Goal: Task Accomplishment & Management: Use online tool/utility

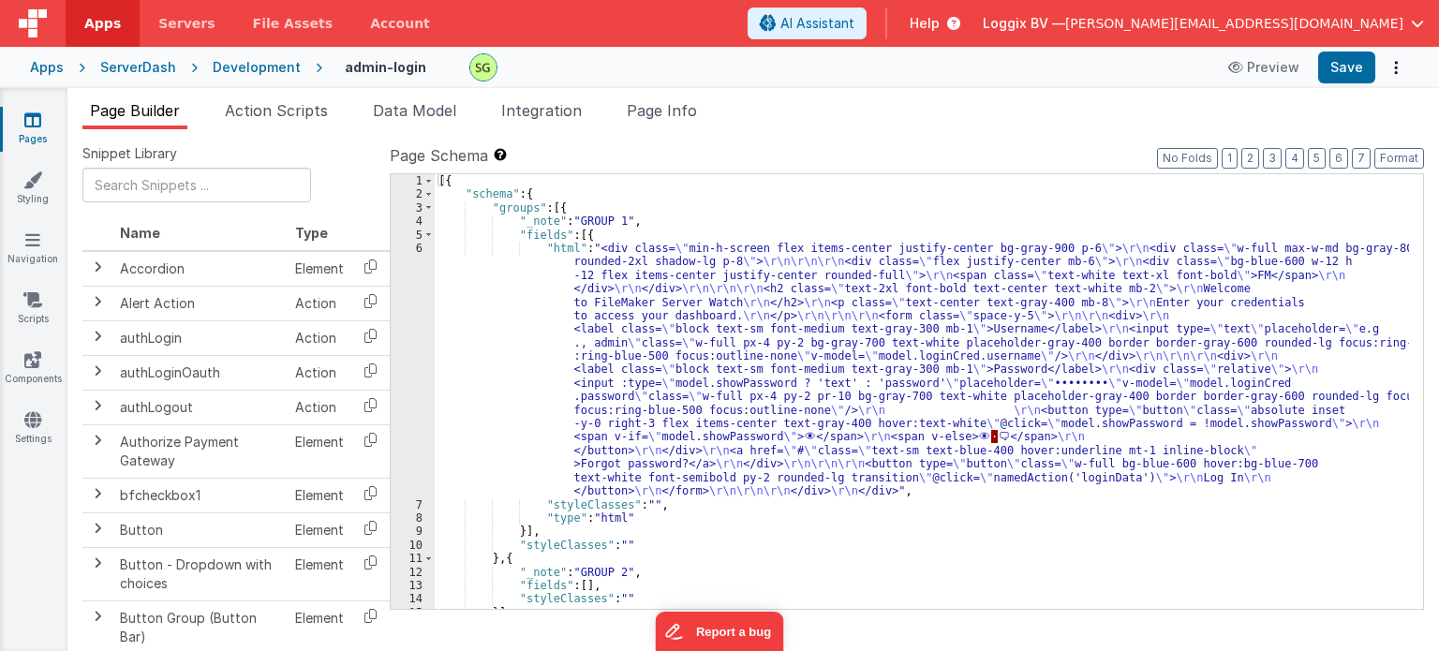
click at [420, 251] on div "6" at bounding box center [413, 370] width 44 height 257
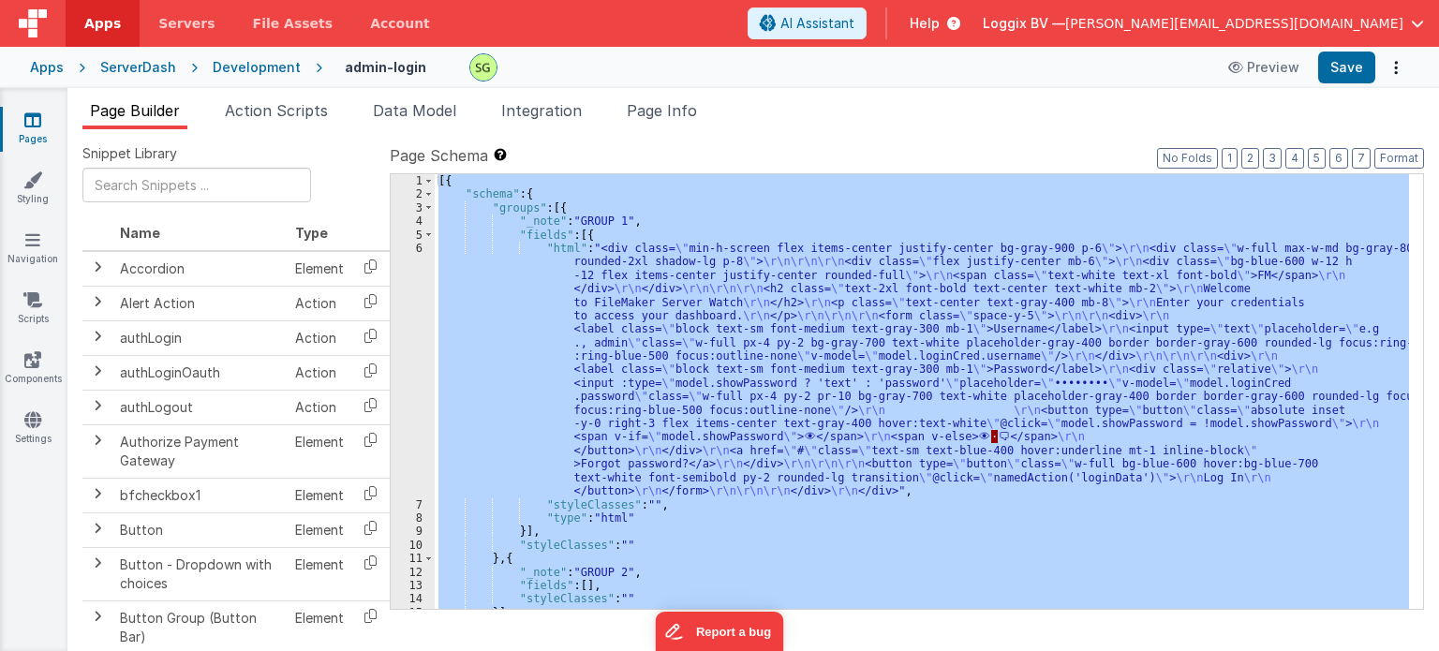
click at [420, 251] on div "6" at bounding box center [413, 370] width 44 height 257
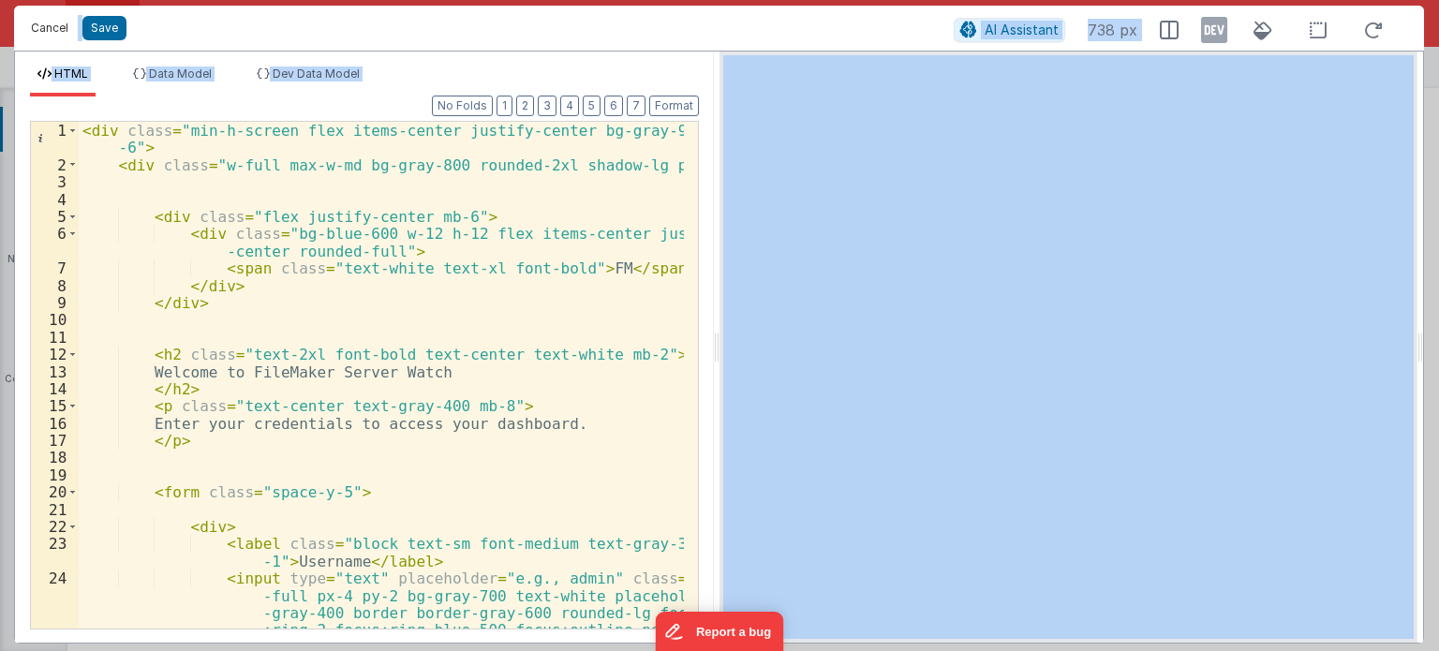
click at [52, 24] on button "Cancel" at bounding box center [50, 28] width 56 height 26
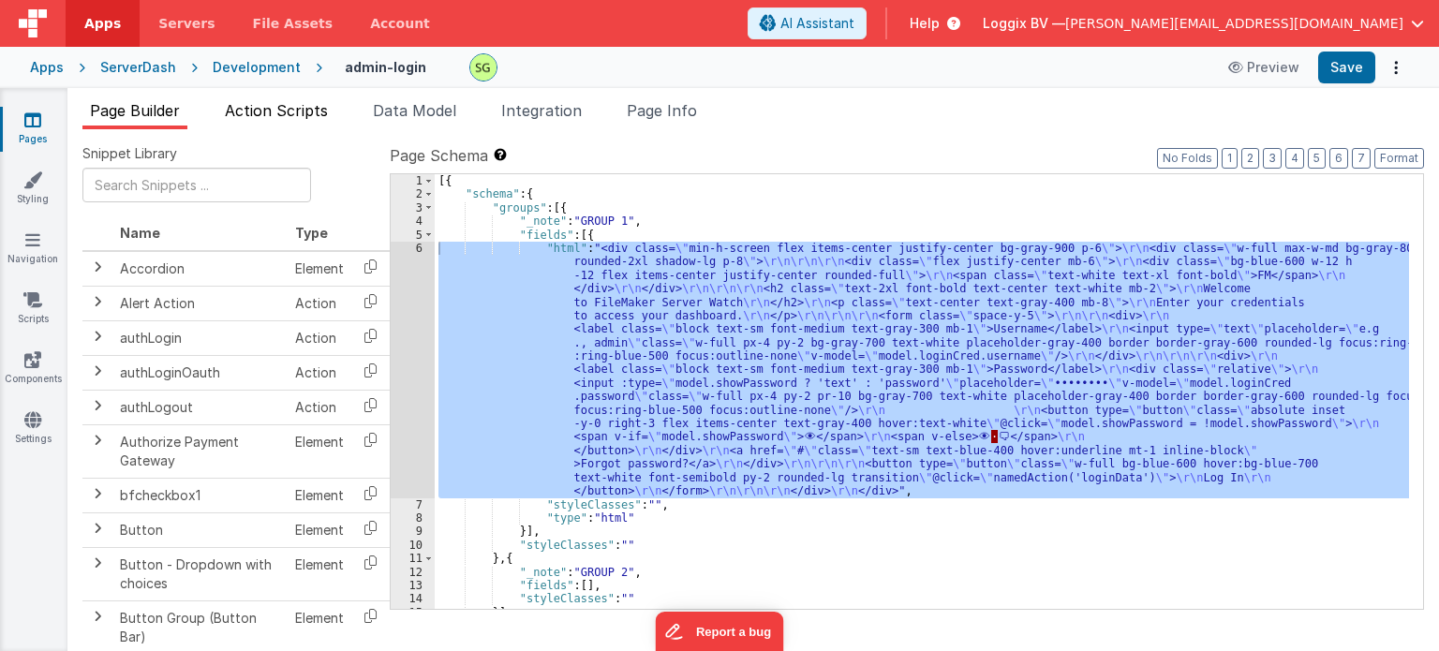
click at [304, 119] on span "Action Scripts" at bounding box center [276, 110] width 103 height 19
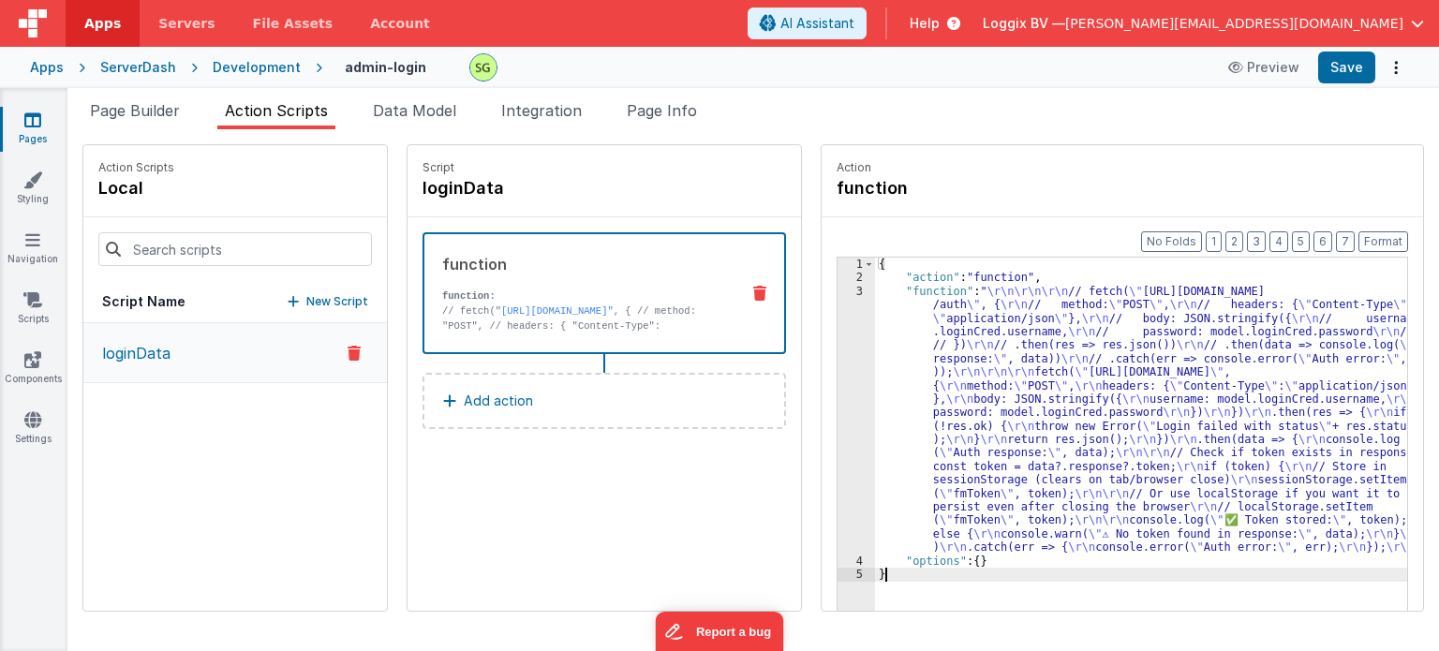
click at [838, 291] on div "3" at bounding box center [856, 420] width 37 height 270
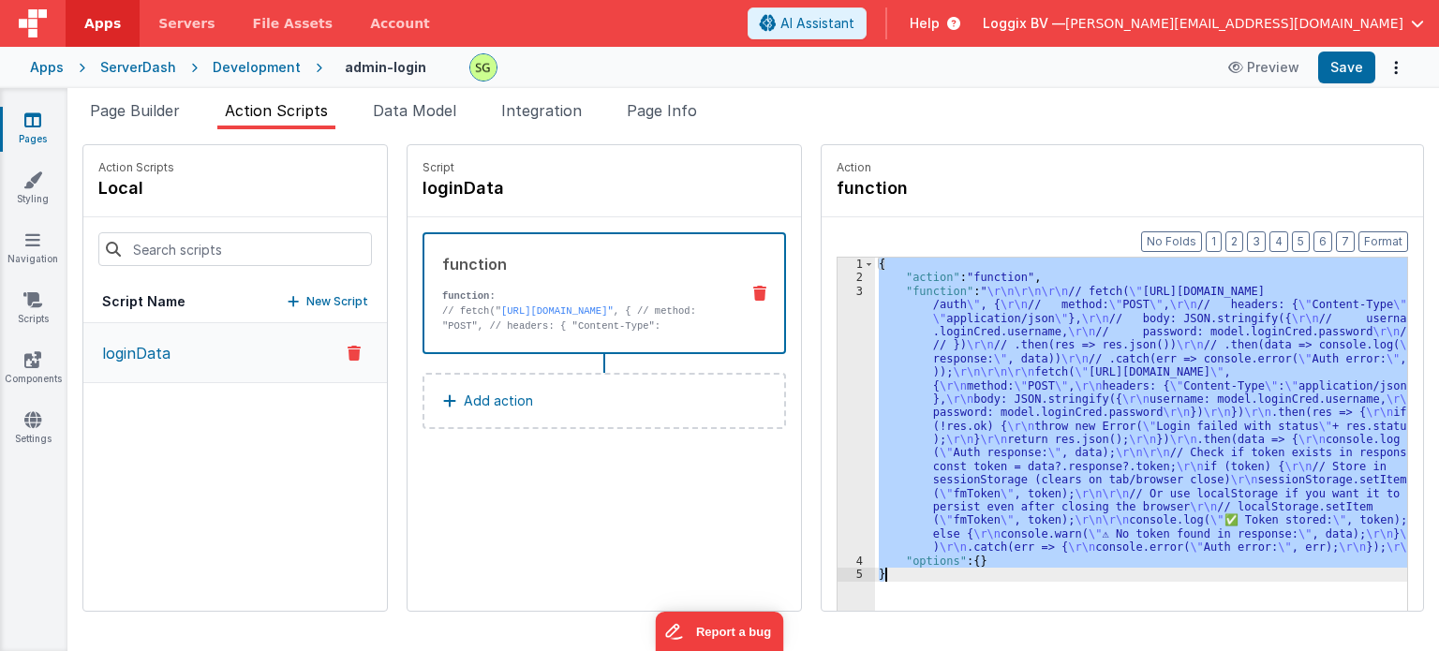
click at [838, 291] on div "3" at bounding box center [856, 420] width 37 height 270
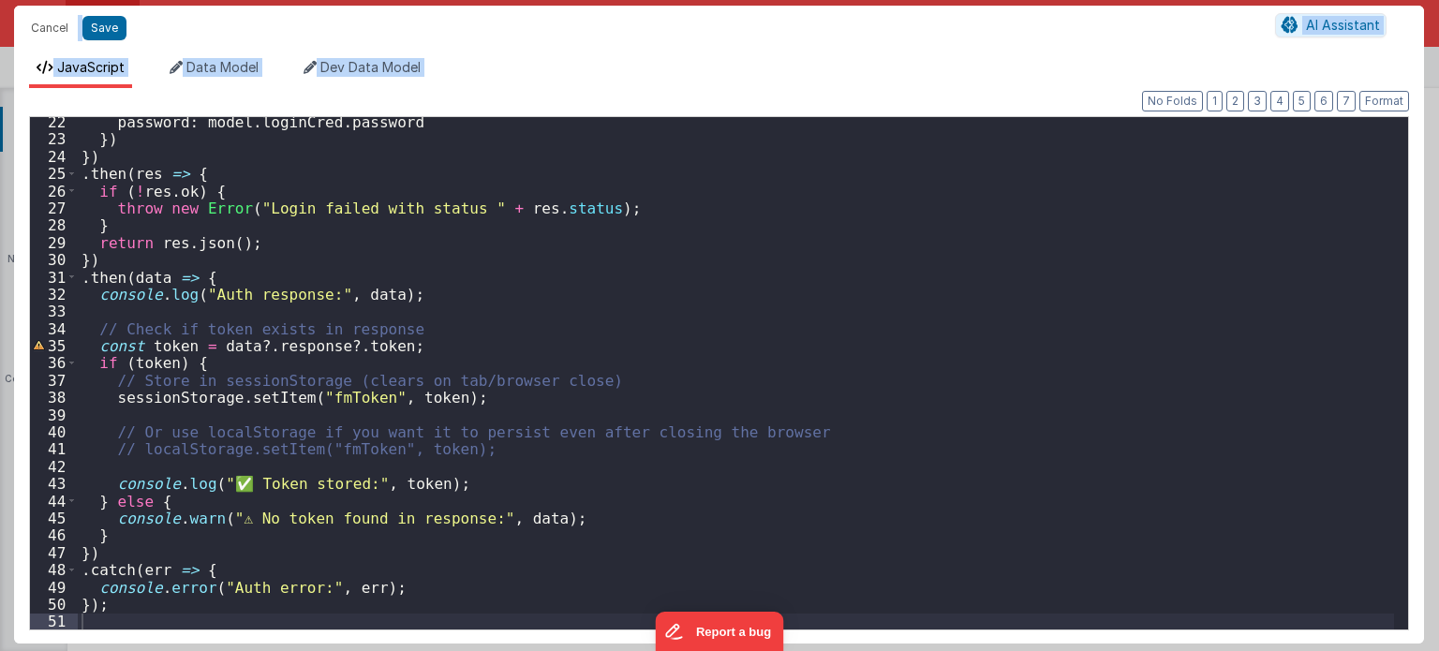
scroll to position [364, 0]
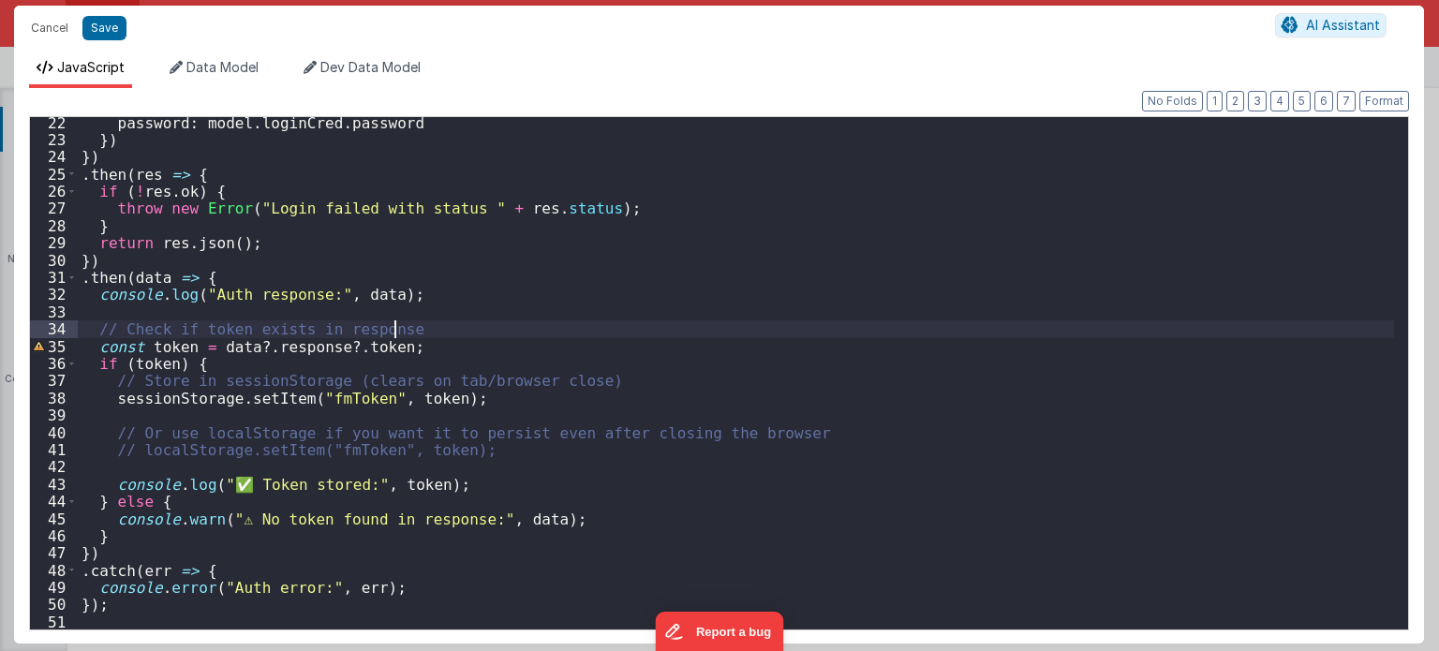
click at [412, 331] on div "password : model . loginCred . password }) }) . then ( res => { if ( ! res . ok…" at bounding box center [736, 388] width 1317 height 548
drag, startPoint x: 412, startPoint y: 331, endPoint x: 90, endPoint y: 330, distance: 322.3
click at [90, 330] on div "password : model . loginCred . password }) }) . then ( res => { if ( ! res . ok…" at bounding box center [736, 388] width 1317 height 548
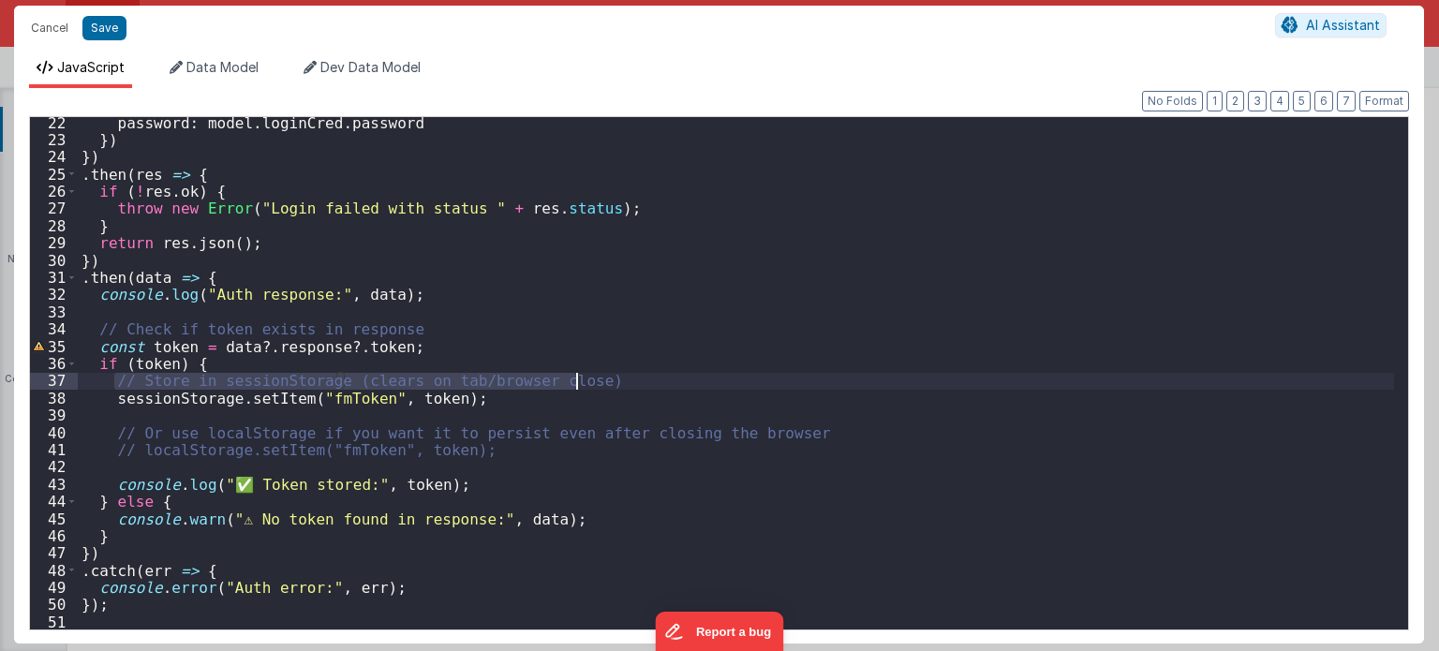
drag, startPoint x: 111, startPoint y: 384, endPoint x: 611, endPoint y: 382, distance: 499.4
click at [611, 382] on div "password : model . loginCred . password }) }) . then ( res => { if ( ! res . ok…" at bounding box center [736, 388] width 1317 height 548
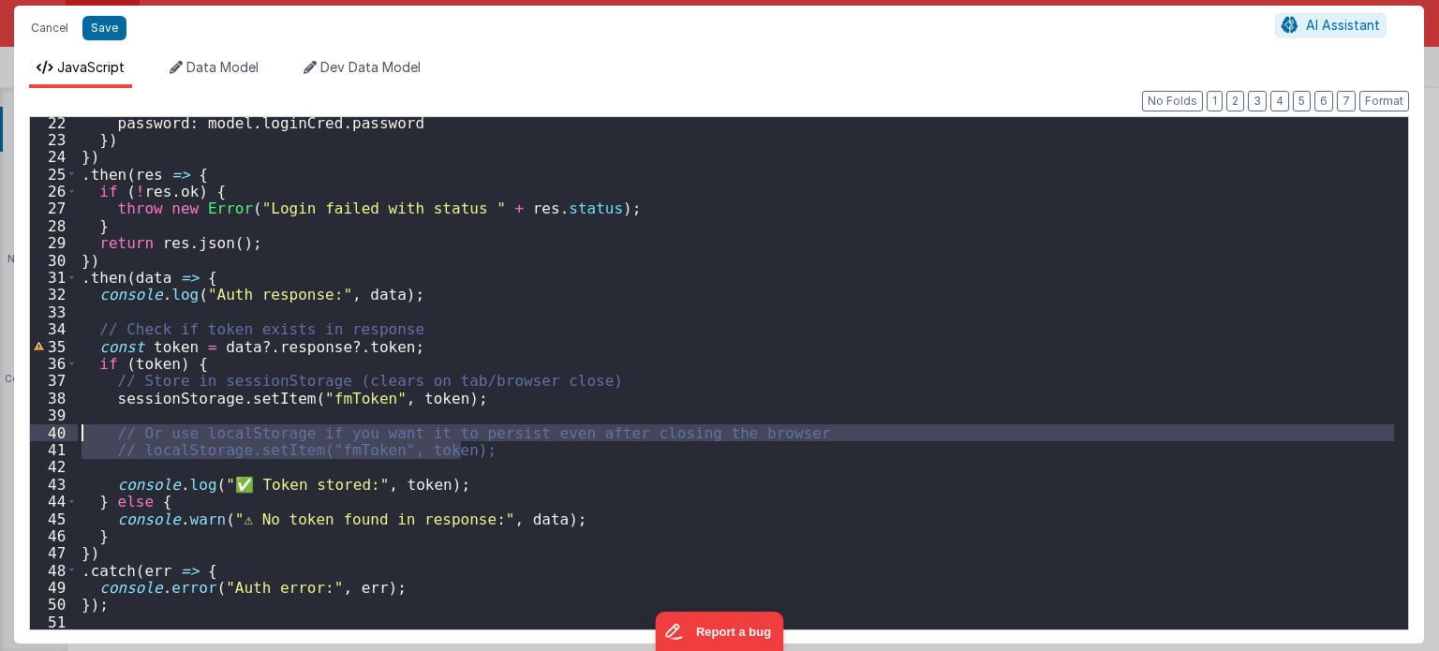
drag, startPoint x: 480, startPoint y: 455, endPoint x: 57, endPoint y: 434, distance: 423.1
click at [57, 434] on div "22 23 24 25 26 27 28 29 30 31 32 33 34 35 36 37 38 39 40 41 42 43 44 45 46 47 4…" at bounding box center [719, 373] width 1380 height 514
click at [463, 456] on div "password : model . loginCred . password }) }) . then ( res => { if ( ! res . ok…" at bounding box center [736, 373] width 1316 height 512
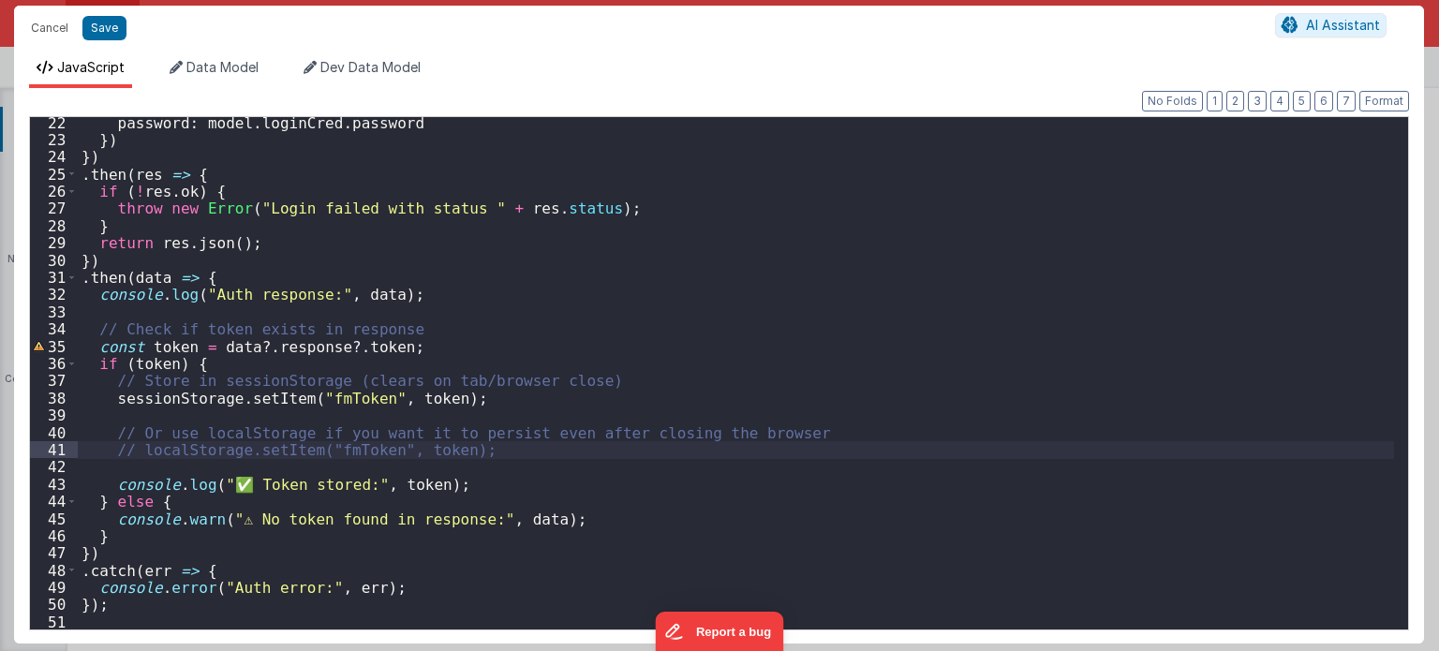
click at [463, 456] on div "password : model . loginCred . password }) }) . then ( res => { if ( ! res . ok…" at bounding box center [736, 388] width 1317 height 548
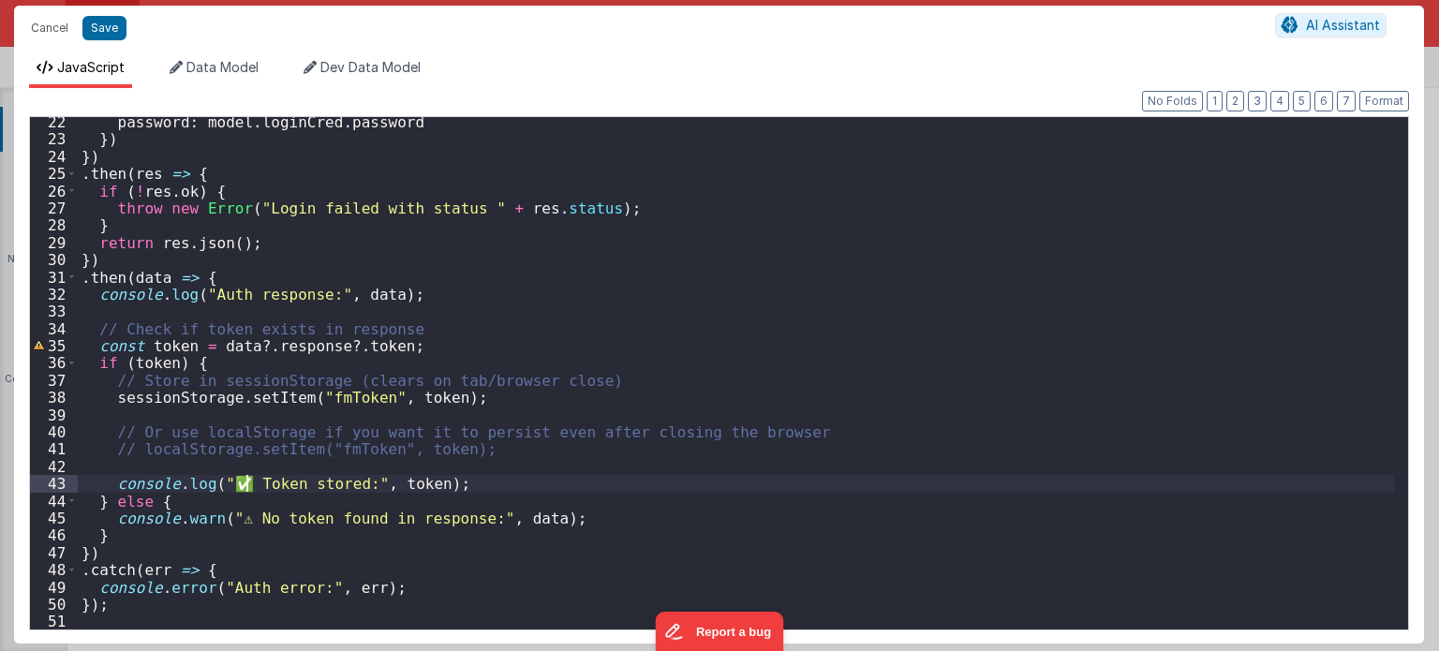
click at [247, 484] on div "password : model . loginCred . password }) }) . then ( res => { if ( ! res . ok…" at bounding box center [736, 387] width 1317 height 548
click at [251, 523] on div "password : model . loginCred . password }) }) . then ( res => { if ( ! res . ok…" at bounding box center [736, 387] width 1317 height 548
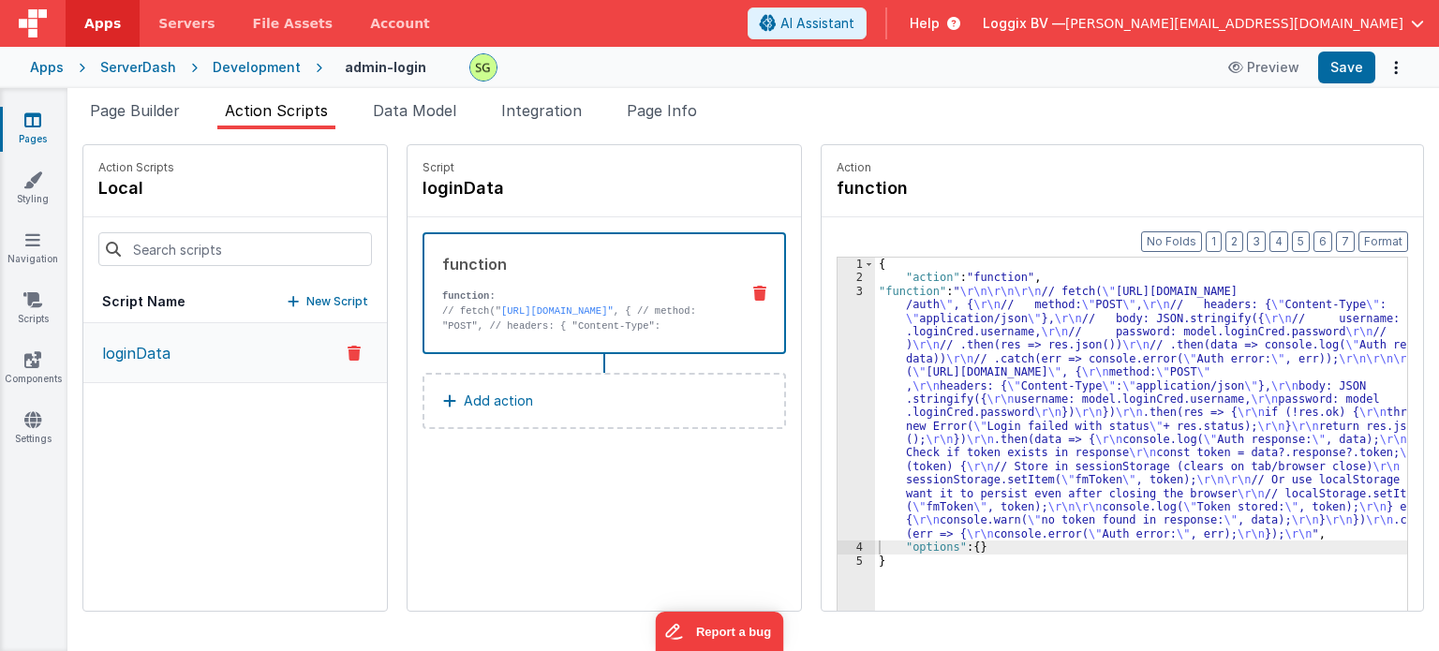
click at [839, 291] on div "3" at bounding box center [856, 413] width 37 height 257
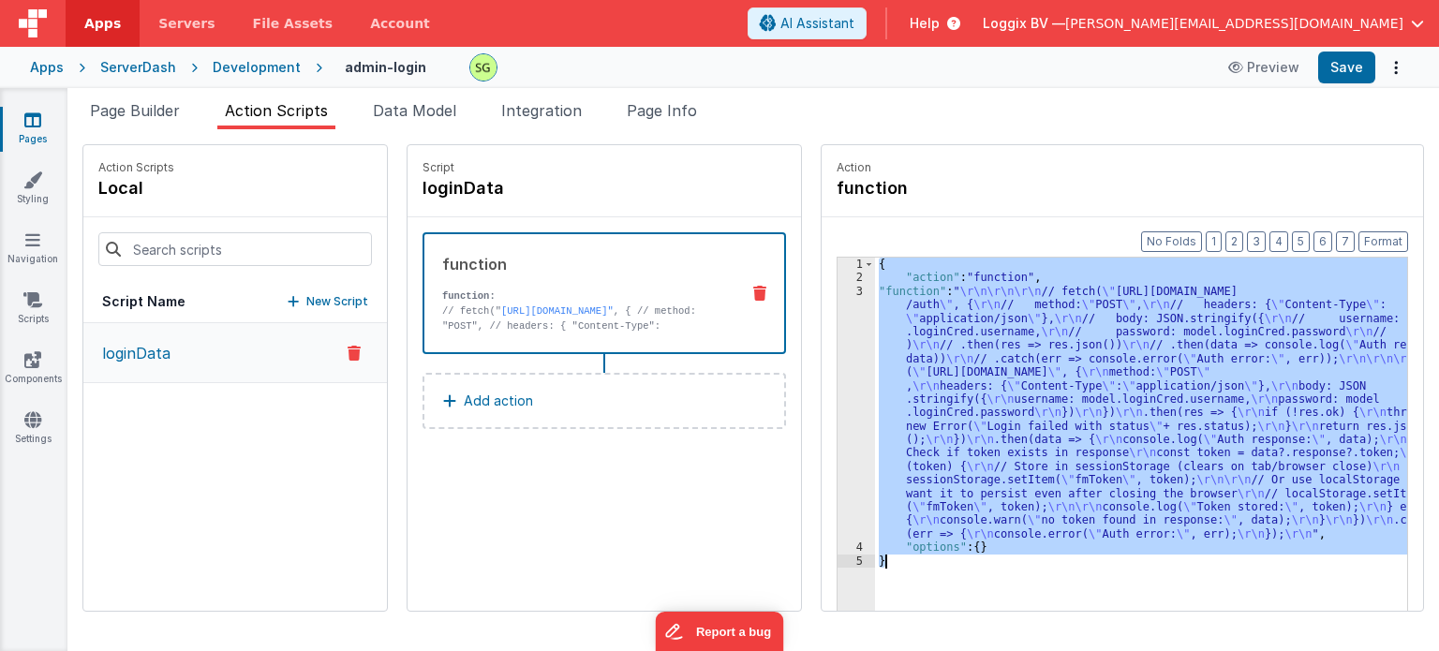
click at [839, 291] on div "3" at bounding box center [856, 413] width 37 height 257
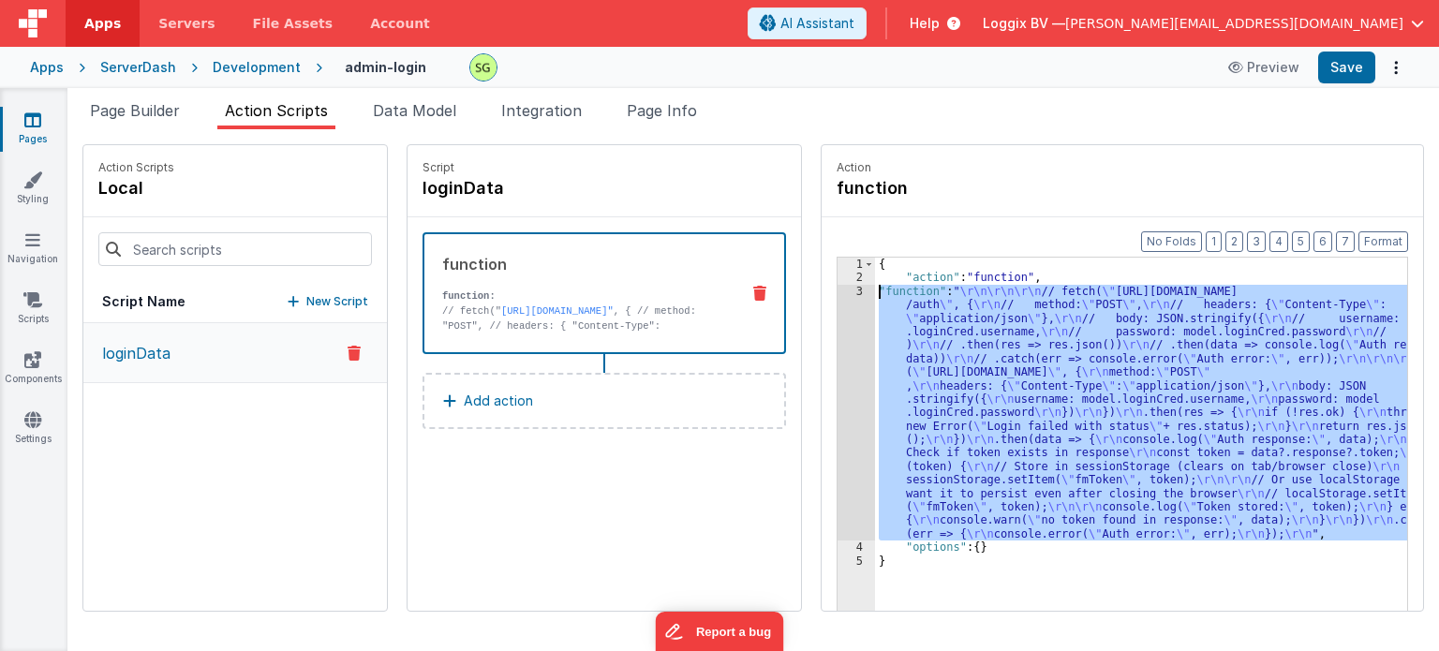
click at [839, 291] on div "3" at bounding box center [856, 413] width 37 height 257
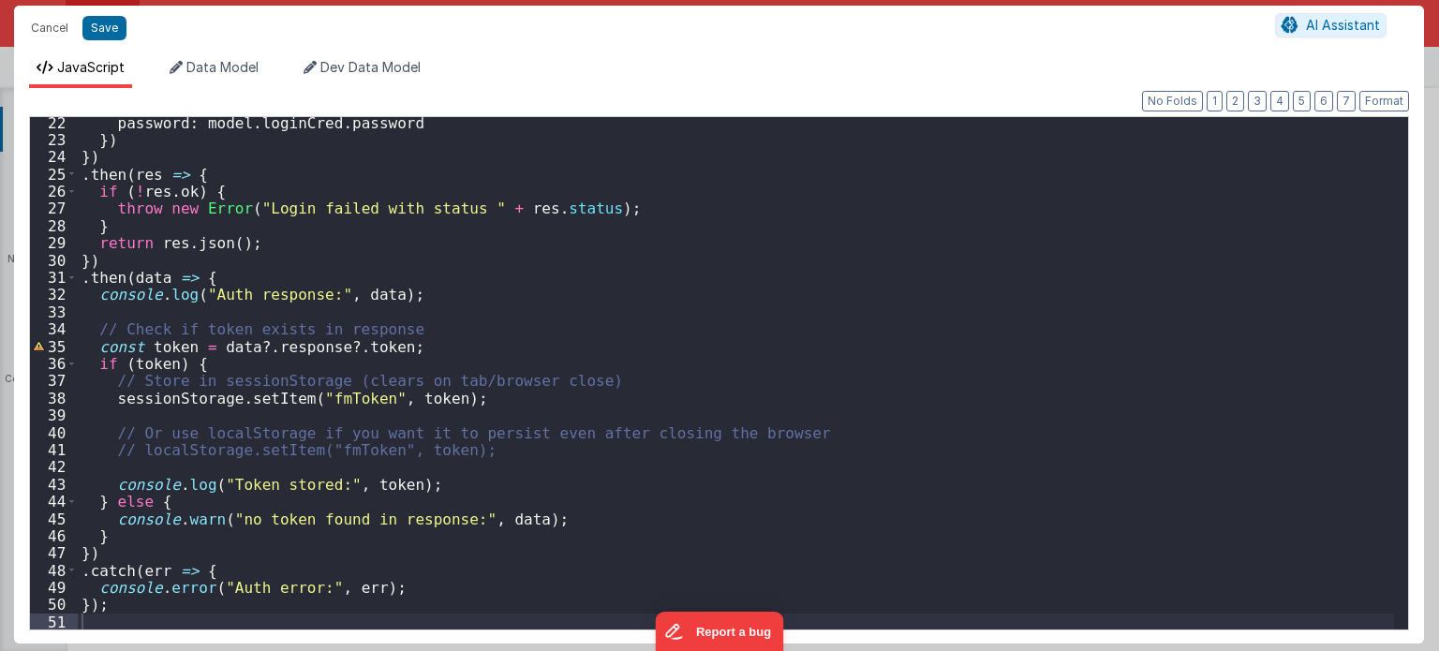
scroll to position [364, 0]
click at [114, 310] on div "password : model . loginCred . password }) }) . then ( res => { if ( ! res . ok…" at bounding box center [736, 388] width 1317 height 548
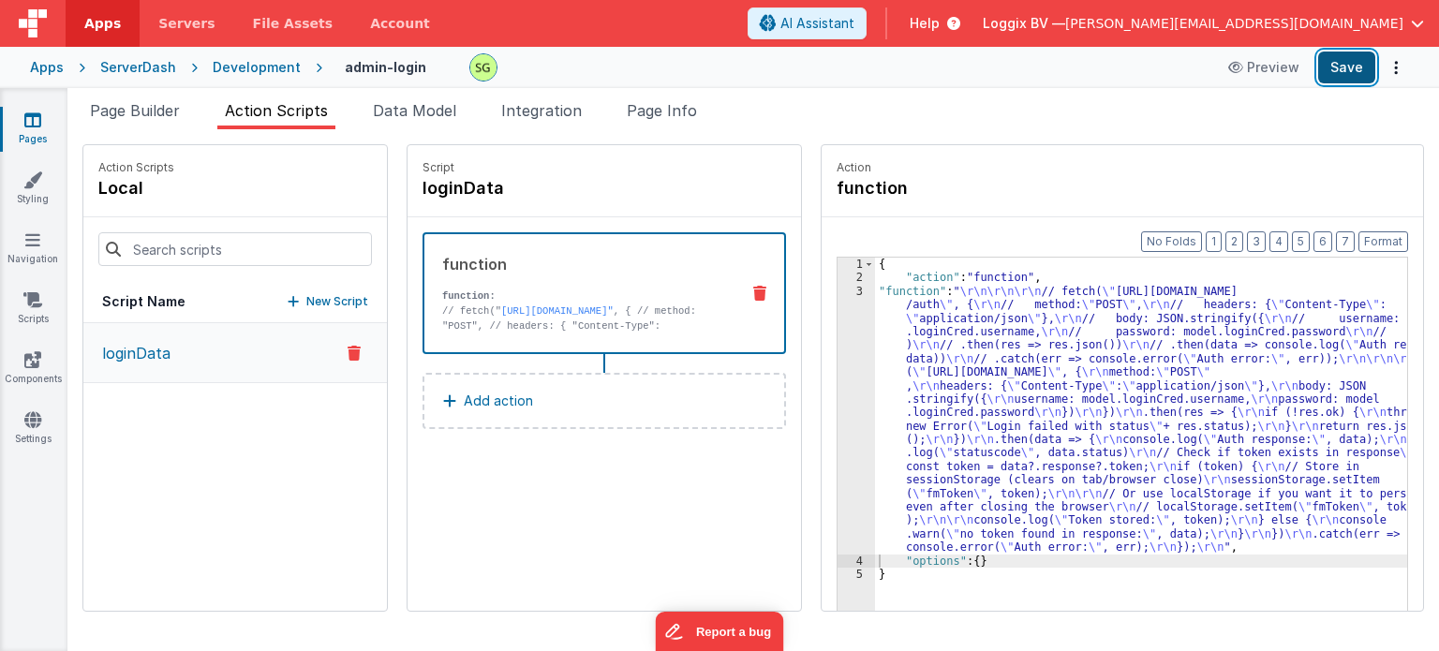
click at [1349, 63] on button "Save" at bounding box center [1346, 68] width 57 height 32
click at [838, 291] on div "3" at bounding box center [856, 420] width 37 height 270
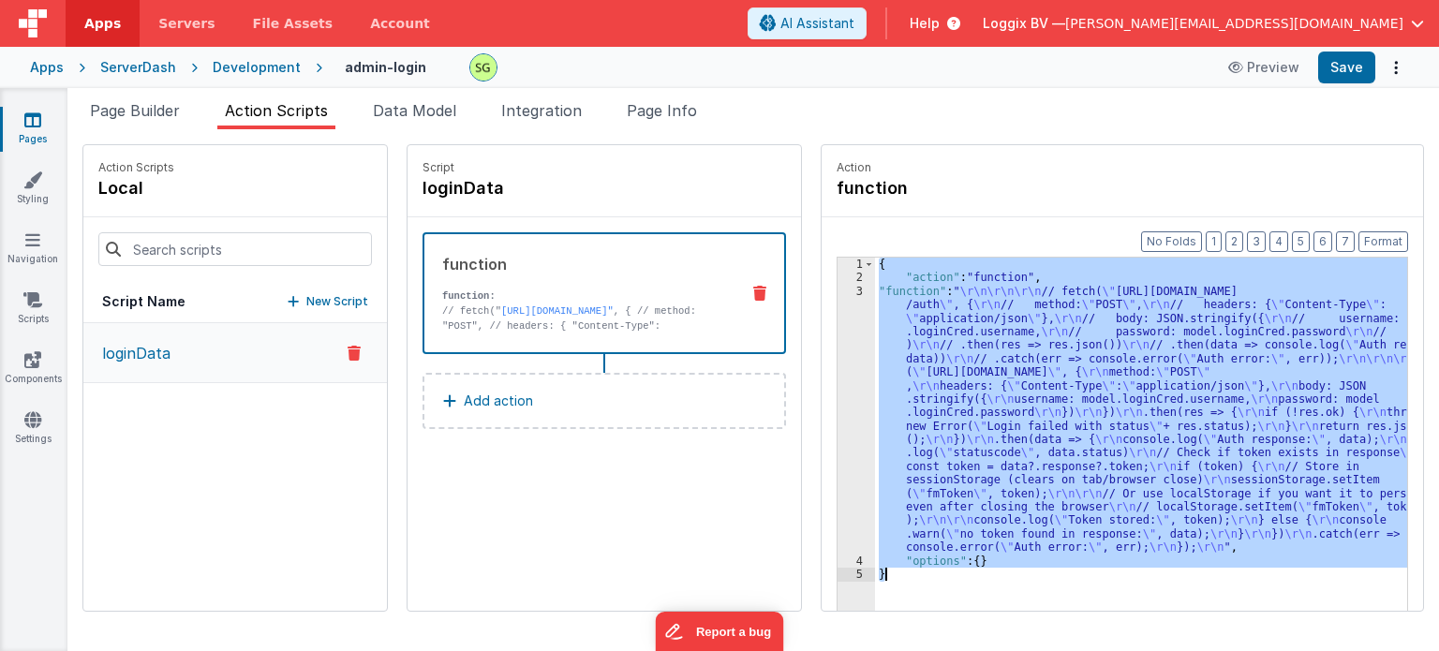
click at [838, 291] on div "3" at bounding box center [856, 420] width 37 height 270
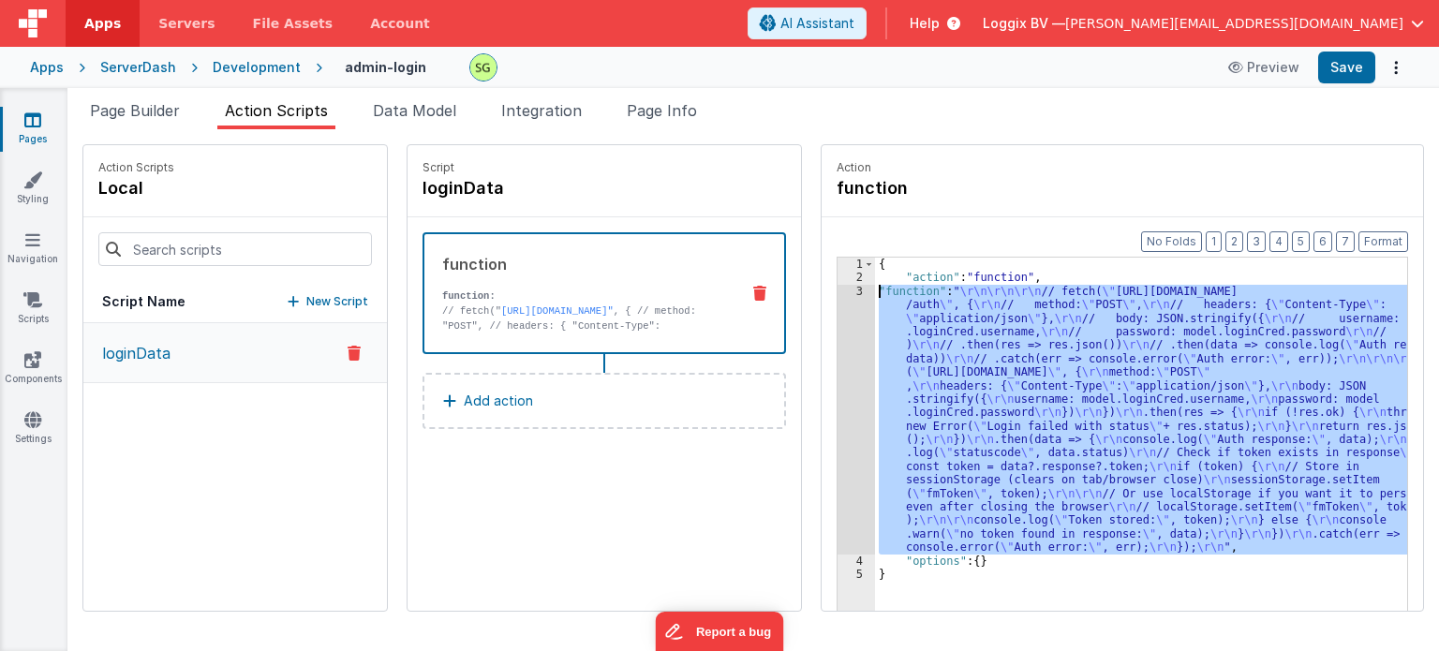
click at [838, 291] on div "3" at bounding box center [856, 420] width 37 height 270
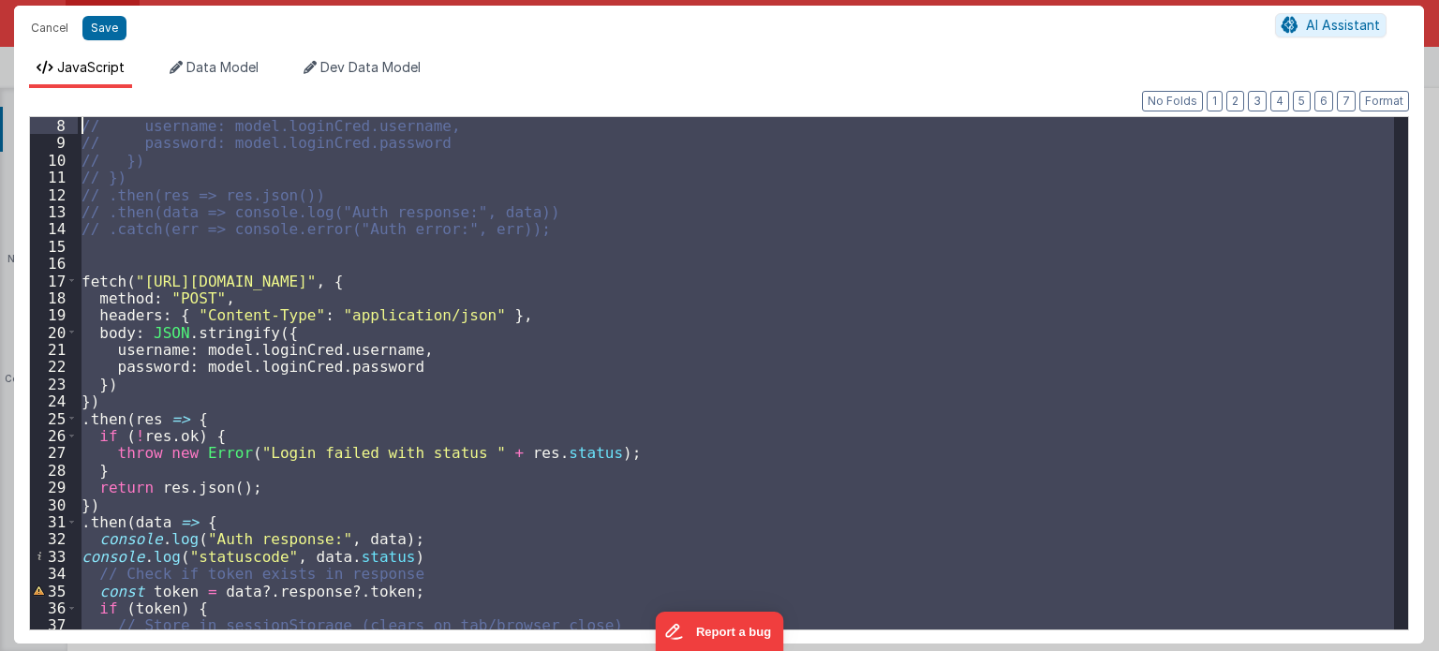
scroll to position [0, 0]
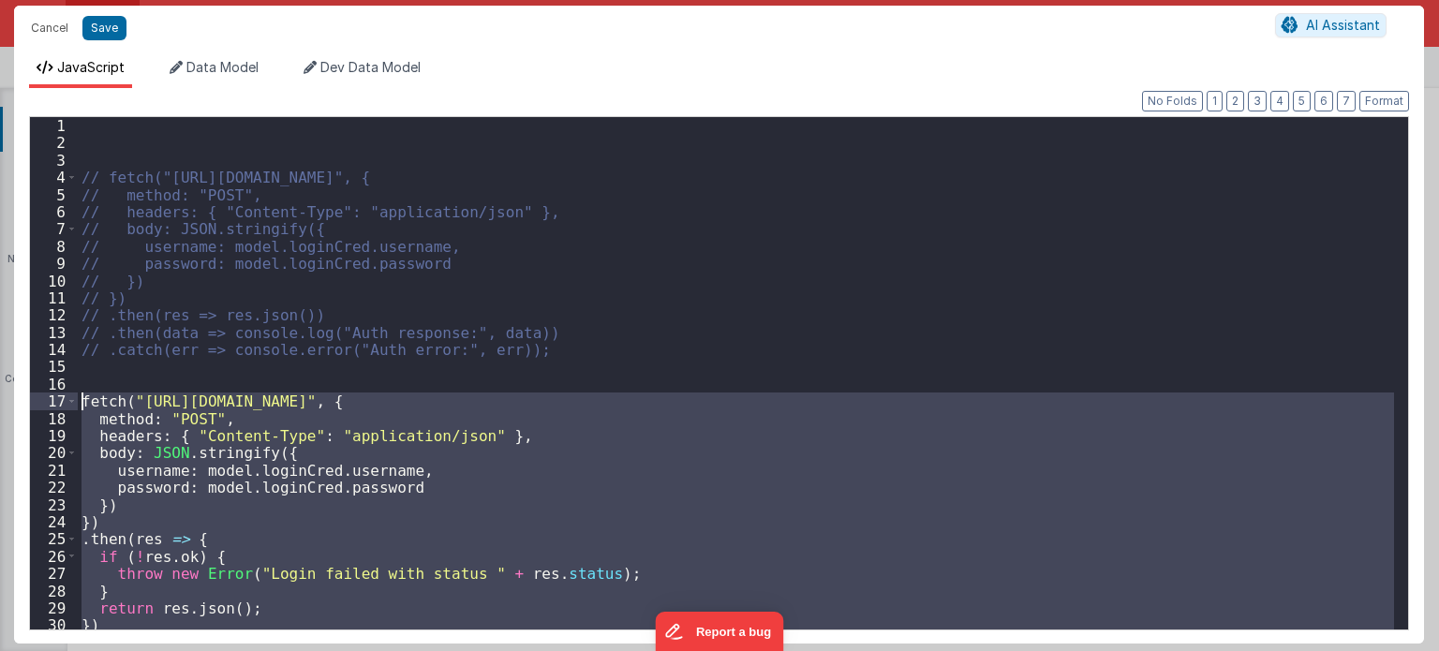
drag, startPoint x: 111, startPoint y: 601, endPoint x: 21, endPoint y: 402, distance: 218.4
click at [21, 402] on div "Format 7 6 5 4 3 2 1 No Folds 1 2 3 4 5 6 7 8 9 10 11 12 13 14 15 16 17 18 19 2…" at bounding box center [719, 366] width 1410 height 556
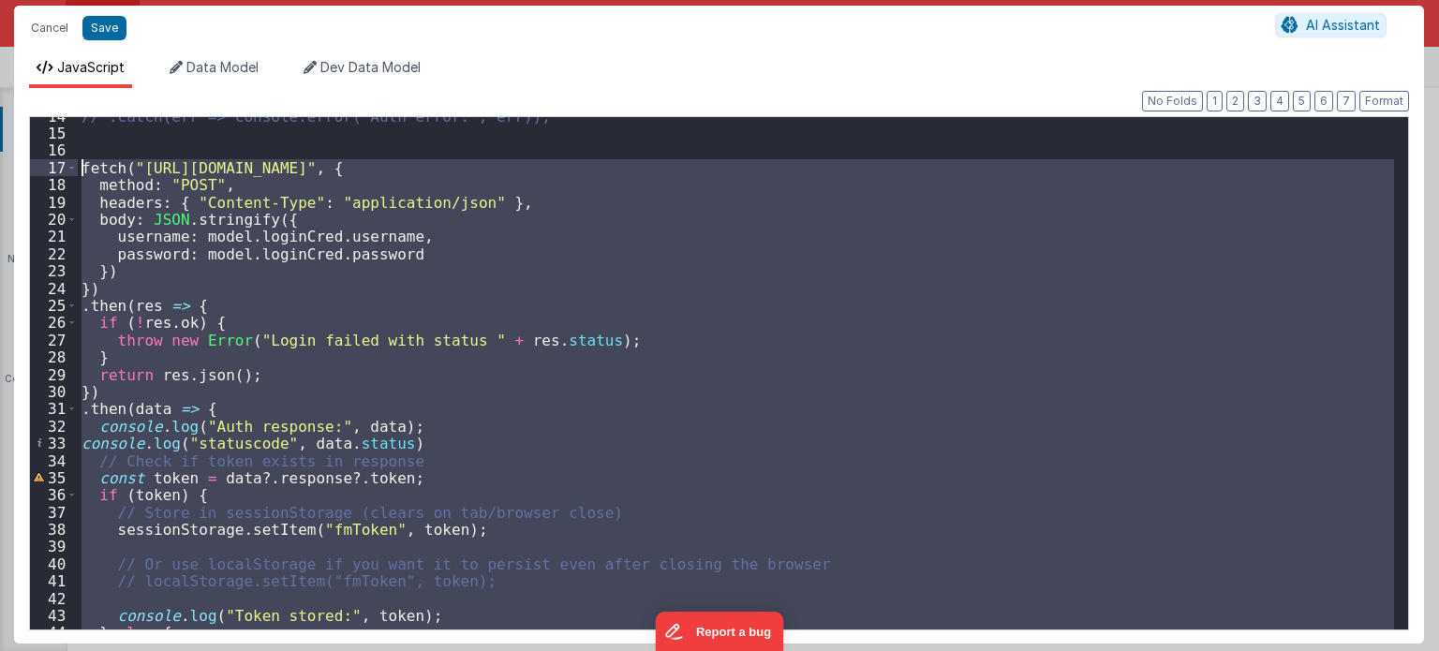
scroll to position [247, 0]
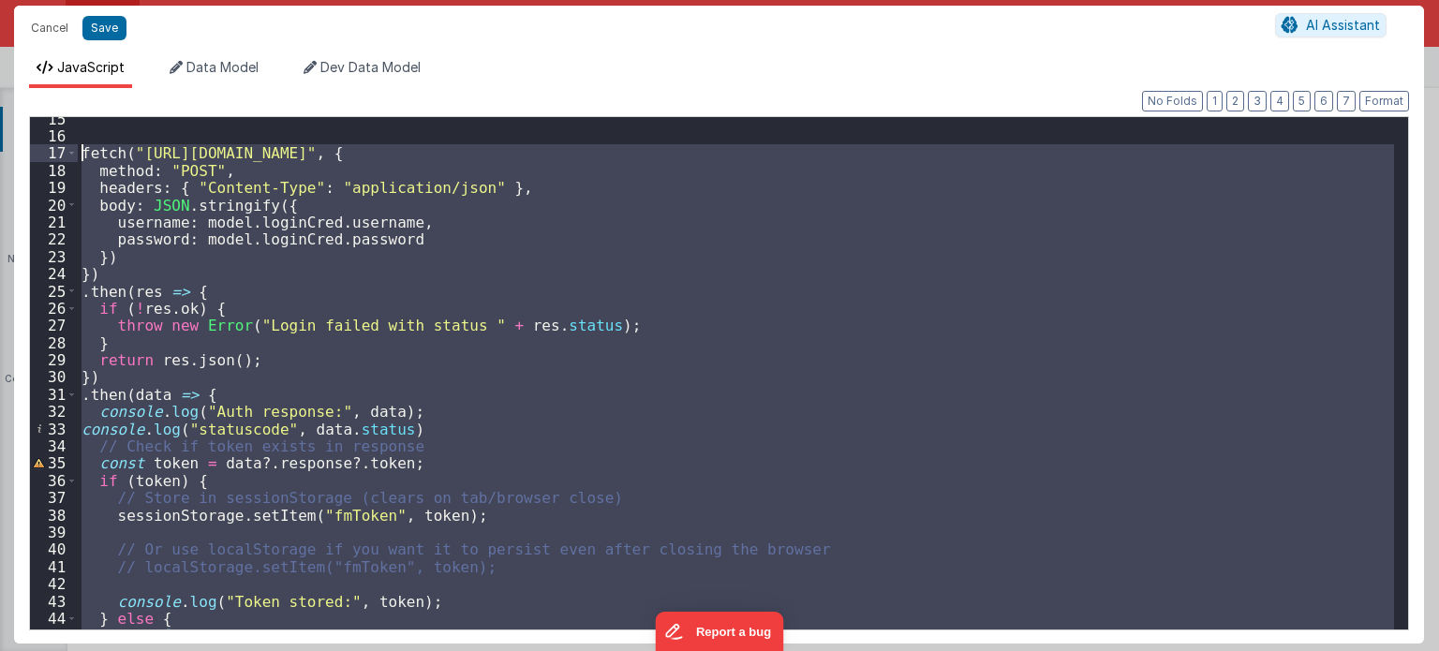
click at [443, 467] on div "fetch ( "https://fmproxy.netlify.app/.netlify/functions/auth" , { method : "POS…" at bounding box center [736, 373] width 1316 height 512
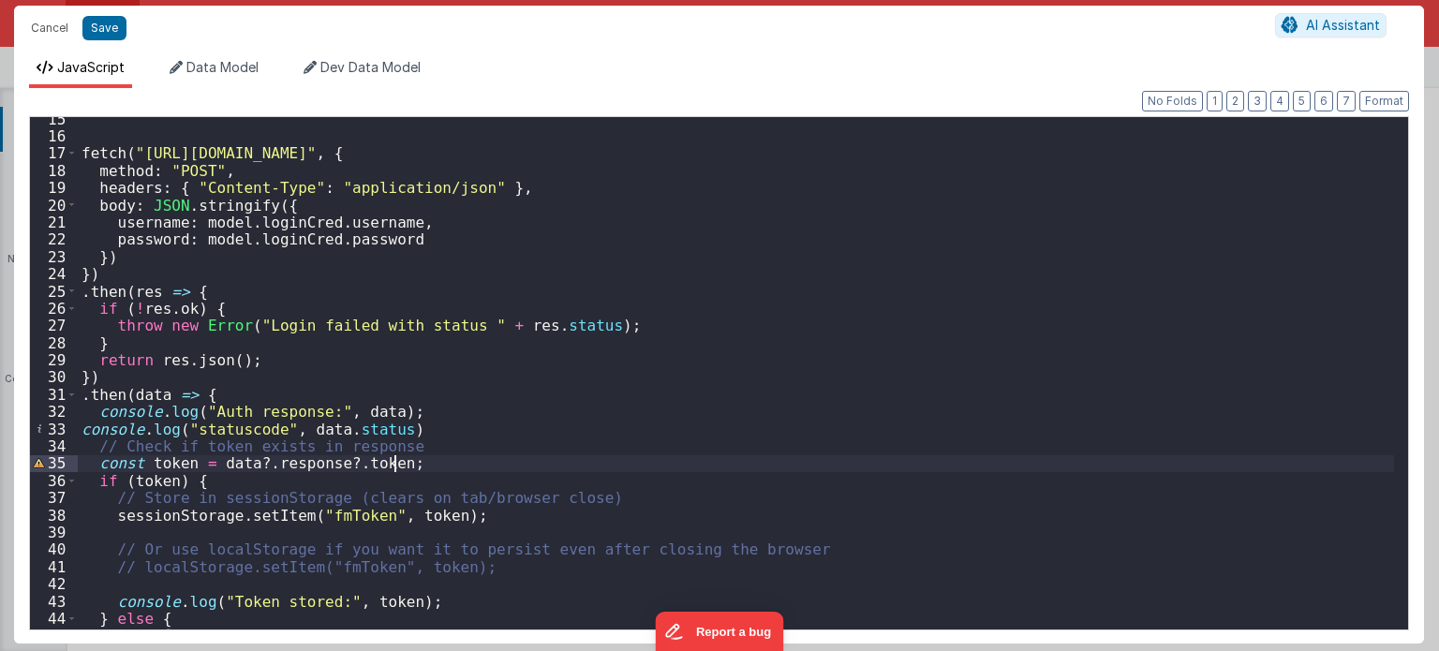
click at [307, 433] on div "fetch ( "https://fmproxy.netlify.app/.netlify/functions/auth" , { method : "POS…" at bounding box center [736, 385] width 1317 height 548
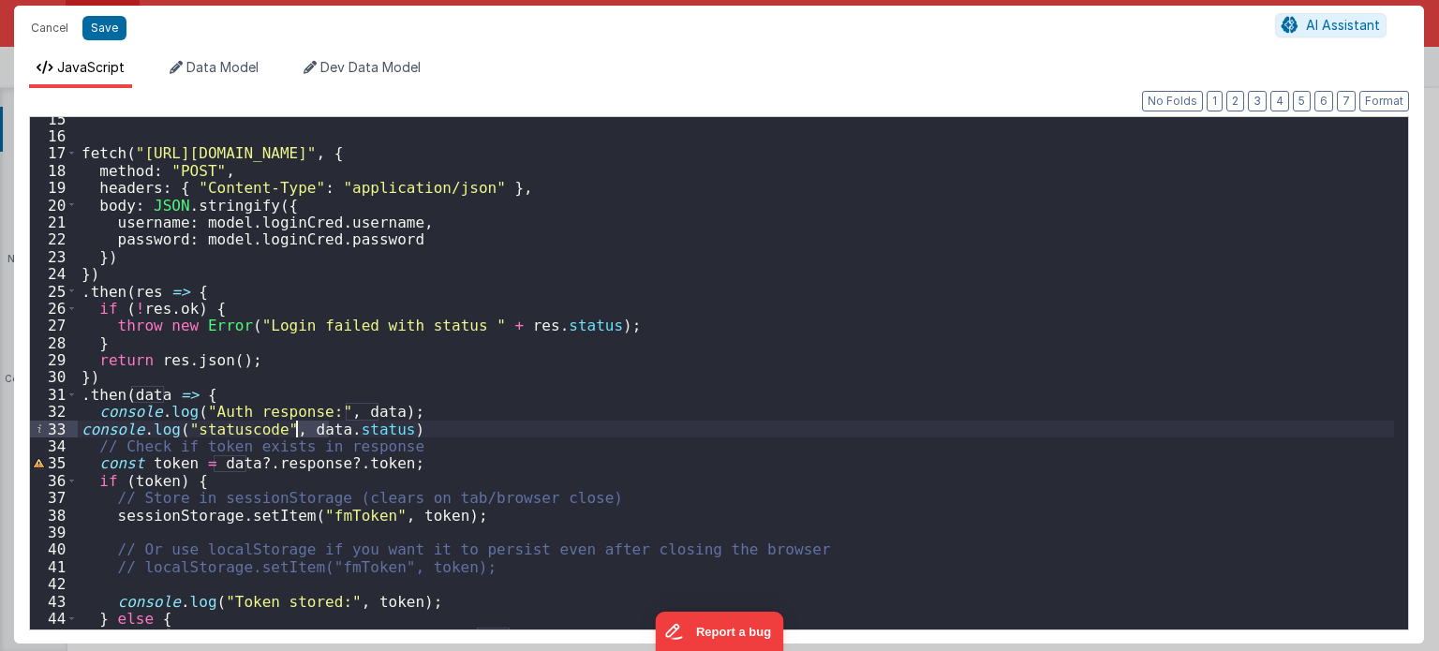
click at [307, 433] on div "fetch ( "https://fmproxy.netlify.app/.netlify/functions/auth" , { method : "POS…" at bounding box center [736, 385] width 1317 height 548
drag, startPoint x: 393, startPoint y: 430, endPoint x: 64, endPoint y: 430, distance: 329.8
click at [64, 430] on div "15 16 17 18 19 20 21 22 23 24 25 26 27 28 29 30 31 32 33 34 35 36 37 38 39 40 4…" at bounding box center [719, 373] width 1380 height 514
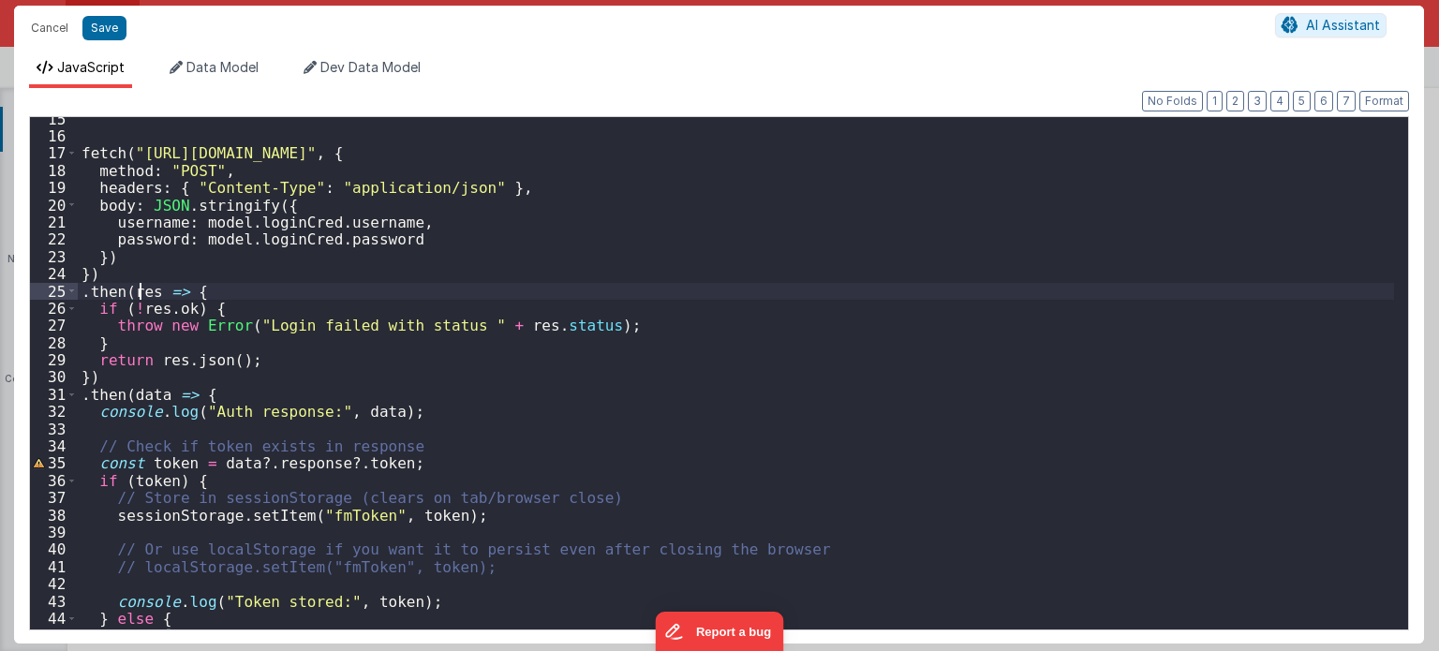
click at [138, 289] on div "fetch ( "https://fmproxy.netlify.app/.netlify/functions/auth" , { method : "POS…" at bounding box center [736, 385] width 1317 height 548
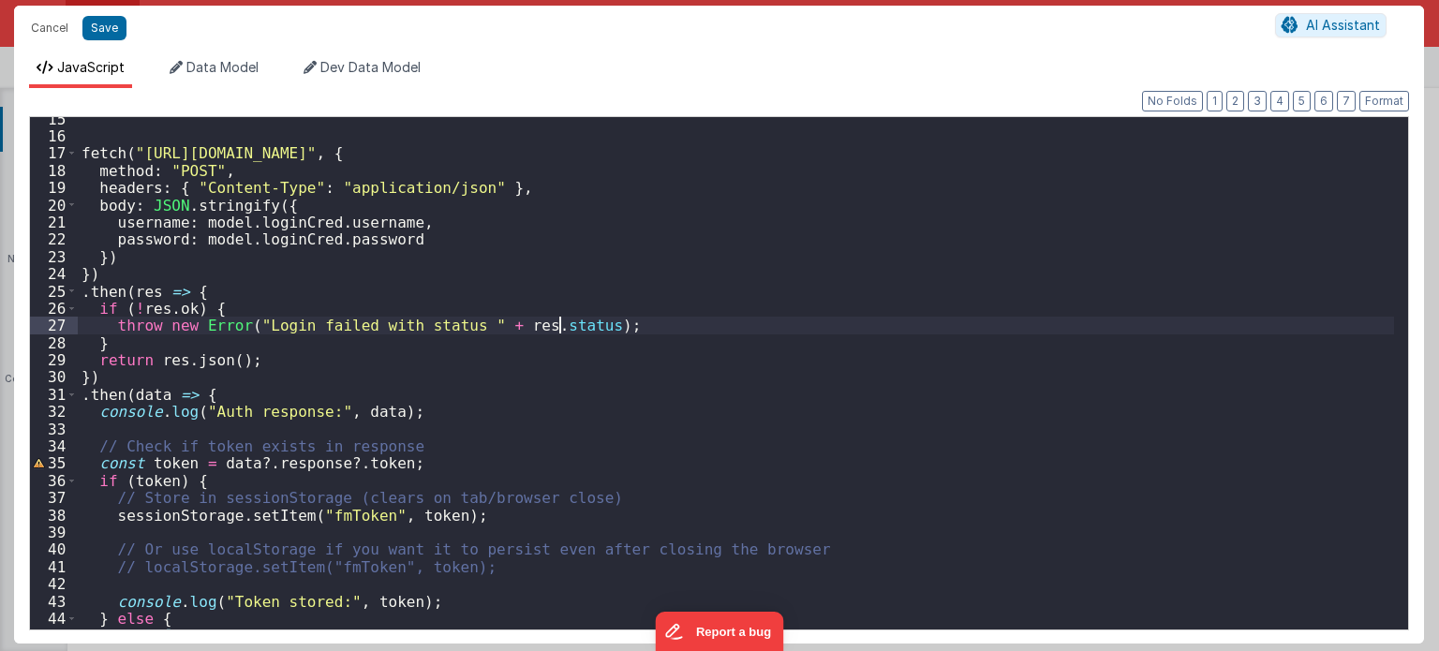
click at [556, 325] on div "fetch ( "https://fmproxy.netlify.app/.netlify/functions/auth" , { method : "POS…" at bounding box center [736, 385] width 1317 height 548
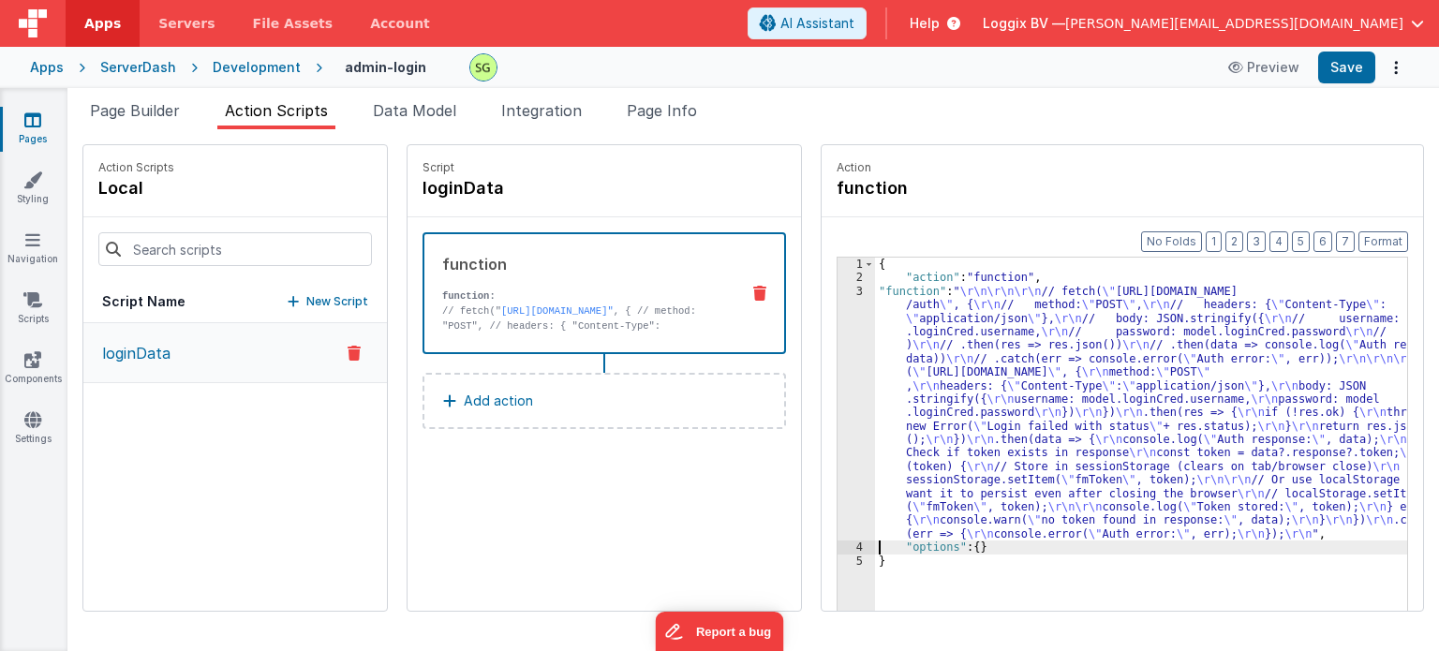
click at [843, 288] on div "3" at bounding box center [856, 413] width 37 height 257
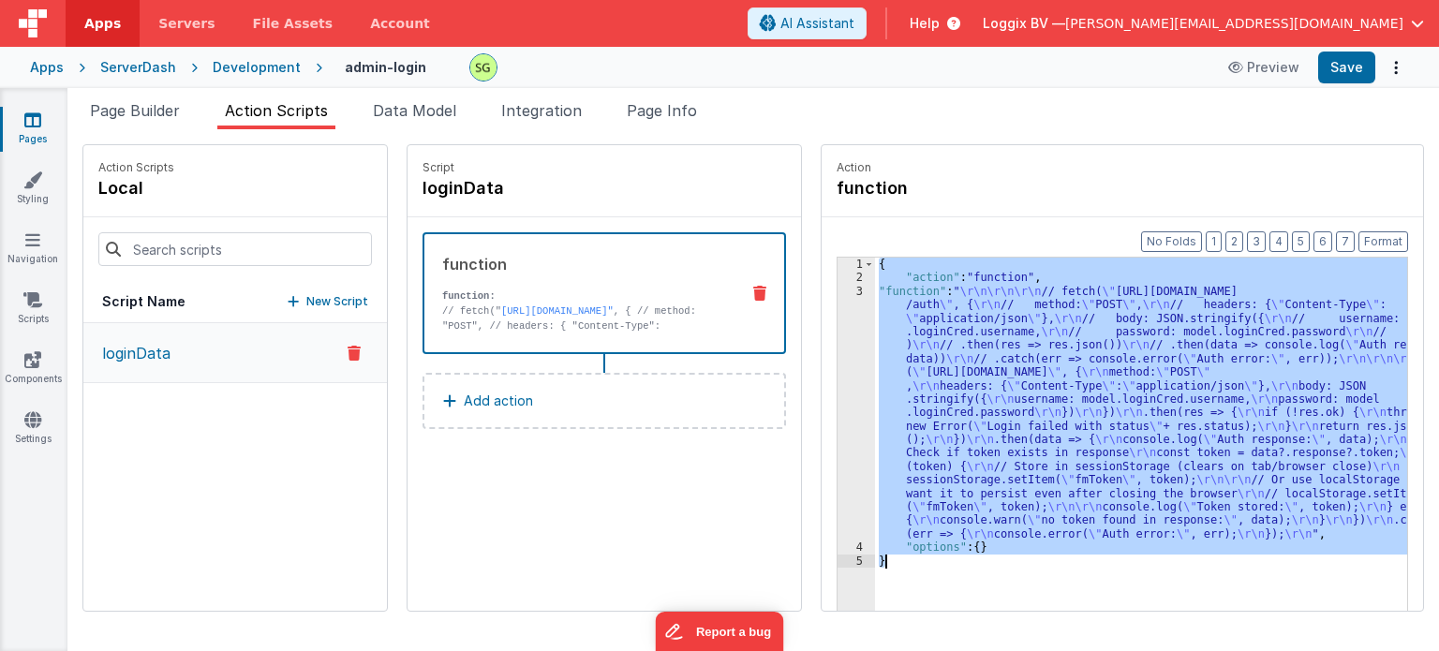
click at [843, 288] on div "3" at bounding box center [856, 413] width 37 height 257
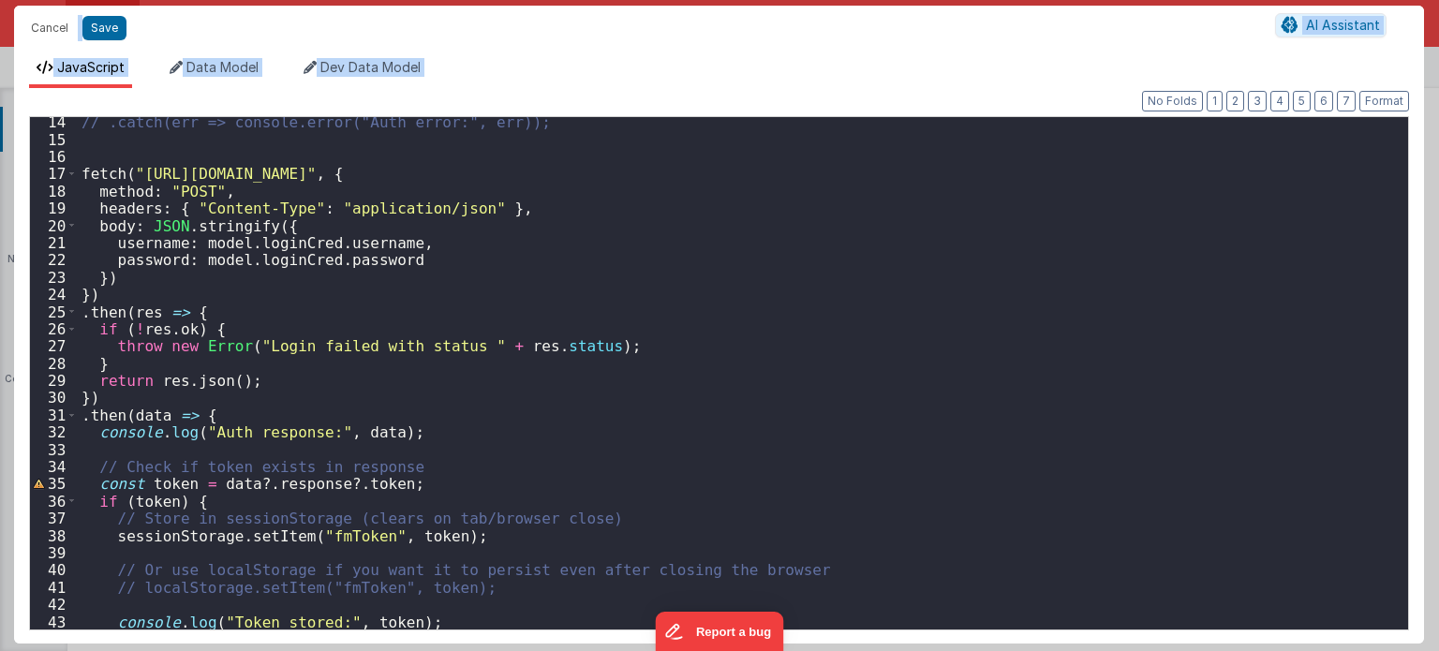
scroll to position [228, 0]
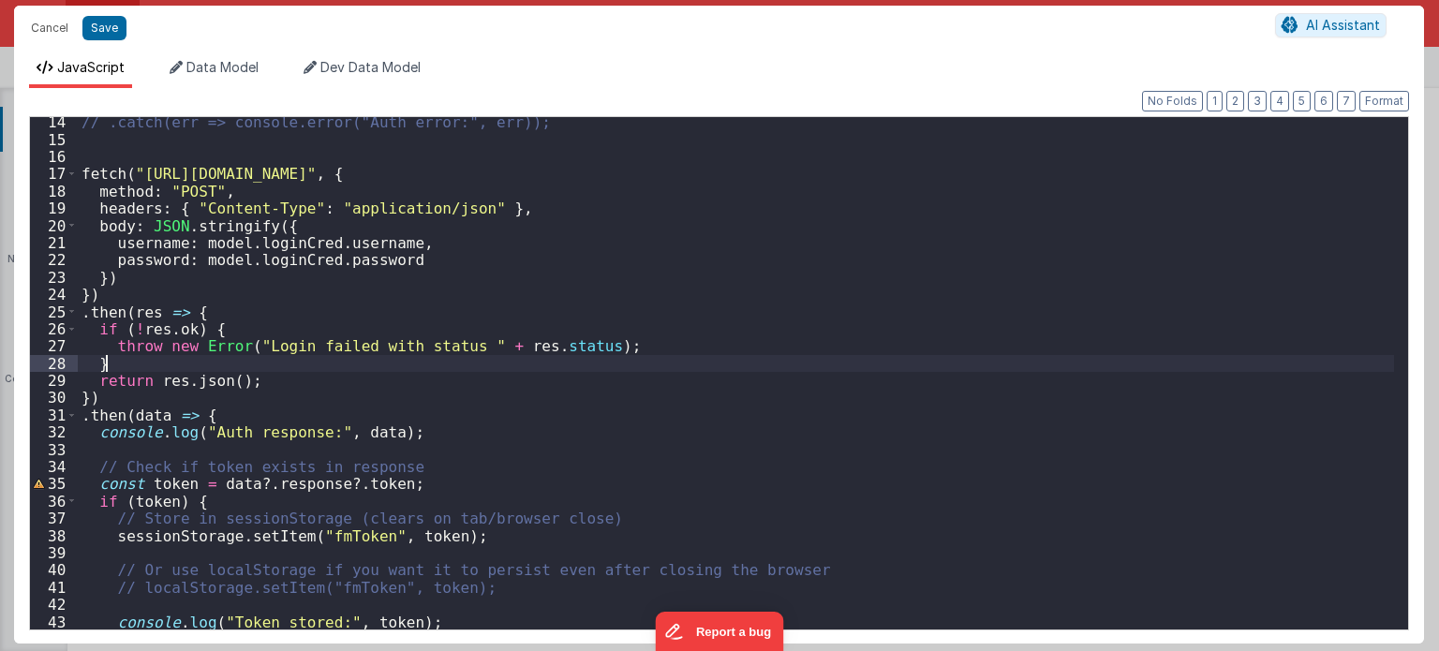
click at [252, 371] on div "// .catch(err => console.error("Auth error:", err)); fetch ( "https://fmproxy.n…" at bounding box center [736, 387] width 1317 height 548
click at [280, 384] on div "// .catch(err => console.error("Auth error:", err)); fetch ( "https://fmproxy.n…" at bounding box center [736, 387] width 1317 height 548
click at [543, 347] on div "// .catch(err => console.error("Auth error:", err)); fetch ( "https://fmproxy.n…" at bounding box center [736, 387] width 1317 height 548
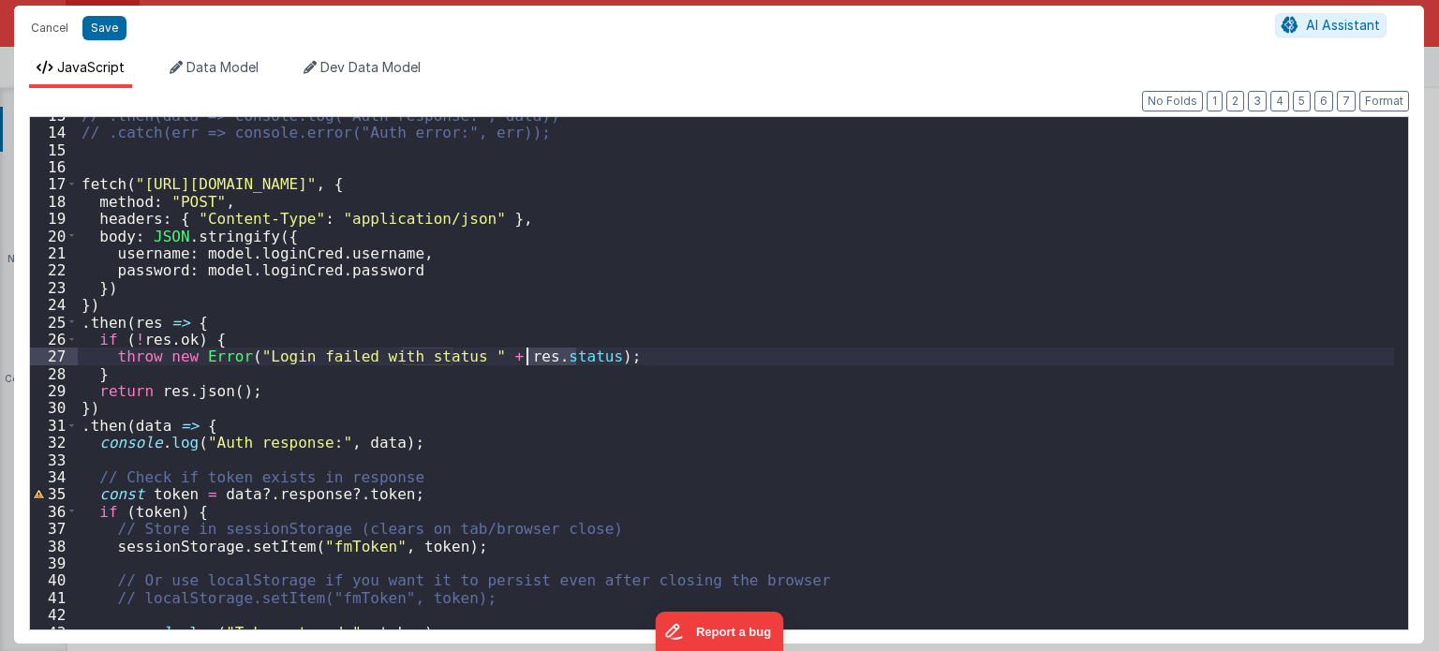
scroll to position [216, 0]
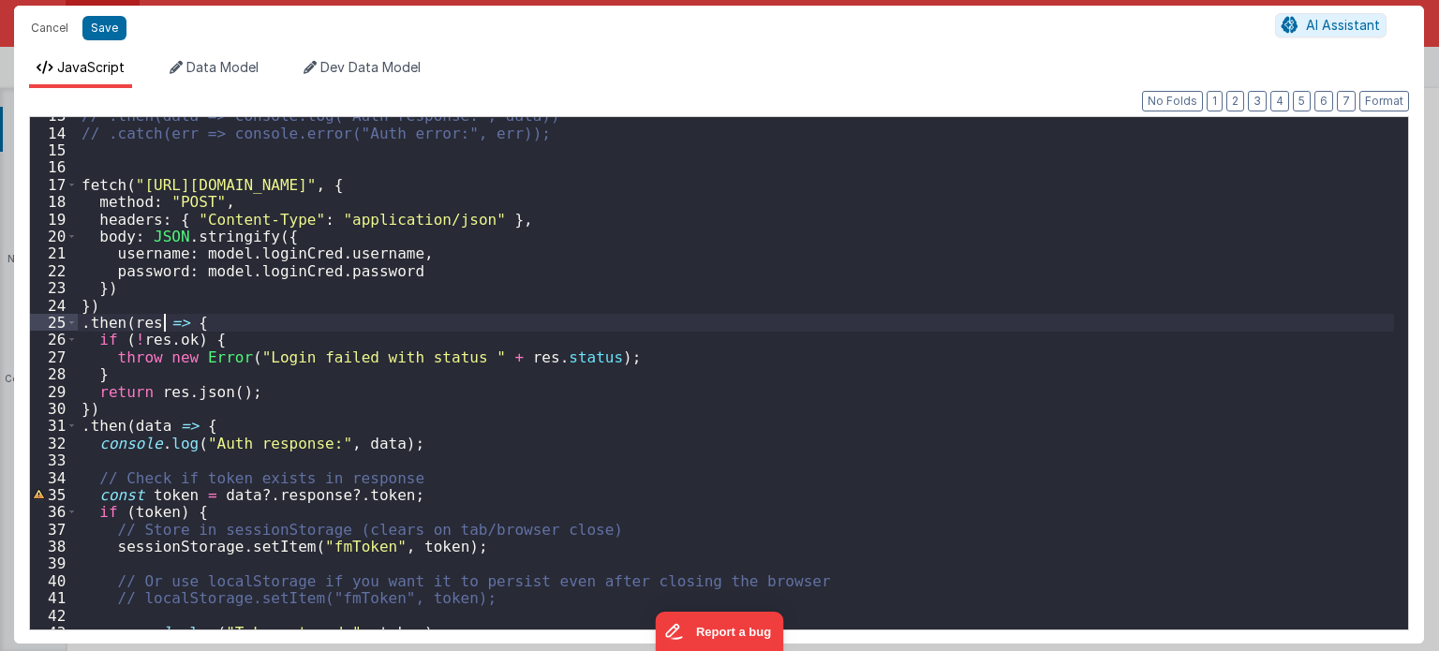
click at [168, 322] on div "// .then(data => console.log("Auth response:", data)) // .catch(err => console.…" at bounding box center [736, 381] width 1317 height 548
click at [208, 316] on div "// .then(data => console.log("Auth response:", data)) // .catch(err => console.…" at bounding box center [736, 381] width 1317 height 548
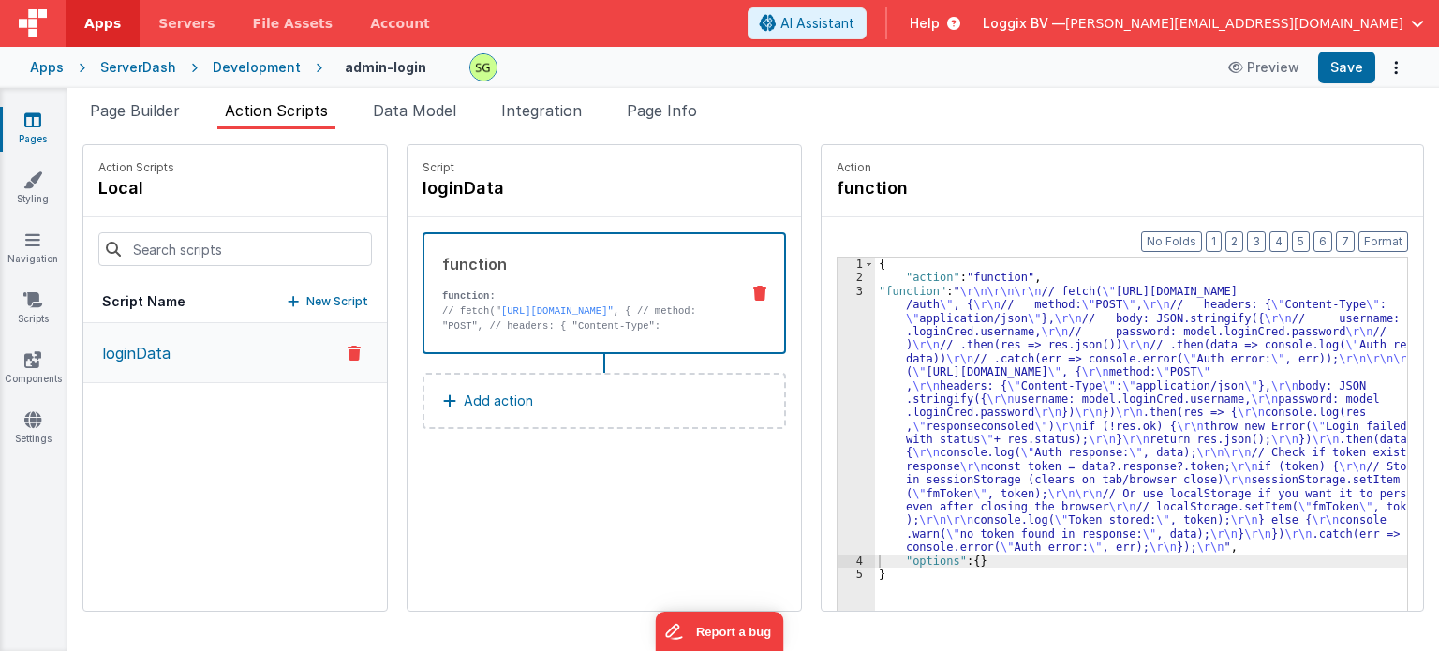
click at [839, 293] on div "3" at bounding box center [856, 420] width 37 height 270
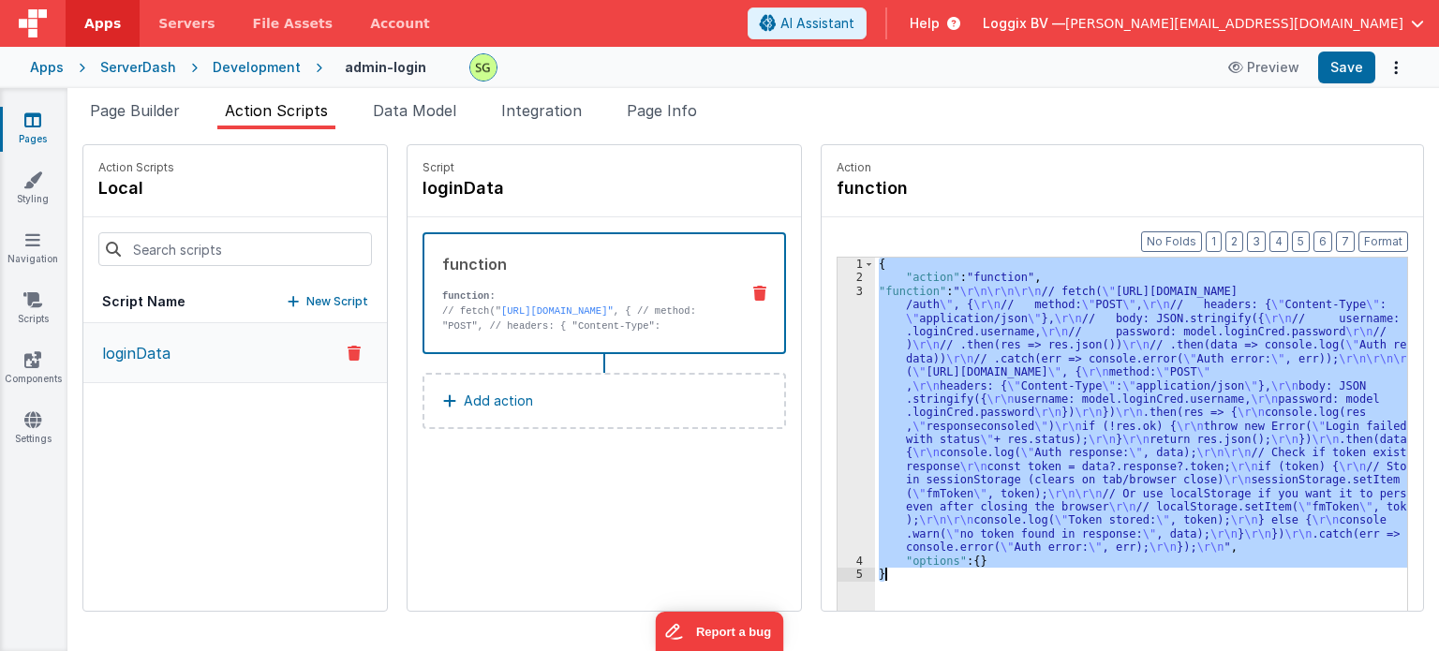
click at [839, 293] on div "3" at bounding box center [856, 420] width 37 height 270
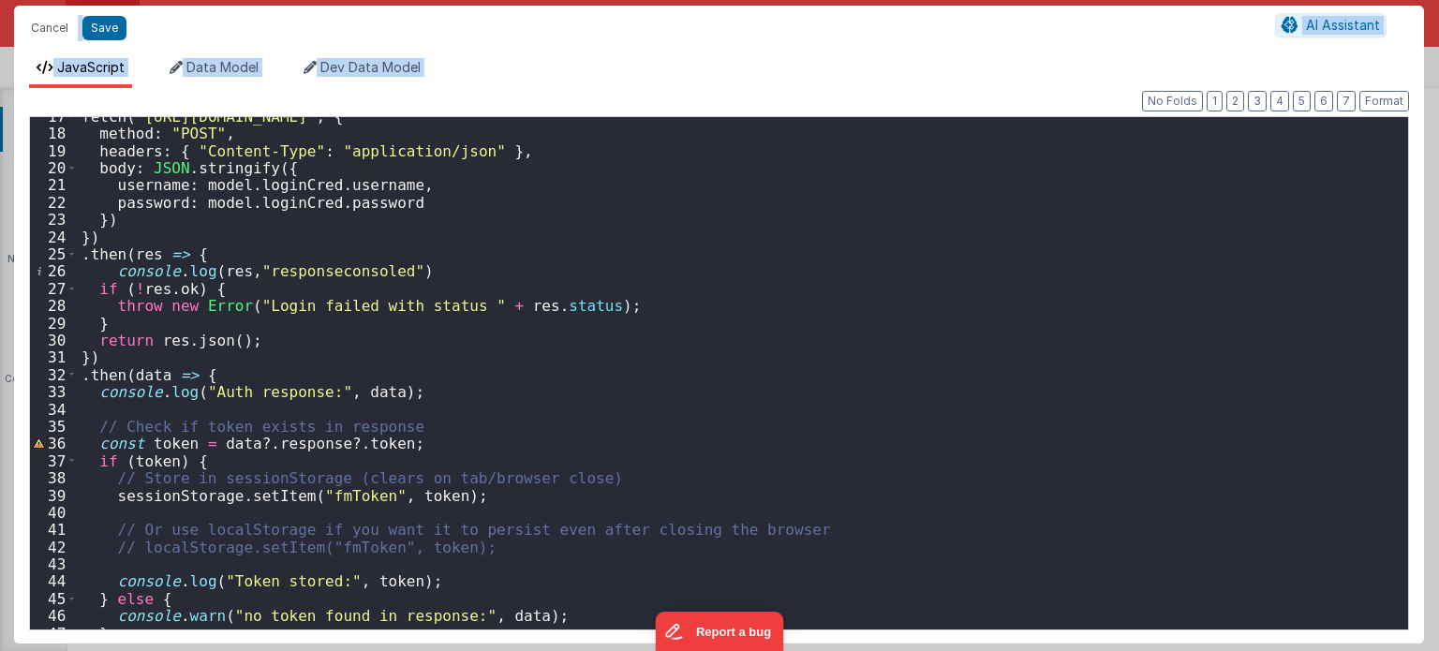
scroll to position [285, 0]
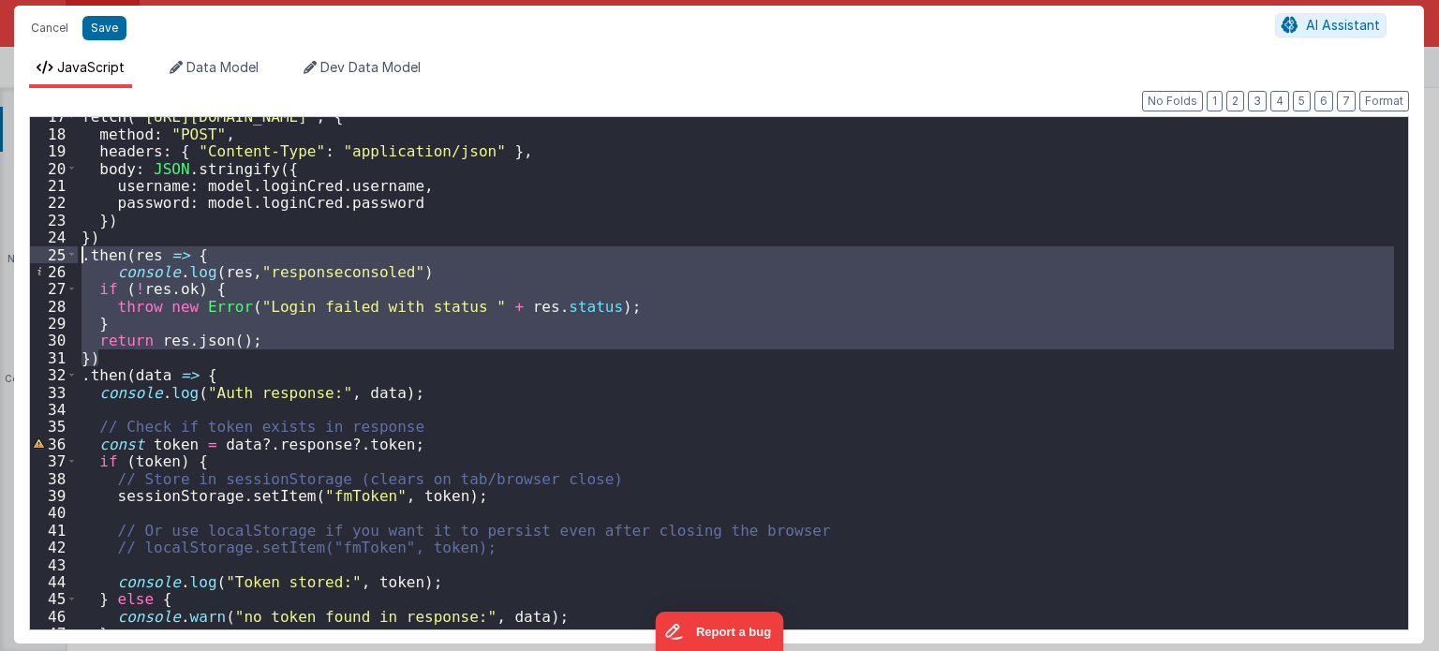
drag, startPoint x: 135, startPoint y: 355, endPoint x: 57, endPoint y: 259, distance: 123.9
click at [57, 259] on div "17 18 19 20 21 22 23 24 25 26 27 28 29 30 31 32 33 34 35 36 37 38 39 40 41 42 4…" at bounding box center [719, 373] width 1380 height 514
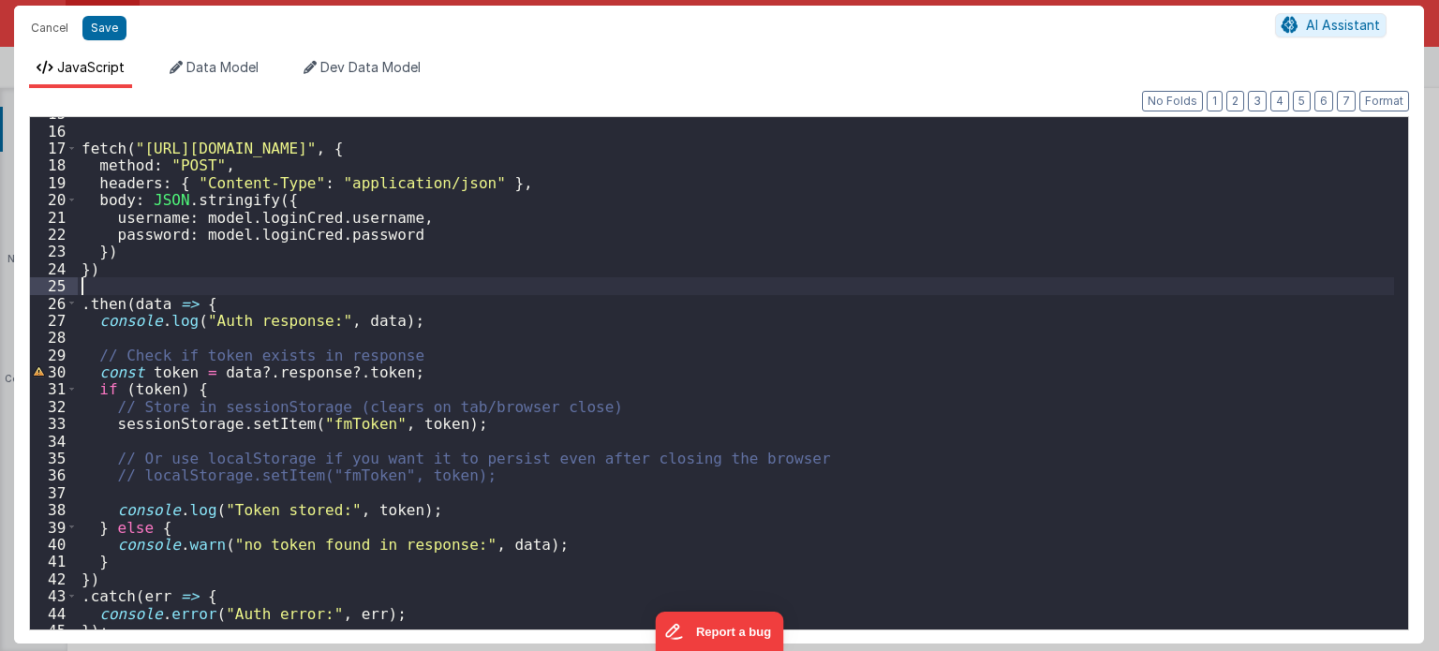
scroll to position [258, 0]
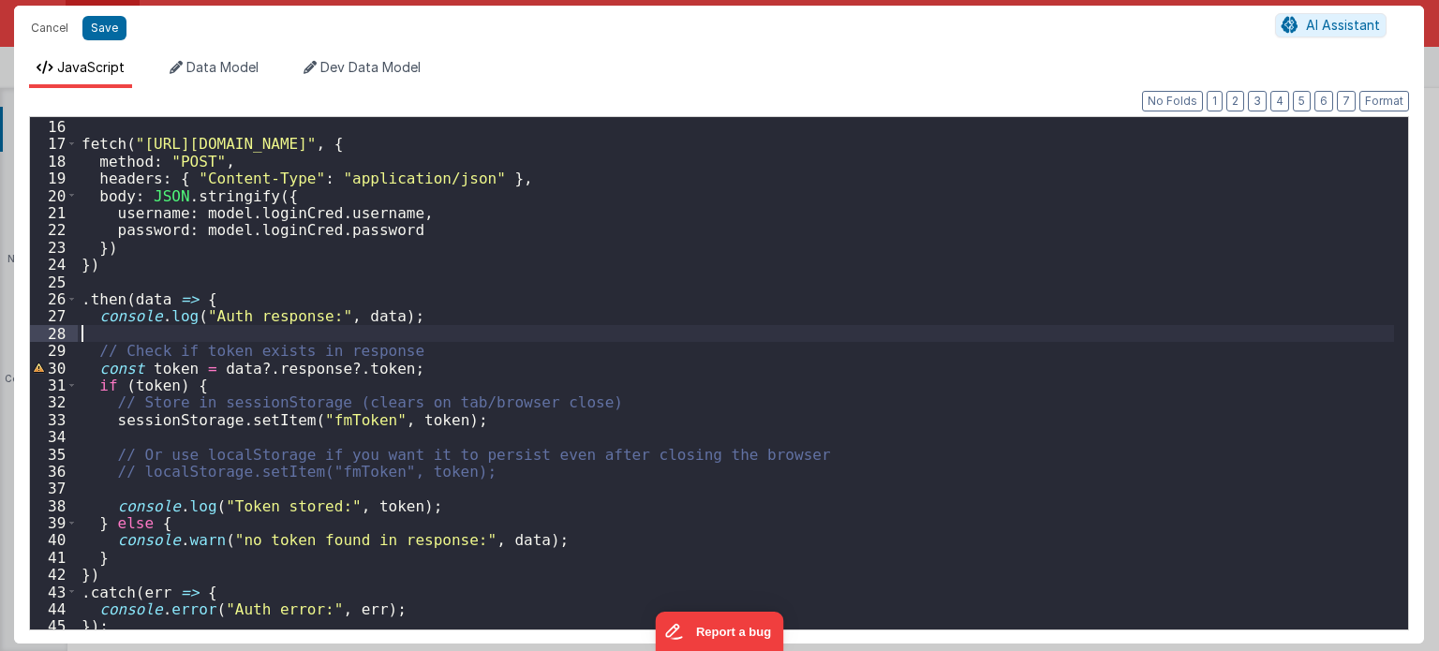
click at [154, 336] on div "fetch ( "https://fmproxy.netlify.app/.netlify/functions/auth" , { method : "POS…" at bounding box center [736, 375] width 1317 height 548
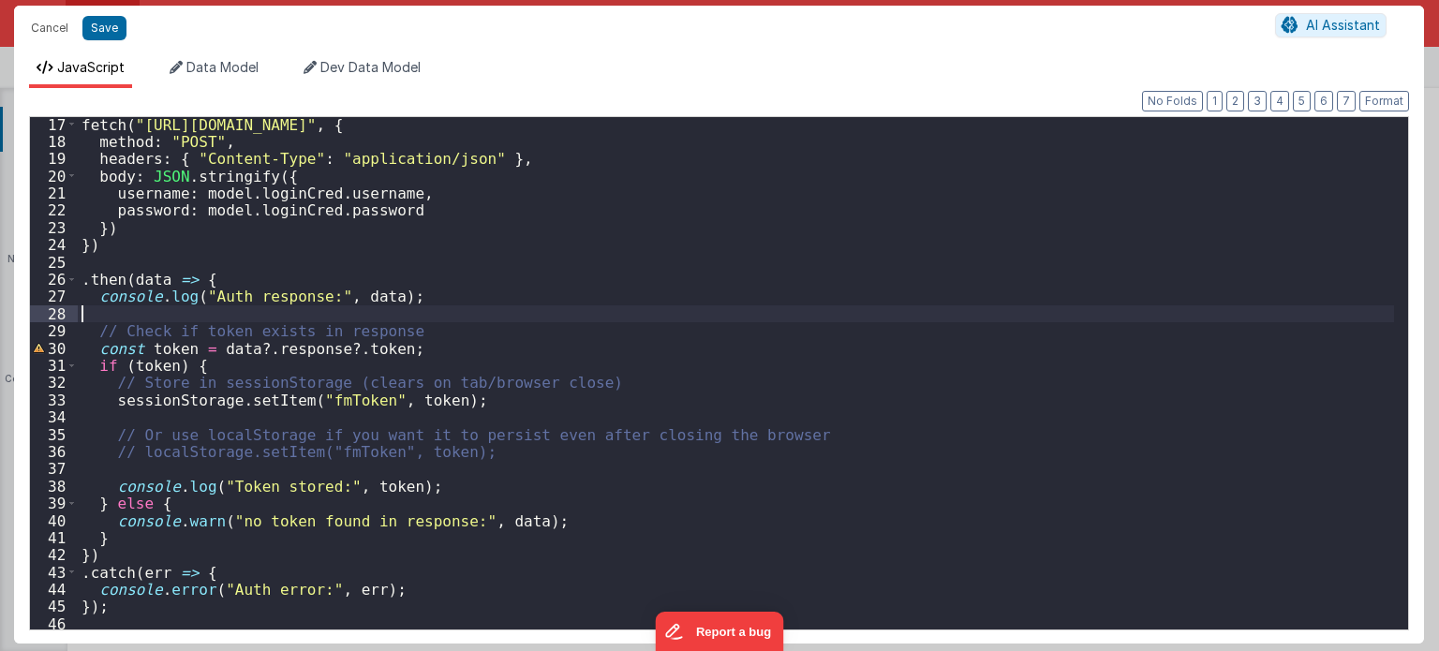
scroll to position [279, 0]
click at [120, 309] on div "fetch ( "https://fmproxy.netlify.app/.netlify/functions/auth" , { method : "POS…" at bounding box center [736, 387] width 1317 height 548
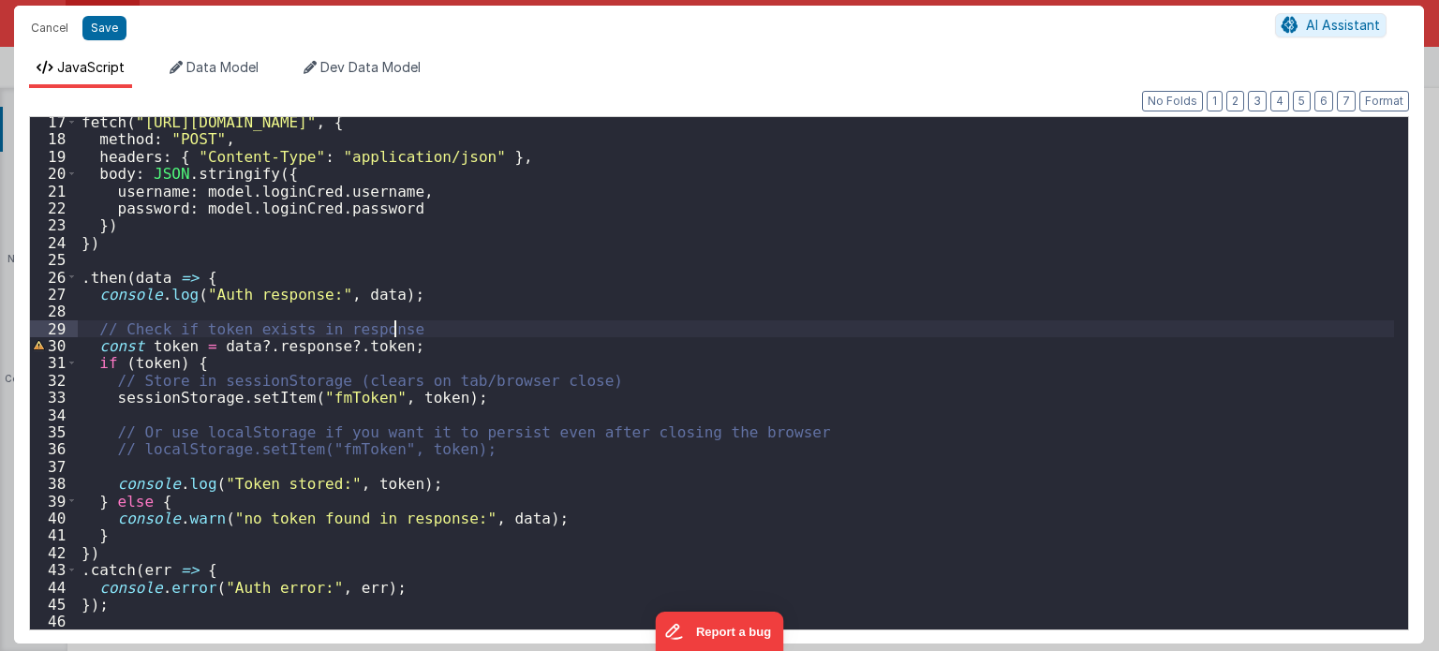
click at [434, 325] on div "fetch ( "https://fmproxy.netlify.app/.netlify/functions/auth" , { method : "POS…" at bounding box center [736, 387] width 1317 height 548
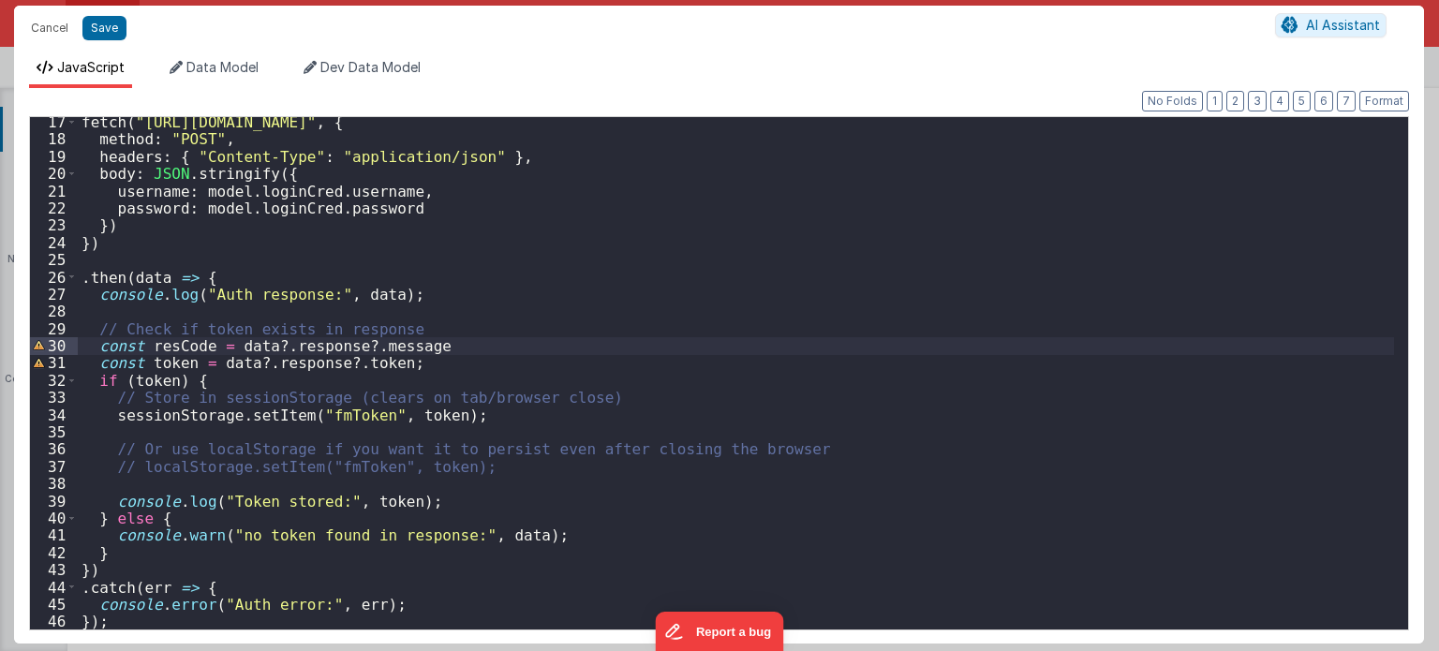
click at [450, 343] on div "fetch ( "https://fmproxy.netlify.app/.netlify/functions/auth" , { method : "POS…" at bounding box center [736, 387] width 1317 height 548
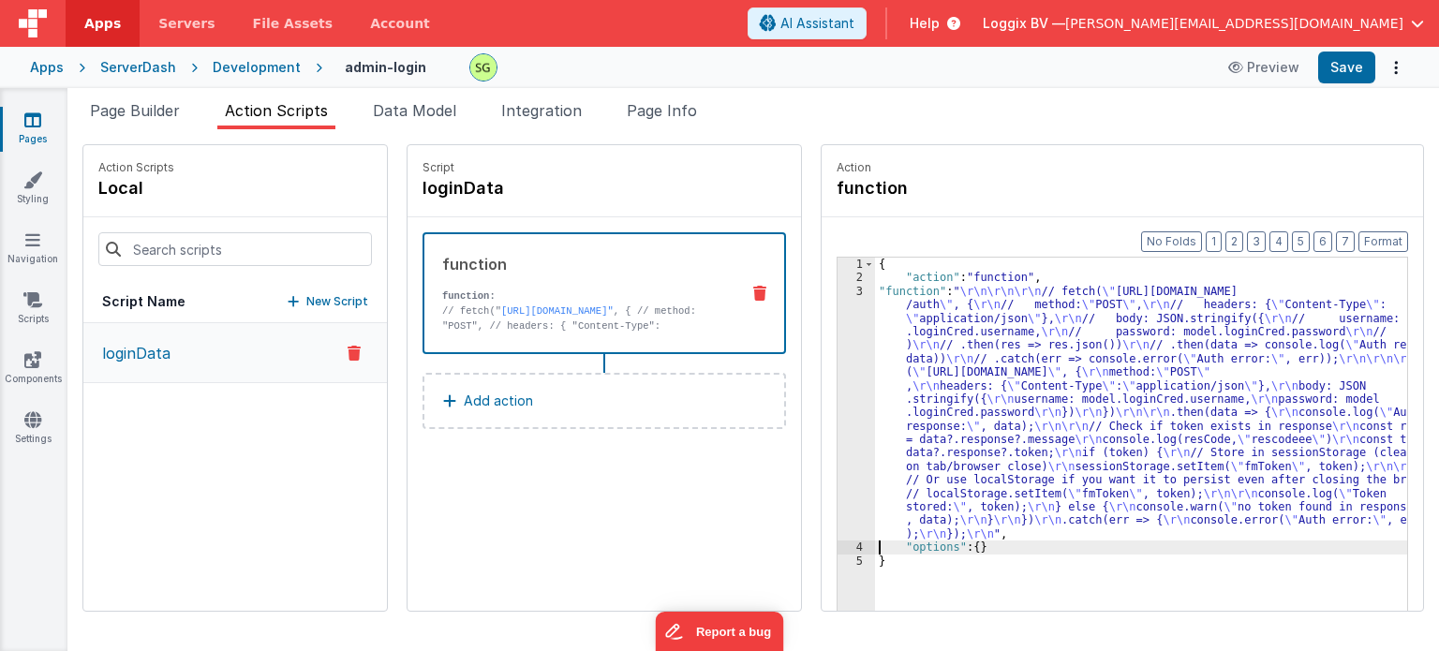
click at [842, 287] on div "3" at bounding box center [856, 413] width 37 height 257
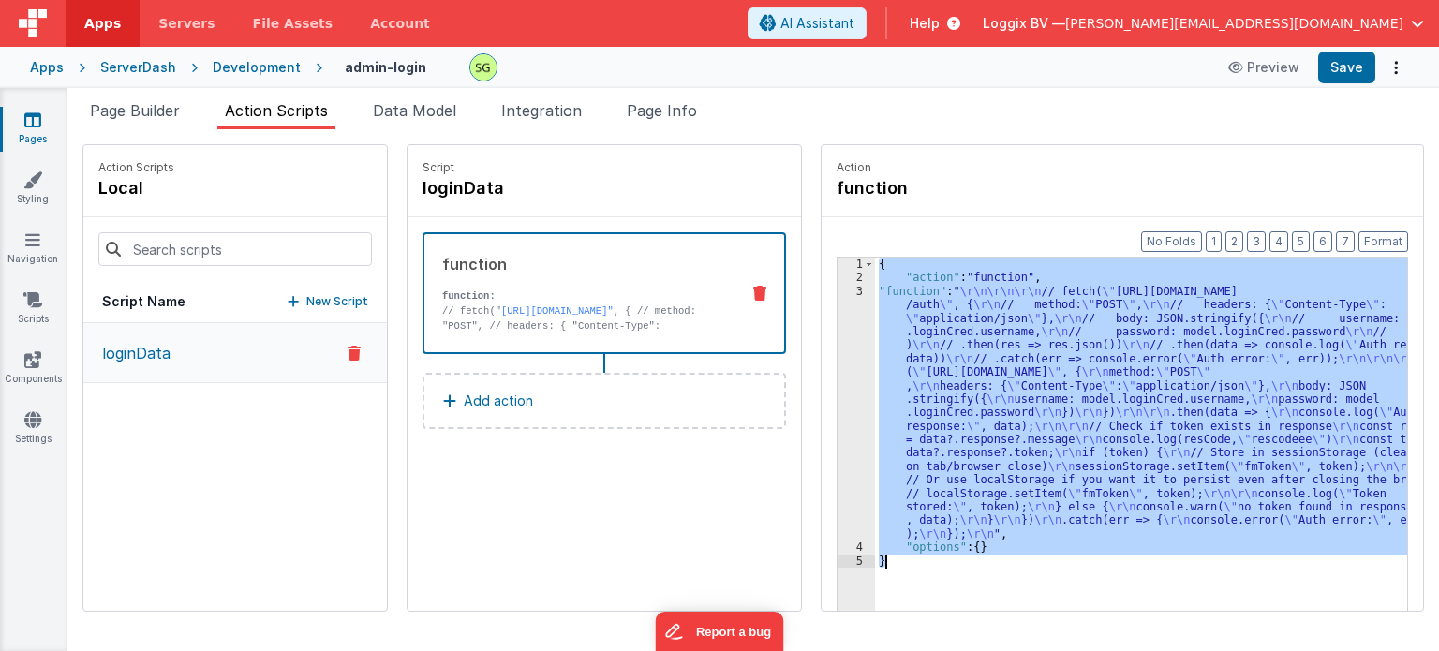
click at [842, 287] on div "3" at bounding box center [856, 413] width 37 height 257
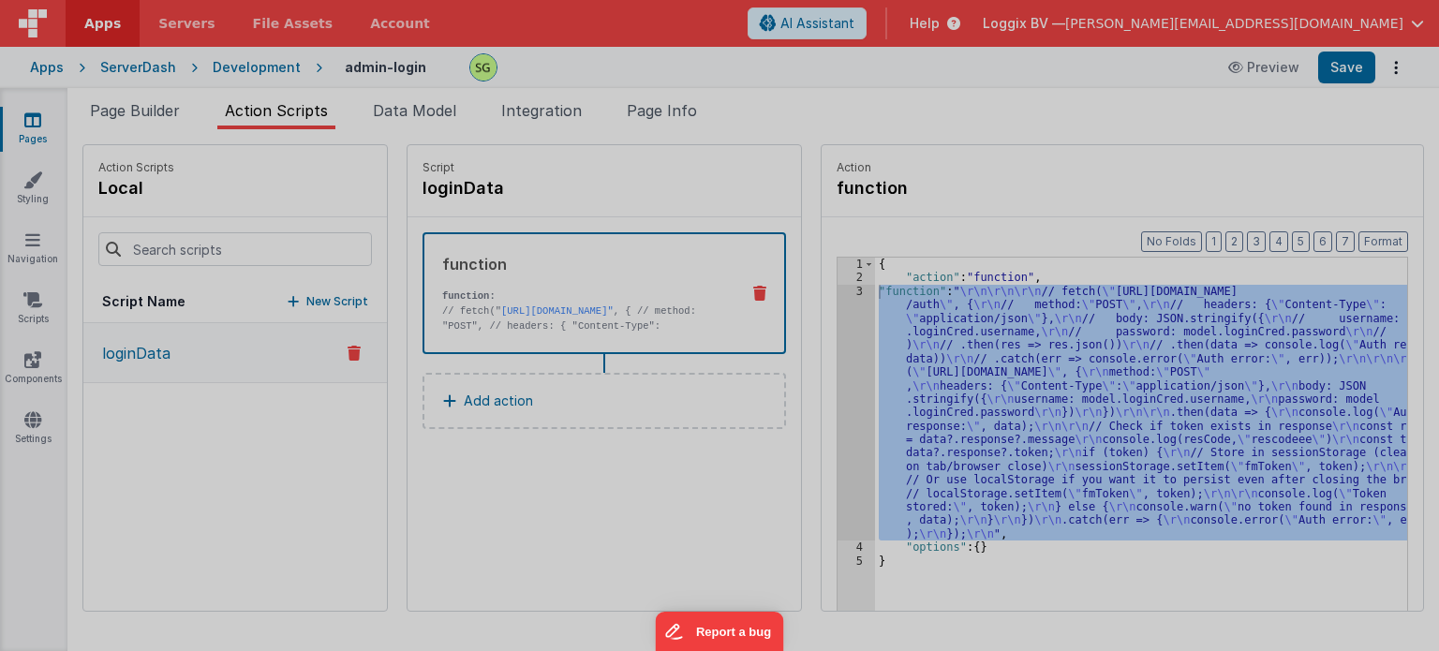
click at [842, 287] on div "// fetch("https://fmproxy.netlify.app/.netlify/functions/auth", { // method: "P…" at bounding box center [736, 372] width 1317 height 548
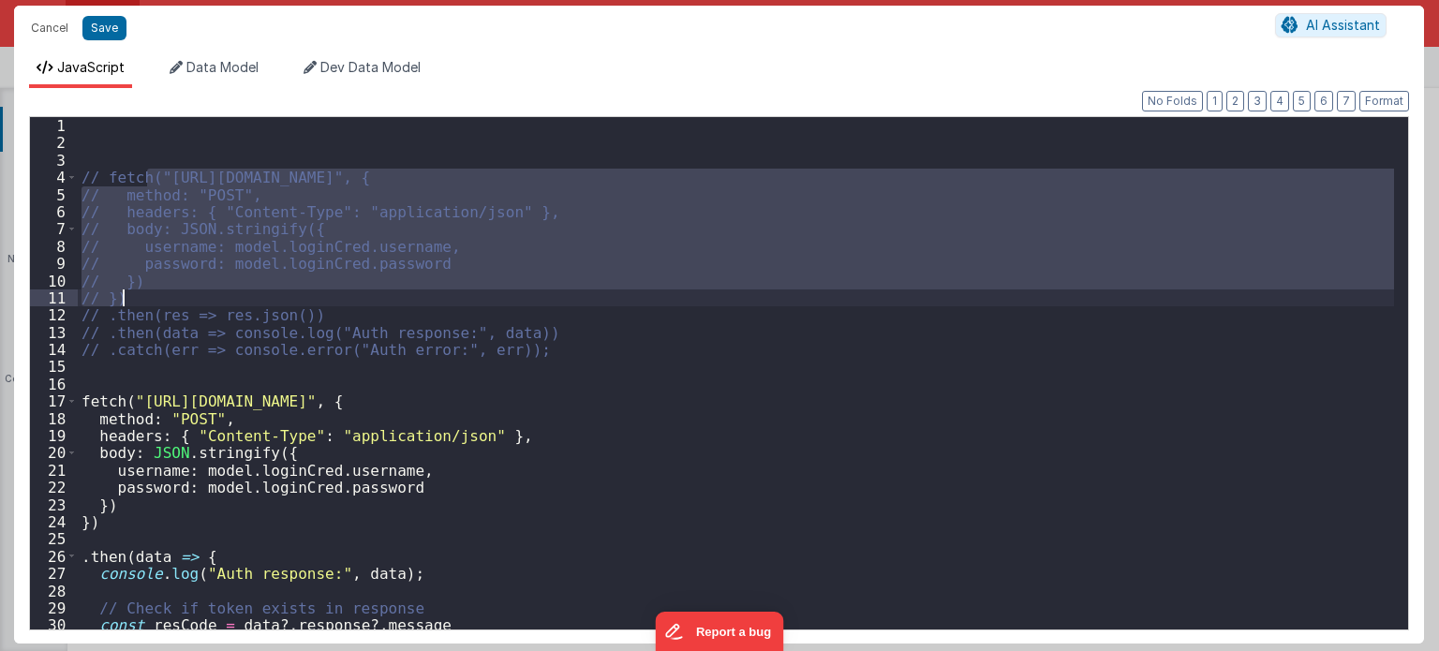
click at [842, 287] on div "// fetch("https://fmproxy.netlify.app/.netlify/functions/auth", { // method: "P…" at bounding box center [736, 391] width 1317 height 548
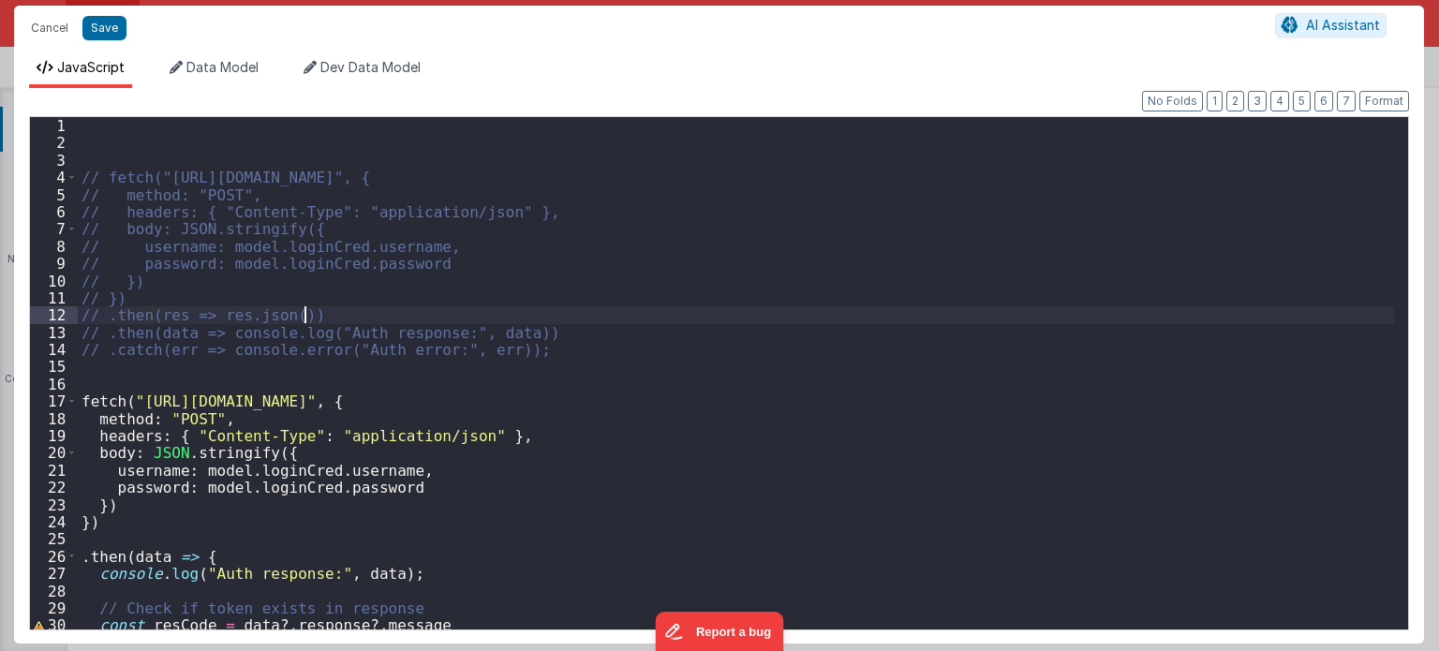
click at [349, 306] on div "// fetch("https://fmproxy.netlify.app/.netlify/functions/auth", { // method: "P…" at bounding box center [736, 391] width 1317 height 548
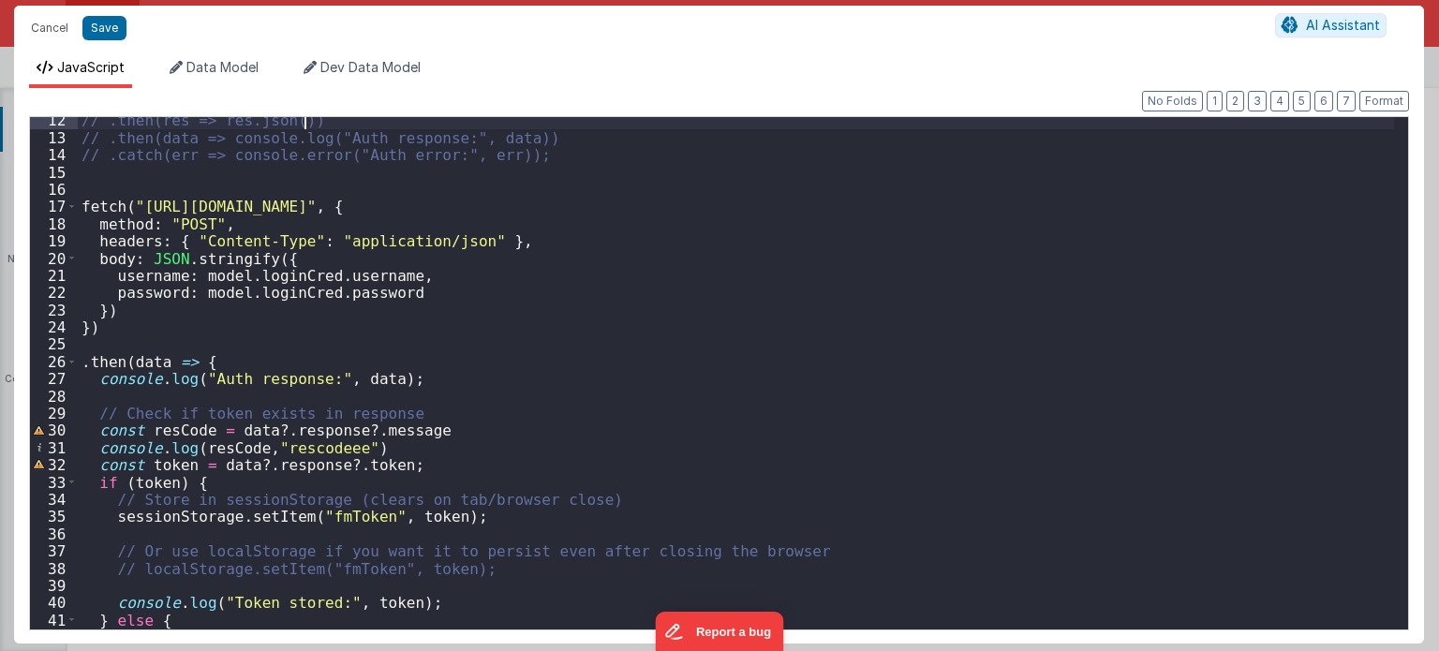
scroll to position [195, 0]
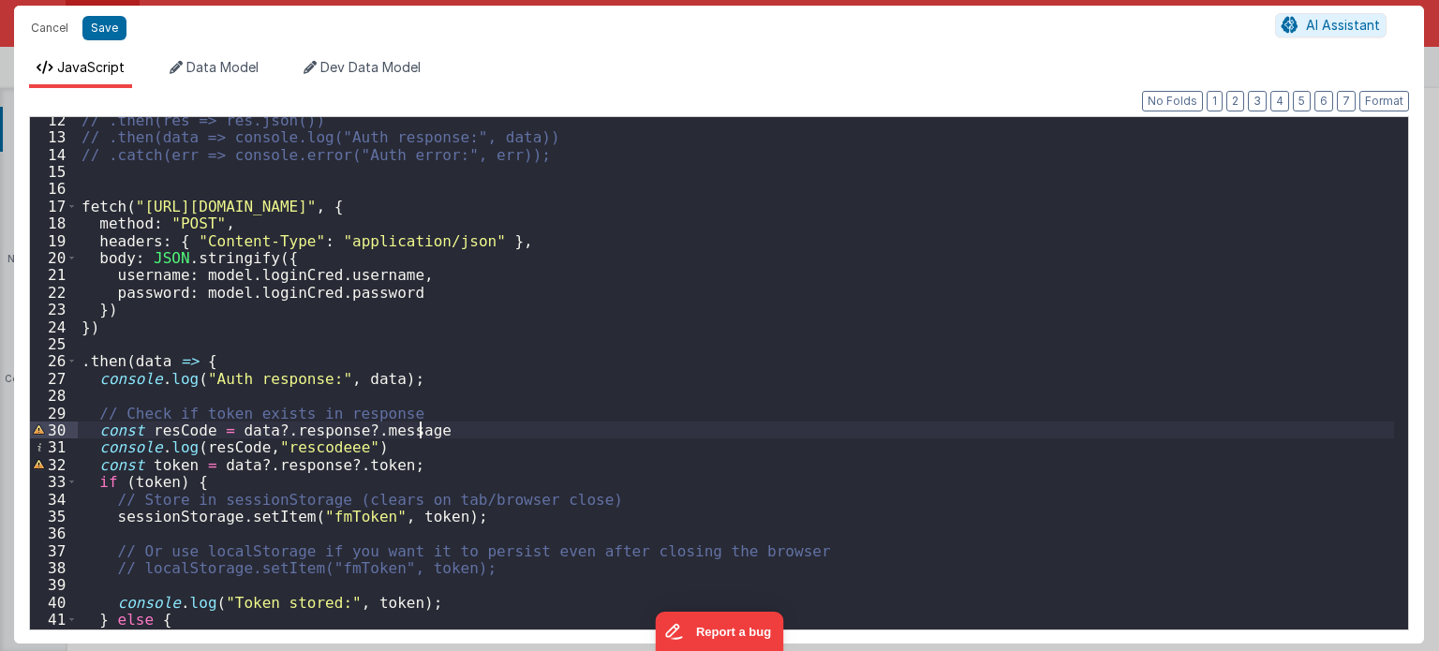
click at [444, 432] on div "// .then(res => res.json()) // .then(data => console.log("Auth response:", data…" at bounding box center [736, 385] width 1317 height 548
click at [398, 426] on div "// .then(res => res.json()) // .then(data => console.log("Auth response:", data…" at bounding box center [736, 384] width 1317 height 548
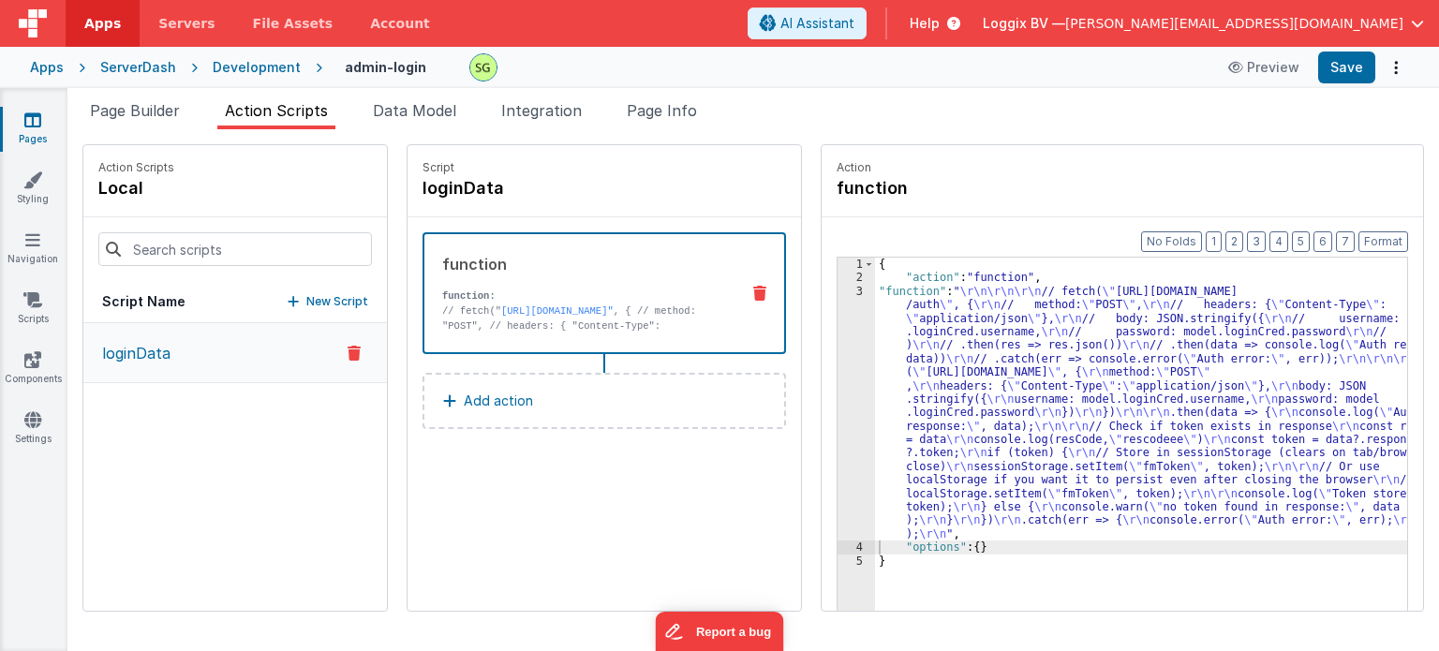
click at [841, 289] on div "3" at bounding box center [856, 413] width 37 height 257
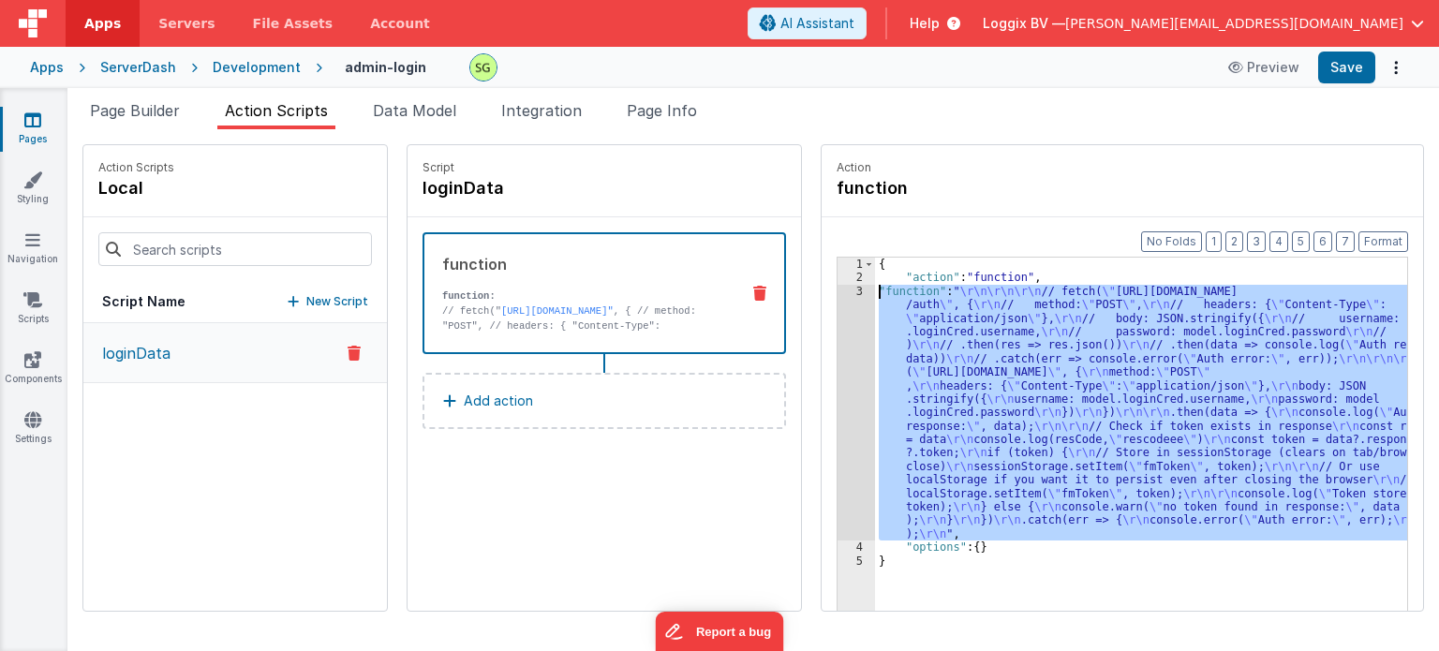
click at [841, 289] on div "3" at bounding box center [856, 413] width 37 height 257
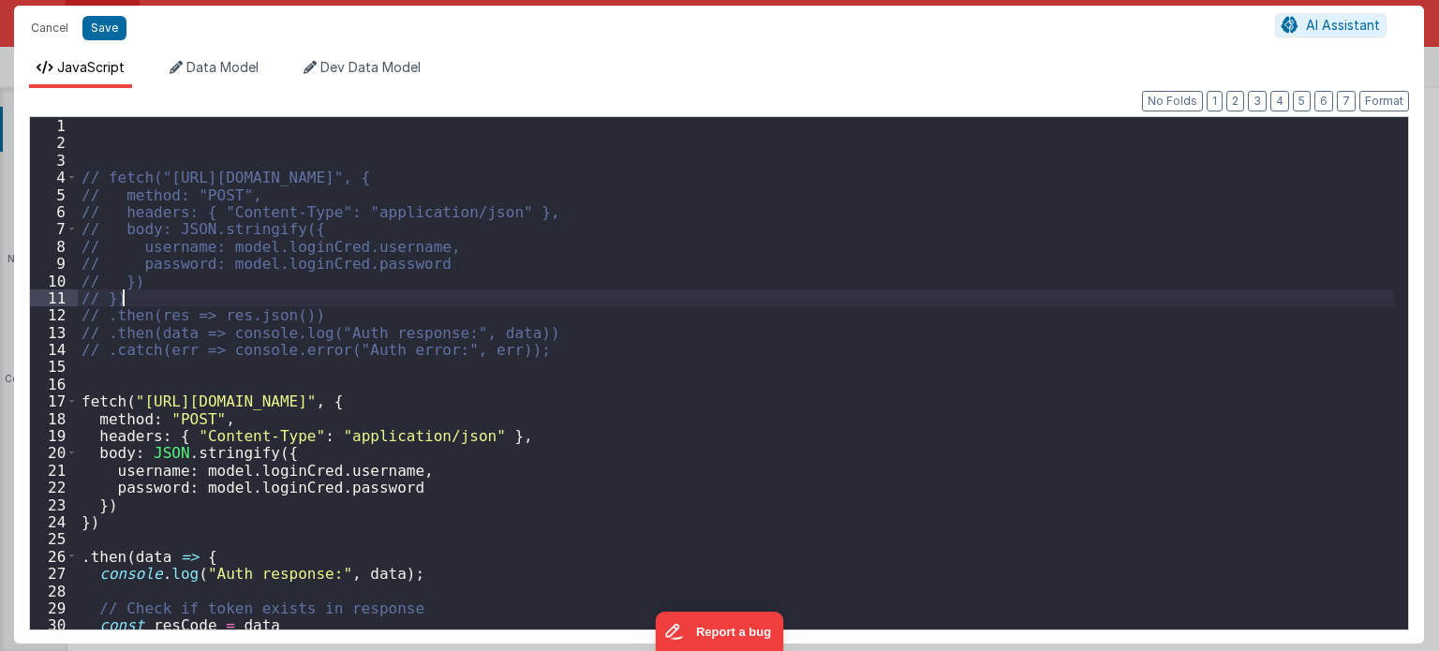
click at [841, 289] on div "// fetch("https://fmproxy.netlify.app/.netlify/functions/auth", { // method: "P…" at bounding box center [736, 391] width 1317 height 548
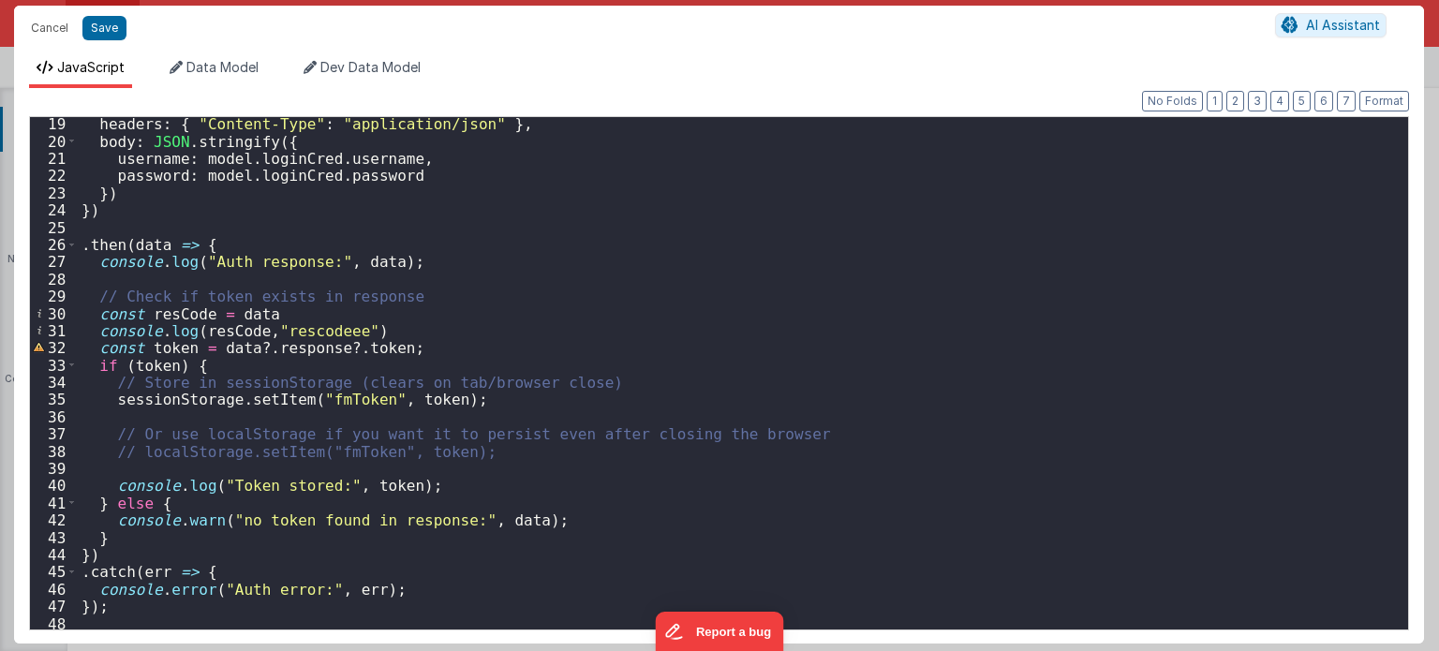
scroll to position [314, 0]
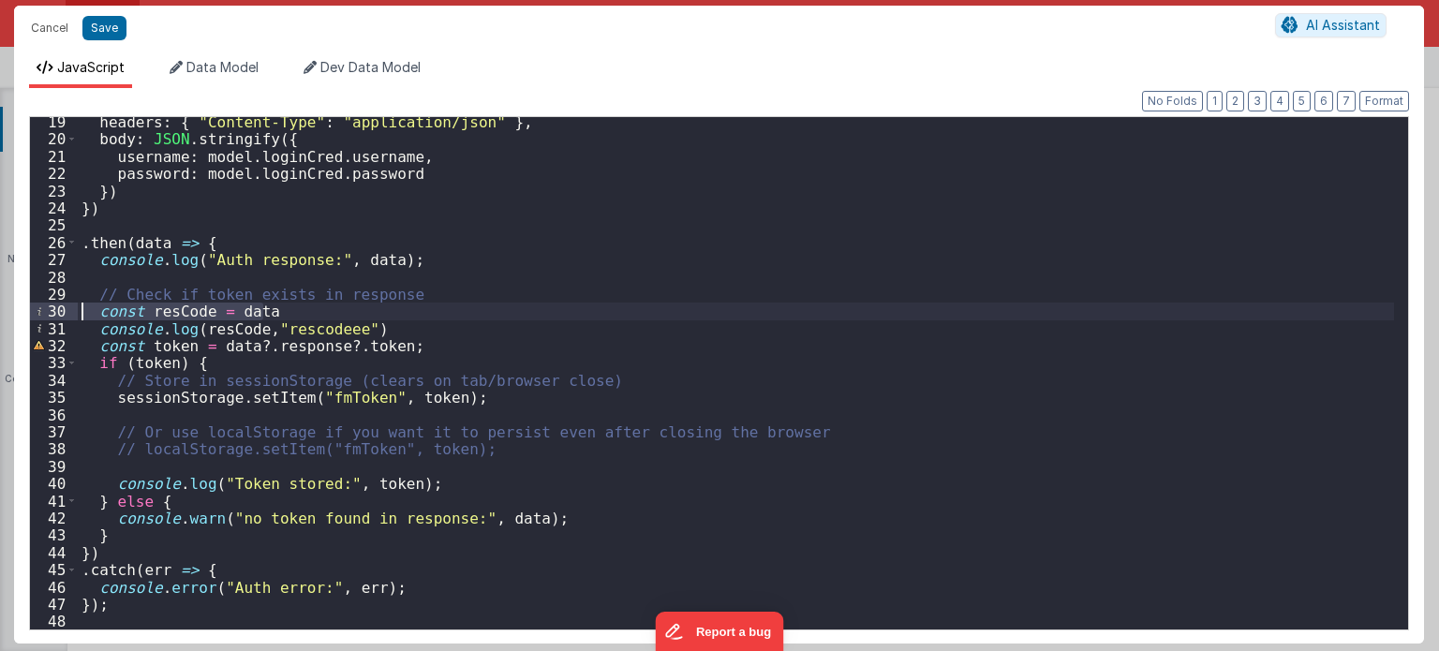
drag, startPoint x: 275, startPoint y: 311, endPoint x: 67, endPoint y: 310, distance: 208.0
click at [67, 310] on div "19 20 21 22 23 24 25 26 27 28 29 30 31 32 33 34 35 36 37 38 39 40 41 42 43 44 4…" at bounding box center [719, 373] width 1380 height 514
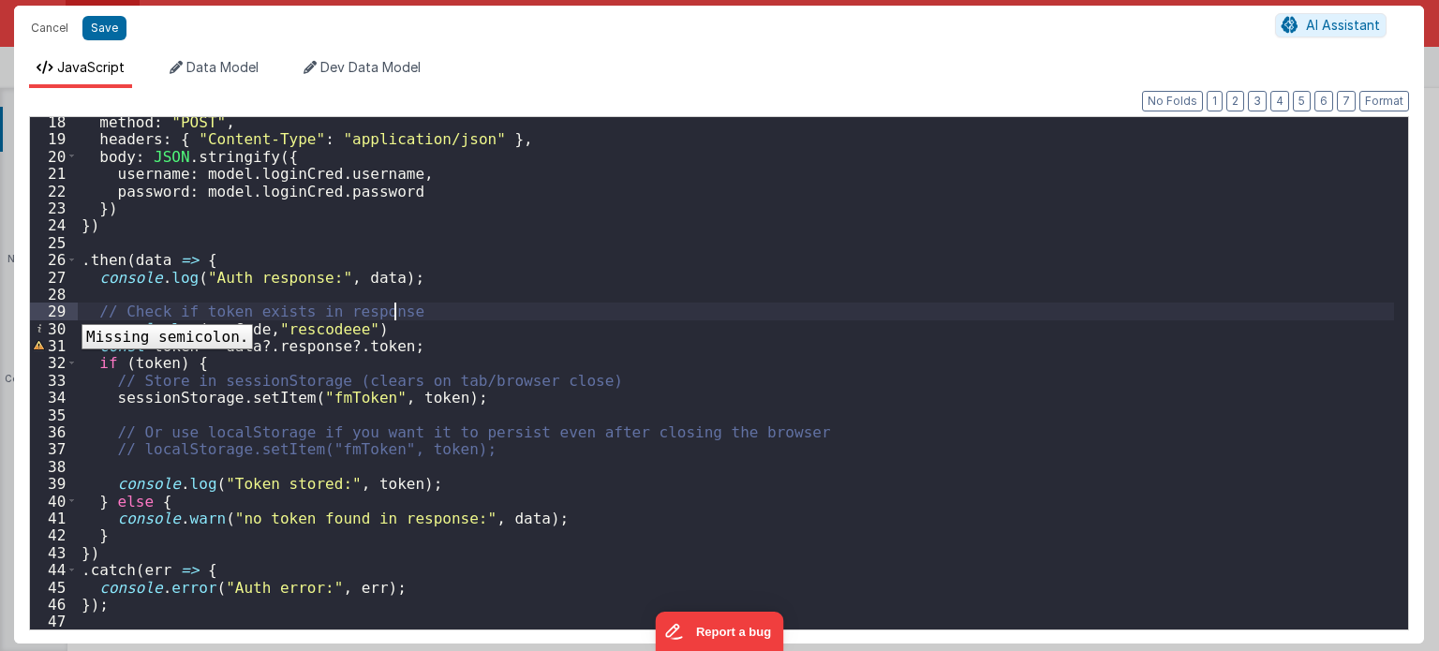
scroll to position [296, 0]
click at [377, 328] on div "method : "POST" , headers : { "Content-Type" : "application/json" } , body : JS…" at bounding box center [736, 387] width 1317 height 548
drag, startPoint x: 377, startPoint y: 328, endPoint x: 56, endPoint y: 325, distance: 320.4
click at [56, 325] on div "18 19 20 21 22 23 24 25 26 27 28 29 30 31 32 33 34 35 36 37 38 39 40 41 42 43 4…" at bounding box center [719, 373] width 1380 height 514
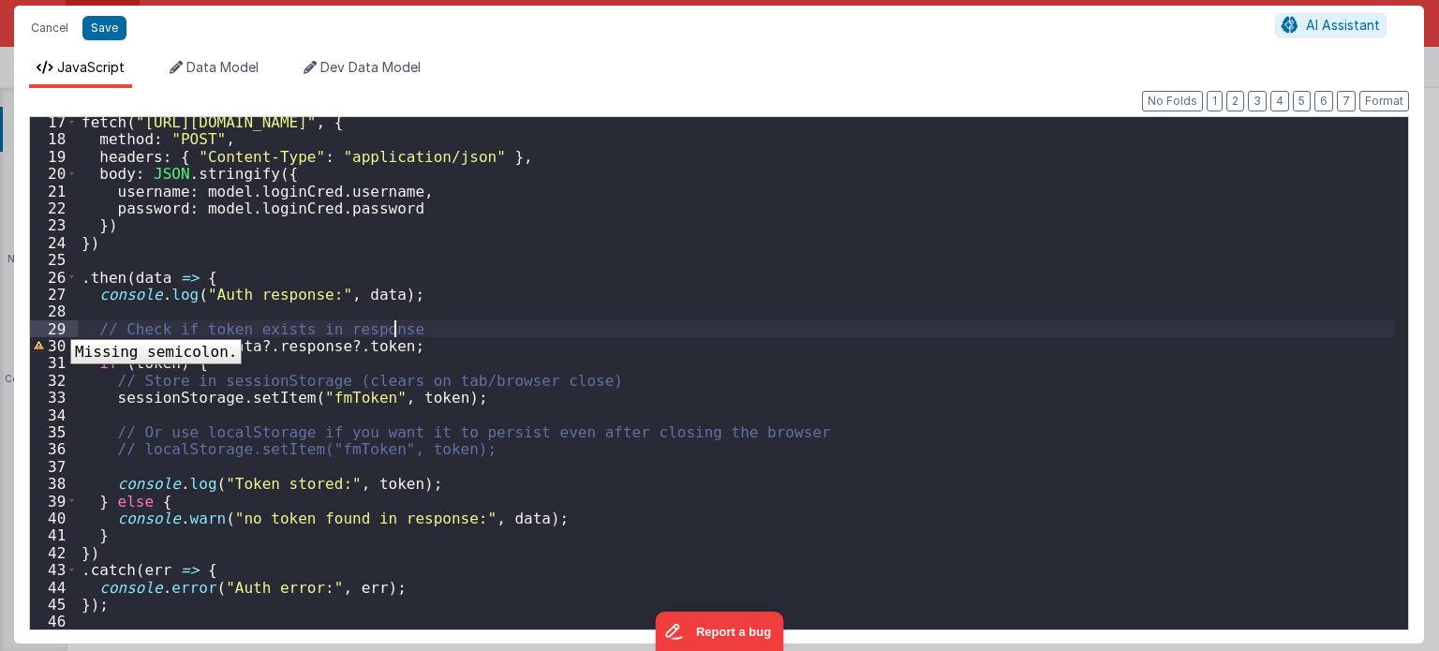
scroll to position [279, 0]
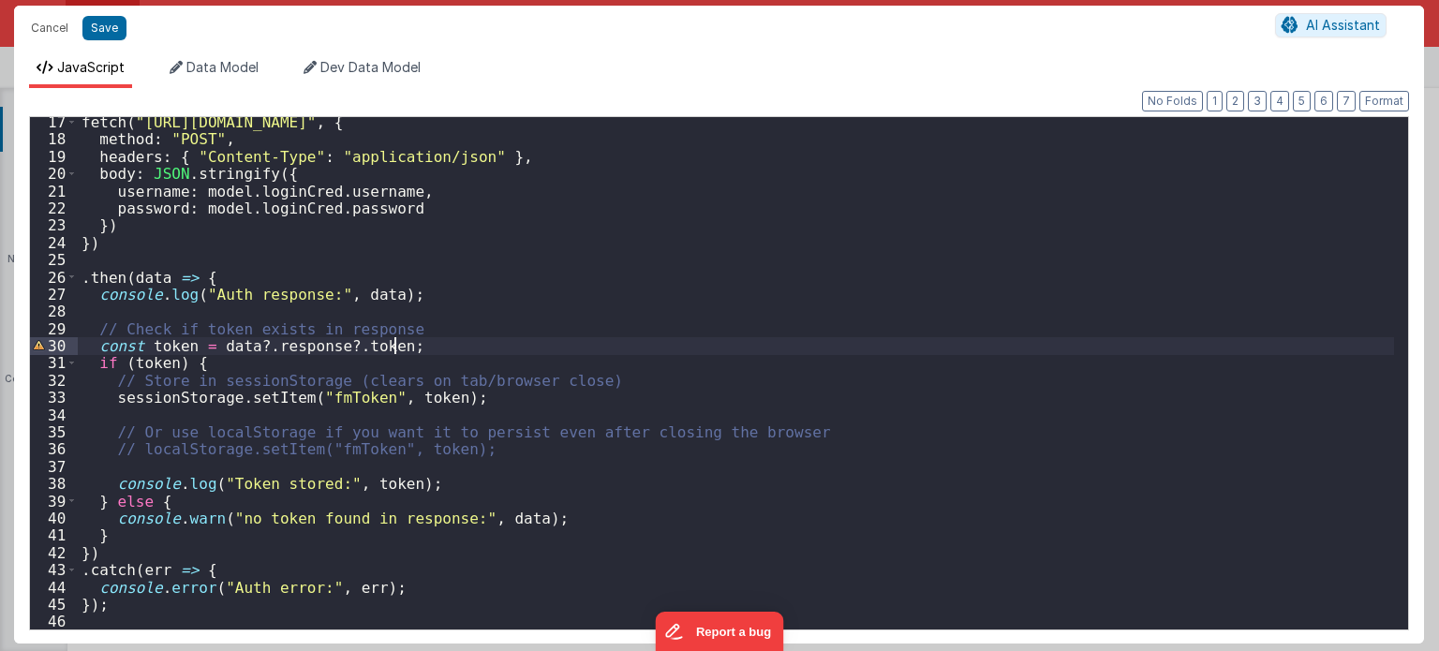
click at [418, 348] on div "fetch ( "https://fmproxy.netlify.app/.netlify/functions/auth" , { method : "POS…" at bounding box center [736, 387] width 1317 height 548
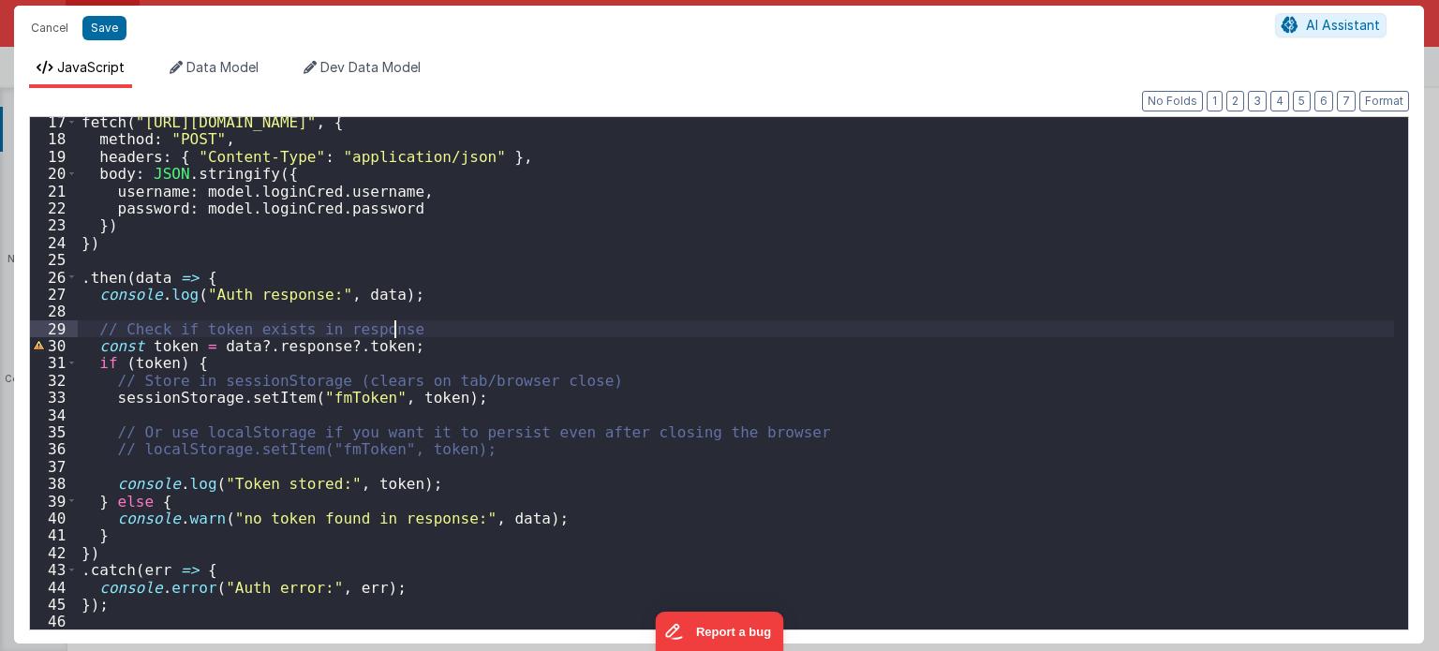
click at [433, 329] on div "fetch ( "https://fmproxy.netlify.app/.netlify/functions/auth" , { method : "POS…" at bounding box center [736, 387] width 1317 height 548
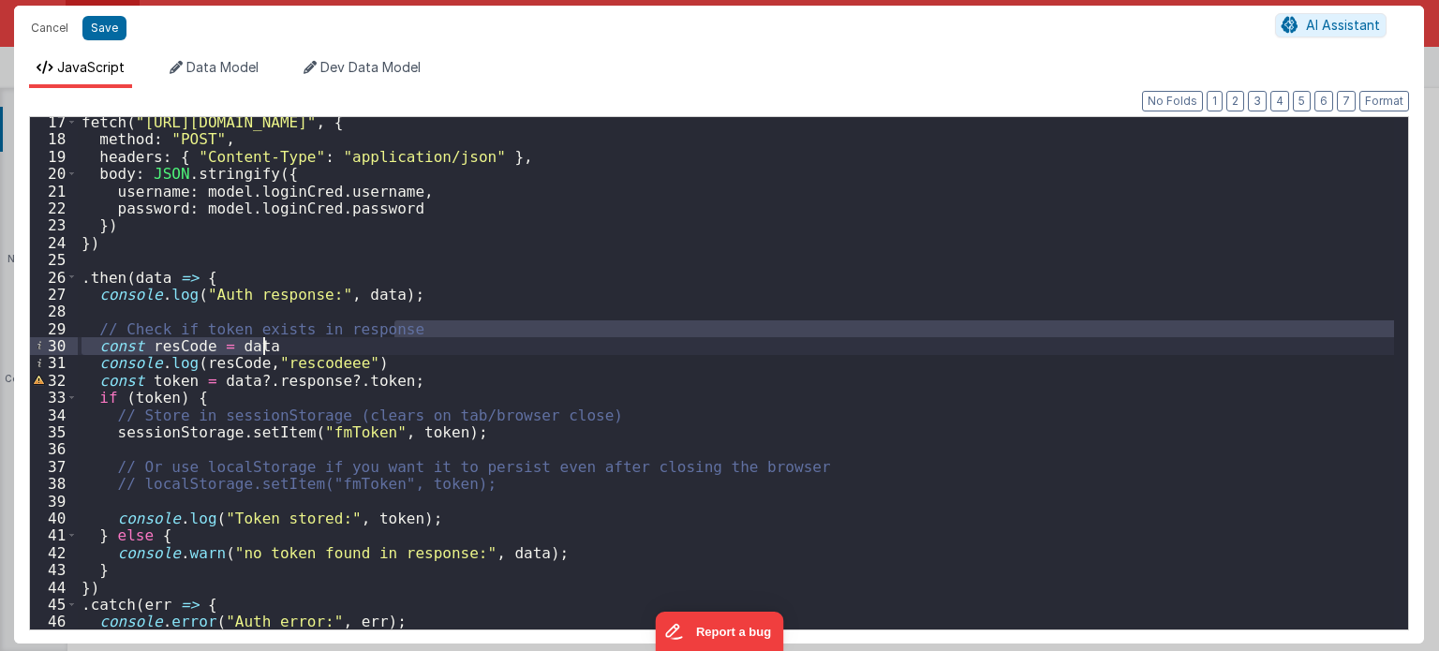
click at [355, 349] on div "fetch ( "https://fmproxy.netlify.app/.netlify/functions/auth" , { method : "POS…" at bounding box center [736, 373] width 1316 height 512
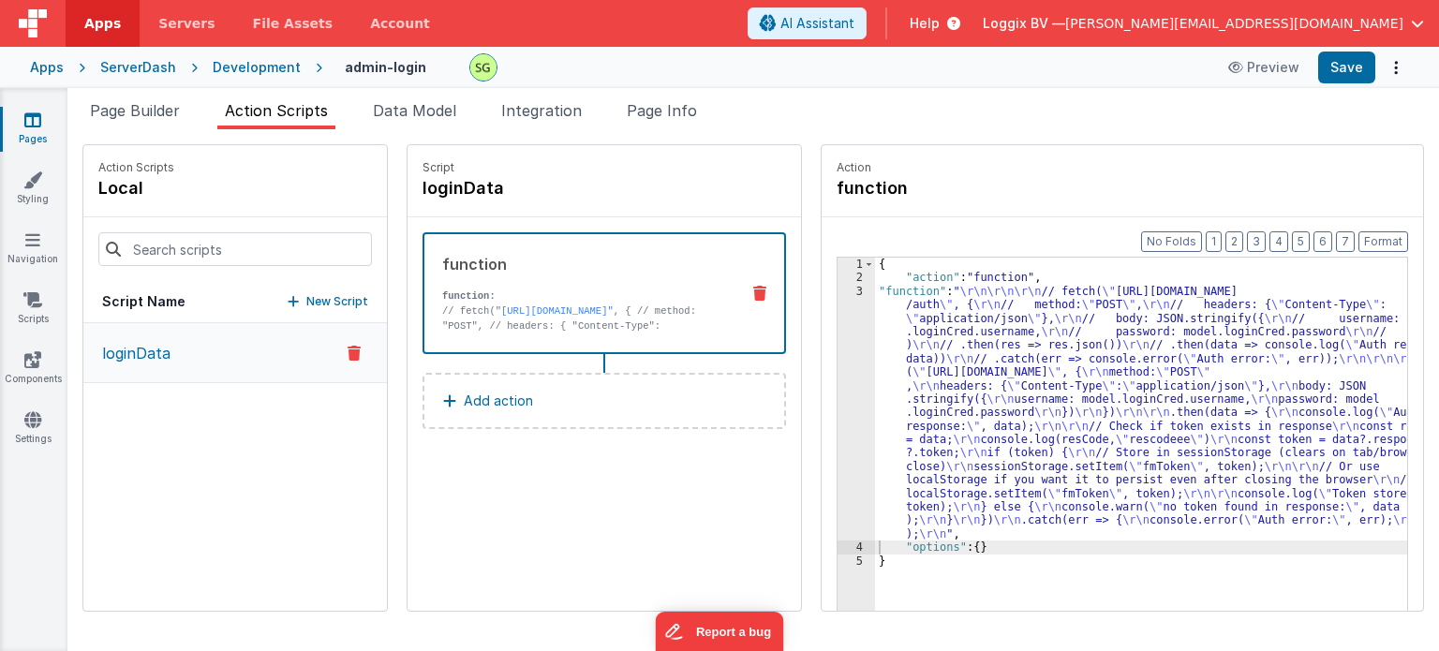
click at [839, 289] on div "3" at bounding box center [856, 413] width 37 height 257
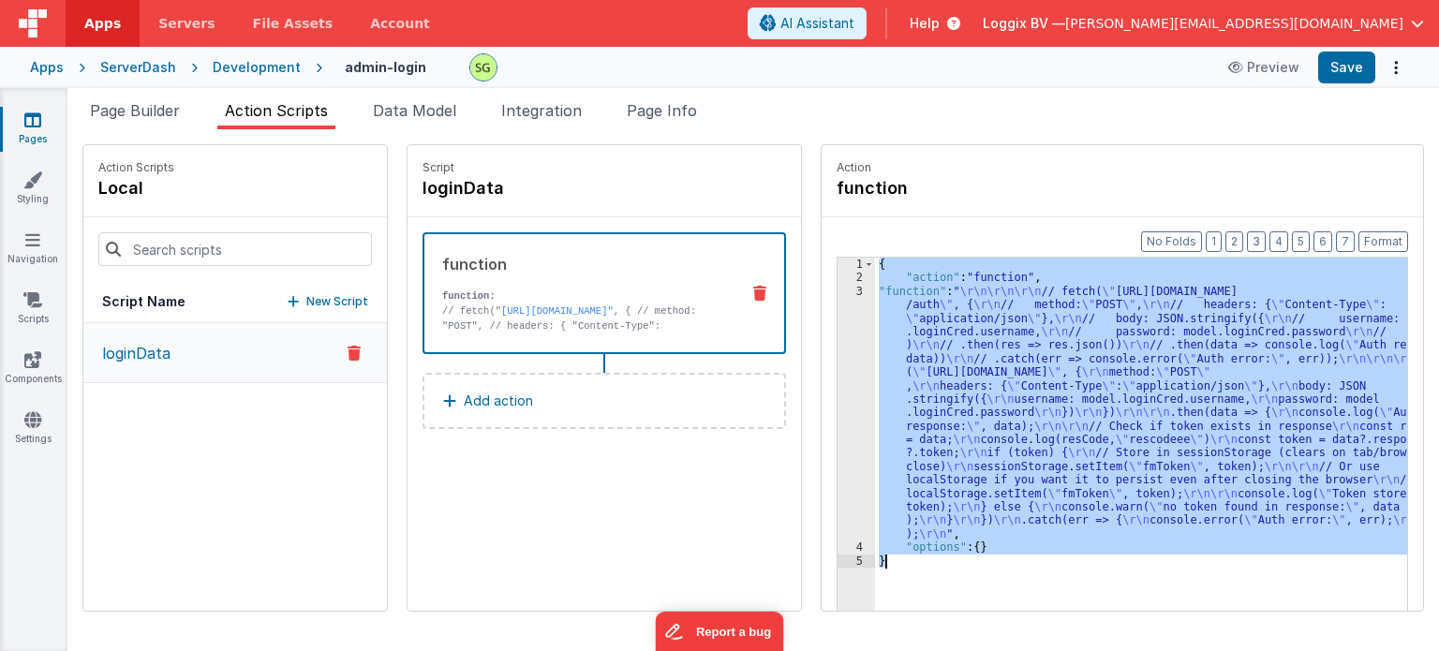
click at [839, 289] on div "3" at bounding box center [856, 413] width 37 height 257
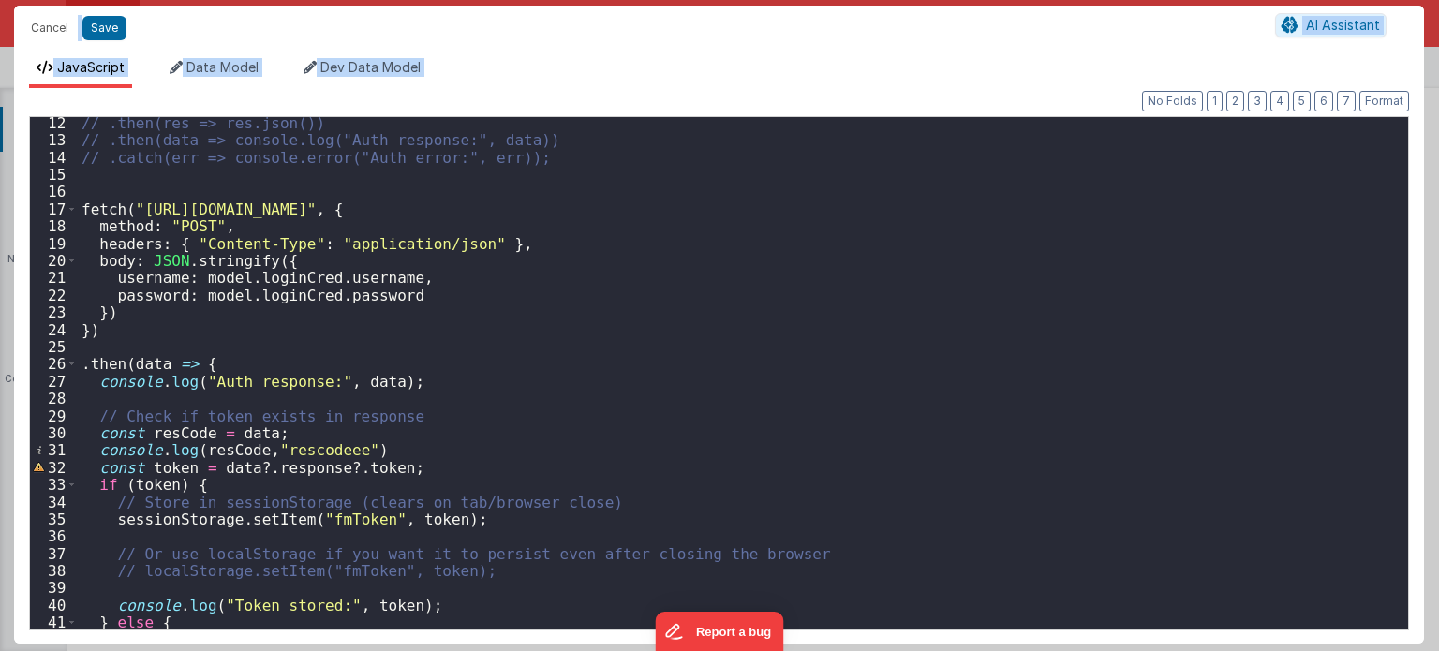
scroll to position [192, 0]
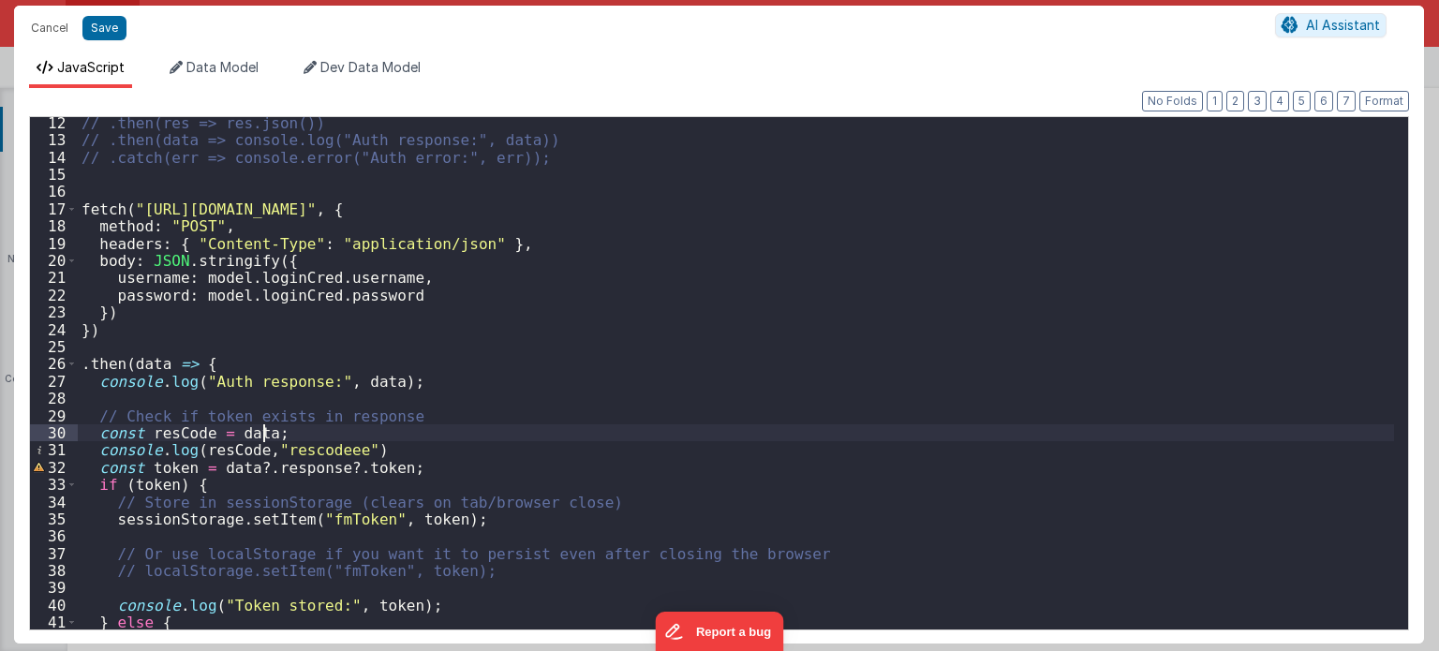
click at [262, 433] on div "// .then(res => res.json()) // .then(data => console.log("Auth response:", data…" at bounding box center [736, 388] width 1317 height 548
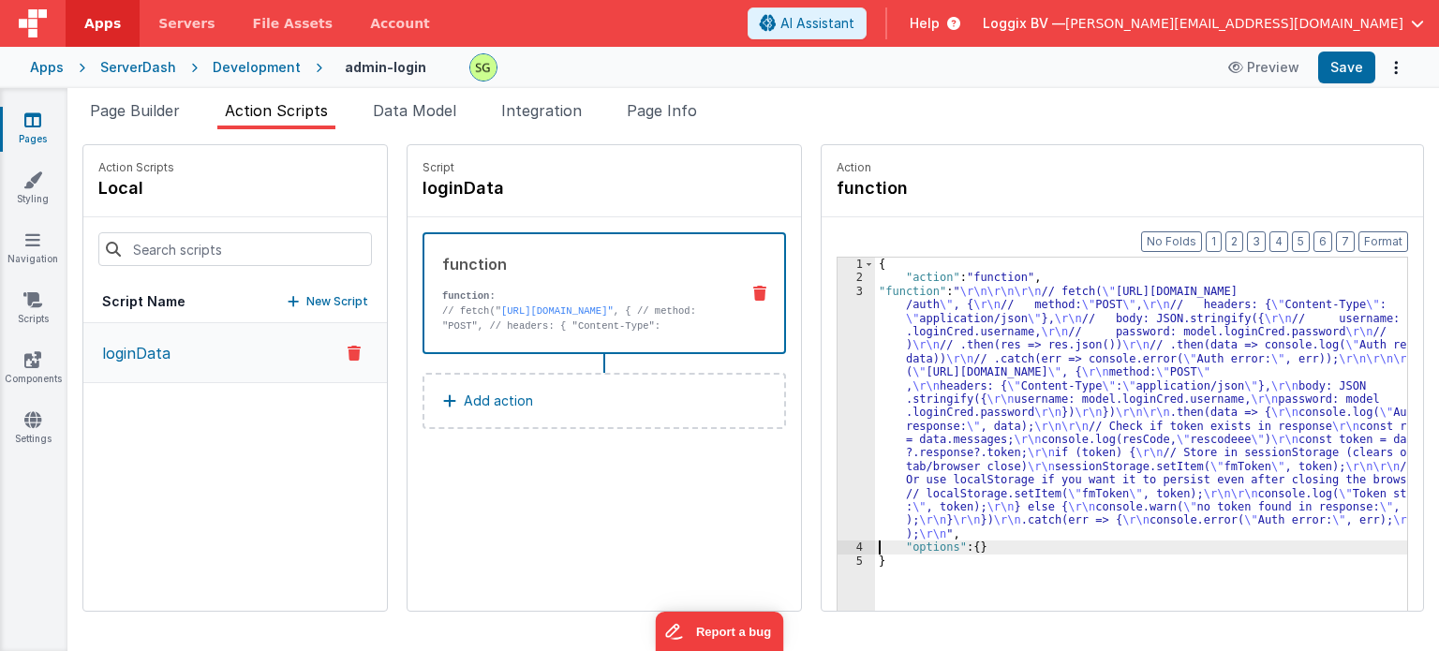
click at [839, 291] on div "3" at bounding box center [856, 413] width 37 height 257
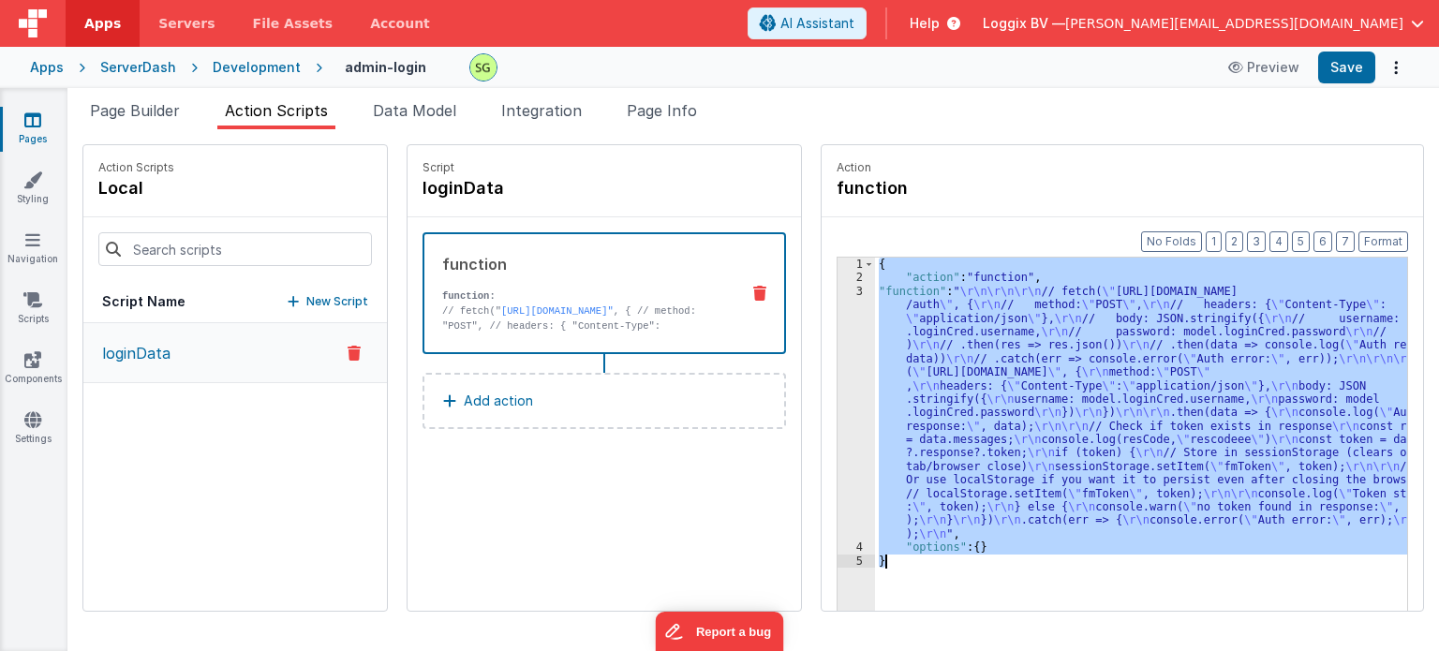
click at [839, 291] on div "3" at bounding box center [856, 413] width 37 height 257
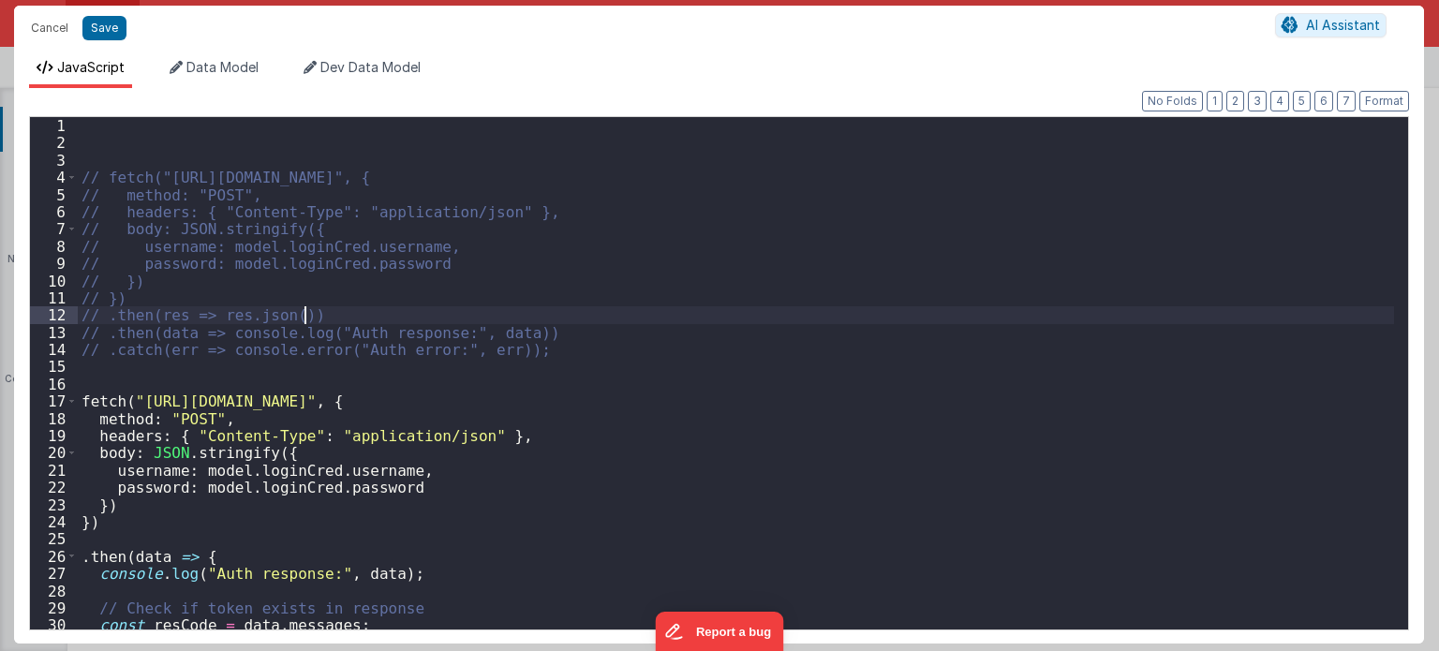
click at [839, 291] on div "// fetch("https://fmproxy.netlify.app/.netlify/functions/auth", { // method: "P…" at bounding box center [736, 391] width 1317 height 548
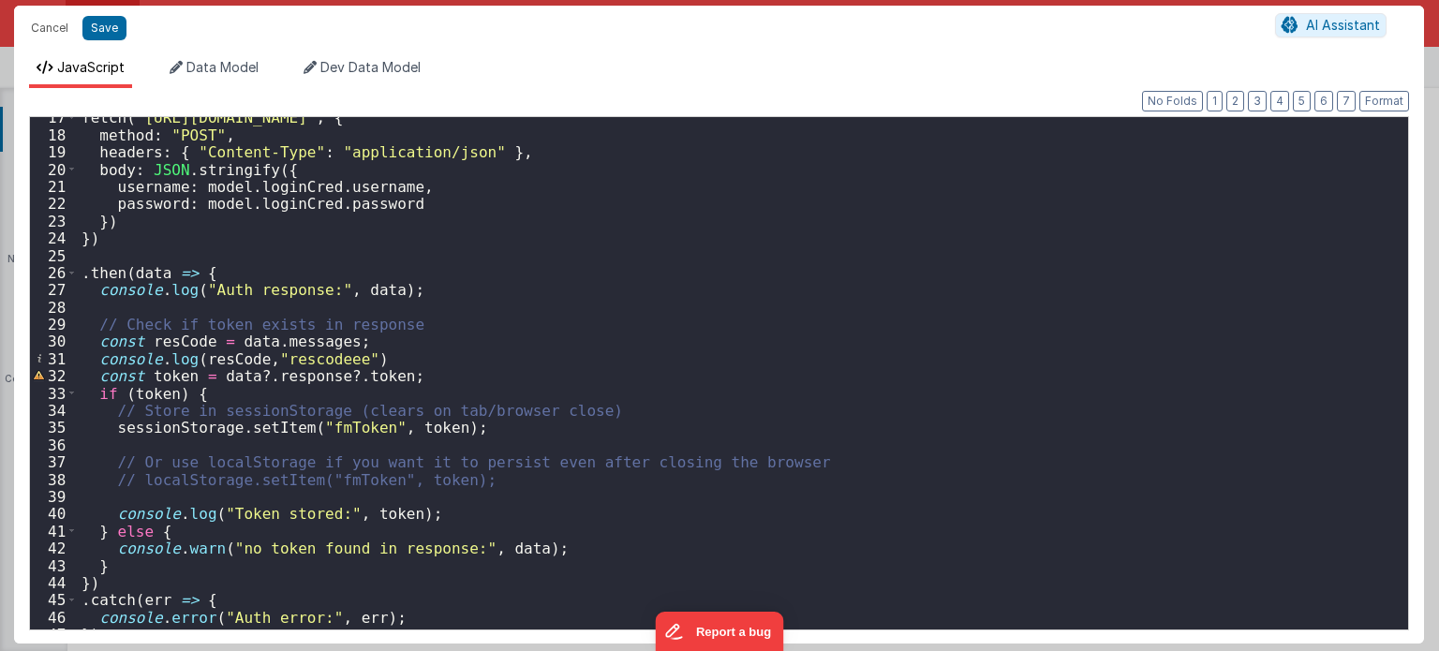
scroll to position [284, 0]
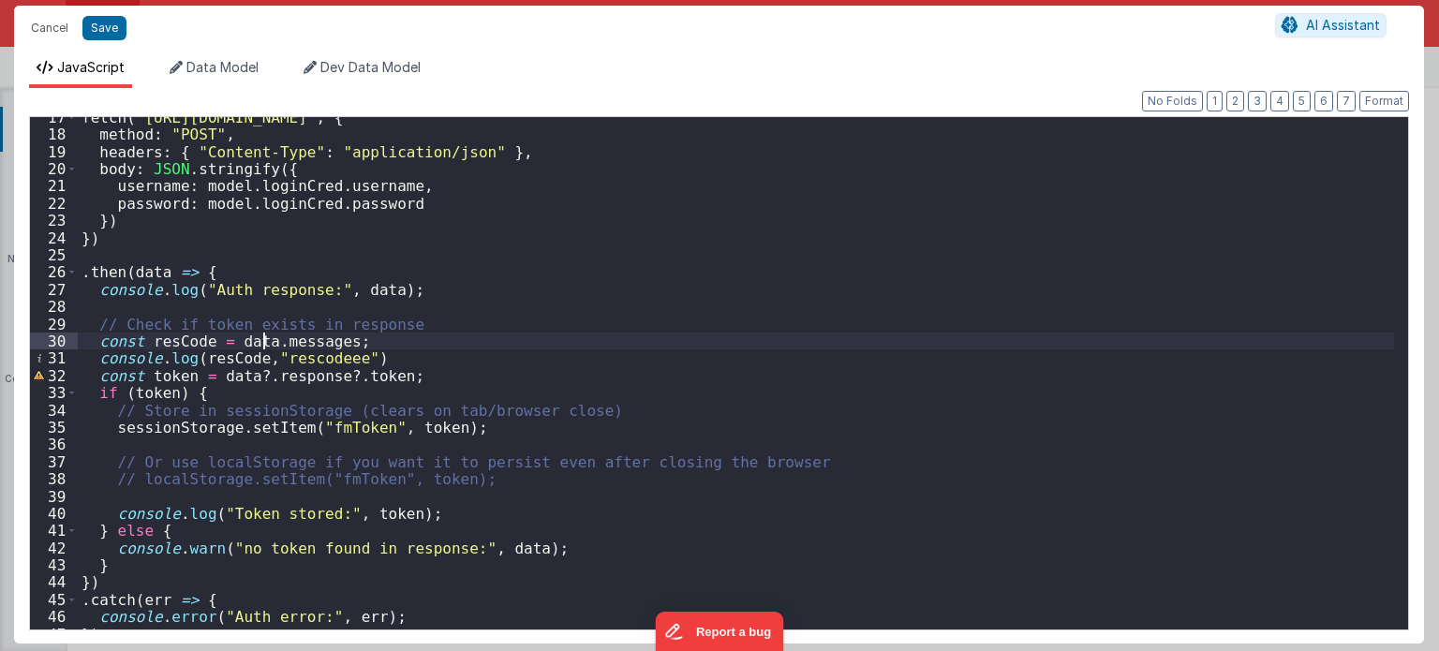
click at [260, 339] on div "fetch ( "https://fmproxy.netlify.app/.netlify/functions/auth" , { method : "POS…" at bounding box center [736, 383] width 1317 height 548
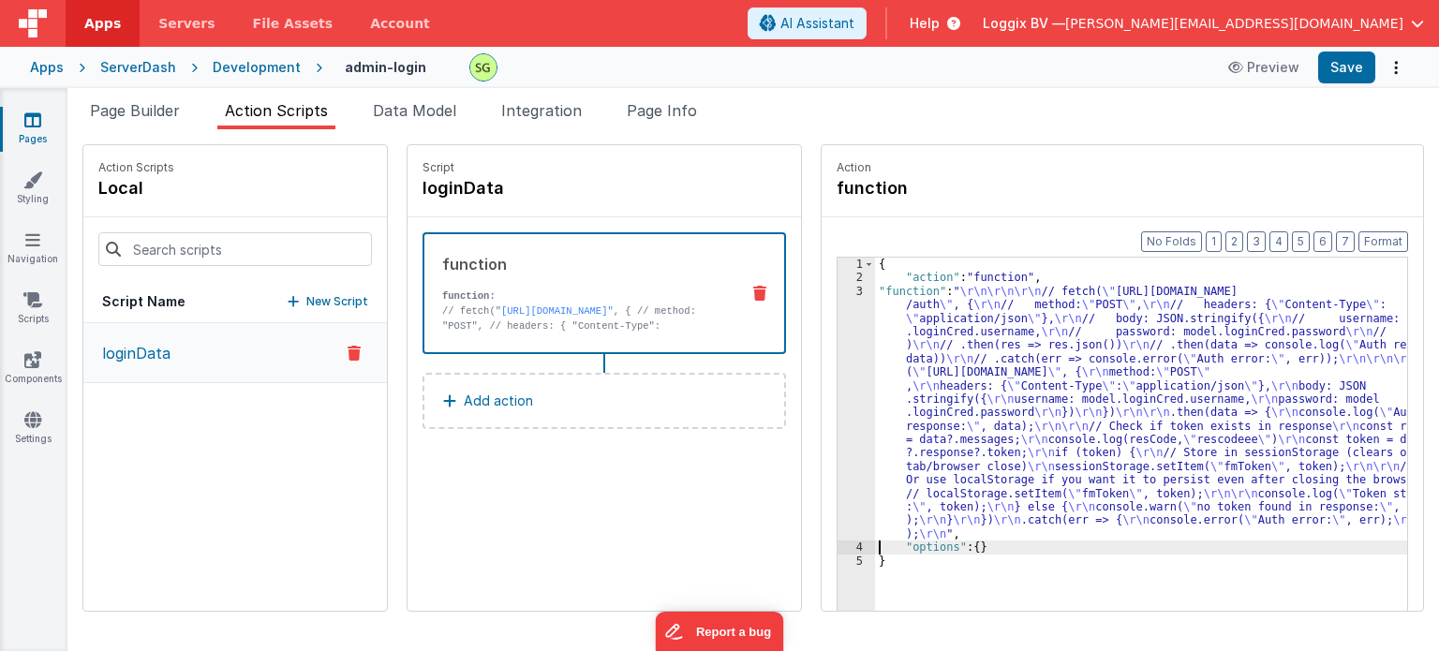
click at [839, 291] on div "3" at bounding box center [856, 413] width 37 height 257
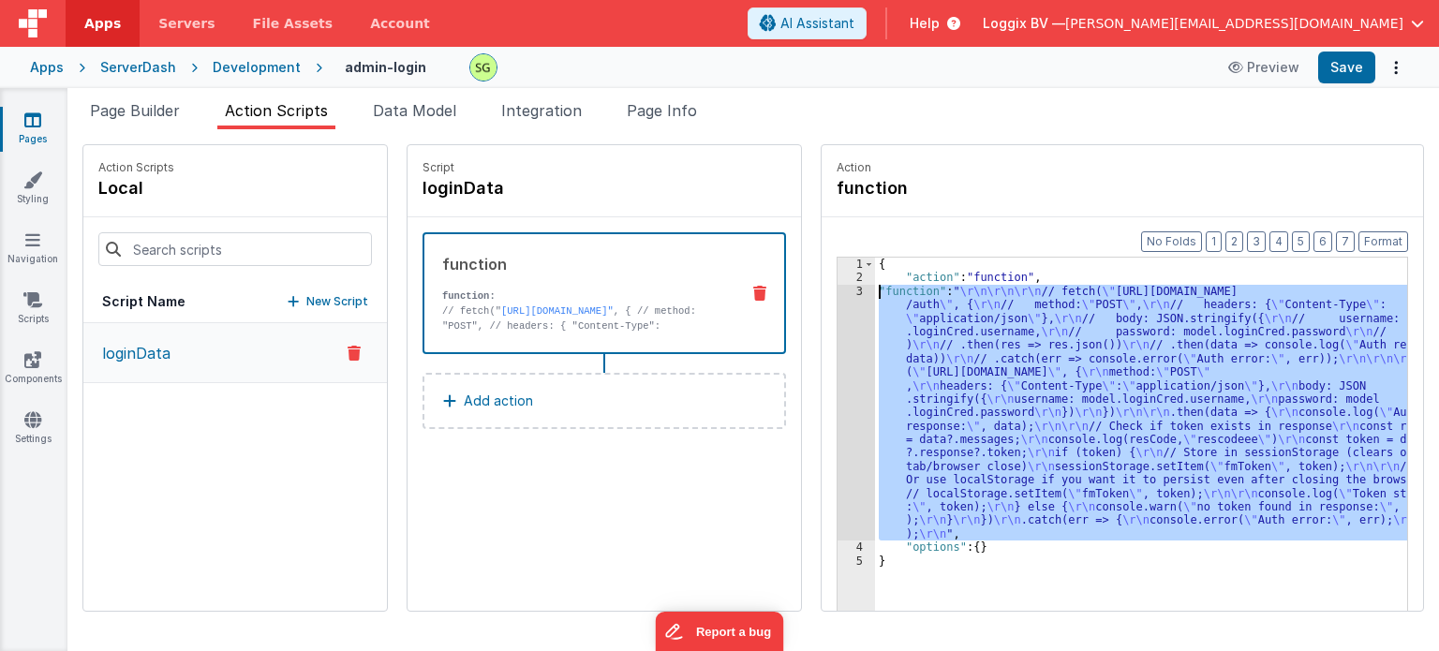
click at [839, 291] on div "3" at bounding box center [856, 413] width 37 height 257
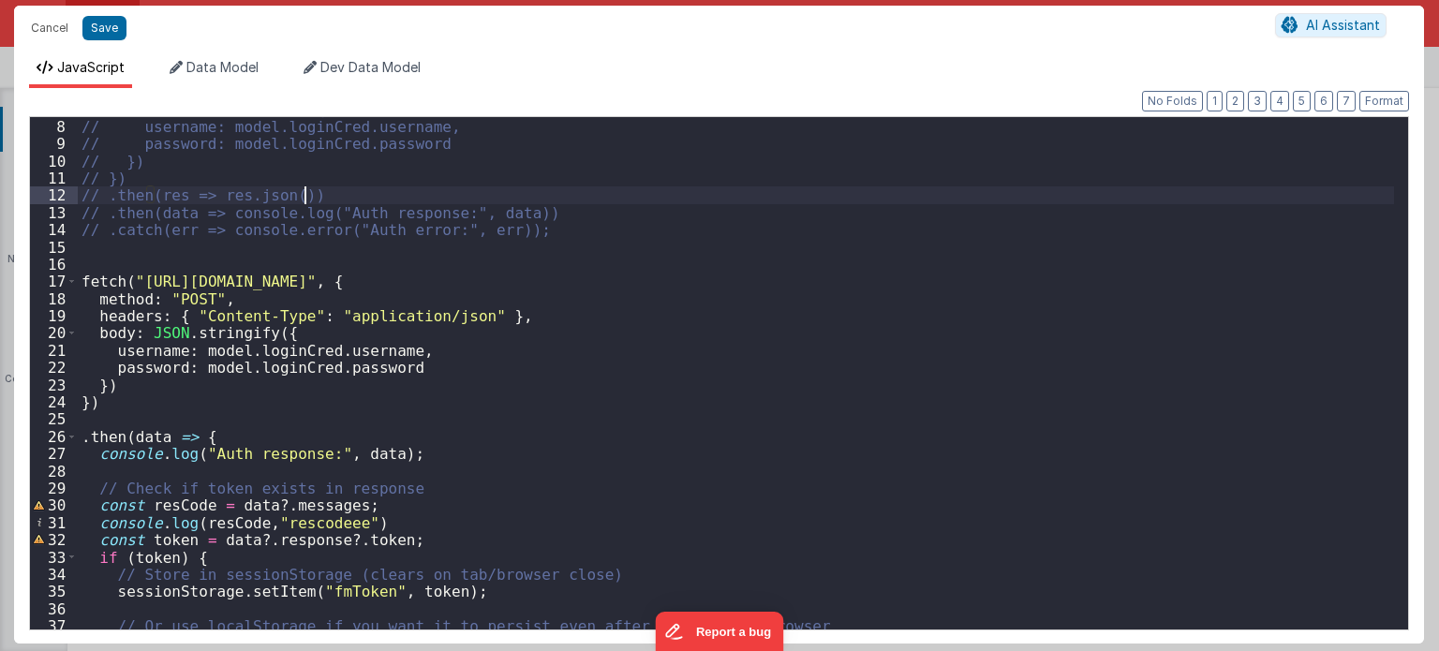
scroll to position [120, 0]
click at [345, 504] on div "// body: JSON.stringify({ // username: model.loginCred.username, // password: m…" at bounding box center [736, 374] width 1317 height 548
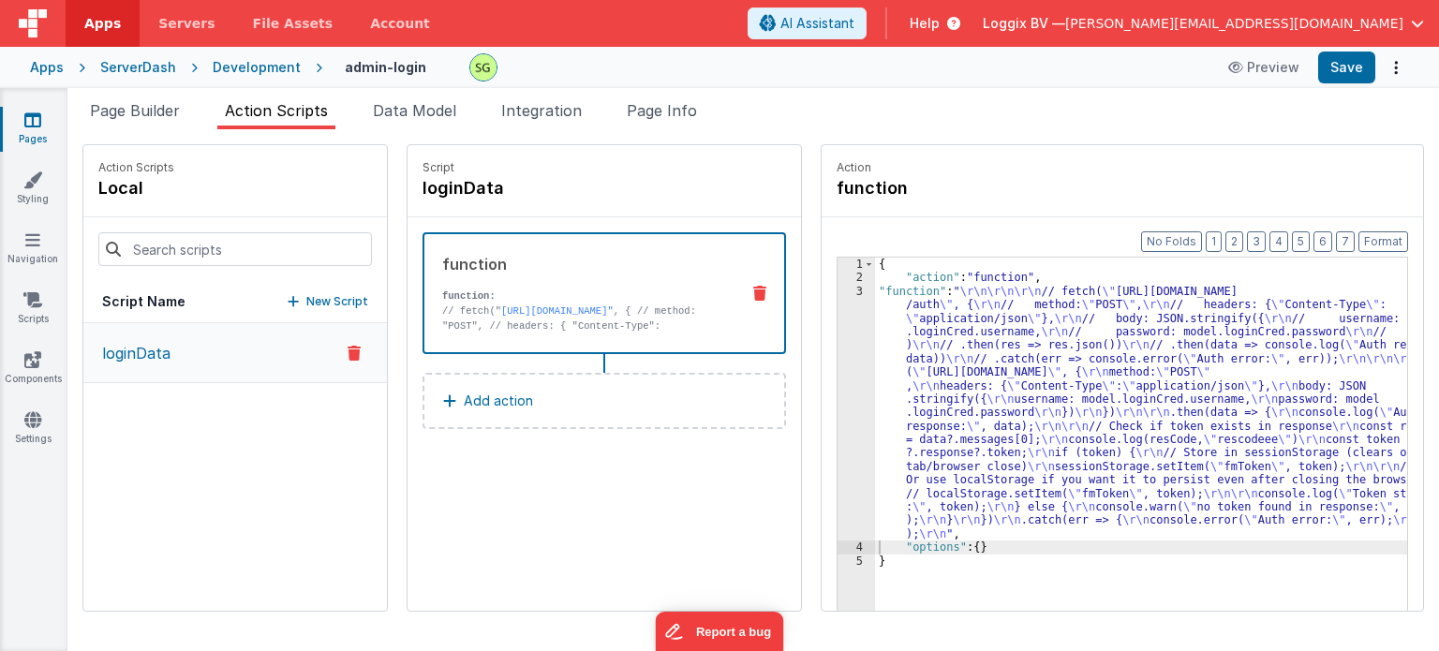
click at [842, 291] on div "3" at bounding box center [856, 413] width 37 height 257
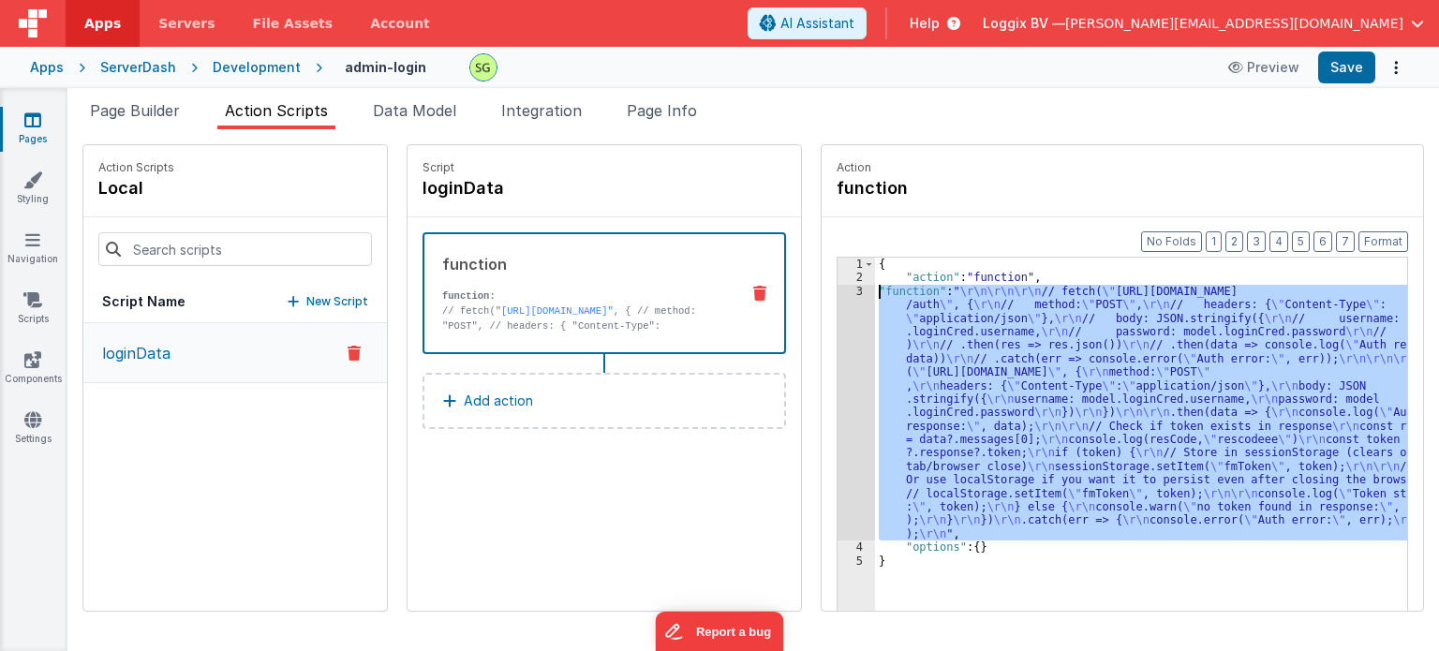
click at [842, 291] on div "3" at bounding box center [856, 413] width 37 height 257
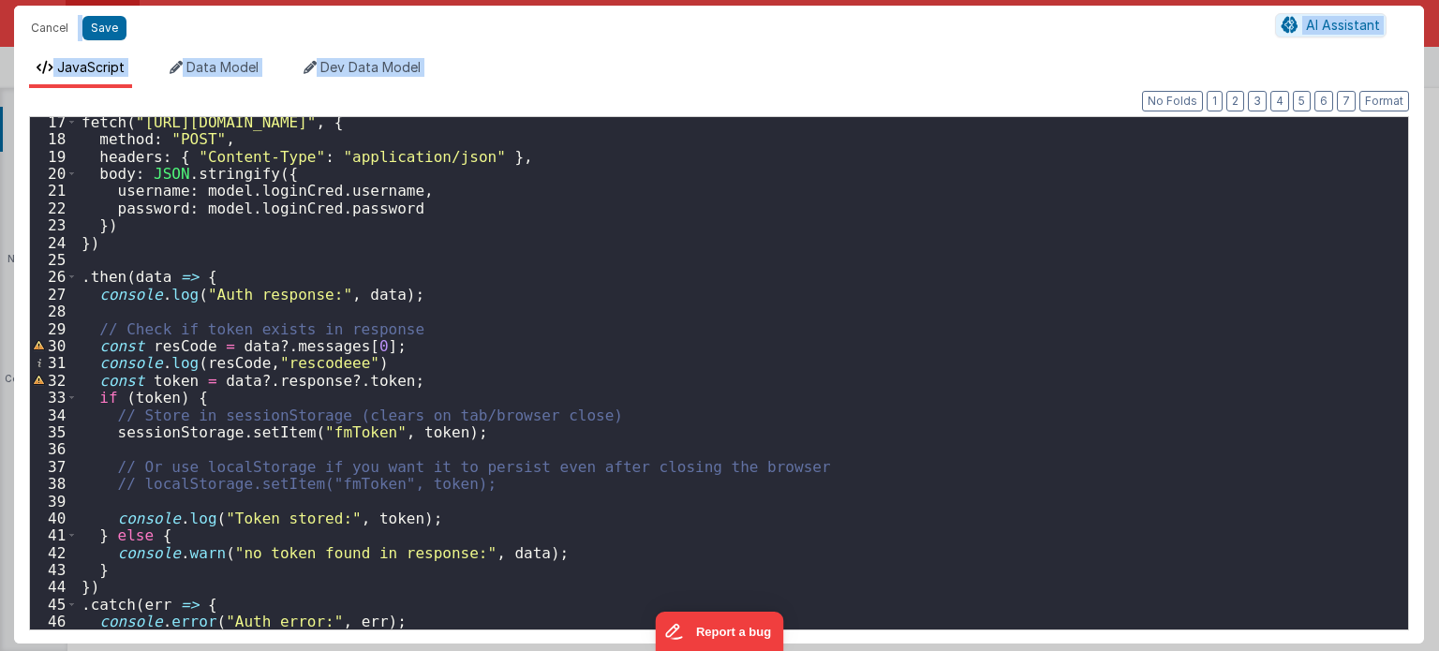
scroll to position [314, 0]
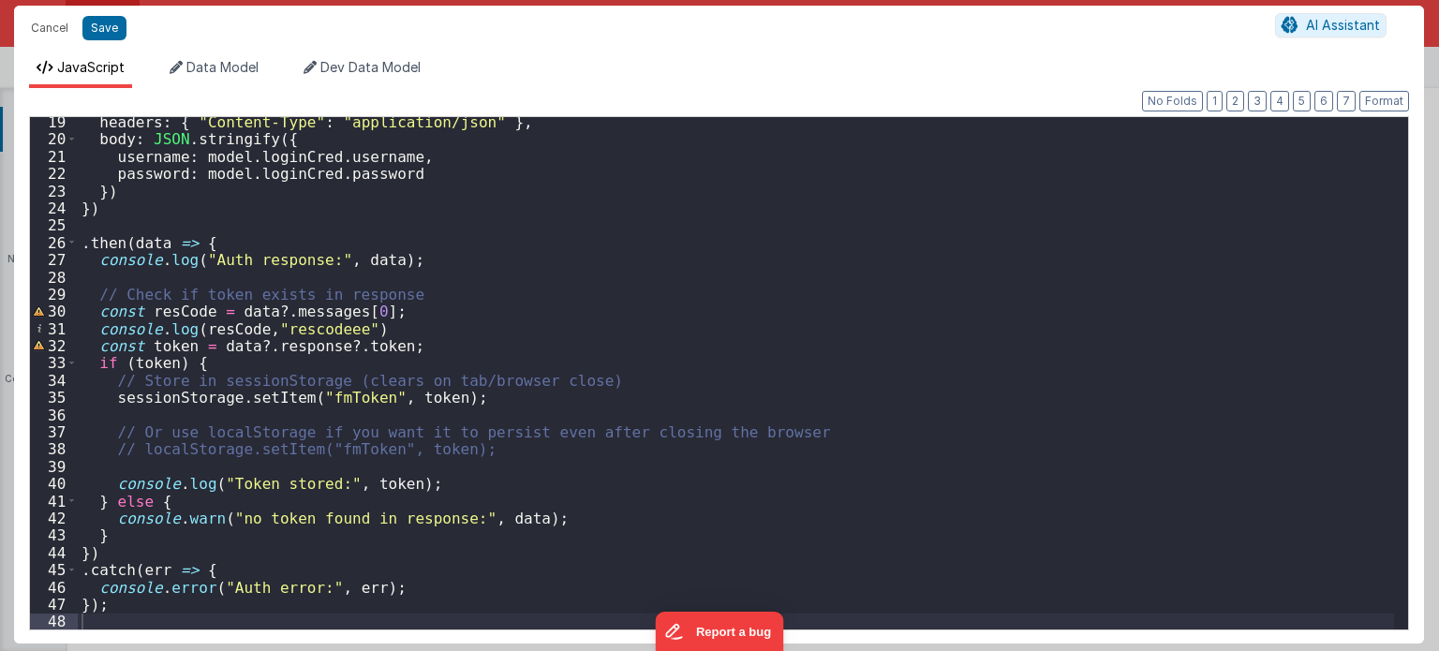
click at [438, 575] on div "headers : { "Content-Type" : "application/json" } , body : JSON . stringify ({ …" at bounding box center [736, 387] width 1317 height 548
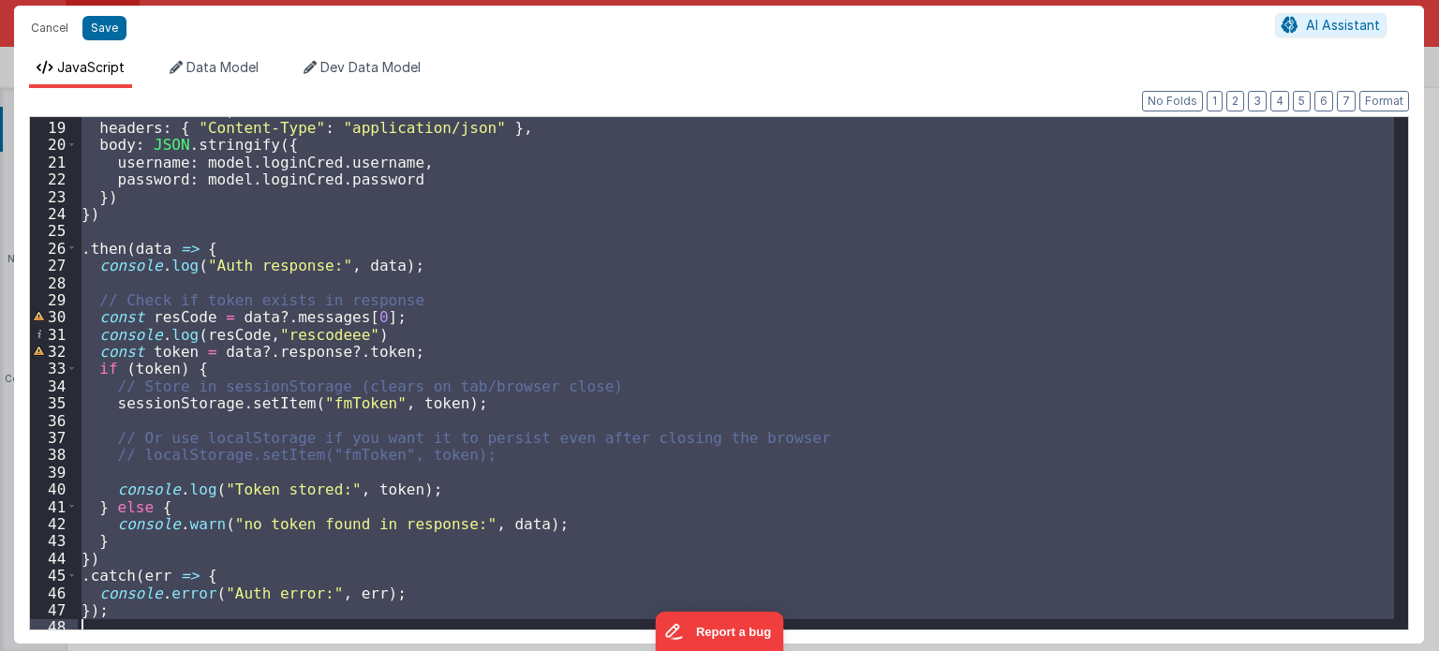
scroll to position [214, 0]
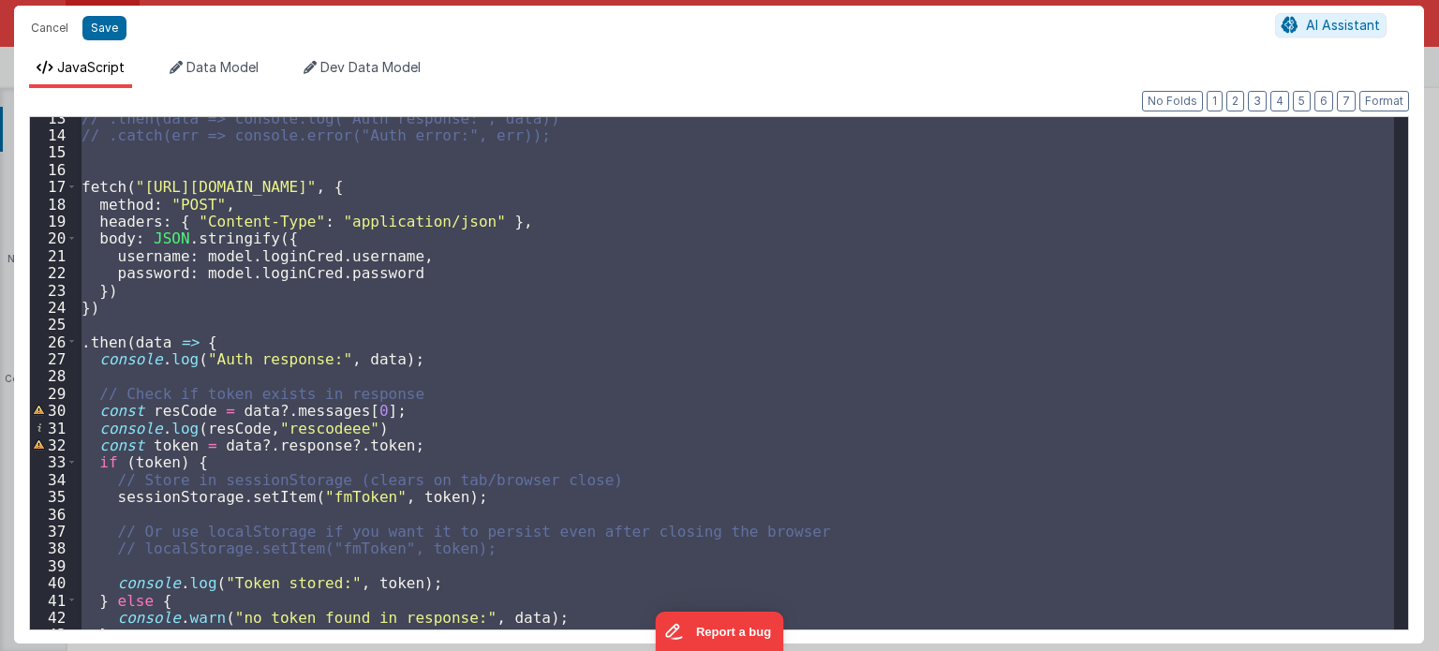
click at [450, 384] on div "// .then(data => console.log("Auth response:", data)) // .catch(err => console.…" at bounding box center [736, 373] width 1316 height 512
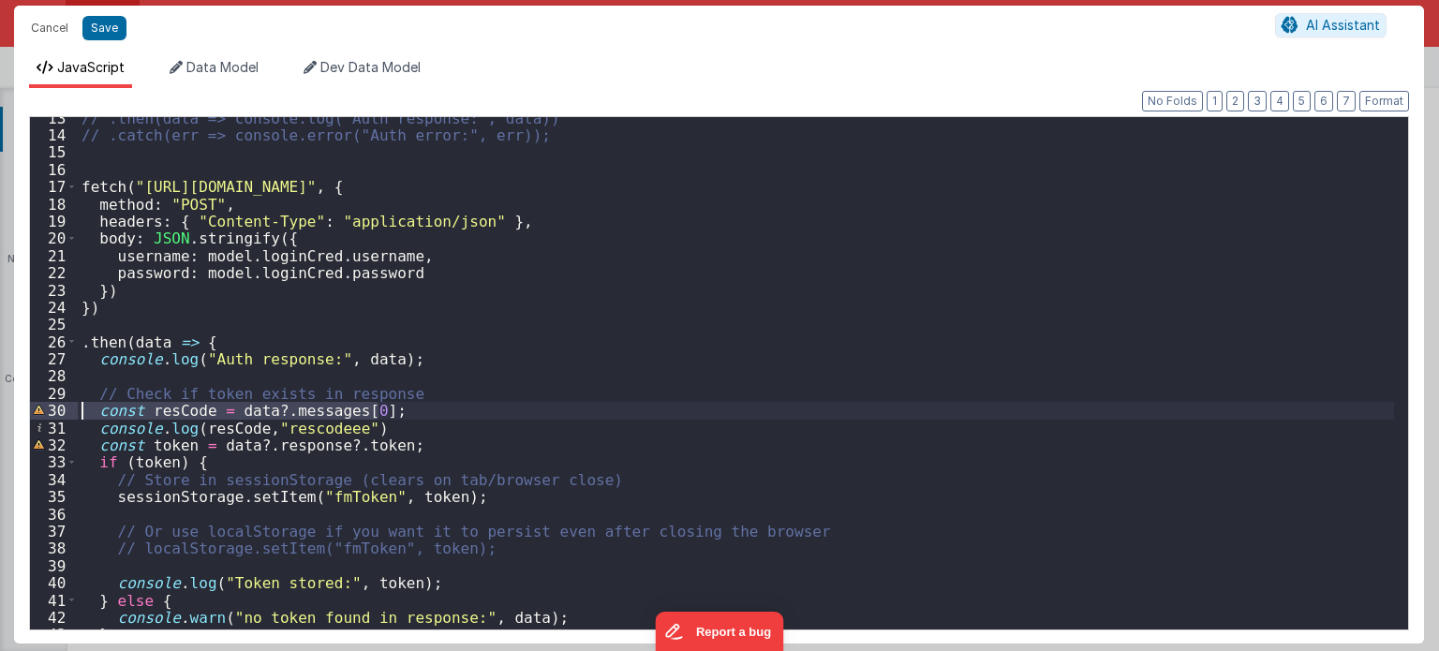
drag, startPoint x: 387, startPoint y: 410, endPoint x: 48, endPoint y: 413, distance: 339.2
click at [48, 413] on div "13 14 15 16 17 18 19 20 21 22 23 24 25 26 27 28 29 30 31 32 33 34 35 36 37 38 3…" at bounding box center [719, 373] width 1380 height 514
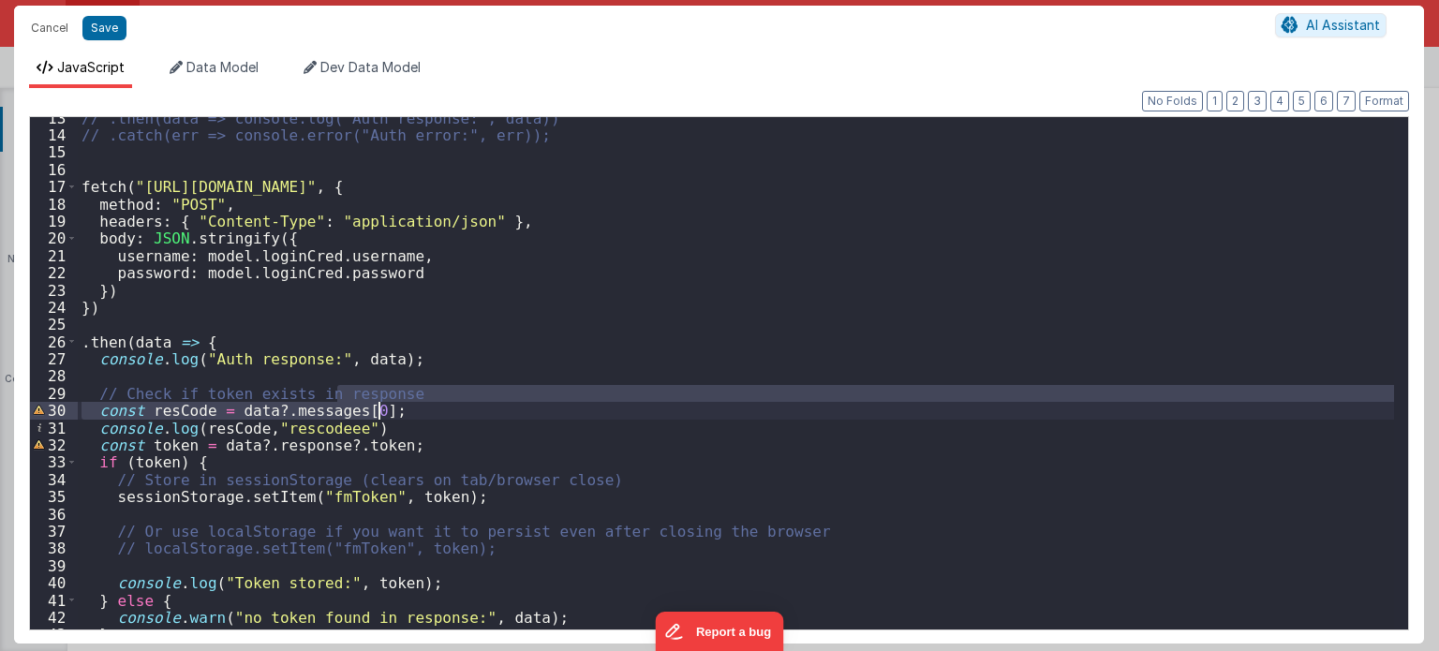
click at [397, 411] on div "// .then(data => console.log("Auth response:", data)) // .catch(err => console.…" at bounding box center [736, 373] width 1316 height 512
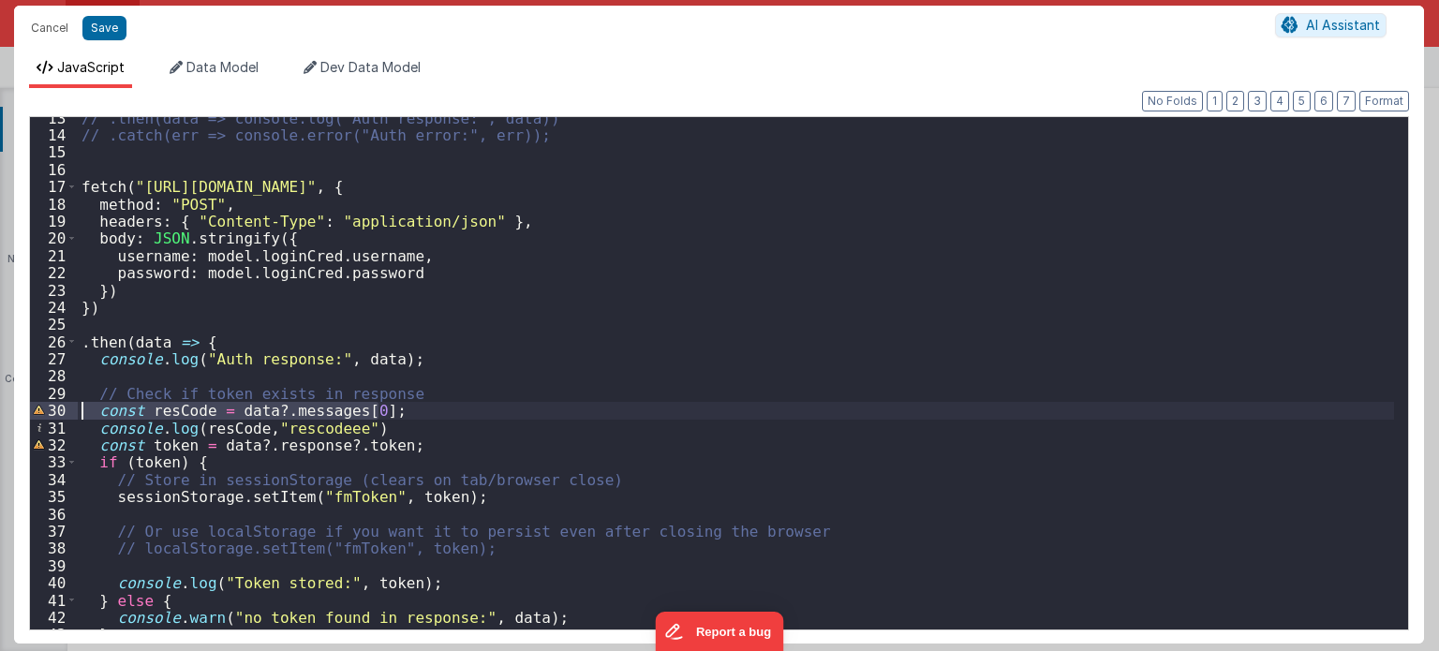
drag, startPoint x: 397, startPoint y: 411, endPoint x: 77, endPoint y: 408, distance: 320.4
click at [77, 408] on div "13 14 15 16 17 18 19 20 21 22 23 24 25 26 27 28 29 30 31 32 33 34 35 36 37 38 3…" at bounding box center [719, 373] width 1380 height 514
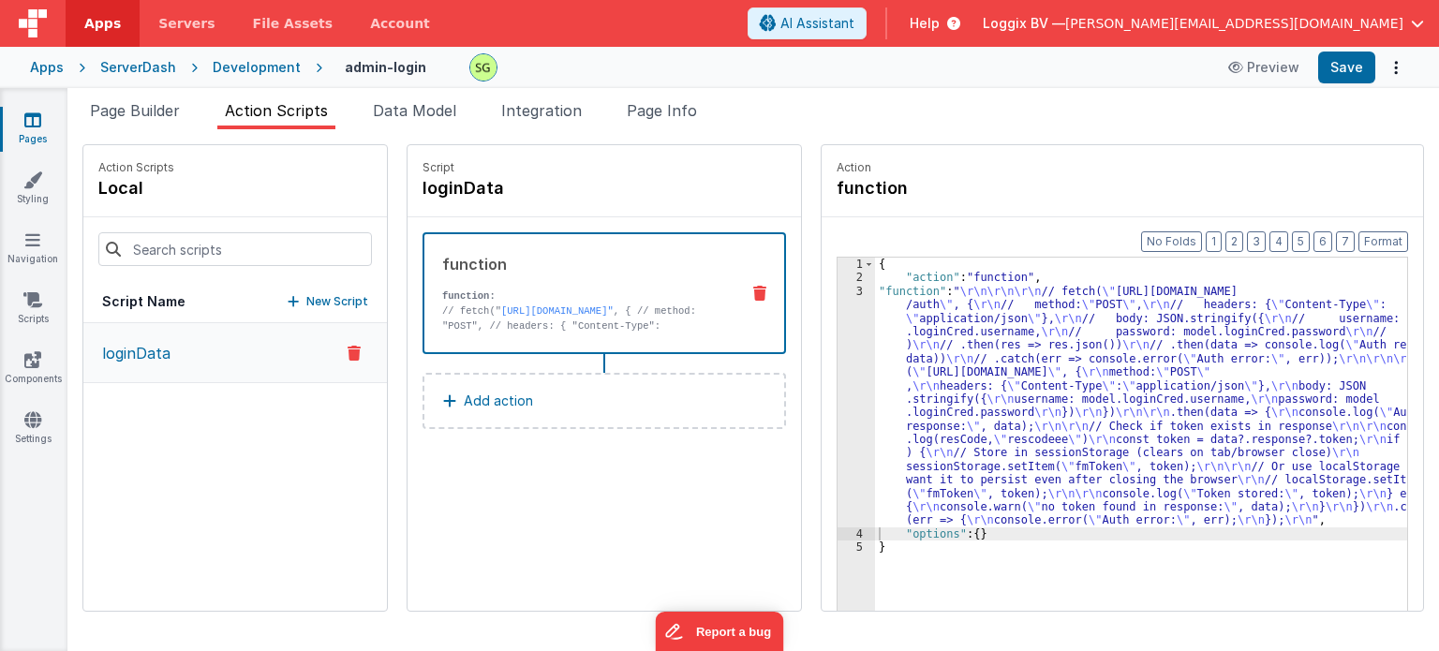
click at [839, 291] on div "3" at bounding box center [856, 406] width 37 height 243
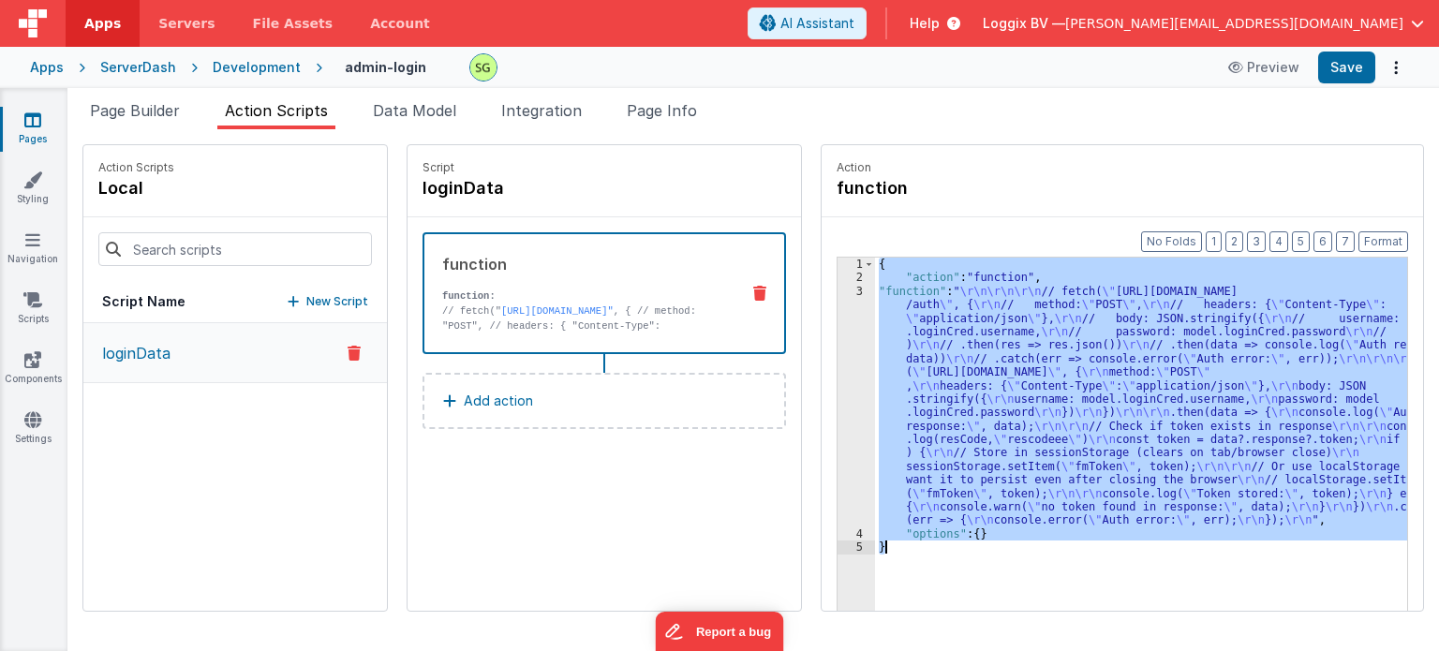
click at [839, 291] on div "3" at bounding box center [856, 406] width 37 height 243
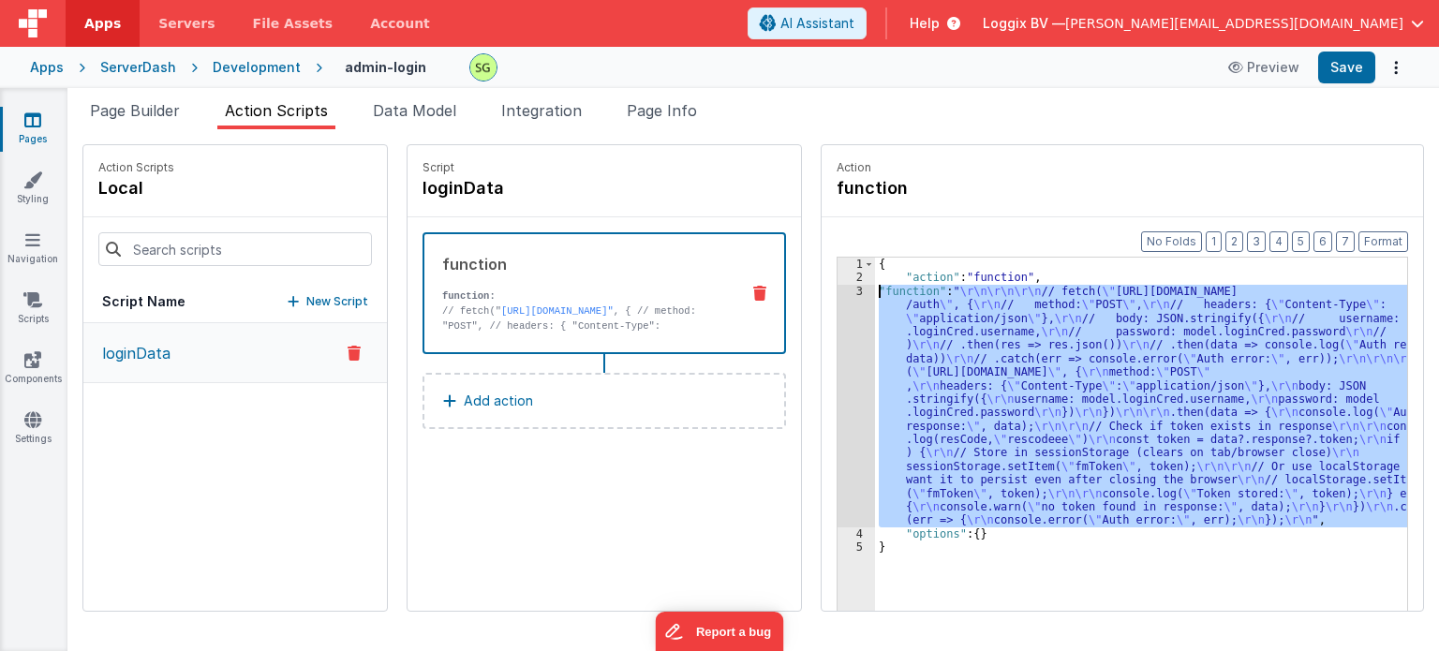
click at [839, 291] on div "3" at bounding box center [856, 406] width 37 height 243
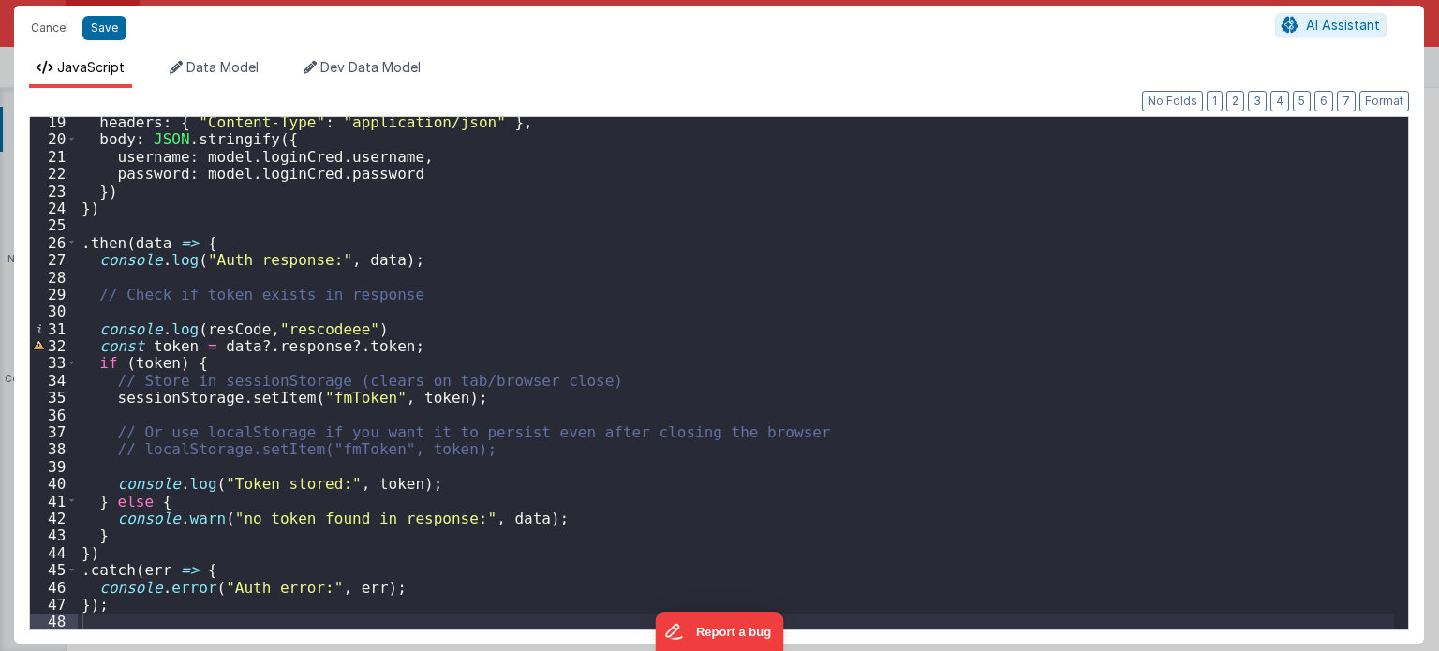
scroll to position [314, 0]
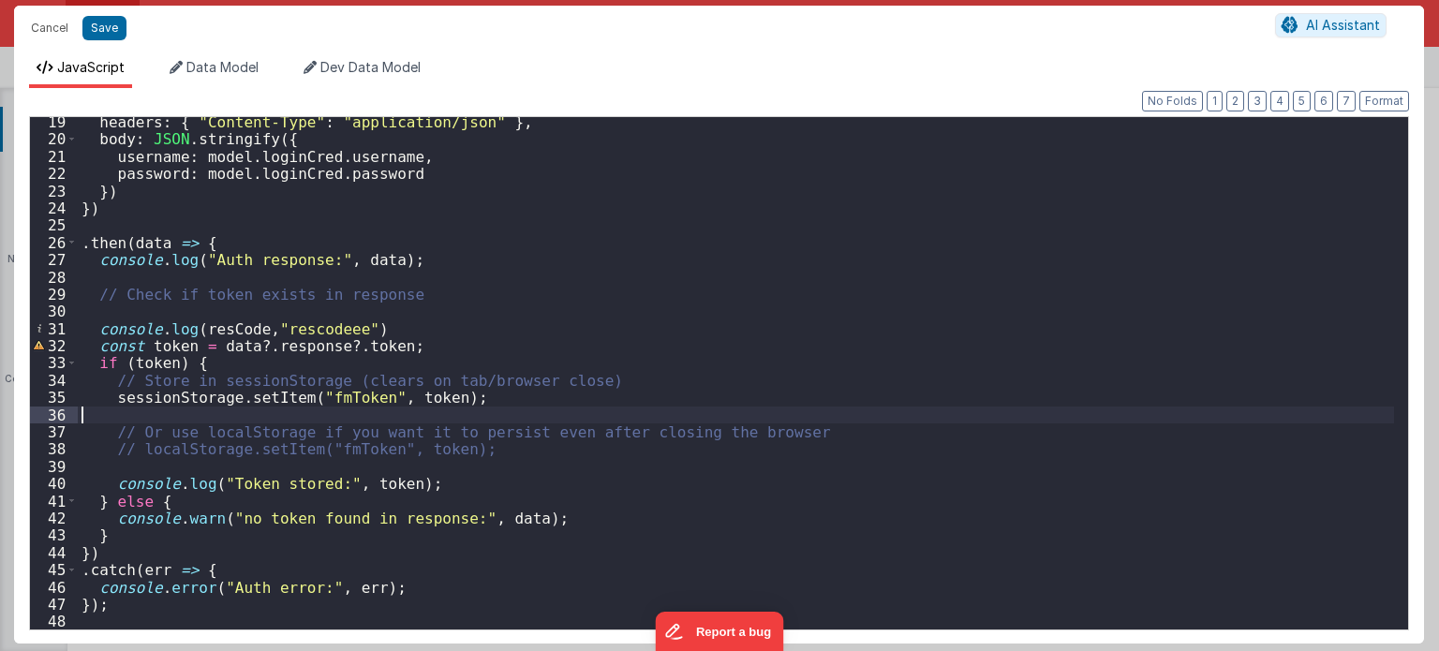
click at [131, 408] on div "headers : { "Content-Type" : "application/json" } , body : JSON . stringify ({ …" at bounding box center [736, 387] width 1317 height 548
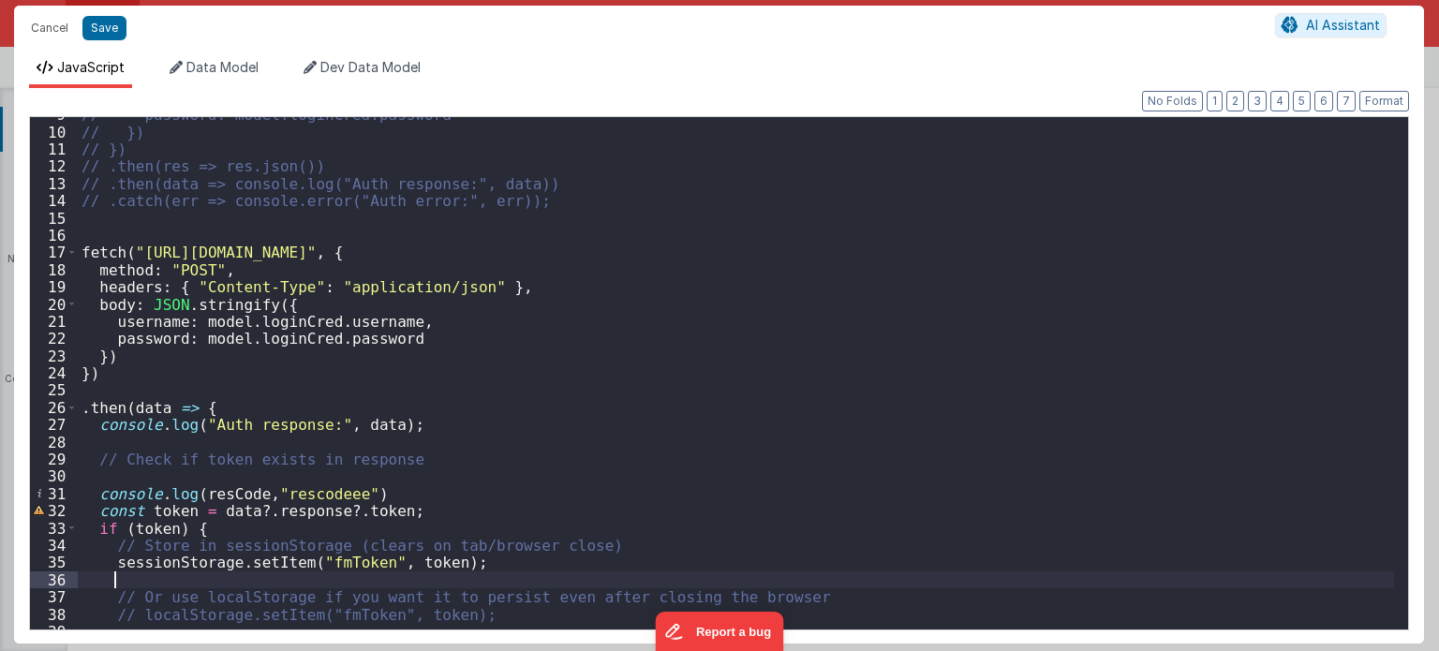
scroll to position [0, 0]
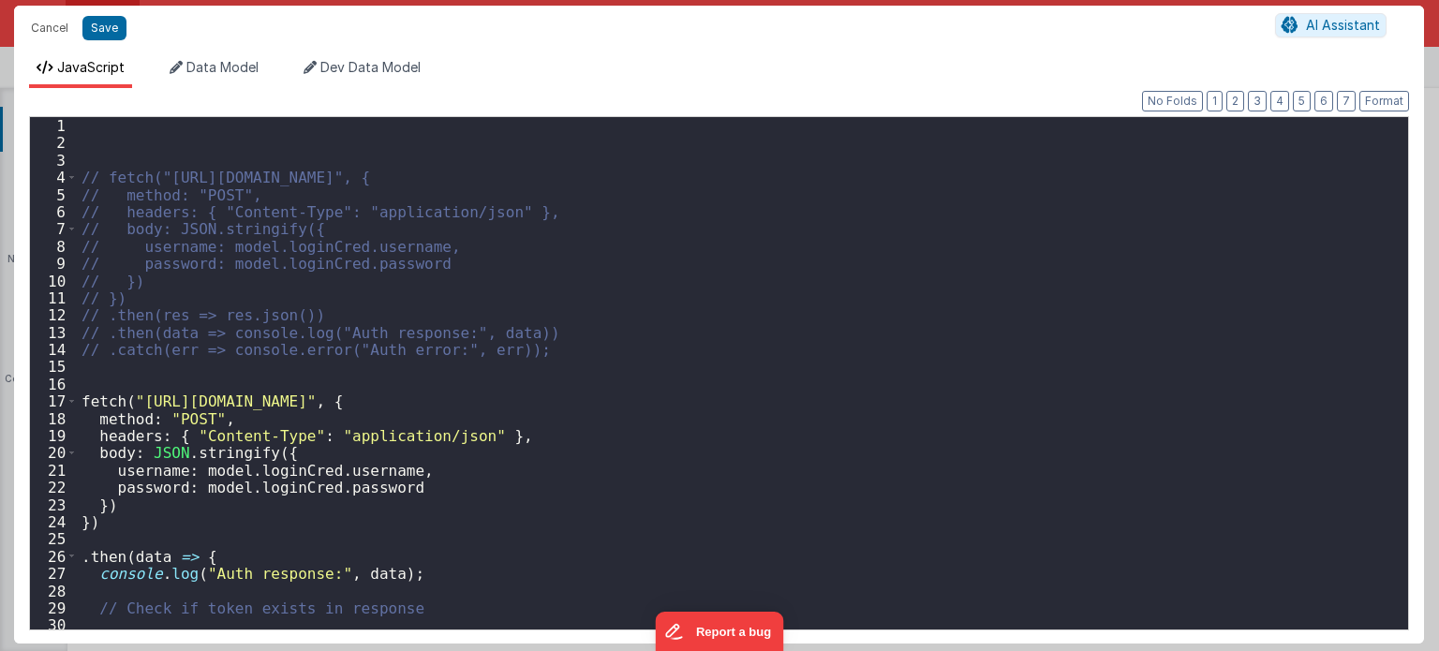
click at [103, 371] on div "// fetch("https://fmproxy.netlify.app/.netlify/functions/auth", { // method: "P…" at bounding box center [736, 391] width 1317 height 548
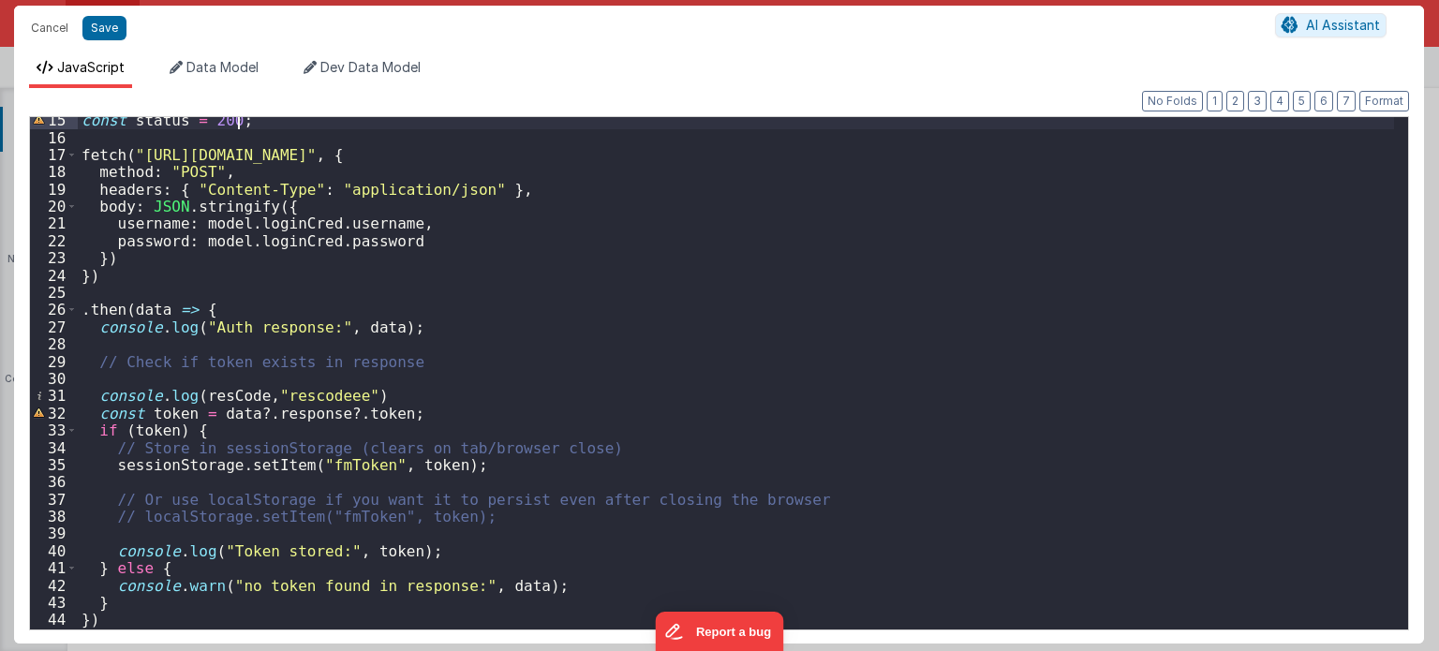
scroll to position [314, 0]
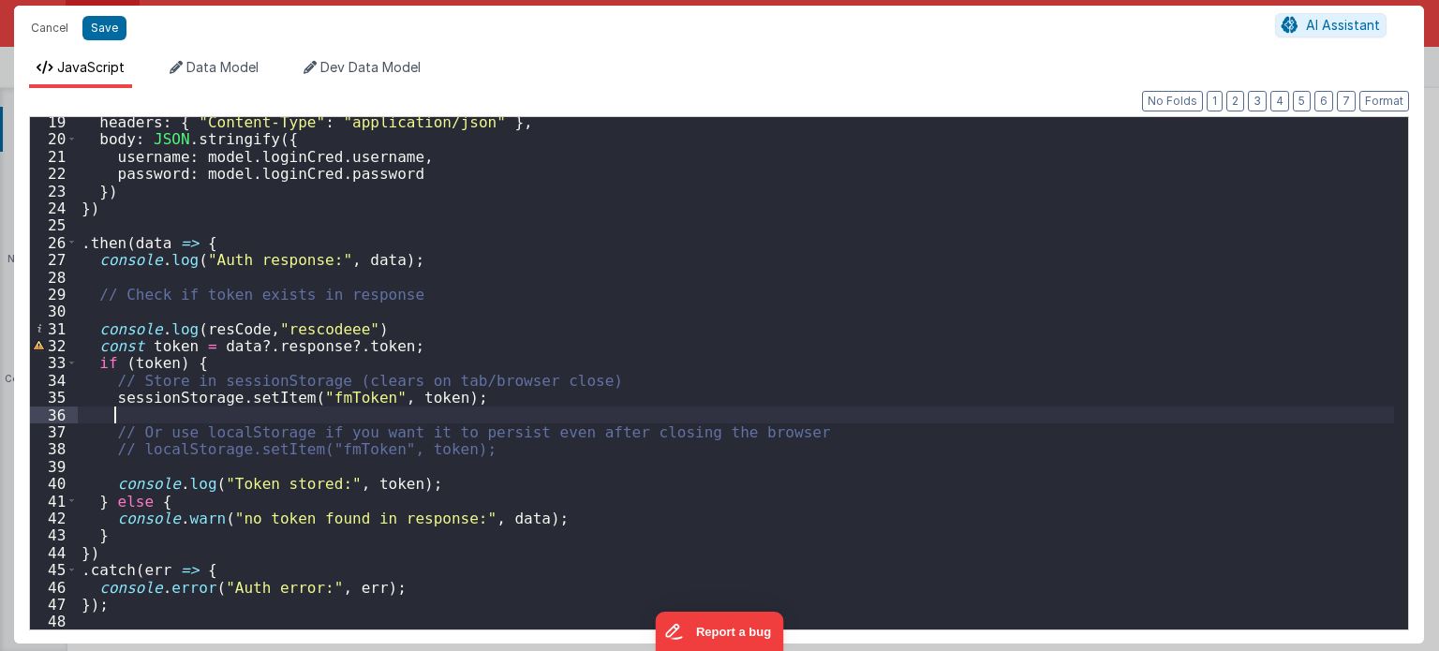
click at [127, 415] on div "headers : { "Content-Type" : "application/json" } , body : JSON . stringify ({ …" at bounding box center [736, 387] width 1317 height 548
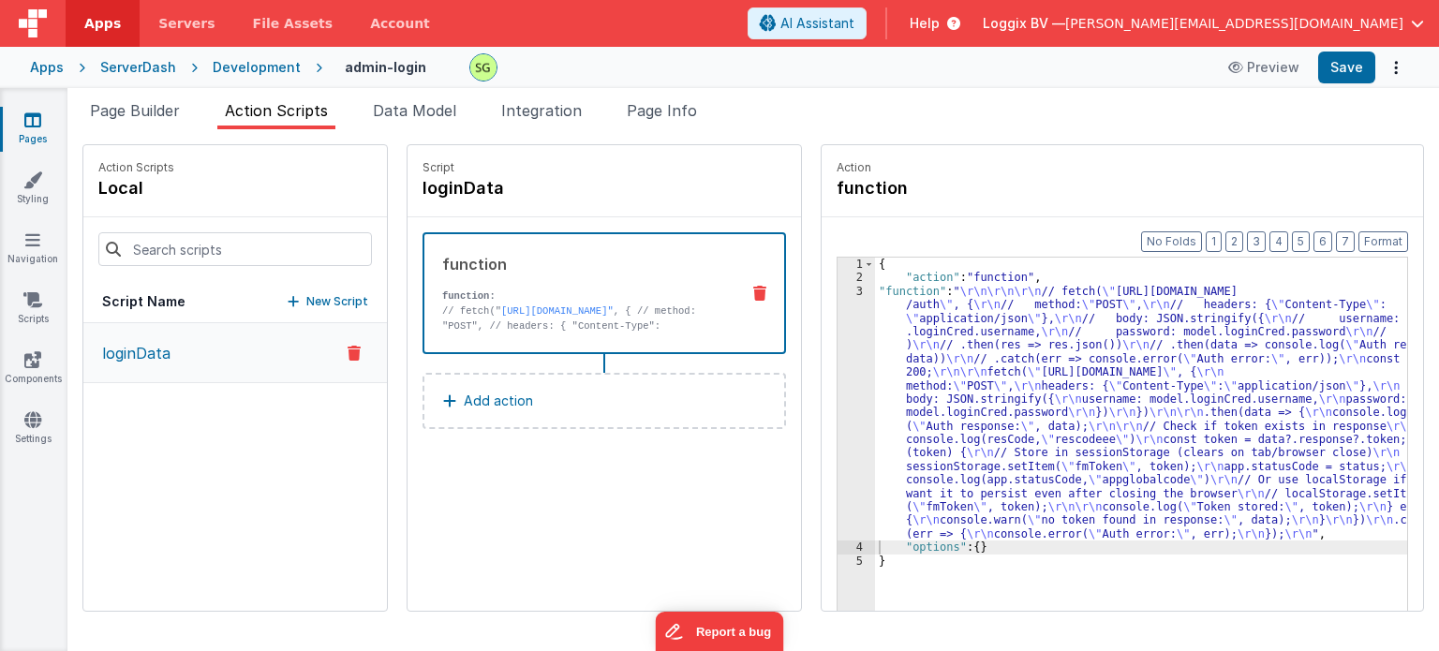
click at [842, 293] on div "3" at bounding box center [856, 413] width 37 height 257
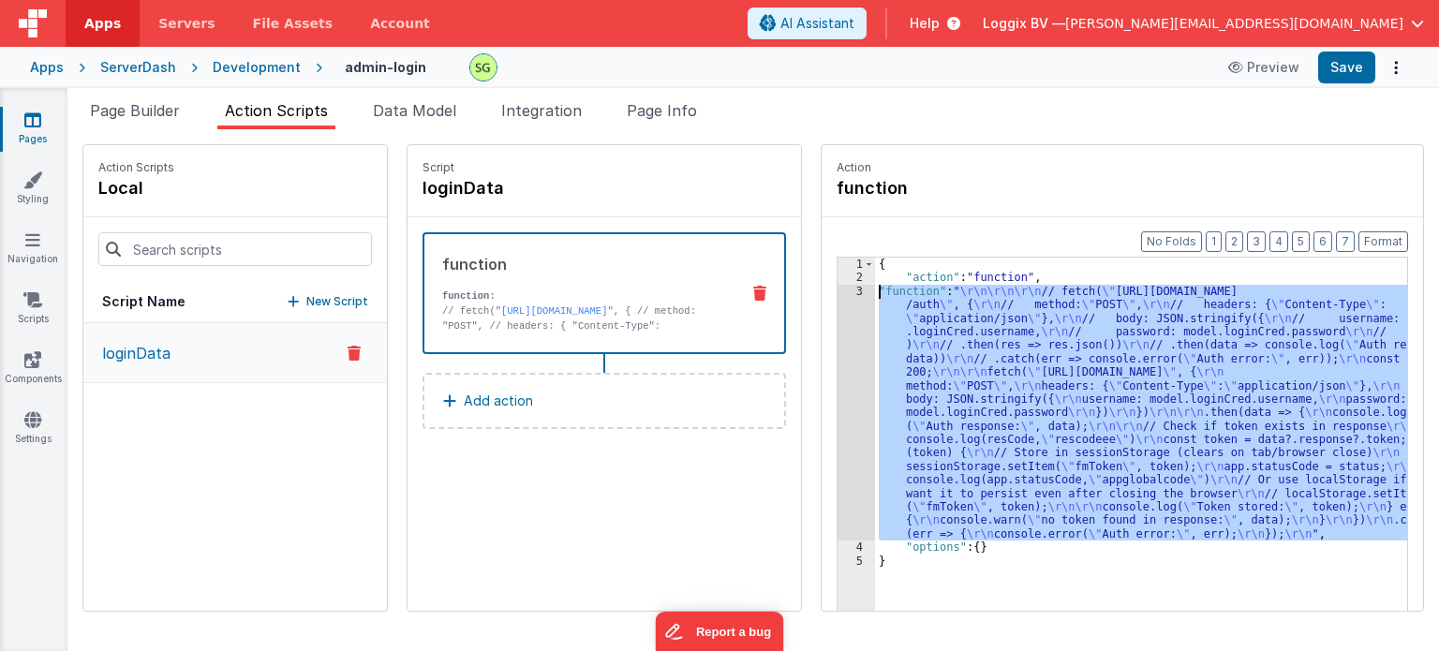
click at [842, 293] on div "3" at bounding box center [856, 413] width 37 height 257
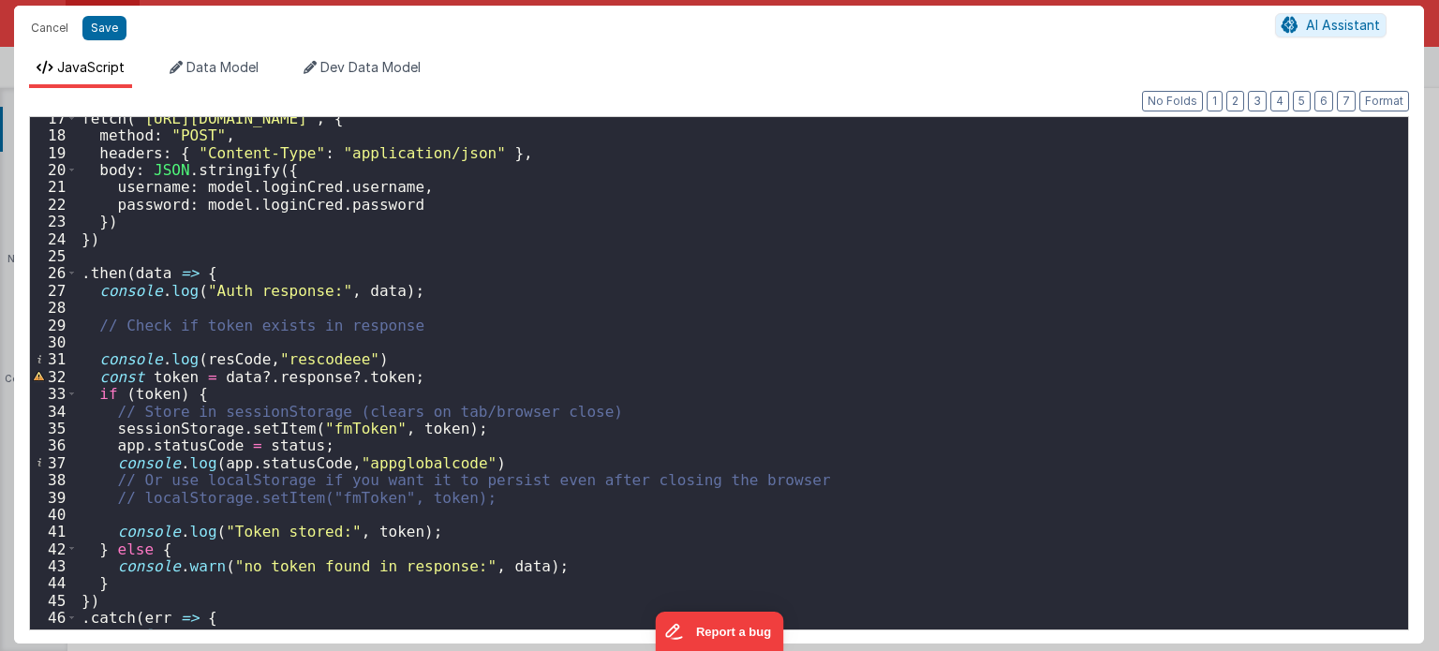
scroll to position [296, 0]
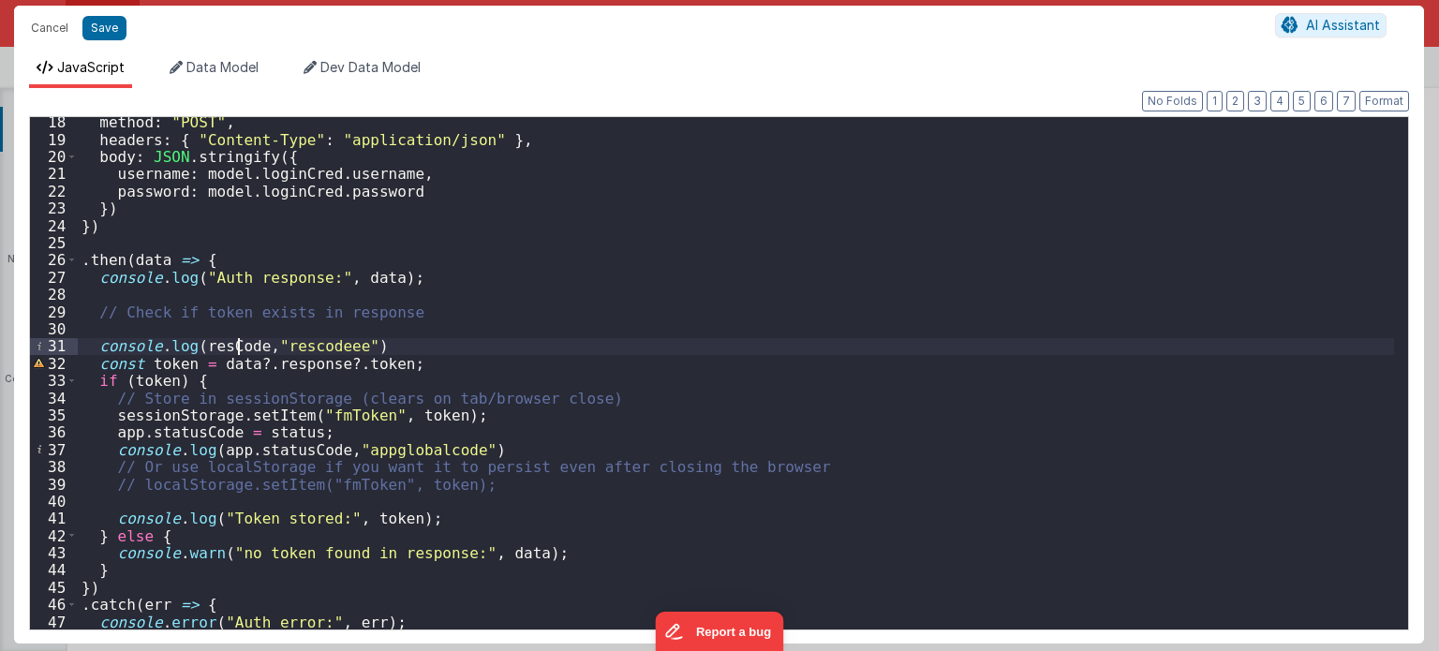
click at [235, 344] on div "method : "POST" , headers : { "Content-Type" : "application/json" } , body : JS…" at bounding box center [736, 387] width 1317 height 548
drag, startPoint x: 392, startPoint y: 344, endPoint x: 81, endPoint y: 348, distance: 311.1
click at [81, 348] on div "method : "POST" , headers : { "Content-Type" : "application/json" } , body : JS…" at bounding box center [736, 387] width 1317 height 548
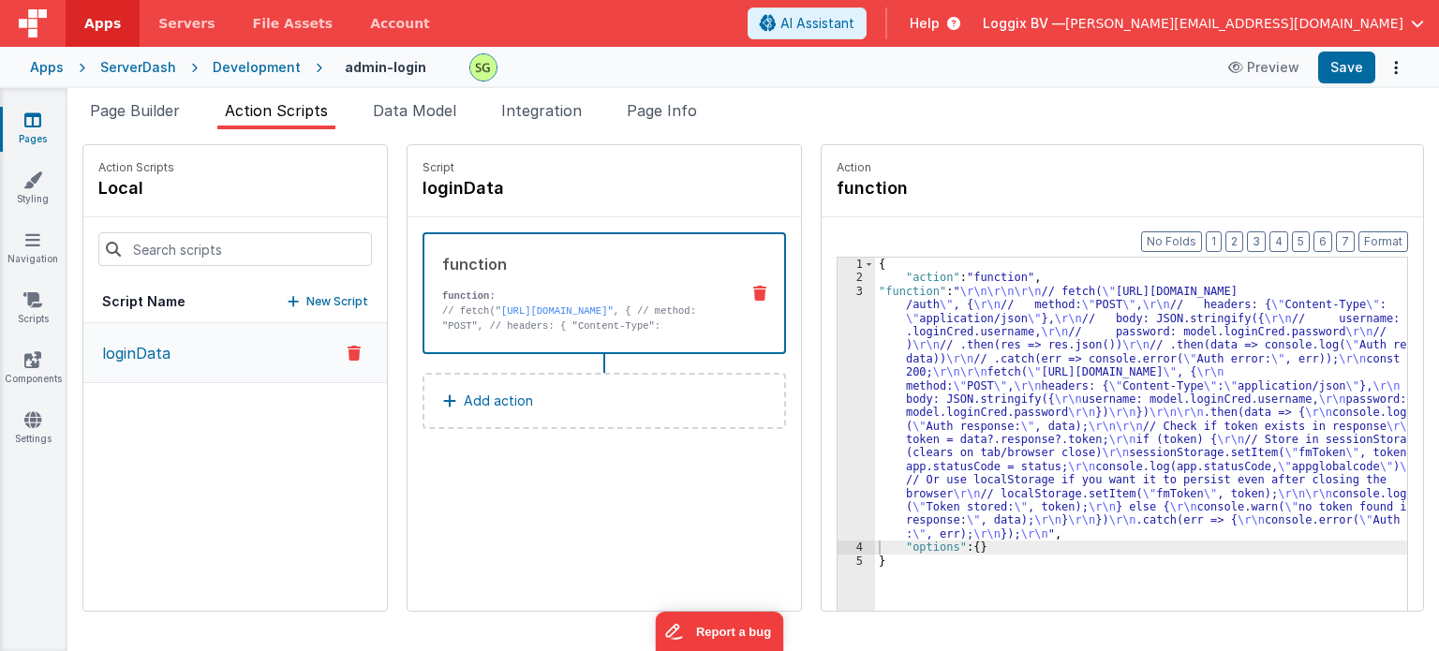
click at [840, 288] on div "3" at bounding box center [856, 413] width 37 height 257
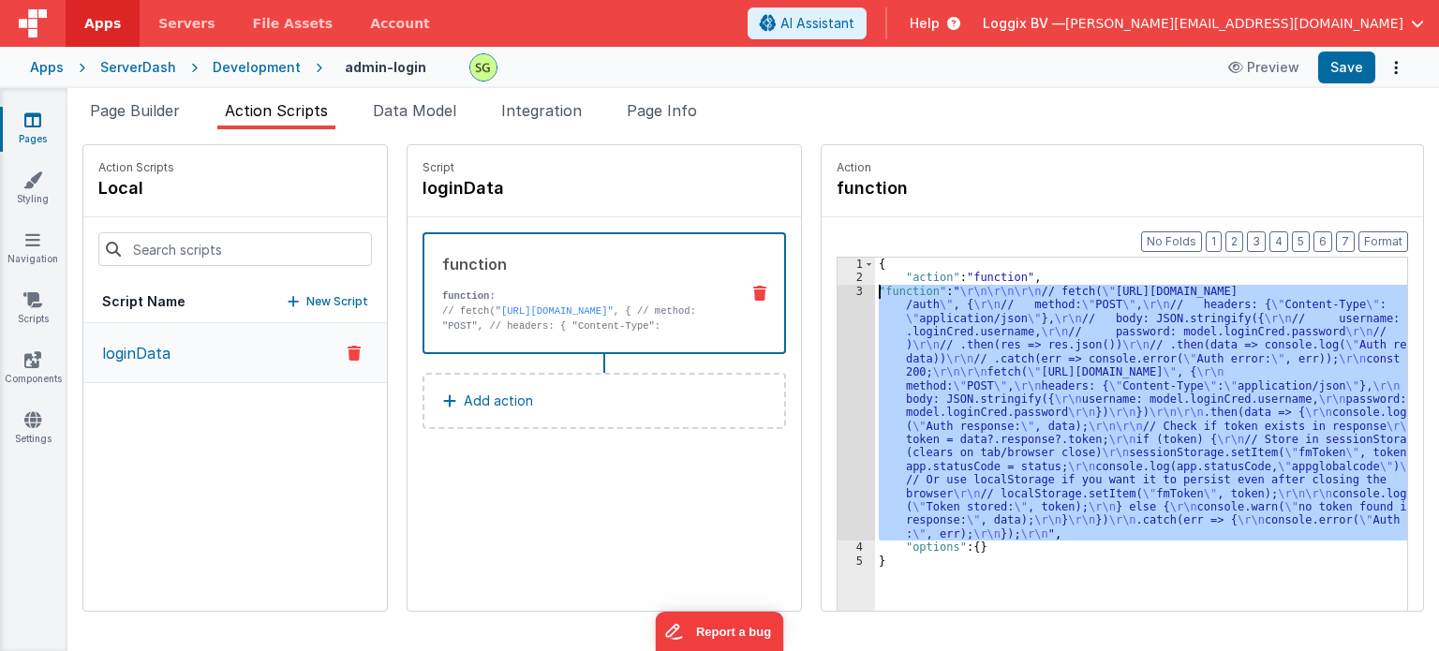
click at [840, 288] on div "3" at bounding box center [856, 413] width 37 height 257
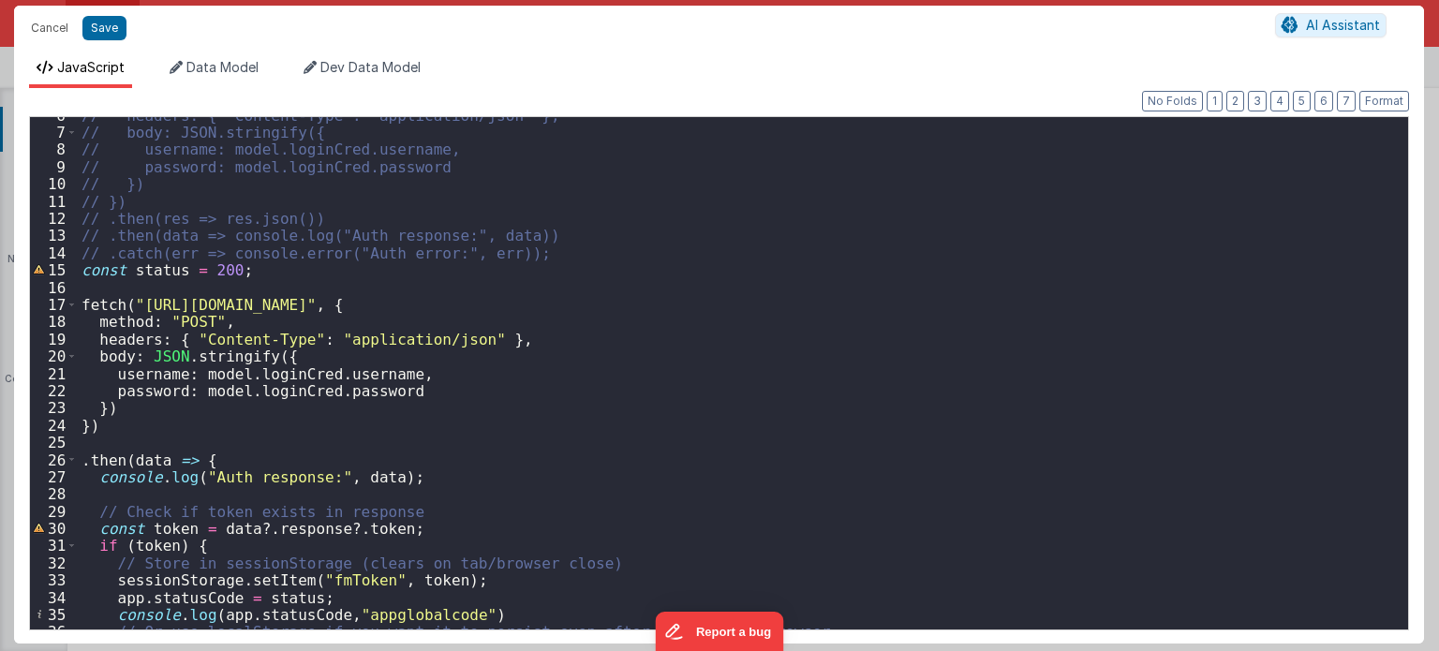
scroll to position [96, 0]
click at [742, 505] on div "// headers: { "Content-Type": "application/json" }, // body: JSON.stringify({ /…" at bounding box center [736, 381] width 1317 height 548
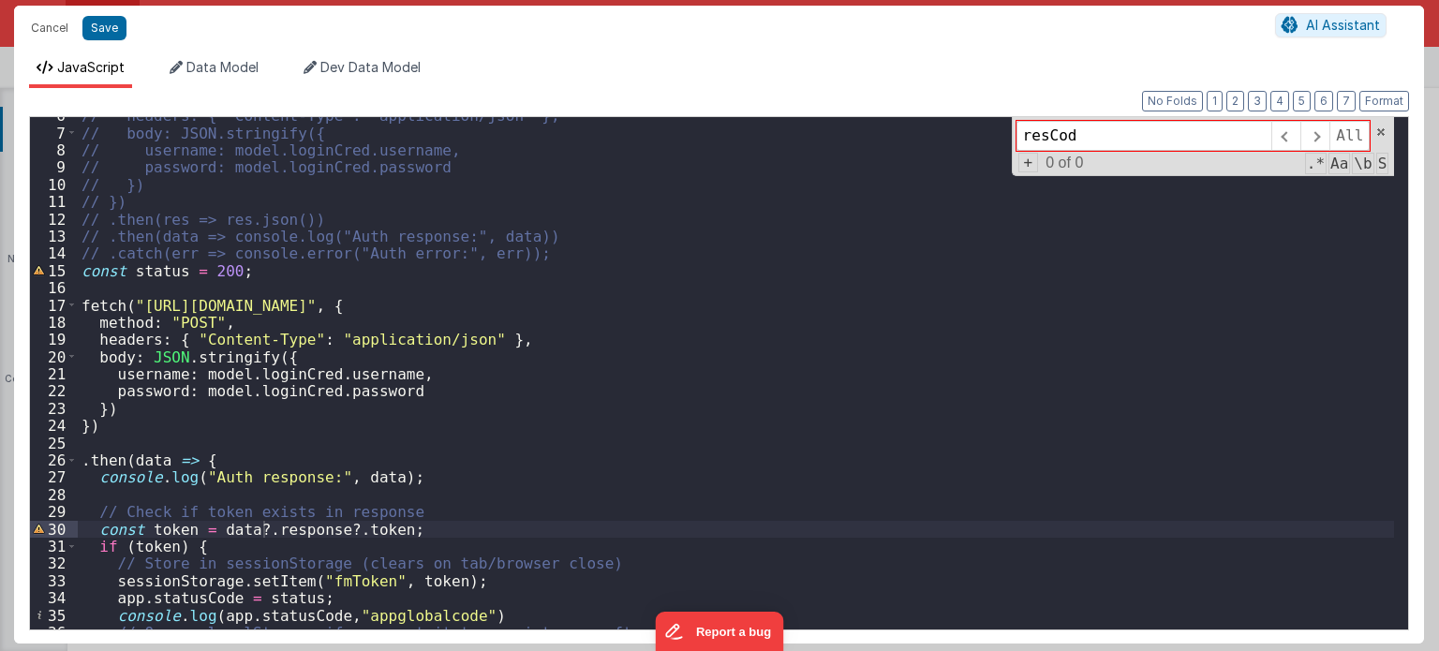
type input "resCode"
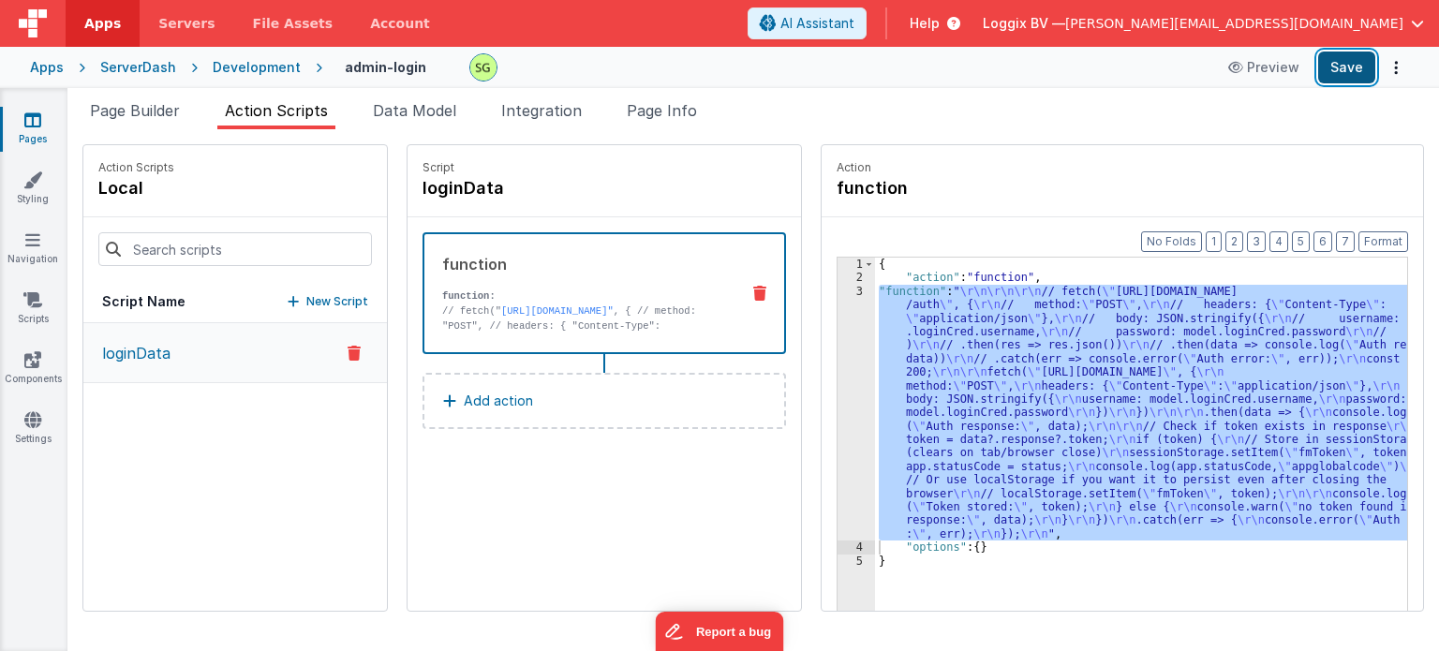
click at [1355, 75] on button "Save" at bounding box center [1346, 68] width 57 height 32
click at [1062, 141] on div "Snippet Library Name Type Accordion Element Alert Action Action authLogin Actio…" at bounding box center [753, 390] width 1372 height 522
click at [1024, 423] on div "{ "action" : "function" , "function" : " \r\n\r\n\r\n // fetch( \" https://fmpr…" at bounding box center [1141, 463] width 532 height 411
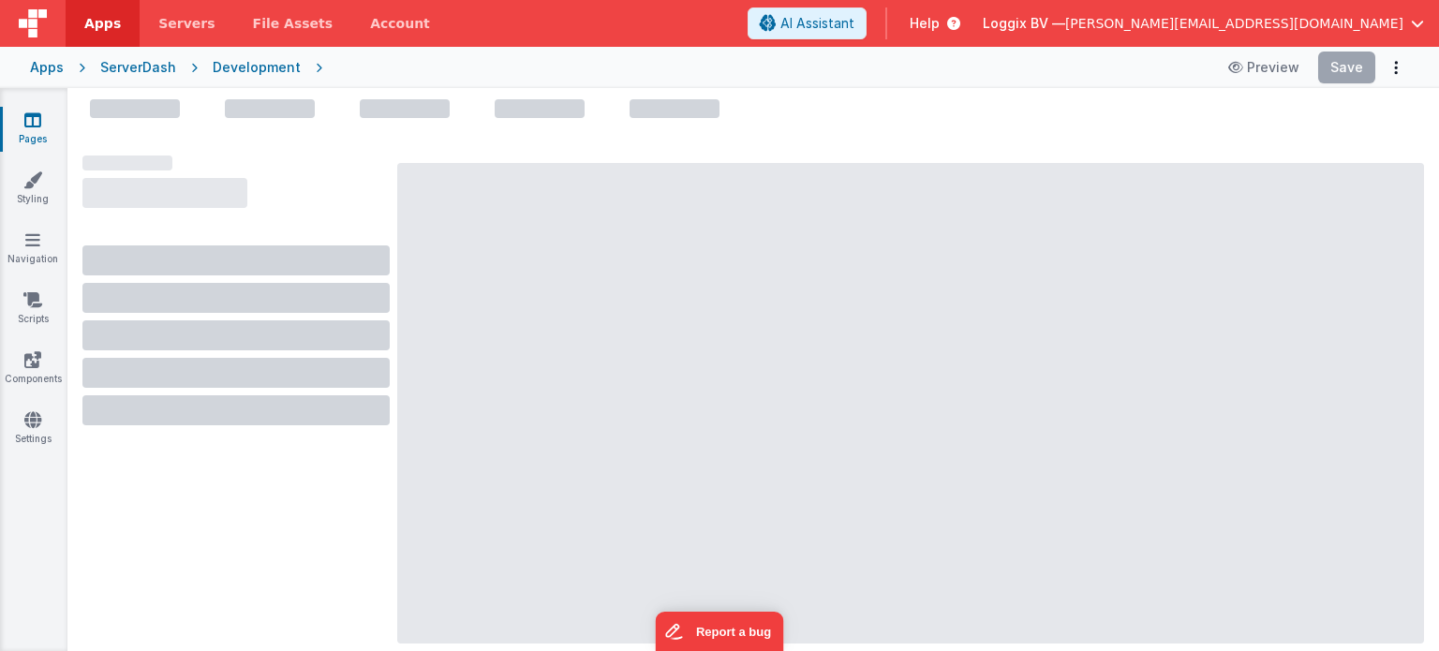
click at [1119, 215] on div at bounding box center [910, 403] width 1027 height 481
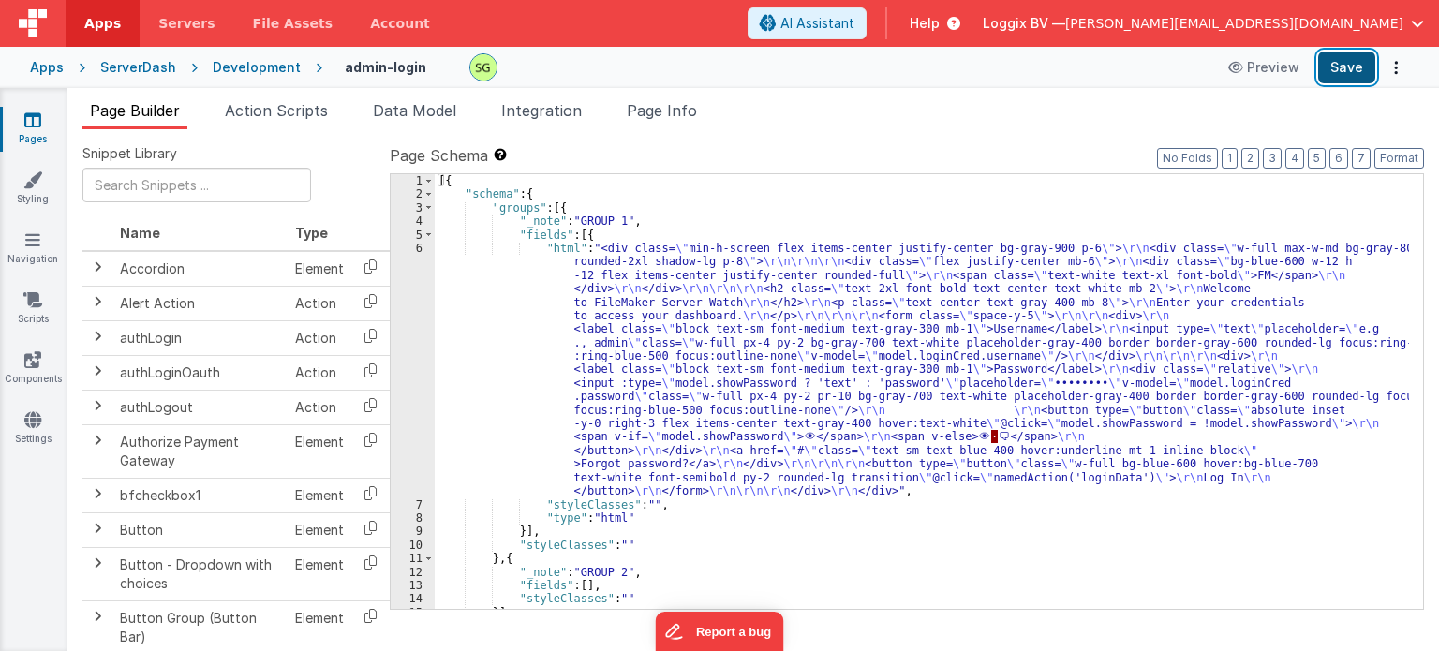
click at [1332, 57] on button "Save" at bounding box center [1346, 68] width 57 height 32
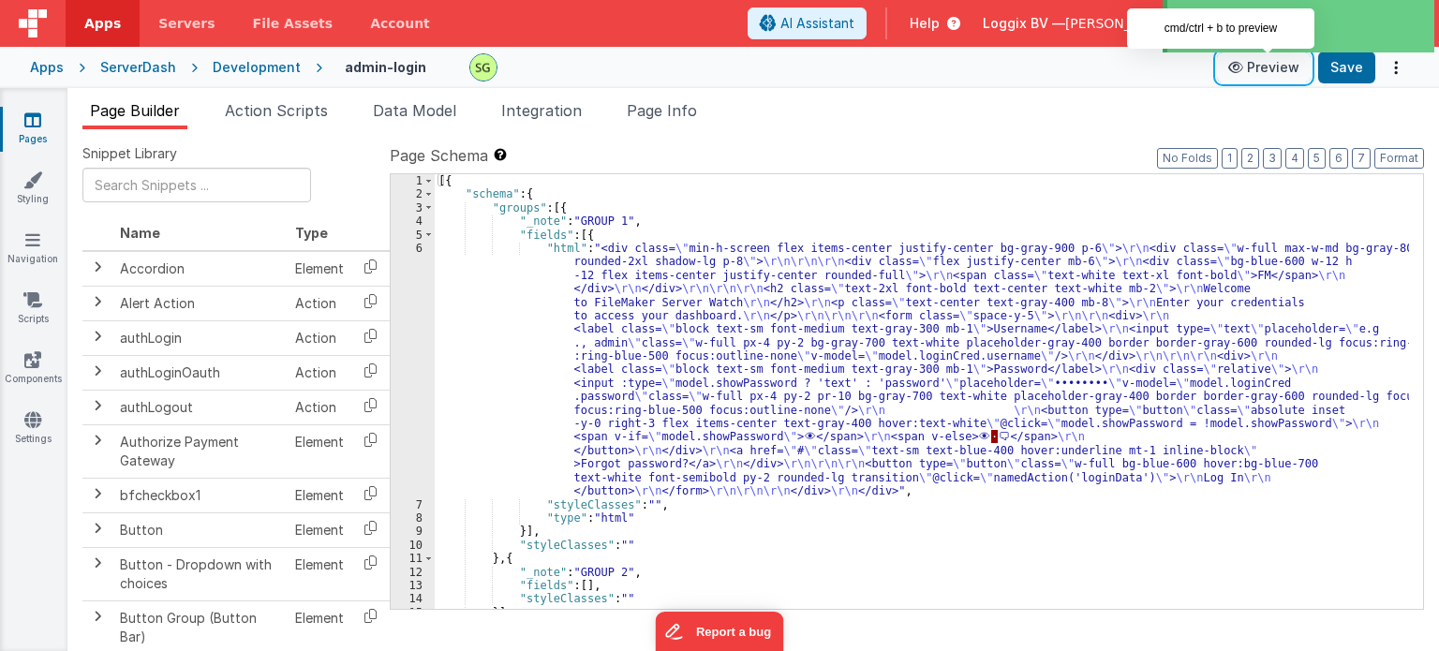
click at [1247, 68] on icon at bounding box center [1237, 67] width 19 height 13
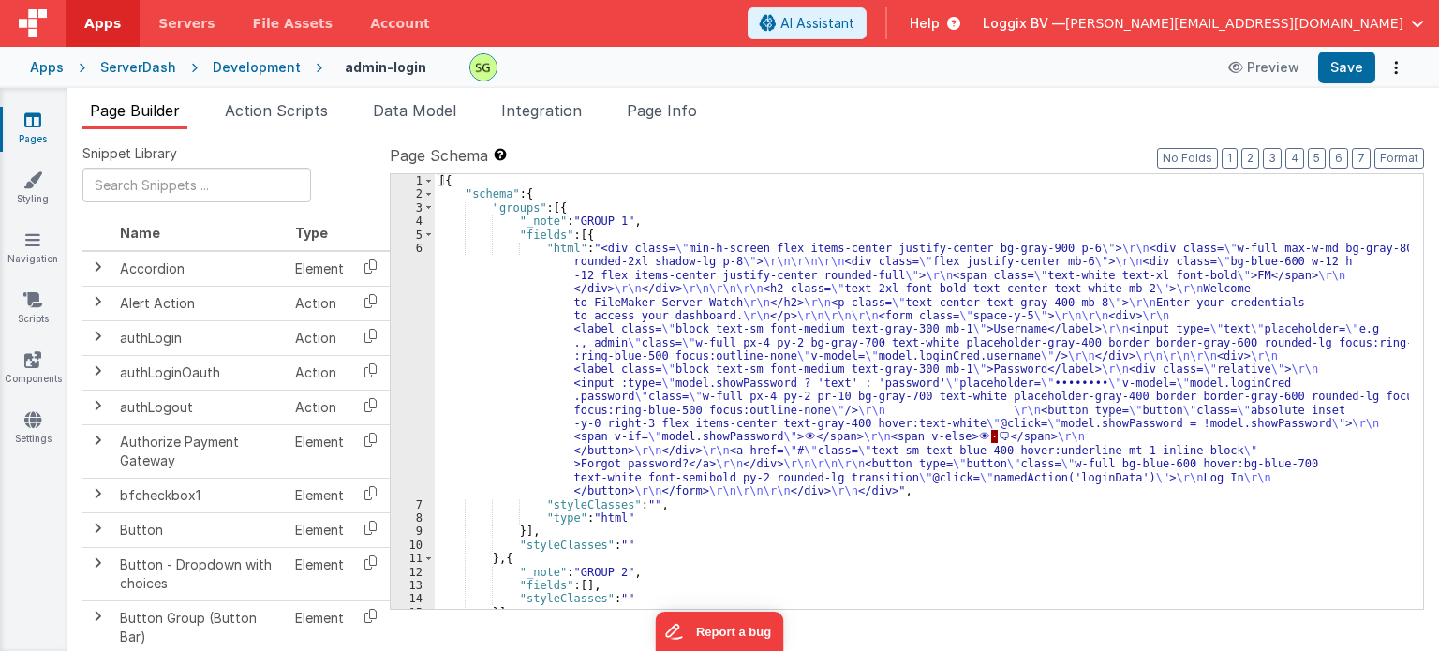
click at [418, 251] on div "6" at bounding box center [413, 370] width 44 height 257
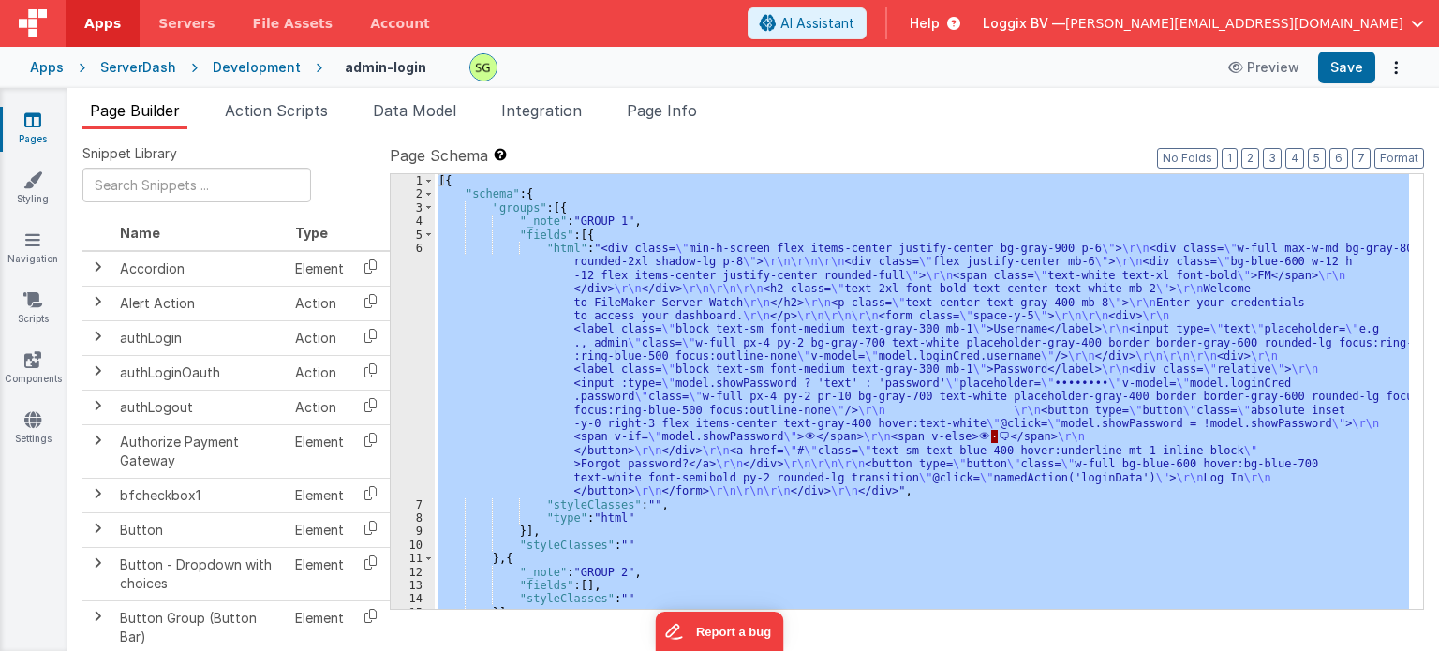
click at [418, 251] on div "6" at bounding box center [413, 370] width 44 height 257
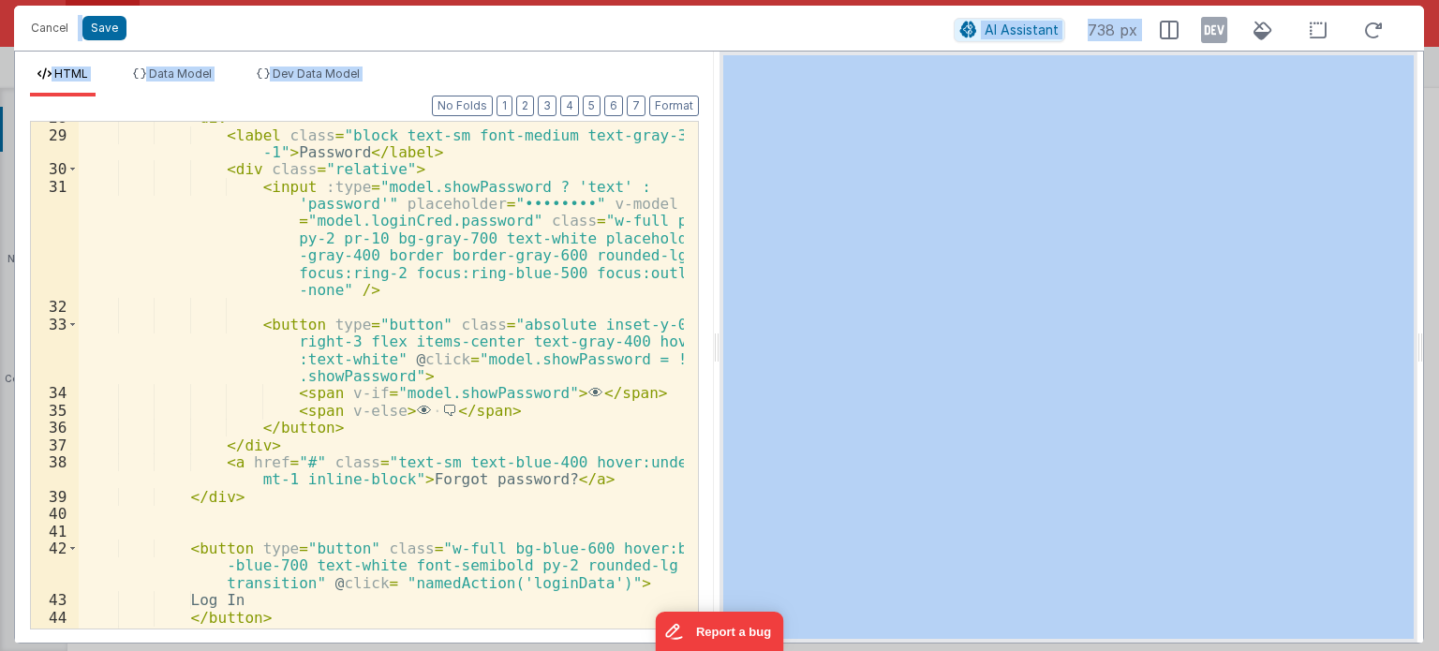
scroll to position [682, 0]
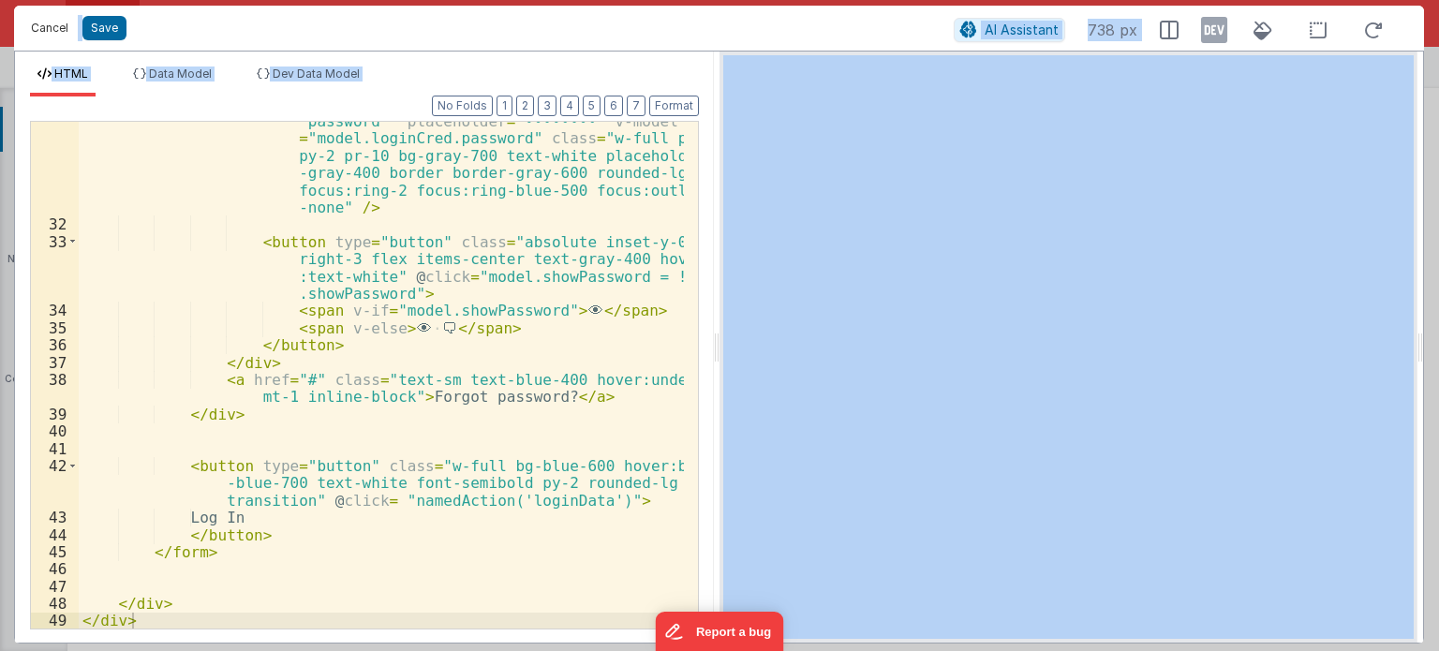
click at [47, 32] on button "Cancel" at bounding box center [50, 28] width 56 height 26
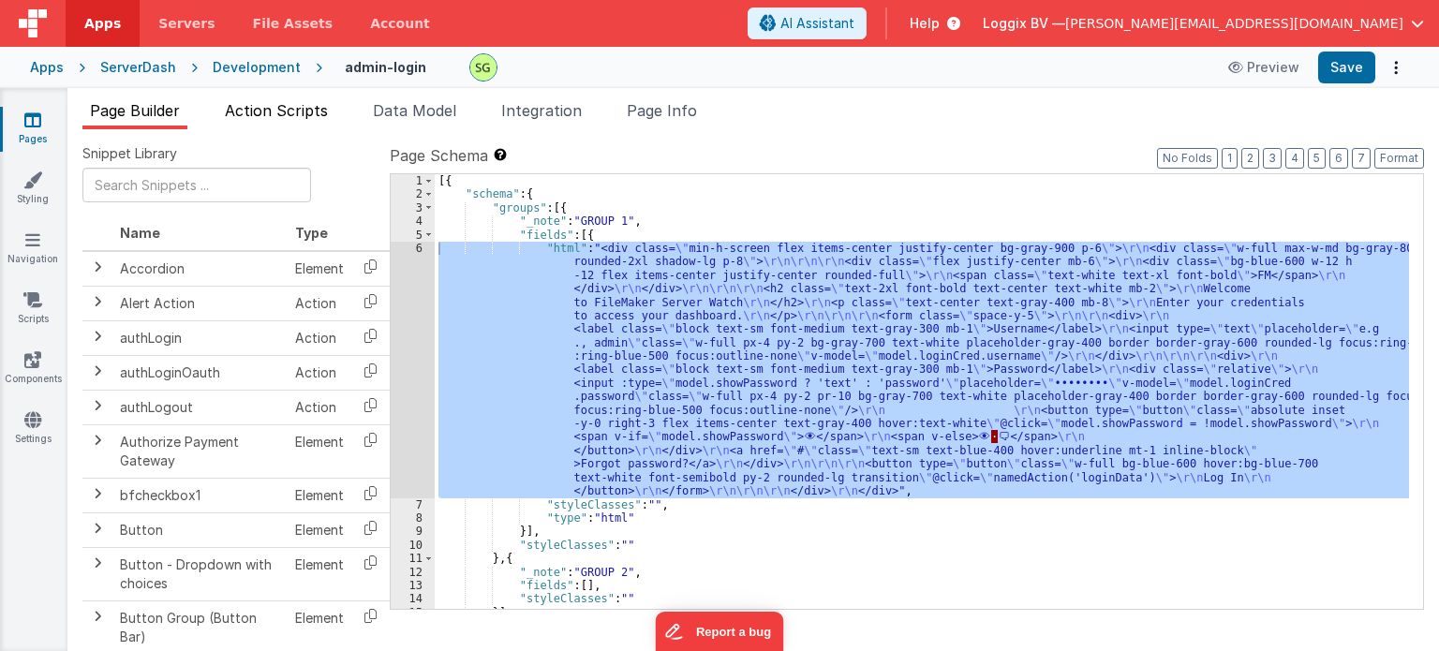
click at [308, 115] on span "Action Scripts" at bounding box center [276, 110] width 103 height 19
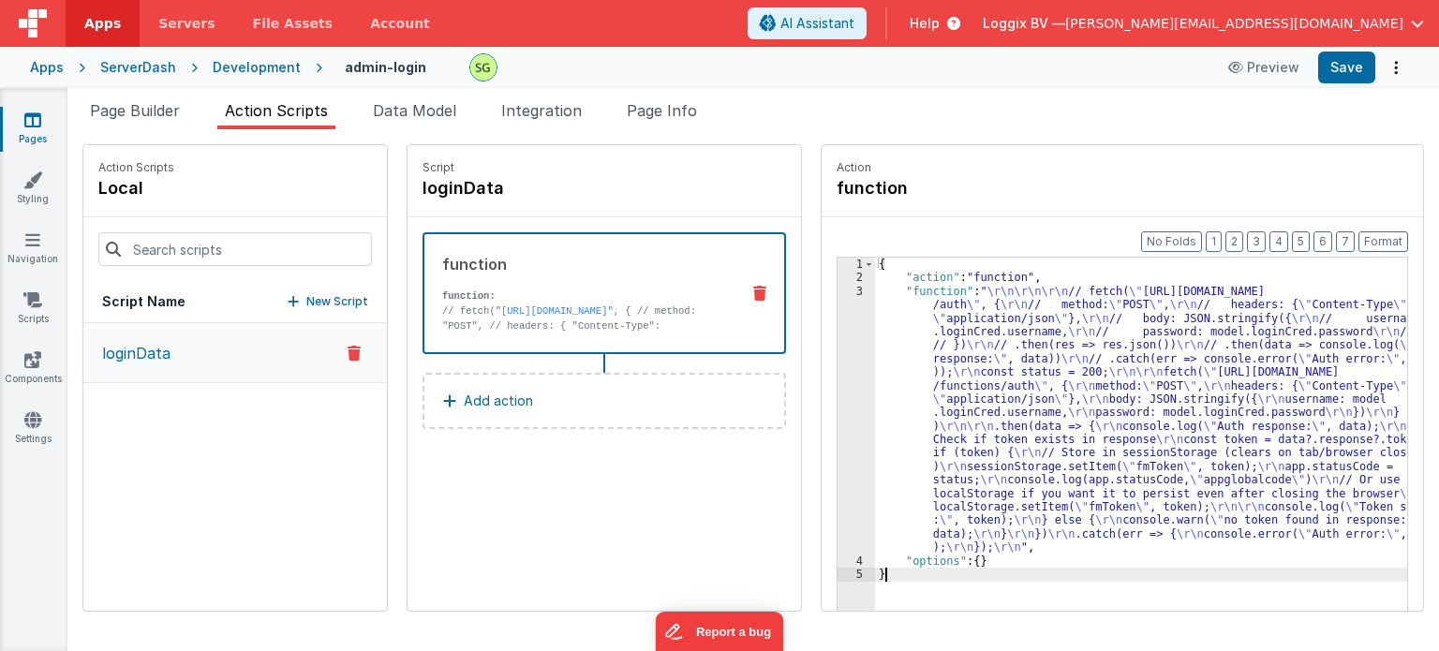
click at [839, 289] on div "3" at bounding box center [856, 420] width 37 height 270
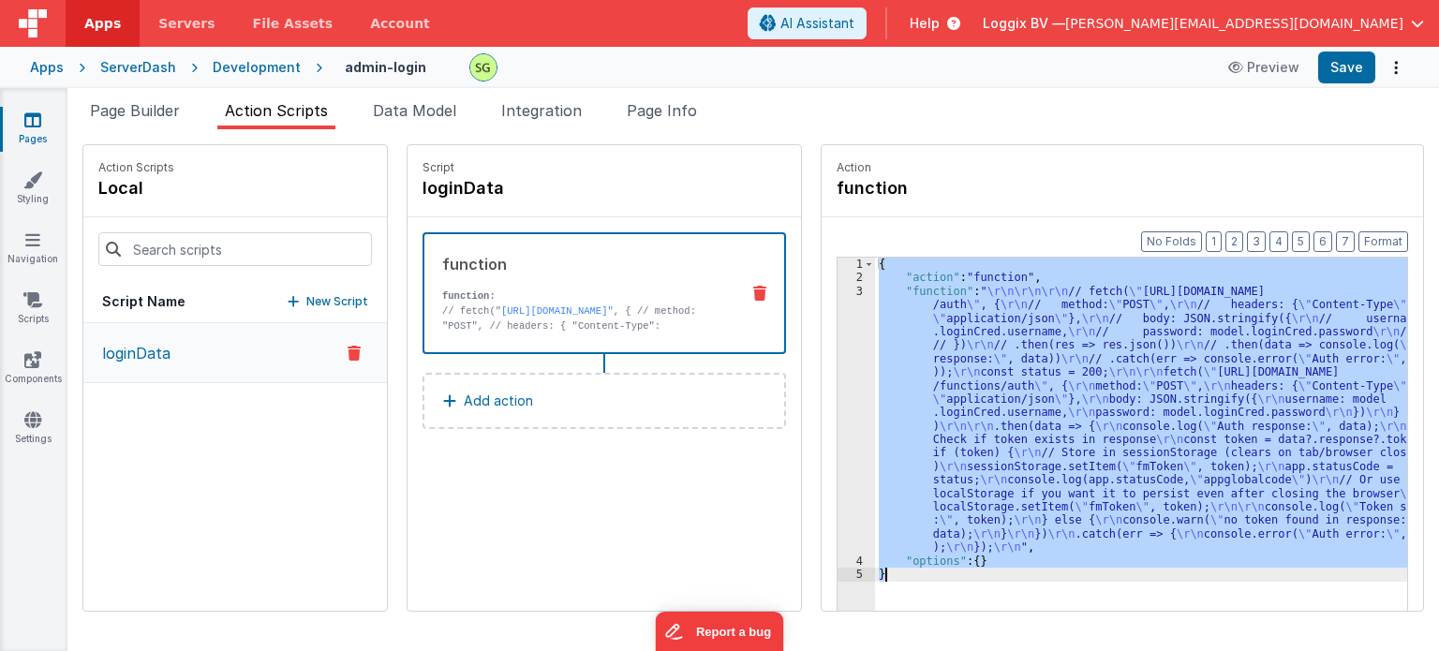
click at [839, 289] on div "3" at bounding box center [856, 420] width 37 height 270
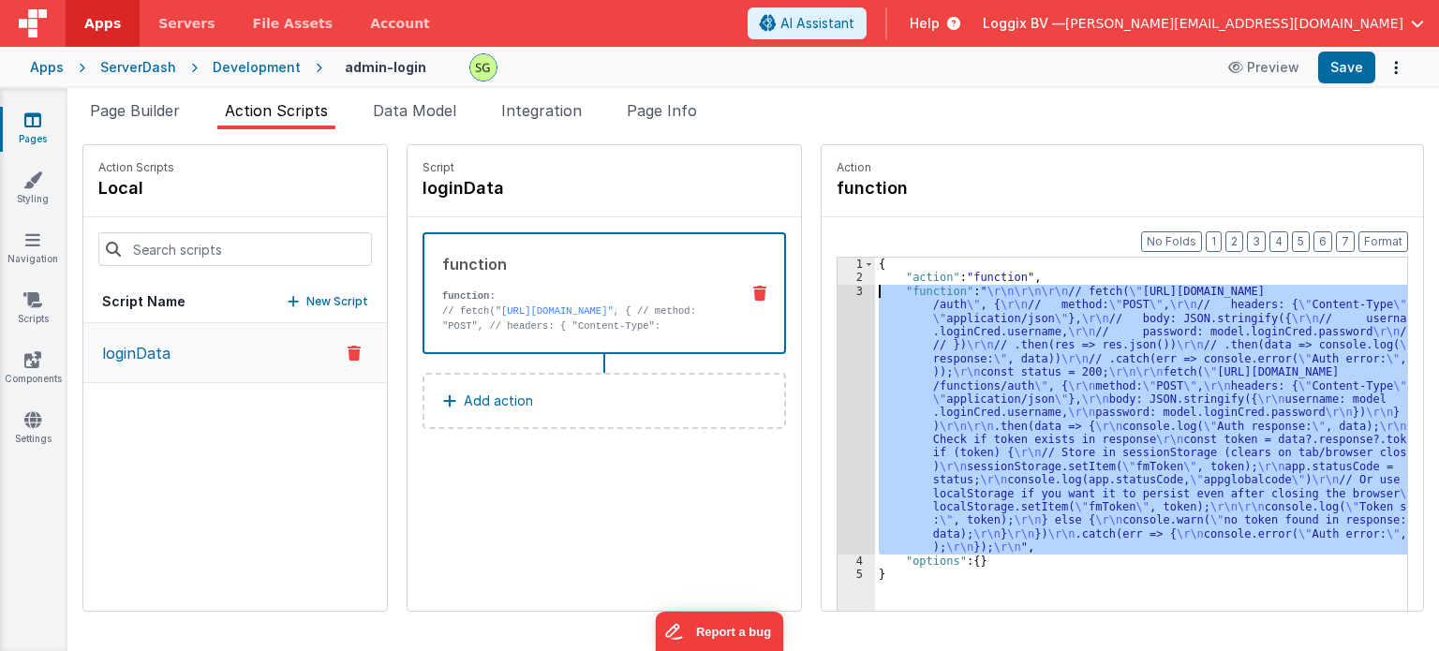
click at [839, 289] on div "3" at bounding box center [856, 420] width 37 height 270
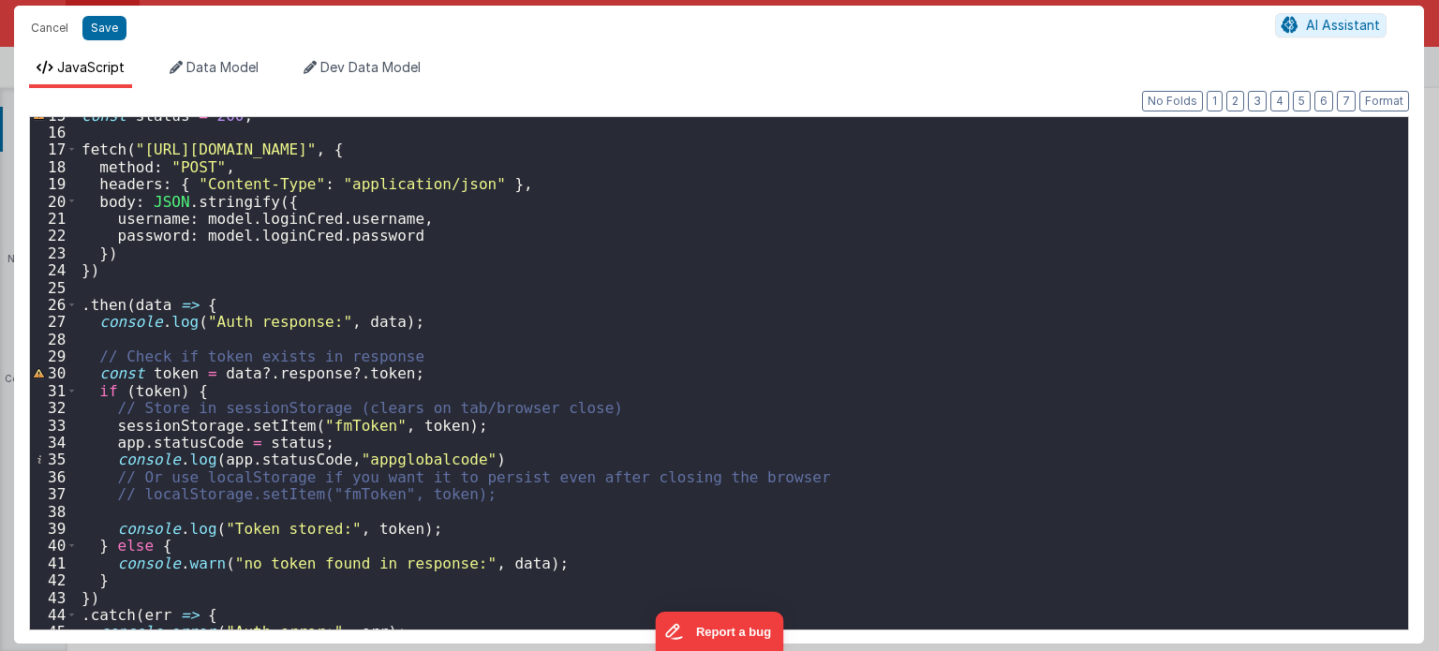
scroll to position [283, 0]
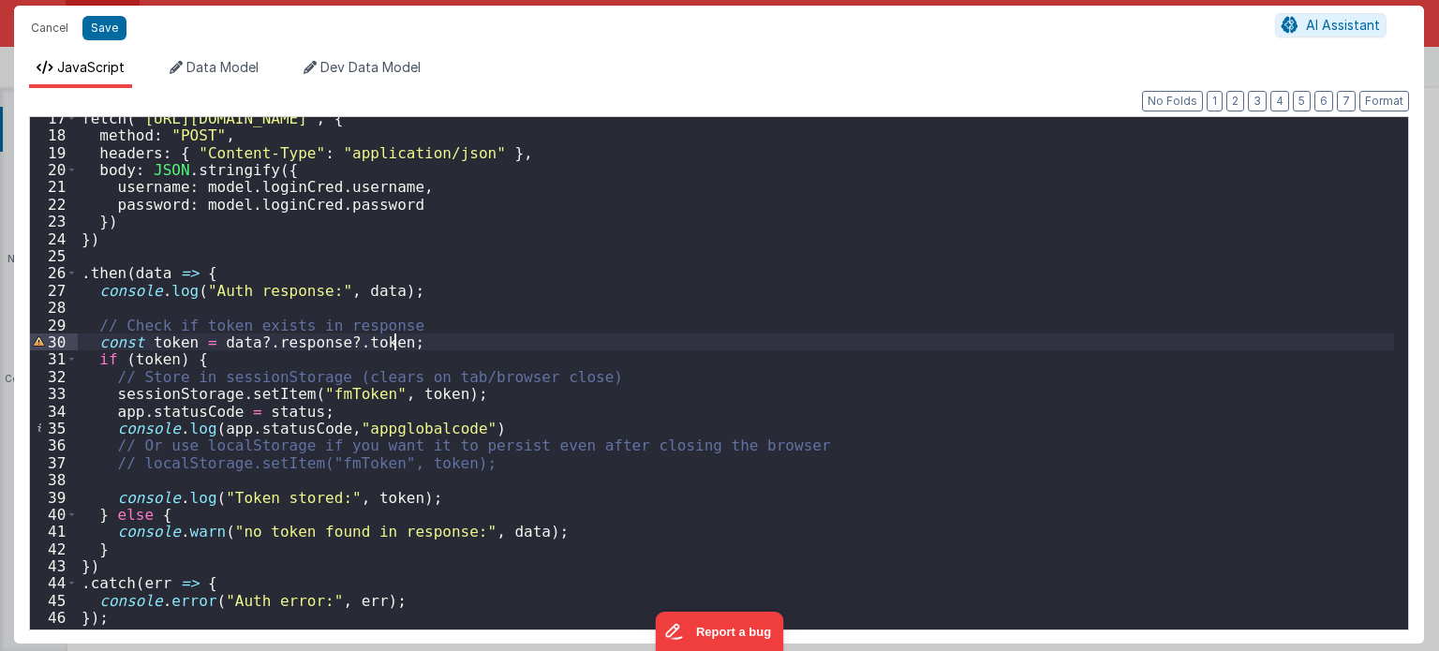
click at [424, 337] on div "fetch ( "https://fmproxy.netlify.app/.netlify/functions/auth" , { method : "POS…" at bounding box center [736, 384] width 1317 height 548
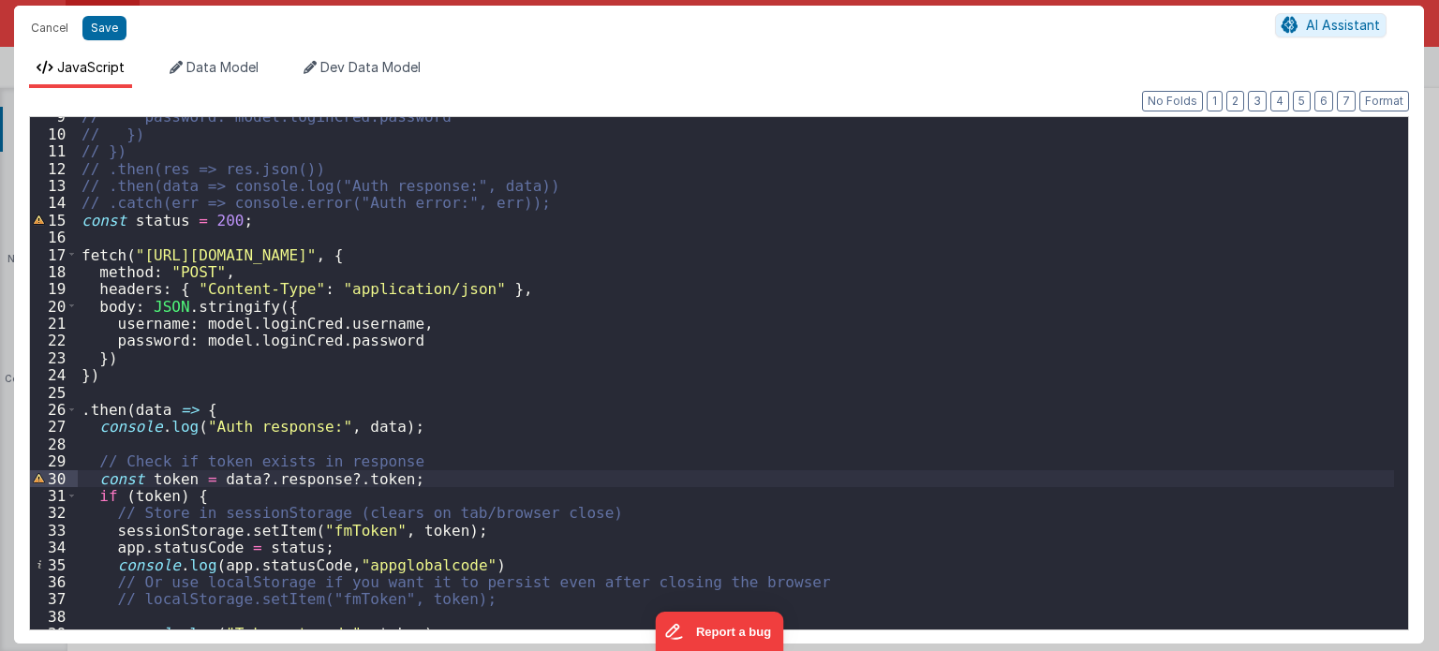
scroll to position [0, 0]
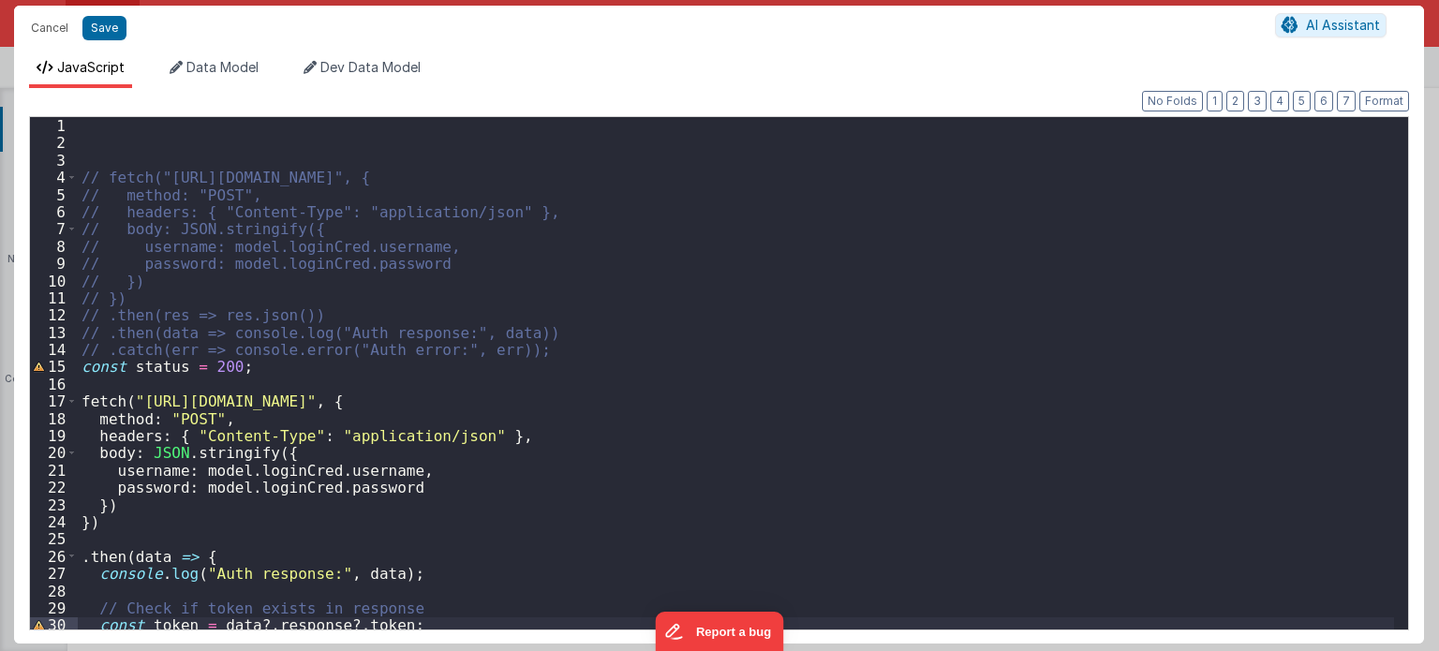
click at [525, 349] on div "// fetch("https://fmproxy.netlify.app/.netlify/functions/auth", { // method: "P…" at bounding box center [736, 391] width 1317 height 548
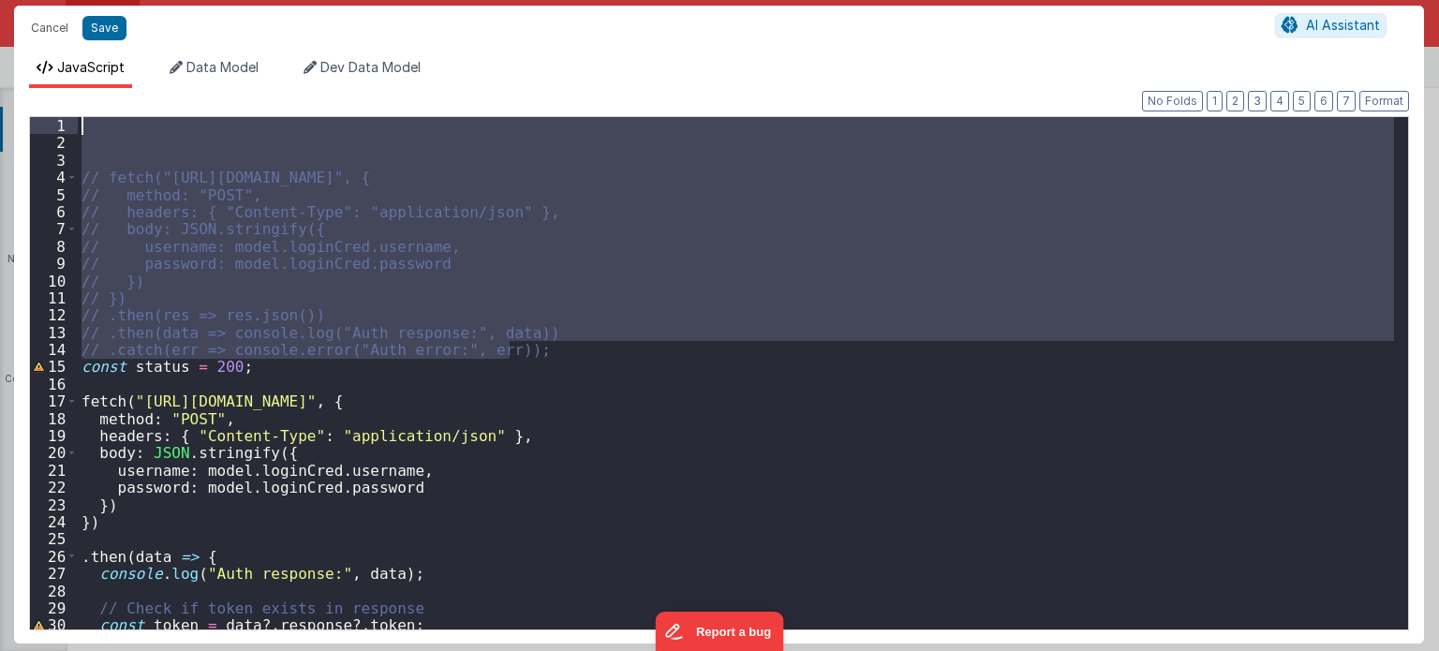
drag, startPoint x: 525, startPoint y: 349, endPoint x: 0, endPoint y: 117, distance: 573.8
click at [0, 117] on div "Cancel Save AI Assistant JavaScript Data Model Dev Data Model Format 7 6 5 4 3 …" at bounding box center [719, 325] width 1439 height 651
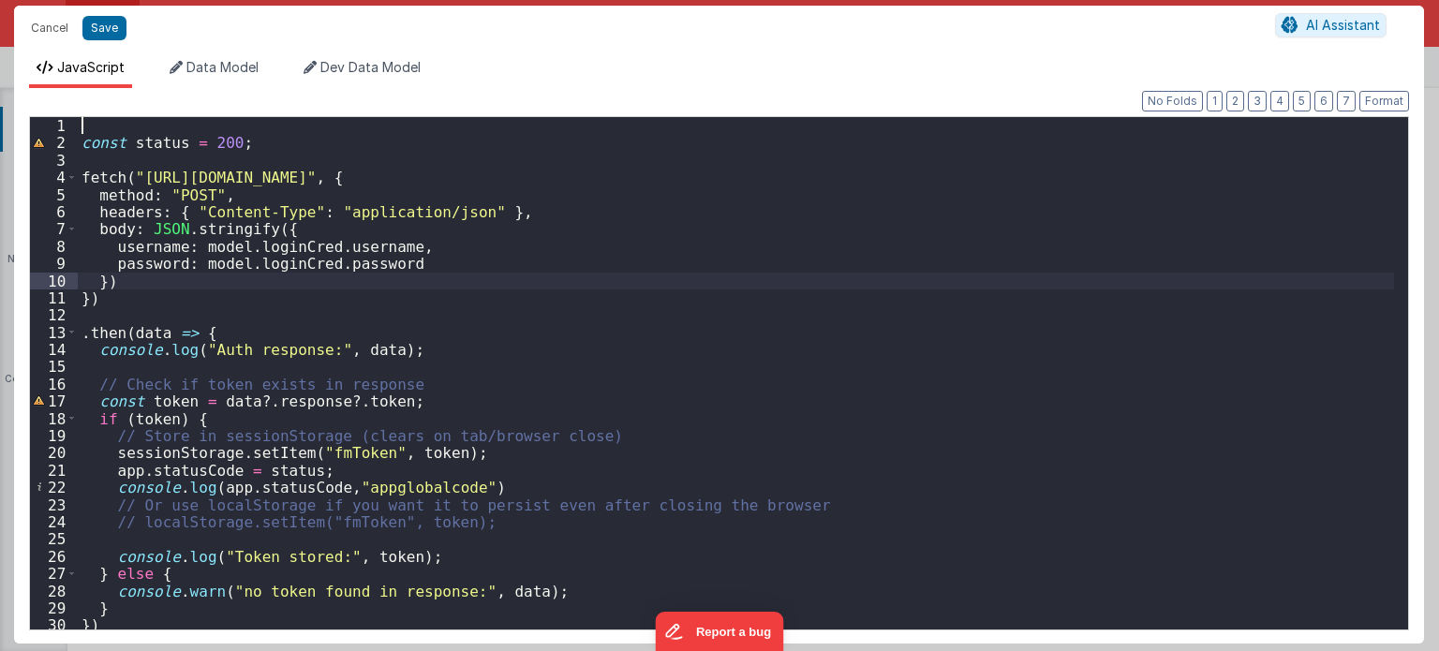
click at [619, 276] on div "const status = 200 ; fetch ( "https://fmproxy.netlify.app/.netlify/functions/au…" at bounding box center [736, 391] width 1317 height 548
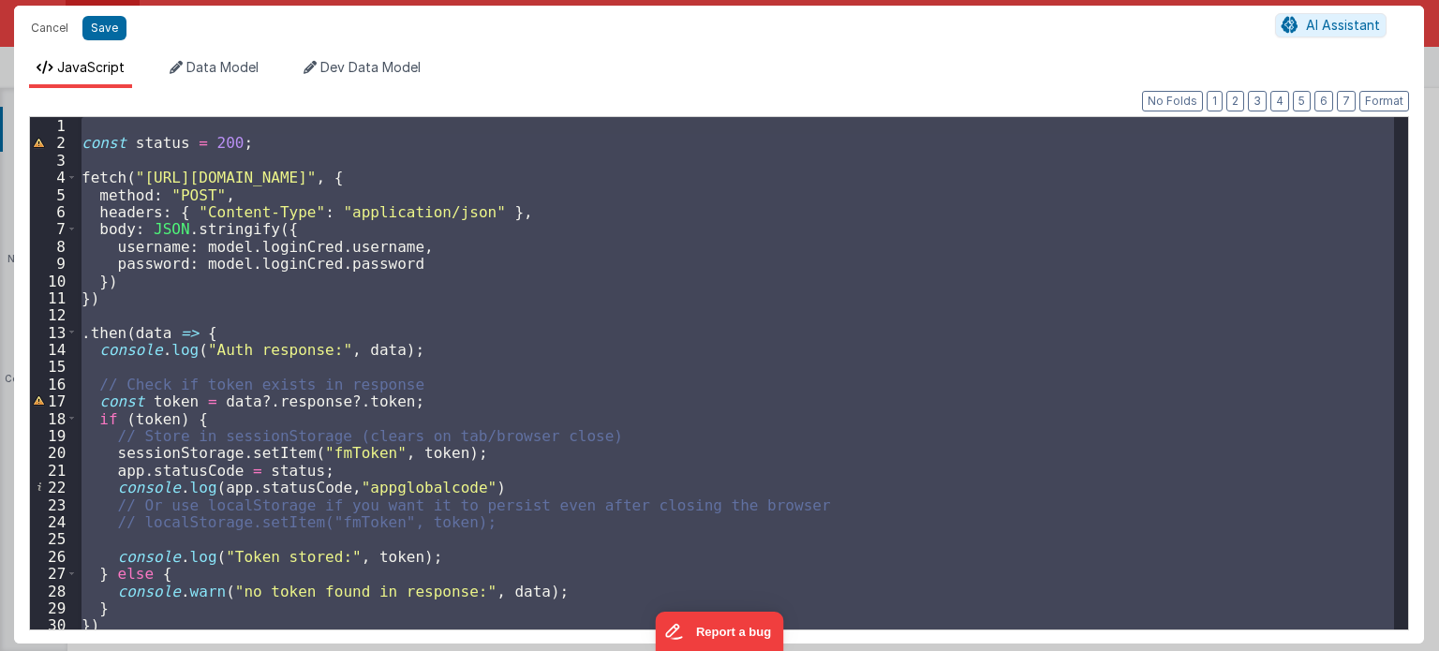
click at [517, 305] on div "const status = 200 ; fetch ( "https://fmproxy.netlify.app/.netlify/functions/au…" at bounding box center [736, 373] width 1316 height 512
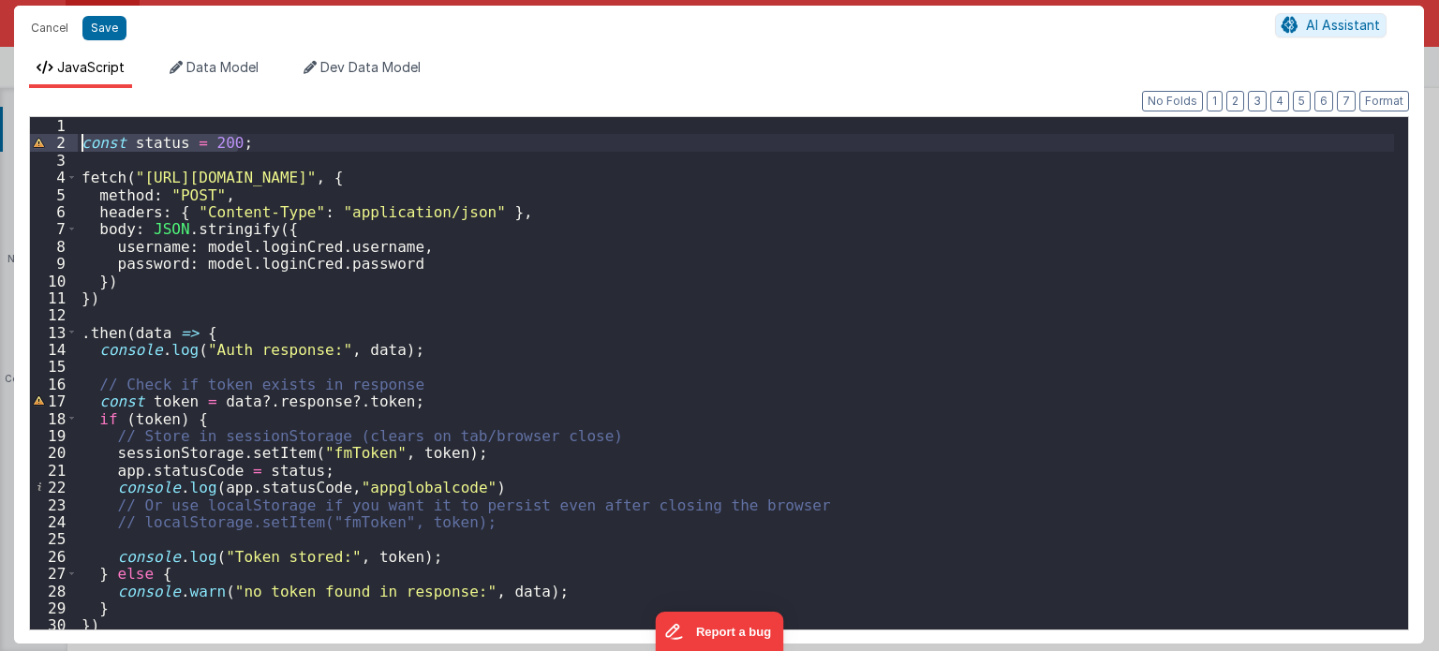
drag, startPoint x: 246, startPoint y: 146, endPoint x: 45, endPoint y: 141, distance: 201.5
click at [45, 141] on div "1 2 3 4 5 6 7 8 9 10 11 12 13 14 15 16 17 18 19 20 21 22 23 24 25 26 27 28 29 3…" at bounding box center [719, 373] width 1380 height 514
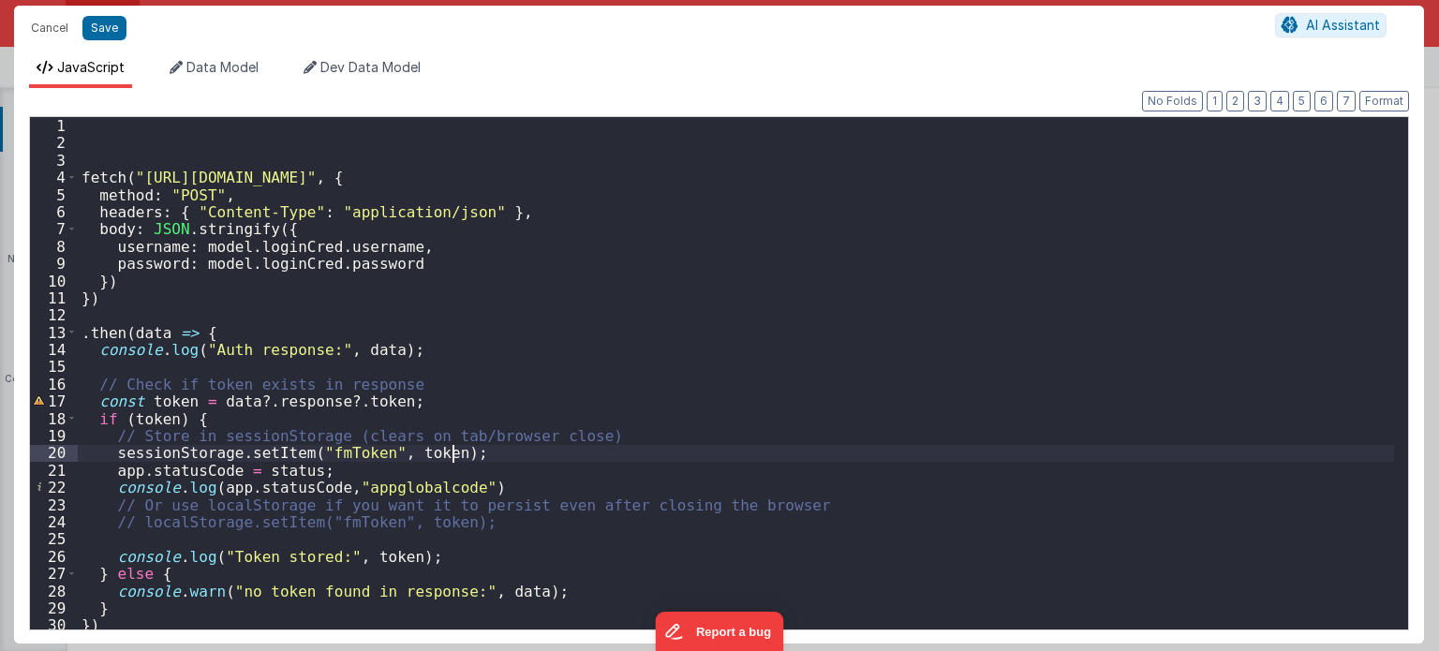
click at [470, 453] on div "fetch ( "https://fmproxy.netlify.app/.netlify/functions/auth" , { method : "POS…" at bounding box center [736, 391] width 1317 height 548
drag, startPoint x: 319, startPoint y: 471, endPoint x: 262, endPoint y: 472, distance: 56.2
click at [262, 472] on div "fetch ( "https://fmproxy.netlify.app/.netlify/functions/auth" , { method : "POS…" at bounding box center [736, 391] width 1317 height 548
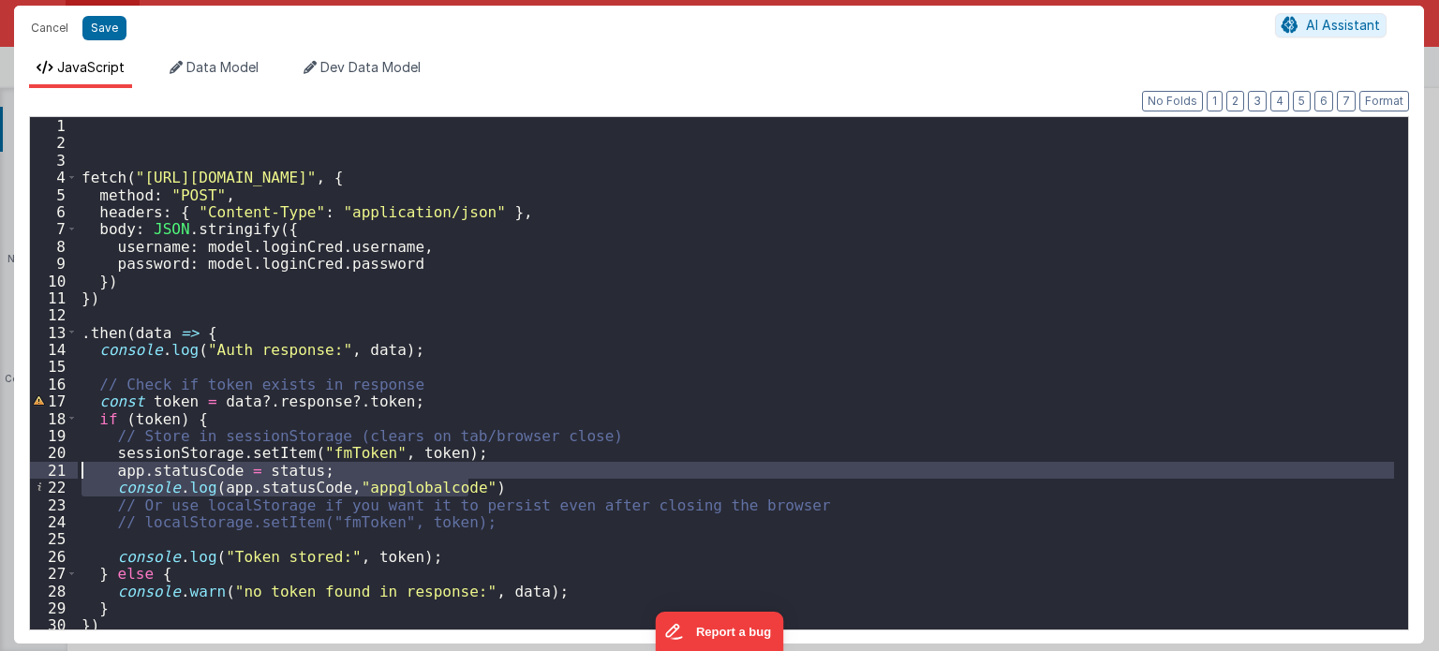
drag, startPoint x: 477, startPoint y: 482, endPoint x: 67, endPoint y: 470, distance: 409.6
click at [67, 470] on div "1 2 3 4 5 6 7 8 9 10 11 12 13 14 15 16 17 18 19 20 21 22 23 24 25 26 27 28 29 3…" at bounding box center [719, 373] width 1380 height 514
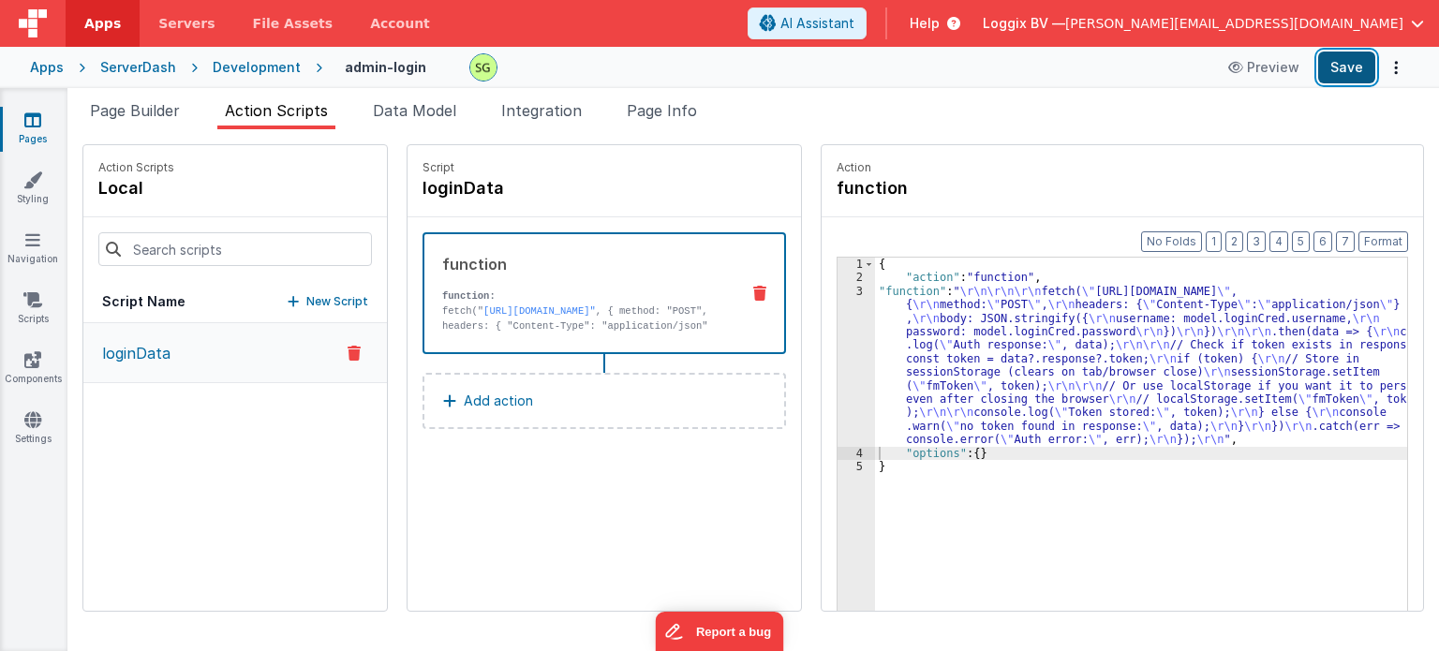
click at [1351, 74] on button "Save" at bounding box center [1346, 68] width 57 height 32
click at [158, 102] on span "Page Builder" at bounding box center [135, 110] width 90 height 19
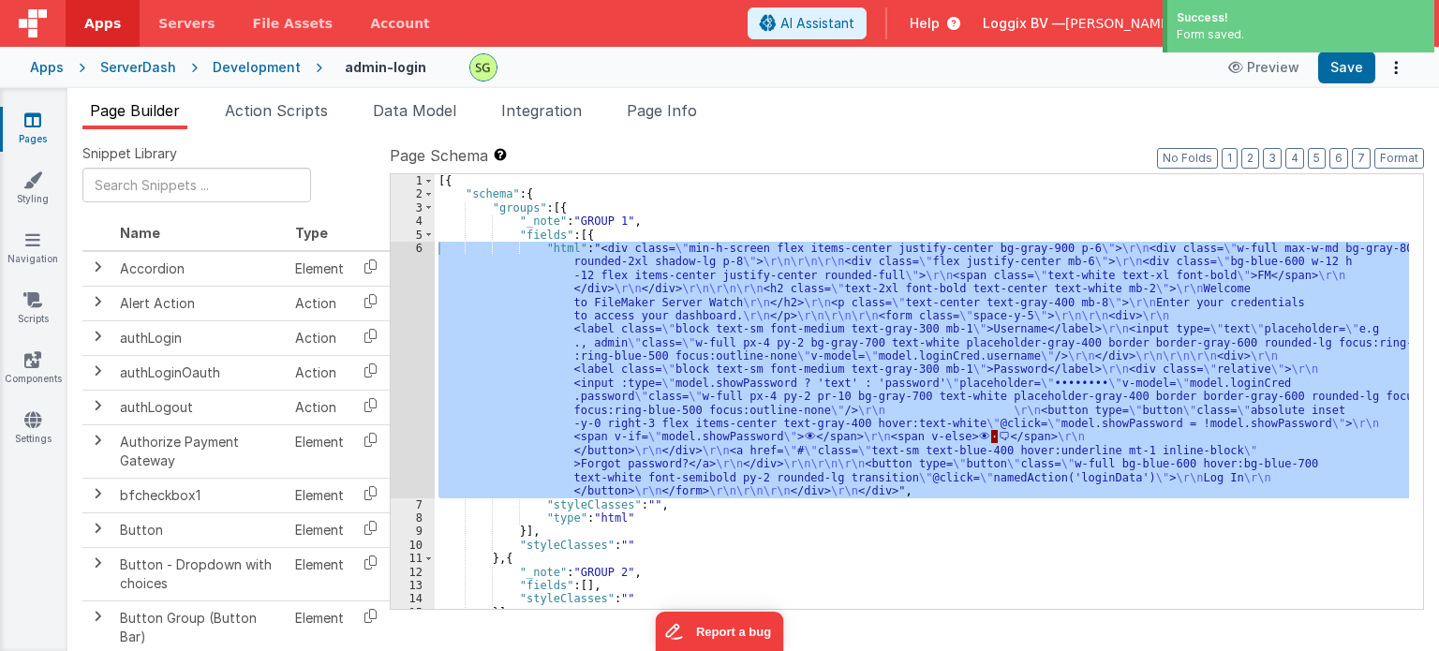
click at [1067, 120] on ul "Page Builder Action Scripts Data Model Integration Page Info" at bounding box center [753, 114] width 1372 height 30
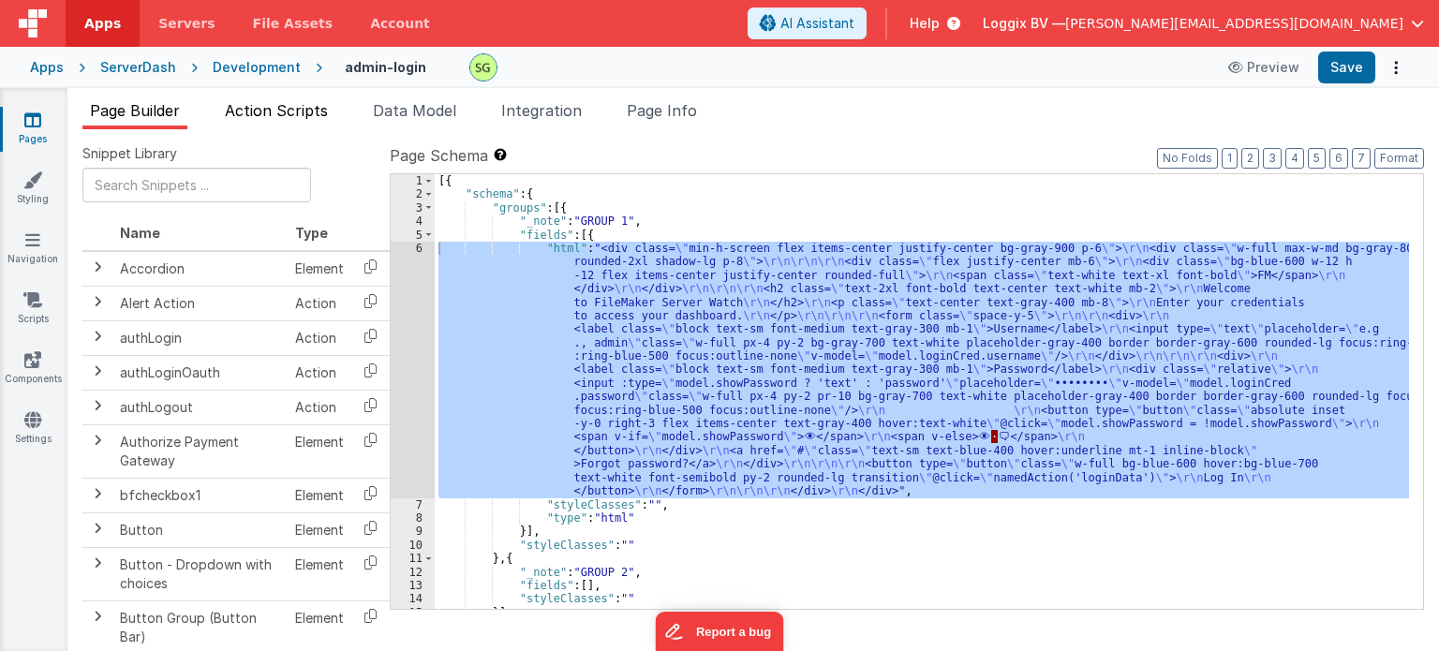
click at [263, 107] on span "Action Scripts" at bounding box center [276, 110] width 103 height 19
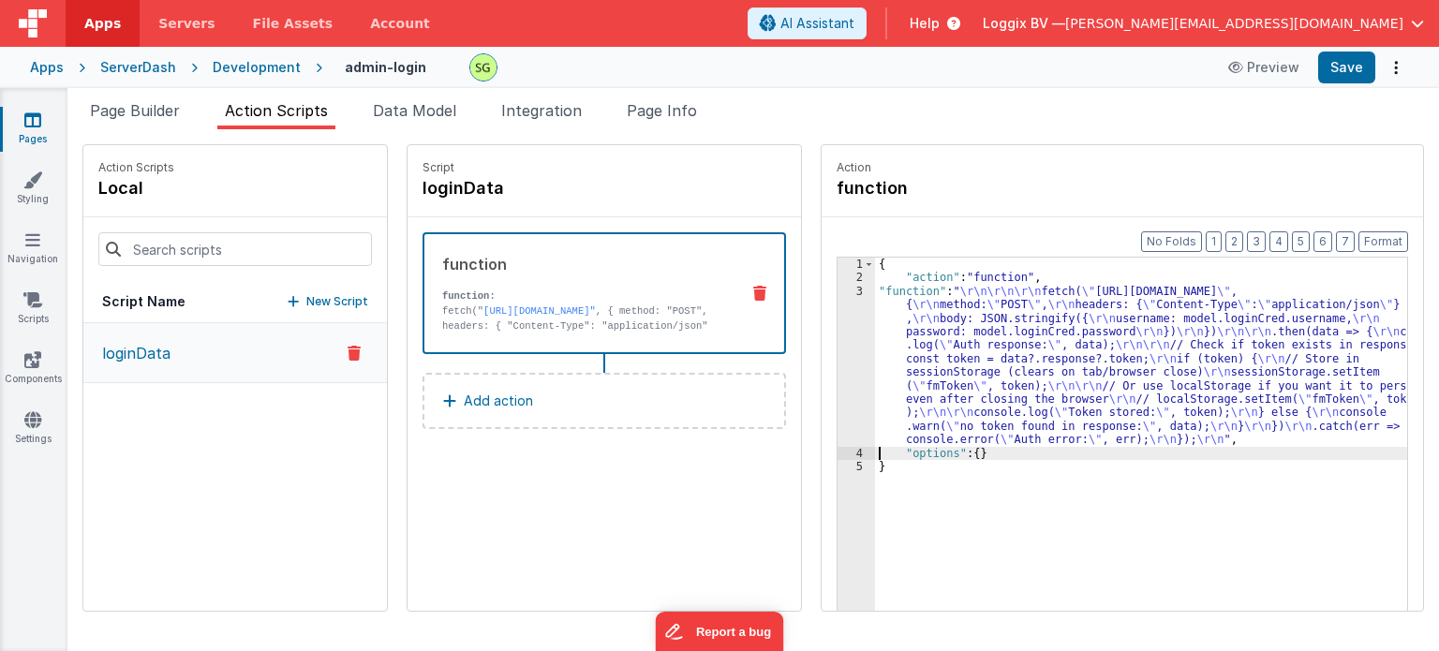
click at [838, 291] on div "3" at bounding box center [856, 366] width 37 height 162
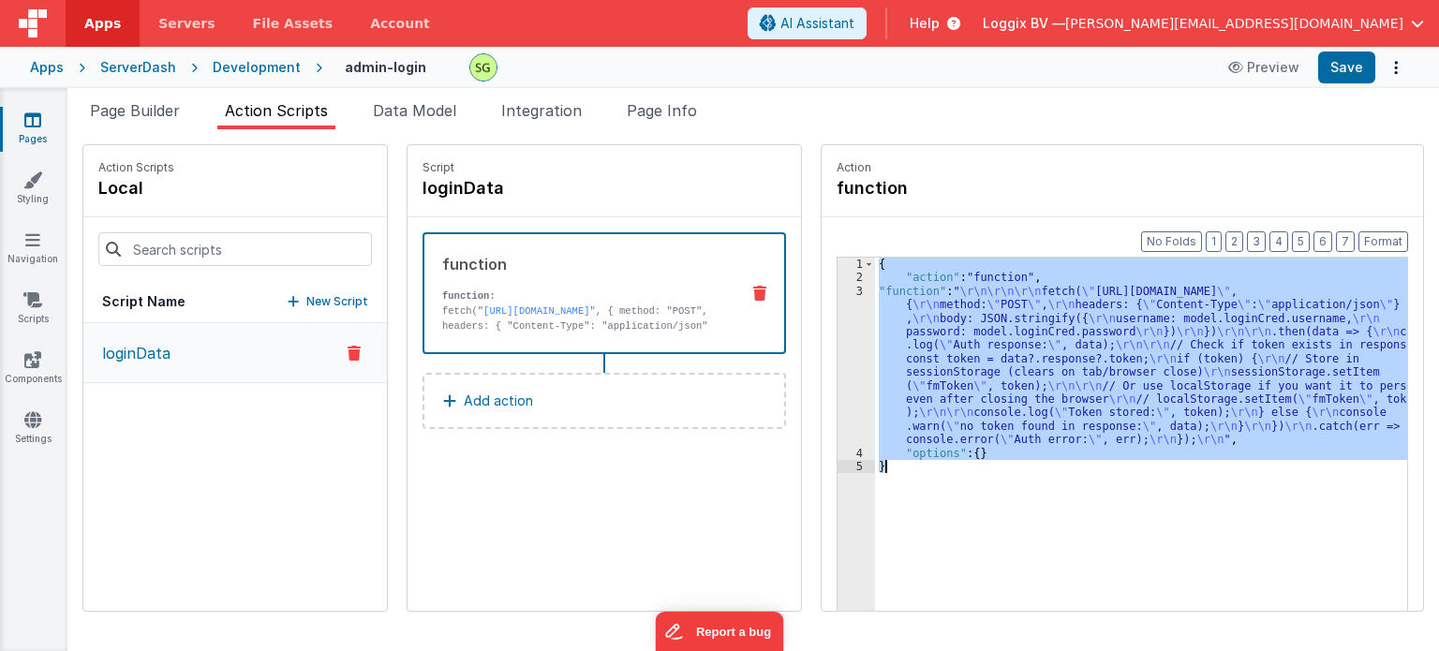
click at [838, 291] on div "3" at bounding box center [856, 366] width 37 height 162
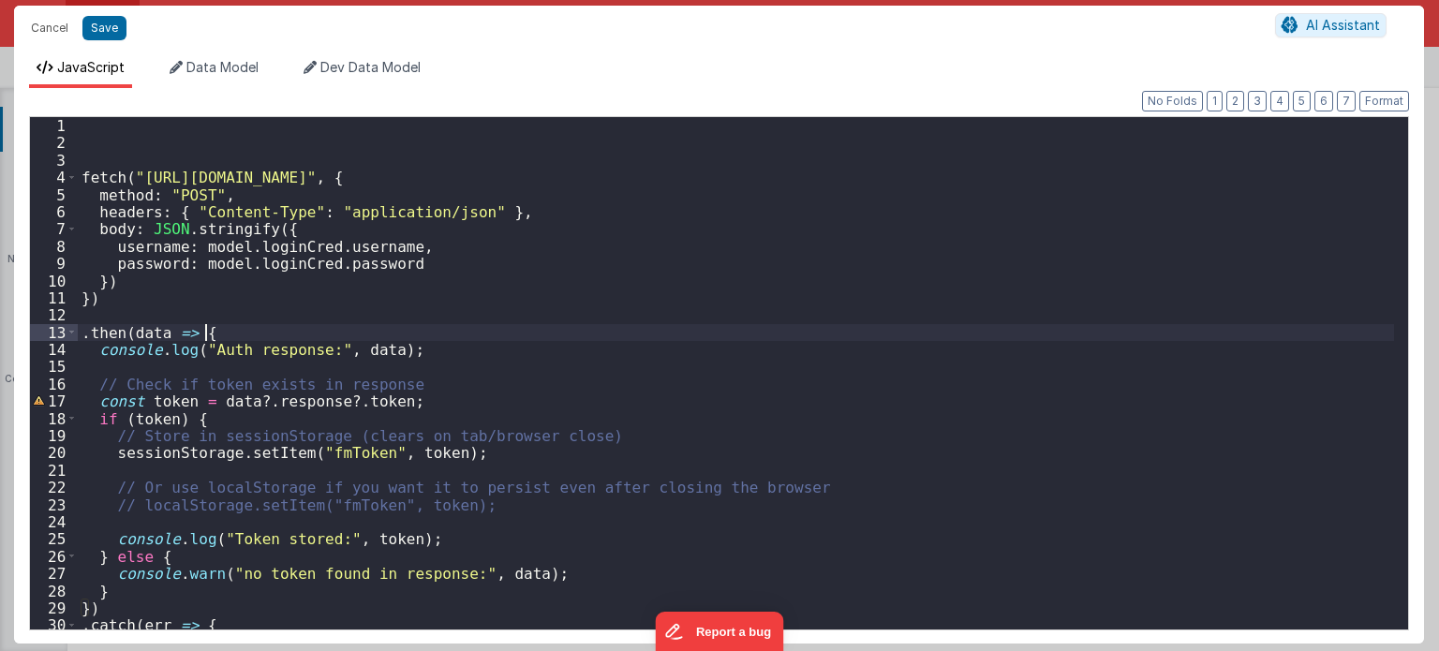
click at [772, 331] on div "fetch ( "https://fmproxy.netlify.app/.netlify/functions/auth" , { method : "POS…" at bounding box center [736, 391] width 1317 height 548
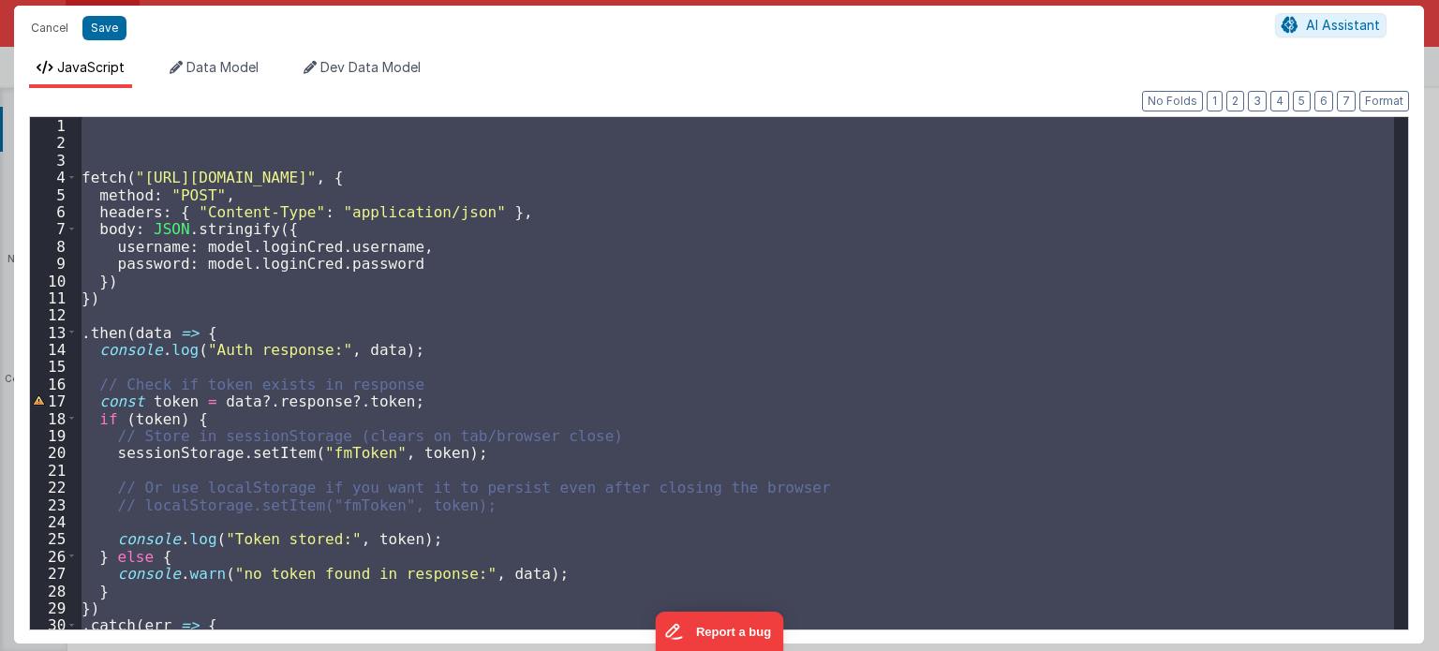
click at [517, 347] on div "fetch ( "https://fmproxy.netlify.app/.netlify/functions/auth" , { method : "POS…" at bounding box center [736, 373] width 1316 height 512
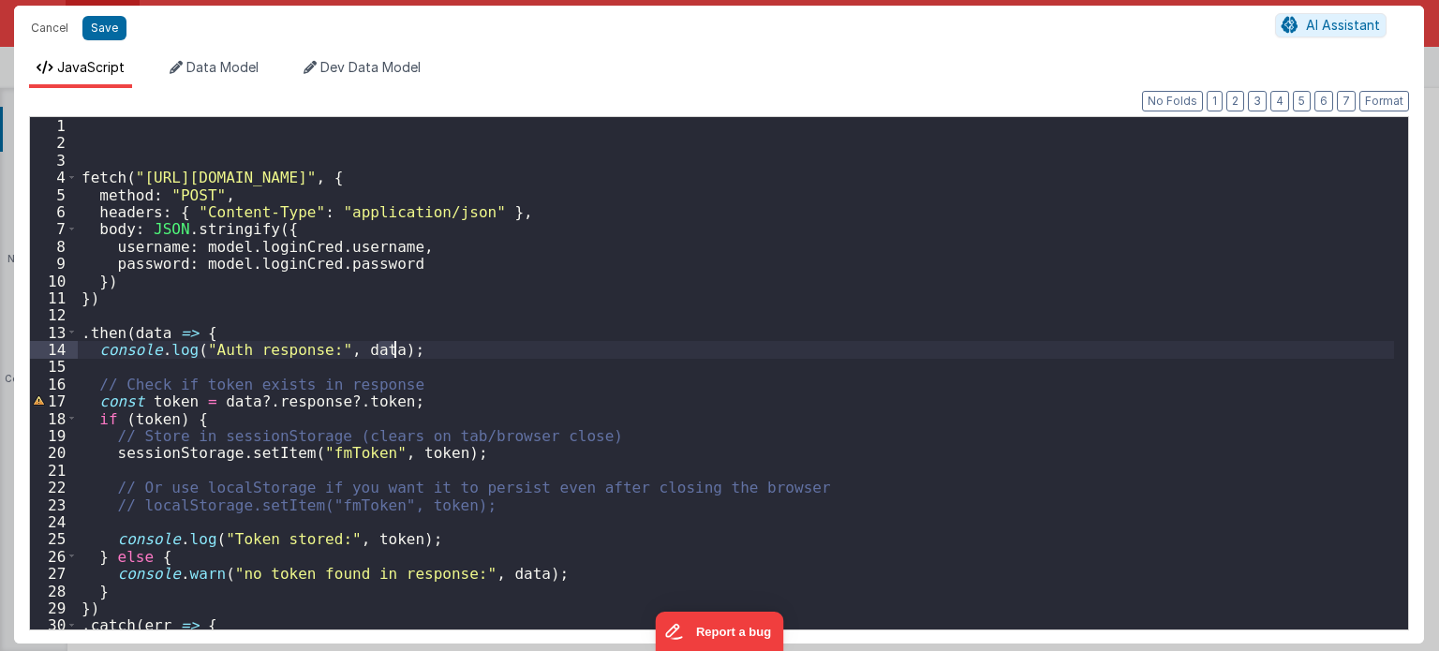
click at [517, 347] on div "fetch ( "https://fmproxy.netlify.app/.netlify/functions/auth" , { method : "POS…" at bounding box center [736, 391] width 1317 height 548
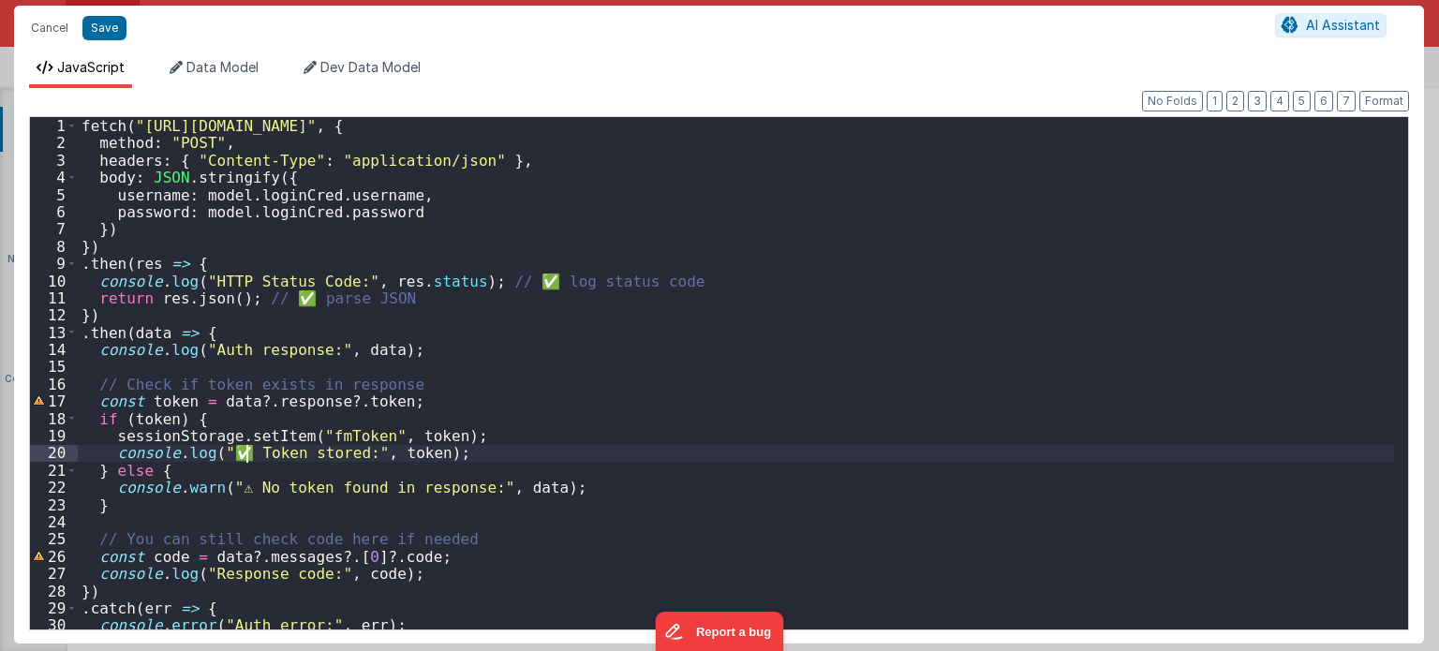
click at [245, 454] on div "fetch ( "https://fmproxy.netlify.app/.netlify/functions/auth" , { method : "POS…" at bounding box center [736, 391] width 1317 height 548
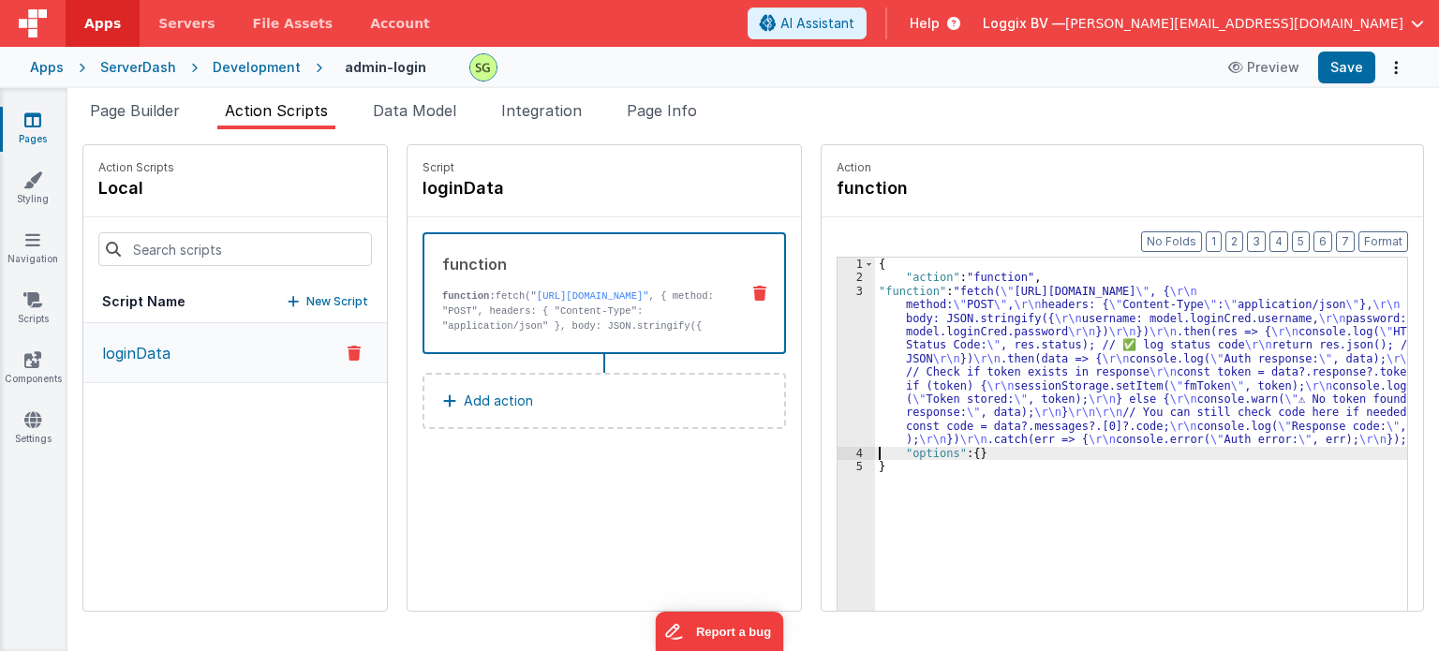
click at [839, 295] on div "3" at bounding box center [856, 366] width 37 height 162
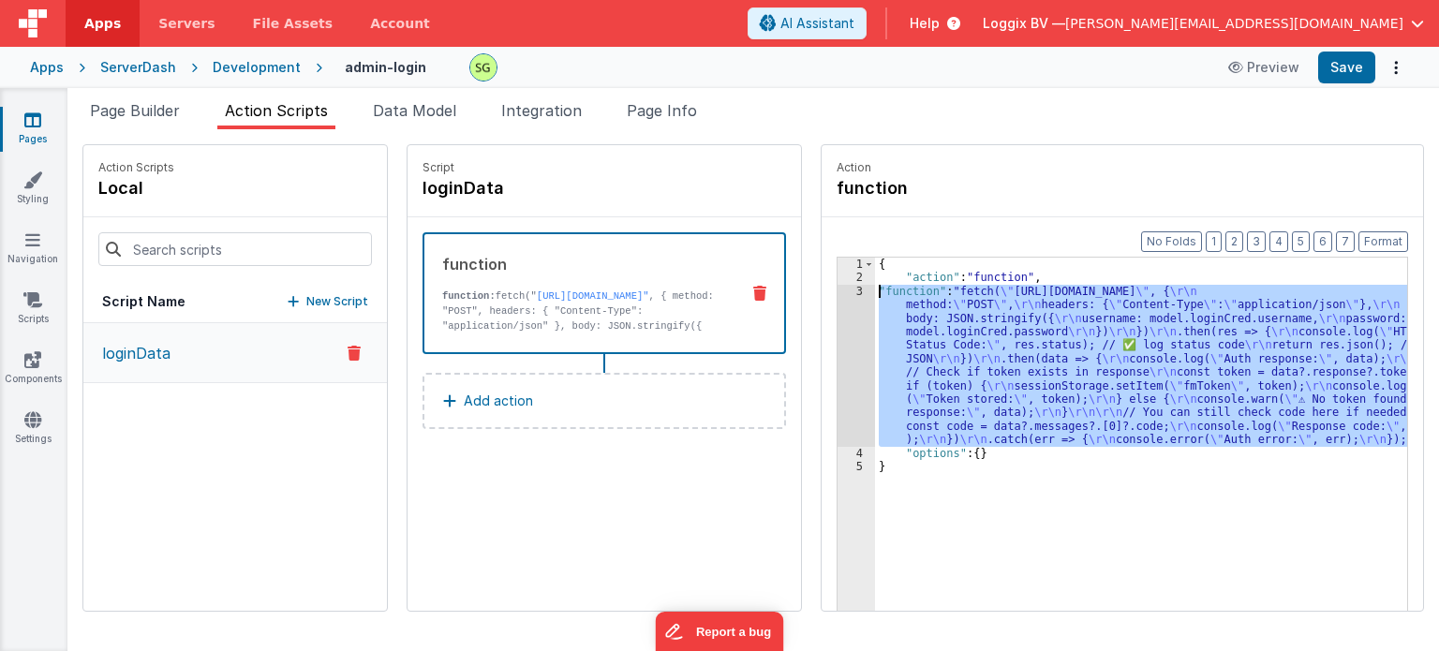
click at [839, 295] on div "3" at bounding box center [856, 366] width 37 height 162
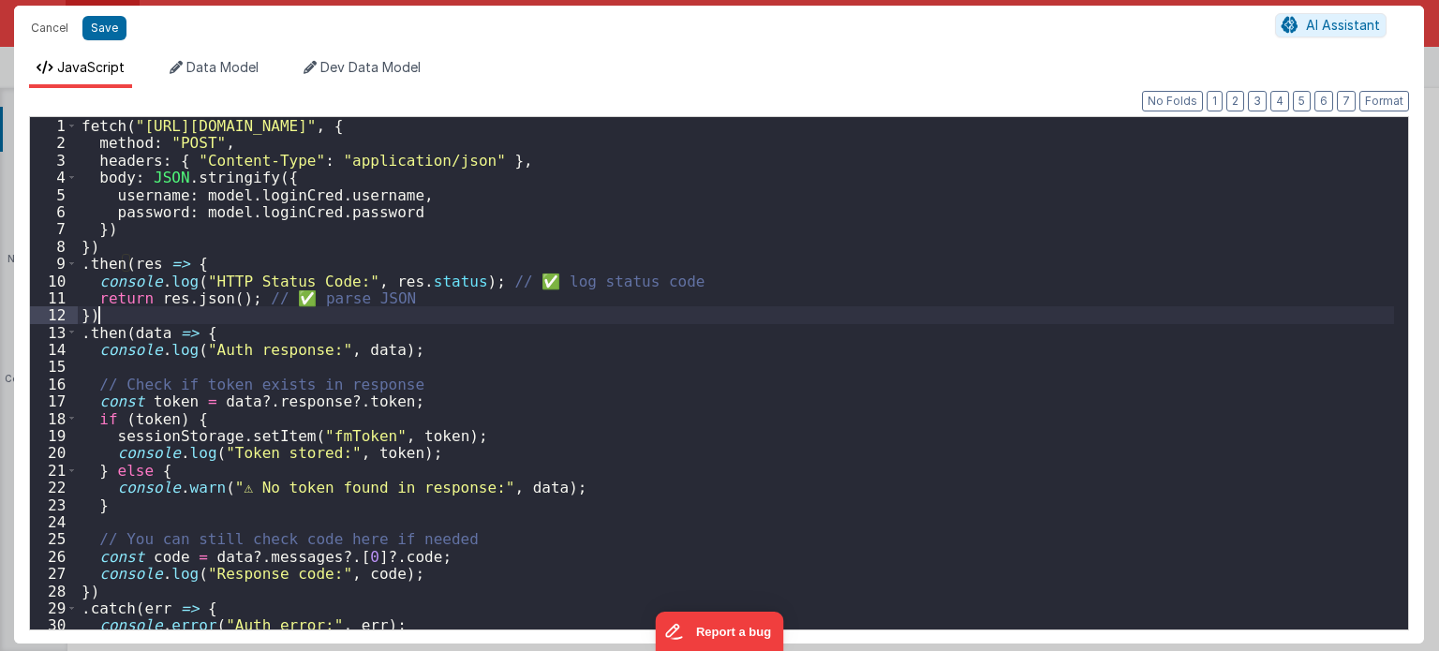
click at [839, 295] on div "fetch ( "https://fmproxy.netlify.app/.netlify/functions/auth" , { method : "POS…" at bounding box center [736, 391] width 1317 height 548
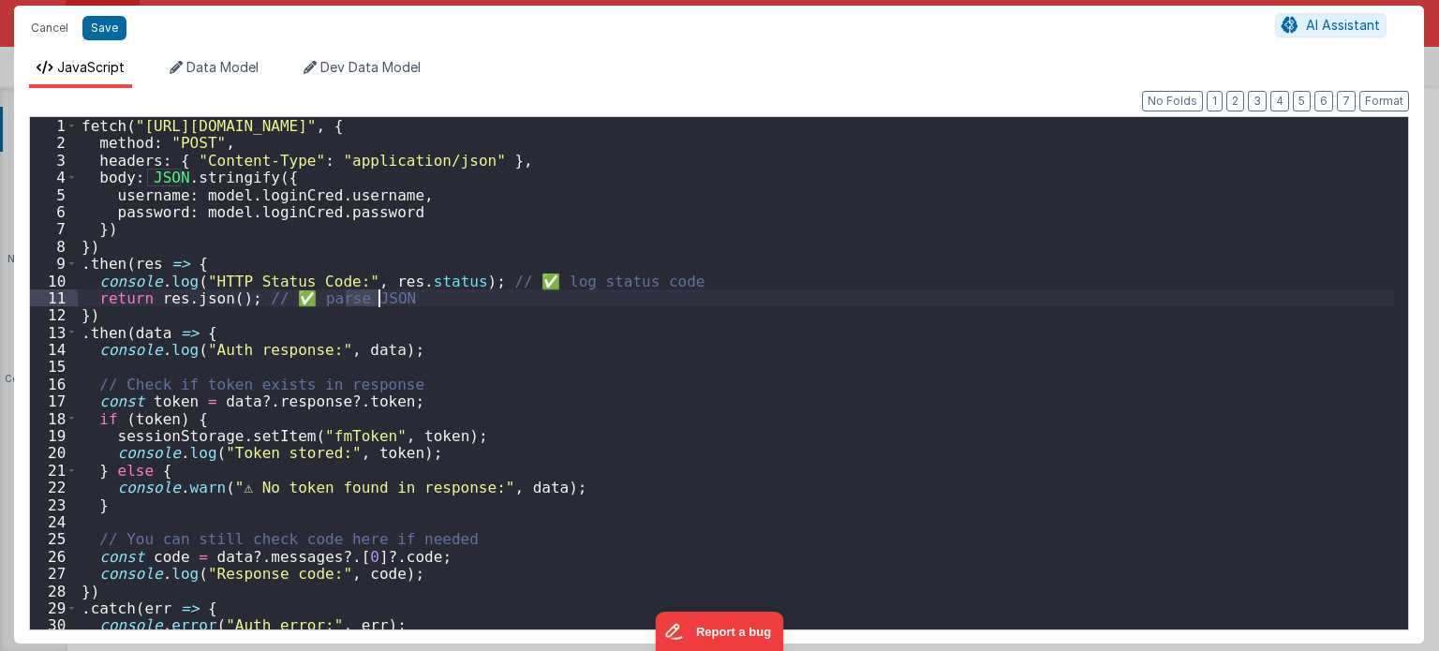
click at [839, 295] on div "fetch ( "https://fmproxy.netlify.app/.netlify/functions/auth" , { method : "POS…" at bounding box center [736, 391] width 1317 height 548
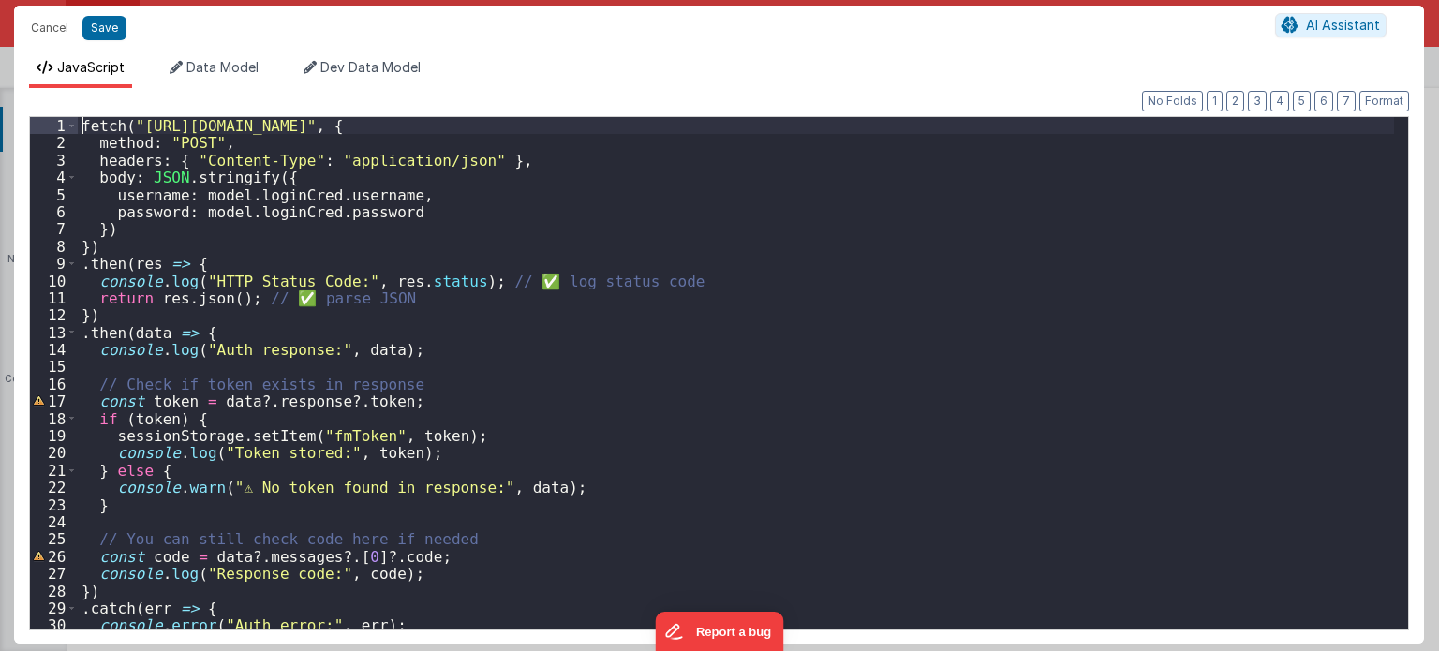
click at [82, 124] on div "fetch ( "https://fmproxy.netlify.app/.netlify/functions/auth" , { method : "POS…" at bounding box center [736, 391] width 1317 height 548
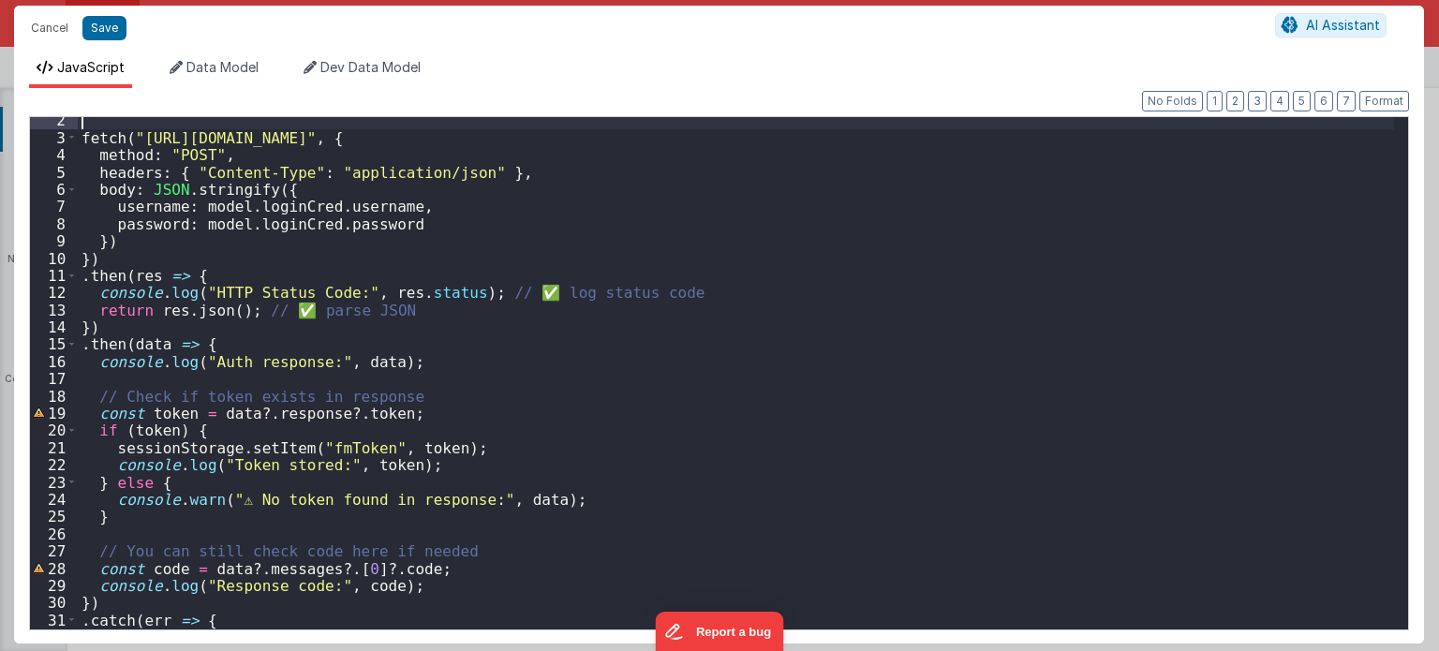
scroll to position [72, 0]
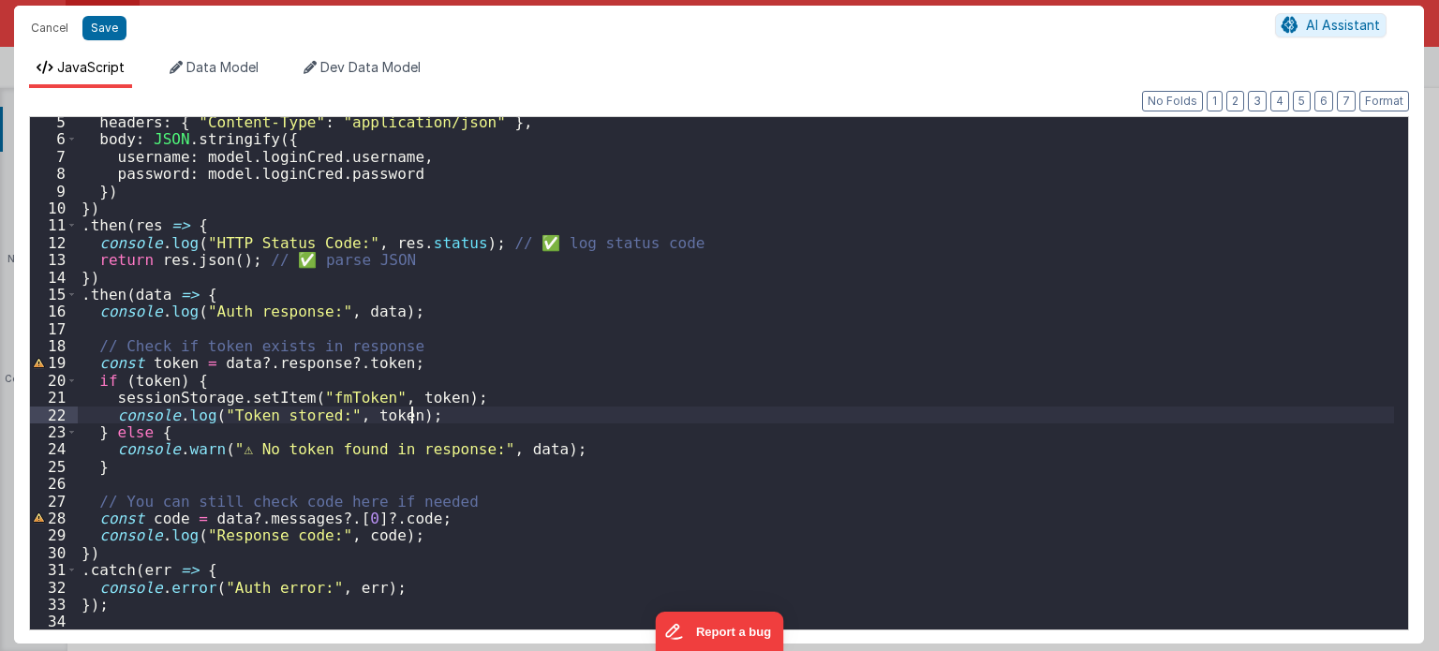
click at [433, 416] on div "headers : { "Content-Type" : "application/json" } , body : JSON . stringify ({ …" at bounding box center [736, 387] width 1317 height 548
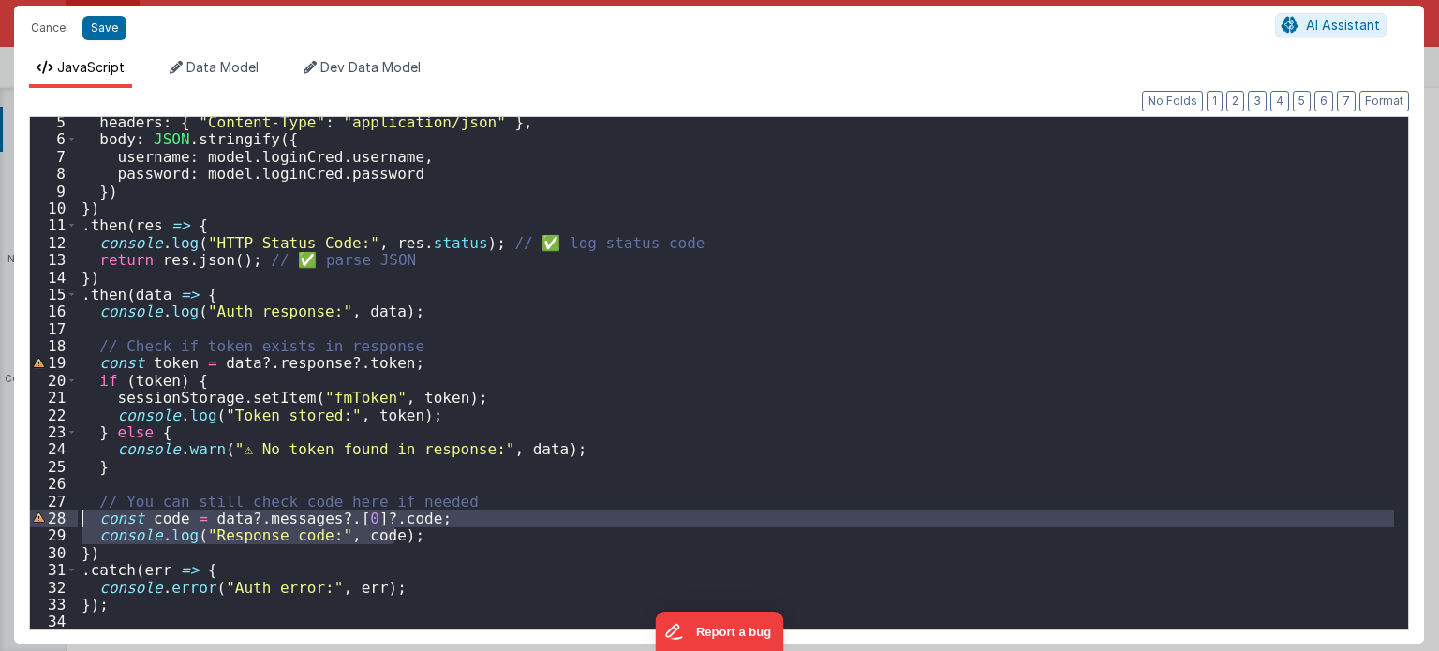
drag, startPoint x: 402, startPoint y: 538, endPoint x: 12, endPoint y: 519, distance: 390.2
click at [12, 519] on div "Cancel Save AI Assistant JavaScript Data Model Dev Data Model Format 7 6 5 4 3 …" at bounding box center [719, 325] width 1439 height 651
click at [431, 415] on div "headers : { "Content-Type" : "application/json" } , body : JSON . stringify ({ …" at bounding box center [736, 387] width 1317 height 548
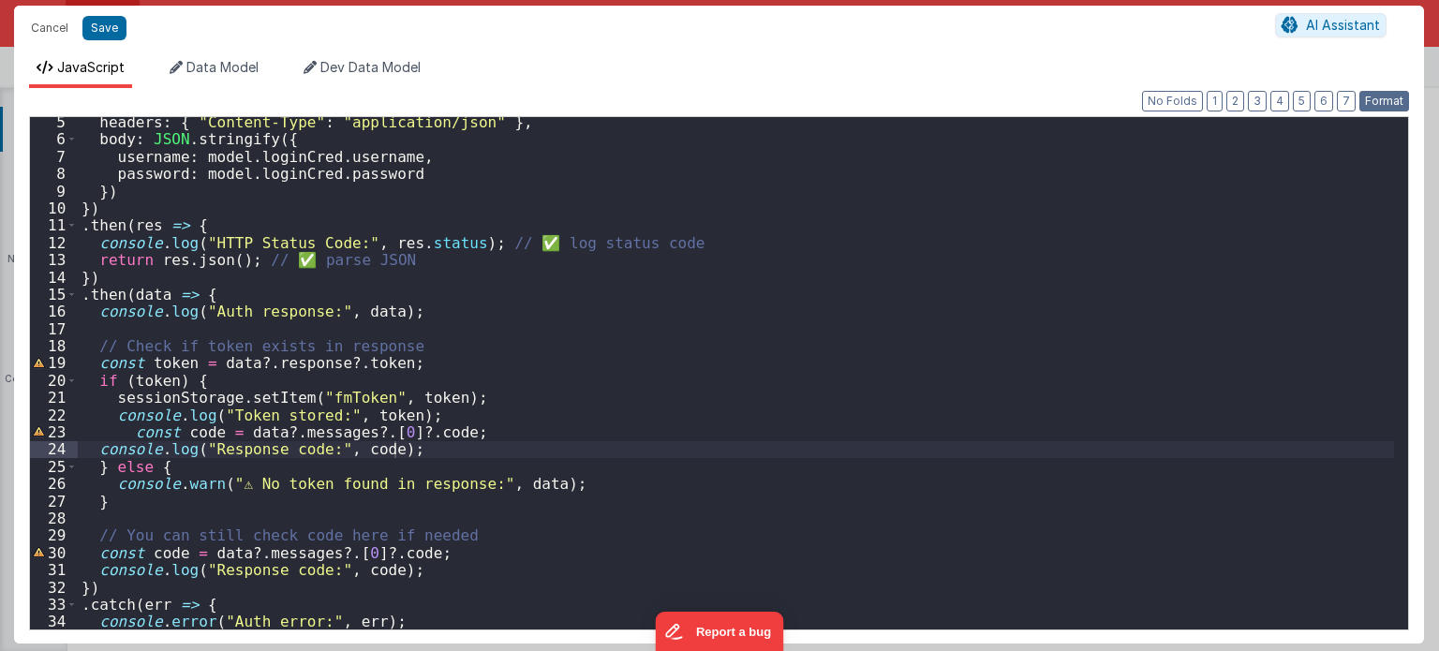
click at [1391, 104] on button "Format" at bounding box center [1384, 101] width 50 height 21
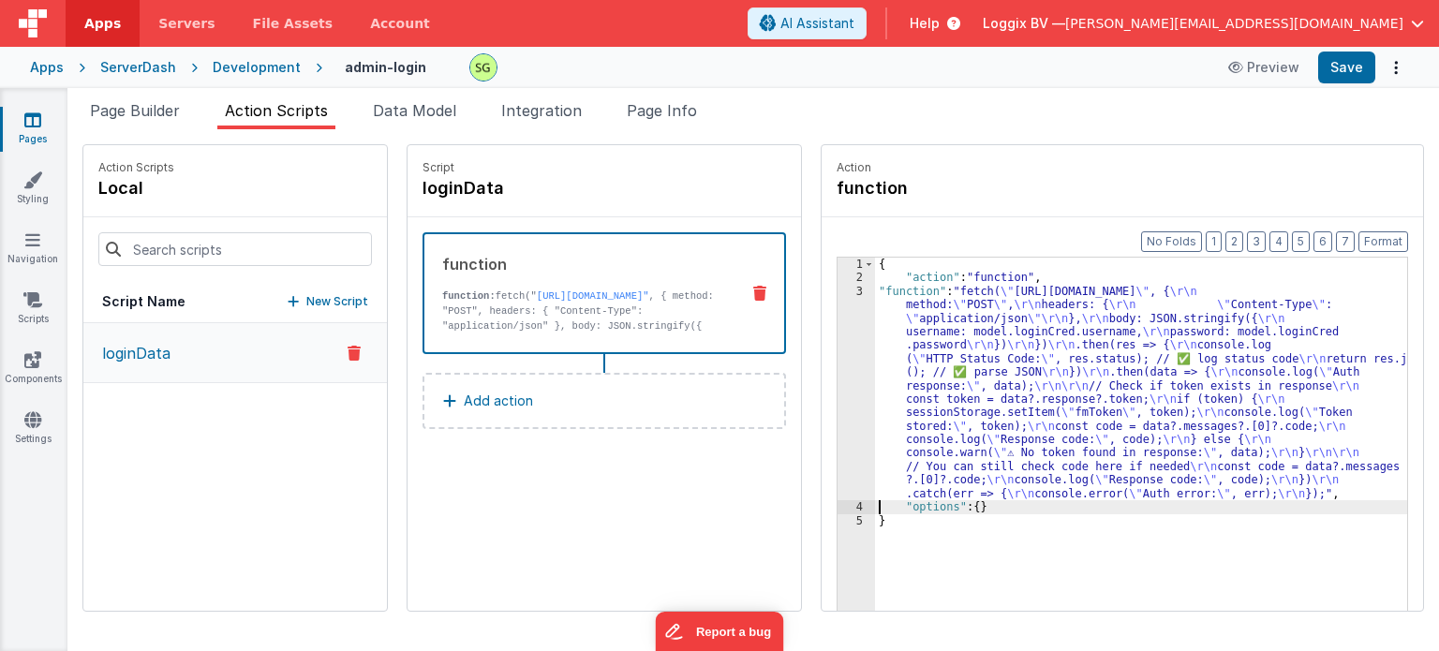
click at [840, 289] on div "3" at bounding box center [856, 392] width 37 height 215
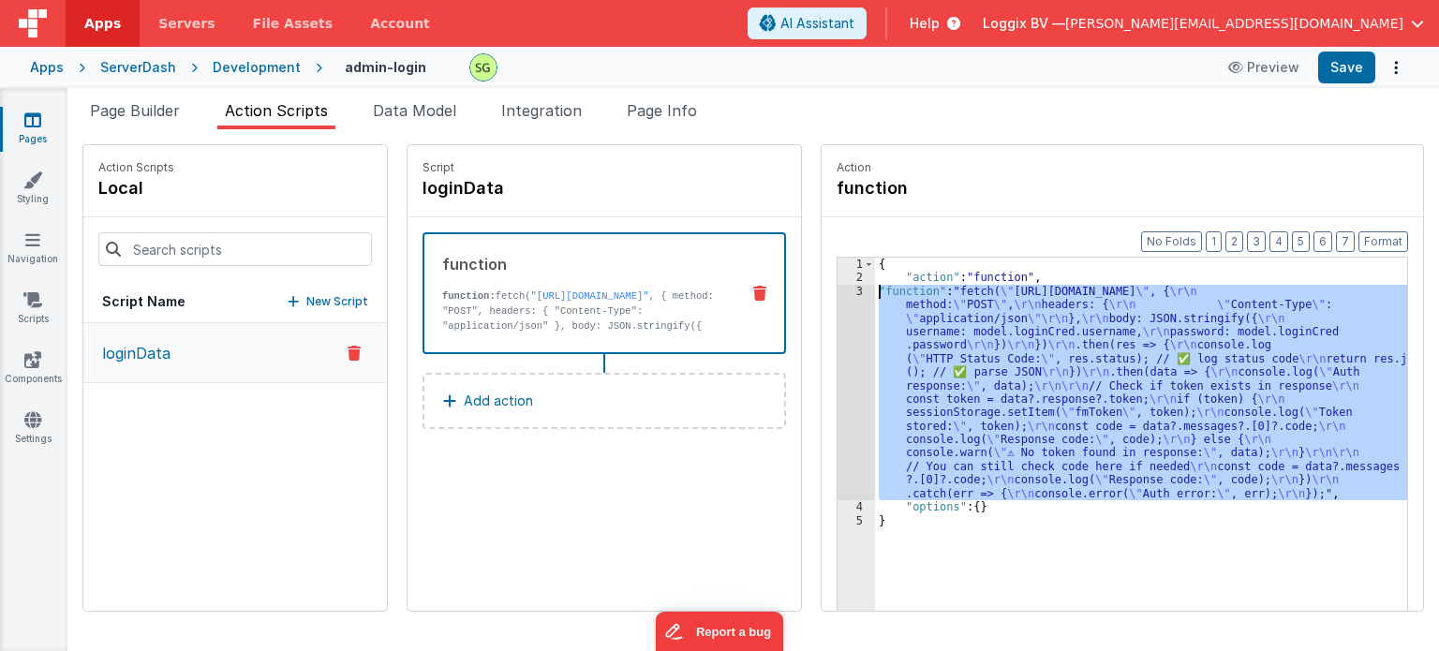
click at [840, 289] on div "3" at bounding box center [856, 392] width 37 height 215
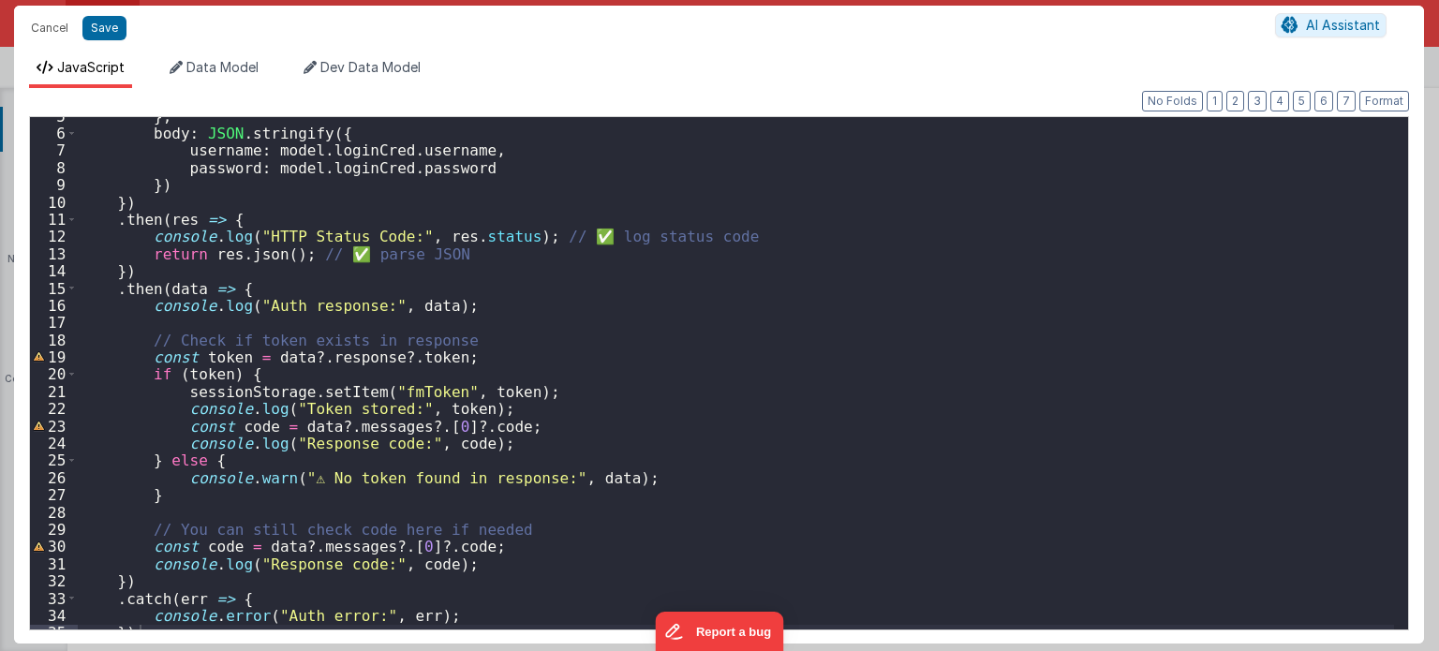
scroll to position [90, 0]
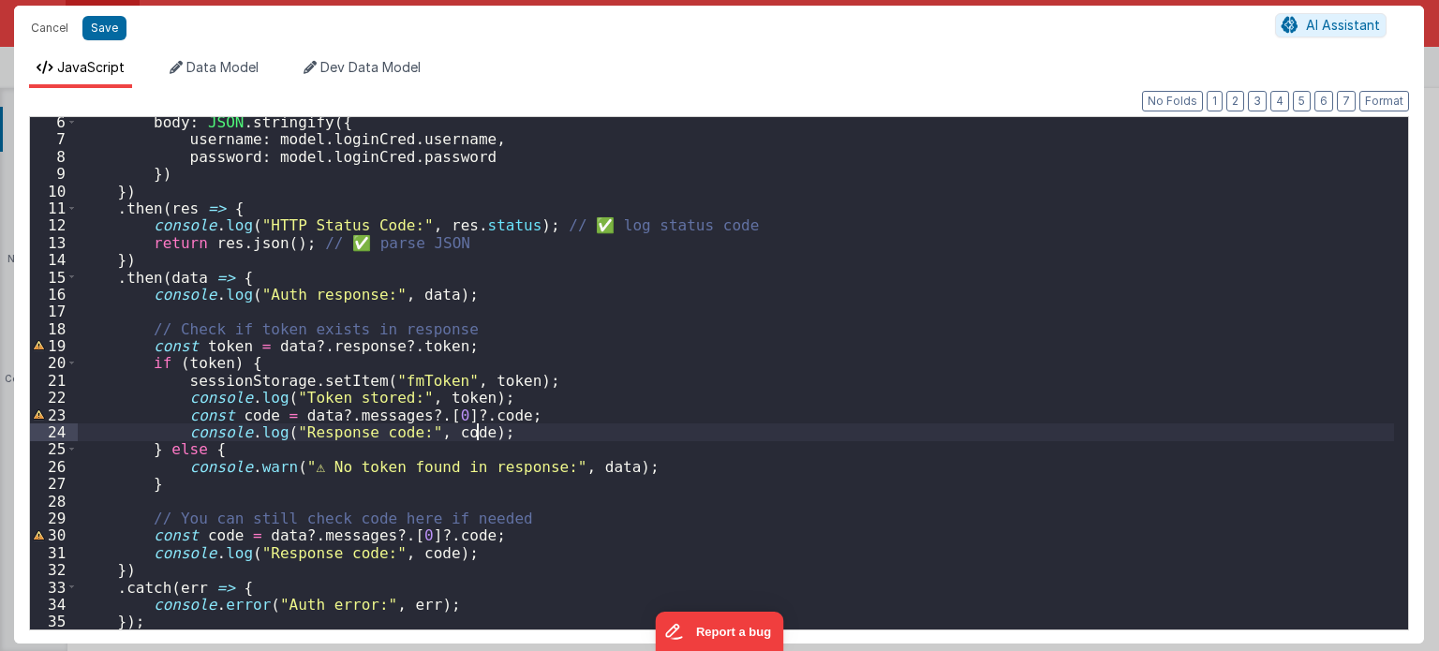
click at [525, 435] on div "body : JSON . stringify ({ username : model . loginCred . username , password :…" at bounding box center [736, 387] width 1317 height 548
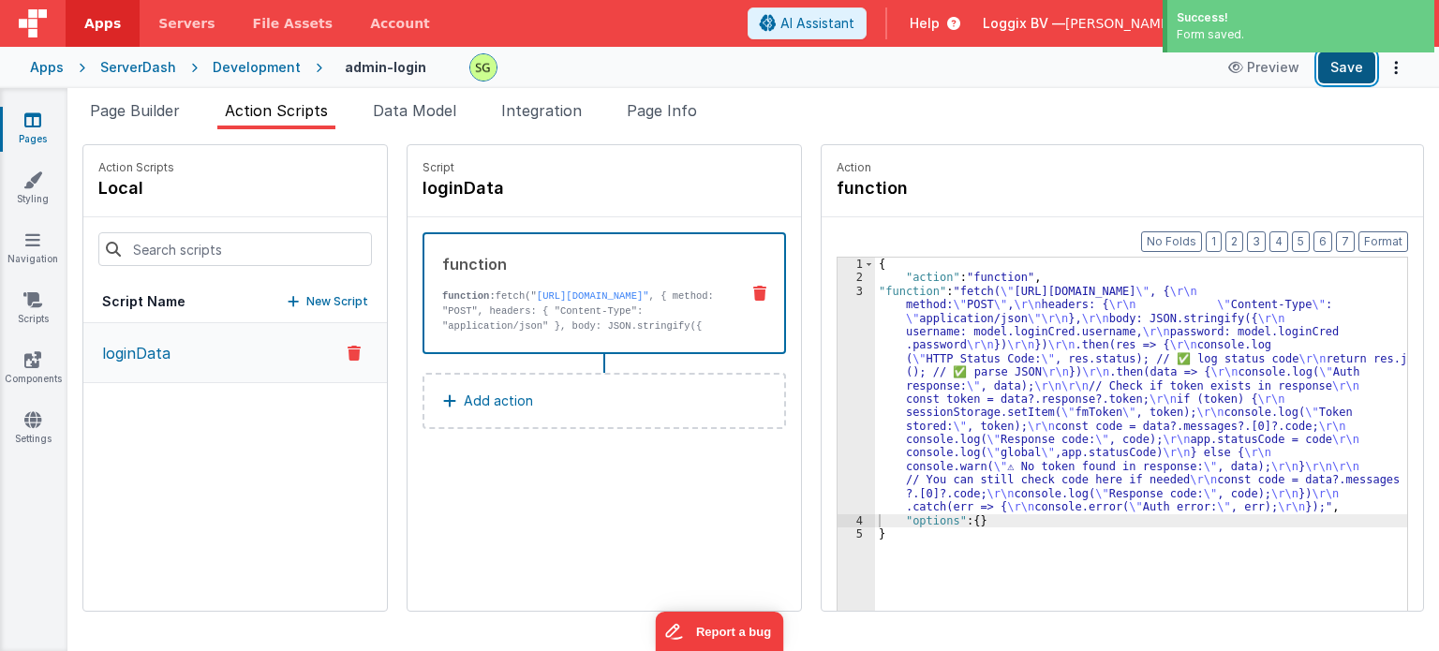
click at [1341, 71] on button "Save" at bounding box center [1346, 68] width 57 height 32
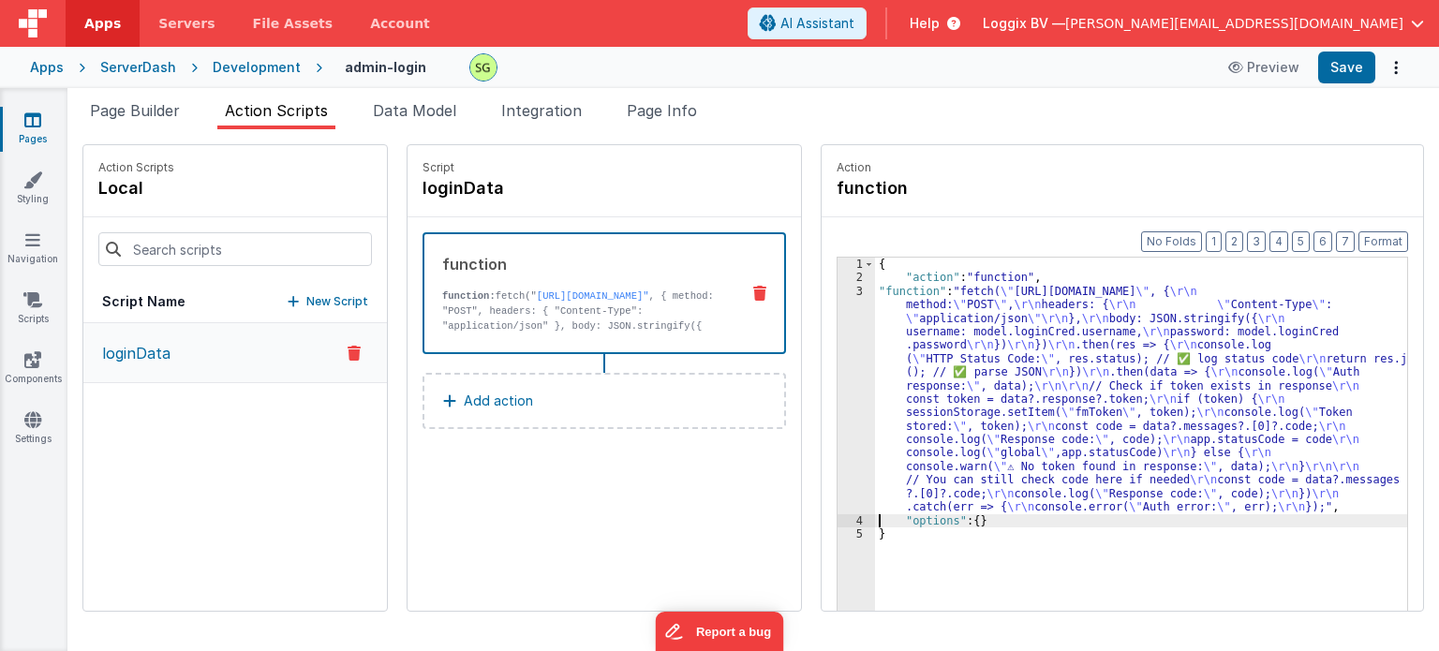
click at [839, 290] on div "3" at bounding box center [856, 400] width 37 height 230
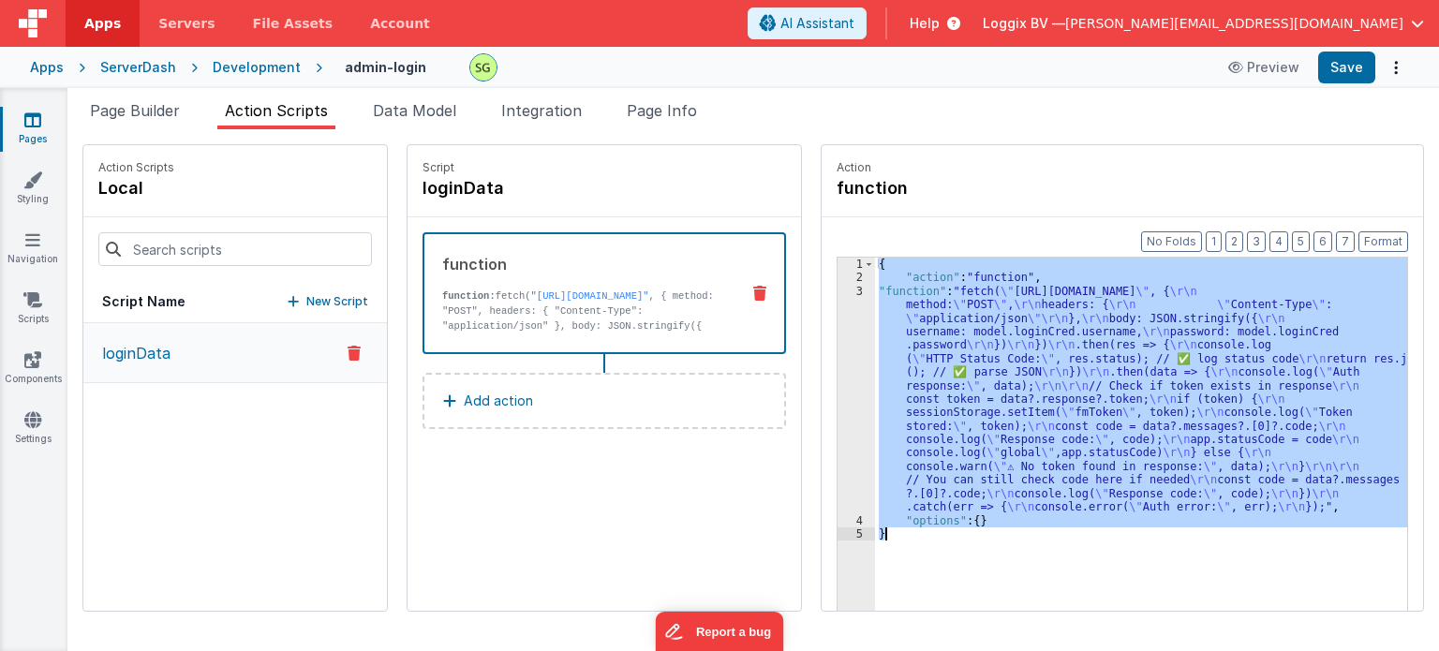
click at [839, 290] on div "3" at bounding box center [856, 400] width 37 height 230
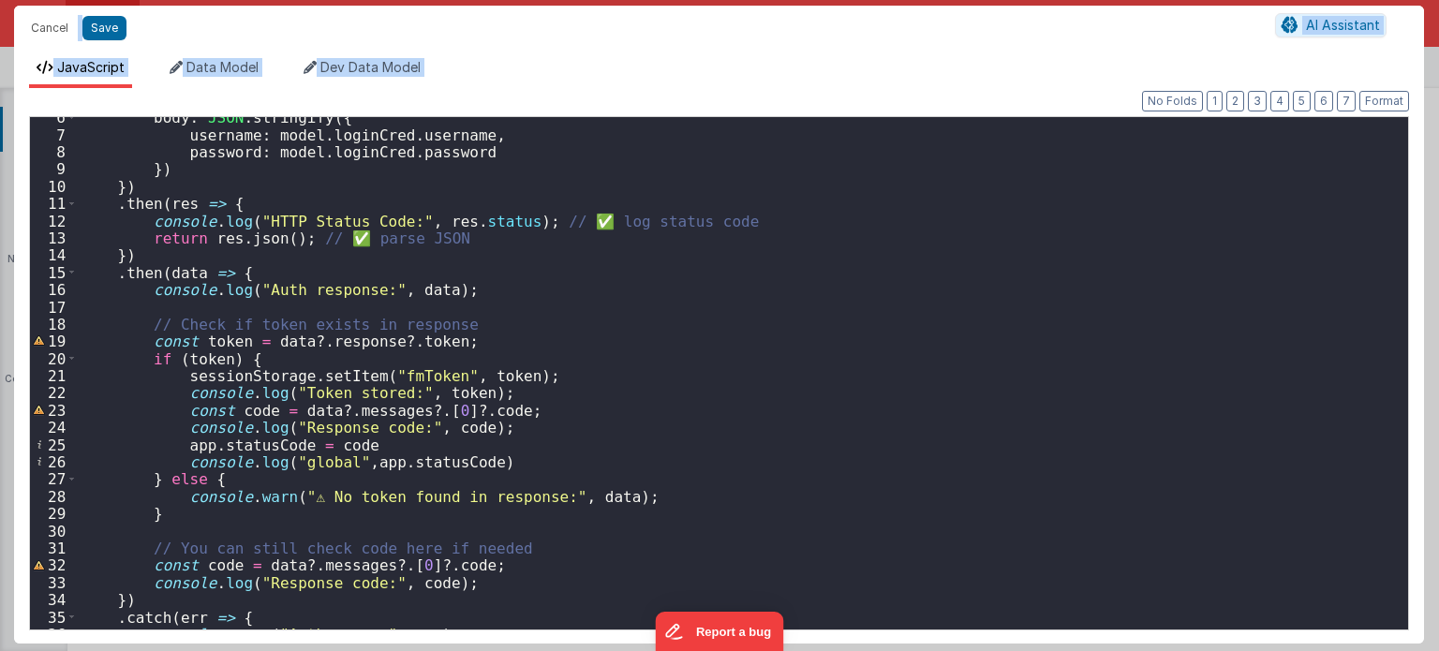
scroll to position [84, 0]
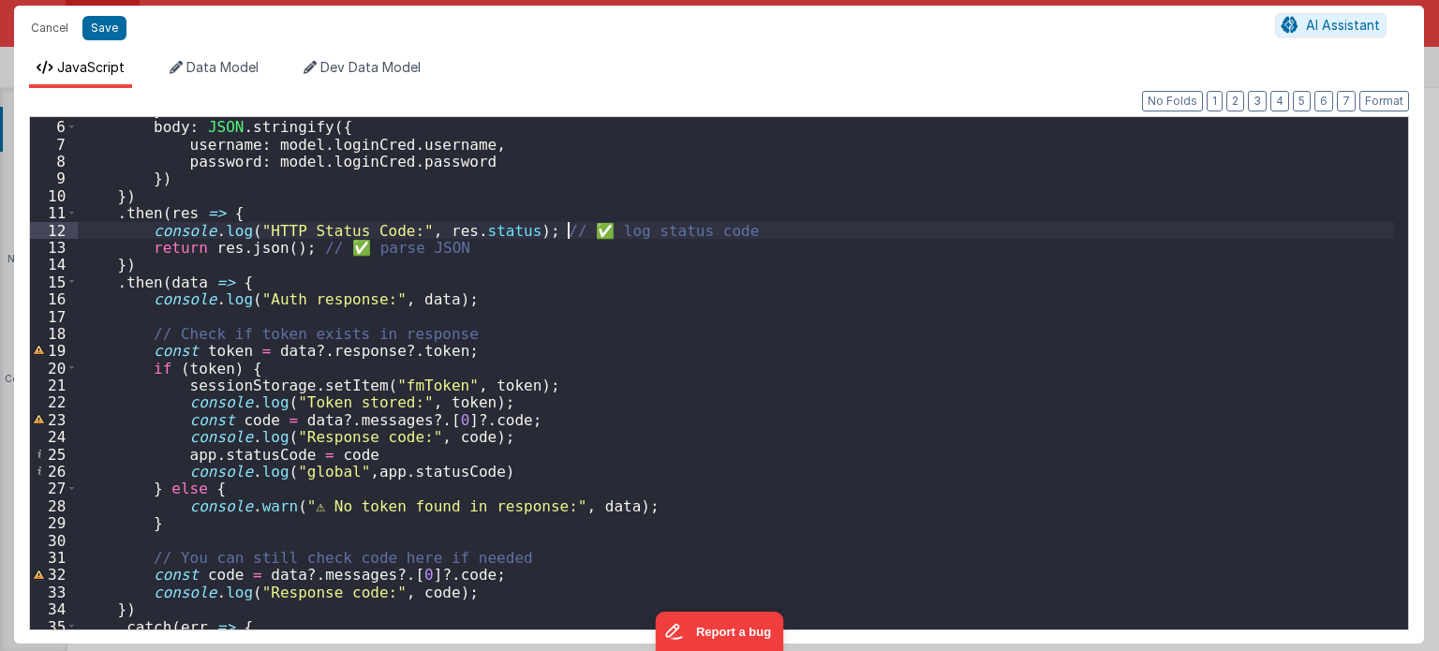
click at [569, 230] on div "} , body : JSON . stringify ({ username : model . loginCred . username , passwo…" at bounding box center [736, 375] width 1317 height 548
click at [348, 246] on div "} , body : JSON . stringify ({ username : model . loginCred . username , passwo…" at bounding box center [736, 375] width 1317 height 548
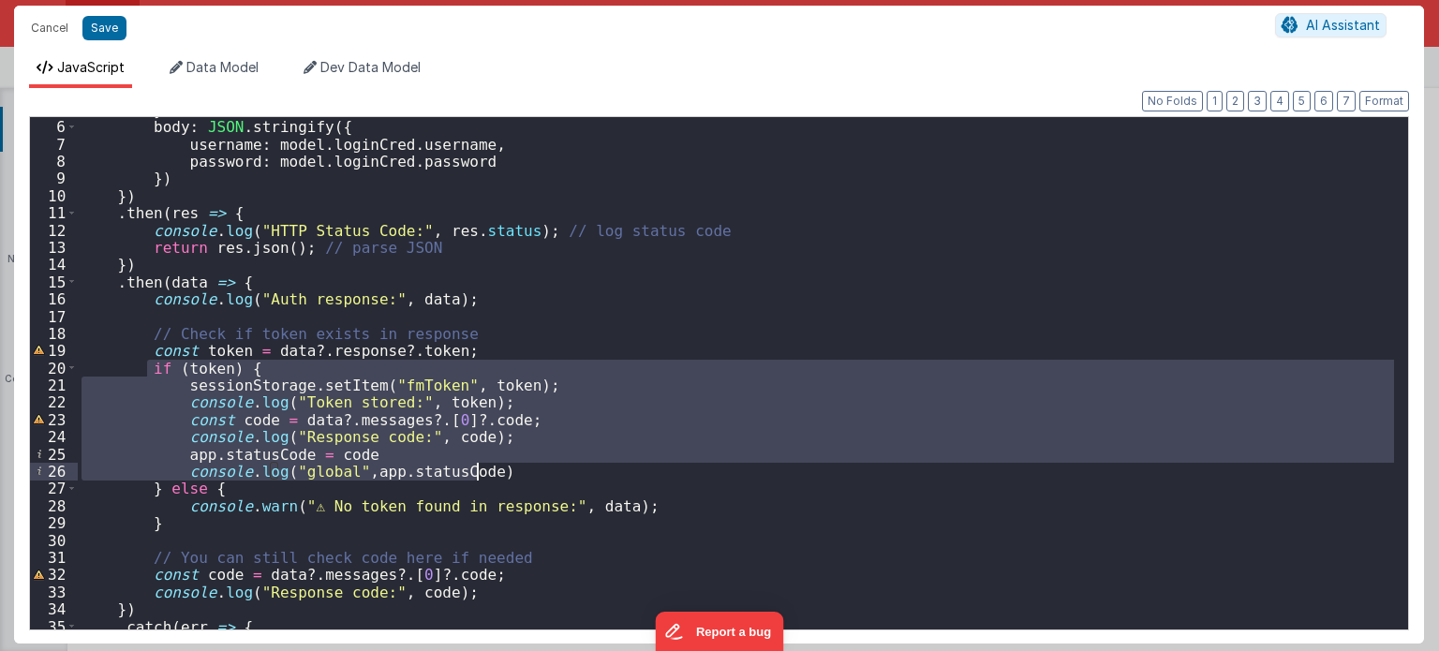
drag, startPoint x: 146, startPoint y: 369, endPoint x: 512, endPoint y: 474, distance: 381.0
click at [512, 474] on div "} , body : JSON . stringify ({ username : model . loginCred . username , passwo…" at bounding box center [736, 375] width 1317 height 548
click at [512, 474] on div "} , body : JSON . stringify ({ username : model . loginCred . username , passwo…" at bounding box center [736, 373] width 1316 height 512
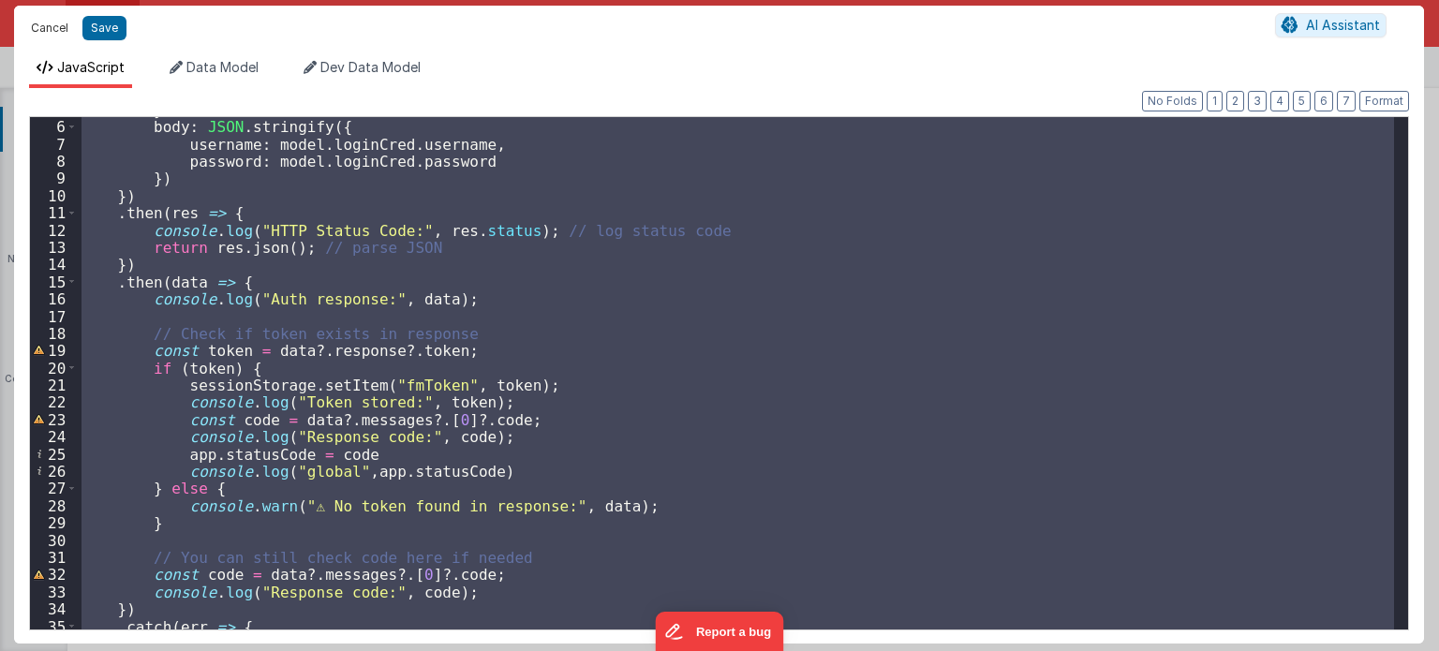
click at [64, 23] on button "Cancel" at bounding box center [50, 28] width 56 height 26
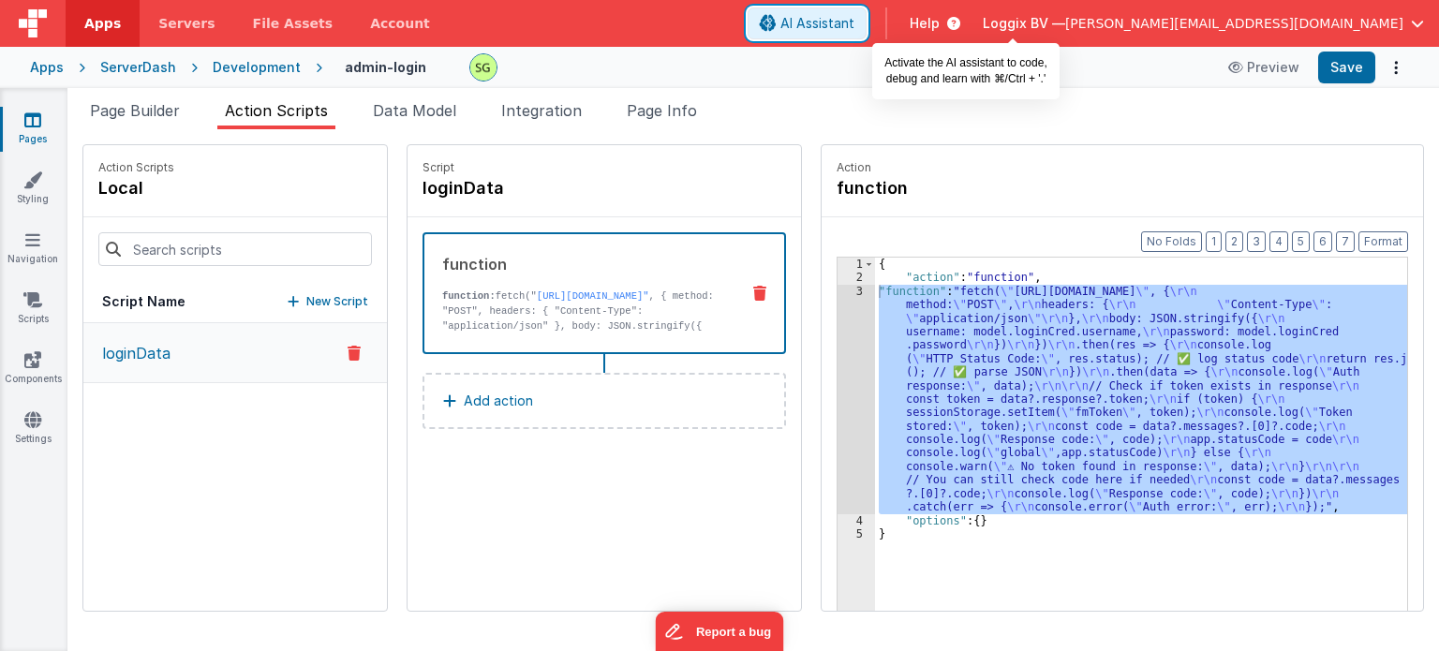
click at [854, 17] on span "AI Assistant" at bounding box center [817, 23] width 74 height 19
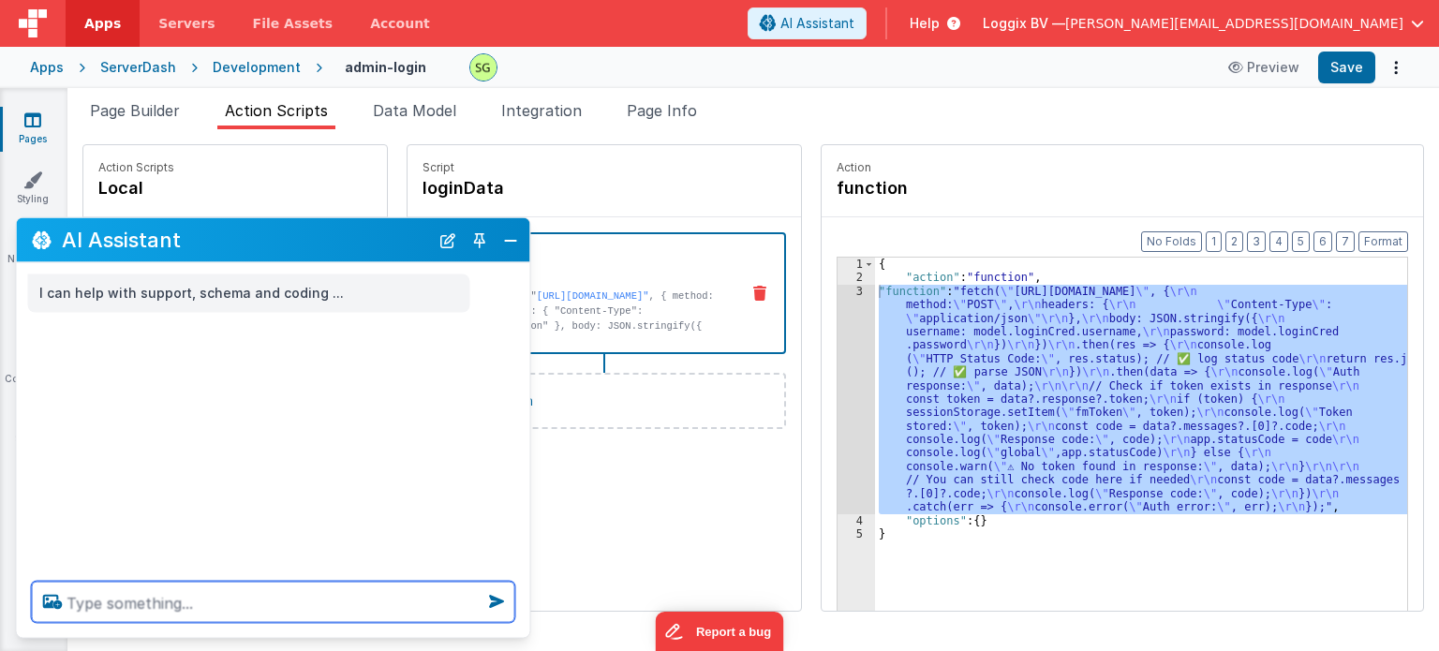
paste textarea "fetch("https://fmproxy.netlify.app/.netlify/functions/auth", { method: "POST", …"
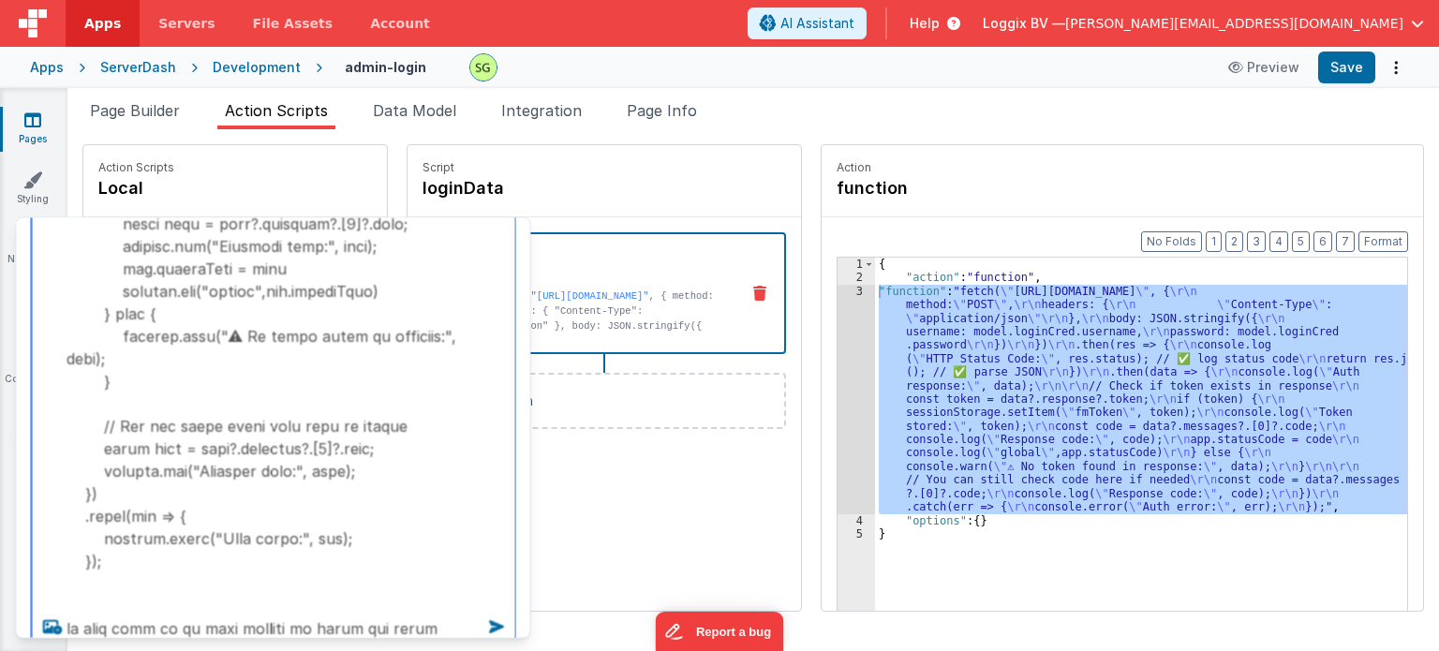
scroll to position [593, 0]
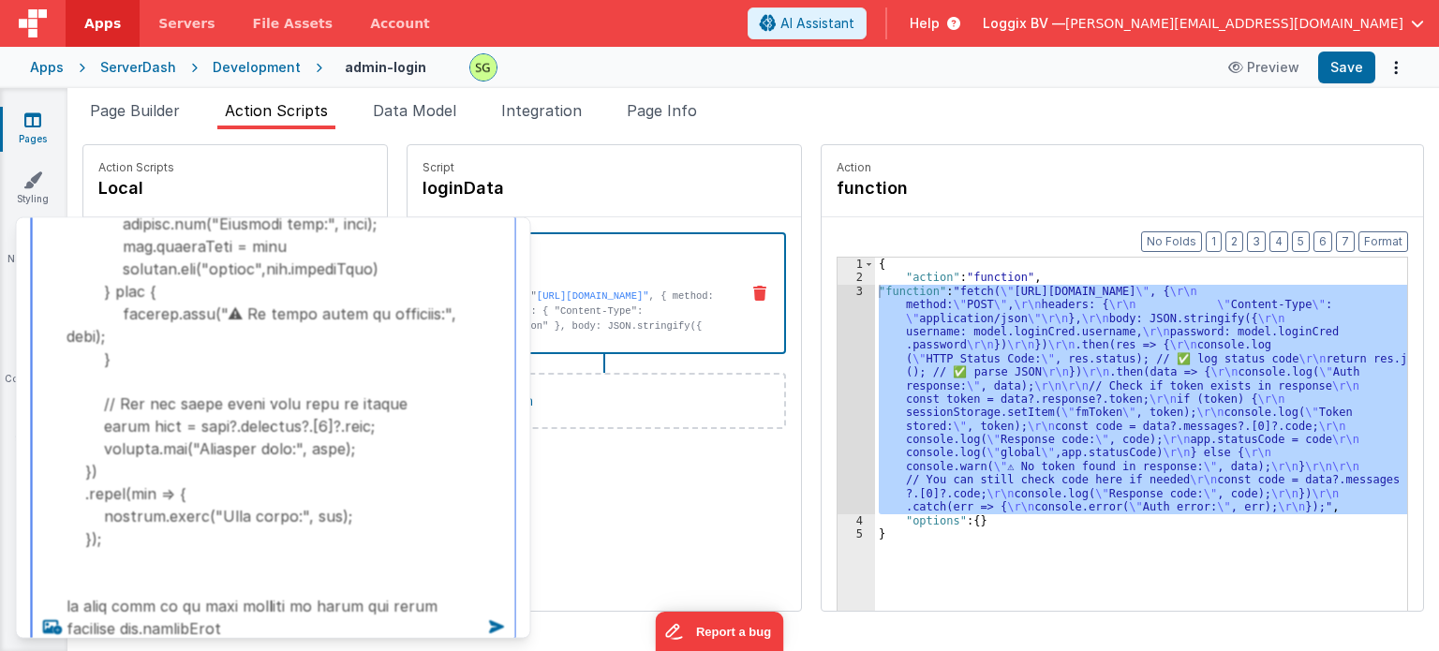
type textarea "fetch("https://fmproxy.netlify.app/.netlify/functions/auth", { method: "POST", …"
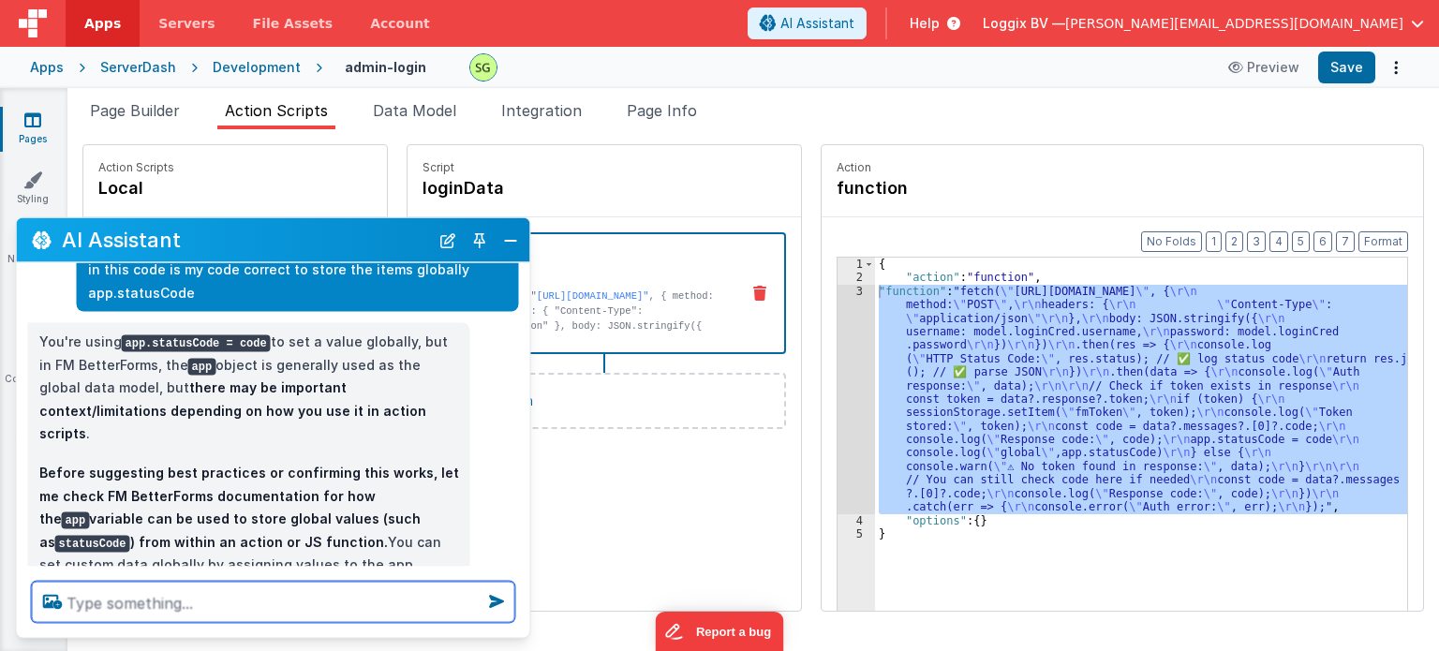
scroll to position [762, 0]
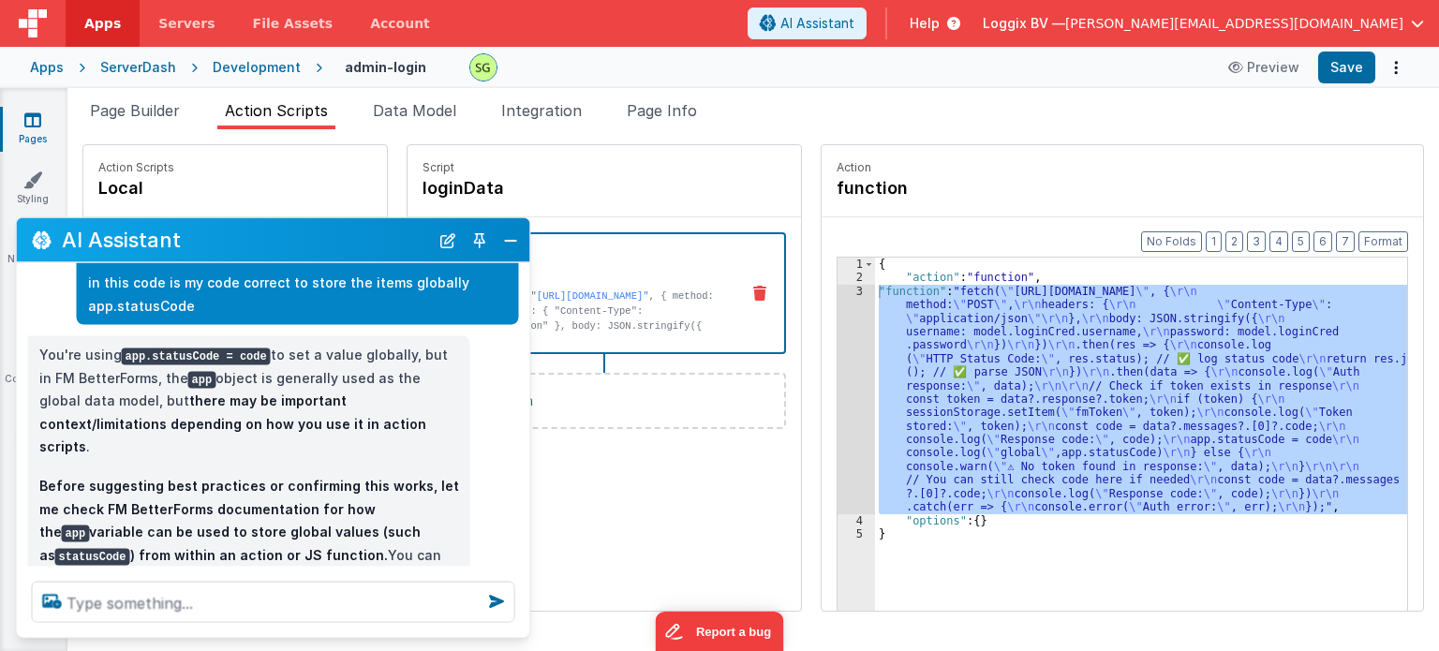
click at [603, 552] on div "Script loginData function function: fetch(" https://fmproxy.netlify.app/.netlif…" at bounding box center [604, 378] width 393 height 466
click at [512, 244] on button "Close" at bounding box center [510, 240] width 24 height 26
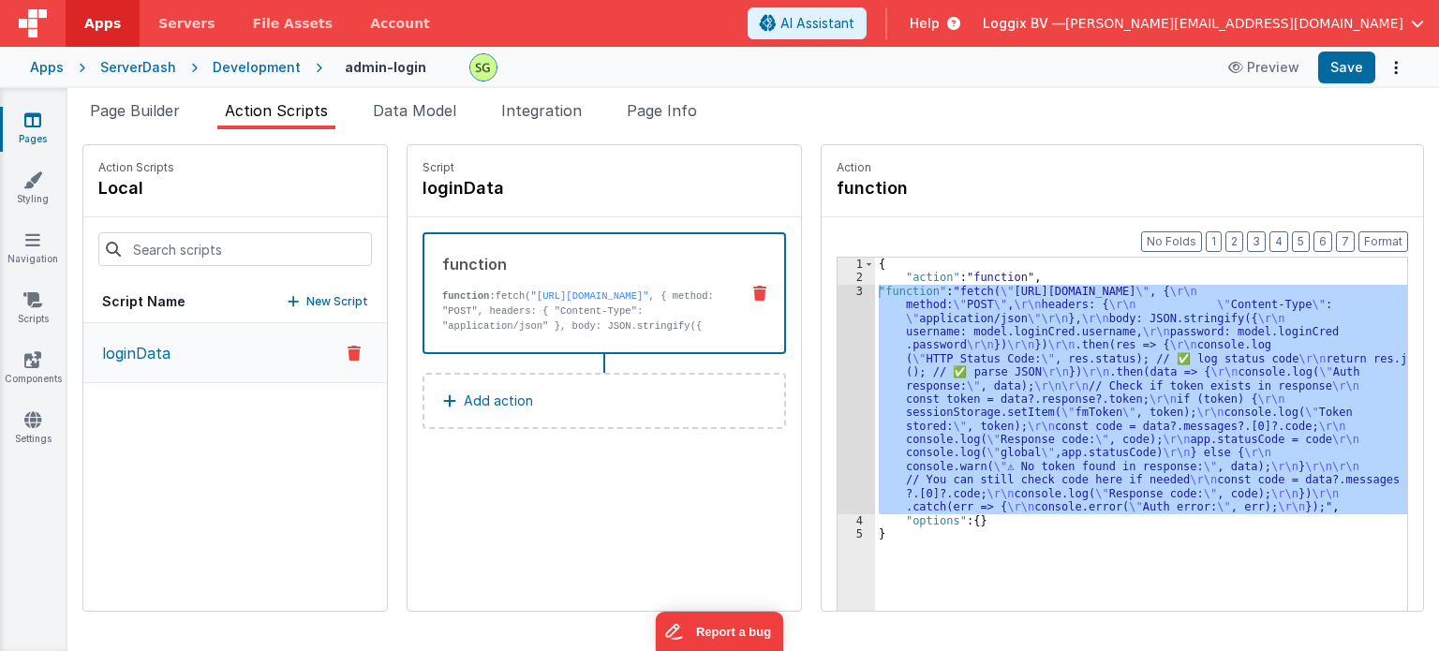
click at [842, 295] on div "3" at bounding box center [856, 400] width 37 height 230
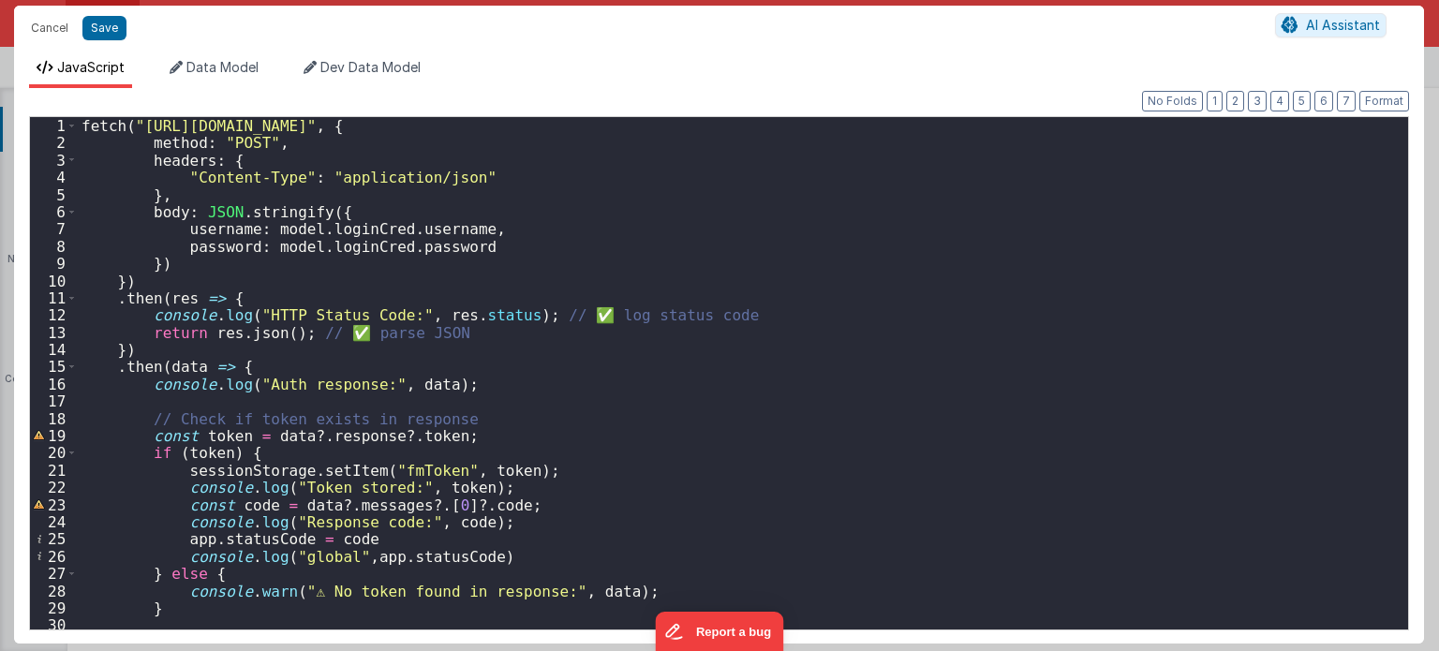
scroll to position [84, 0]
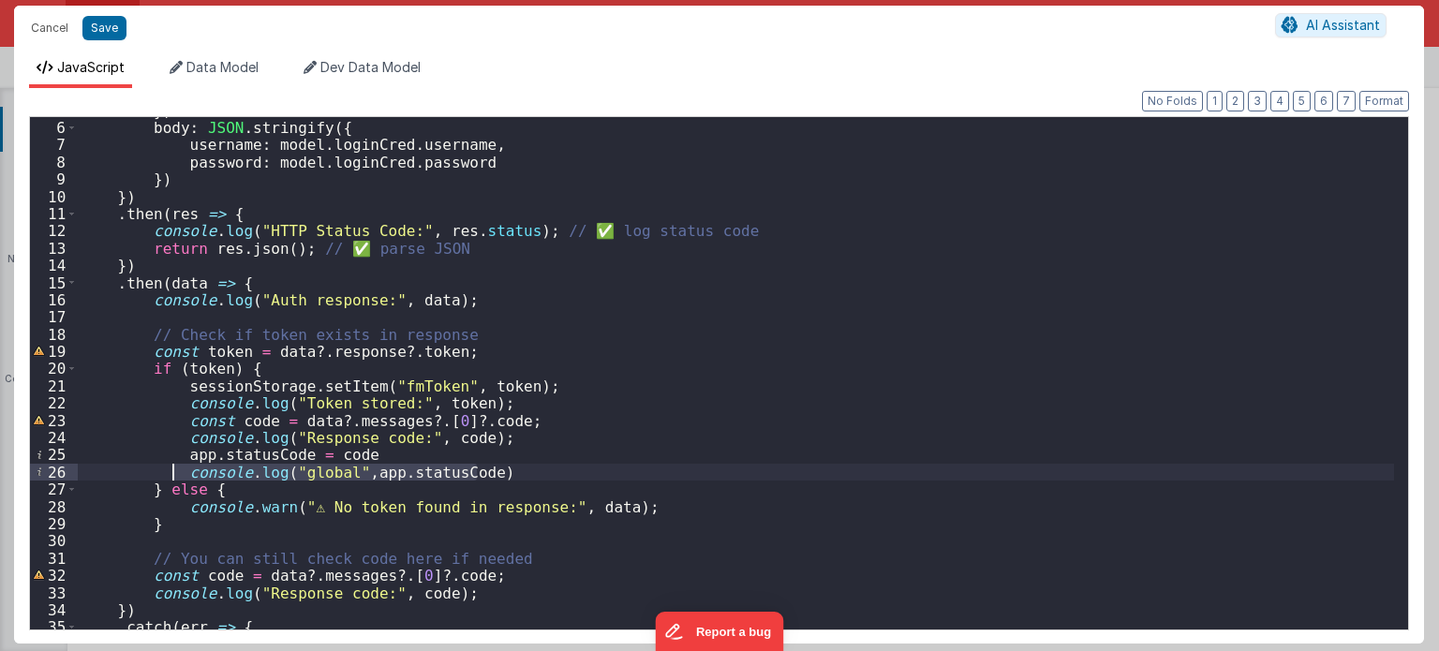
drag, startPoint x: 518, startPoint y: 474, endPoint x: 173, endPoint y: 467, distance: 344.8
click at [173, 467] on div "} , body : JSON . stringify ({ username : model . loginCred . username , passwo…" at bounding box center [736, 376] width 1317 height 548
click at [512, 466] on div "} , body : JSON . stringify ({ username : model . loginCred . username , passwo…" at bounding box center [736, 373] width 1316 height 512
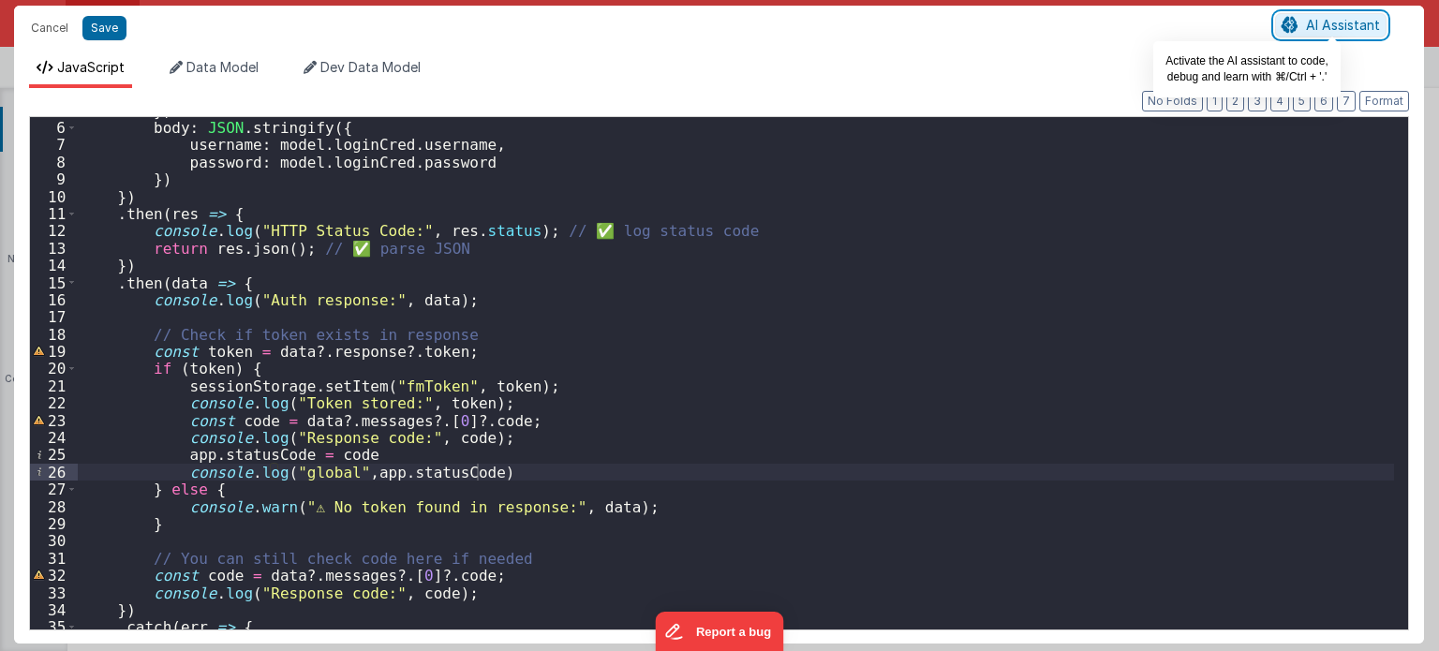
click at [1324, 32] on span "AI Assistant" at bounding box center [1343, 25] width 74 height 16
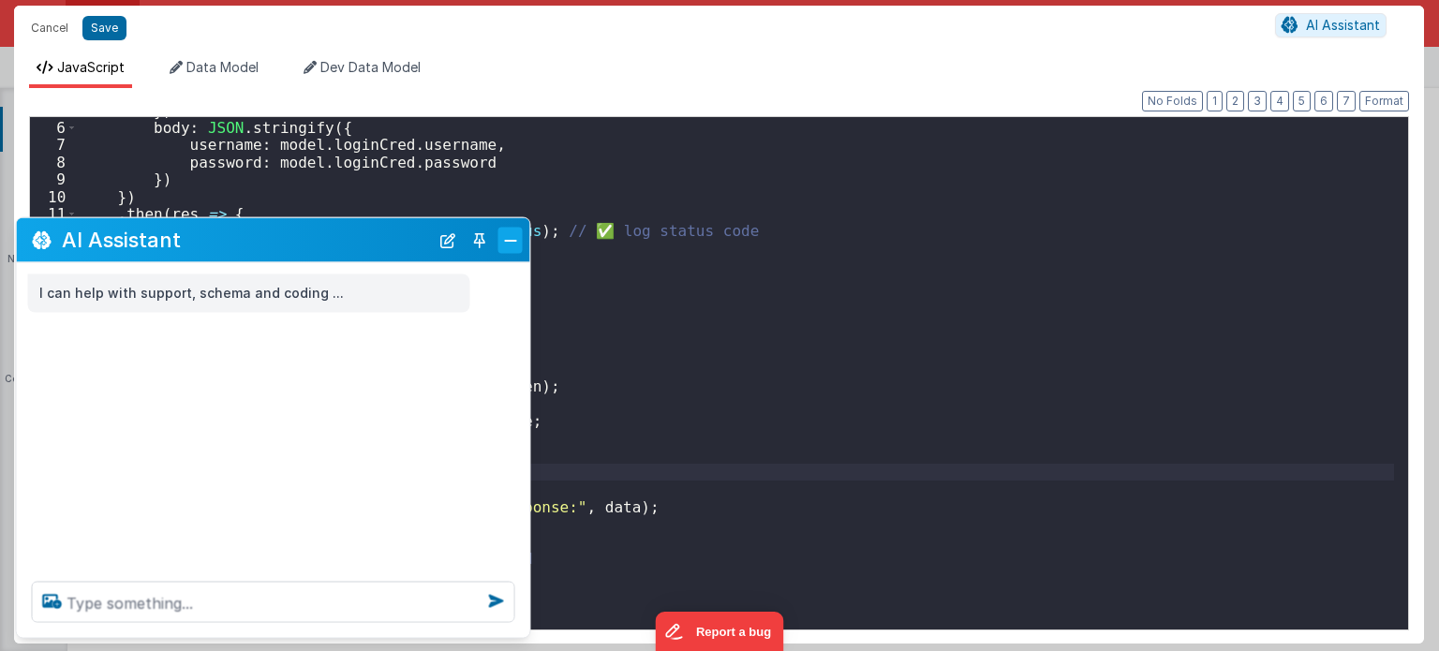
click at [513, 250] on button "Close" at bounding box center [510, 240] width 24 height 26
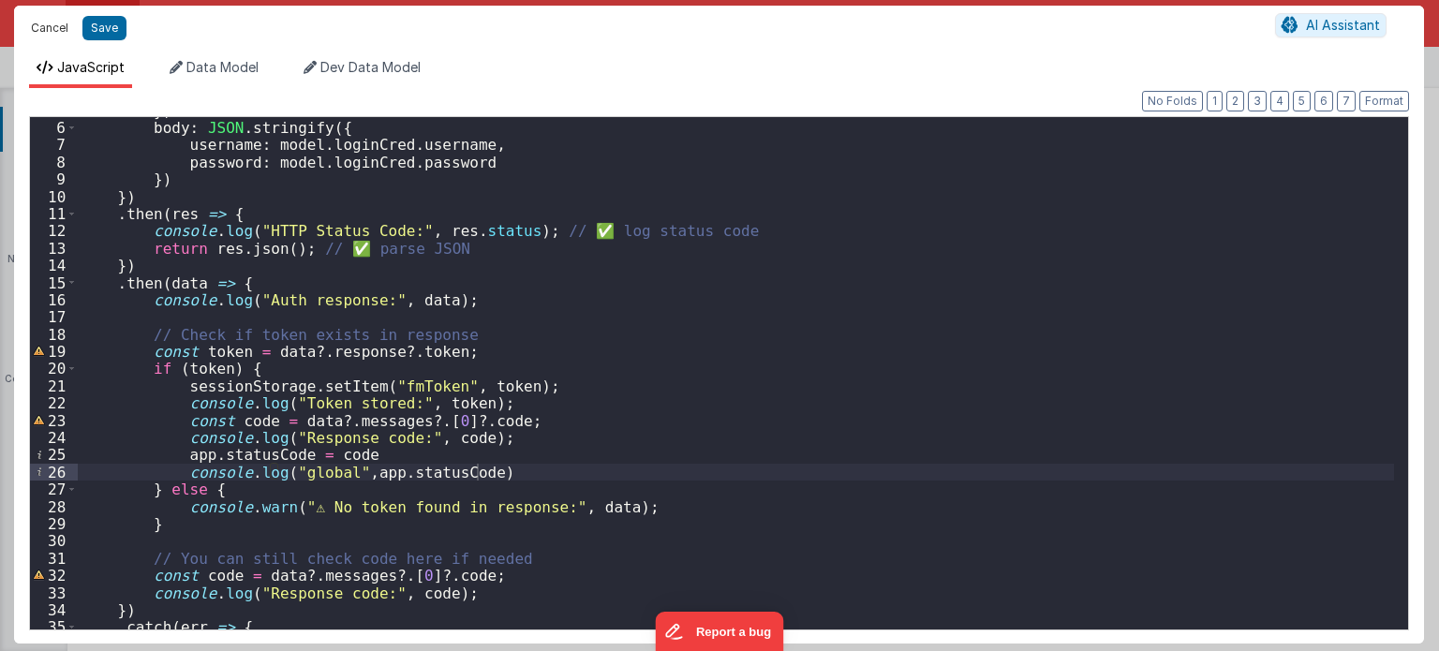
click at [63, 31] on button "Cancel" at bounding box center [50, 28] width 56 height 26
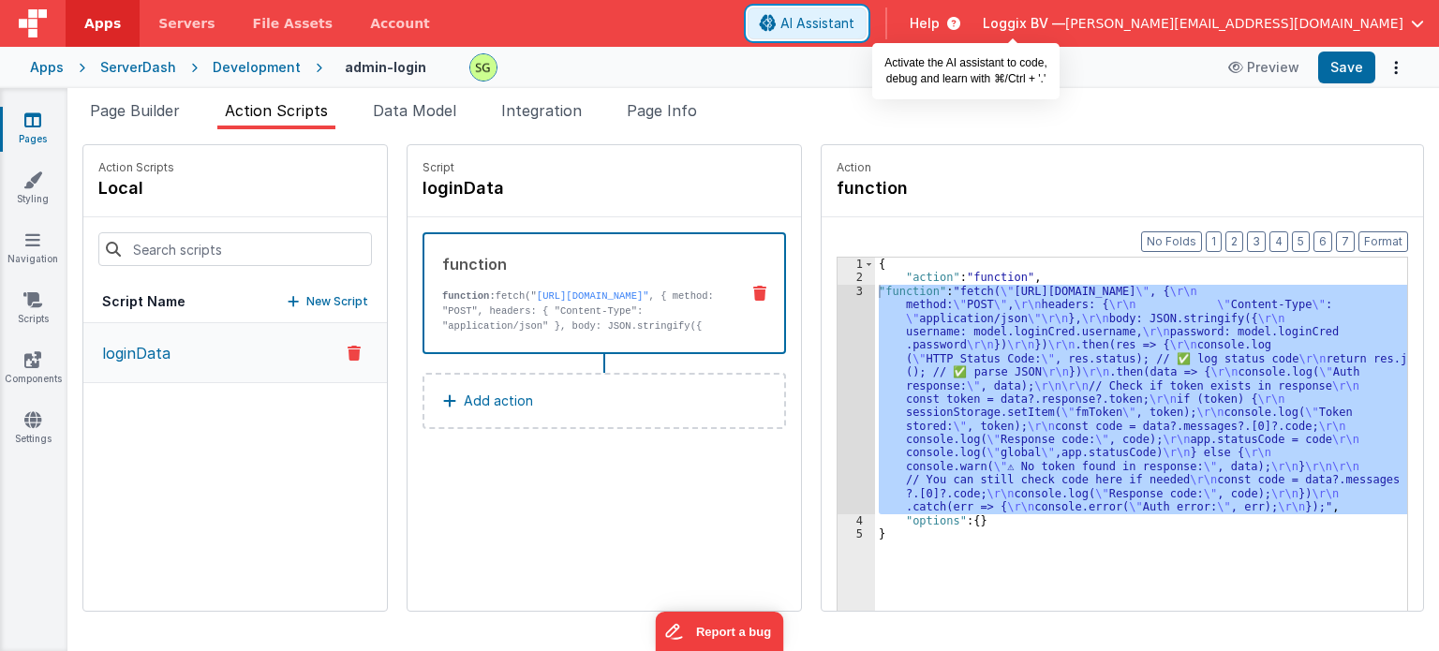
click at [854, 29] on span "AI Assistant" at bounding box center [817, 23] width 74 height 19
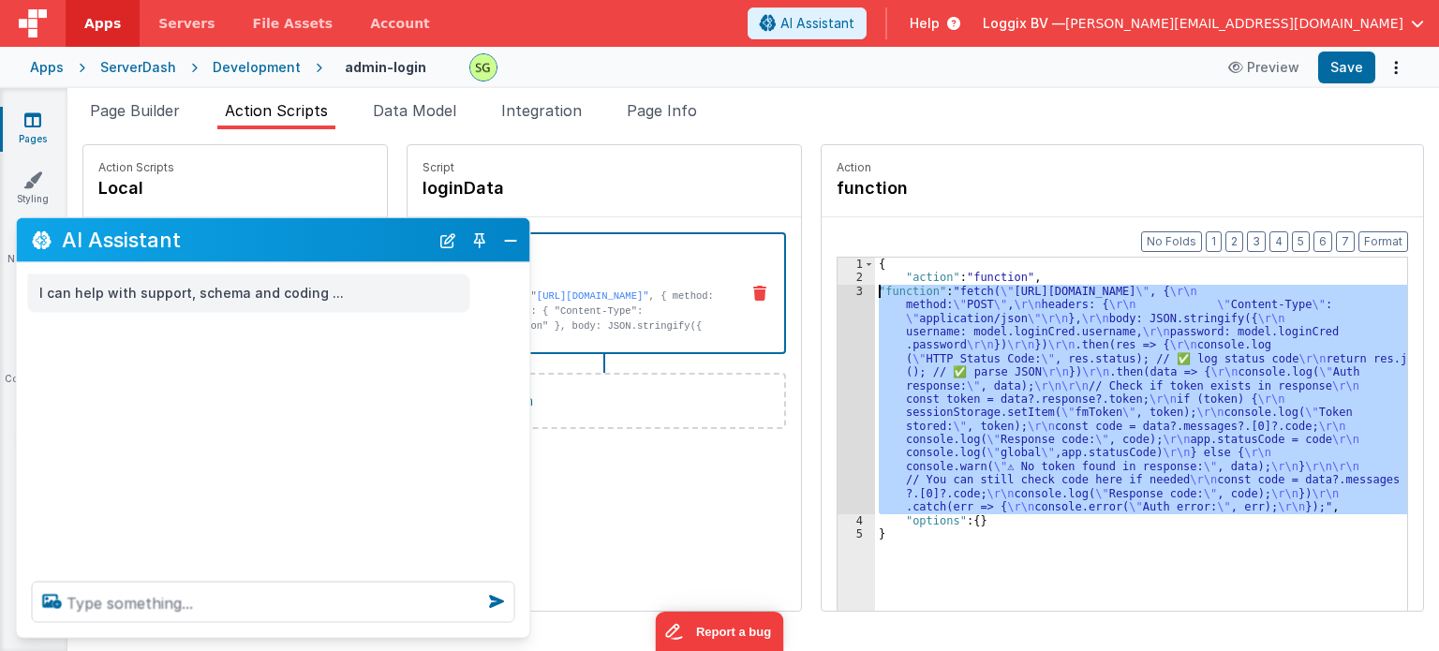
click at [915, 433] on div "{ "action" : "function" , "function" : "fetch( \" https://fmproxy.netlify.app/.…" at bounding box center [1141, 463] width 532 height 411
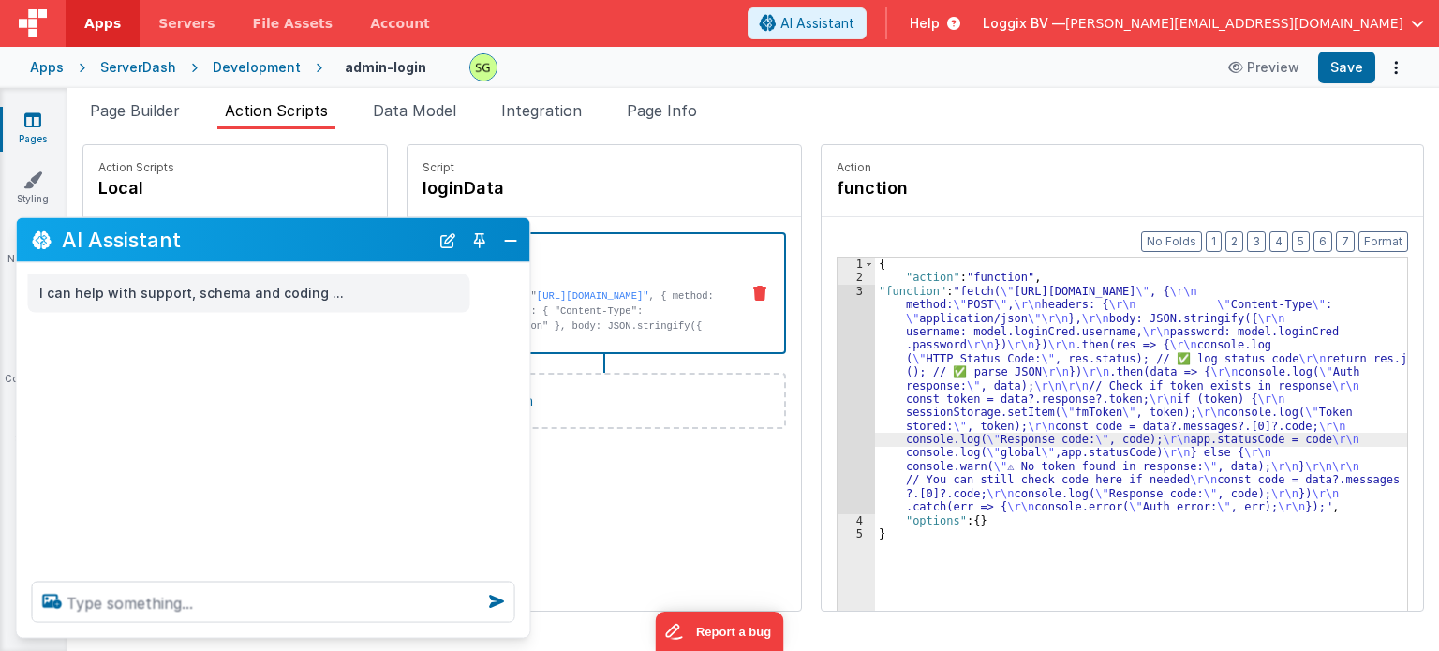
click at [841, 291] on div "3" at bounding box center [856, 400] width 37 height 230
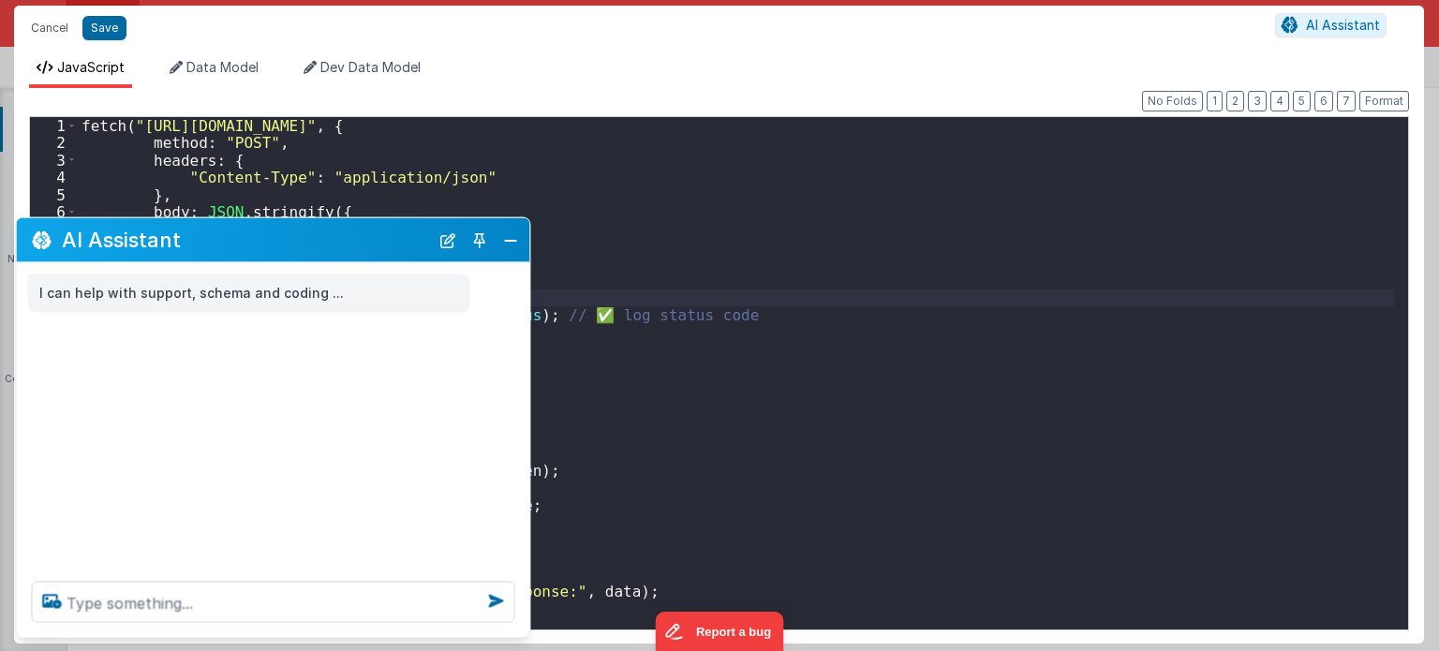
click at [841, 291] on div "fetch ( "https://fmproxy.netlify.app/.netlify/functions/auth" , { method : "POS…" at bounding box center [736, 391] width 1317 height 548
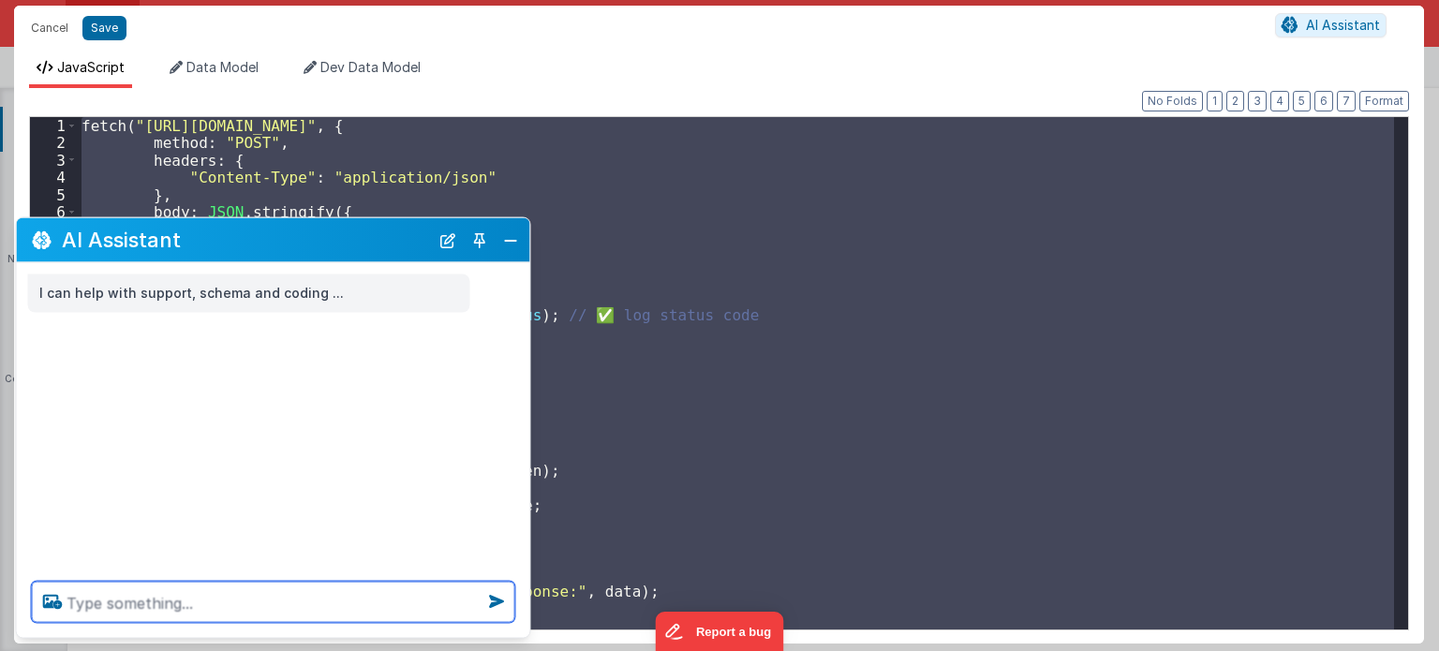
click at [225, 600] on textarea at bounding box center [273, 602] width 483 height 41
paste textarea "fetch("https://fmproxy.netlify.app/.netlify/functions/auth", { method: "POST", …"
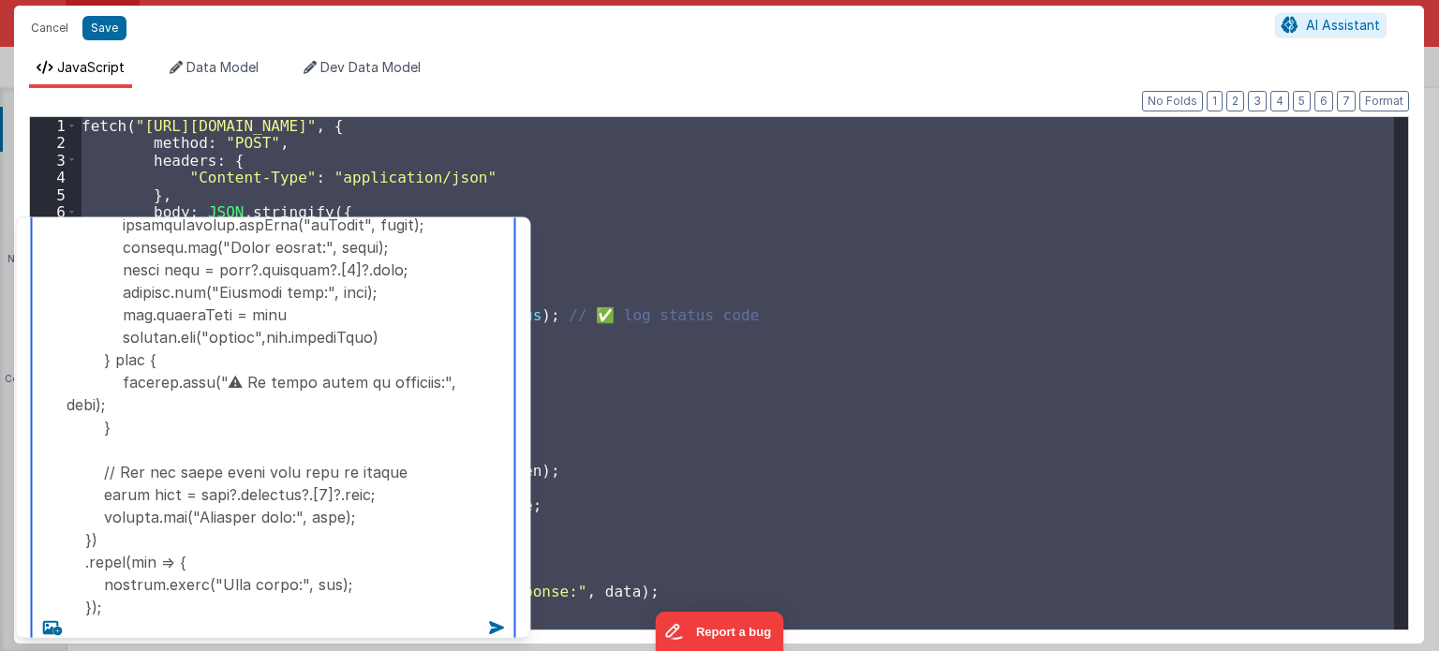
scroll to position [548, 0]
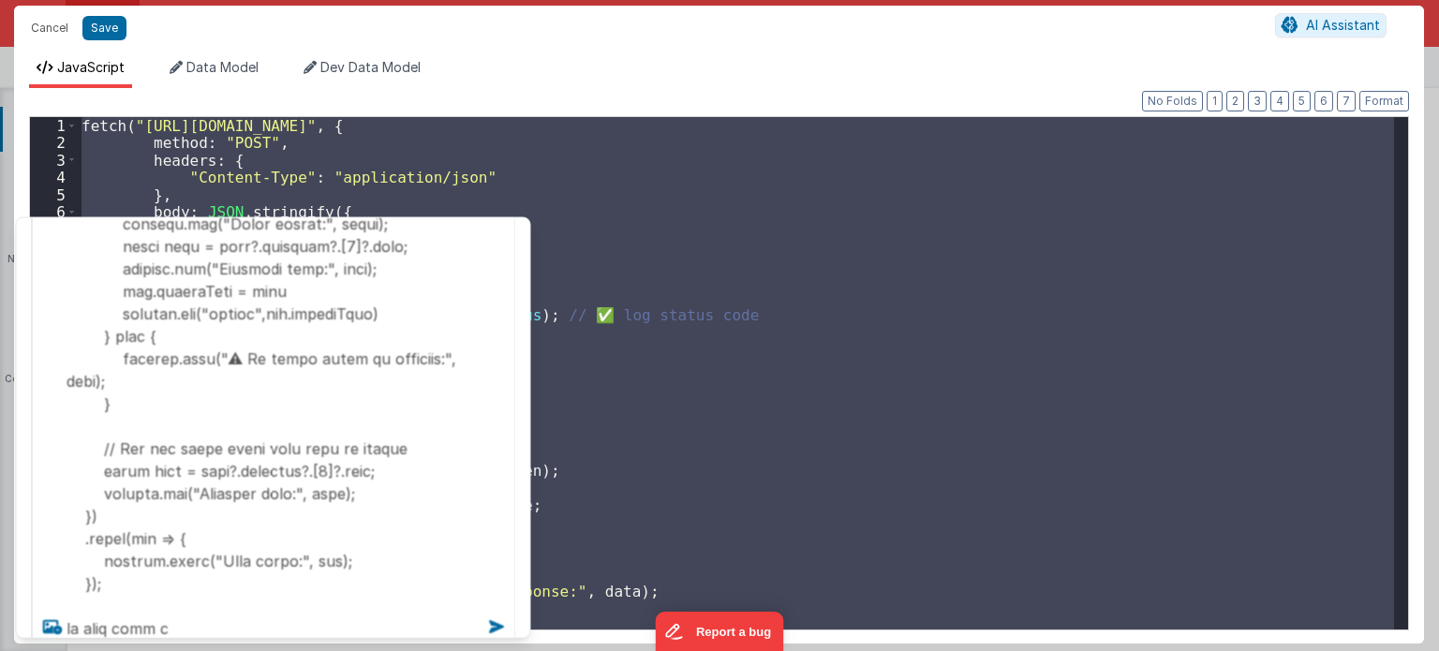
click at [639, 393] on div "fetch ( "https://fmproxy.netlify.app/.netlify/functions/auth" , { method : "POS…" at bounding box center [736, 373] width 1316 height 512
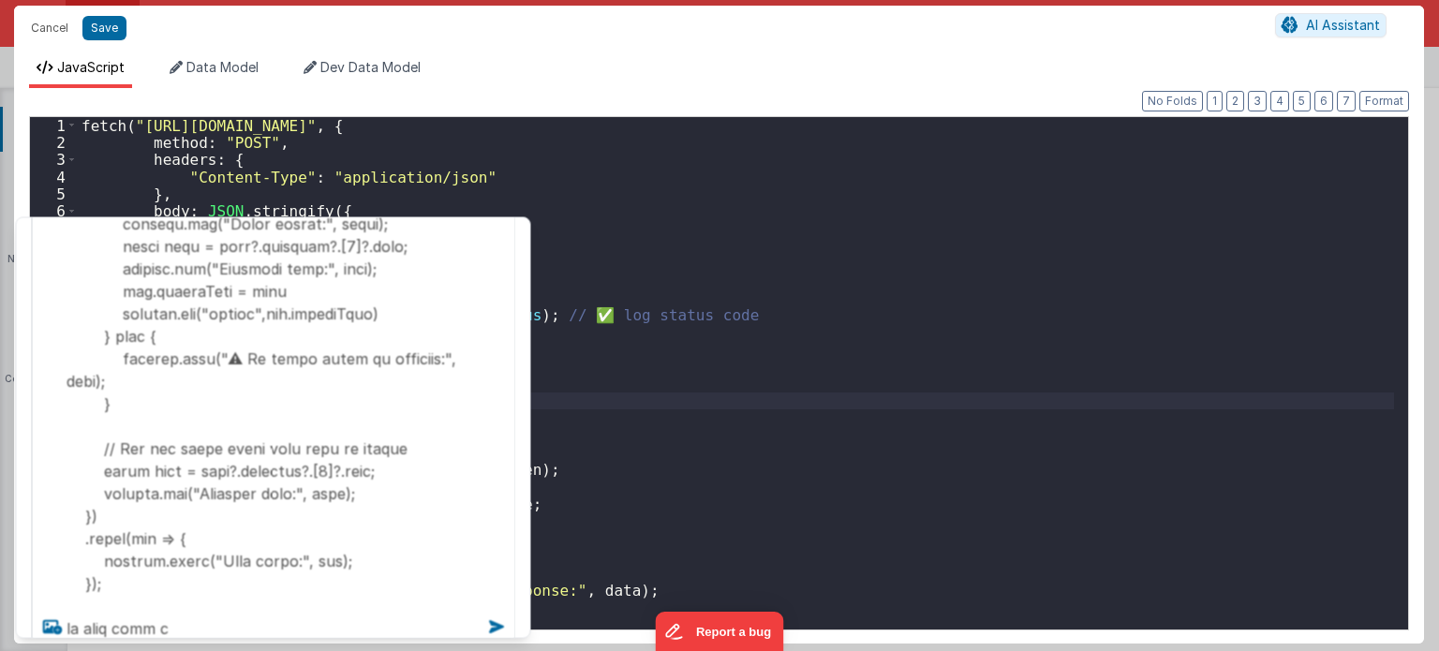
scroll to position [1, 0]
click at [408, 483] on textarea at bounding box center [273, 167] width 483 height 963
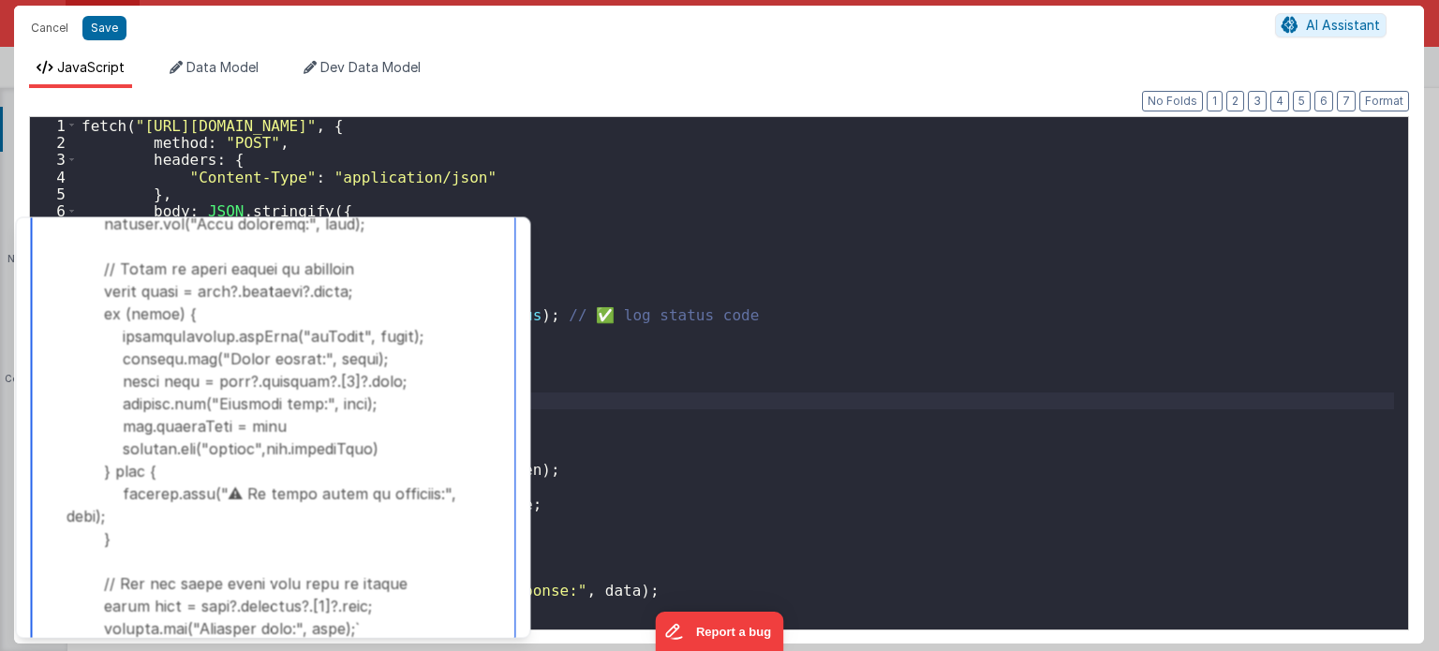
type textarea "fetch("https://fmproxy.netlify.app/.netlify/functions/auth", { method: "POST", …"
click at [607, 501] on div "fetch ( "https://fmproxy.netlify.app/.netlify/functions/auth" , { method : "POS…" at bounding box center [736, 391] width 1317 height 548
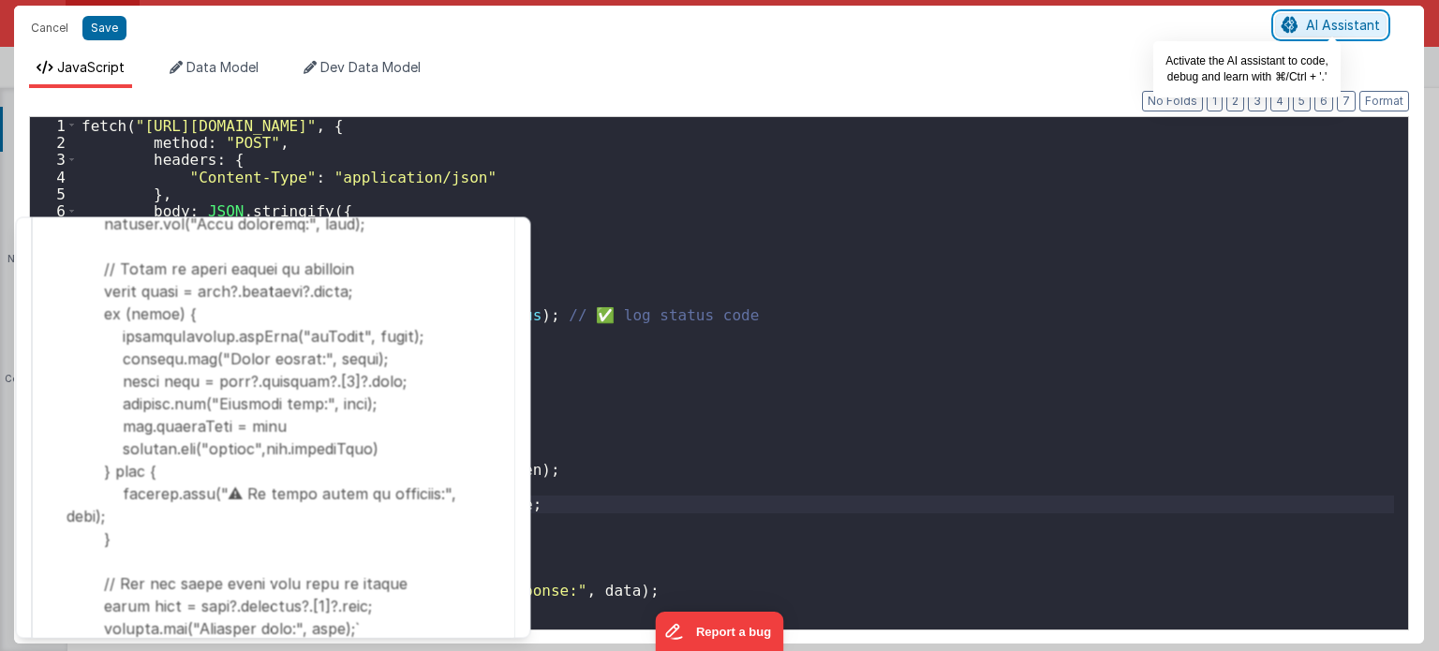
click at [1305, 35] on button "AI Assistant" at bounding box center [1330, 25] width 111 height 24
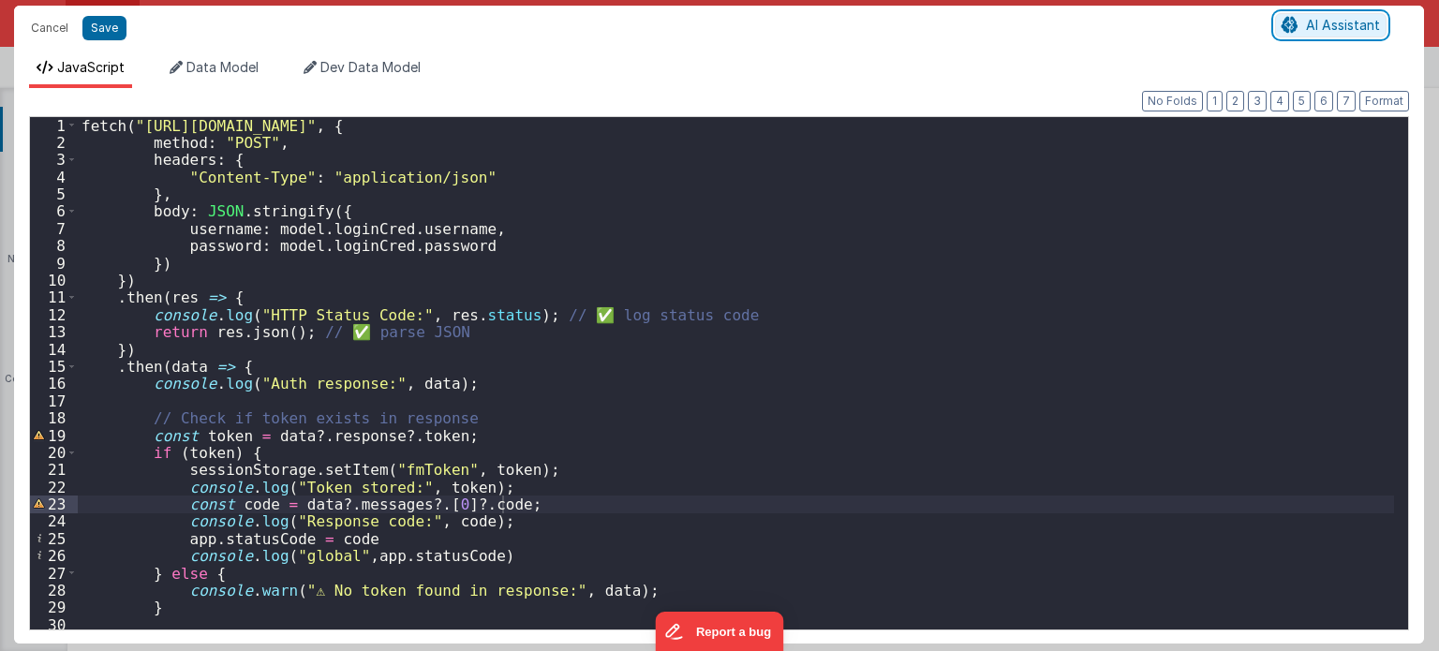
scroll to position [0, 0]
click at [1342, 26] on span "AI Assistant" at bounding box center [1343, 25] width 74 height 16
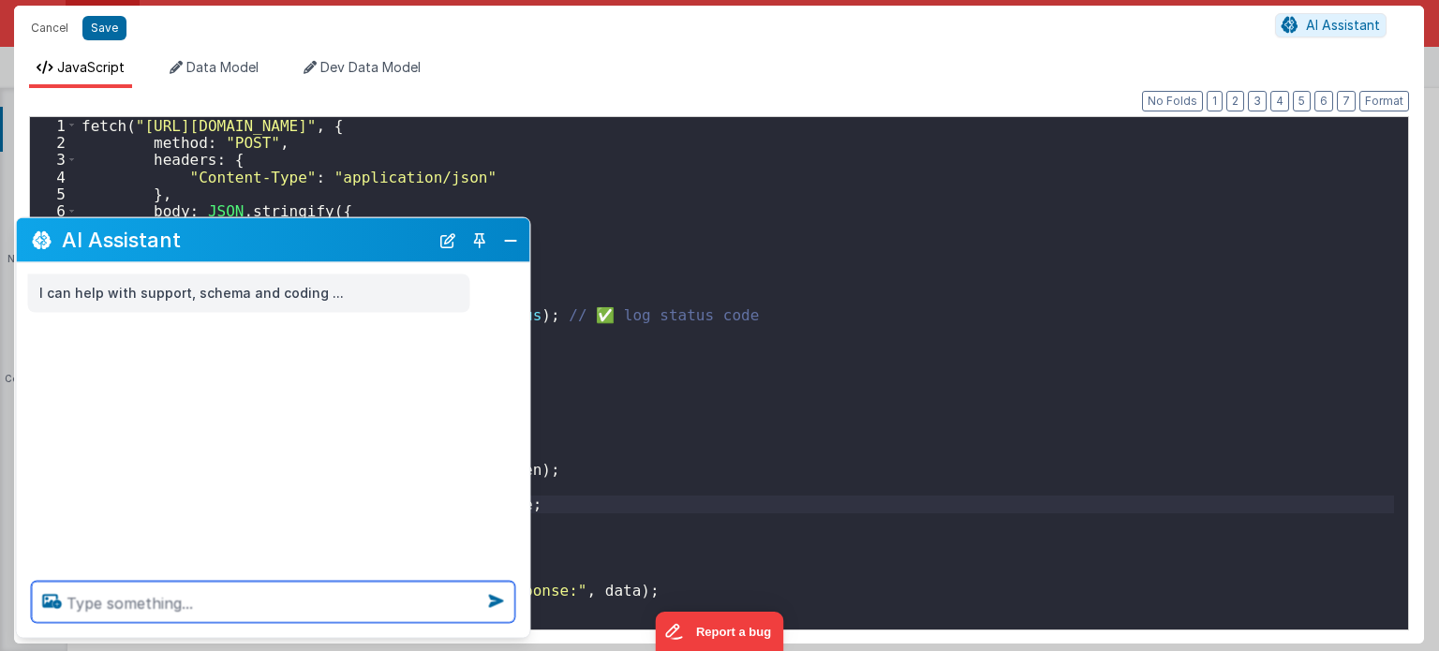
paste textarea "fetch("https://fmproxy.netlify.app/.netlify/functions/auth", { method: "POST", …"
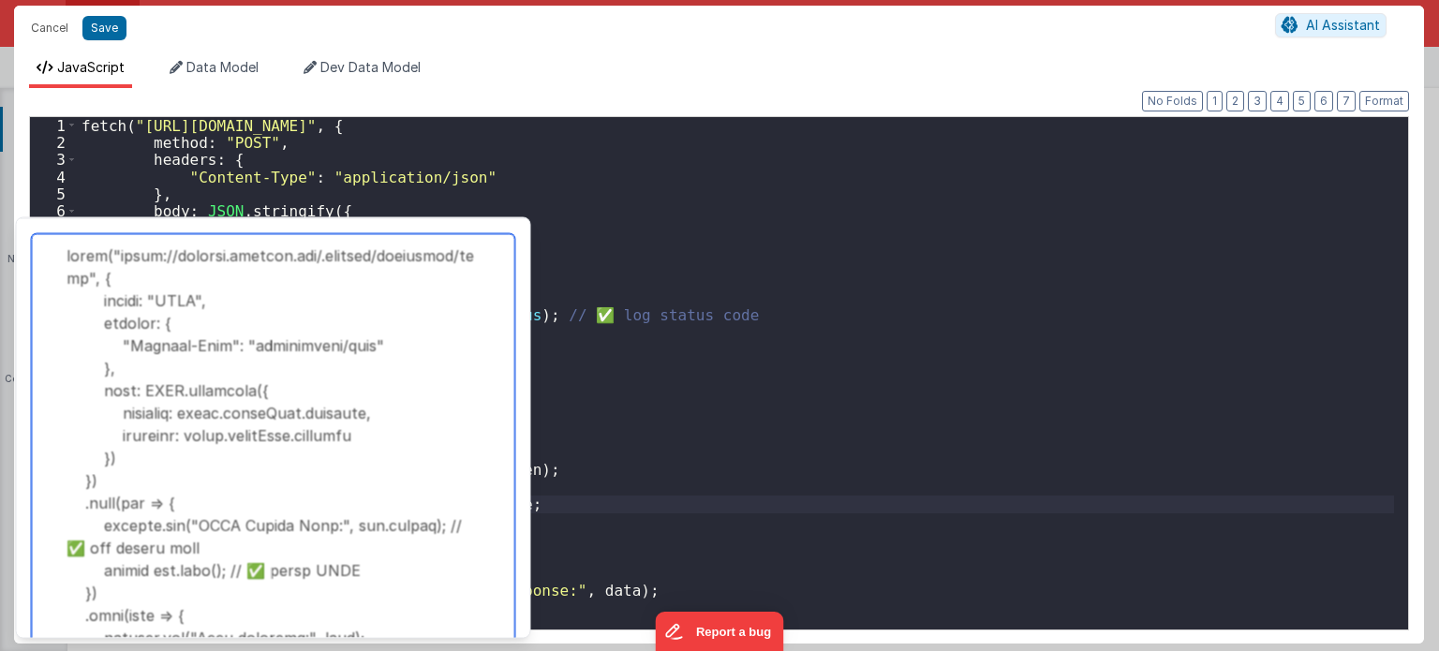
scroll to position [503, 0]
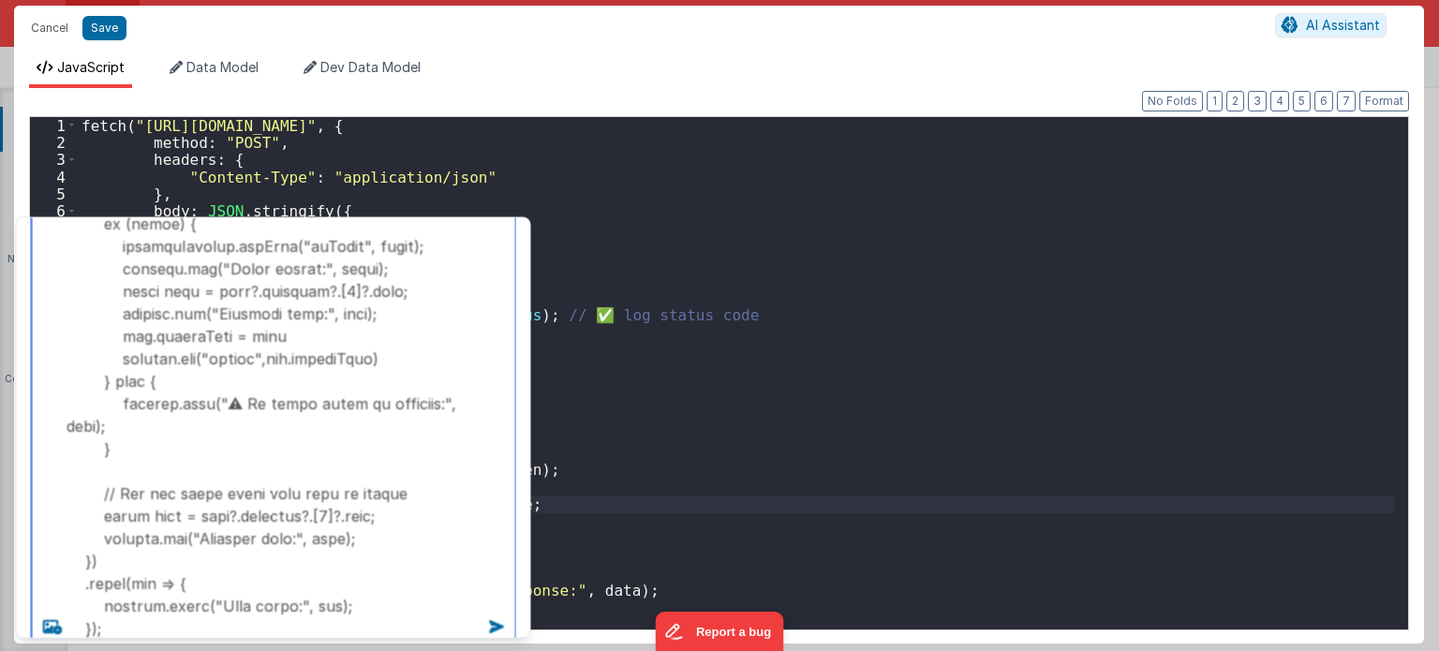
type textarea "fetch("https://fmproxy.netlify.app/.netlify/functions/auth", { method: "POST", …"
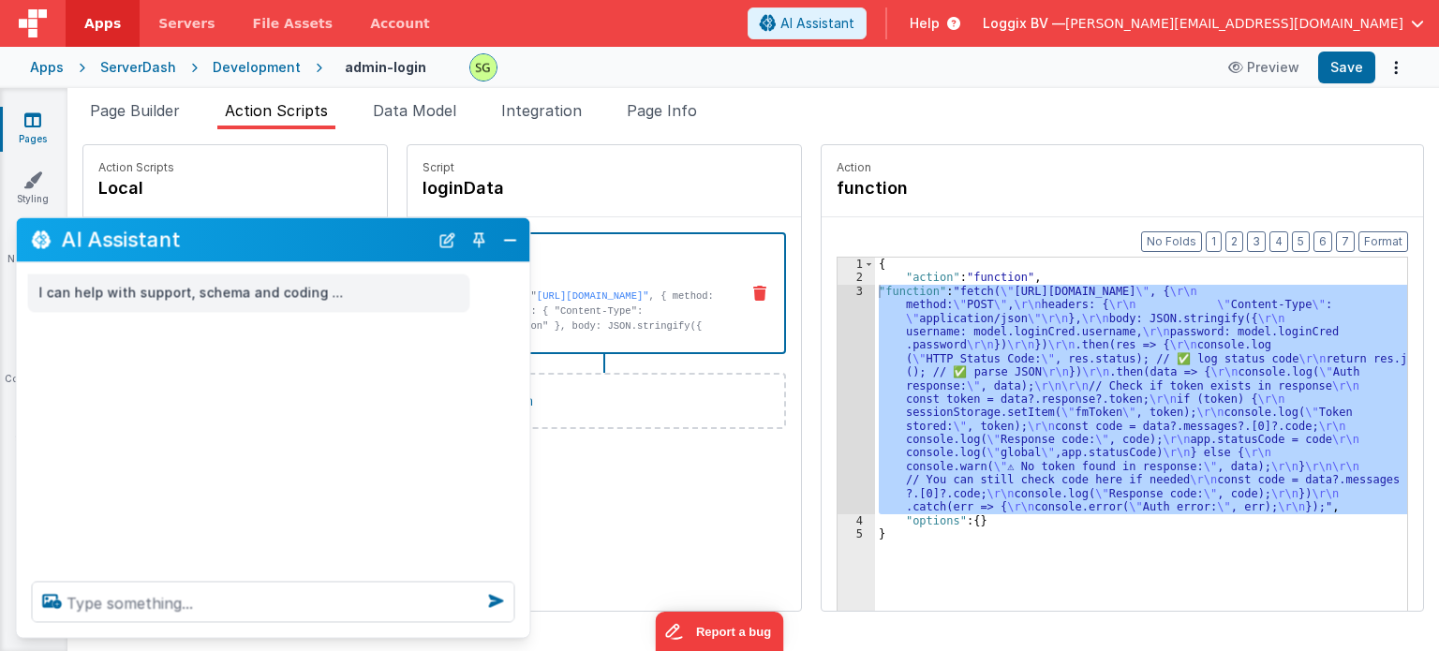
scroll to position [0, 0]
click at [838, 288] on div "3" at bounding box center [856, 400] width 37 height 230
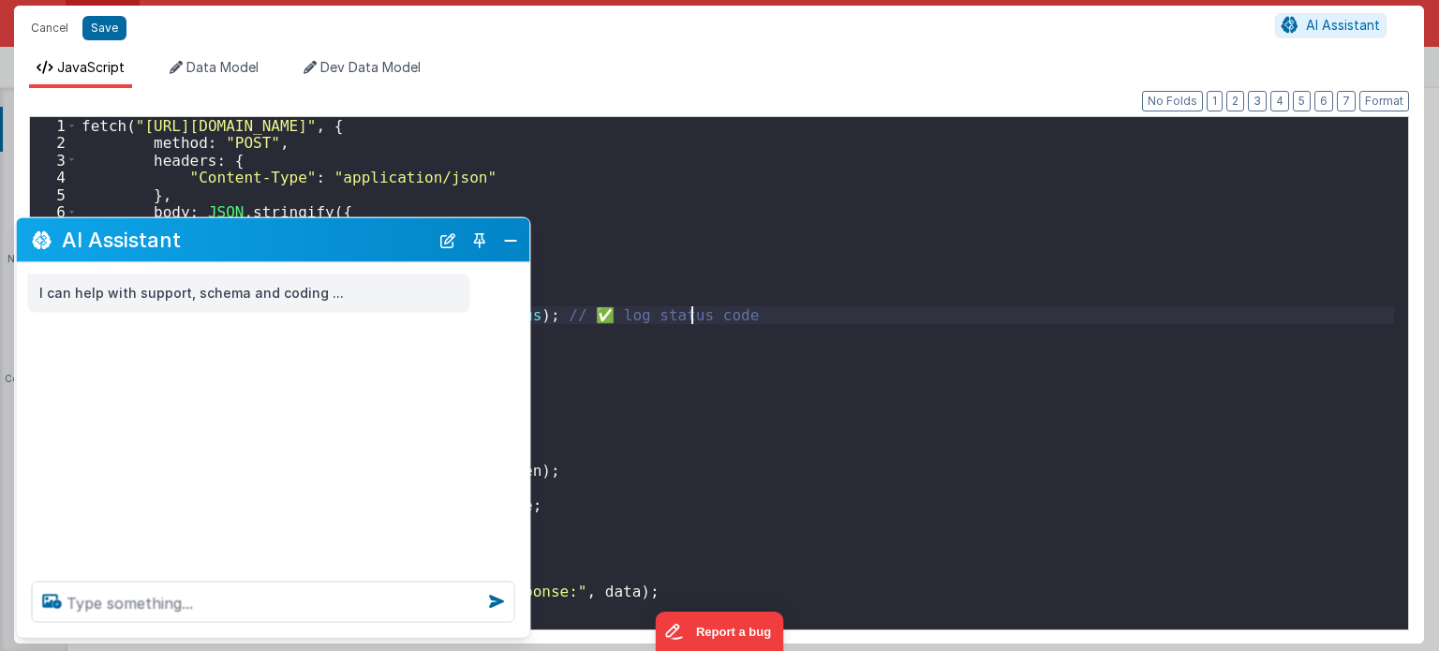
click at [837, 288] on div "fetch ( "https://fmproxy.netlify.app/.netlify/functions/auth" , { method : "POS…" at bounding box center [736, 391] width 1317 height 548
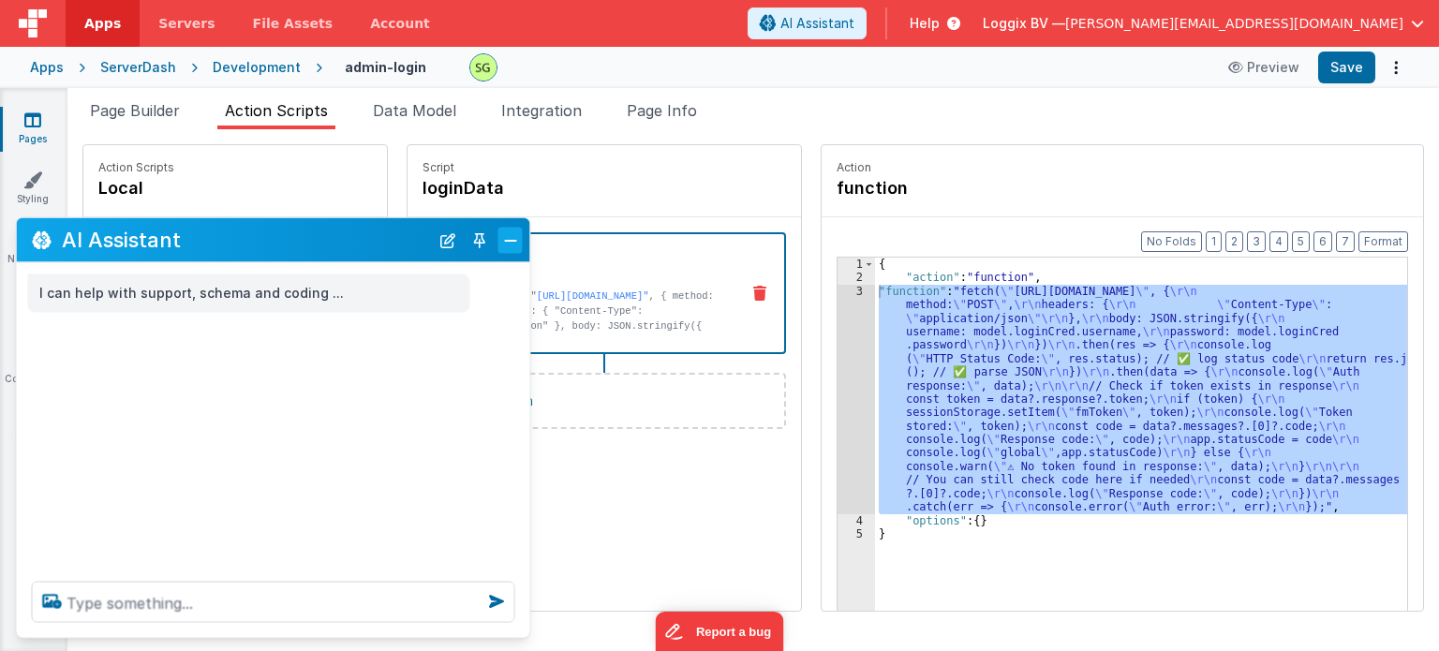
click at [517, 243] on button "Close" at bounding box center [510, 240] width 24 height 26
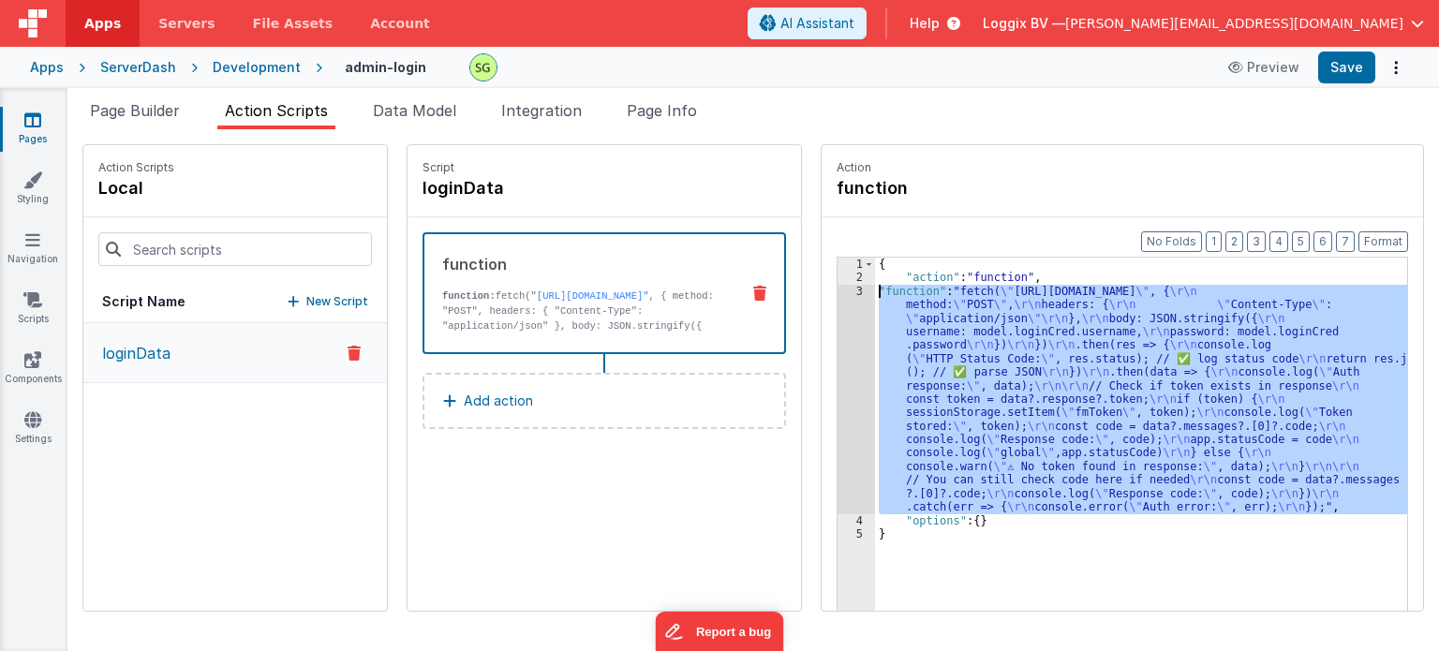
click at [839, 289] on div "3" at bounding box center [856, 400] width 37 height 230
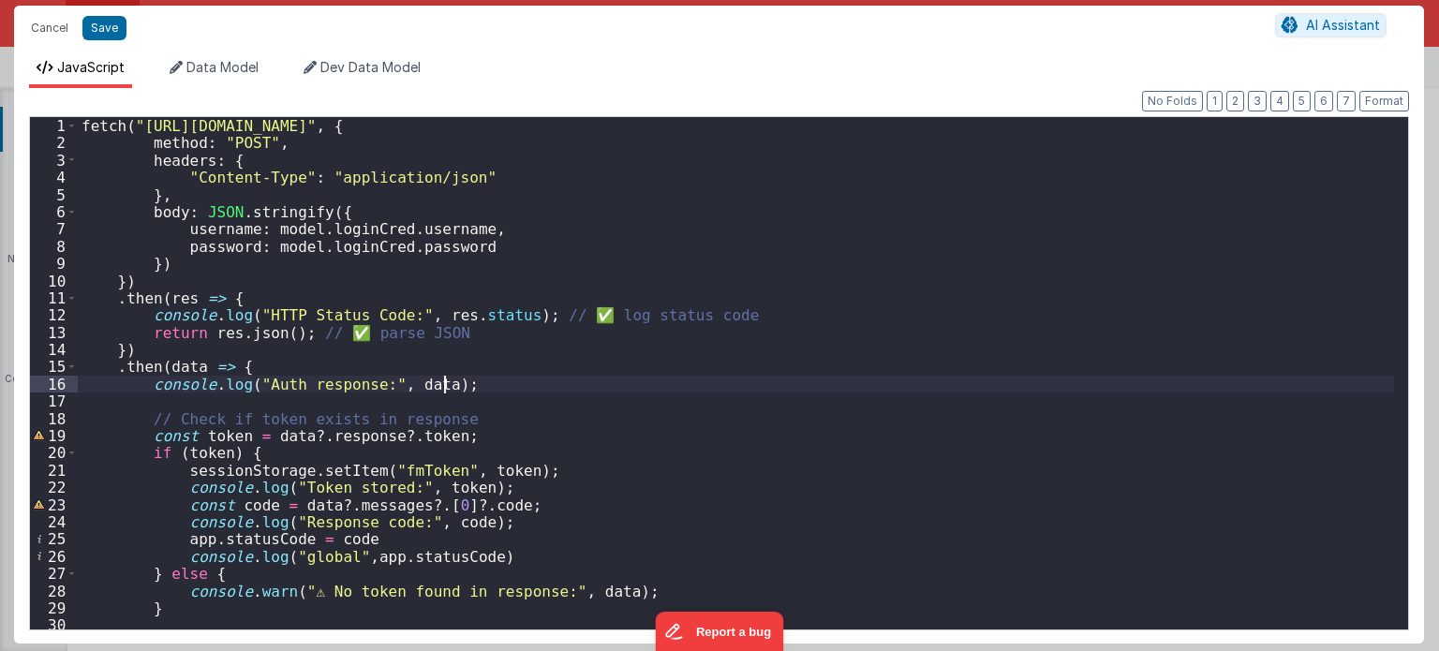
click at [740, 381] on div "fetch ( "https://fmproxy.netlify.app/.netlify/functions/auth" , { method : "POS…" at bounding box center [736, 391] width 1317 height 548
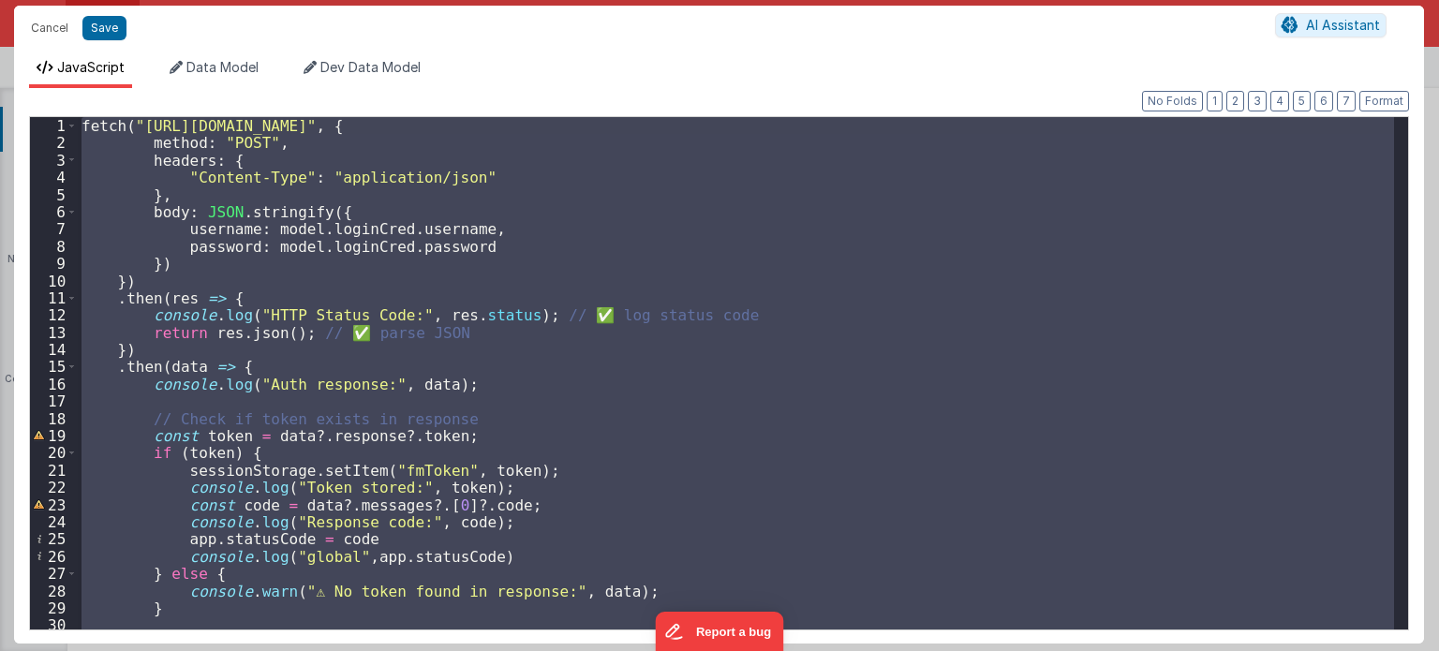
click at [538, 376] on div "fetch ( "https://fmproxy.netlify.app/.netlify/functions/auth" , { method : "POS…" at bounding box center [736, 373] width 1316 height 512
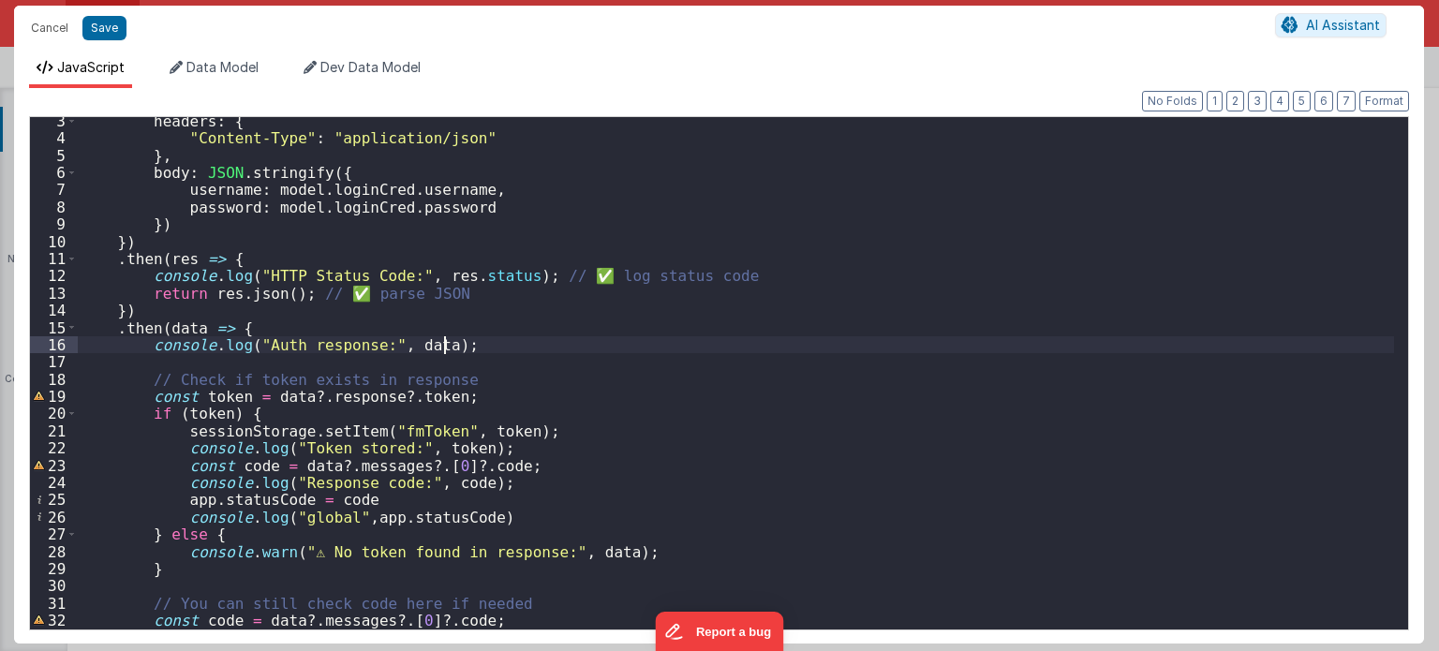
scroll to position [40, 0]
drag, startPoint x: 355, startPoint y: 499, endPoint x: 182, endPoint y: 496, distance: 173.4
click at [182, 496] on div "headers : { "Content-Type" : "application/json" } , body : JSON . stringify ({ …" at bounding box center [736, 385] width 1317 height 548
click at [277, 498] on div "headers : { "Content-Type" : "application/json" } , body : JSON . stringify ({ …" at bounding box center [736, 385] width 1317 height 548
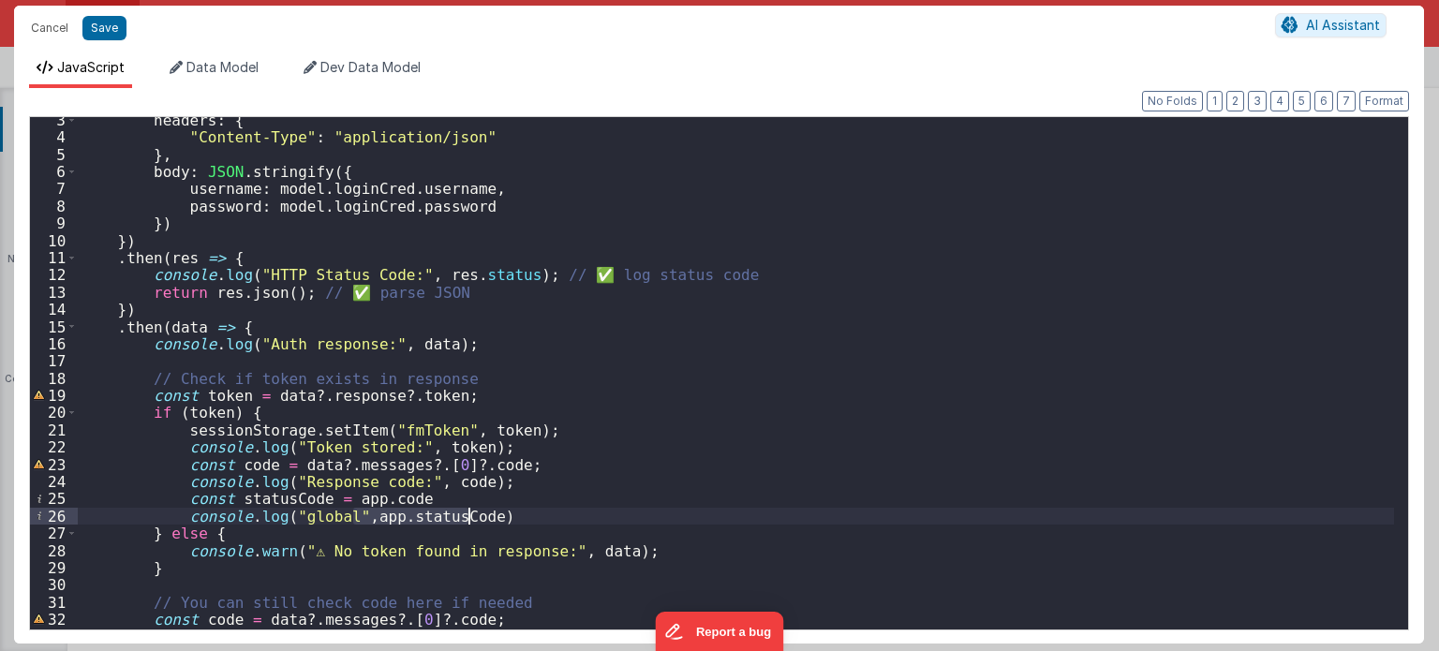
drag, startPoint x: 353, startPoint y: 516, endPoint x: 469, endPoint y: 519, distance: 116.2
click at [469, 519] on div "headers : { "Content-Type" : "application/json" } , body : JSON . stringify ({ …" at bounding box center [736, 385] width 1317 height 548
click at [259, 500] on div "headers : { "Content-Type" : "application/json" } , body : JSON . stringify ({ …" at bounding box center [736, 385] width 1317 height 548
click at [330, 501] on div "headers : { "Content-Type" : "application/json" } , body : JSON . stringify ({ …" at bounding box center [736, 385] width 1317 height 548
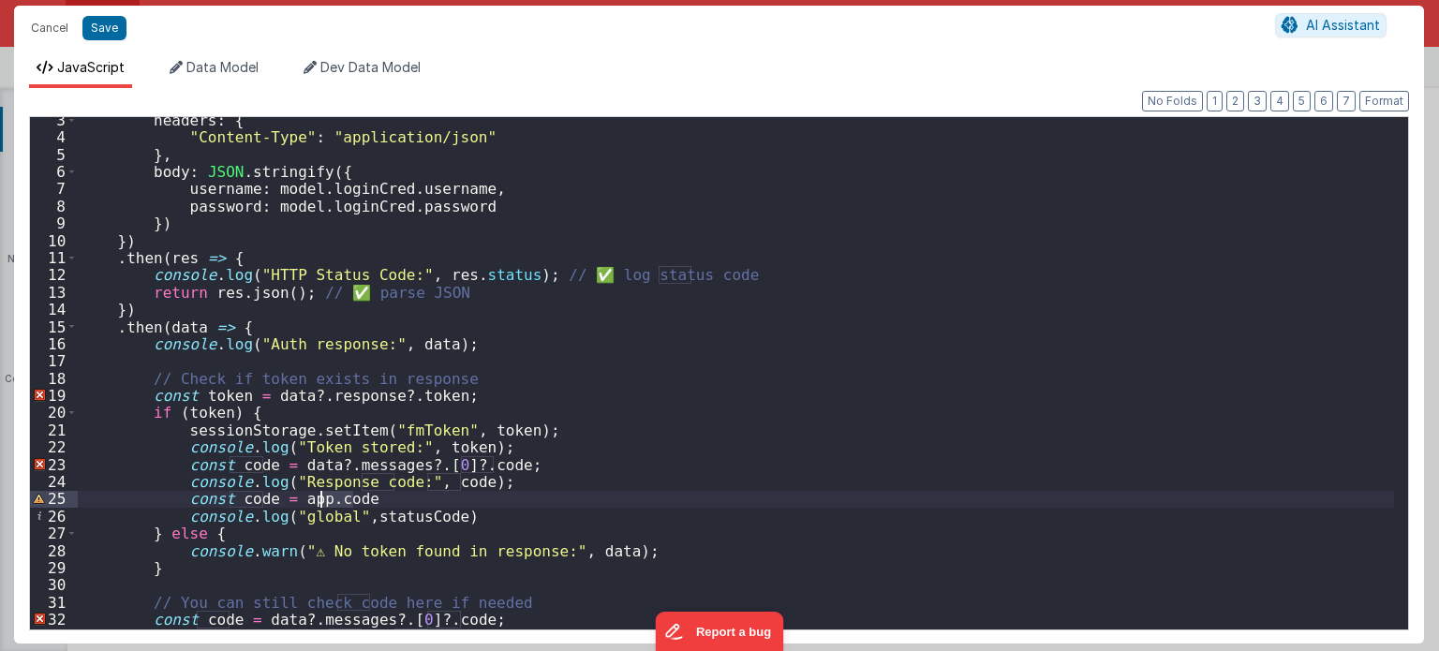
click at [330, 501] on div "headers : { "Content-Type" : "application/json" } , body : JSON . stringify ({ …" at bounding box center [736, 385] width 1317 height 548
click at [261, 498] on div "headers : { "Content-Type" : "application/json" } , body : JSON . stringify ({ …" at bounding box center [736, 385] width 1317 height 548
click at [369, 497] on div "headers : { "Content-Type" : "application/json" } , body : JSON . stringify ({ …" at bounding box center [736, 385] width 1317 height 548
click at [279, 497] on div "headers : { "Content-Type" : "application/json" } , body : JSON . stringify ({ …" at bounding box center [736, 385] width 1317 height 548
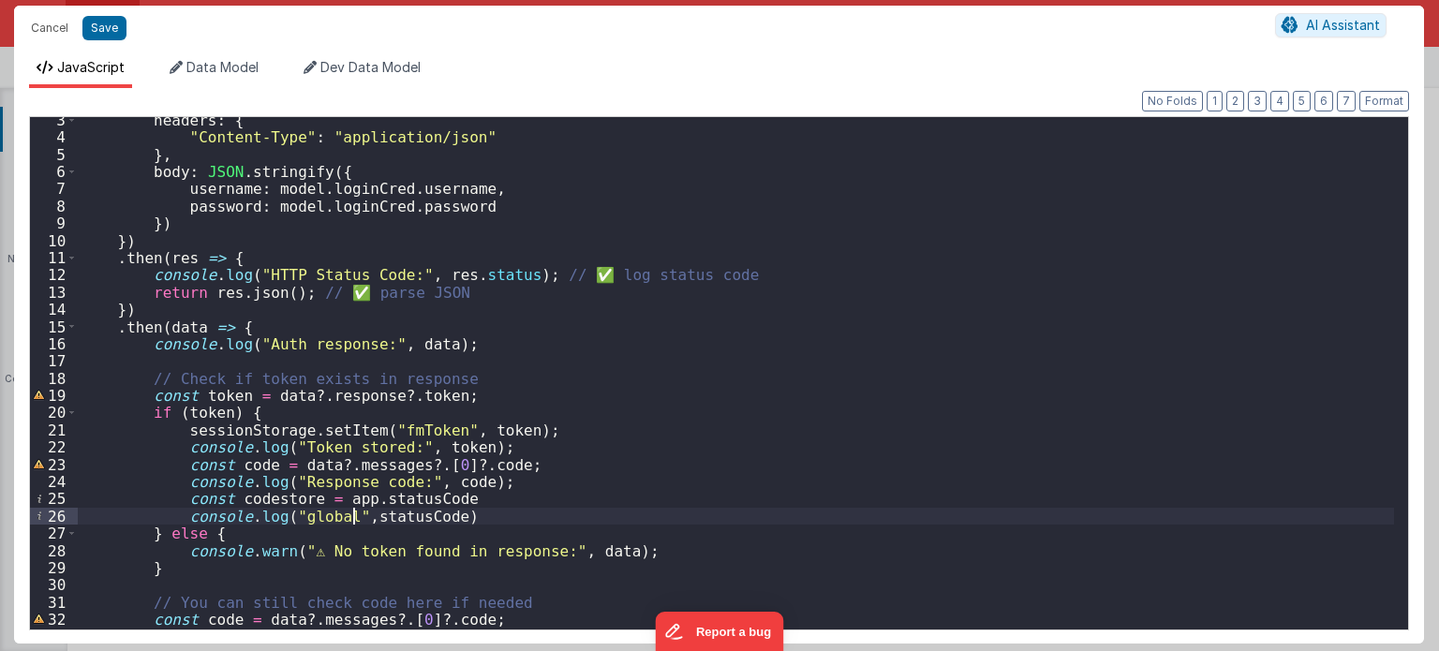
click at [353, 517] on div "headers : { "Content-Type" : "application/json" } , body : JSON . stringify ({ …" at bounding box center [736, 385] width 1317 height 548
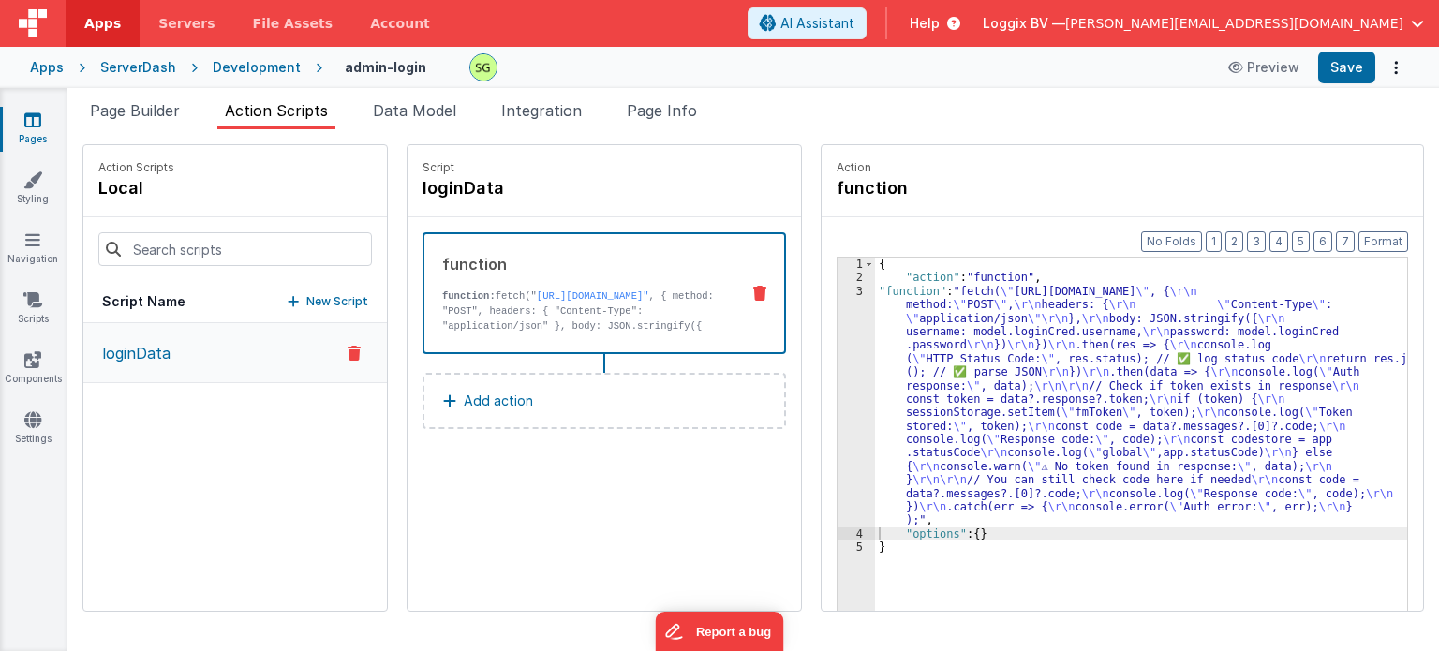
click at [57, 60] on div "Apps" at bounding box center [47, 67] width 34 height 19
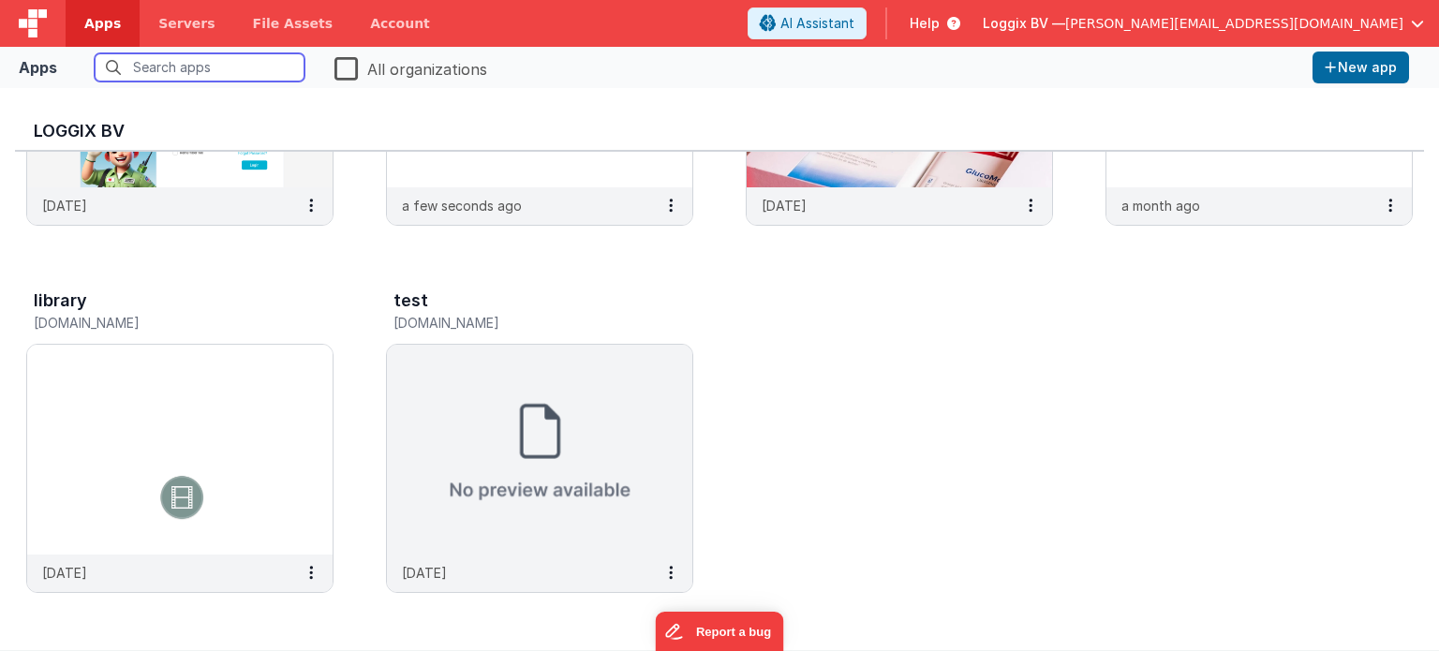
scroll to position [15, 0]
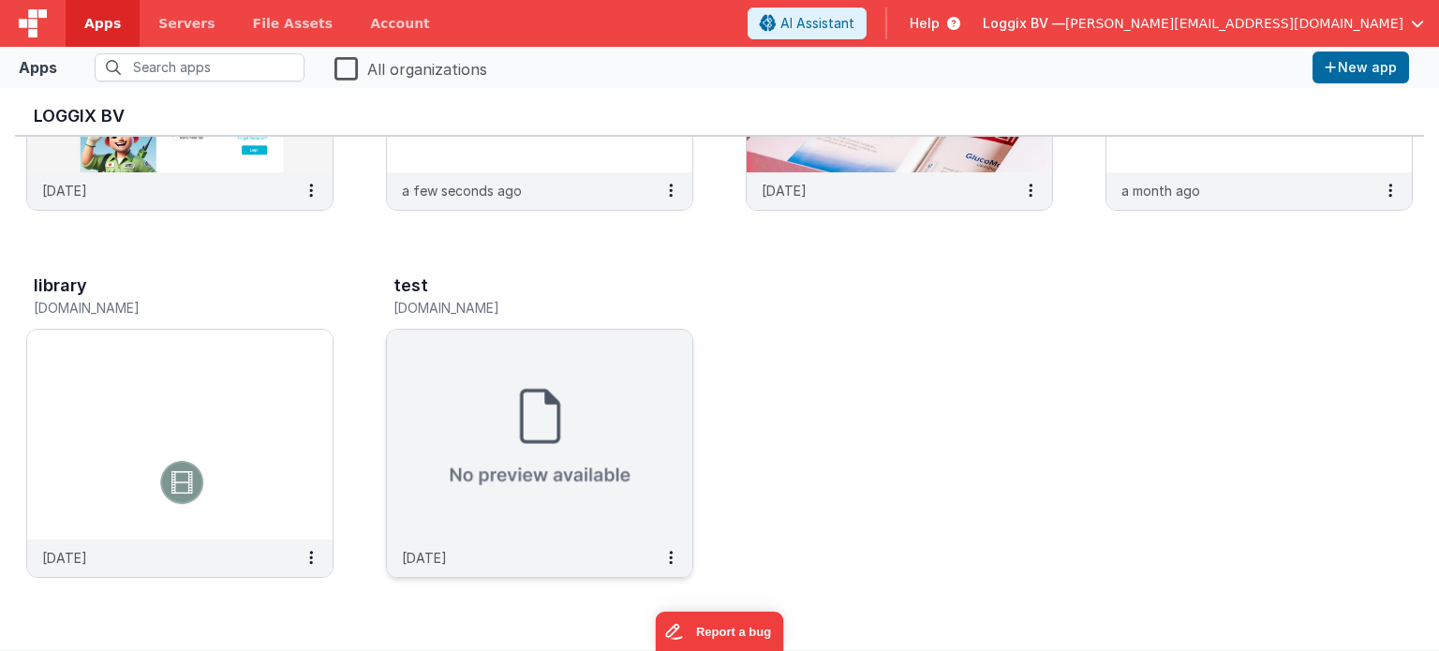
click at [523, 438] on img at bounding box center [539, 435] width 305 height 210
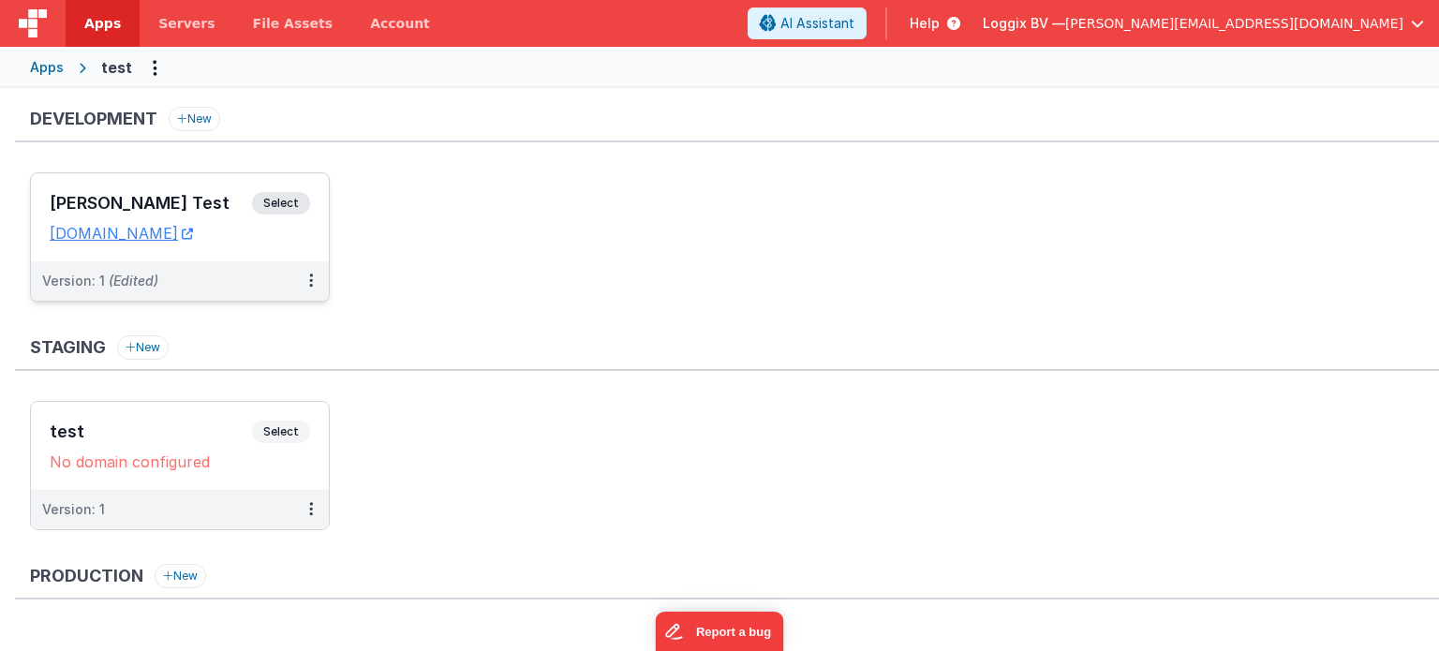
click at [287, 194] on span "Select" at bounding box center [281, 203] width 58 height 22
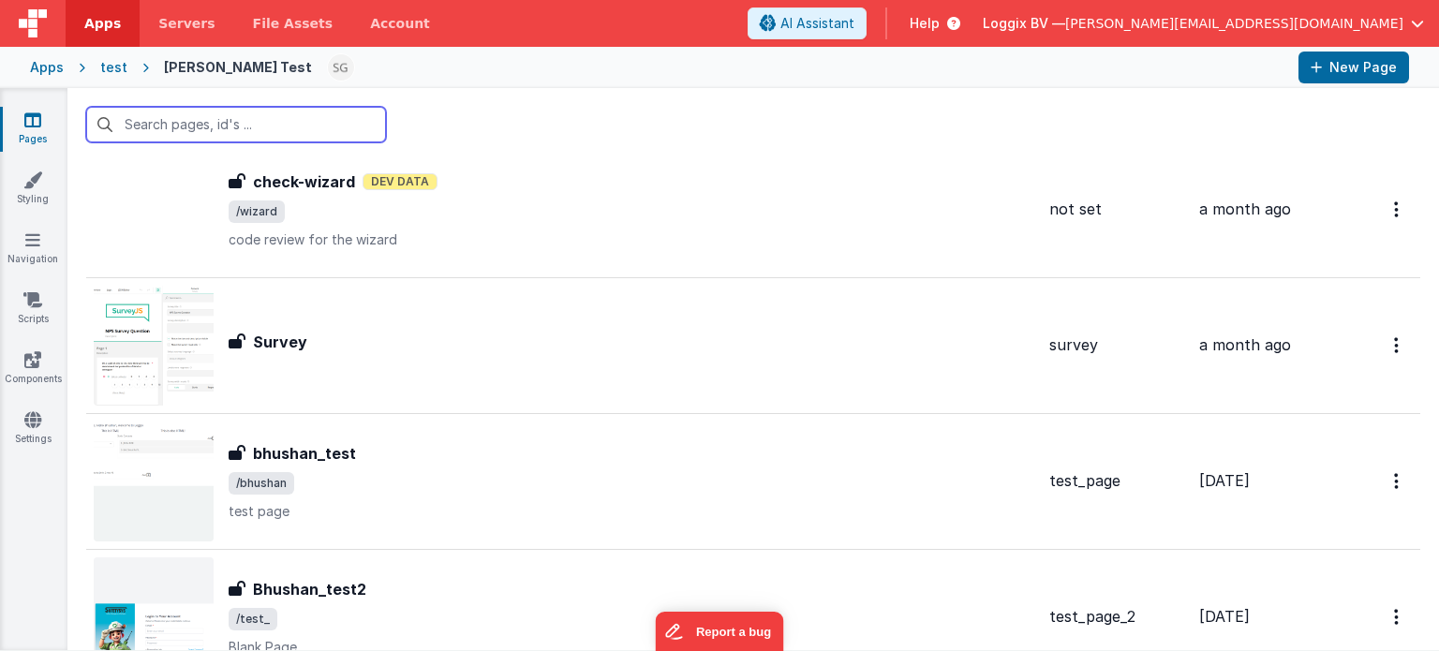
scroll to position [3437, 0]
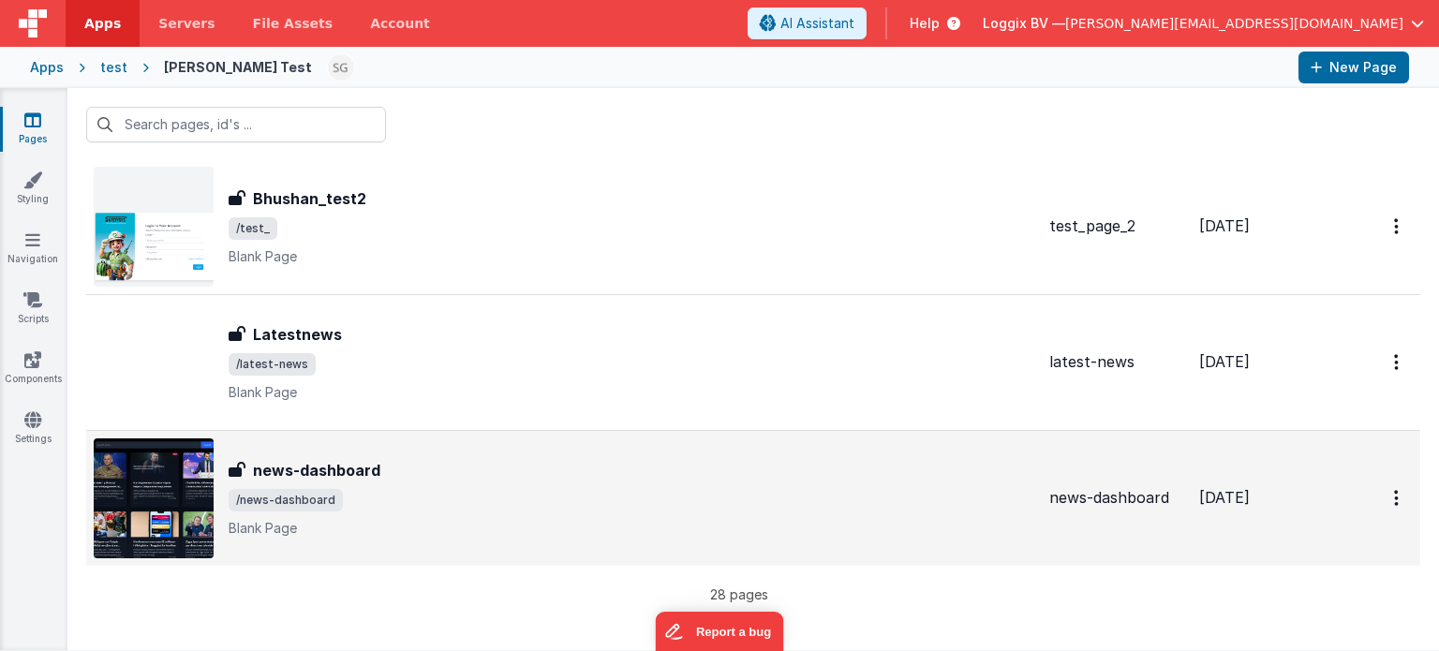
click at [441, 489] on span "/news-dashboard" at bounding box center [632, 500] width 806 height 22
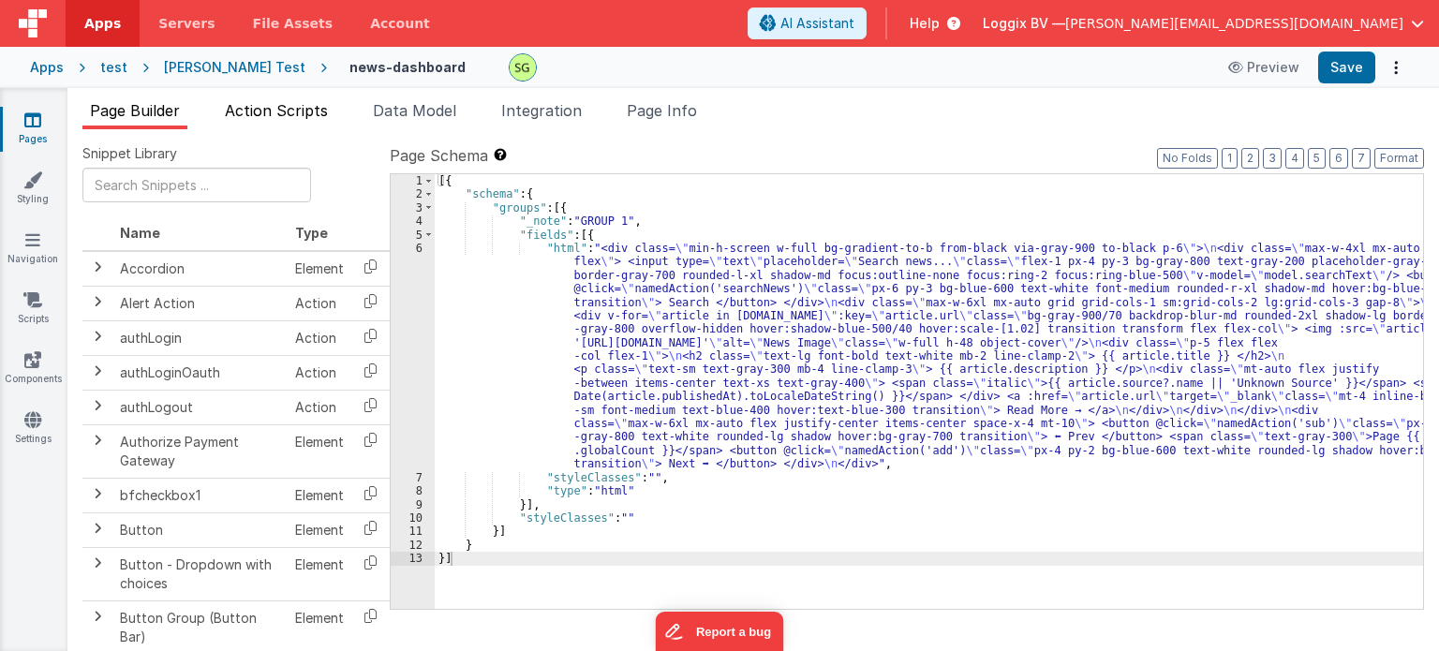
click at [309, 122] on li "Action Scripts" at bounding box center [276, 114] width 118 height 30
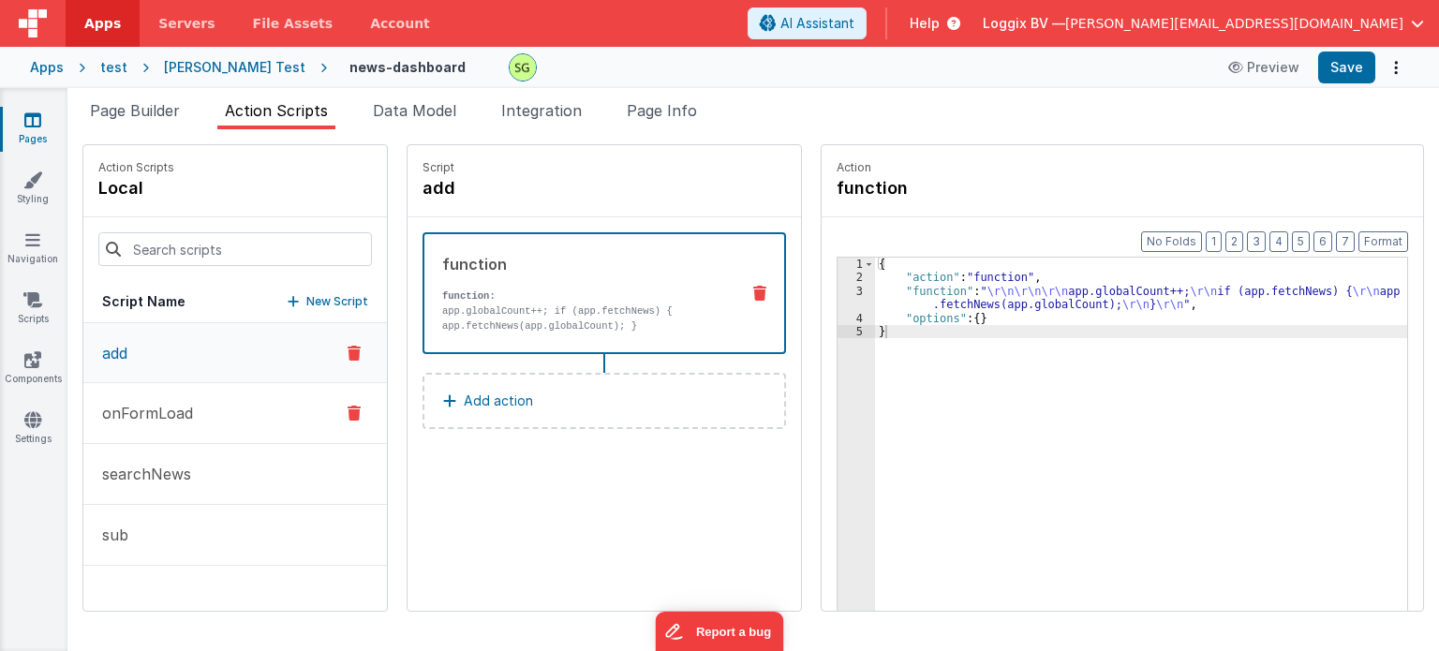
click at [160, 421] on p "onFormLoad" at bounding box center [142, 413] width 102 height 22
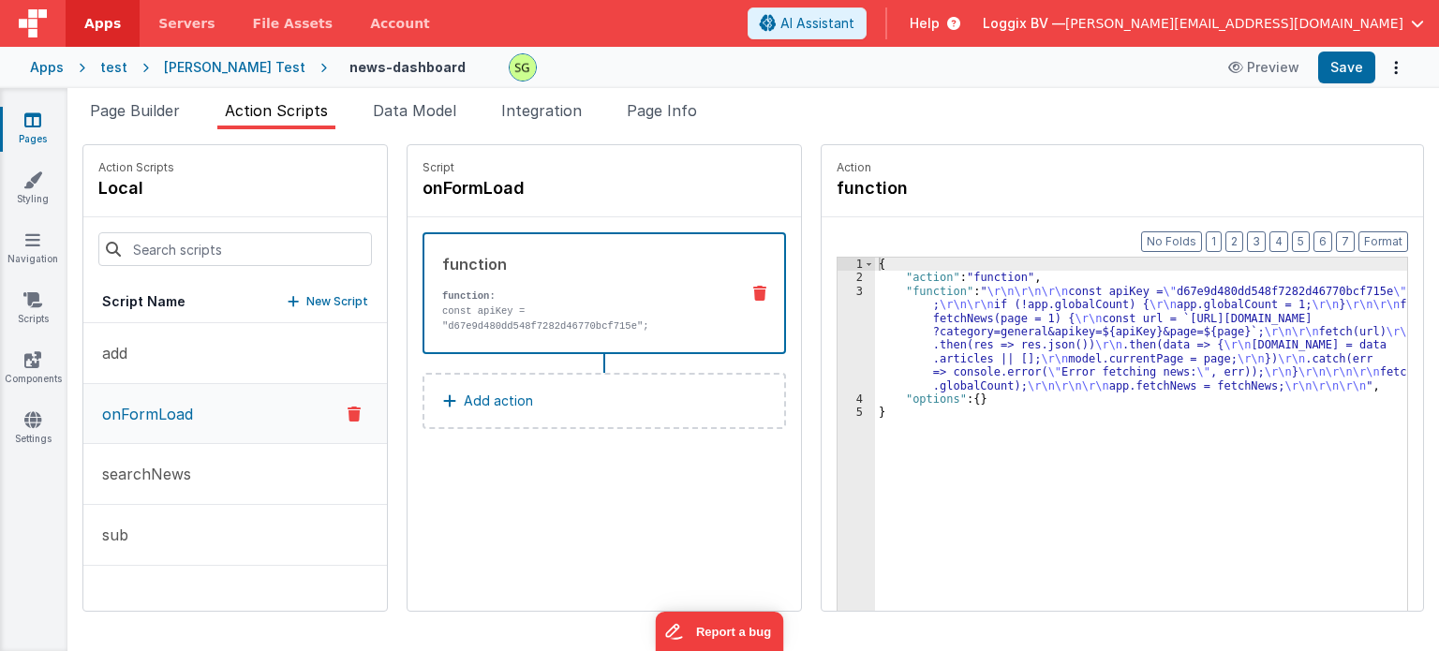
click at [839, 292] on div "3" at bounding box center [856, 339] width 37 height 108
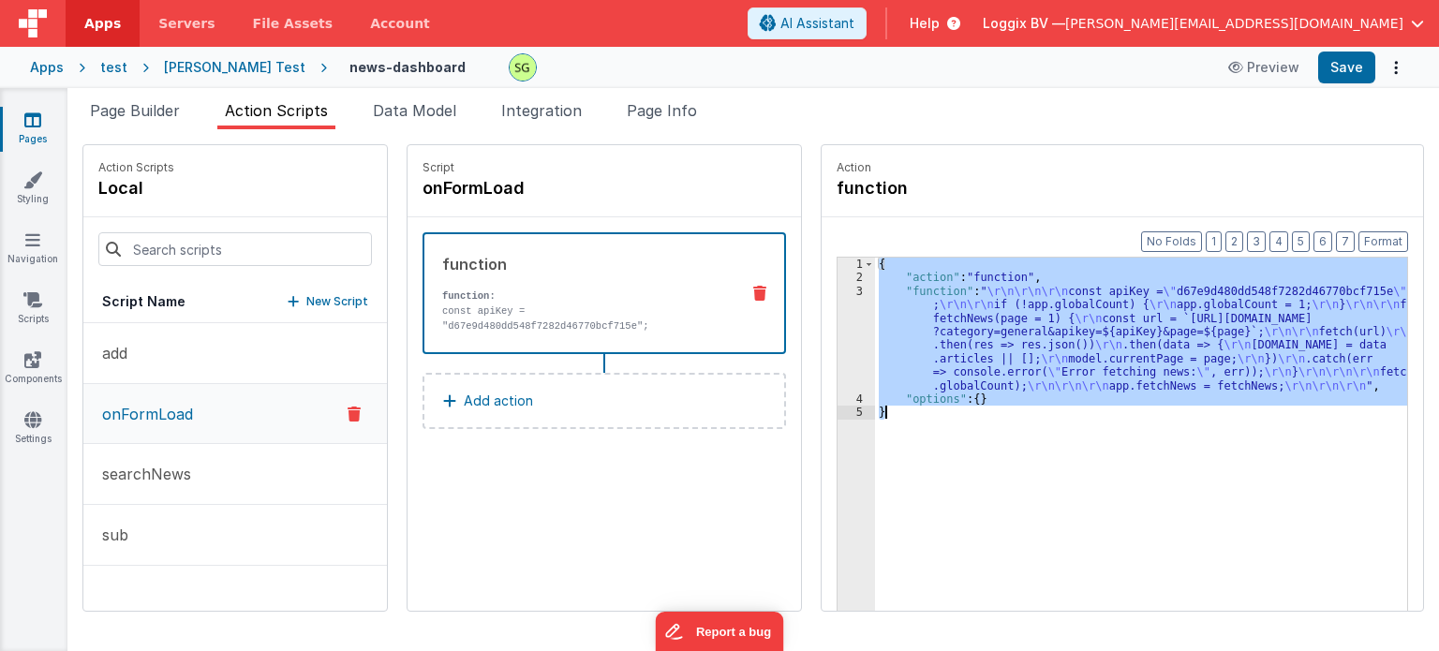
click at [839, 292] on div "3" at bounding box center [856, 339] width 37 height 108
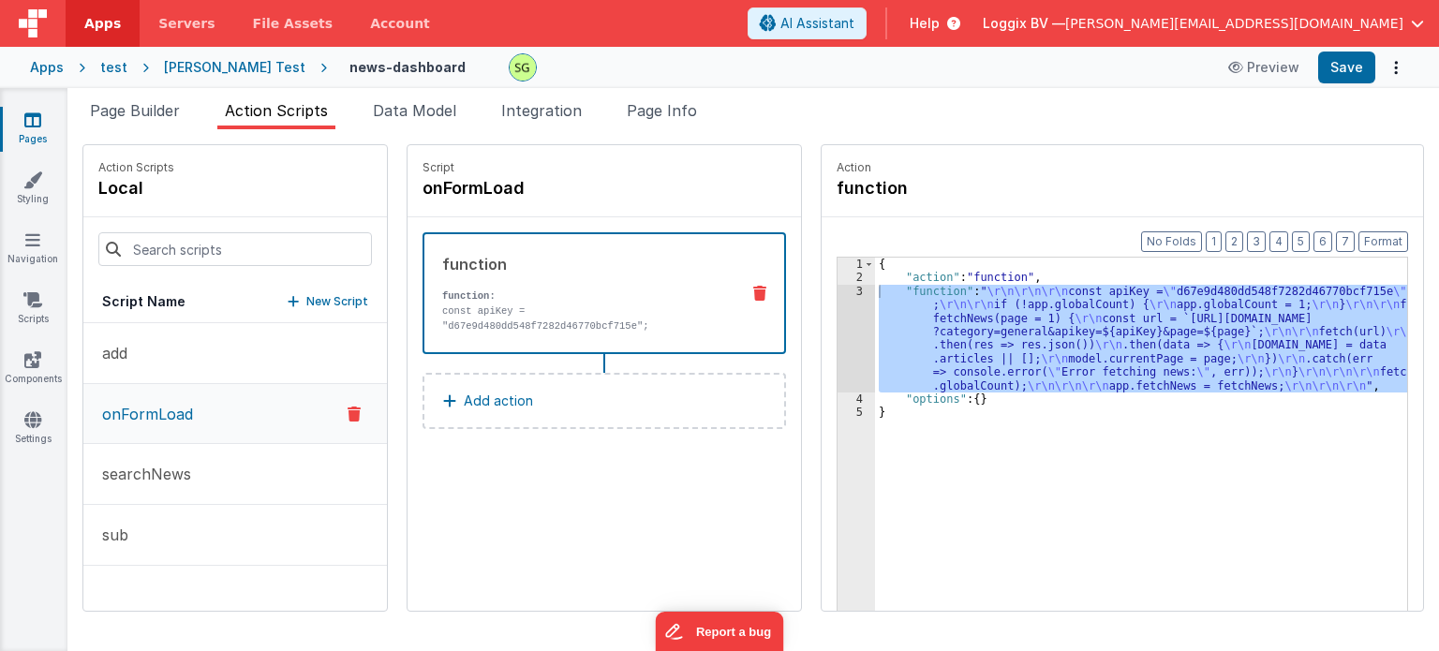
click at [37, 68] on div "Apps" at bounding box center [47, 67] width 34 height 19
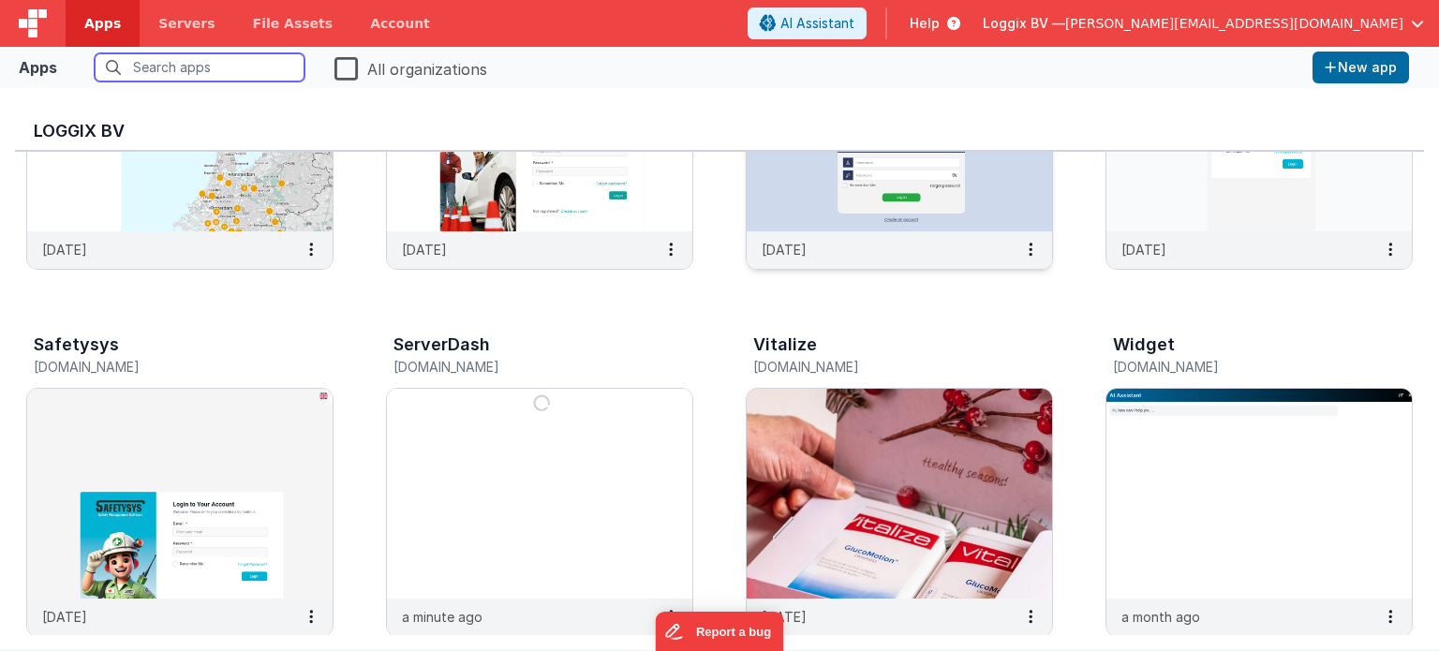
scroll to position [655, 0]
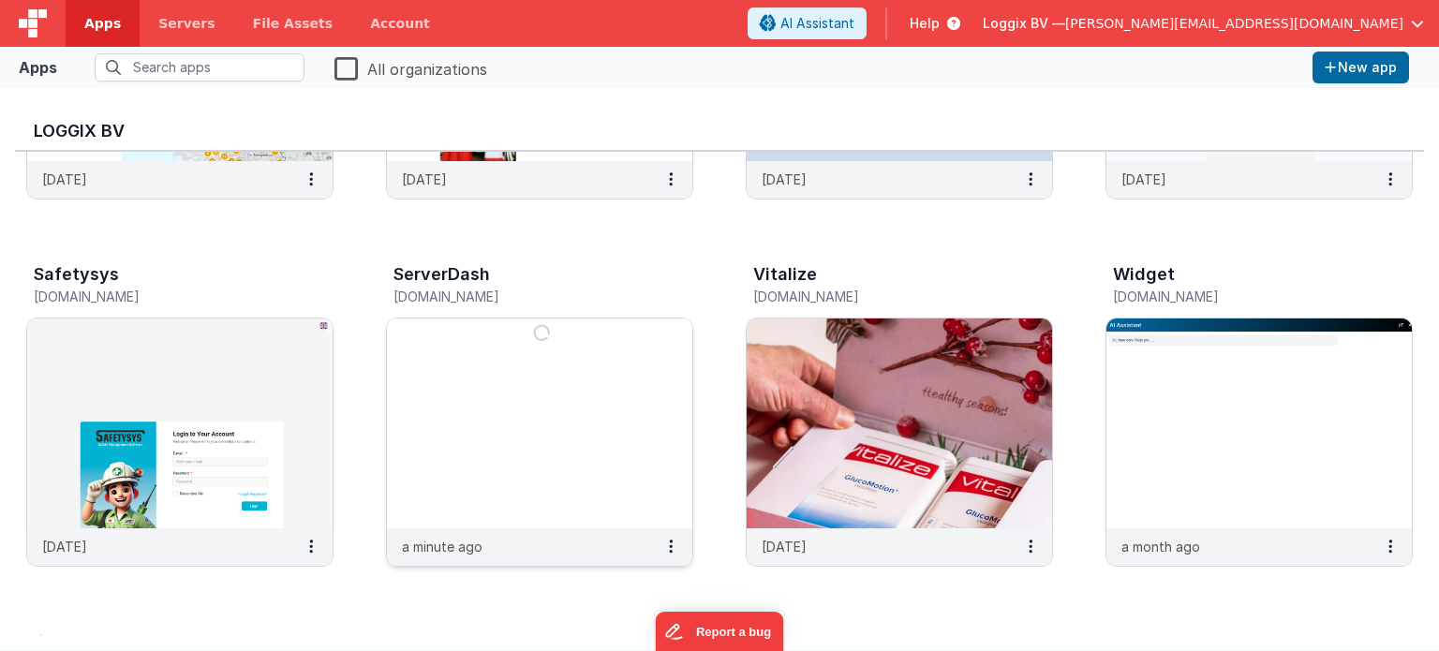
click at [457, 503] on img at bounding box center [539, 424] width 305 height 210
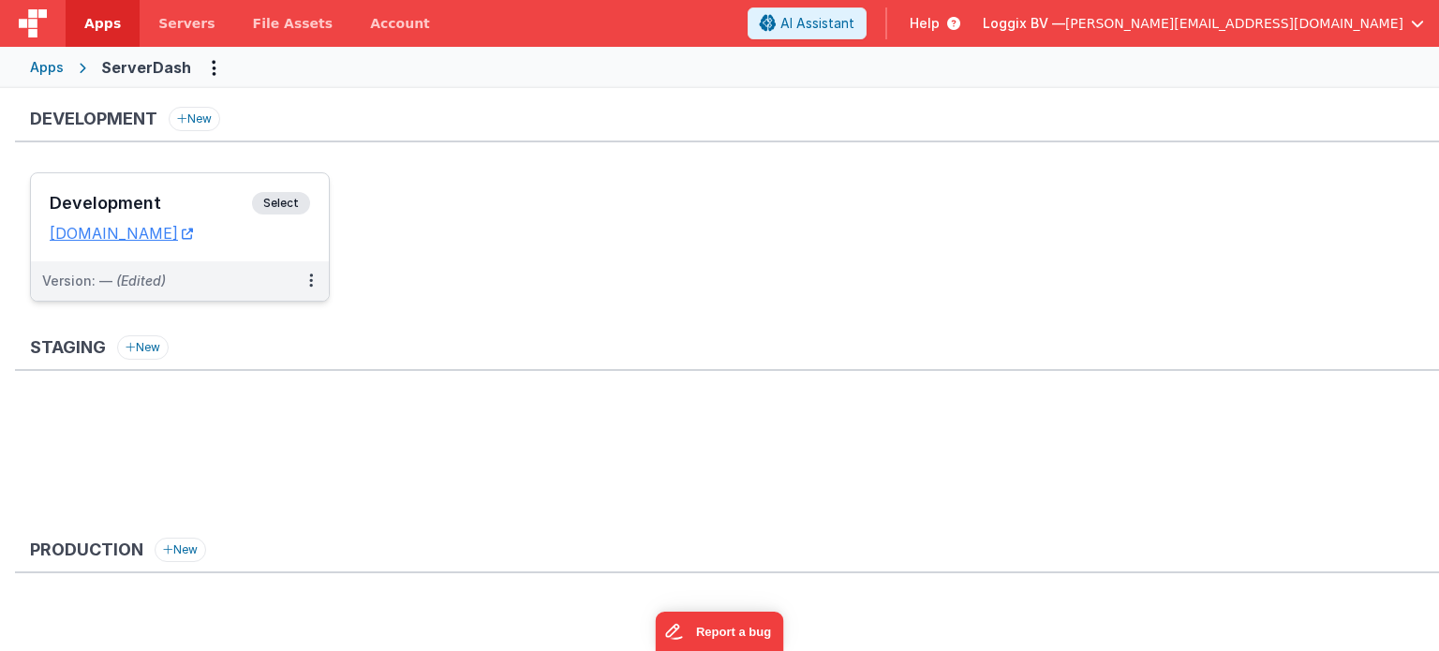
click at [302, 195] on span "Select" at bounding box center [281, 203] width 58 height 22
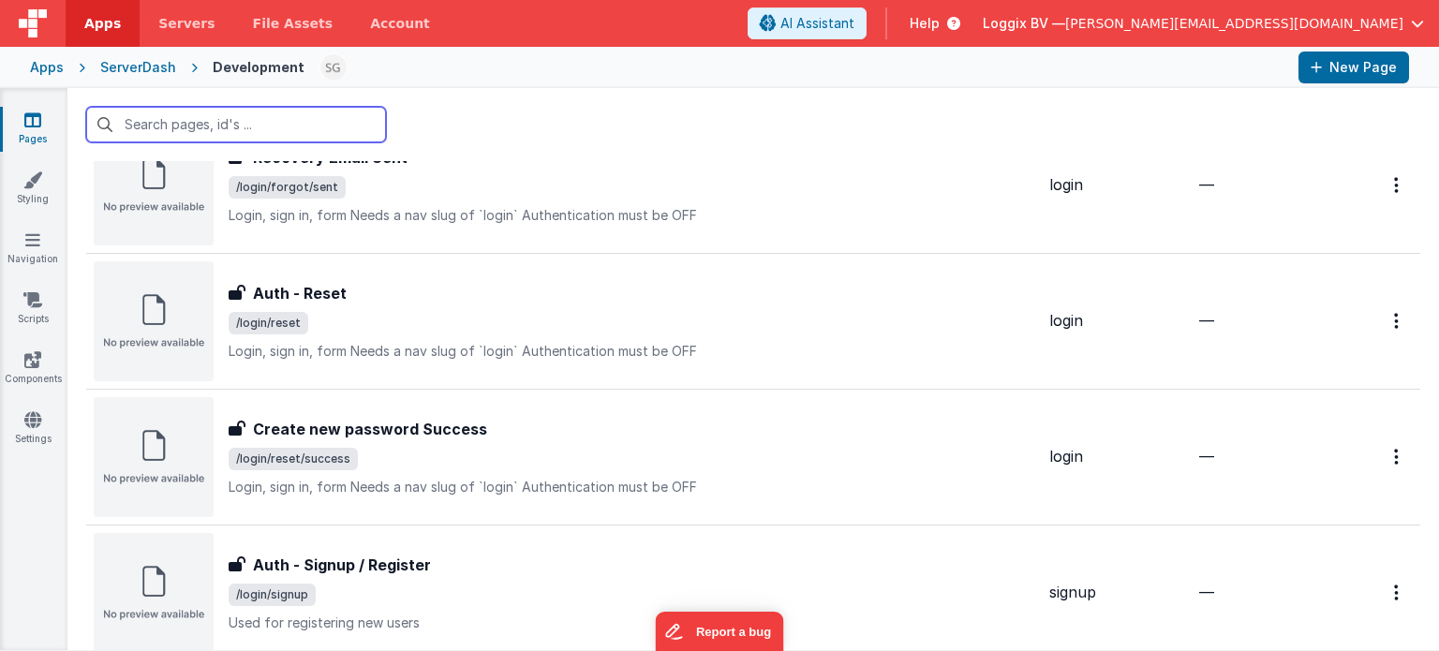
scroll to position [1810, 0]
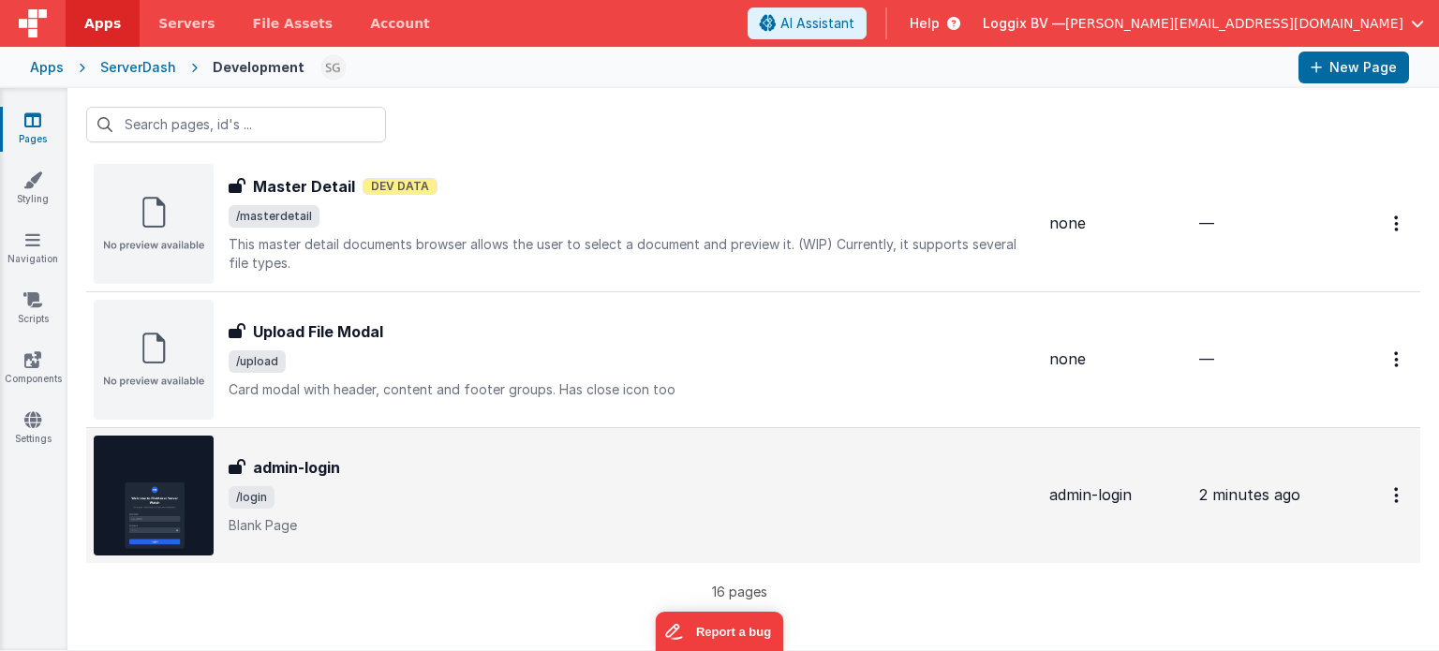
click at [349, 438] on div "admin-login admin-login /login Blank Page" at bounding box center [564, 496] width 941 height 120
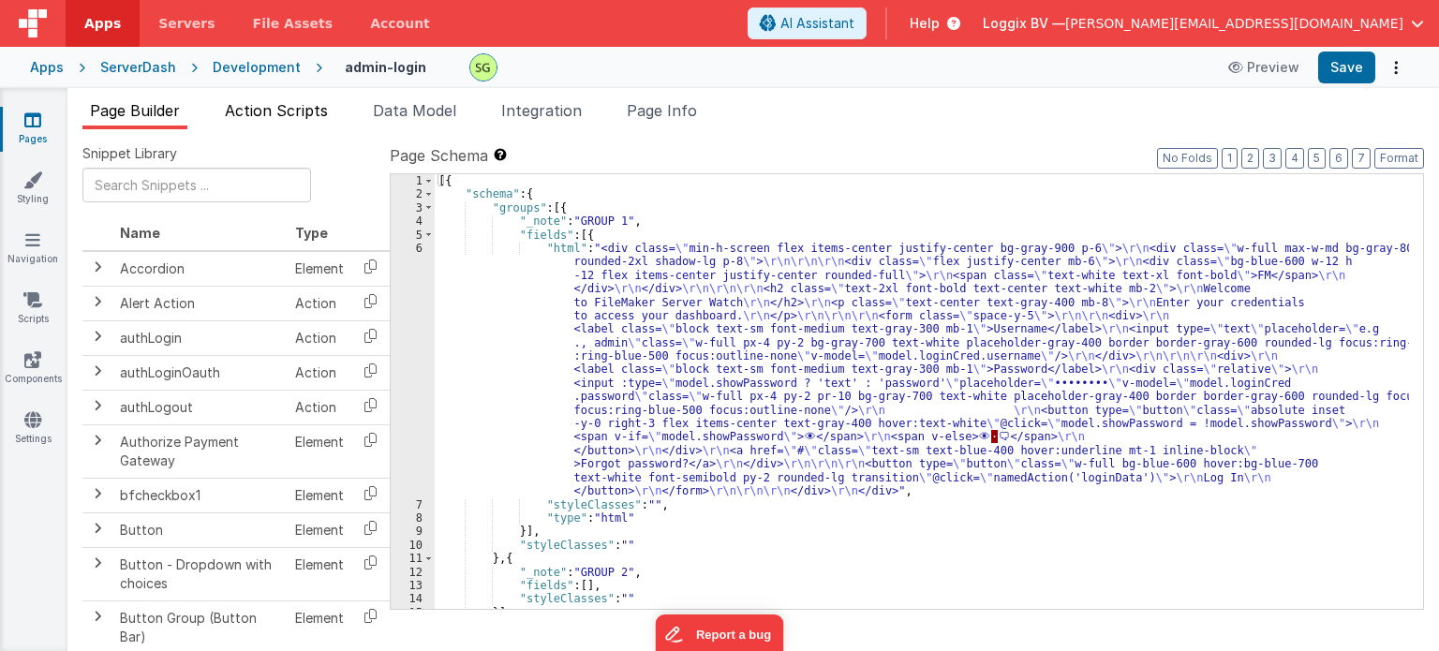
click at [301, 114] on span "Action Scripts" at bounding box center [276, 110] width 103 height 19
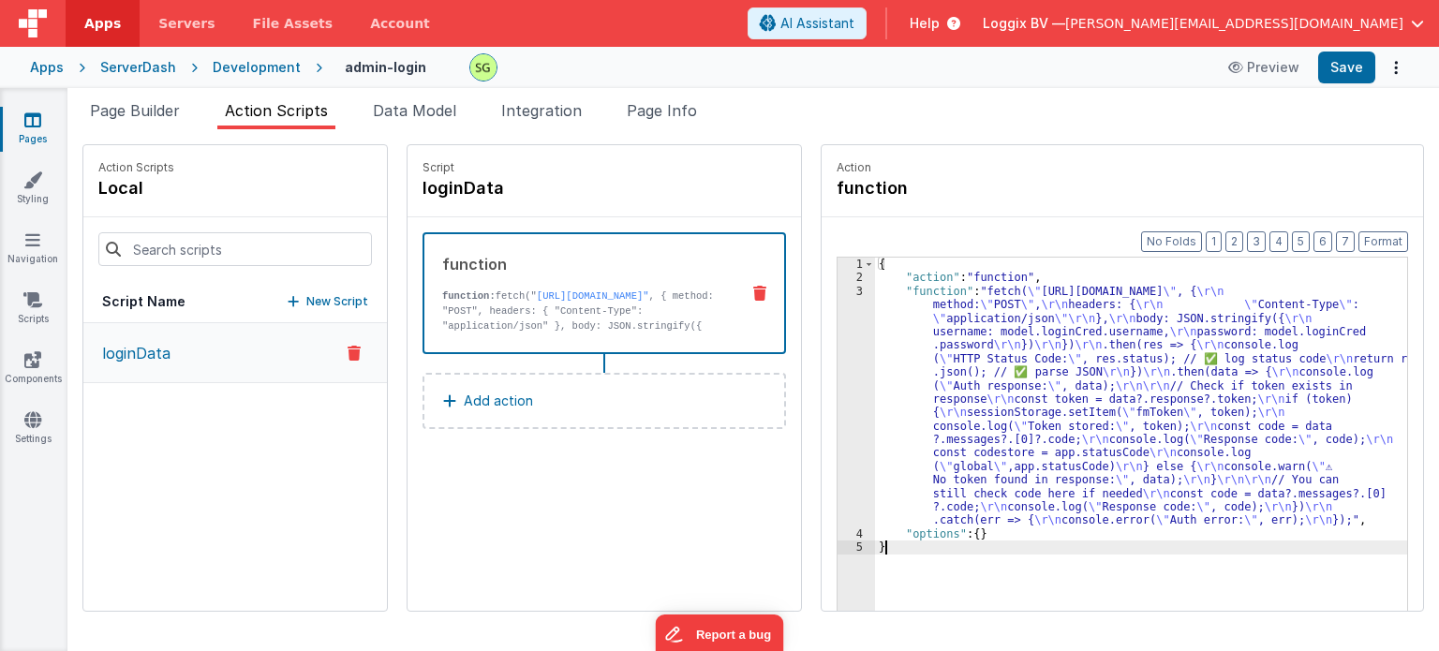
click at [840, 292] on div "3" at bounding box center [856, 406] width 37 height 243
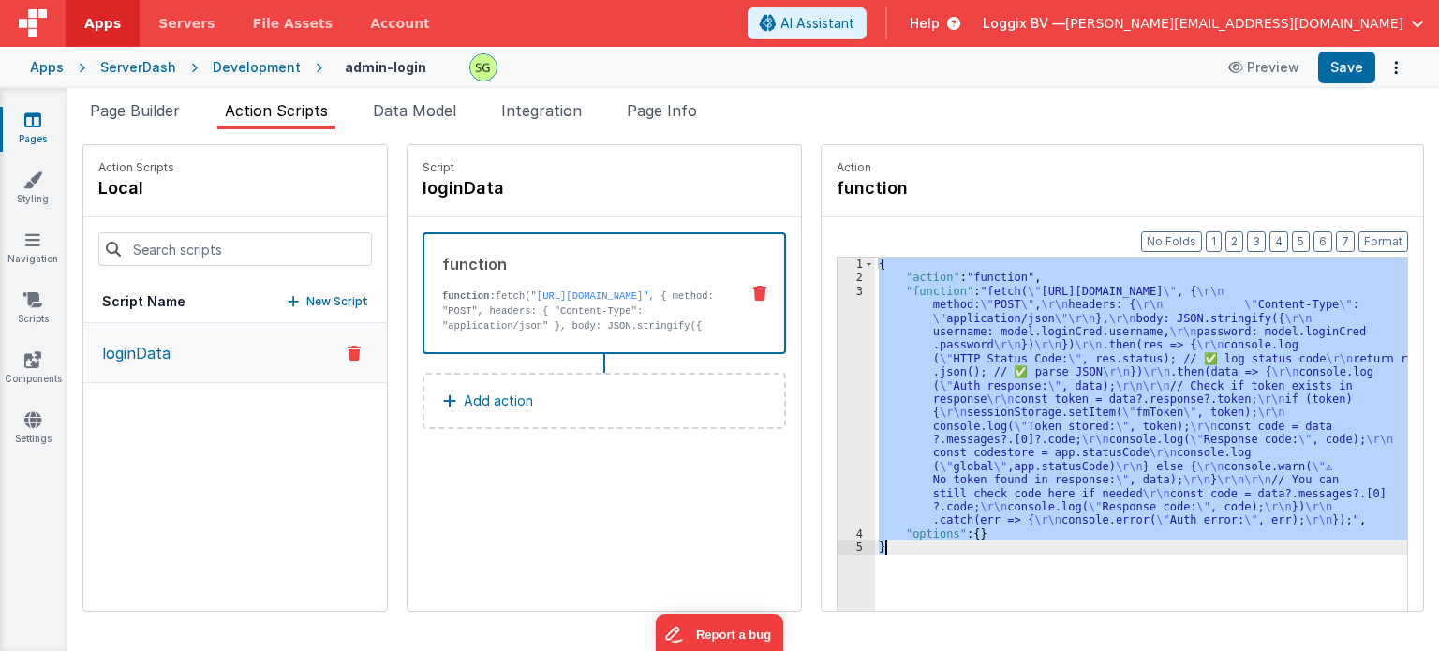
click at [840, 292] on div "3" at bounding box center [856, 406] width 37 height 243
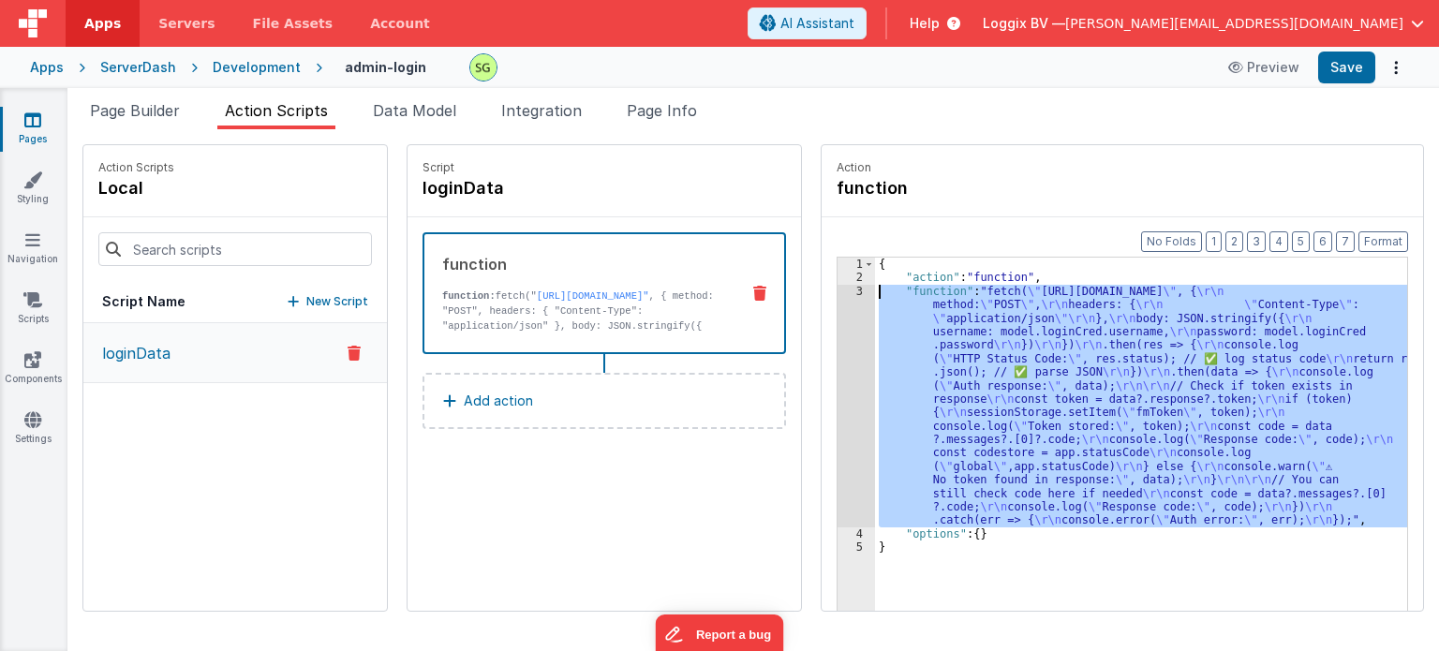
click at [840, 292] on div "3" at bounding box center [856, 406] width 37 height 243
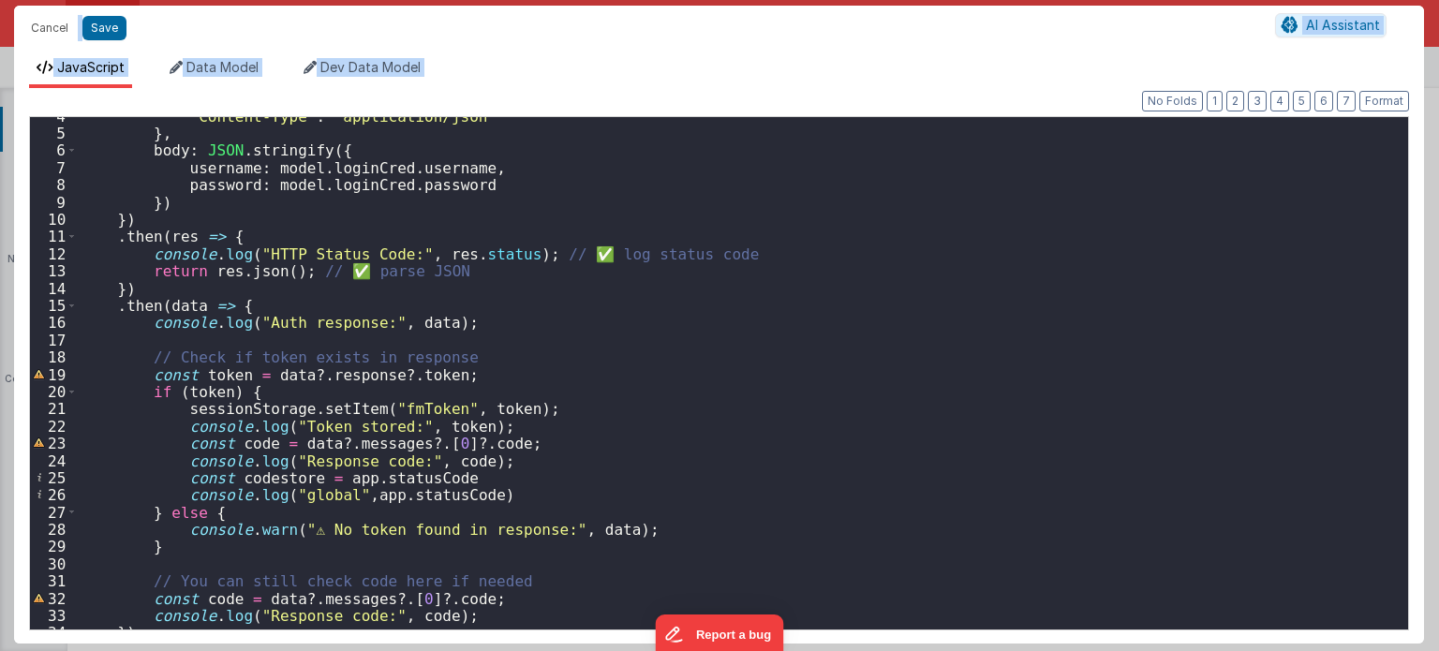
scroll to position [61, 0]
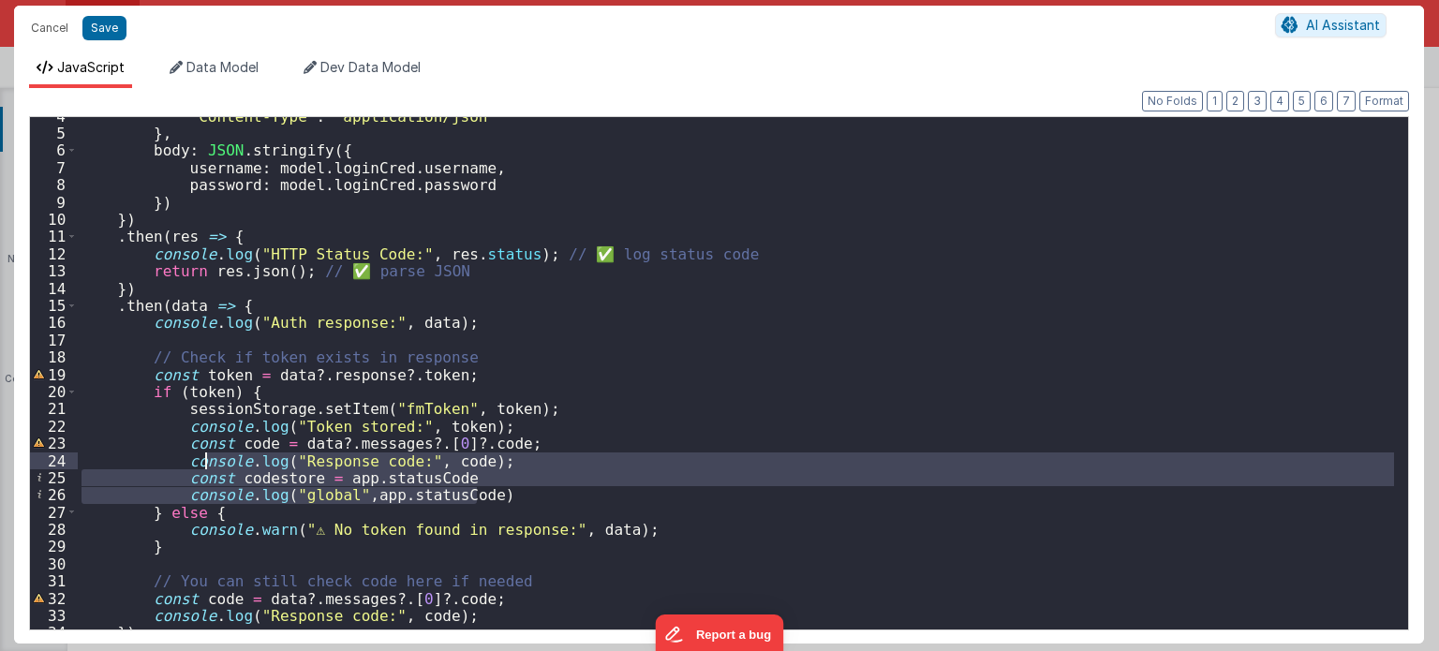
drag, startPoint x: 512, startPoint y: 497, endPoint x: 200, endPoint y: 467, distance: 312.6
click at [200, 467] on div ""Content-Type" : "application/json" } , body : JSON . stringify ({ username : m…" at bounding box center [736, 382] width 1317 height 548
click at [477, 492] on div ""Content-Type" : "application/json" } , body : JSON . stringify ({ username : m…" at bounding box center [736, 373] width 1316 height 512
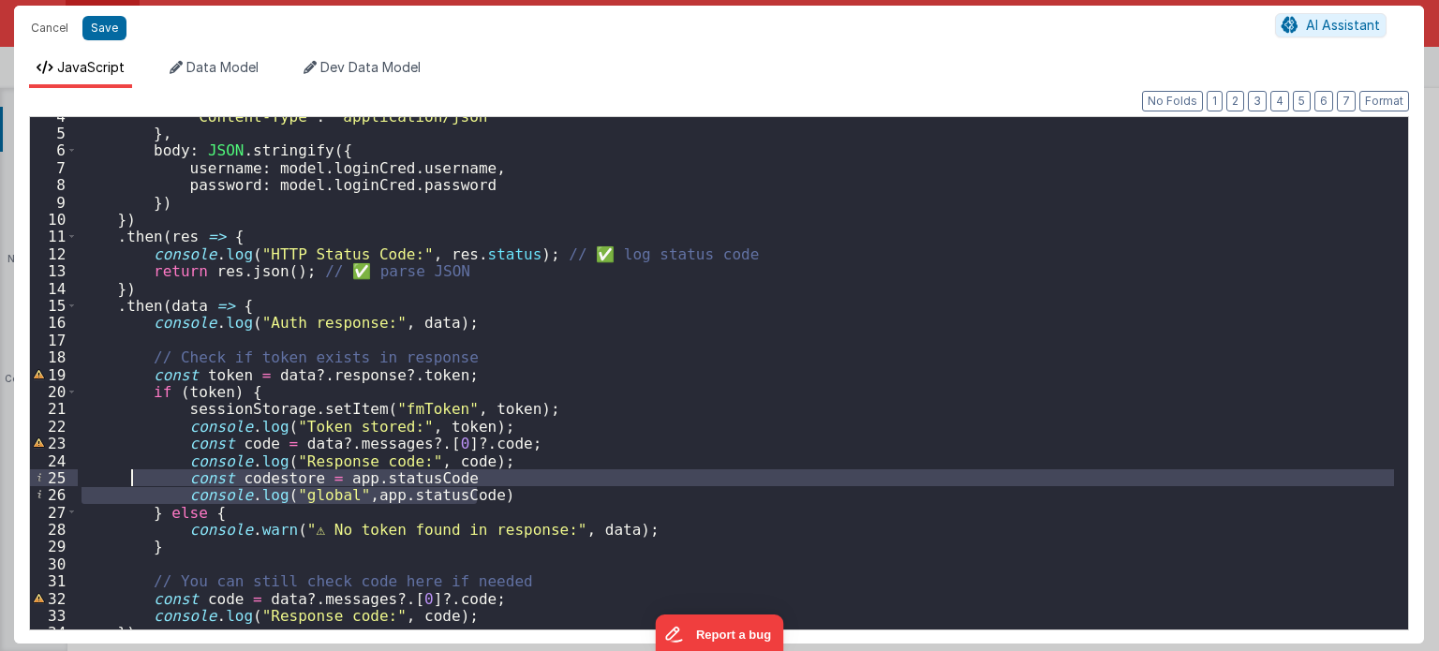
drag, startPoint x: 477, startPoint y: 492, endPoint x: 66, endPoint y: 477, distance: 411.6
click at [66, 477] on div "4 5 6 7 8 9 10 11 12 13 14 15 16 17 18 19 20 21 22 23 24 25 26 27 28 29 30 31 3…" at bounding box center [719, 373] width 1380 height 514
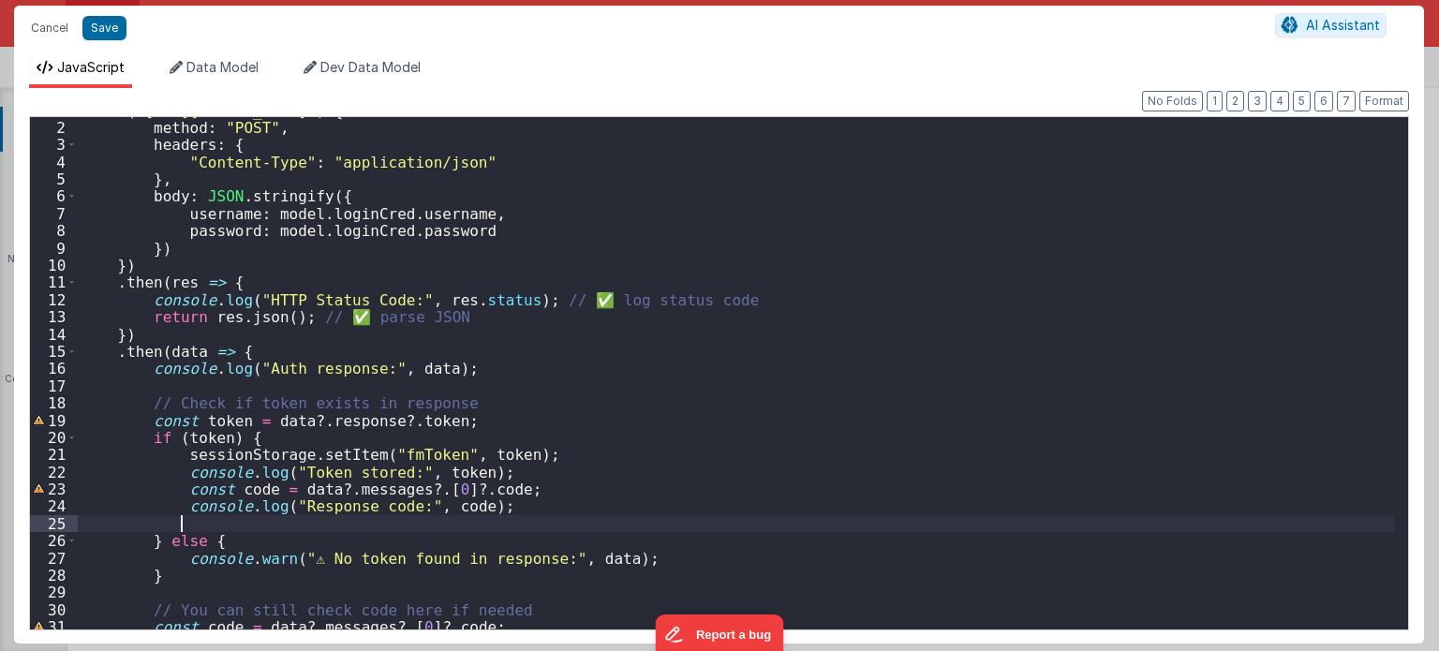
scroll to position [0, 0]
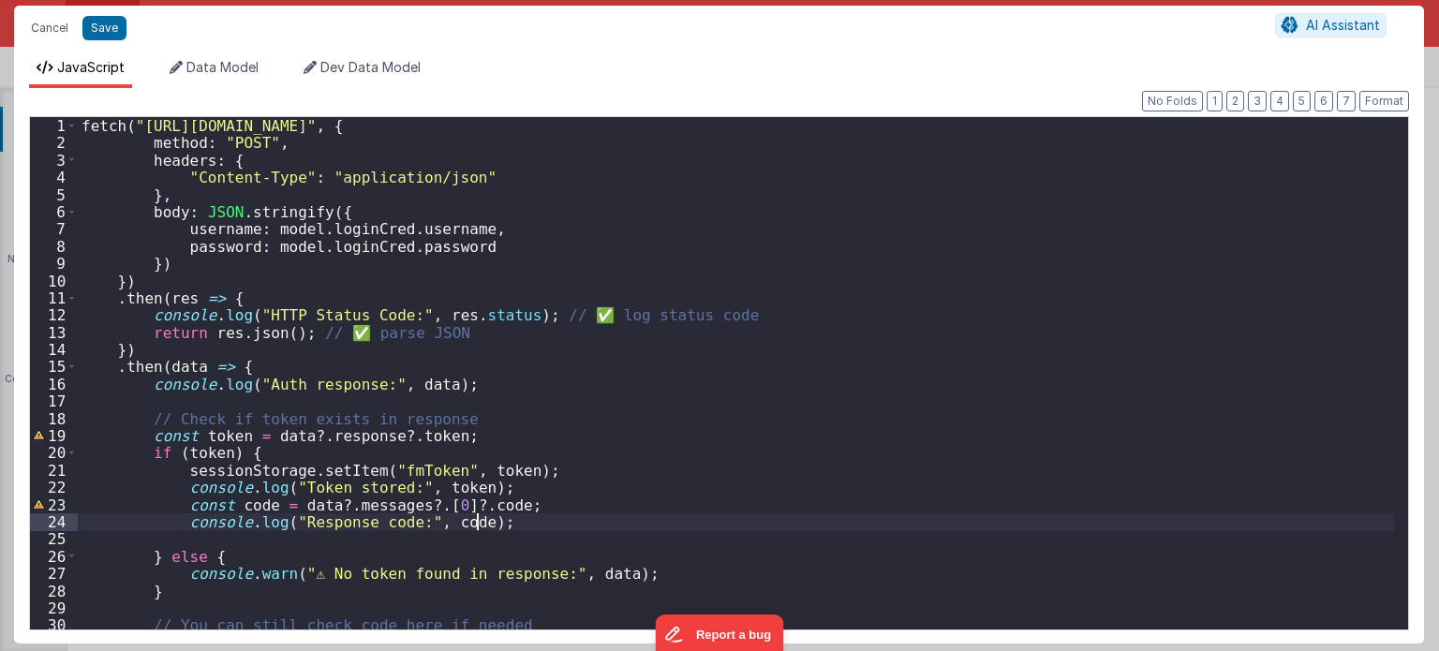
click at [490, 523] on div "fetch ( "https://fmproxy.netlify.app/.netlify/functions/auth" , { method : "POS…" at bounding box center [736, 391] width 1317 height 548
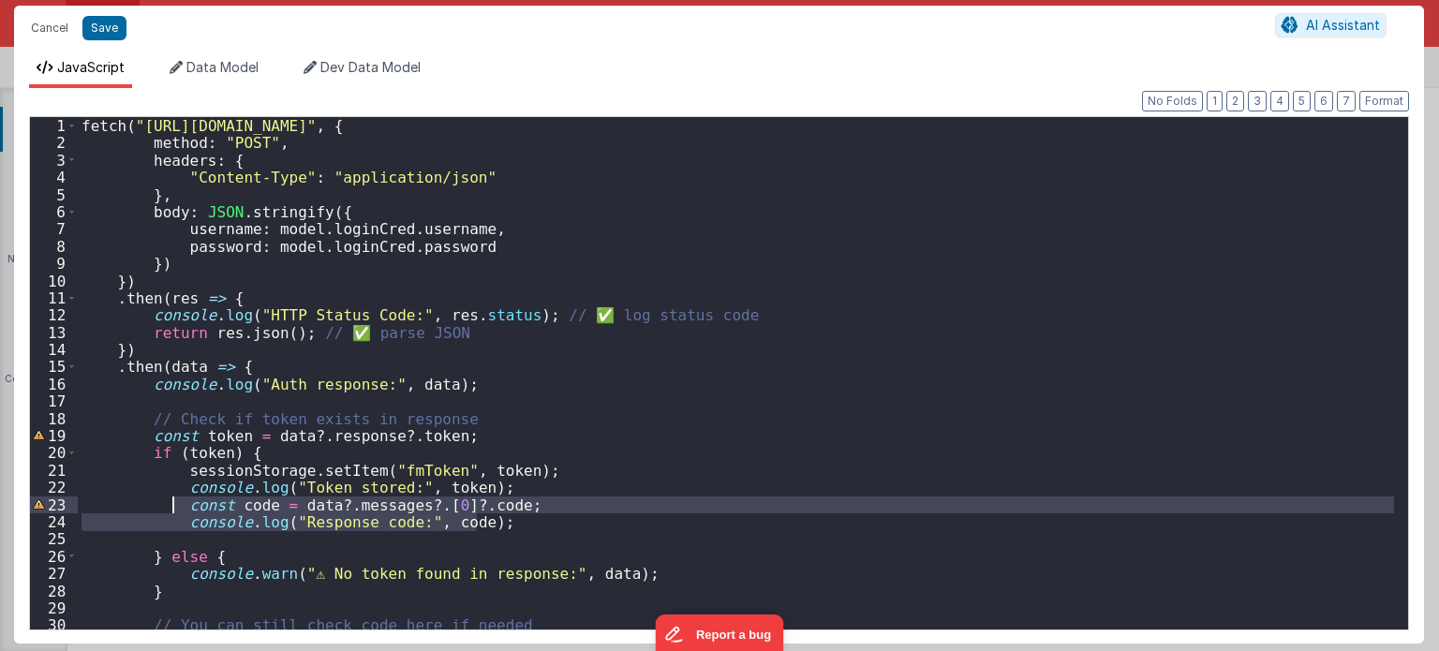
drag, startPoint x: 490, startPoint y: 523, endPoint x: 170, endPoint y: 509, distance: 320.7
click at [170, 509] on div "fetch ( "https://fmproxy.netlify.app/.netlify/functions/auth" , { method : "POS…" at bounding box center [736, 391] width 1317 height 548
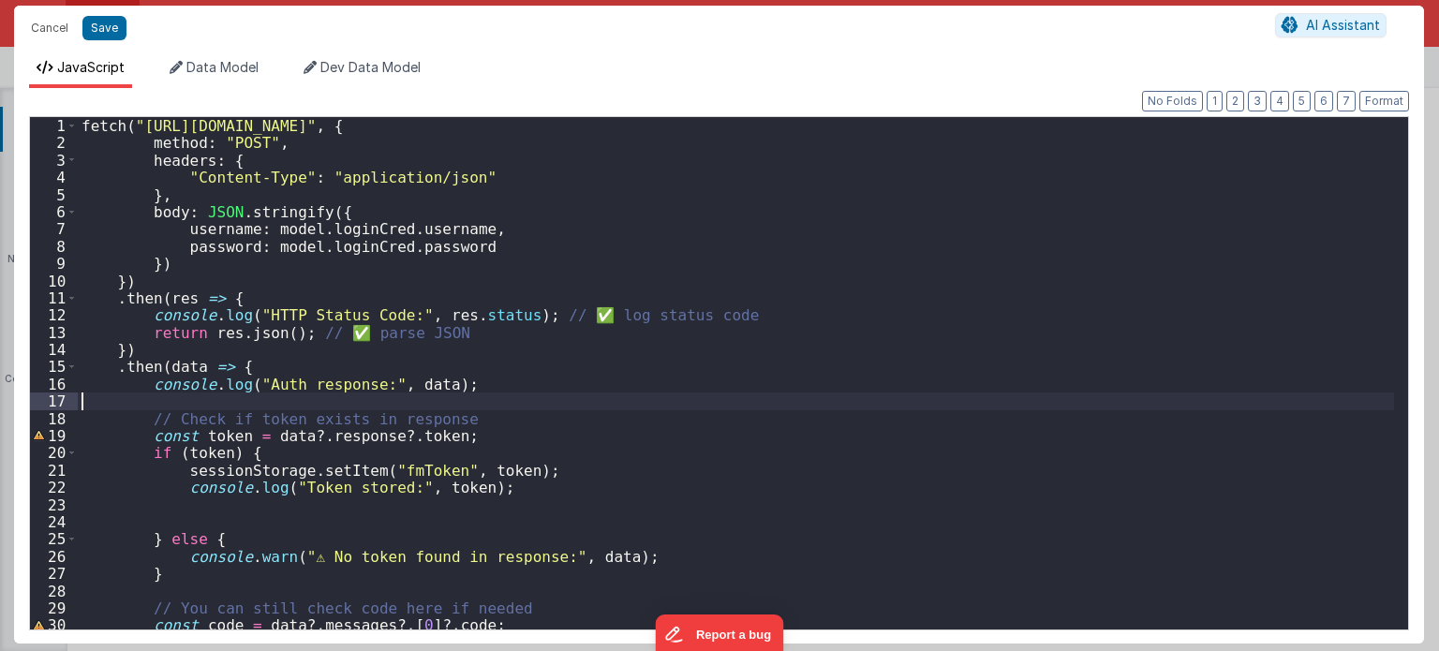
click at [165, 395] on div "fetch ( "https://fmproxy.netlify.app/.netlify/functions/auth" , { method : "POS…" at bounding box center [736, 391] width 1317 height 548
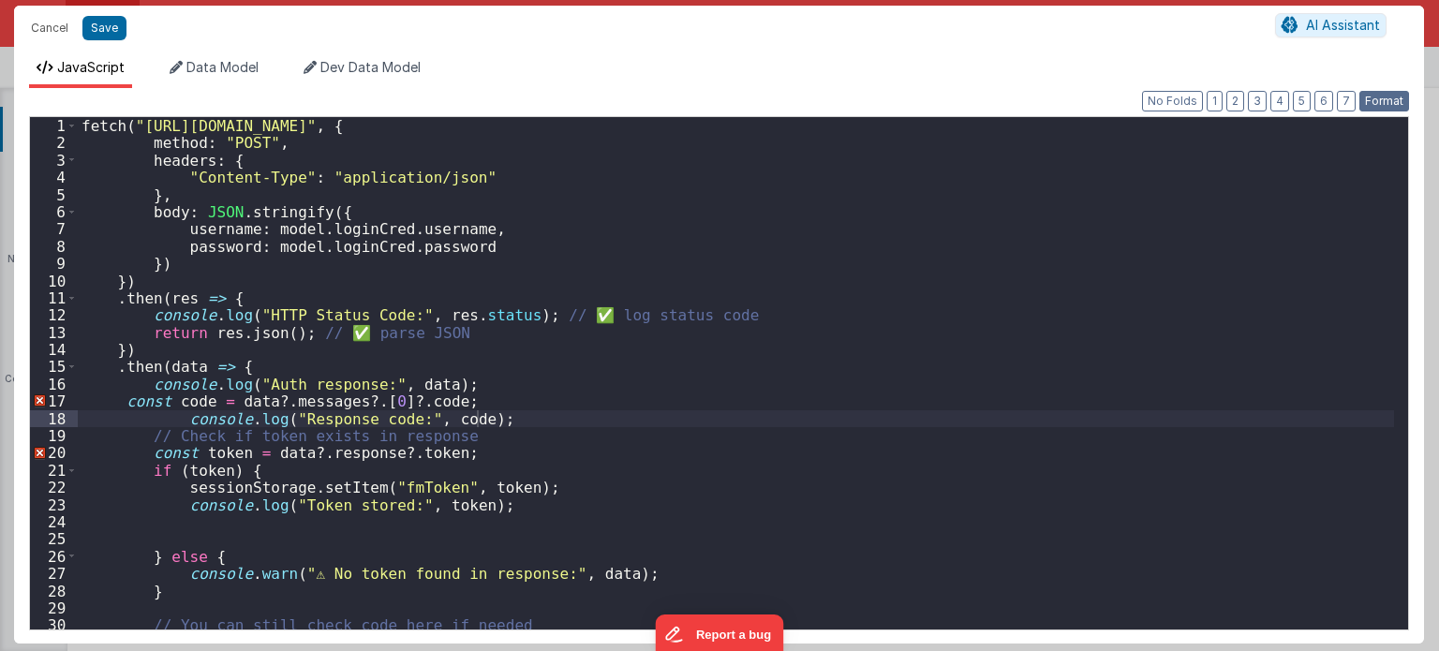
click at [1385, 100] on button "Format" at bounding box center [1384, 101] width 50 height 21
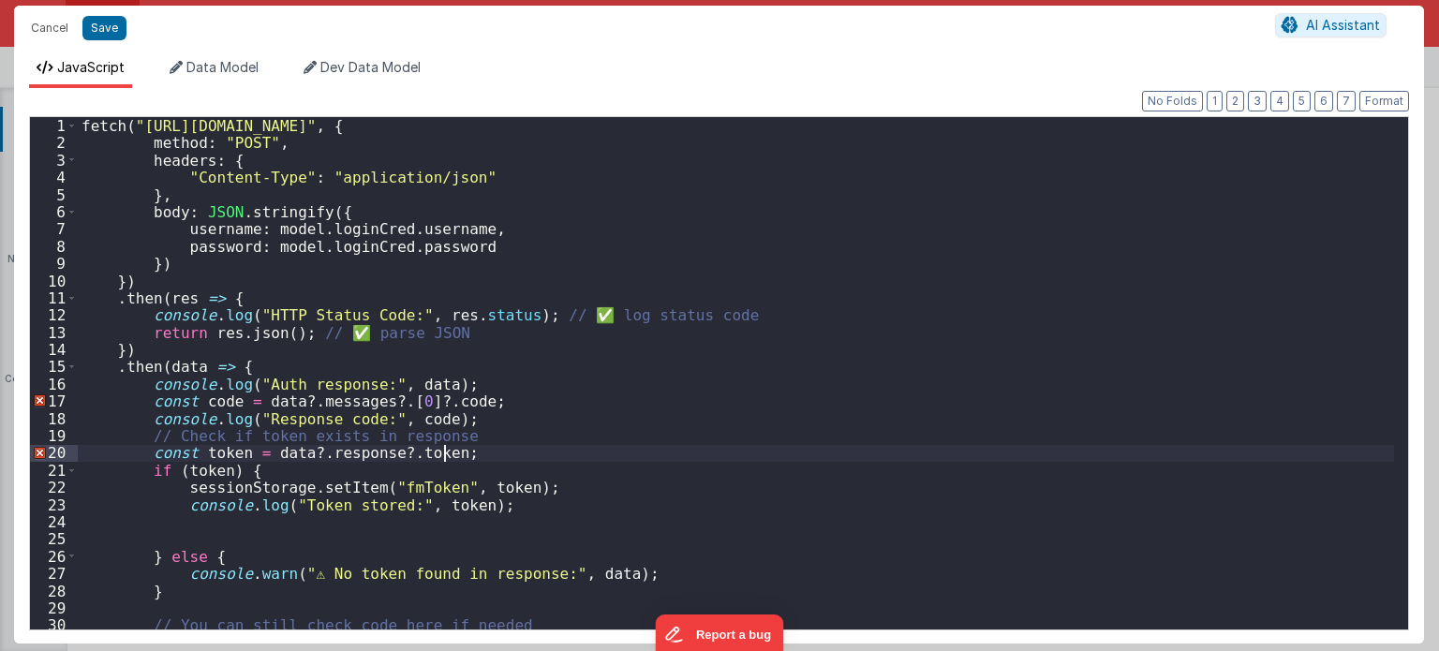
click at [861, 451] on div "fetch ( "https://fmproxy.netlify.app/.netlify/functions/auth" , { method : "POS…" at bounding box center [736, 391] width 1317 height 548
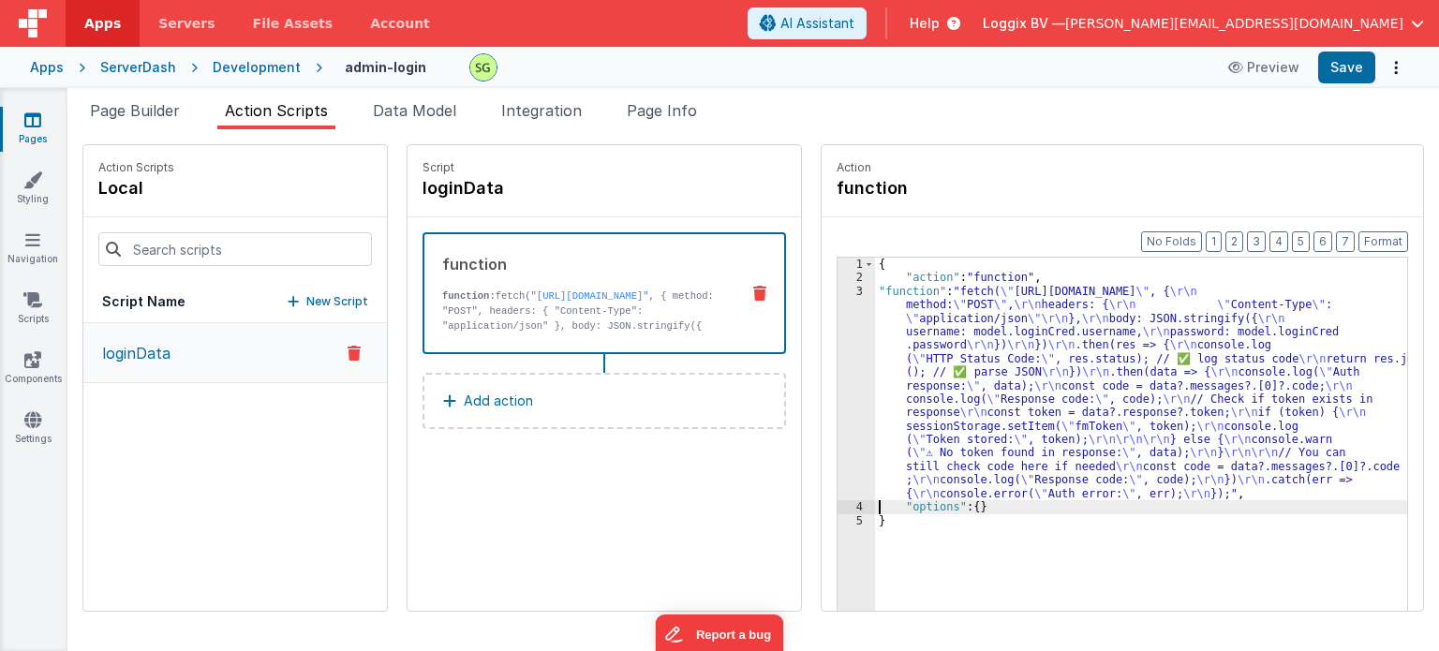
click at [839, 293] on div "3" at bounding box center [856, 392] width 37 height 215
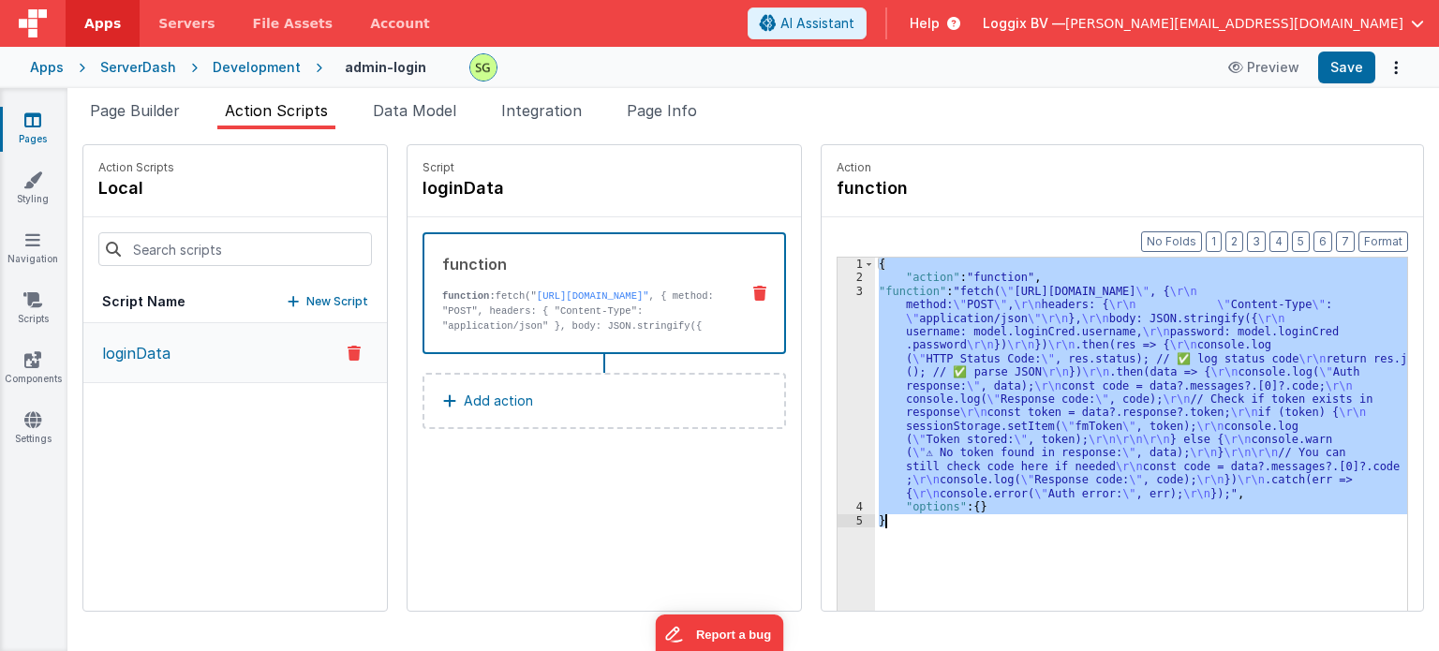
click at [839, 293] on div "3" at bounding box center [856, 392] width 37 height 215
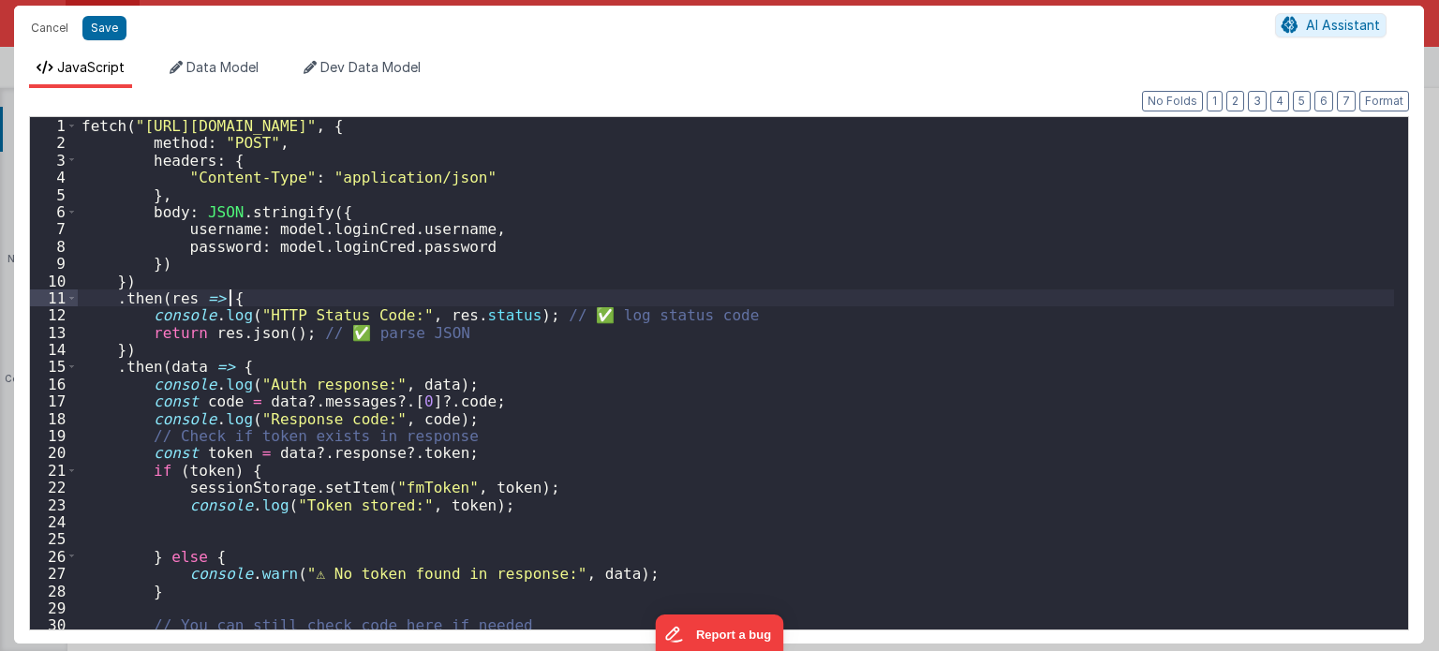
click at [839, 293] on div "fetch ( "https://fmproxy.netlify.app/.netlify/functions/auth" , { method : "POS…" at bounding box center [736, 391] width 1317 height 548
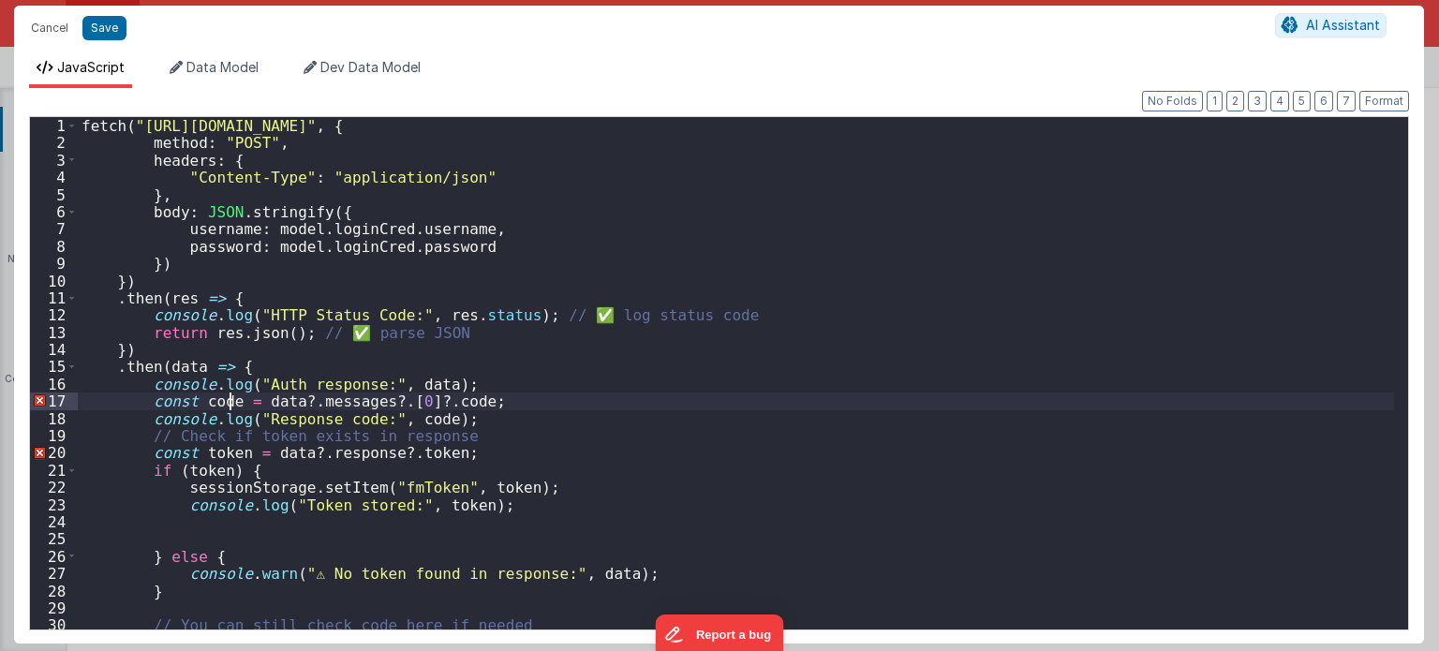
click at [229, 402] on div "fetch ( "https://fmproxy.netlify.app/.netlify/functions/auth" , { method : "POS…" at bounding box center [736, 391] width 1317 height 548
click at [233, 399] on div "fetch ( "https://fmproxy.netlify.app/.netlify/functions/auth" , { method : "POS…" at bounding box center [736, 391] width 1317 height 548
click at [409, 416] on div "fetch ( "https://fmproxy.netlify.app/.netlify/functions/auth" , { method : "POS…" at bounding box center [736, 391] width 1317 height 548
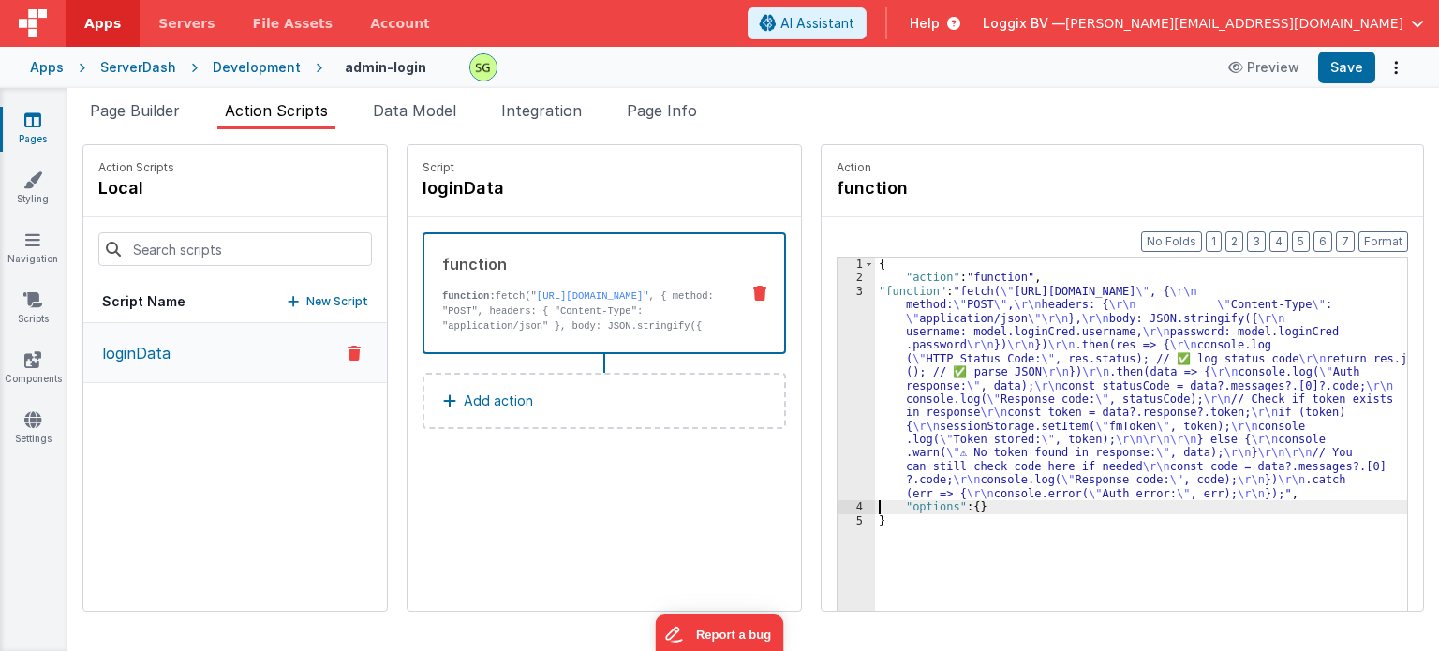
click at [839, 294] on div "3" at bounding box center [856, 392] width 37 height 215
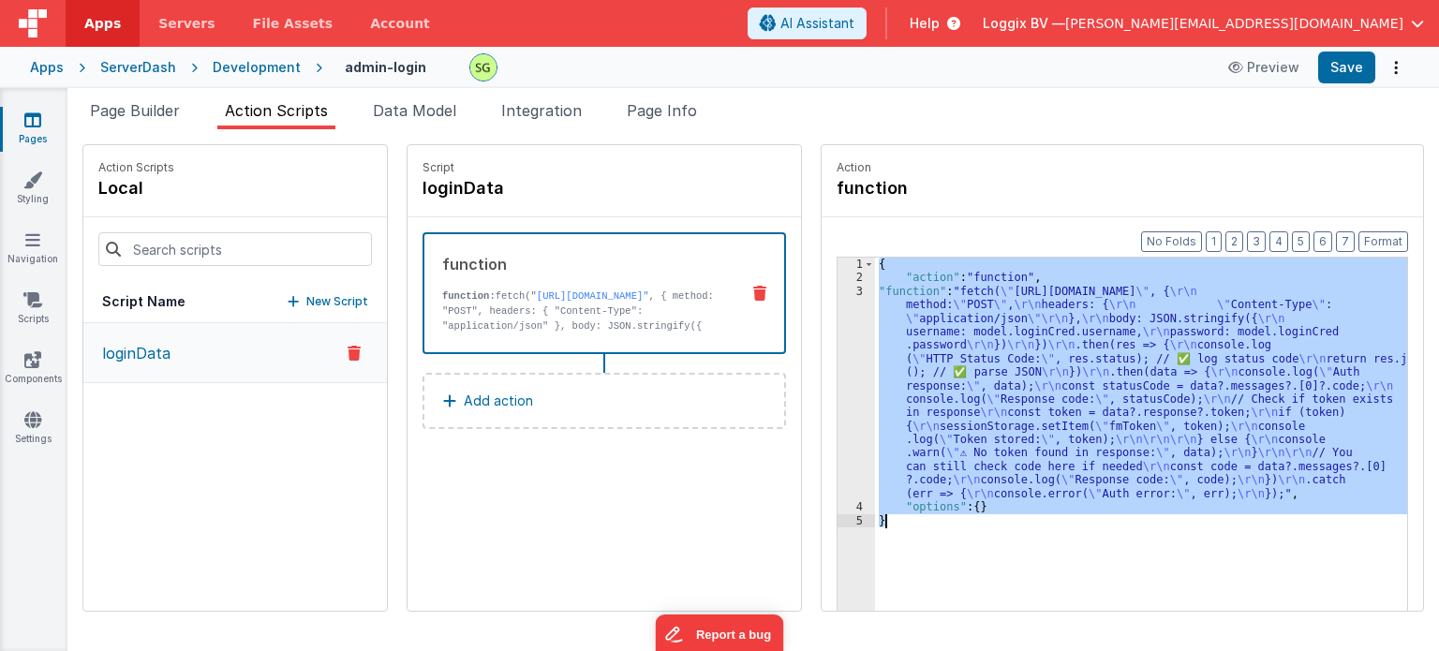
click at [839, 294] on div "3" at bounding box center [856, 392] width 37 height 215
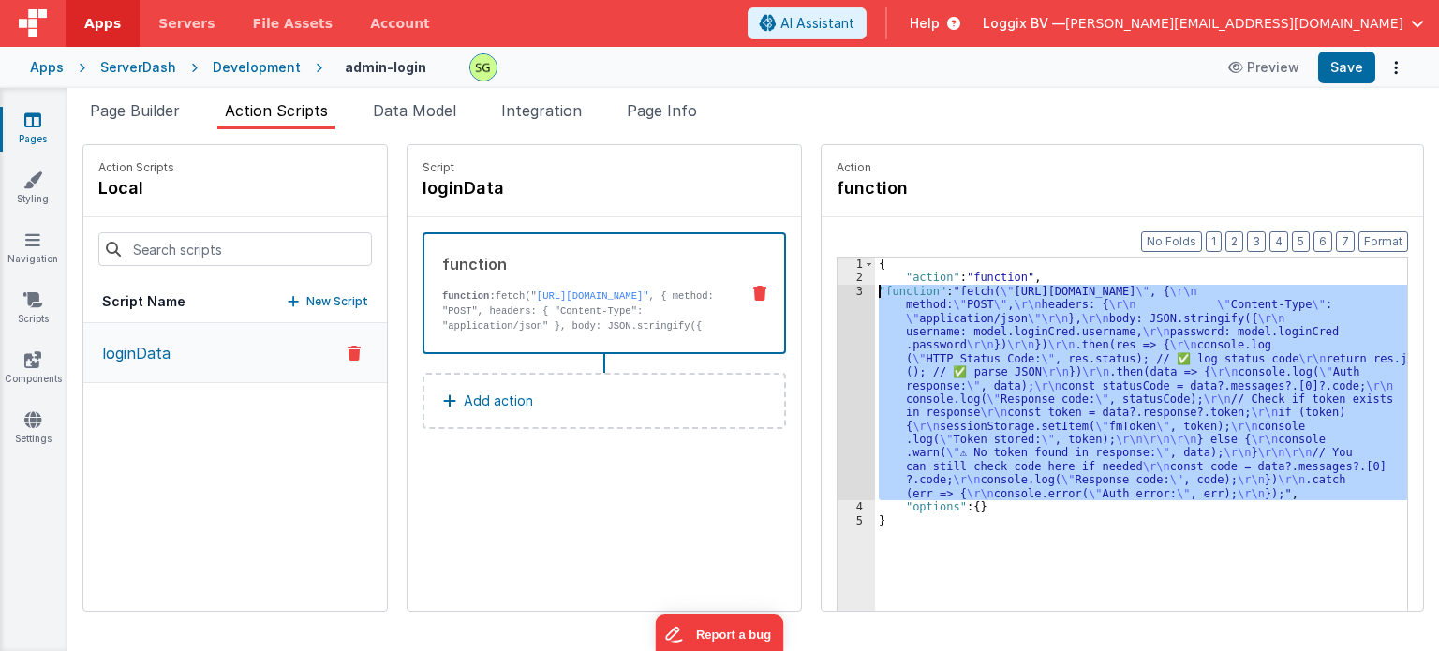
click at [839, 294] on div "3" at bounding box center [856, 392] width 37 height 215
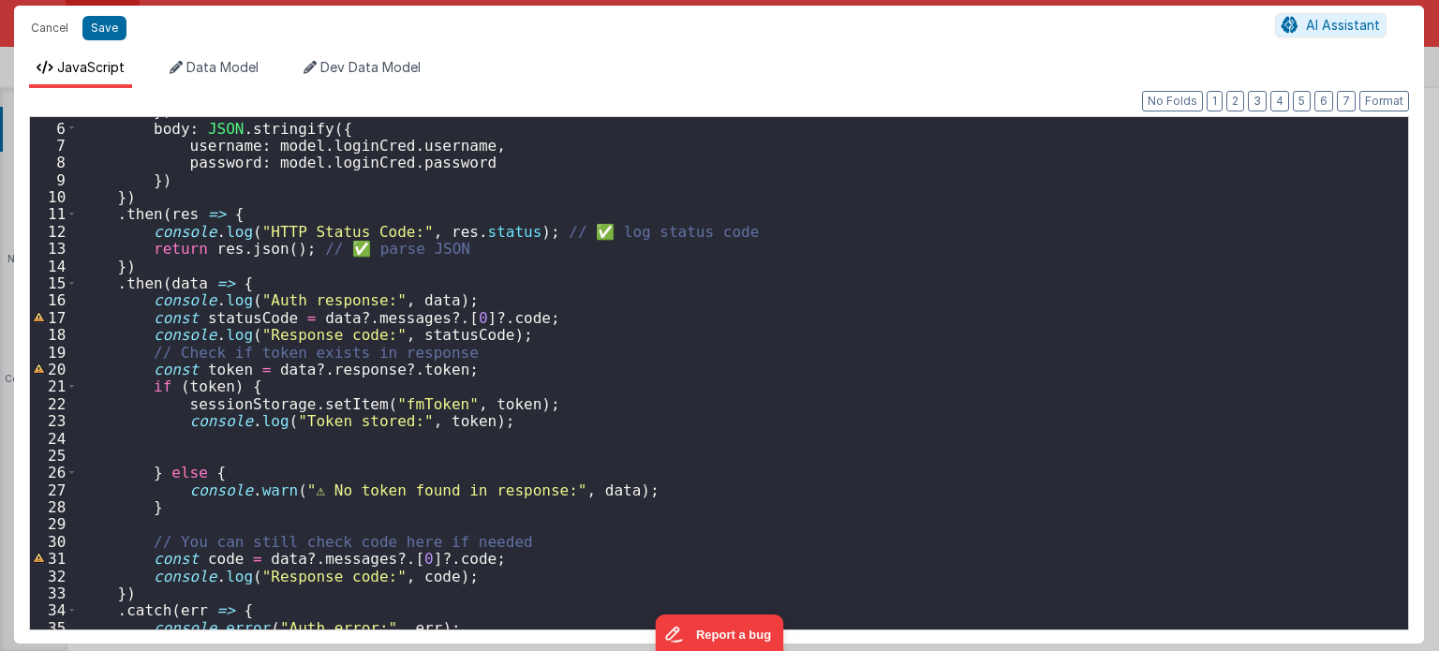
scroll to position [88, 0]
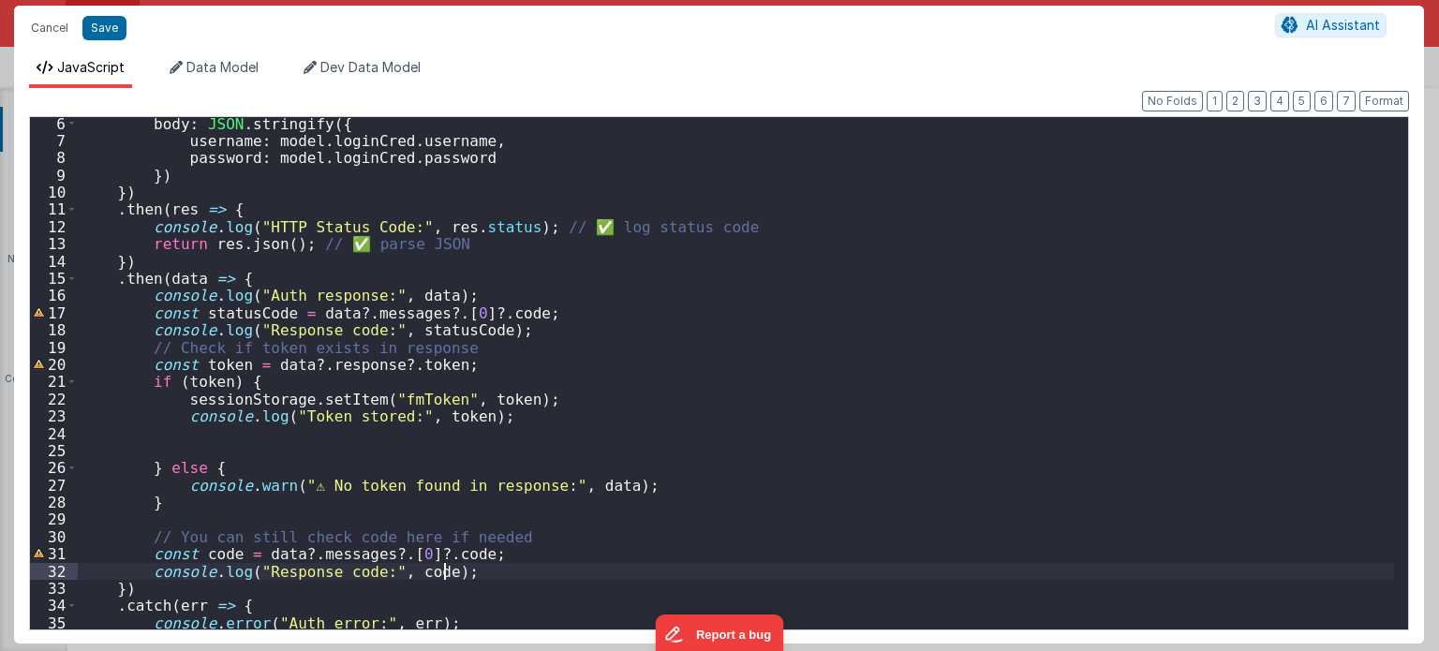
click at [450, 569] on div "body : JSON . stringify ({ username : model . loginCred . username , password :…" at bounding box center [736, 389] width 1317 height 548
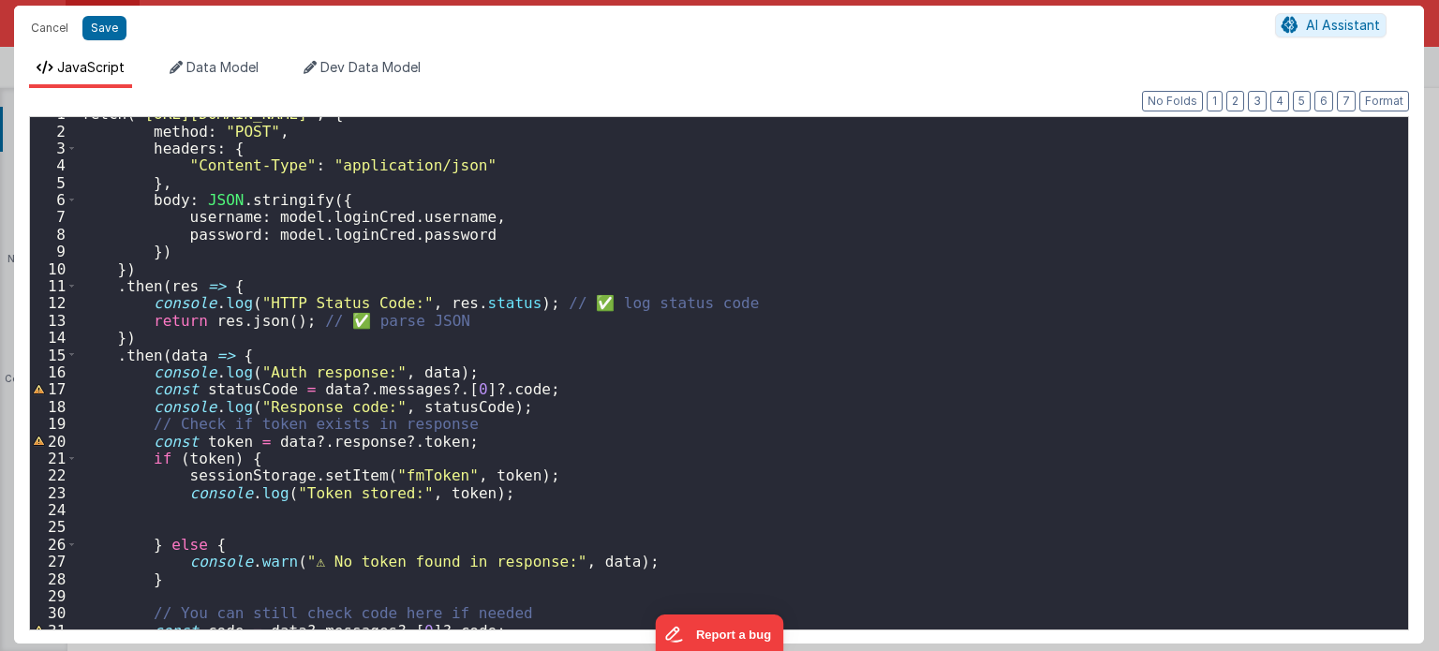
scroll to position [107, 0]
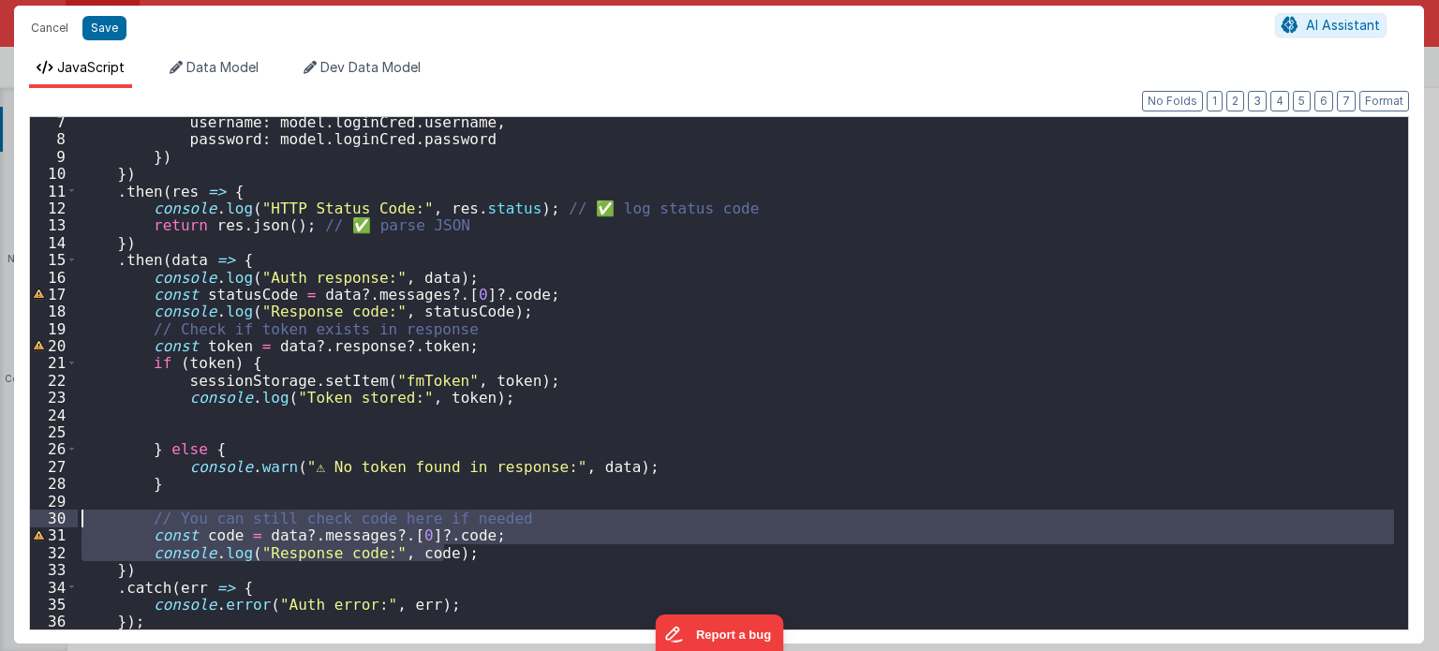
drag, startPoint x: 462, startPoint y: 554, endPoint x: 70, endPoint y: 516, distance: 393.4
click at [70, 516] on div "7 8 9 10 11 12 13 14 15 16 17 18 19 20 21 22 23 24 25 26 27 28 29 30 31 32 33 3…" at bounding box center [719, 373] width 1380 height 514
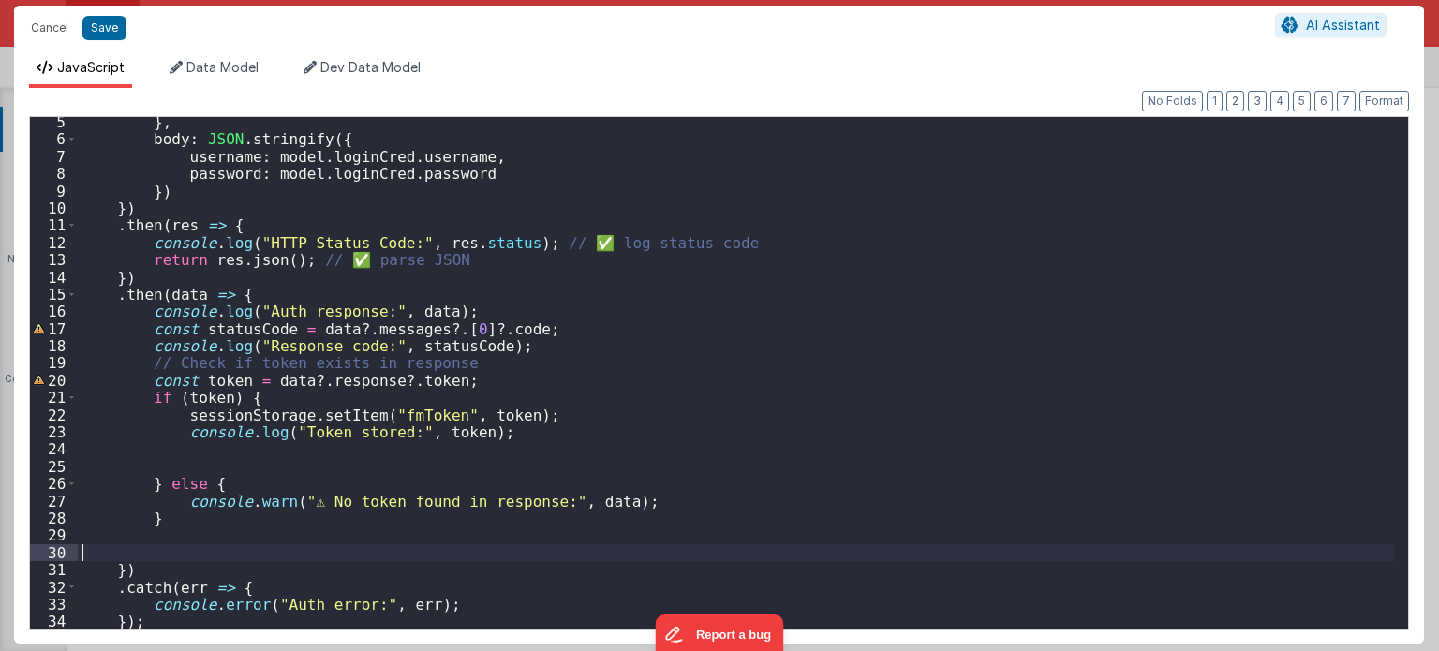
scroll to position [55, 0]
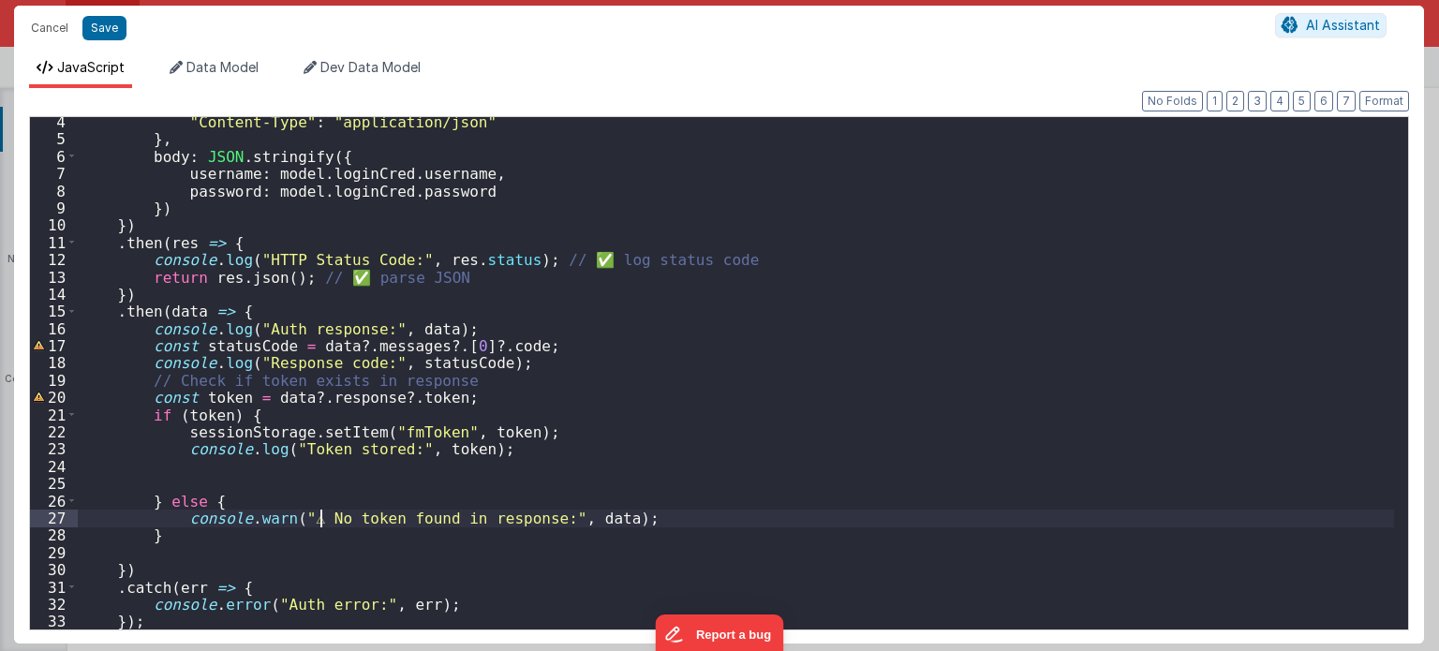
click at [318, 519] on div ""Content-Type" : "application/json" } , body : JSON . stringify ({ username : m…" at bounding box center [736, 387] width 1317 height 548
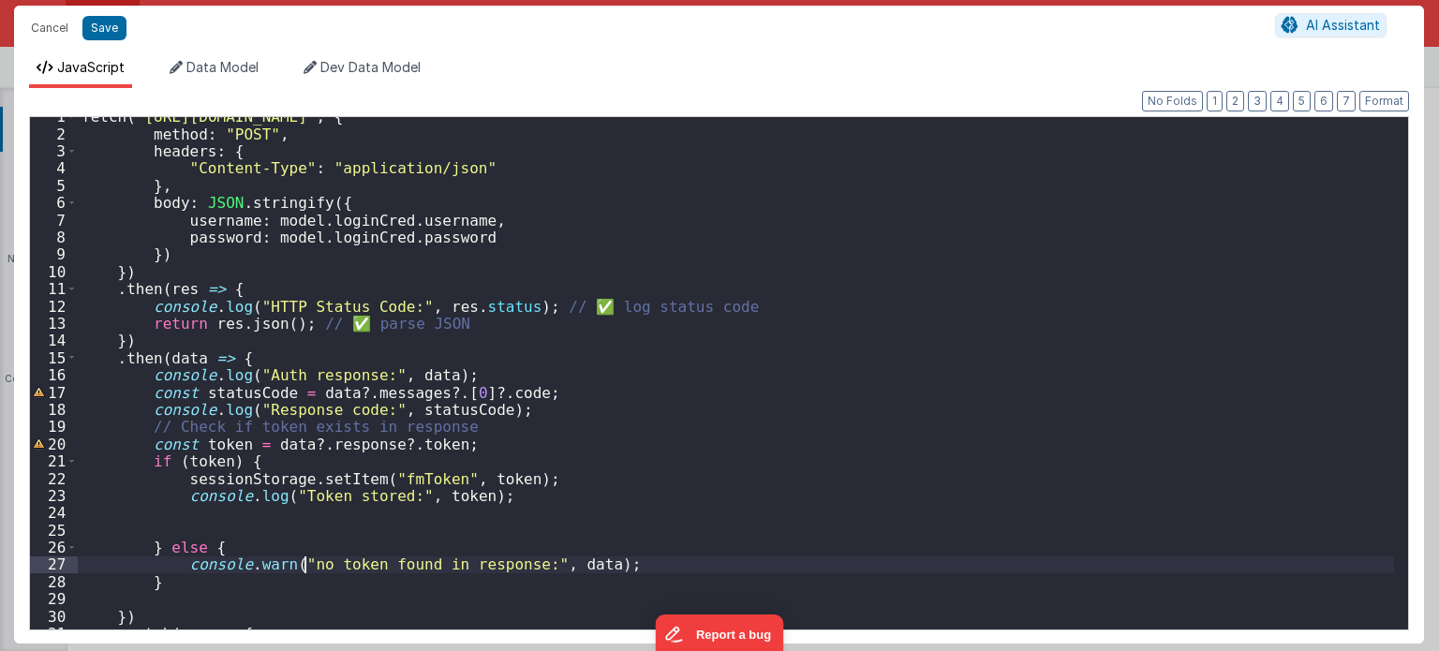
scroll to position [0, 0]
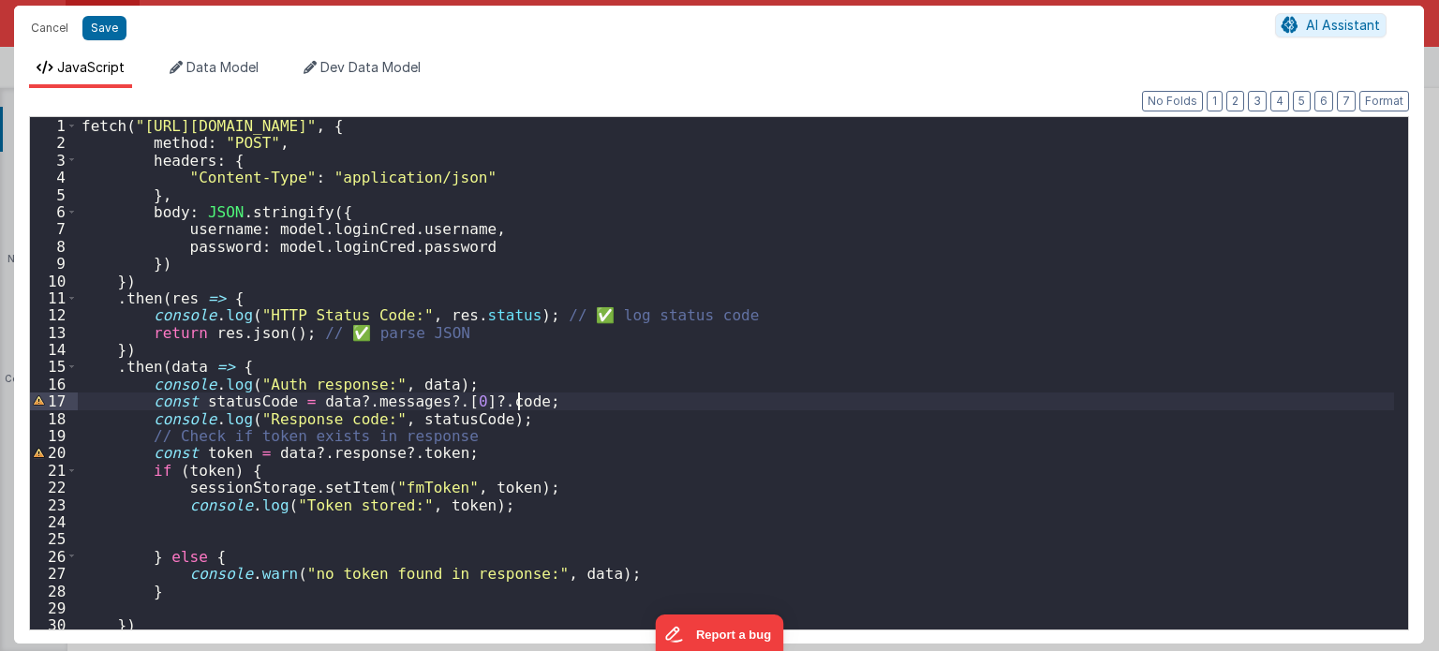
click at [537, 401] on div "fetch ( "https://fmproxy.netlify.app/.netlify/functions/auth" , { method : "POS…" at bounding box center [736, 391] width 1317 height 548
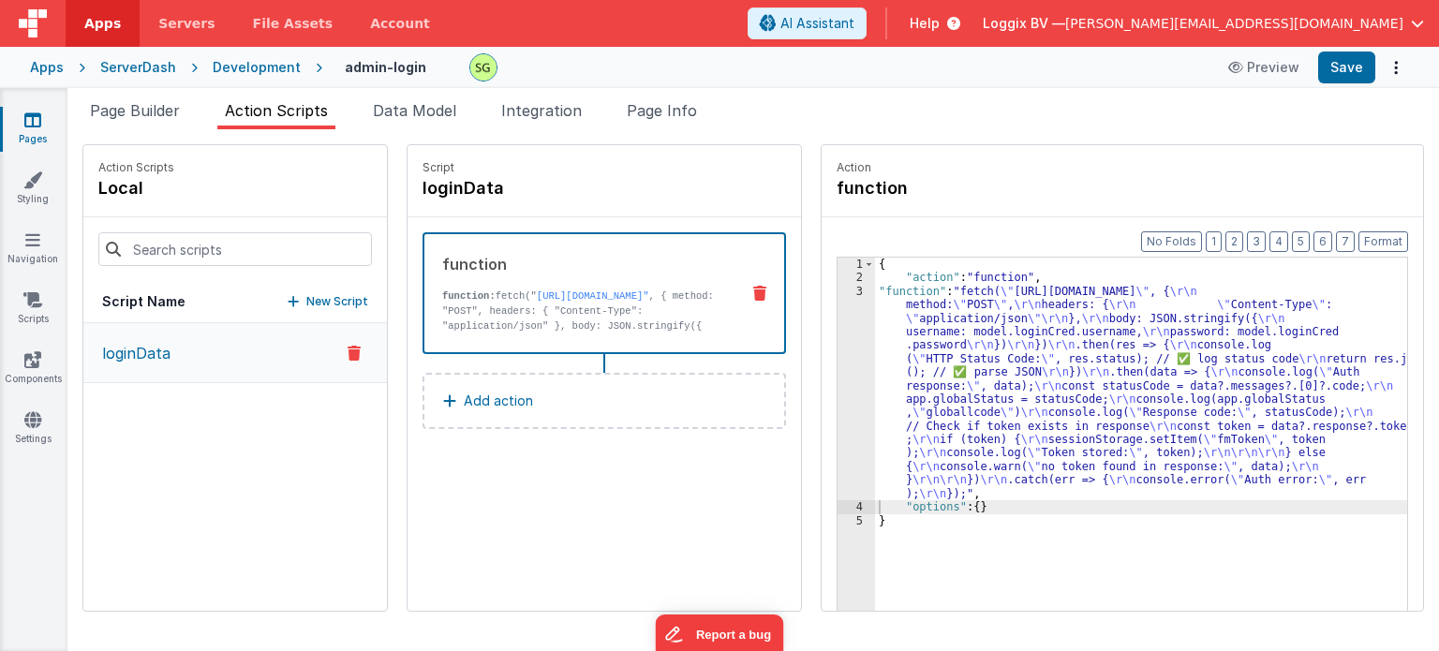
click at [529, 398] on button "Add action" at bounding box center [605, 401] width 364 height 56
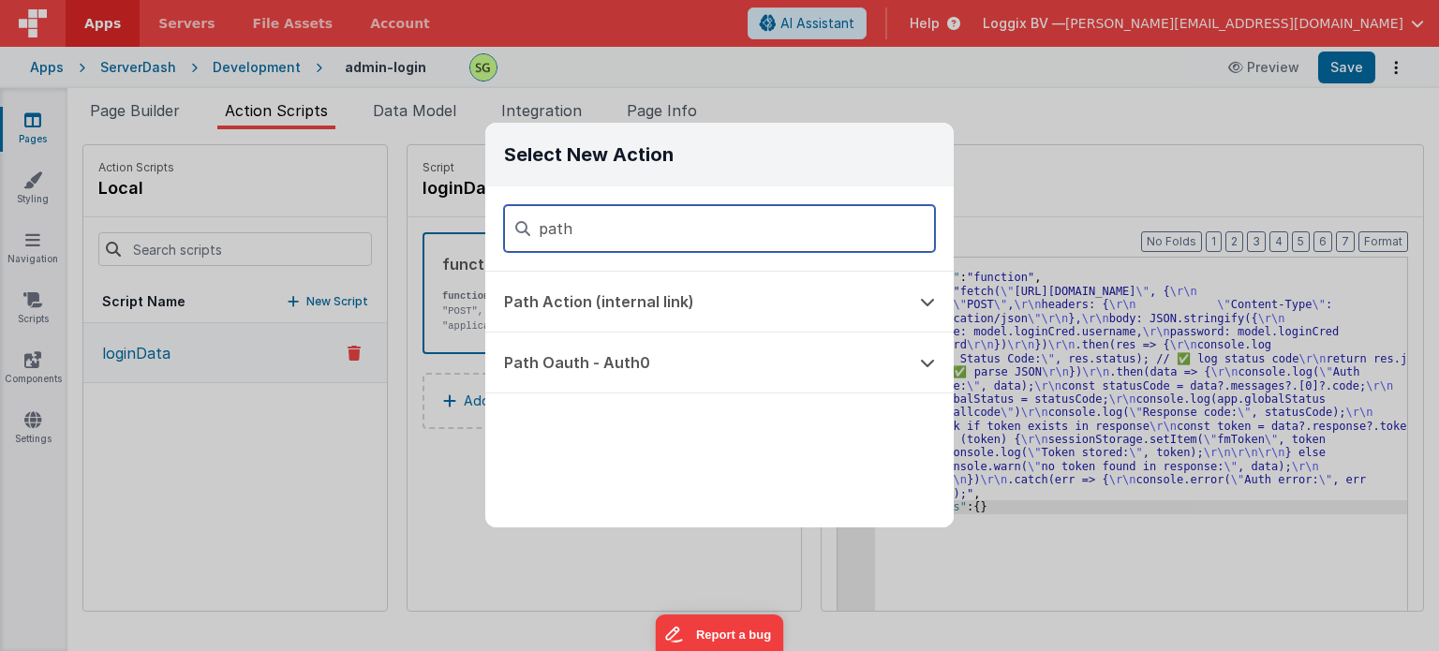
type input "path"
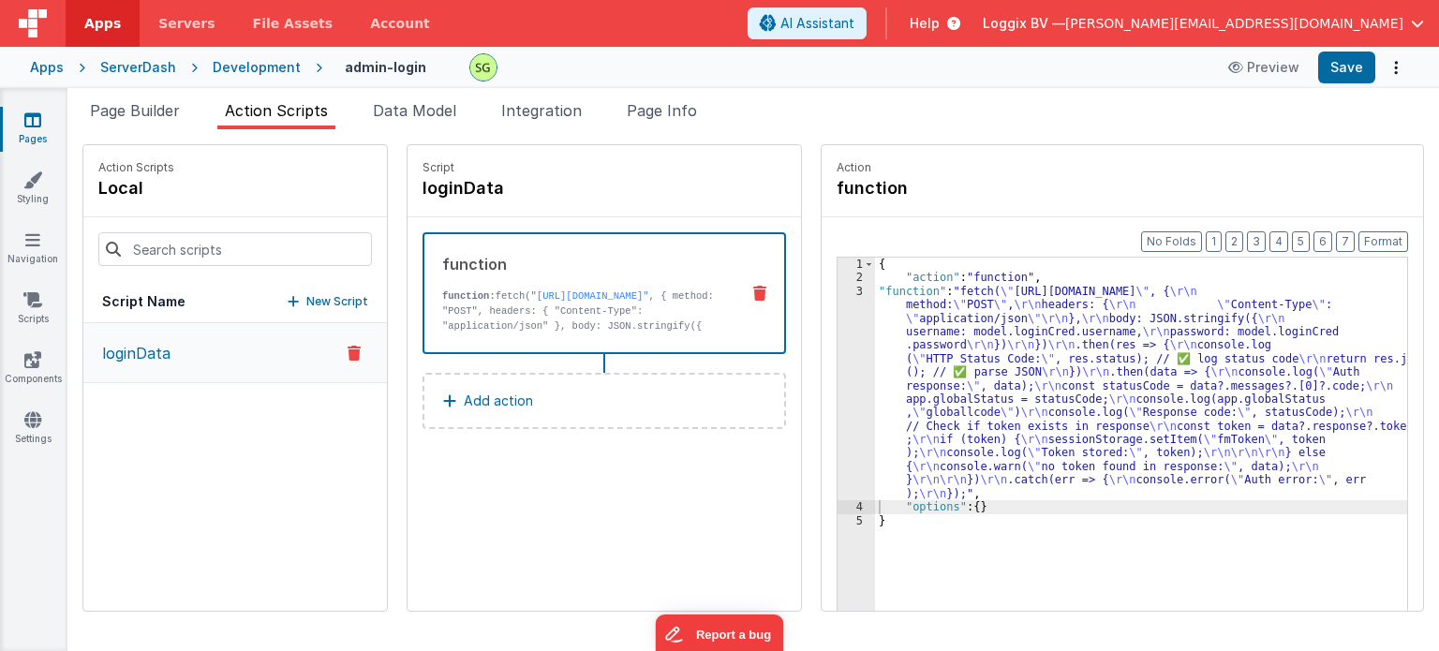
click at [586, 542] on div "Select New Action path Path Action (internal link) Path Oauth - Auth0" at bounding box center [719, 325] width 1439 height 651
click at [21, 119] on link "Pages" at bounding box center [32, 129] width 67 height 37
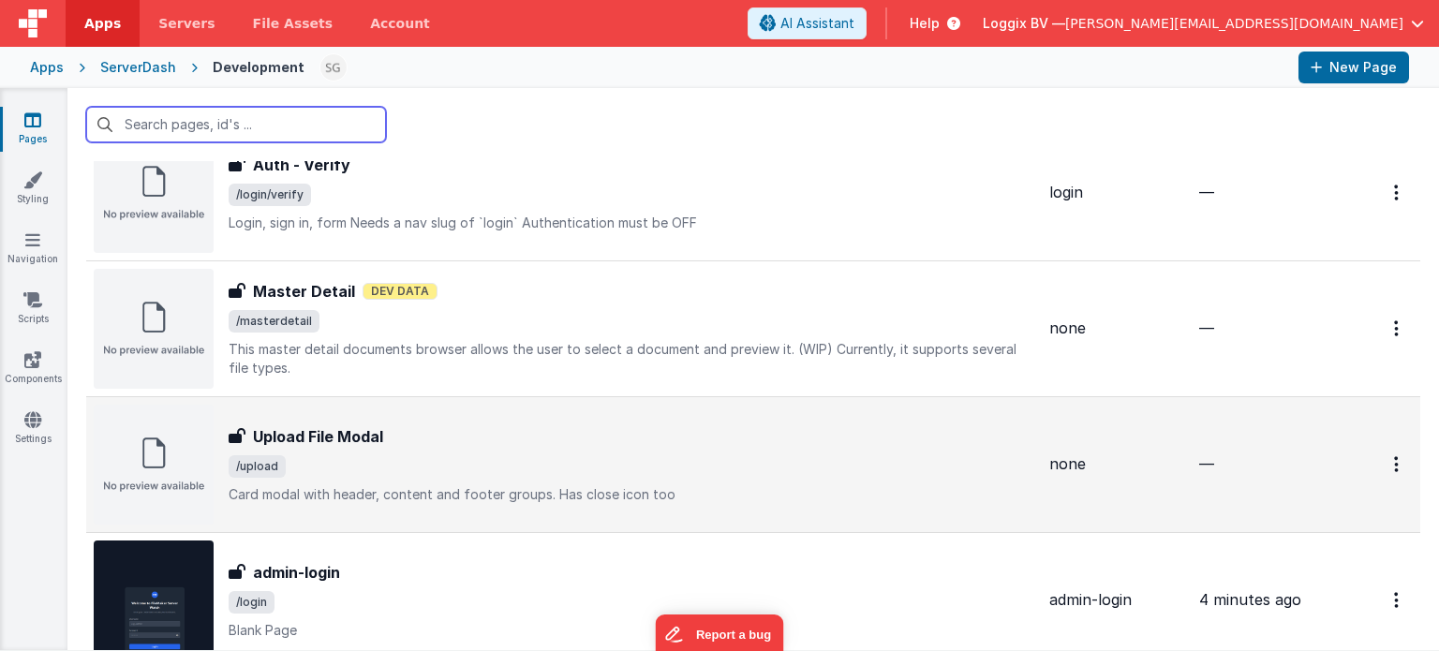
scroll to position [1810, 0]
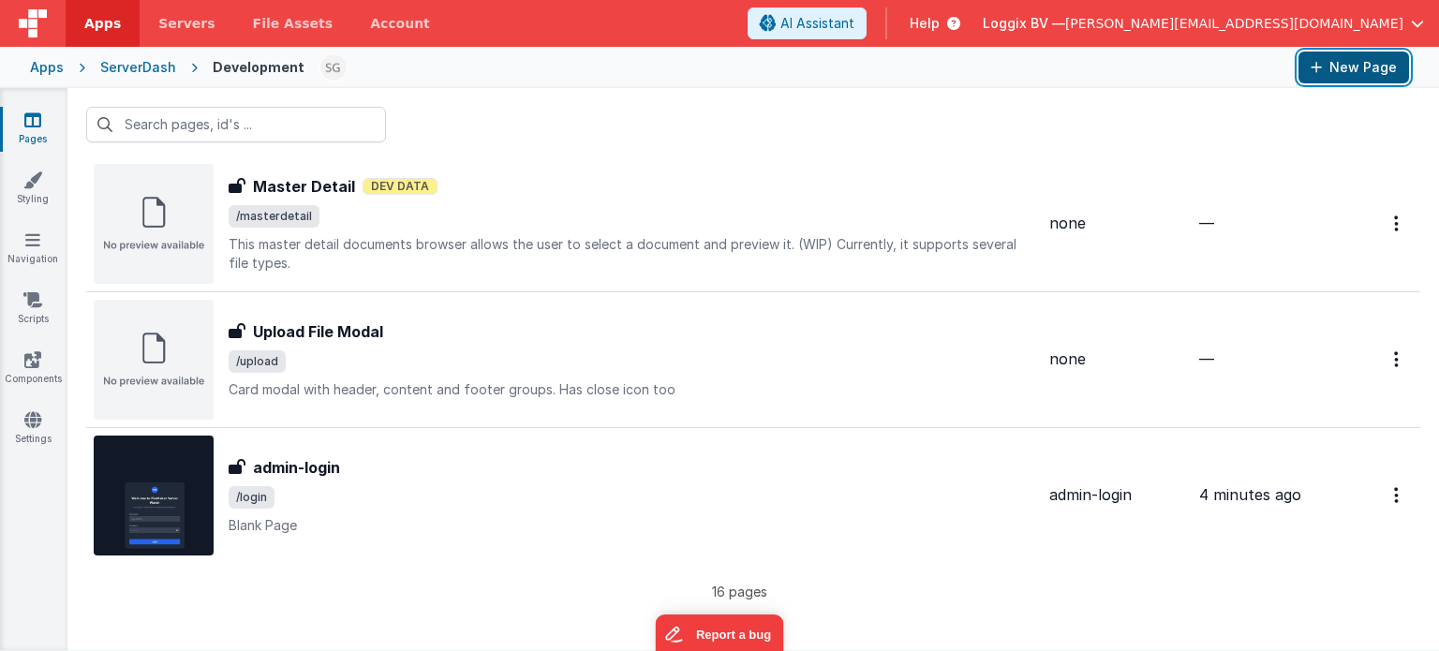
click at [1349, 67] on button "New Page" at bounding box center [1353, 68] width 111 height 32
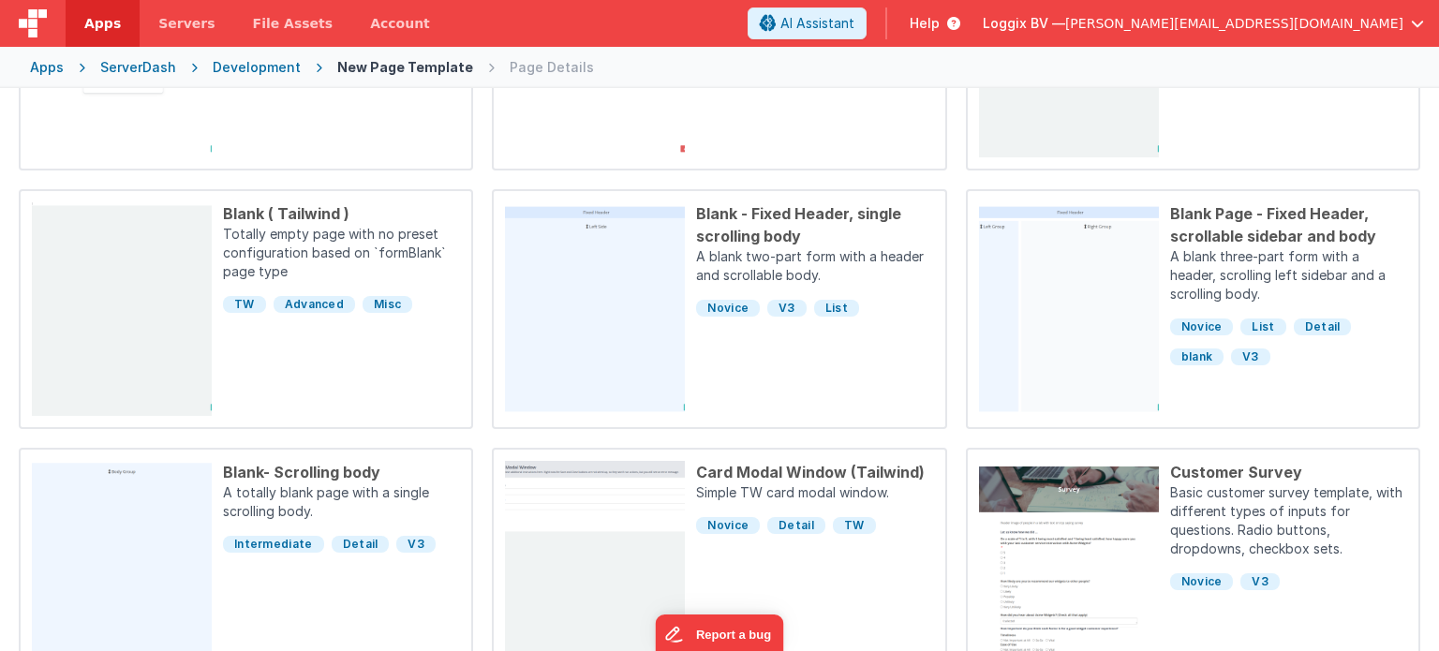
scroll to position [606, 0]
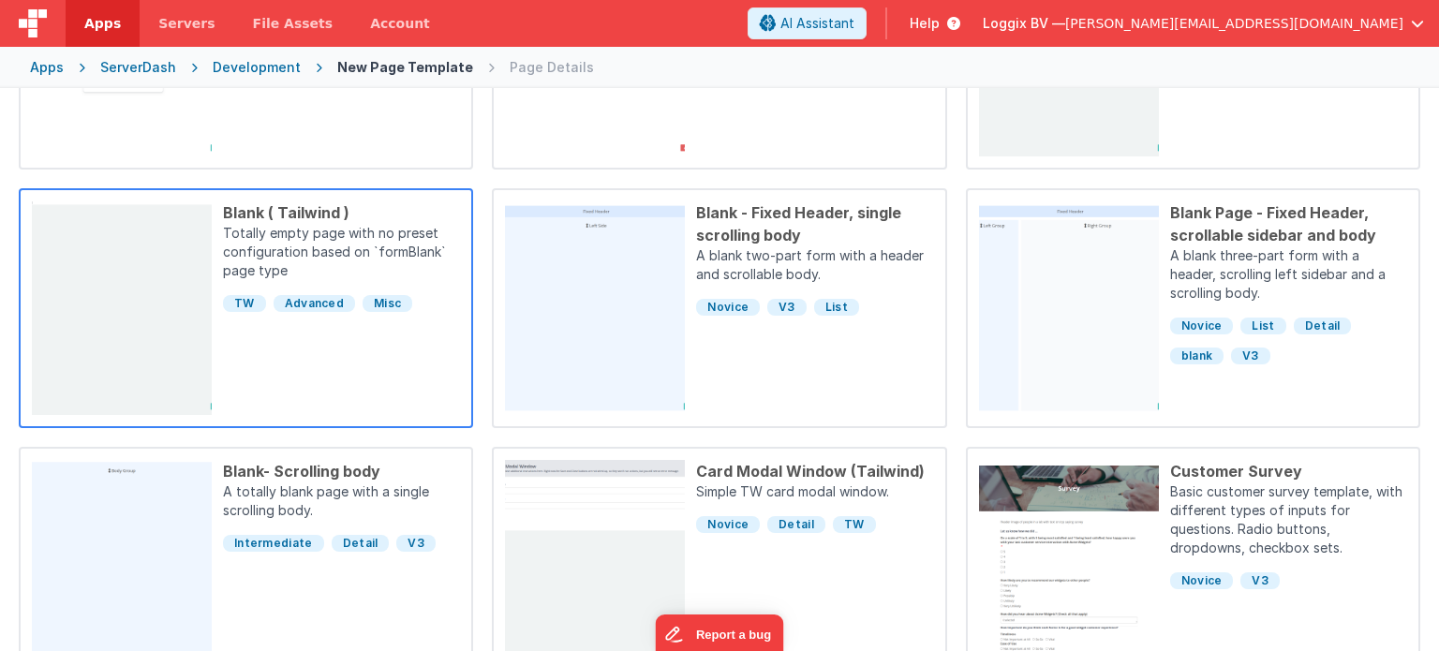
click at [304, 404] on div "Blank ( Tailwind ) Totally empty page with no preset configuration based on `fo…" at bounding box center [336, 308] width 248 height 214
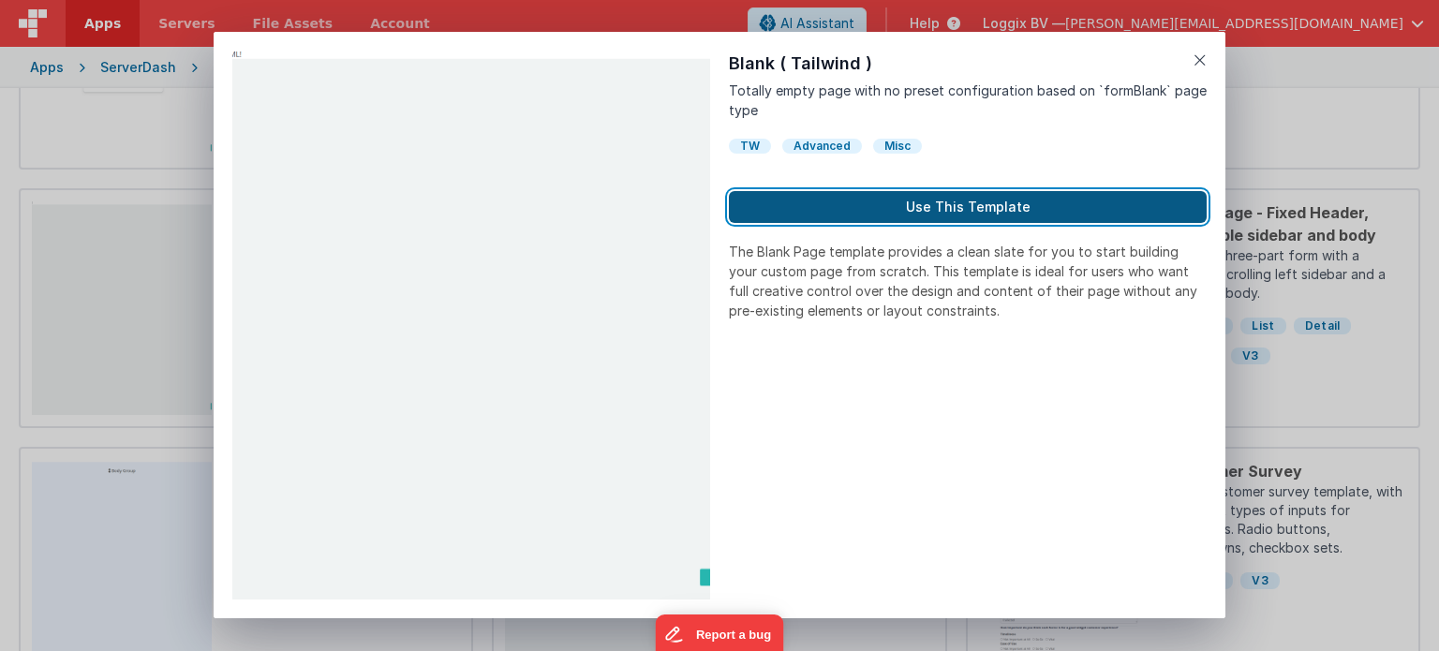
click at [1046, 213] on button "Use This Template" at bounding box center [968, 207] width 478 height 32
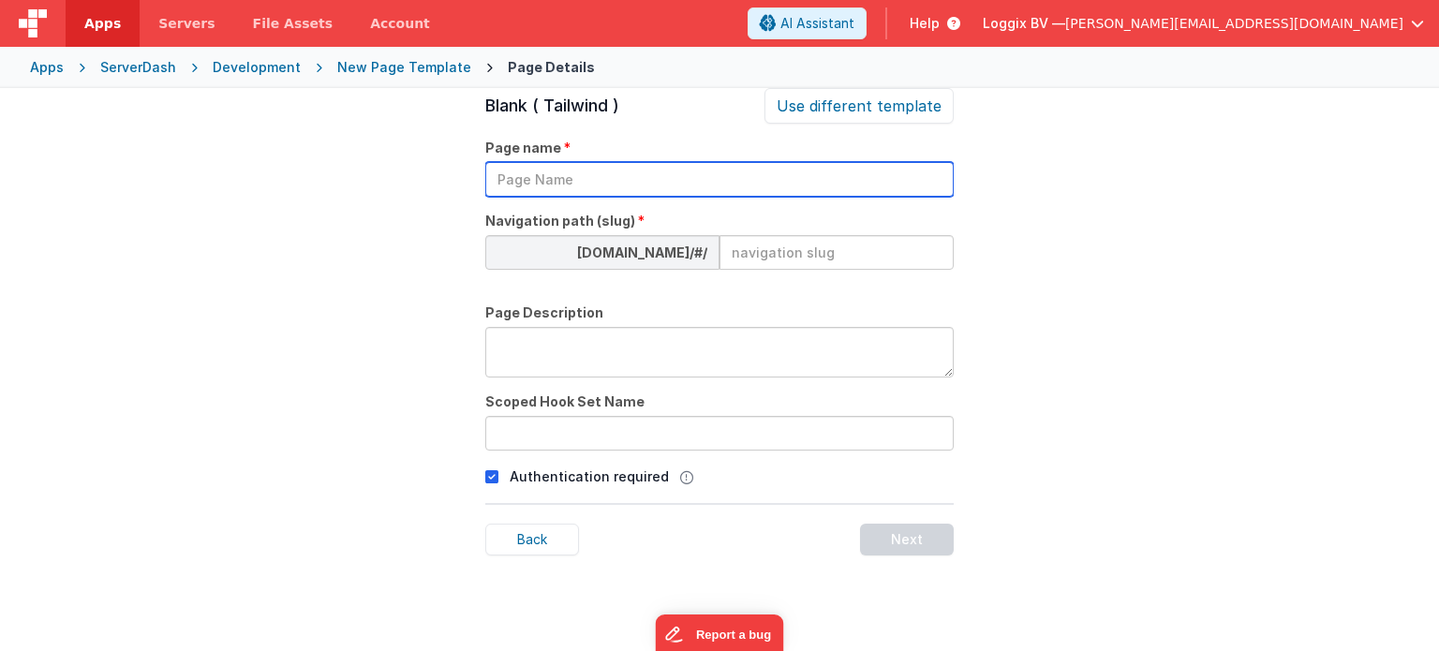
click at [581, 176] on input "text" at bounding box center [719, 179] width 468 height 35
type input "admin-dashboard"
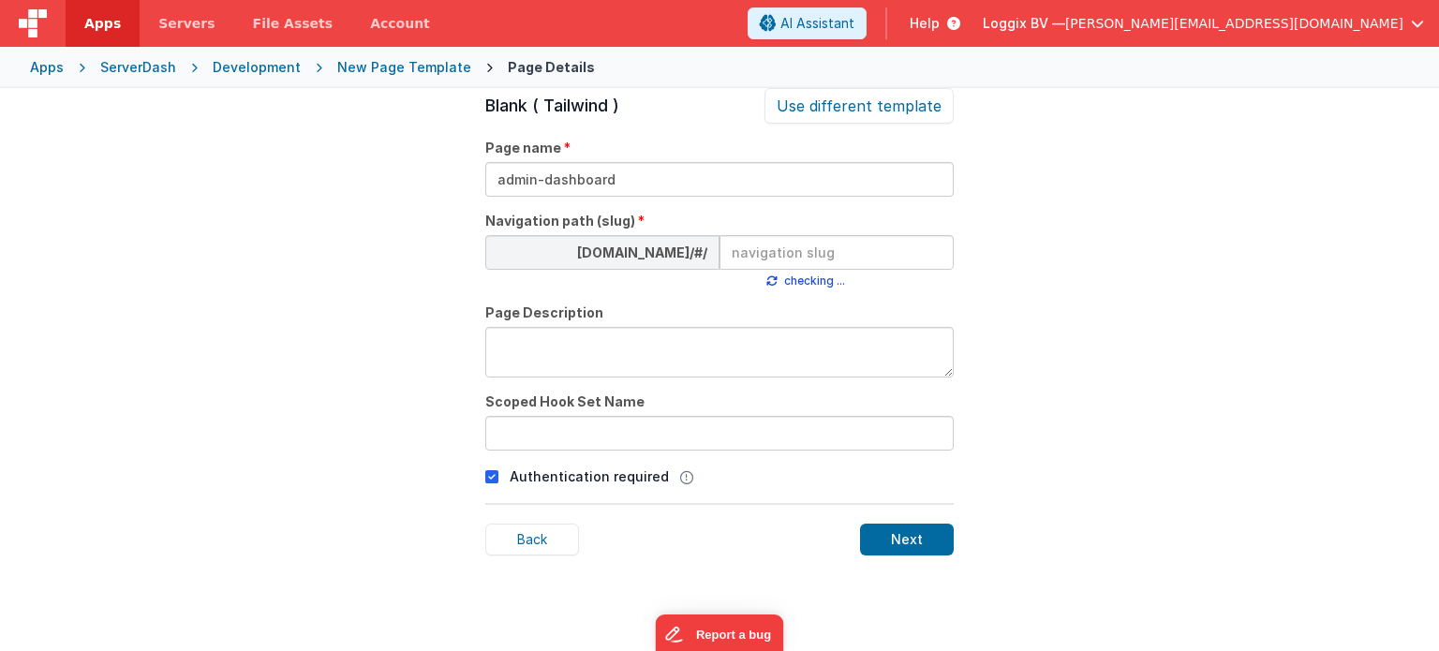
type input "a"
click at [731, 251] on input "min-dashboard" at bounding box center [837, 252] width 234 height 35
type input "admin-dashboard"
click at [665, 344] on textarea at bounding box center [719, 352] width 468 height 51
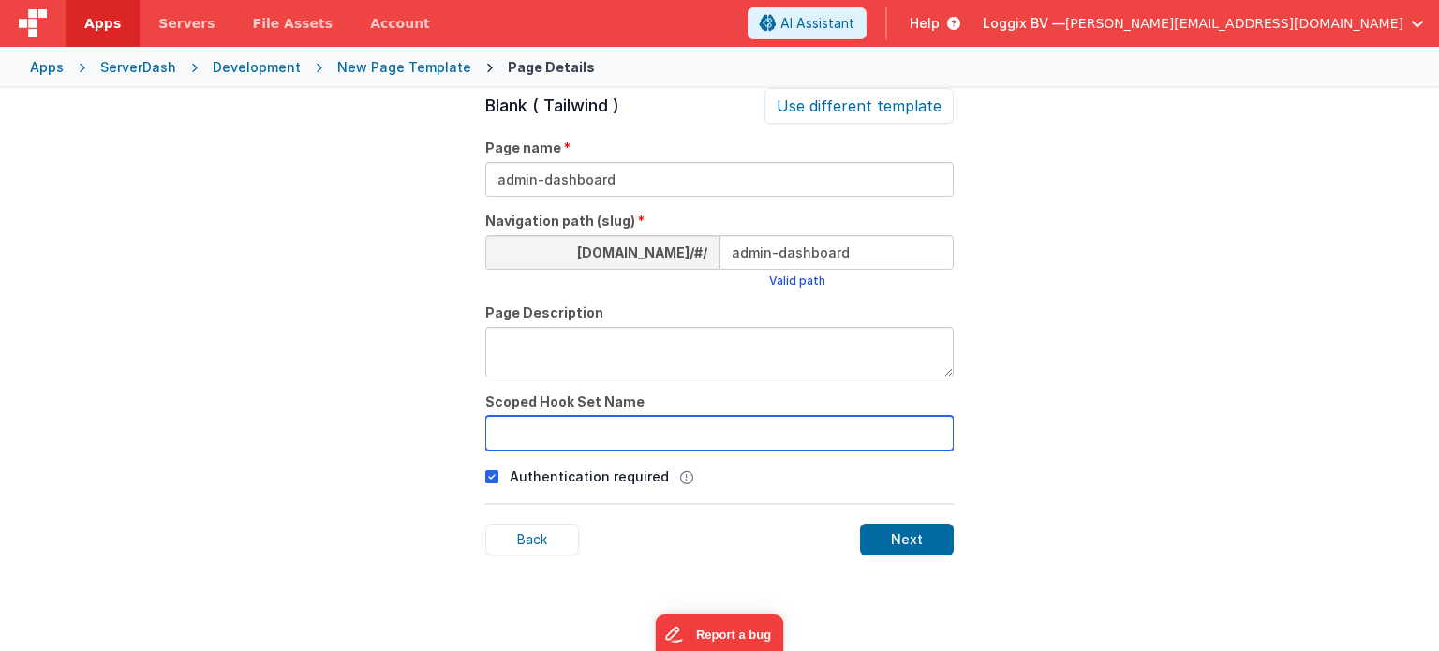
click at [590, 441] on input "text" at bounding box center [719, 433] width 468 height 35
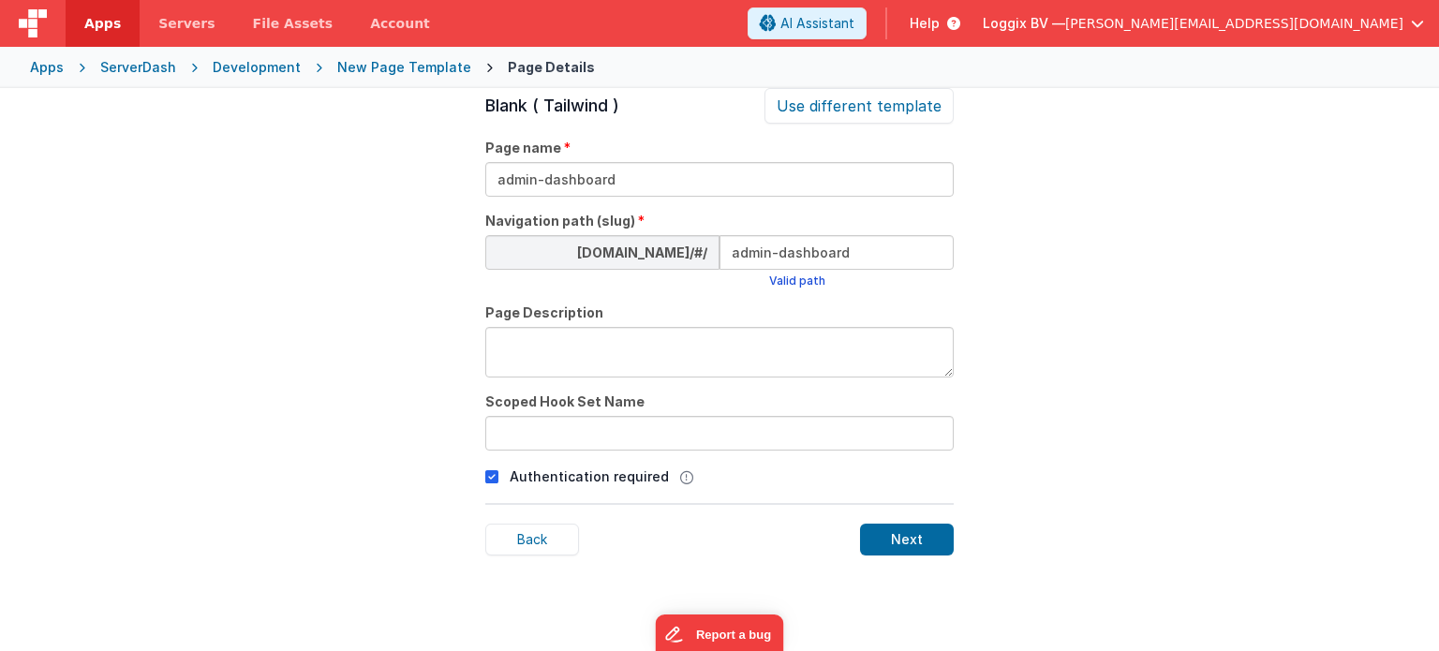
click at [858, 257] on input "admin-dashboard" at bounding box center [837, 252] width 234 height 35
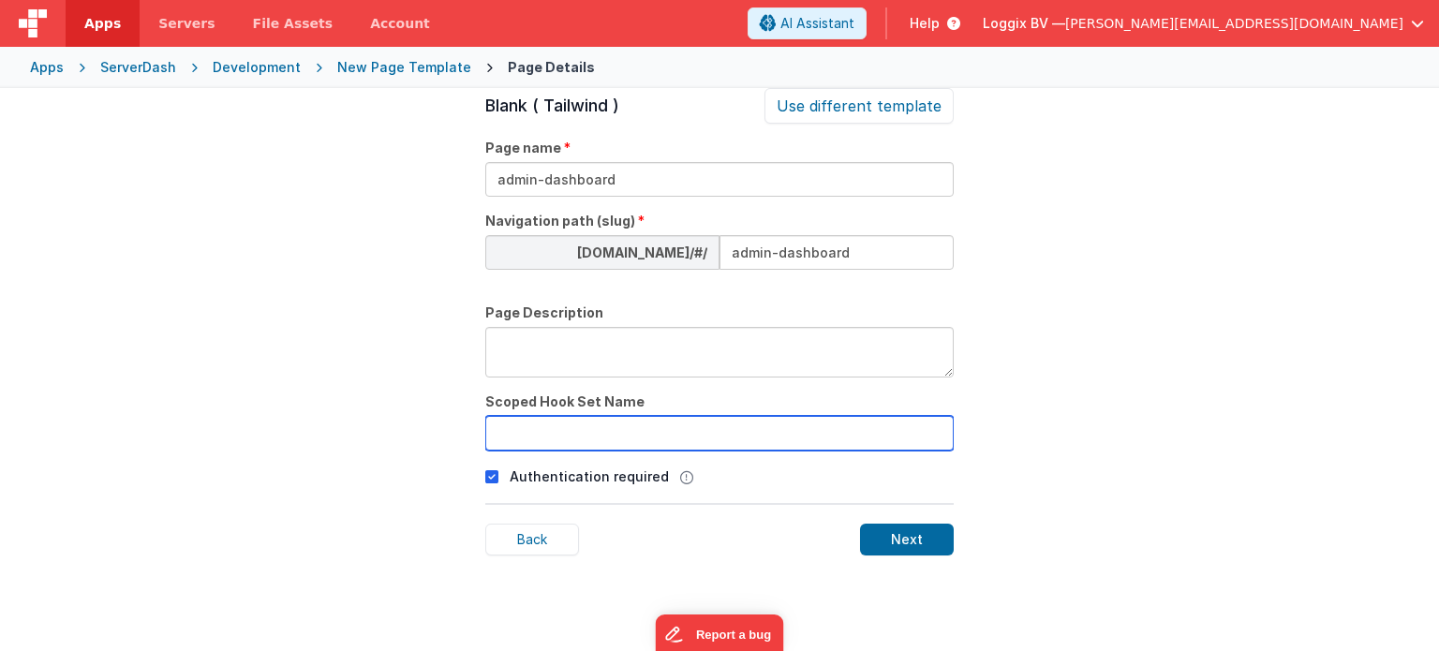
click at [565, 428] on input "text" at bounding box center [719, 433] width 468 height 35
paste input "admin-dashboard"
type input "admin-dashboard"
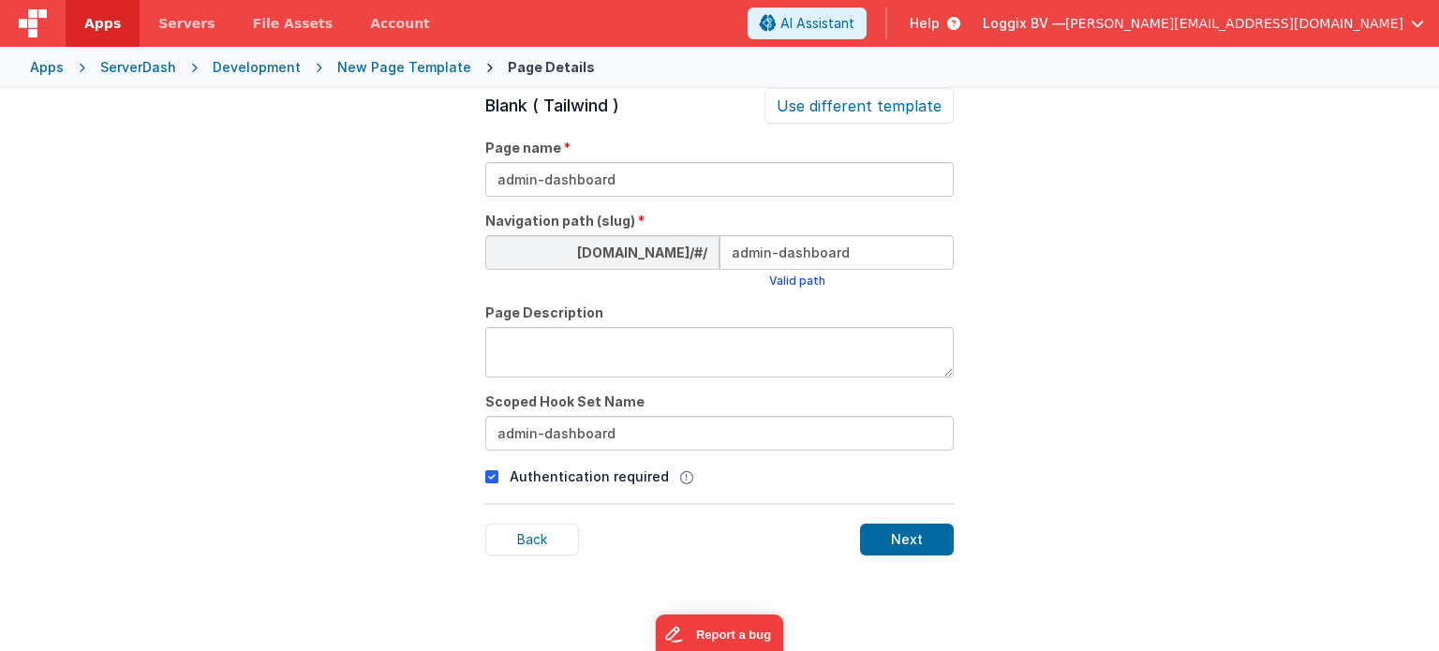
click at [491, 479] on icon at bounding box center [491, 477] width 13 height 22
click at [944, 552] on div "Next" at bounding box center [907, 540] width 94 height 32
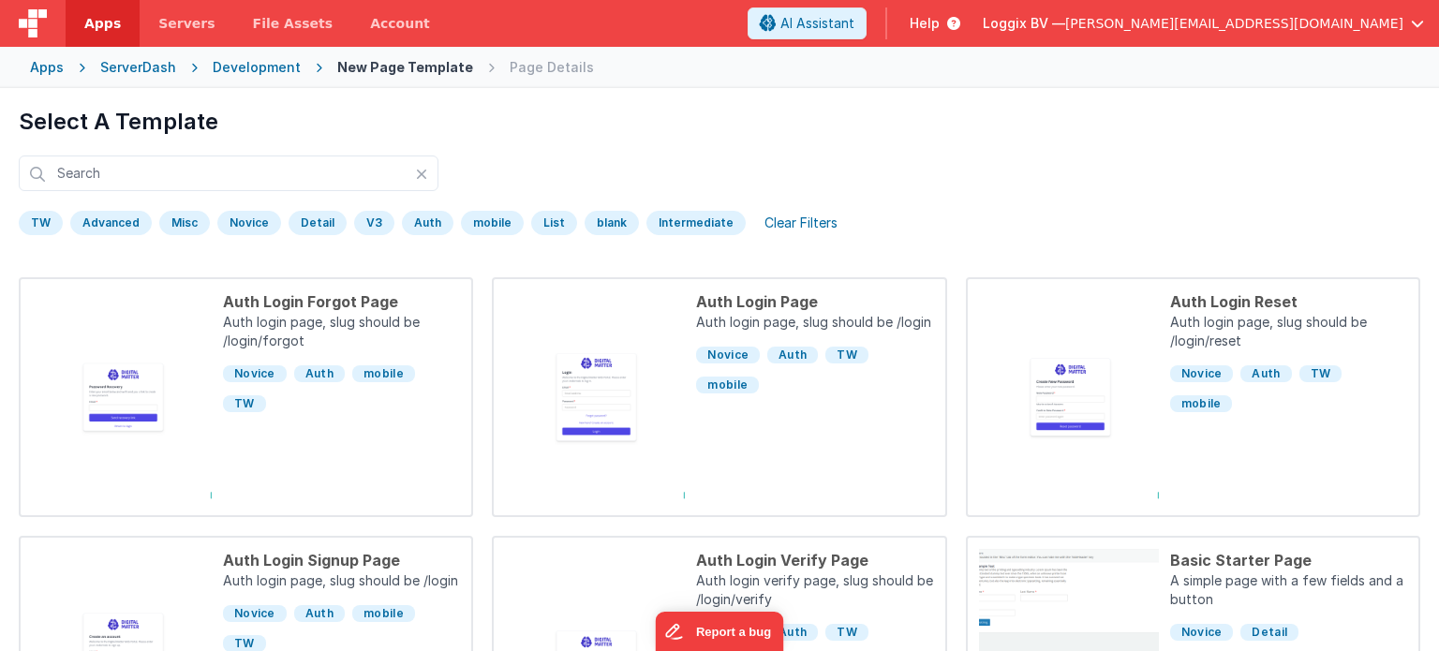
click at [244, 58] on div "Development" at bounding box center [257, 67] width 88 height 19
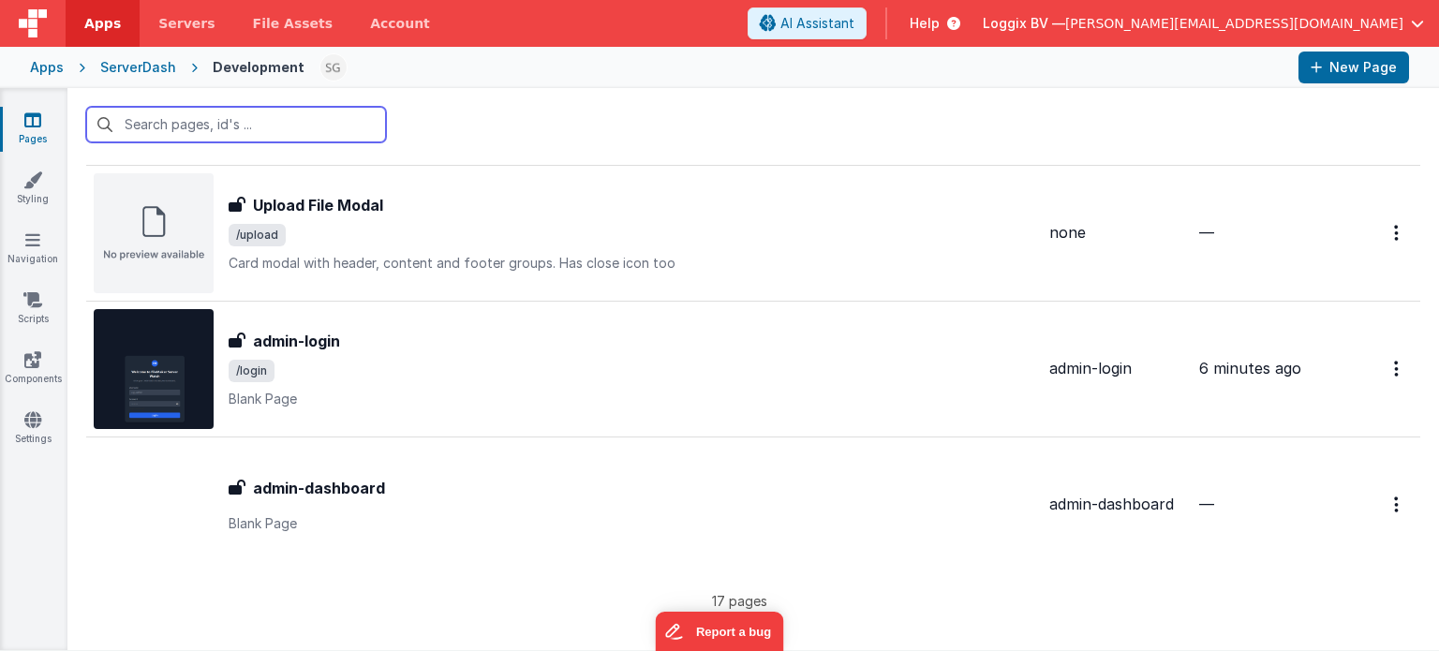
scroll to position [1945, 0]
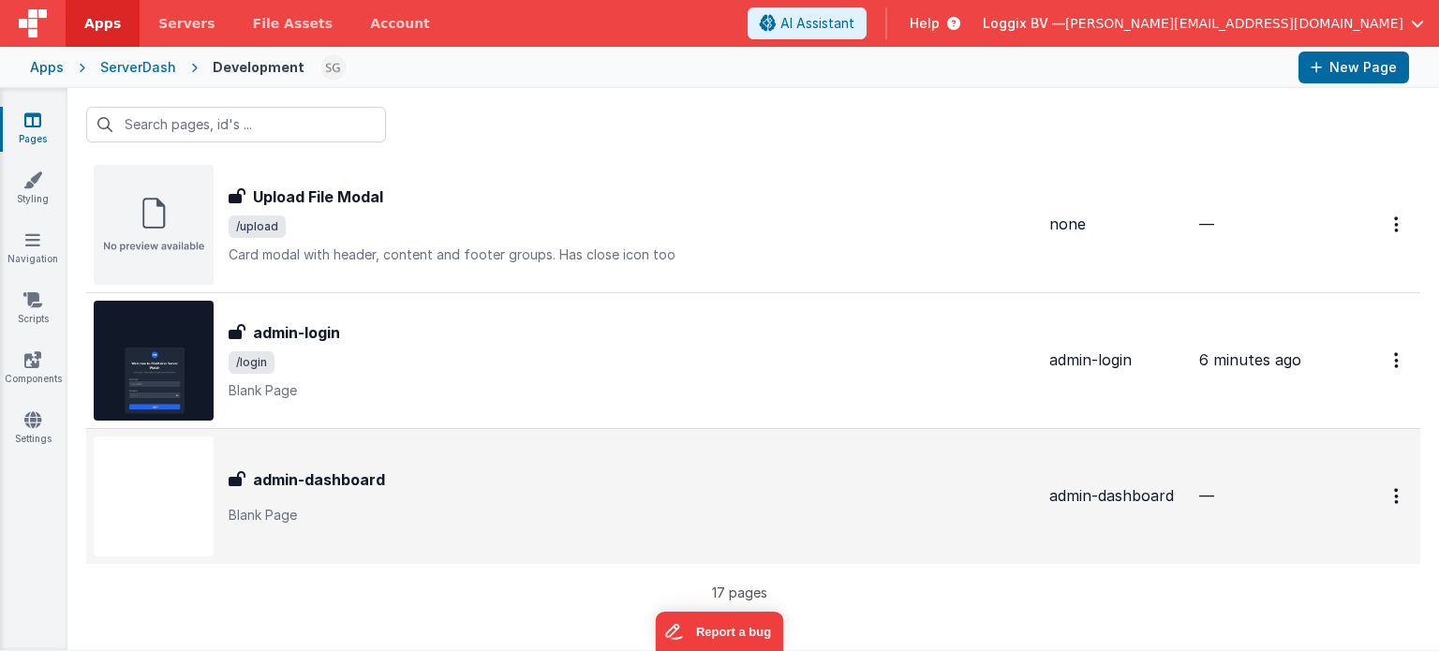
click at [479, 517] on p "Blank Page" at bounding box center [632, 515] width 806 height 19
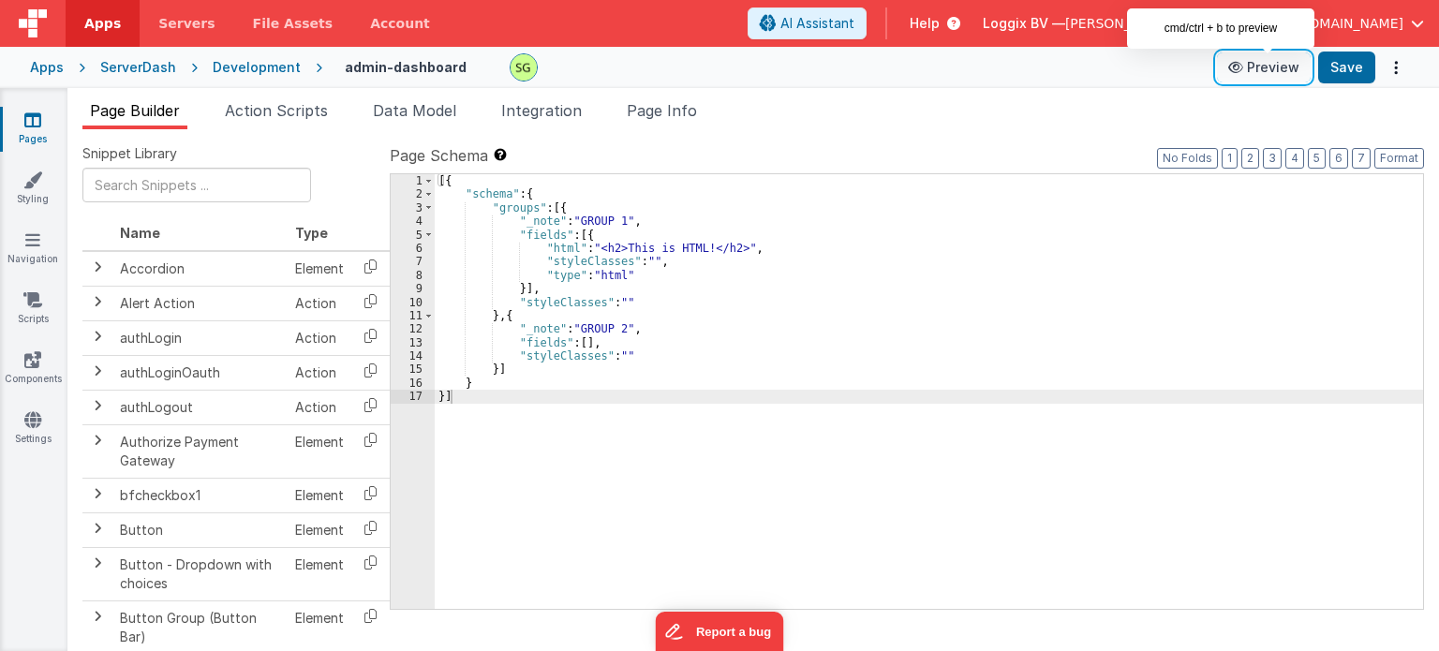
click at [1298, 70] on button "Preview" at bounding box center [1264, 67] width 94 height 30
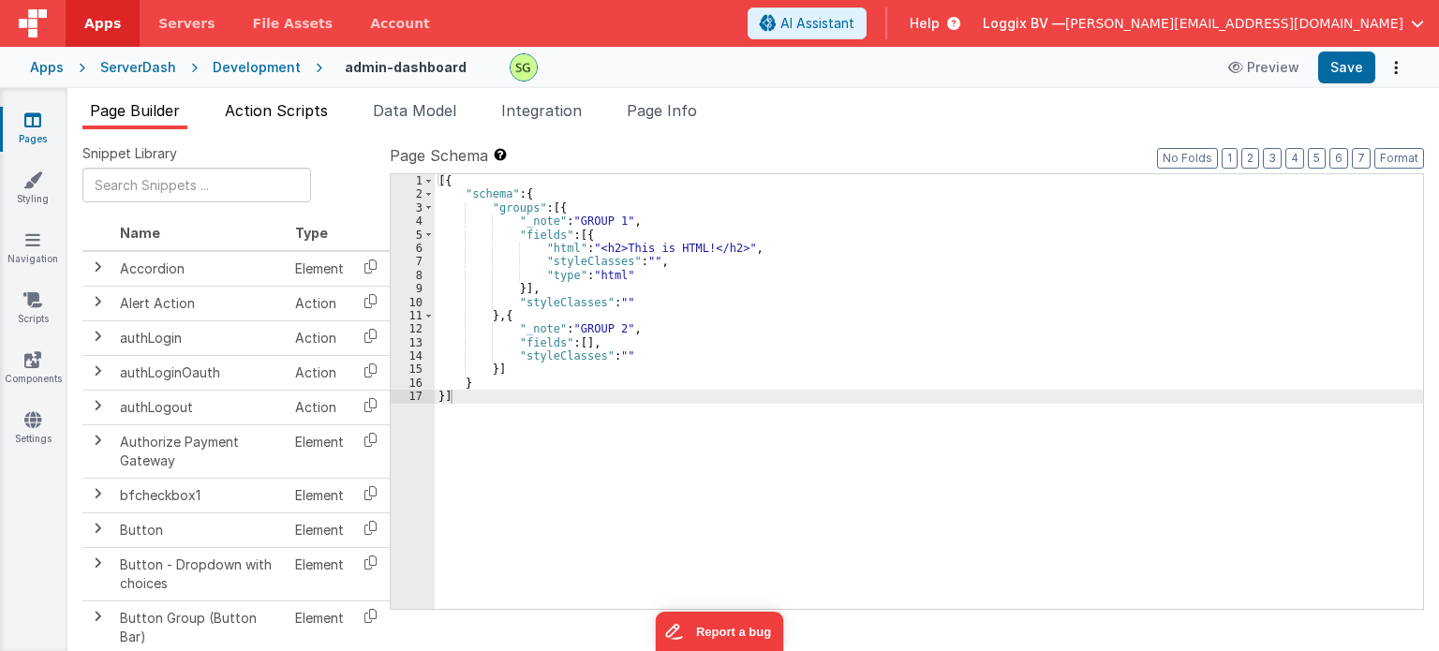
click at [286, 121] on li "Action Scripts" at bounding box center [276, 114] width 118 height 30
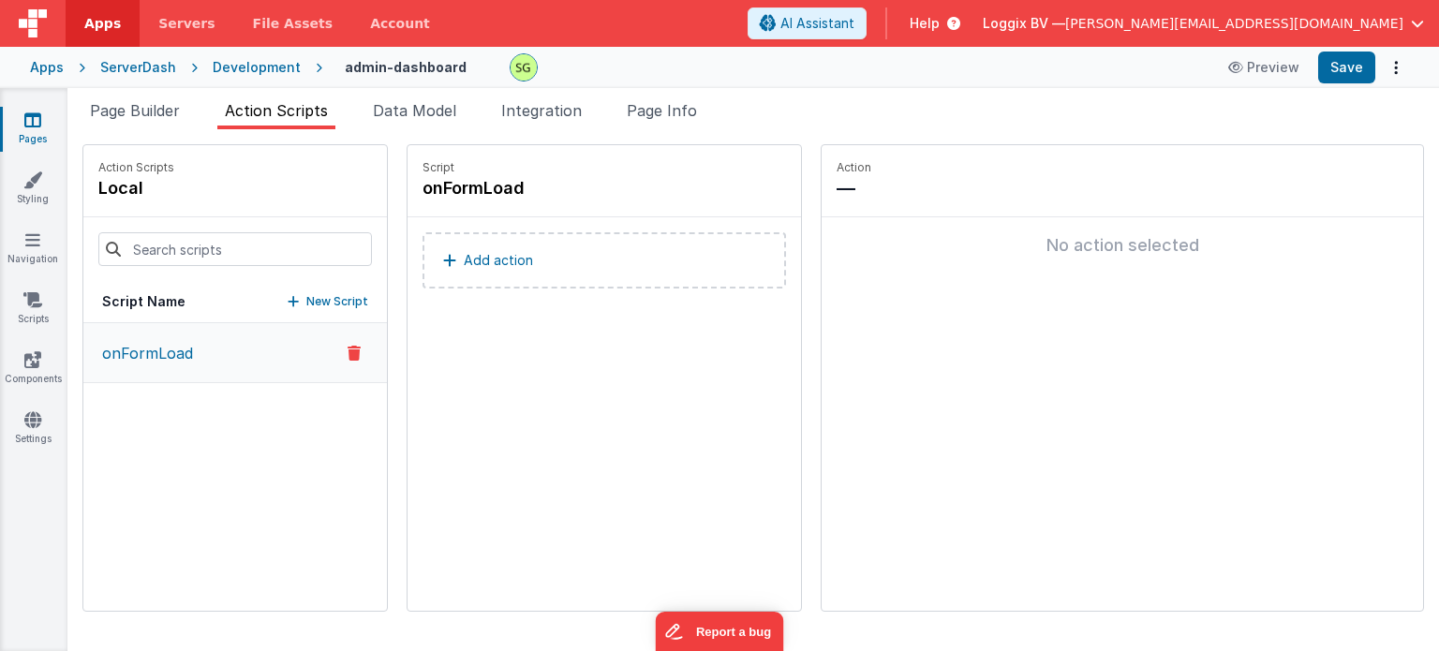
click at [253, 70] on div "Development" at bounding box center [257, 67] width 88 height 19
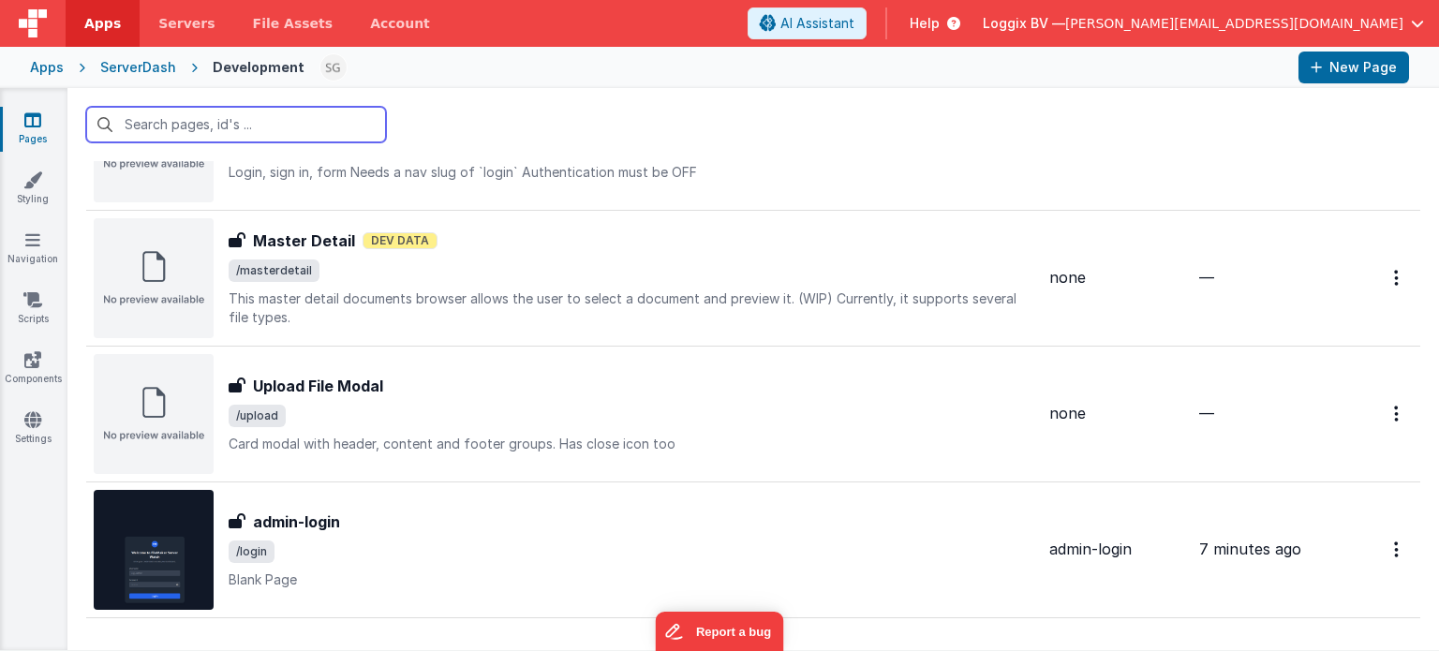
scroll to position [1945, 0]
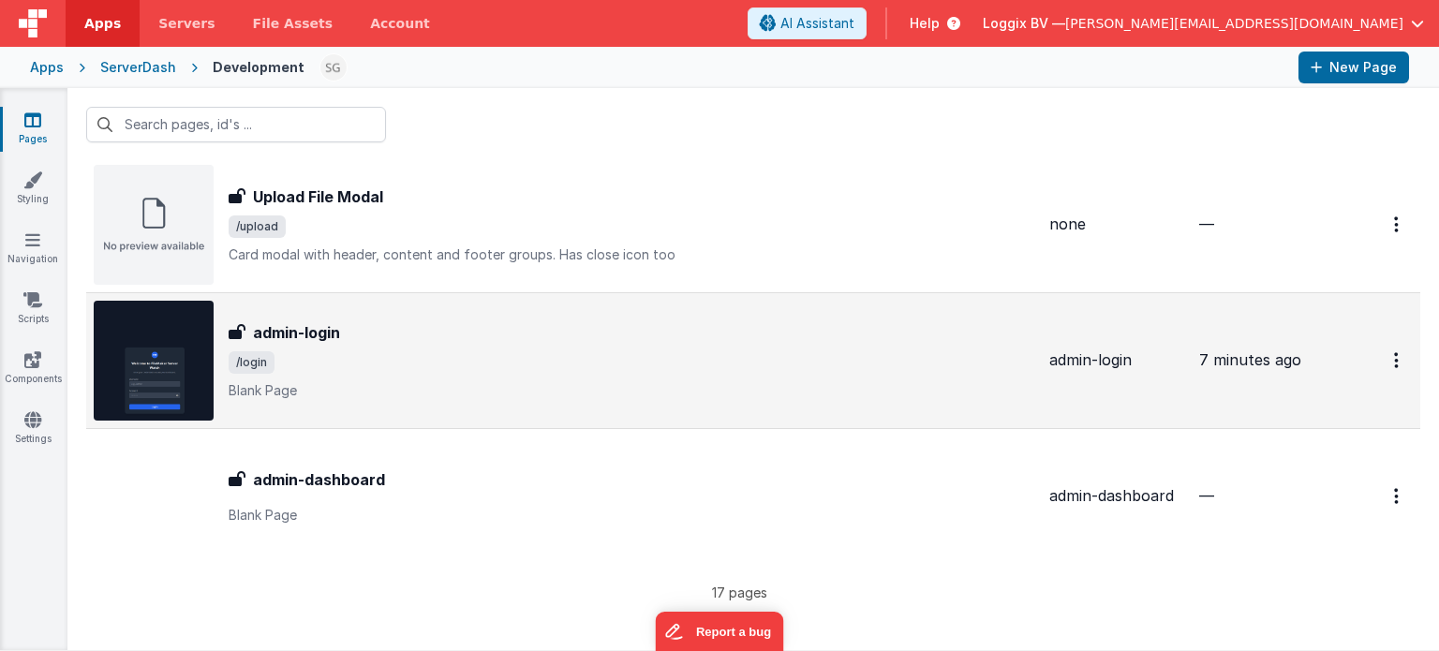
click at [680, 332] on div "admin-login" at bounding box center [632, 332] width 806 height 22
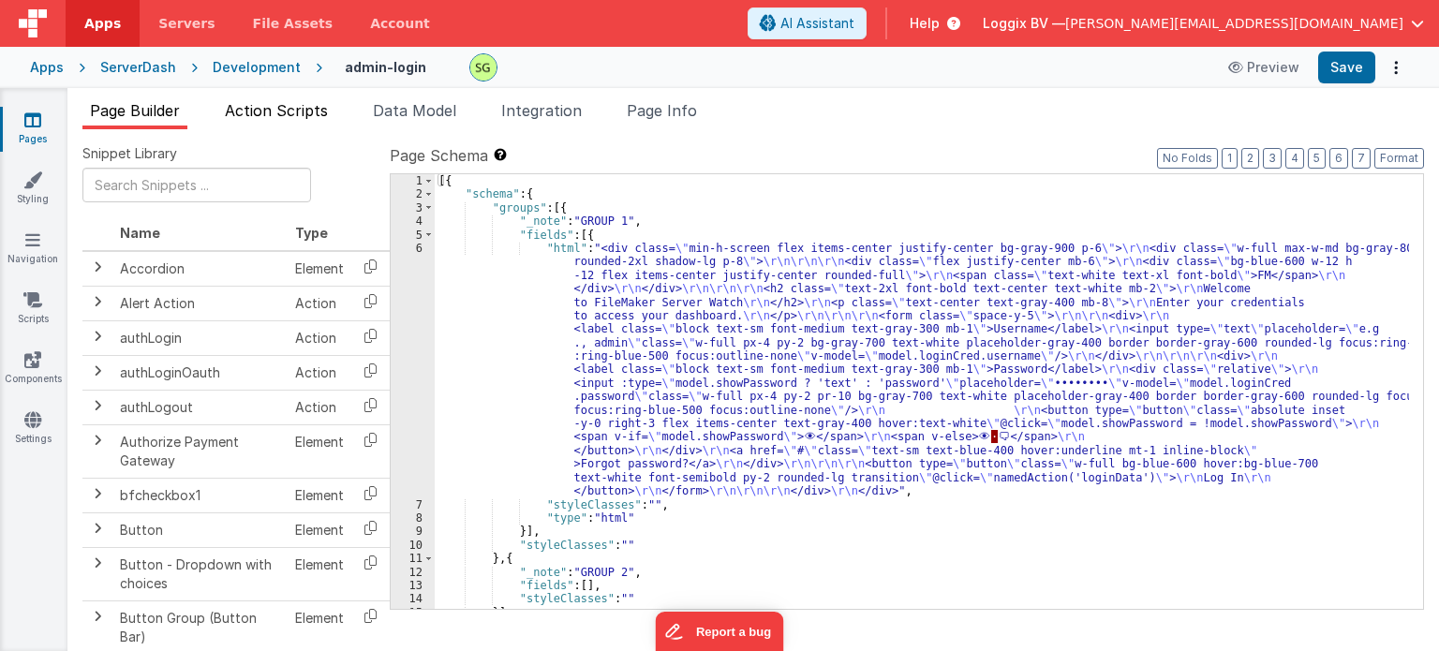
click at [278, 111] on span "Action Scripts" at bounding box center [276, 110] width 103 height 19
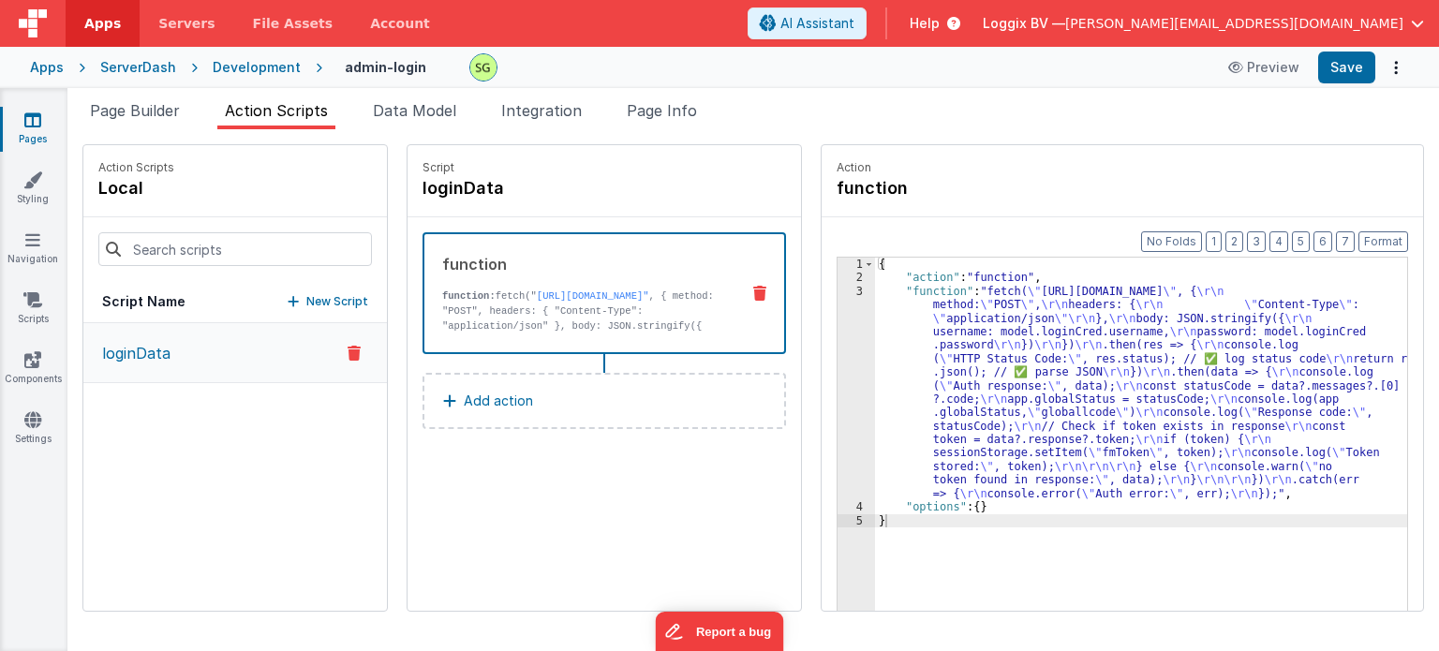
click at [527, 401] on button "Add action" at bounding box center [605, 401] width 364 height 56
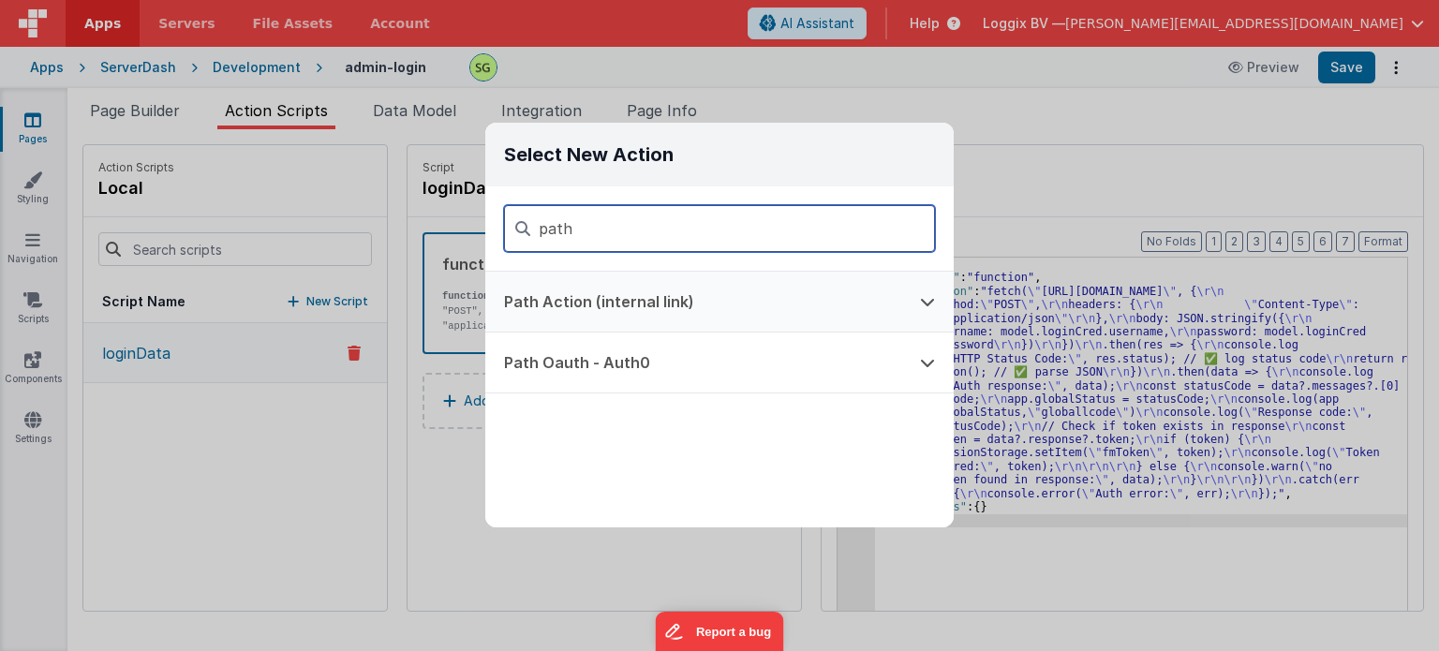
type input "path"
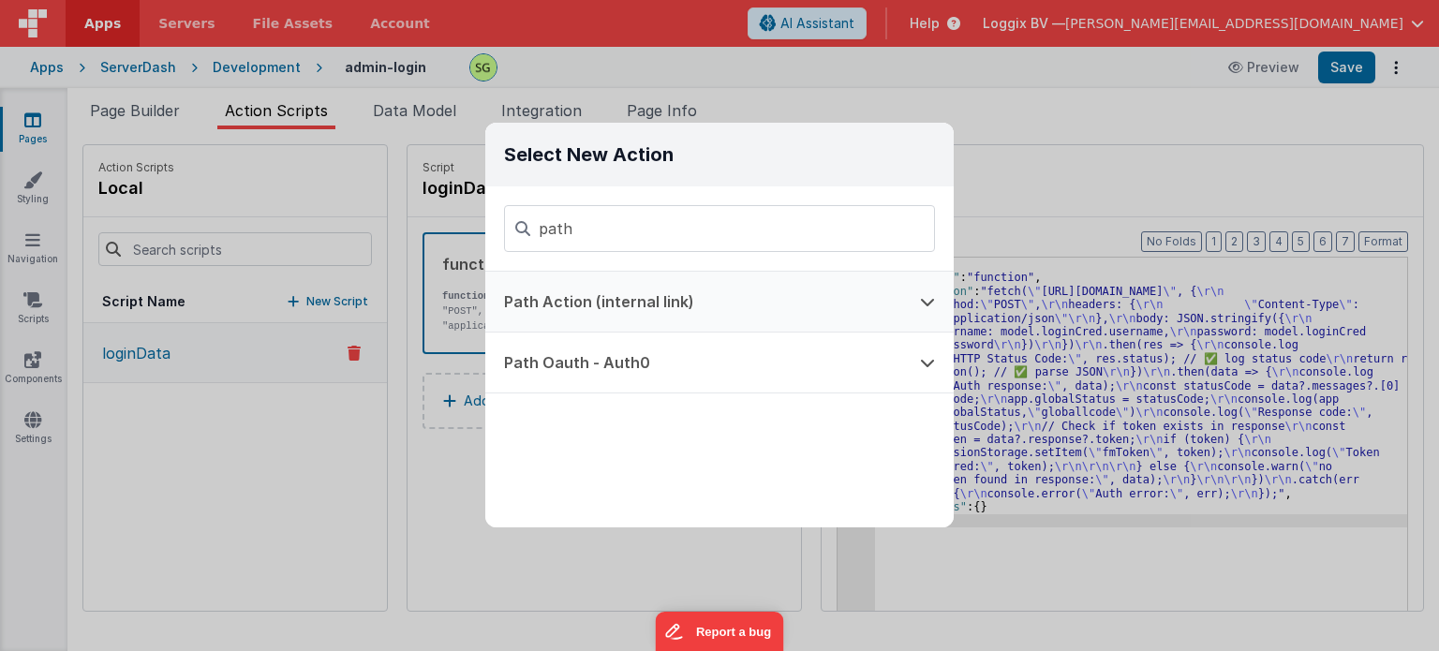
click at [645, 310] on button "Path Action (internal link)" at bounding box center [693, 302] width 416 height 60
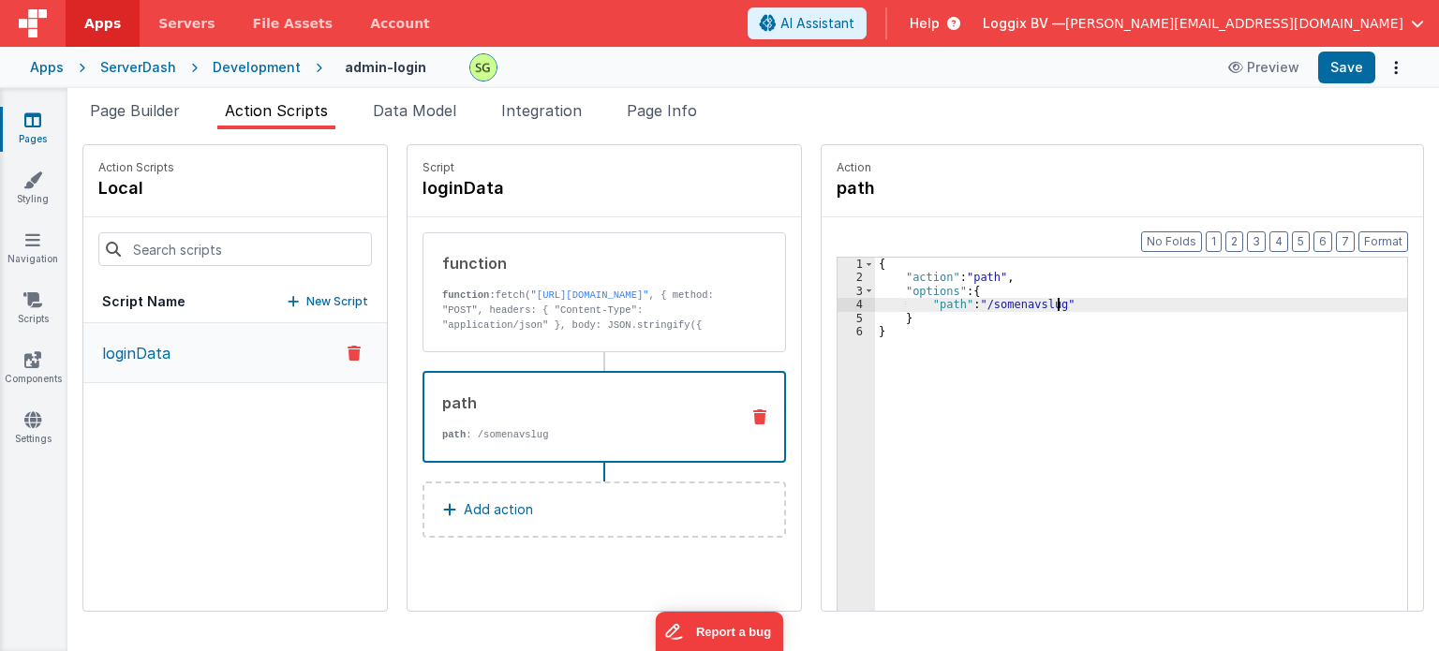
click at [1038, 309] on div "{ "action" : "path" , "options" : { "path" : "/somenavslug" } }" at bounding box center [1151, 477] width 552 height 439
drag, startPoint x: 1036, startPoint y: 300, endPoint x: 971, endPoint y: 304, distance: 65.7
click at [971, 304] on div "{ "action" : "path" , "options" : { "path" : "/somenavslug" } }" at bounding box center [1151, 477] width 552 height 439
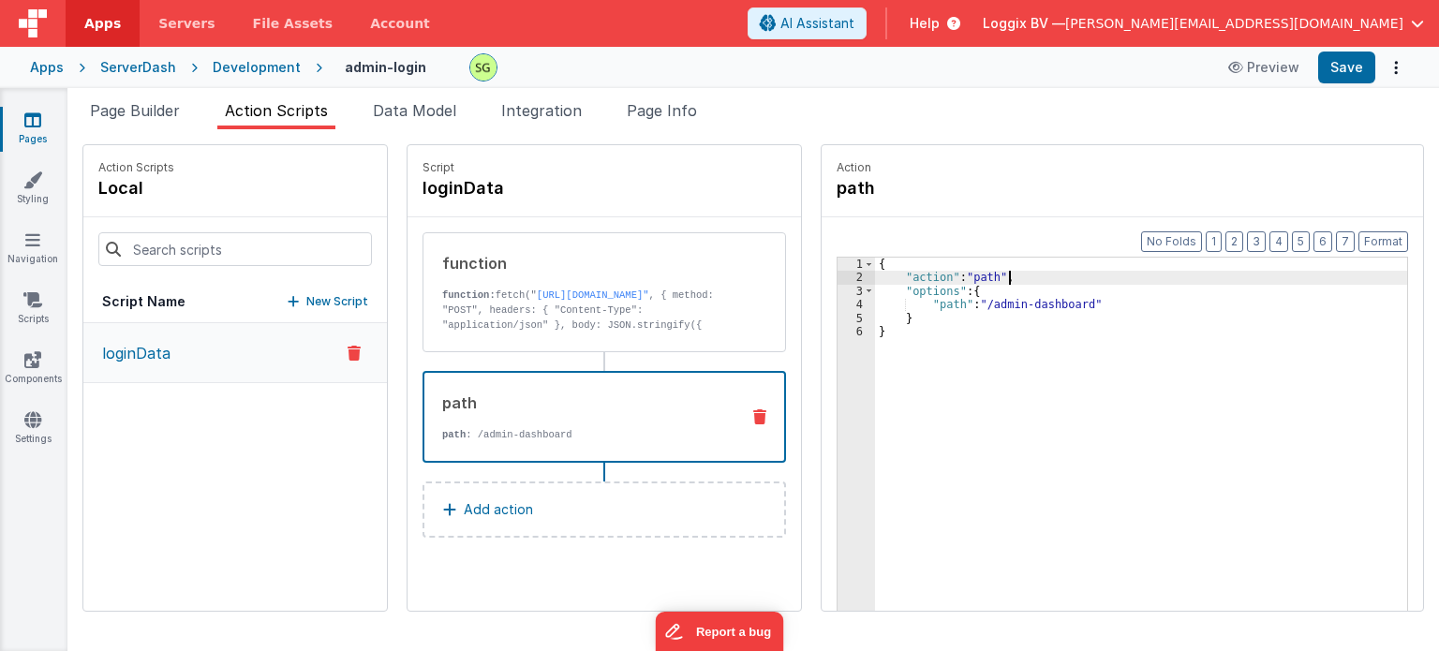
click at [991, 280] on div "{ "action" : "path" , "options" : { "path" : "/admin-dashboard" } }" at bounding box center [1151, 477] width 552 height 439
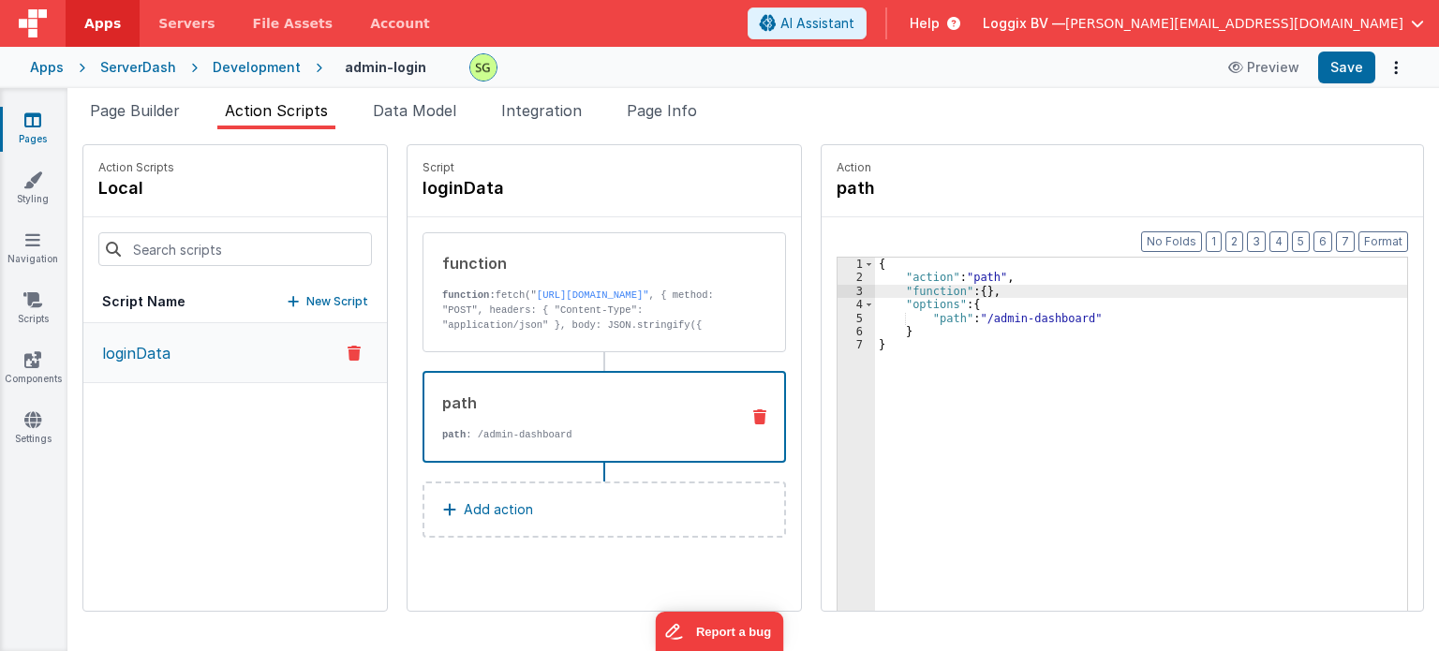
click at [843, 292] on div "3" at bounding box center [856, 291] width 37 height 13
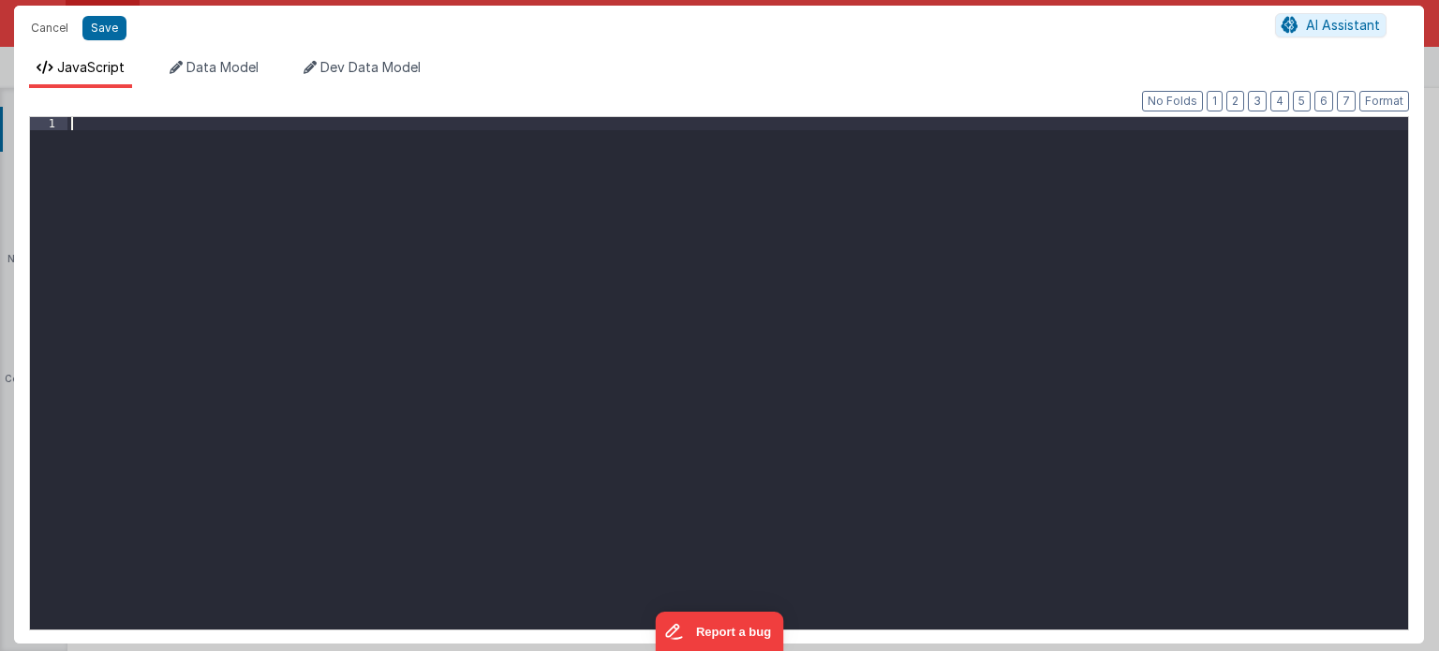
click at [103, 130] on div at bounding box center [738, 387] width 1342 height 541
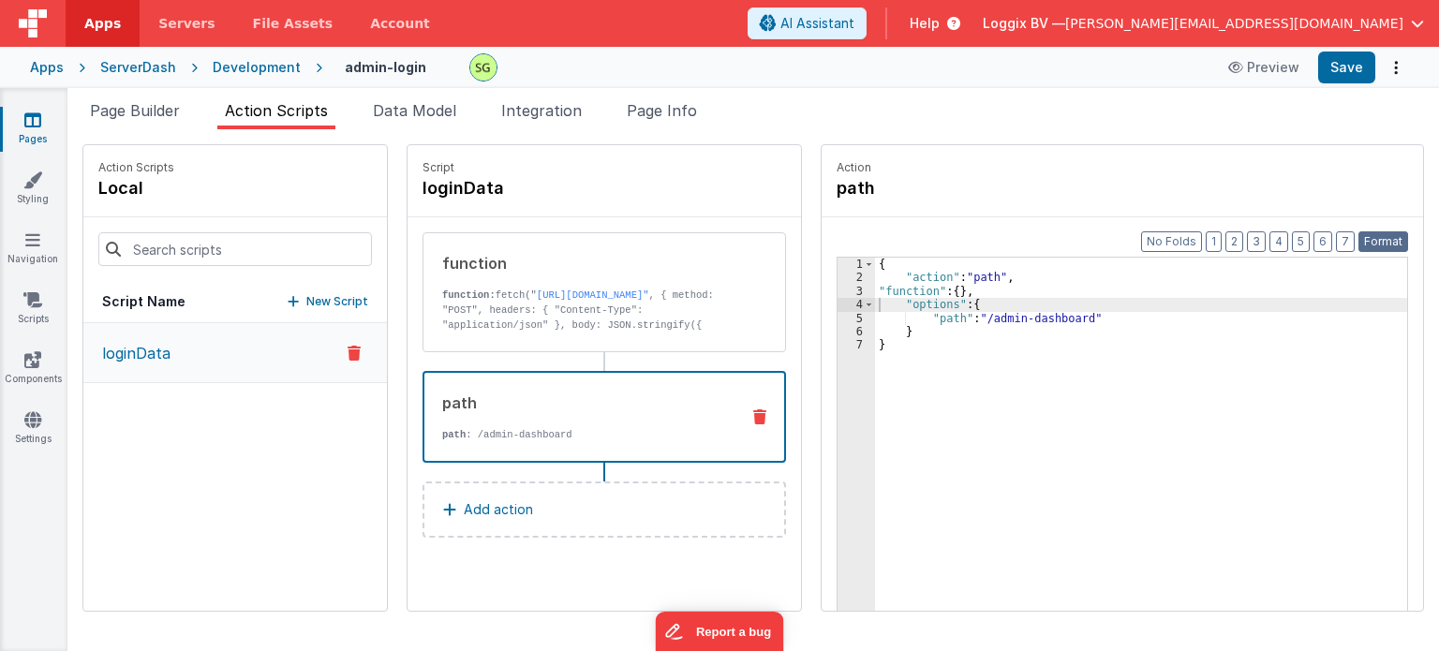
click at [1387, 249] on button "Format" at bounding box center [1383, 241] width 50 height 21
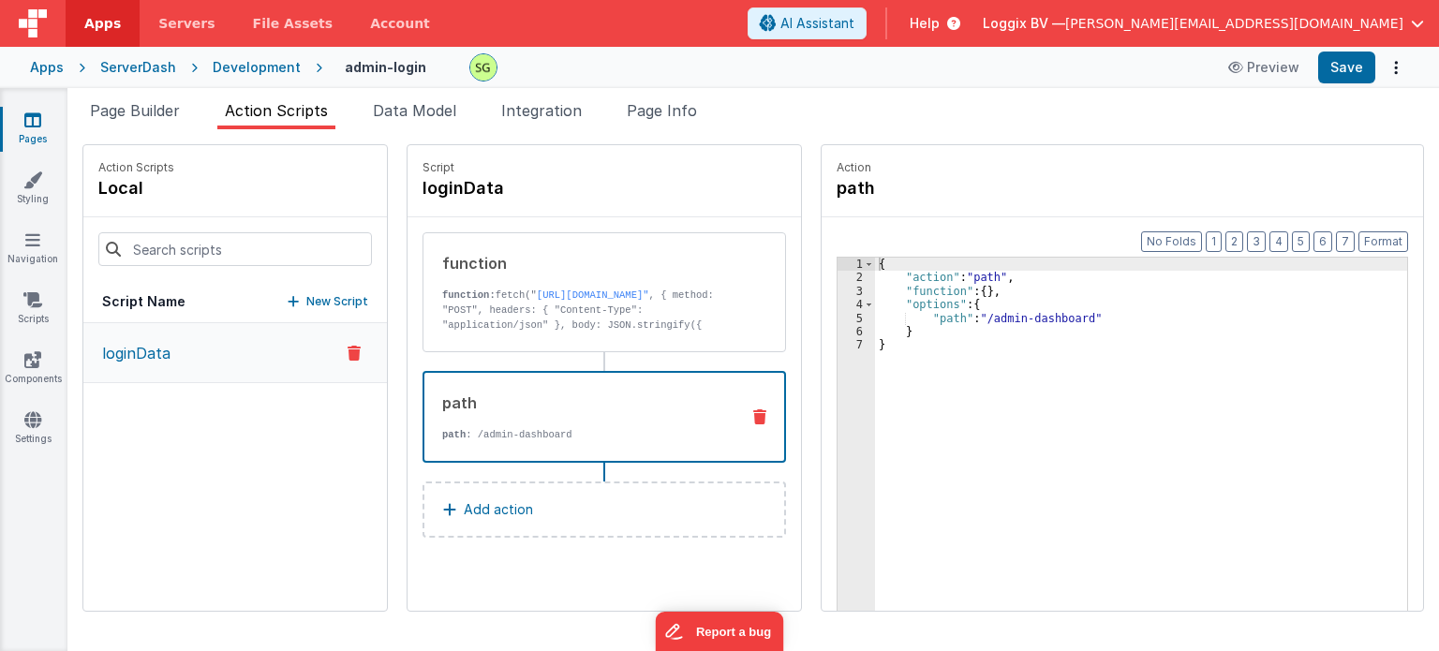
click at [839, 289] on div "3" at bounding box center [856, 291] width 37 height 13
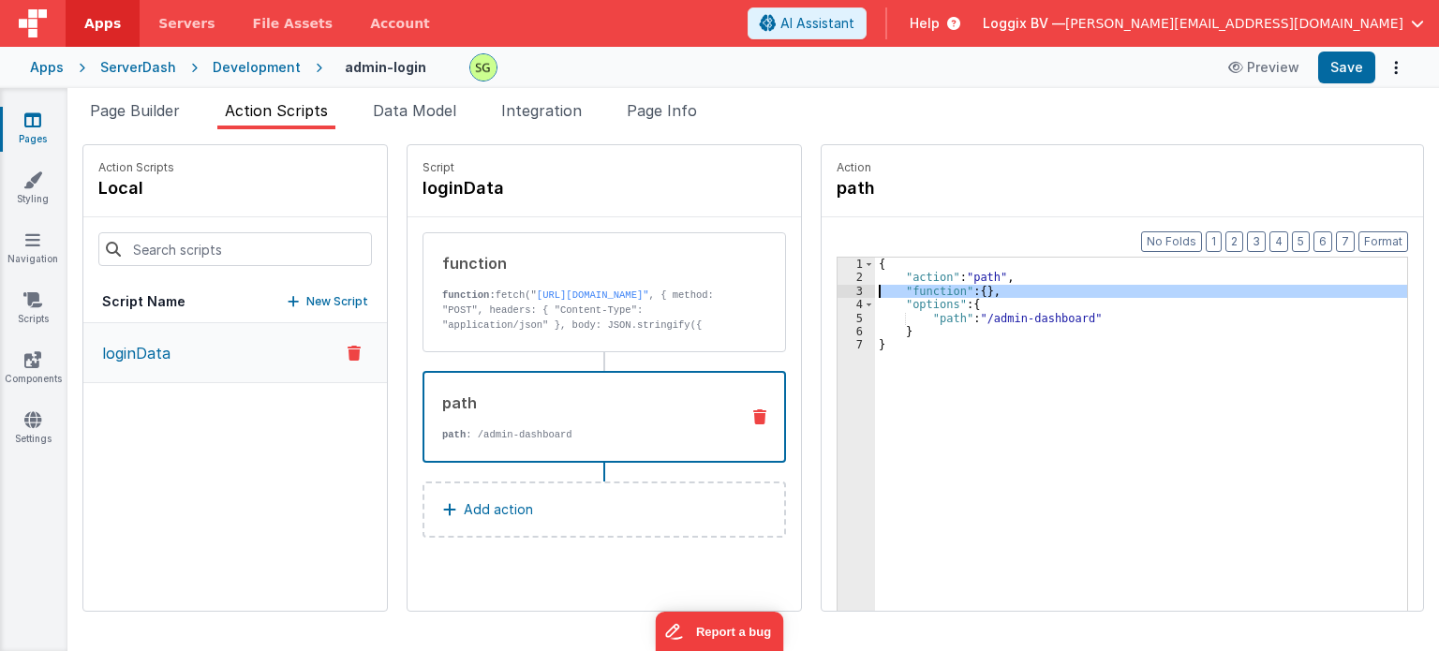
click at [839, 289] on div "3" at bounding box center [856, 291] width 37 height 13
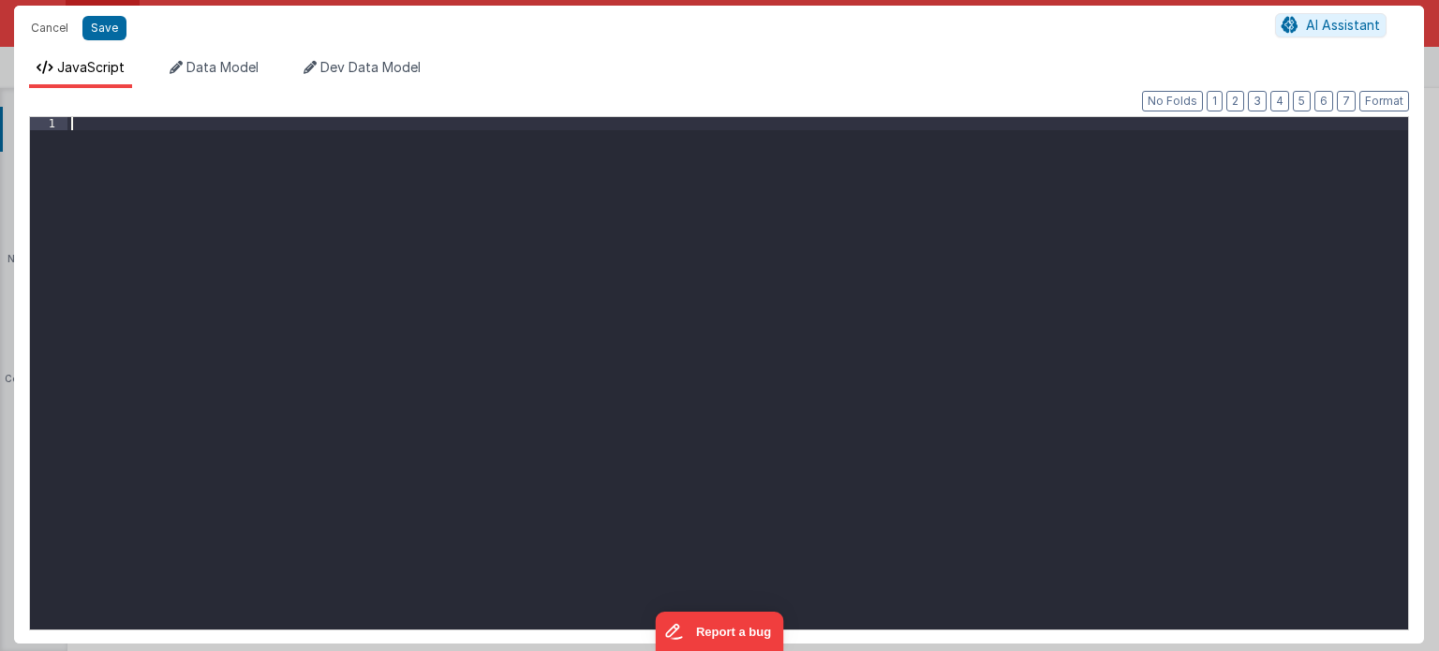
click at [214, 179] on div at bounding box center [738, 387] width 1342 height 541
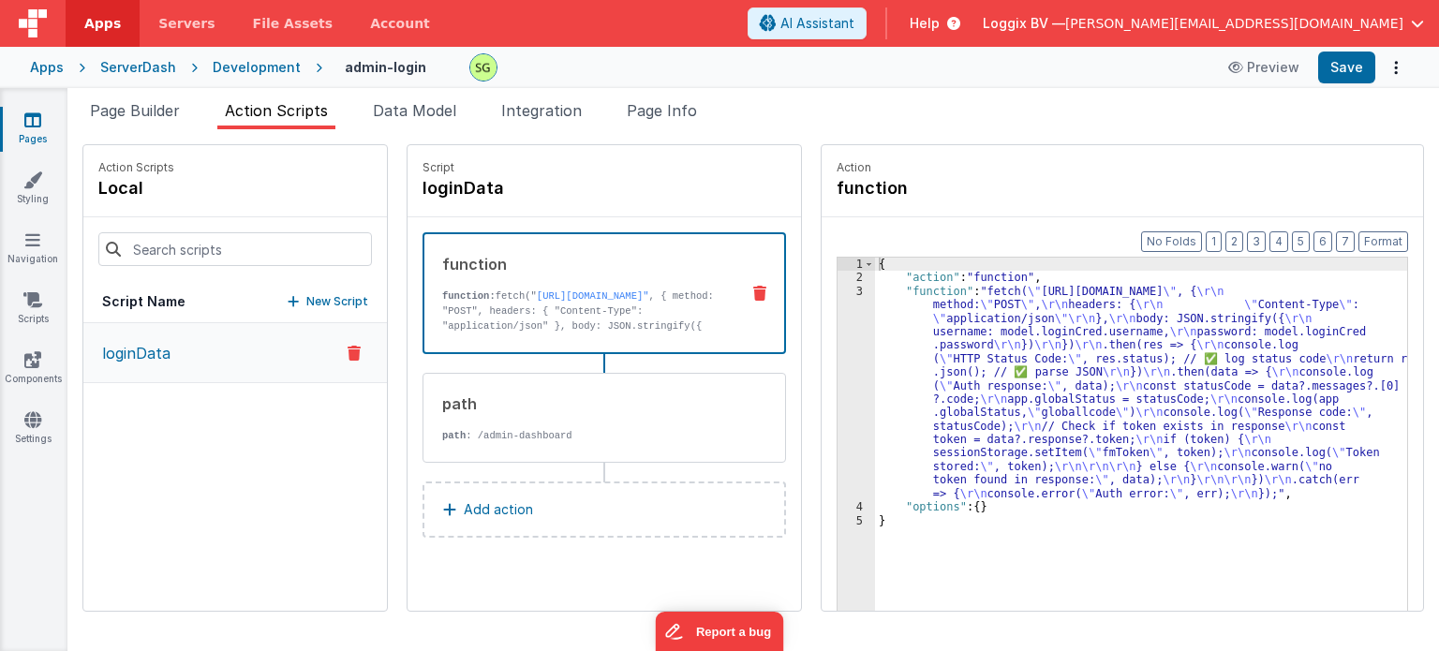
click at [616, 260] on div "function" at bounding box center [583, 264] width 282 height 22
click at [838, 293] on div "3" at bounding box center [856, 392] width 37 height 215
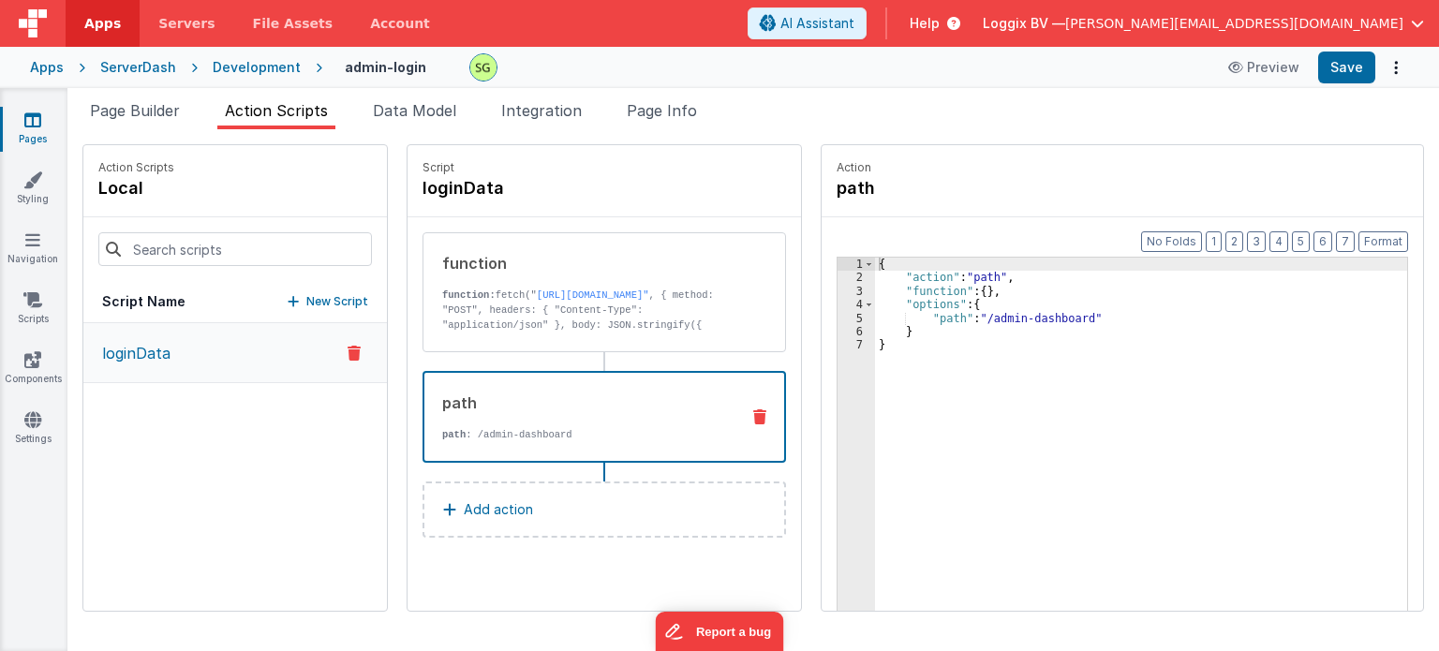
click at [585, 423] on div "path path : /admin-dashboard" at bounding box center [574, 417] width 300 height 51
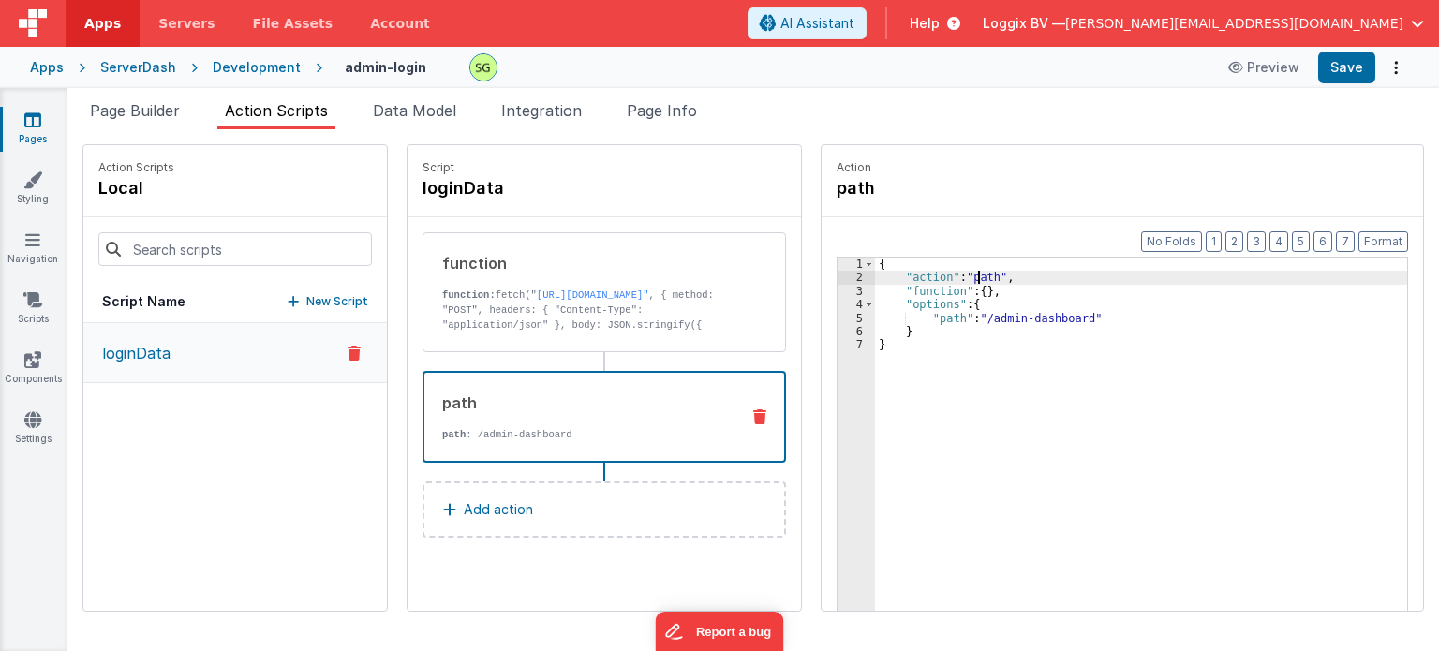
click at [960, 278] on div "{ "action" : "path" , "function" : { } , "options" : { "path" : "/admin-dashboa…" at bounding box center [1151, 477] width 552 height 439
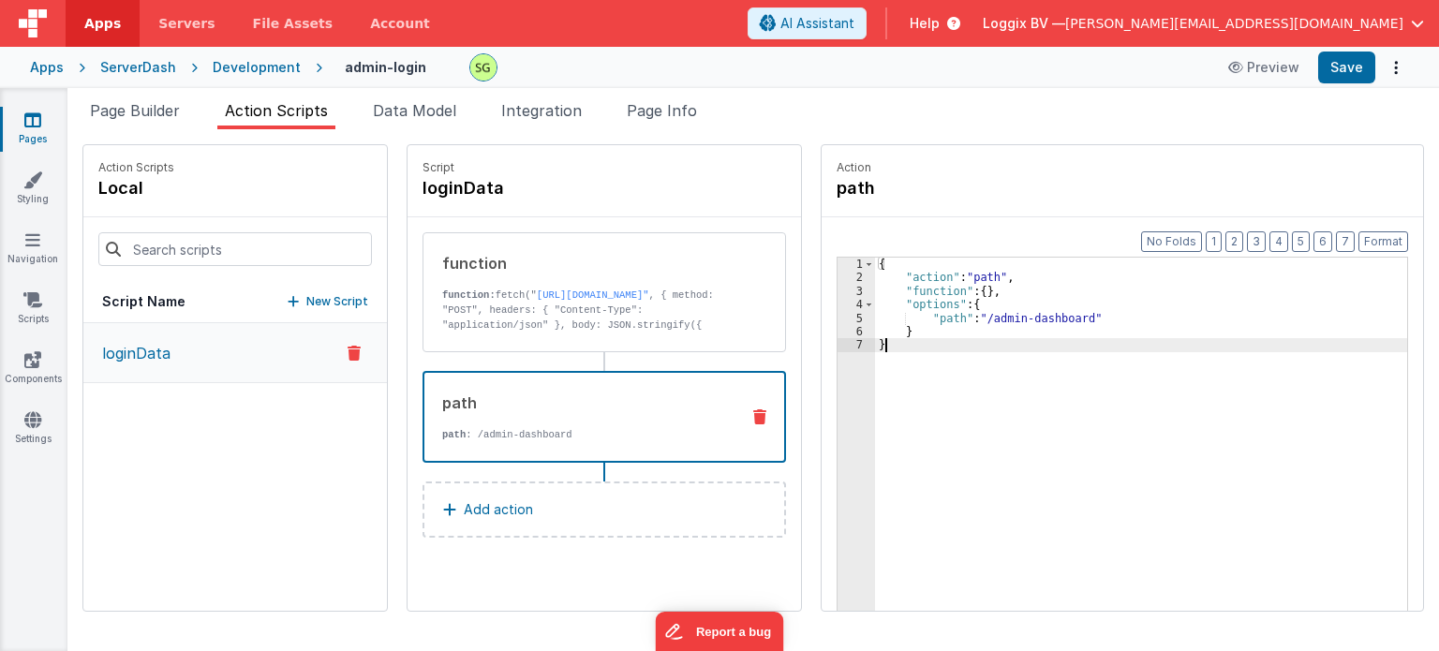
click at [875, 349] on div "{ "action" : "path" , "function" : { } , "options" : { "path" : "/admin-dashboa…" at bounding box center [1151, 477] width 552 height 439
click at [753, 413] on icon at bounding box center [759, 416] width 13 height 15
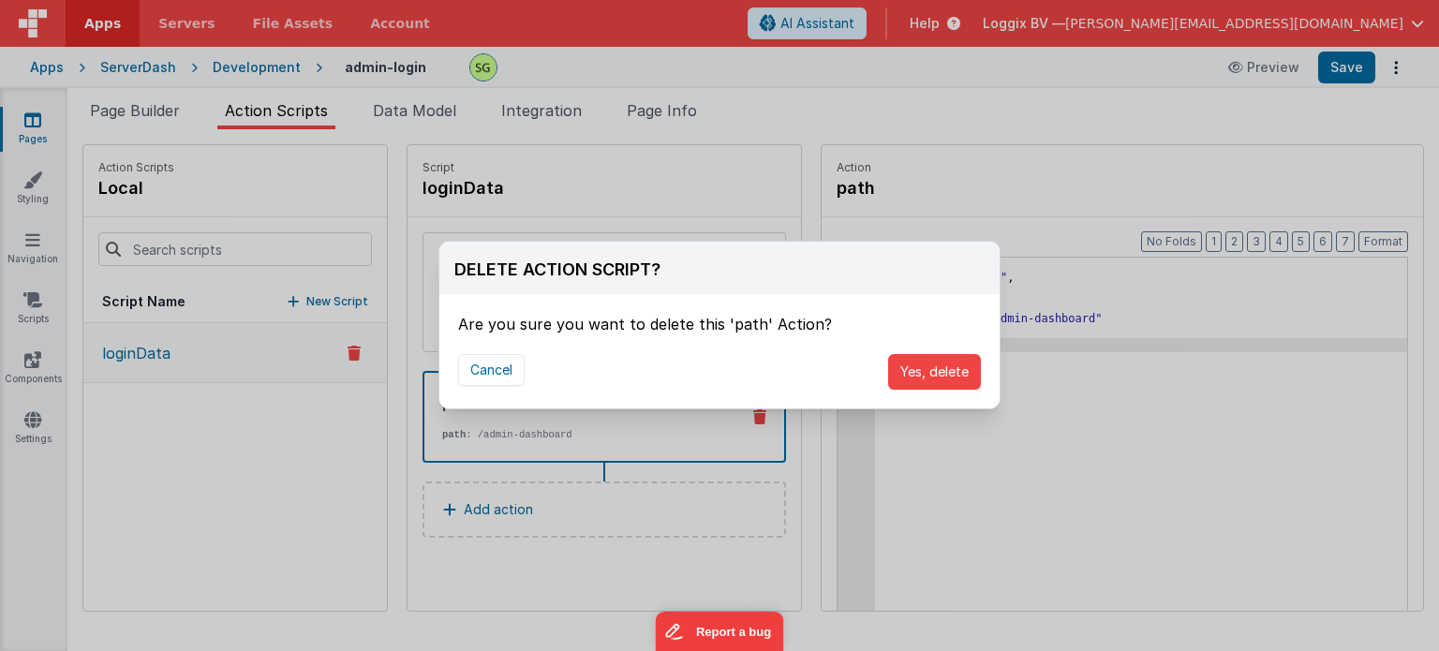
click at [1027, 467] on div "DELETE ACTION SCRIPT? Are you sure you want to delete this 'path' Action? Cance…" at bounding box center [719, 325] width 1439 height 651
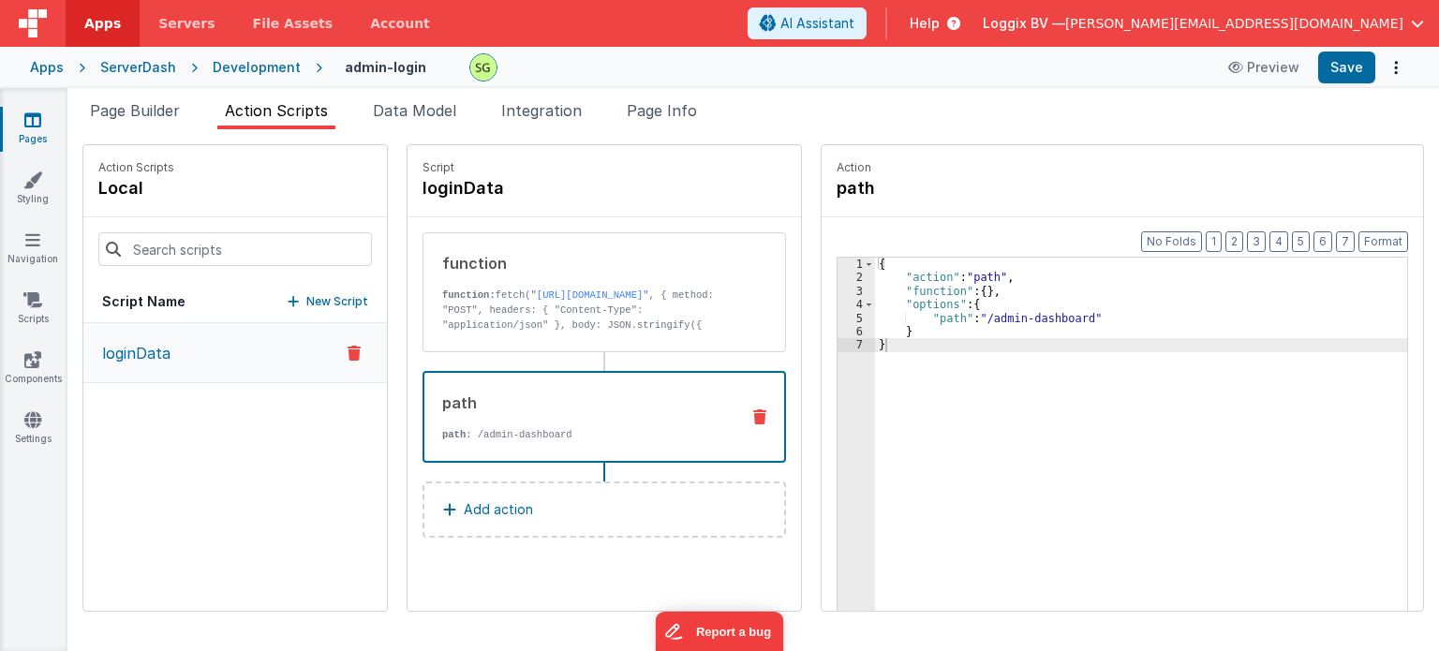
click at [974, 281] on div "{ "action" : "path" , "function" : { } , "options" : { "path" : "/admin-dashboa…" at bounding box center [1151, 477] width 552 height 439
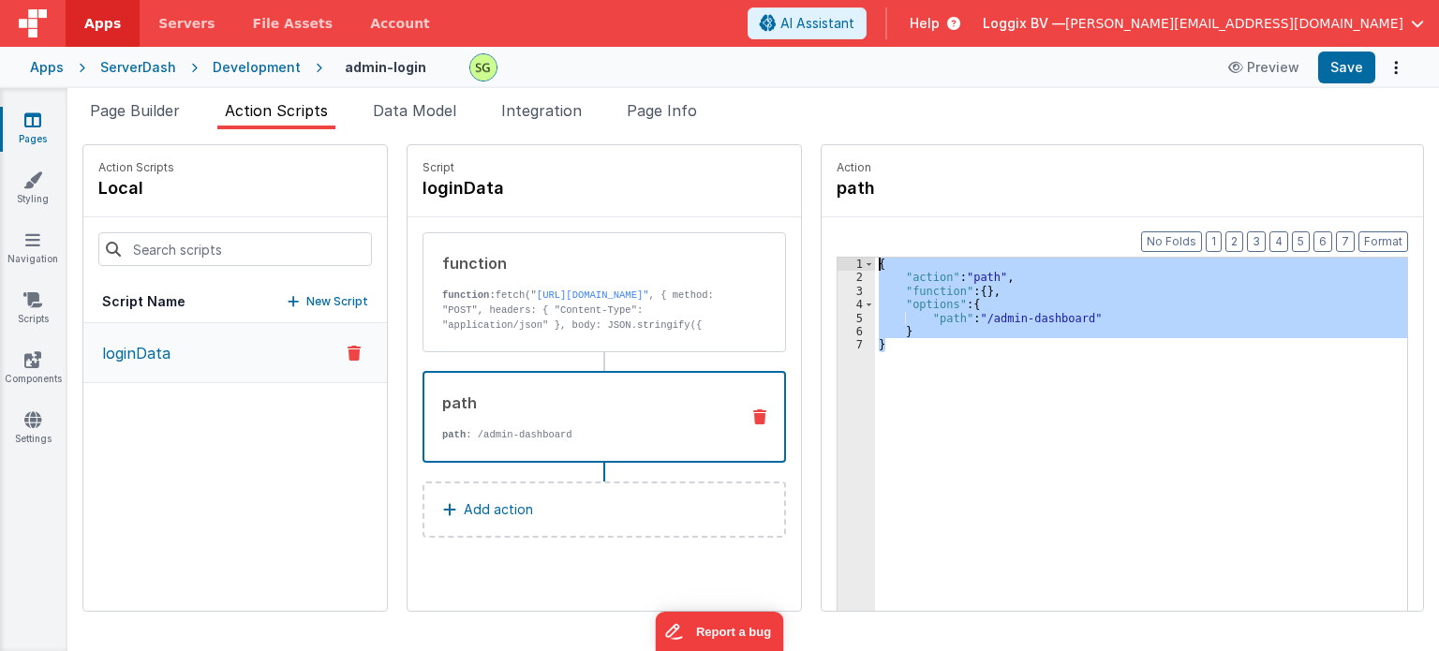
drag, startPoint x: 873, startPoint y: 351, endPoint x: 850, endPoint y: 242, distance: 112.1
click at [850, 242] on div "Format 7 6 5 4 3 2 1 No Folds 1 2 3 4 5 6 7 { "action" : "path" , "function" : …" at bounding box center [1122, 450] width 601 height 466
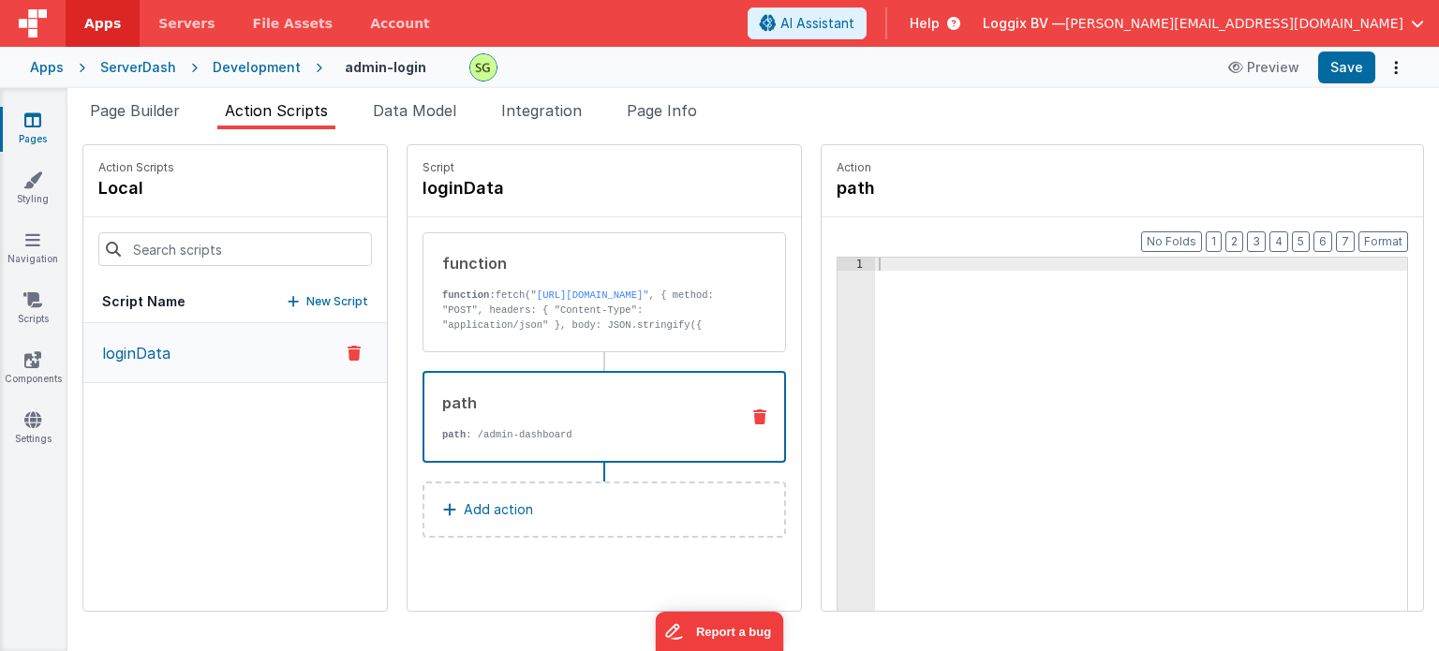
click at [735, 419] on button at bounding box center [759, 416] width 49 height 15
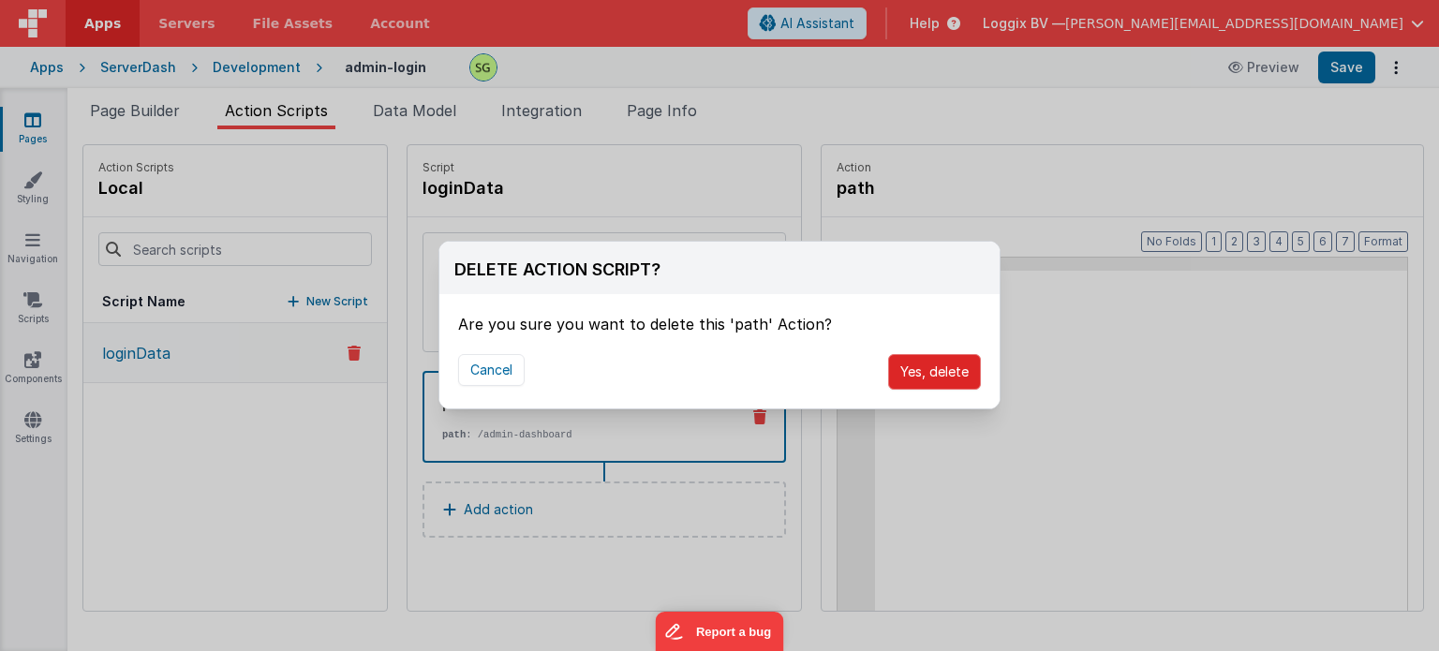
click at [954, 378] on button "Yes, delete" at bounding box center [934, 372] width 93 height 36
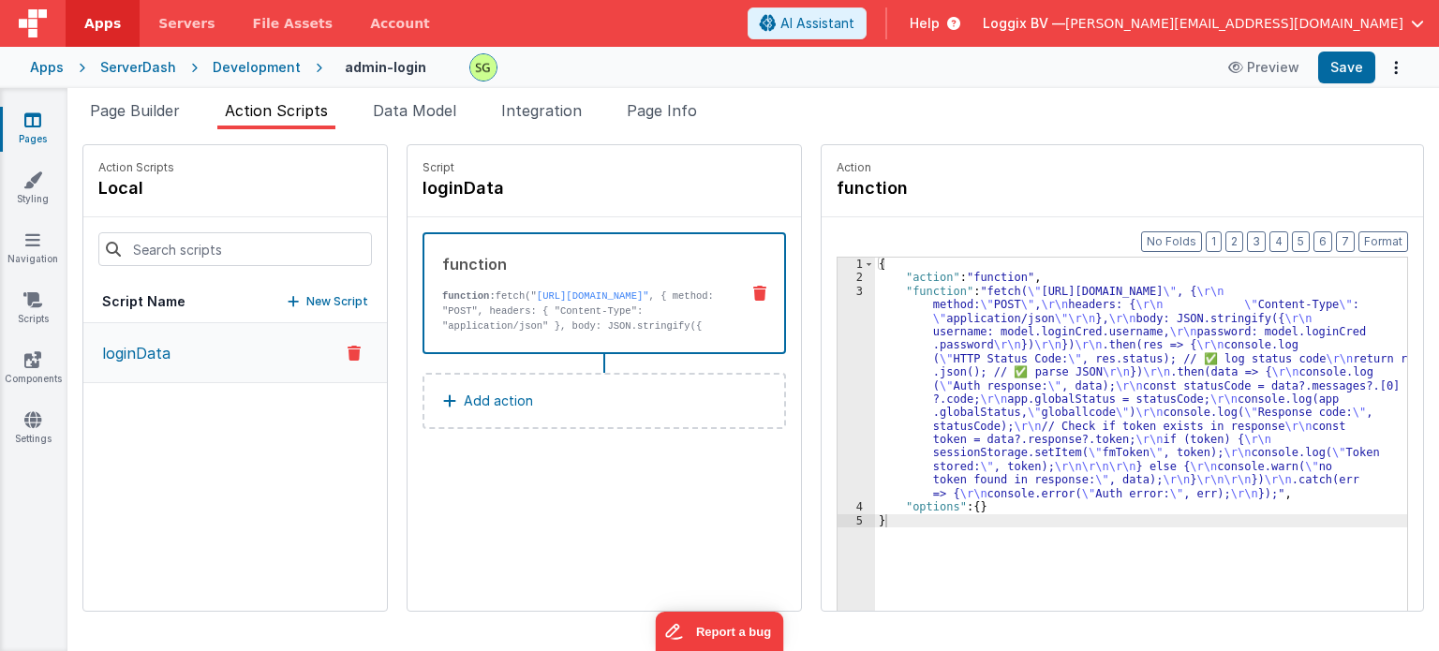
click at [839, 290] on div "3" at bounding box center [856, 392] width 37 height 215
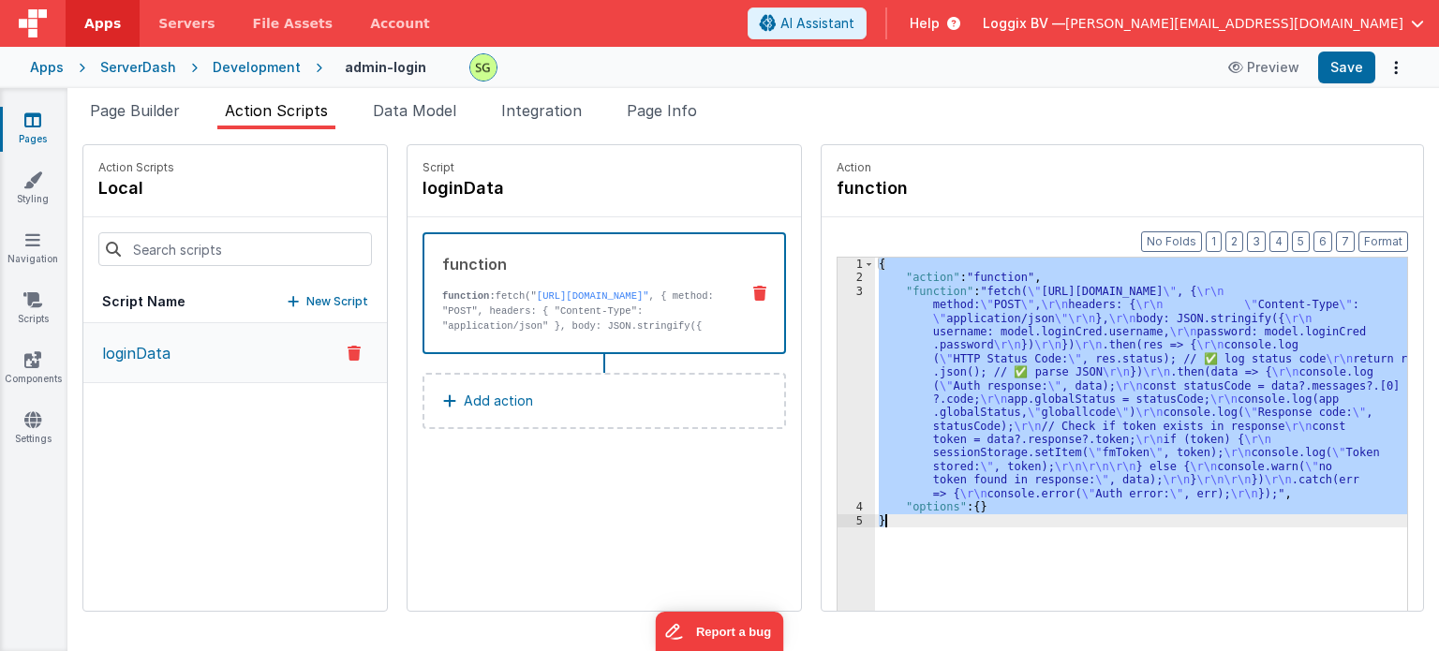
click at [839, 290] on div "3" at bounding box center [856, 392] width 37 height 215
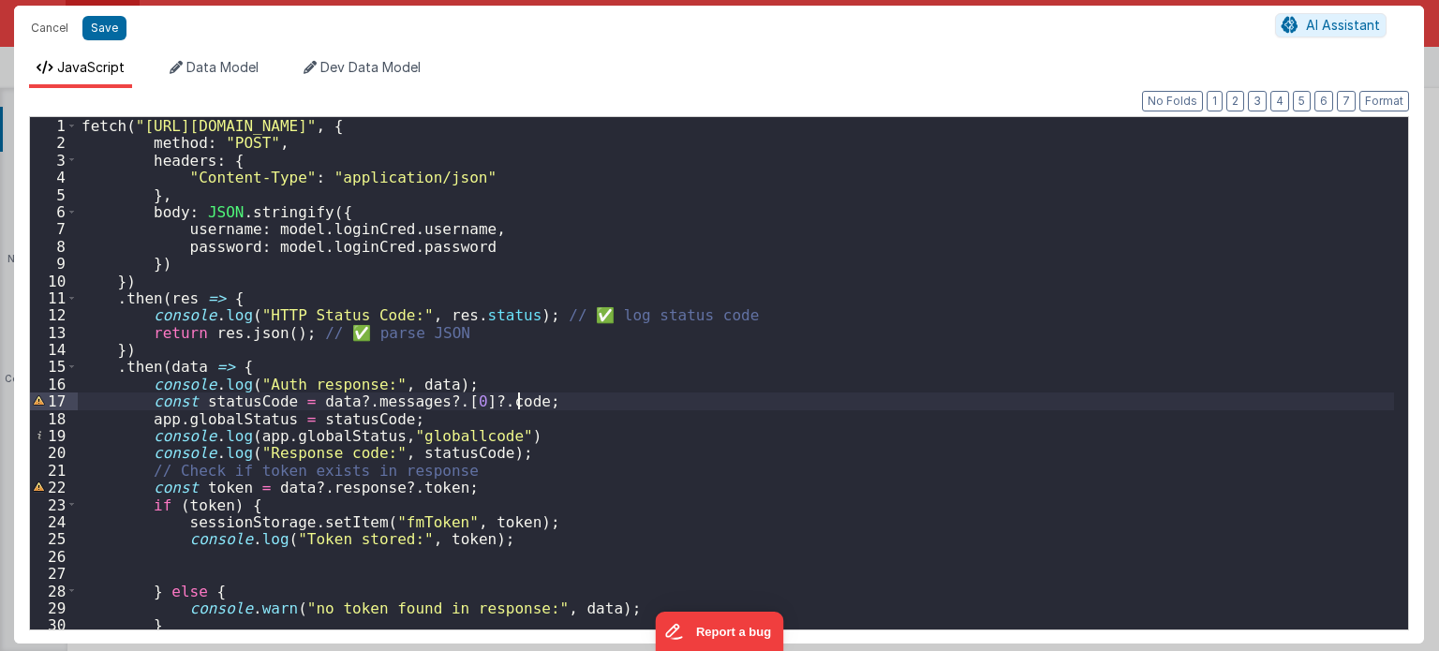
click at [578, 403] on div "fetch ( "https://fmproxy.netlify.app/.netlify/functions/auth" , { method : "POS…" at bounding box center [736, 391] width 1317 height 548
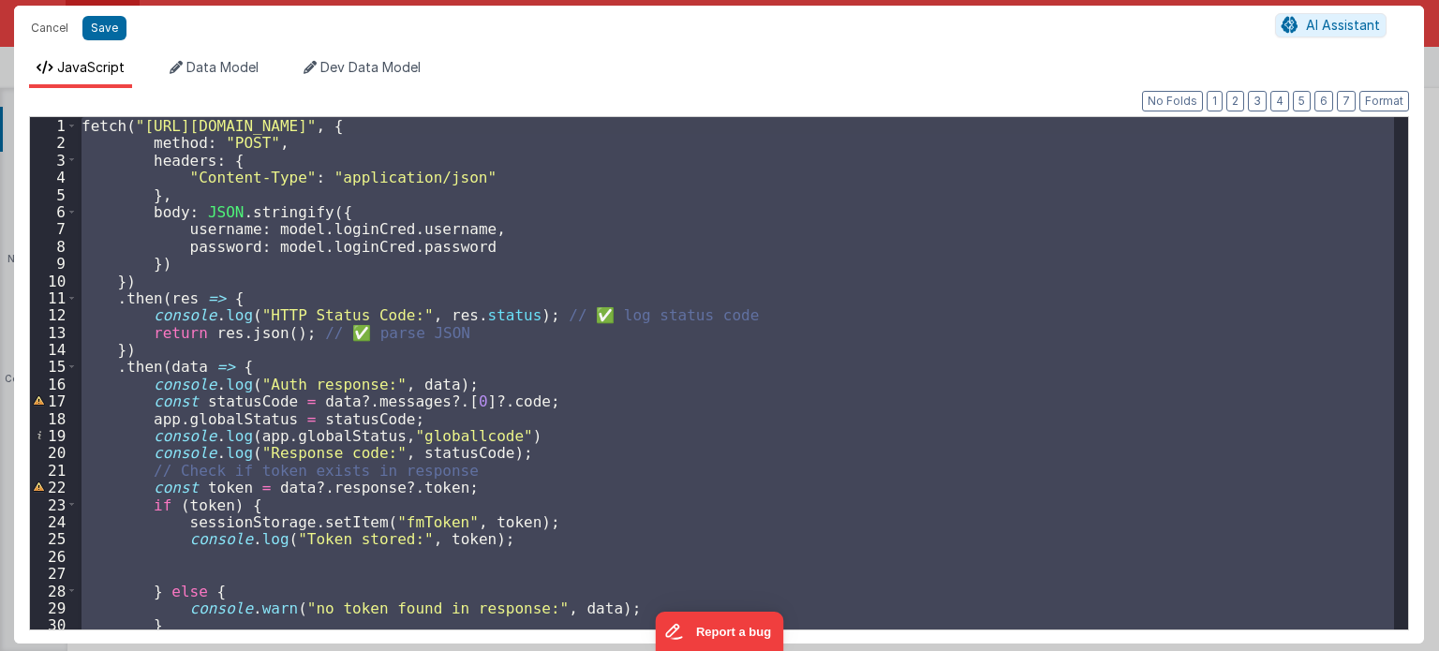
click at [579, 398] on div "fetch ( "https://fmproxy.netlify.app/.netlify/functions/auth" , { method : "POS…" at bounding box center [736, 373] width 1316 height 512
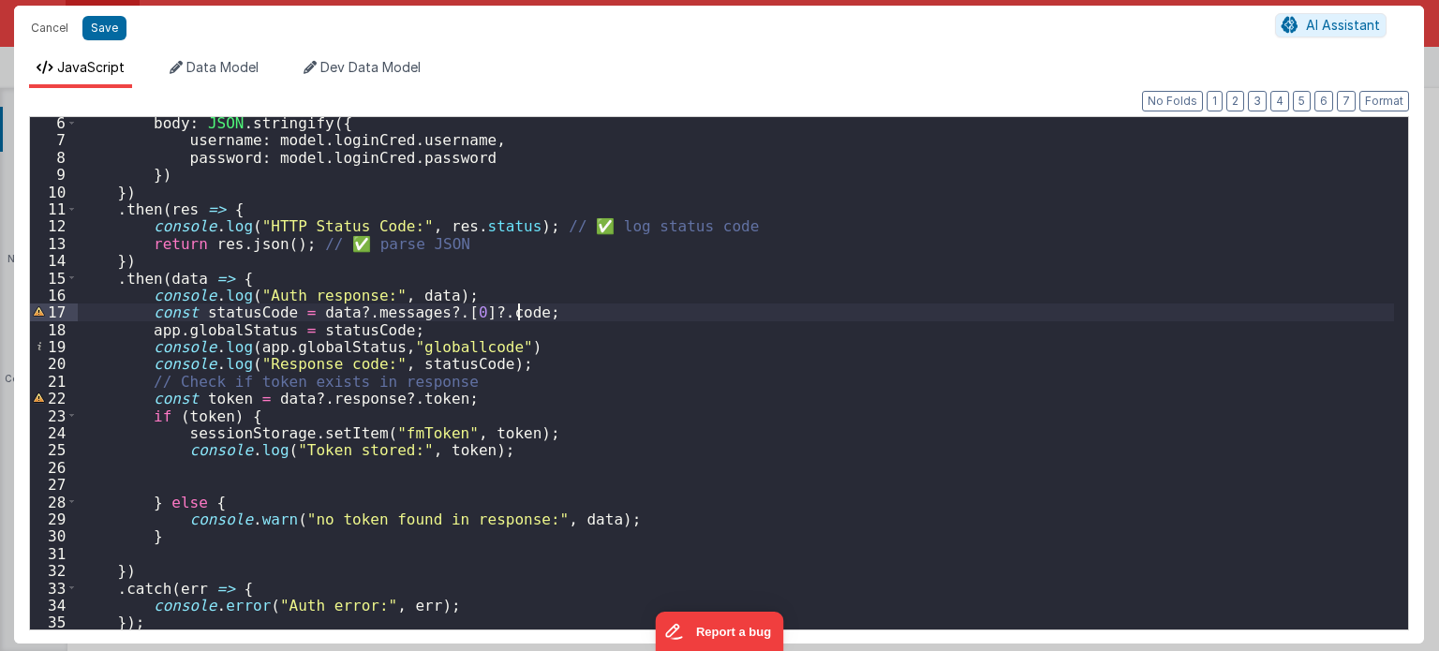
scroll to position [89, 0]
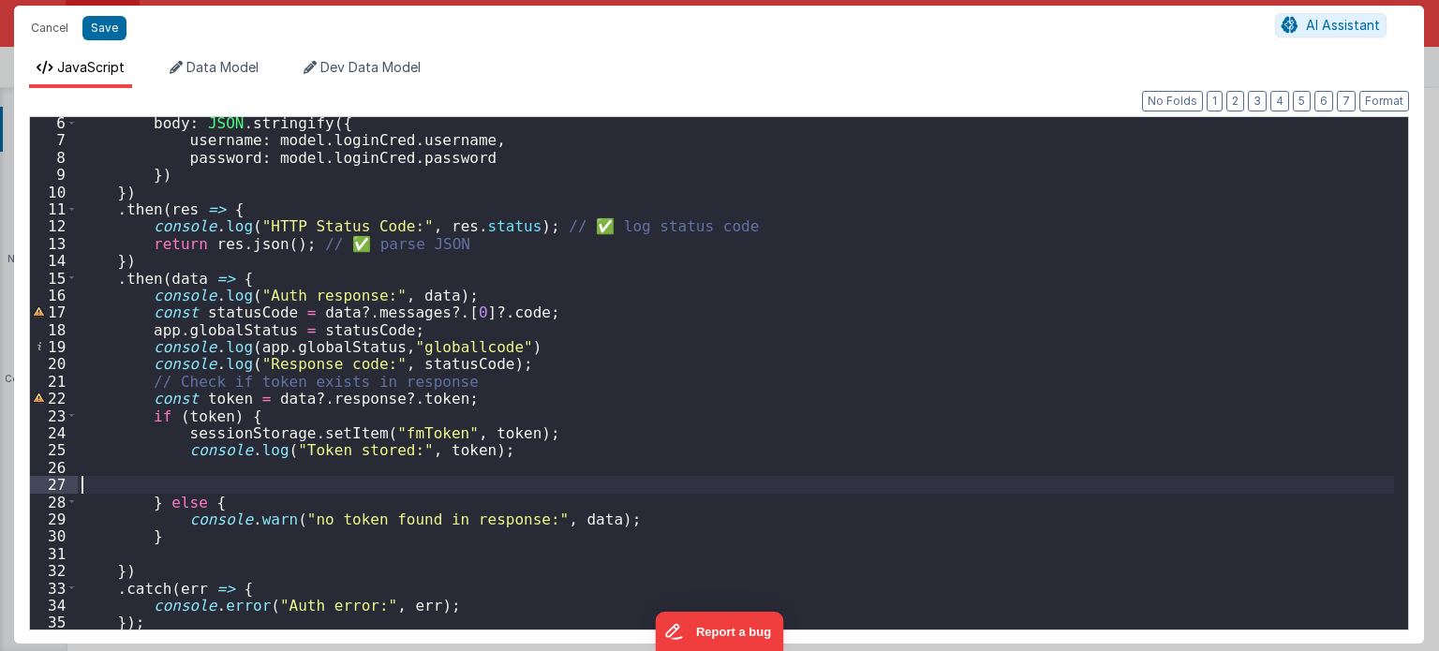
click at [186, 479] on div "body : JSON . stringify ({ username : model . loginCred . username , password :…" at bounding box center [736, 388] width 1317 height 548
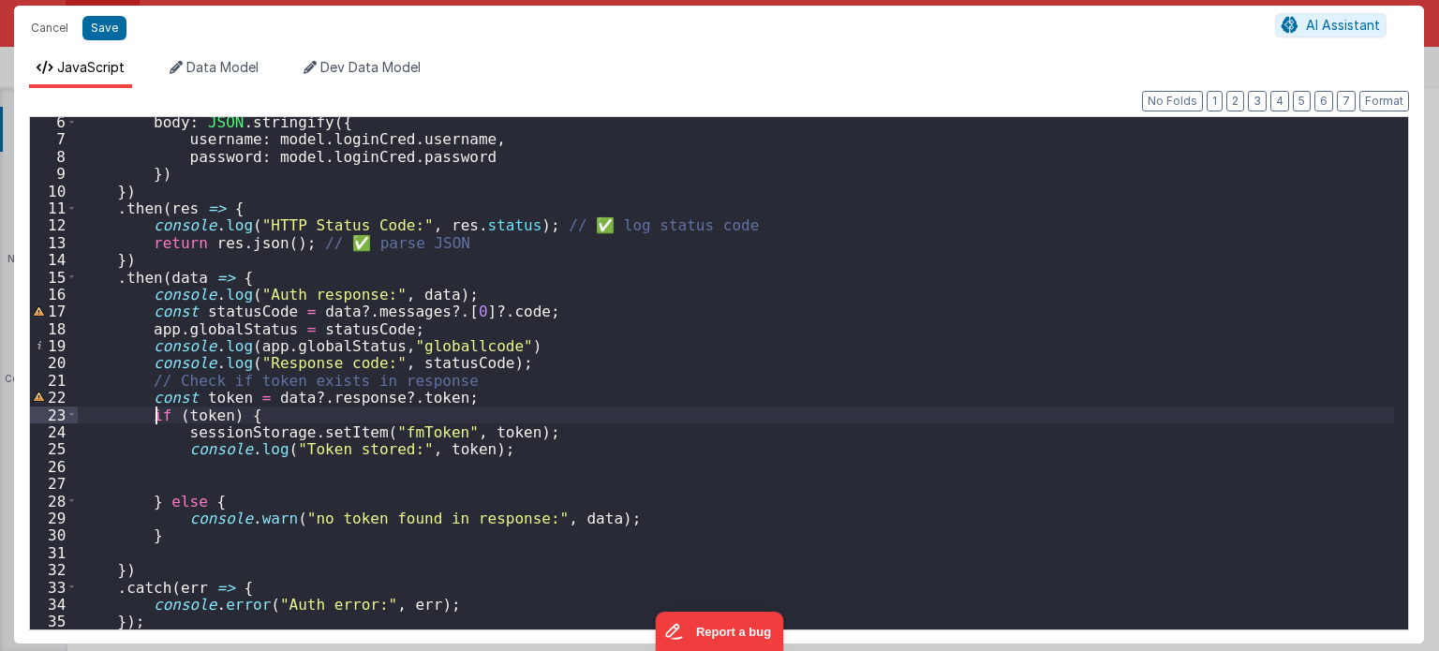
click at [154, 413] on div "body : JSON . stringify ({ username : model . loginCred . username , password :…" at bounding box center [736, 387] width 1317 height 548
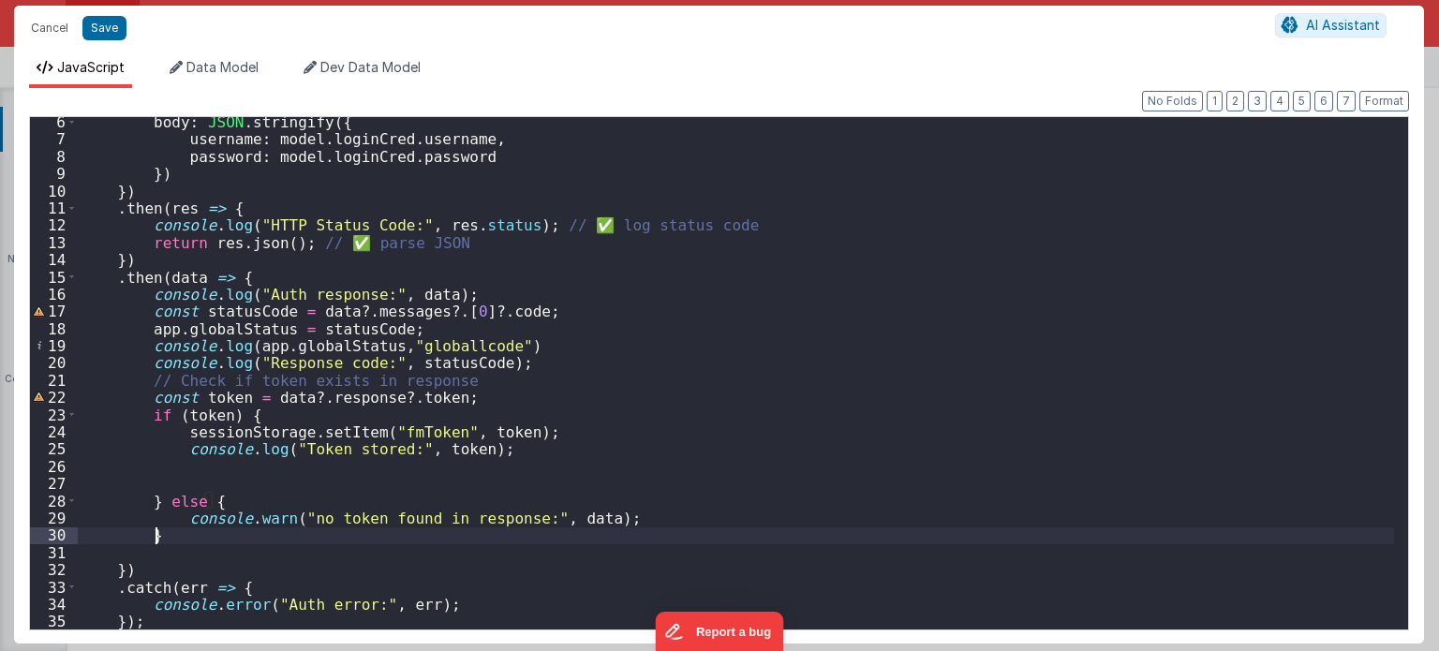
click at [162, 541] on div "body : JSON . stringify ({ username : model . loginCred . username , password :…" at bounding box center [736, 387] width 1317 height 548
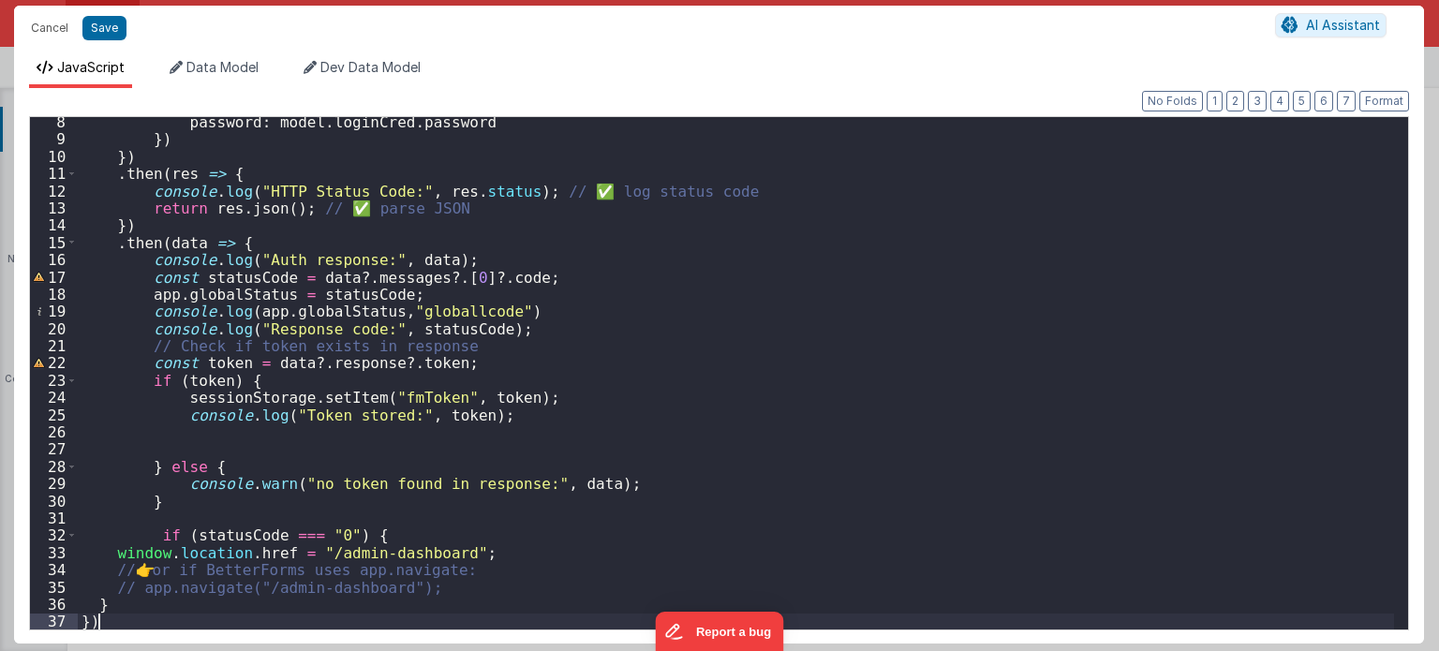
scroll to position [124, 0]
click at [1375, 104] on button "Format" at bounding box center [1384, 101] width 50 height 21
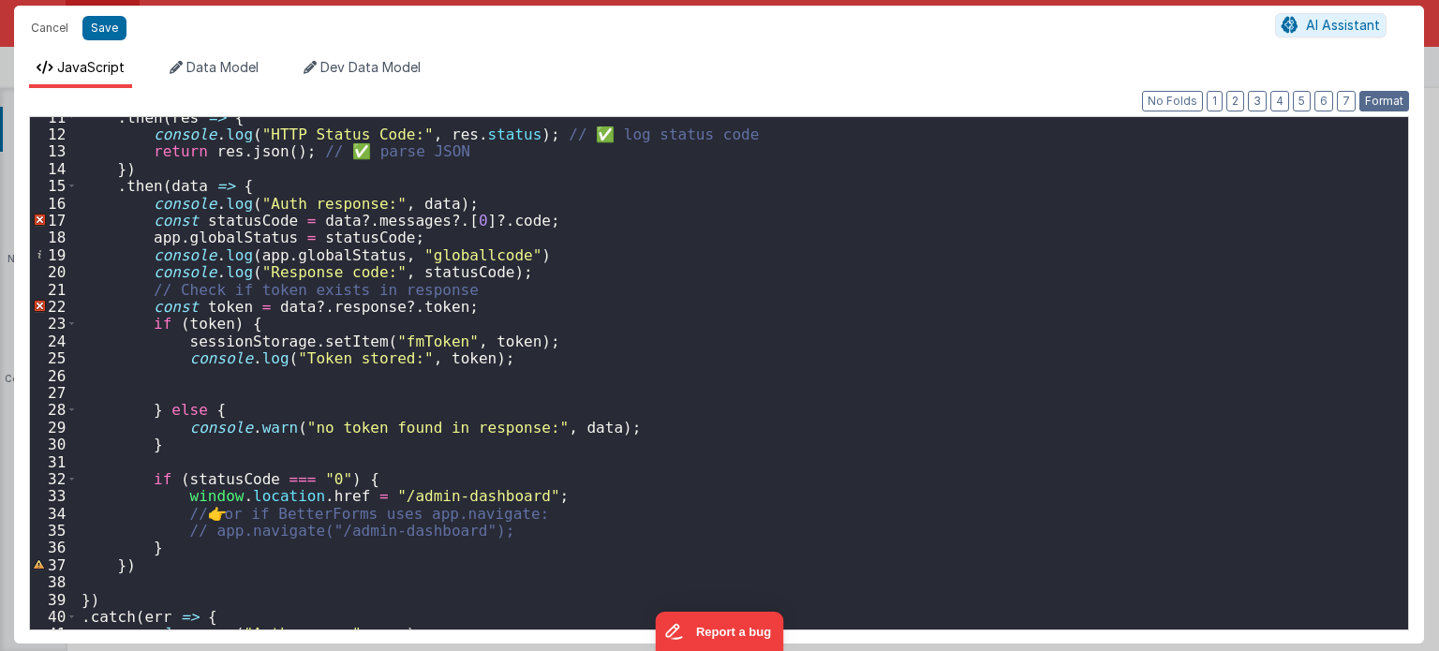
scroll to position [209, 0]
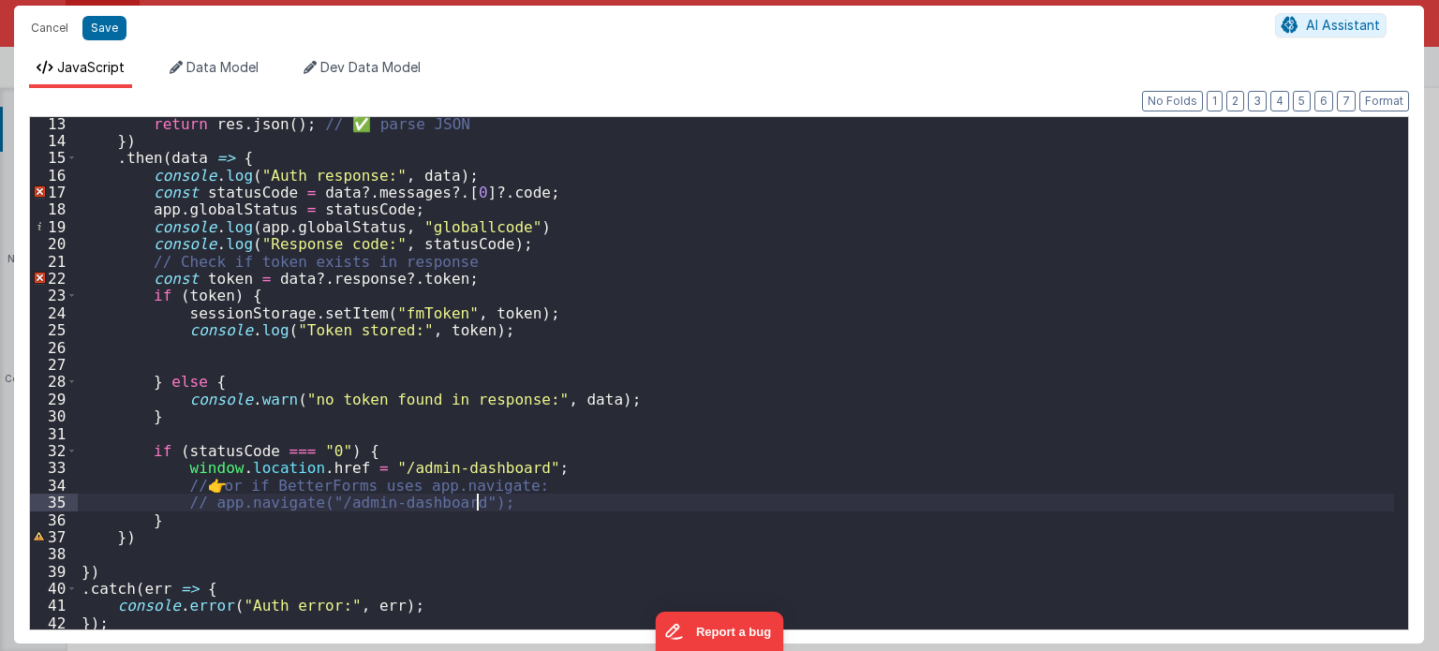
click at [482, 505] on div "return res . json ( ) ; // ✅ parse JSON }) . then ( data => { console . log ( "…" at bounding box center [736, 389] width 1317 height 548
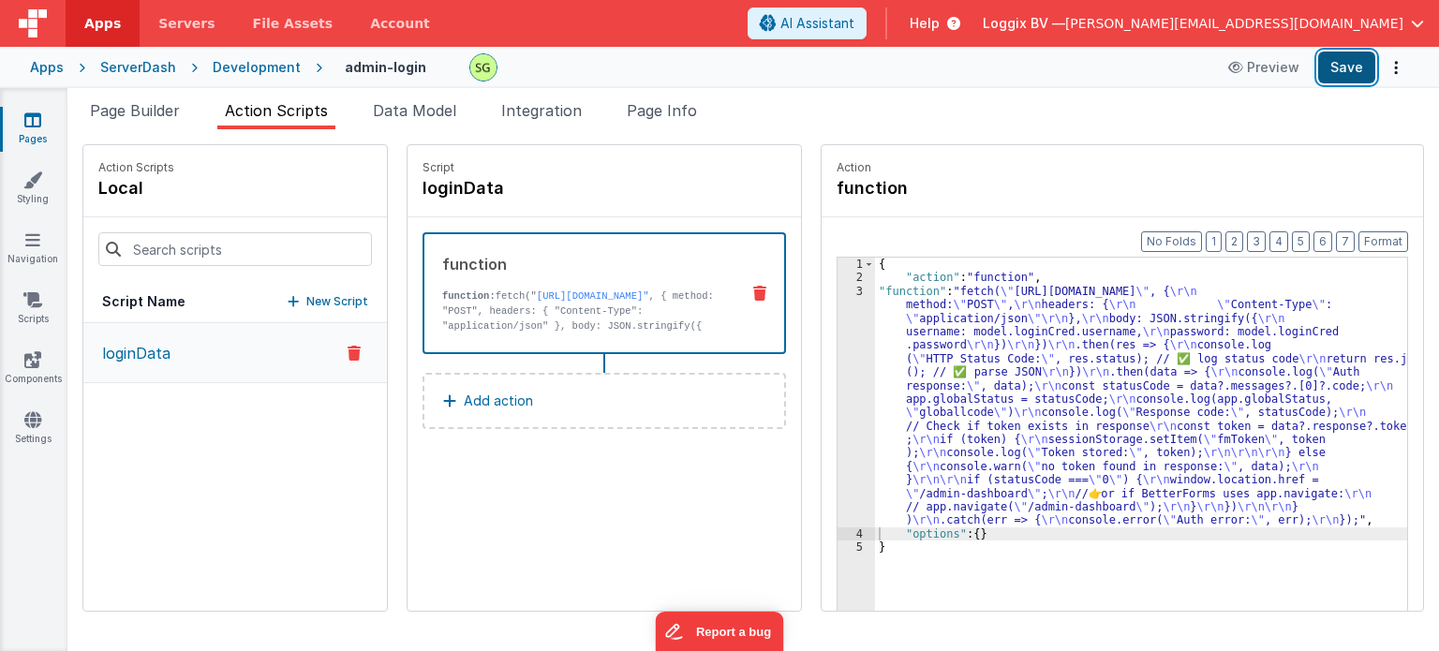
click at [1350, 54] on button "Save" at bounding box center [1346, 68] width 57 height 32
click at [839, 290] on div "3" at bounding box center [856, 406] width 37 height 243
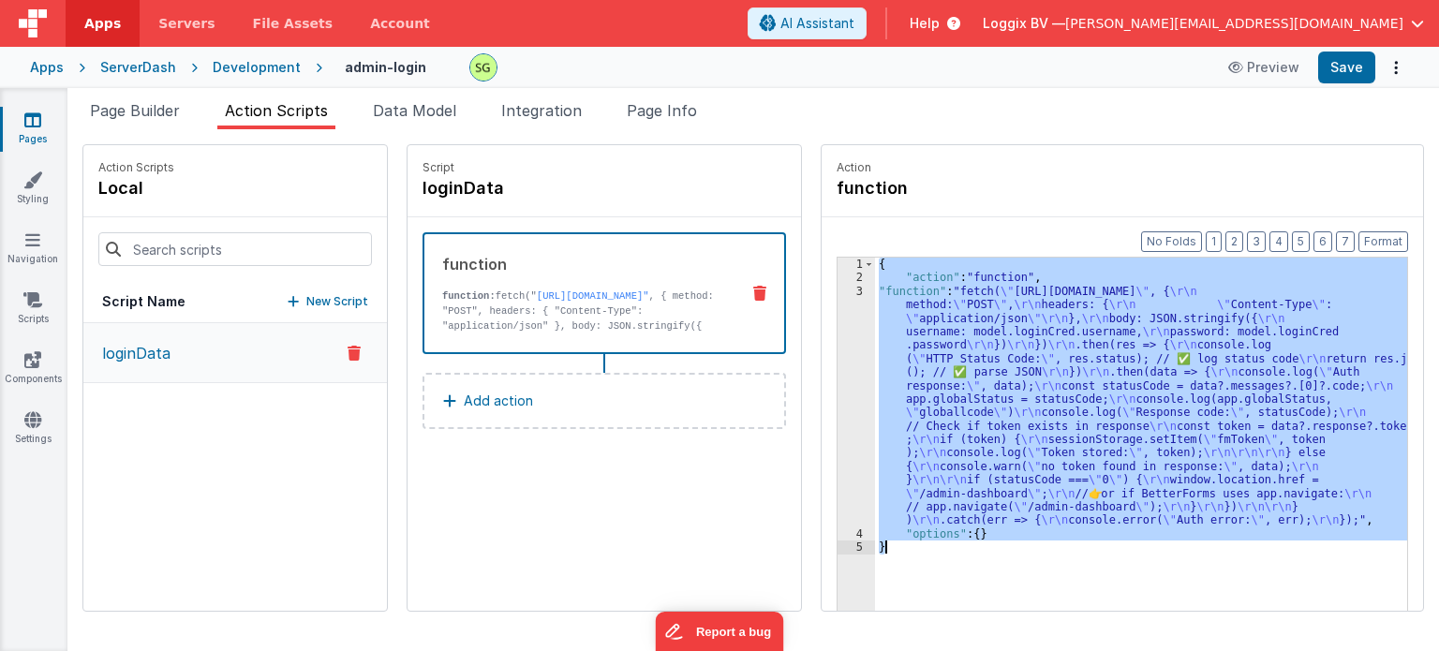
click at [839, 290] on div "3" at bounding box center [856, 406] width 37 height 243
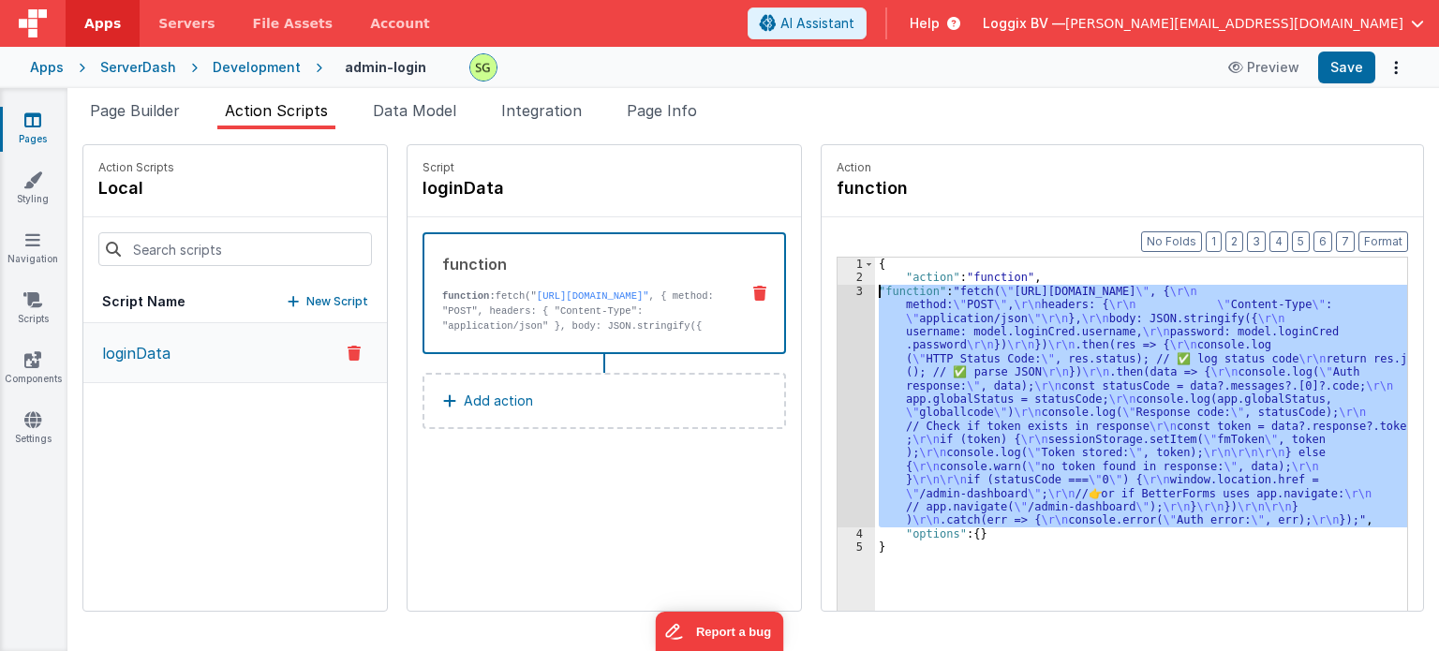
click at [839, 290] on div "3" at bounding box center [856, 406] width 37 height 243
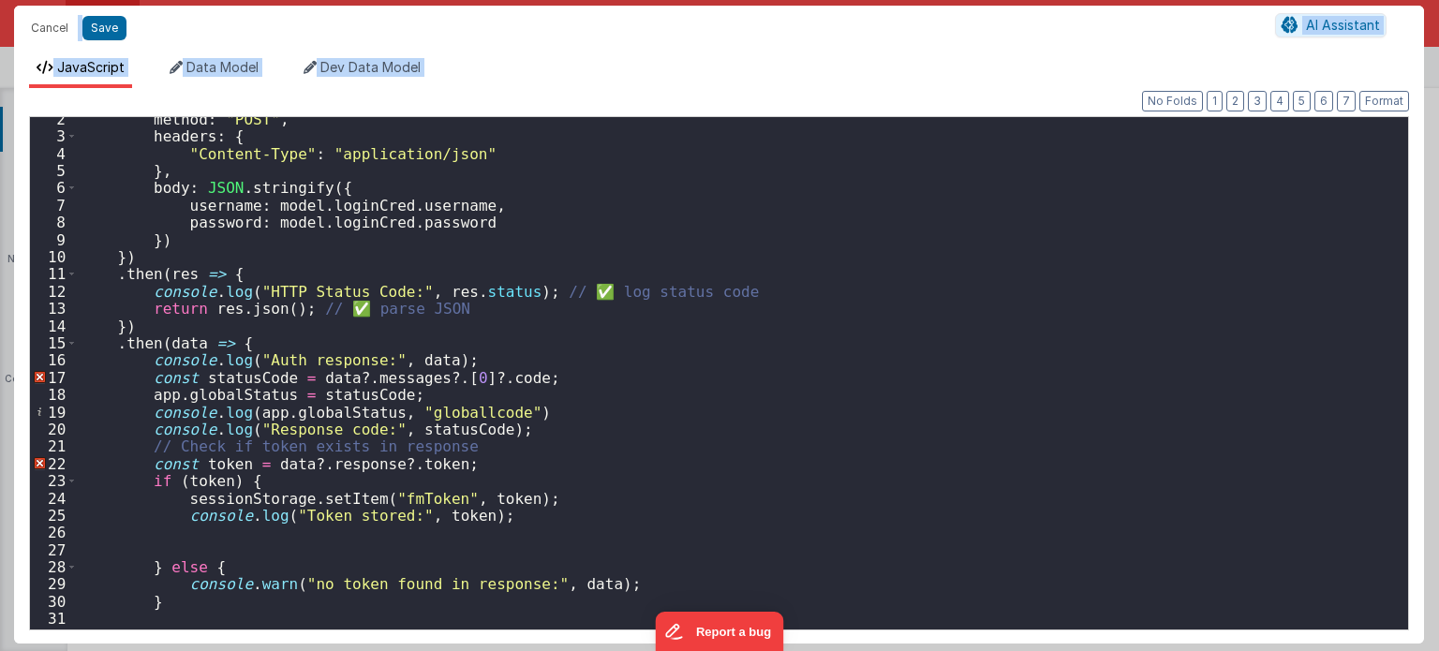
scroll to position [0, 0]
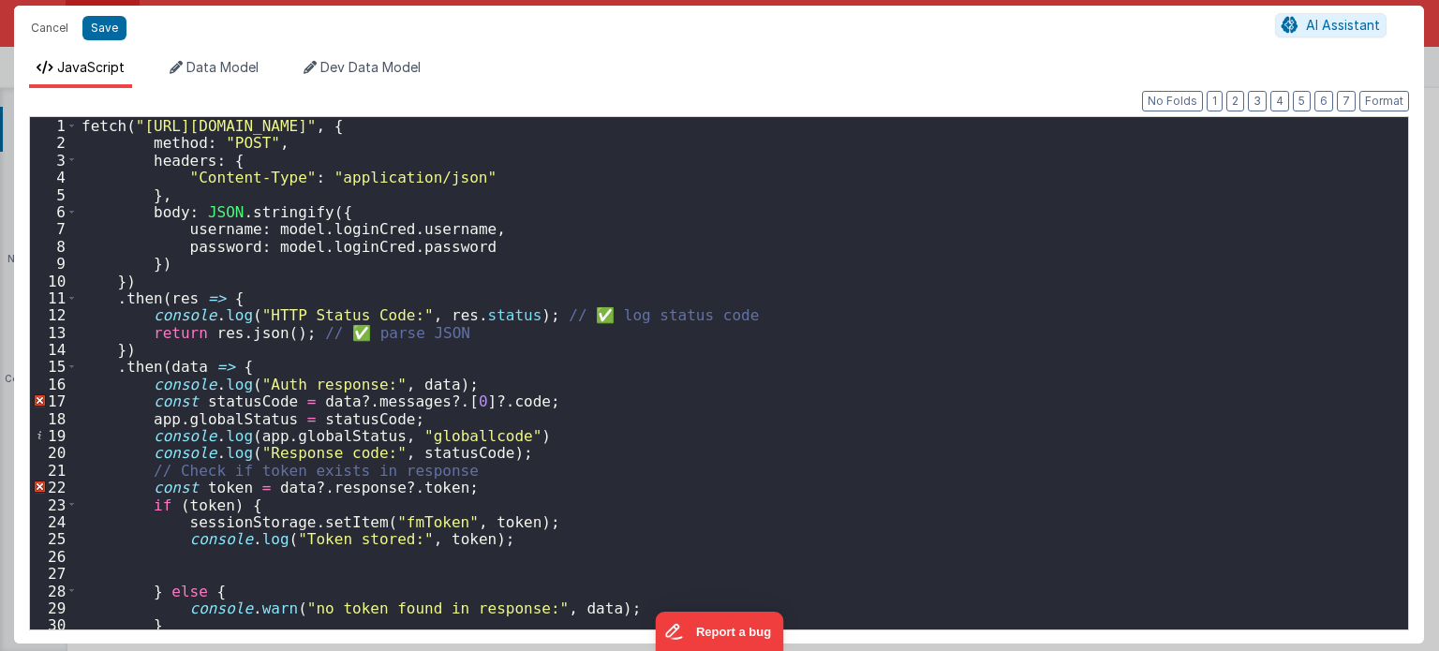
click at [826, 407] on div "fetch ( "https://fmproxy.netlify.app/.netlify/functions/auth" , { method : "POS…" at bounding box center [736, 391] width 1317 height 548
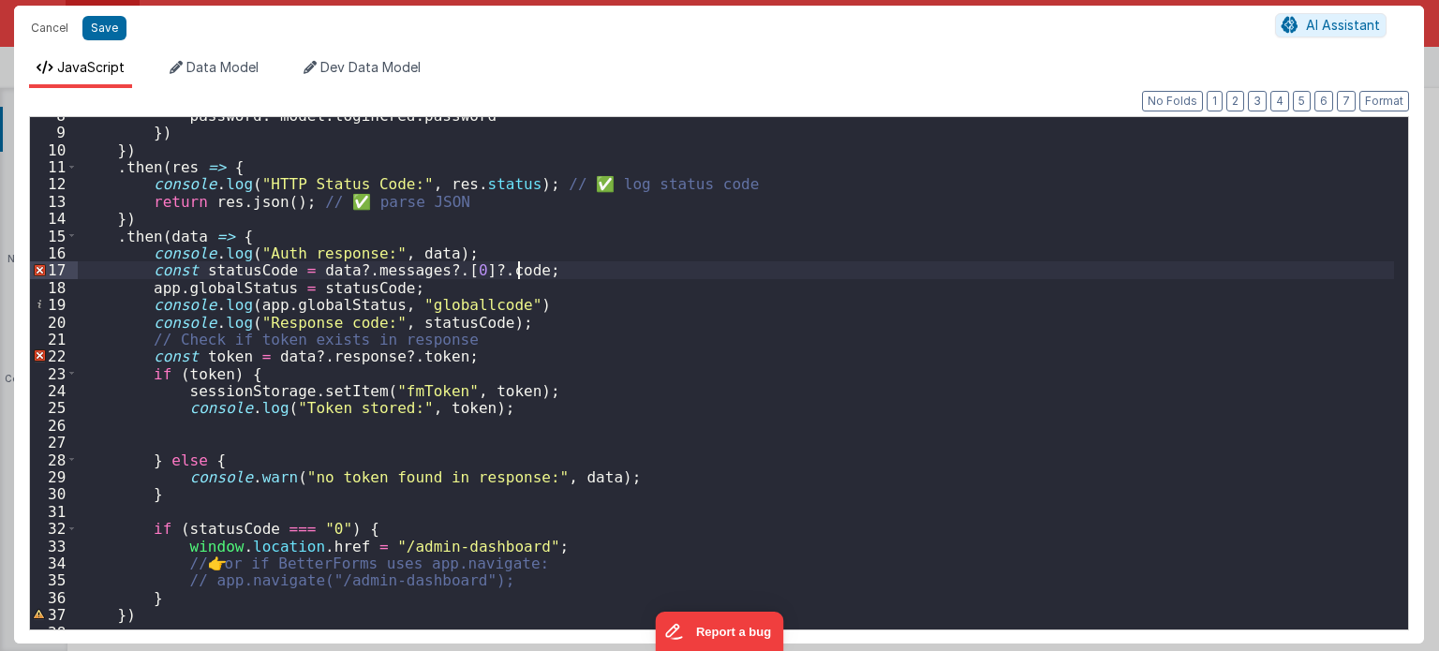
scroll to position [142, 0]
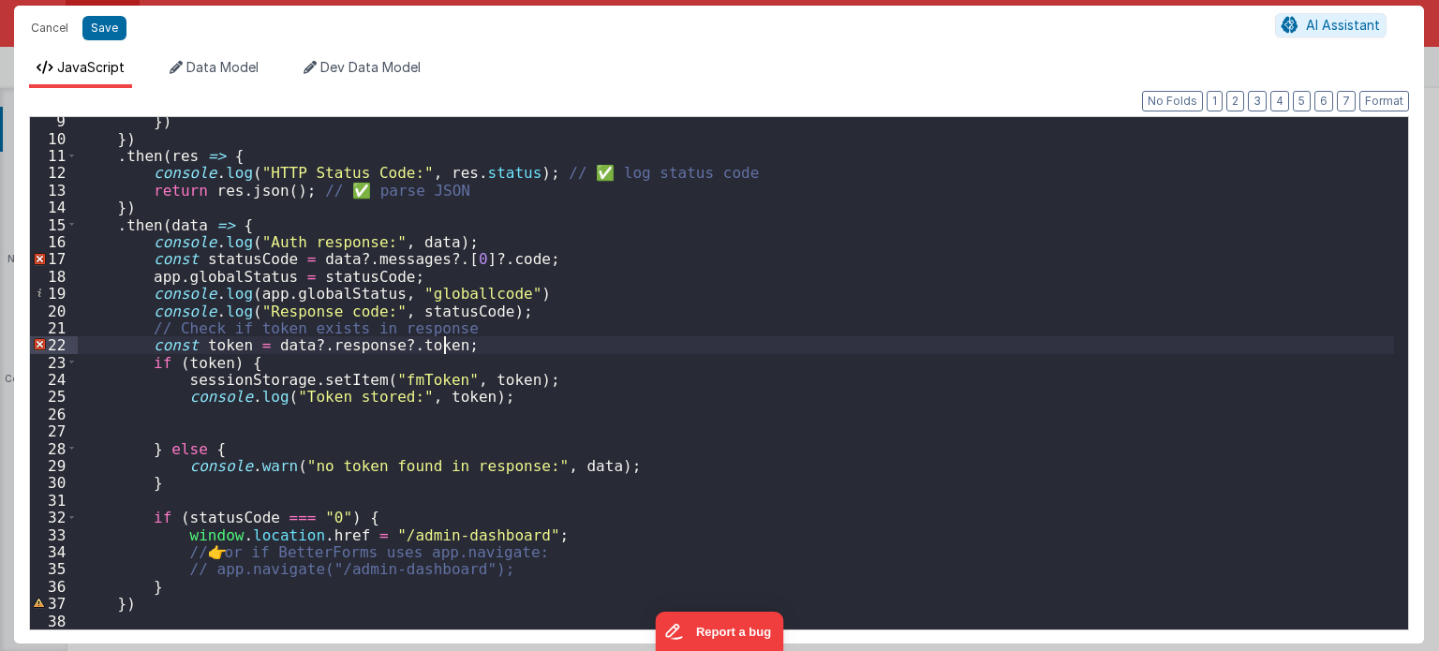
click at [515, 349] on div "}) }) . then ( res => { console . log ( "HTTP Status Code:" , res . status ) ; …" at bounding box center [736, 386] width 1317 height 548
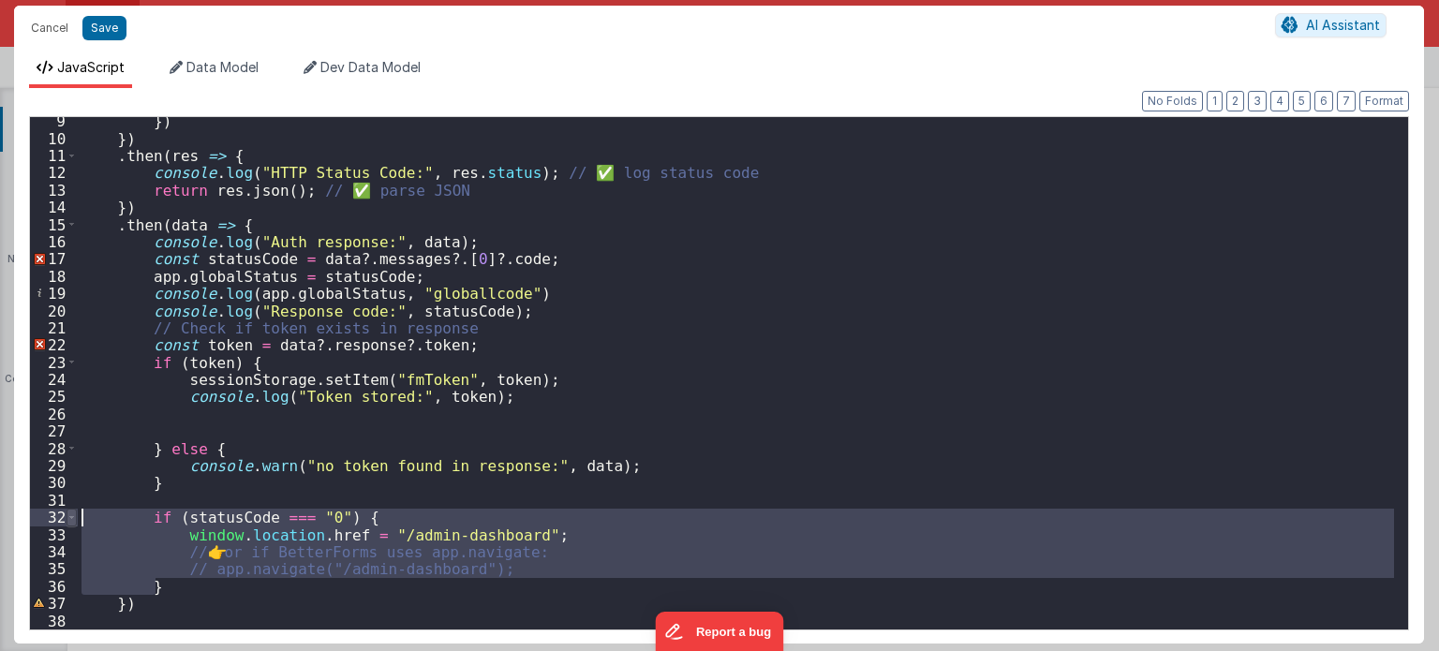
drag, startPoint x: 175, startPoint y: 586, endPoint x: 73, endPoint y: 513, distance: 125.6
click at [73, 513] on div "9 10 11 12 13 14 15 16 17 18 19 20 21 22 23 24 25 26 27 28 29 30 31 32 33 34 35…" at bounding box center [719, 373] width 1380 height 514
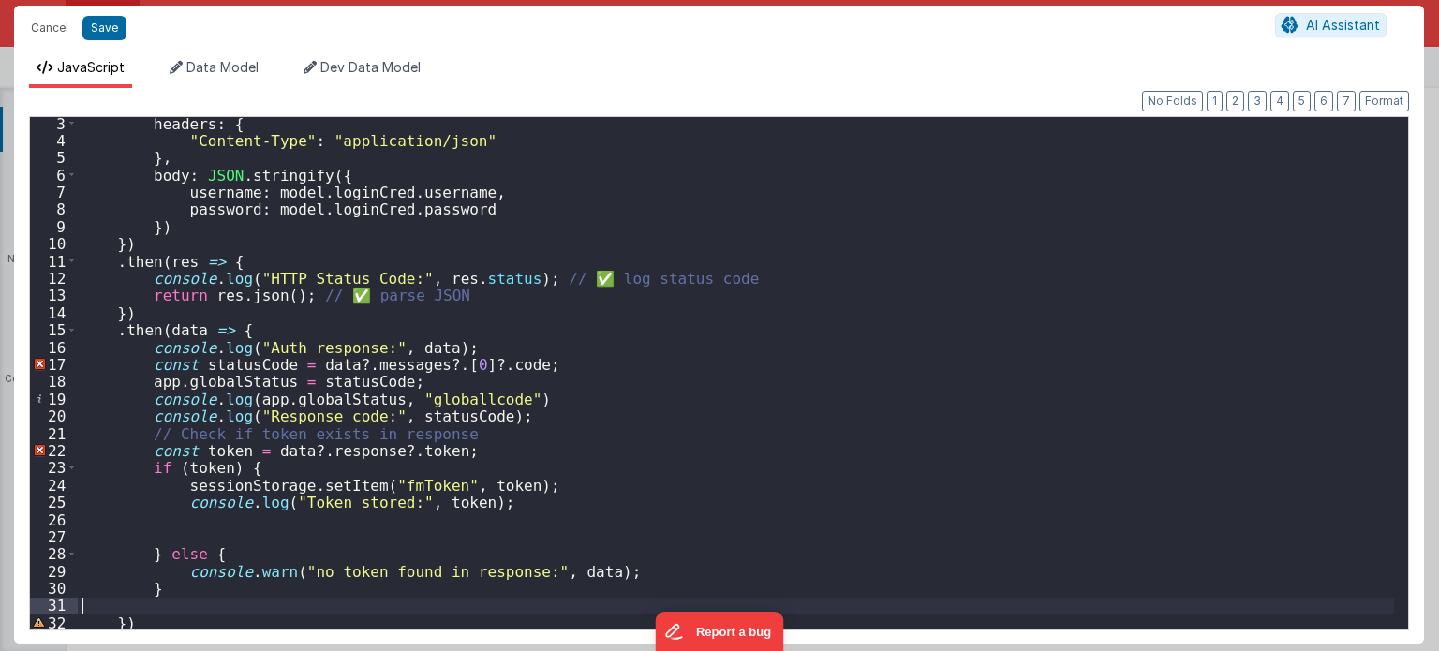
scroll to position [0, 0]
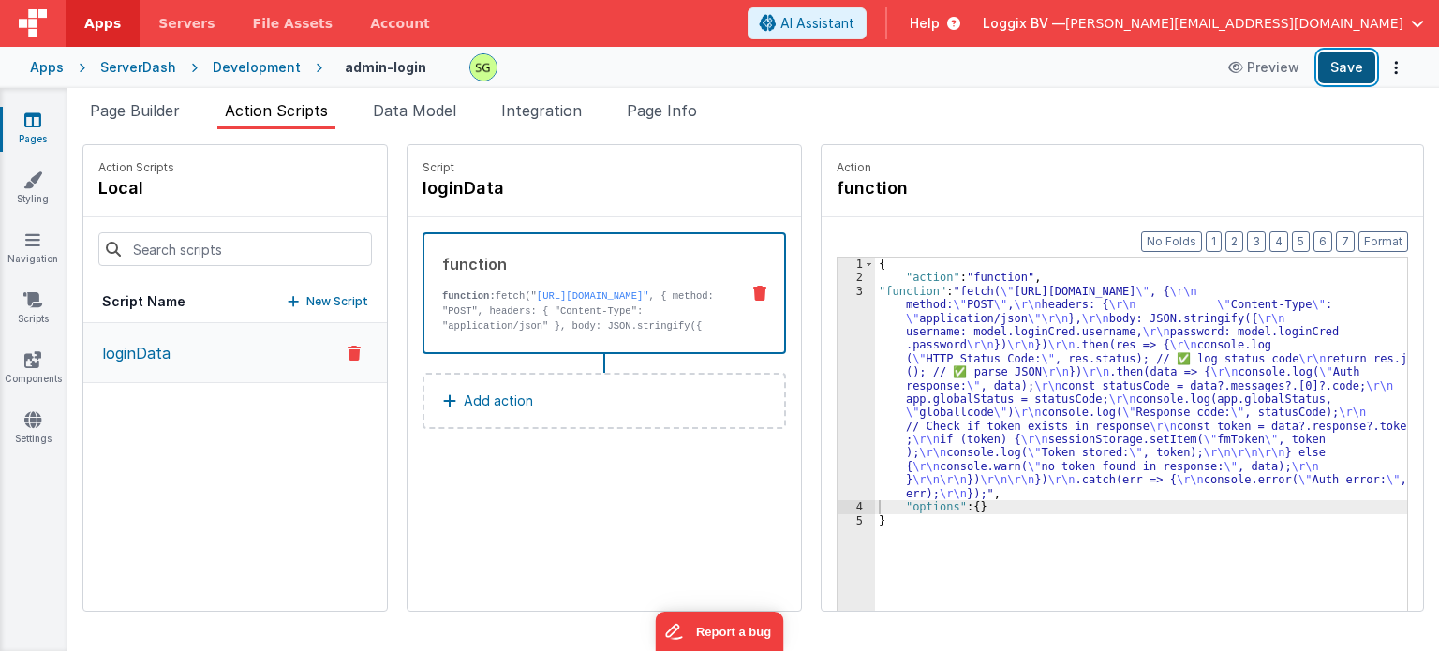
click at [1348, 76] on button "Save" at bounding box center [1346, 68] width 57 height 32
click at [838, 293] on div "3" at bounding box center [856, 392] width 37 height 215
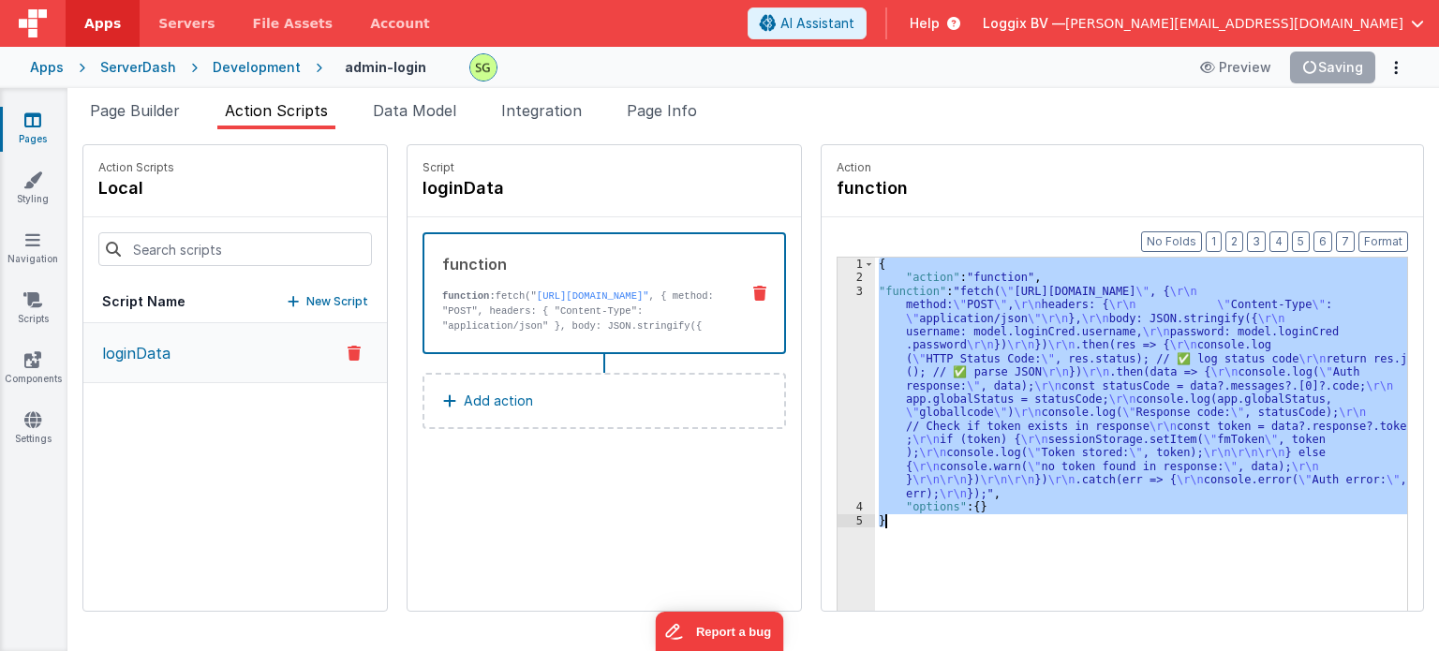
click at [838, 293] on div "3" at bounding box center [856, 392] width 37 height 215
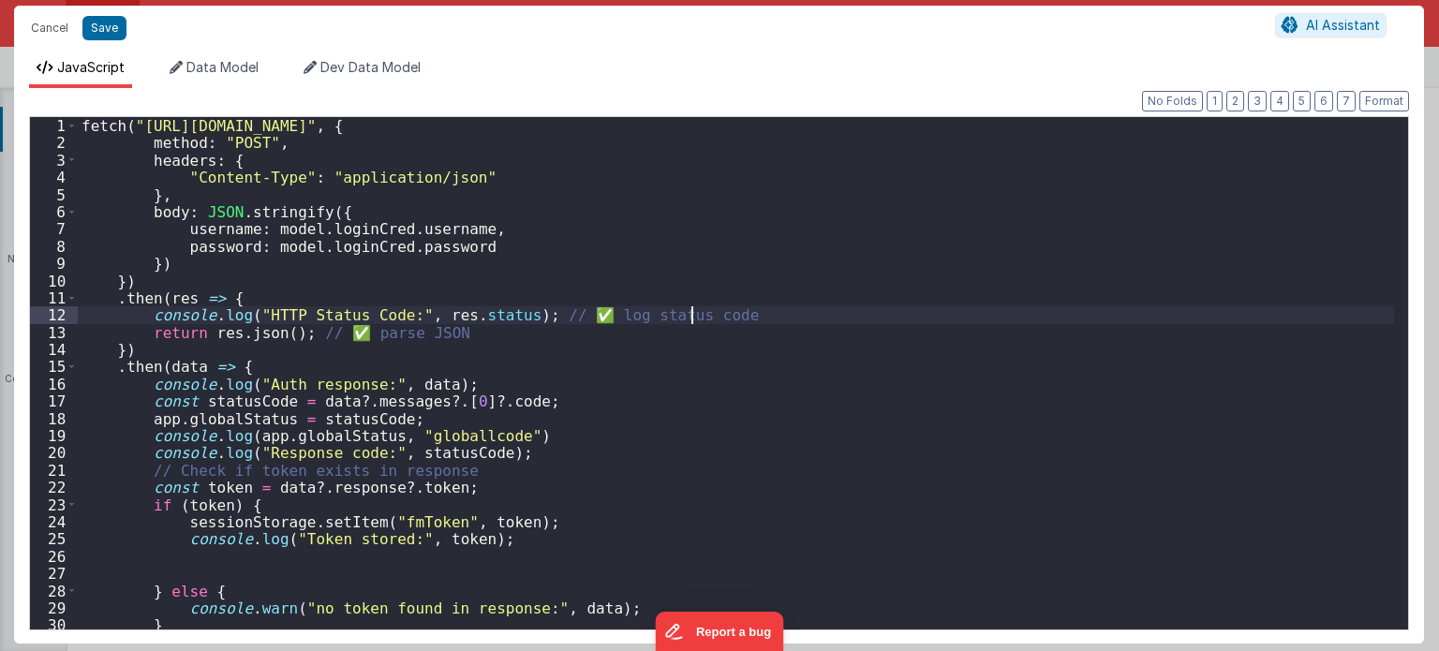
click at [837, 293] on div "fetch ( "https://fmproxy.netlify.app/.netlify/functions/auth" , { method : "POS…" at bounding box center [736, 391] width 1317 height 548
click at [641, 536] on div "fetch ( "https://fmproxy.netlify.app/.netlify/functions/auth" , { method : "POS…" at bounding box center [736, 391] width 1317 height 548
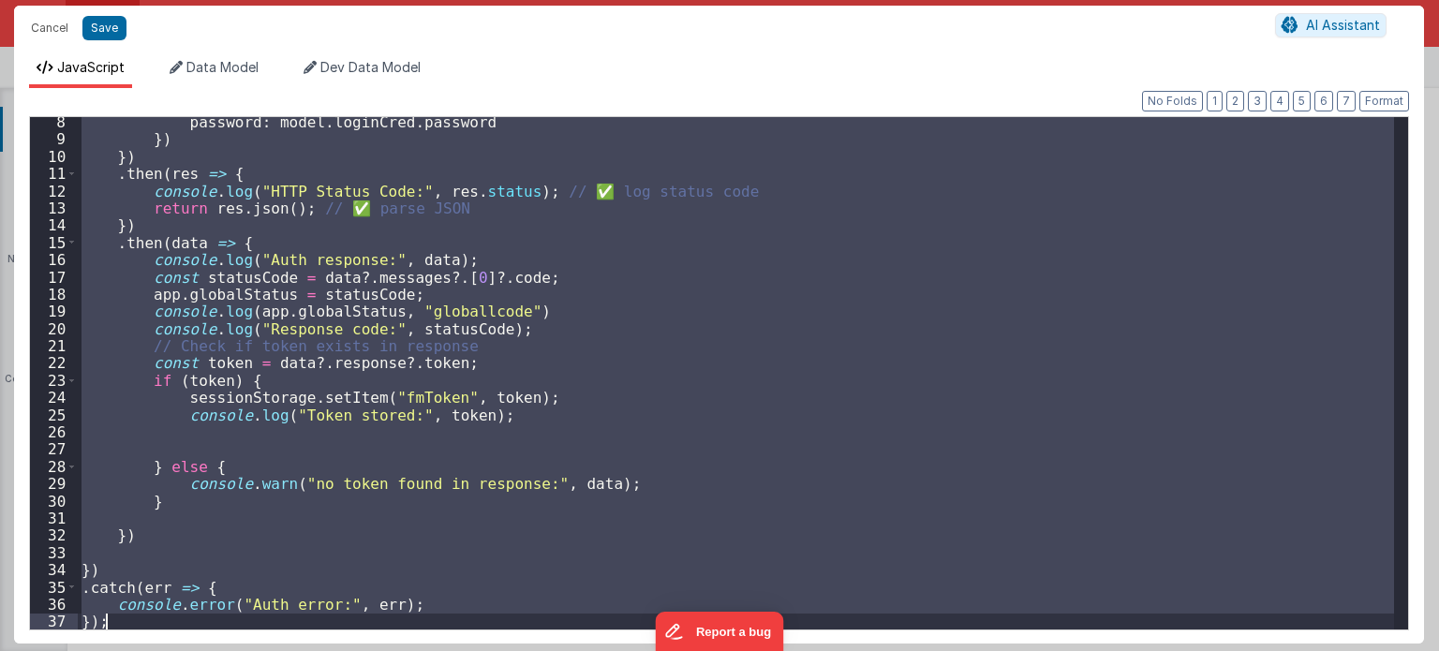
scroll to position [124, 0]
click at [641, 536] on div "password : model . loginCred . password }) }) . then ( res => { console . log (…" at bounding box center [736, 373] width 1316 height 512
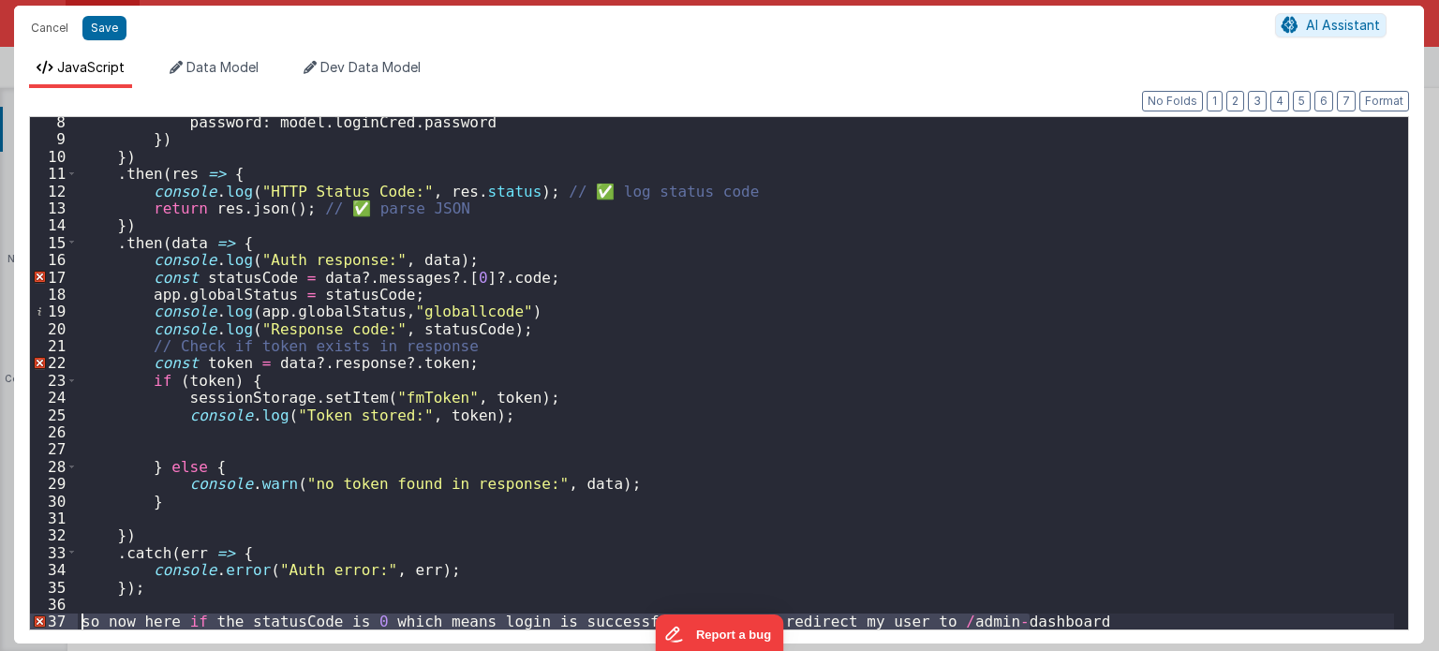
drag, startPoint x: 1034, startPoint y: 618, endPoint x: 21, endPoint y: 614, distance: 1013.7
click at [21, 614] on div "Format 7 6 5 4 3 2 1 No Folds 8 9 10 11 12 13 14 15 16 17 18 19 20 21 22 23 24 …" at bounding box center [719, 366] width 1410 height 556
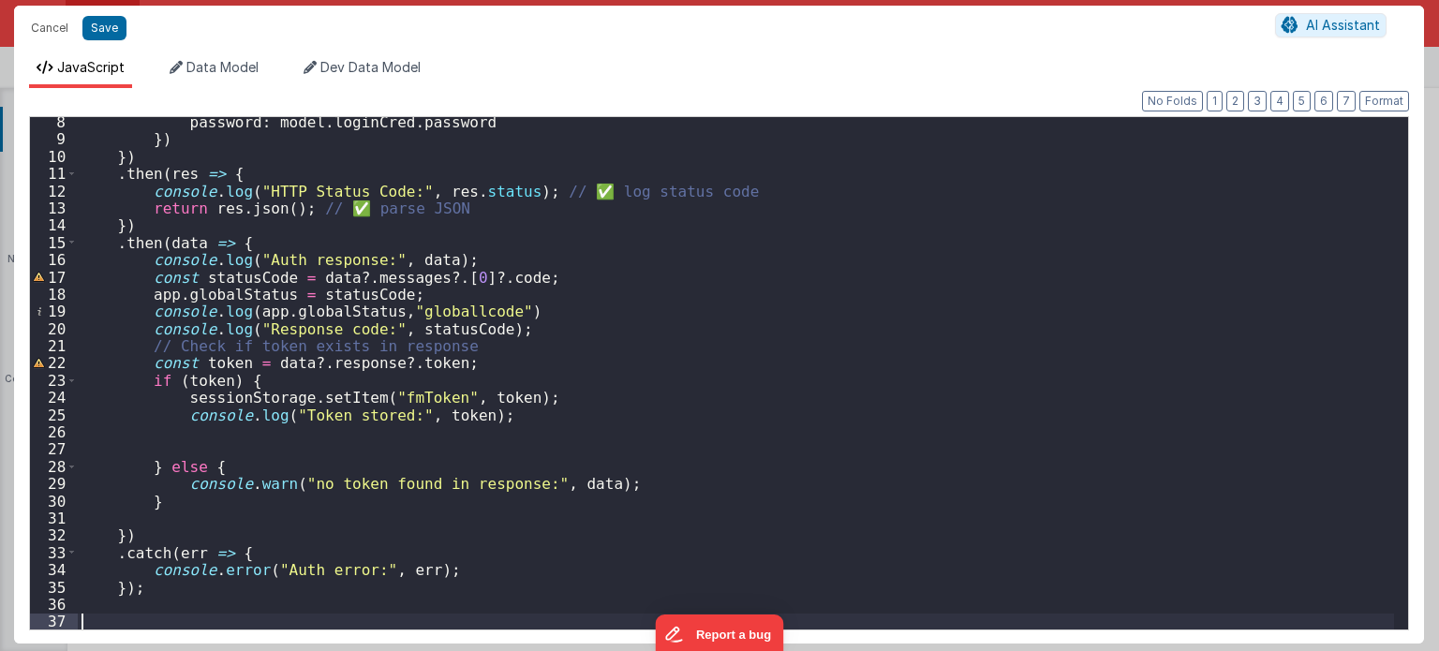
click at [415, 288] on div "password : model . loginCred . password }) }) . then ( res => { console . log (…" at bounding box center [736, 387] width 1317 height 548
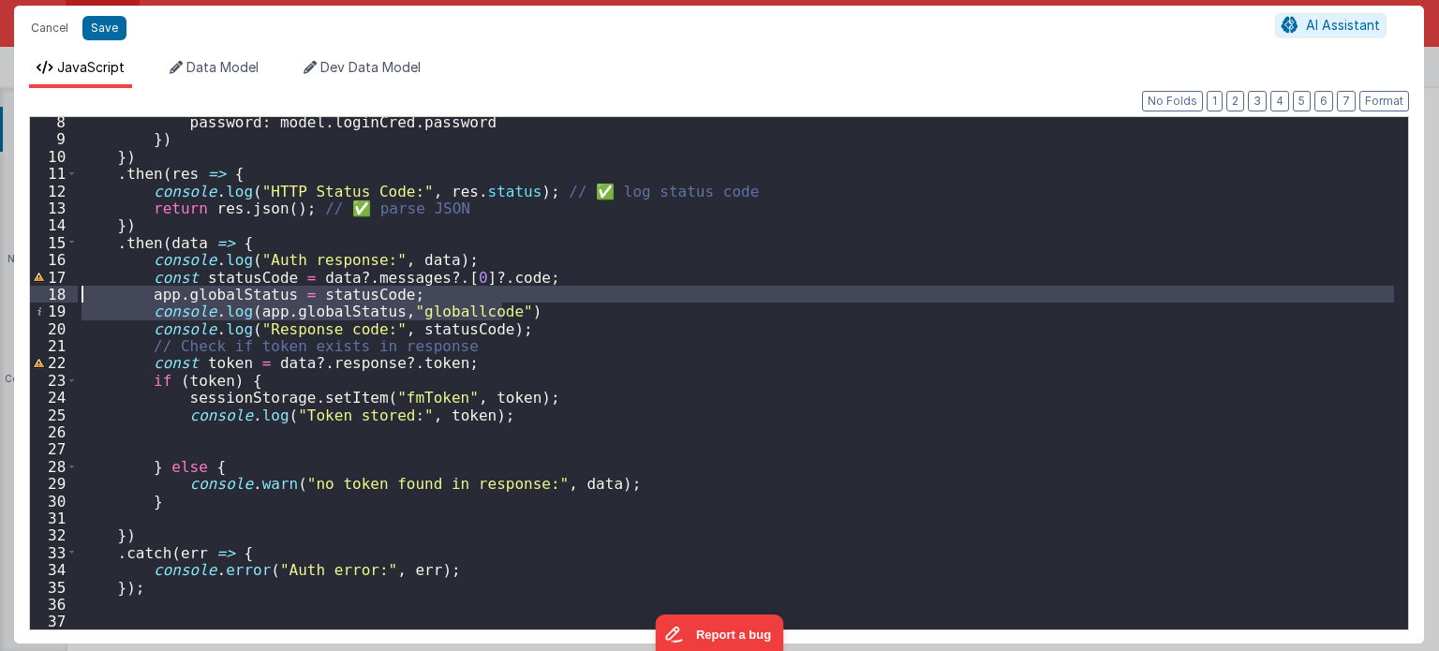
drag, startPoint x: 547, startPoint y: 306, endPoint x: 46, endPoint y: 295, distance: 501.3
click at [46, 295] on div "8 9 10 11 12 13 14 15 16 17 18 19 20 21 22 23 24 25 26 27 28 29 30 31 32 33 34 …" at bounding box center [719, 373] width 1380 height 514
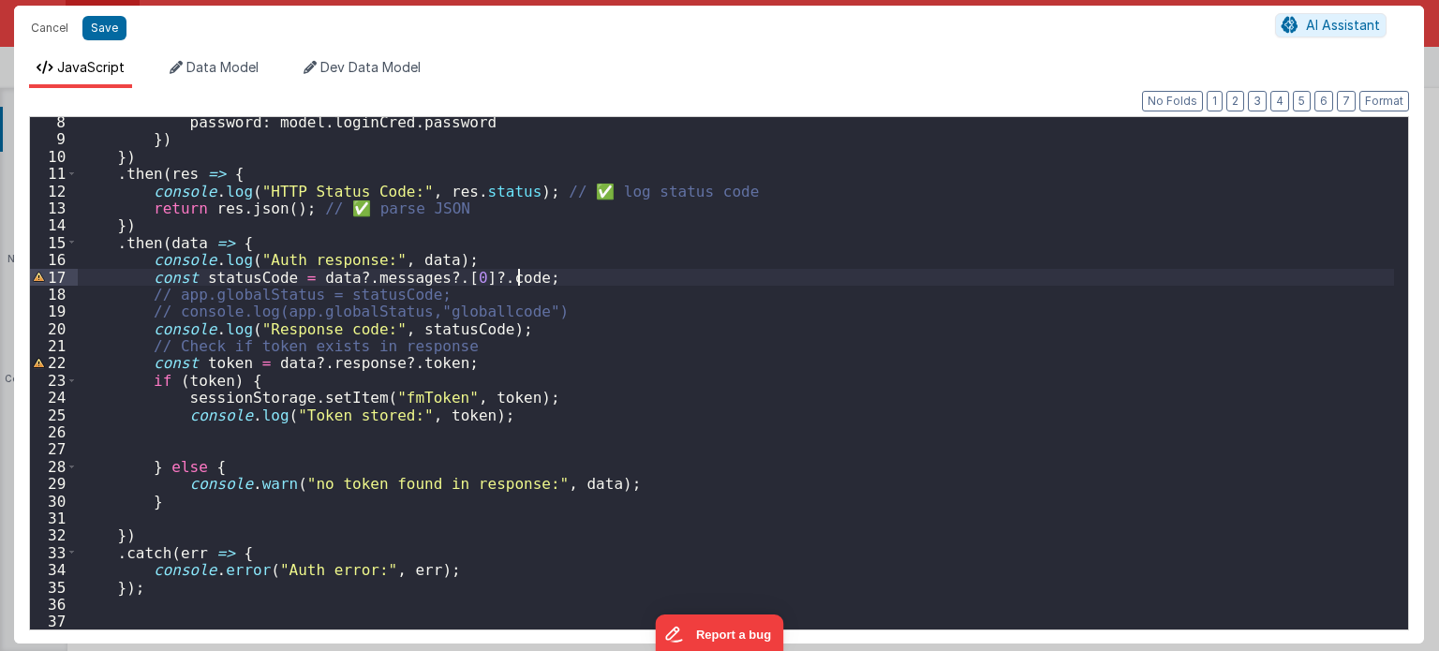
click at [539, 282] on div "password : model . loginCred . password }) }) . then ( res => { console . log (…" at bounding box center [736, 387] width 1317 height 548
click at [89, 445] on div "password : model . loginCred . password }) }) . then ( res => { console . log (…" at bounding box center [736, 387] width 1317 height 548
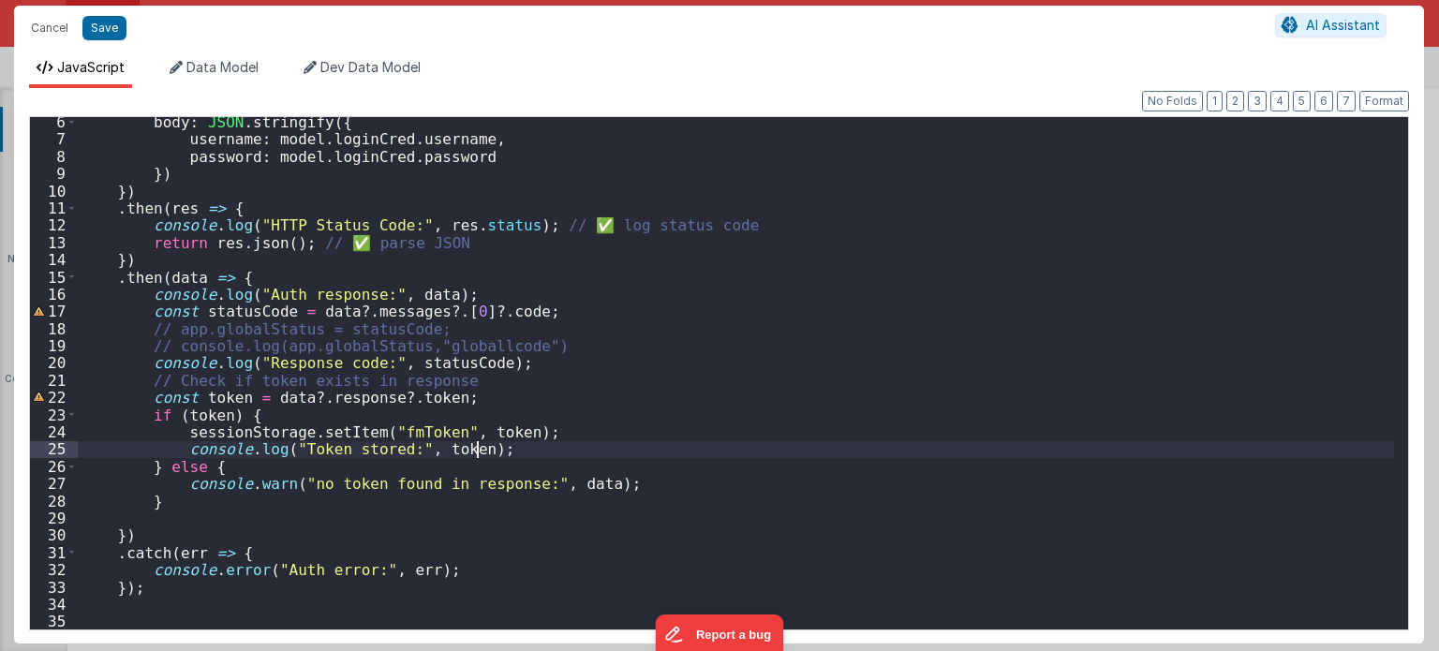
scroll to position [90, 0]
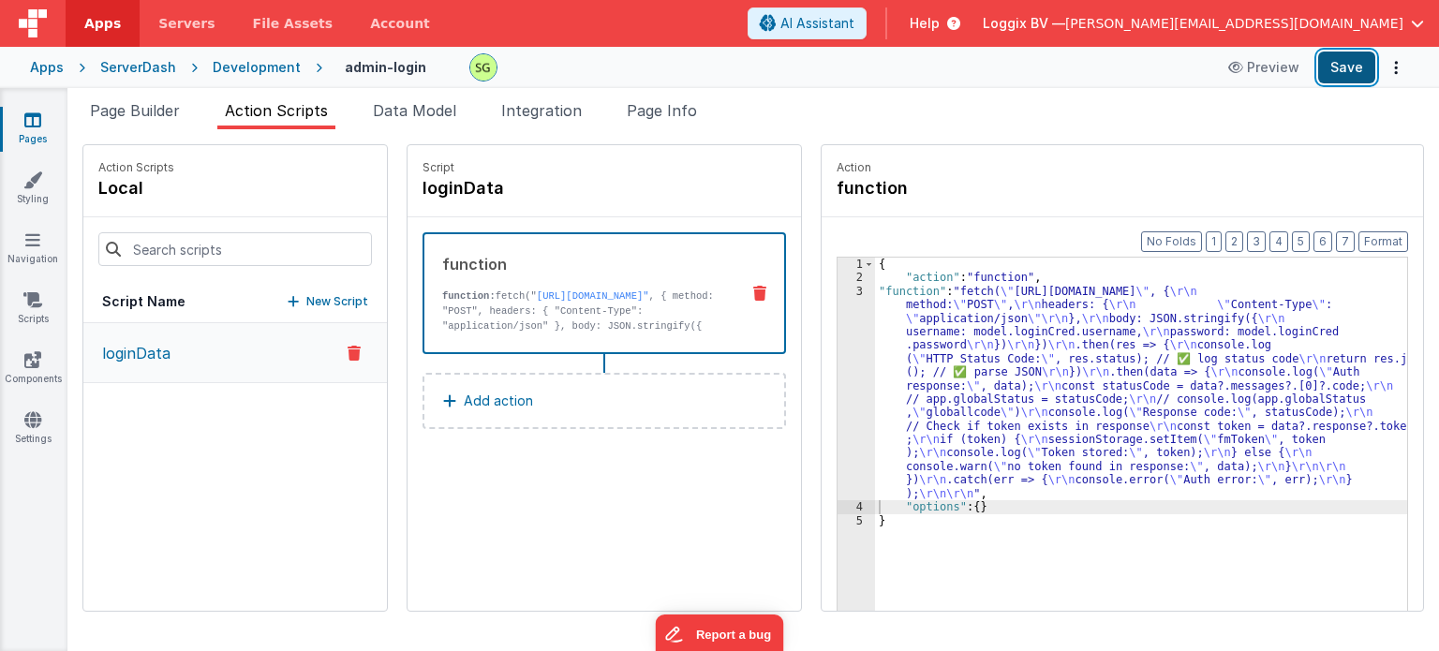
click at [1353, 71] on button "Save" at bounding box center [1346, 68] width 57 height 32
click at [838, 292] on div "3" at bounding box center [856, 392] width 37 height 215
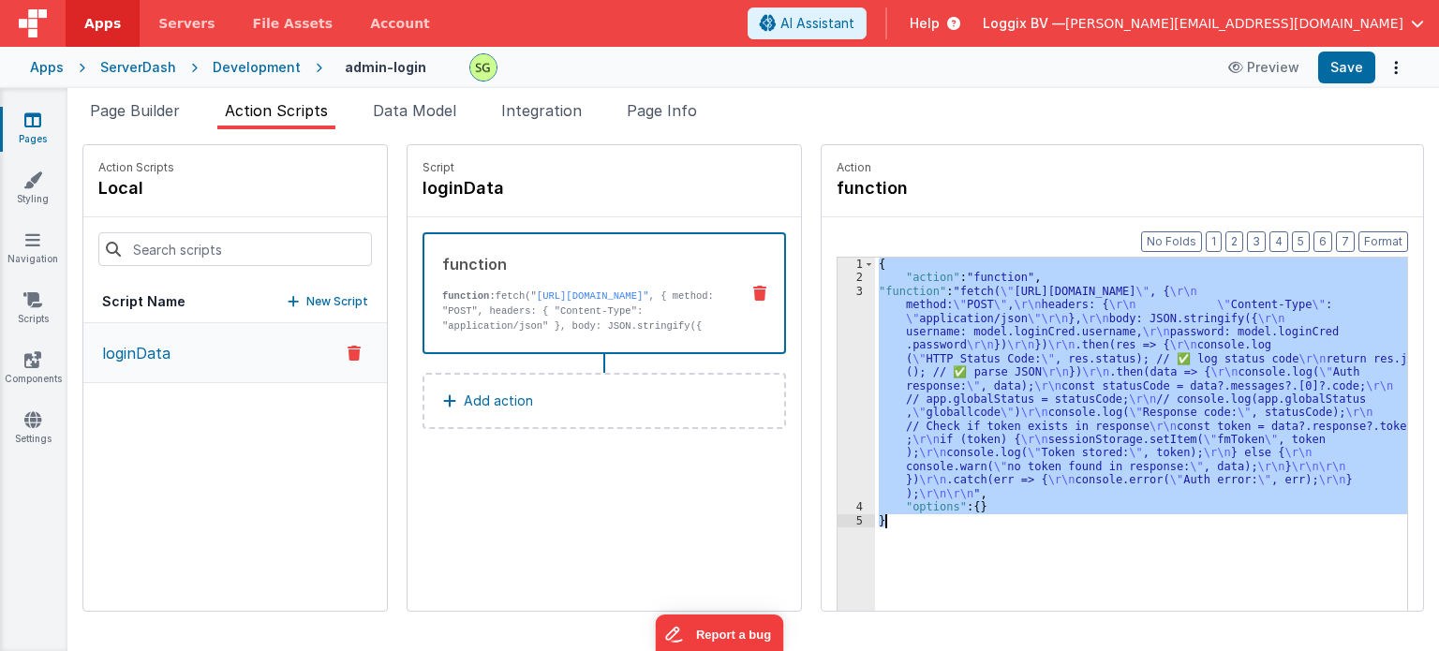
click at [838, 292] on div "3" at bounding box center [856, 392] width 37 height 215
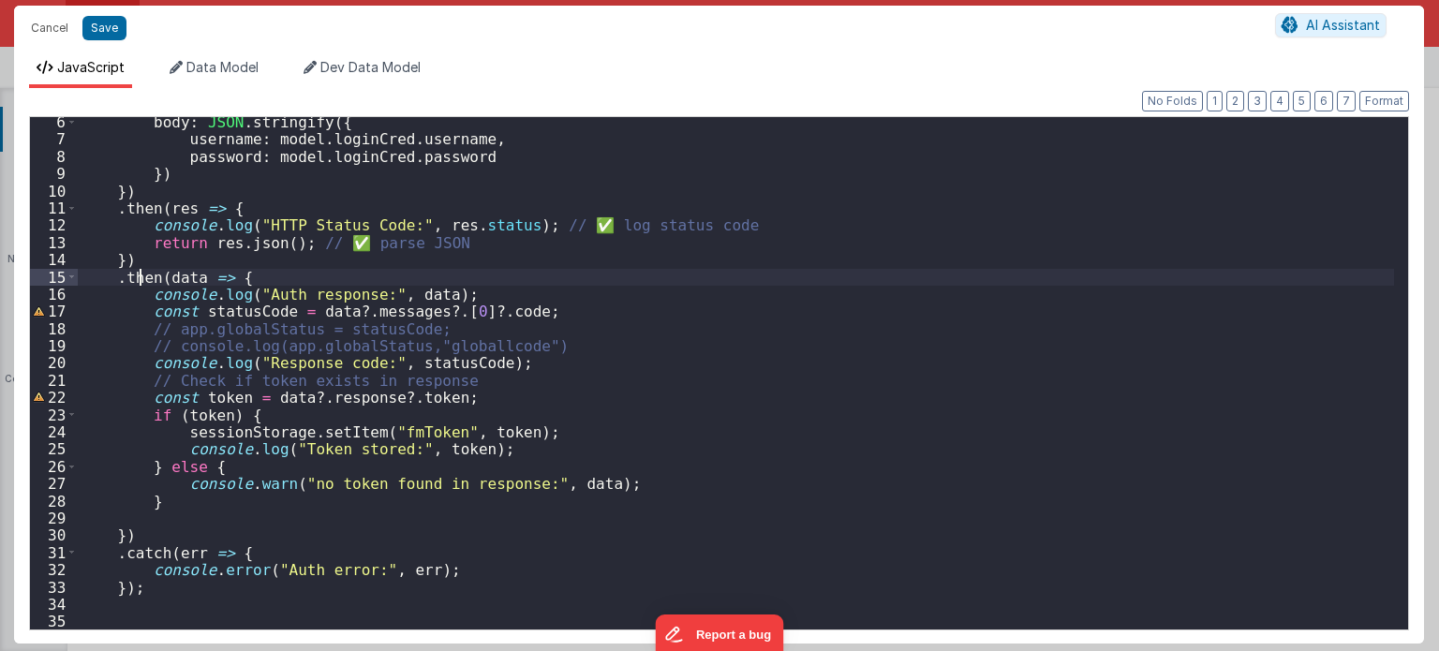
click at [135, 285] on div "body : JSON . stringify ({ username : model . loginCred . username , password :…" at bounding box center [736, 387] width 1317 height 548
click at [239, 282] on div "body : JSON . stringify ({ username : model . loginCred . username , password :…" at bounding box center [736, 387] width 1317 height 548
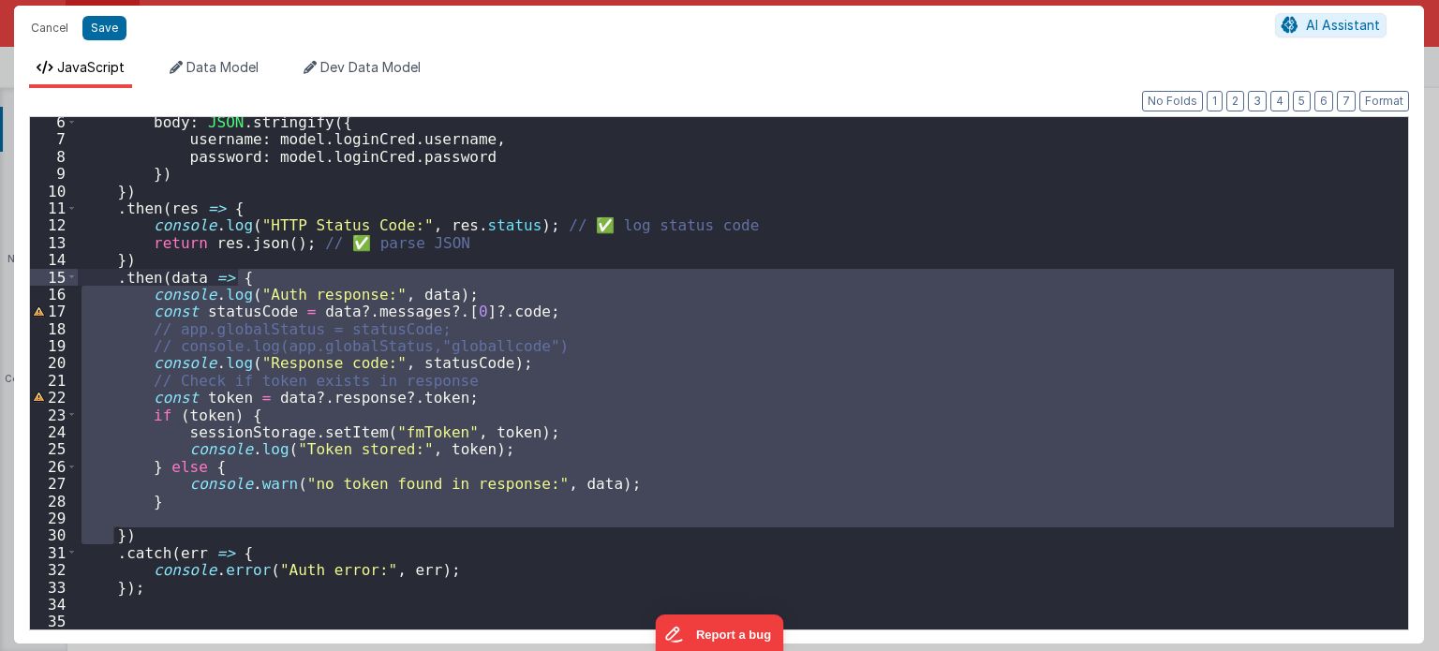
click at [239, 282] on div "body : JSON . stringify ({ username : model . loginCred . username , password :…" at bounding box center [736, 387] width 1317 height 548
click at [161, 517] on div "body : JSON . stringify ({ username : model . loginCred . username , password :…" at bounding box center [736, 373] width 1316 height 512
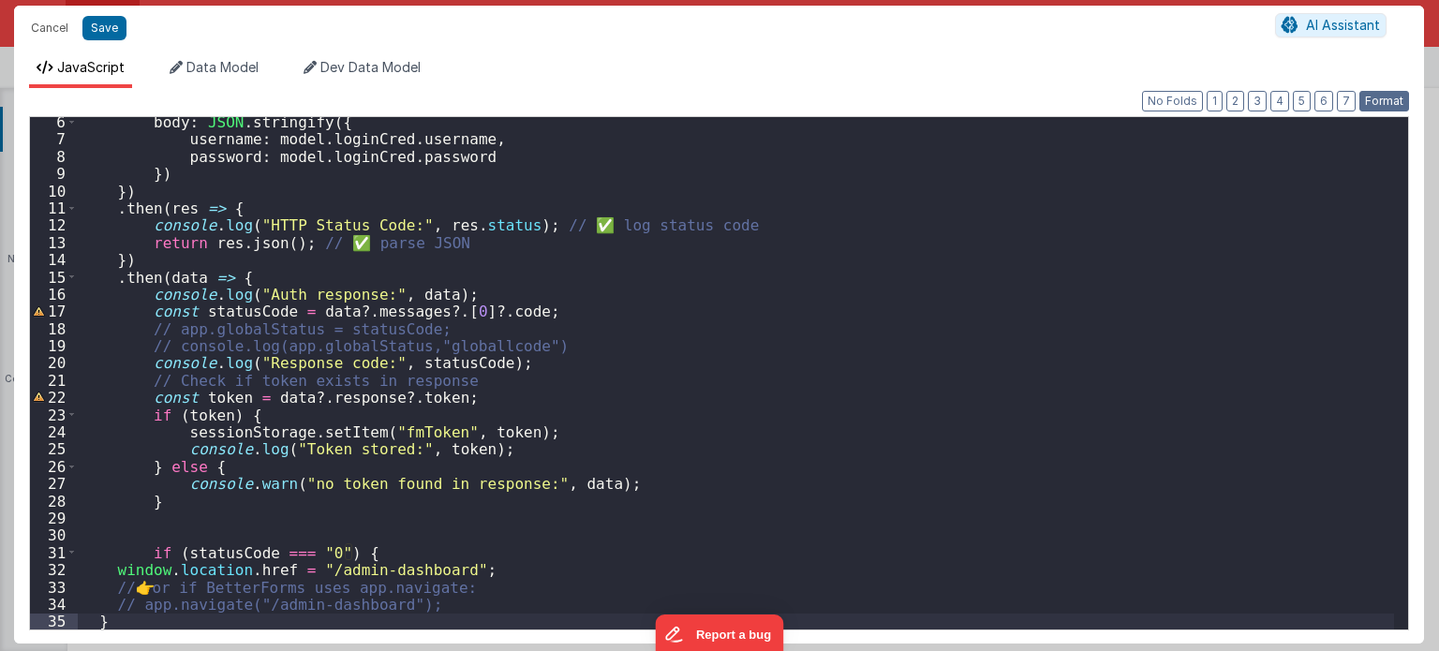
click at [1408, 101] on button "Format" at bounding box center [1384, 101] width 50 height 21
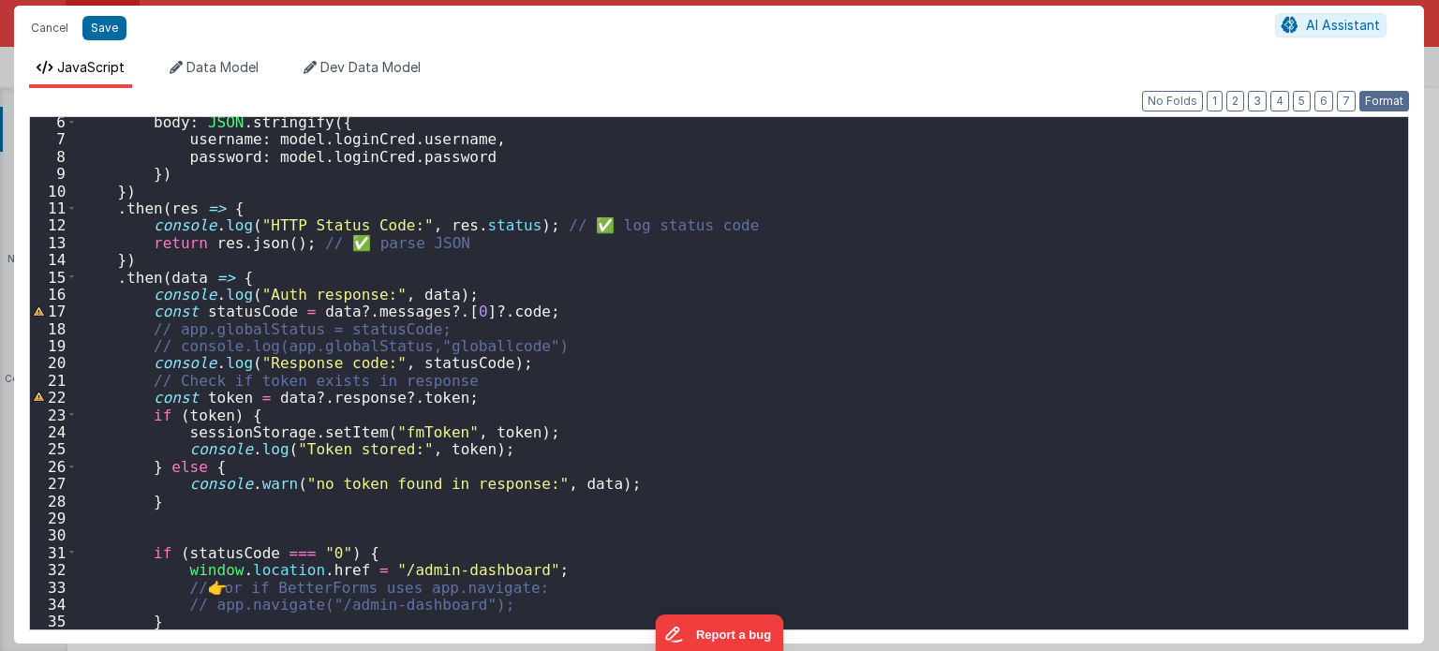
scroll to position [158, 0]
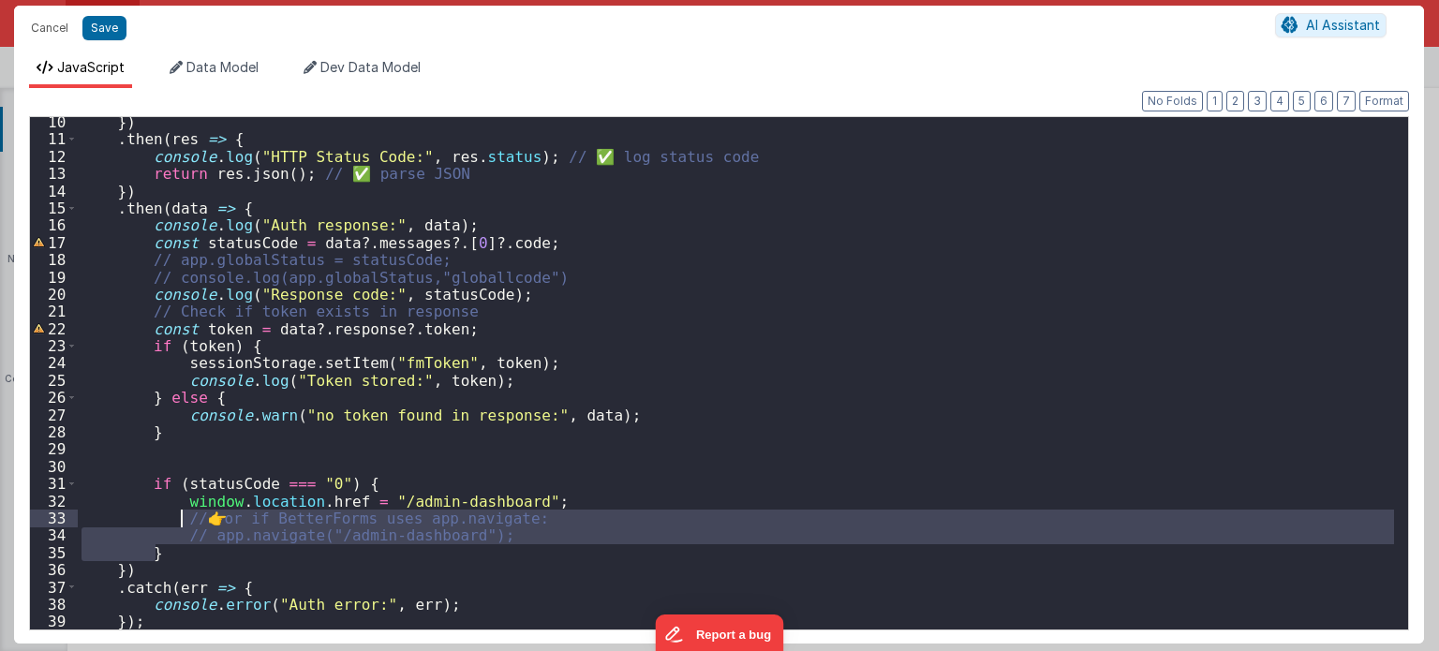
drag, startPoint x: 486, startPoint y: 544, endPoint x: 180, endPoint y: 523, distance: 307.1
click at [180, 523] on div "}) . then ( res => { console . log ( "HTTP Status Code:" , res . status ) ; // …" at bounding box center [736, 387] width 1317 height 548
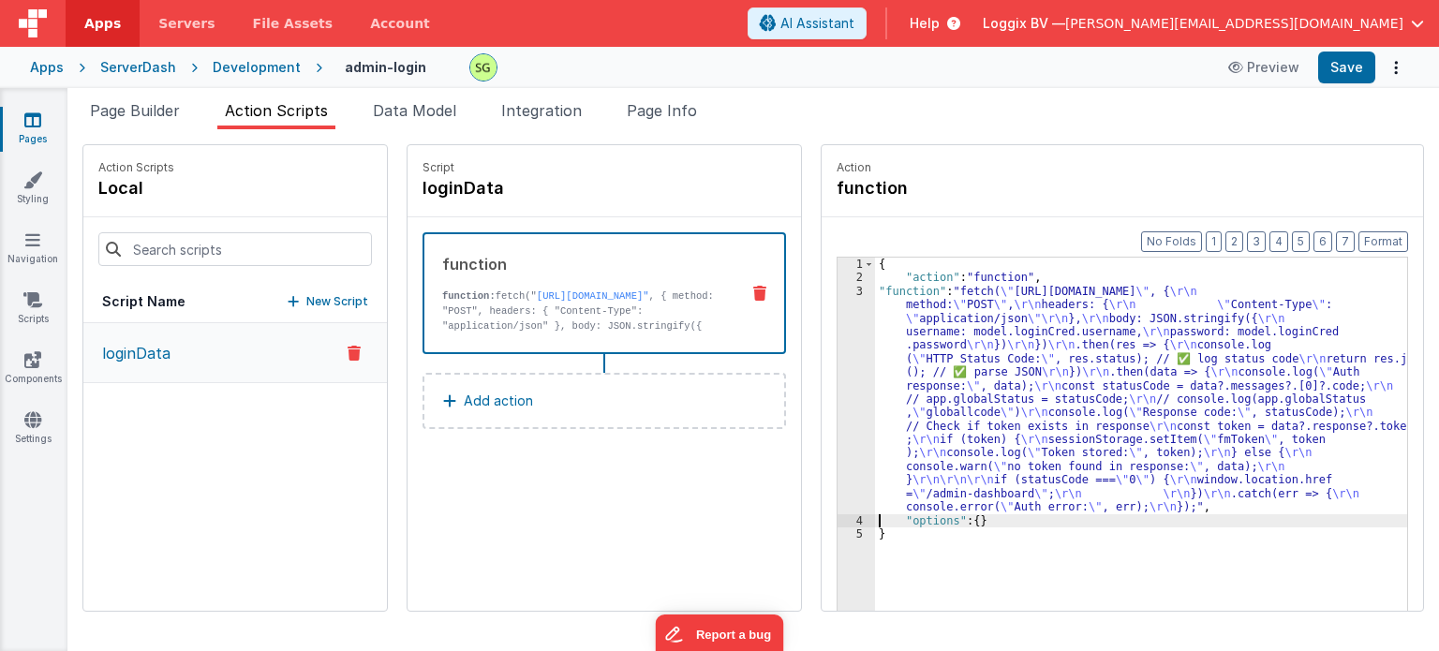
click at [842, 289] on div "3" at bounding box center [856, 400] width 37 height 230
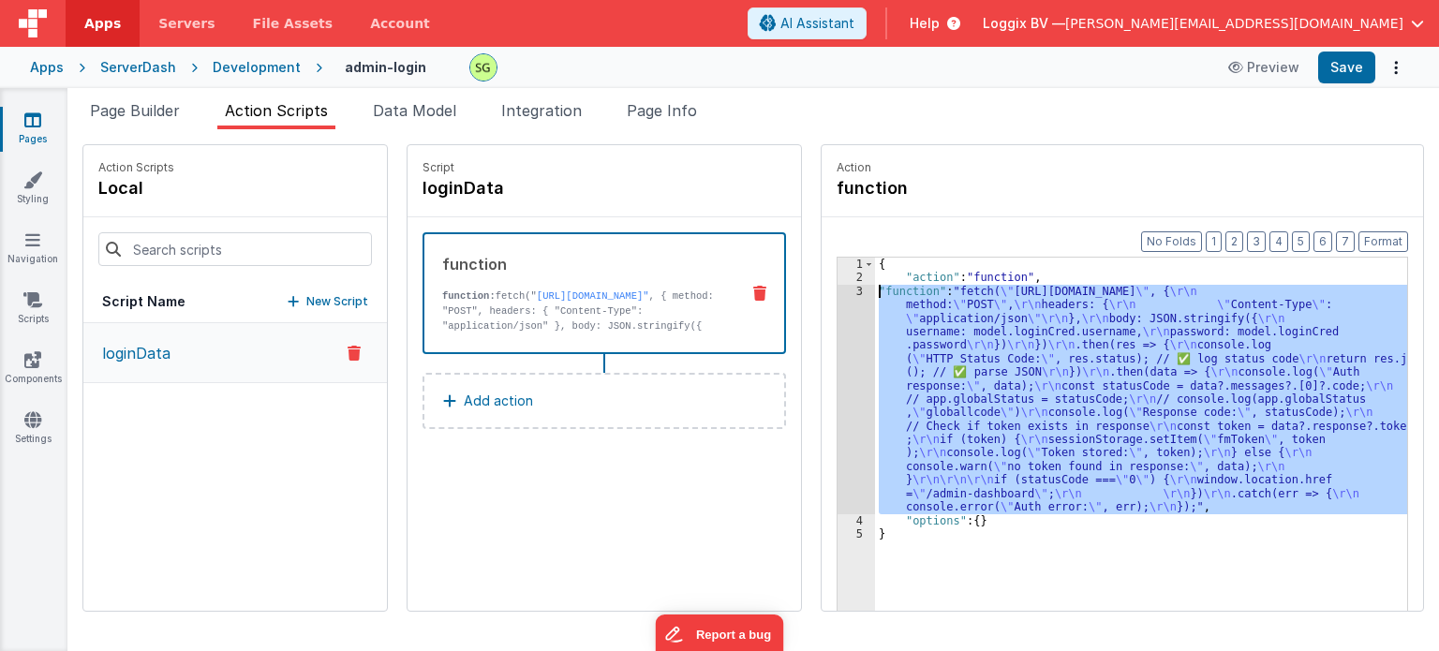
click at [842, 289] on div "3" at bounding box center [856, 400] width 37 height 230
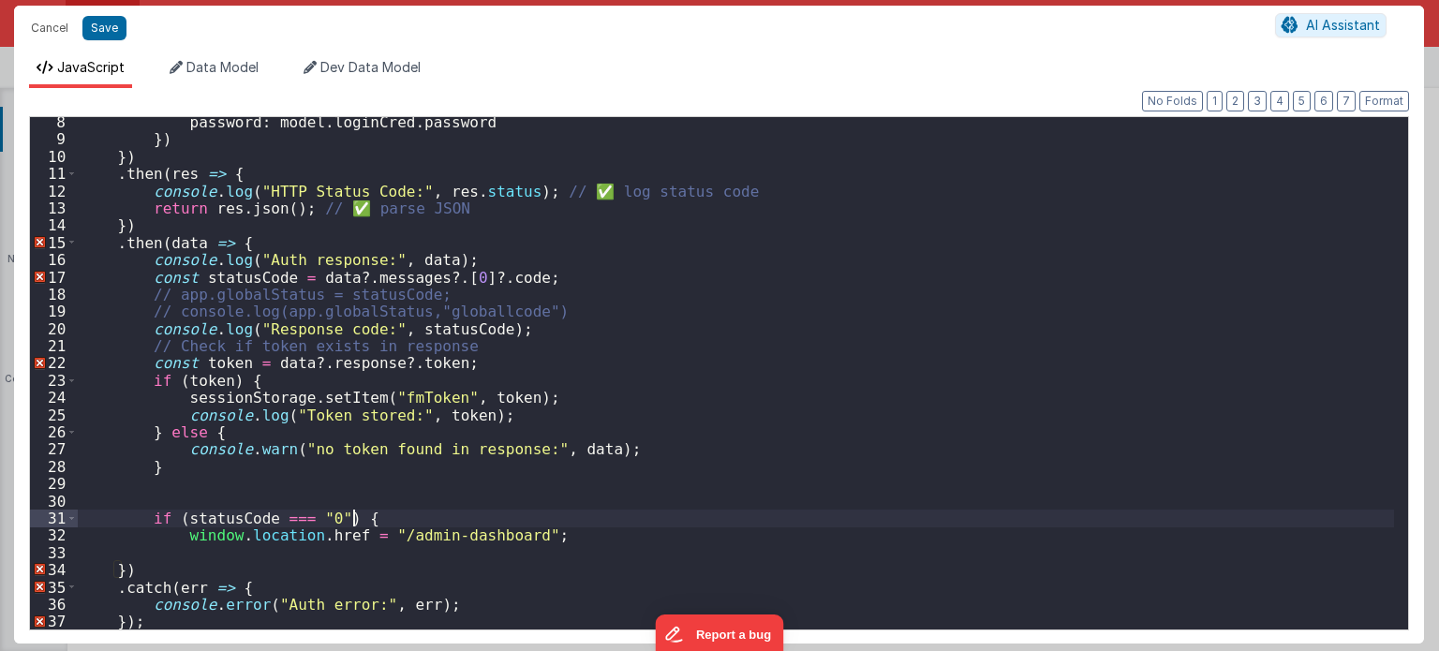
click at [373, 514] on div "password : model . loginCred . password }) }) . then ( res => { console . log (…" at bounding box center [736, 387] width 1317 height 548
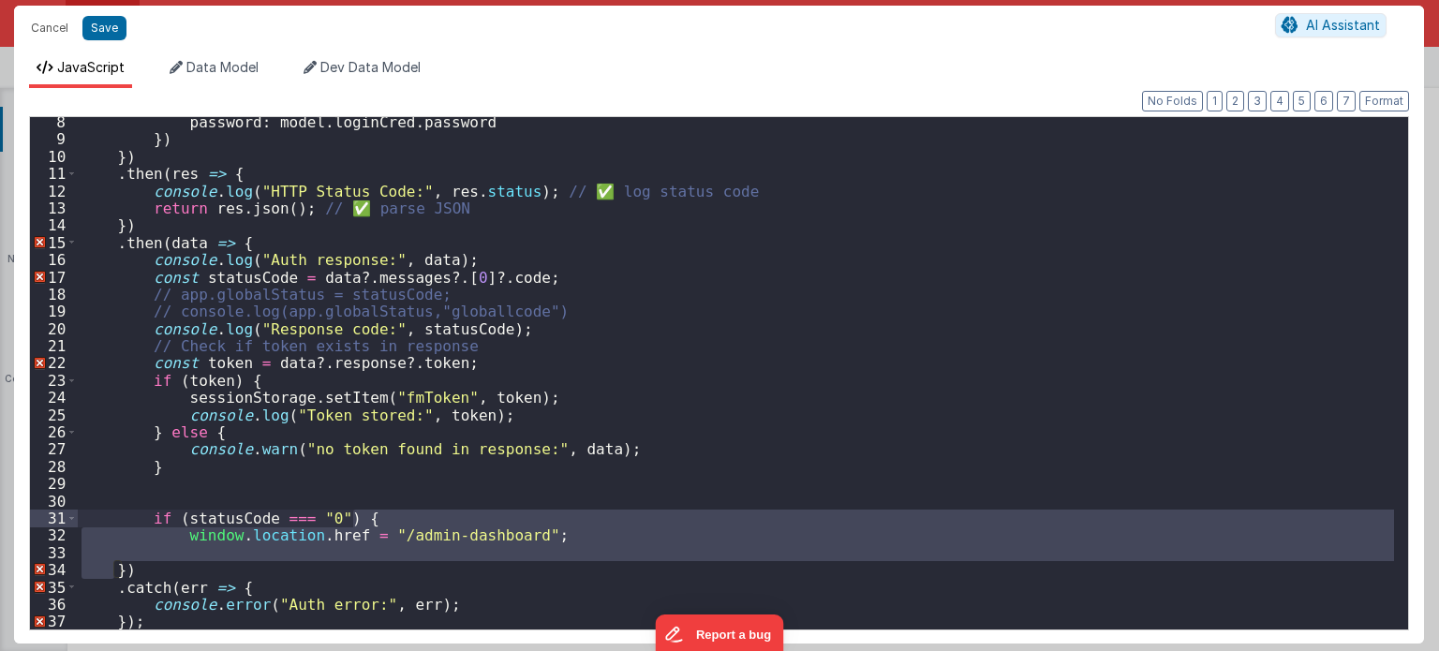
click at [373, 514] on div "password : model . loginCred . password }) }) . then ( res => { console . log (…" at bounding box center [736, 387] width 1317 height 548
click at [167, 551] on div "password : model . loginCred . password }) }) . then ( res => { console . log (…" at bounding box center [736, 373] width 1316 height 512
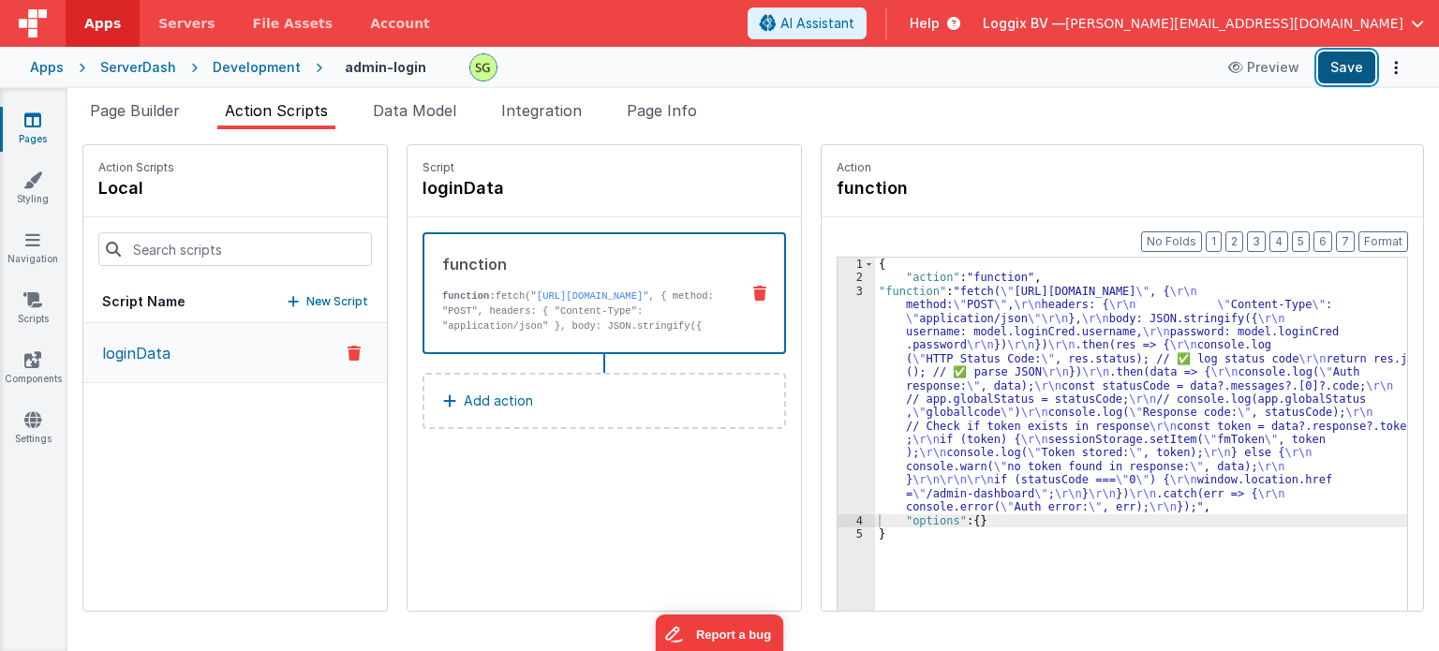
click at [1338, 70] on button "Save" at bounding box center [1346, 68] width 57 height 32
click at [623, 415] on button "Add action" at bounding box center [605, 401] width 364 height 56
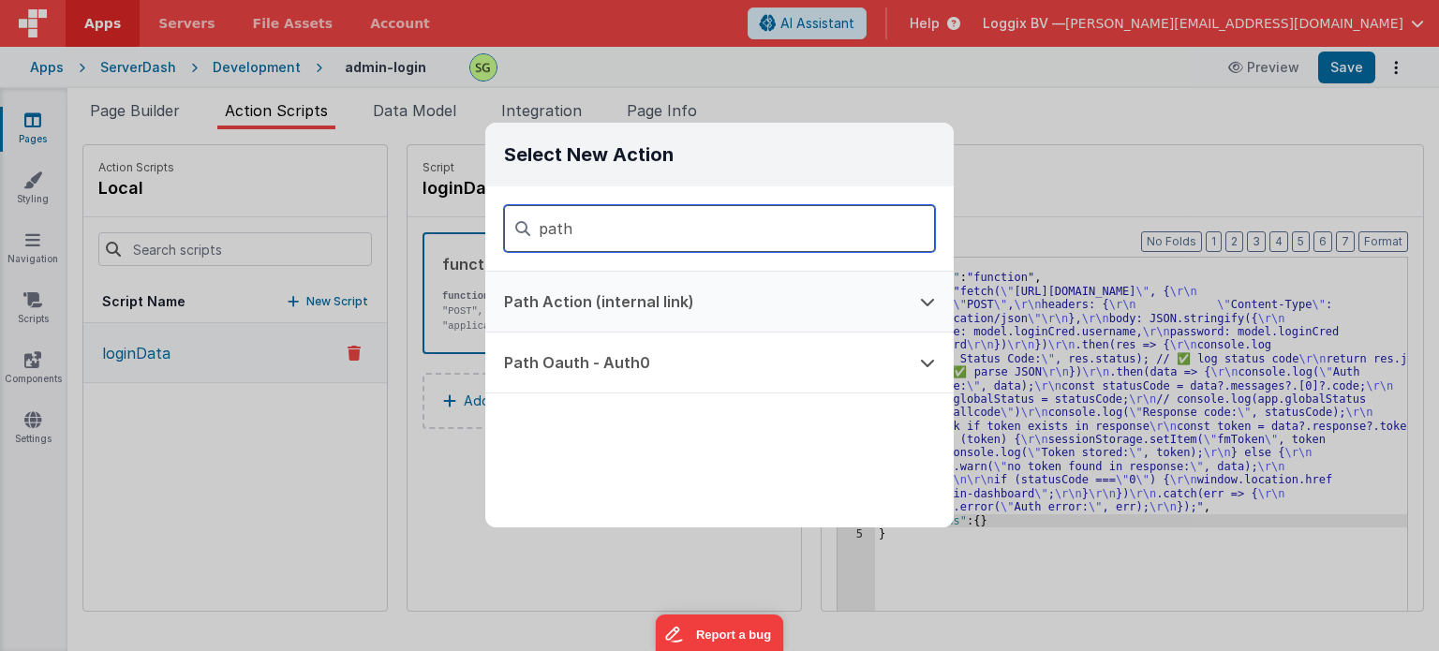
type input "path"
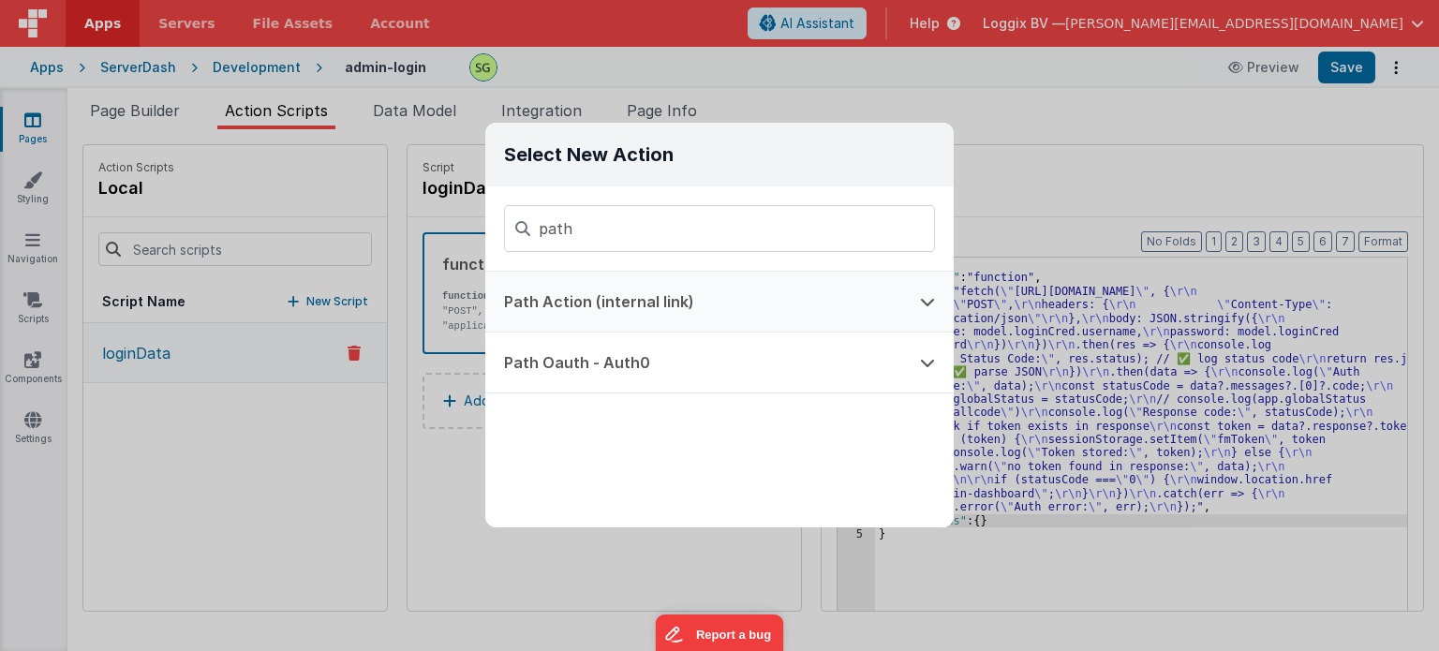
click at [739, 314] on button "Path Action (internal link)" at bounding box center [693, 302] width 416 height 60
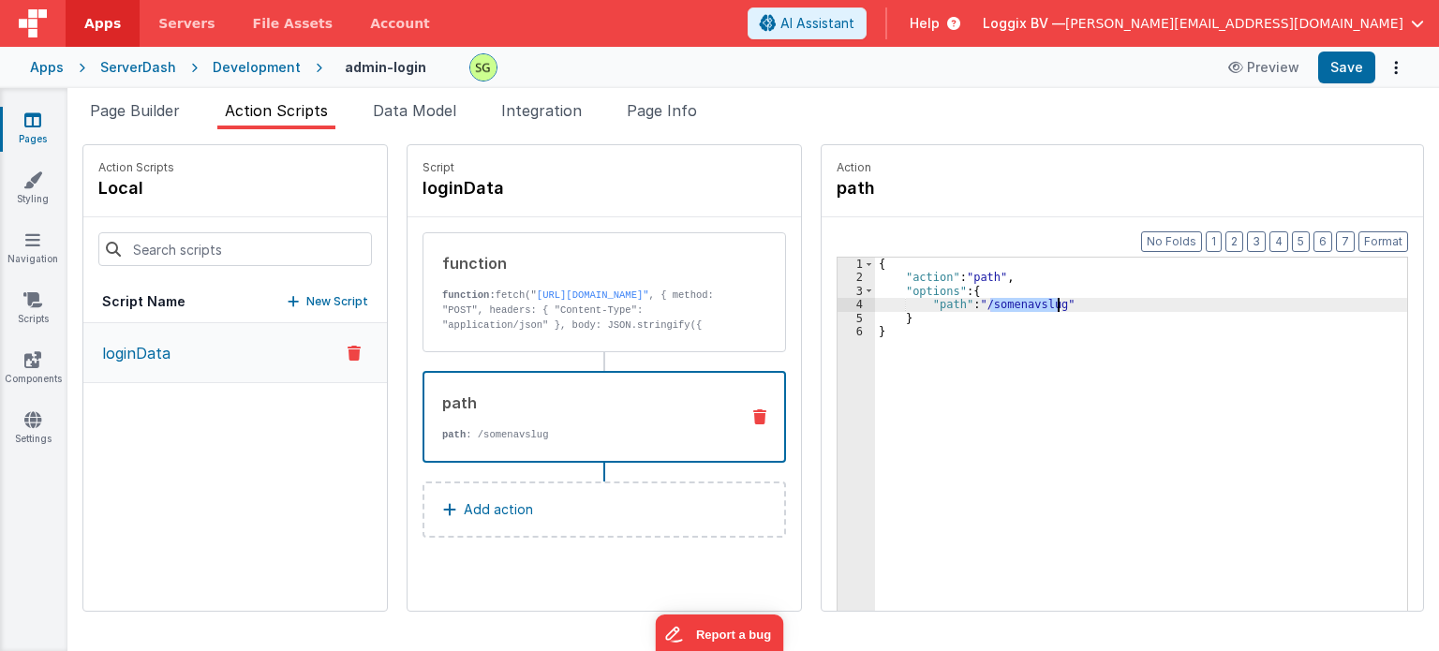
drag, startPoint x: 970, startPoint y: 306, endPoint x: 1038, endPoint y: 305, distance: 68.4
click at [1038, 305] on div "{ "action" : "path" , "options" : { "path" : "/somenavslug" } }" at bounding box center [1151, 477] width 552 height 439
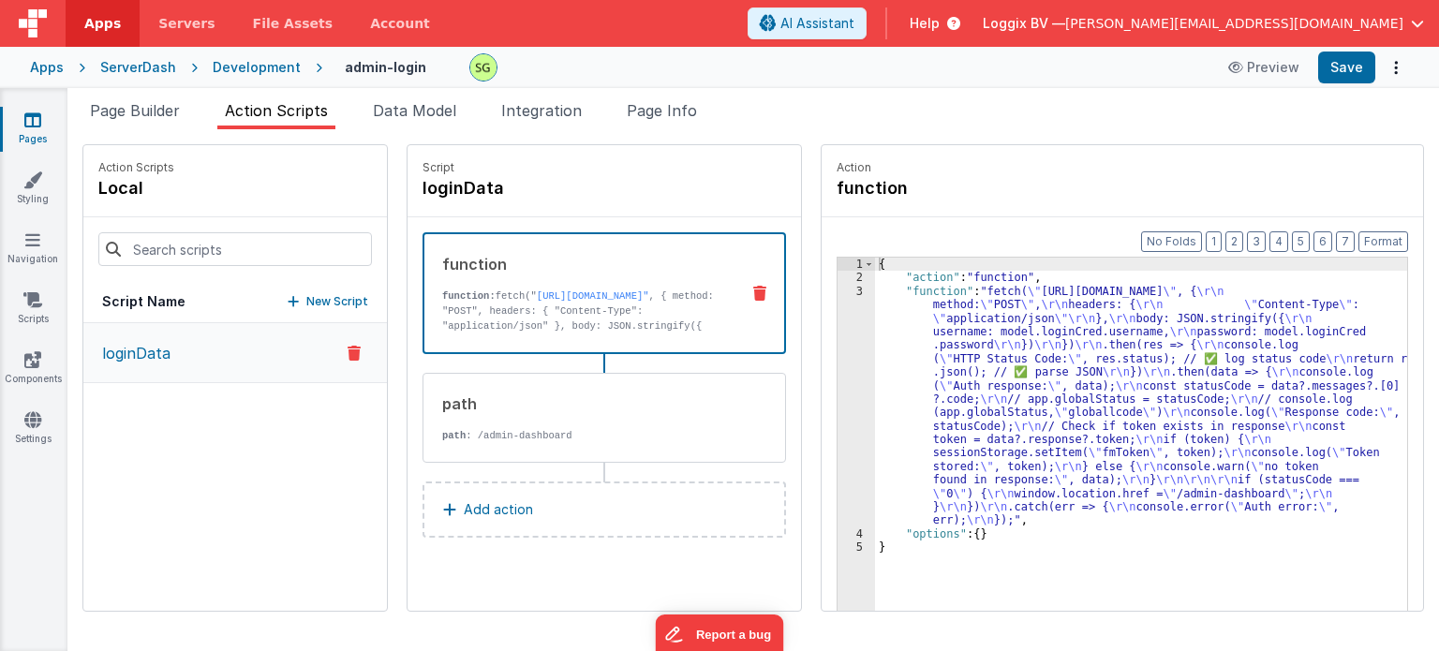
click at [716, 310] on div "function function: fetch(" https://fmproxy.netlify.app/.netlify/functions/auth"…" at bounding box center [605, 293] width 364 height 122
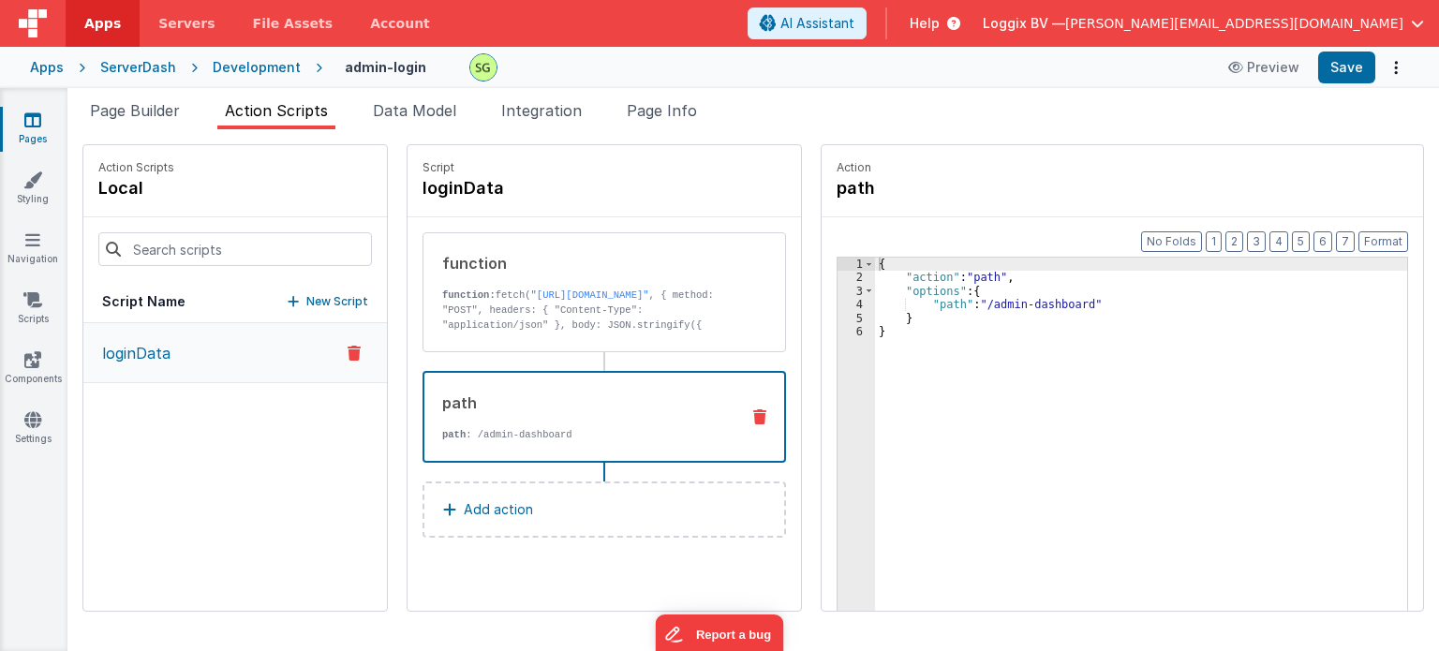
click at [651, 453] on div "path path : /admin-dashboard" at bounding box center [605, 417] width 364 height 92
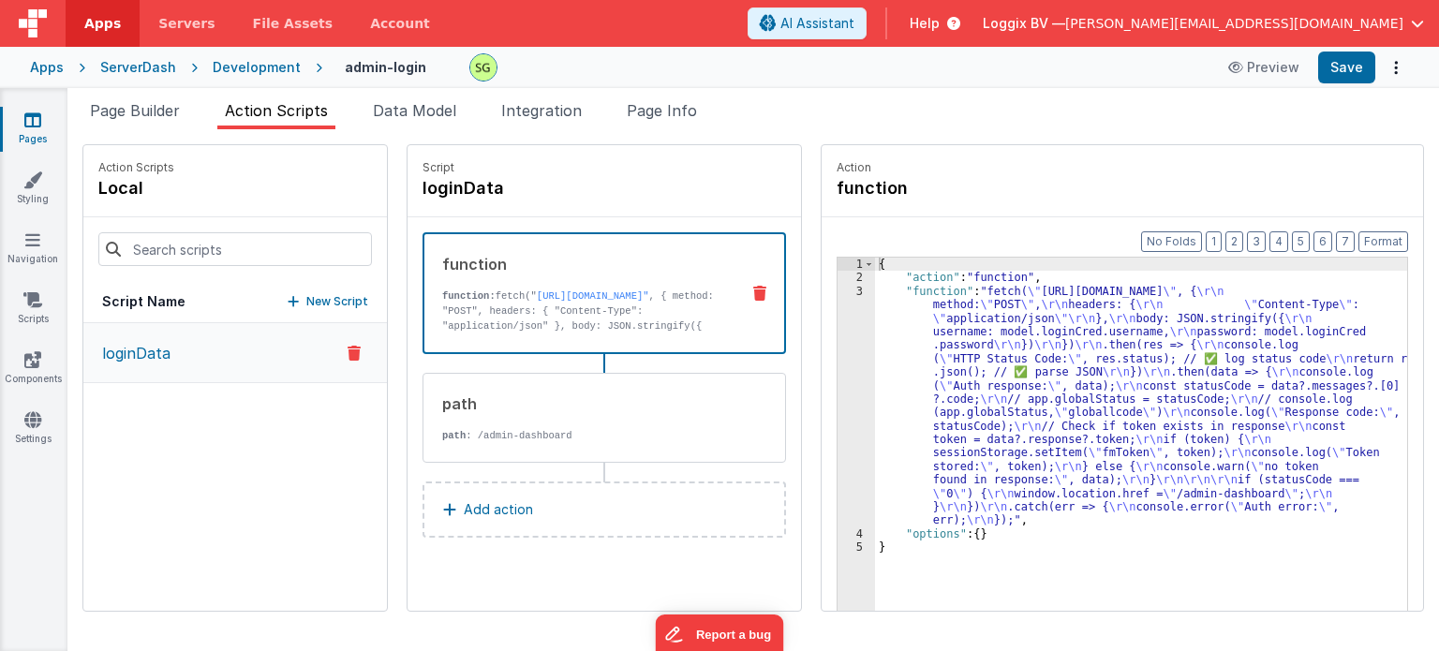
click at [668, 333] on div "function function: fetch(" https://fmproxy.netlify.app/.netlify/functions/auth"…" at bounding box center [605, 293] width 364 height 122
click at [839, 290] on div "3" at bounding box center [856, 406] width 37 height 243
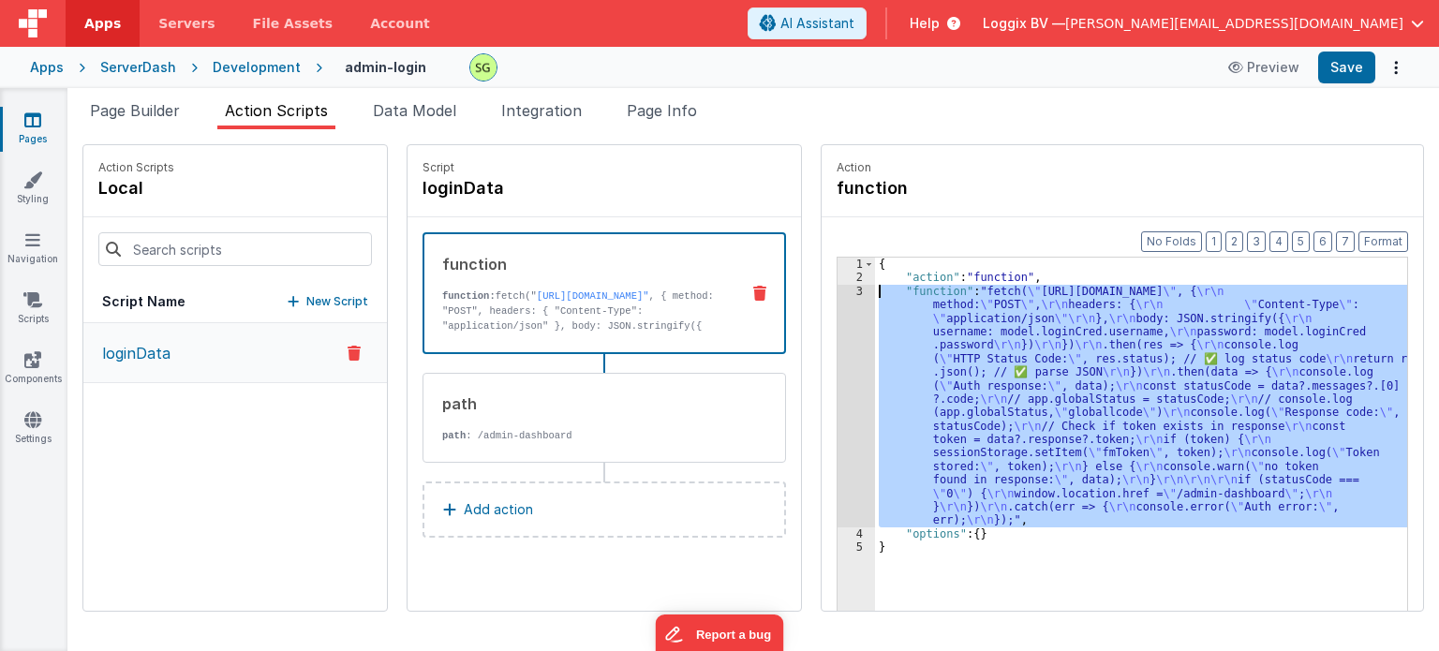
click at [839, 290] on div "3" at bounding box center [856, 406] width 37 height 243
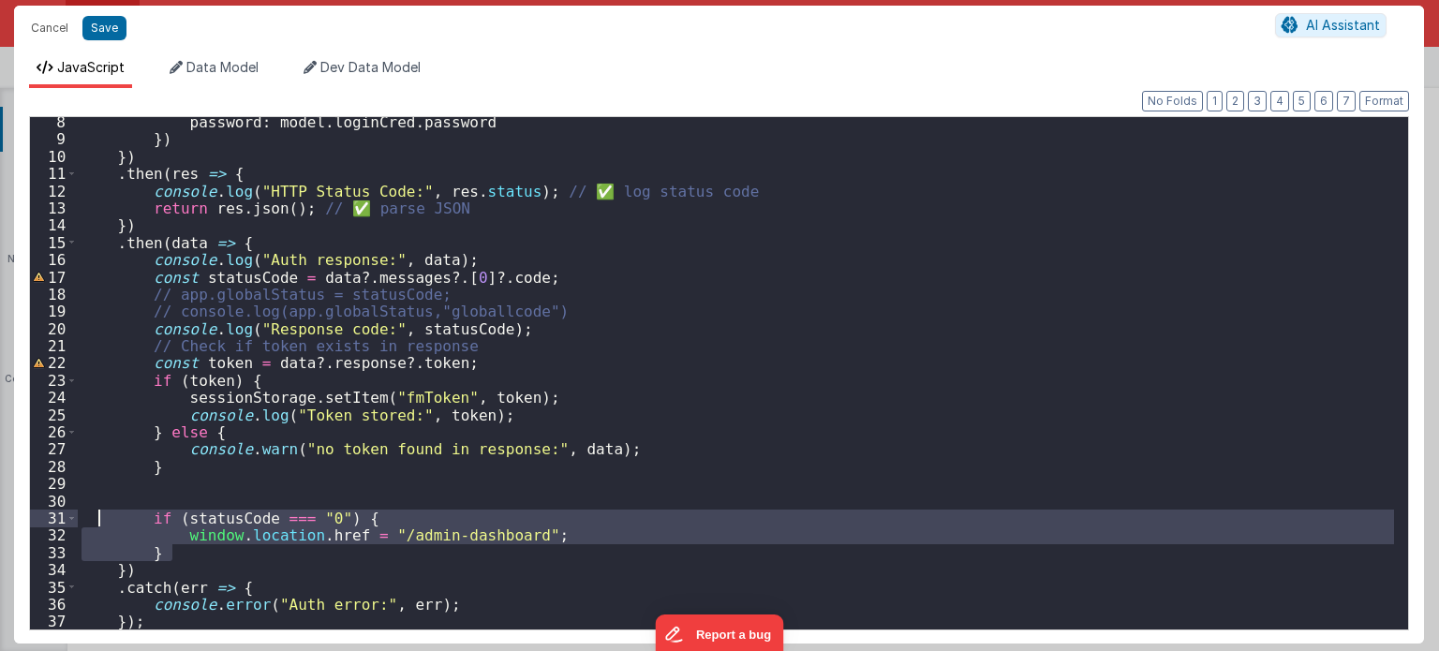
drag, startPoint x: 169, startPoint y: 550, endPoint x: 90, endPoint y: 511, distance: 88.0
click at [90, 511] on div "password : model . loginCred . password }) }) . then ( res => { console . log (…" at bounding box center [736, 387] width 1317 height 548
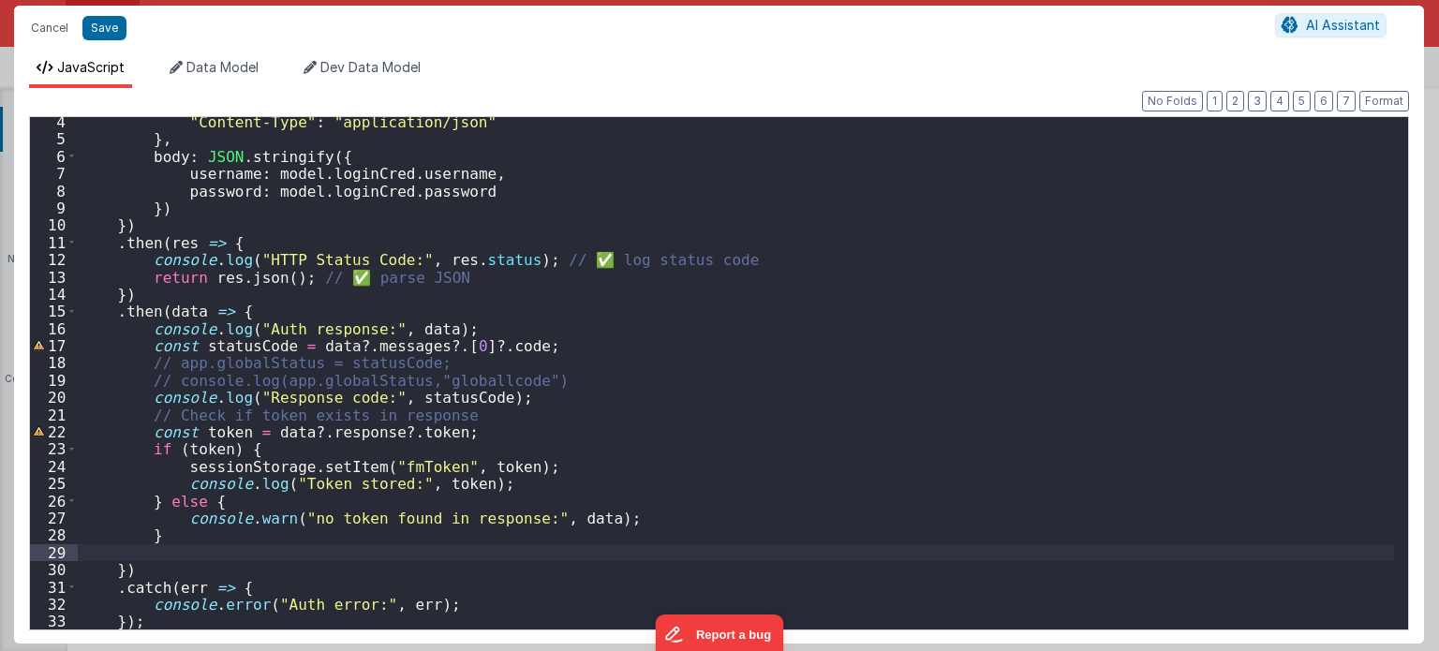
scroll to position [37, 0]
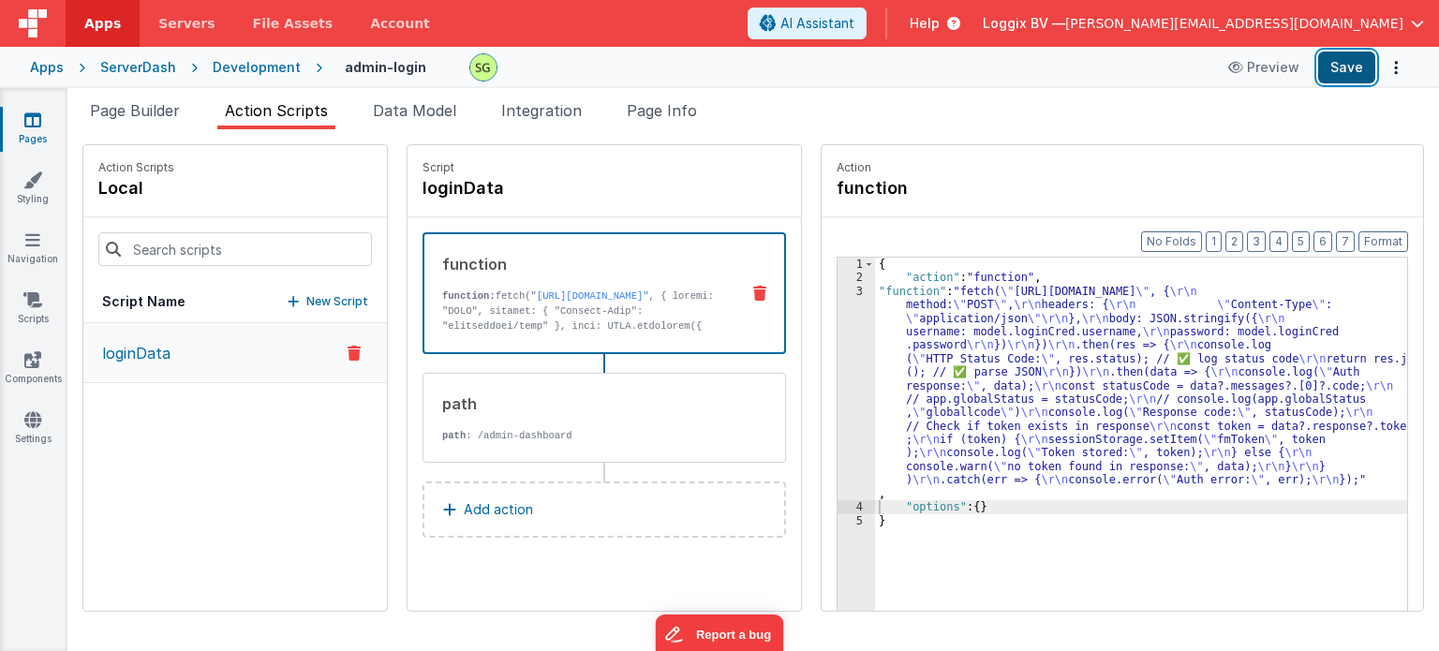
click at [1338, 72] on button "Save" at bounding box center [1346, 68] width 57 height 32
drag, startPoint x: 397, startPoint y: 162, endPoint x: 534, endPoint y: 445, distance: 314.3
click at [534, 445] on div "Script loginData function function: fetch(" https://fmproxy.netlify.app/.netlif…" at bounding box center [604, 378] width 393 height 466
click at [521, 595] on div "Script loginData function function: fetch(" https://fmproxy.netlify.app/.netlif…" at bounding box center [604, 378] width 393 height 466
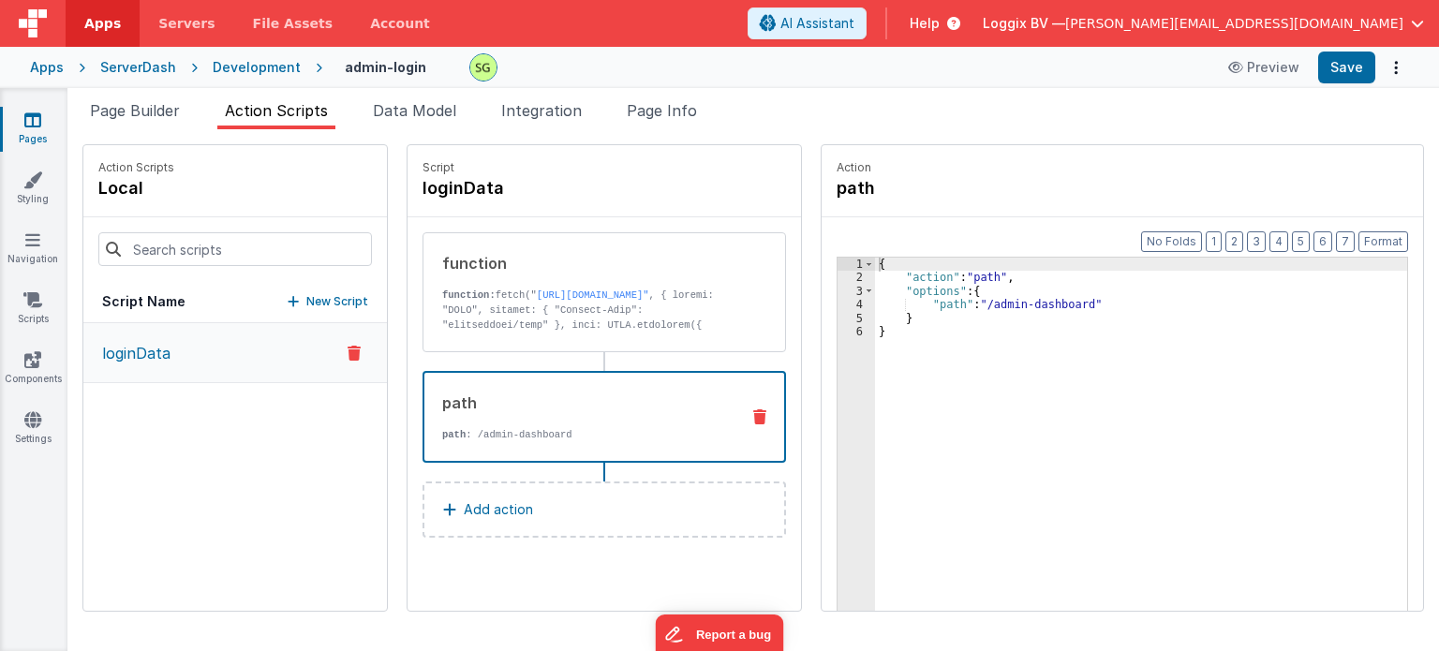
click at [766, 400] on div "path path : /admin-dashboard" at bounding box center [605, 417] width 364 height 92
click at [753, 409] on icon at bounding box center [759, 416] width 13 height 15
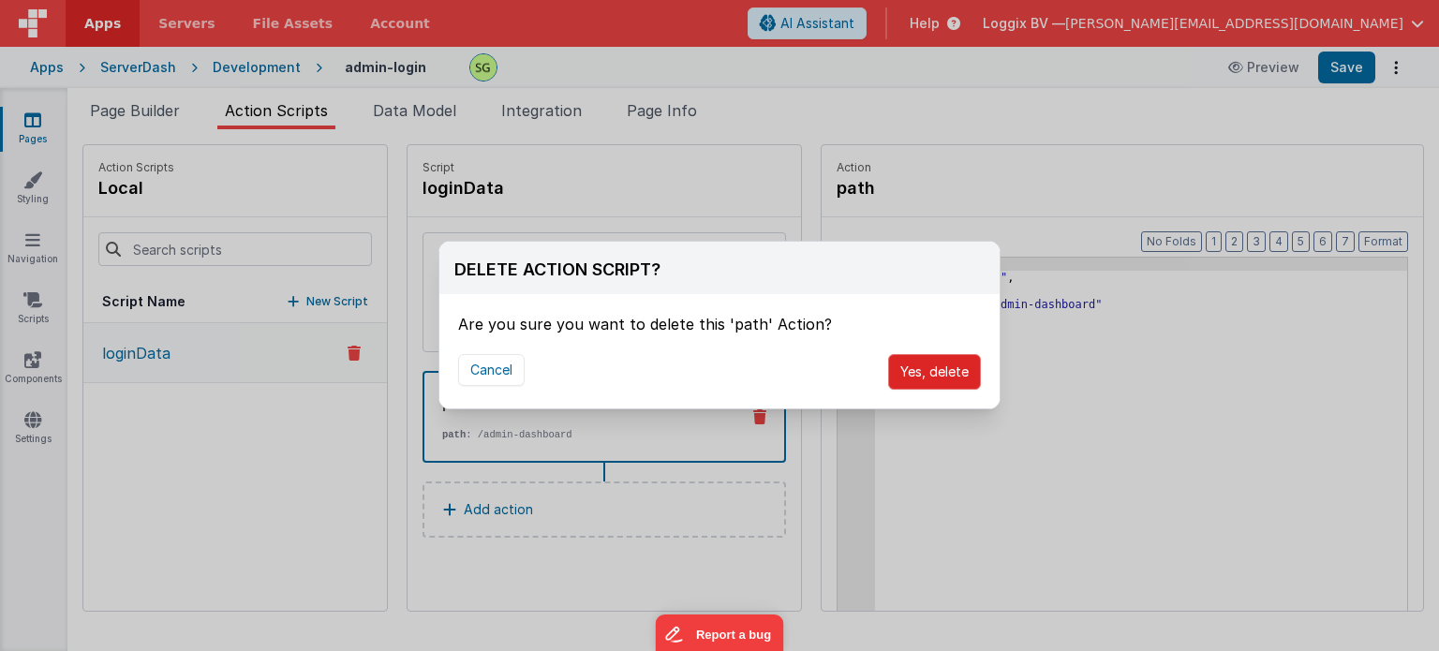
click at [932, 368] on button "Yes, delete" at bounding box center [934, 372] width 93 height 36
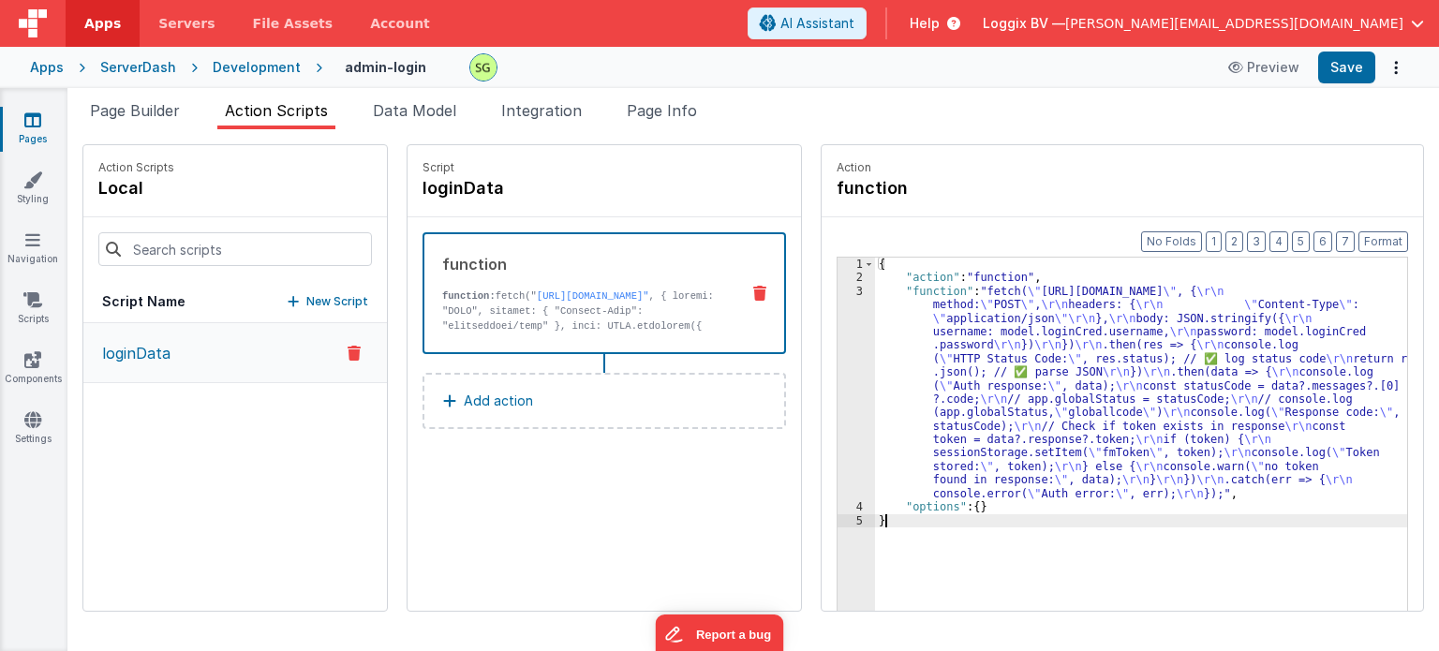
click at [841, 290] on div "3" at bounding box center [856, 392] width 37 height 215
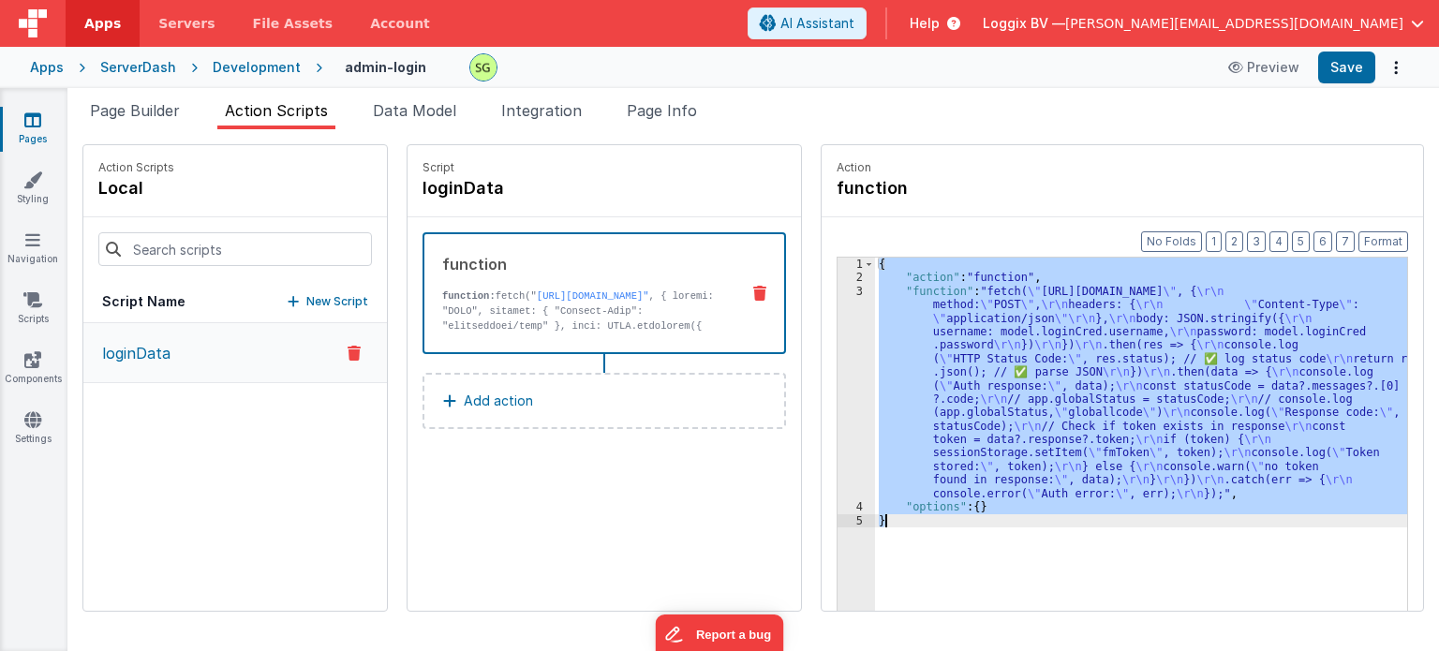
click at [841, 290] on div "3" at bounding box center [856, 392] width 37 height 215
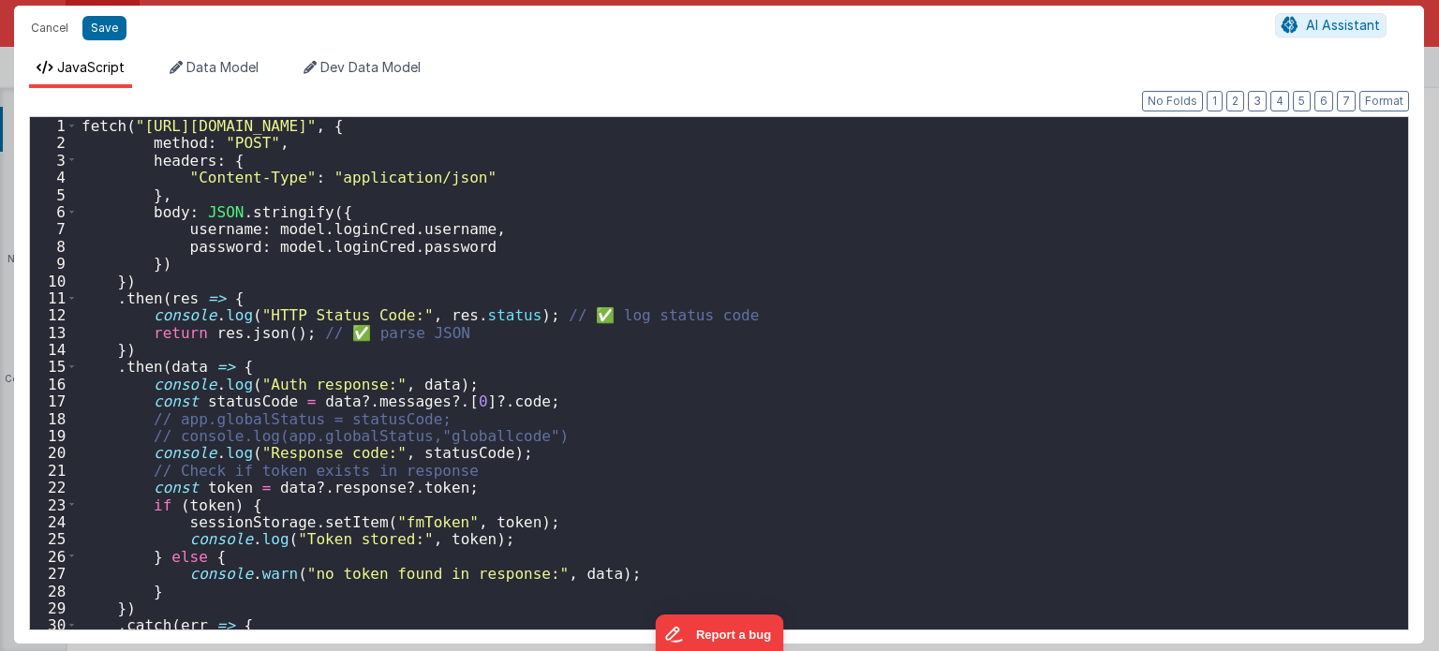
click at [752, 330] on div "fetch ( "https://fmproxy.netlify.app/.netlify/functions/auth" , { method : "POS…" at bounding box center [736, 391] width 1317 height 548
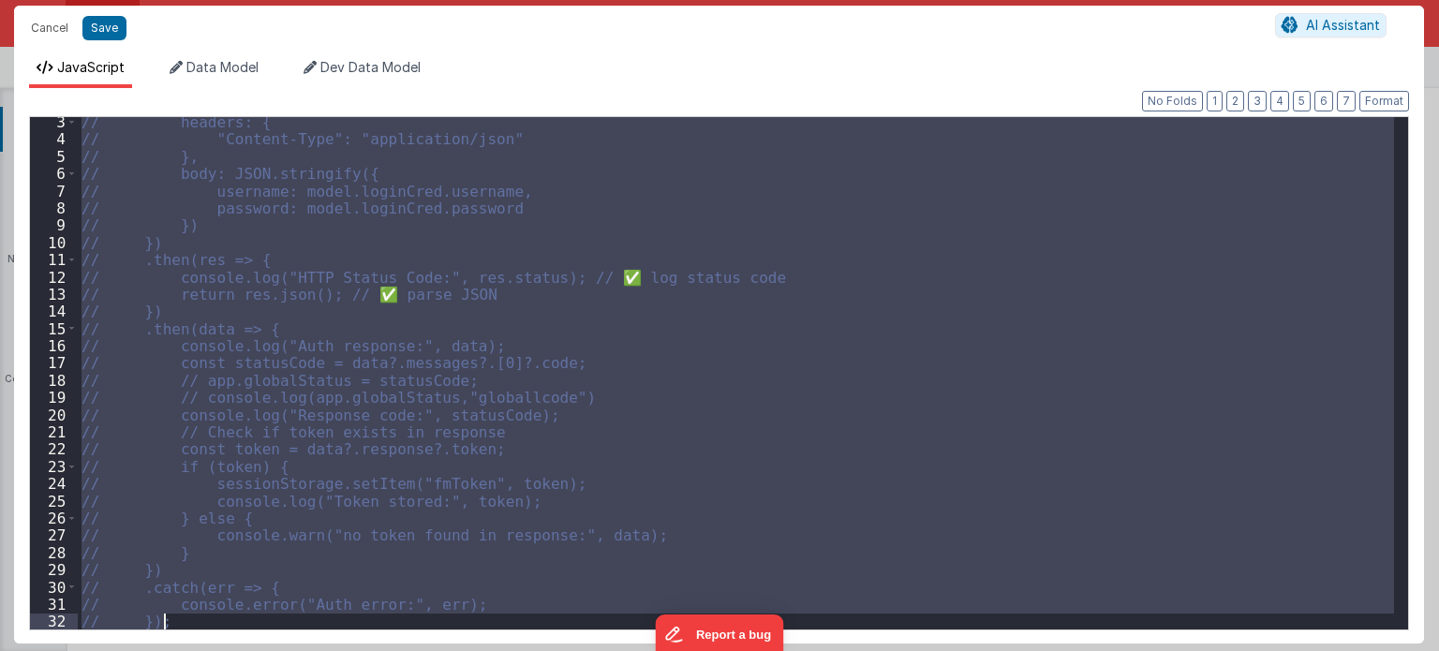
click at [244, 610] on div "// headers: { // "Content-Type": "application/json" // }, // body: JSON.stringi…" at bounding box center [736, 373] width 1316 height 512
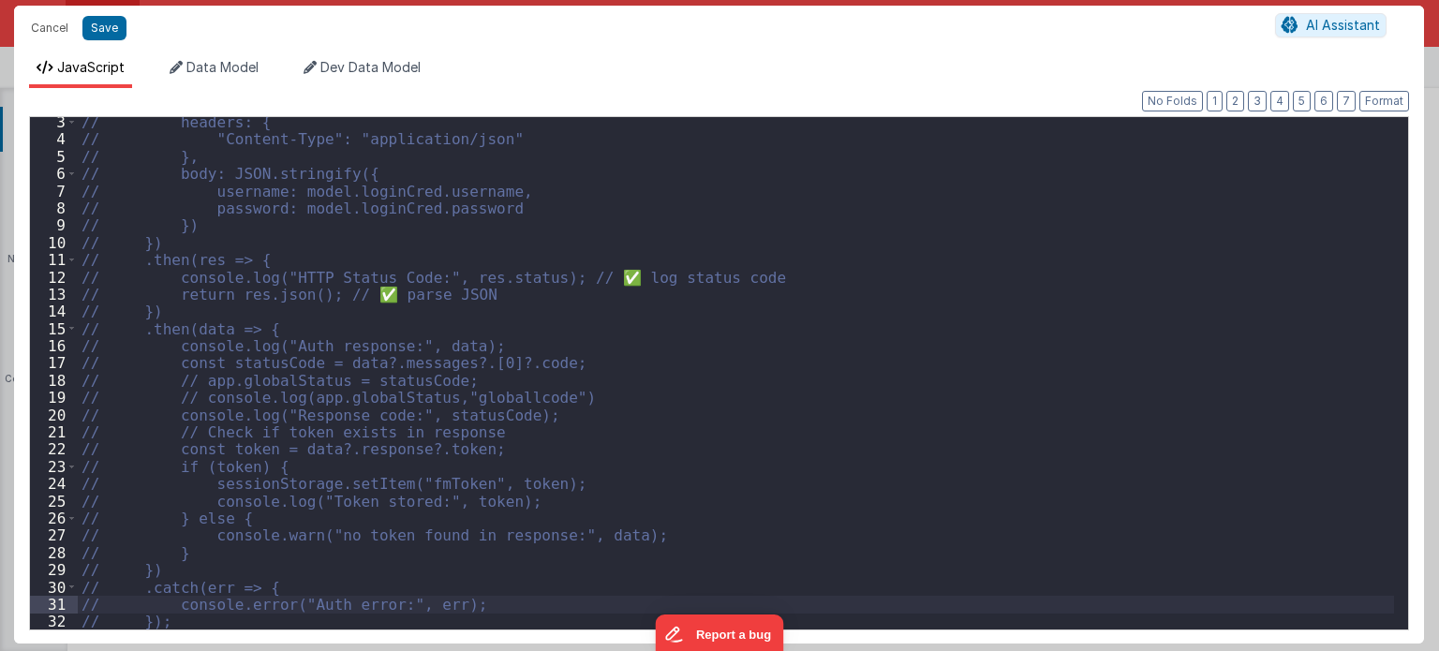
click at [215, 625] on div "// headers: { // "Content-Type": "application/json" // }, // body: JSON.stringi…" at bounding box center [736, 387] width 1317 height 548
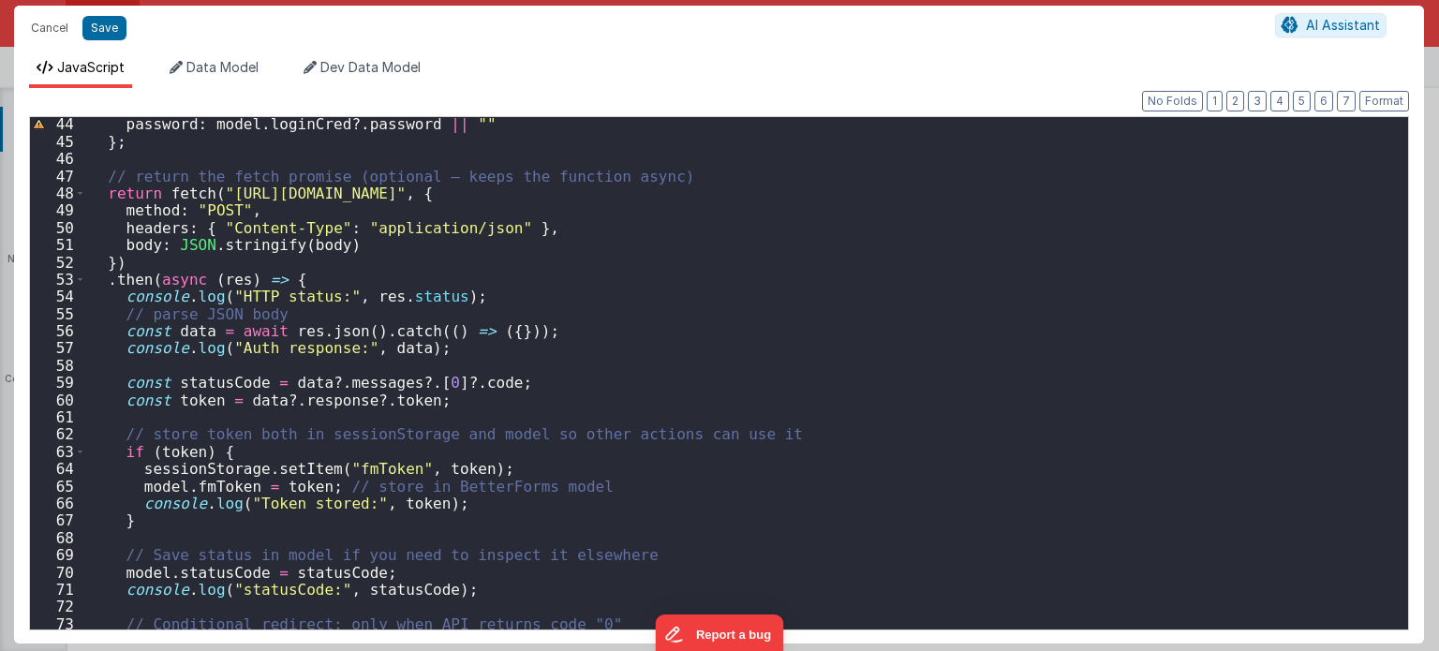
scroll to position [742, 0]
click at [172, 485] on div "password : model . loginCred ?. password || "" } ; // return the fetch promise …" at bounding box center [740, 389] width 1309 height 548
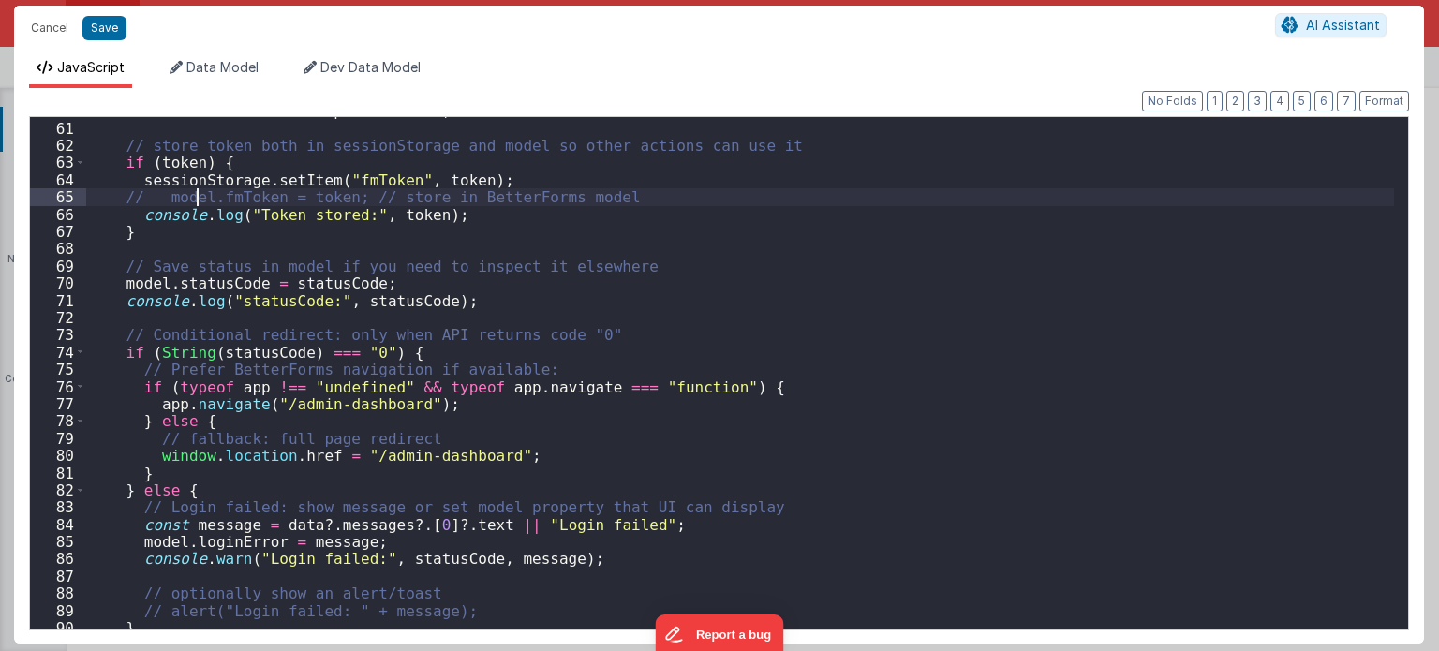
scroll to position [1067, 0]
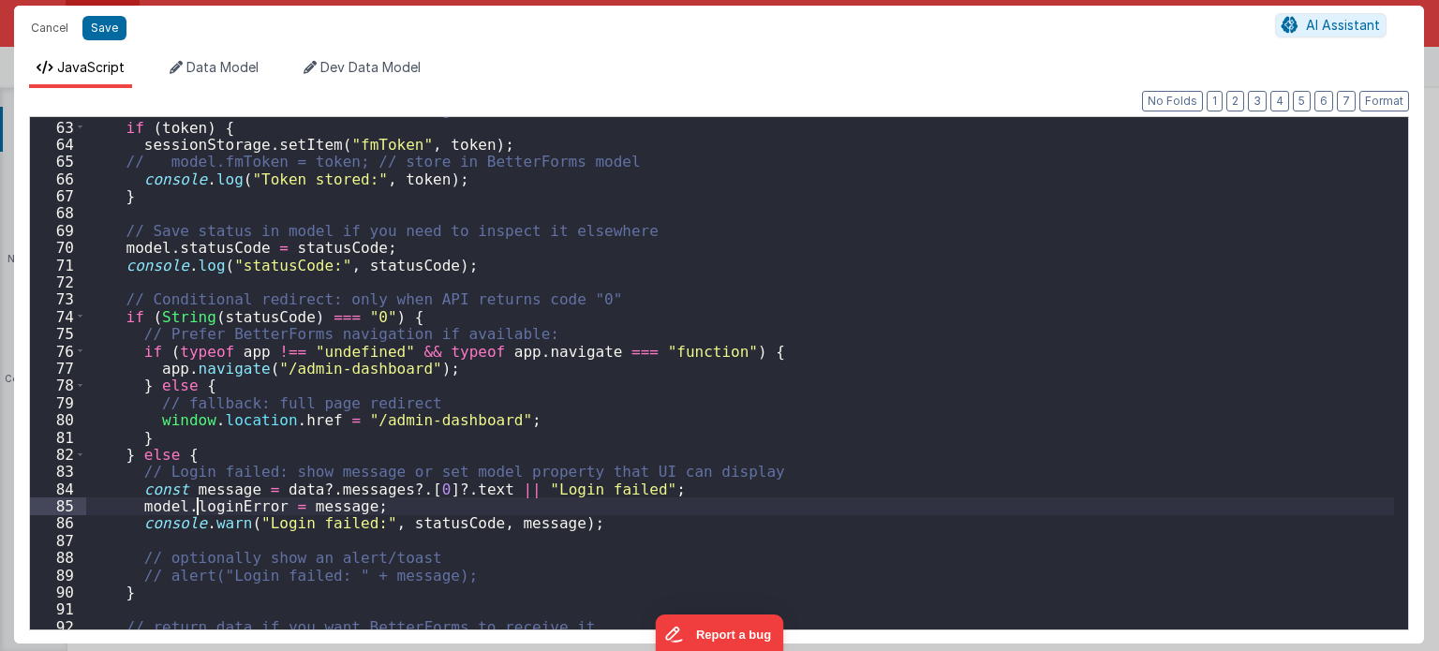
click at [194, 504] on div "// store token both in sessionStorage and model so other actions can use it if …" at bounding box center [740, 375] width 1309 height 548
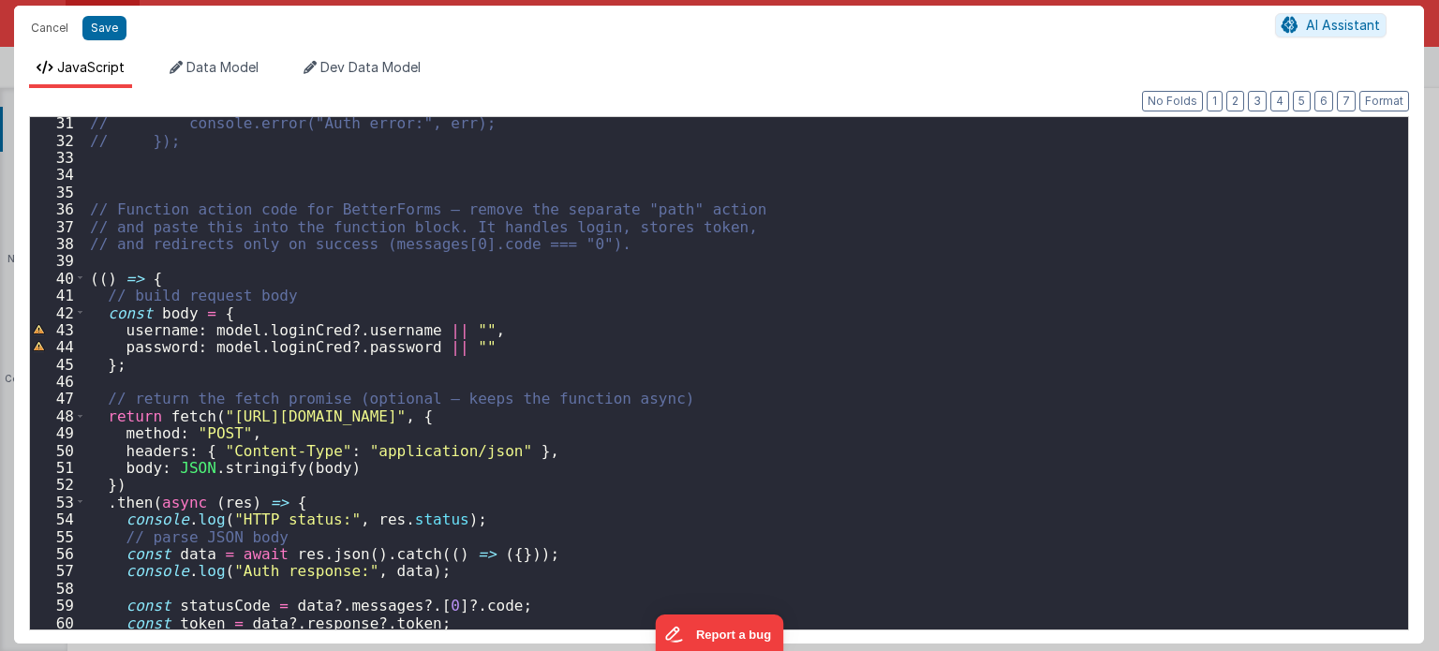
scroll to position [519, 0]
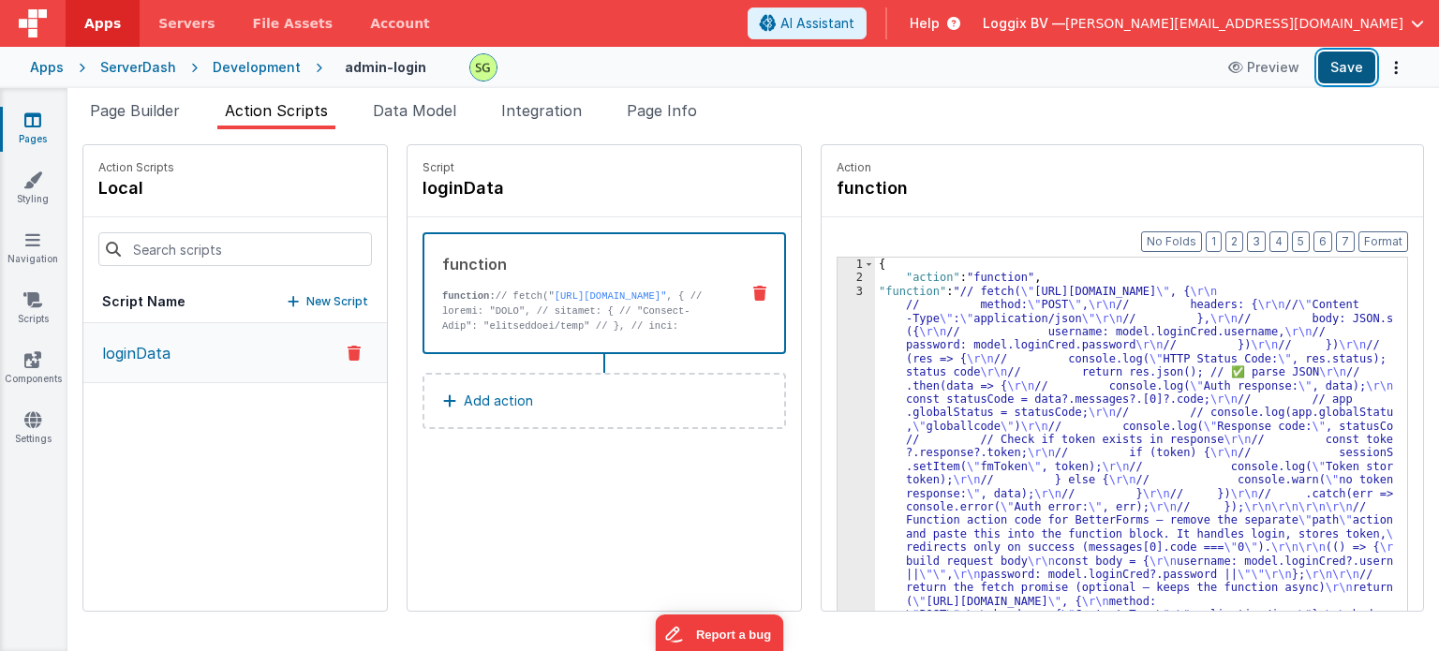
click at [1331, 63] on button "Save" at bounding box center [1346, 68] width 57 height 32
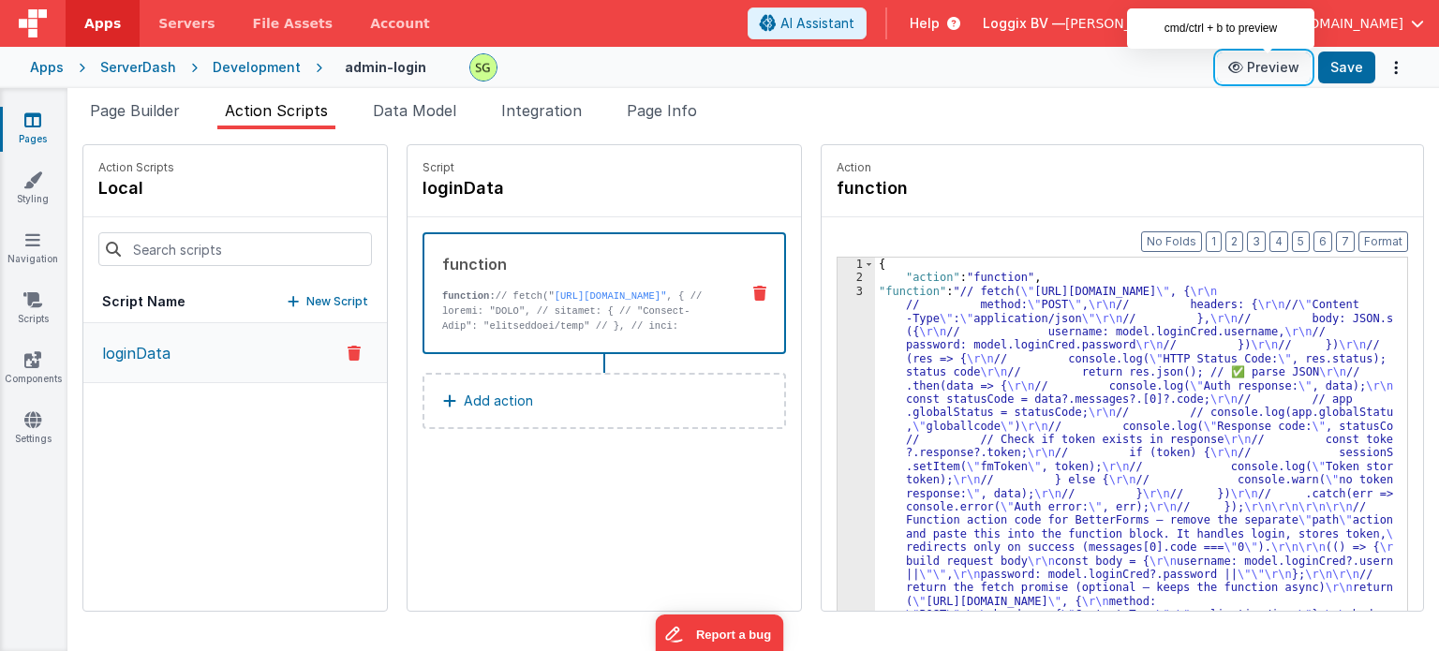
click at [1267, 74] on button "Preview" at bounding box center [1264, 67] width 94 height 30
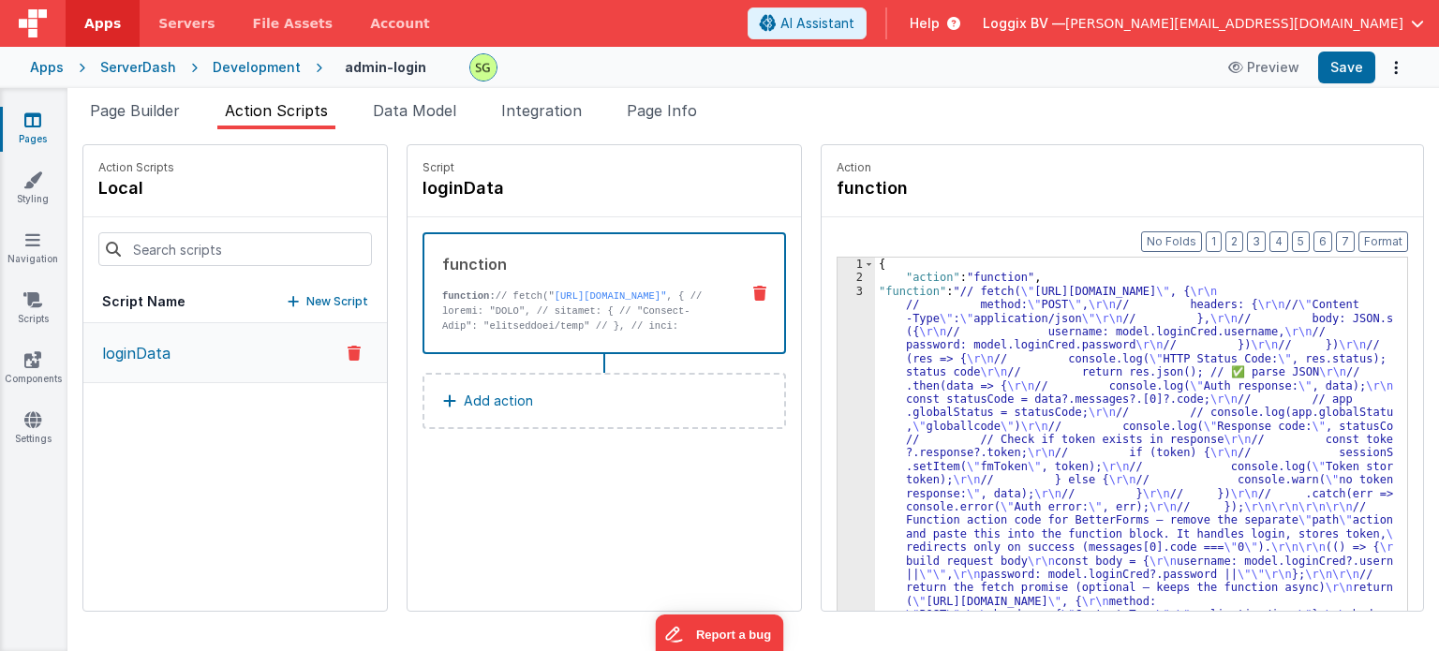
click at [843, 295] on div "3" at bounding box center [856, 622] width 37 height 675
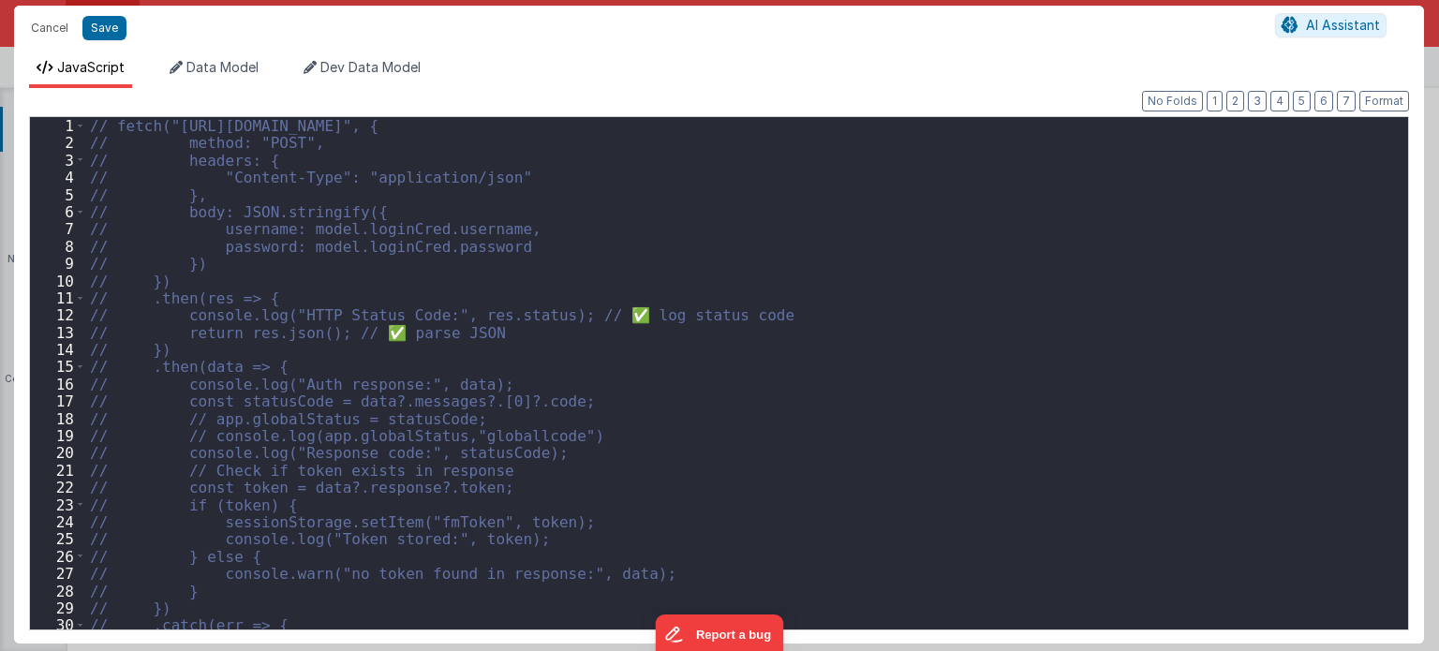
click at [685, 398] on div "// fetch("https://fmproxy.netlify.app/.netlify/functions/auth", { // method: "P…" at bounding box center [740, 391] width 1309 height 548
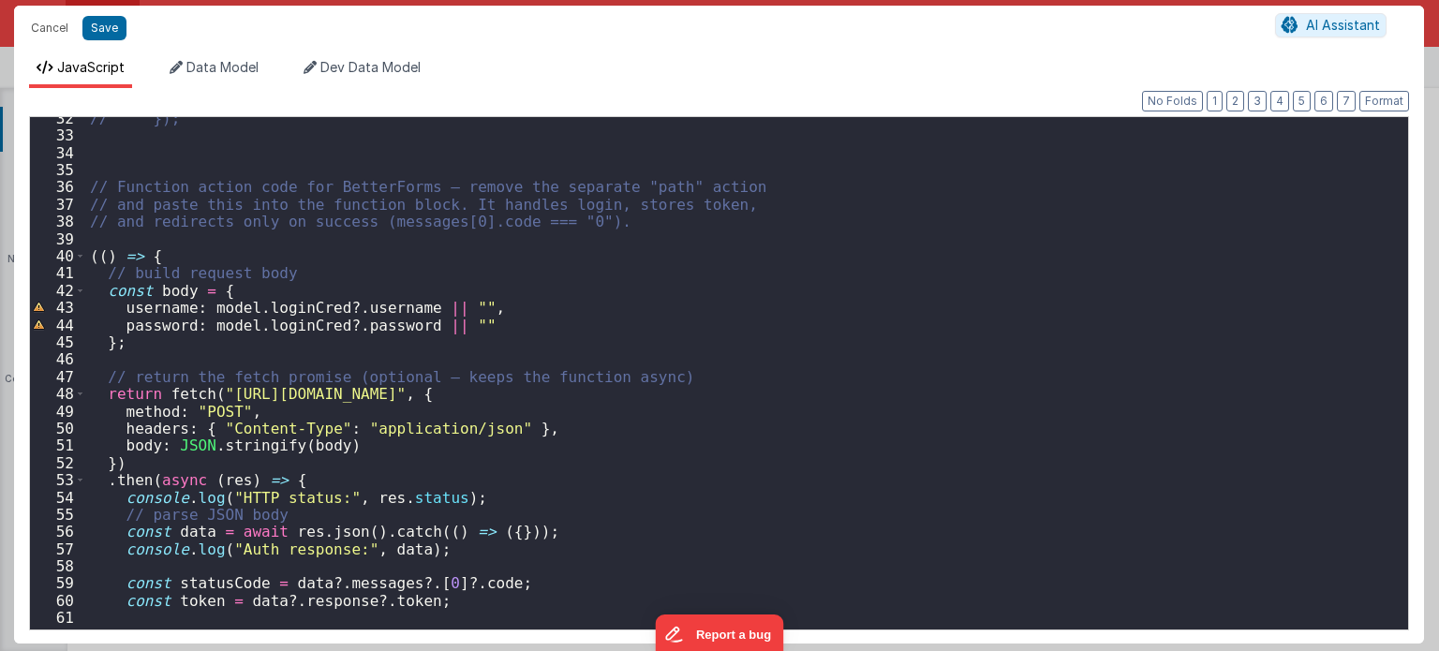
scroll to position [542, 0]
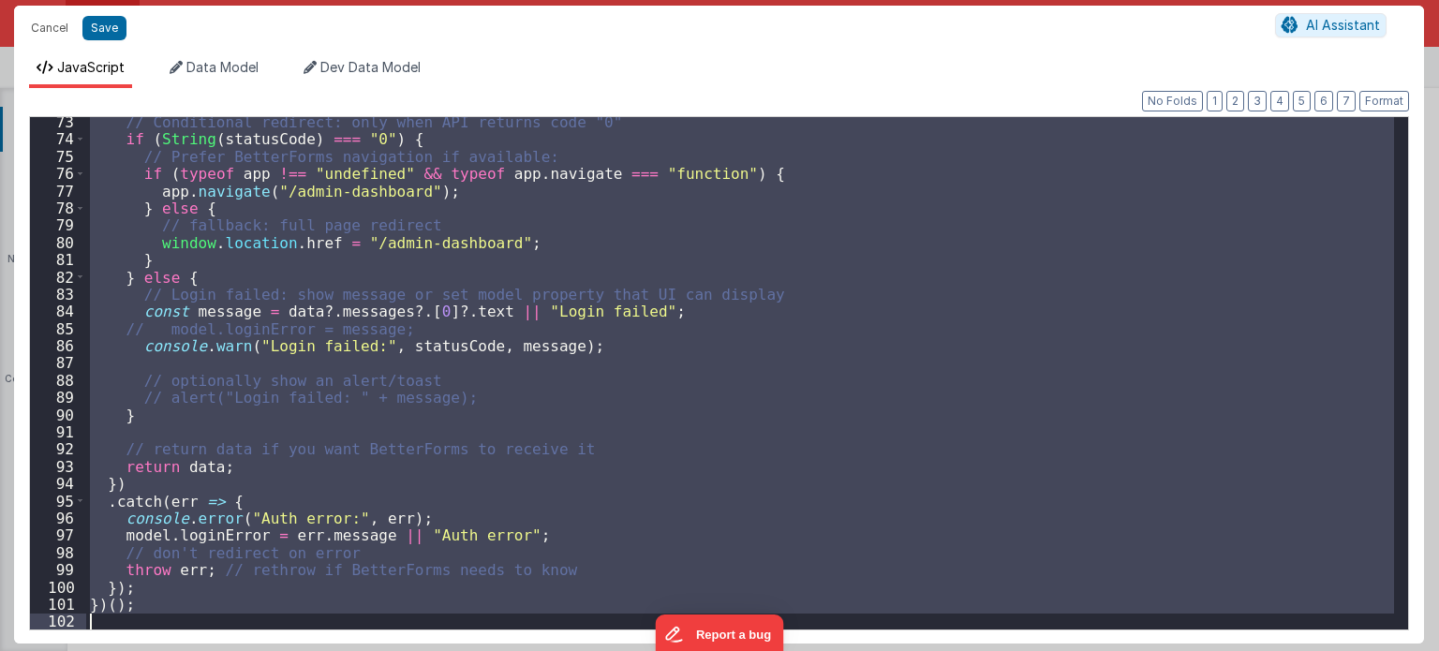
drag, startPoint x: 93, startPoint y: 252, endPoint x: 202, endPoint y: 695, distance: 456.5
click at [202, 650] on html "Cancel Save AI Assistant JavaScript Data Model Dev Data Model Format 7 6 5 4 3 …" at bounding box center [719, 325] width 1439 height 651
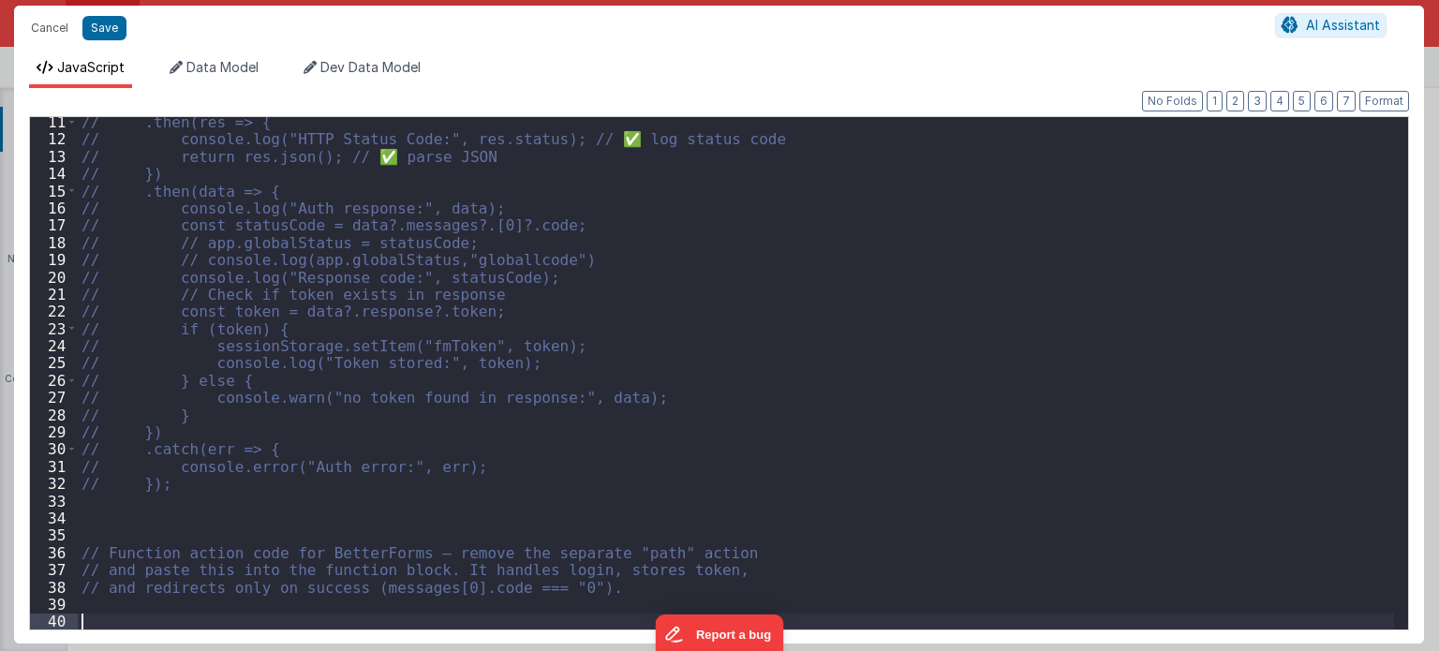
scroll to position [176, 0]
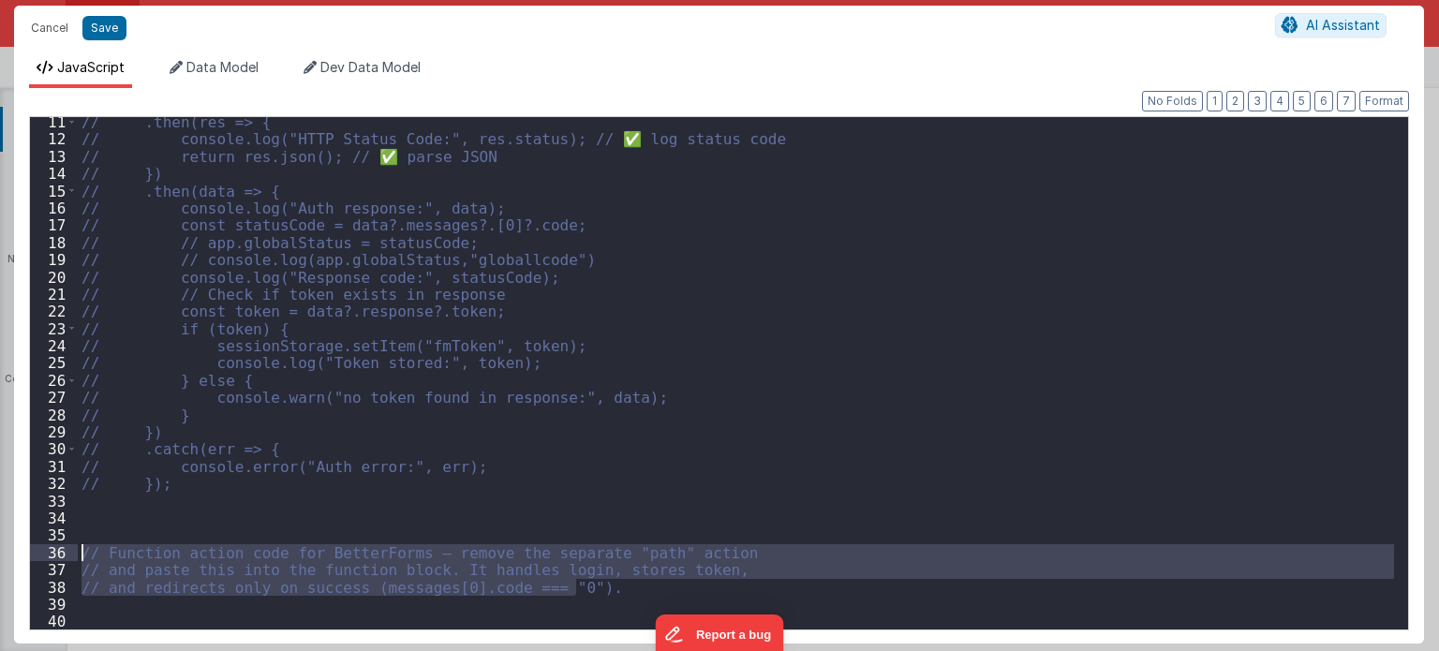
drag, startPoint x: 574, startPoint y: 586, endPoint x: 11, endPoint y: 554, distance: 564.0
click at [11, 554] on div "Cancel Save AI Assistant JavaScript Data Model Dev Data Model Format 7 6 5 4 3 …" at bounding box center [719, 325] width 1439 height 651
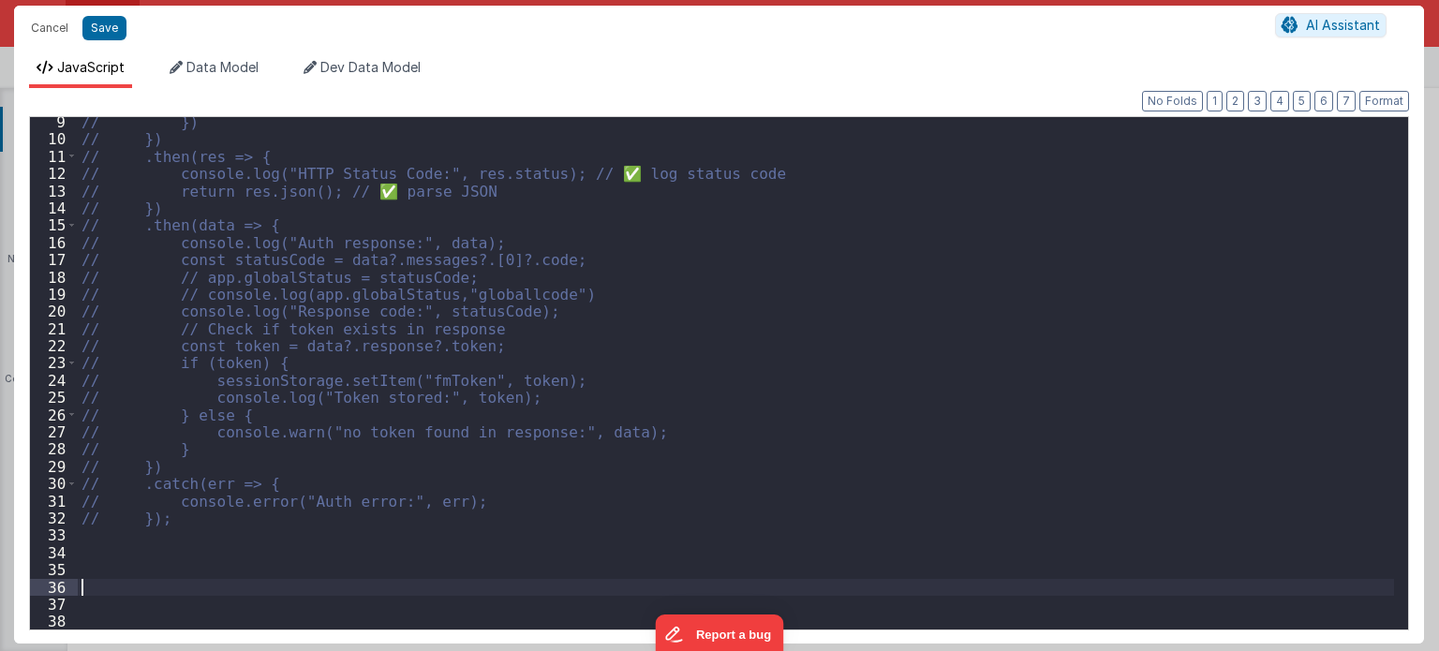
scroll to position [141, 0]
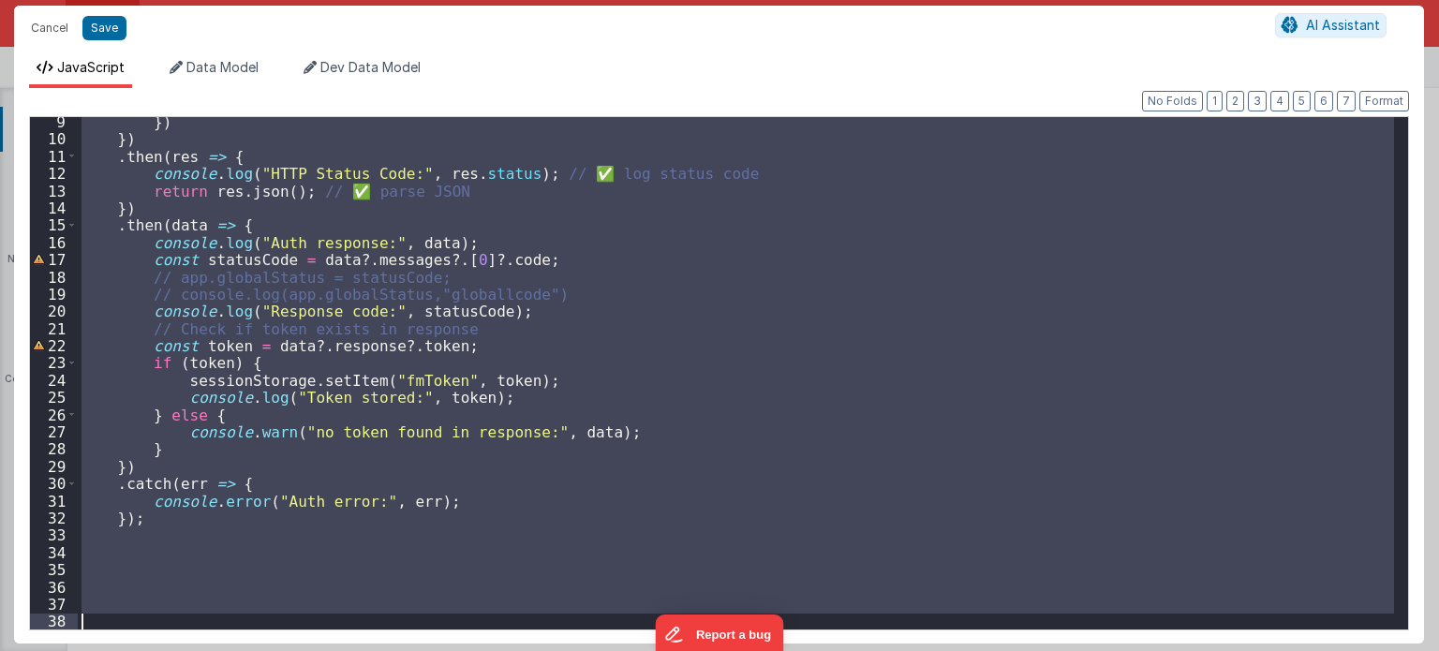
click at [278, 580] on div "}) }) . then ( res => { console . log ( "HTTP Status Code:" , res . status ) ; …" at bounding box center [736, 373] width 1316 height 512
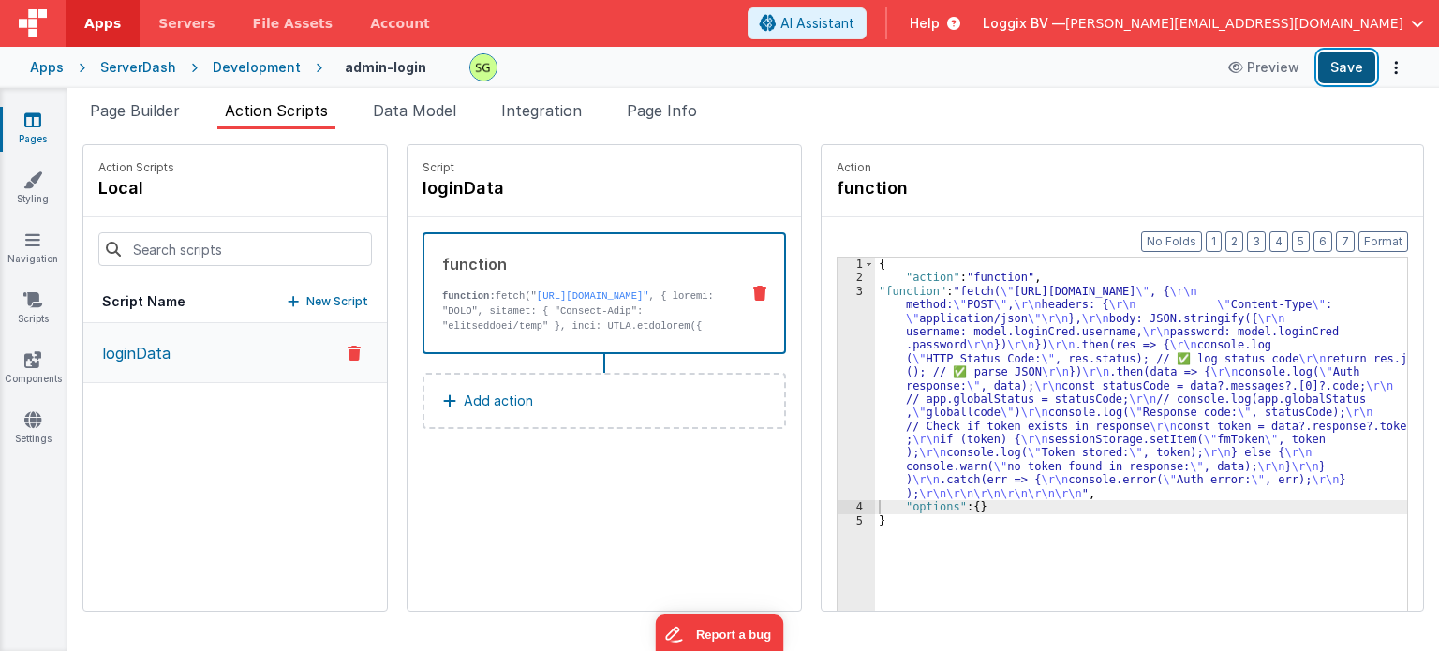
click at [1338, 74] on button "Save" at bounding box center [1346, 68] width 57 height 32
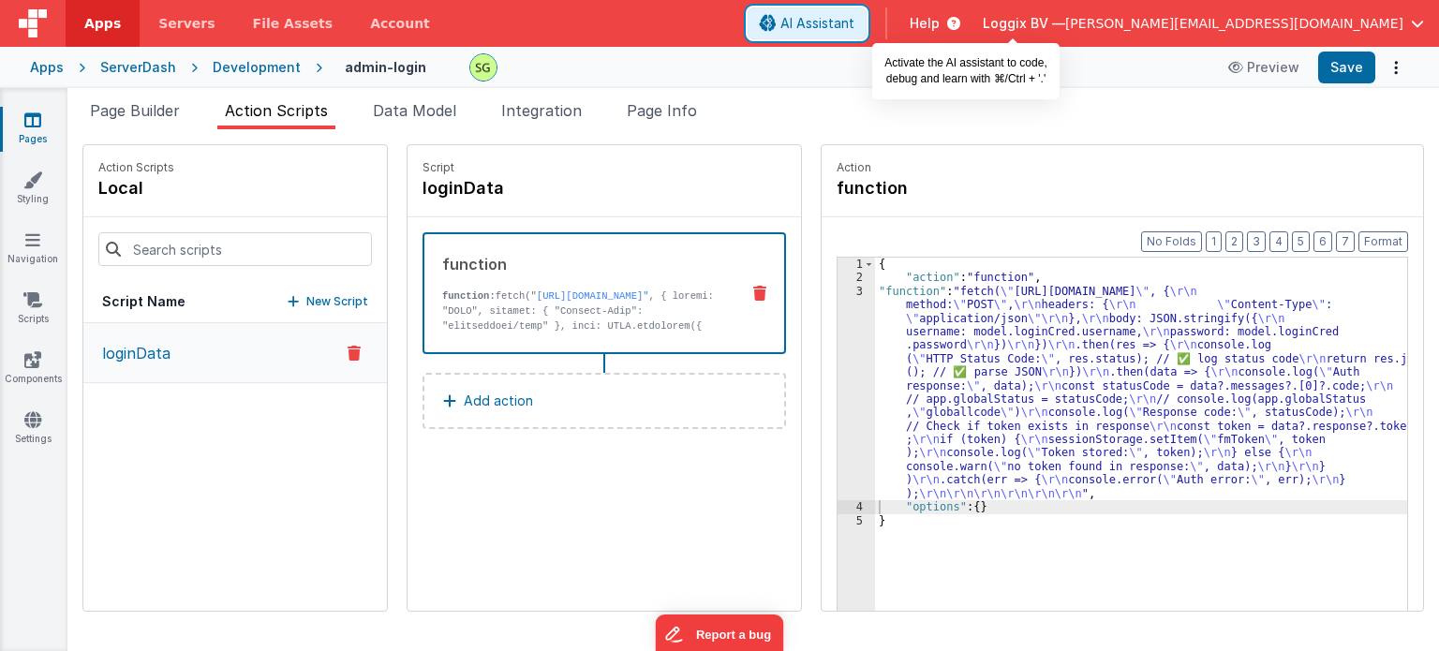
click at [854, 25] on span "AI Assistant" at bounding box center [817, 23] width 74 height 19
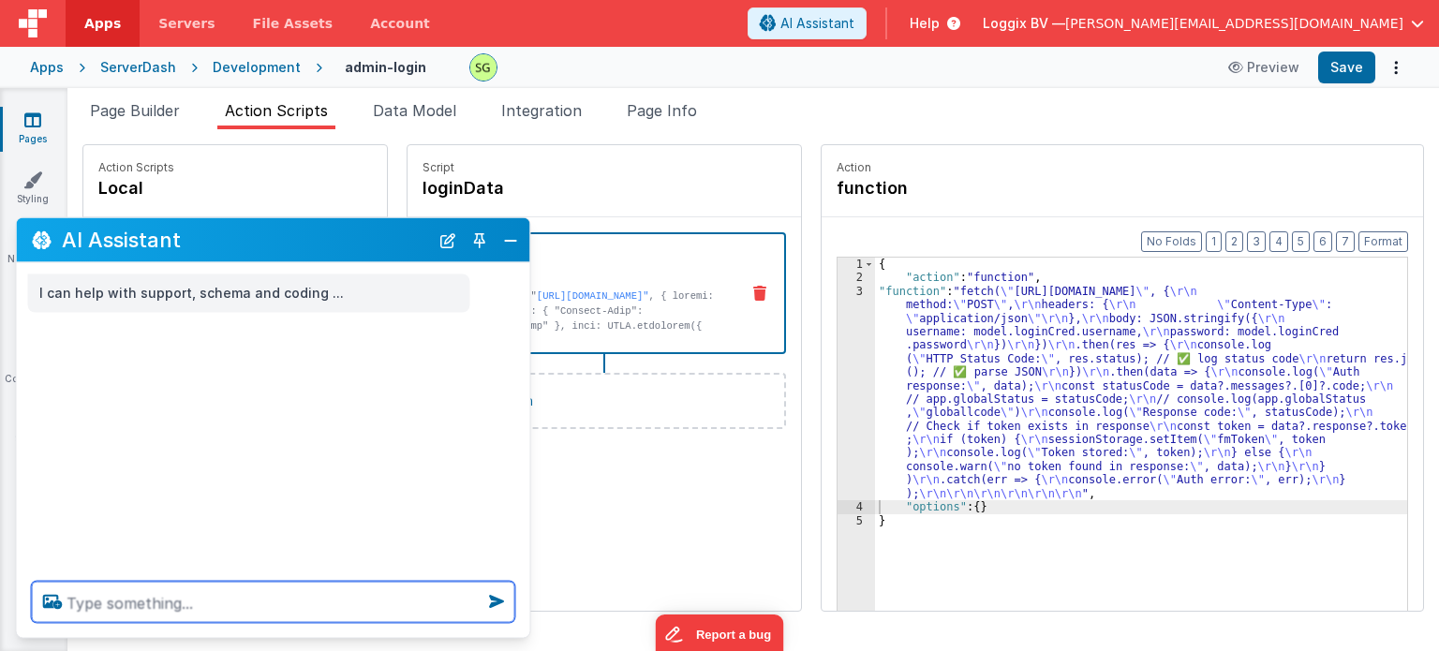
paste textarea "app.navigate("/admin-dashboard")"
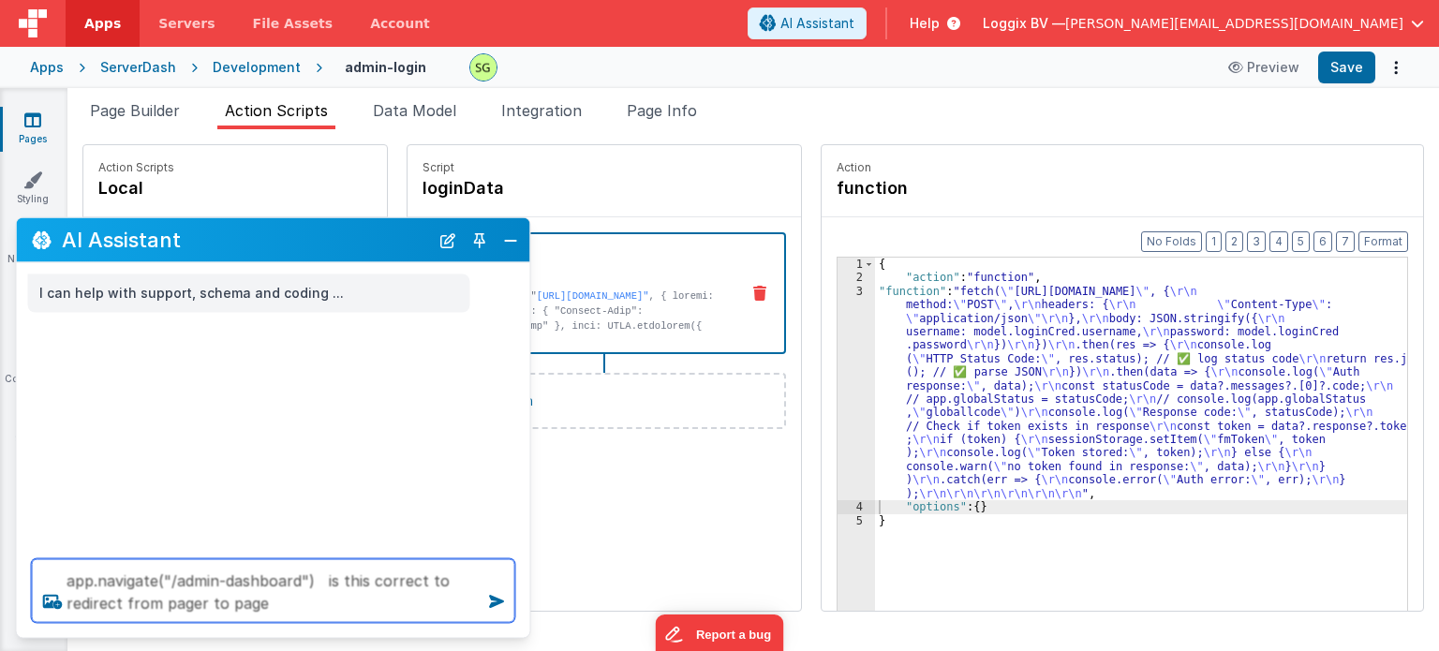
click at [202, 603] on textarea "app.navigate("/admin-dashboard") is this correct to redirect from pager to page" at bounding box center [273, 591] width 483 height 64
type textarea "app.navigate("/admin-dashboard") is this correct to redirect from page to page"
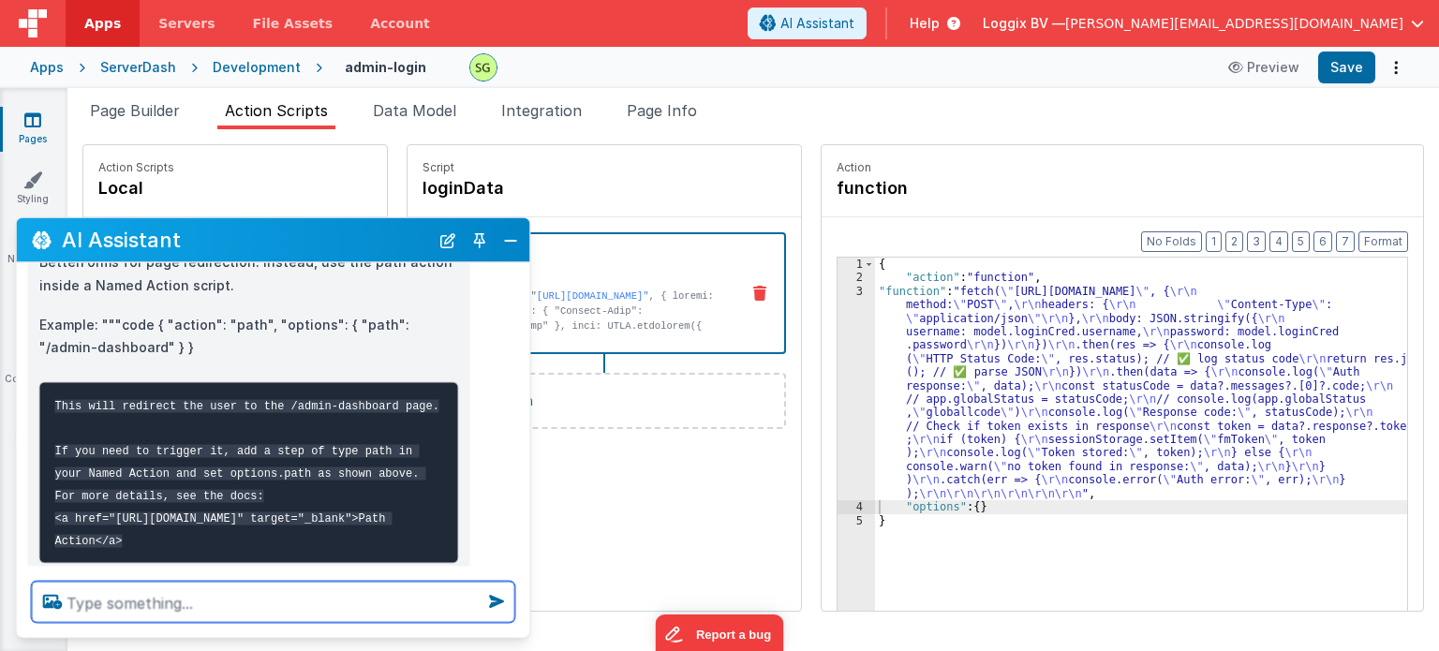
scroll to position [214, 0]
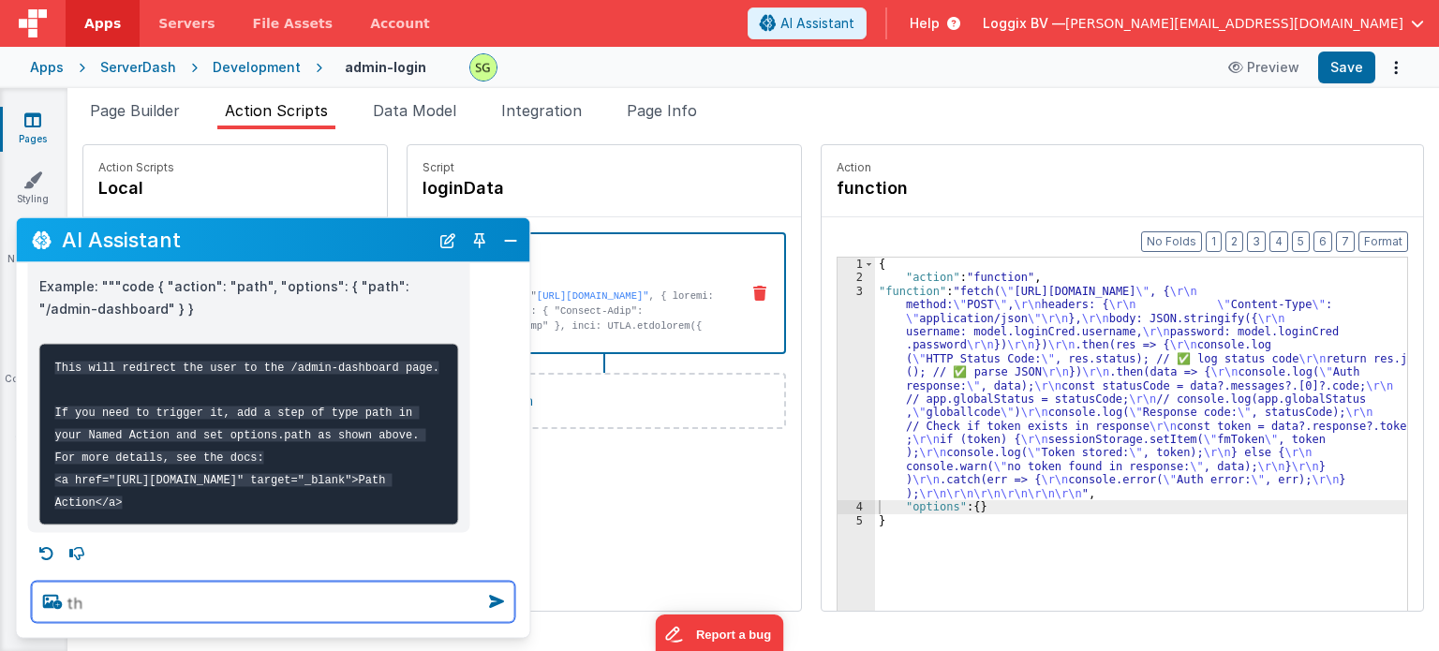
type textarea "t"
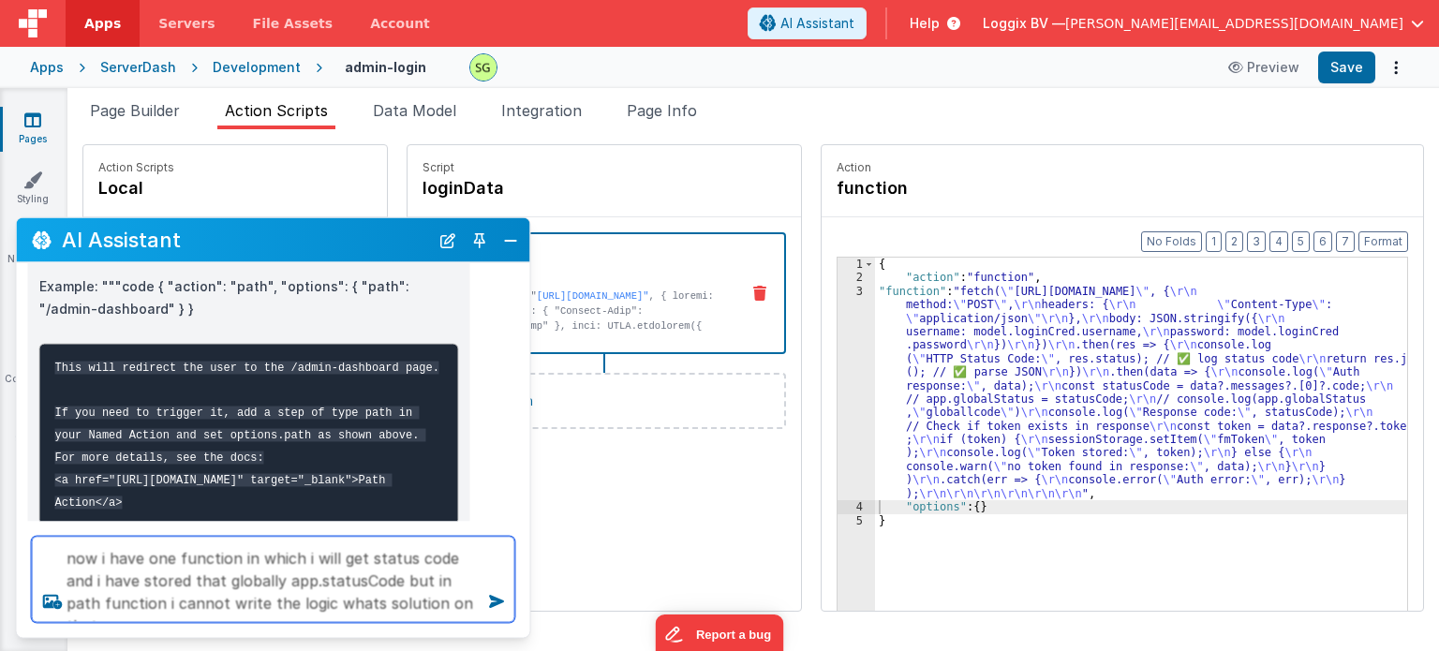
type textarea "now i have one function in which i will get status code and i have stored that …"
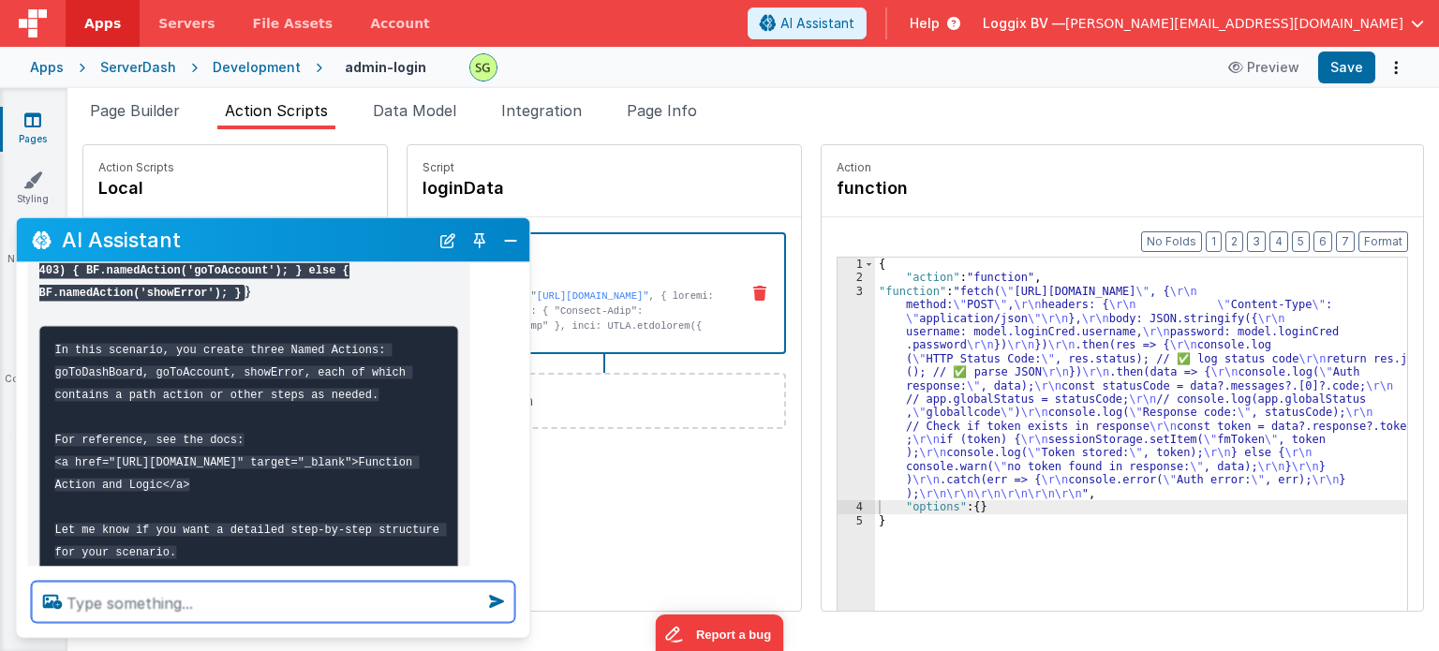
scroll to position [1035, 0]
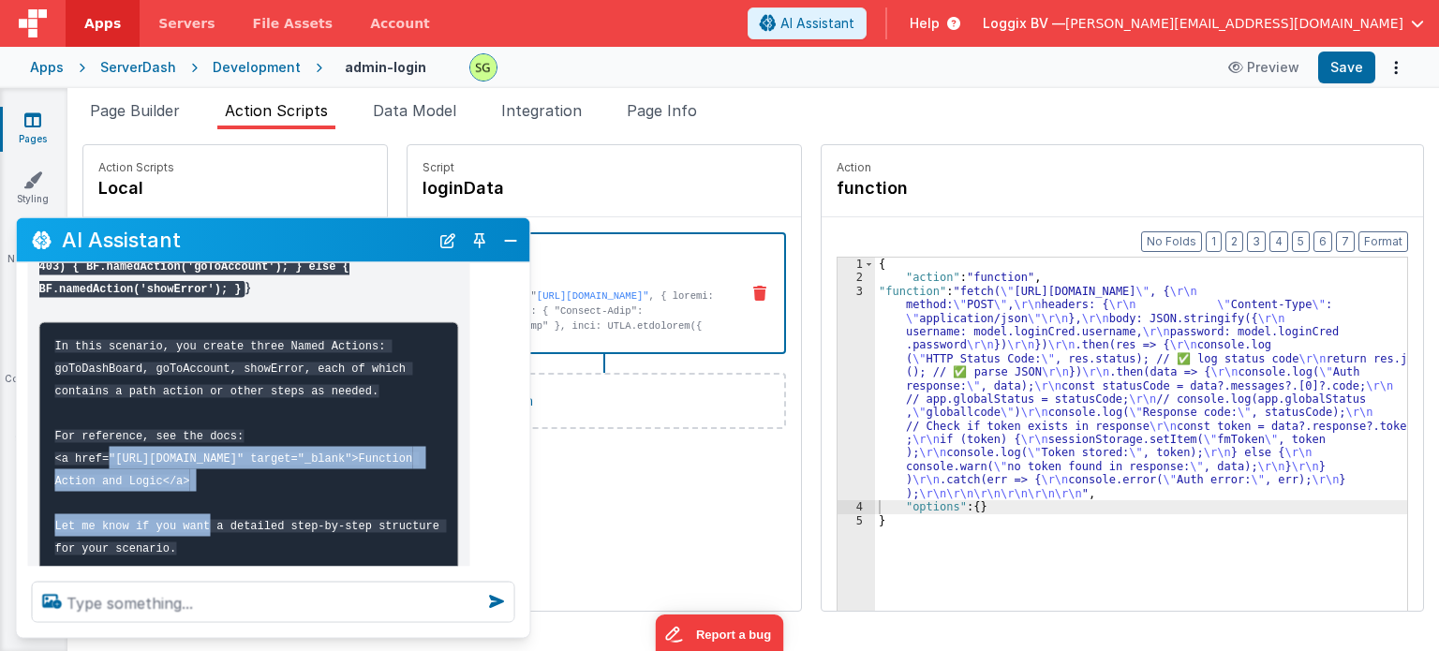
drag, startPoint x: 106, startPoint y: 434, endPoint x: 313, endPoint y: 460, distance: 208.7
click at [313, 460] on code "In this scenario, you create three Named Actions: goToDashBoard, goToAccount, s…" at bounding box center [251, 446] width 392 height 215
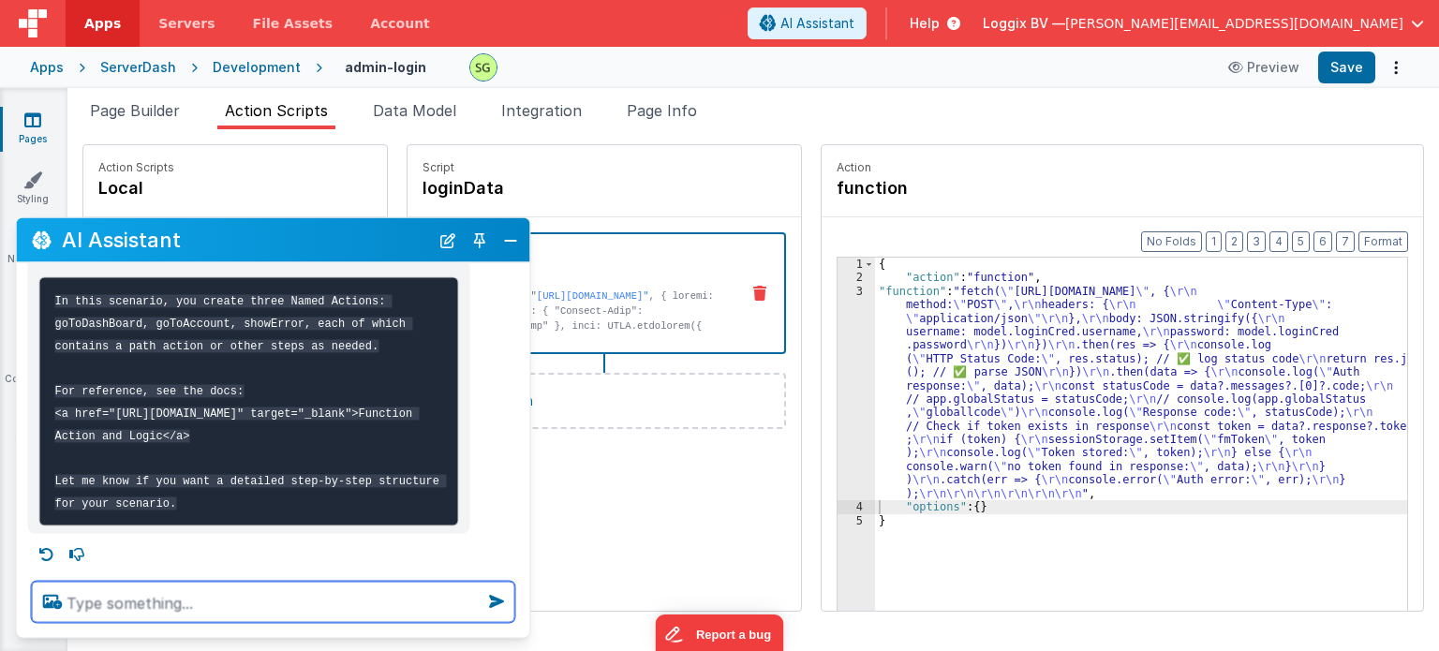
click at [185, 614] on textarea at bounding box center [273, 602] width 483 height 41
type textarea "yes give me detailed struc"
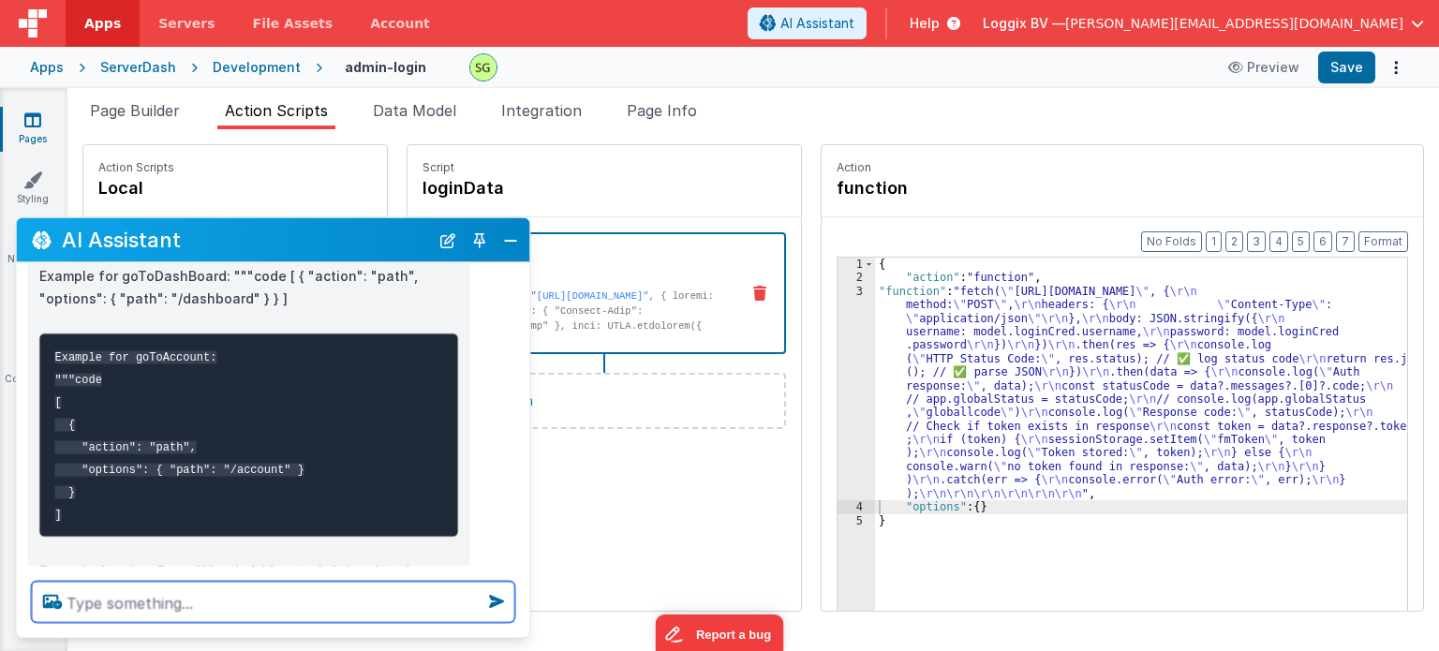
scroll to position [1821, 0]
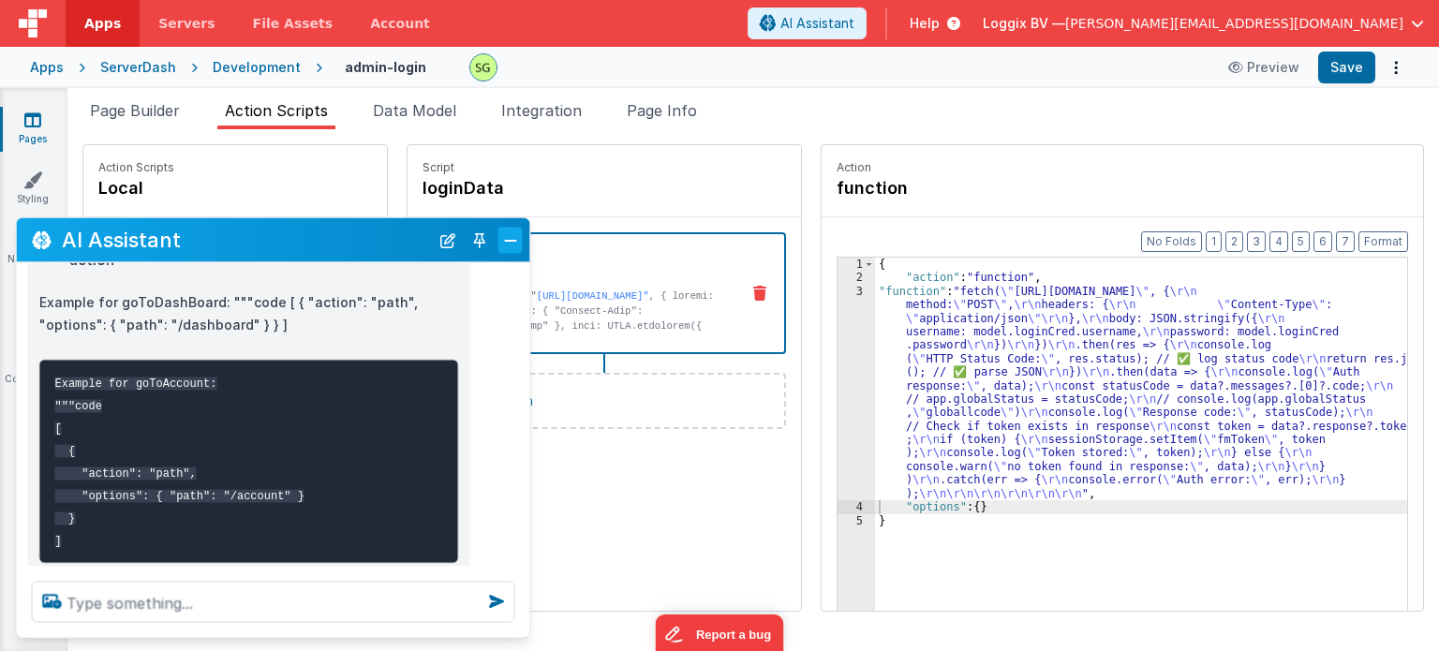
click at [510, 232] on button "Close" at bounding box center [510, 240] width 24 height 26
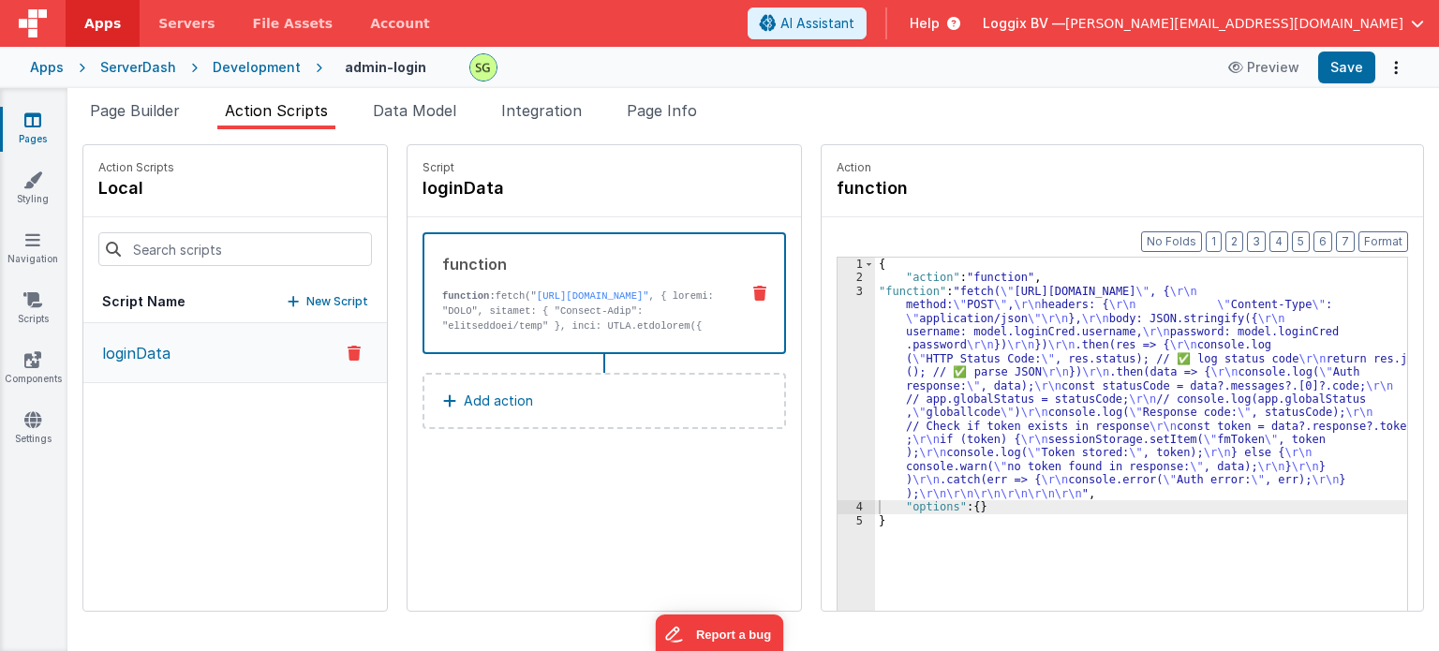
click at [329, 308] on p "New Script" at bounding box center [337, 301] width 62 height 19
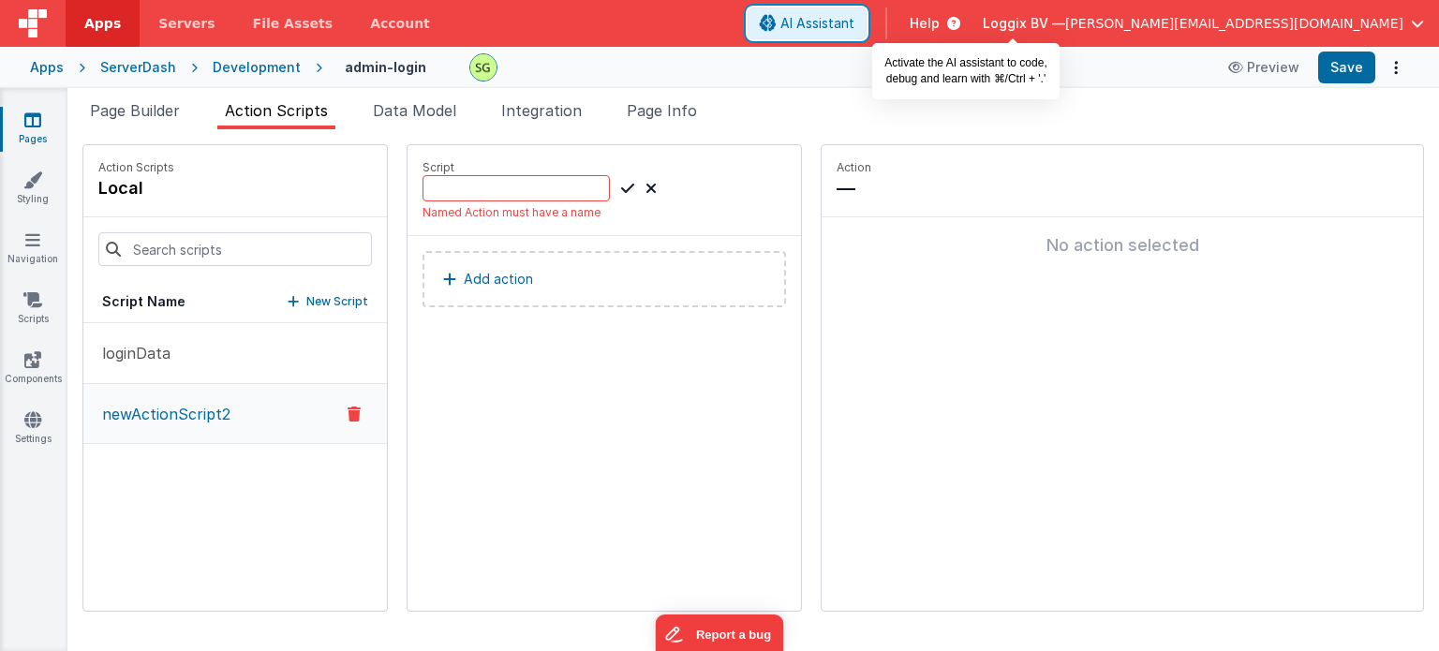
click at [854, 15] on span "AI Assistant" at bounding box center [817, 23] width 74 height 19
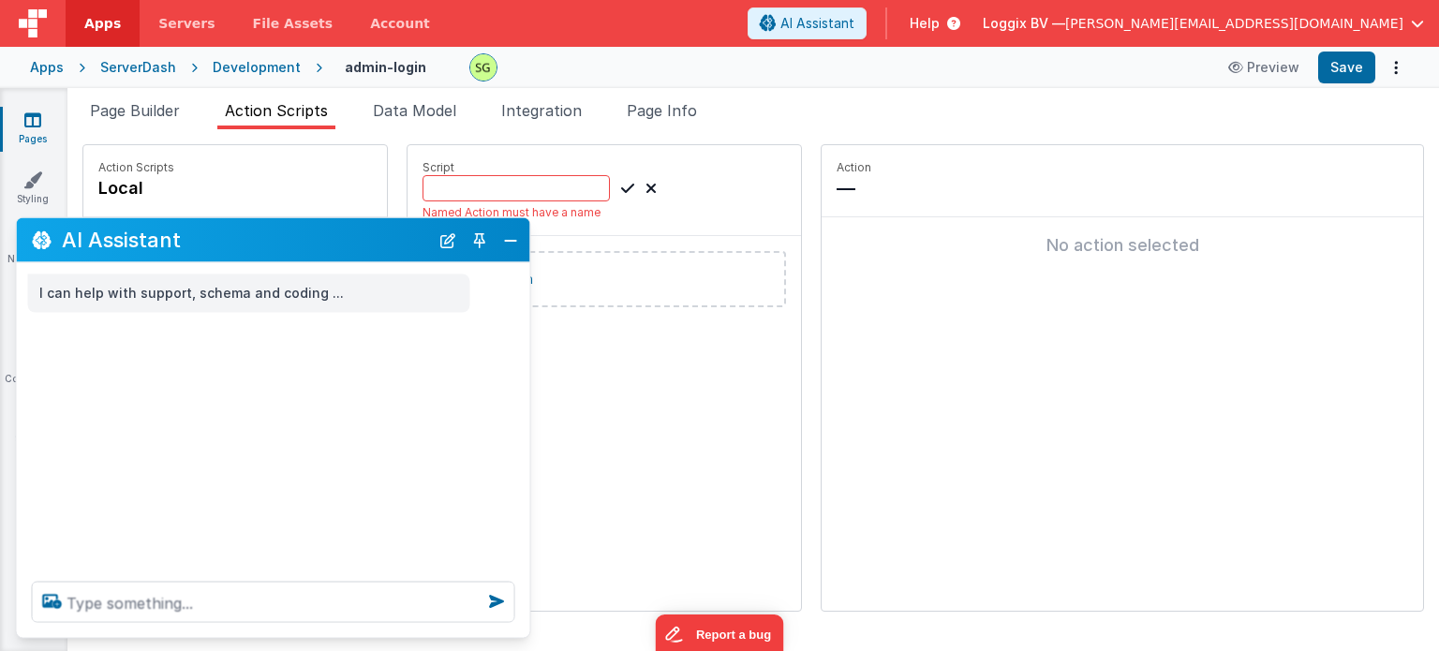
click at [44, 241] on icon at bounding box center [41, 240] width 19 height 1
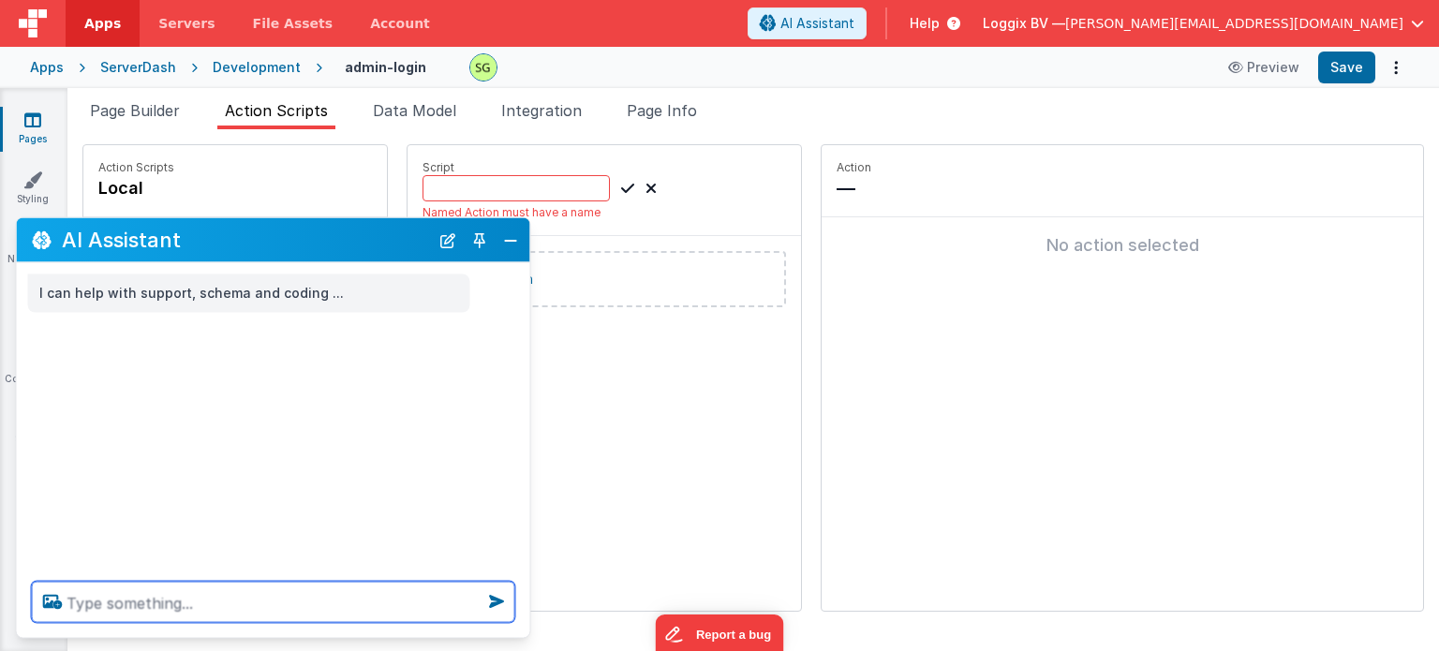
click at [164, 599] on textarea at bounding box center [273, 602] width 483 height 41
type textarea "give me previous chat"
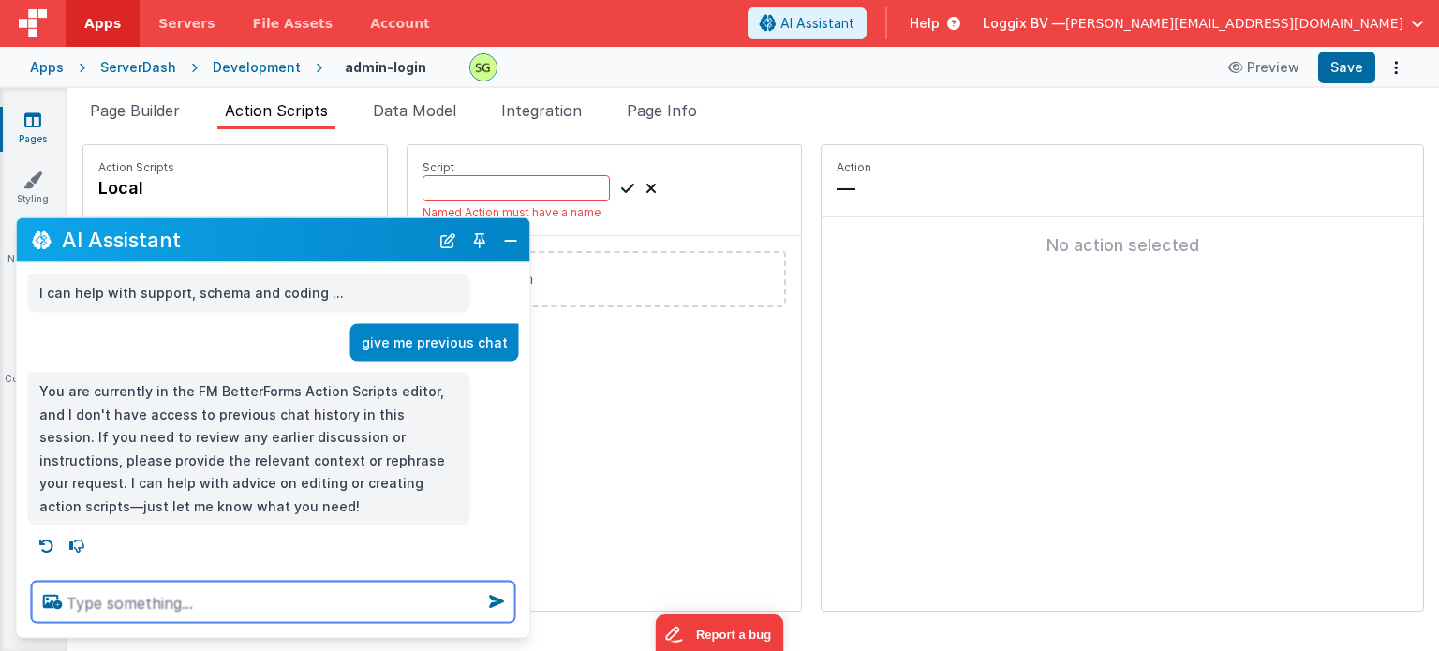
paste textarea "app.navigate("/admin-dashboard")"
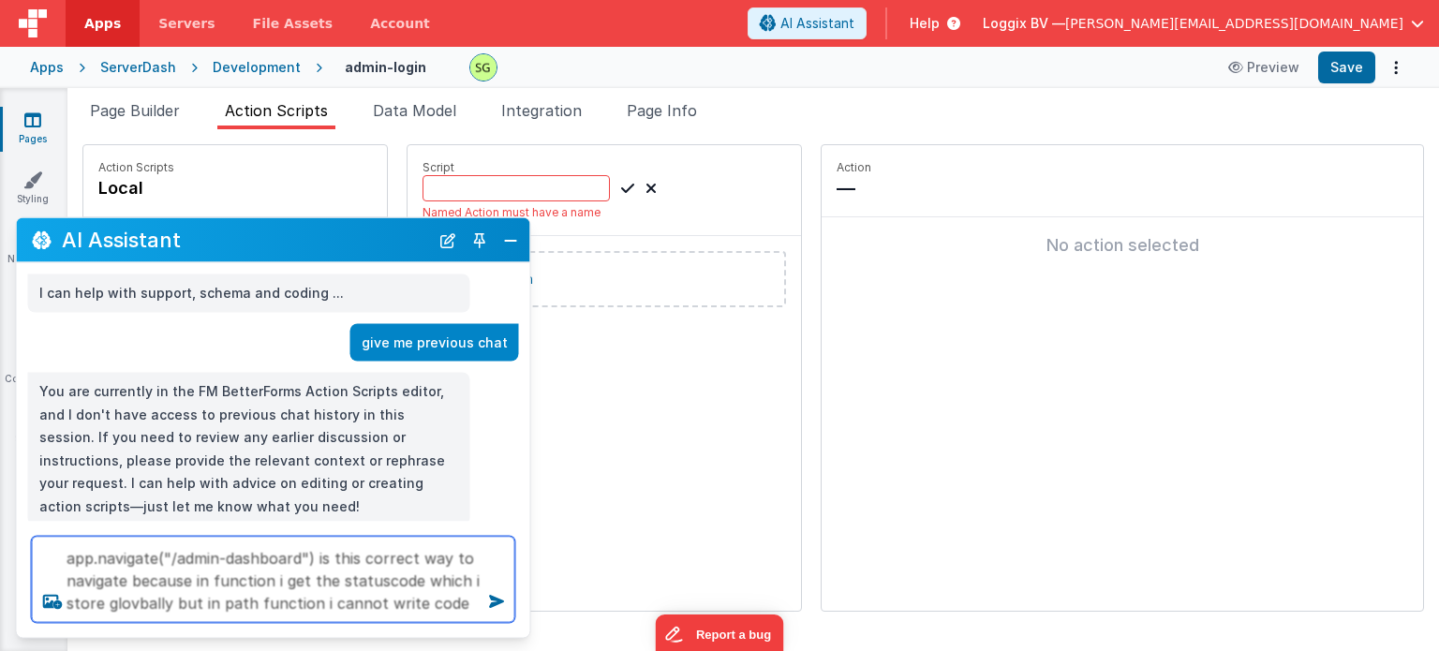
type textarea "app.navigate("/admin-dashboard") is this correct way to navigate because in fun…"
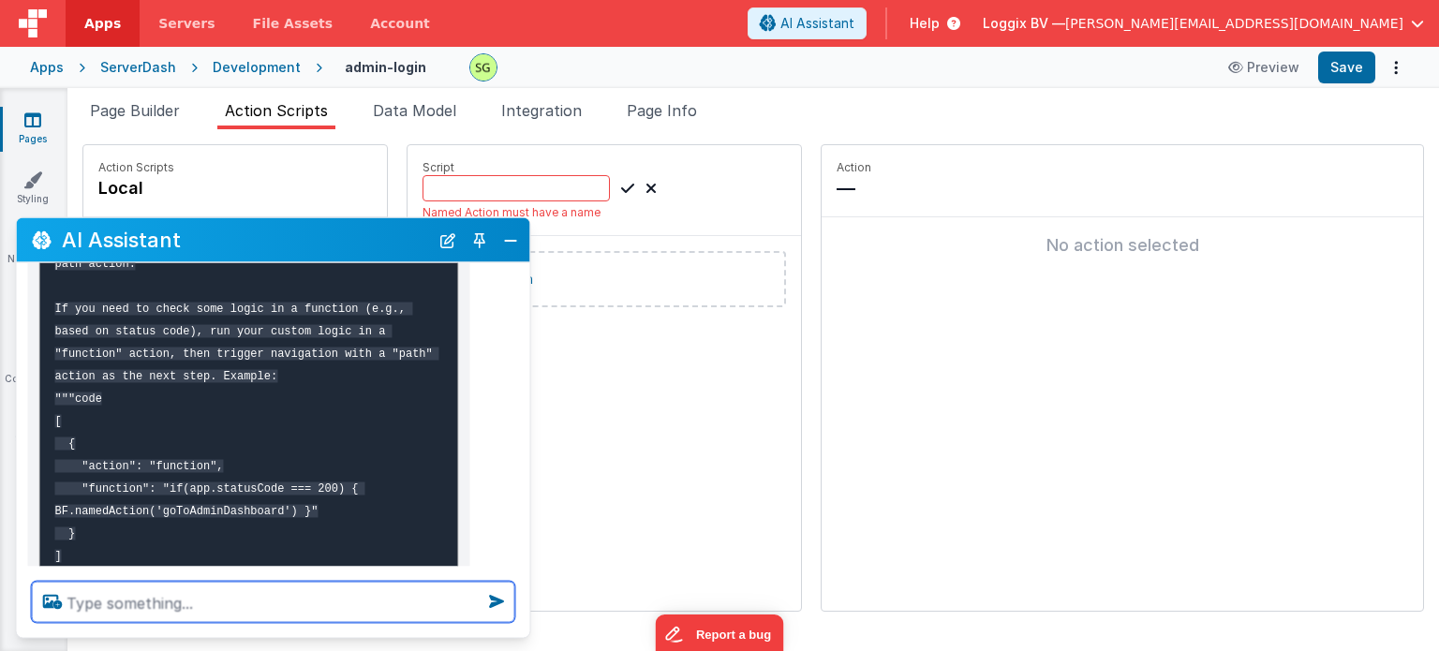
scroll to position [660, 0]
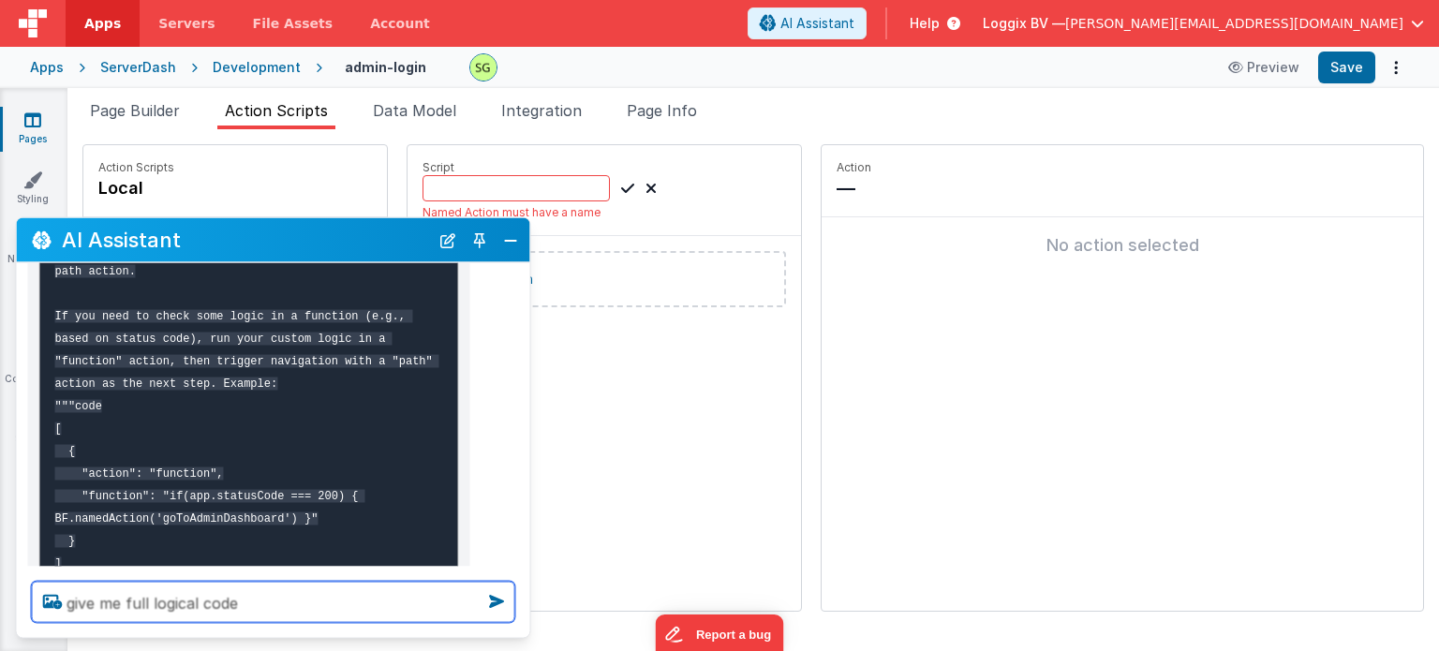
type textarea "give me full logical code"
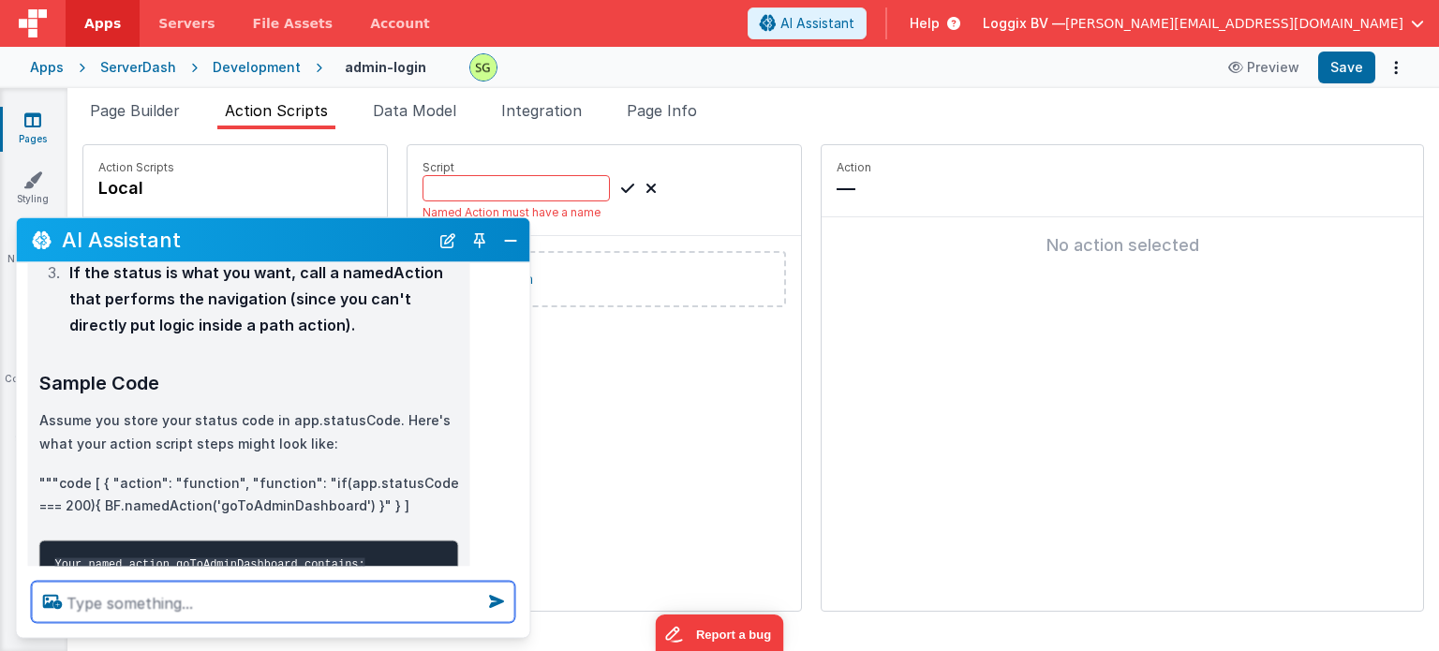
scroll to position [1404, 0]
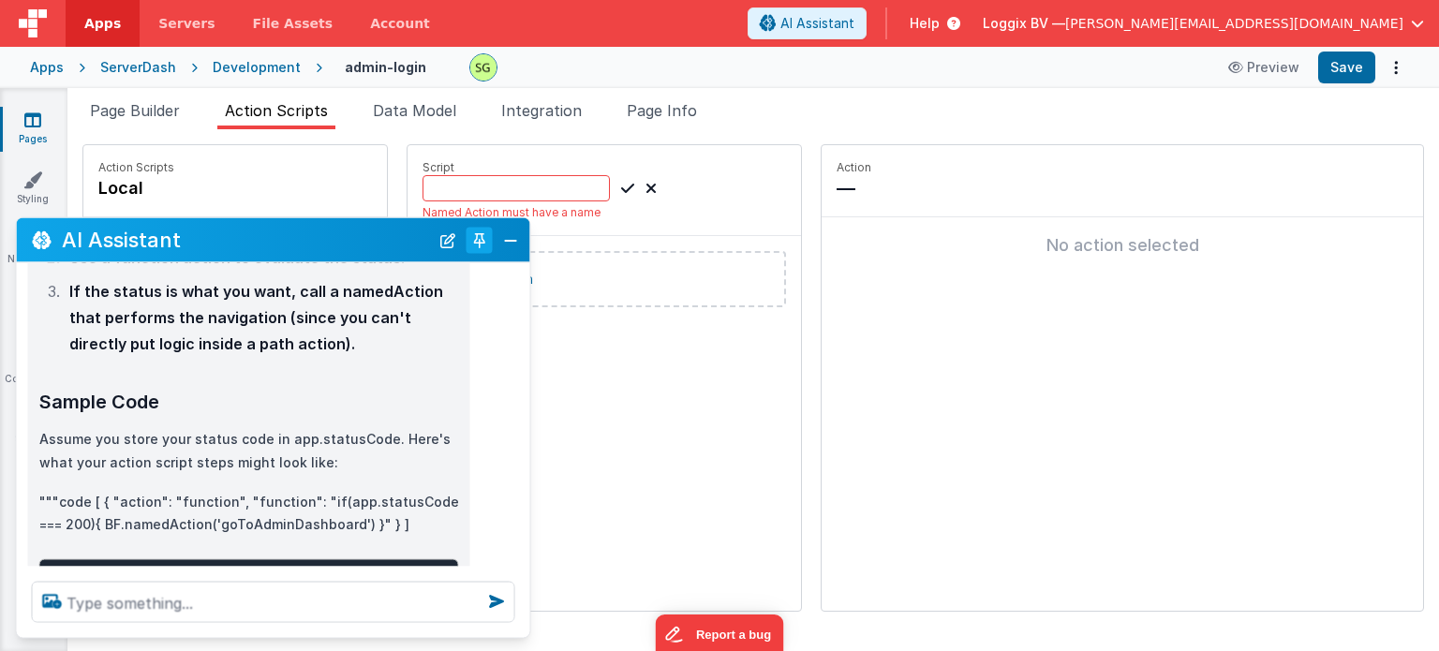
click at [480, 236] on button "Toggle Pin" at bounding box center [480, 240] width 26 height 26
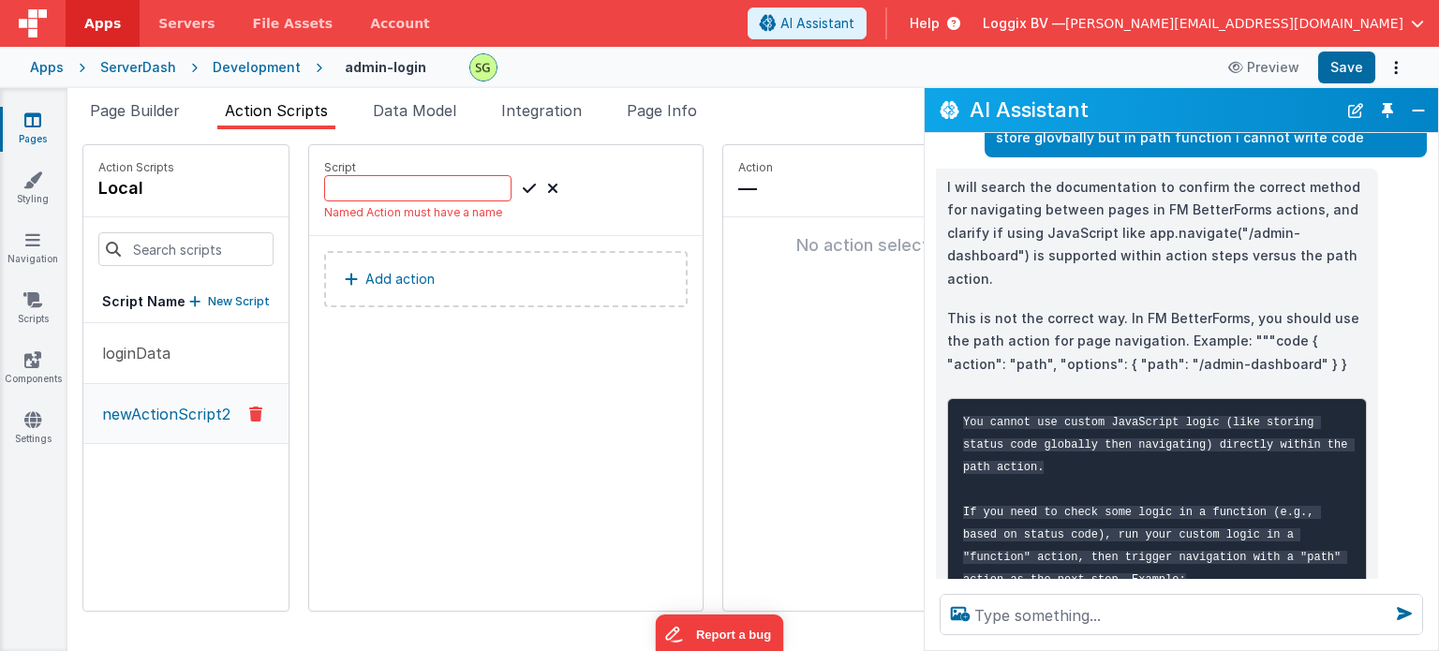
scroll to position [335, 0]
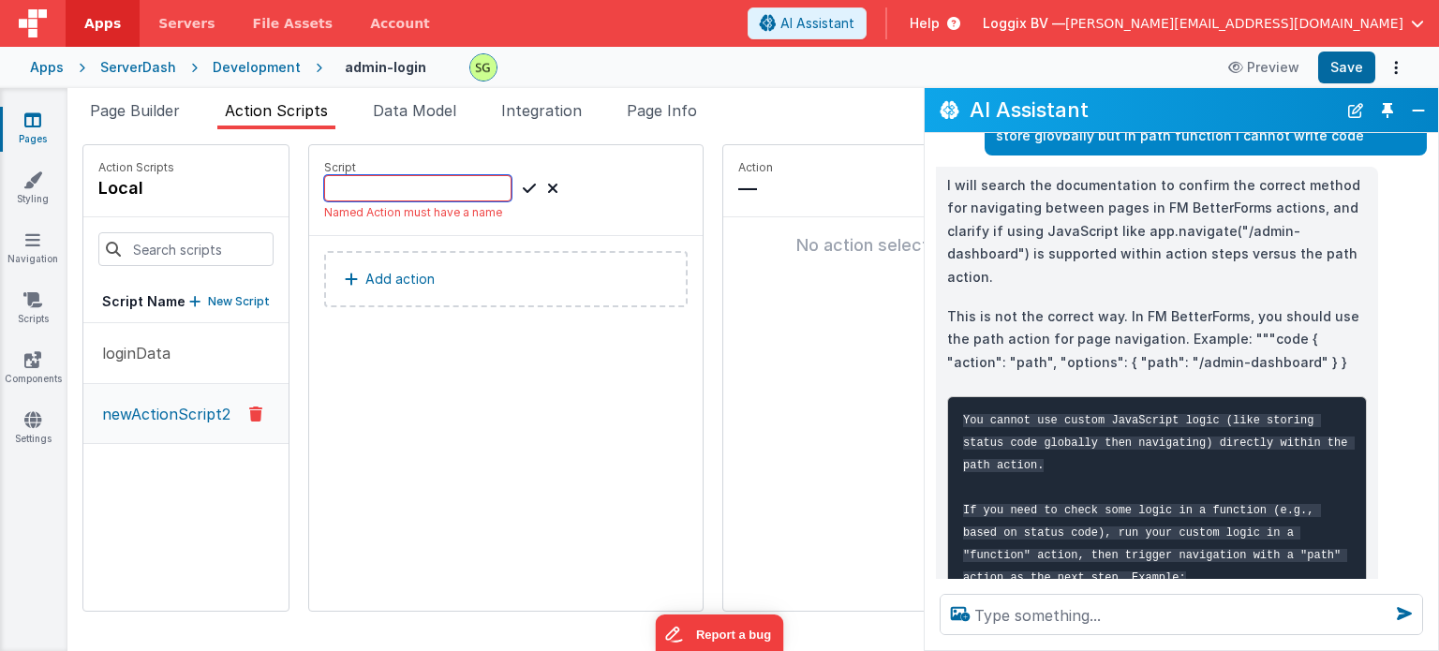
click at [405, 185] on input at bounding box center [417, 188] width 187 height 26
type input "r"
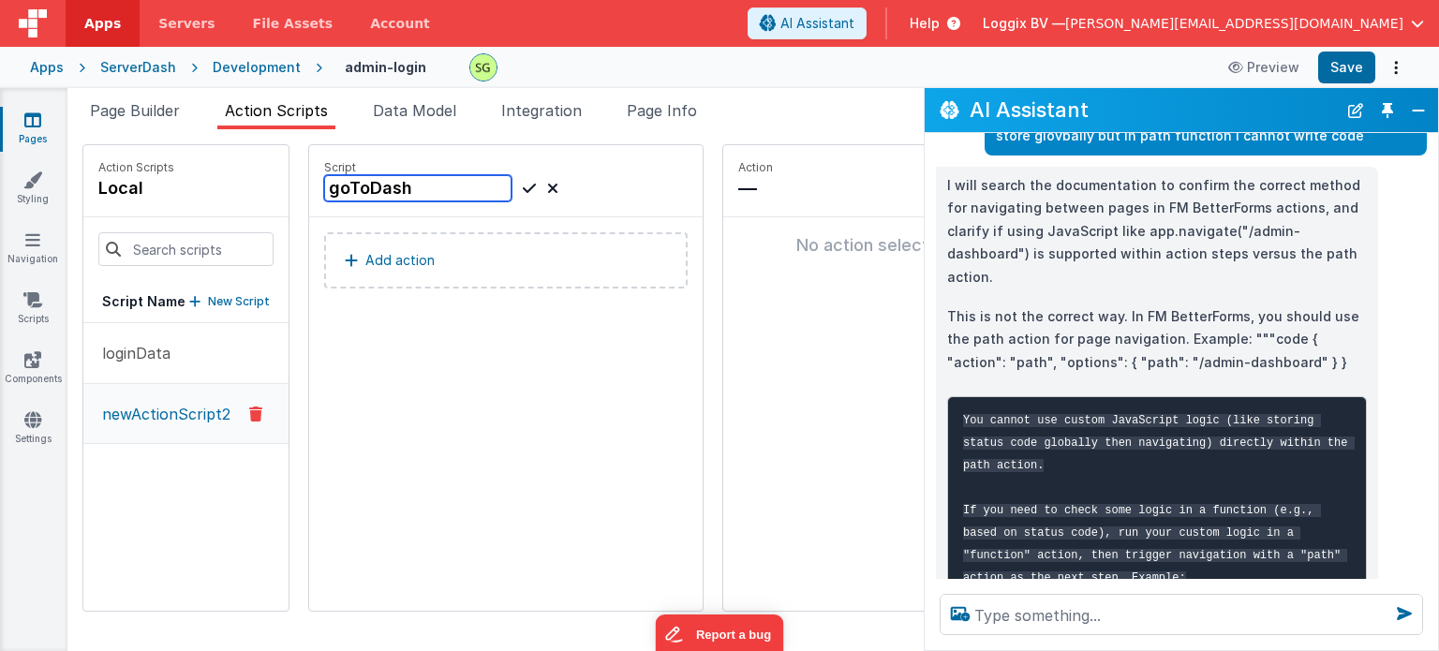
type input "goToDash"
click at [525, 185] on icon at bounding box center [529, 188] width 13 height 22
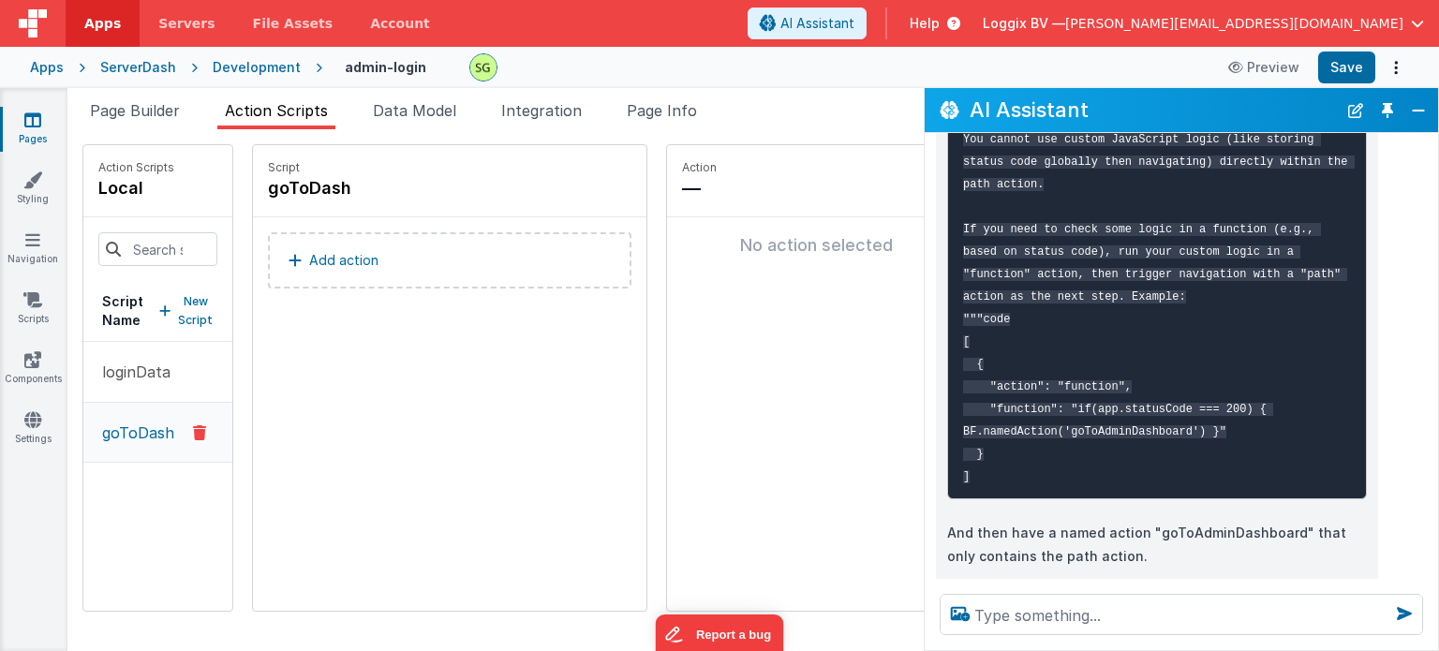
scroll to position [611, 0]
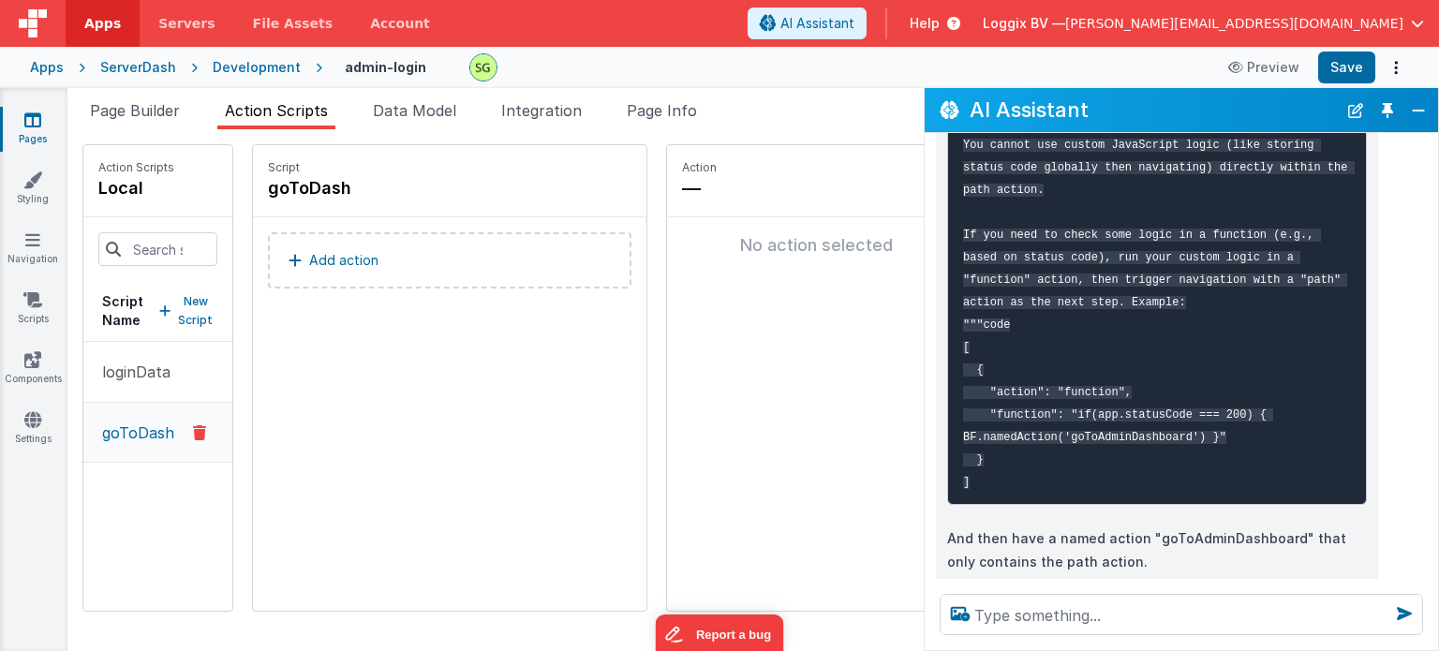
click at [434, 271] on button "Add action" at bounding box center [450, 260] width 364 height 56
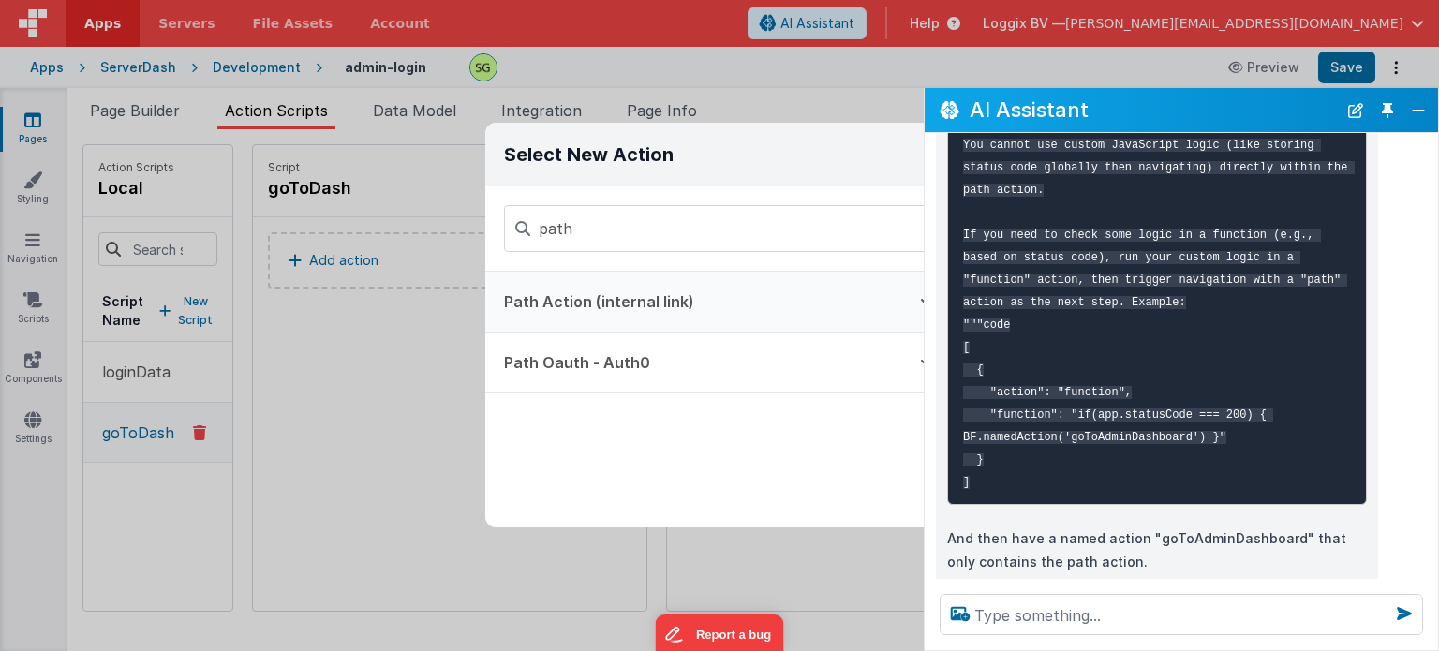
type input "path"
click at [539, 302] on button "Path Action (internal link)" at bounding box center [693, 302] width 416 height 60
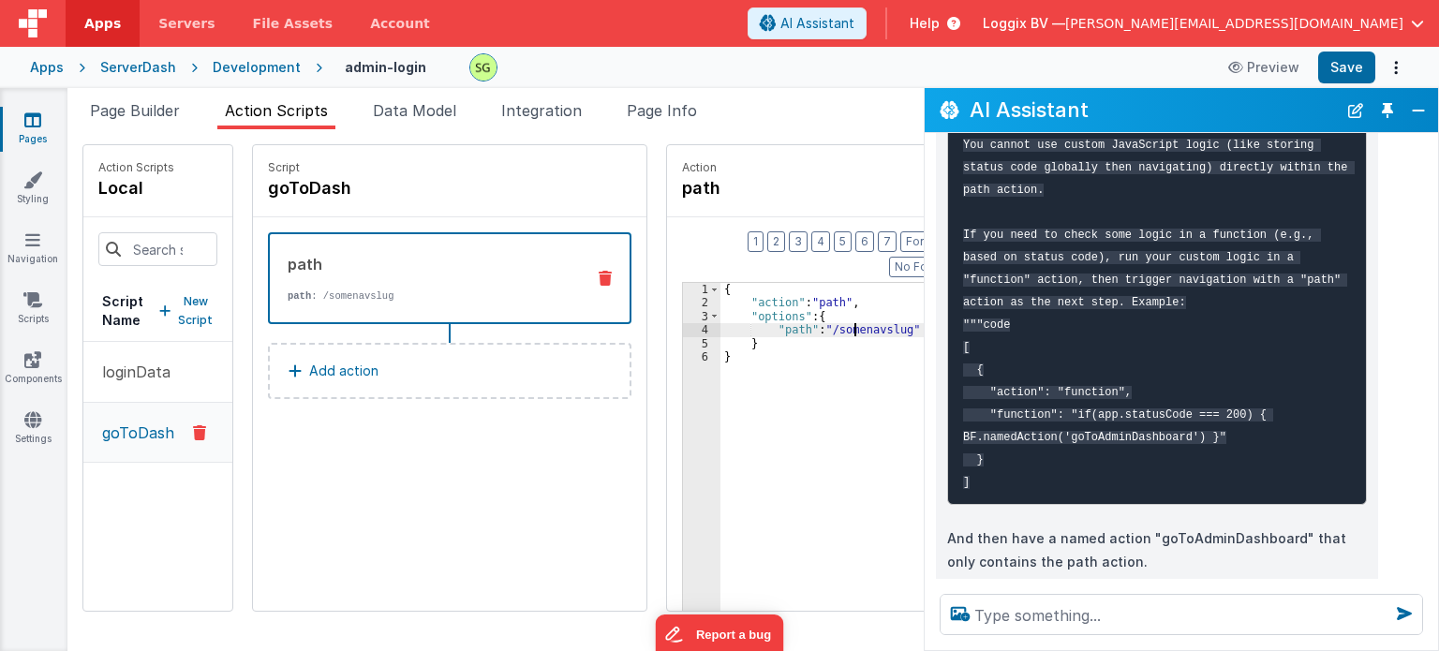
click at [851, 305] on div "{ "action" : "path" , "options" : { "path" : "/somenavslug" } }" at bounding box center [835, 502] width 230 height 439
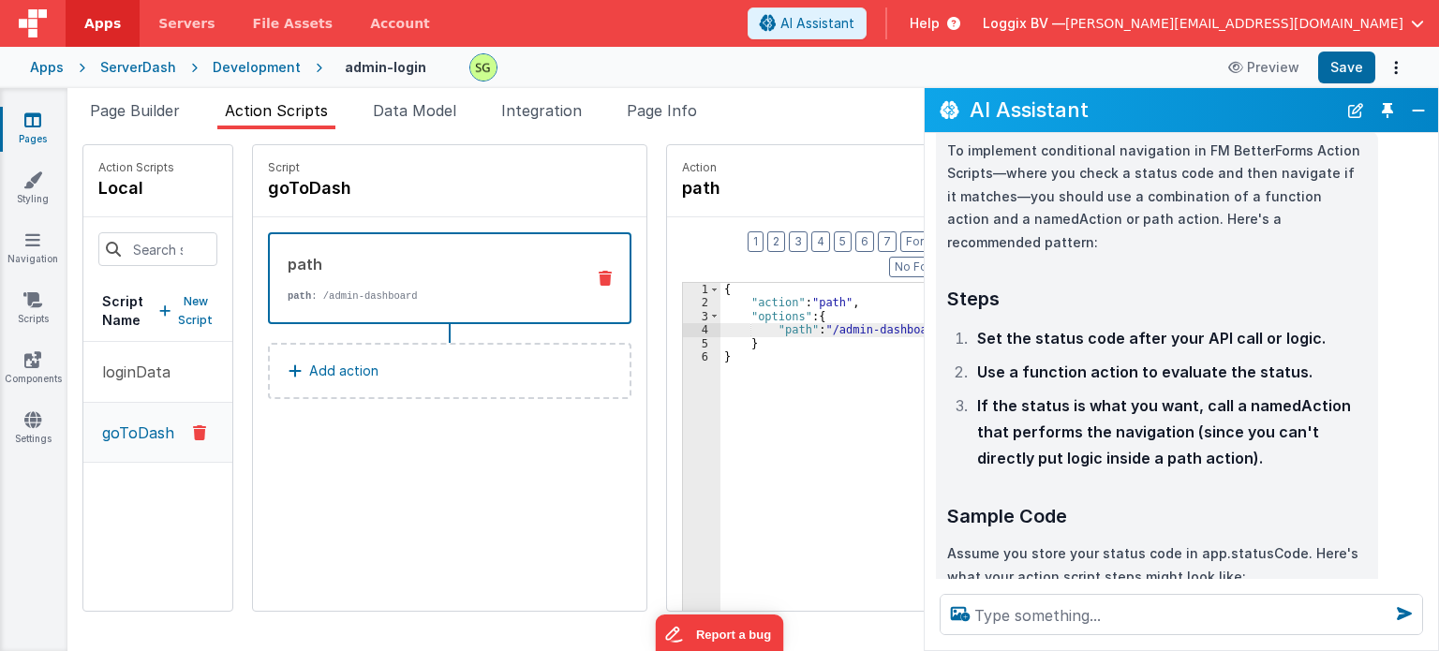
scroll to position [1161, 0]
click at [1109, 395] on strong "If the status is what you want, call a namedAction that performs the navigation…" at bounding box center [1164, 430] width 374 height 71
click at [1176, 392] on li "If the status is what you want, call a namedAction that performs the navigation…" at bounding box center [1169, 431] width 395 height 79
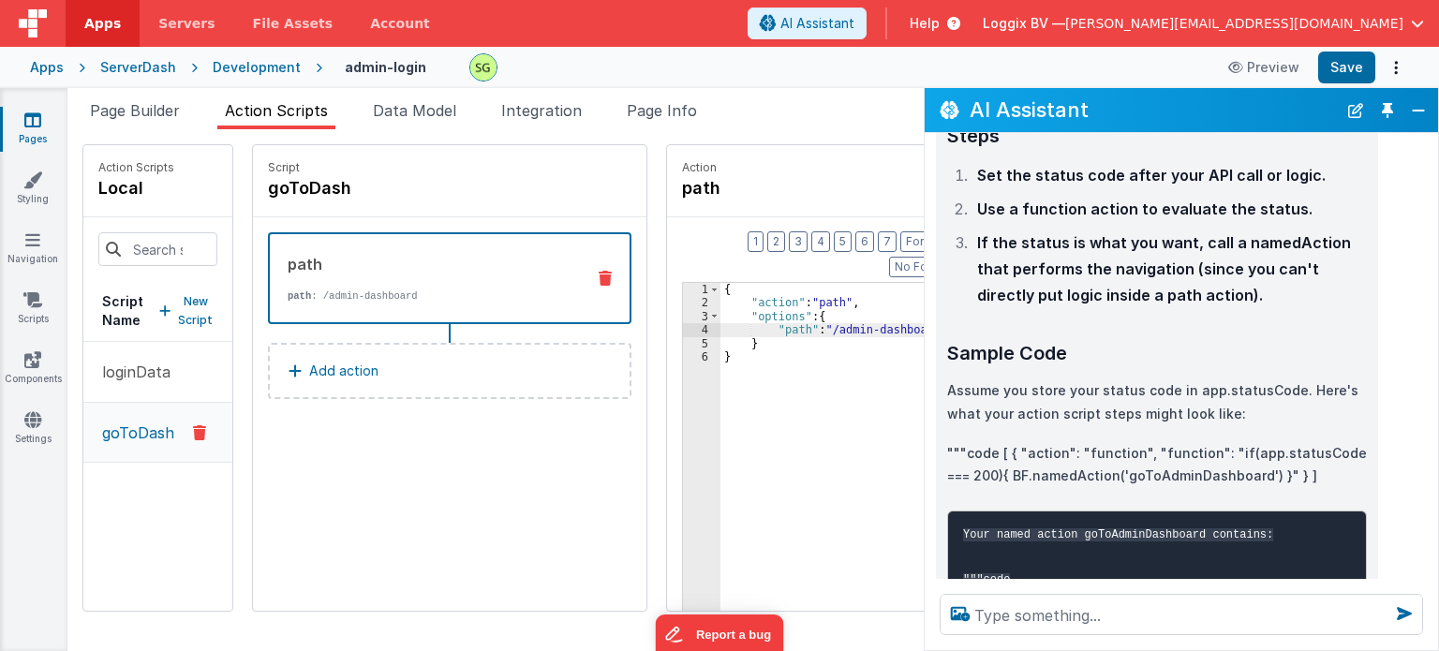
scroll to position [1342, 0]
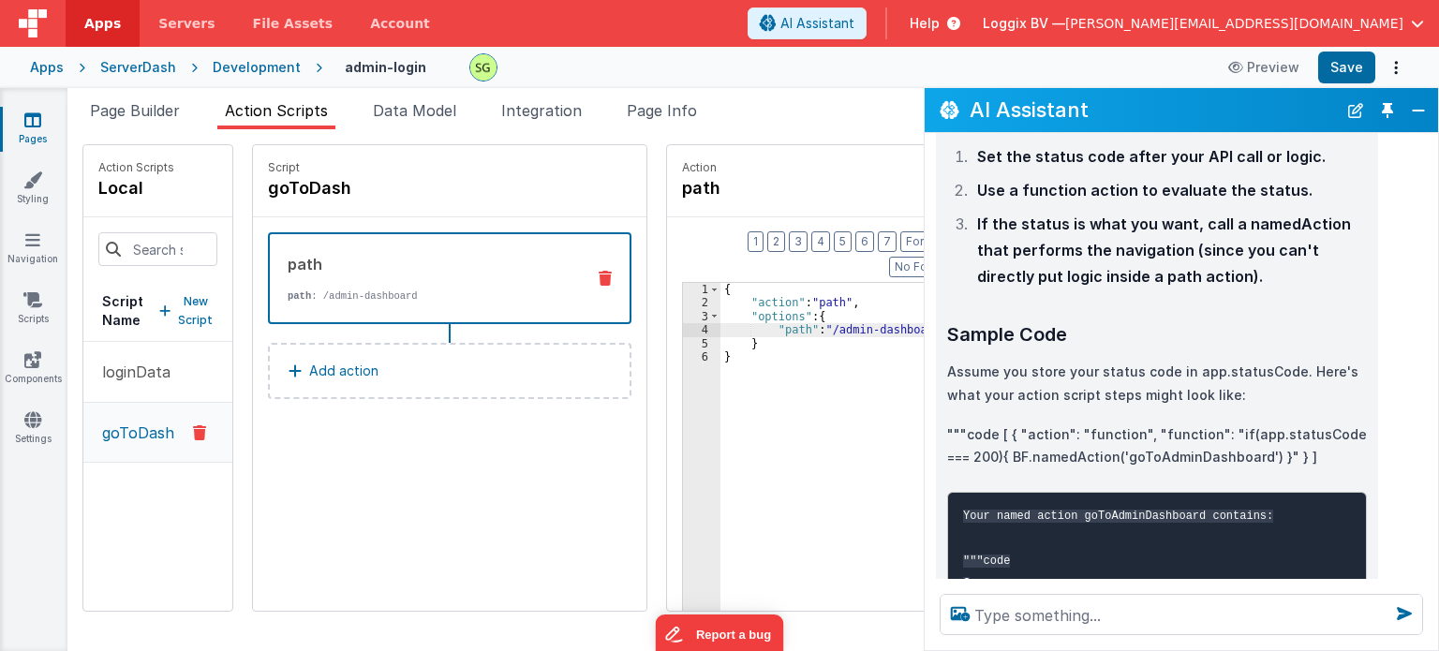
click at [1118, 510] on code "Your named action goToAdminDashboard contains: """code [ { "action": "path", "o…" at bounding box center [1118, 606] width 310 height 193
copy code "goToAdminDashboard"
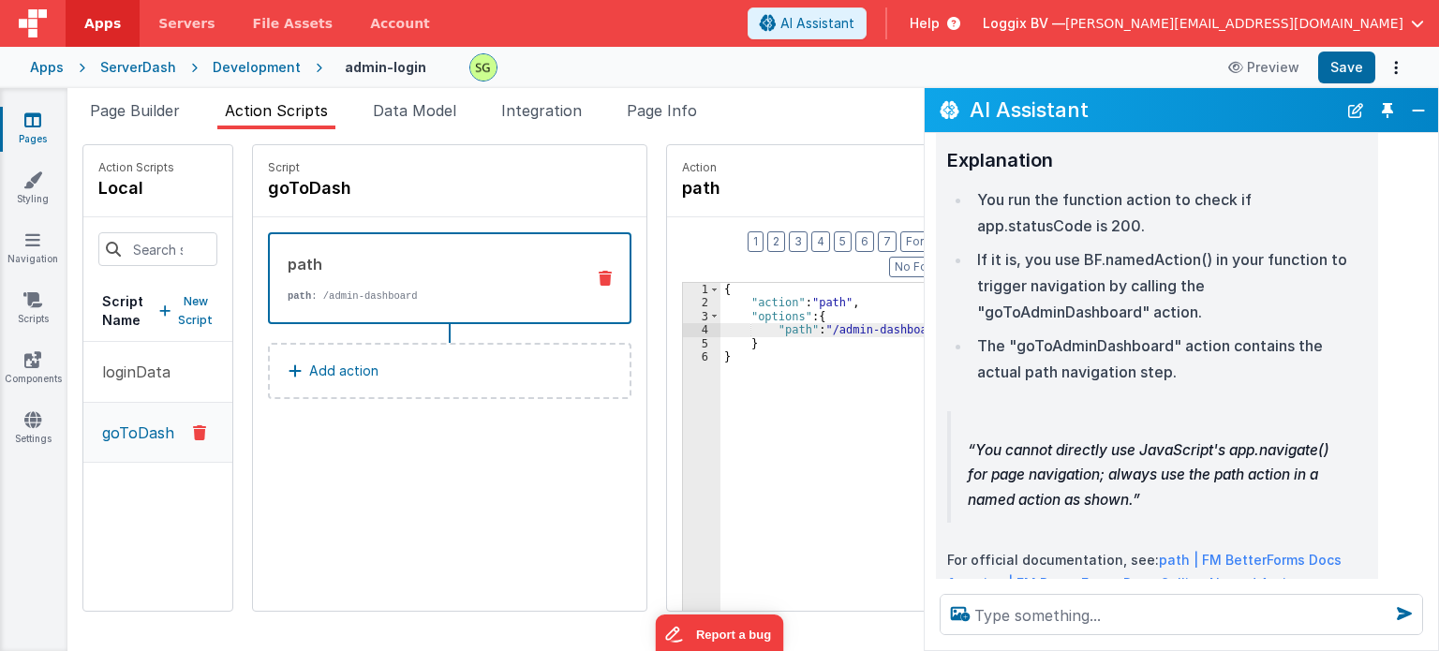
scroll to position [1979, 0]
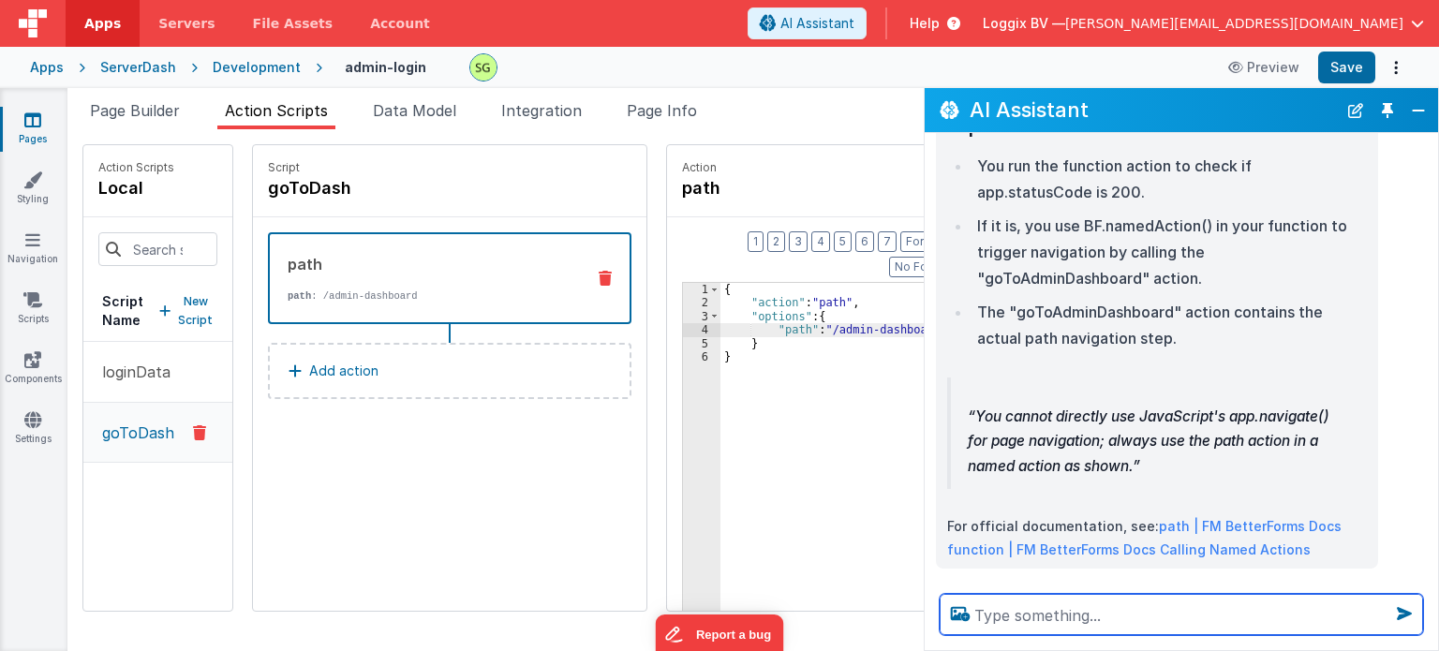
click at [1050, 625] on textarea at bounding box center [1181, 614] width 483 height 41
paste textarea "goToAdminDashboard"
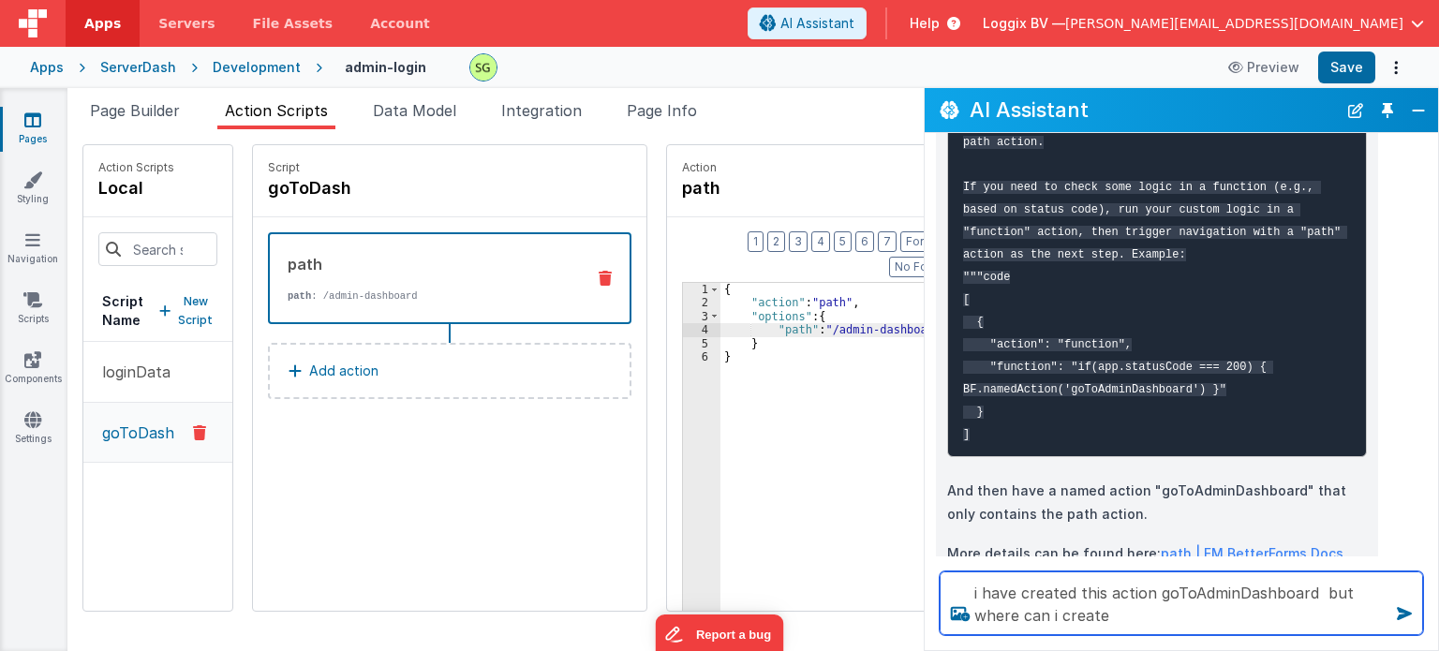
scroll to position [657, 0]
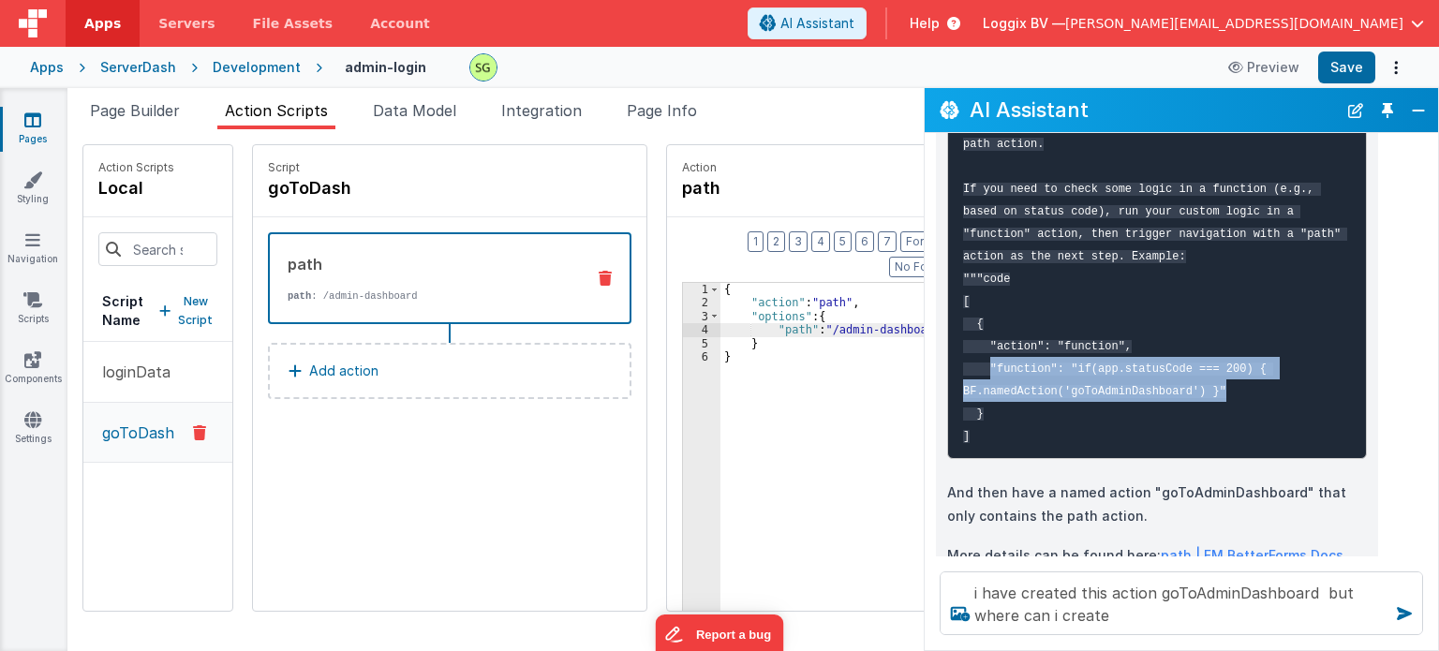
drag, startPoint x: 989, startPoint y: 341, endPoint x: 1209, endPoint y: 368, distance: 220.9
click at [1209, 368] on pre "You cannot use custom JavaScript logic (like storing status code globally then …" at bounding box center [1157, 267] width 420 height 384
copy code ""function": "if(app.statusCode === 200) { BF.namedAction('goToAdminDashboard') …"
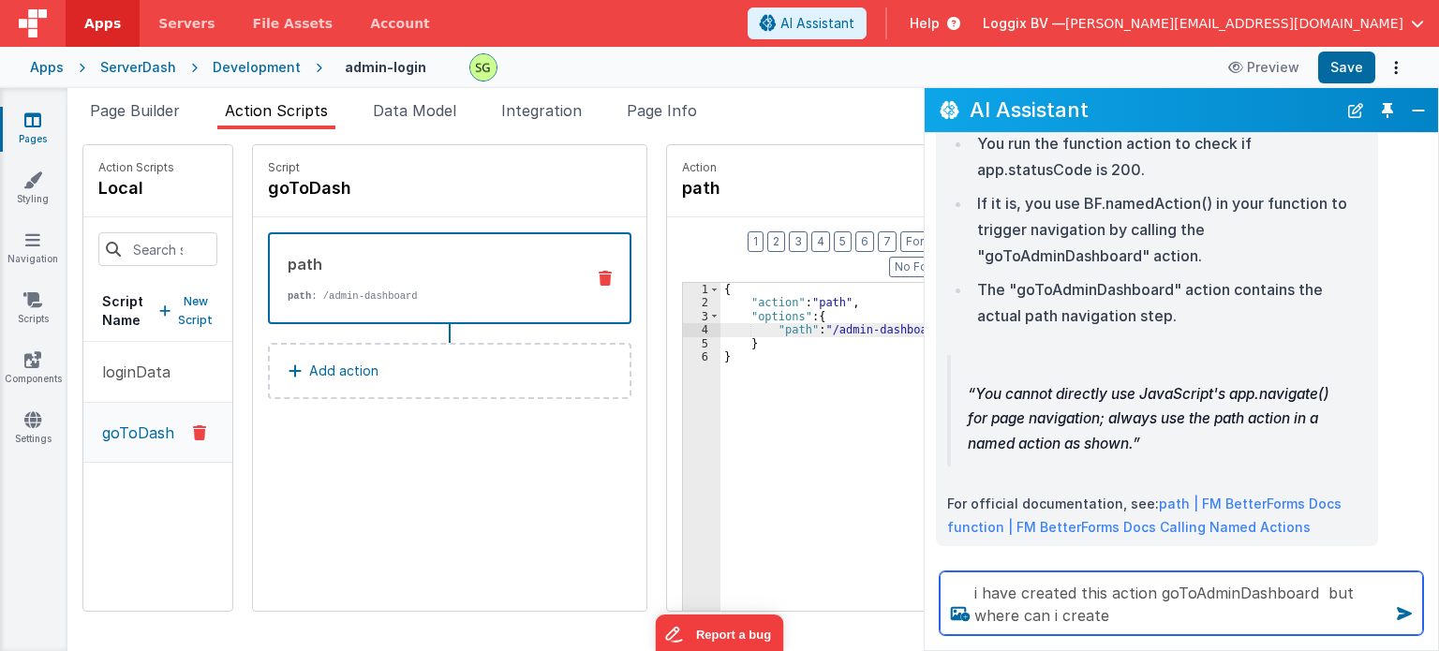
scroll to position [1, 0]
drag, startPoint x: 1141, startPoint y: 613, endPoint x: 1021, endPoint y: 621, distance: 120.2
click at [1021, 621] on textarea "i have created this action goToAdminDashboard but where can i create" at bounding box center [1181, 603] width 483 height 64
paste textarea ""function": "if(app.statusCode === 200) { BF.namedAction('goToAdminDashboard') …"
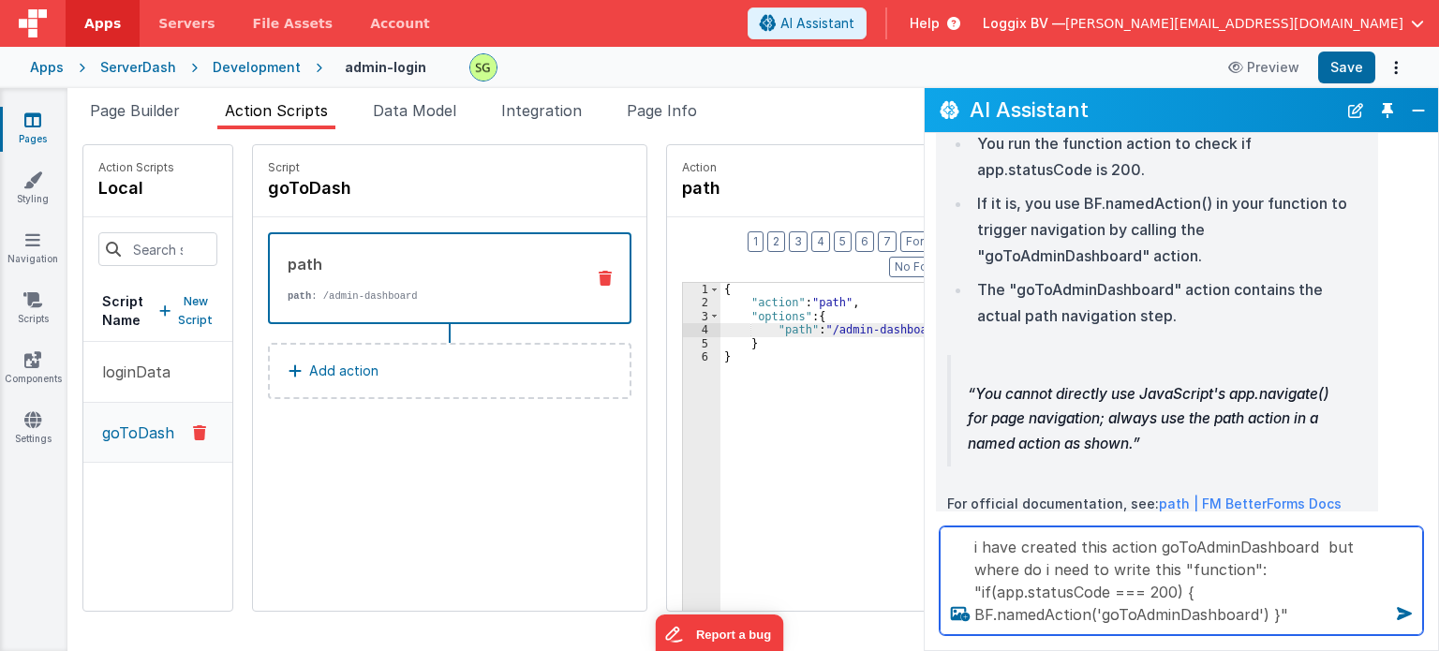
type textarea "i have created this action goToAdminDashboard but where do i need to write this…"
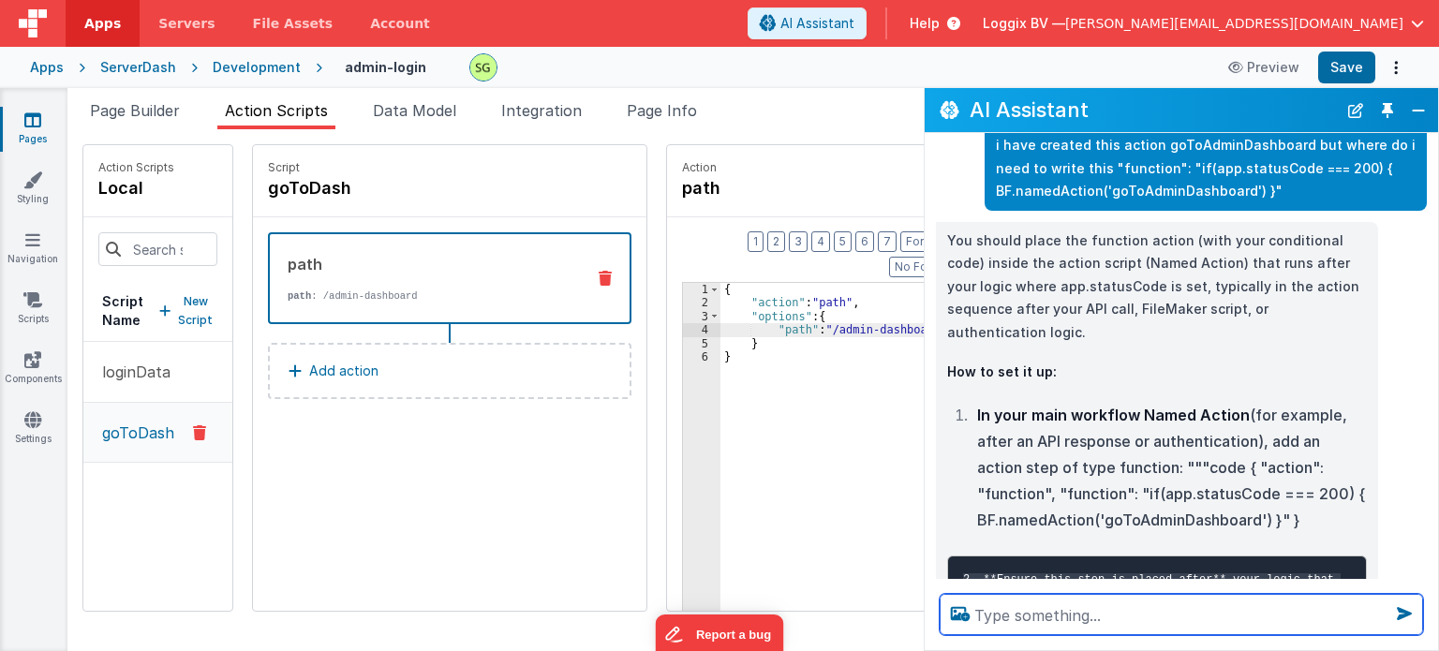
scroll to position [2589, 0]
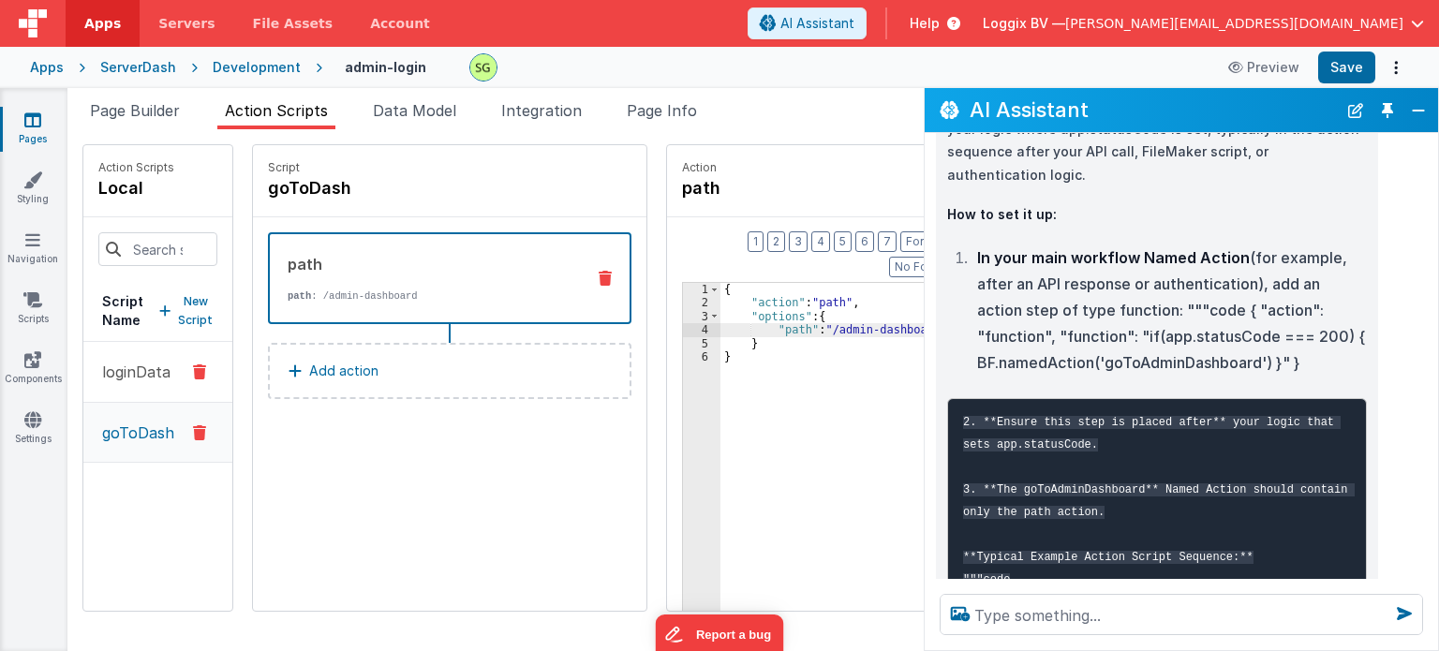
click at [139, 365] on p "loginData" at bounding box center [131, 372] width 80 height 22
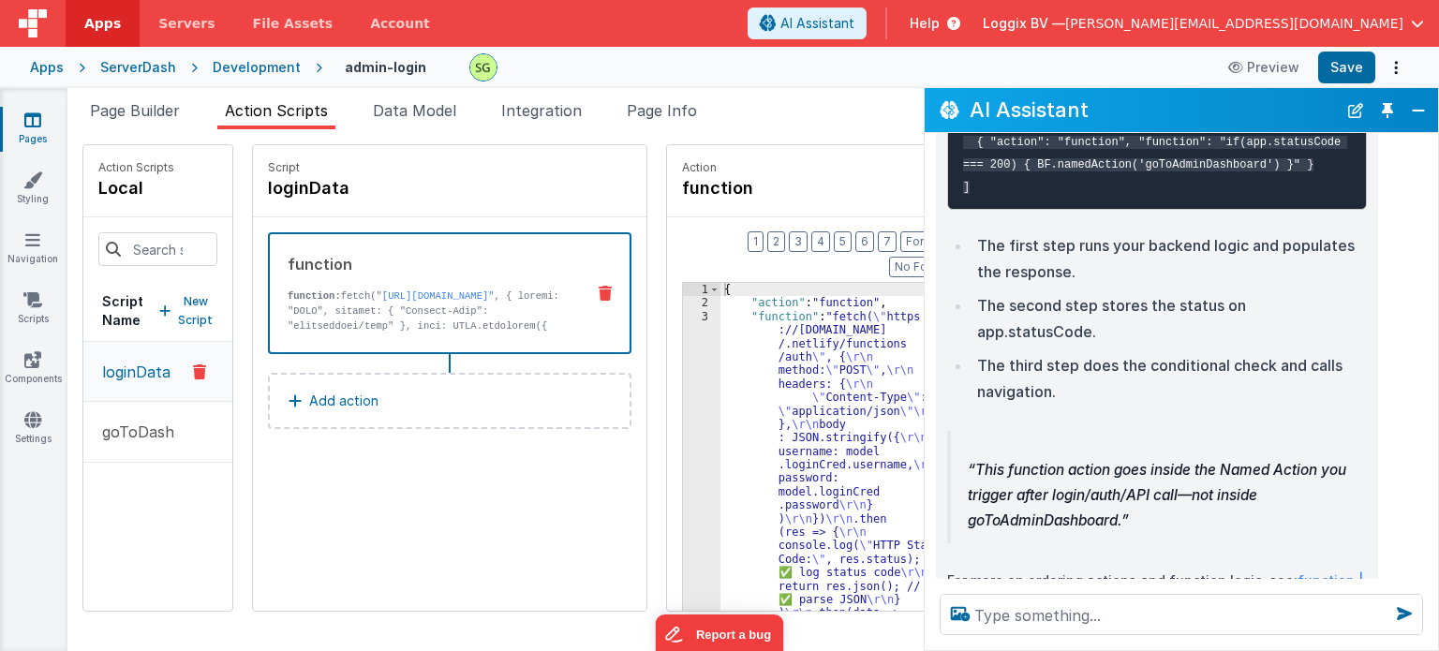
scroll to position [3167, 0]
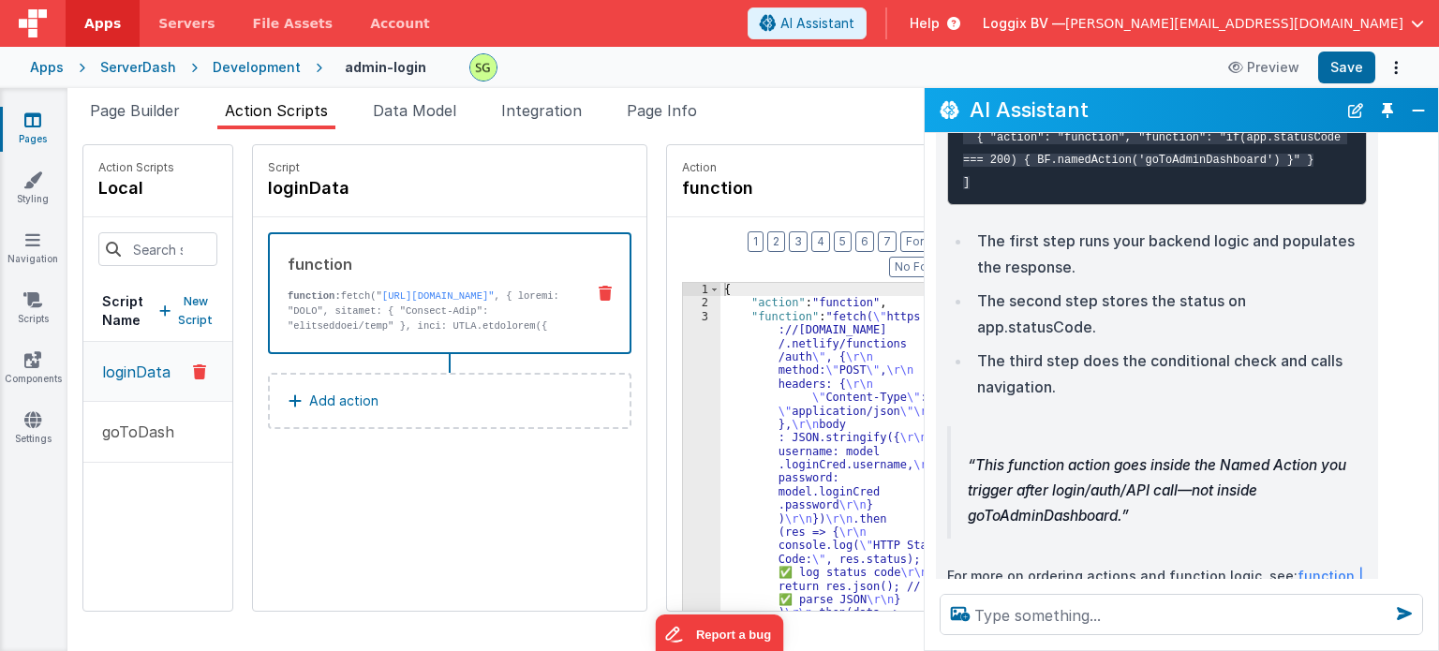
click at [453, 397] on button "Add action" at bounding box center [450, 401] width 364 height 56
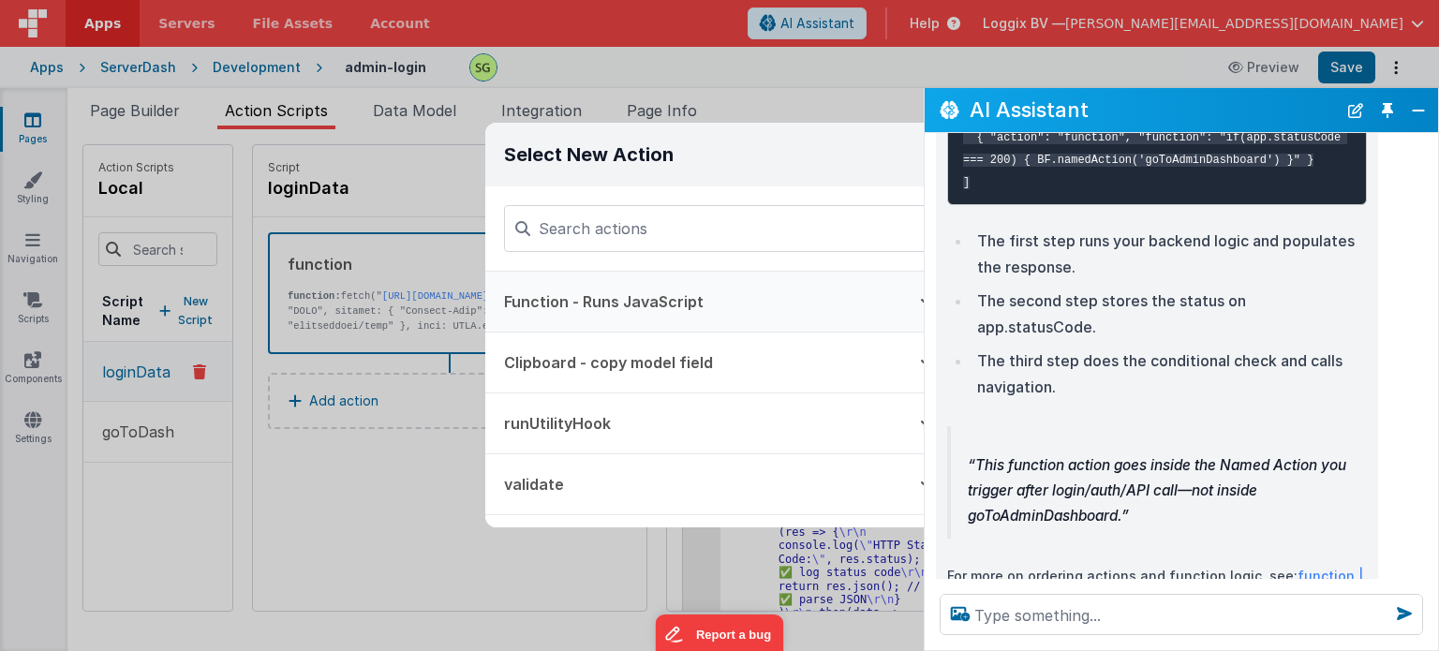
click at [709, 318] on button "Function - Runs JavaScript" at bounding box center [693, 302] width 416 height 60
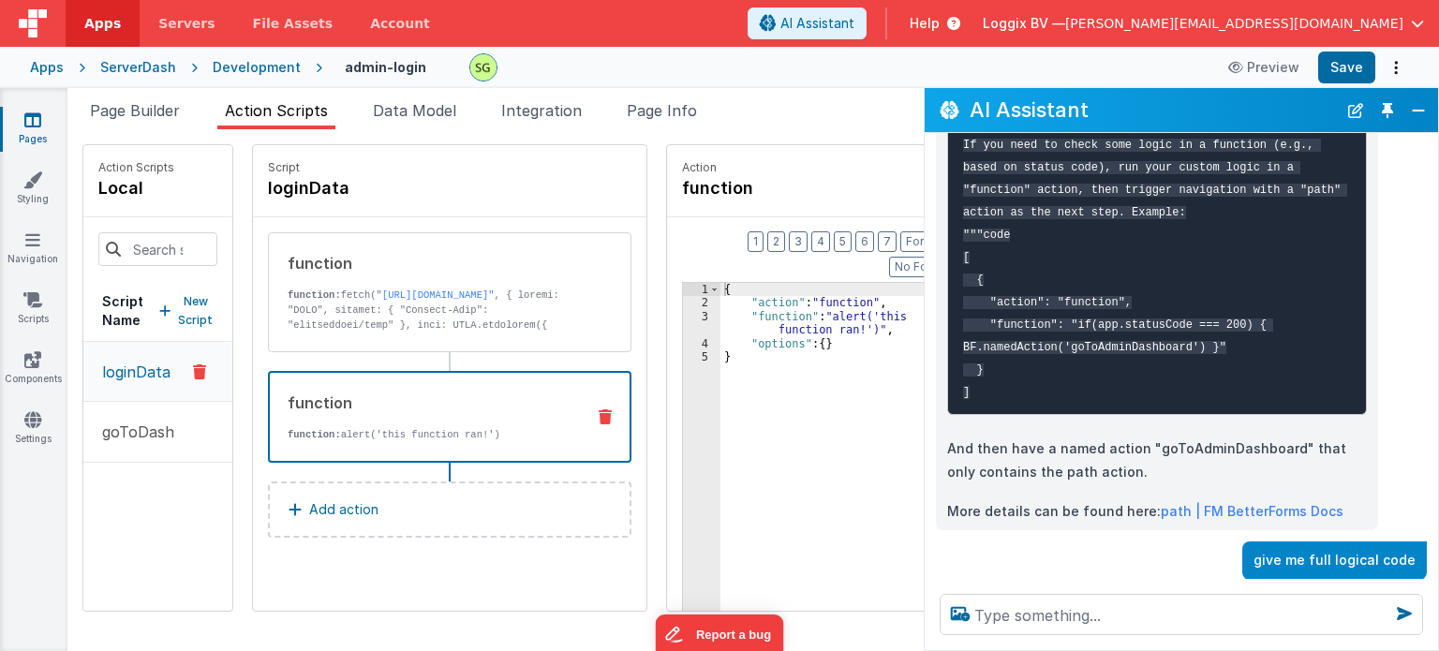
scroll to position [700, 0]
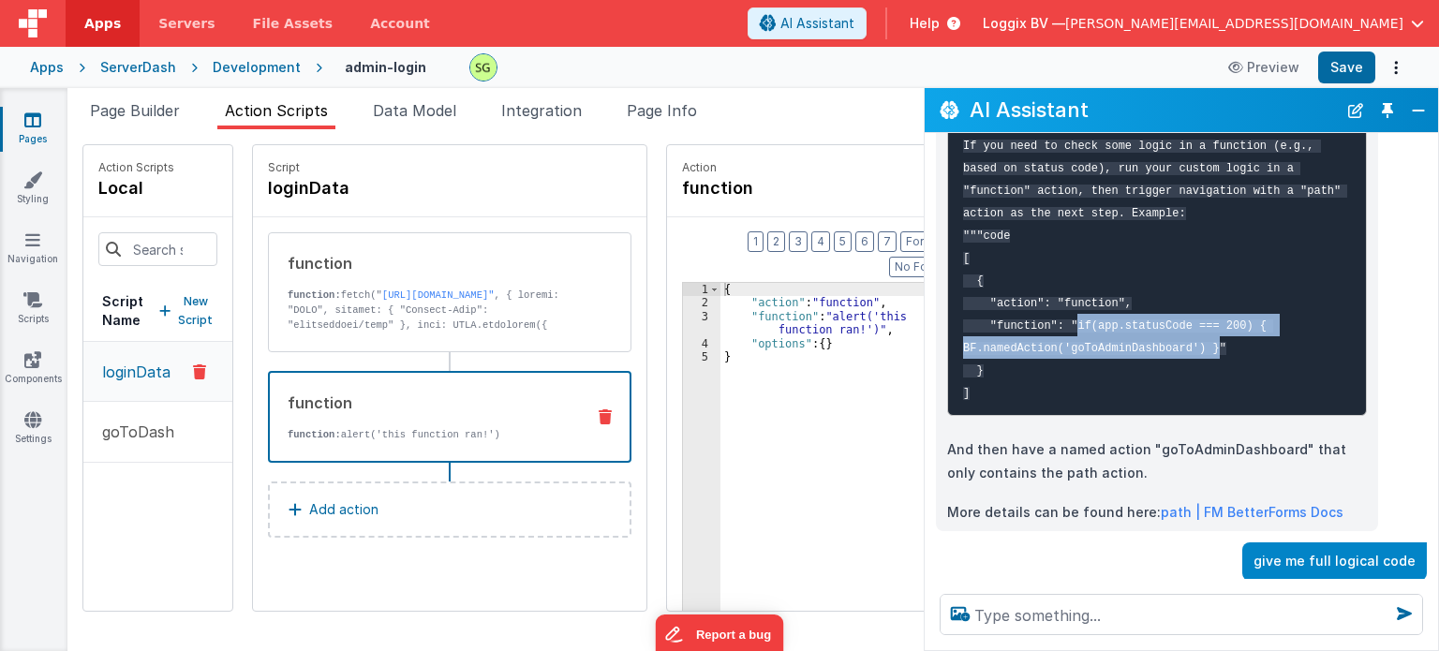
drag, startPoint x: 1068, startPoint y: 301, endPoint x: 1195, endPoint y: 330, distance: 130.7
click at [1195, 330] on code "You cannot use custom JavaScript logic (like storing status code globally then …" at bounding box center [1159, 225] width 392 height 350
copy code "if(app.statusCode === 200) { BF.namedAction('goToAdminDashboard') }"
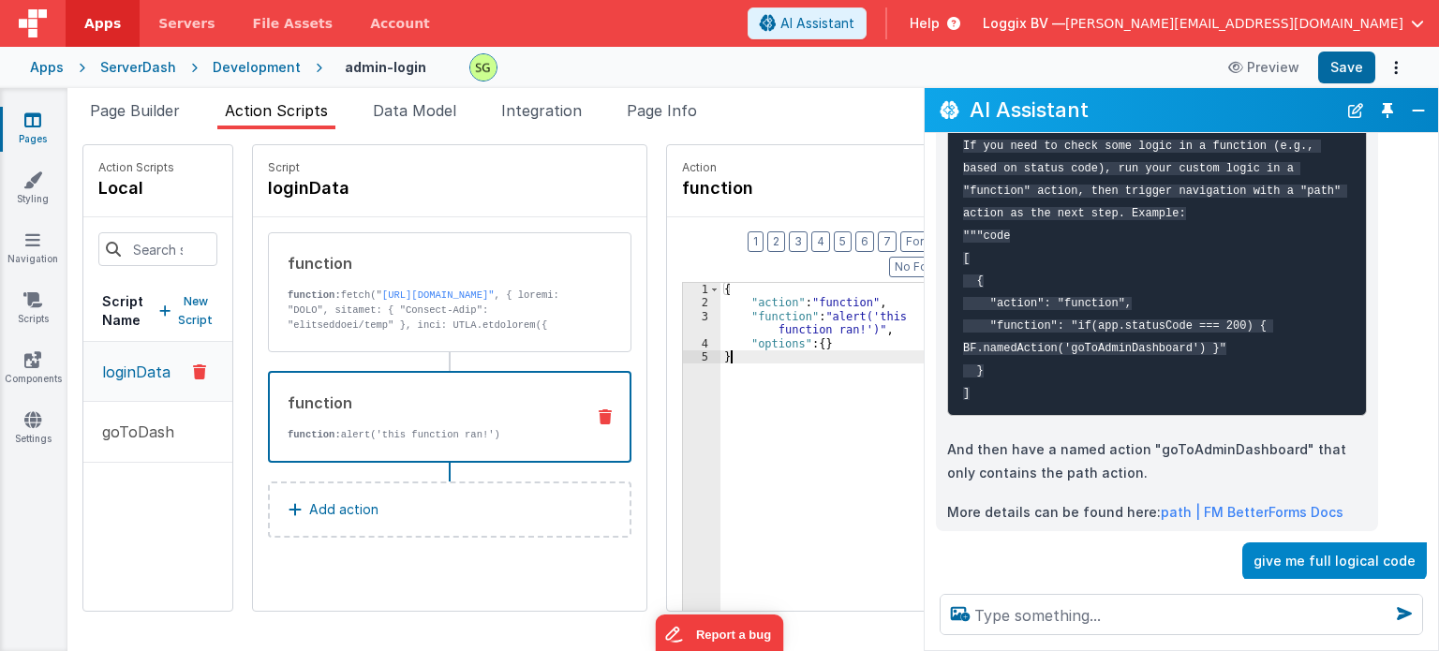
click at [744, 400] on div "{ "action" : "function" , "function" : "alert('this function ran!')" , "options…" at bounding box center [835, 502] width 230 height 439
drag, startPoint x: 824, startPoint y: 288, endPoint x: 861, endPoint y: 309, distance: 42.4
click at [861, 309] on div "{ "action" : "function" , "function" : "alert('this function ran!')" , "options…" at bounding box center [835, 502] width 230 height 439
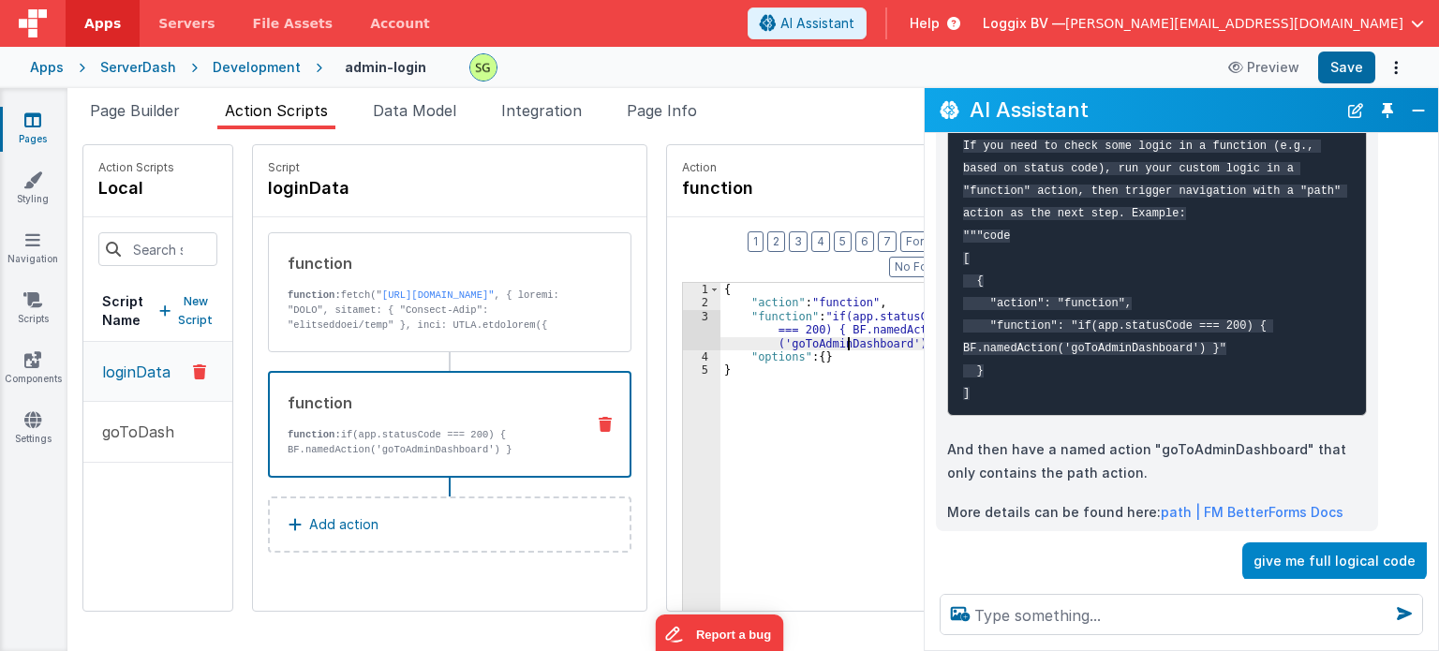
click at [845, 318] on div "{ "action" : "function" , "function" : "if(app.statusCode === 200) { BF.namedAc…" at bounding box center [835, 502] width 230 height 439
click at [804, 305] on div "{ "action" : "function" , "function" : "if(app.statusCode === 200) { BF.namedAc…" at bounding box center [835, 502] width 230 height 439
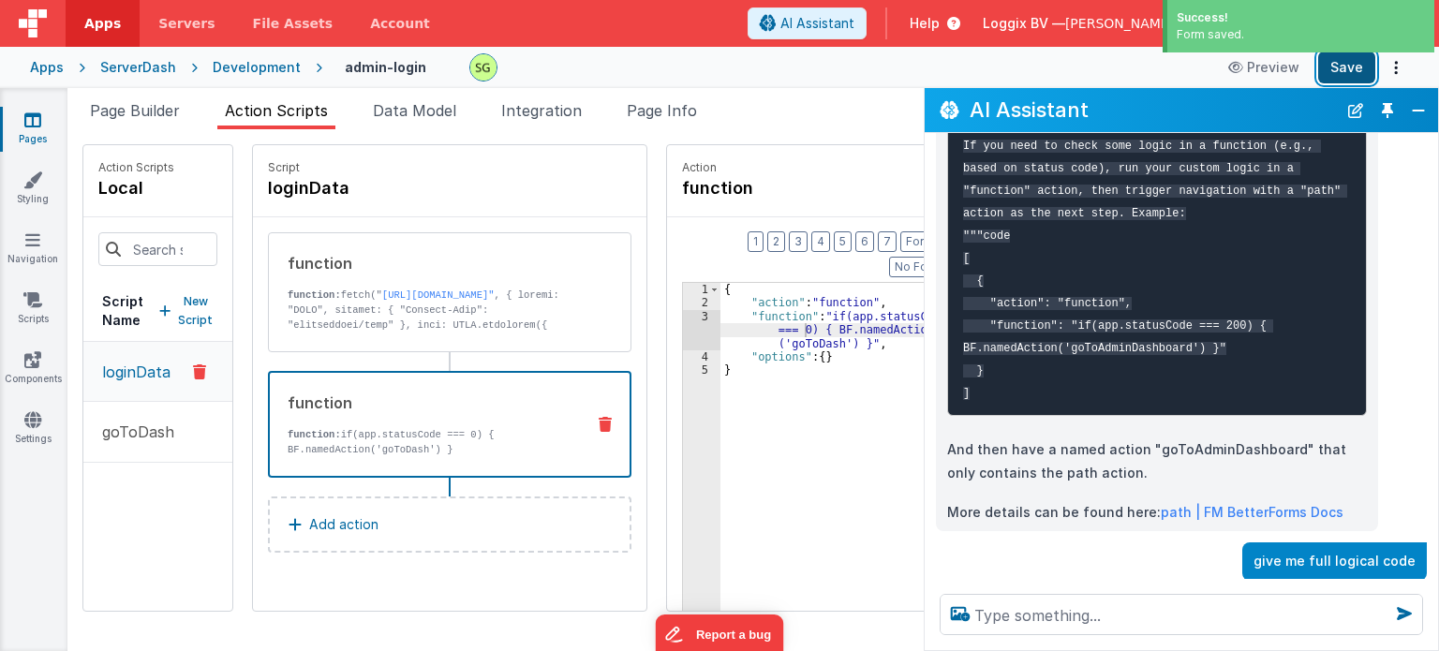
click at [1354, 68] on button "Save" at bounding box center [1346, 68] width 57 height 32
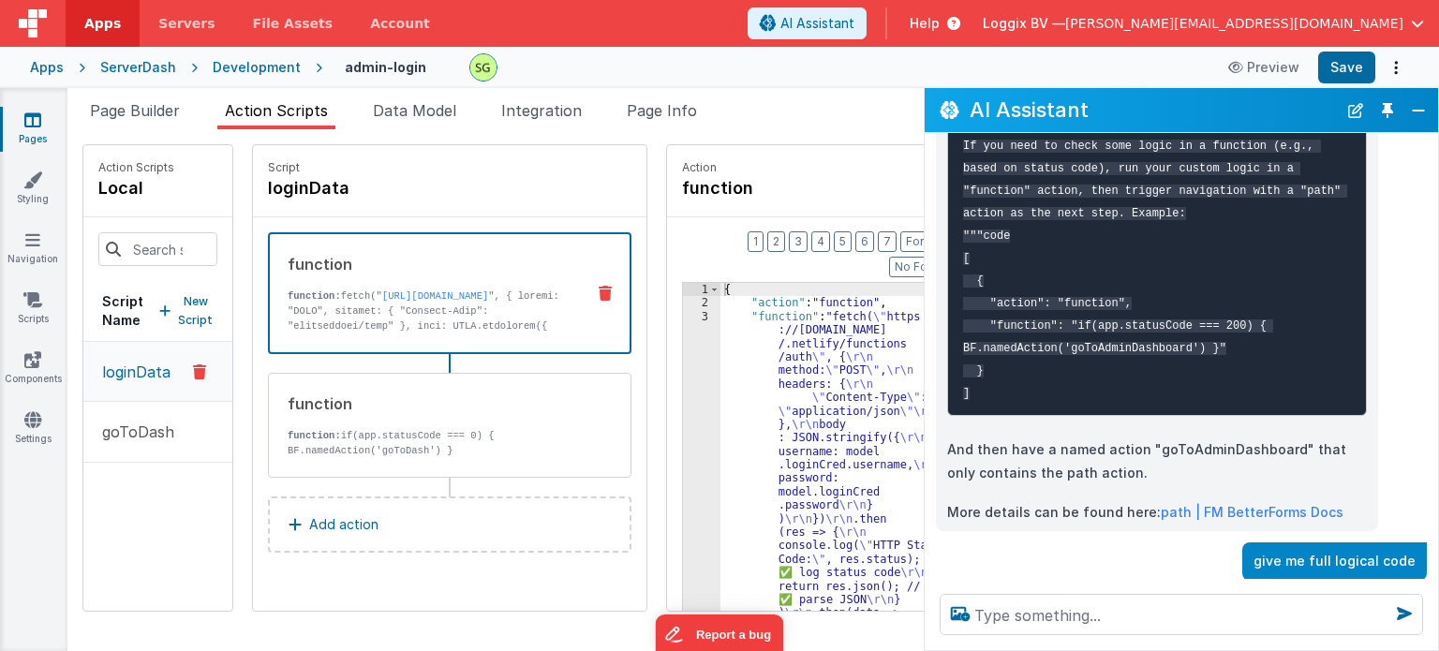
click at [381, 295] on p "function: fetch(" [URL][DOMAIN_NAME]"" at bounding box center [429, 439] width 282 height 300
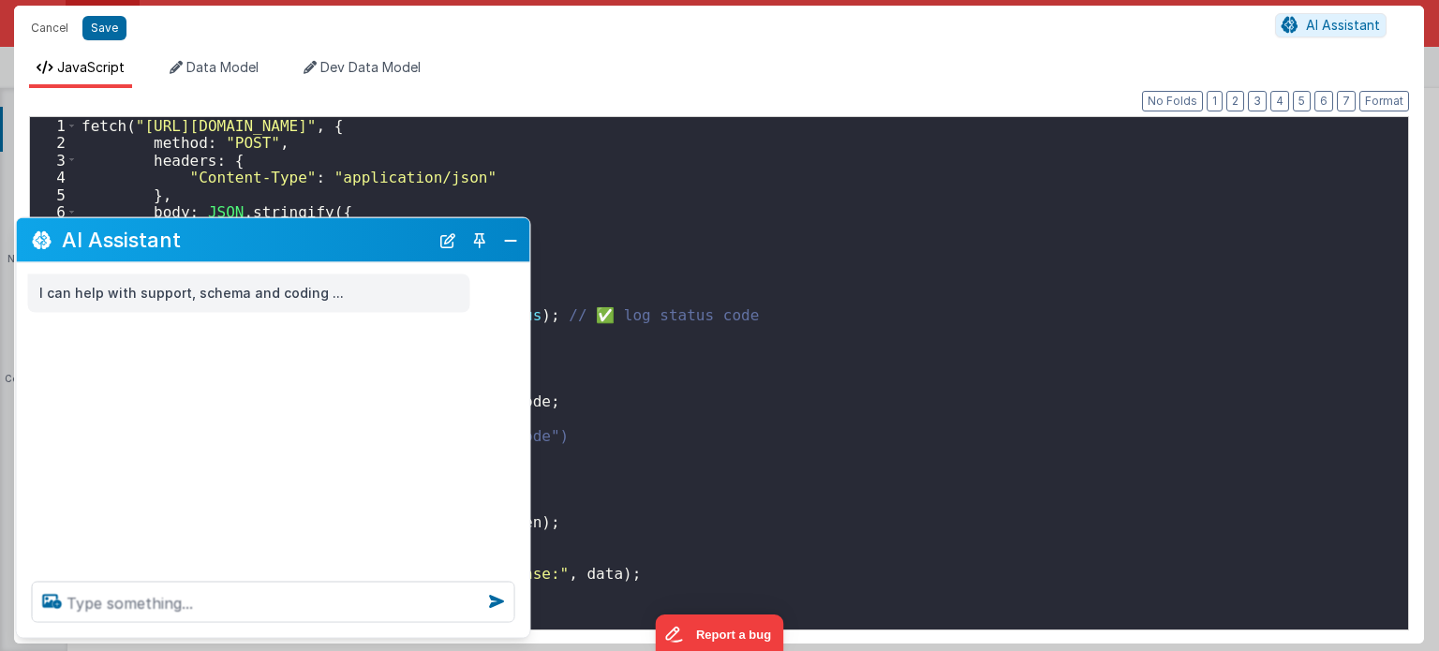
scroll to position [0, 0]
click at [511, 236] on button "Close" at bounding box center [510, 240] width 24 height 26
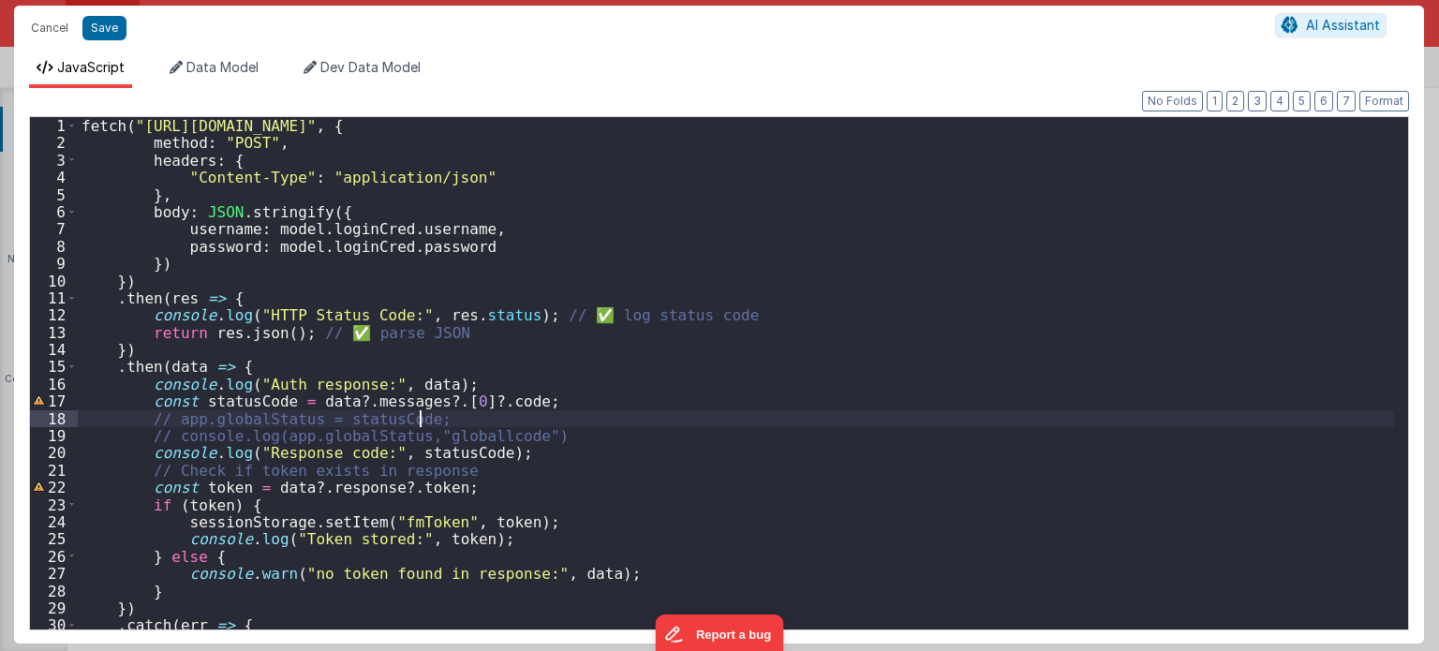
click at [453, 414] on div "fetch ( "https://fmproxy.netlify.app/.netlify/functions/auth" , { method : "POS…" at bounding box center [736, 391] width 1317 height 548
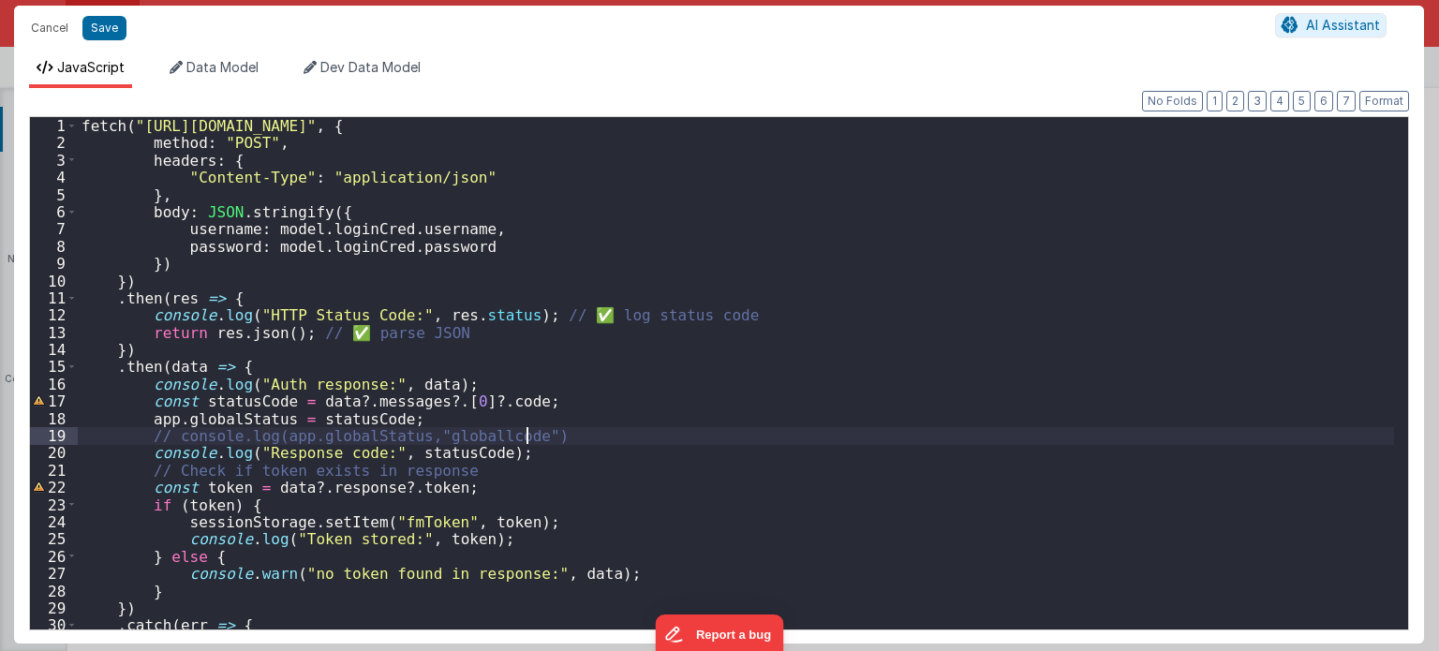
click at [535, 440] on div "fetch ( "https://fmproxy.netlify.app/.netlify/functions/auth" , { method : "POS…" at bounding box center [736, 391] width 1317 height 548
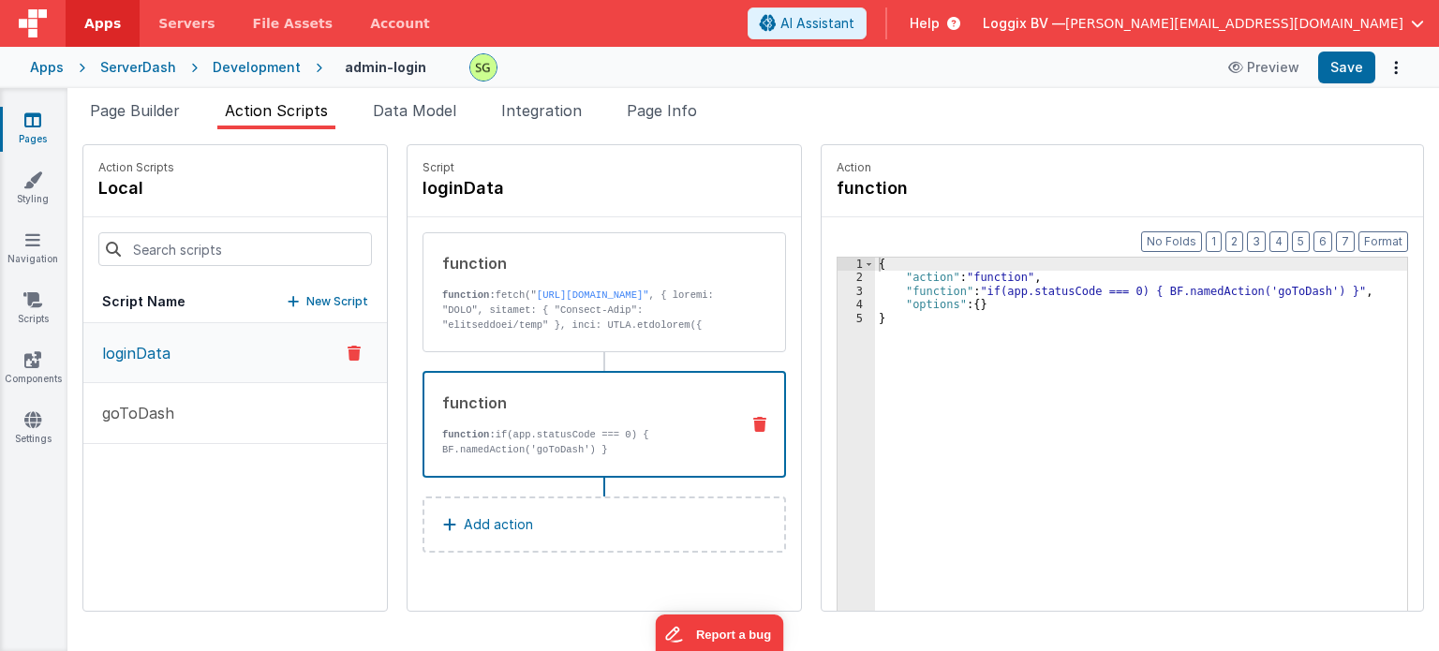
click at [499, 438] on p "function: if(app.statusCode === 0) { BF.namedAction('goToDash') }" at bounding box center [583, 442] width 282 height 30
click at [1353, 59] on button "Save" at bounding box center [1346, 68] width 57 height 32
click at [838, 291] on div "3" at bounding box center [856, 291] width 37 height 13
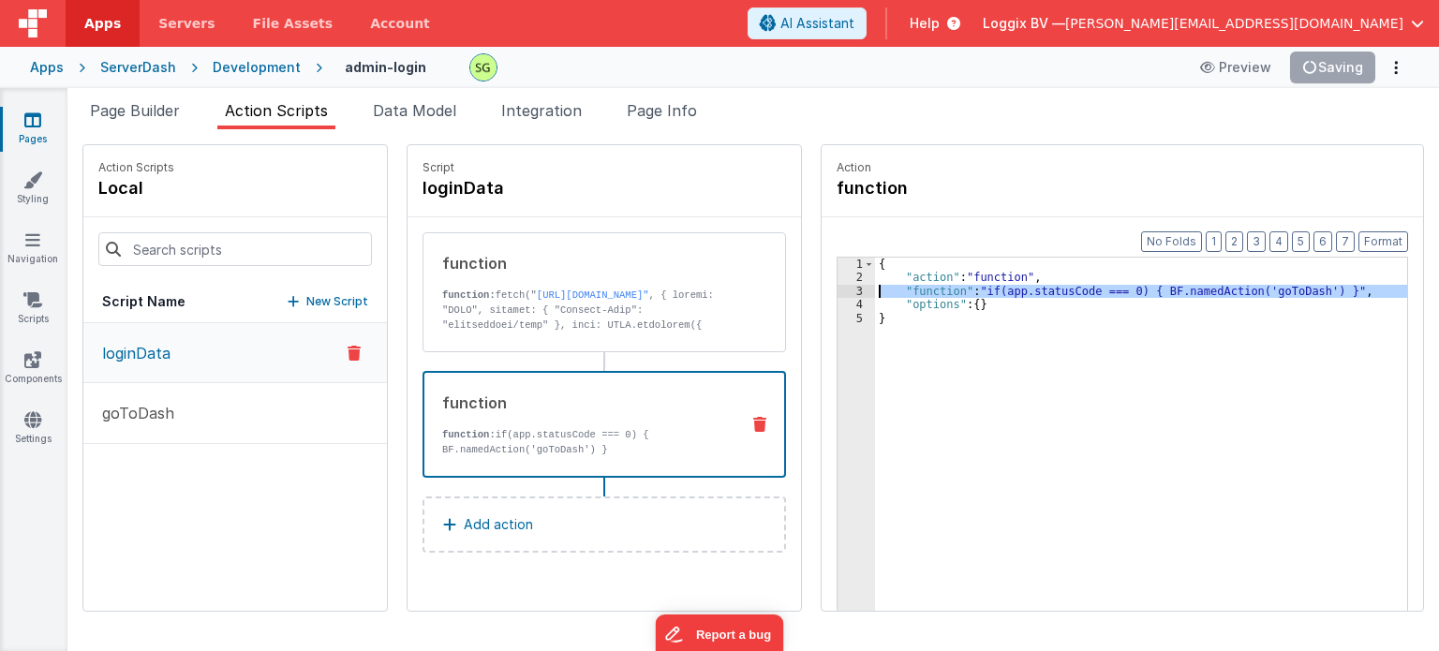
click at [838, 291] on div "3" at bounding box center [856, 291] width 37 height 13
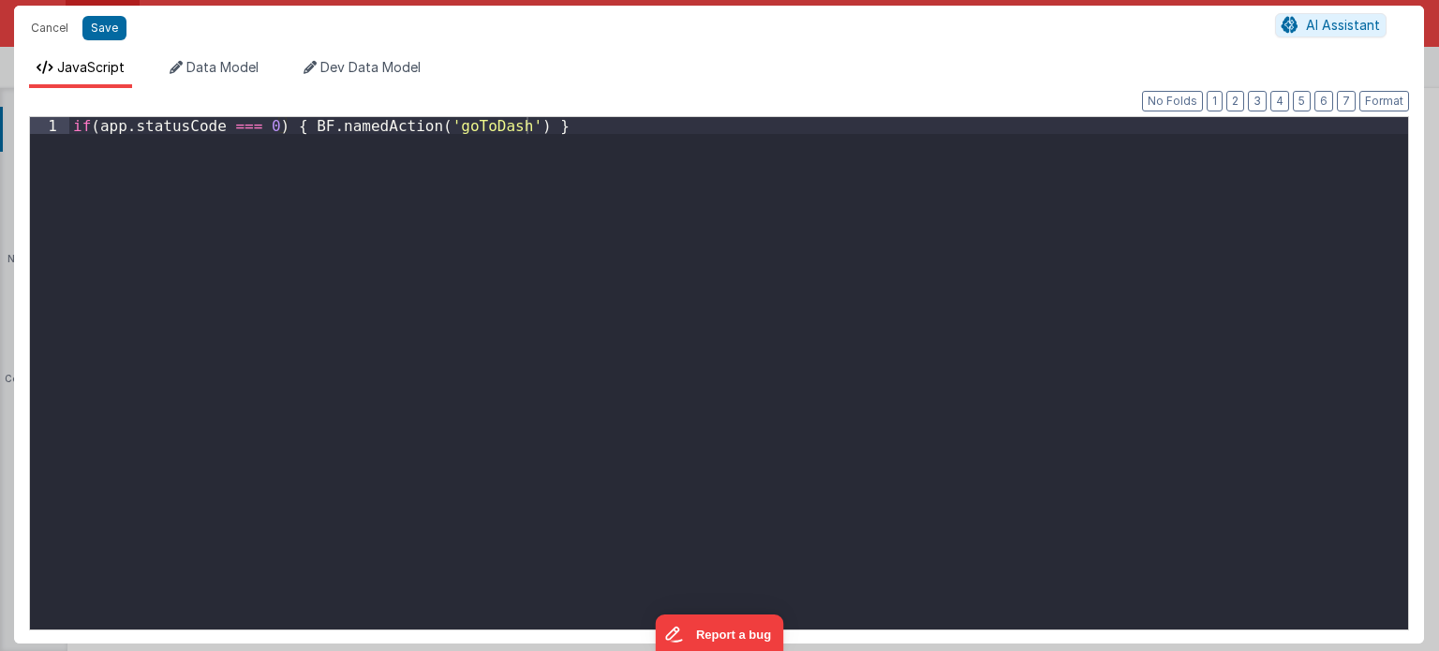
click at [72, 122] on div "if ( app . statusCode === 0 ) { BF . namedAction ( 'goToDash' ) }" at bounding box center [739, 391] width 1340 height 548
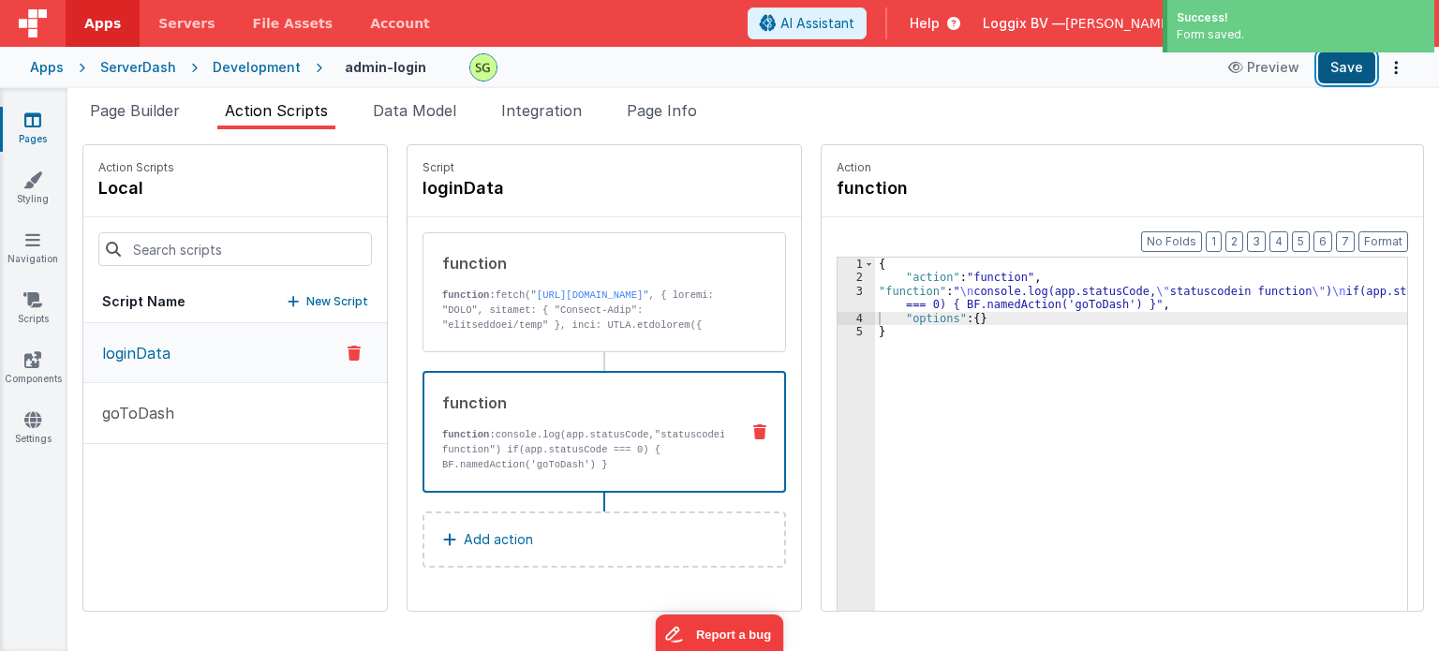
click at [1337, 73] on button "Save" at bounding box center [1346, 68] width 57 height 32
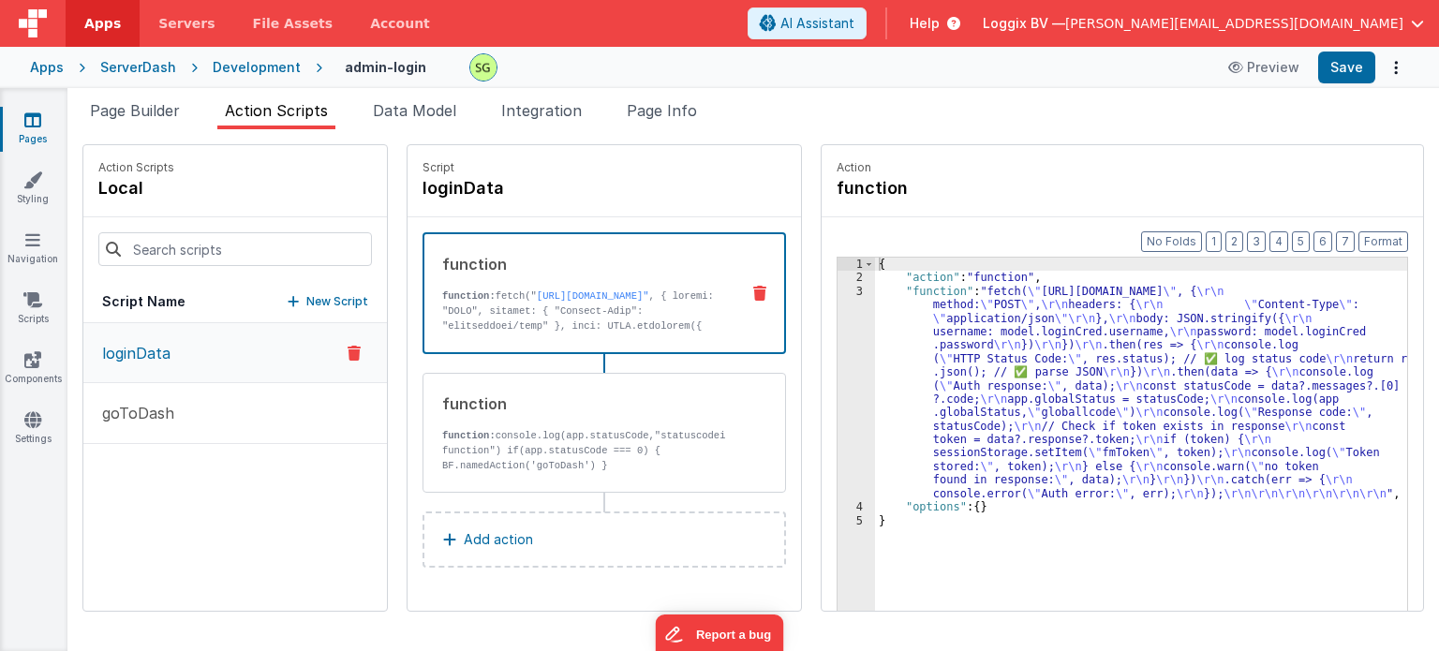
click at [588, 317] on p "function: fetch(" [URL][DOMAIN_NAME]"" at bounding box center [583, 439] width 282 height 300
click at [839, 289] on div "3" at bounding box center [856, 392] width 37 height 215
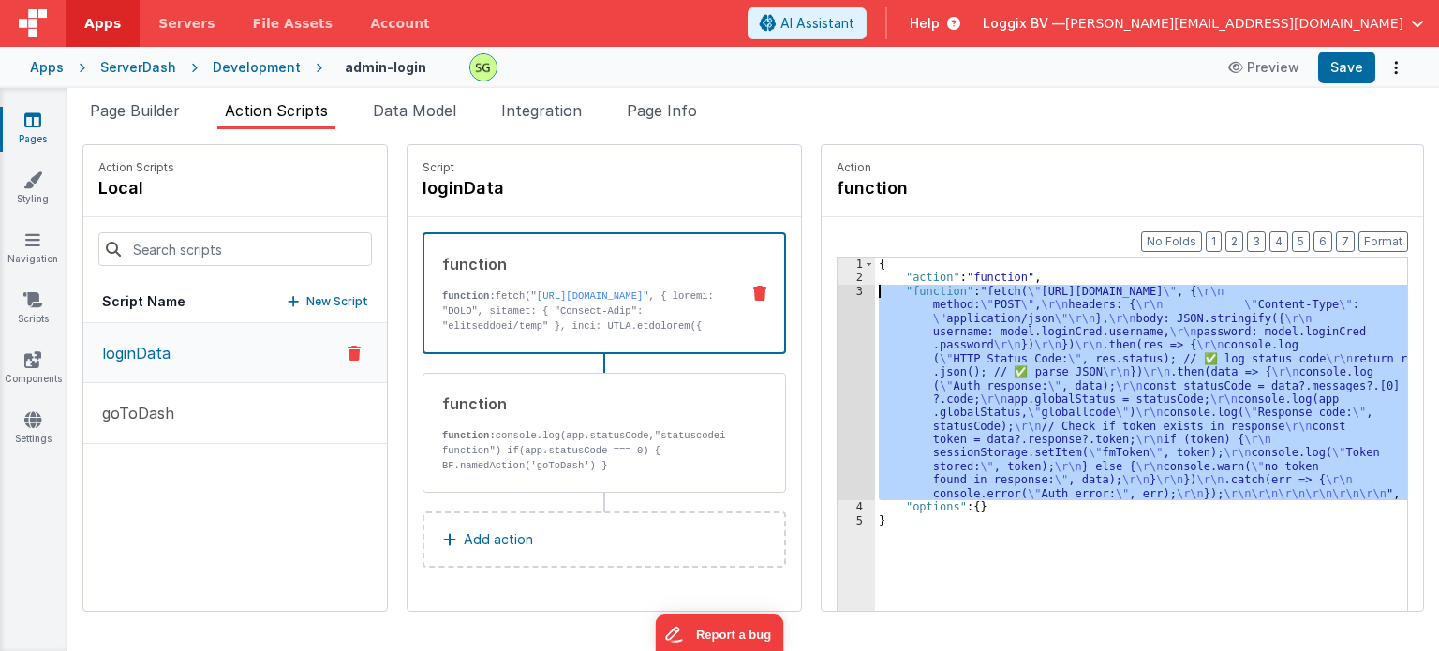
click at [839, 289] on div "3" at bounding box center [856, 392] width 37 height 215
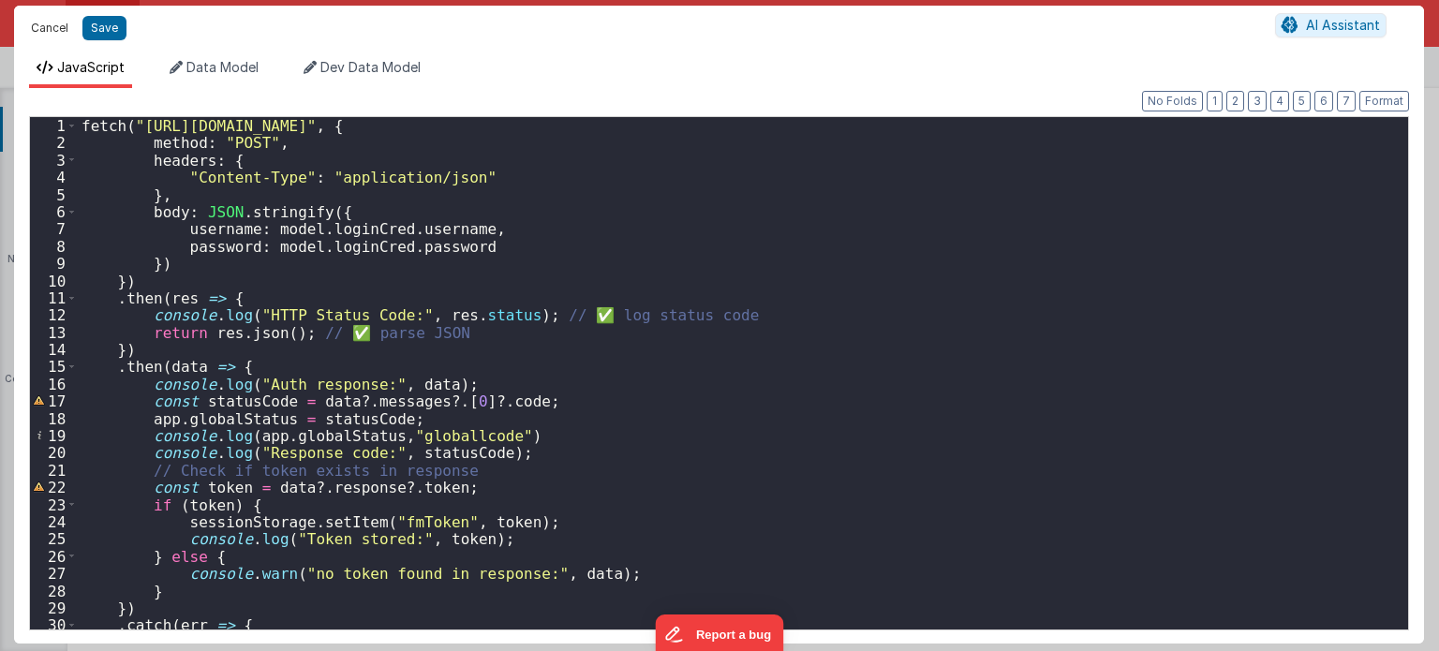
click at [27, 19] on button "Cancel" at bounding box center [50, 28] width 56 height 26
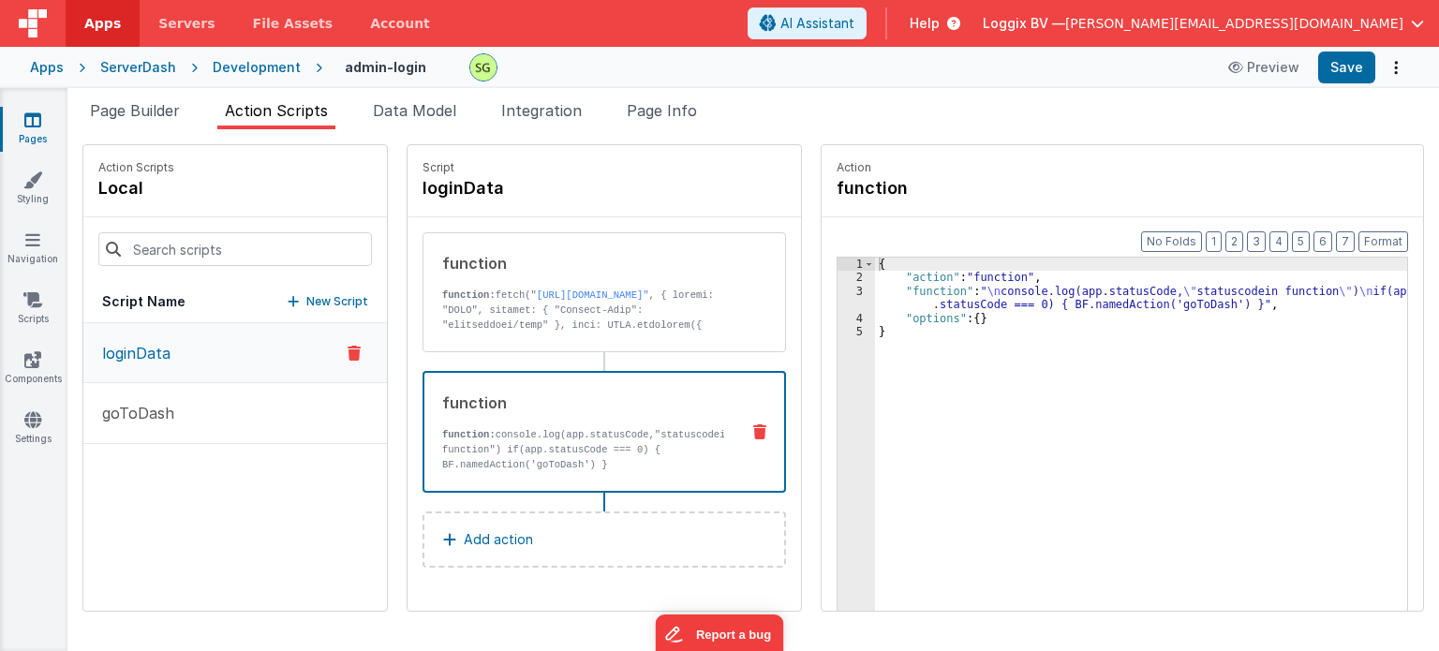
click at [611, 431] on p "function: console.log(app.statusCode,"statuscodein function") if(app.statusCode…" at bounding box center [583, 449] width 282 height 45
click at [839, 286] on div "3" at bounding box center [856, 298] width 37 height 27
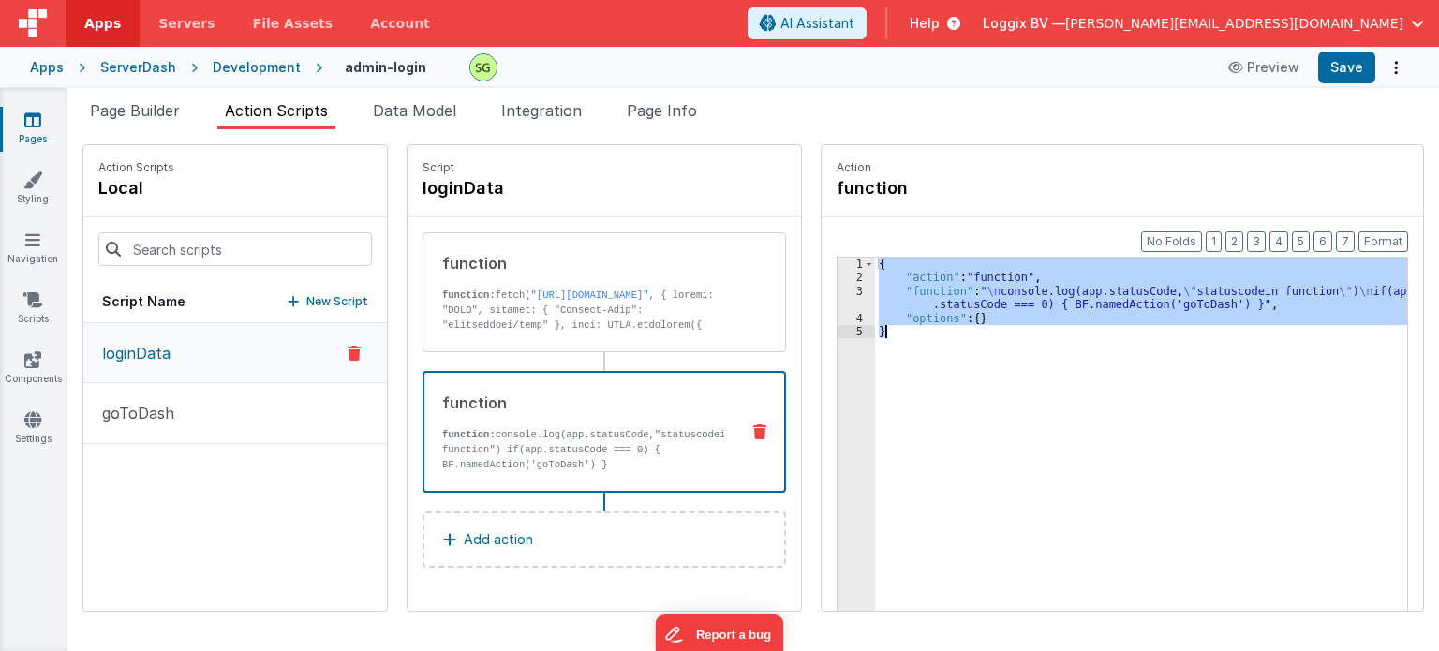
click at [839, 286] on div "3" at bounding box center [856, 298] width 37 height 27
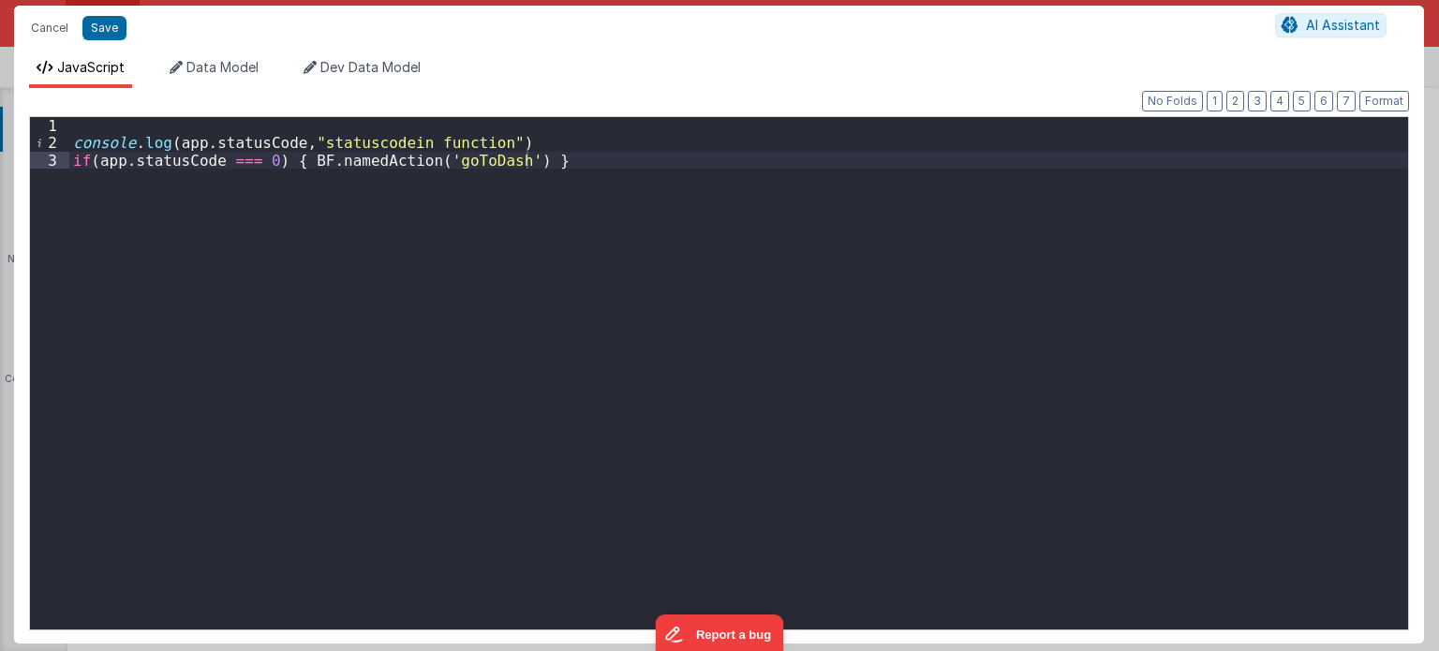
click at [241, 142] on div "console . log ( app . statusCode , "statuscodein function" ) if ( app . statusC…" at bounding box center [739, 391] width 1340 height 548
click at [58, 15] on button "Cancel" at bounding box center [50, 28] width 56 height 26
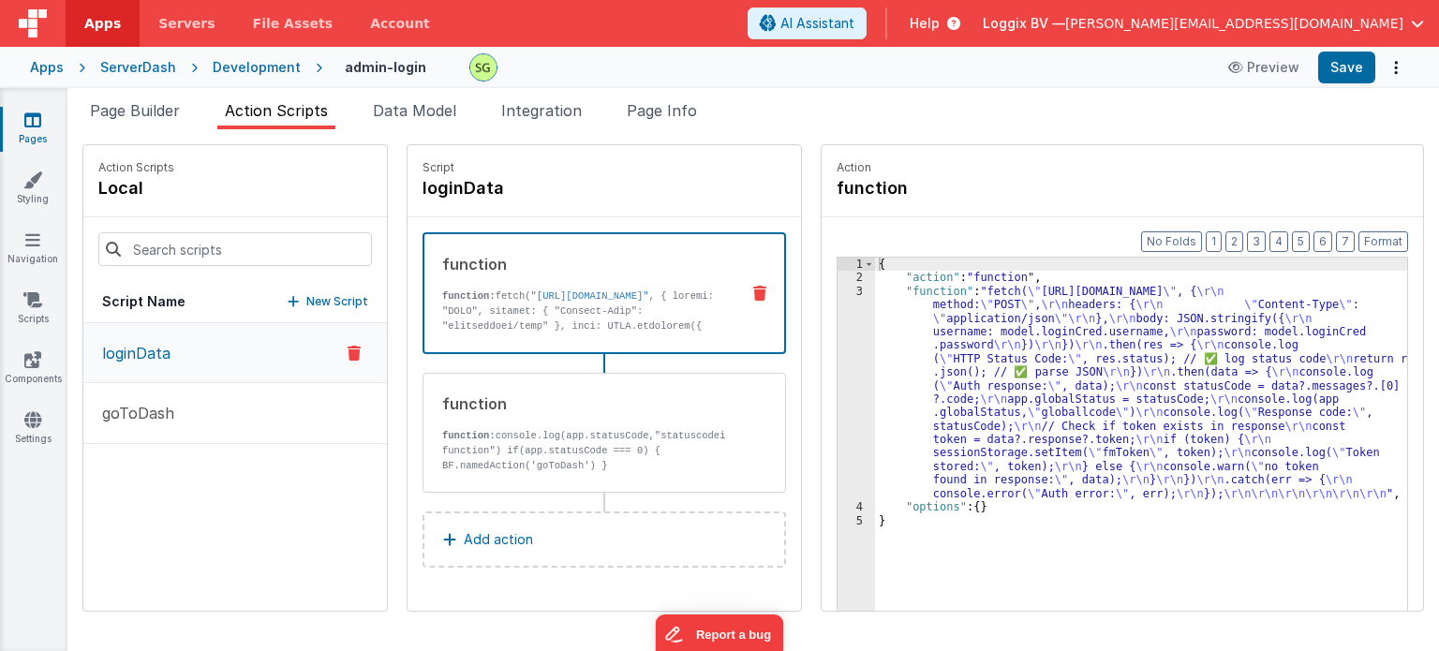
click at [603, 302] on link "[URL][DOMAIN_NAME]"" at bounding box center [593, 295] width 112 height 11
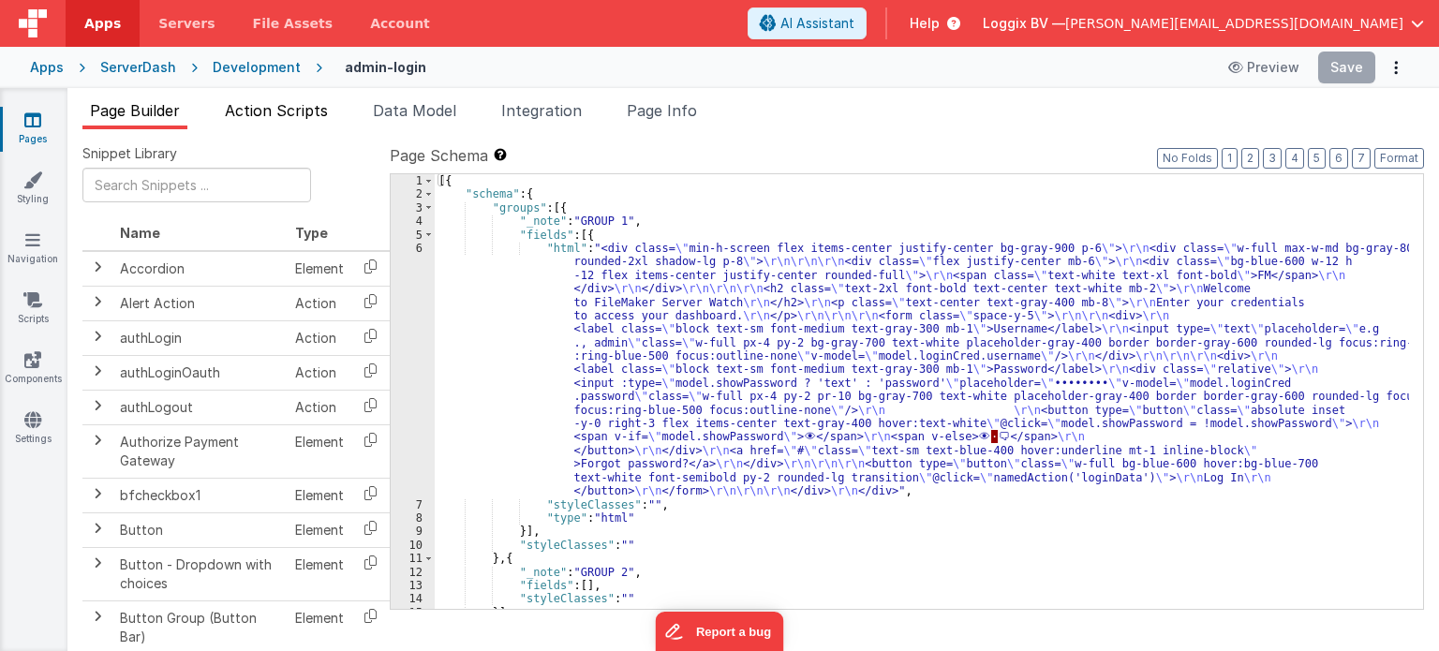
click at [261, 119] on span "Action Scripts" at bounding box center [276, 110] width 103 height 19
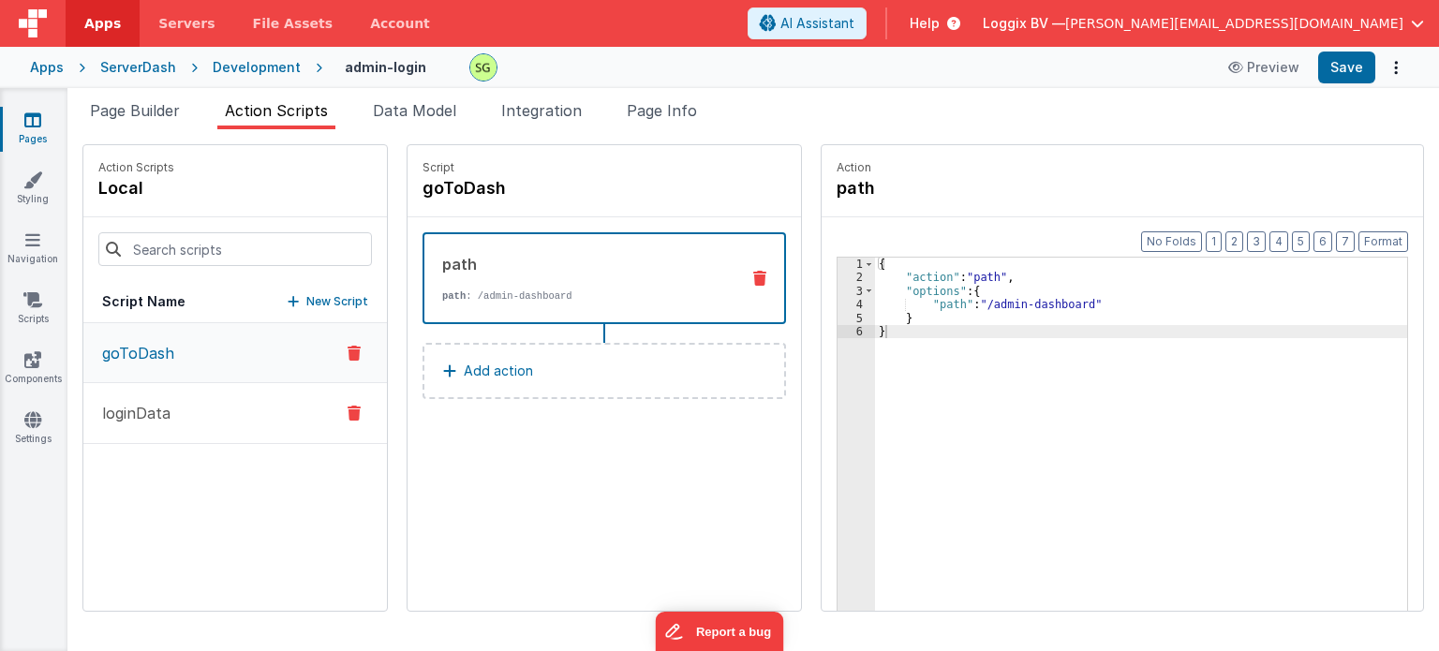
click at [197, 403] on button "loginData" at bounding box center [235, 413] width 304 height 61
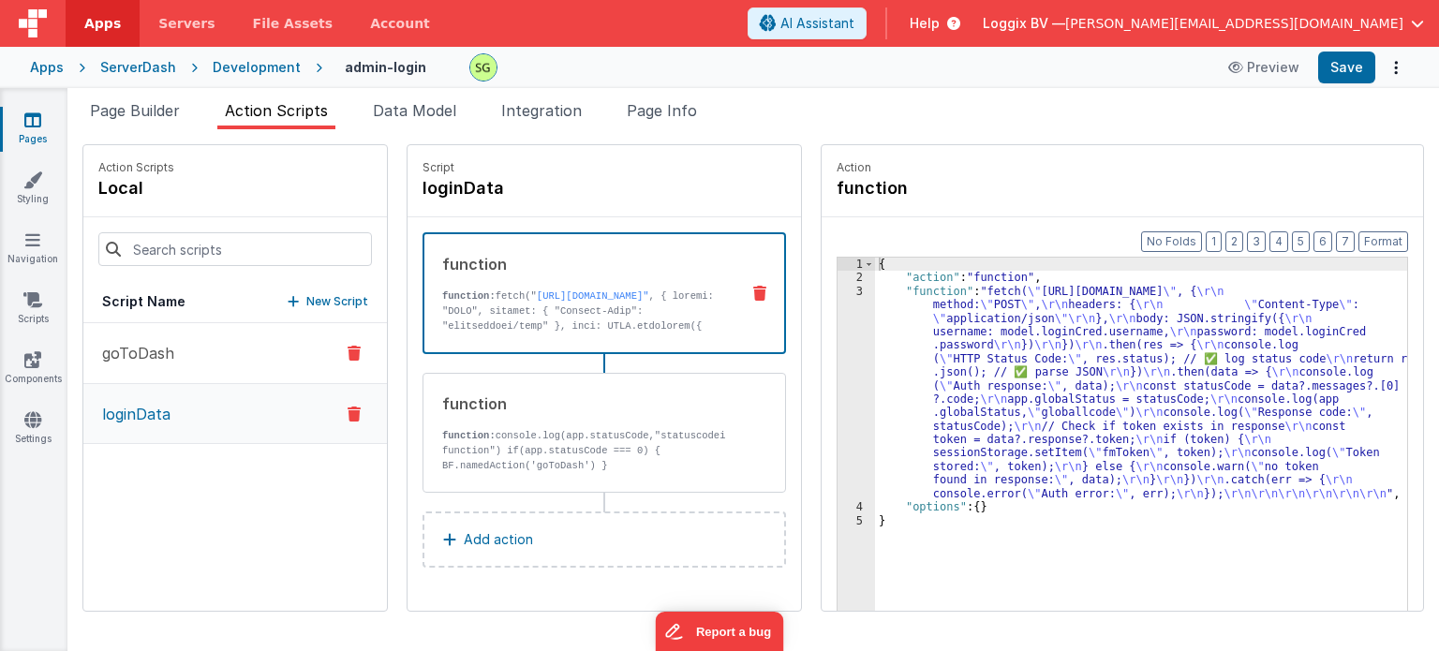
drag, startPoint x: 261, startPoint y: 410, endPoint x: 260, endPoint y: 358, distance: 52.5
click at [260, 358] on div "goToDash loginData" at bounding box center [235, 467] width 304 height 288
click at [842, 287] on div "3" at bounding box center [856, 392] width 37 height 215
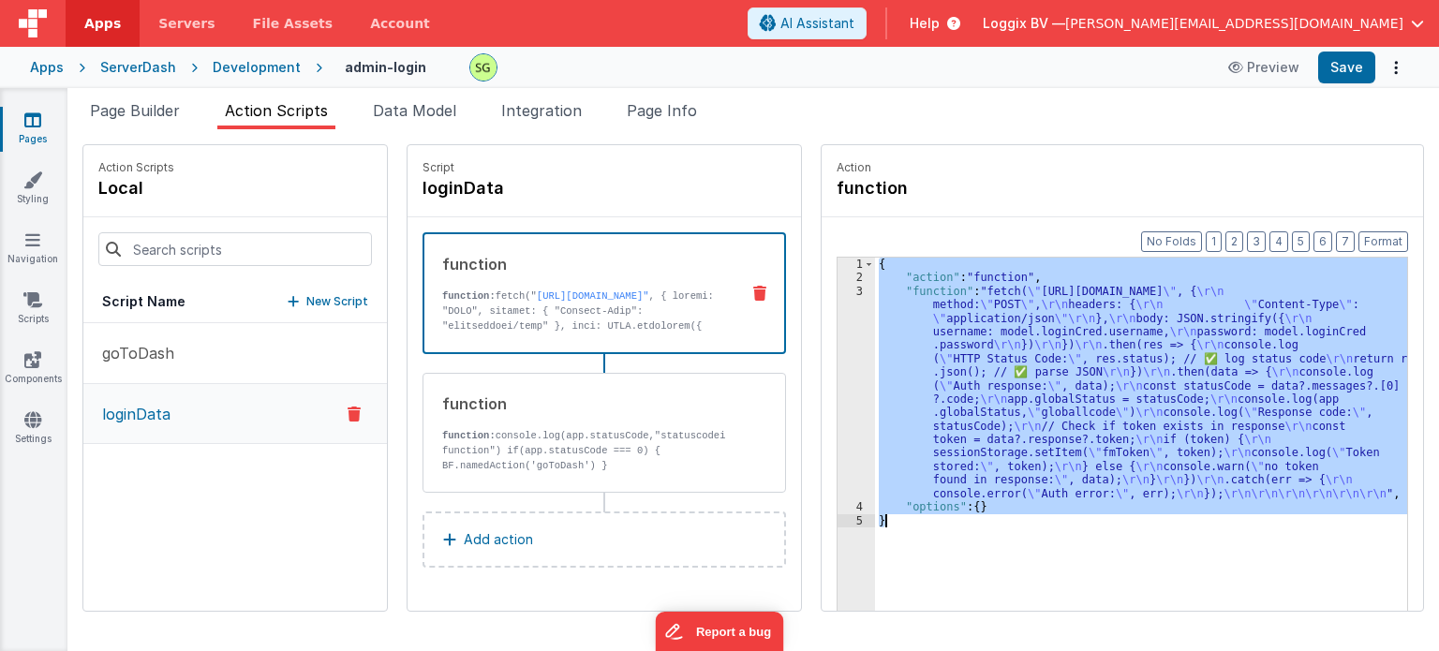
click at [842, 287] on div "3" at bounding box center [856, 392] width 37 height 215
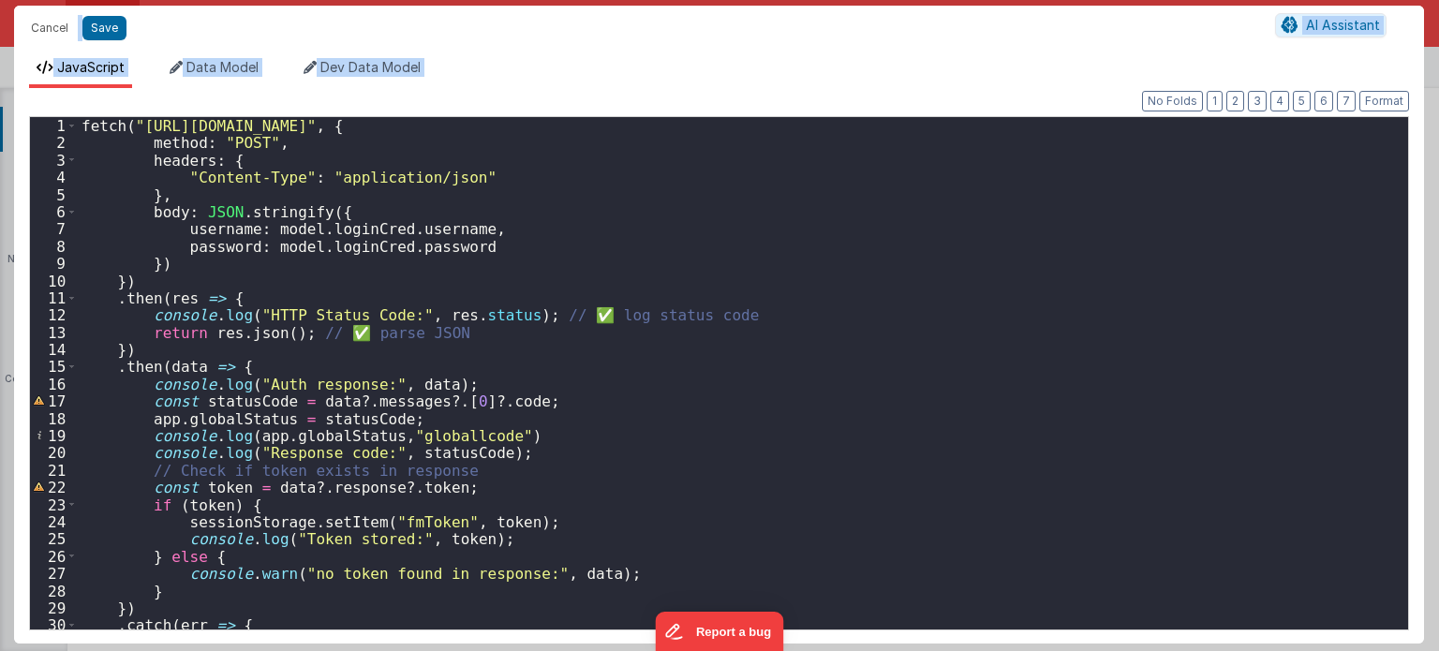
click at [213, 413] on div "fetch ( "[URL][DOMAIN_NAME]" , { method : "POST" , headers : { "Content-Type" :…" at bounding box center [736, 391] width 1317 height 548
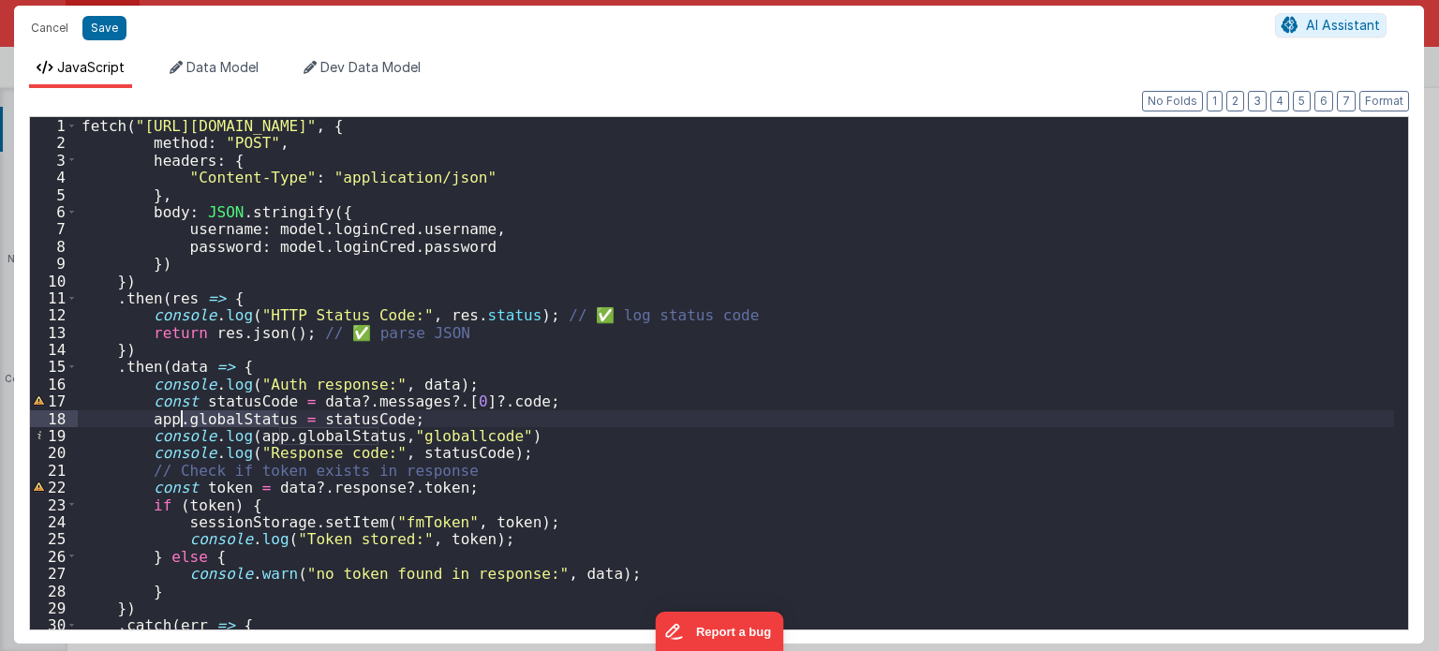
click at [213, 413] on div "fetch ( "[URL][DOMAIN_NAME]" , { method : "POST" , headers : { "Content-Type" :…" at bounding box center [736, 391] width 1317 height 548
click at [24, 31] on button "Cancel" at bounding box center [50, 28] width 56 height 26
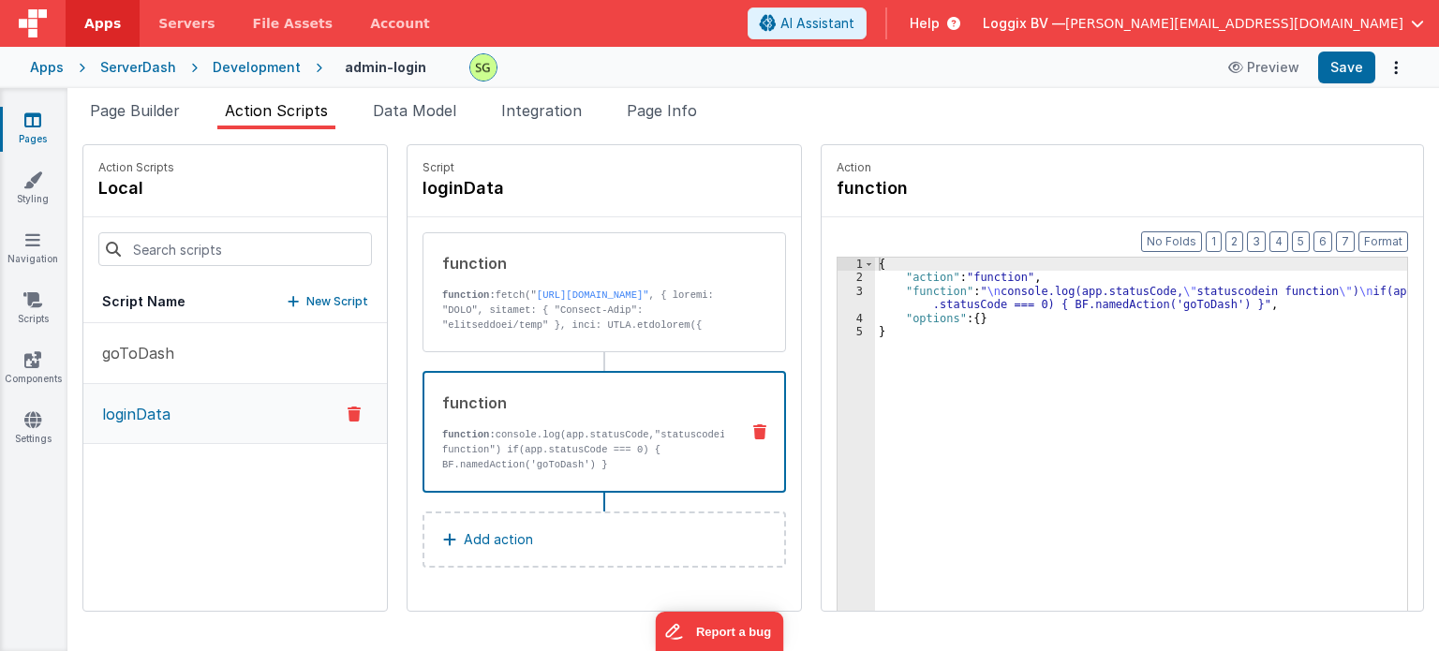
click at [556, 427] on p "function: console.log(app.statusCode,"statuscodein function") if(app.statusCode…" at bounding box center [583, 449] width 282 height 45
click at [838, 288] on div "3" at bounding box center [856, 298] width 37 height 27
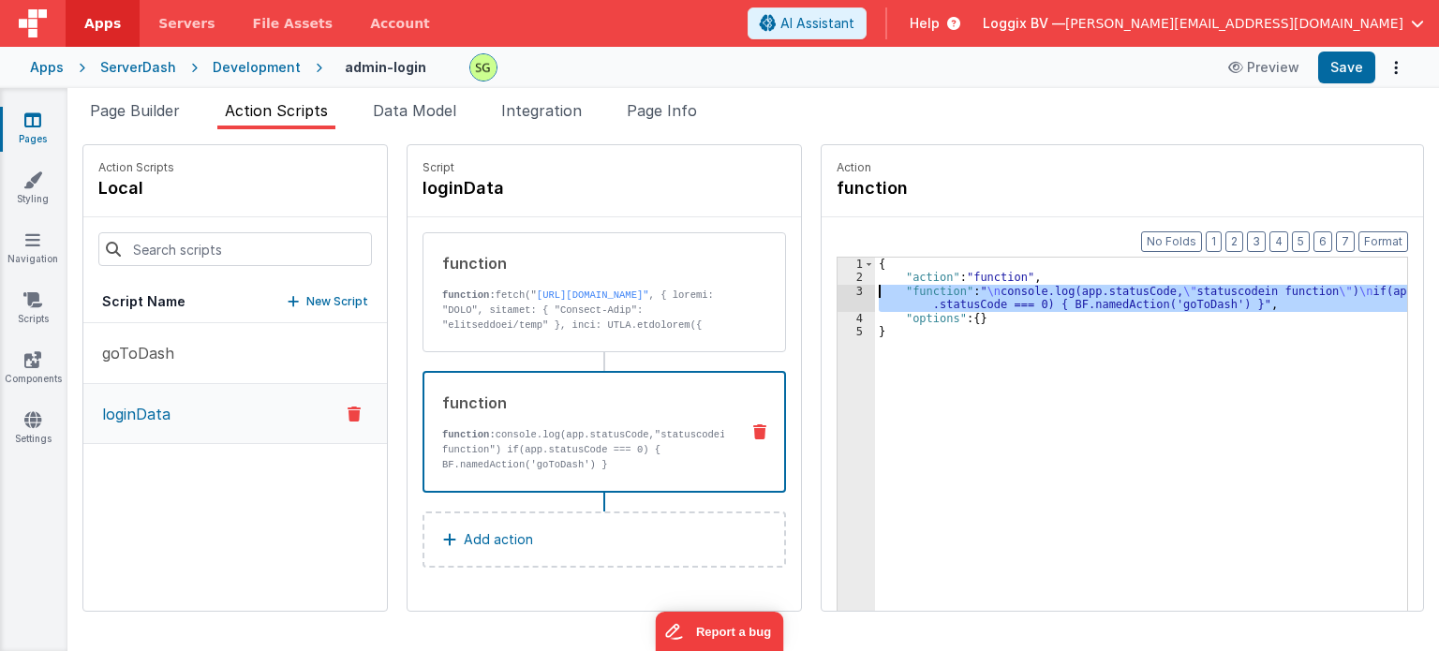
click at [838, 288] on div "3" at bounding box center [856, 298] width 37 height 27
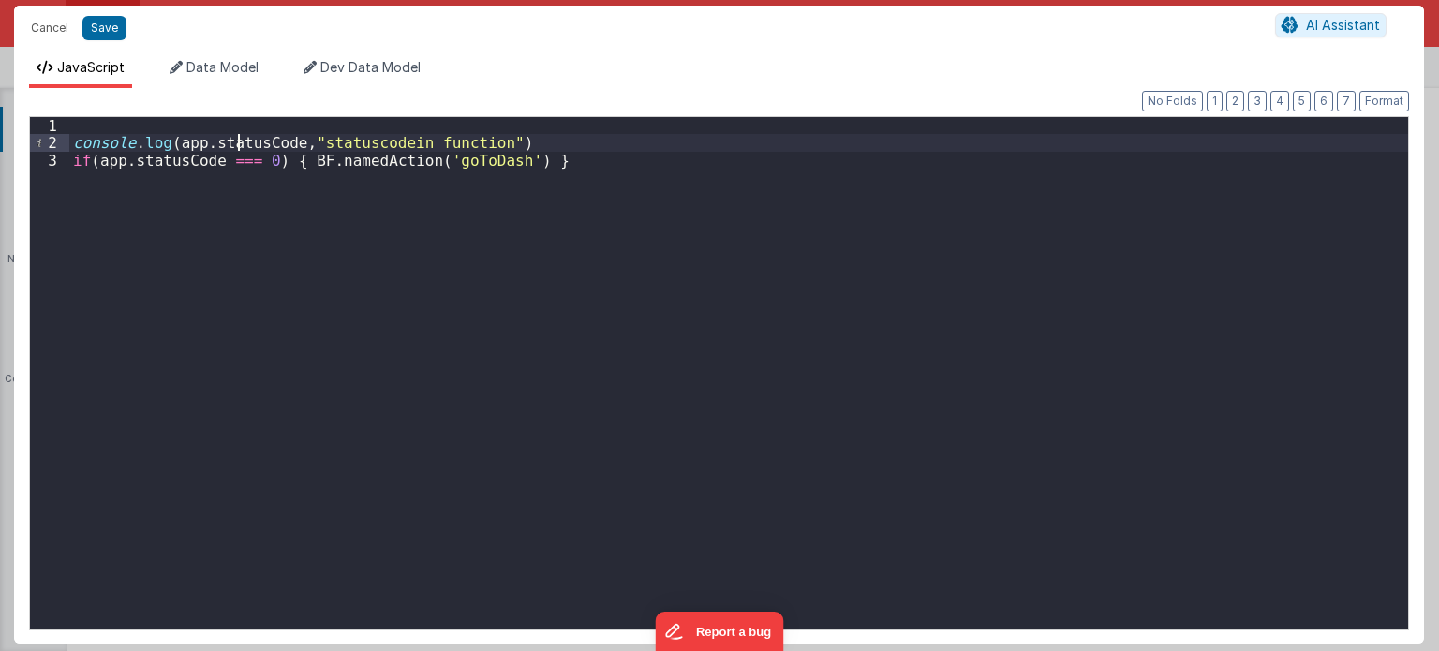
click at [239, 138] on div "console . log ( app . statusCode , "statuscodein function" ) if ( app . statusC…" at bounding box center [739, 391] width 1340 height 548
click at [167, 155] on div "console . log ( app . globalStatus , "statuscodein function" ) if ( app . statu…" at bounding box center [739, 391] width 1340 height 548
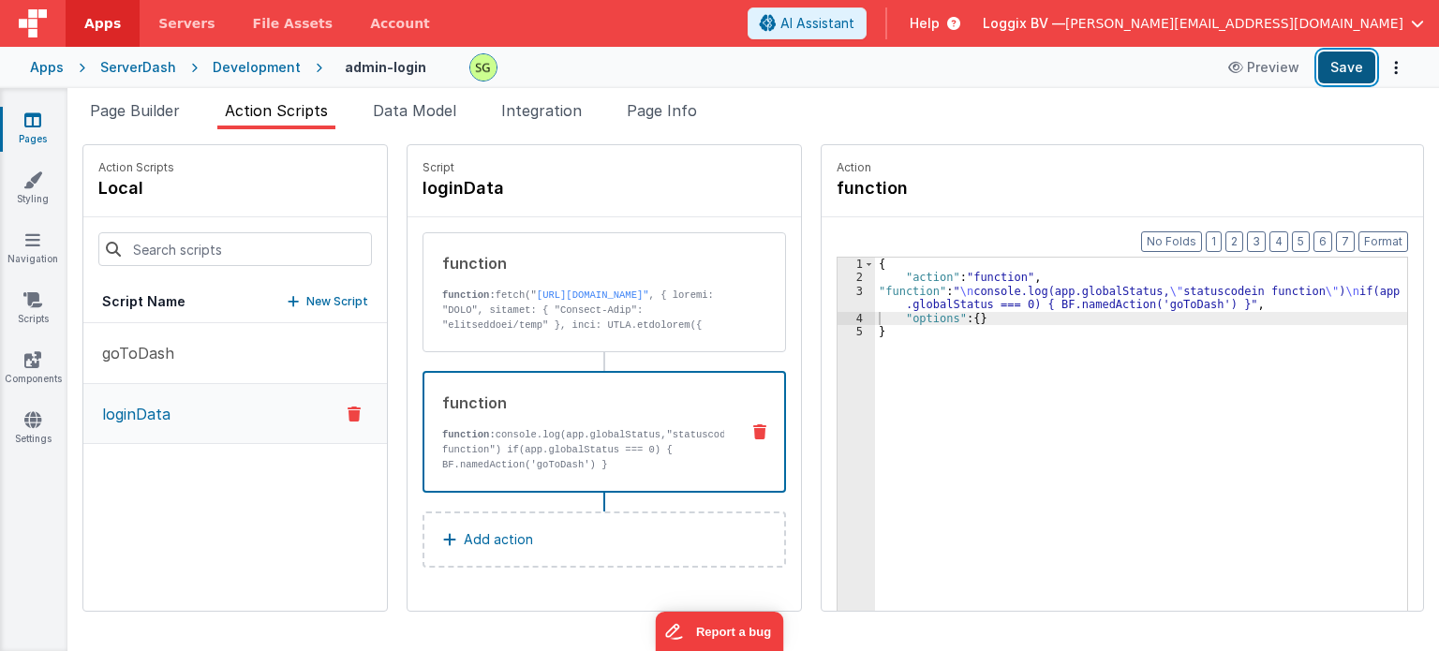
click at [1358, 81] on button "Save" at bounding box center [1346, 68] width 57 height 32
click at [841, 287] on div "3" at bounding box center [856, 298] width 37 height 27
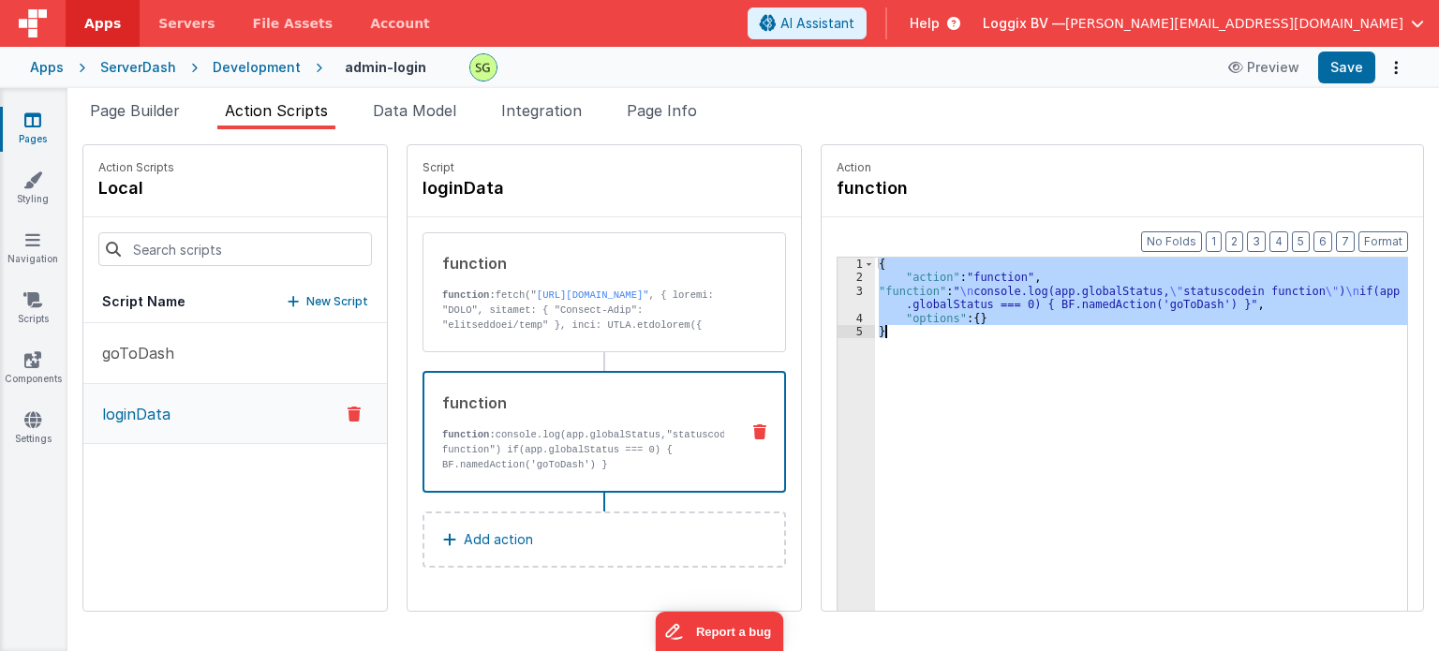
click at [841, 287] on div "3" at bounding box center [856, 298] width 37 height 27
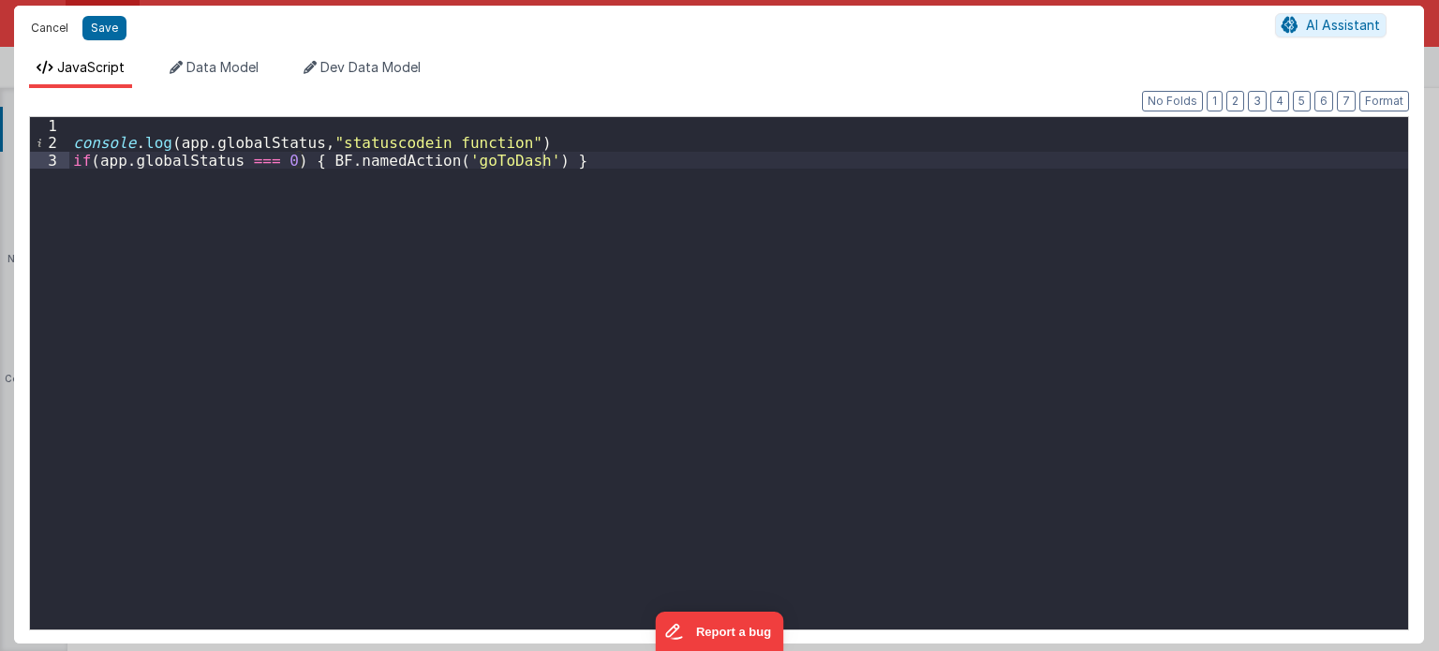
click at [45, 21] on button "Cancel" at bounding box center [50, 28] width 56 height 26
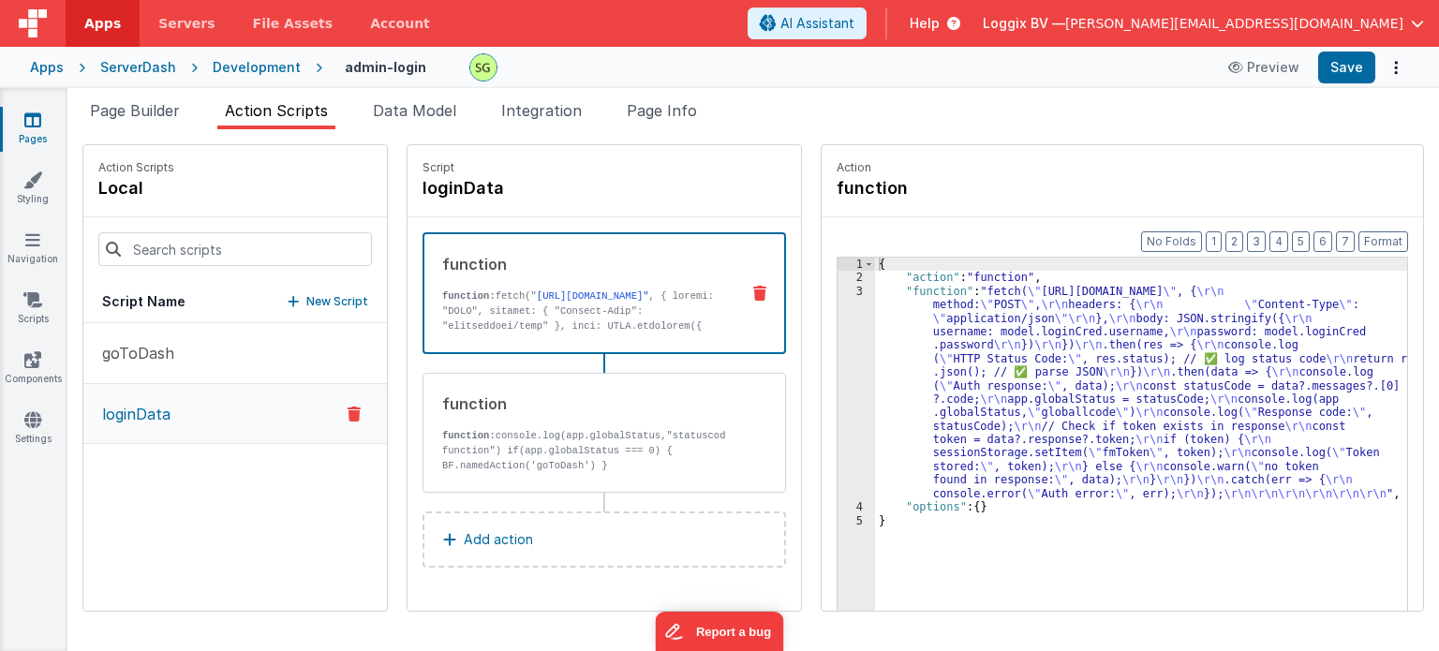
click at [542, 303] on p "function: fetch(" [URL][DOMAIN_NAME]"" at bounding box center [583, 439] width 282 height 300
click at [839, 290] on div "3" at bounding box center [856, 392] width 37 height 215
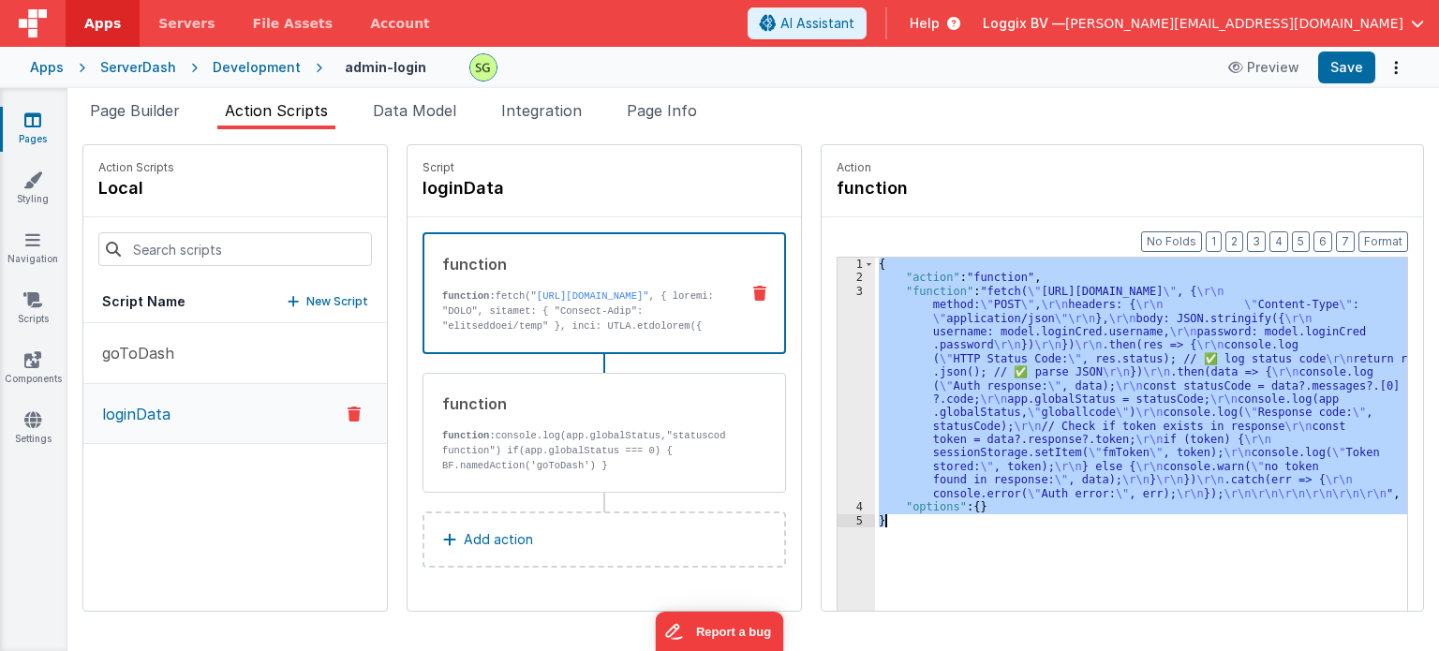
click at [839, 290] on div "3" at bounding box center [856, 392] width 37 height 215
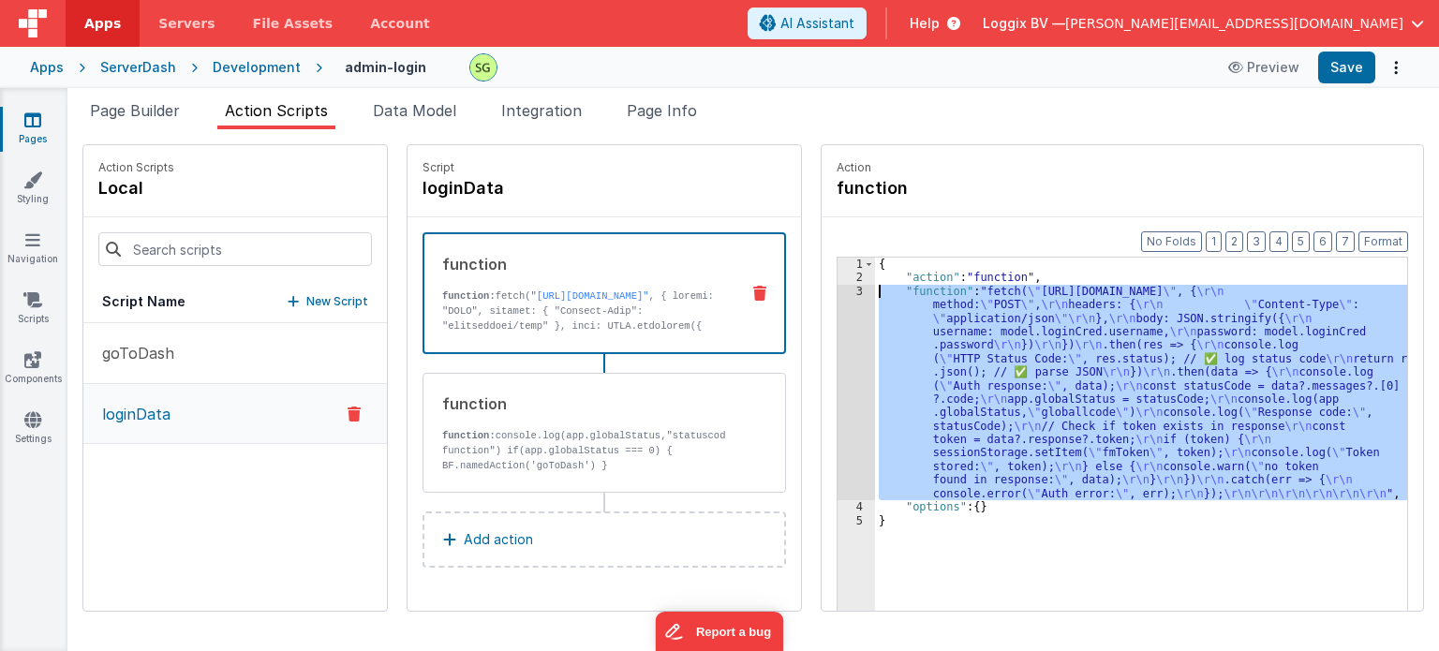
click at [839, 290] on div "3" at bounding box center [856, 392] width 37 height 215
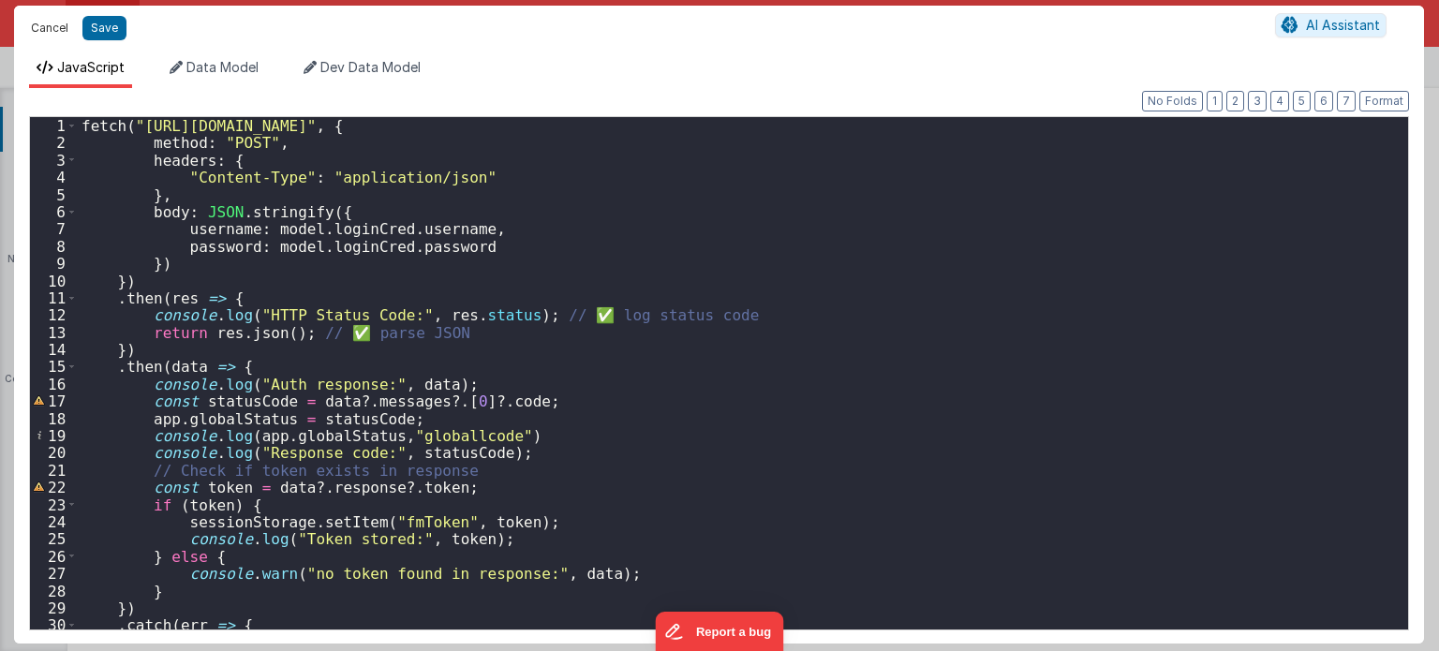
click at [45, 22] on button "Cancel" at bounding box center [50, 28] width 56 height 26
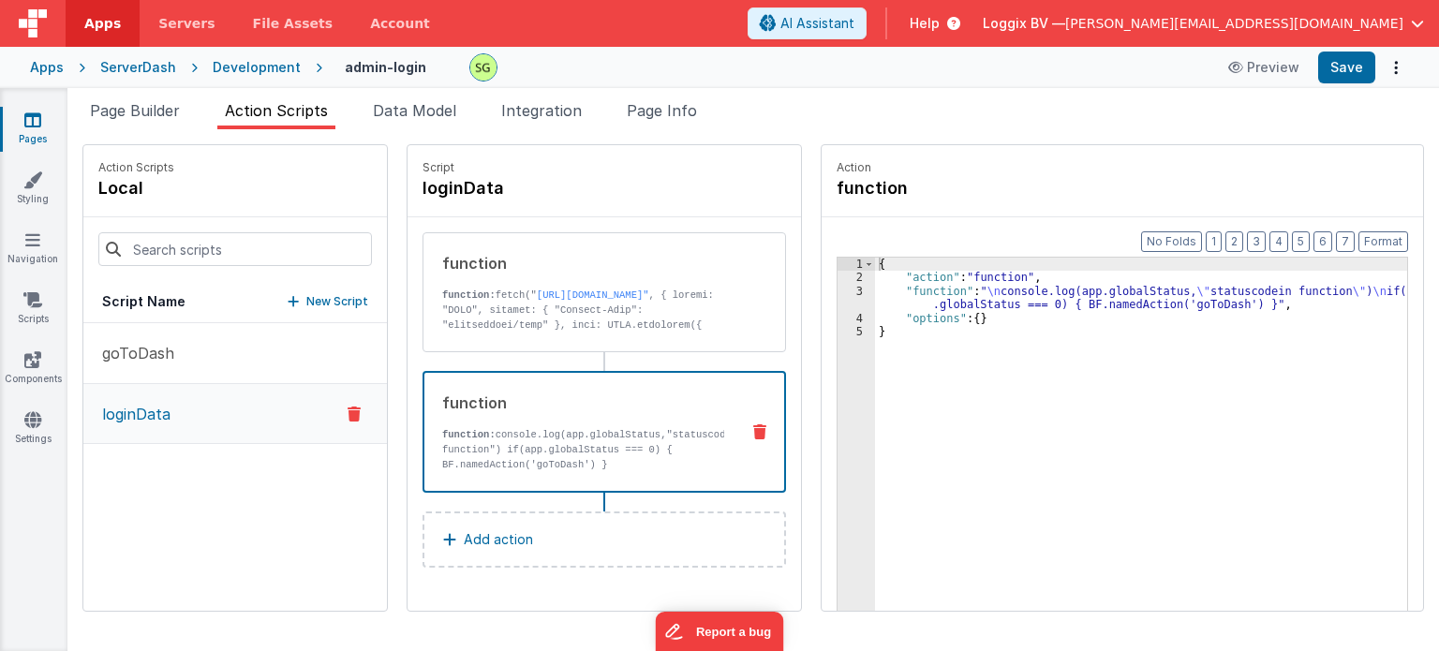
click at [592, 427] on p "function: console.log(app.globalStatus,"statuscodein function") if(app.globalSt…" at bounding box center [583, 449] width 282 height 45
click at [838, 288] on div "3" at bounding box center [856, 298] width 37 height 27
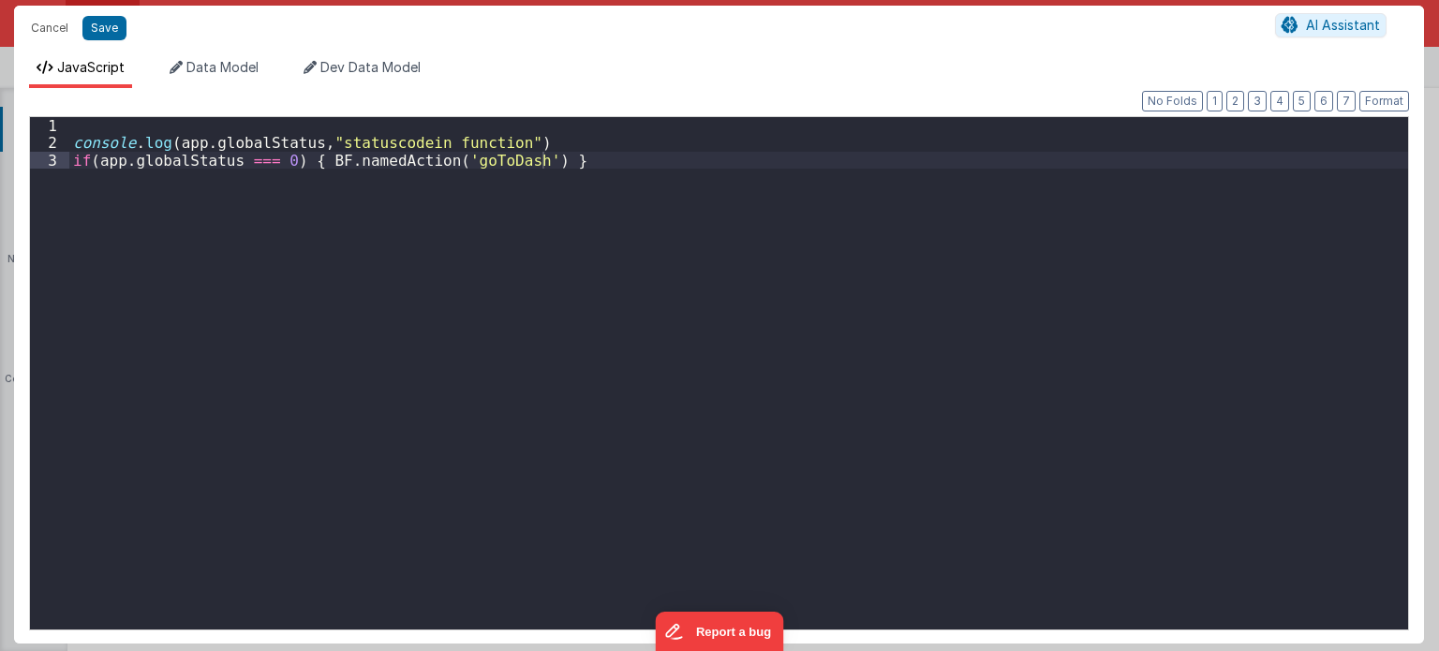
click at [838, 288] on div "Cancel Save AI Assistant JavaScript Data Model Dev Data Model Format 7 6 5 4 3 …" at bounding box center [719, 325] width 1439 height 651
drag, startPoint x: 555, startPoint y: 138, endPoint x: 67, endPoint y: 145, distance: 488.2
click at [67, 145] on div "1 2 3 console . log ( app . globalStatus , "statuscodein function" ) if ( app .…" at bounding box center [719, 373] width 1380 height 514
click at [529, 139] on div "console . log ( app . globalStatus , "statuscodein function" ) if ( app . globa…" at bounding box center [738, 373] width 1339 height 512
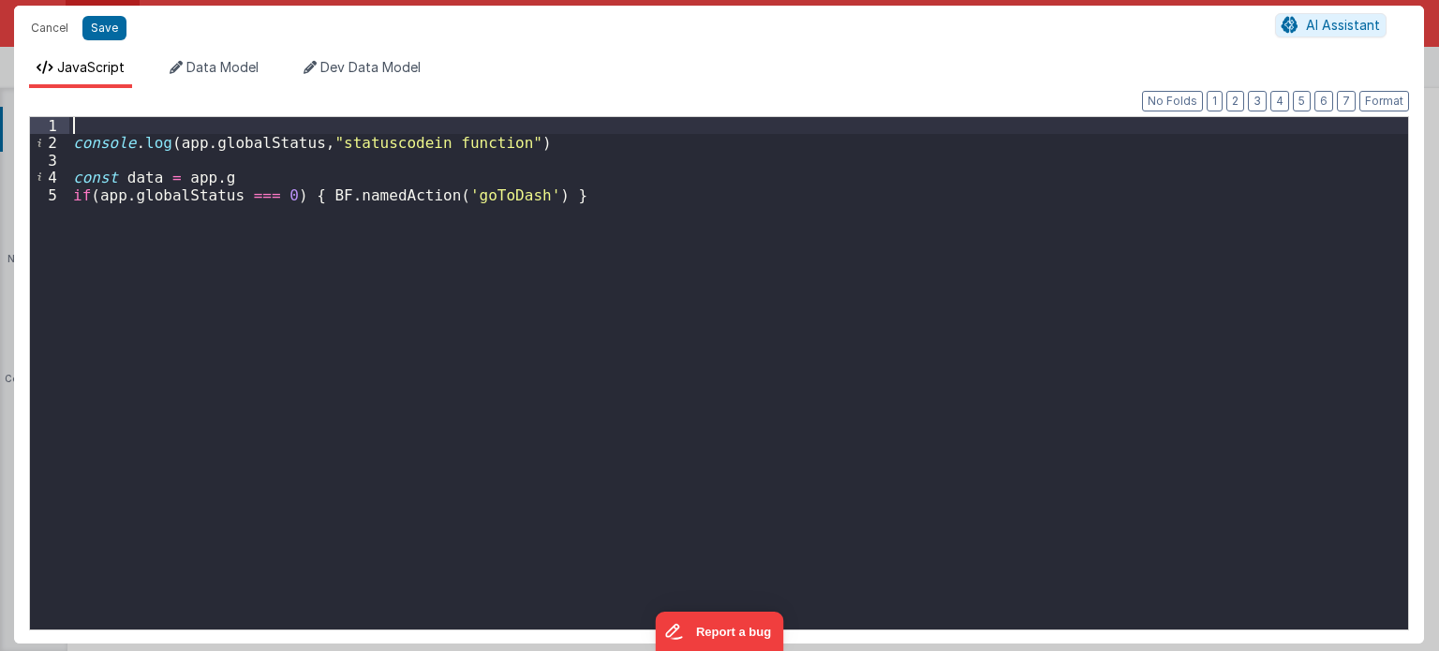
click at [277, 130] on div "console . log ( app . globalStatus , "statuscodein function" ) const data = app…" at bounding box center [739, 391] width 1340 height 548
click at [281, 140] on div "console . log ( app . globalStatus , "statuscodein function" ) const data = app…" at bounding box center [739, 391] width 1340 height 548
click at [235, 183] on div "console . log ( app . globalStatus , "statuscodein function" ) const data = app…" at bounding box center [739, 391] width 1340 height 548
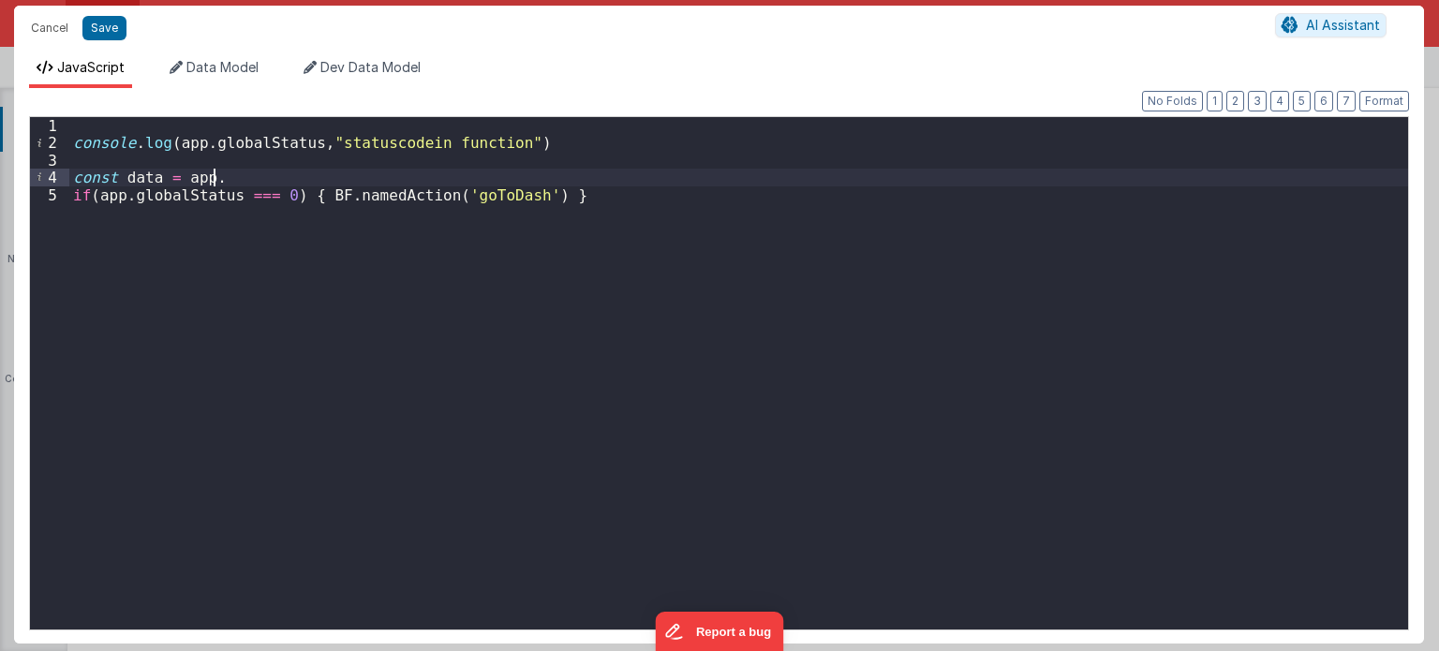
paste textarea
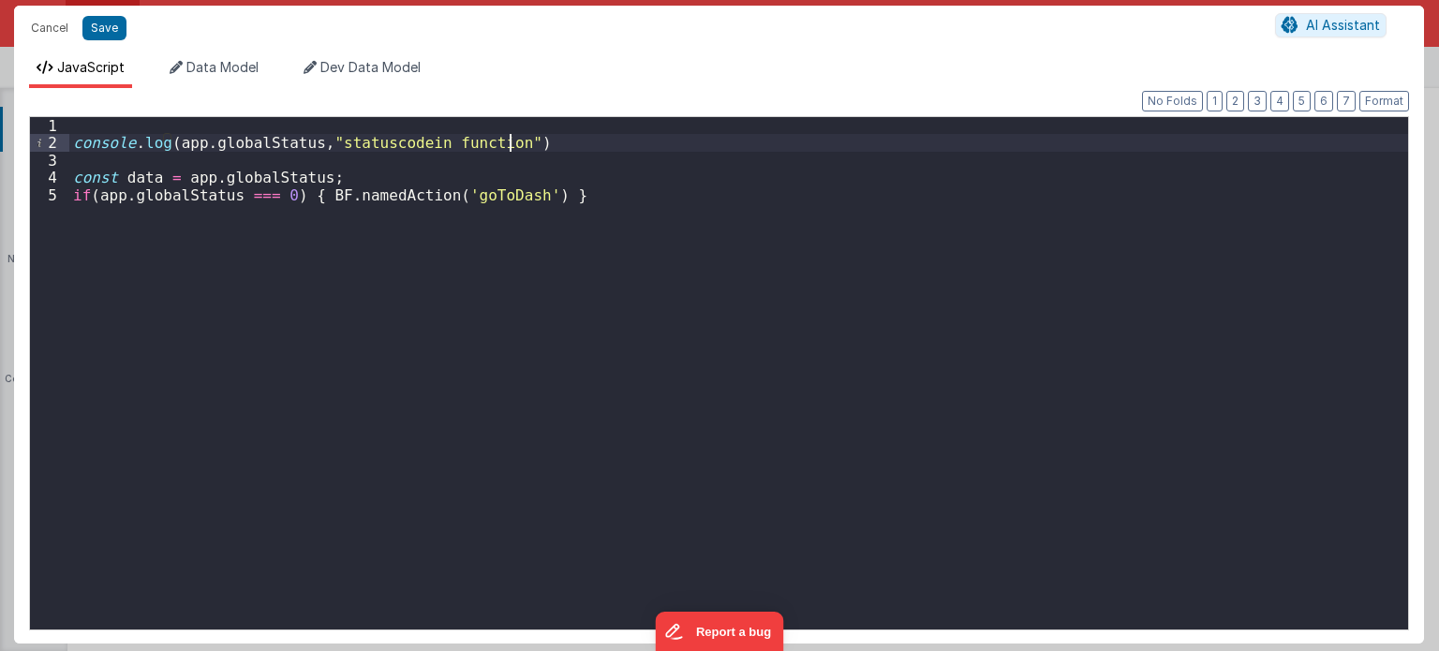
click at [527, 135] on div "console . log ( app . globalStatus , "statuscodein function" ) const data = app…" at bounding box center [739, 391] width 1340 height 548
drag, startPoint x: 511, startPoint y: 141, endPoint x: 0, endPoint y: 145, distance: 510.6
click at [0, 145] on div "Cancel Save AI Assistant JavaScript Data Model Dev Data Model Format 7 6 5 4 3 …" at bounding box center [719, 325] width 1439 height 651
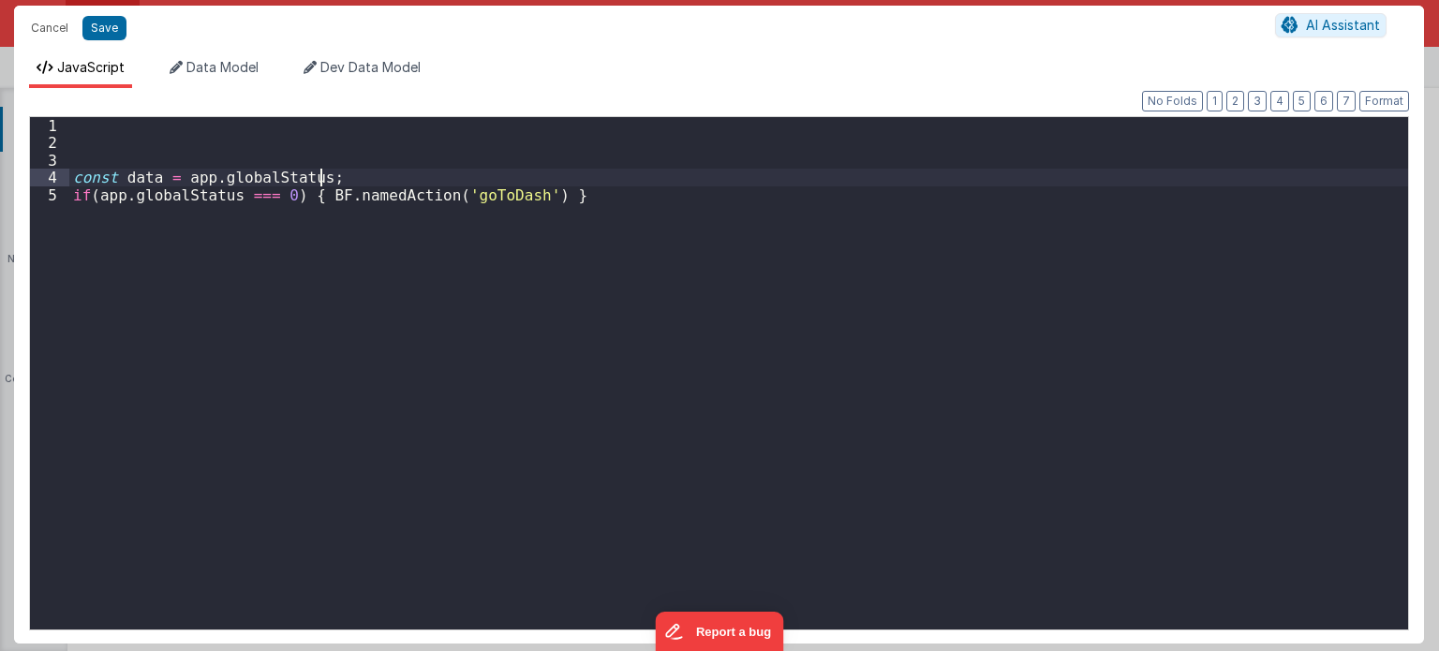
click at [327, 176] on div "const data = app . globalStatus ; if ( app . globalStatus === 0 ) { BF . namedA…" at bounding box center [739, 391] width 1340 height 548
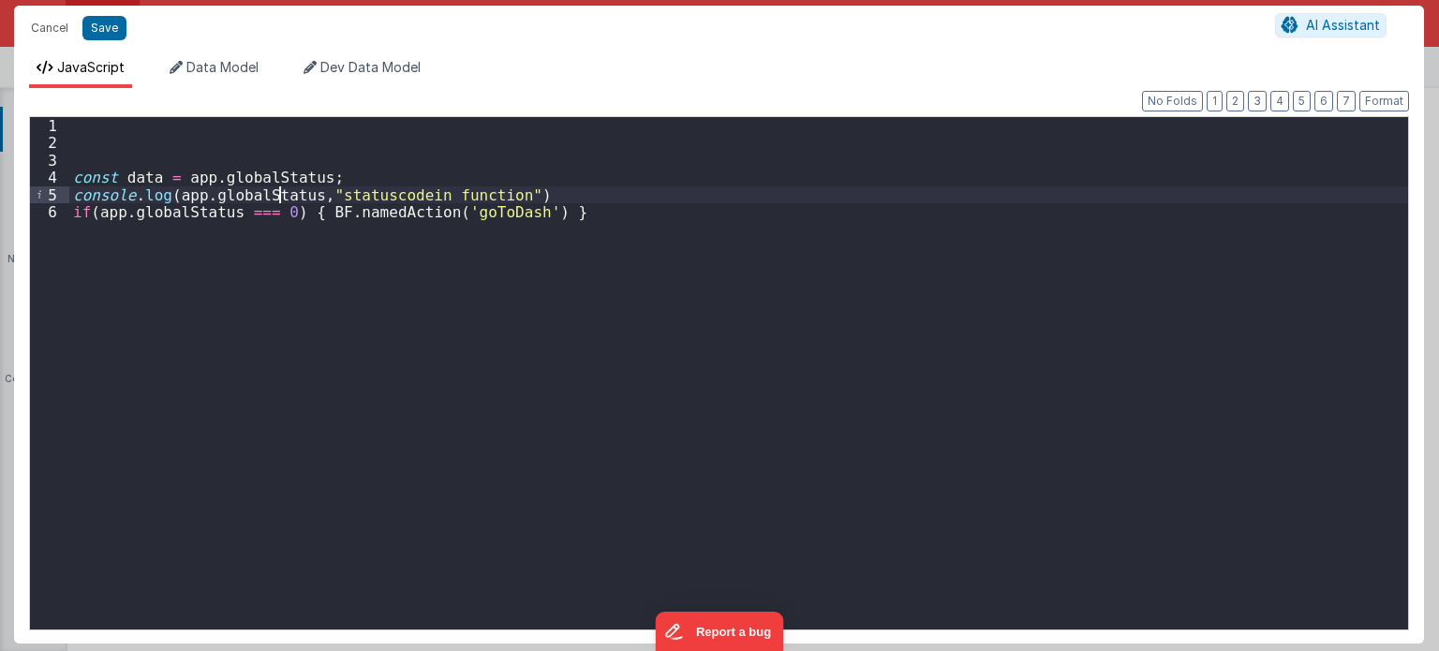
click at [276, 195] on div "const data = app . globalStatus ; console . log ( app . globalStatus , "statusc…" at bounding box center [739, 391] width 1340 height 548
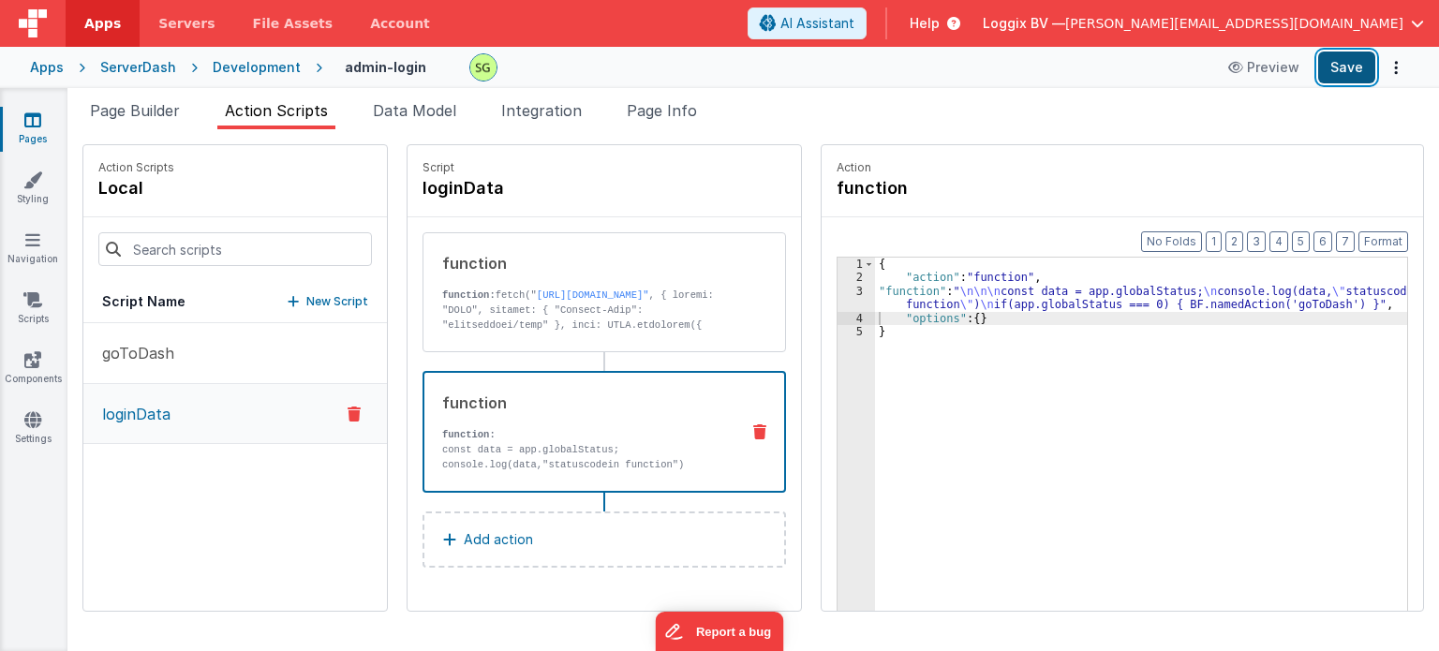
click at [1325, 75] on button "Save" at bounding box center [1346, 68] width 57 height 32
drag, startPoint x: 170, startPoint y: 401, endPoint x: 158, endPoint y: 340, distance: 61.9
click at [158, 340] on div "goToDash loginData" at bounding box center [235, 467] width 304 height 288
click at [200, 358] on button "goToDash" at bounding box center [235, 353] width 304 height 61
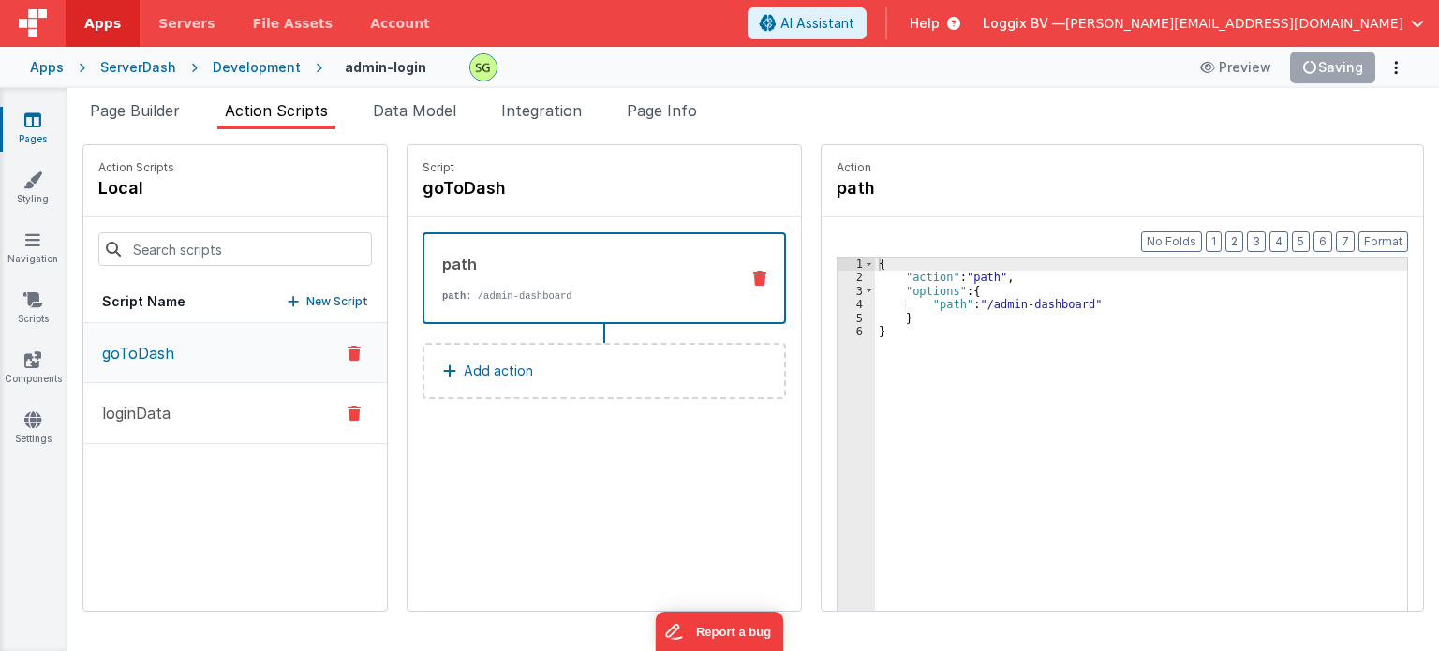
click at [180, 434] on button "loginData" at bounding box center [235, 413] width 304 height 61
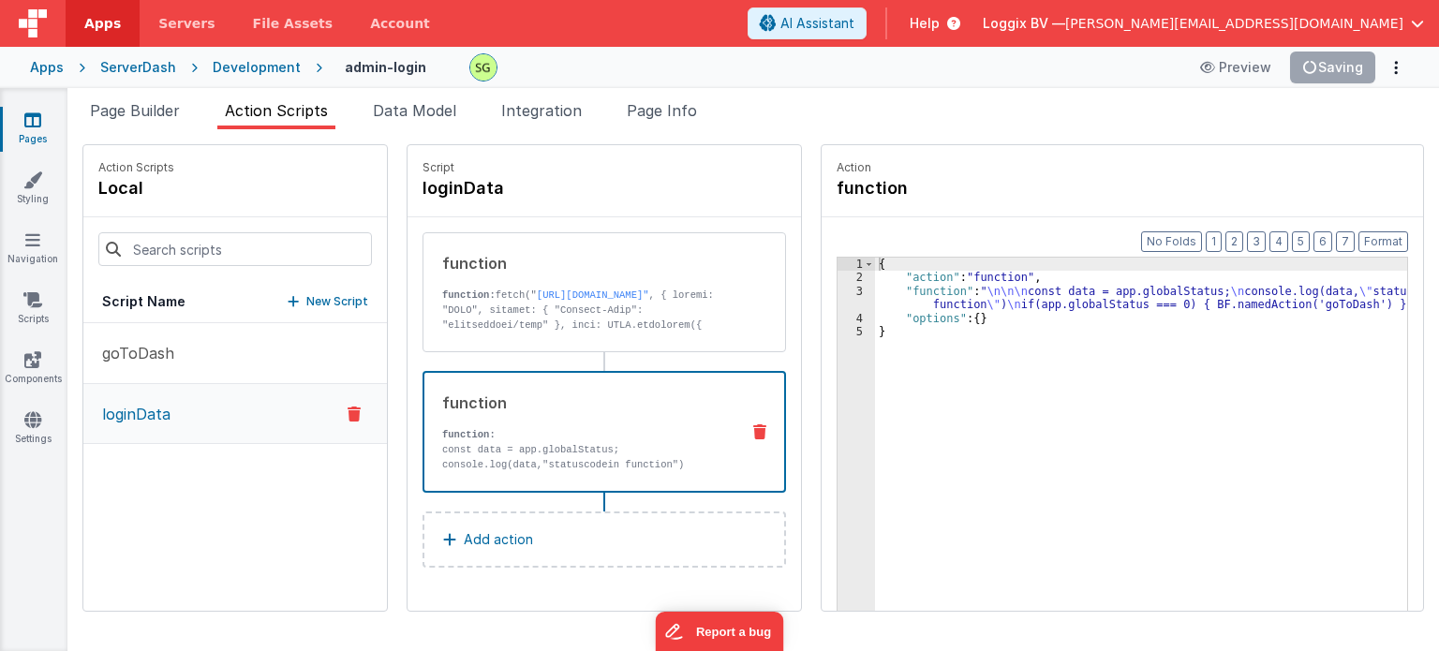
click at [615, 455] on p "const data = app.globalStatus; console.log(data,"statuscodein function") if(app…" at bounding box center [583, 472] width 282 height 60
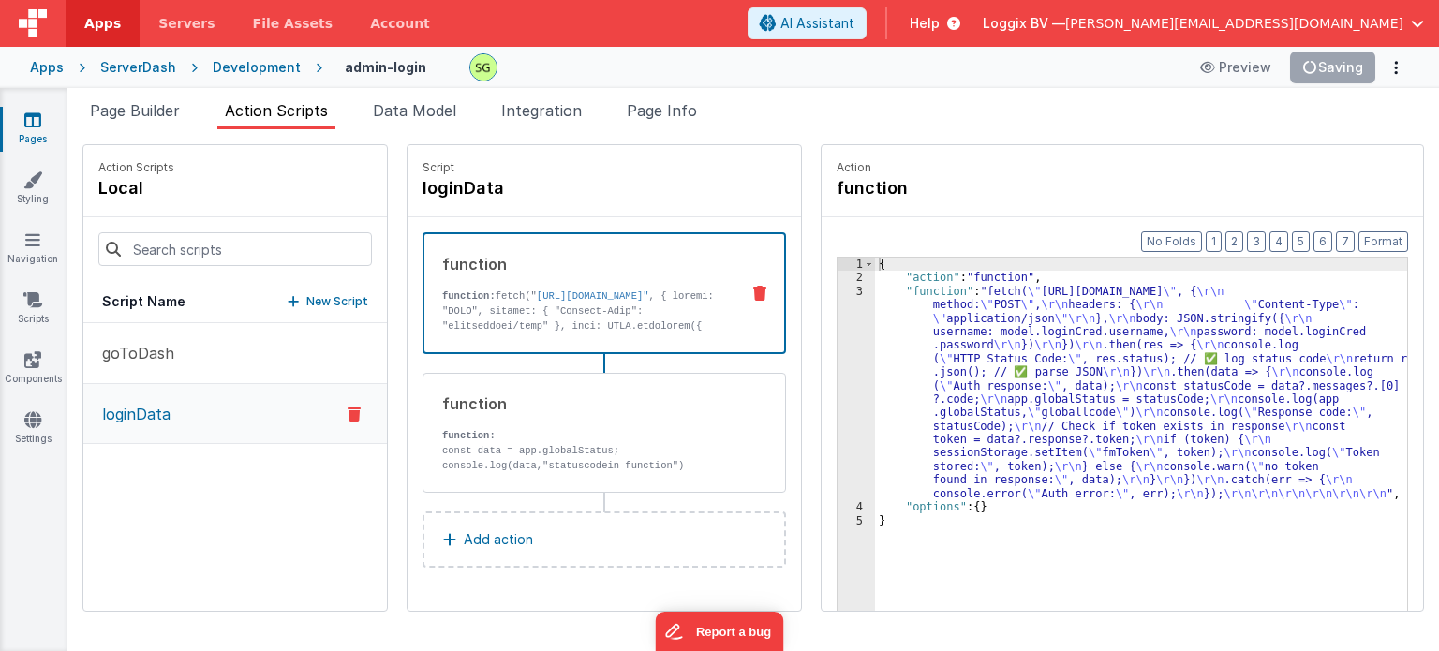
click at [649, 302] on link "[URL][DOMAIN_NAME]"" at bounding box center [593, 295] width 112 height 11
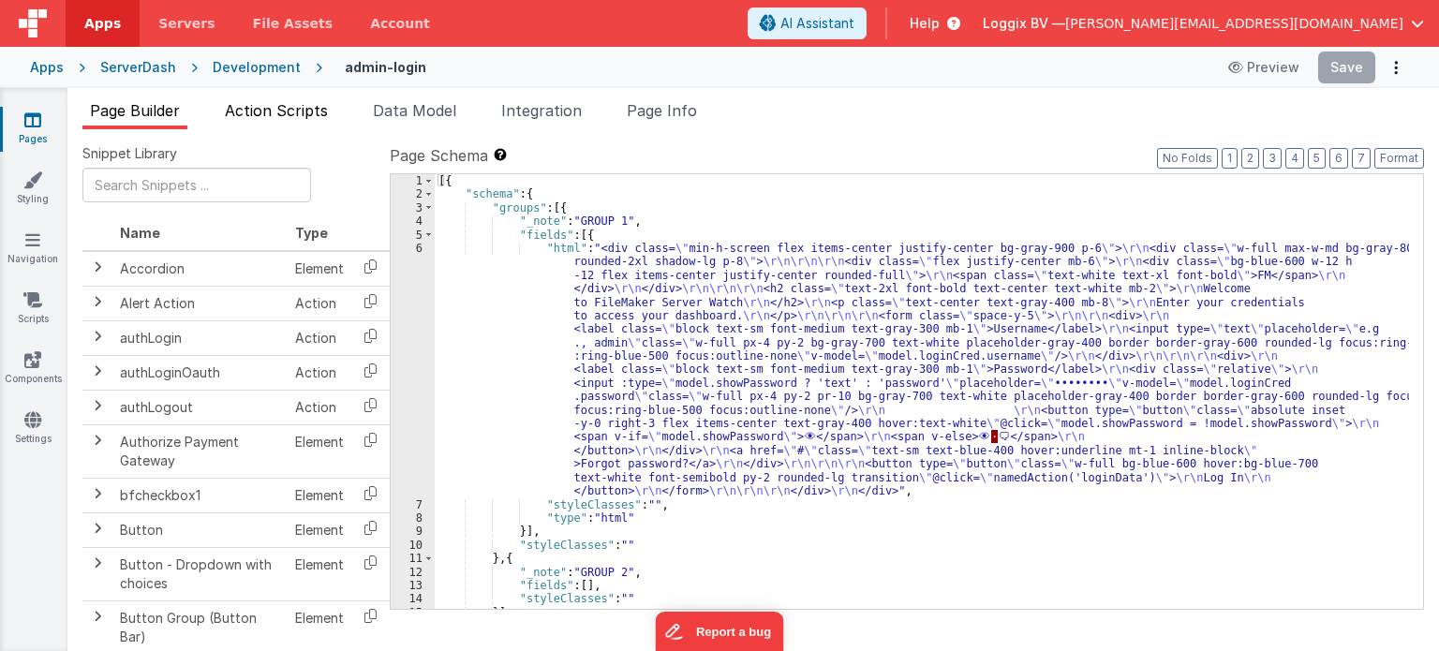
click at [249, 107] on span "Action Scripts" at bounding box center [276, 110] width 103 height 19
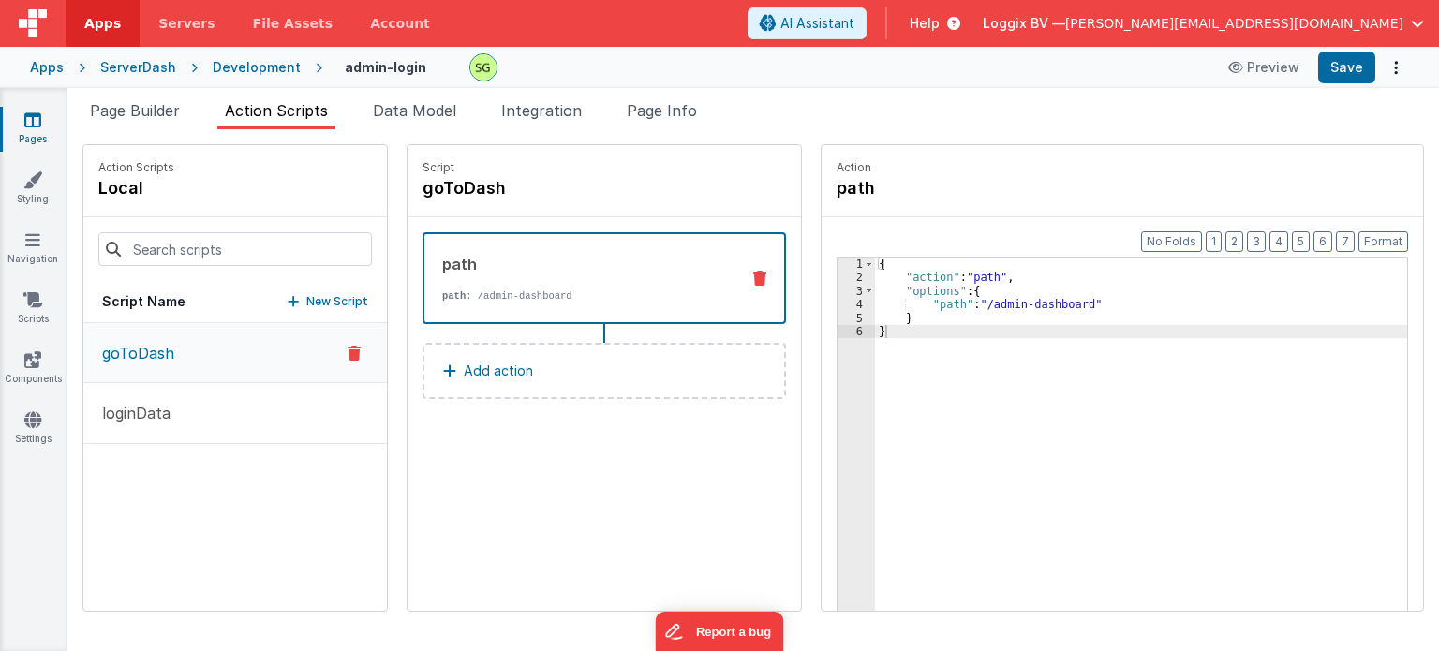
click at [348, 351] on icon at bounding box center [354, 353] width 13 height 22
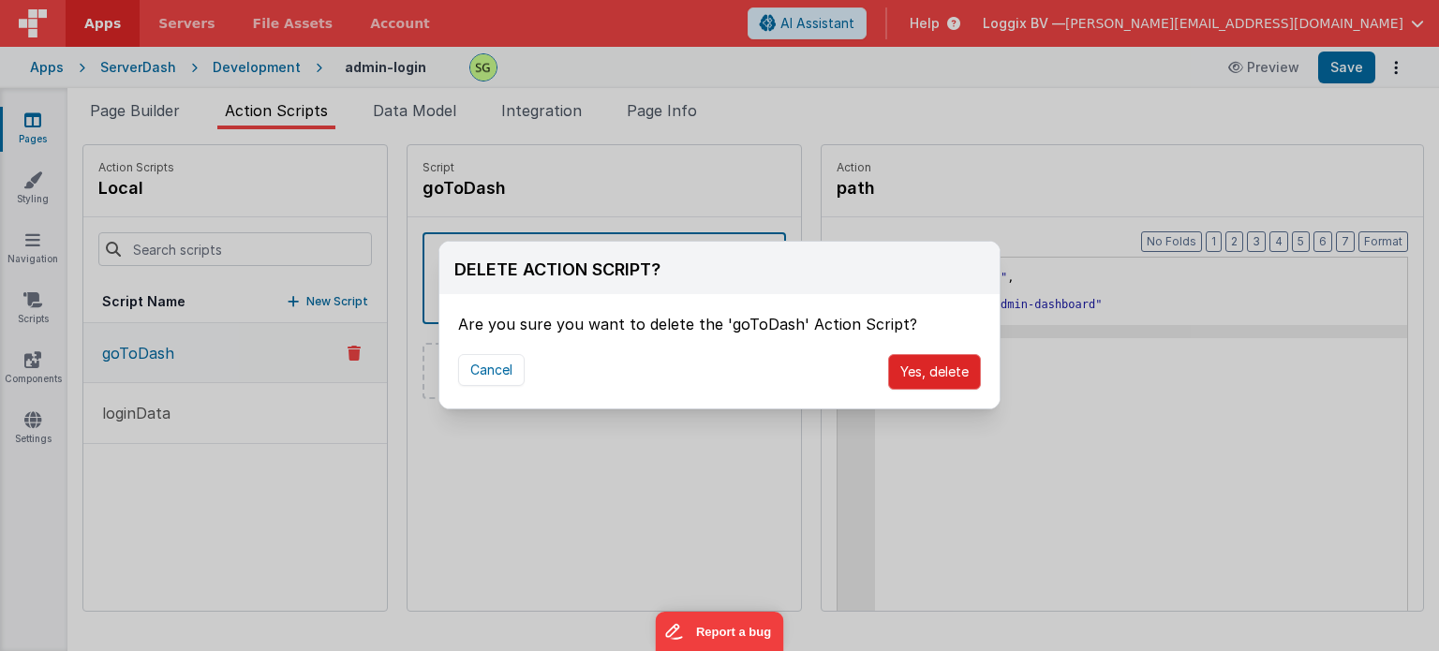
click at [924, 367] on button "Yes, delete" at bounding box center [934, 372] width 93 height 36
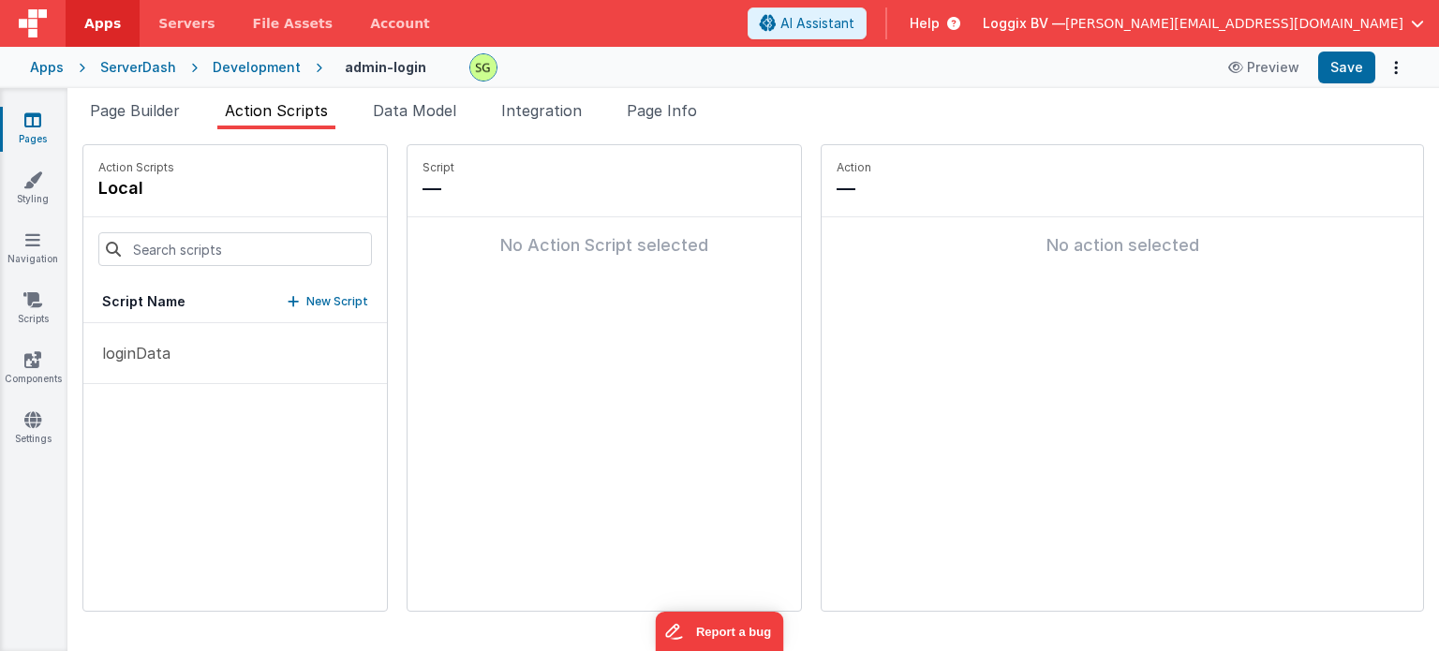
click at [288, 294] on button "New Script" at bounding box center [328, 301] width 81 height 19
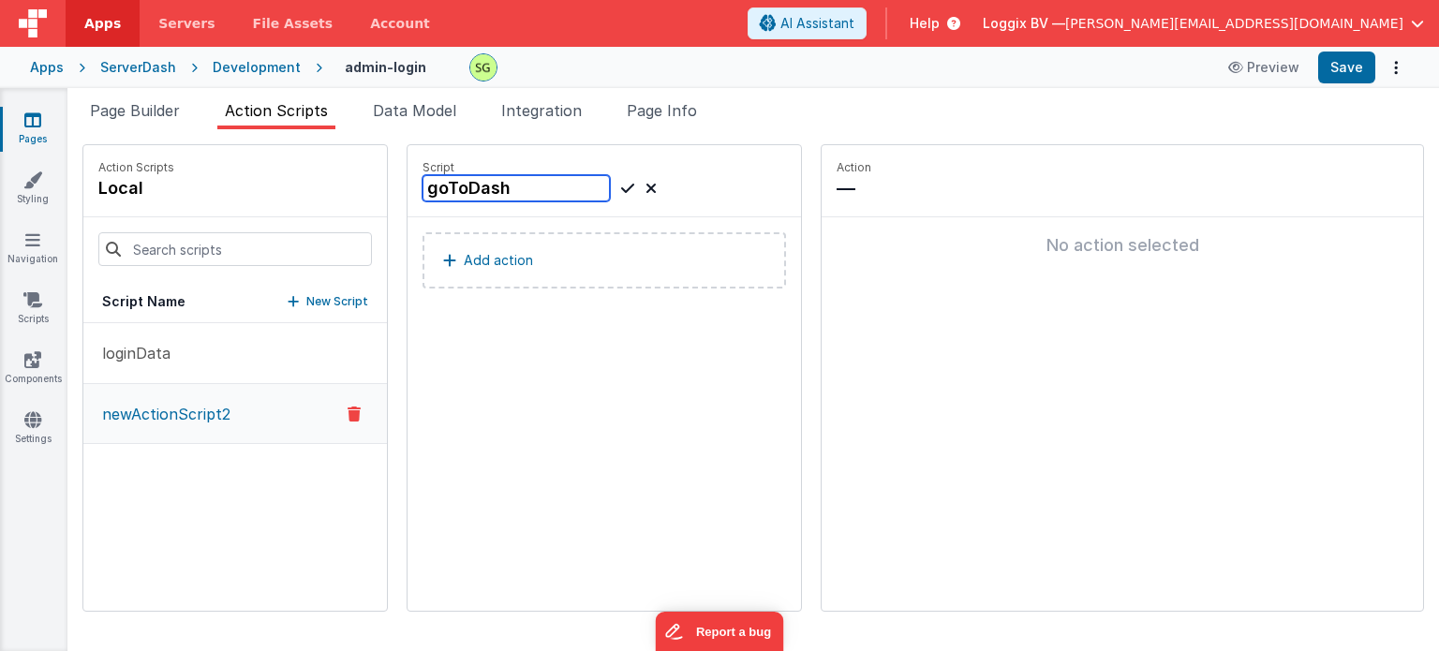
type input "goToDash"
click at [618, 251] on button "Add action" at bounding box center [605, 260] width 364 height 56
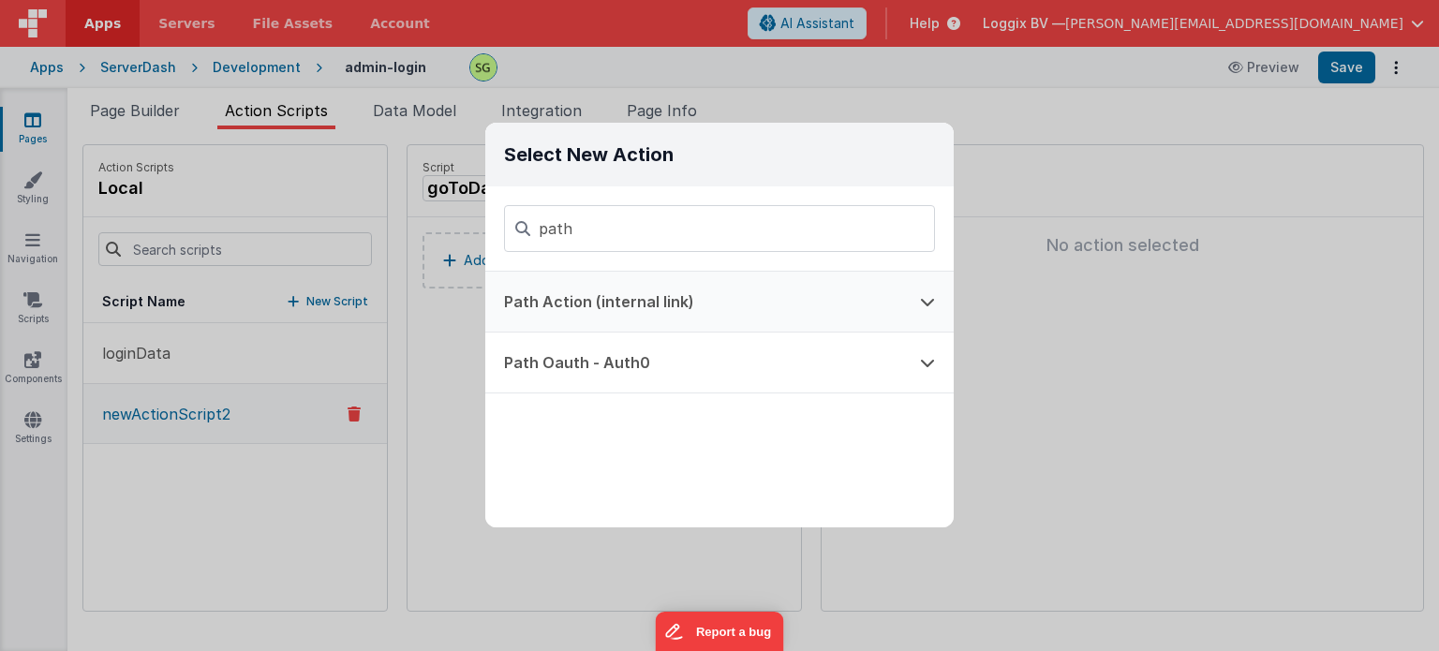
type input "path"
click at [714, 299] on button "Path Action (internal link)" at bounding box center [693, 302] width 416 height 60
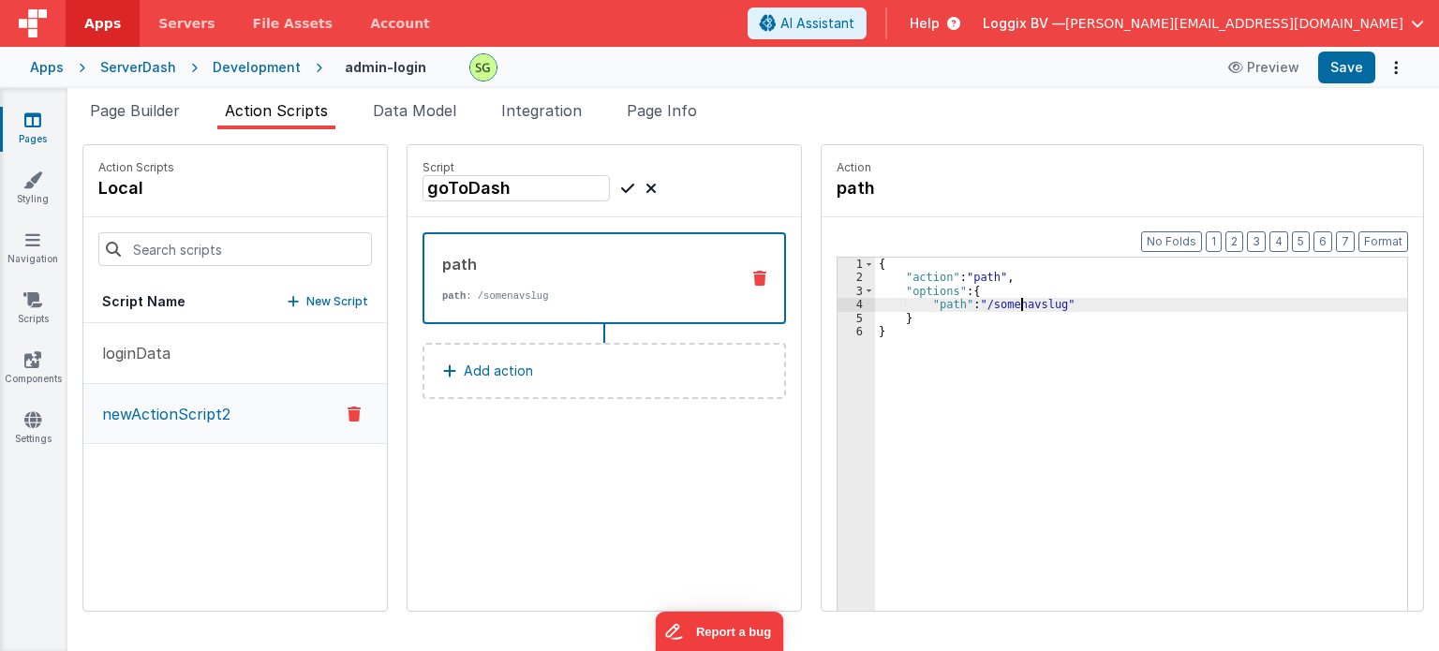
click at [1004, 305] on div "{ "action" : "path" , "options" : { "path" : "/somenavslug" } }" at bounding box center [1151, 477] width 552 height 439
click at [1360, 67] on button "Save" at bounding box center [1346, 68] width 57 height 32
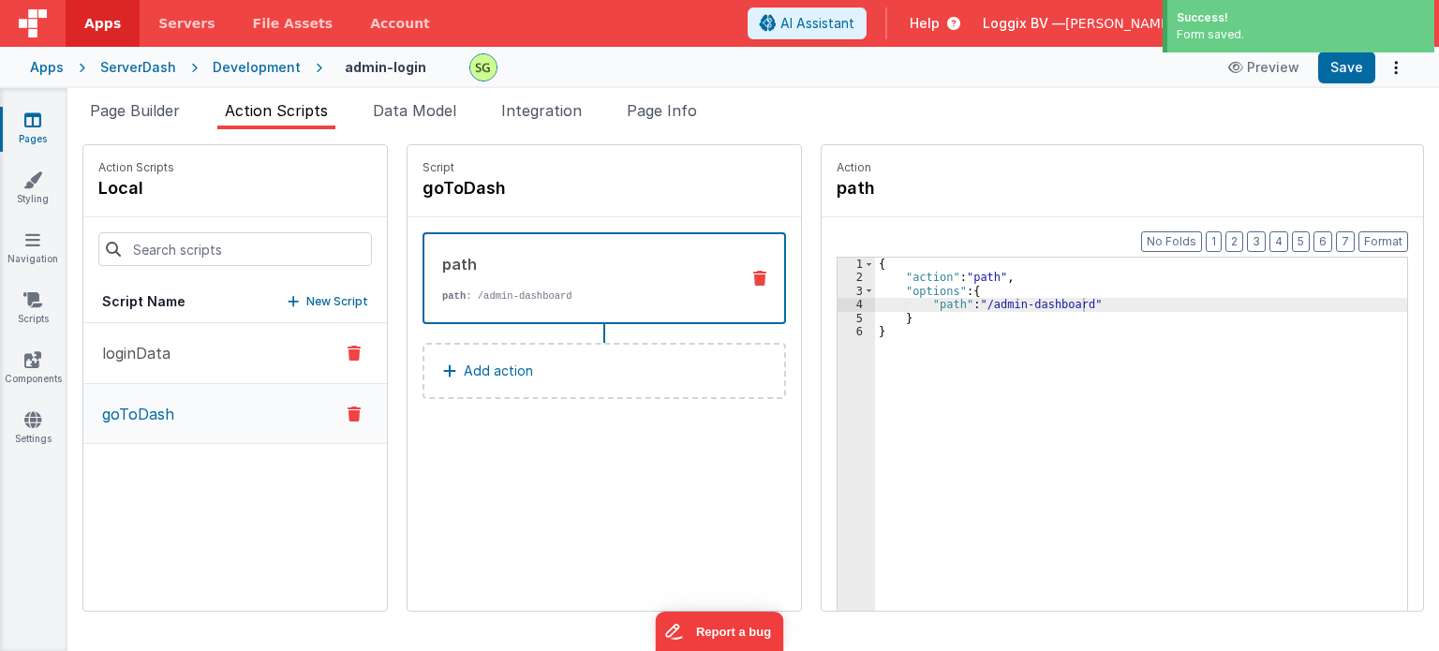
click at [175, 349] on button "loginData" at bounding box center [235, 353] width 304 height 61
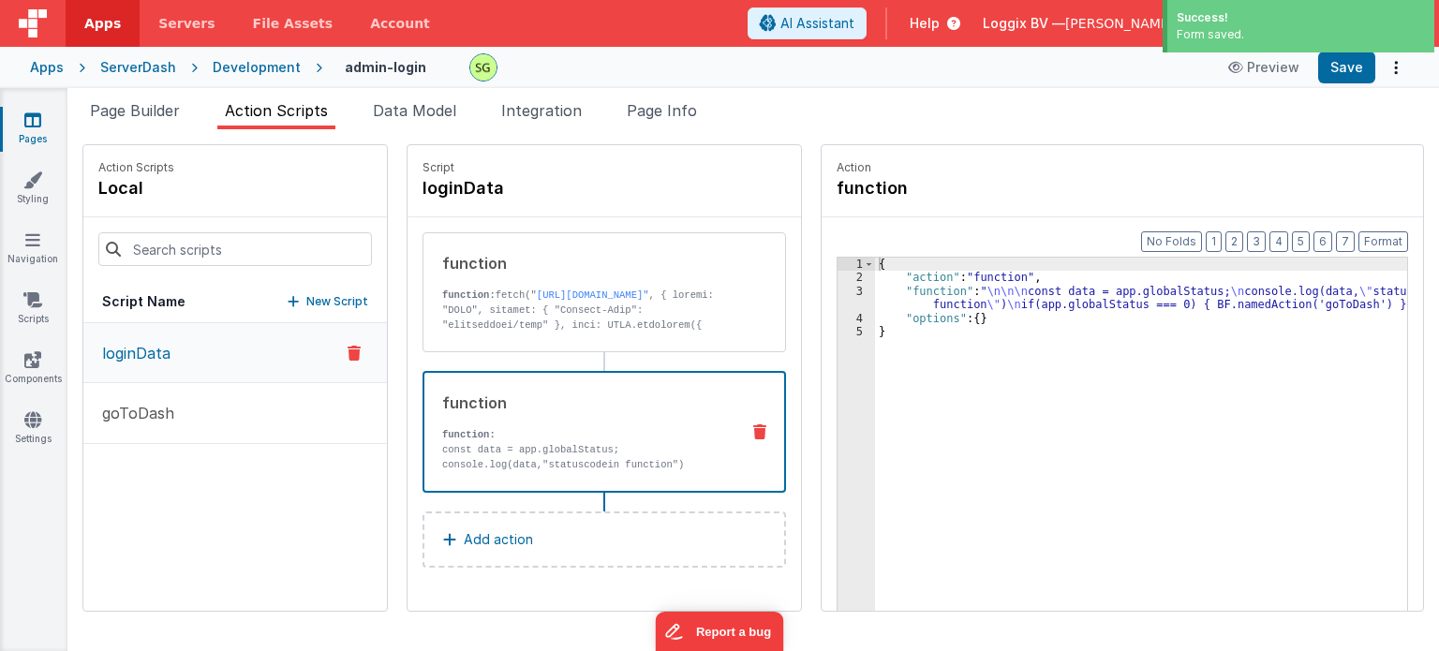
click at [586, 408] on div "function" at bounding box center [583, 403] width 282 height 22
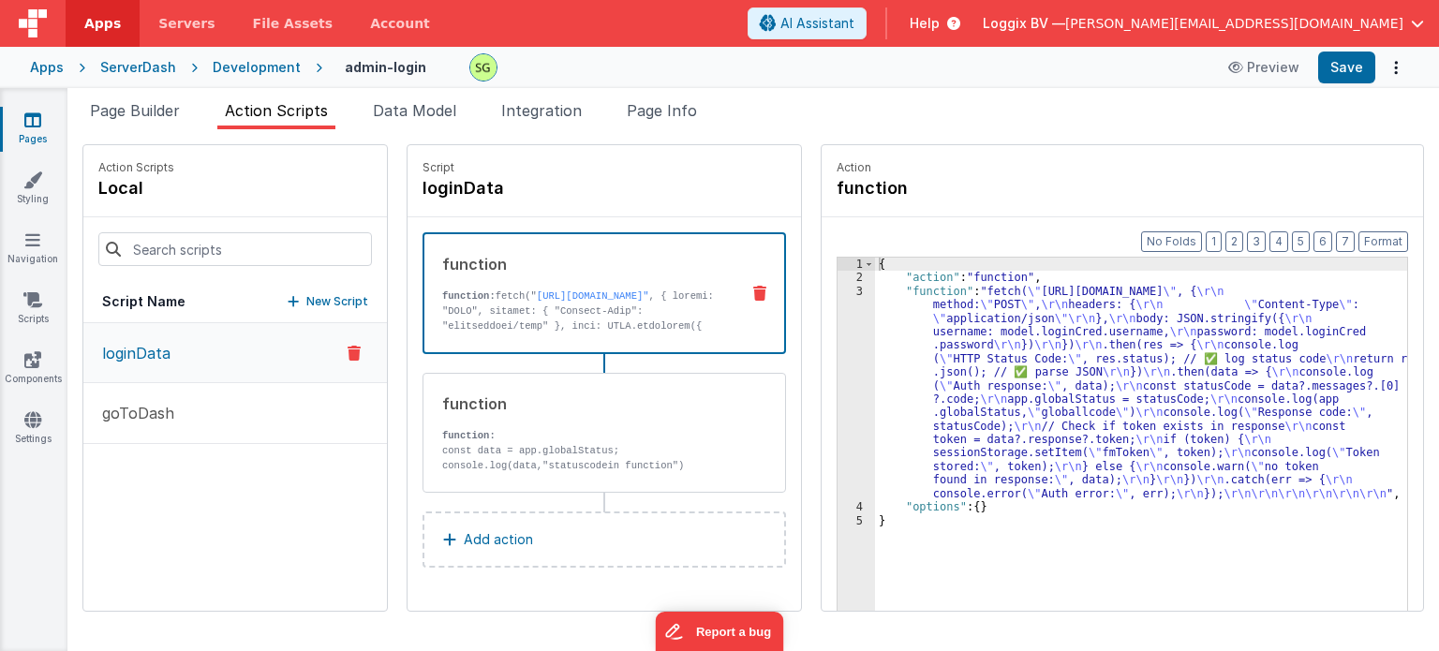
click at [544, 331] on p "function: fetch(" [URL][DOMAIN_NAME]"" at bounding box center [583, 439] width 282 height 300
click at [840, 291] on div "3" at bounding box center [856, 392] width 37 height 215
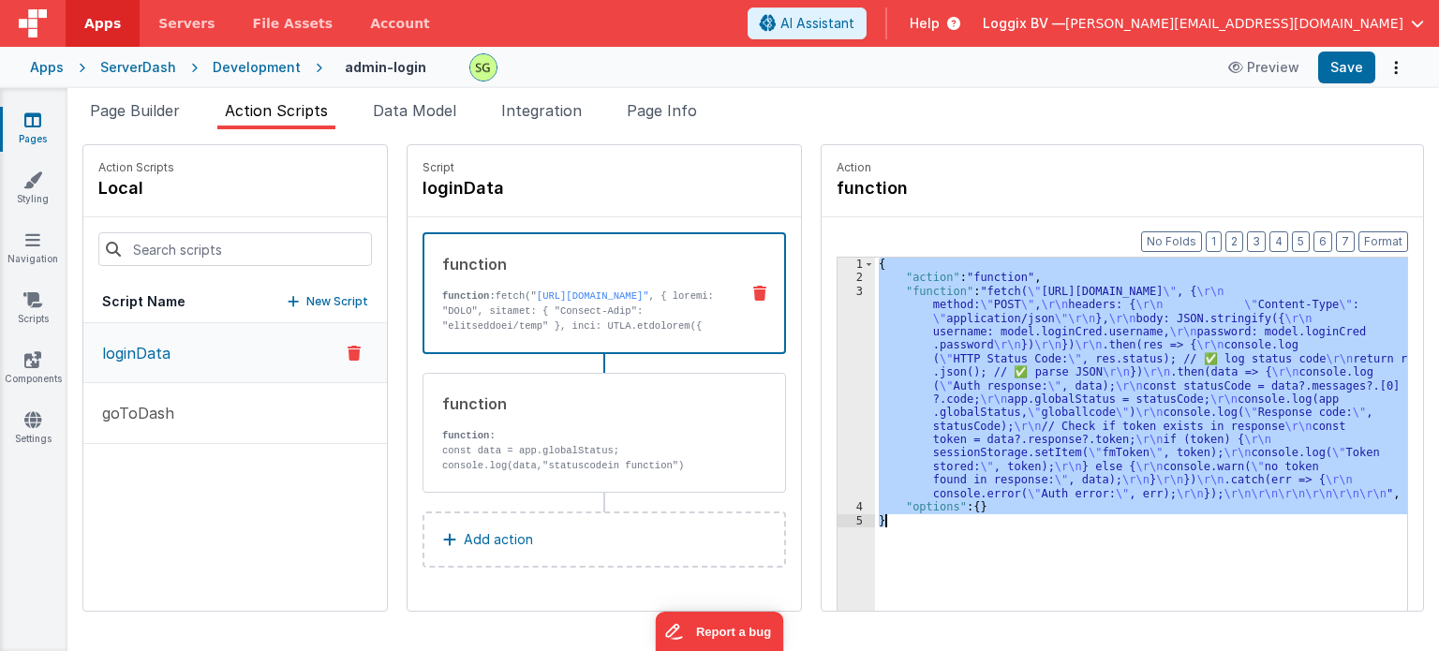
click at [840, 291] on div "3" at bounding box center [856, 392] width 37 height 215
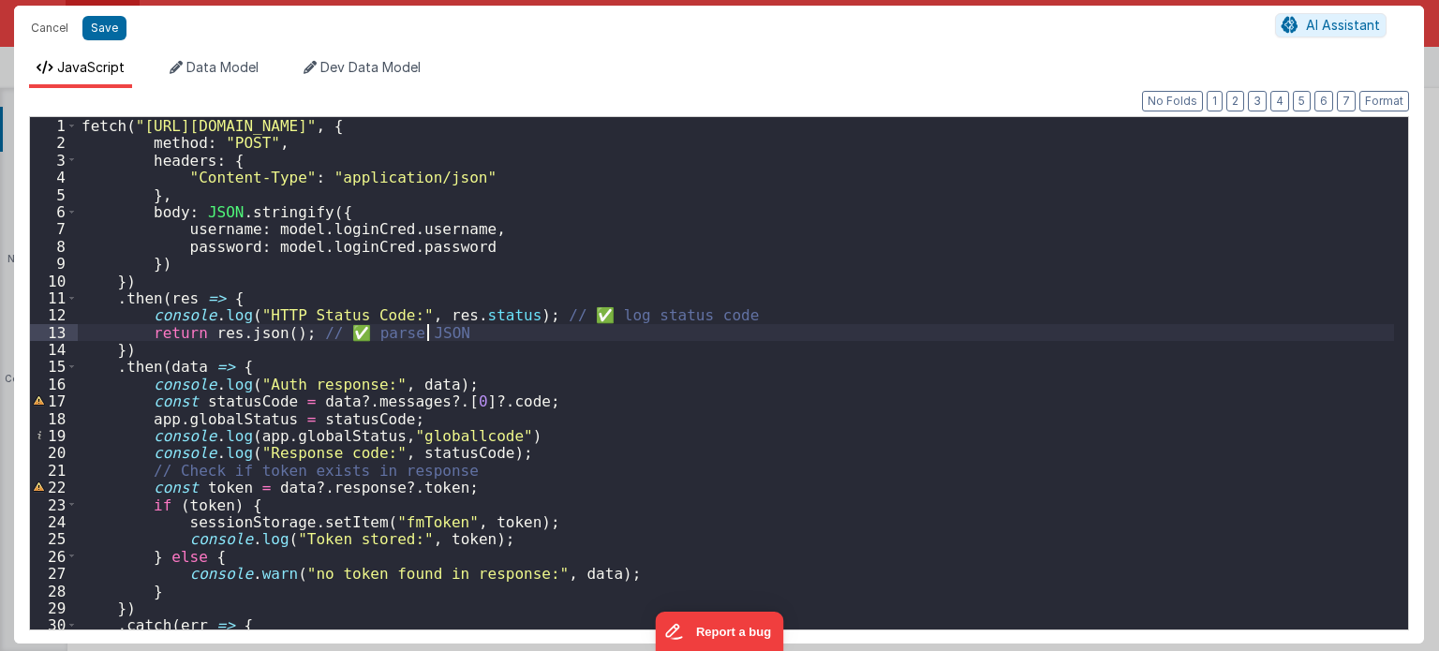
click at [821, 331] on div "fetch ( "[URL][DOMAIN_NAME]" , { method : "POST" , headers : { "Content-Type" :…" at bounding box center [736, 390] width 1317 height 546
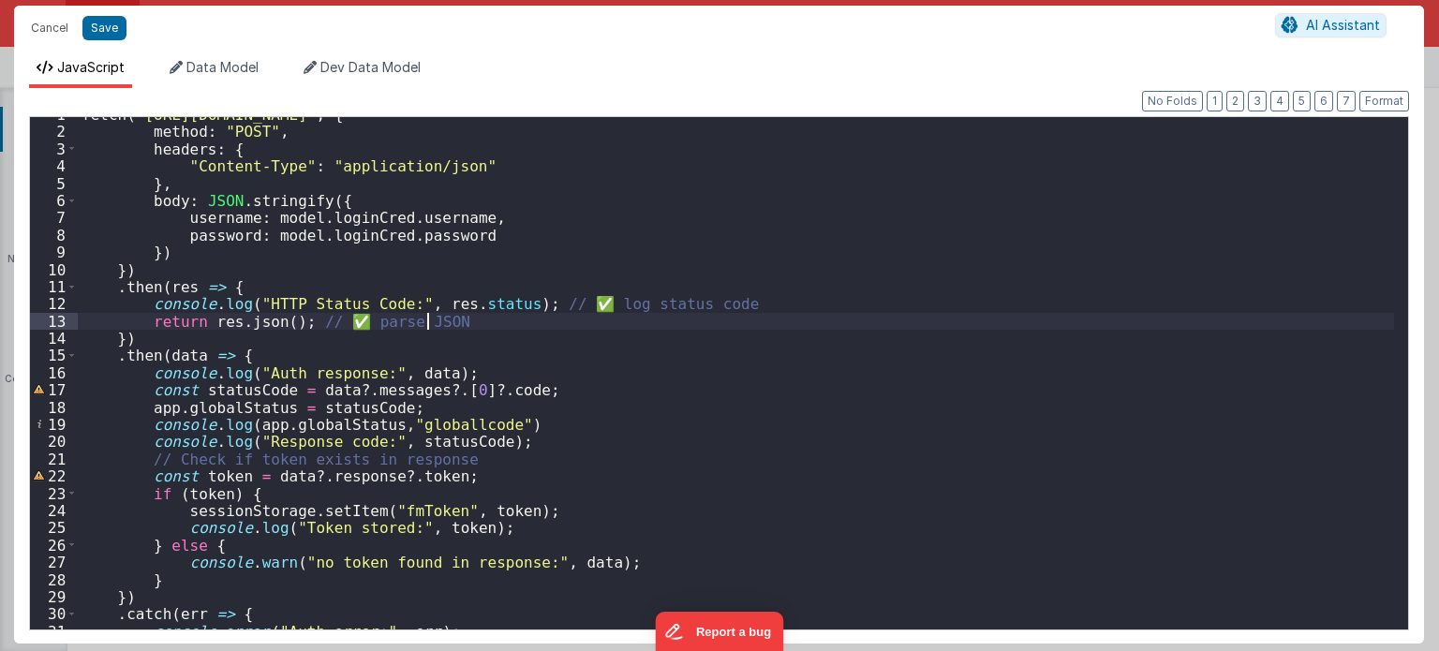
scroll to position [11, 0]
drag, startPoint x: 521, startPoint y: 304, endPoint x: 728, endPoint y: 303, distance: 207.0
click at [728, 303] on div "fetch ( "[URL][DOMAIN_NAME]" , { method : "POST" , headers : { "Content-Type" :…" at bounding box center [736, 379] width 1317 height 546
drag, startPoint x: 467, startPoint y: 329, endPoint x: 337, endPoint y: 320, distance: 129.6
click at [337, 320] on div "fetch ( "[URL][DOMAIN_NAME]" , { method : "POST" , headers : { "Content-Type" :…" at bounding box center [736, 379] width 1317 height 546
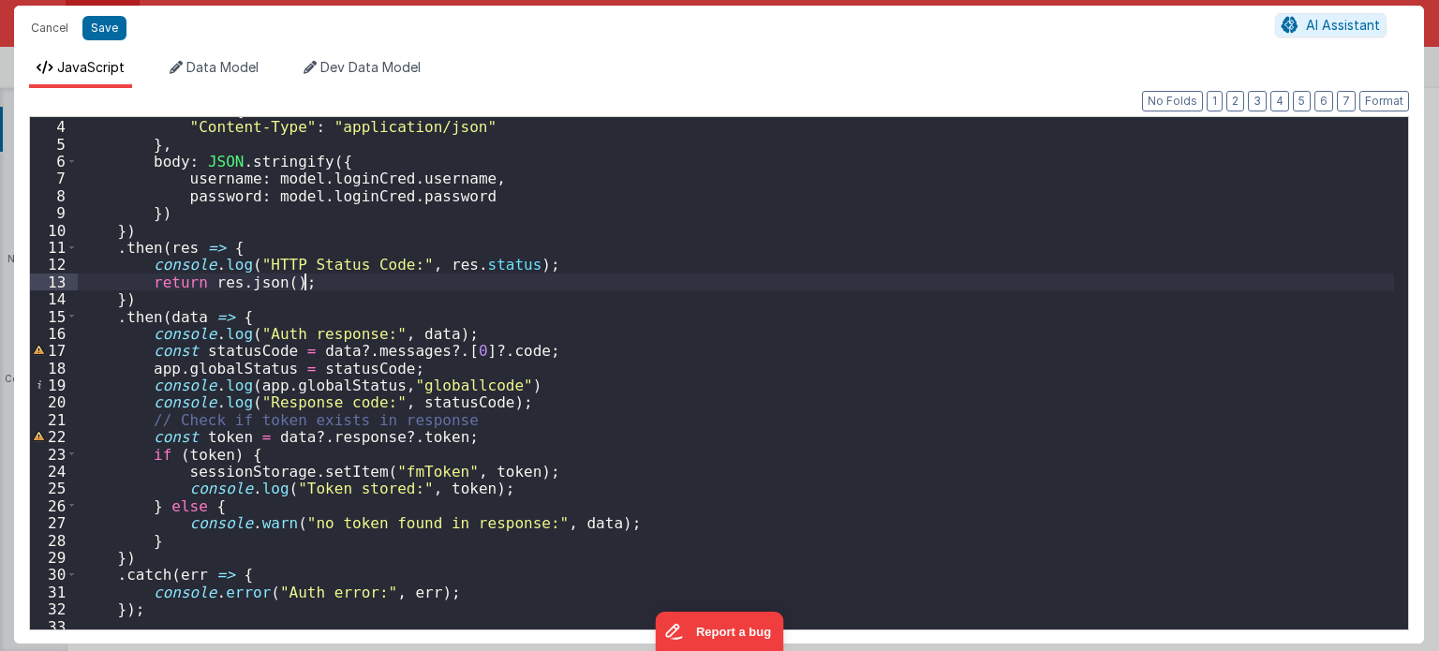
scroll to position [67, 0]
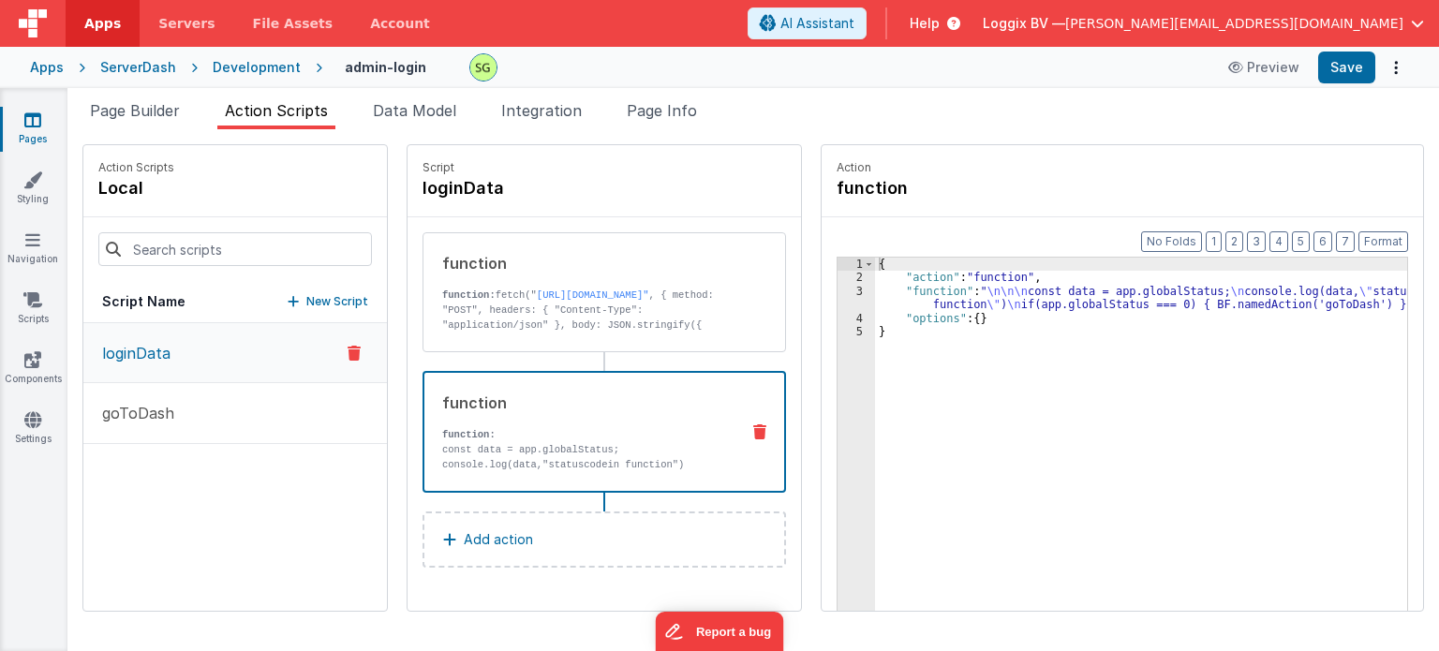
click at [548, 462] on p "const data = app.globalStatus; console.log(data,"statuscodein function") if(app…" at bounding box center [583, 472] width 282 height 60
click at [840, 291] on div "3" at bounding box center [856, 298] width 37 height 27
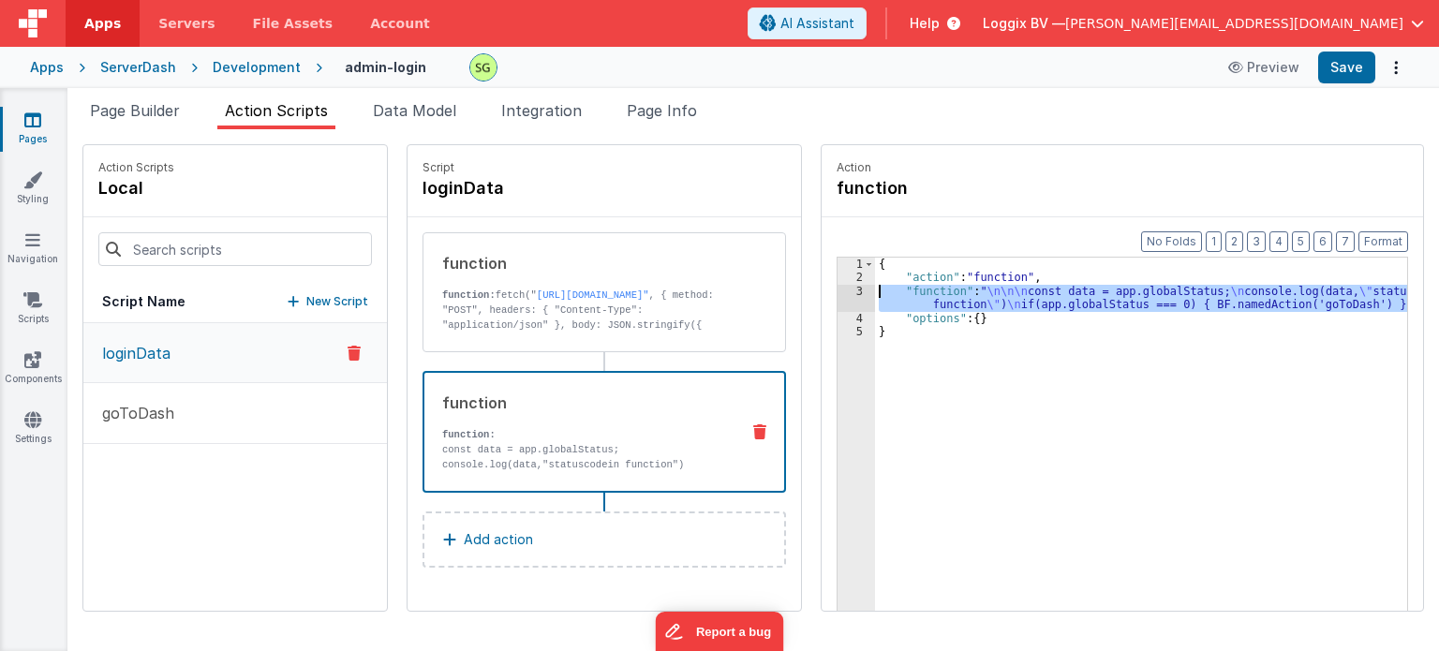
click at [840, 291] on div "3" at bounding box center [856, 298] width 37 height 27
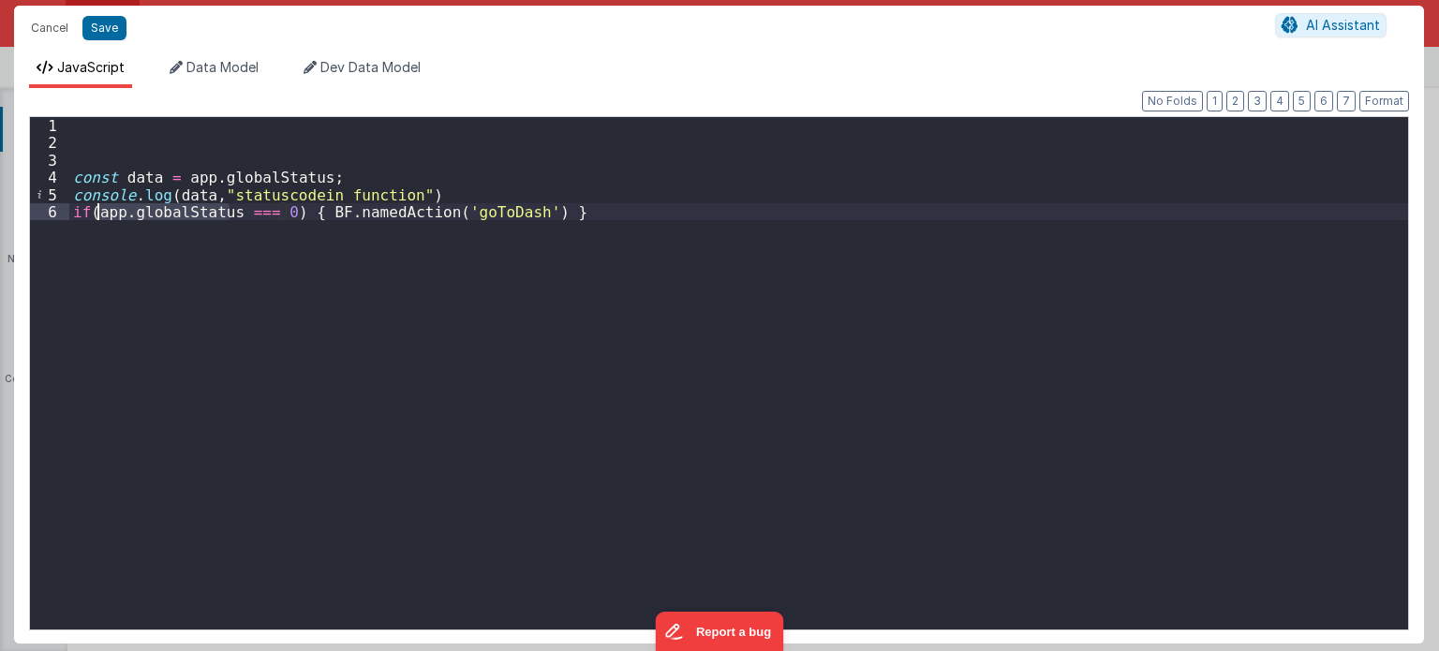
drag, startPoint x: 229, startPoint y: 216, endPoint x: 101, endPoint y: 209, distance: 127.6
click at [101, 209] on div "const data = app . globalStatus ; console . log ( data , "statuscodein function…" at bounding box center [739, 391] width 1340 height 548
click at [277, 322] on div "const data = app . globalStatus ; console . log ( data , "statuscodein function…" at bounding box center [739, 391] width 1340 height 548
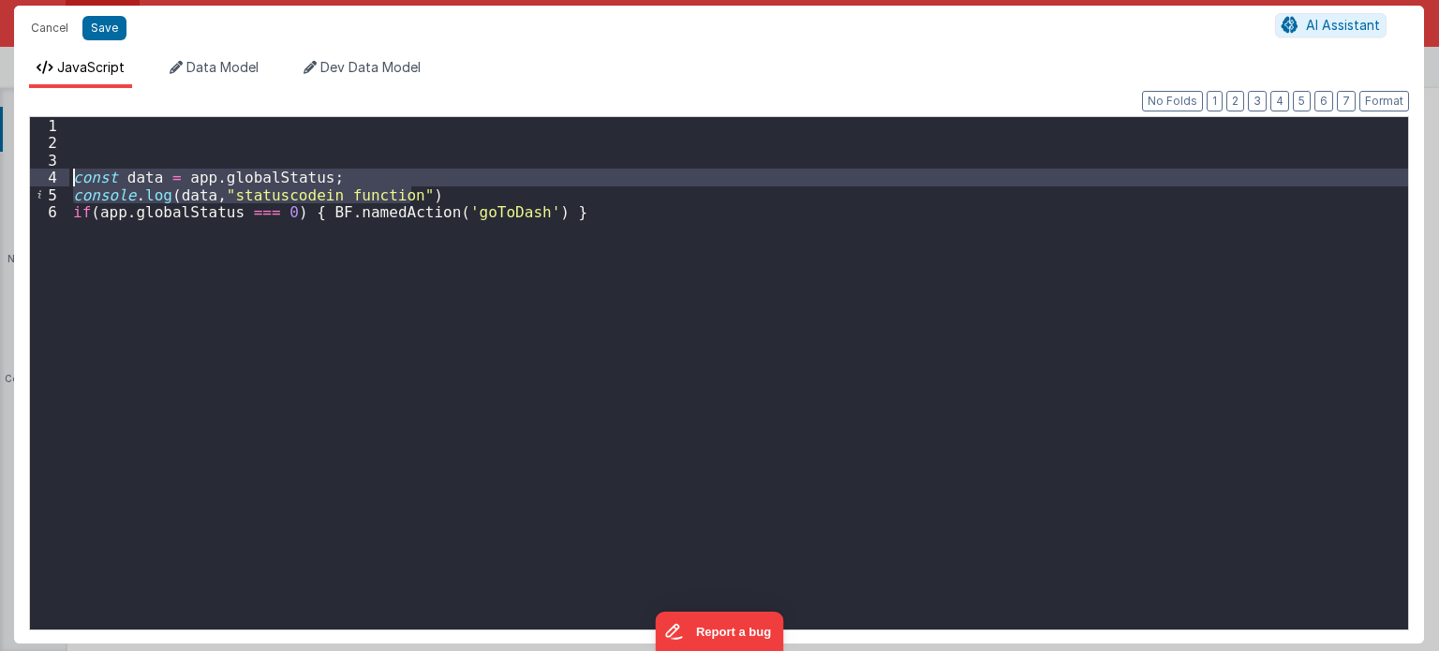
drag, startPoint x: 410, startPoint y: 190, endPoint x: 67, endPoint y: 176, distance: 343.2
click at [67, 176] on div "1 2 3 4 5 6 const data = app . globalStatus ; console . log ( data , "statuscod…" at bounding box center [719, 373] width 1380 height 514
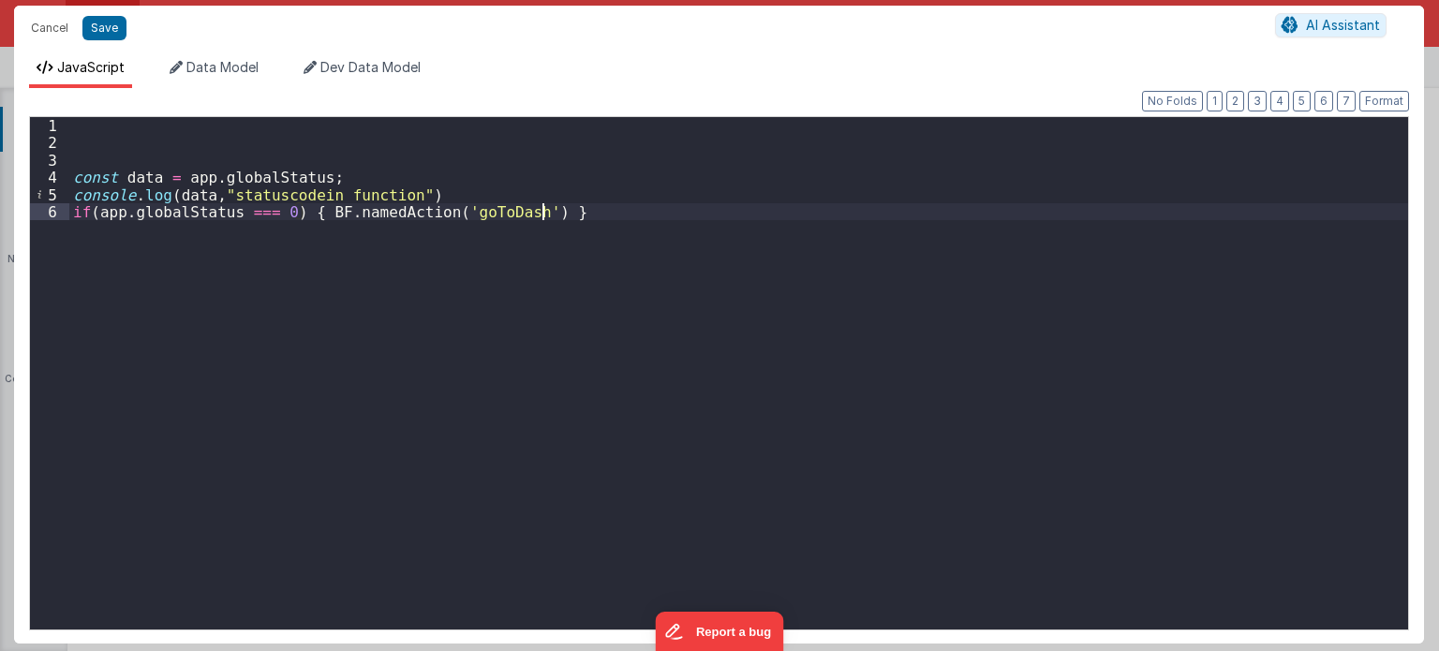
click at [159, 239] on div "const data = app . globalStatus ; console . log ( data , "statuscodein function…" at bounding box center [739, 391] width 1340 height 548
drag, startPoint x: 334, startPoint y: 175, endPoint x: 178, endPoint y: 174, distance: 155.5
click at [178, 174] on div "const data = app . globalStatus ; console . log ( data , "statuscodein function…" at bounding box center [739, 391] width 1340 height 548
click at [178, 174] on div "const data = app . globalStatus ; console . log ( data , "statuscodein function…" at bounding box center [738, 373] width 1339 height 512
click at [178, 174] on div "const data = app . globalStatus ; console . log ( data , "statuscodein function…" at bounding box center [739, 391] width 1340 height 548
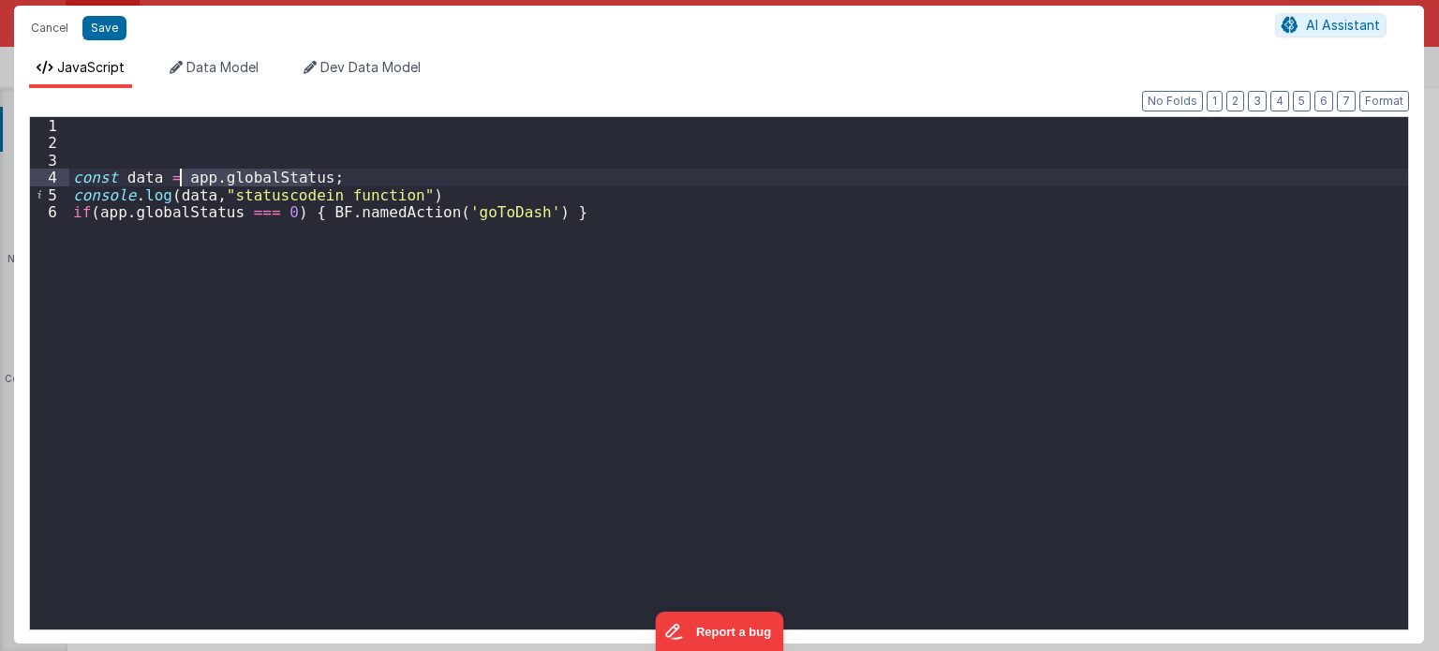
drag, startPoint x: 309, startPoint y: 175, endPoint x: 183, endPoint y: 169, distance: 126.6
click at [183, 169] on div "const data = app . globalStatus ; console . log ( data , "statuscodein function…" at bounding box center [739, 391] width 1340 height 548
click at [185, 196] on div "const data = ; console . log ( data , "statuscodein function" ) if ( app . glob…" at bounding box center [739, 391] width 1340 height 548
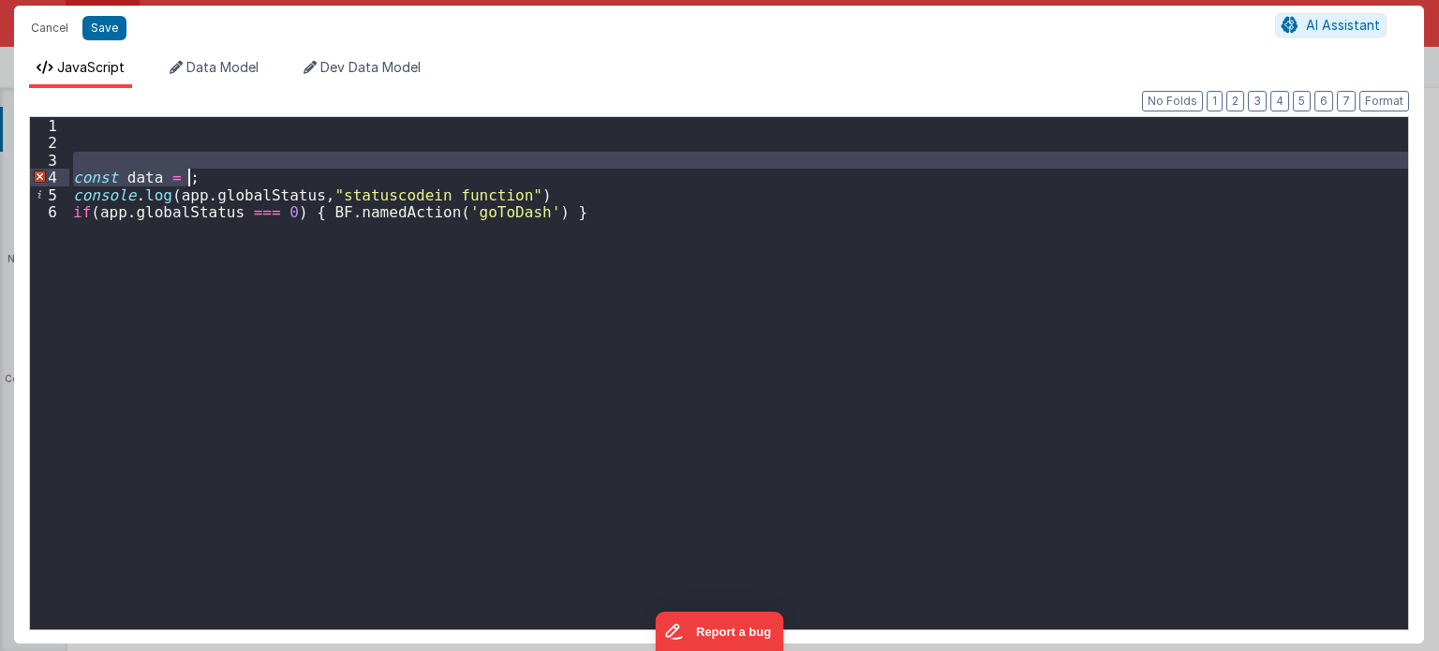
drag, startPoint x: 218, startPoint y: 166, endPoint x: 232, endPoint y: 175, distance: 16.9
click at [232, 175] on div "const data = ; console . log ( app . globalStatus , "statuscodein function" ) i…" at bounding box center [739, 391] width 1340 height 548
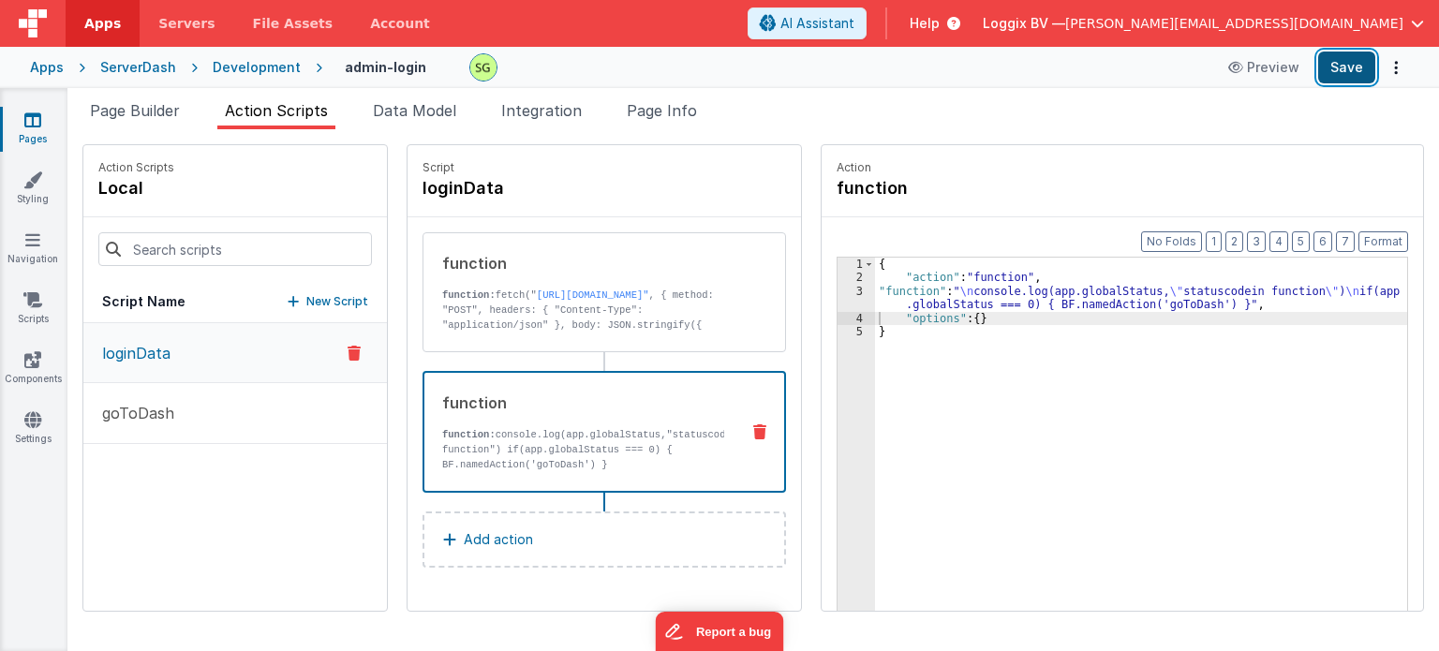
click at [1330, 74] on button "Save" at bounding box center [1346, 68] width 57 height 32
click at [649, 301] on link "[URL][DOMAIN_NAME]"" at bounding box center [593, 294] width 112 height 11
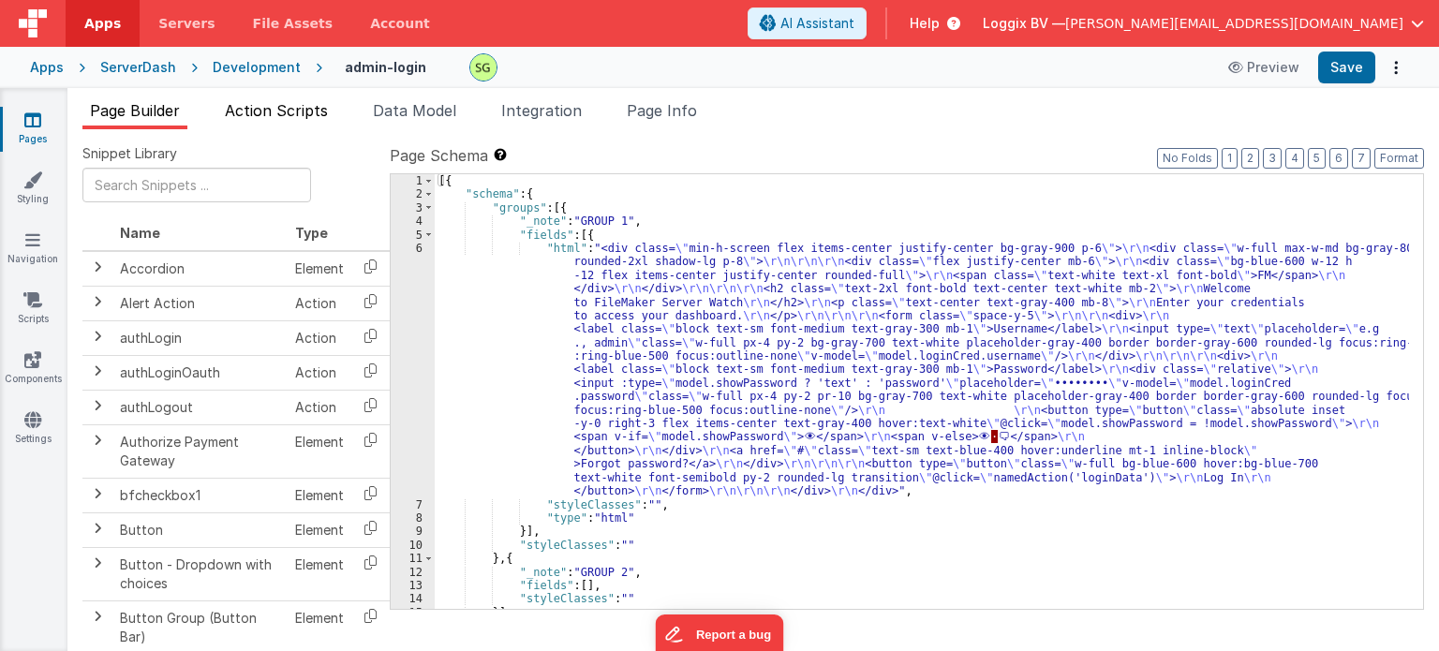
click at [287, 115] on span "Action Scripts" at bounding box center [276, 110] width 103 height 19
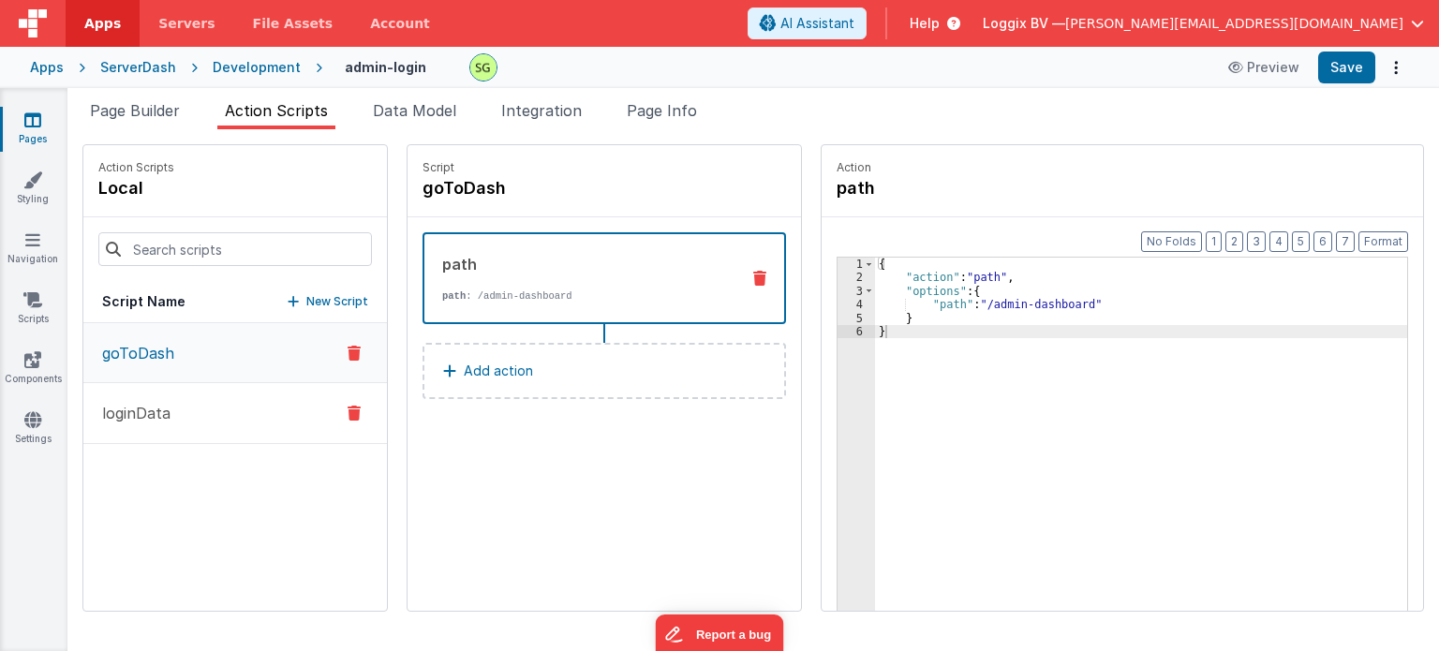
click at [188, 422] on button "loginData" at bounding box center [235, 413] width 304 height 61
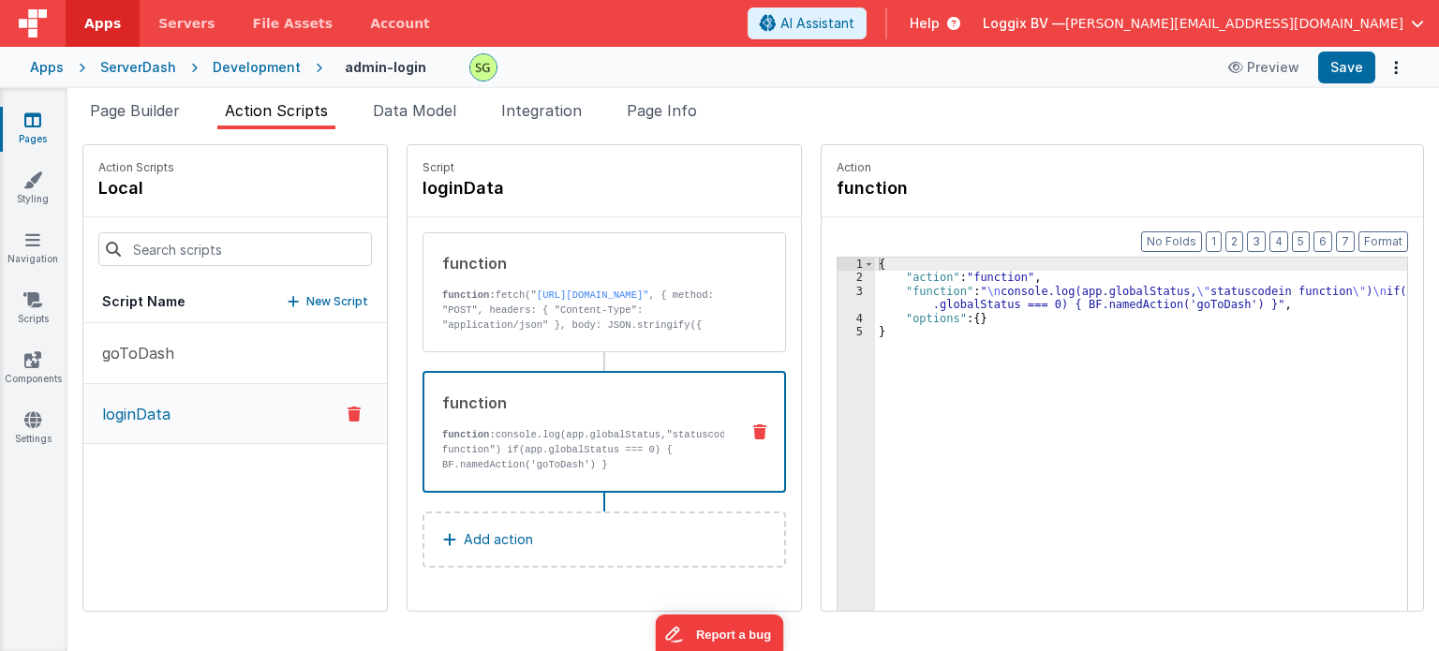
click at [446, 436] on p "function: console.log(app.globalStatus,"statuscodein function") if(app.globalSt…" at bounding box center [583, 449] width 282 height 45
click at [156, 328] on button "goToDash" at bounding box center [235, 353] width 304 height 61
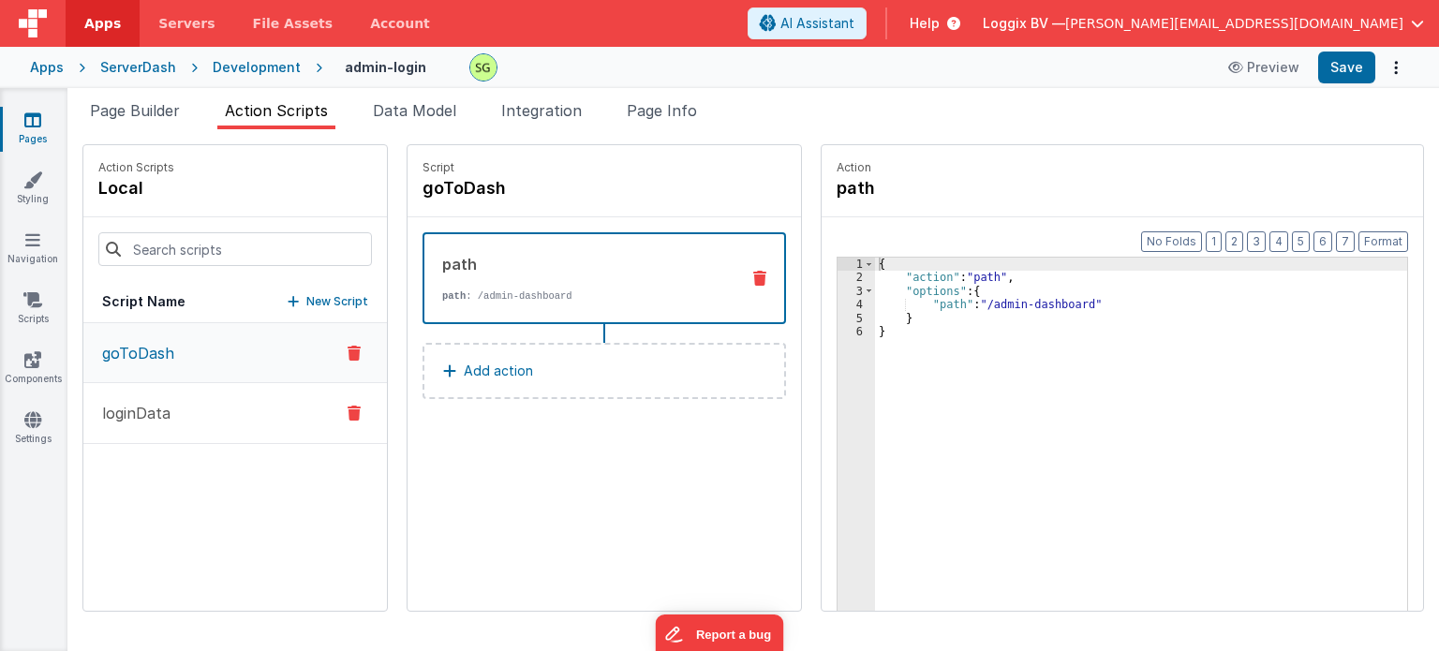
click at [199, 404] on button "loginData" at bounding box center [235, 413] width 304 height 61
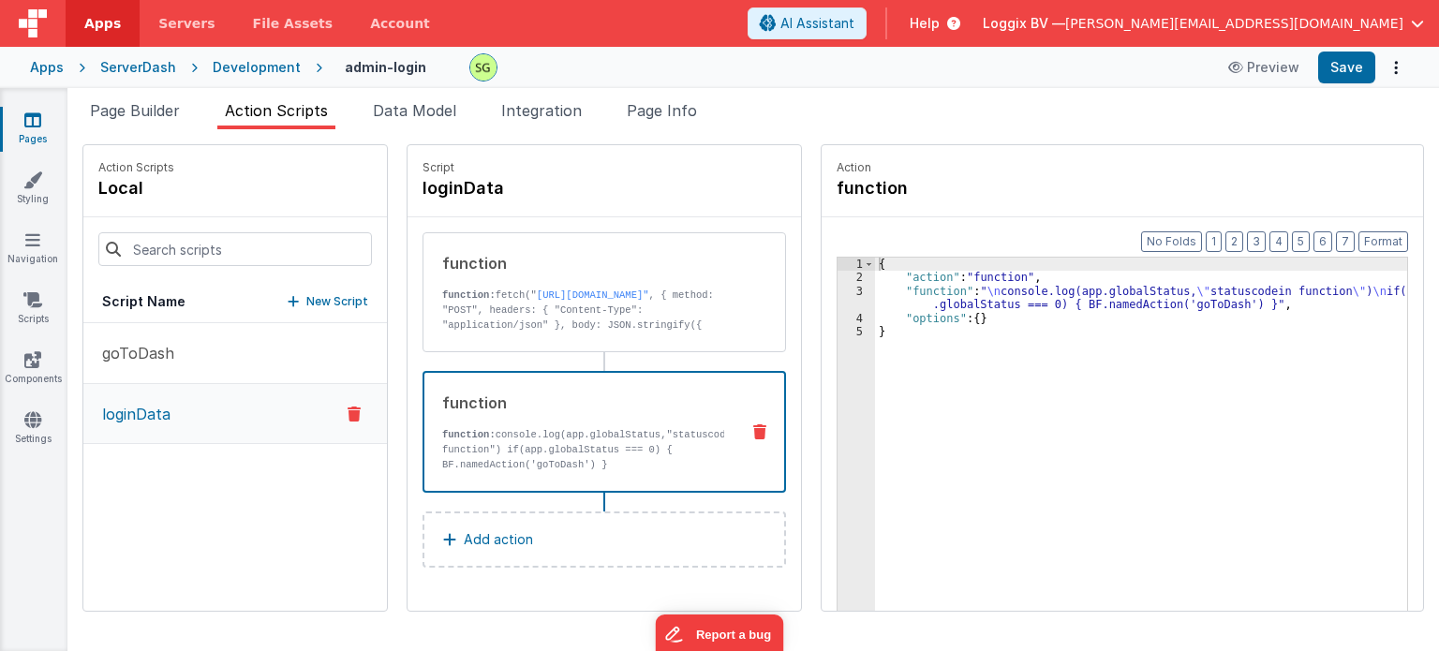
click at [655, 439] on p "function: console.log(app.globalStatus,"statuscodein function") if(app.globalSt…" at bounding box center [583, 449] width 282 height 45
click at [839, 291] on div "3" at bounding box center [856, 298] width 37 height 27
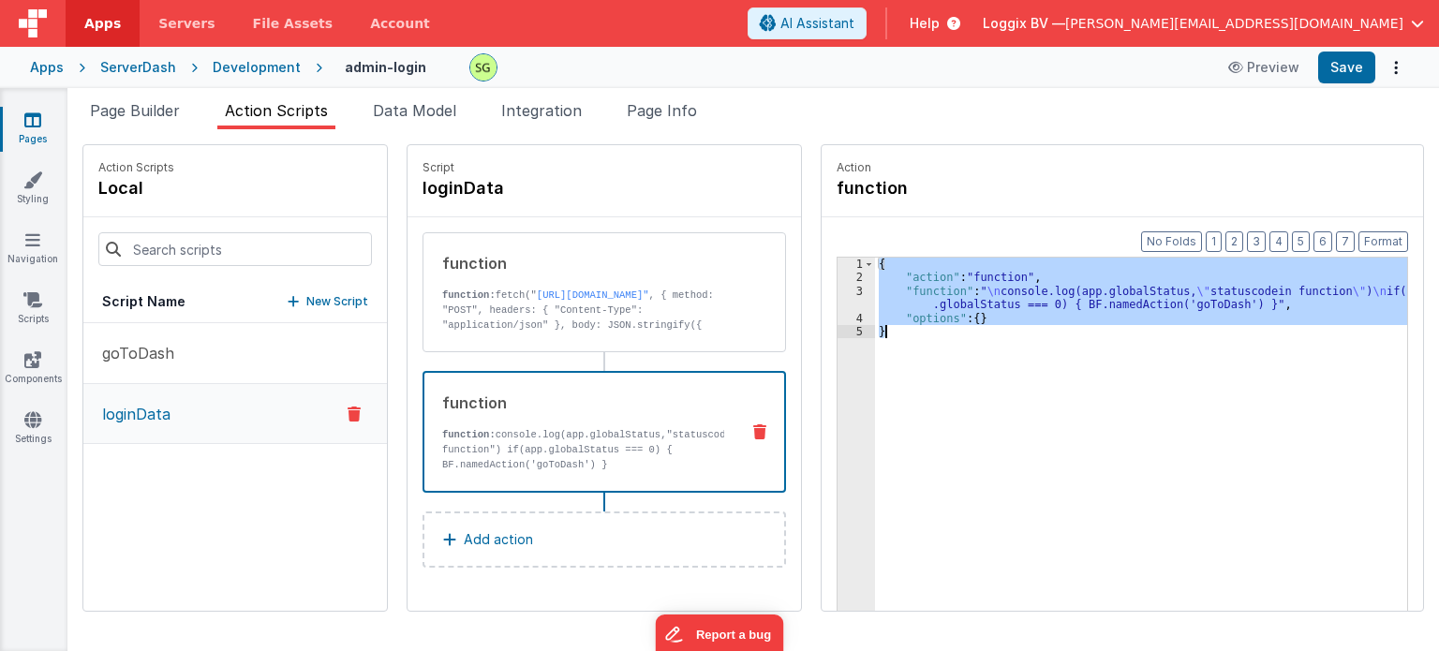
click at [839, 291] on div "3" at bounding box center [856, 298] width 37 height 27
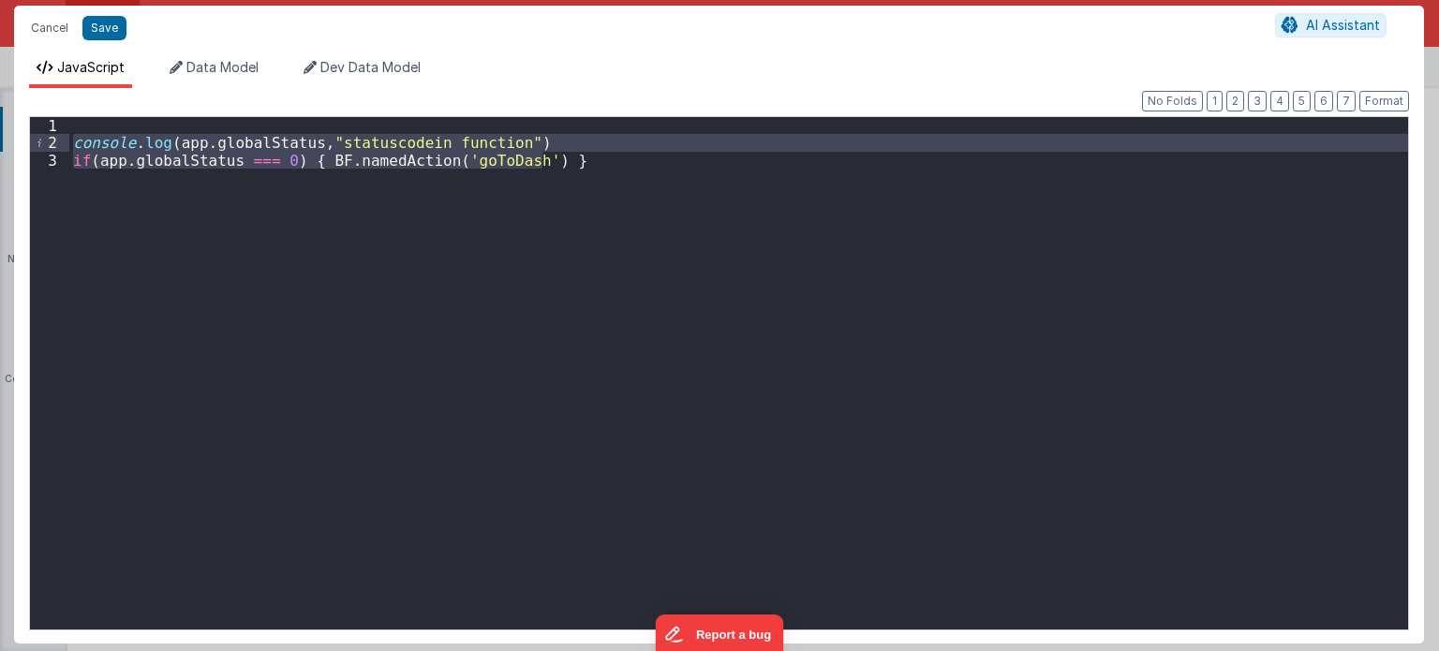
drag, startPoint x: 565, startPoint y: 161, endPoint x: 16, endPoint y: 146, distance: 549.2
click at [16, 146] on div "Format 7 6 5 4 3 2 1 No Folds 1 2 3 console . log ( app . globalStatus , "statu…" at bounding box center [719, 366] width 1410 height 556
click at [577, 175] on div "console . log ( app . globalStatus , "statuscodein function" ) if ( app . globa…" at bounding box center [738, 373] width 1339 height 512
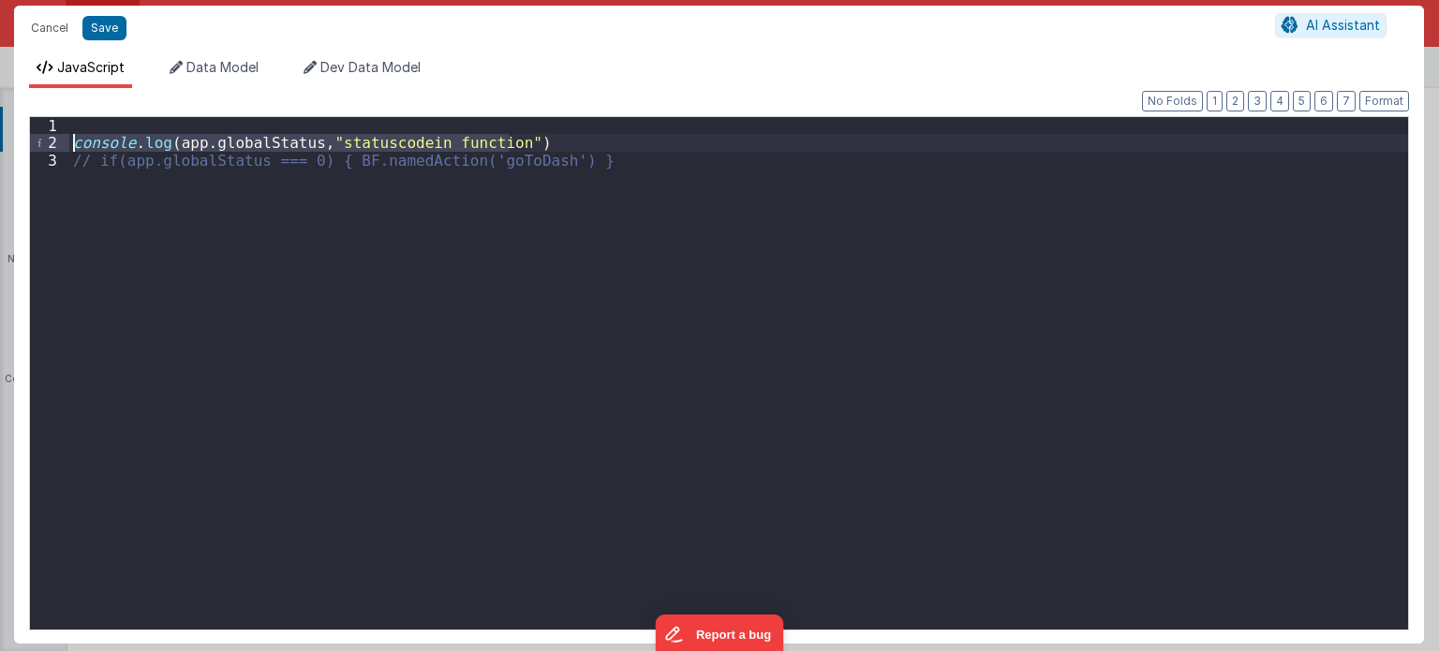
drag, startPoint x: 525, startPoint y: 142, endPoint x: 60, endPoint y: 144, distance: 464.7
click at [60, 144] on div "1 2 3 console . log ( app . globalStatus , "statuscodein function" ) // if(app.…" at bounding box center [719, 373] width 1380 height 514
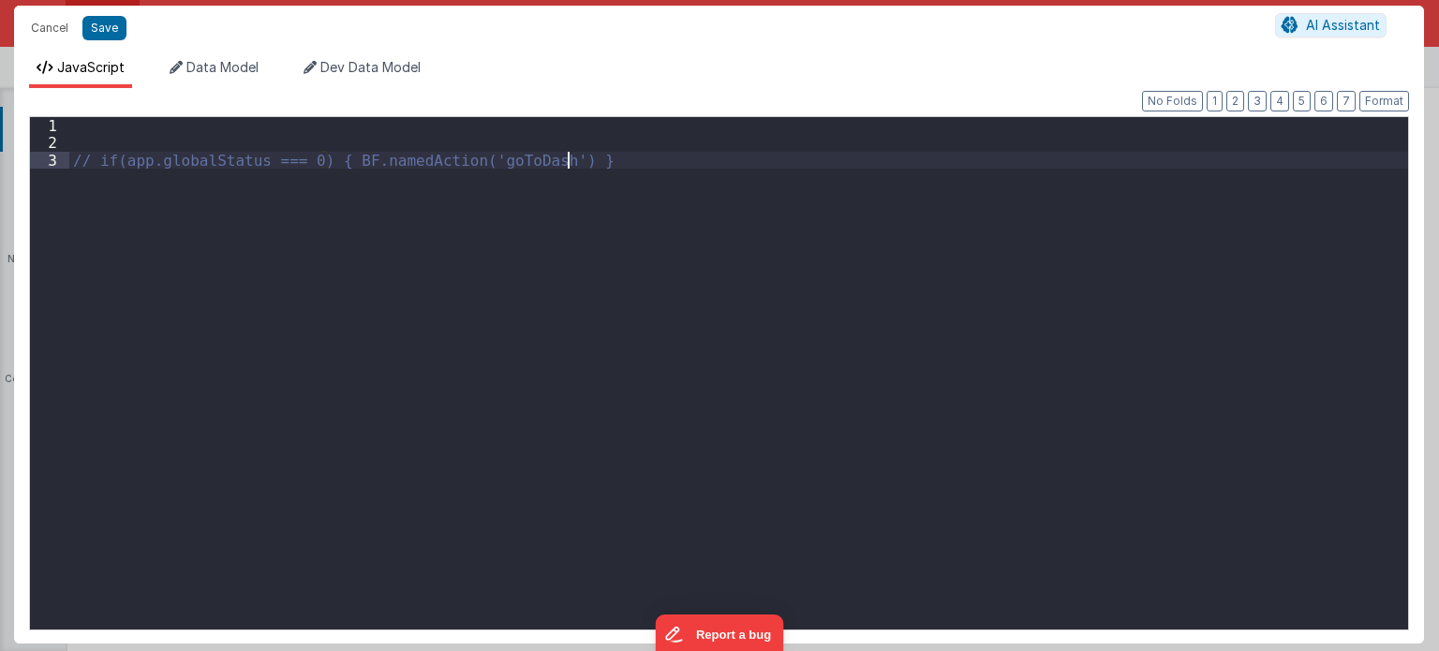
click at [92, 190] on div "// if(app.globalStatus === 0) { BF.namedAction('goToDash') }" at bounding box center [739, 391] width 1340 height 548
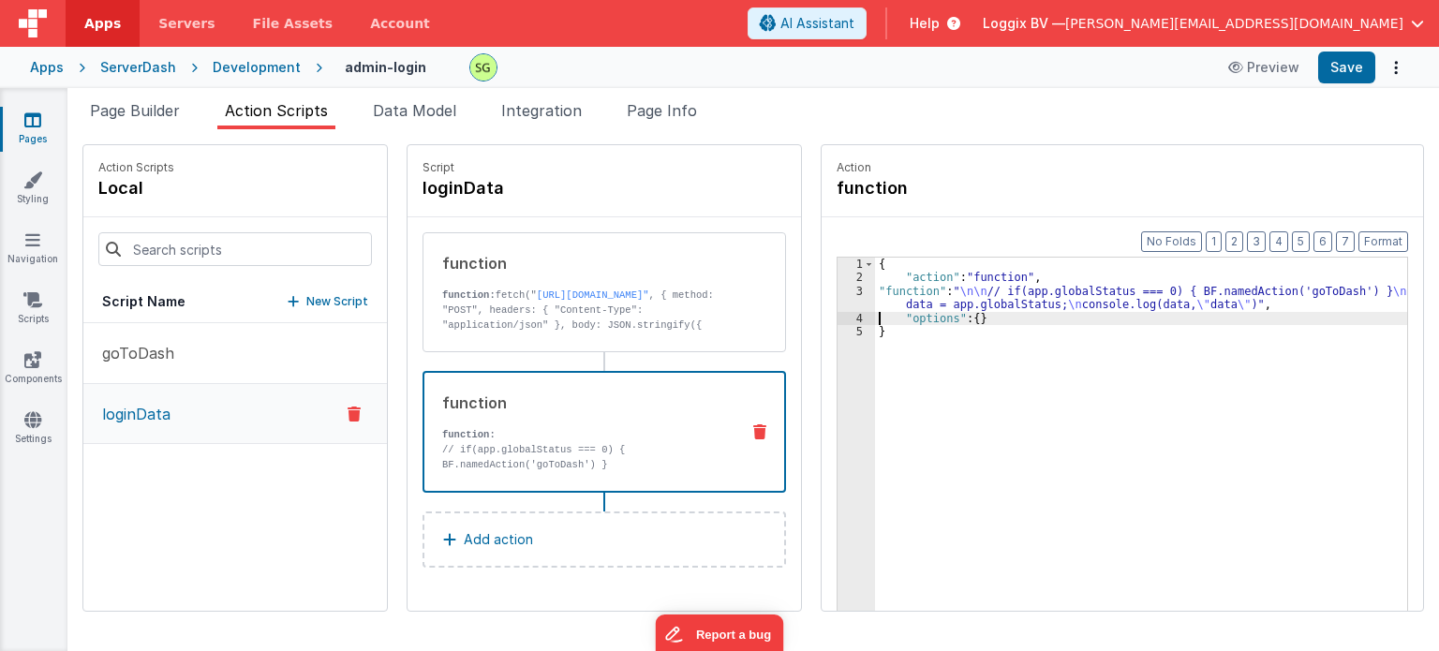
click at [839, 289] on div "3" at bounding box center [856, 298] width 37 height 27
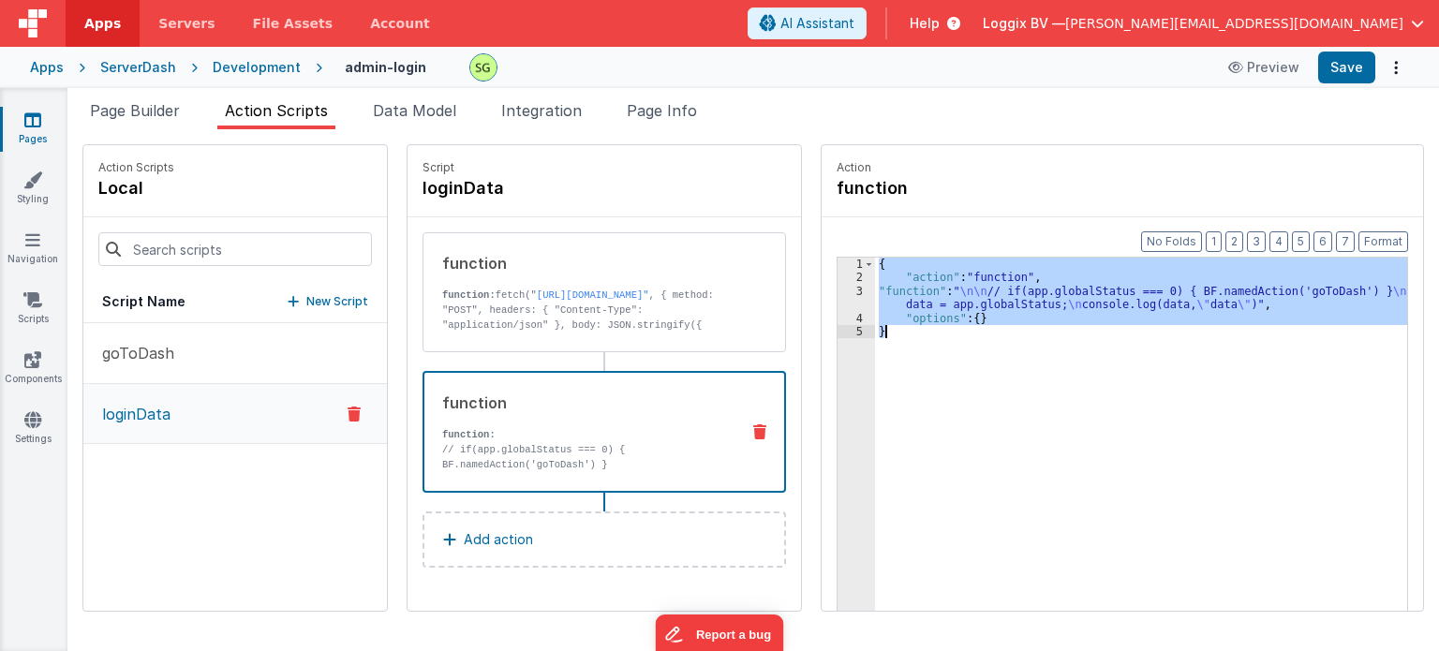
click at [839, 289] on div "3" at bounding box center [856, 298] width 37 height 27
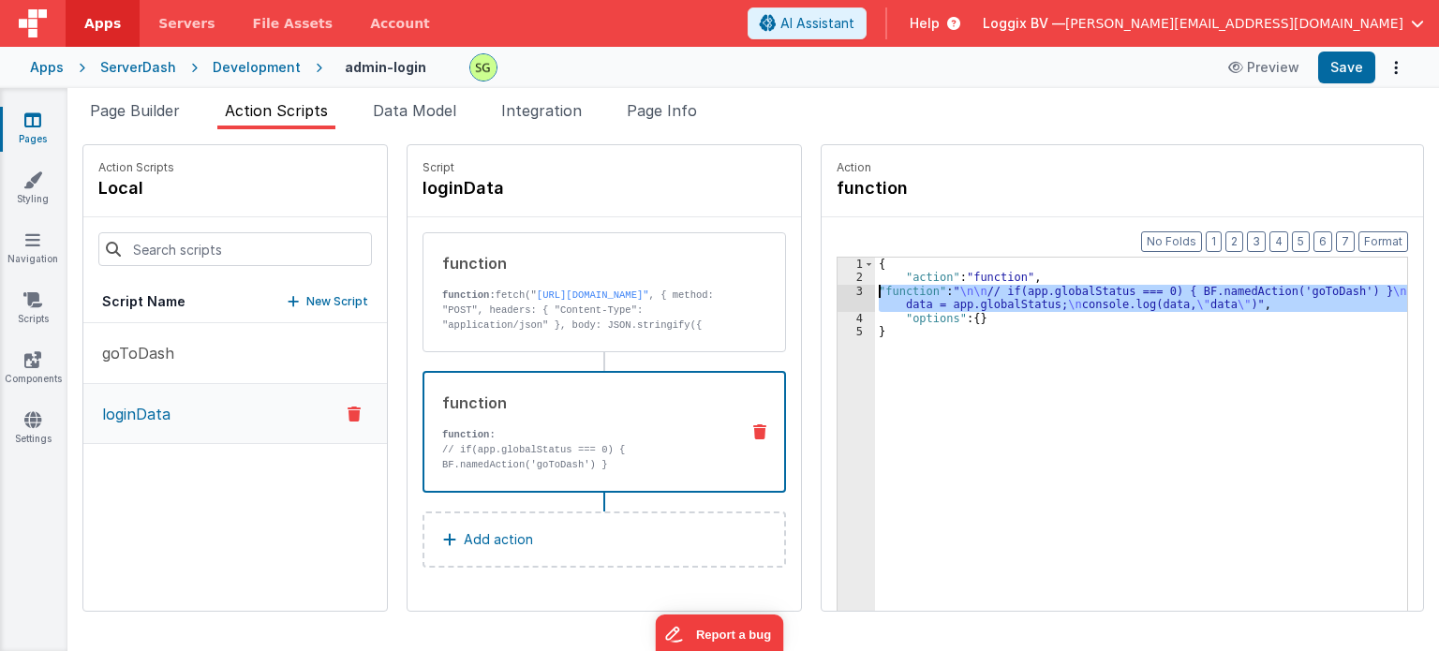
click at [839, 289] on div "3" at bounding box center [856, 298] width 37 height 27
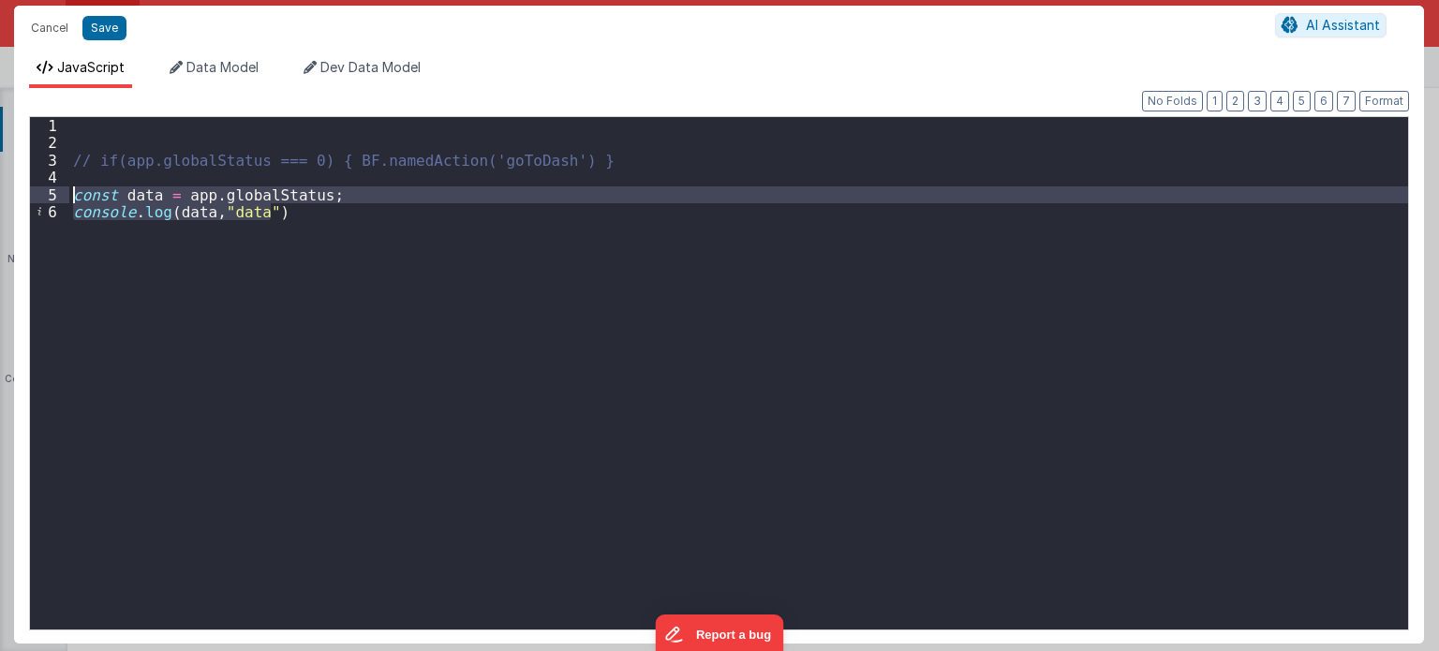
drag, startPoint x: 307, startPoint y: 204, endPoint x: 57, endPoint y: 198, distance: 250.2
click at [57, 198] on div "1 2 3 4 5 6 // if(app.globalStatus === 0) { BF.namedAction('goToDash') } const …" at bounding box center [719, 373] width 1380 height 514
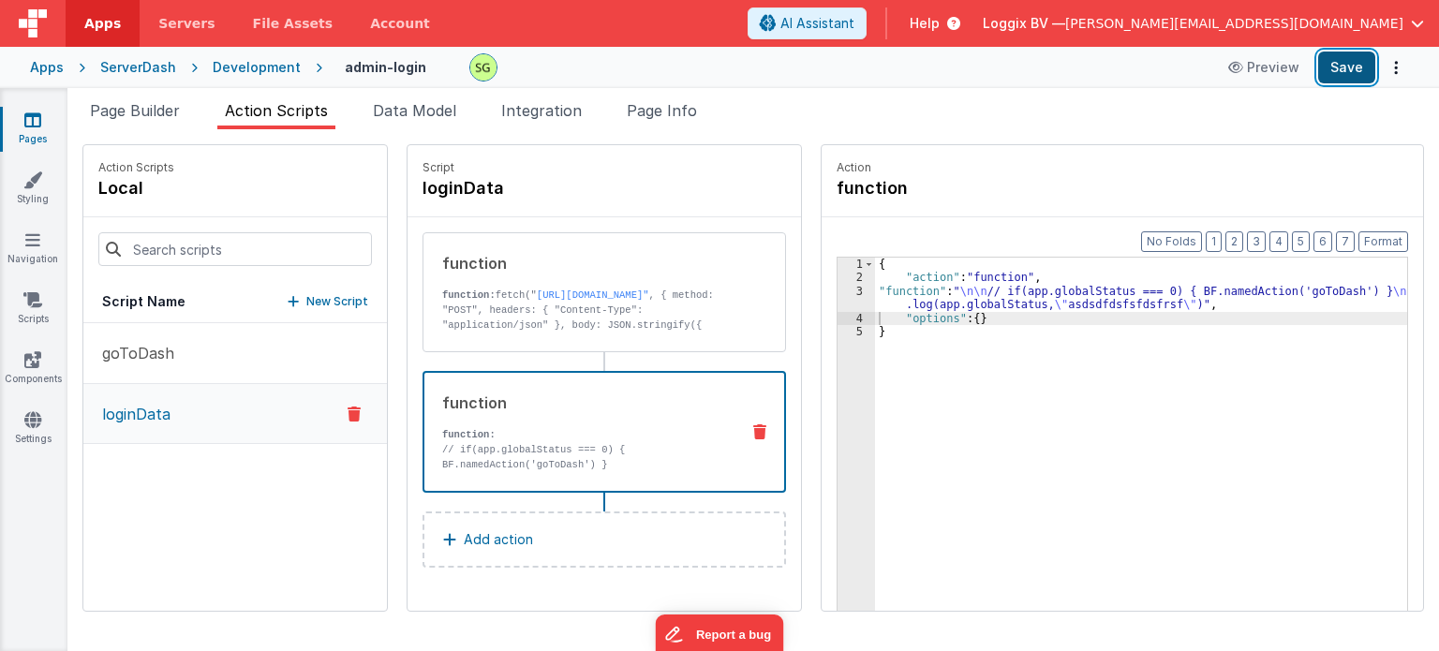
click at [1360, 61] on button "Save" at bounding box center [1346, 68] width 57 height 32
click at [843, 289] on div "3" at bounding box center [856, 298] width 37 height 27
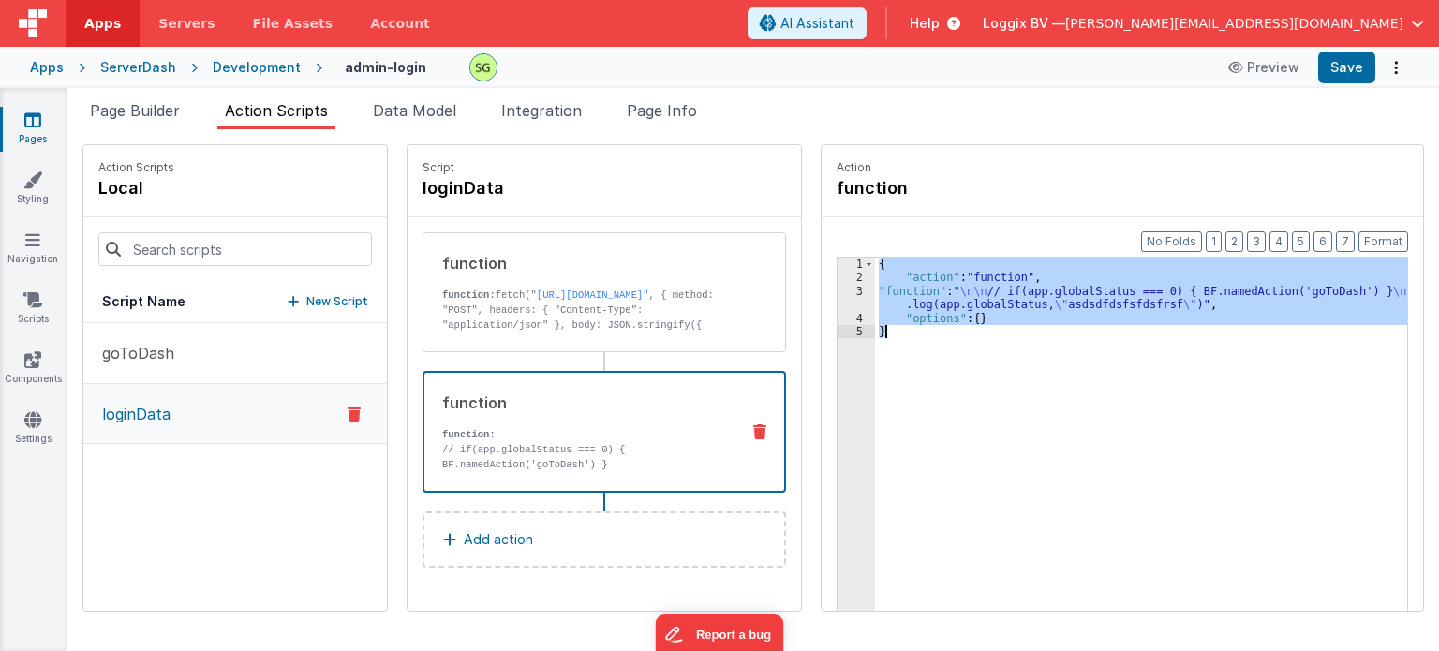
click at [843, 289] on div "3" at bounding box center [856, 298] width 37 height 27
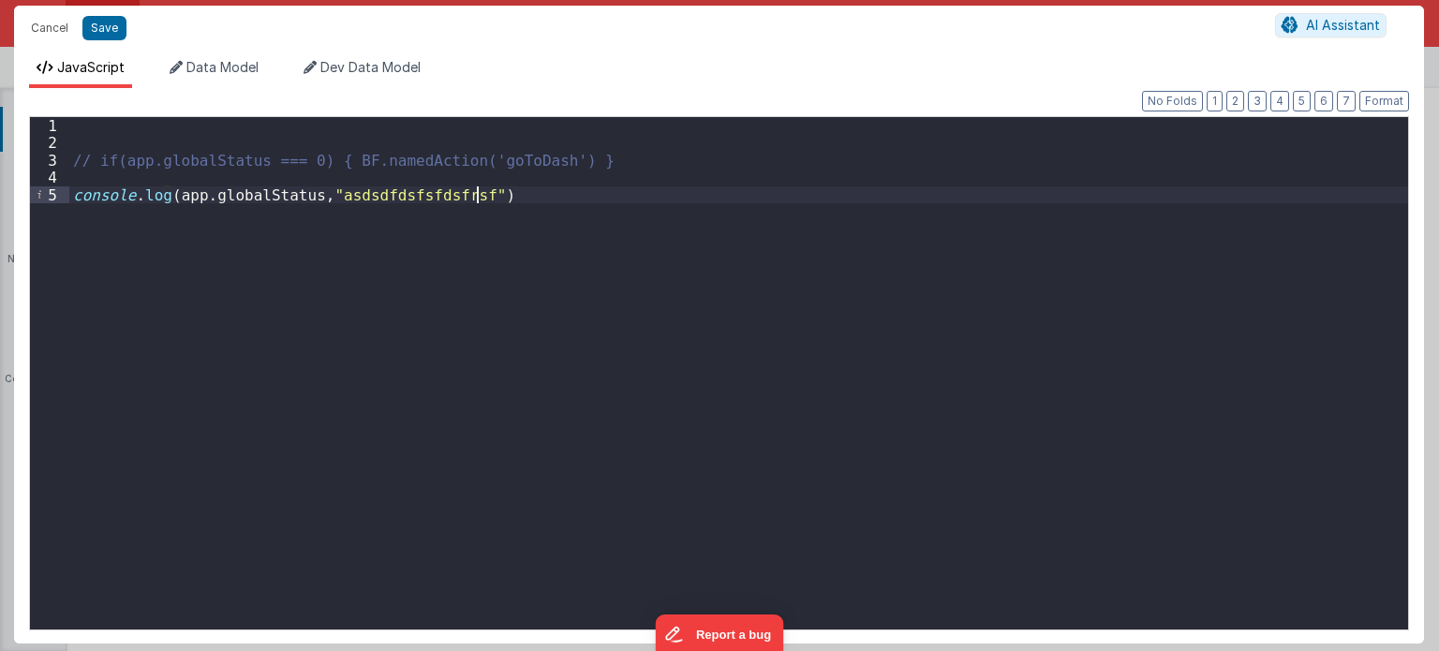
click at [506, 205] on div "// if(app.globalStatus === 0) { BF.namedAction('goToDash') } console . log ( ap…" at bounding box center [739, 391] width 1340 height 548
click at [540, 204] on div "// if(app.globalStatus === 0) { BF.namedAction('goToDash') } console . log ( ap…" at bounding box center [739, 391] width 1340 height 548
drag, startPoint x: 493, startPoint y: 200, endPoint x: 33, endPoint y: 198, distance: 460.0
click at [33, 198] on div "1 2 3 4 5 // if(app.globalStatus === 0) { BF.namedAction('goToDash') } console …" at bounding box center [719, 373] width 1380 height 514
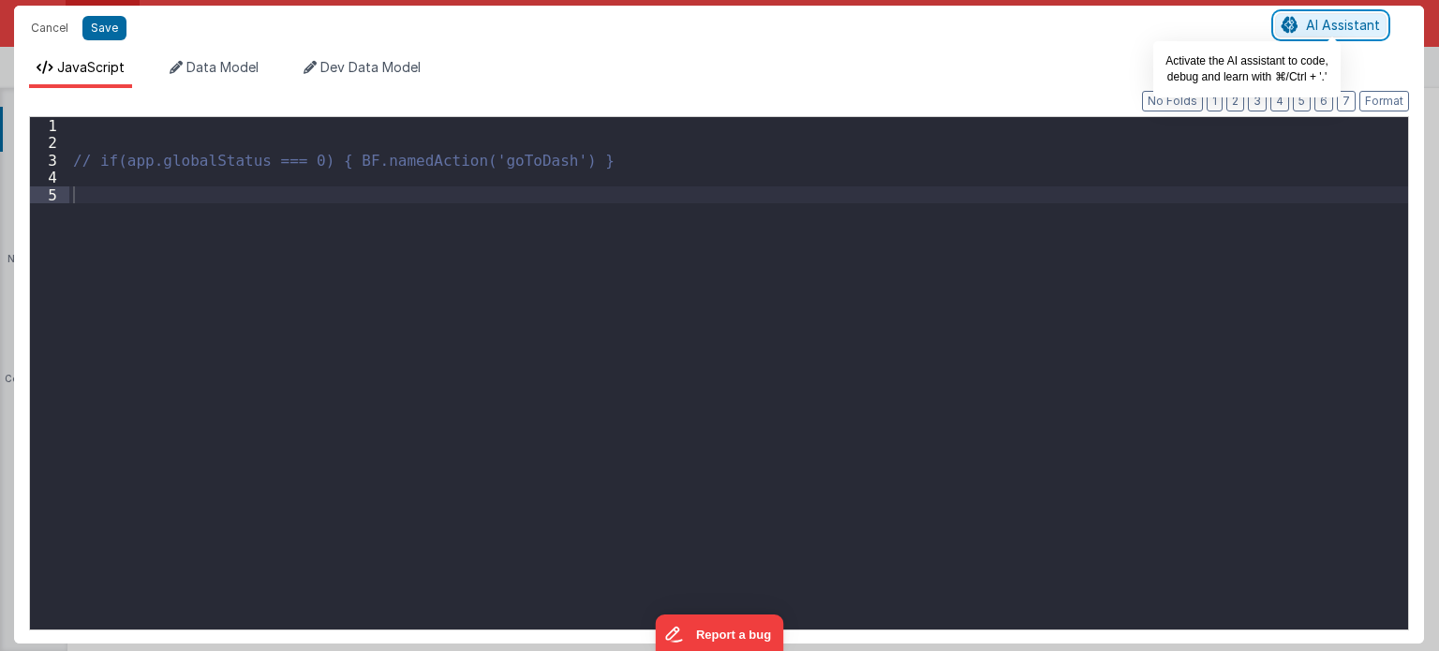
click at [1327, 25] on span "AI Assistant" at bounding box center [1343, 25] width 74 height 16
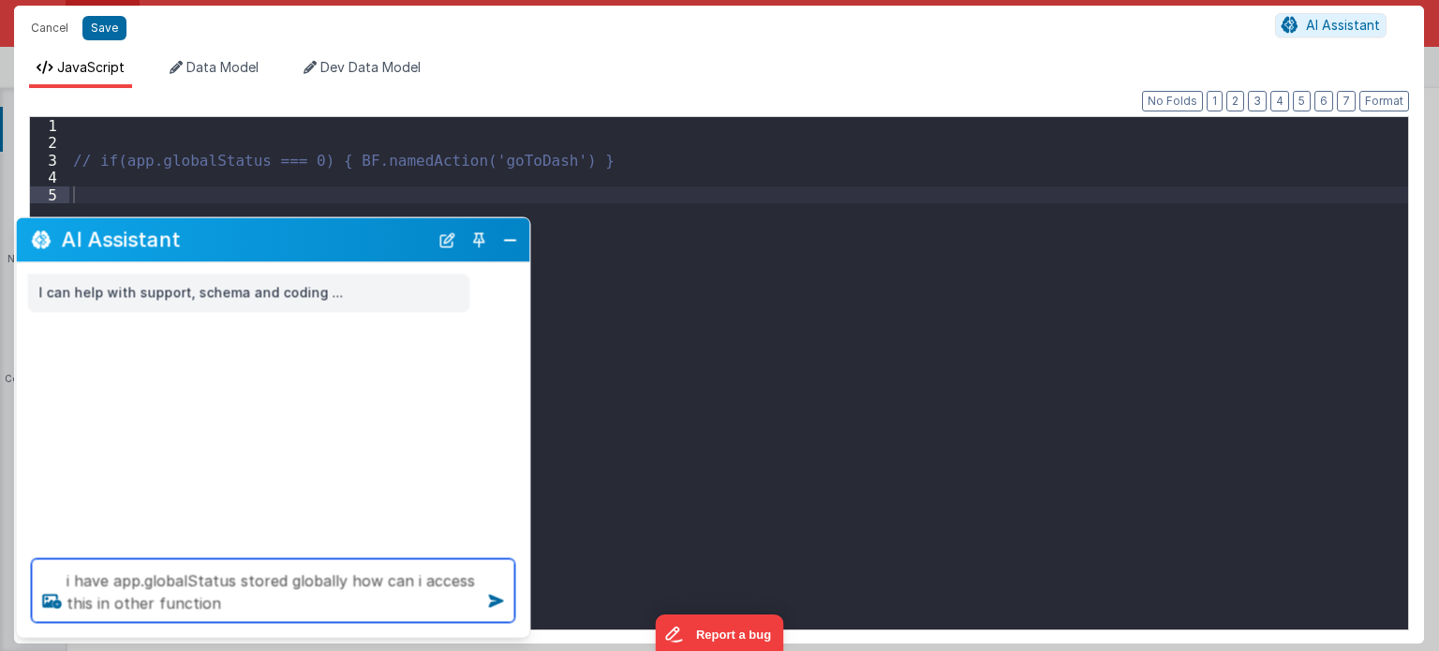
type textarea "i have app.globalStatus stored globally how can i access this in other function"
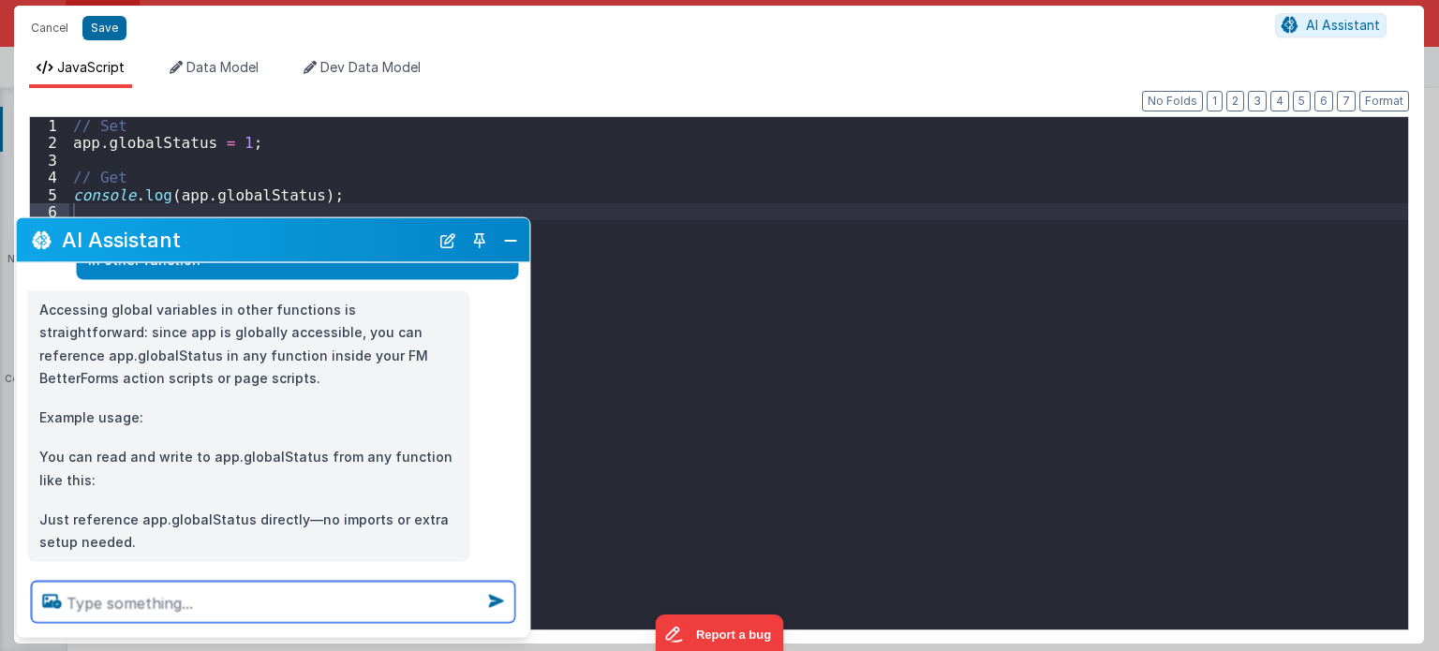
scroll to position [135, 0]
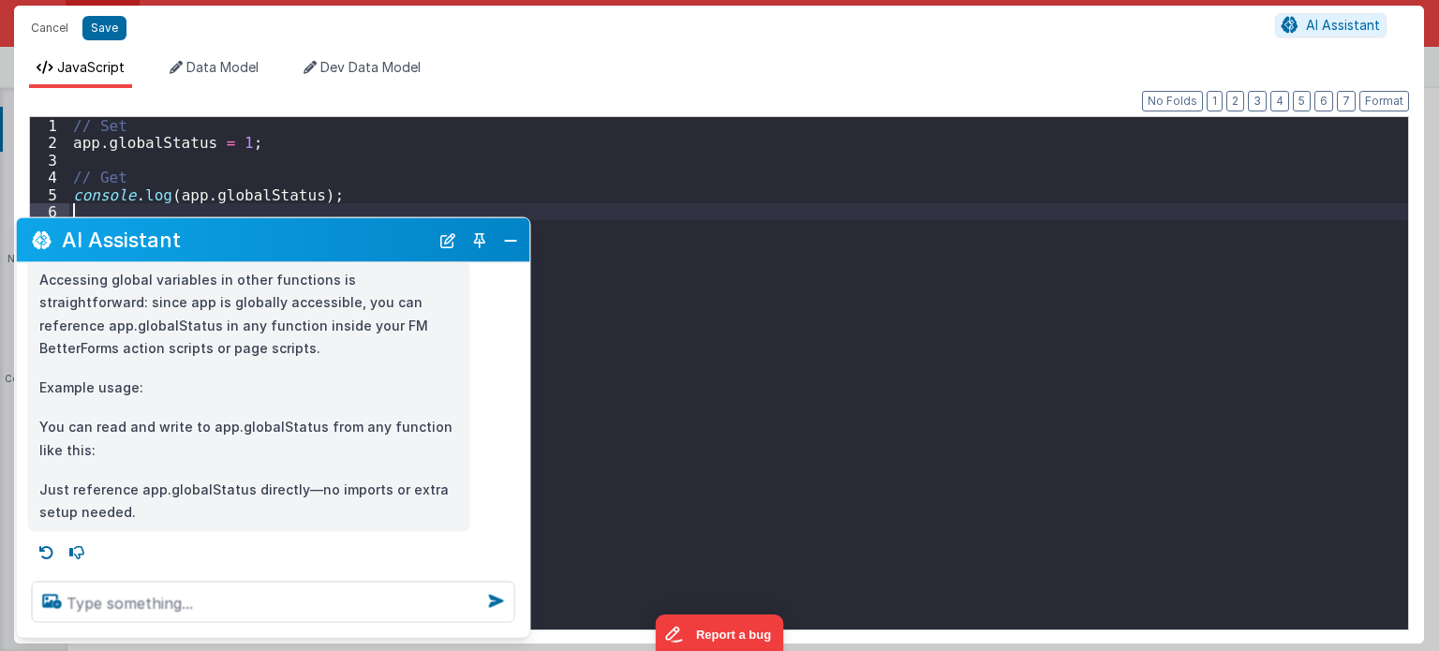
click at [637, 473] on div "// Set app . globalStatus = 1 ; // Get console . log ( app . globalStatus ) ;" at bounding box center [739, 391] width 1340 height 548
drag, startPoint x: 637, startPoint y: 473, endPoint x: 141, endPoint y: 602, distance: 513.1
click at [141, 602] on div "Cancel Save AI Assistant JavaScript Data Model Dev Data Model Format 7 6 5 4 3 …" at bounding box center [719, 325] width 1439 height 651
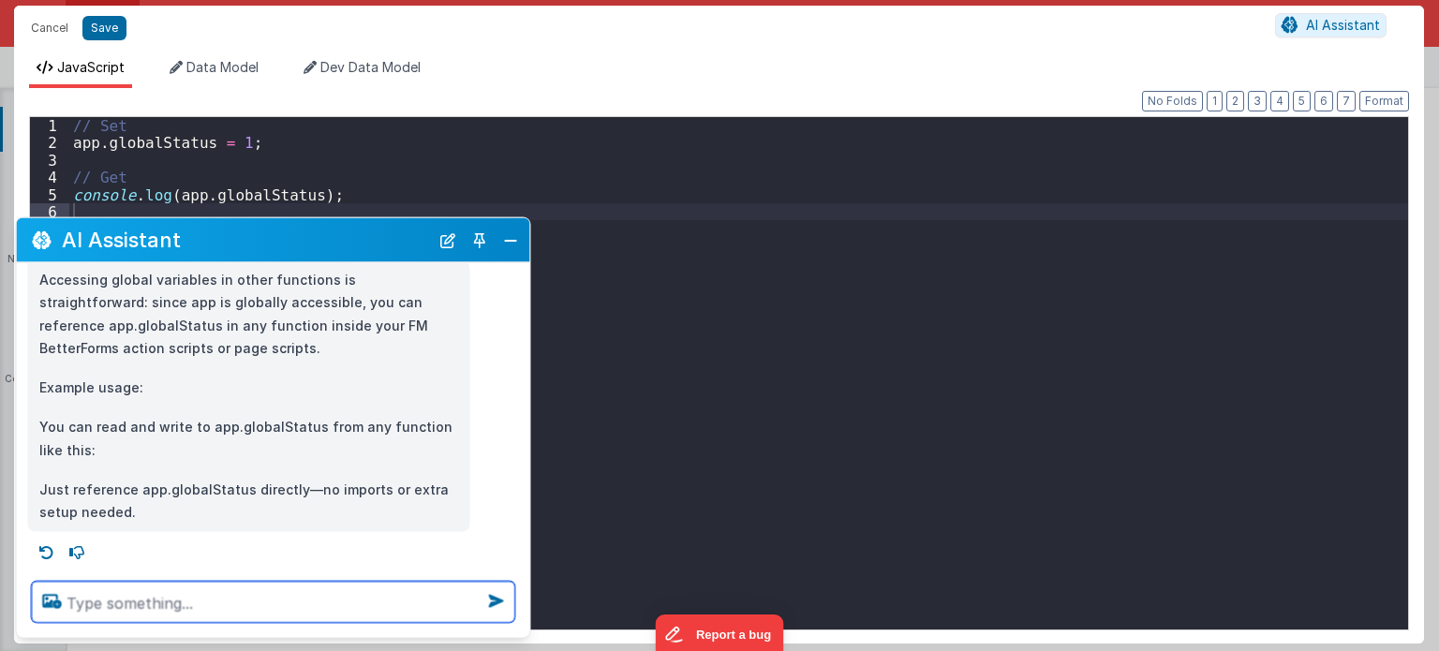
click at [141, 602] on textarea at bounding box center [273, 602] width 483 height 41
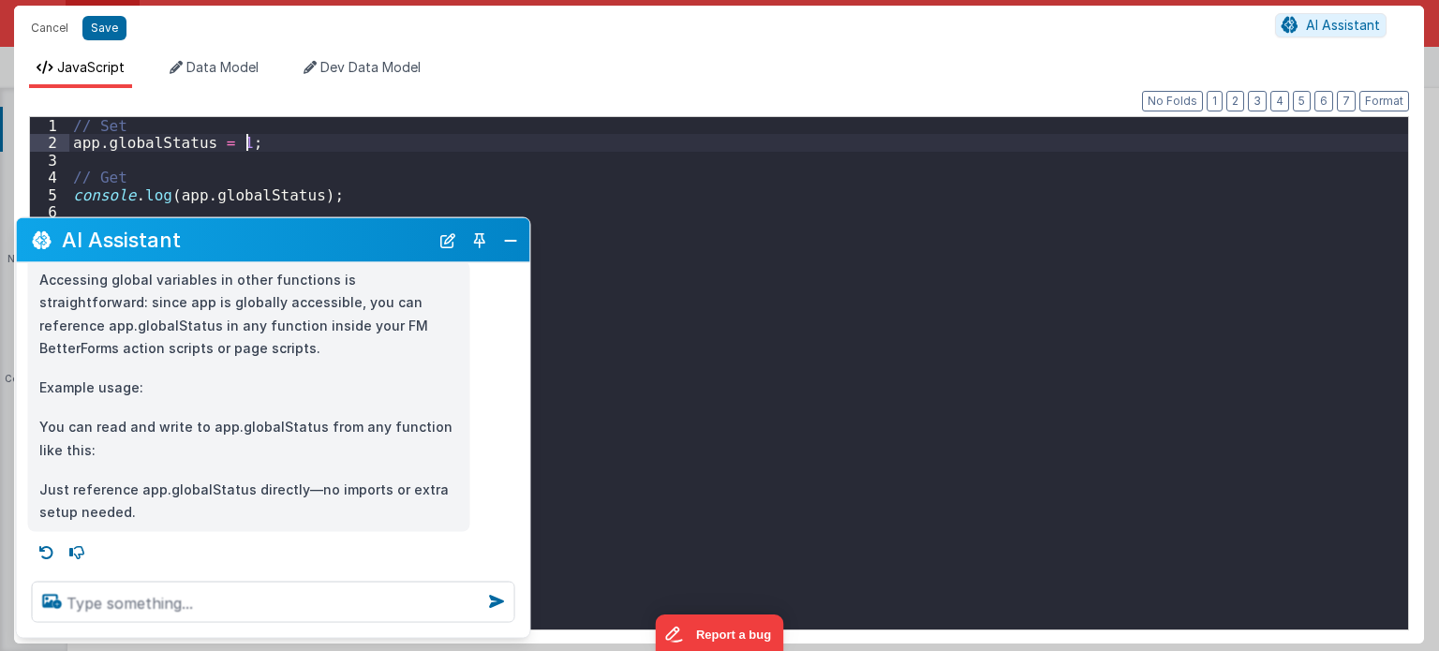
click at [269, 139] on div "// Set app . globalStatus = 1 ; // Get console . log ( app . globalStatus ) ;" at bounding box center [739, 391] width 1340 height 548
drag, startPoint x: 269, startPoint y: 139, endPoint x: 43, endPoint y: 134, distance: 225.8
click at [43, 134] on div "1 2 3 4 5 6 // Set app . globalStatus = 1 ; // Get console . log ( app . global…" at bounding box center [719, 373] width 1380 height 514
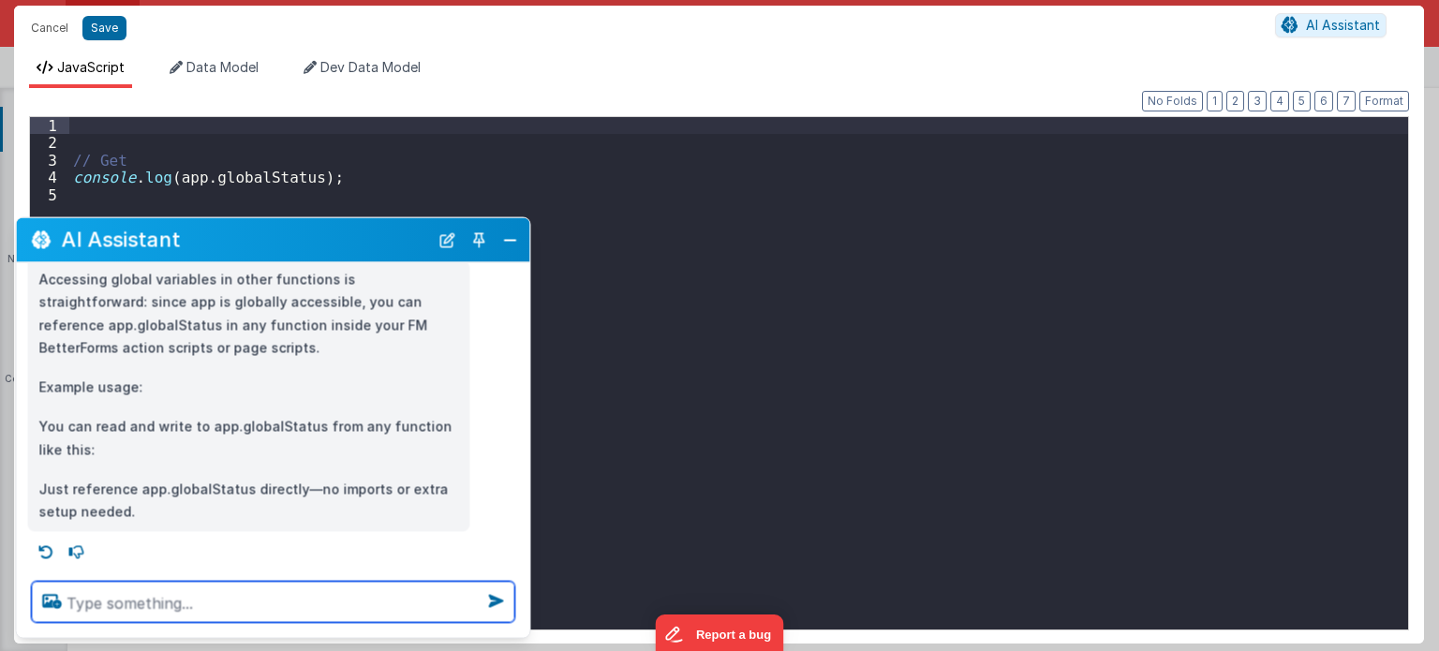
click at [212, 599] on textarea at bounding box center [273, 602] width 483 height 41
type textarea "no its not working y"
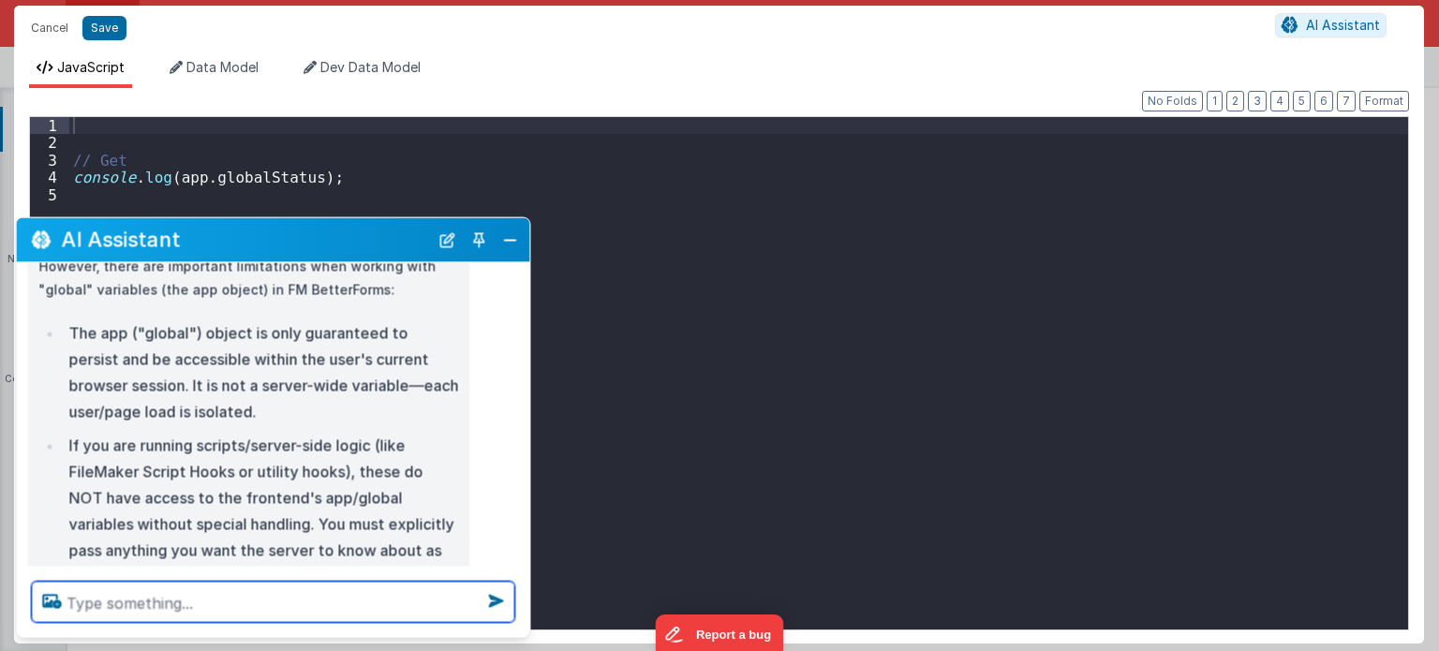
scroll to position [611, 0]
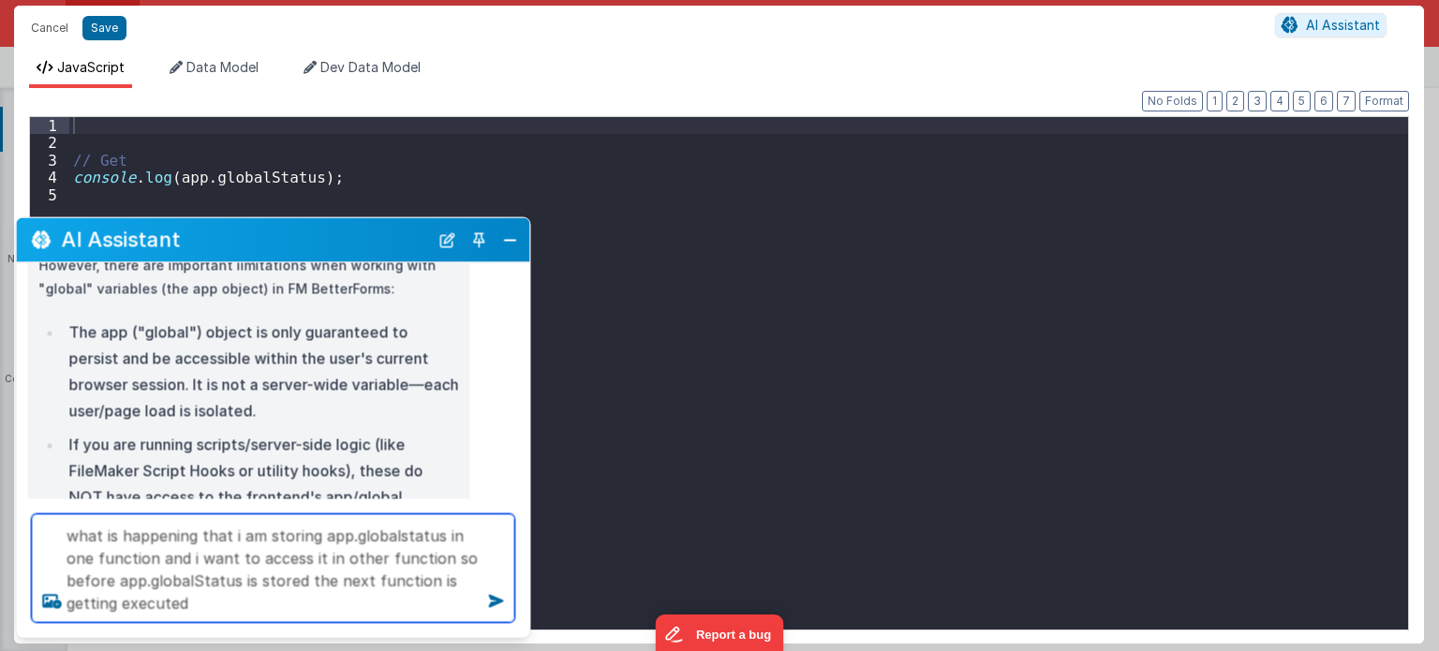
type textarea "what is happening that i am storing app.globalstatus in one function and i want…"
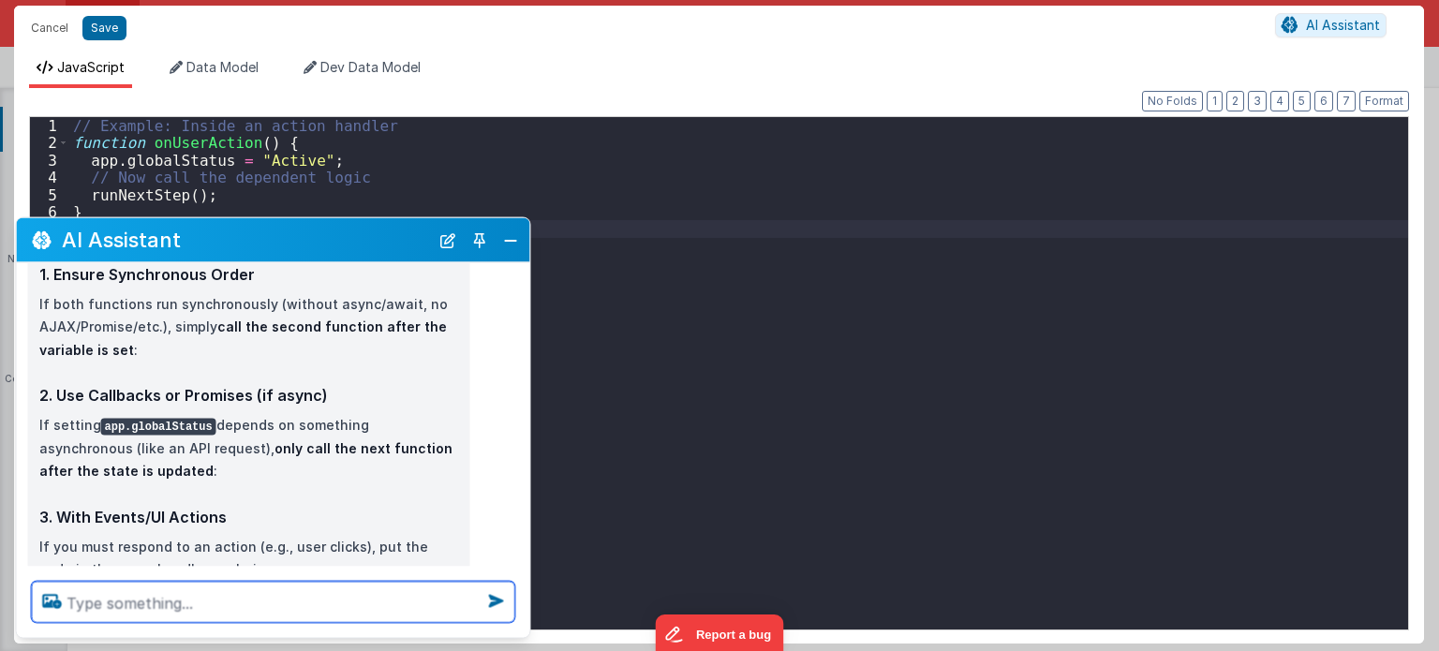
scroll to position [2038, 0]
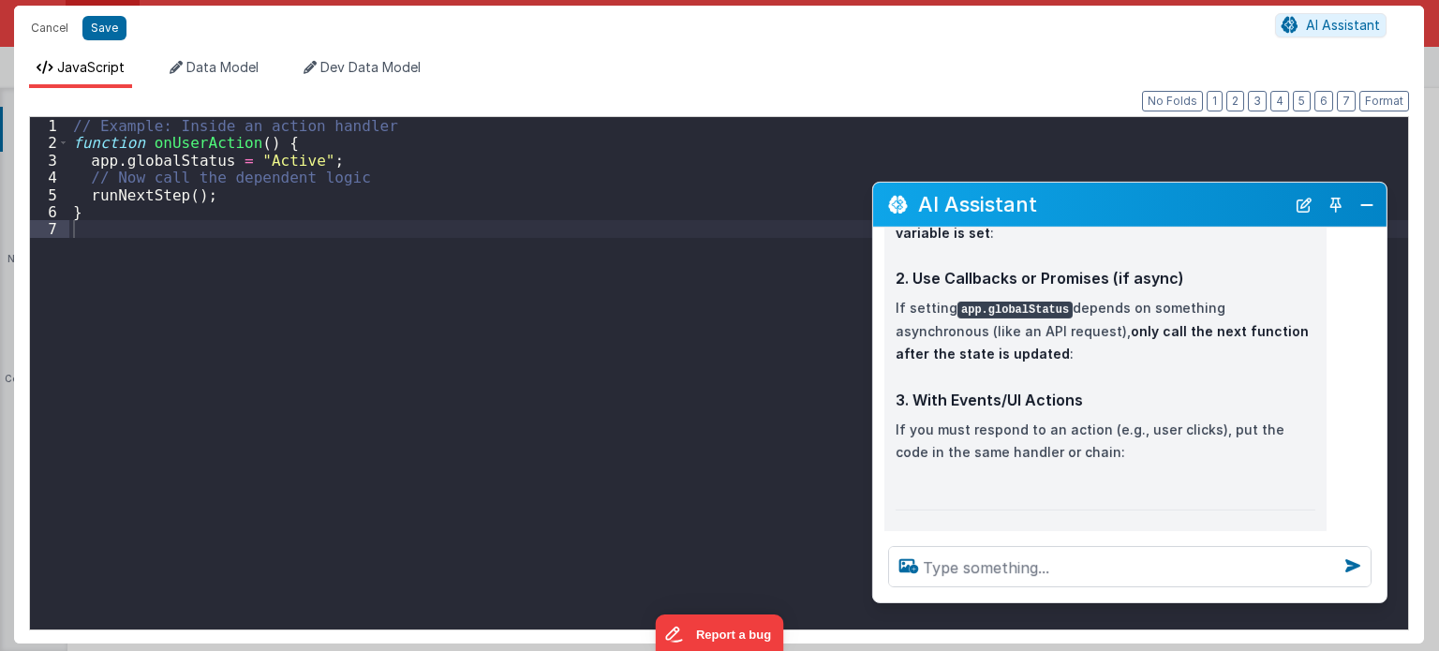
drag, startPoint x: 271, startPoint y: 252, endPoint x: 1128, endPoint y: 216, distance: 858.0
click at [1128, 216] on div "AI Assistant" at bounding box center [1129, 205] width 513 height 44
click at [138, 235] on div "// Example: Inside an action handler function onUserAction ( ) { app . globalSt…" at bounding box center [739, 391] width 1340 height 548
click at [94, 215] on div "// Example: Inside an action handler function onUserAction ( ) { app . globalSt…" at bounding box center [739, 391] width 1340 height 548
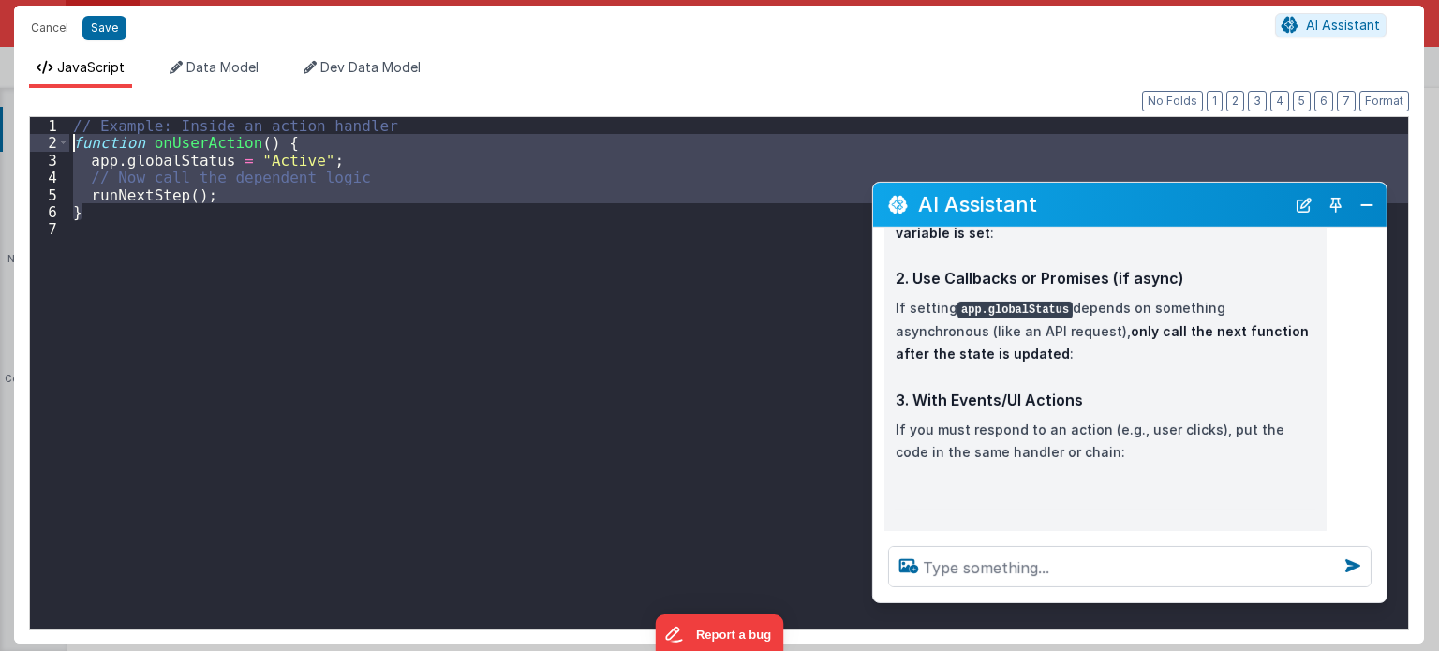
drag, startPoint x: 94, startPoint y: 215, endPoint x: 68, endPoint y: 148, distance: 71.2
click at [68, 148] on div "1 2 3 4 5 6 7 // Example: Inside an action handler function onUserAction ( ) { …" at bounding box center [719, 373] width 1380 height 514
click at [283, 156] on div "// Example: Inside an action handler function onUserAction ( ) { app . globalSt…" at bounding box center [738, 373] width 1339 height 512
click at [283, 156] on div "// Example: Inside an action handler function onUserAction ( ) { app . globalSt…" at bounding box center [739, 391] width 1340 height 548
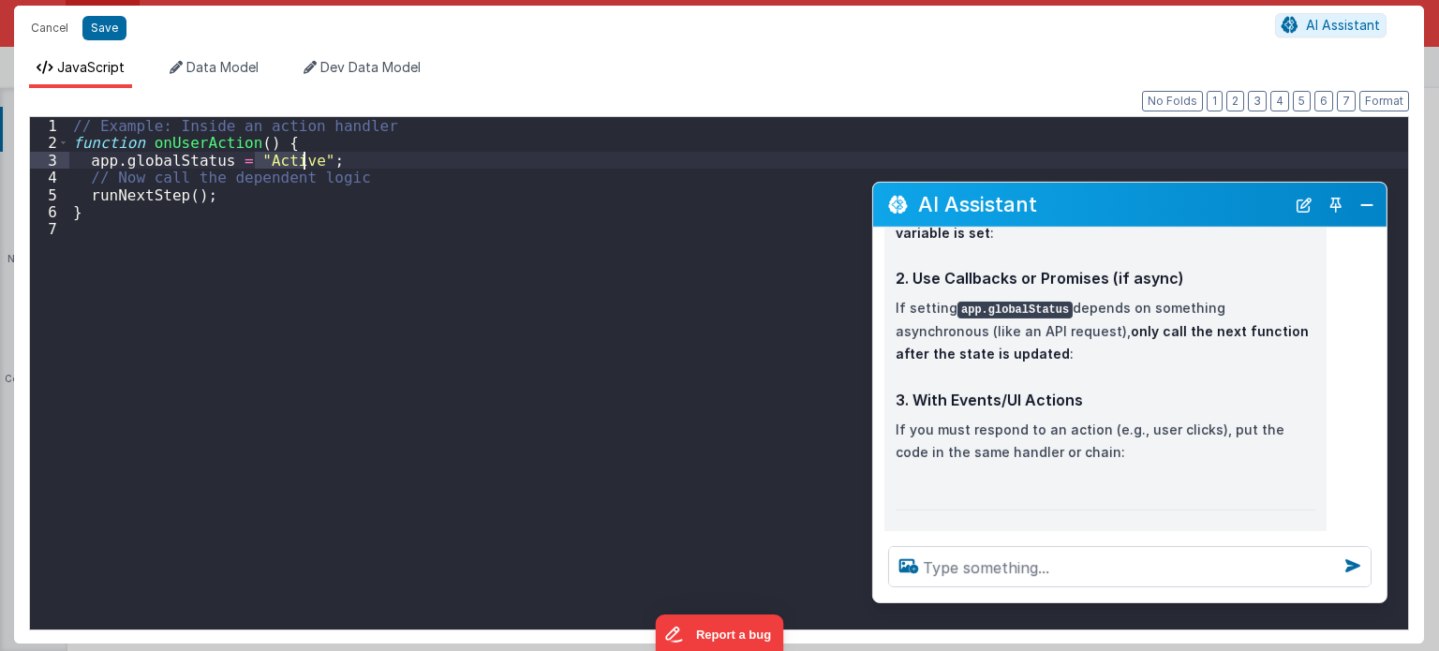
click at [283, 156] on div "// Example: Inside an action handler function onUserAction ( ) { app . globalSt…" at bounding box center [739, 391] width 1340 height 548
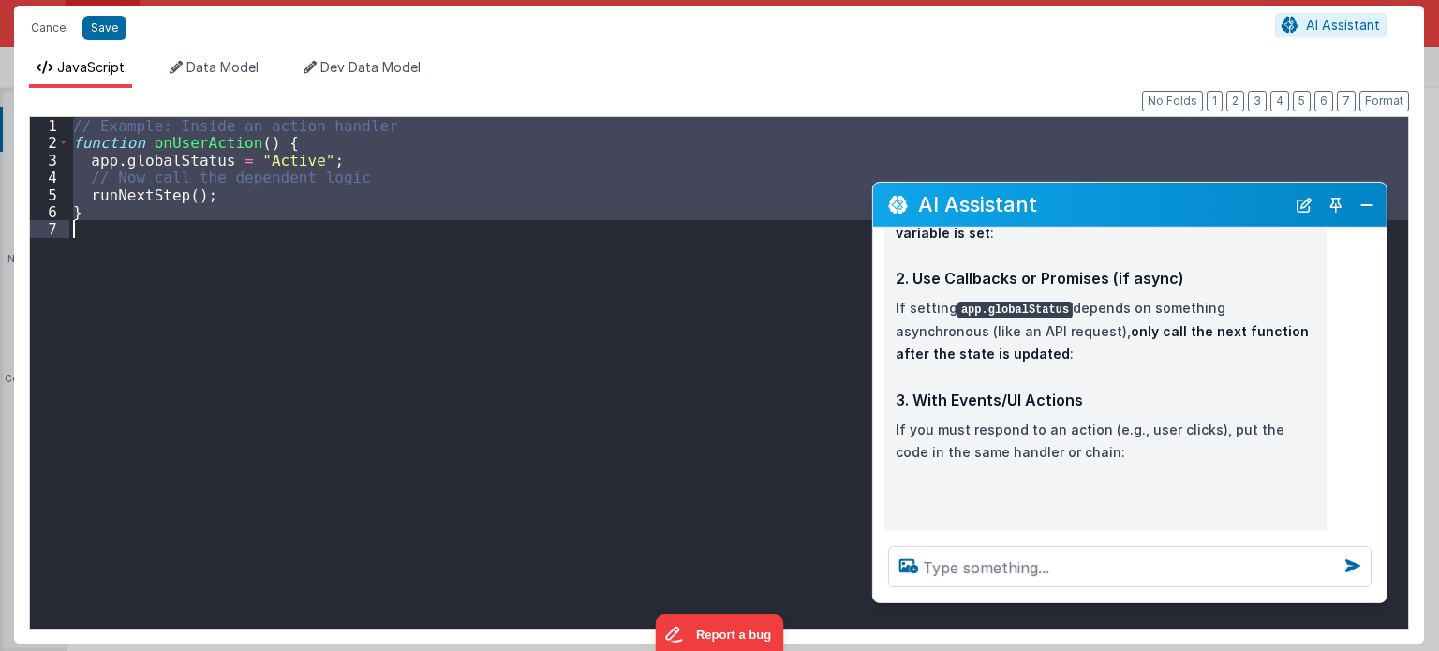
click at [283, 156] on div "// Example: Inside an action handler function onUserAction ( ) { app . globalSt…" at bounding box center [739, 391] width 1340 height 548
click at [283, 156] on div "// Example: Inside an action handler function onUserAction ( ) { app . globalSt…" at bounding box center [738, 373] width 1339 height 512
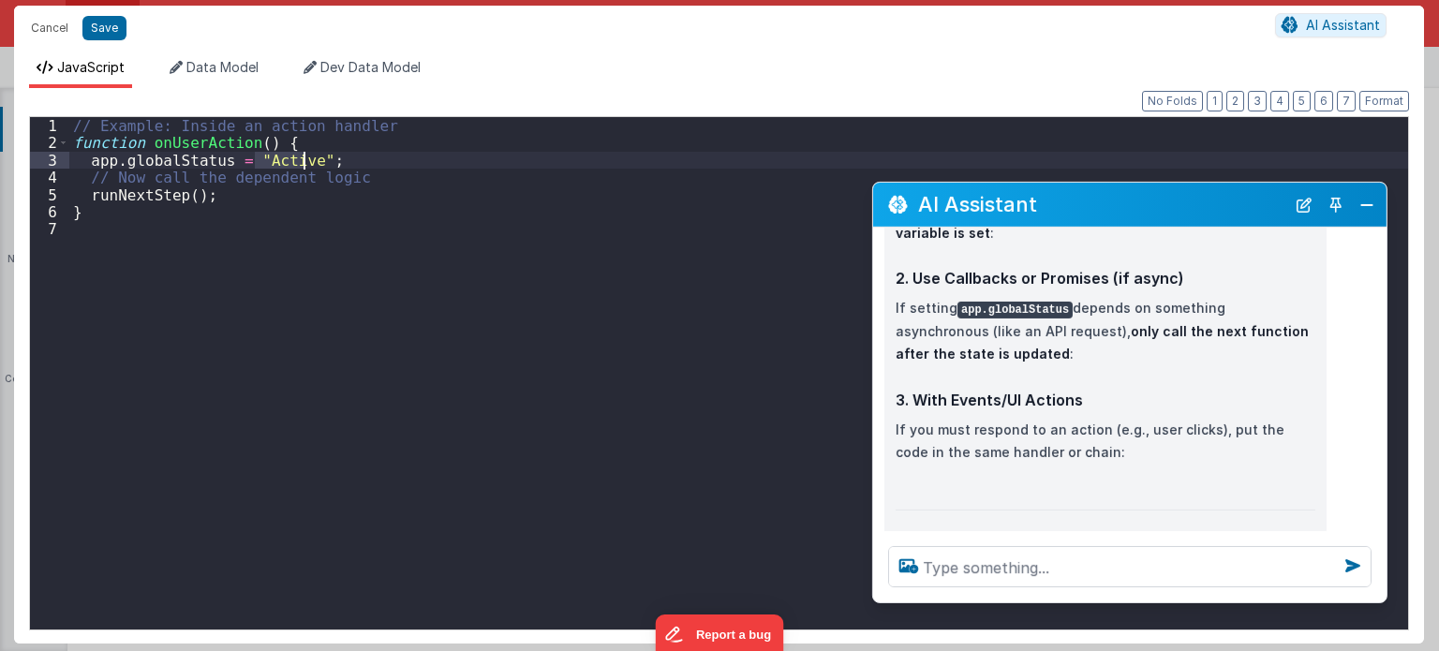
click at [283, 156] on div "// Example: Inside an action handler function onUserAction ( ) { app . globalSt…" at bounding box center [739, 391] width 1340 height 548
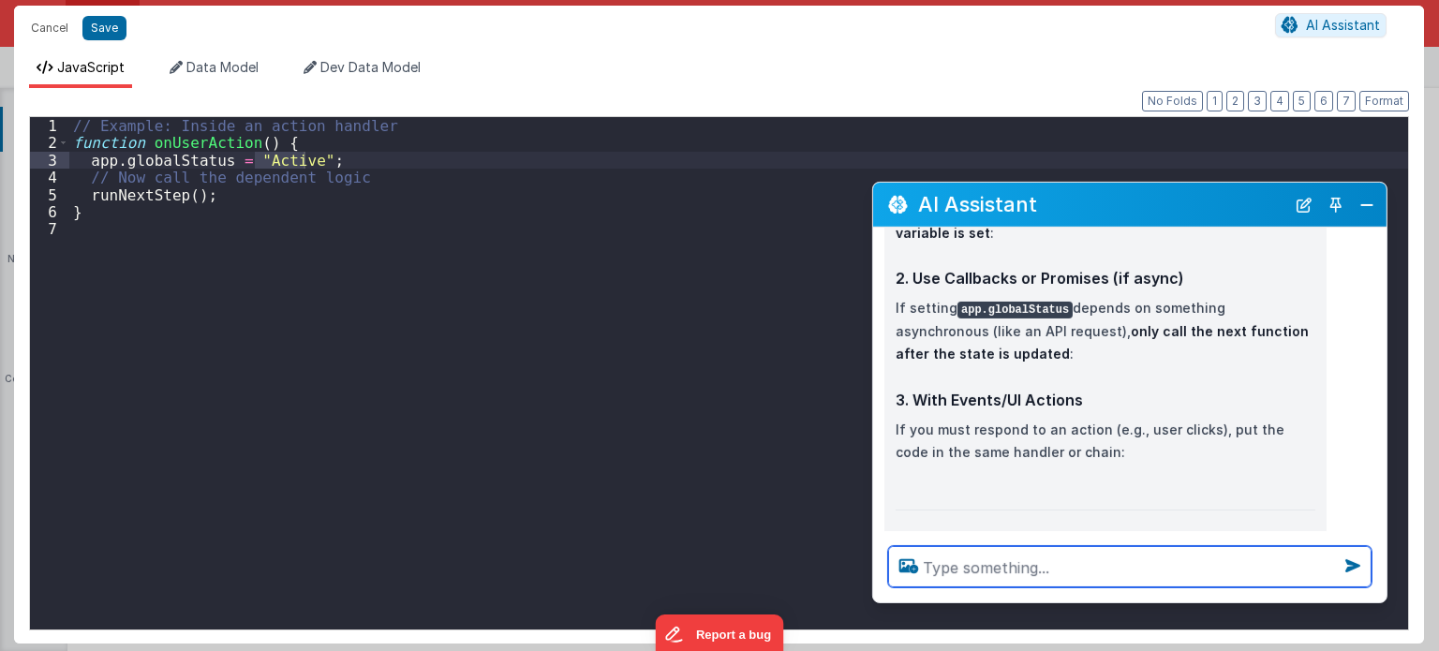
click at [955, 568] on textarea at bounding box center [1129, 566] width 483 height 41
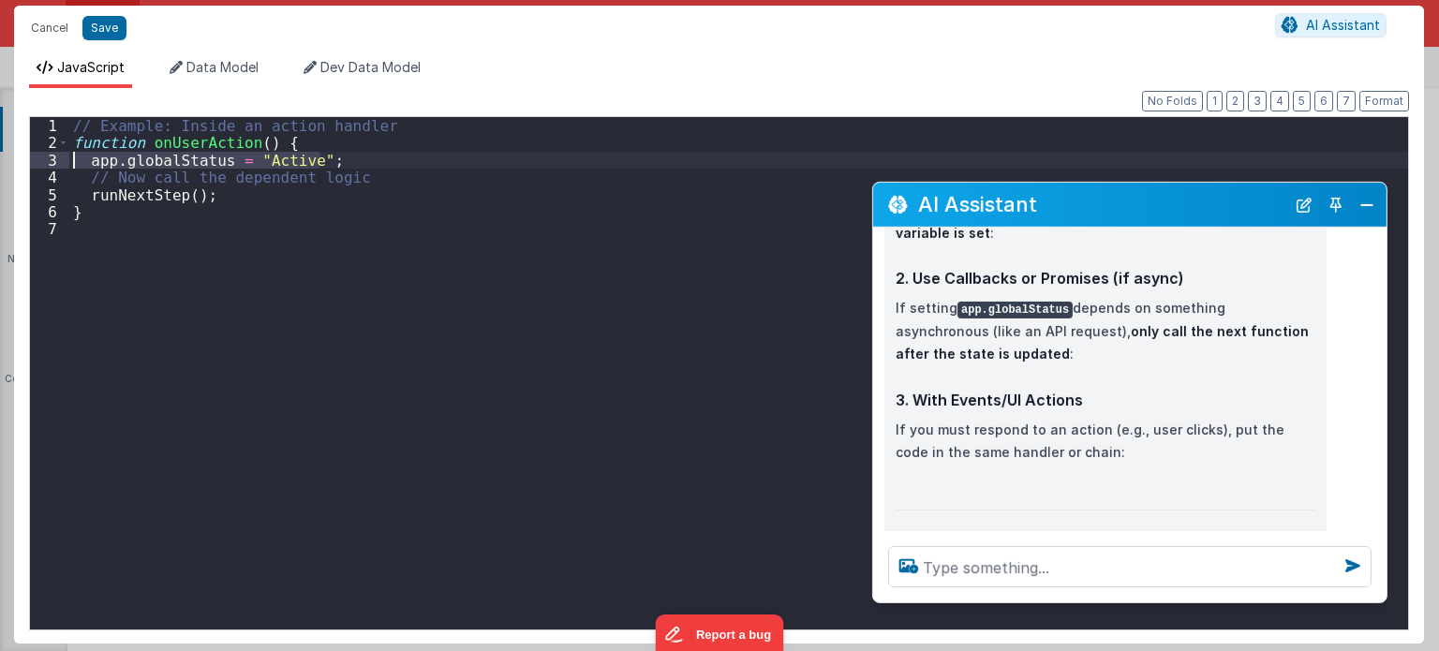
drag, startPoint x: 330, startPoint y: 167, endPoint x: 68, endPoint y: 160, distance: 261.5
click at [68, 160] on div "1 2 3 4 5 6 7 // Example: Inside an action handler function onUserAction ( ) { …" at bounding box center [719, 373] width 1380 height 514
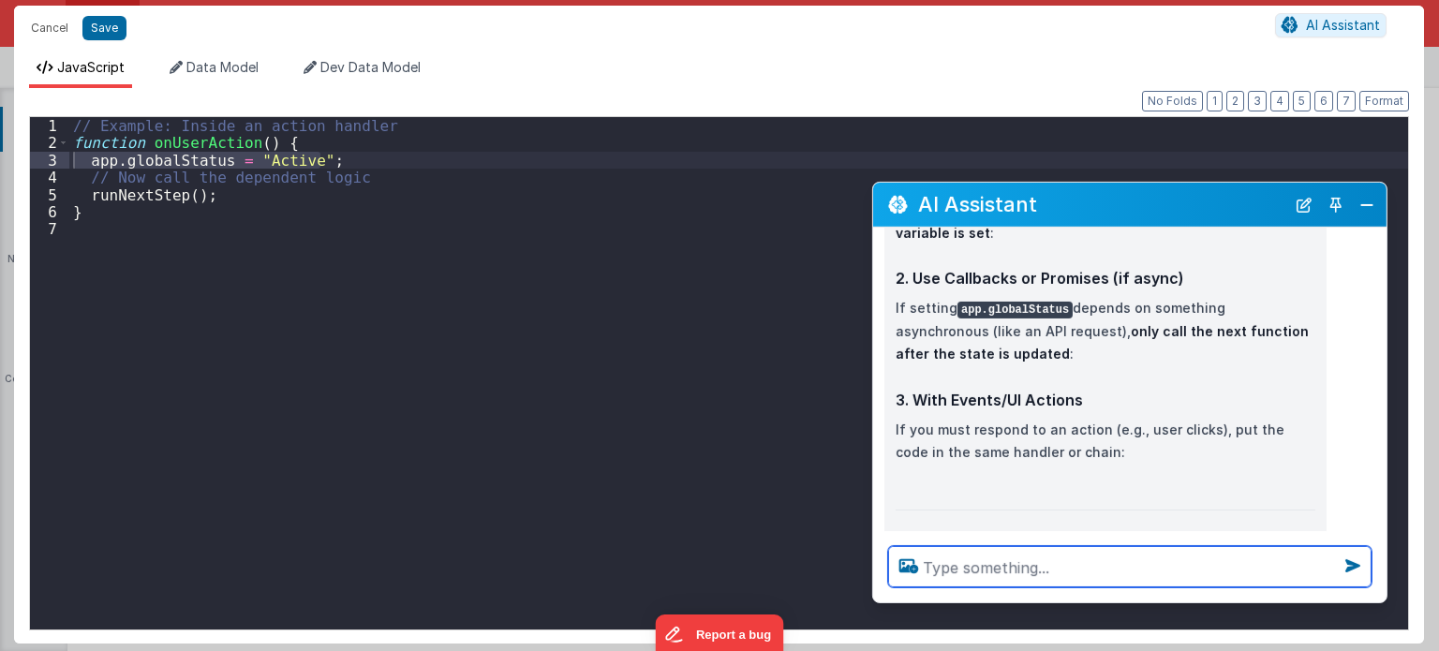
click at [963, 571] on textarea at bounding box center [1129, 566] width 483 height 41
paste textarea "app.globalStatus = "Active";"
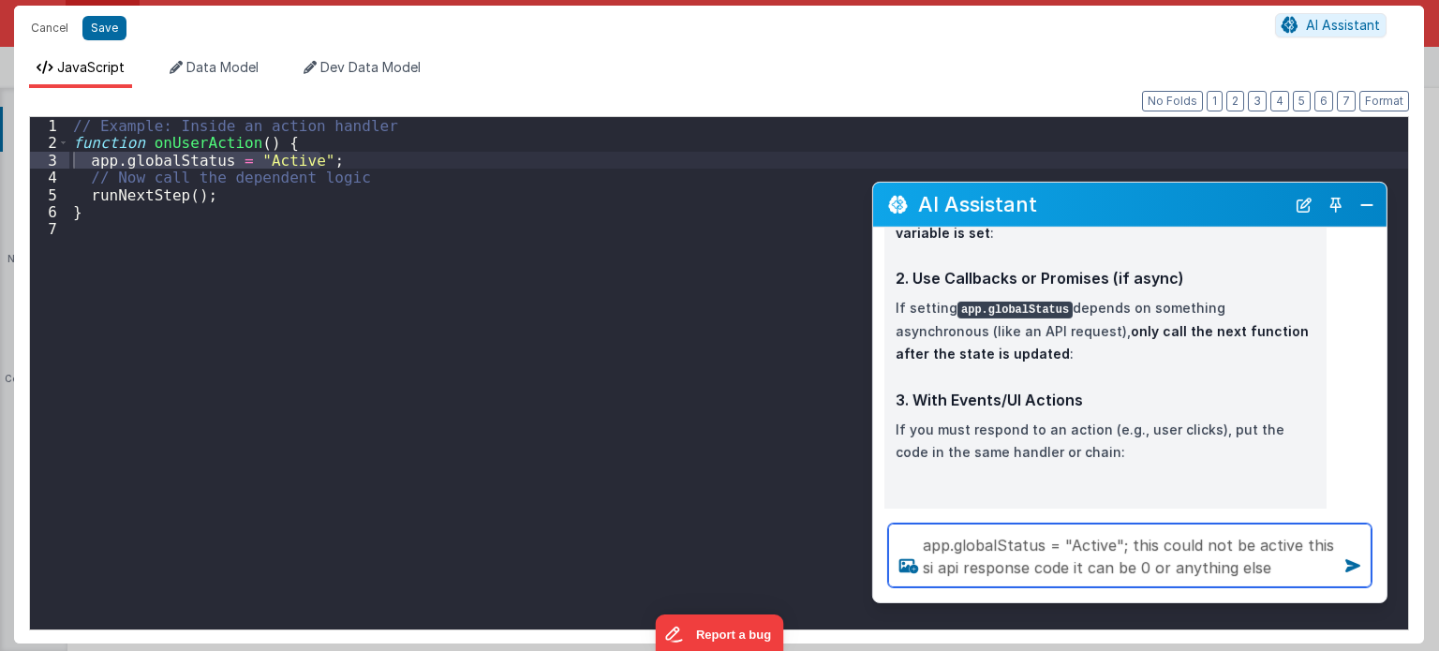
type textarea "app.globalStatus = "Active"; this could not be active this si api response code…"
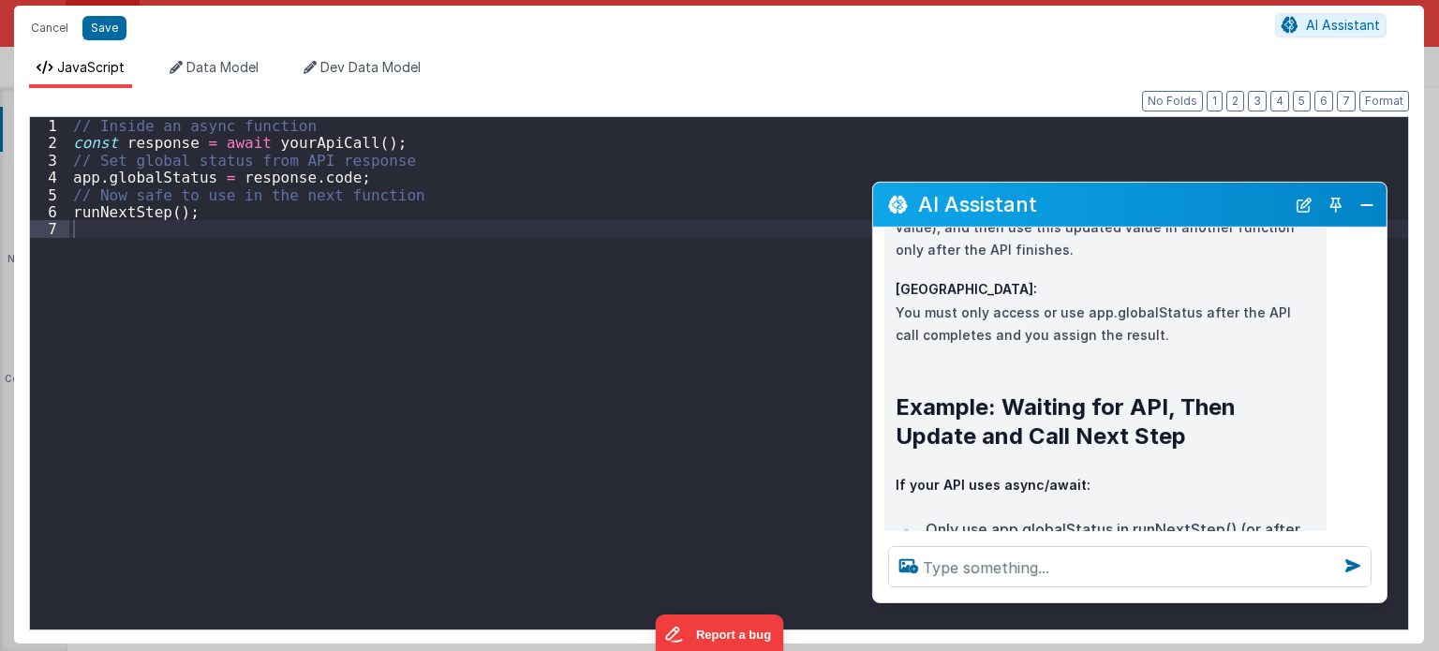
scroll to position [2773, 0]
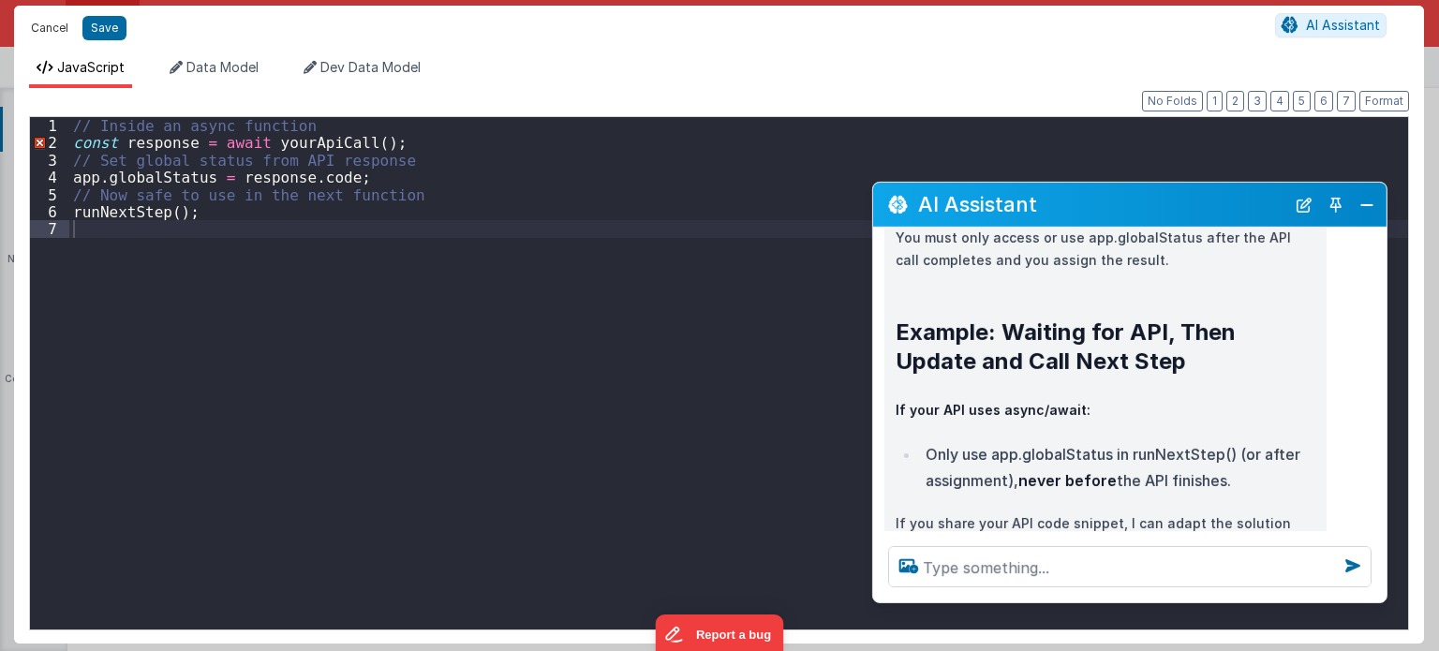
click at [37, 32] on button "Cancel" at bounding box center [50, 28] width 56 height 26
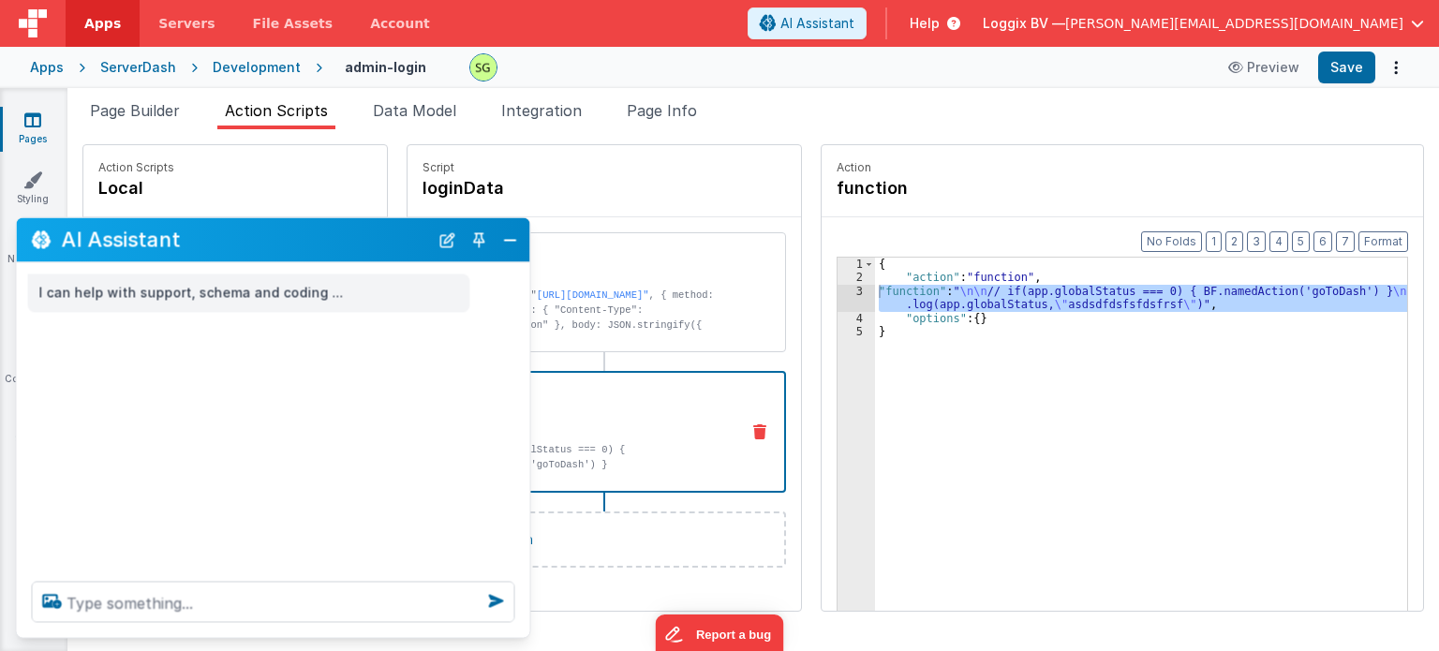
scroll to position [0, 0]
click at [510, 233] on button "Close" at bounding box center [510, 240] width 24 height 26
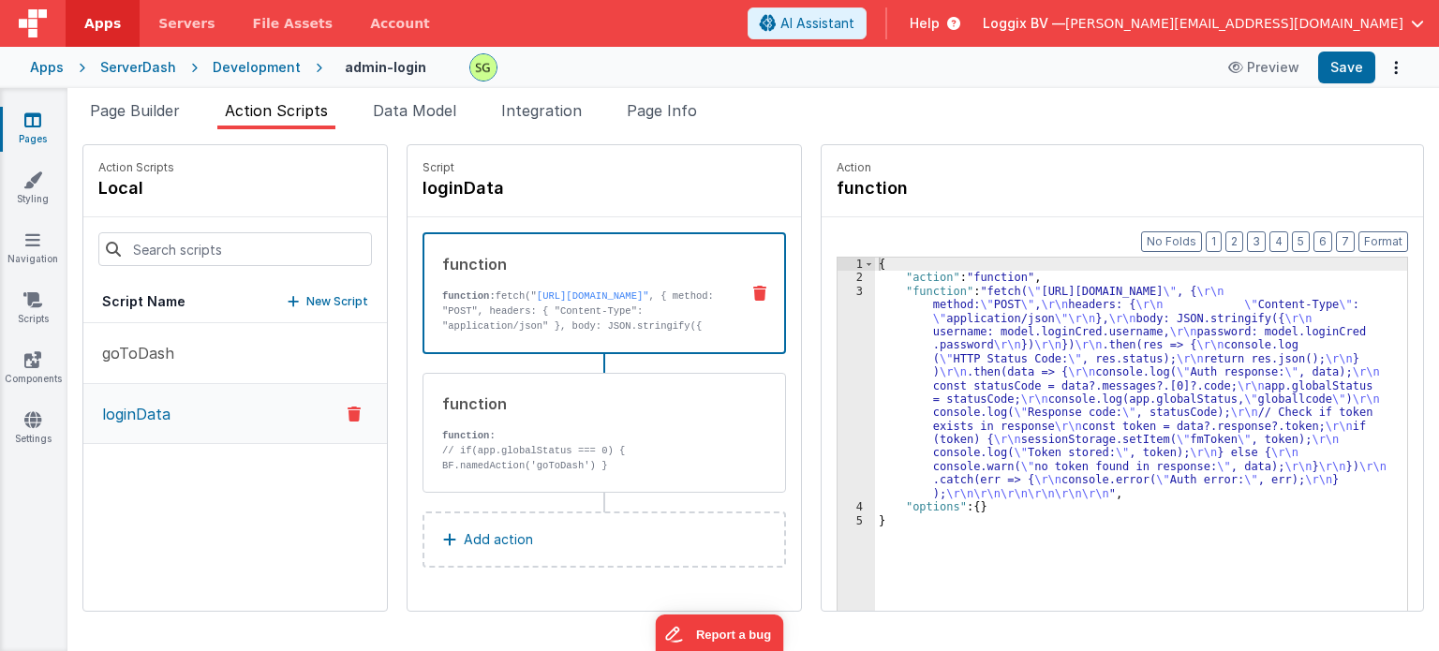
click at [586, 326] on p "function: fetch(" [URL][DOMAIN_NAME]"" at bounding box center [583, 431] width 282 height 285
click at [838, 288] on div "3" at bounding box center [856, 392] width 37 height 215
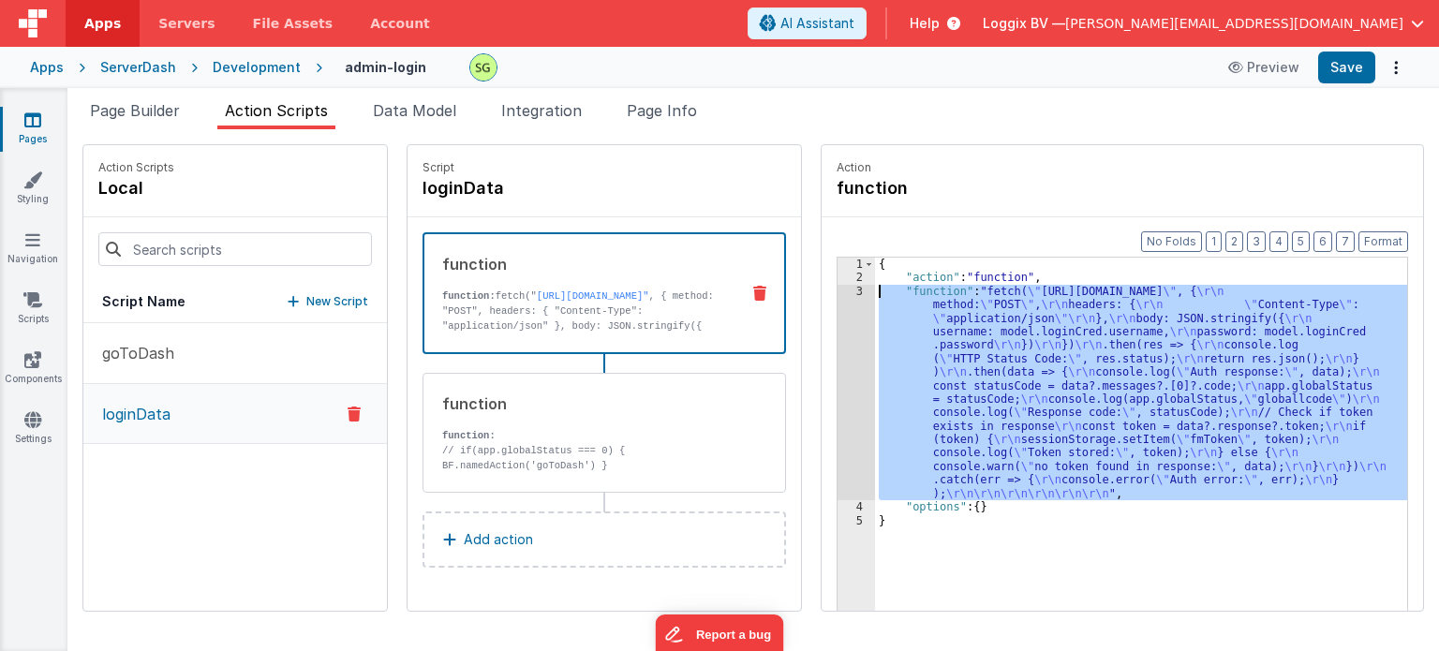
click at [838, 288] on div "3" at bounding box center [856, 392] width 37 height 215
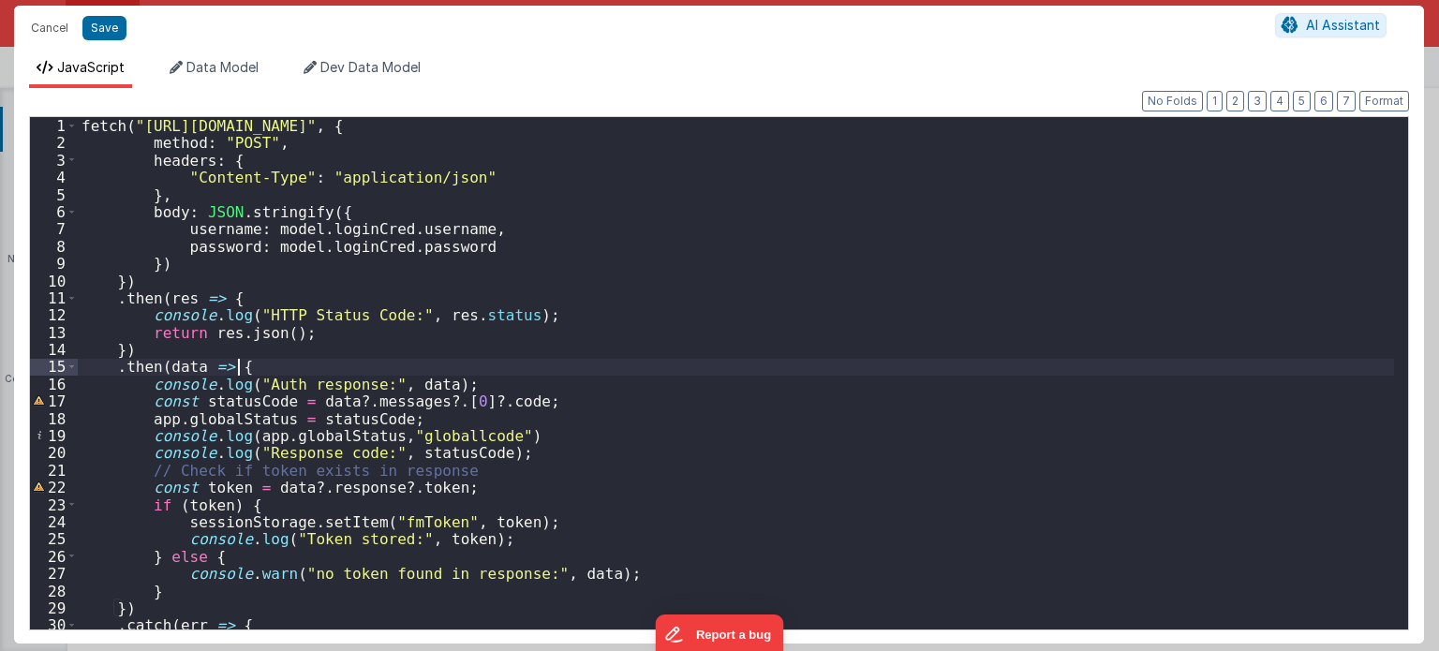
click at [564, 363] on div "fetch ( "[URL][DOMAIN_NAME]" , { method : "POST" , headers : { "Content-Type" :…" at bounding box center [736, 391] width 1317 height 548
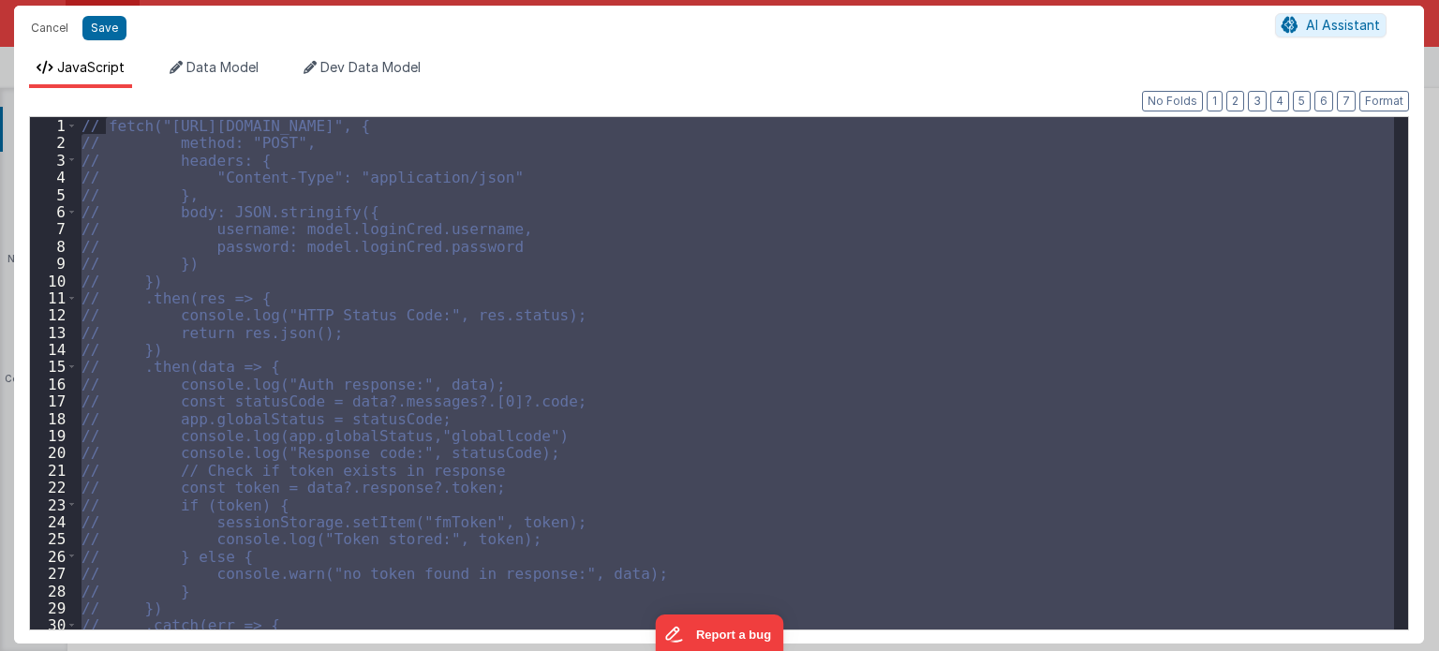
scroll to position [141, 0]
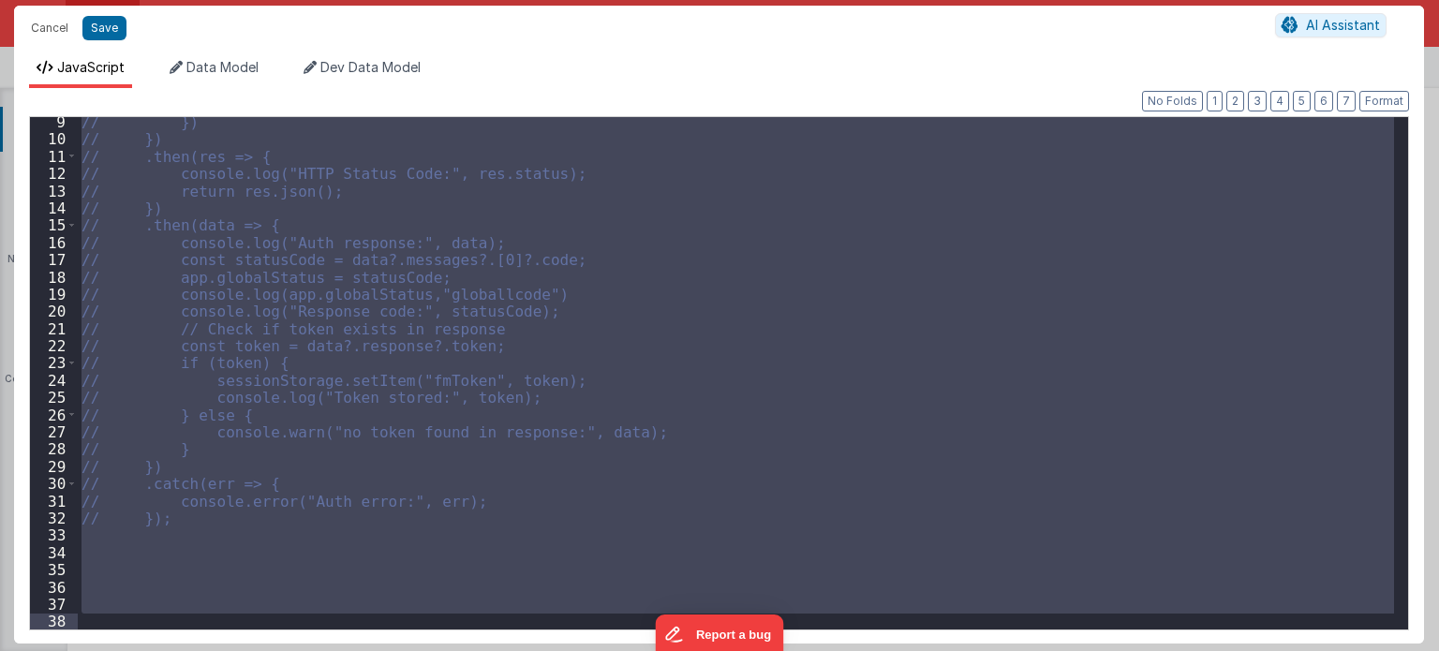
click at [218, 592] on div "// }) // }) // .then(res => { // console.log("HTTP Status Code:", res.status); …" at bounding box center [736, 373] width 1316 height 512
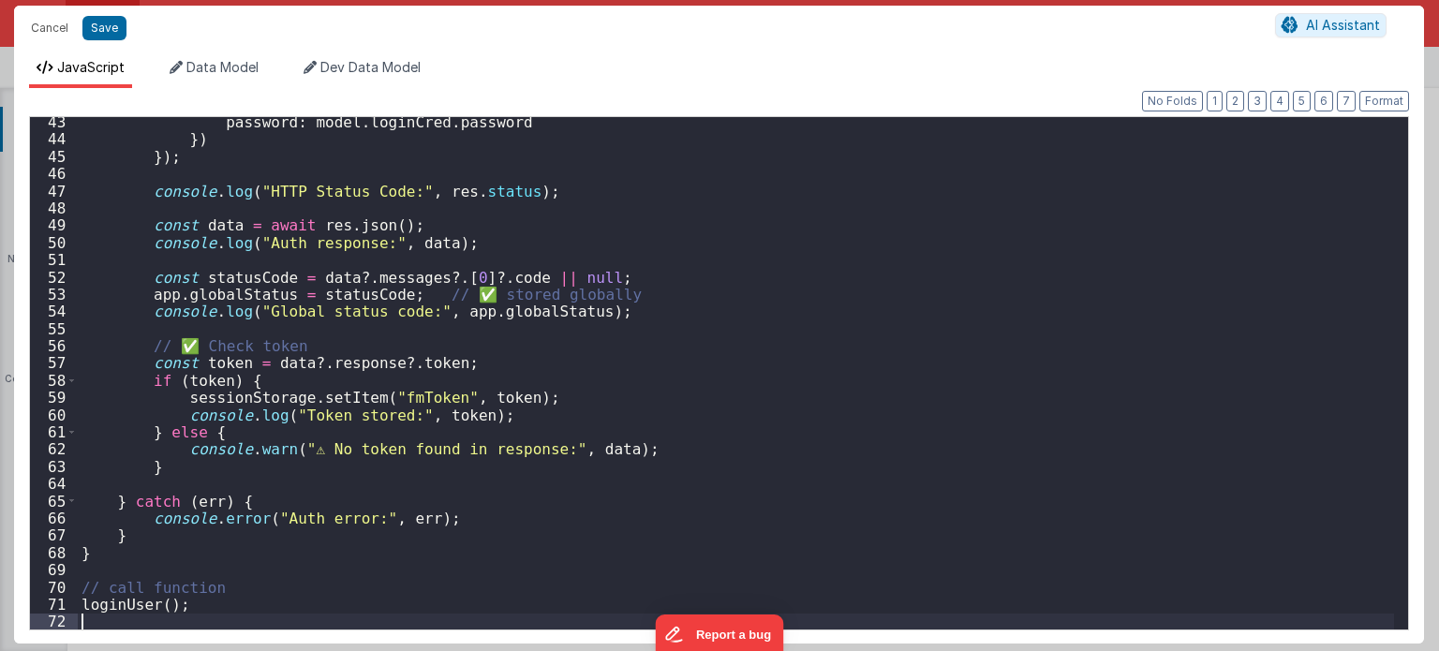
scroll to position [727, 0]
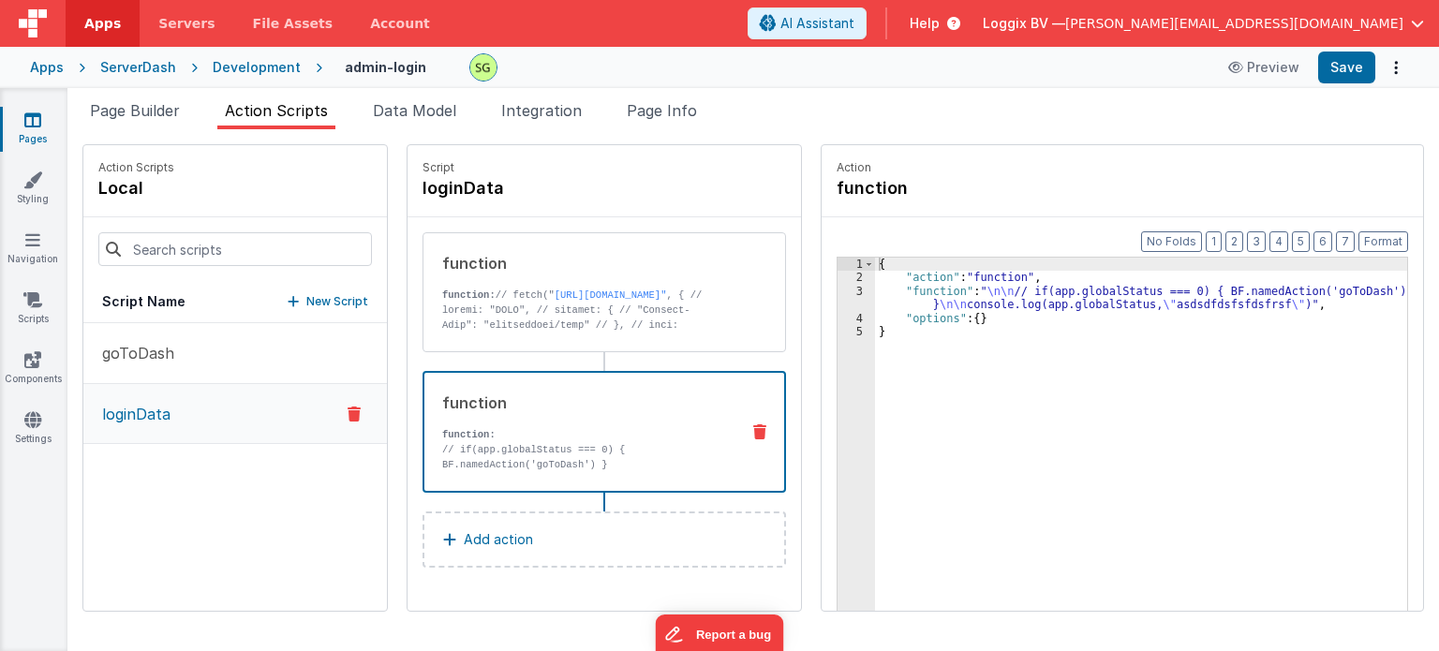
click at [513, 456] on p "// if(app.globalStatus === 0) { BF.namedAction('goToDash') }" at bounding box center [583, 457] width 282 height 30
click at [838, 290] on div "3" at bounding box center [856, 298] width 37 height 27
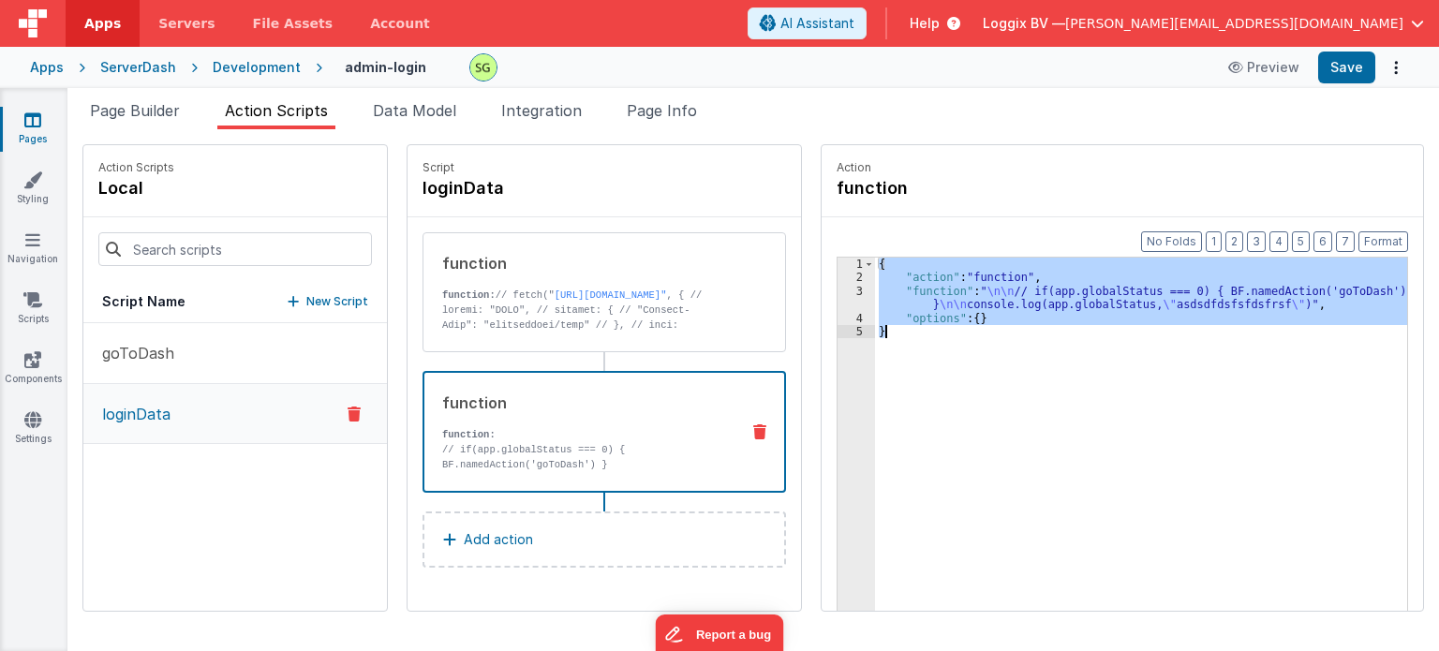
click at [838, 290] on div "3" at bounding box center [856, 298] width 37 height 27
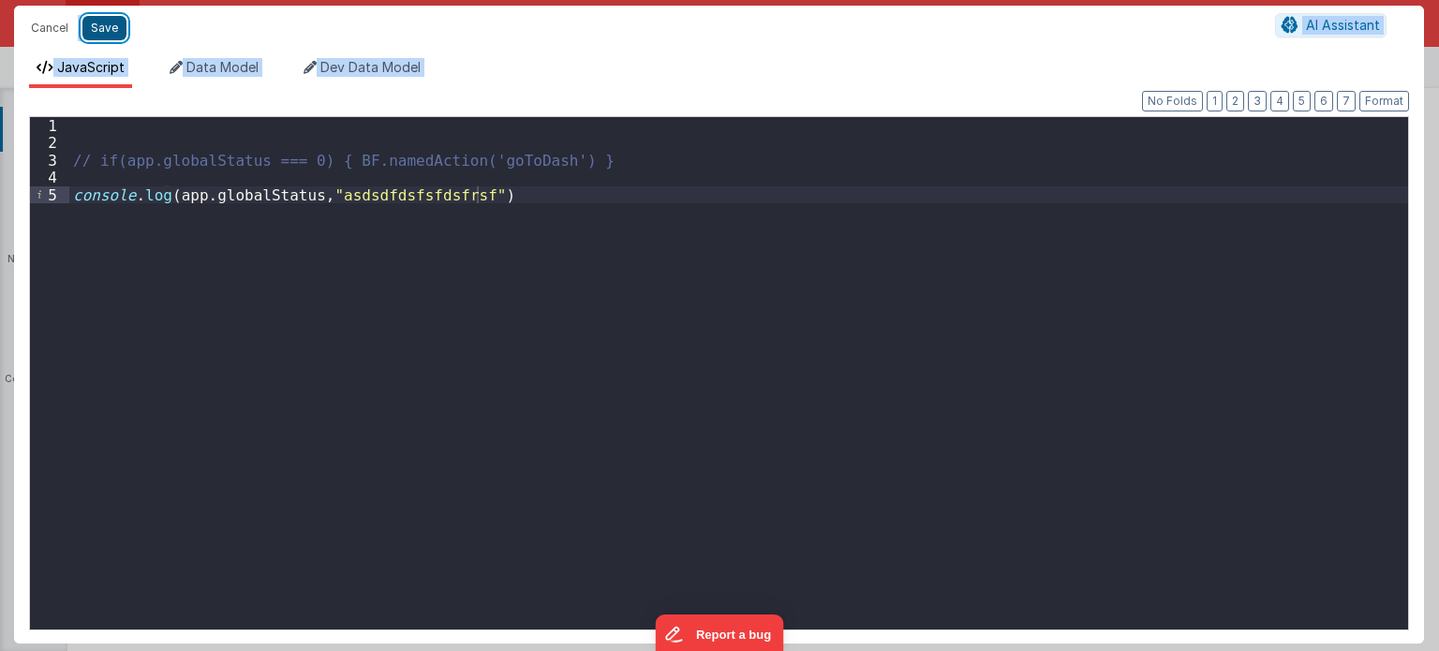
click at [105, 22] on button "Save" at bounding box center [104, 28] width 44 height 24
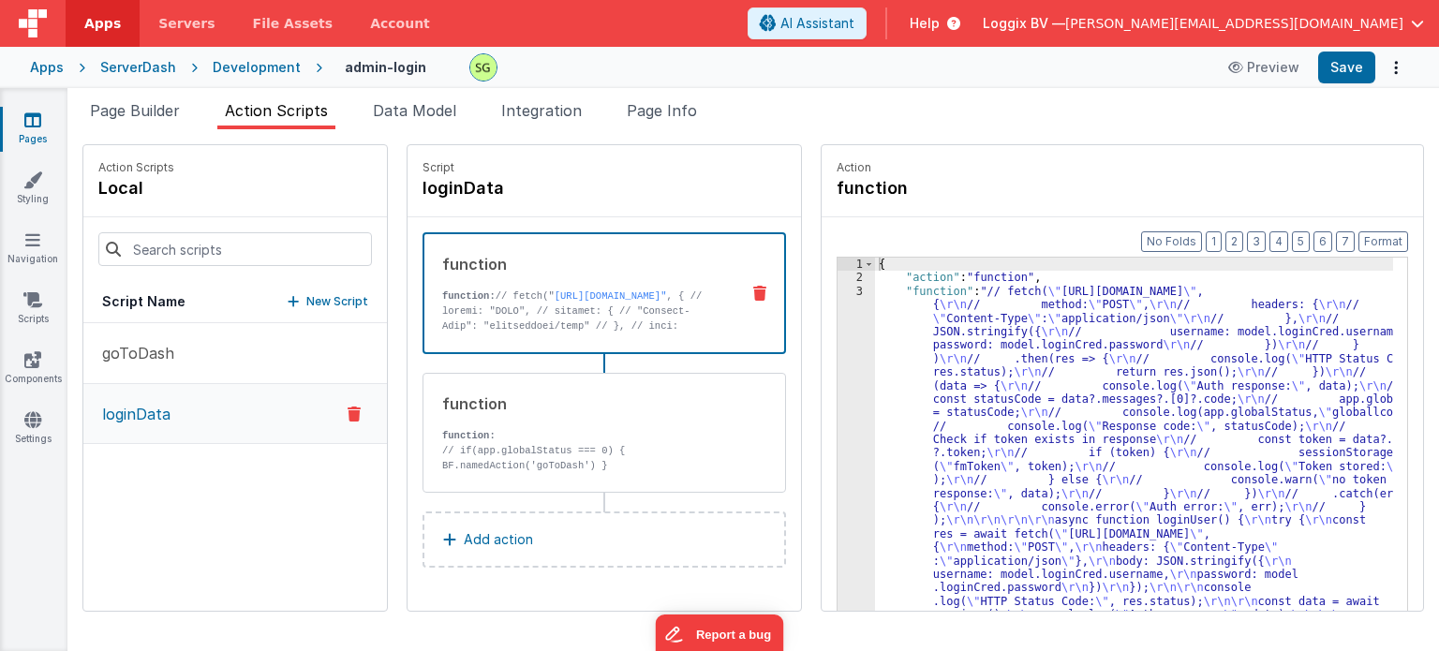
click at [506, 320] on p "function: // fetch(" [URL][DOMAIN_NAME]"" at bounding box center [583, 446] width 282 height 315
click at [840, 290] on div "3" at bounding box center [856, 514] width 37 height 459
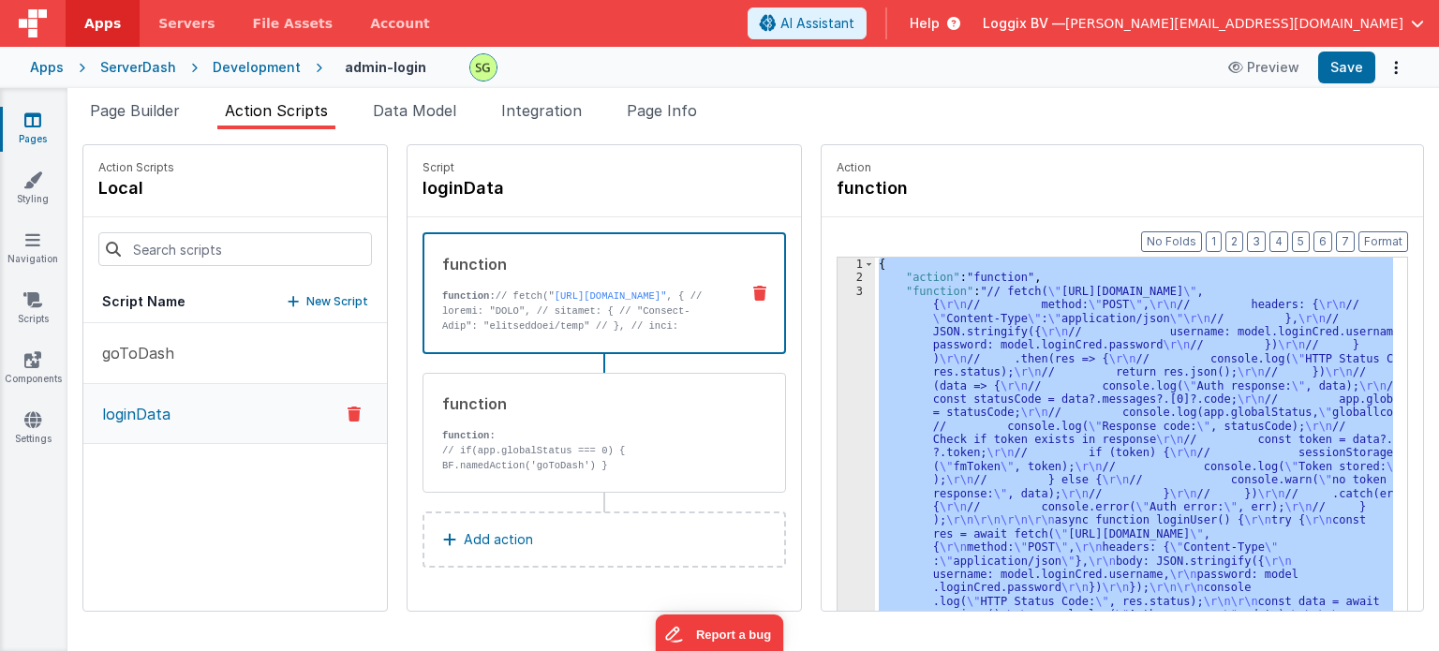
click at [840, 290] on div "3" at bounding box center [856, 514] width 37 height 459
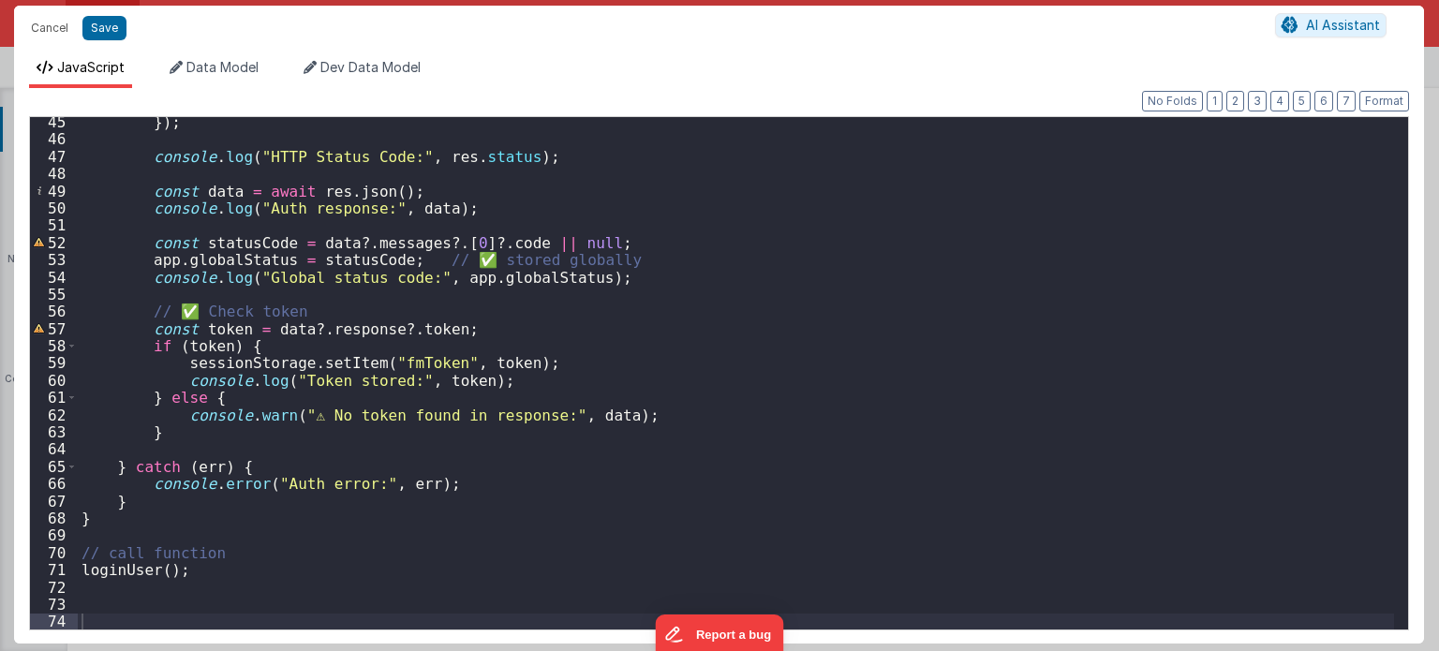
scroll to position [762, 0]
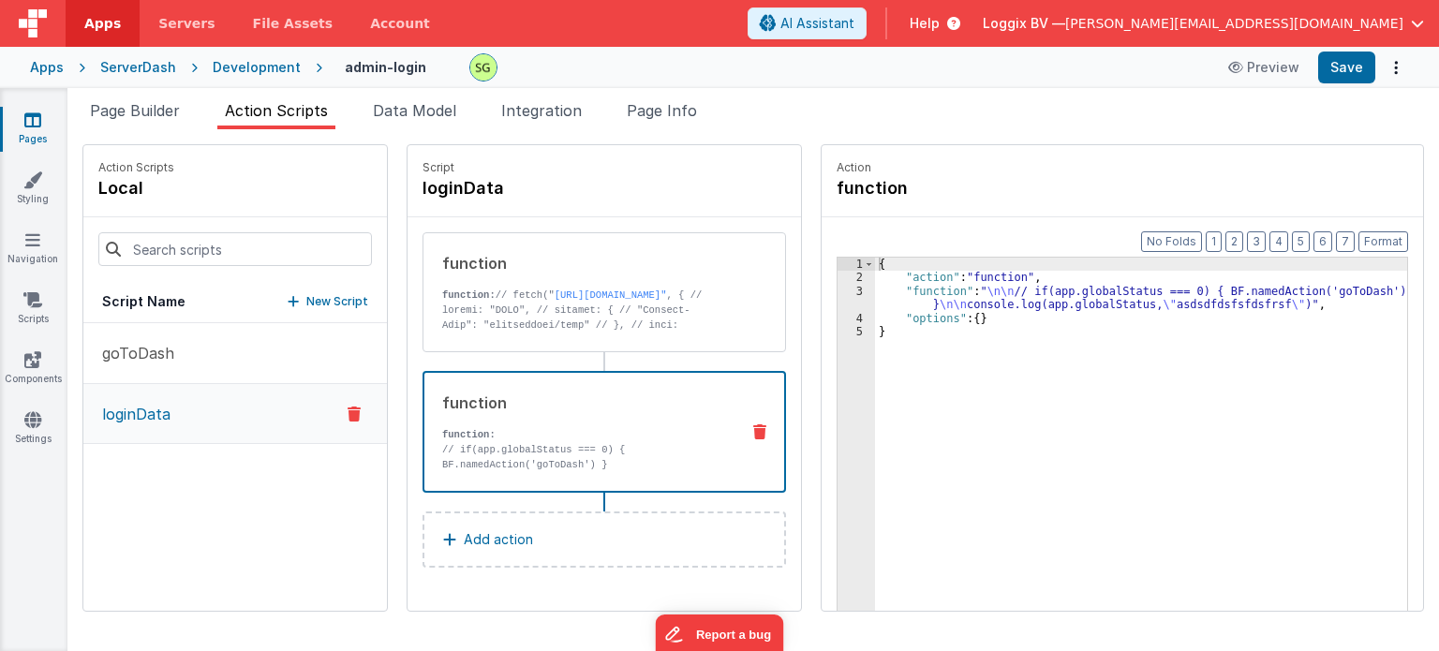
click at [482, 422] on div "function function: // if(app.globalStatus === 0) { BF.namedAction('goToDash') }…" at bounding box center [574, 432] width 300 height 81
click at [234, 579] on div "goToDash loginData" at bounding box center [235, 467] width 304 height 288
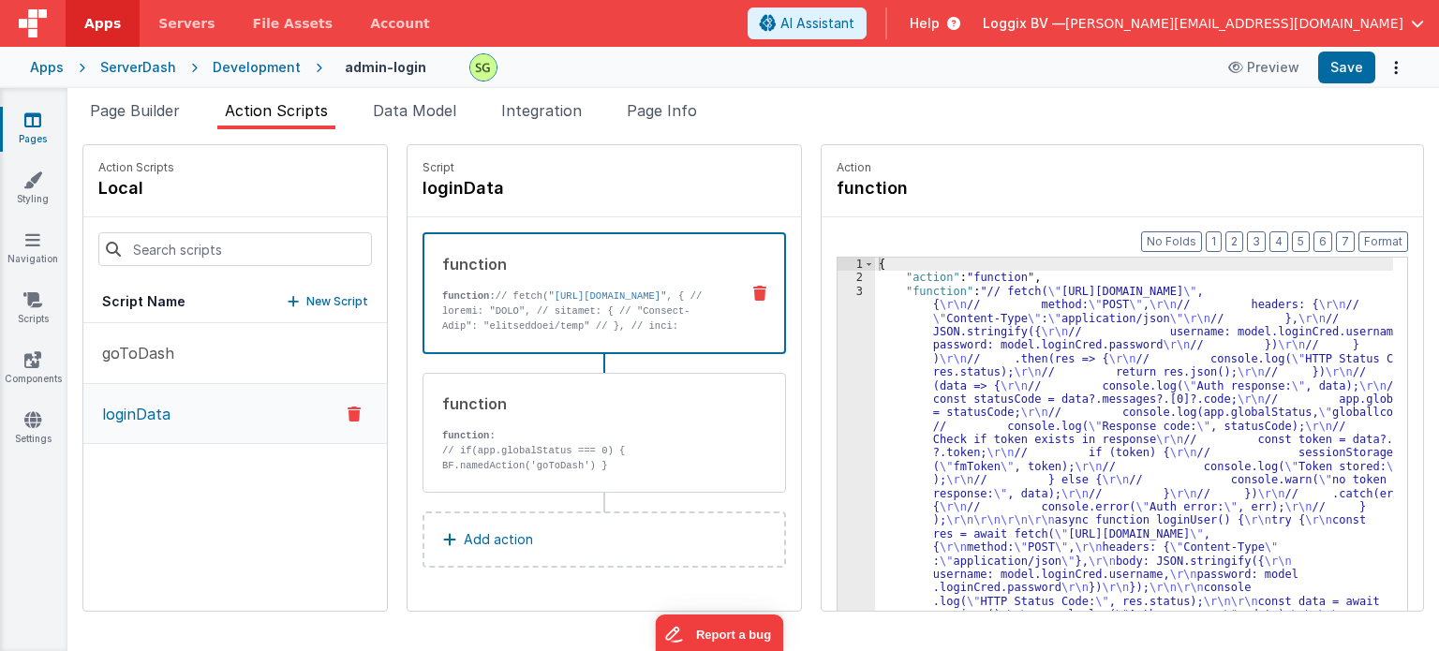
click at [555, 302] on link "[URL][DOMAIN_NAME]"" at bounding box center [611, 295] width 112 height 11
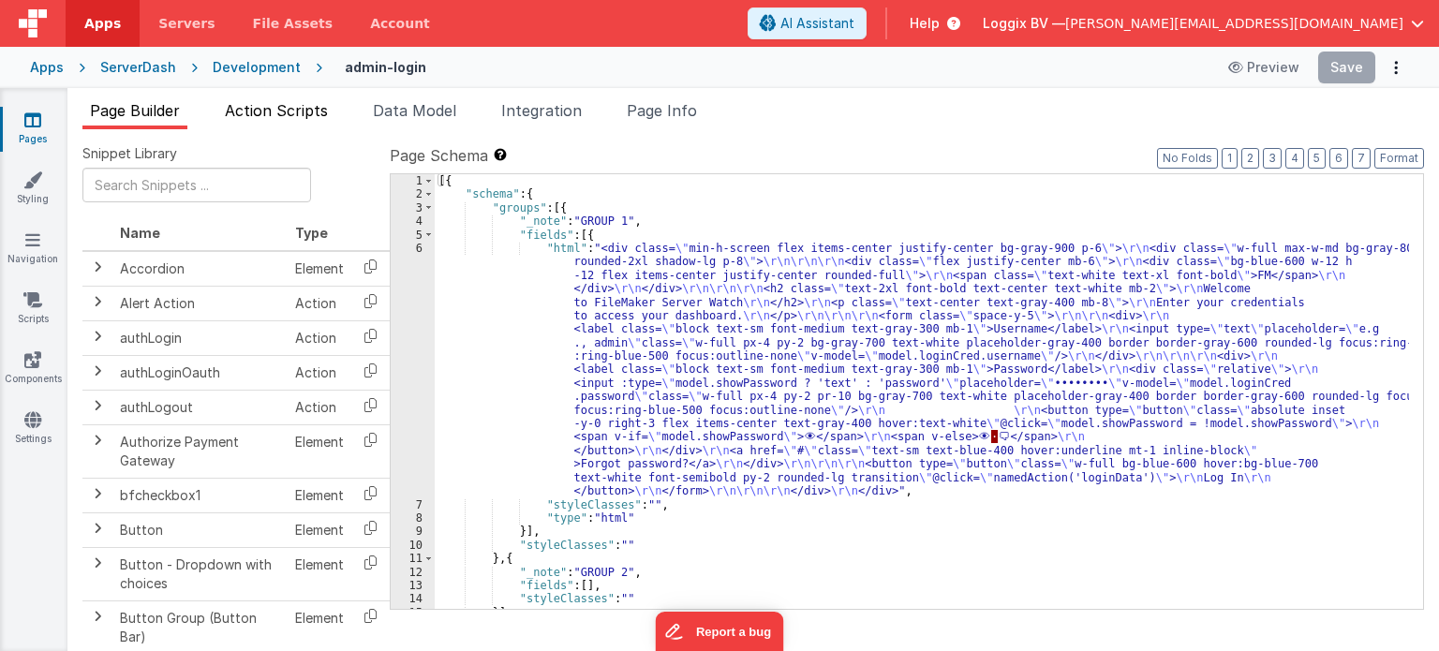
click at [311, 111] on span "Action Scripts" at bounding box center [276, 110] width 103 height 19
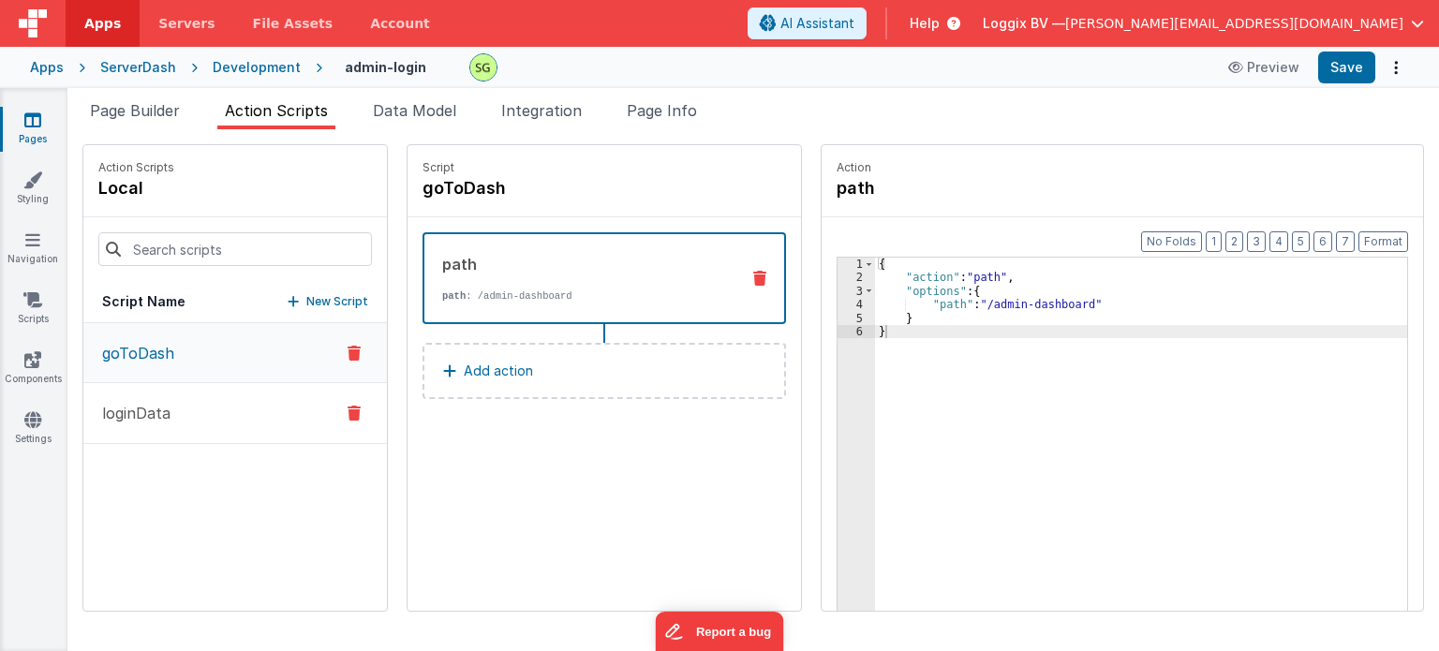
click at [164, 434] on button "loginData" at bounding box center [235, 413] width 304 height 61
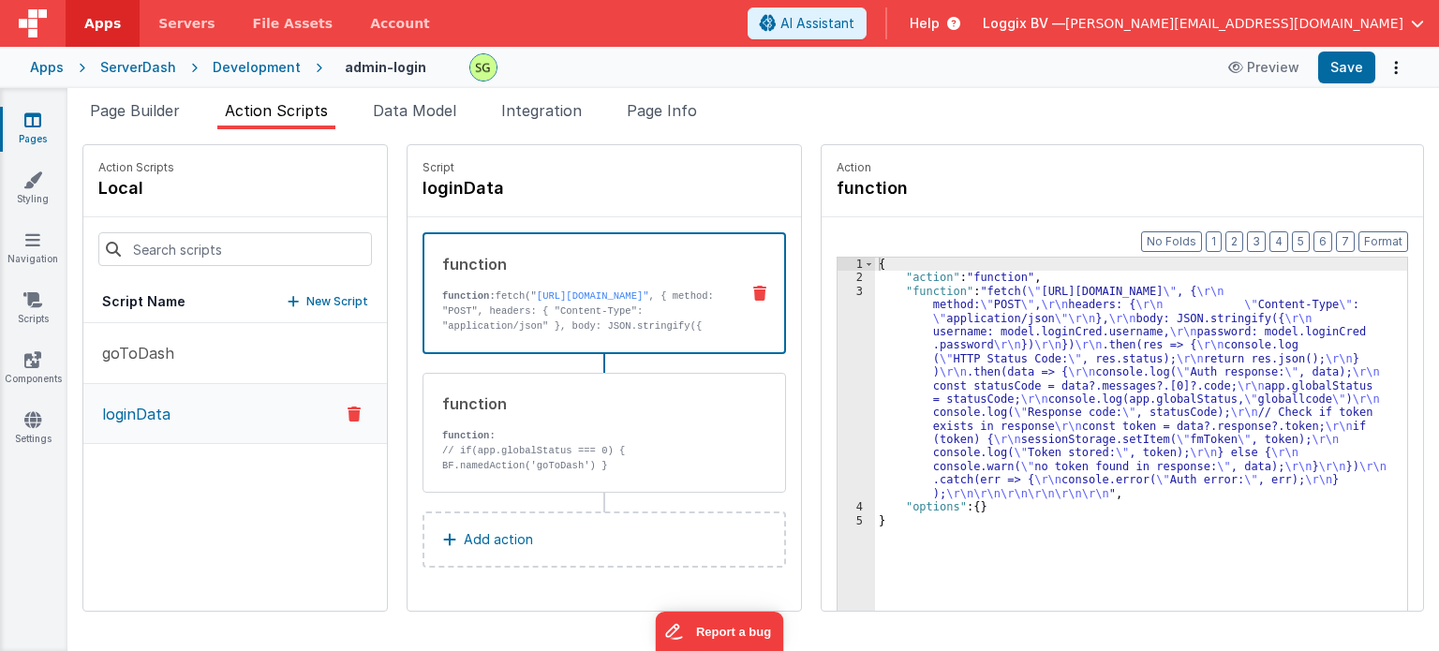
click at [839, 295] on div "3" at bounding box center [856, 392] width 37 height 215
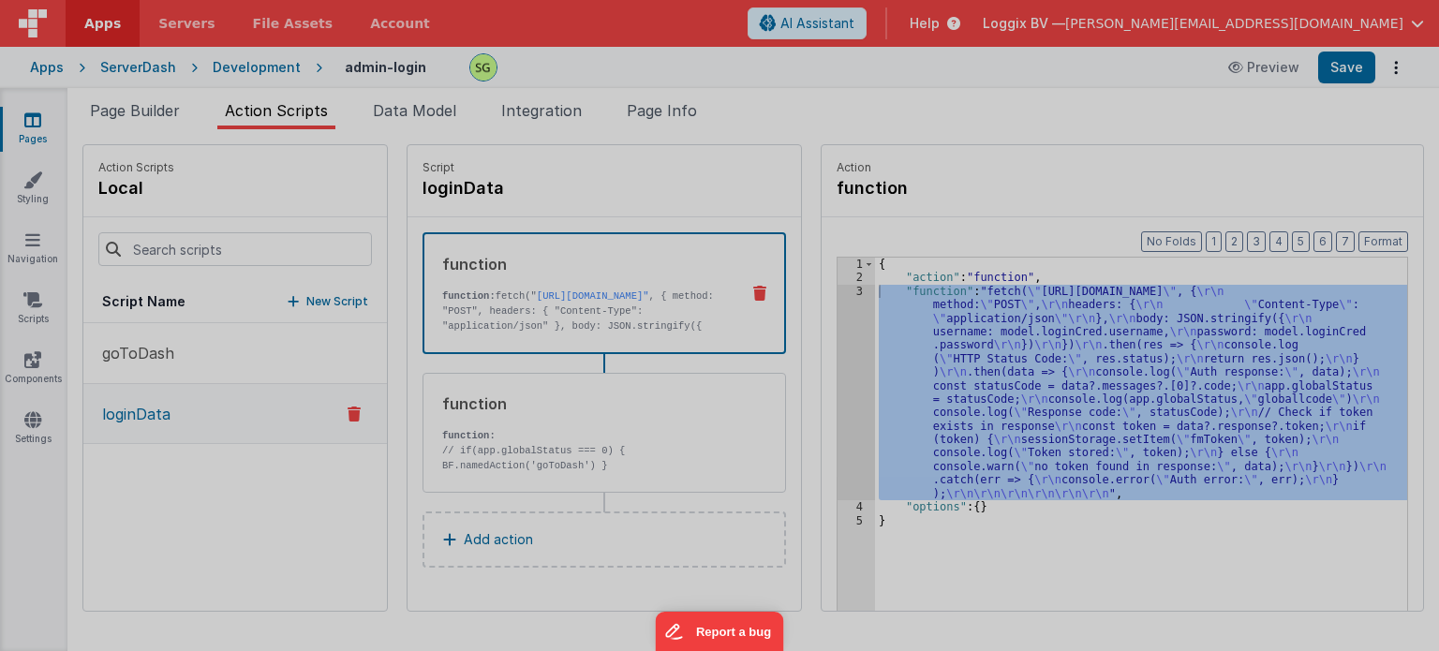
click at [839, 295] on div at bounding box center [719, 325] width 1439 height 651
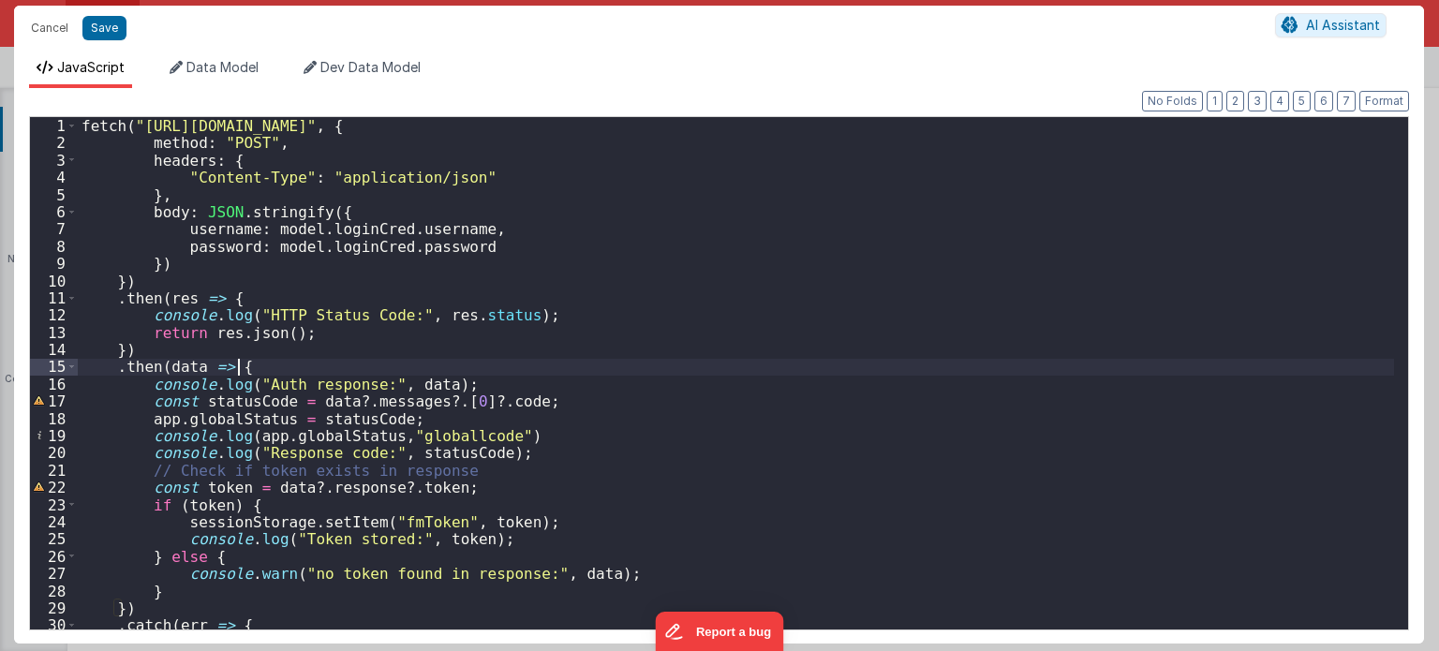
click at [599, 374] on div "fetch ( "[URL][DOMAIN_NAME]" , { method : "POST" , headers : { "Content-Type" :…" at bounding box center [736, 391] width 1317 height 548
click at [56, 25] on button "Cancel" at bounding box center [50, 28] width 56 height 26
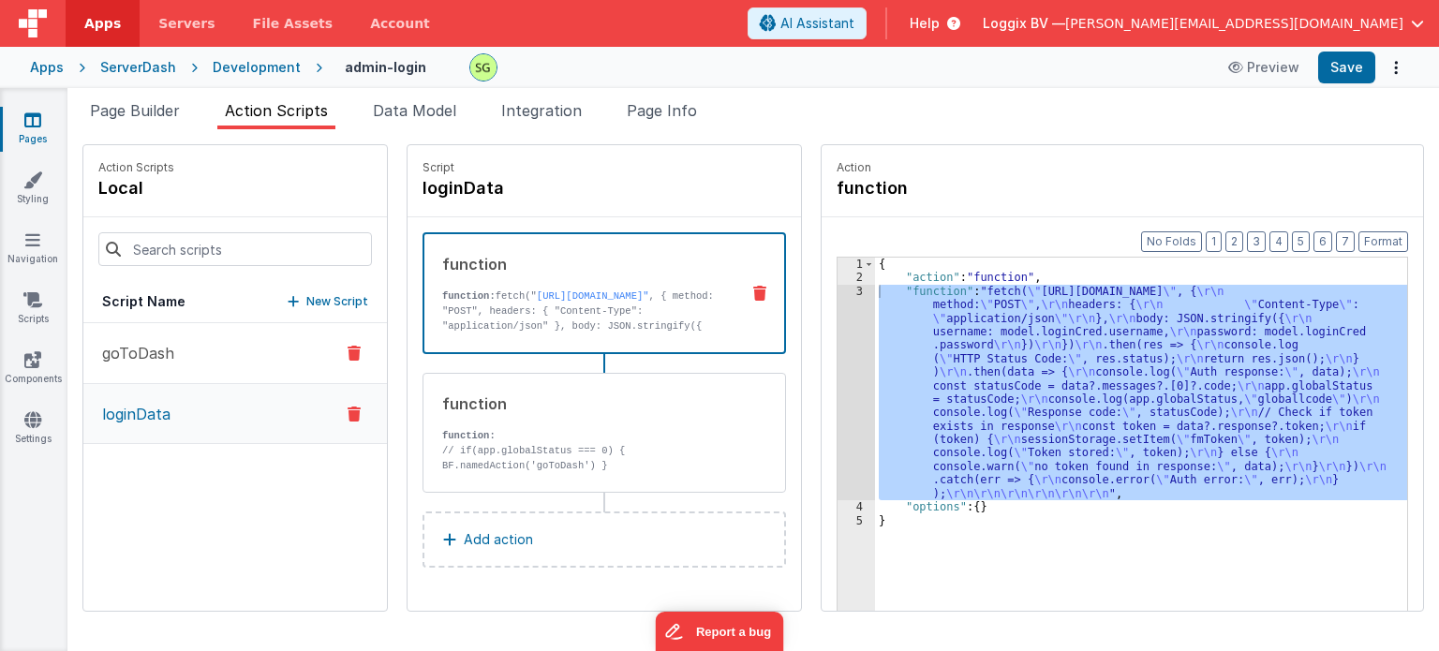
click at [160, 364] on button "goToDash" at bounding box center [235, 353] width 304 height 61
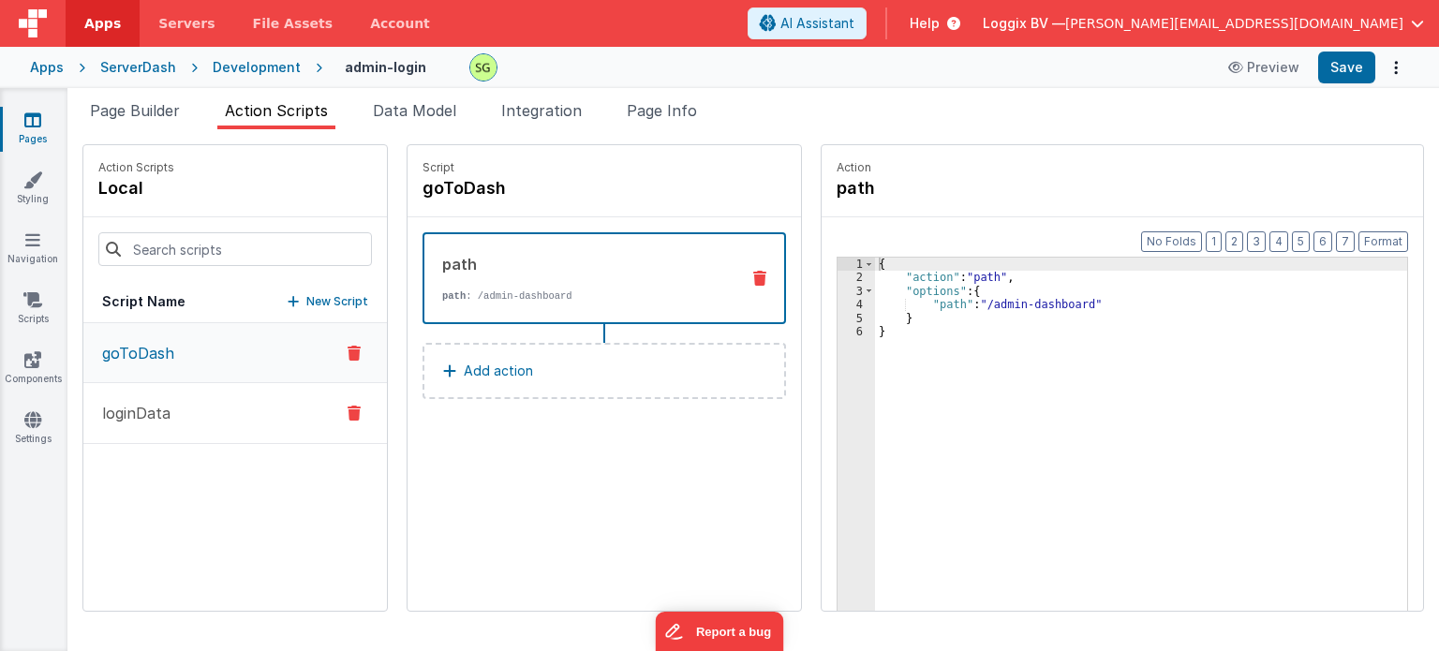
click at [144, 409] on p "loginData" at bounding box center [131, 413] width 80 height 22
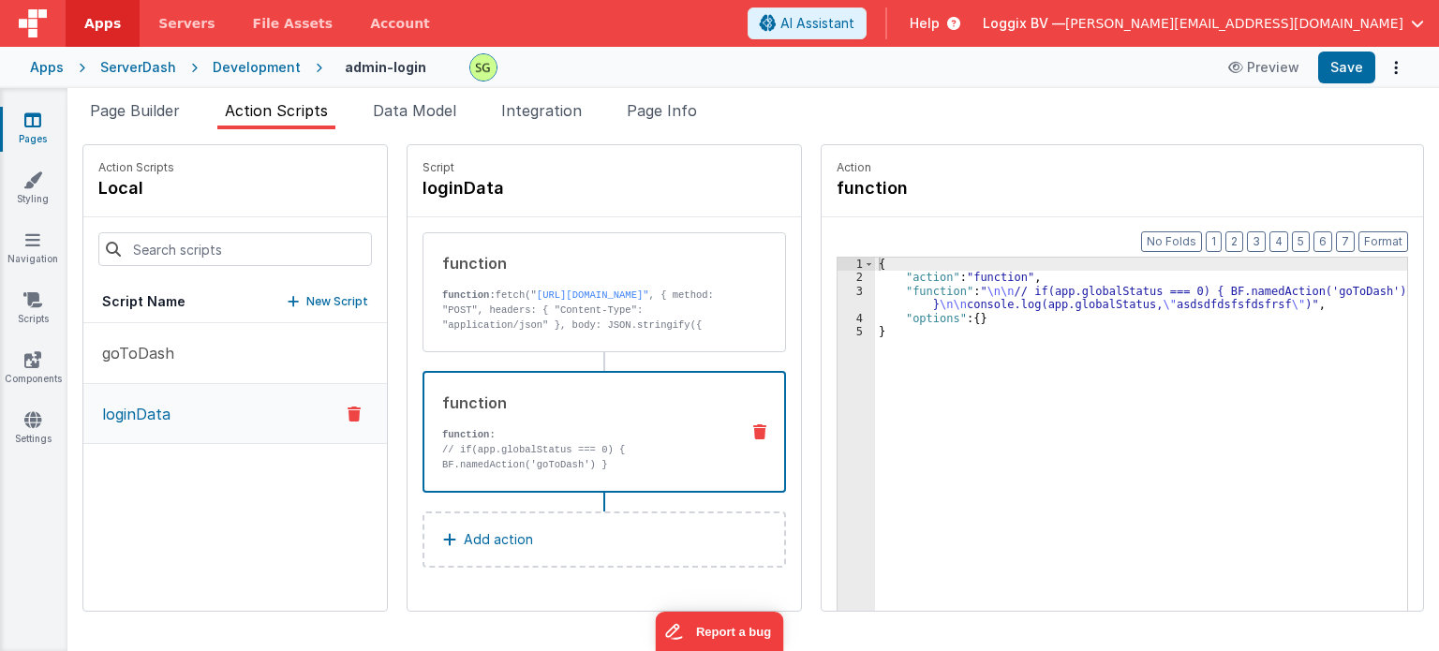
click at [601, 416] on div "function function: // if(app.globalStatus === 0) { BF.namedAction('goToDash') }…" at bounding box center [574, 432] width 300 height 81
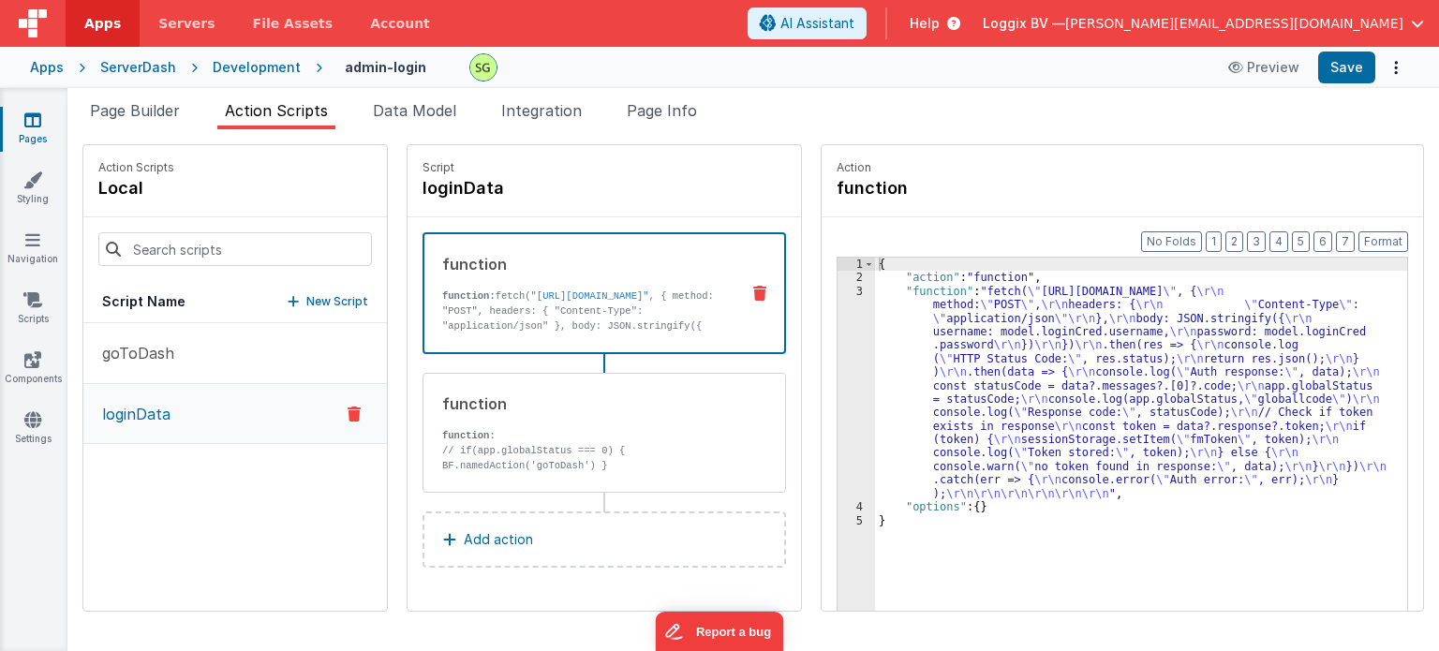
click at [630, 302] on link "[URL][DOMAIN_NAME]"" at bounding box center [593, 295] width 112 height 11
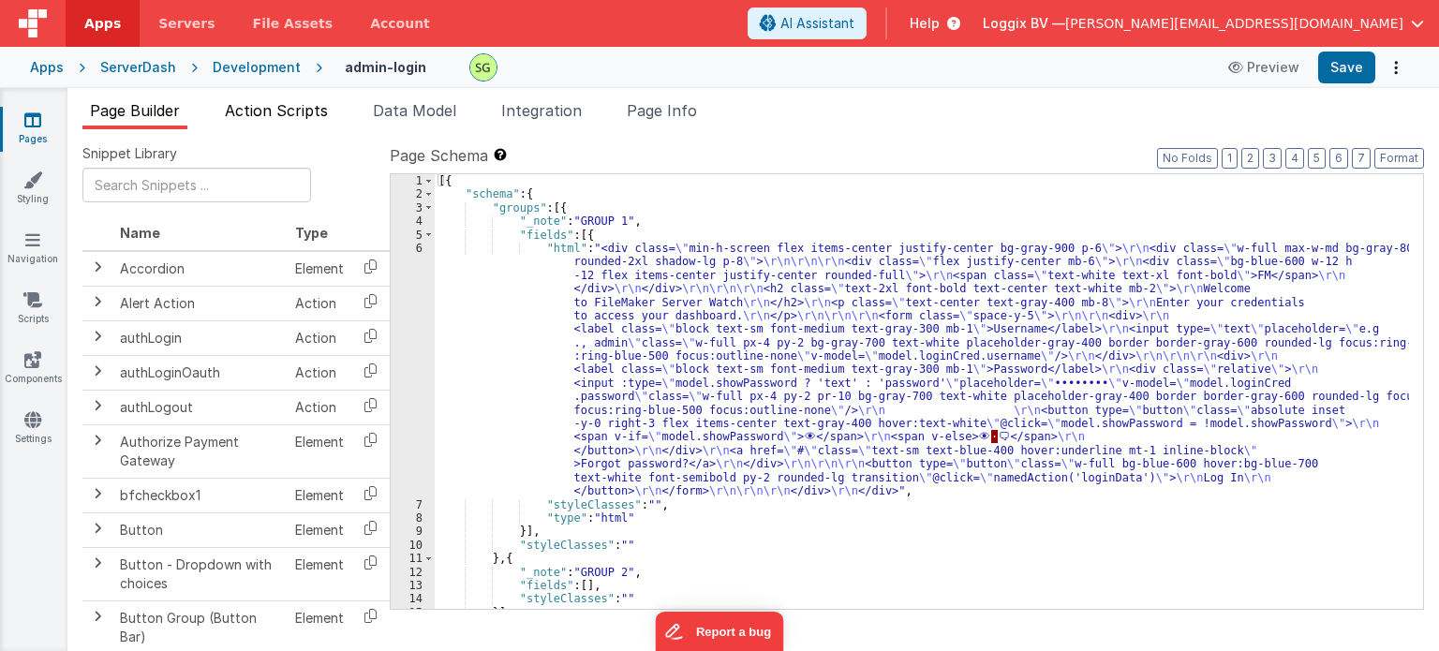
click at [305, 107] on span "Action Scripts" at bounding box center [276, 110] width 103 height 19
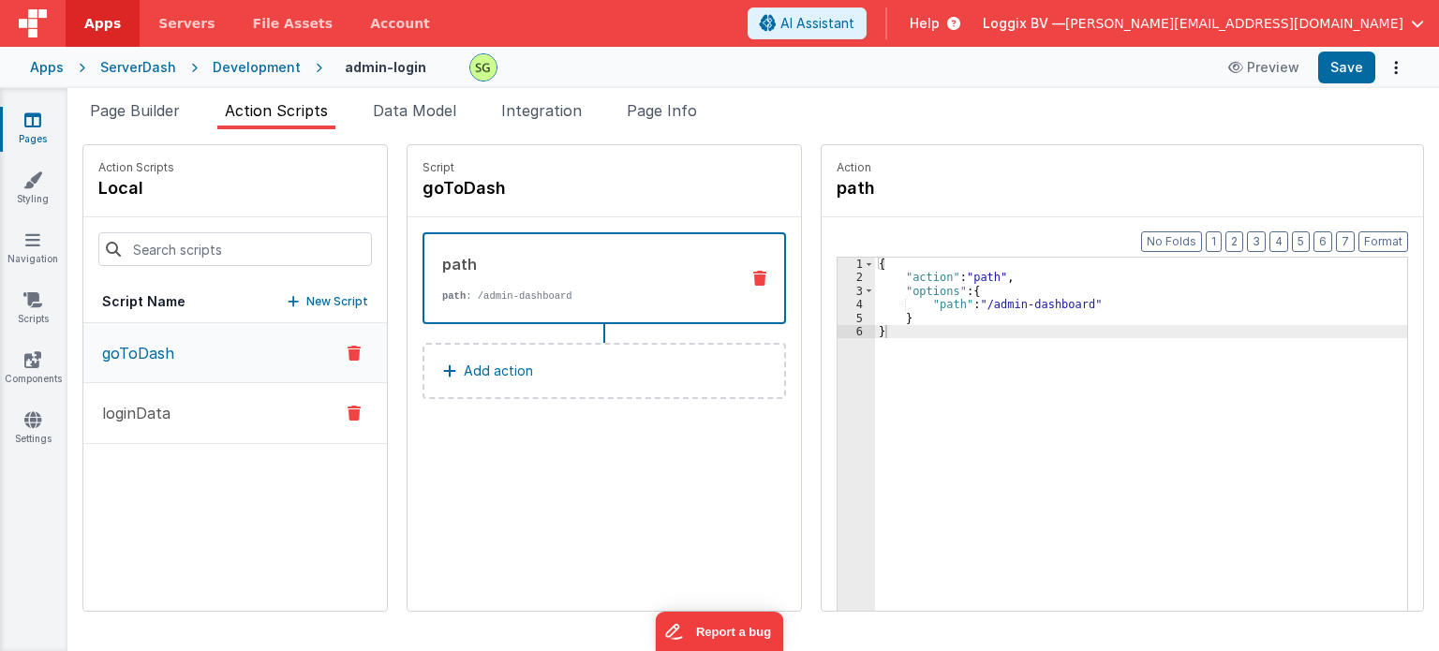
click at [244, 415] on button "loginData" at bounding box center [235, 413] width 304 height 61
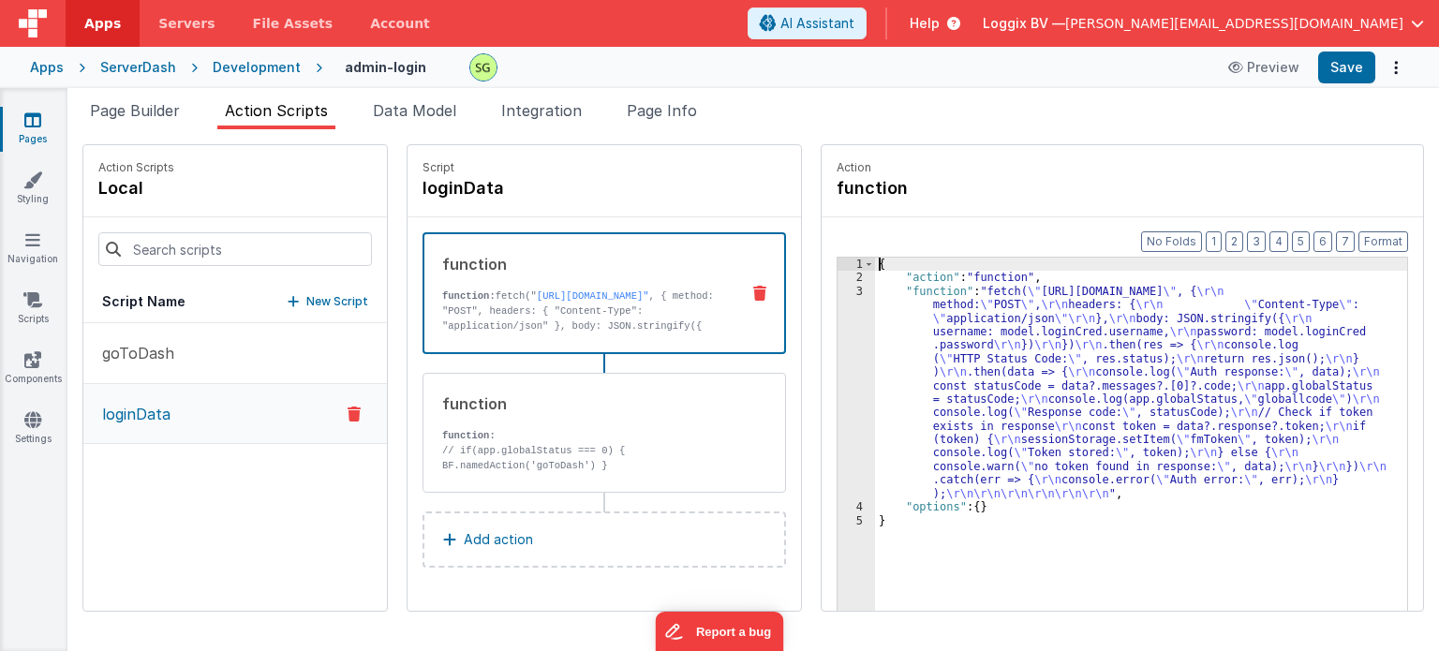
click at [841, 290] on div "3" at bounding box center [856, 392] width 37 height 215
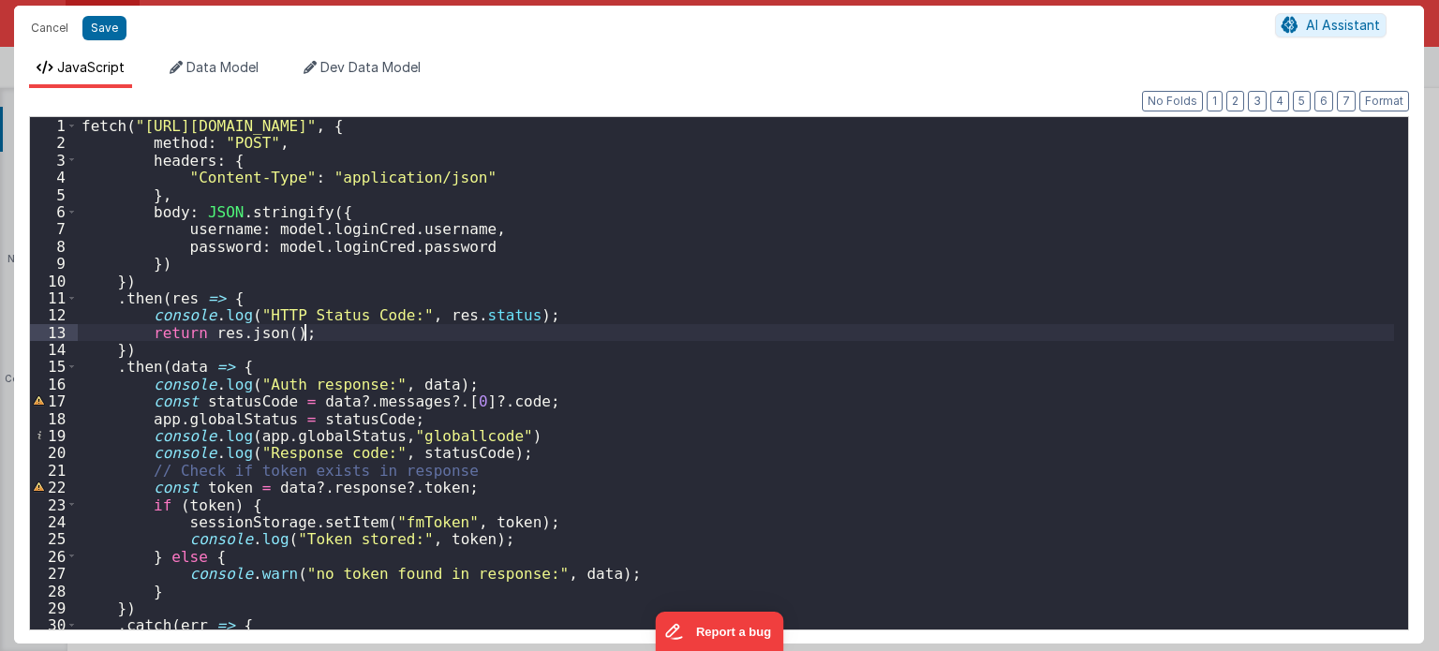
click at [671, 337] on div "fetch ( "[URL][DOMAIN_NAME]" , { method : "POST" , headers : { "Content-Type" :…" at bounding box center [736, 391] width 1317 height 548
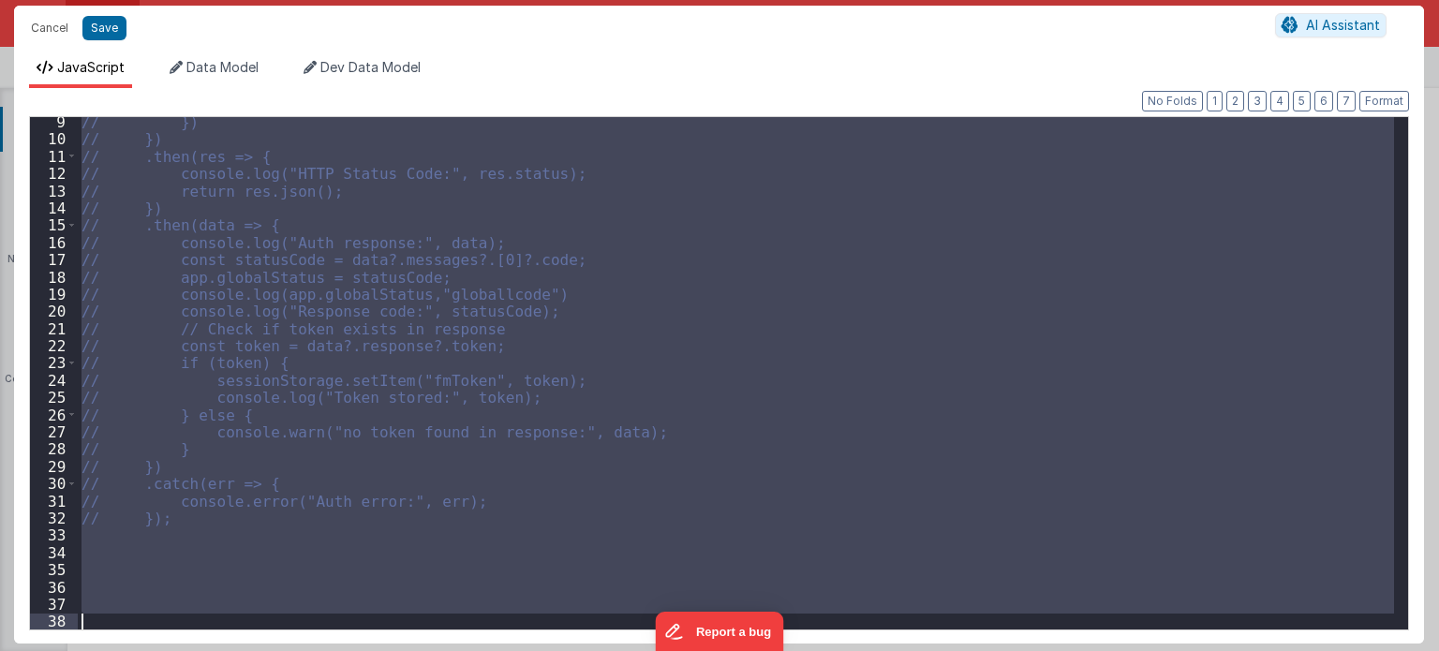
scroll to position [141, 0]
click at [274, 569] on div "// }) // }) // .then(res => { // console.log("HTTP Status Code:", res.status); …" at bounding box center [736, 373] width 1316 height 512
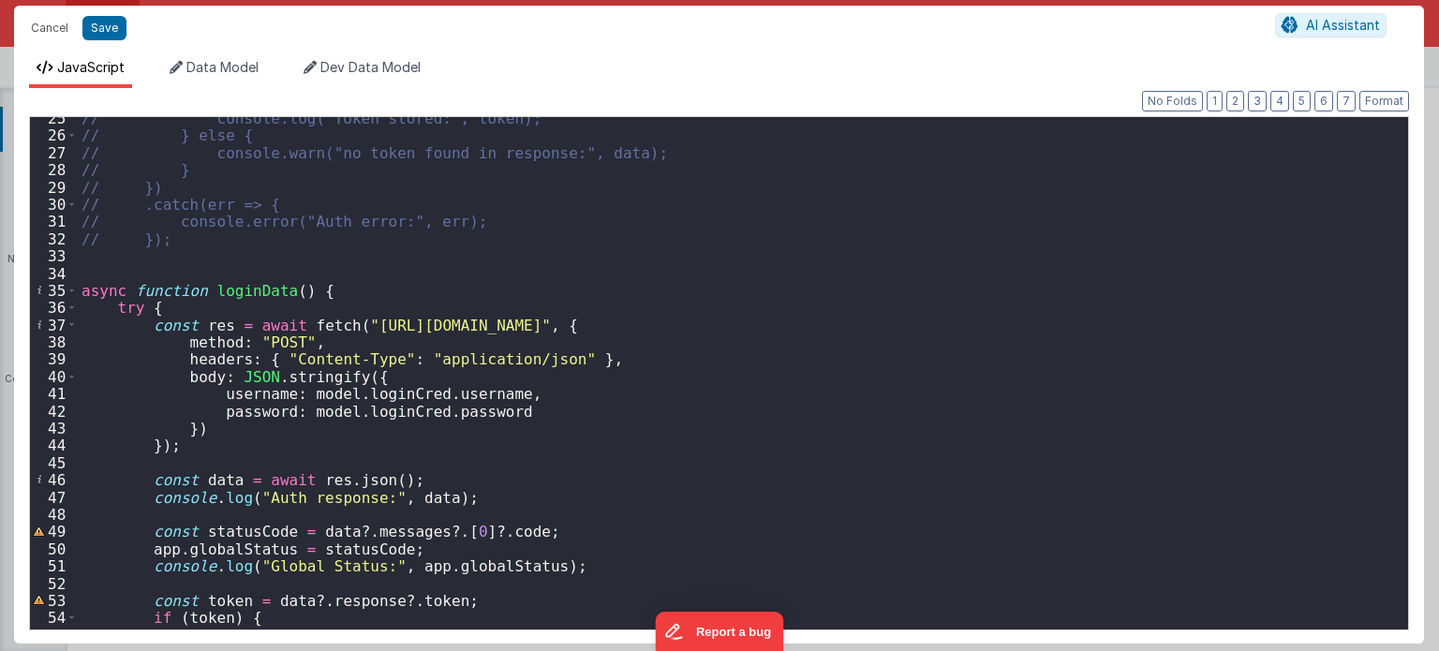
scroll to position [416, 0]
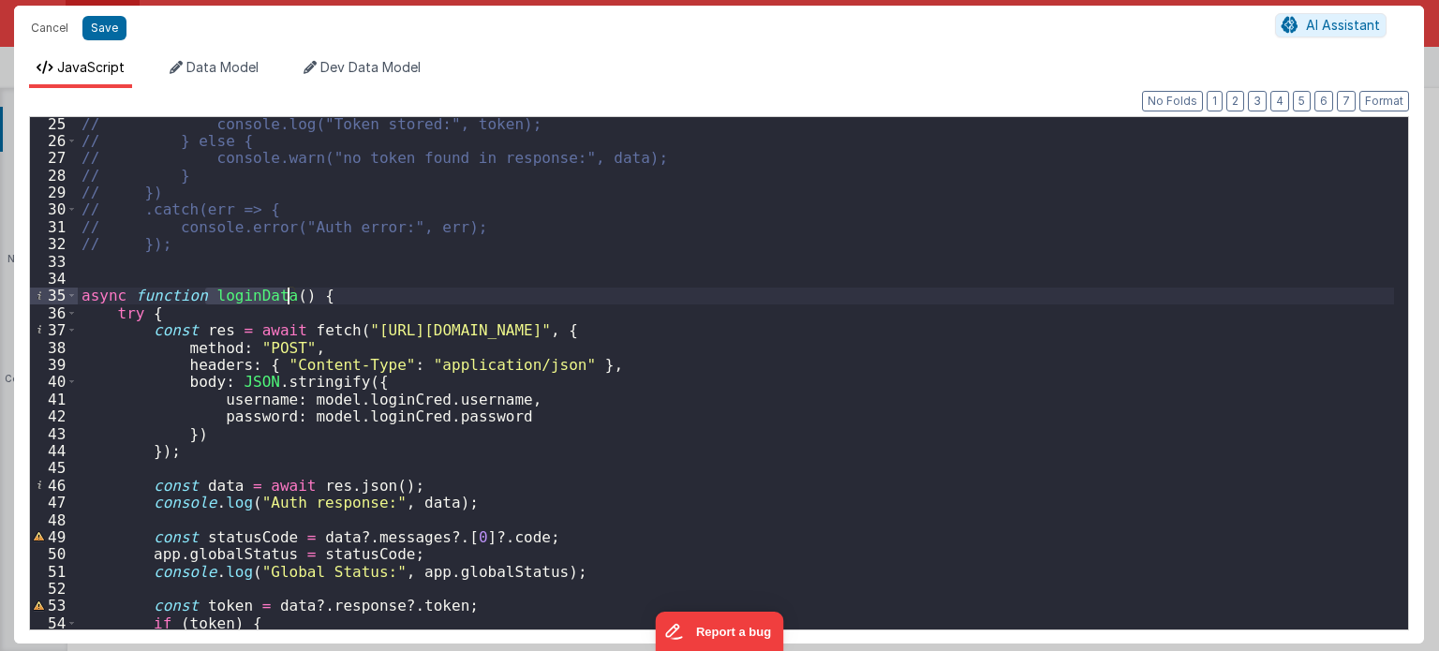
drag, startPoint x: 206, startPoint y: 295, endPoint x: 291, endPoint y: 296, distance: 85.3
click at [291, 296] on div "// console.log("Token stored:", token); // } else { // console.warn("no token f…" at bounding box center [736, 389] width 1317 height 548
drag, startPoint x: 292, startPoint y: 296, endPoint x: 209, endPoint y: 299, distance: 83.4
click at [209, 299] on div "// console.log("Token stored:", token); // } else { // console.warn("no token f…" at bounding box center [736, 389] width 1317 height 548
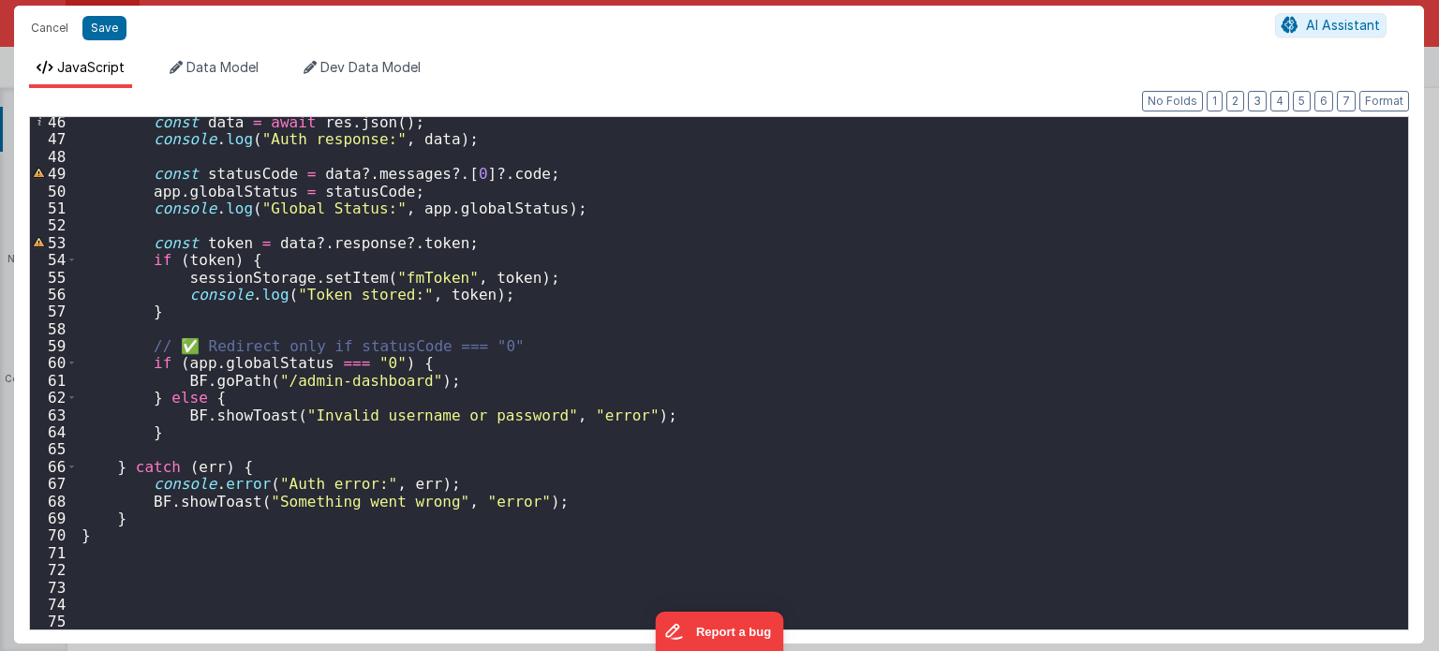
scroll to position [779, 0]
click at [126, 580] on div "const data = await res . json ( ) ; console . log ( "Auth response:" , data ) ;…" at bounding box center [736, 387] width 1317 height 548
paste textarea
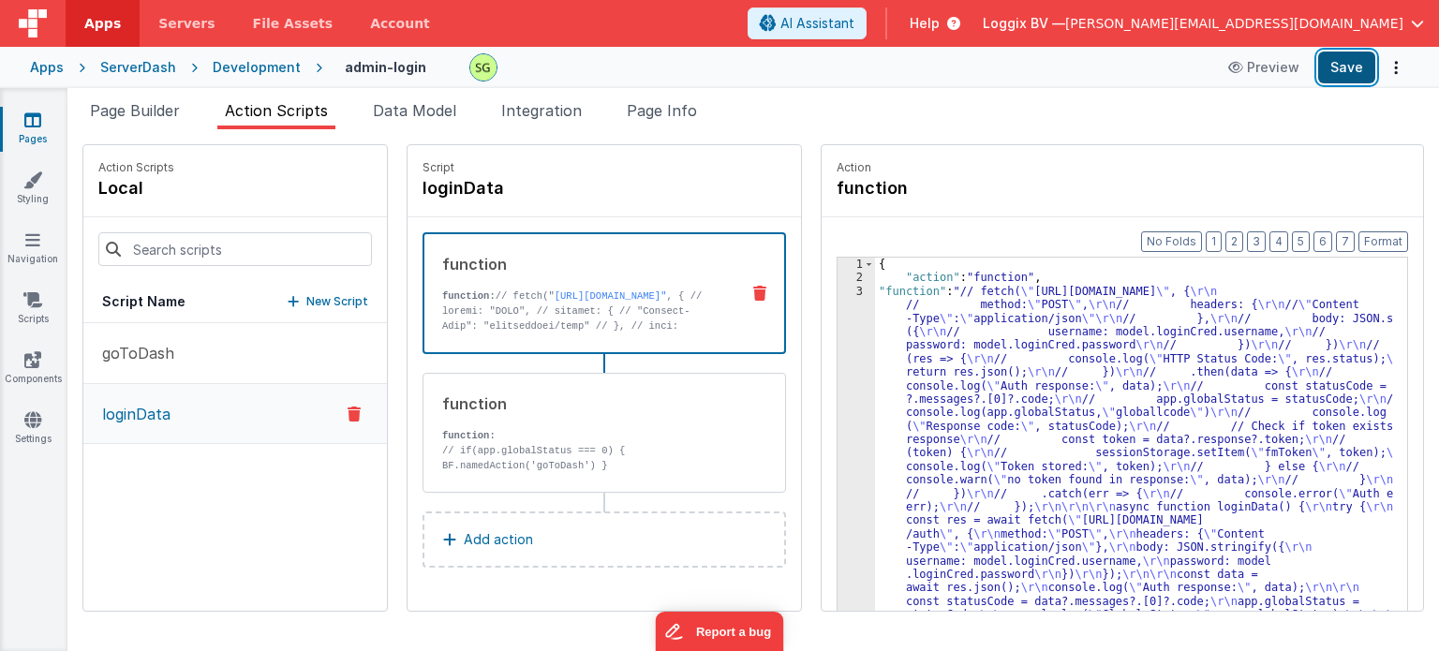
click at [1337, 74] on button "Save" at bounding box center [1346, 68] width 57 height 32
click at [840, 291] on div "3" at bounding box center [856, 507] width 37 height 445
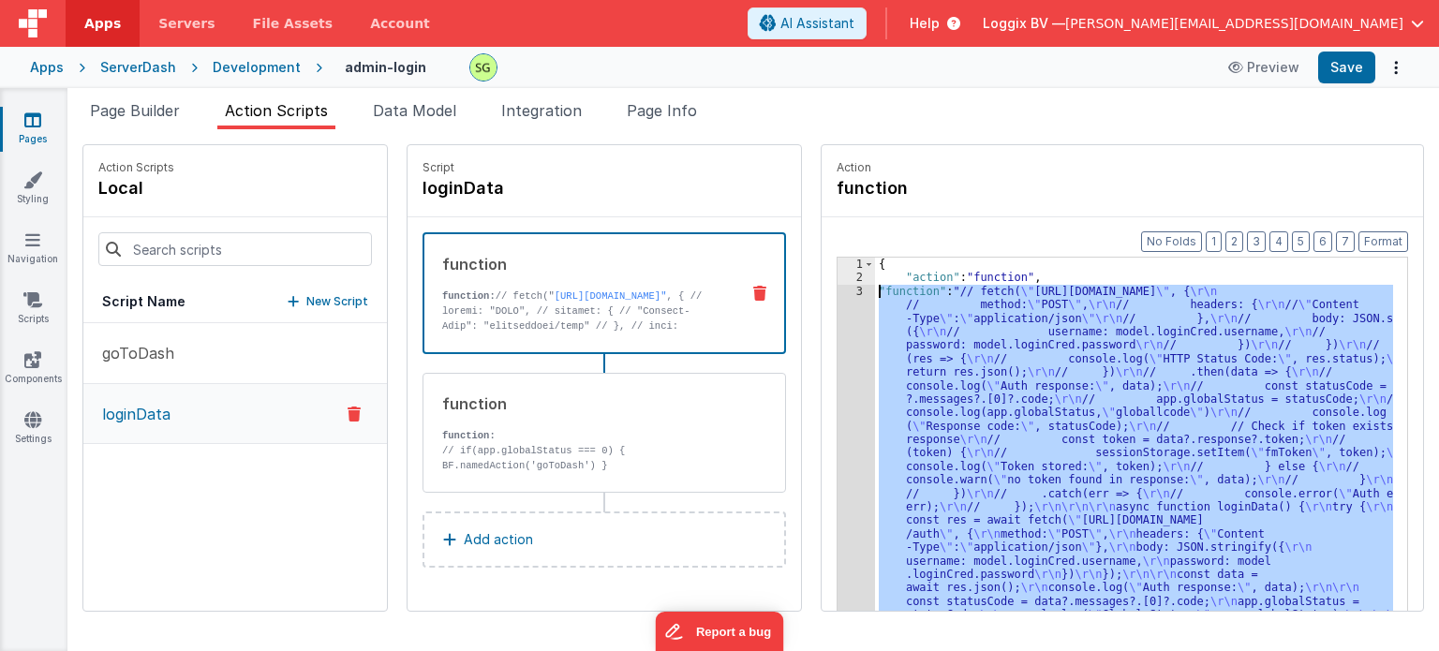
click at [840, 291] on div "3" at bounding box center [856, 507] width 37 height 445
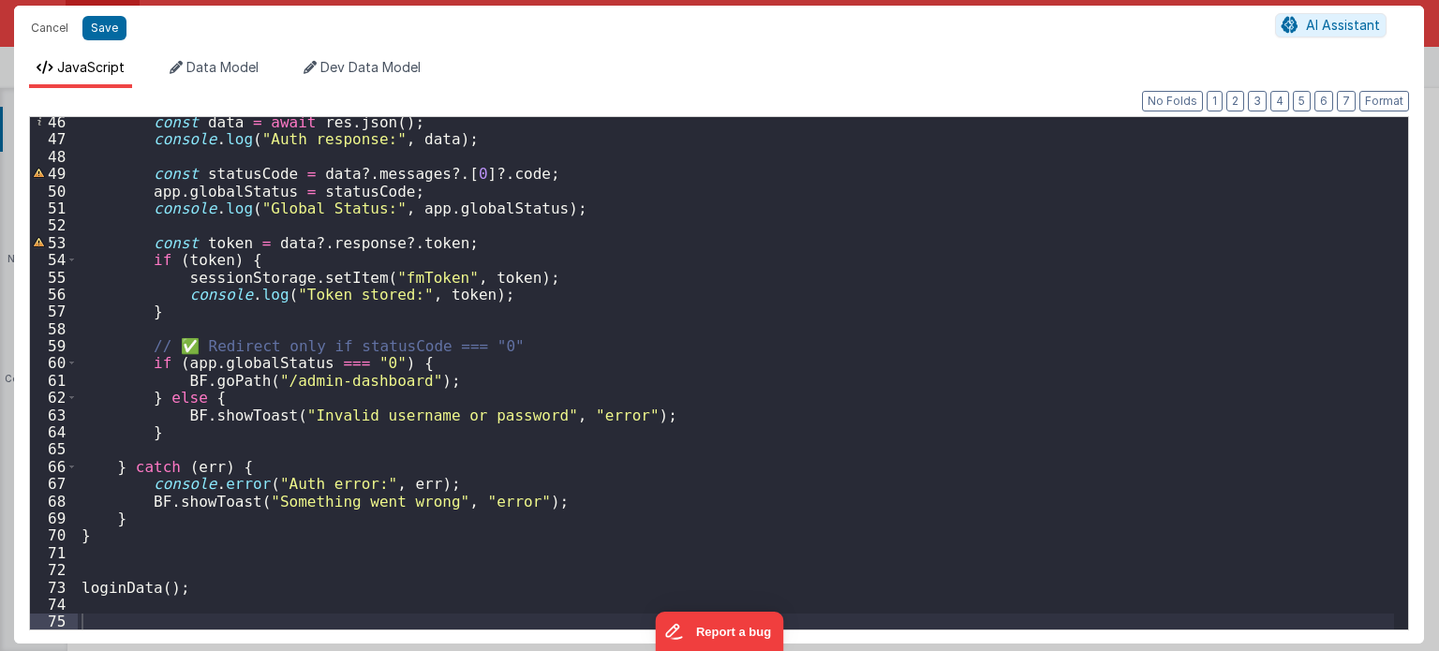
click at [232, 381] on div "const data = await res . json ( ) ; console . log ( "Auth response:" , data ) ;…" at bounding box center [736, 387] width 1317 height 548
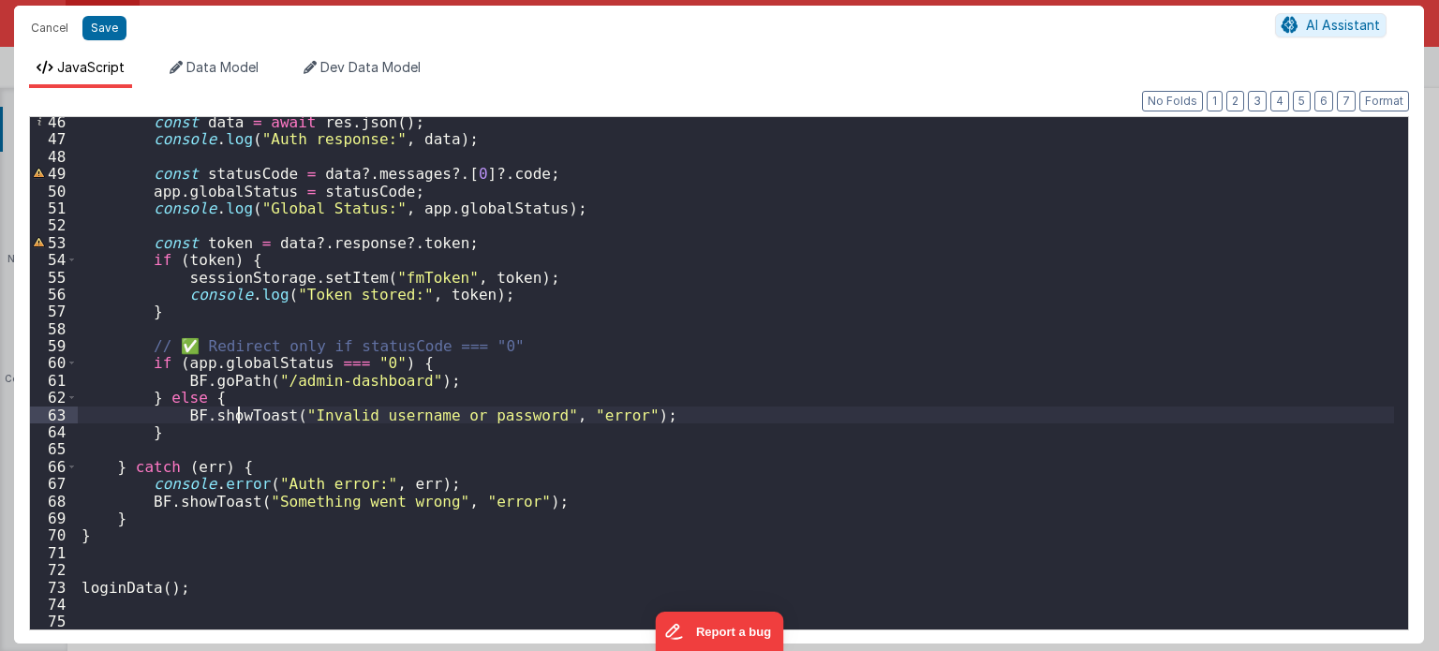
click at [237, 417] on div "const data = await res . json ( ) ; console . log ( "Auth response:" , data ) ;…" at bounding box center [736, 387] width 1317 height 548
drag, startPoint x: 178, startPoint y: 412, endPoint x: 281, endPoint y: 417, distance: 103.2
click at [281, 417] on div "const data = await res . json ( ) ; console . log ( "Auth response:" , data ) ;…" at bounding box center [736, 387] width 1317 height 548
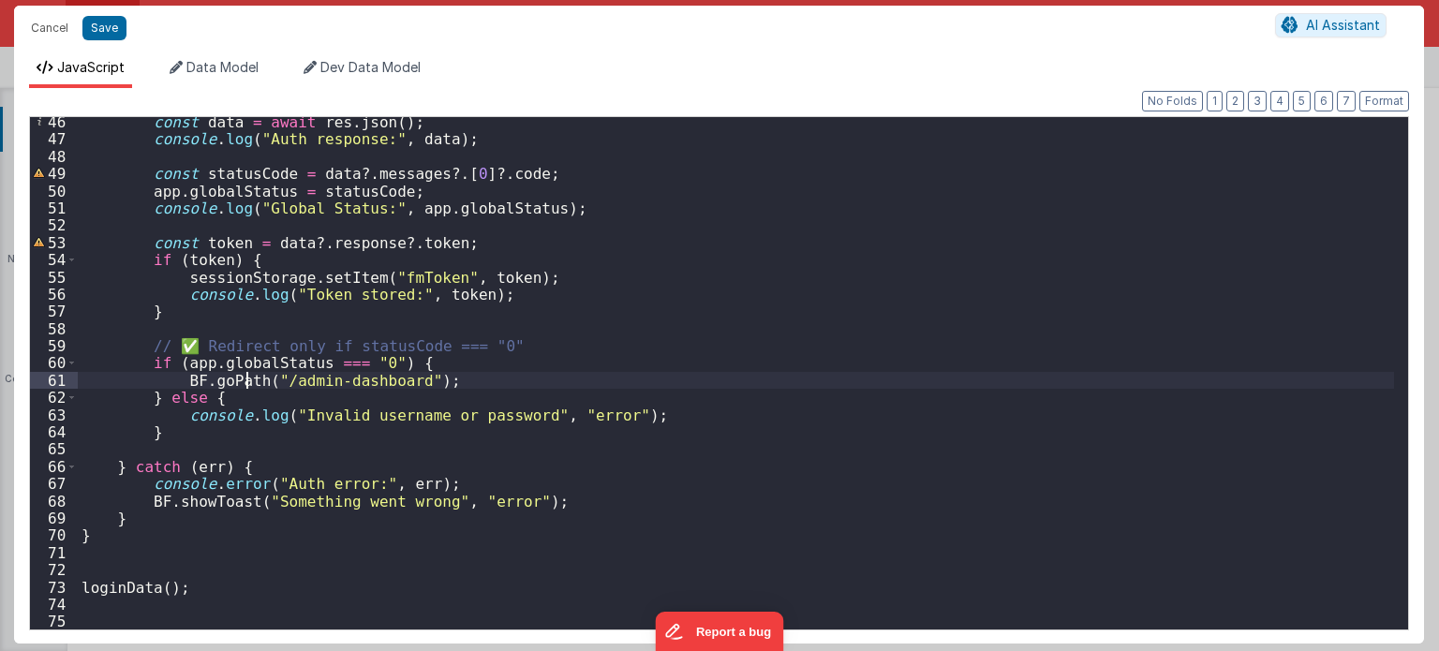
click at [243, 385] on div "const data = await res . json ( ) ; console . log ( "Auth response:" , data ) ;…" at bounding box center [736, 387] width 1317 height 548
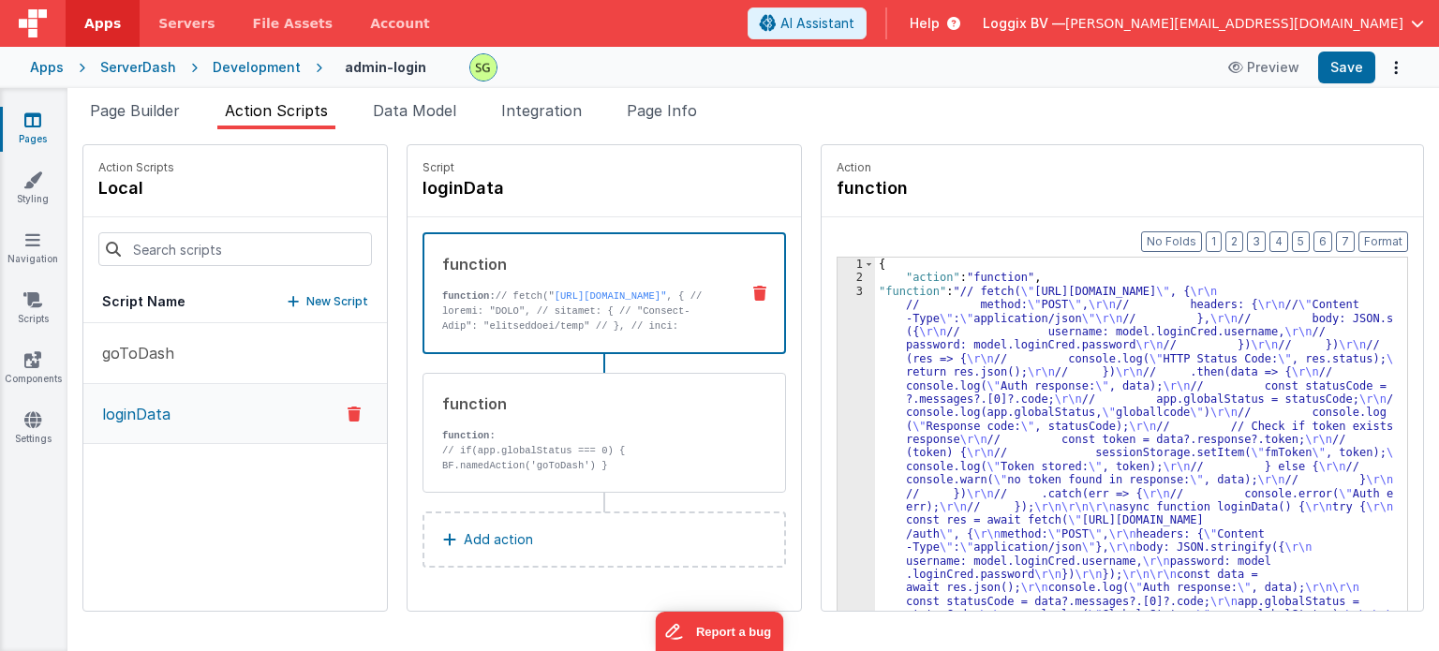
click at [838, 291] on div "3" at bounding box center [856, 507] width 37 height 445
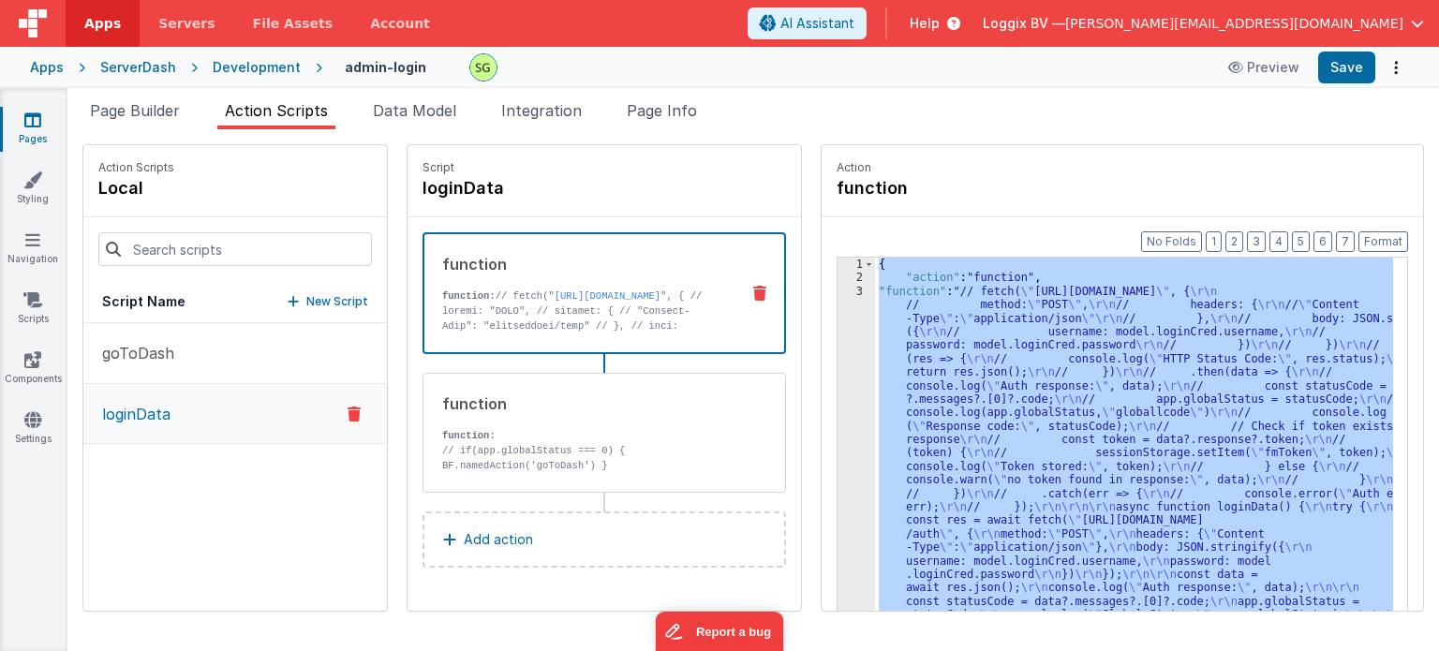
click at [838, 291] on div "3" at bounding box center [856, 507] width 37 height 445
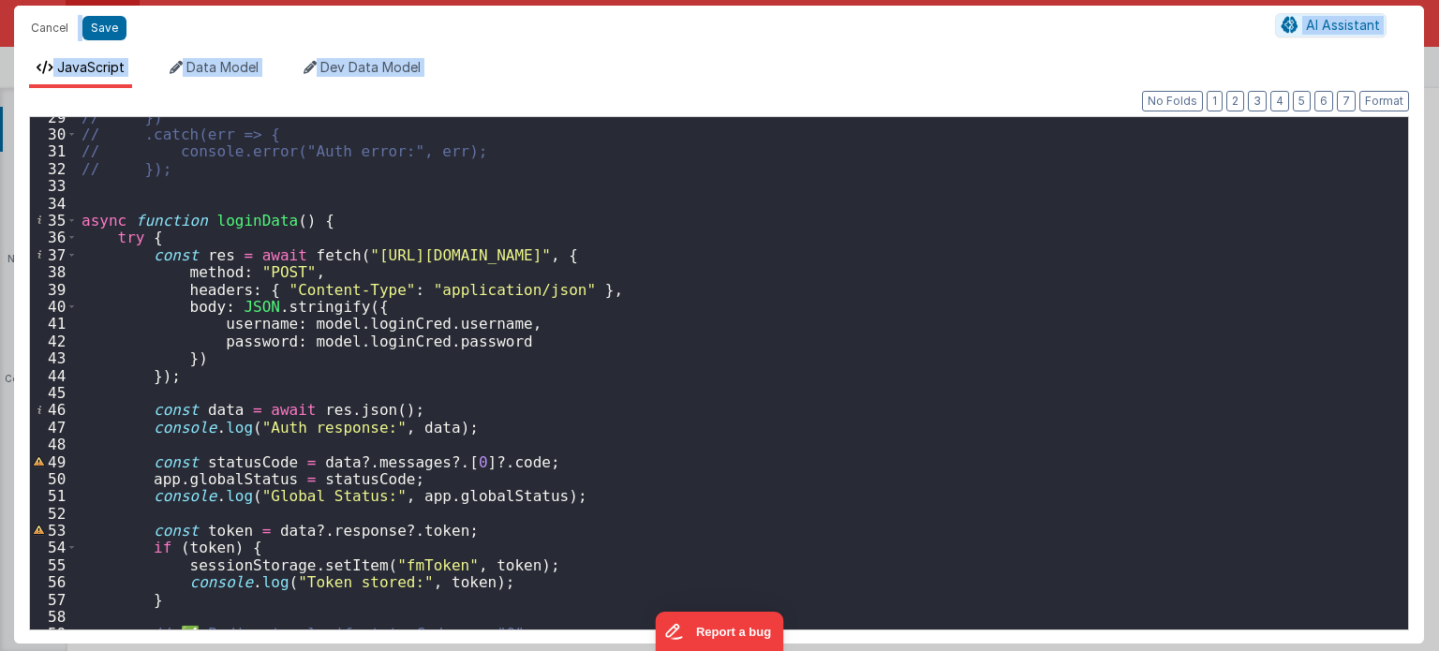
scroll to position [512, 0]
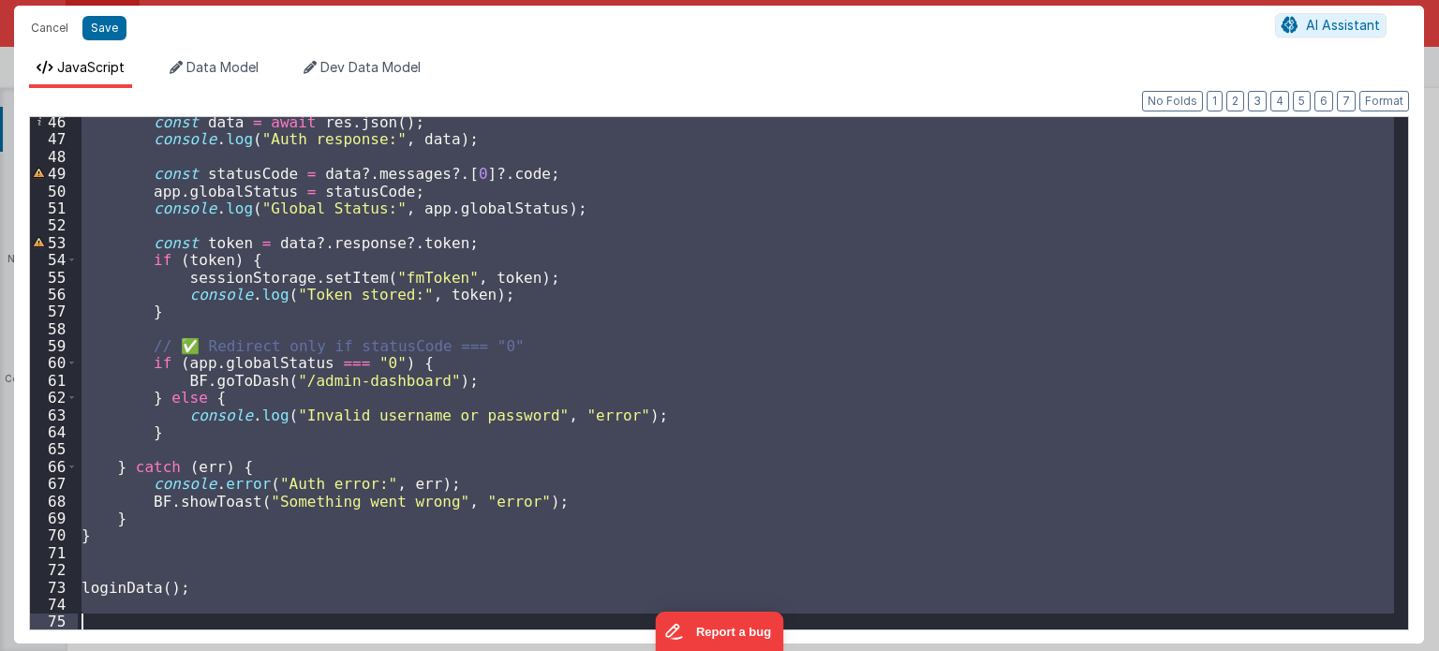
drag, startPoint x: 79, startPoint y: 200, endPoint x: 207, endPoint y: 695, distance: 512.0
click at [207, 650] on html "Cancel Save AI Assistant JavaScript Data Model Dev Data Model Format 7 6 5 4 3 …" at bounding box center [719, 325] width 1439 height 651
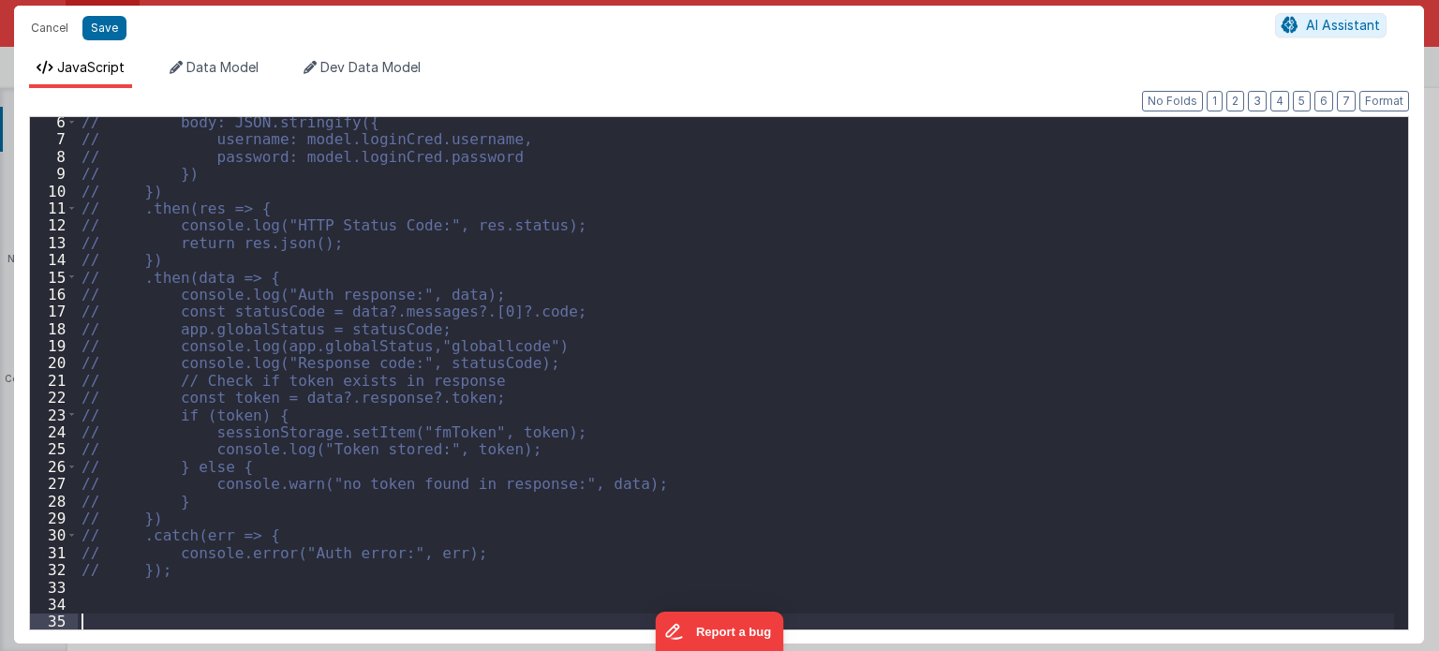
scroll to position [90, 0]
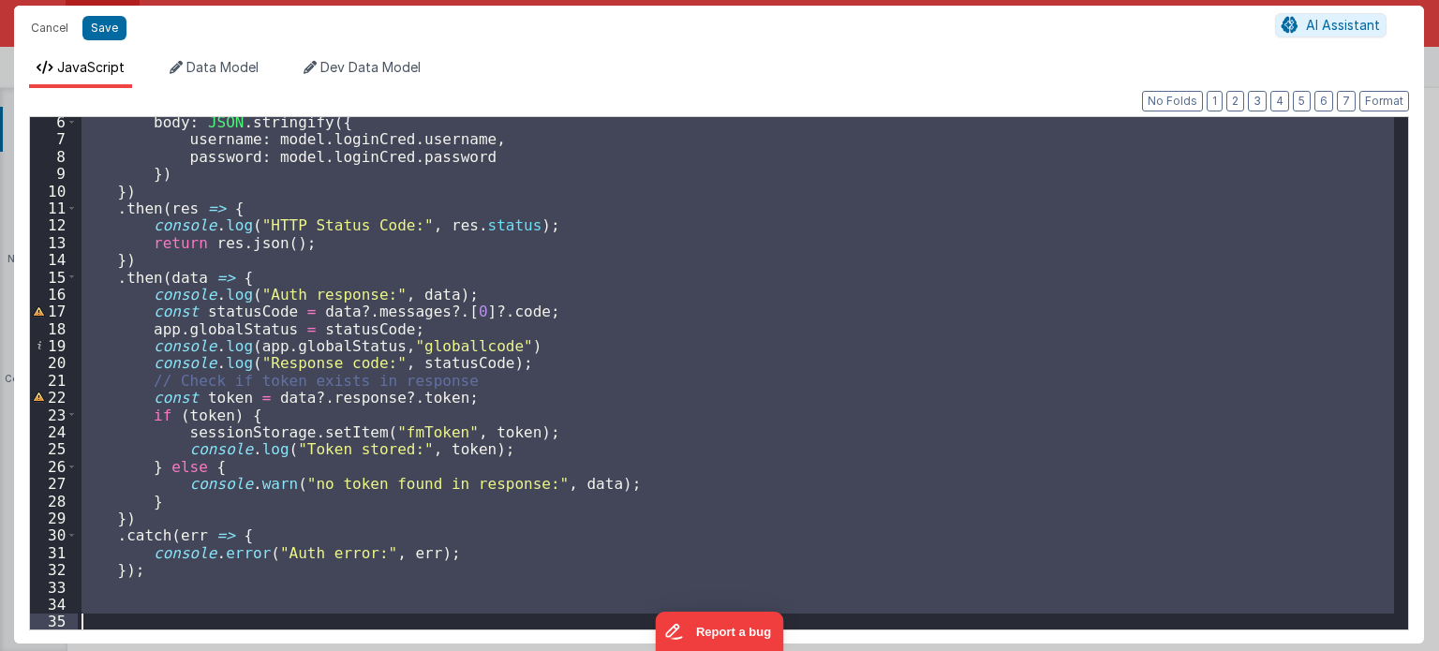
click at [895, 501] on div "body : JSON . stringify ({ username : model . loginCred . username , password :…" at bounding box center [736, 373] width 1316 height 512
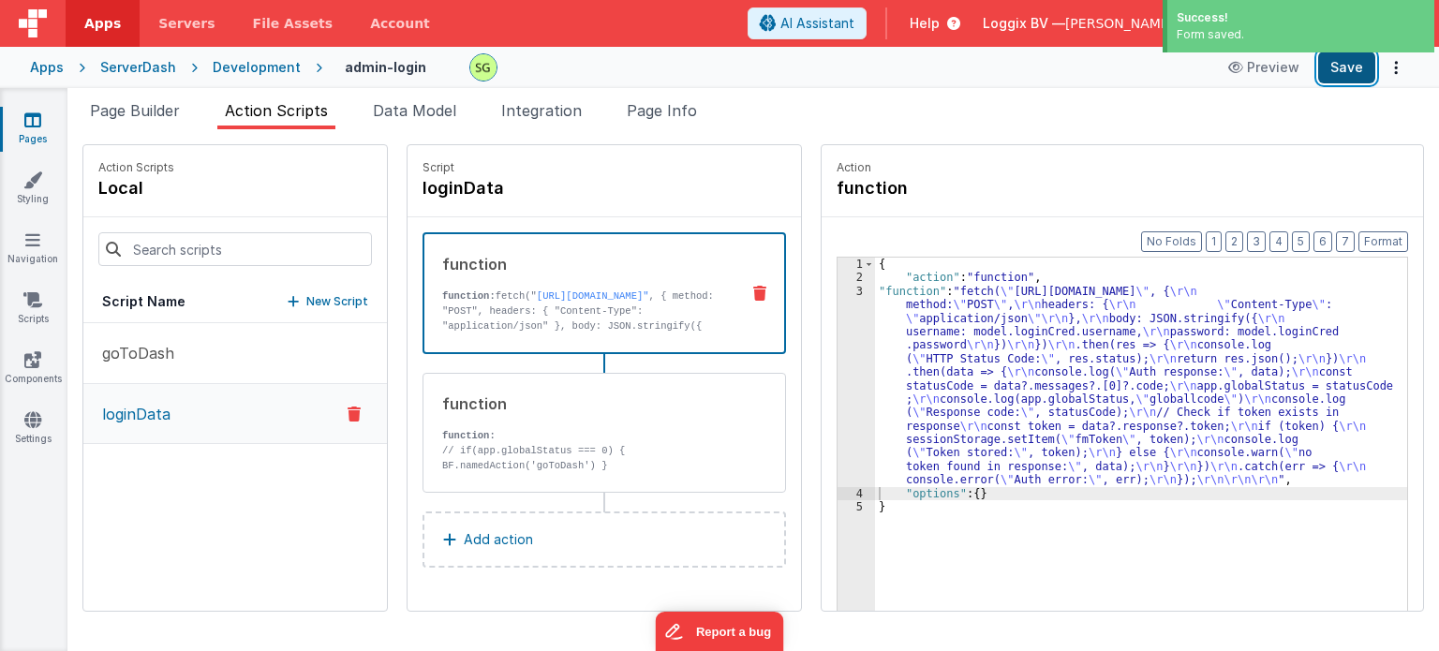
click at [1322, 58] on button "Save" at bounding box center [1346, 68] width 57 height 32
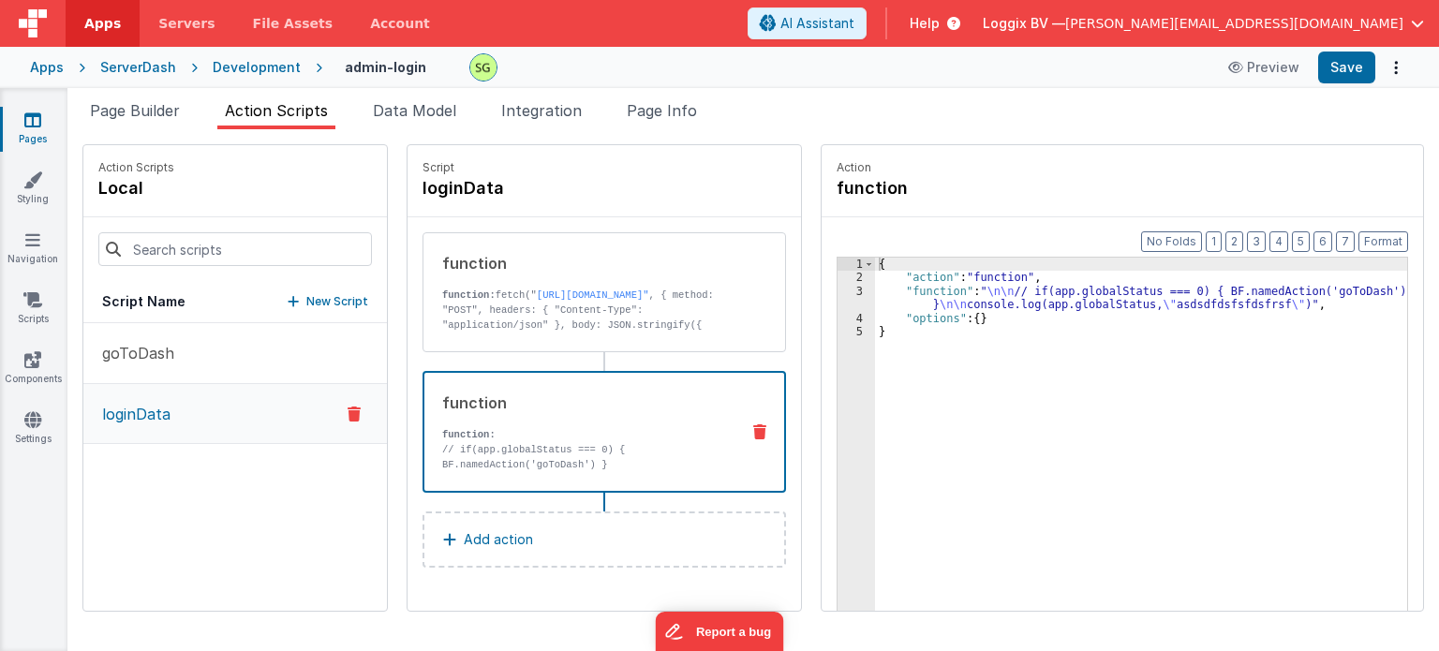
click at [638, 472] on div "function function: // if(app.globalStatus === 0) { BF.namedAction('goToDash') }…" at bounding box center [605, 432] width 364 height 122
click at [585, 319] on p "function: fetch(" [URL][DOMAIN_NAME]"" at bounding box center [583, 430] width 283 height 285
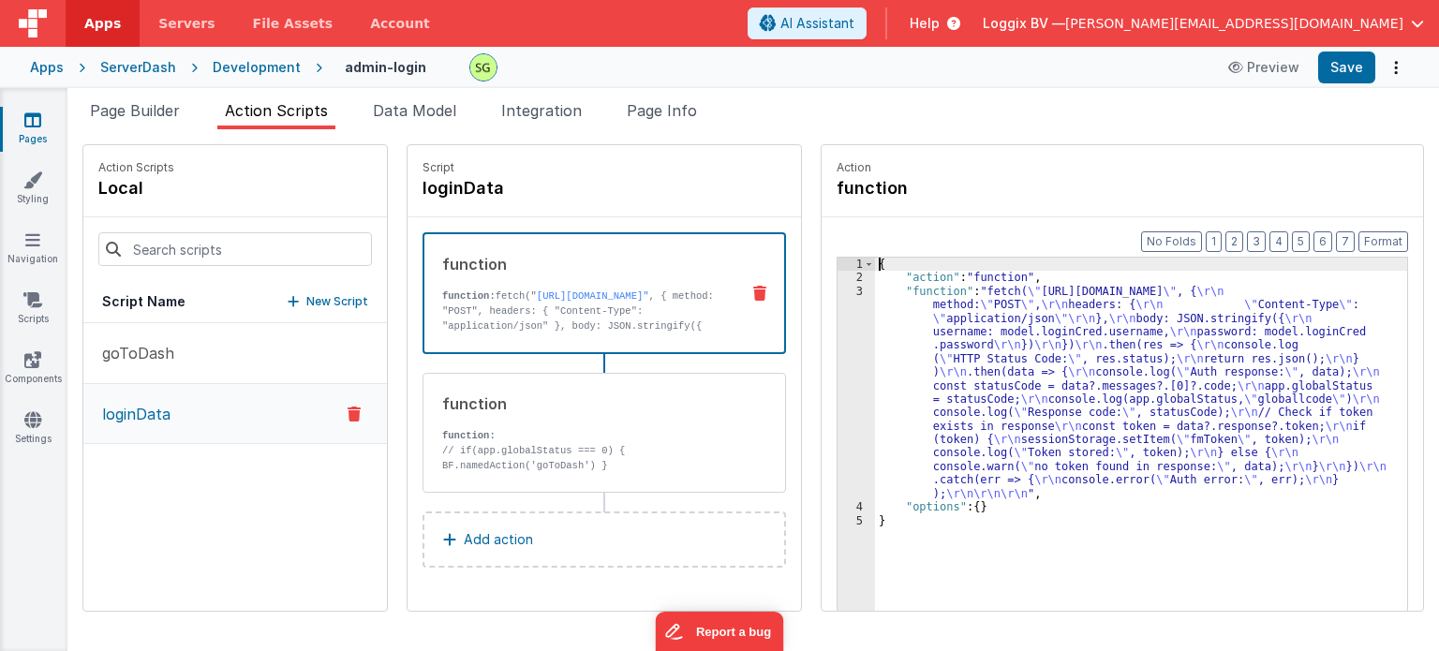
click at [839, 291] on div "3" at bounding box center [856, 392] width 37 height 215
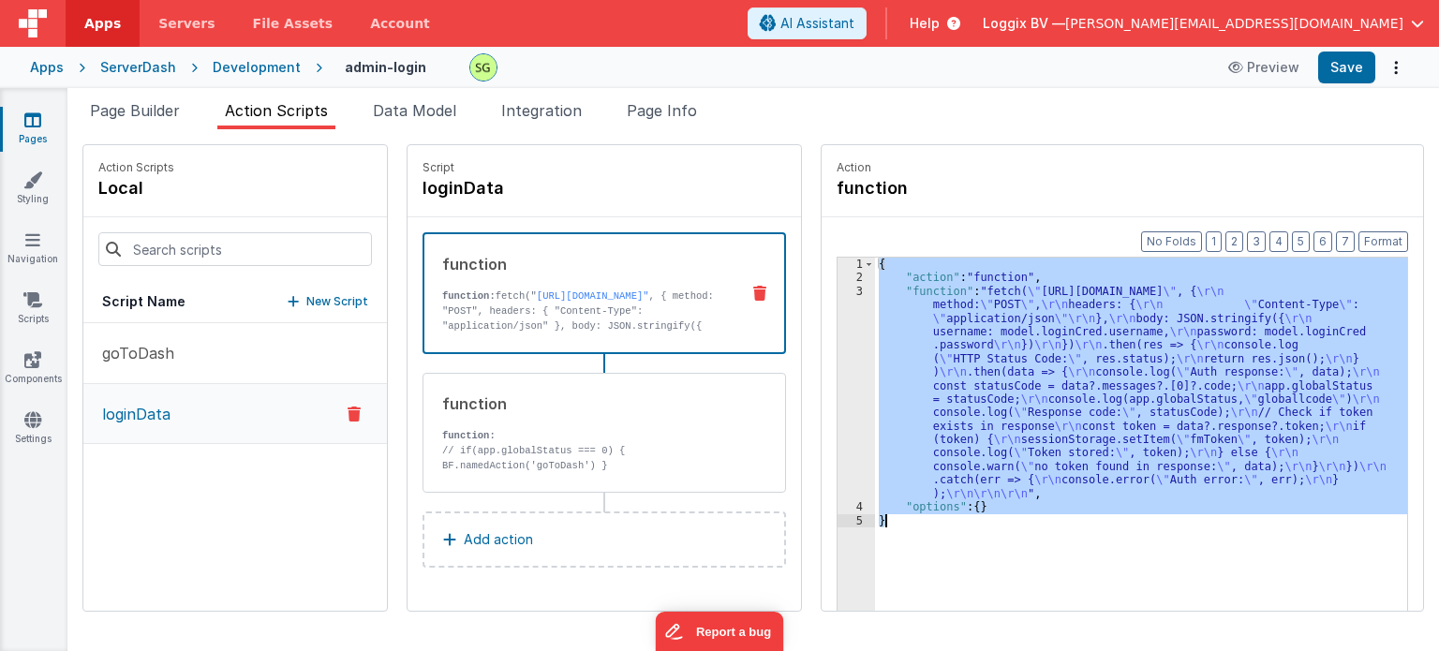
click at [839, 291] on div "3" at bounding box center [856, 392] width 37 height 215
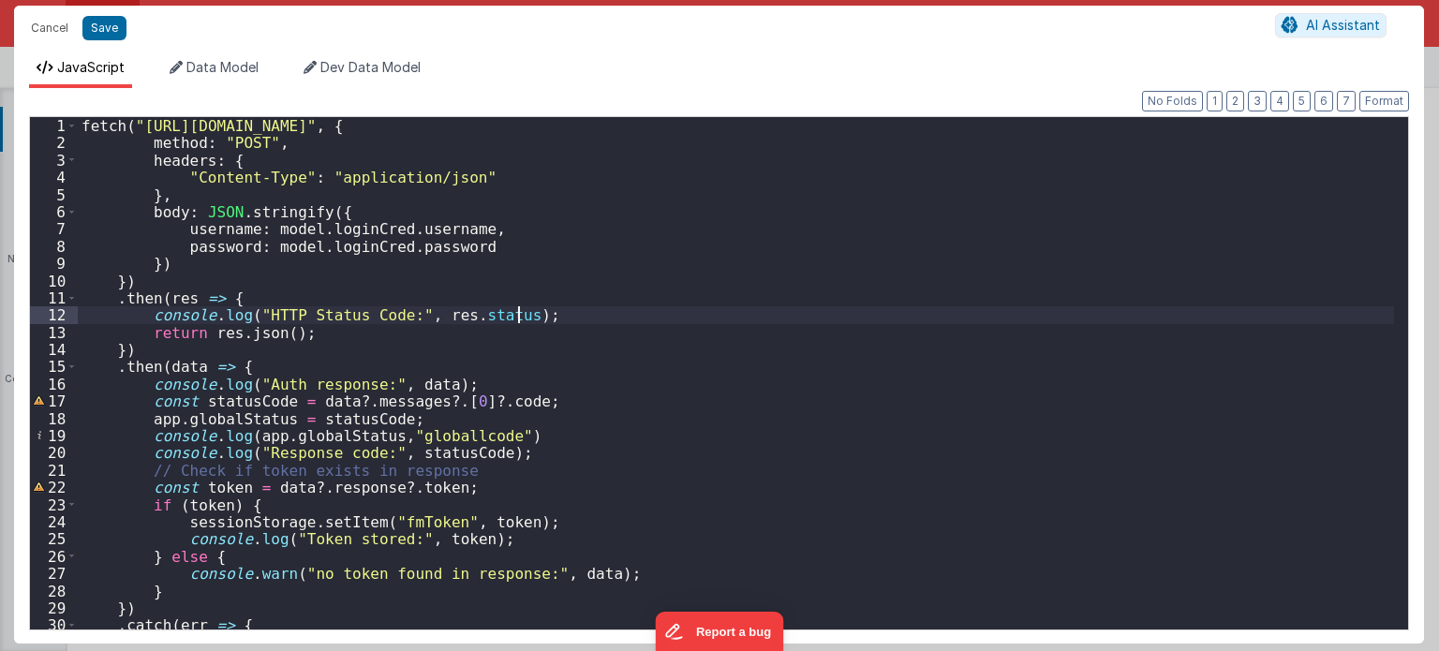
click at [798, 317] on div "fetch ( "[URL][DOMAIN_NAME]" , { method : "POST" , headers : { "Content-Type" :…" at bounding box center [736, 391] width 1317 height 548
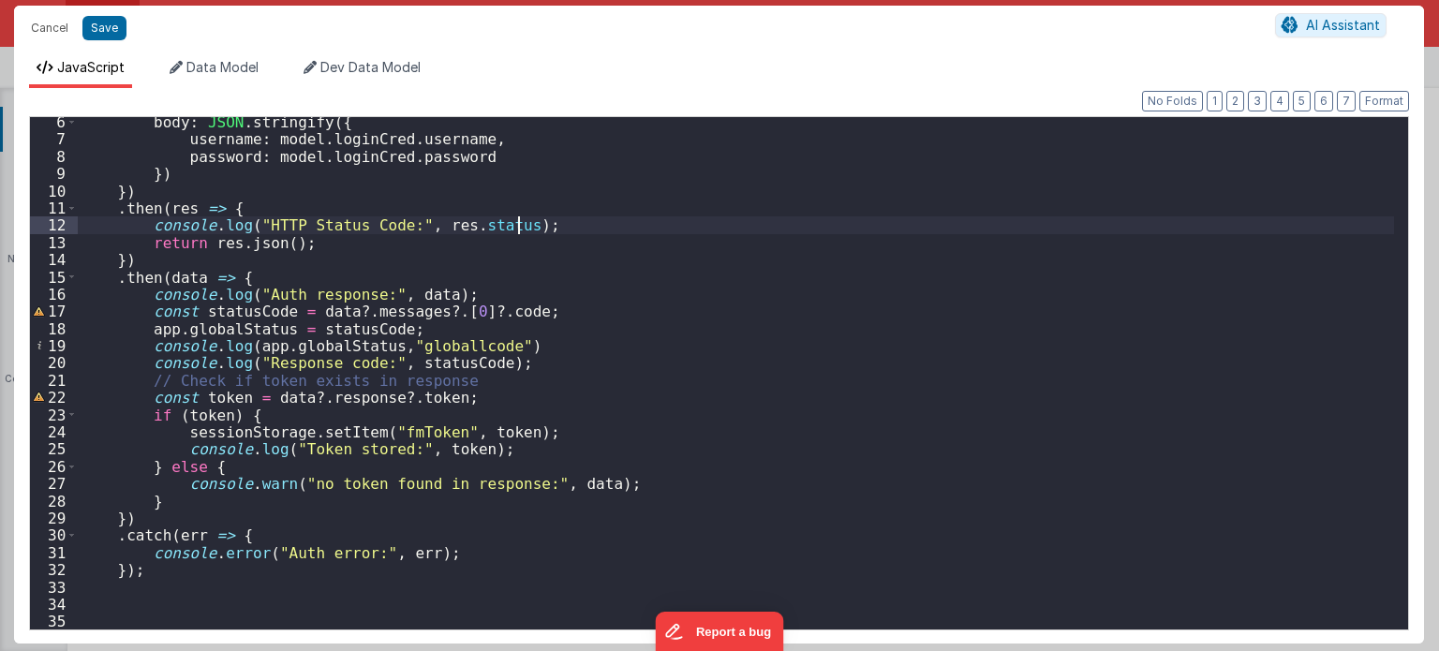
scroll to position [0, 0]
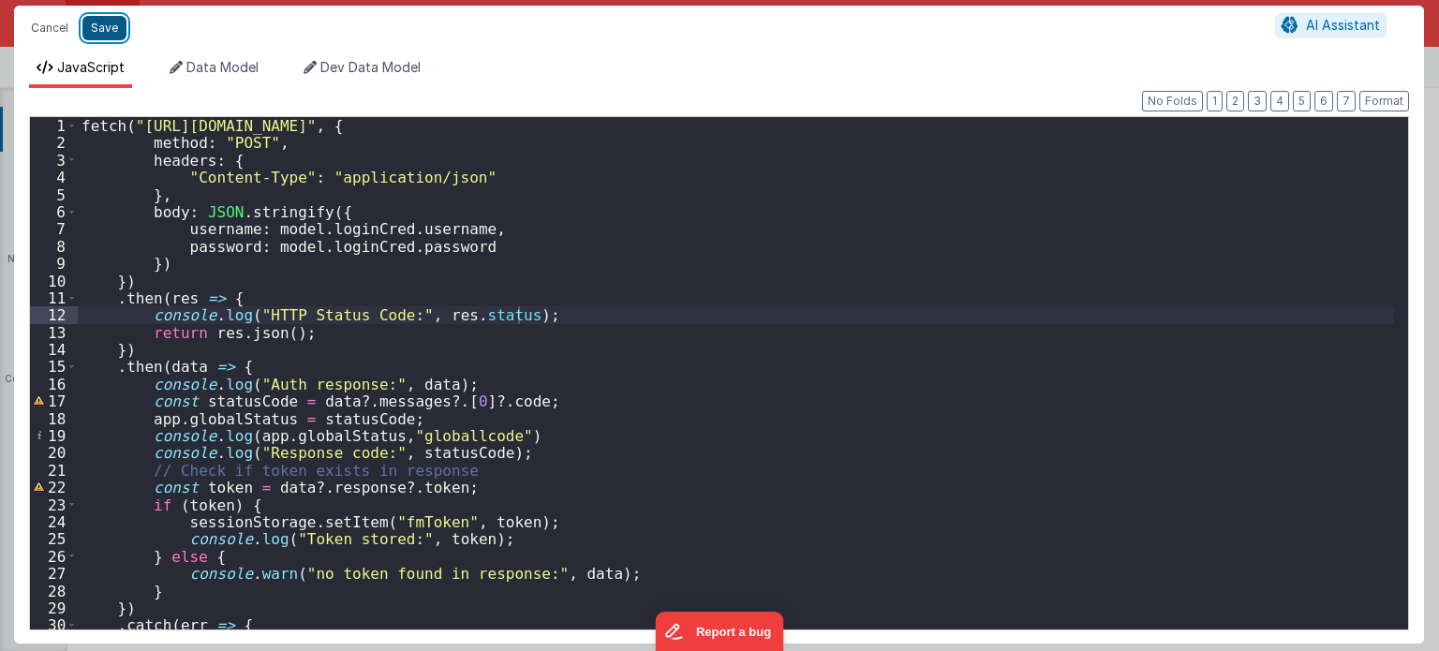
click at [96, 27] on button "Save" at bounding box center [104, 28] width 44 height 24
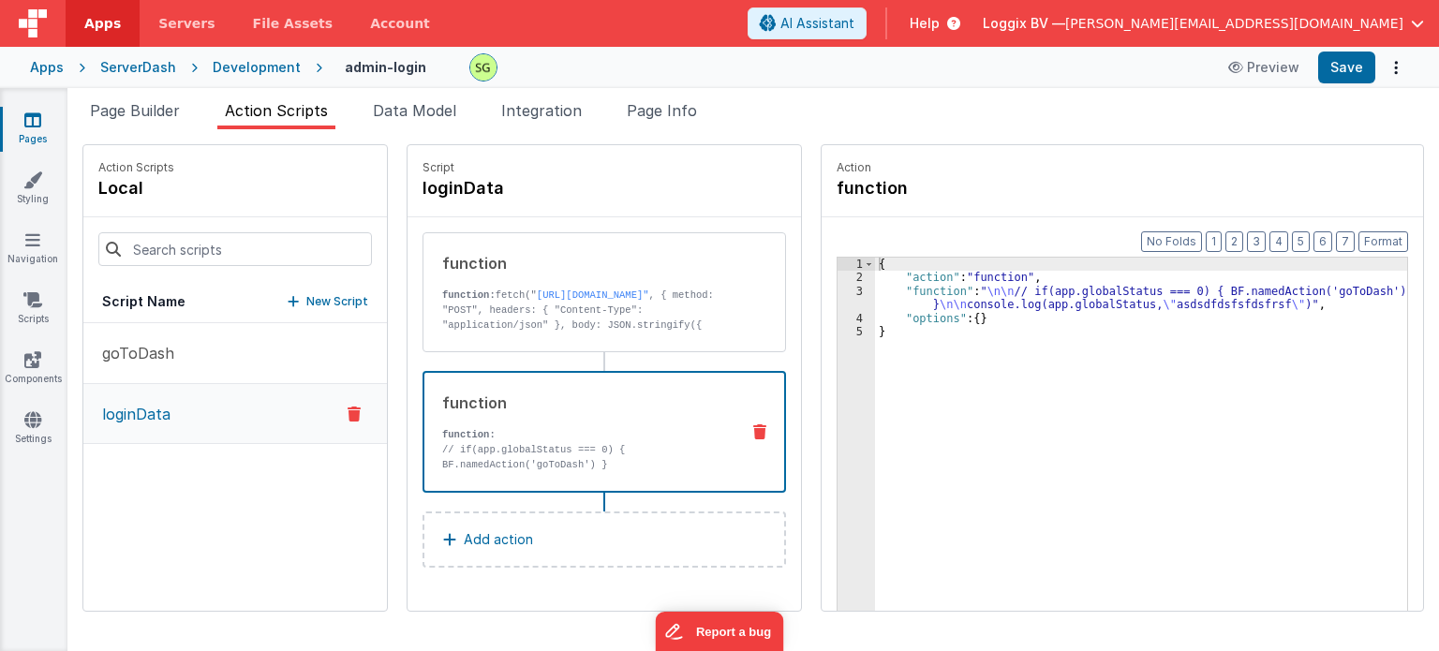
click at [656, 488] on div "function function: // if(app.globalStatus === 0) { BF.namedAction('goToDash') }…" at bounding box center [605, 432] width 364 height 122
click at [842, 292] on div "3" at bounding box center [856, 298] width 37 height 27
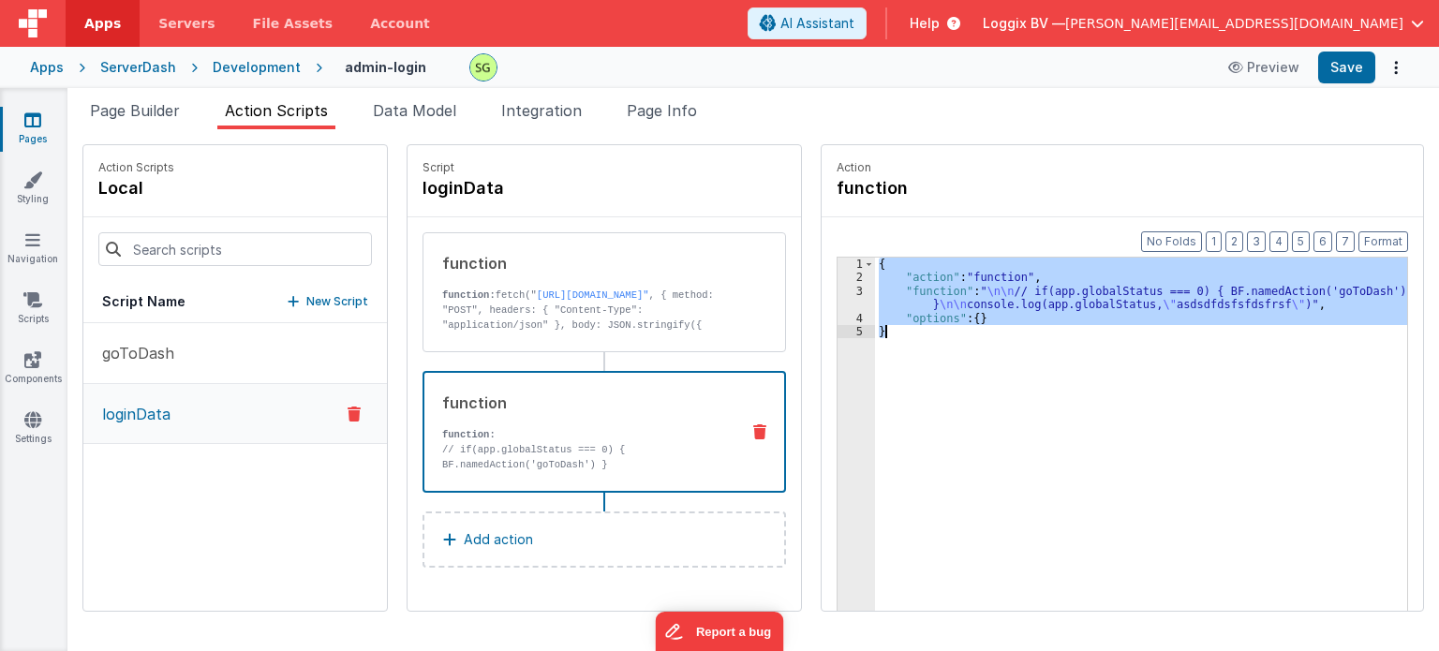
click at [842, 292] on div "3" at bounding box center [856, 298] width 37 height 27
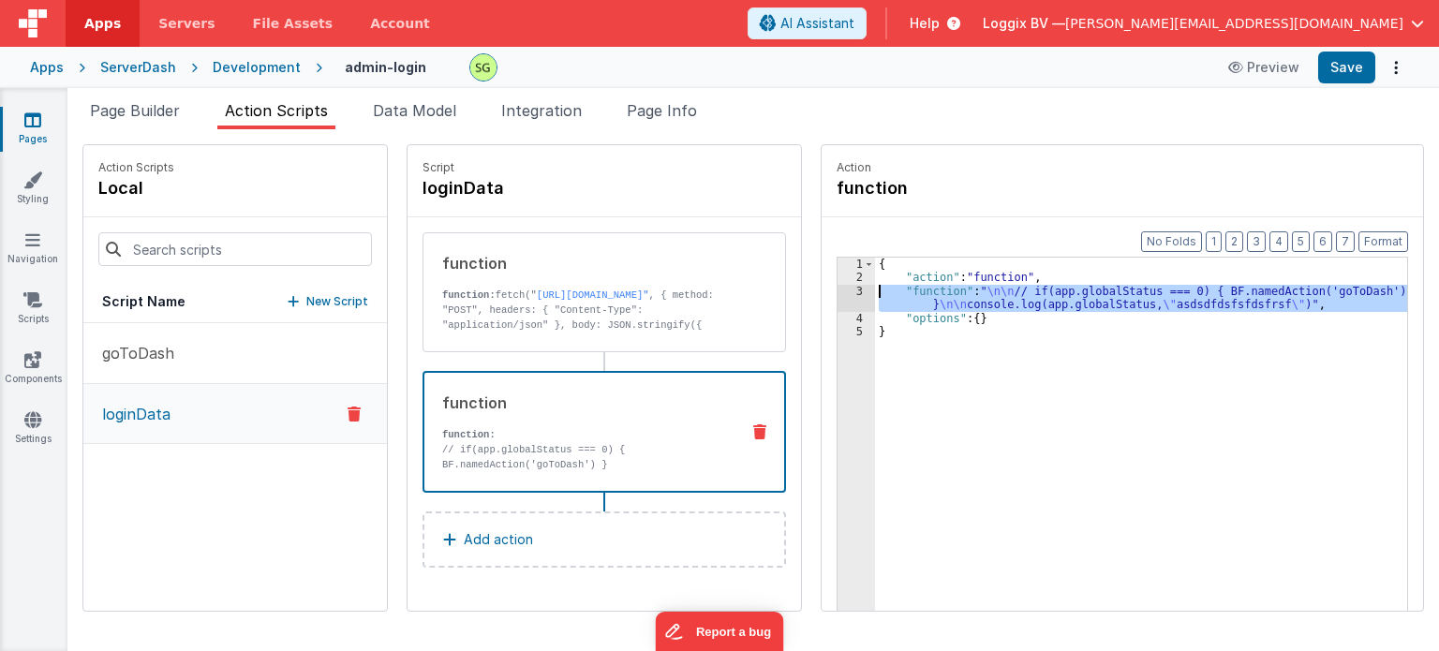
click at [842, 292] on div "3" at bounding box center [856, 298] width 37 height 27
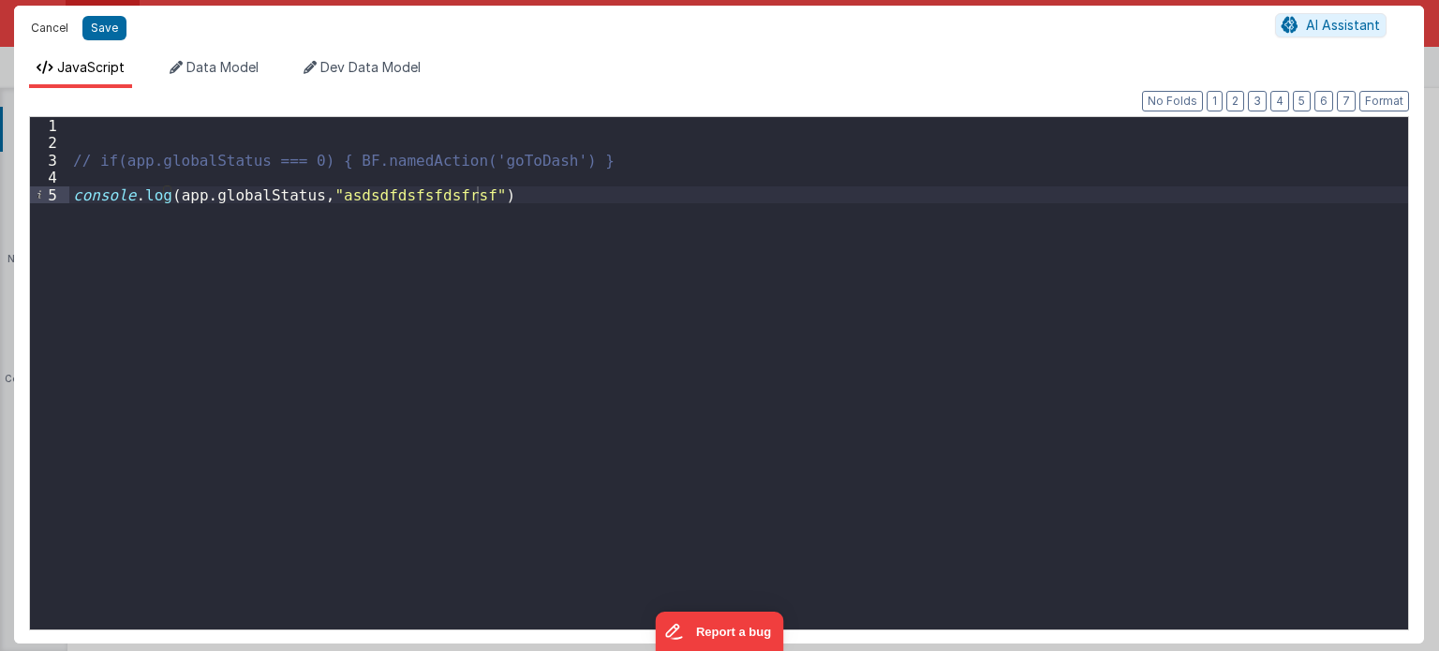
click at [47, 35] on button "Cancel" at bounding box center [50, 28] width 56 height 26
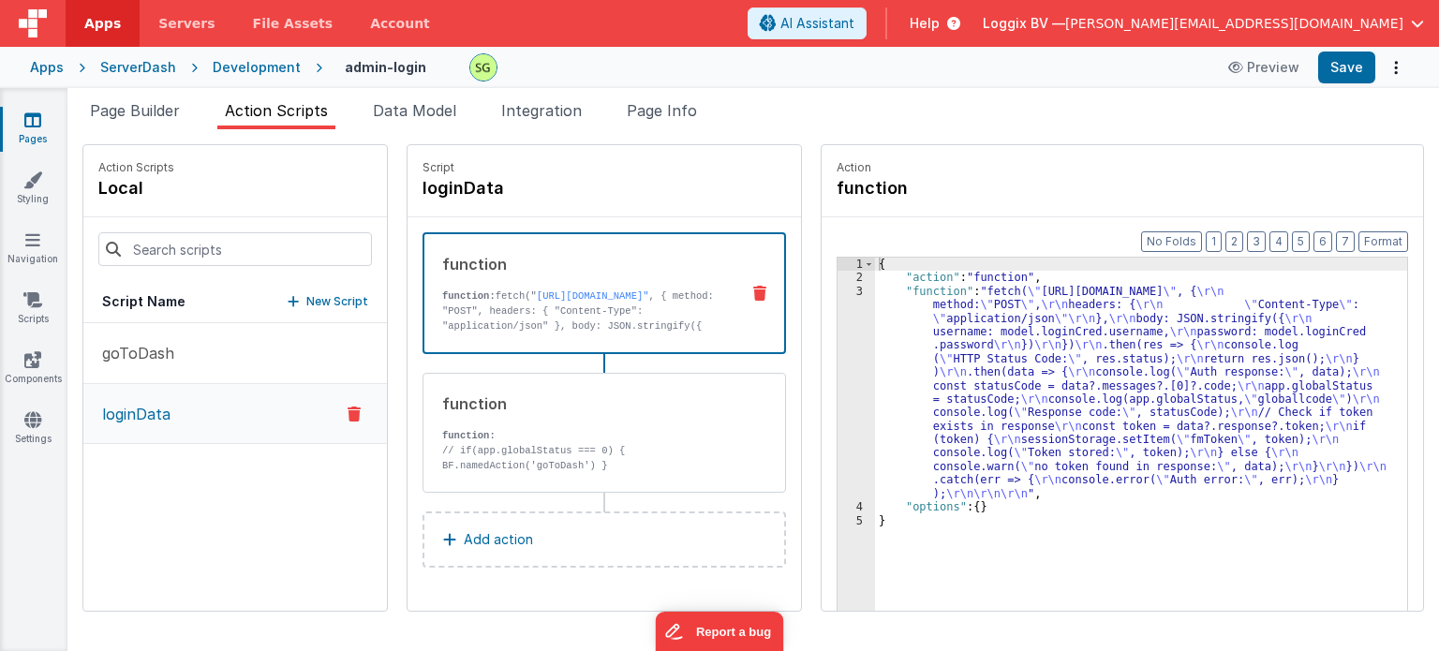
click at [689, 264] on div "function" at bounding box center [583, 264] width 282 height 22
click at [608, 438] on p "function:" at bounding box center [583, 435] width 283 height 15
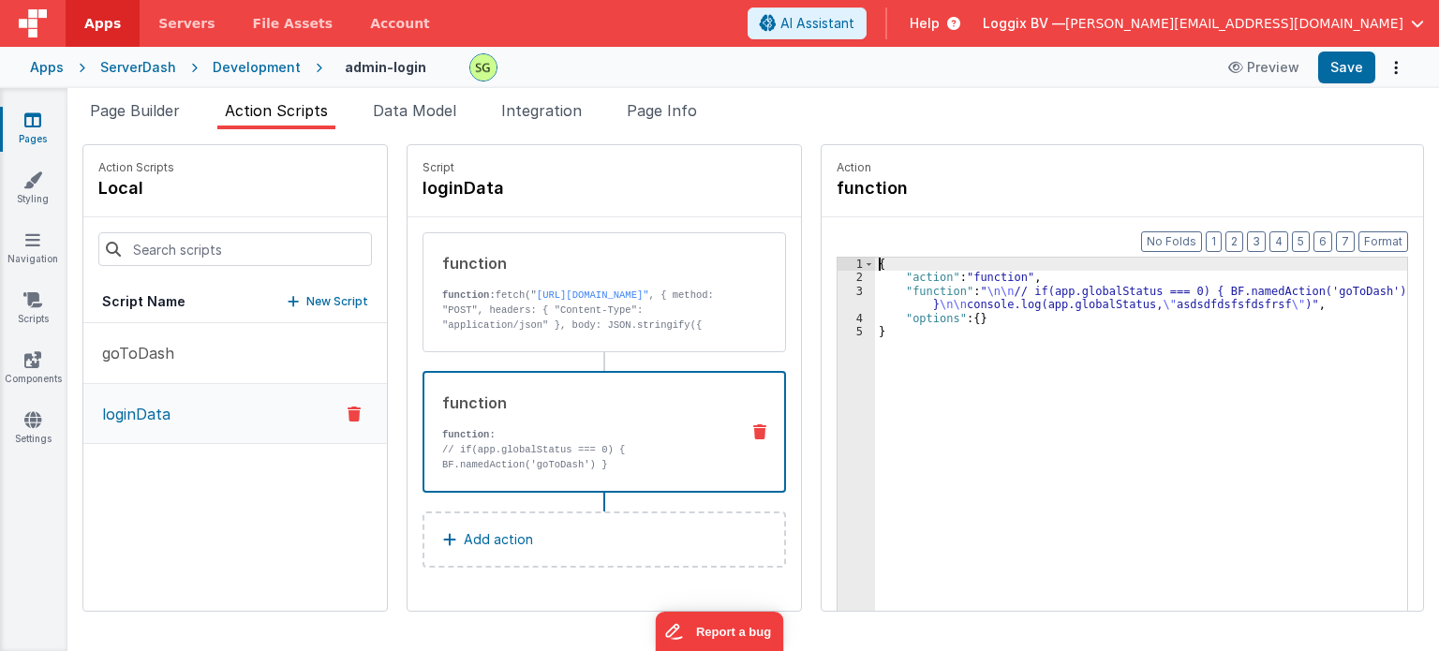
click at [838, 295] on div "3" at bounding box center [856, 298] width 37 height 27
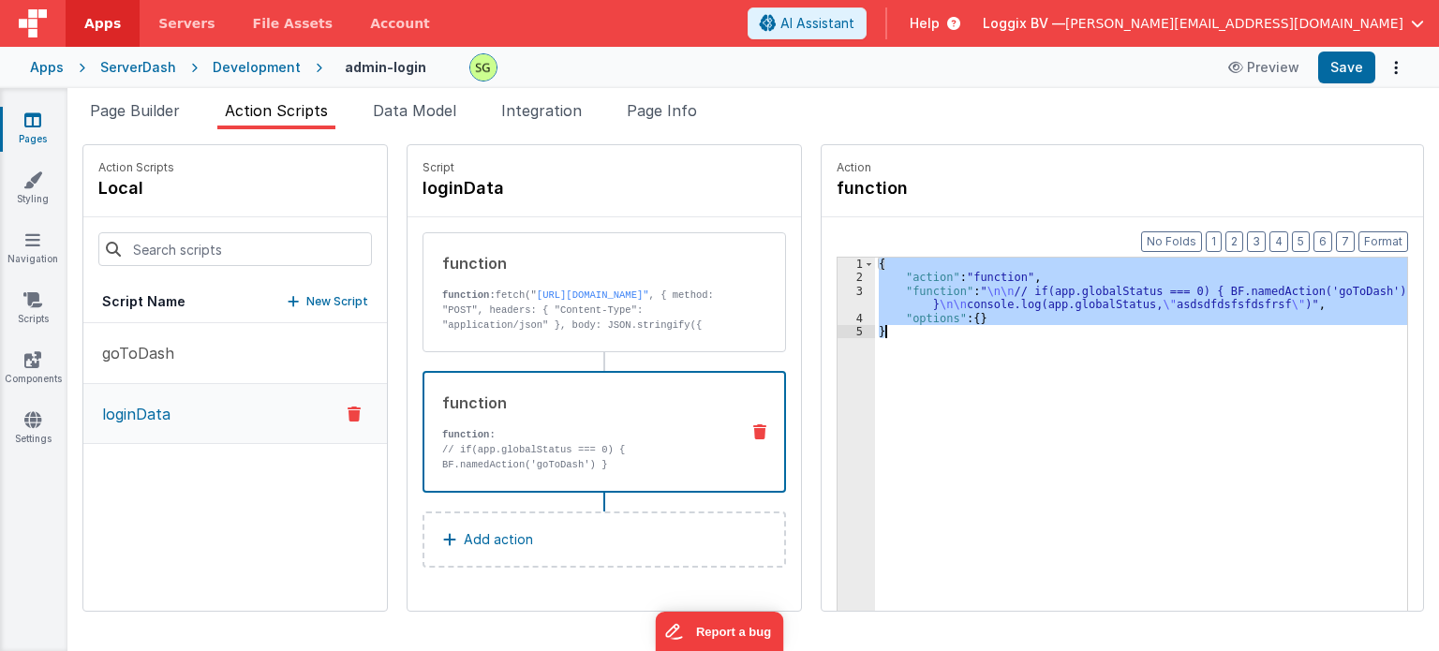
click at [838, 295] on div "3" at bounding box center [856, 298] width 37 height 27
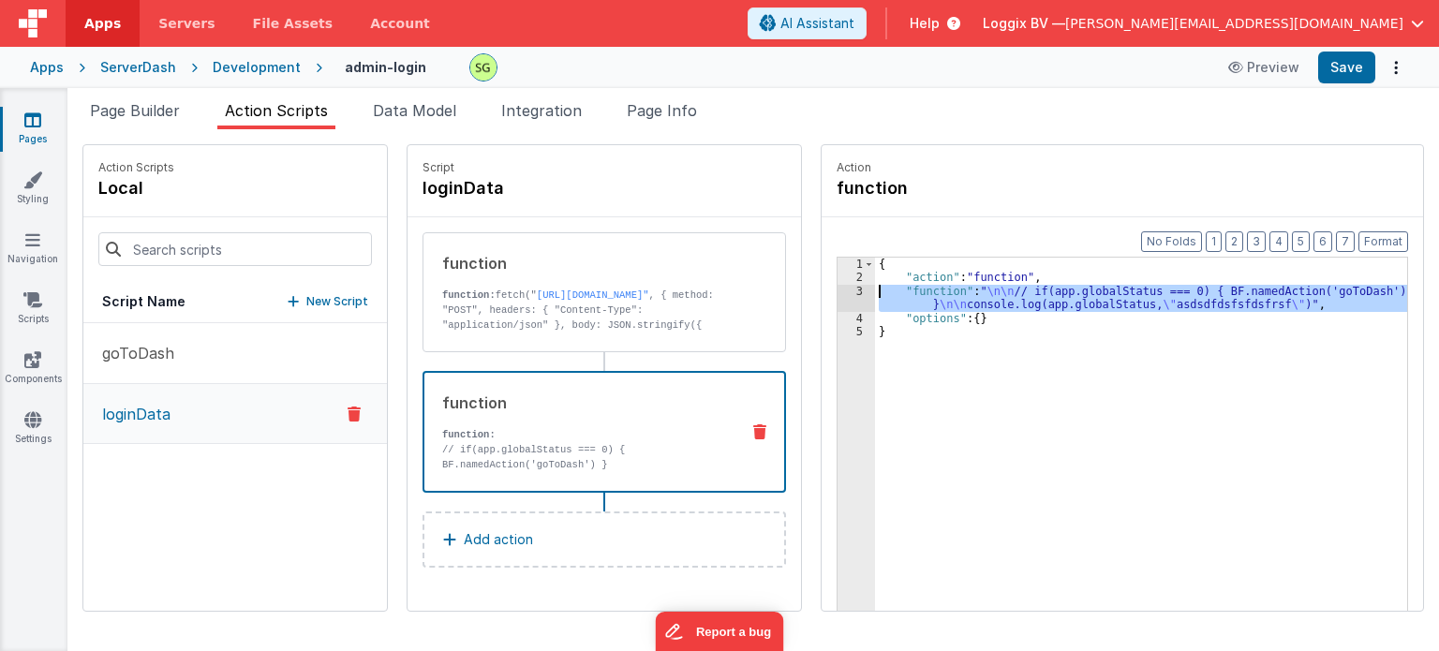
click at [838, 295] on div "3" at bounding box center [856, 298] width 37 height 27
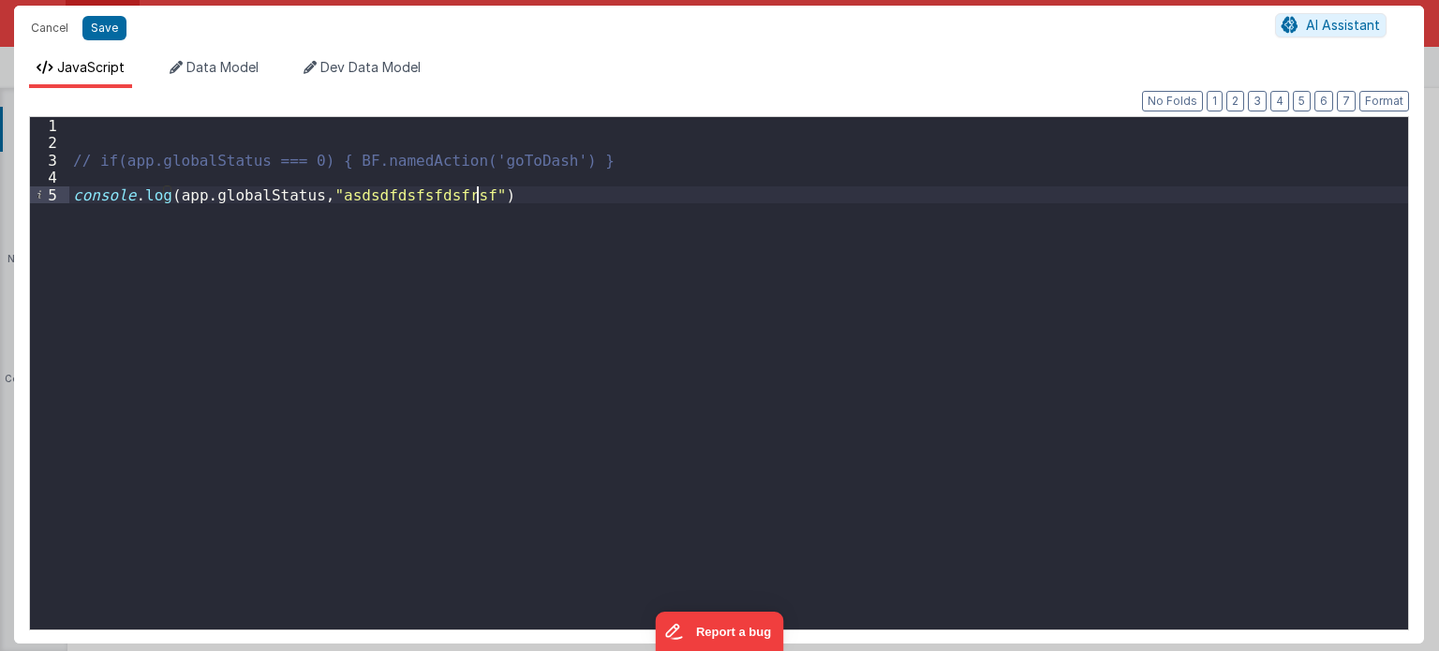
click at [480, 195] on div "// if(app.globalStatus === 0) { BF.namedAction('goToDash') } console . log ( ap…" at bounding box center [739, 391] width 1340 height 548
click at [90, 31] on button "Save" at bounding box center [104, 28] width 44 height 24
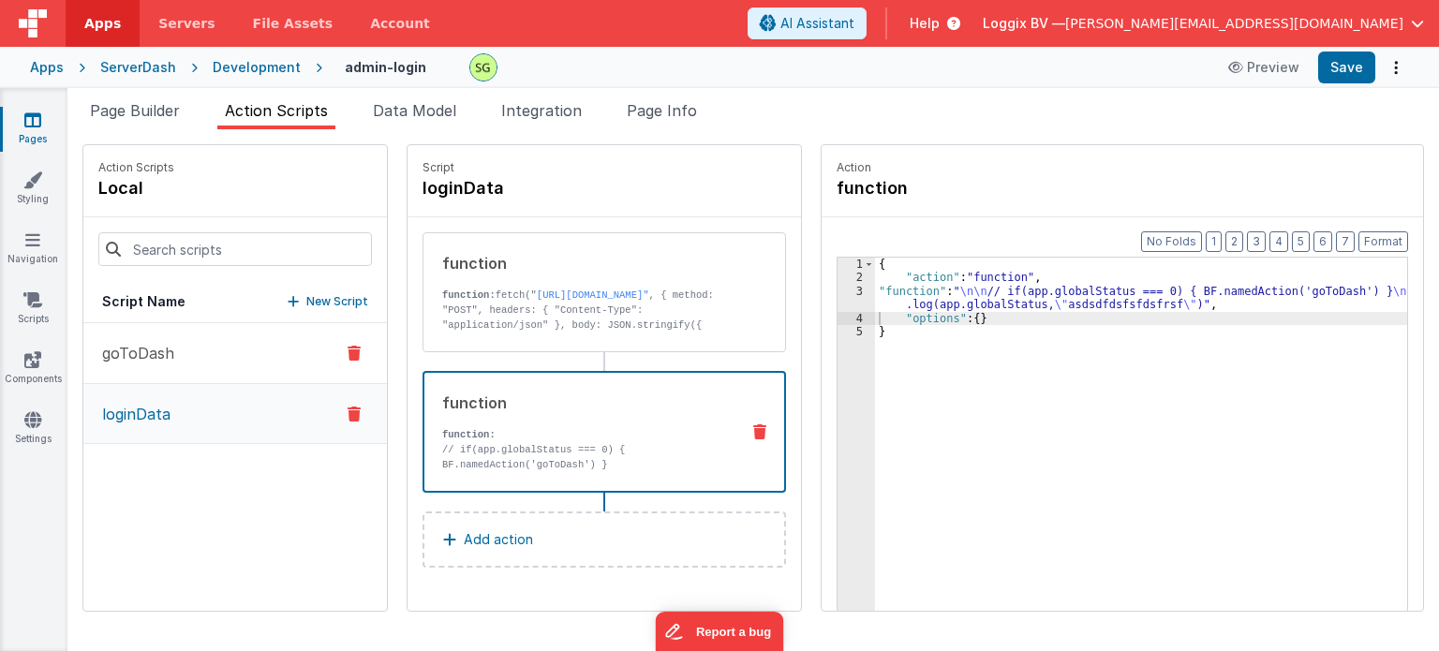
click at [224, 350] on button "goToDash" at bounding box center [235, 353] width 304 height 61
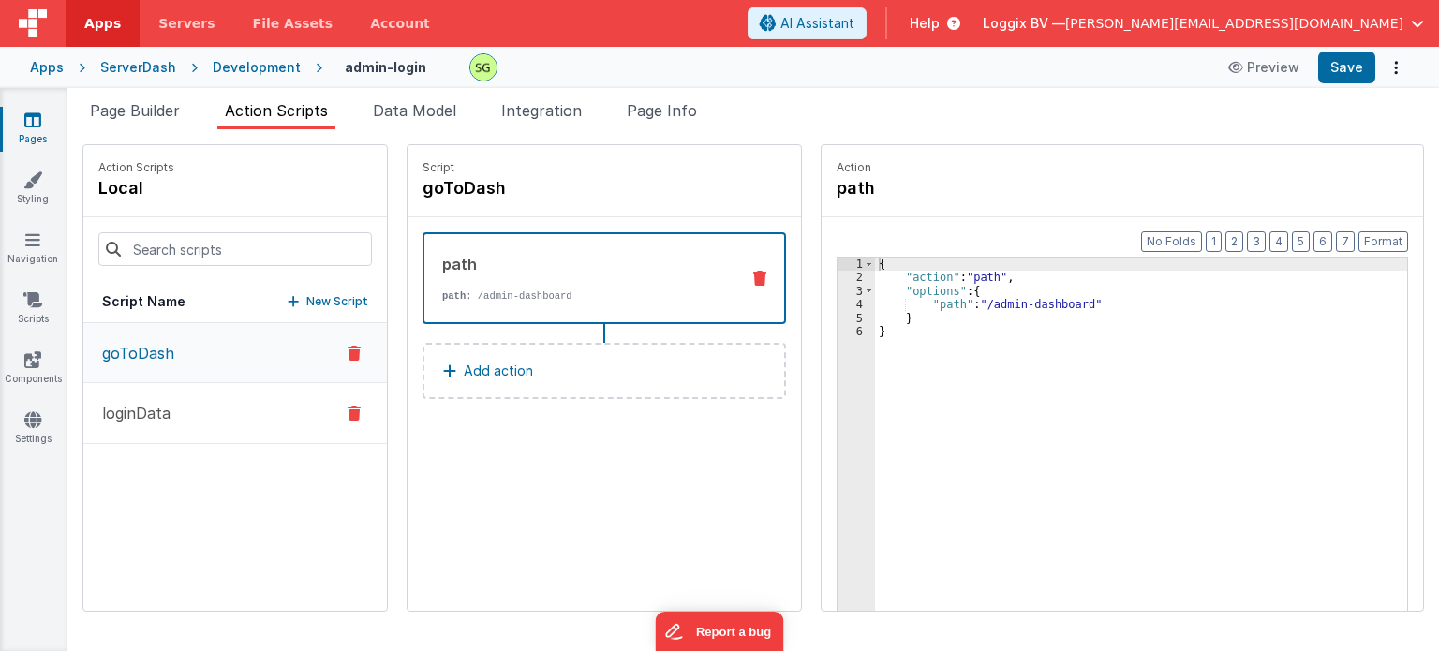
click at [150, 402] on p "loginData" at bounding box center [131, 413] width 80 height 22
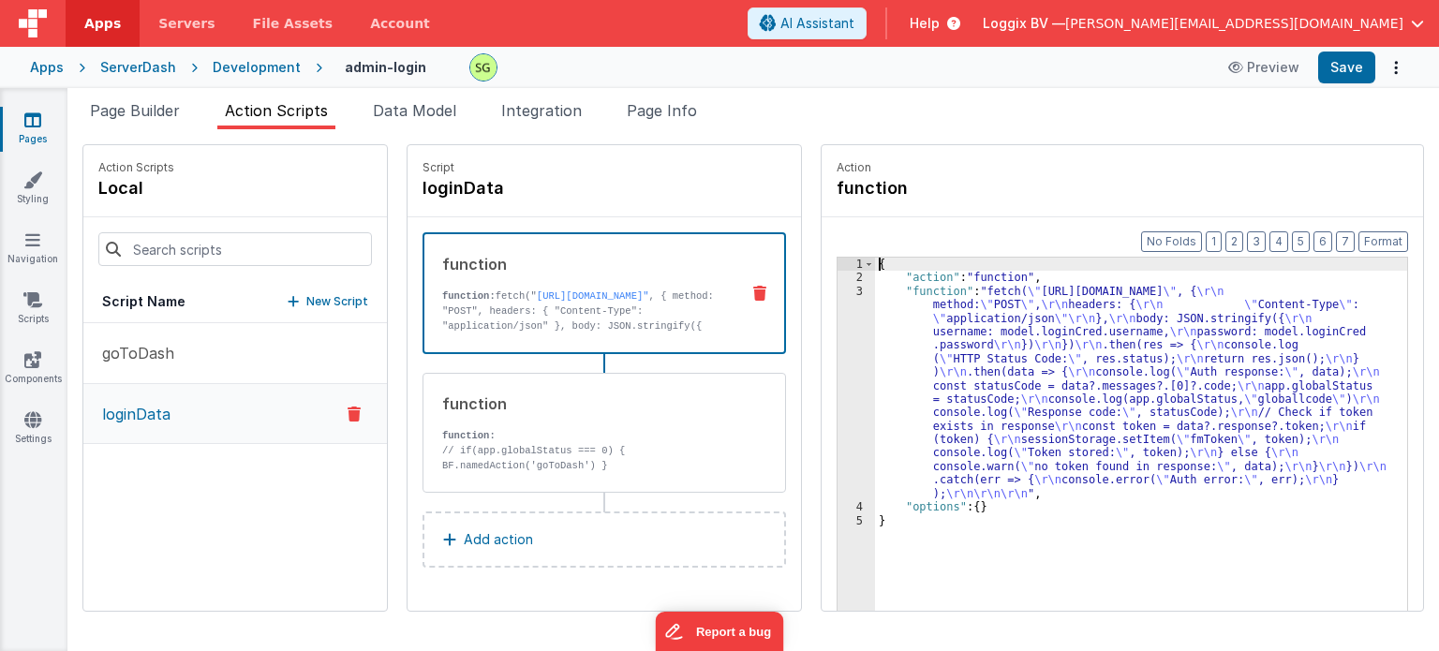
click at [841, 295] on div "3" at bounding box center [856, 392] width 37 height 215
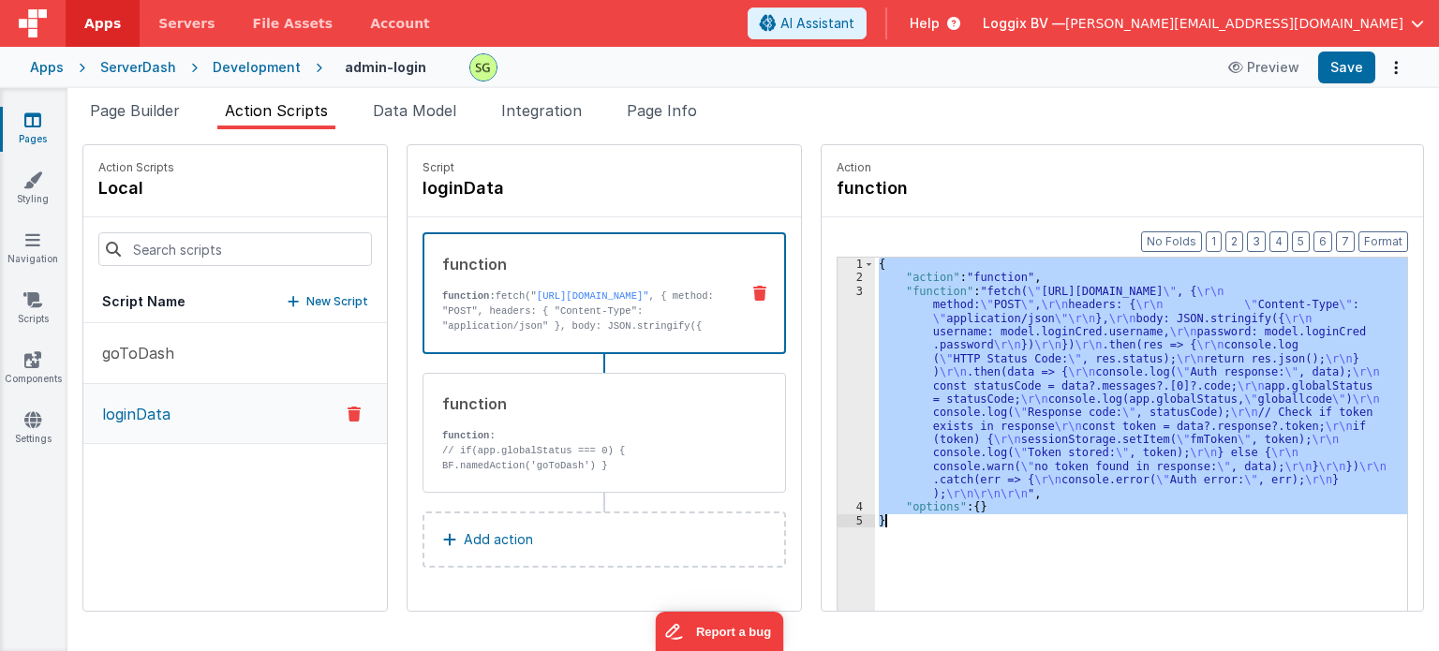
click at [841, 295] on div "3" at bounding box center [856, 392] width 37 height 215
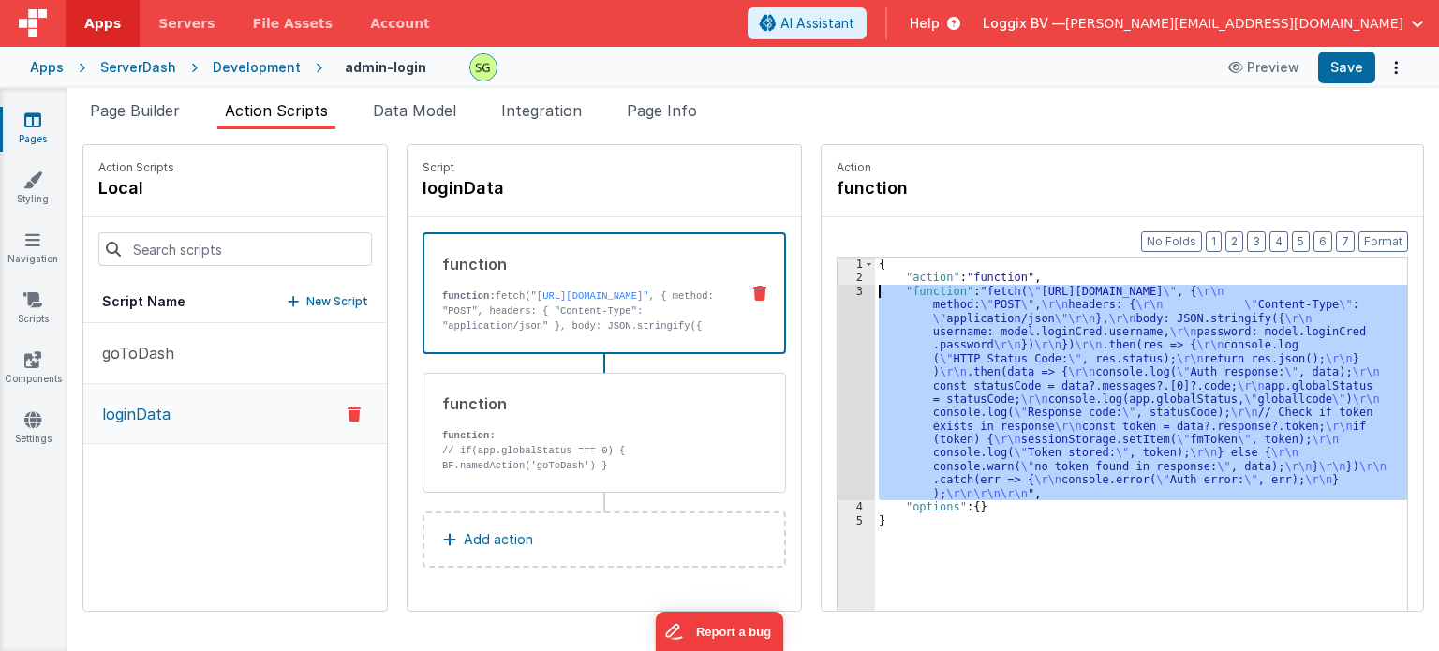
click at [841, 295] on div "3" at bounding box center [856, 392] width 37 height 215
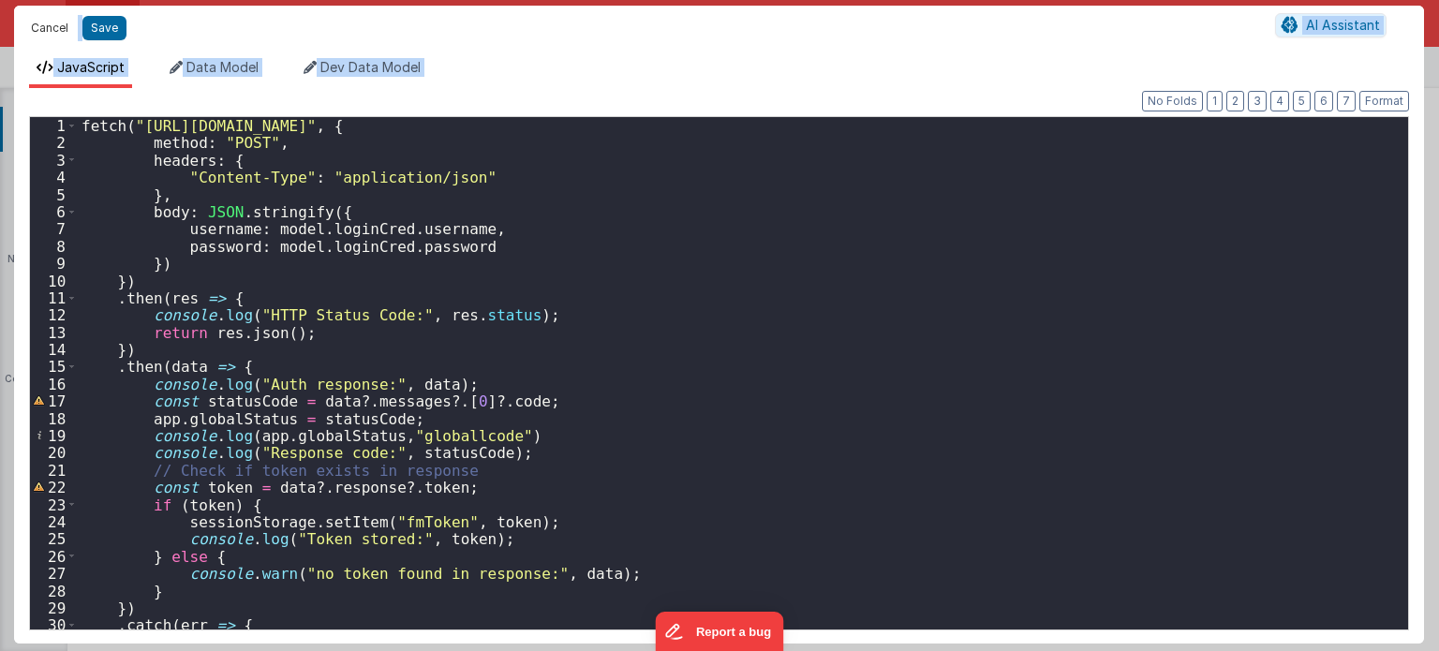
click at [49, 30] on button "Cancel" at bounding box center [50, 28] width 56 height 26
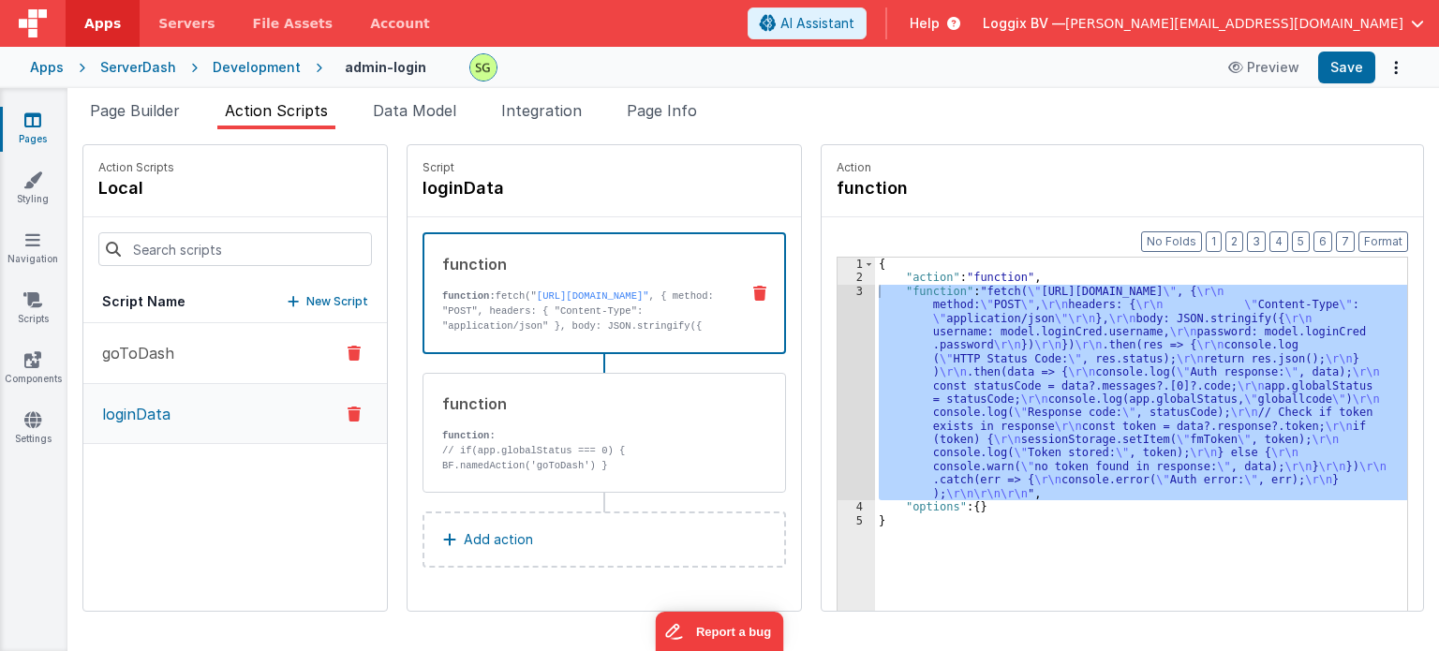
click at [159, 356] on p "goToDash" at bounding box center [132, 353] width 83 height 22
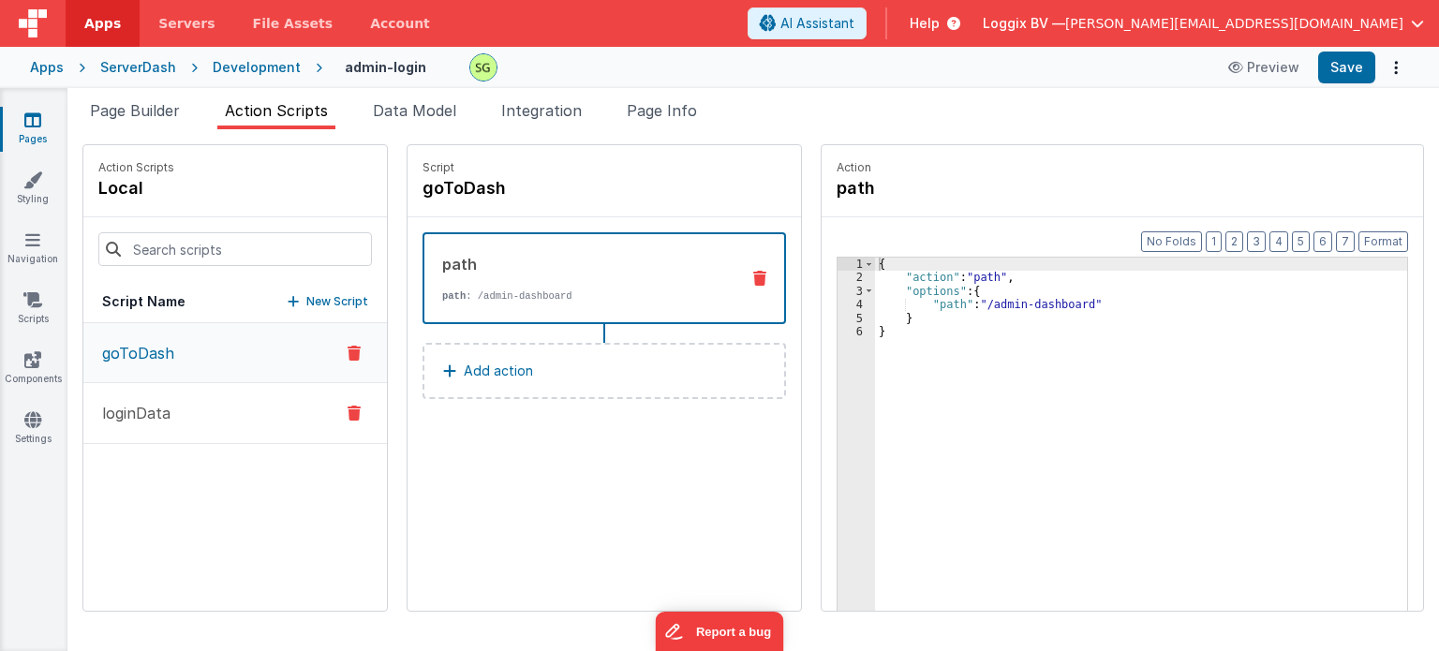
click at [180, 391] on button "loginData" at bounding box center [235, 413] width 304 height 61
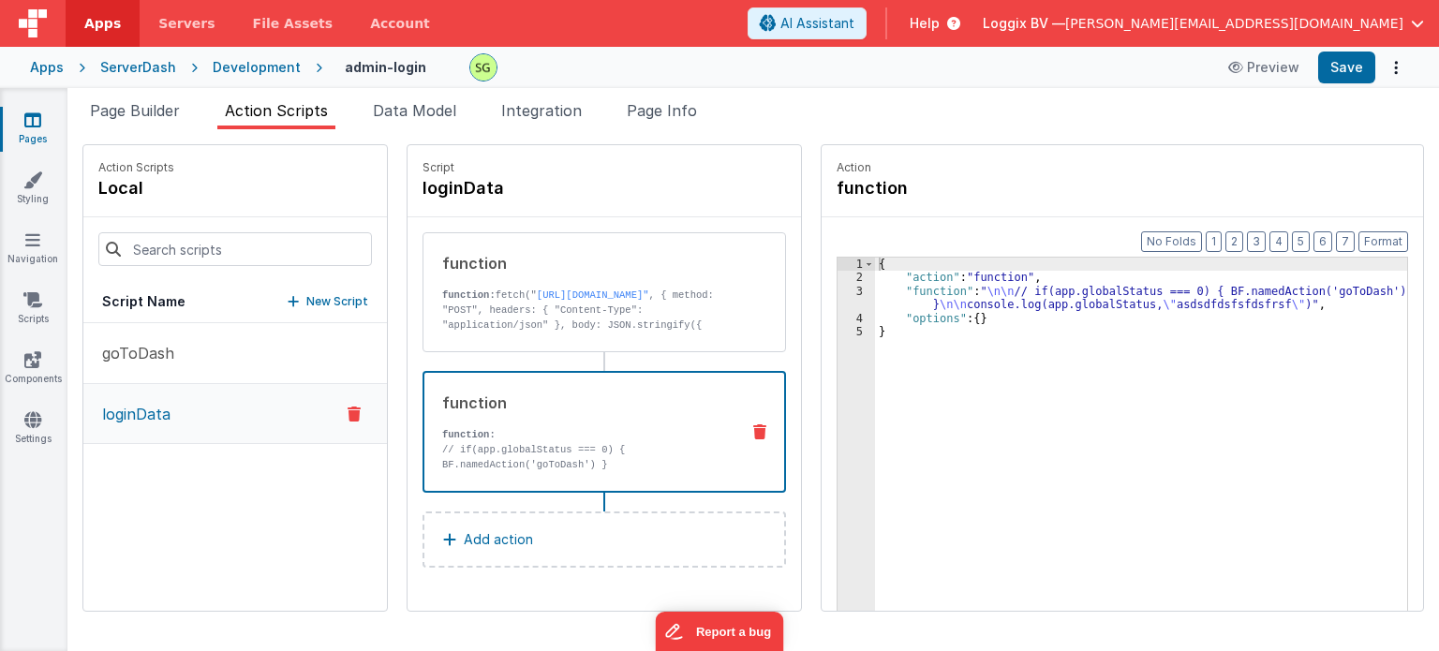
click at [513, 456] on p "// if(app.globalStatus === 0) { BF.namedAction('goToDash') }" at bounding box center [583, 457] width 282 height 30
click at [838, 291] on div "3" at bounding box center [856, 298] width 37 height 27
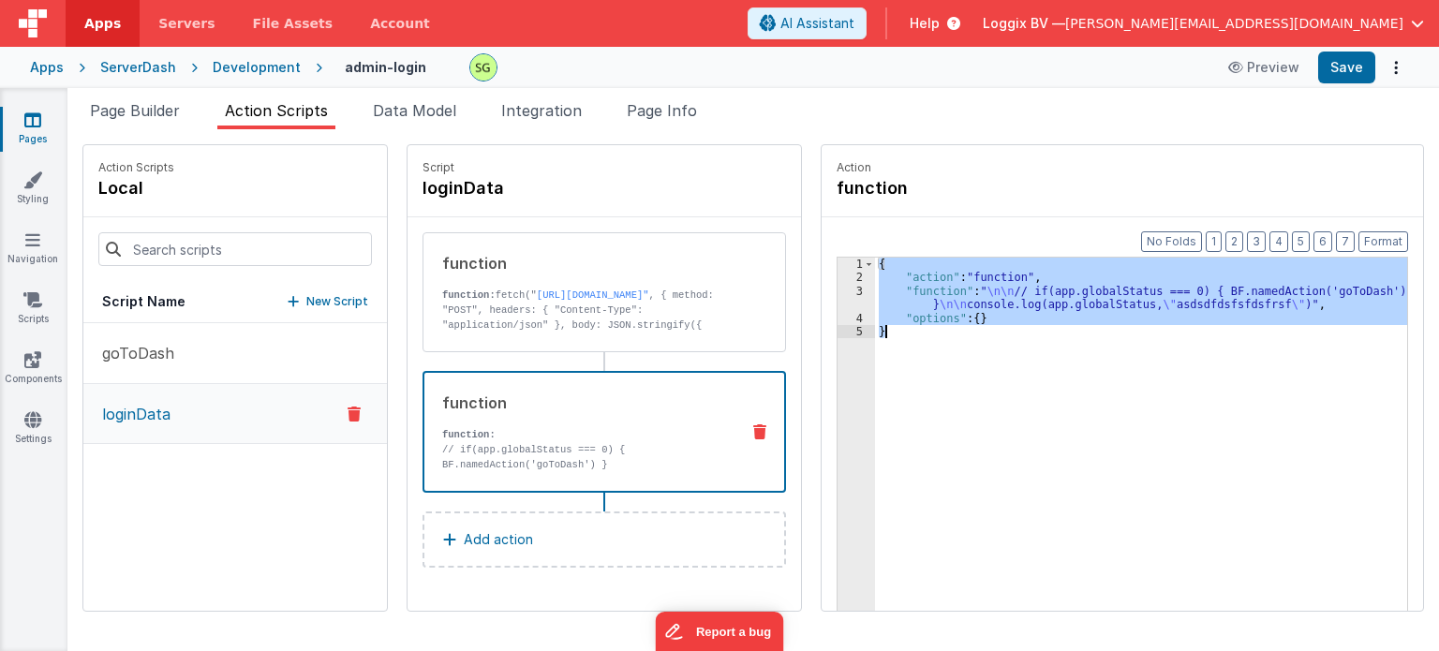
click at [838, 291] on div "3" at bounding box center [856, 298] width 37 height 27
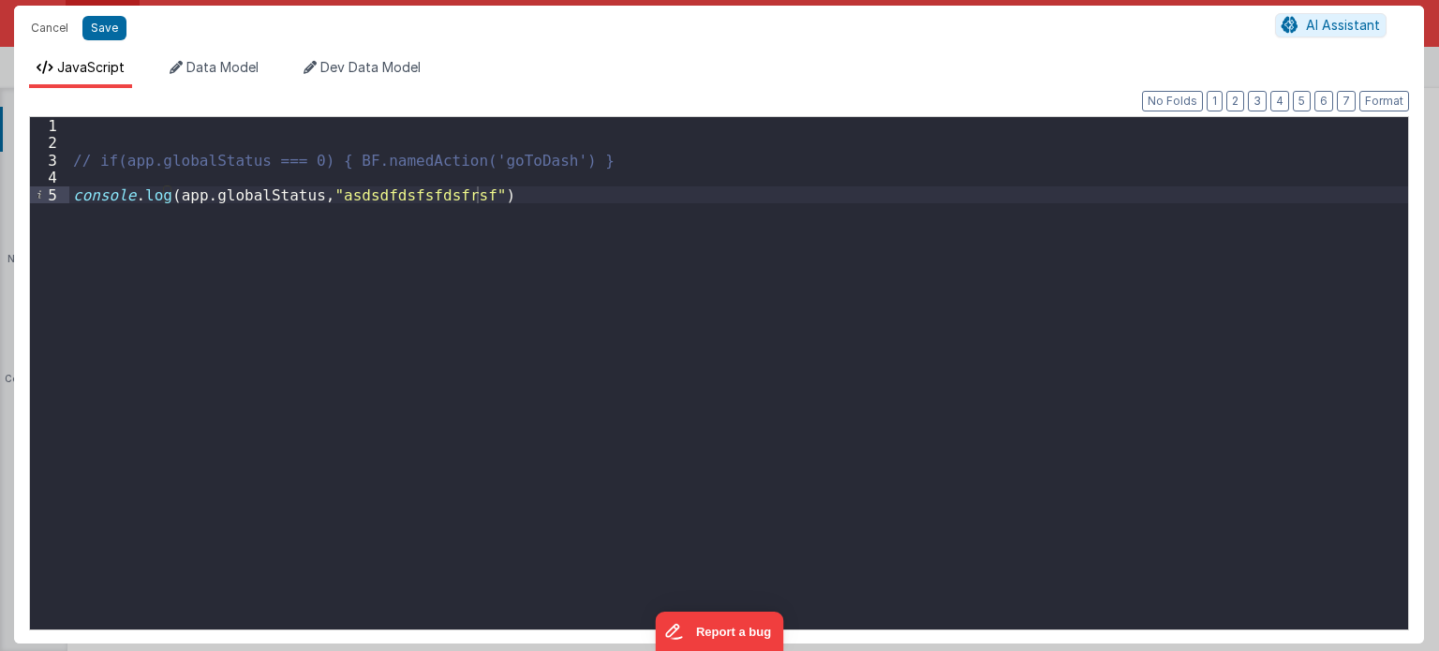
click at [499, 198] on div "// if(app.globalStatus === 0) { BF.namedAction('goToDash') } console . log ( ap…" at bounding box center [739, 391] width 1340 height 548
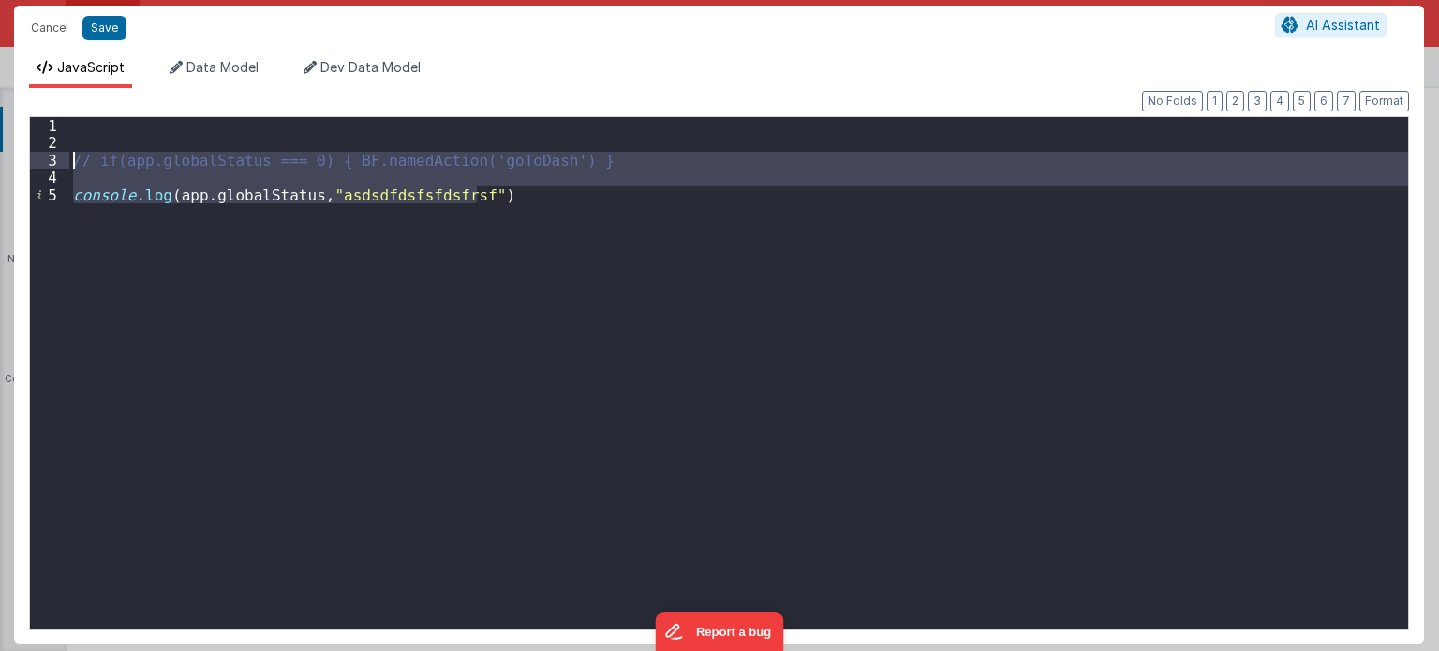
drag, startPoint x: 499, startPoint y: 198, endPoint x: 7, endPoint y: 166, distance: 492.9
click at [7, 166] on div "Cancel Save AI Assistant JavaScript Data Model Dev Data Model Format 7 6 5 4 3 …" at bounding box center [719, 325] width 1439 height 651
click at [524, 211] on div "// if(app.globalStatus === 0) { BF.namedAction('goToDash') } console . log ( ap…" at bounding box center [738, 373] width 1339 height 512
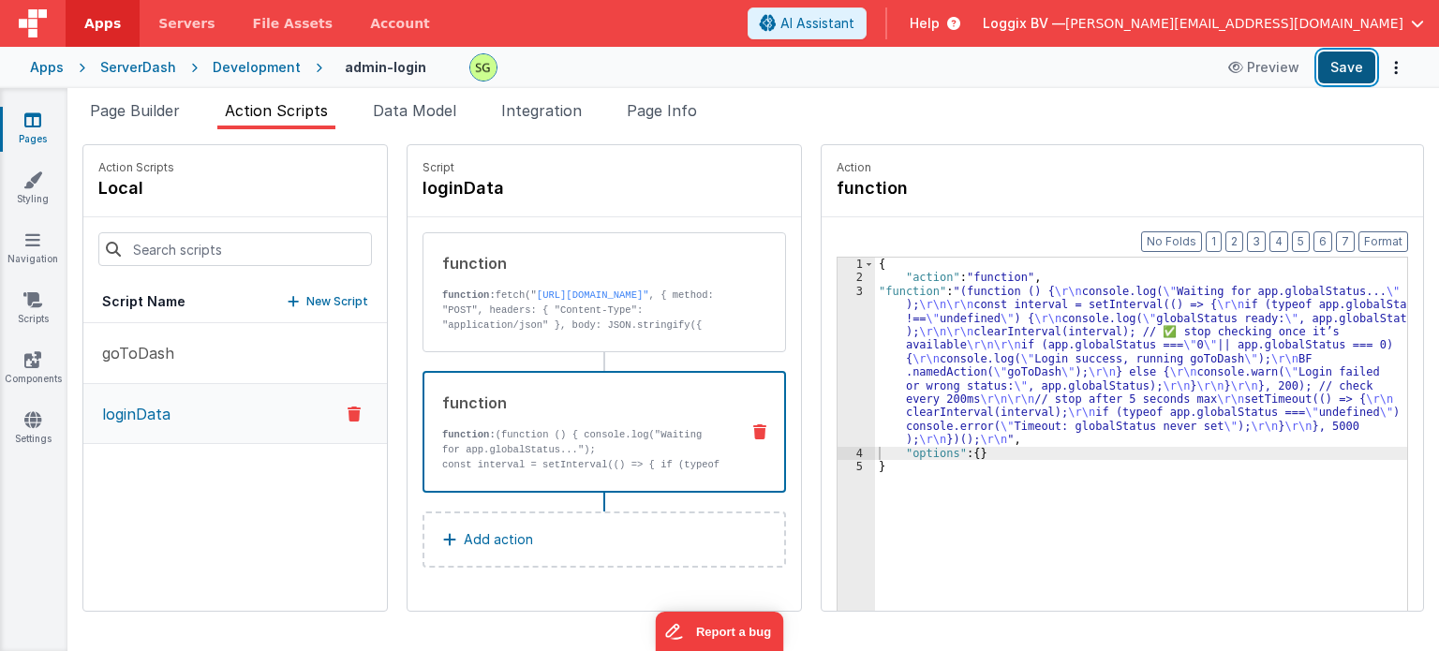
click at [1367, 59] on button "Save" at bounding box center [1346, 68] width 57 height 32
click at [840, 288] on div "3" at bounding box center [856, 366] width 37 height 162
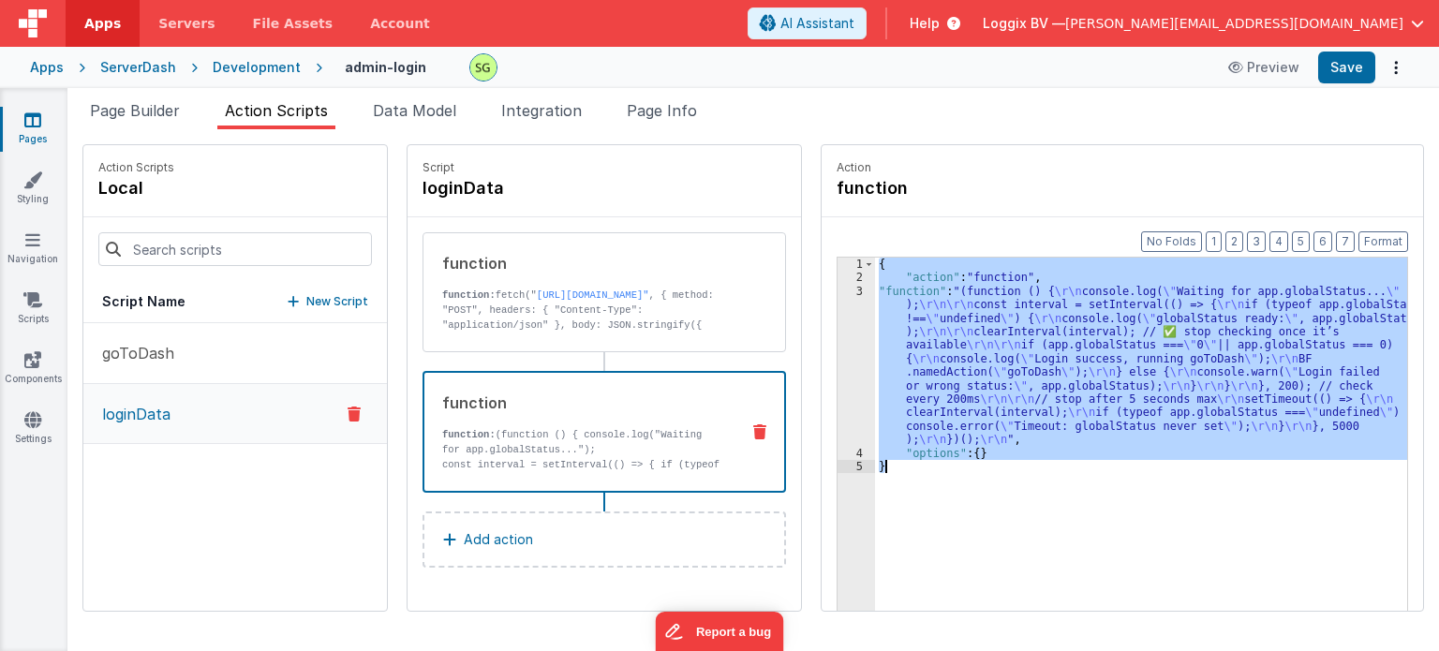
click at [840, 288] on div "3" at bounding box center [856, 366] width 37 height 162
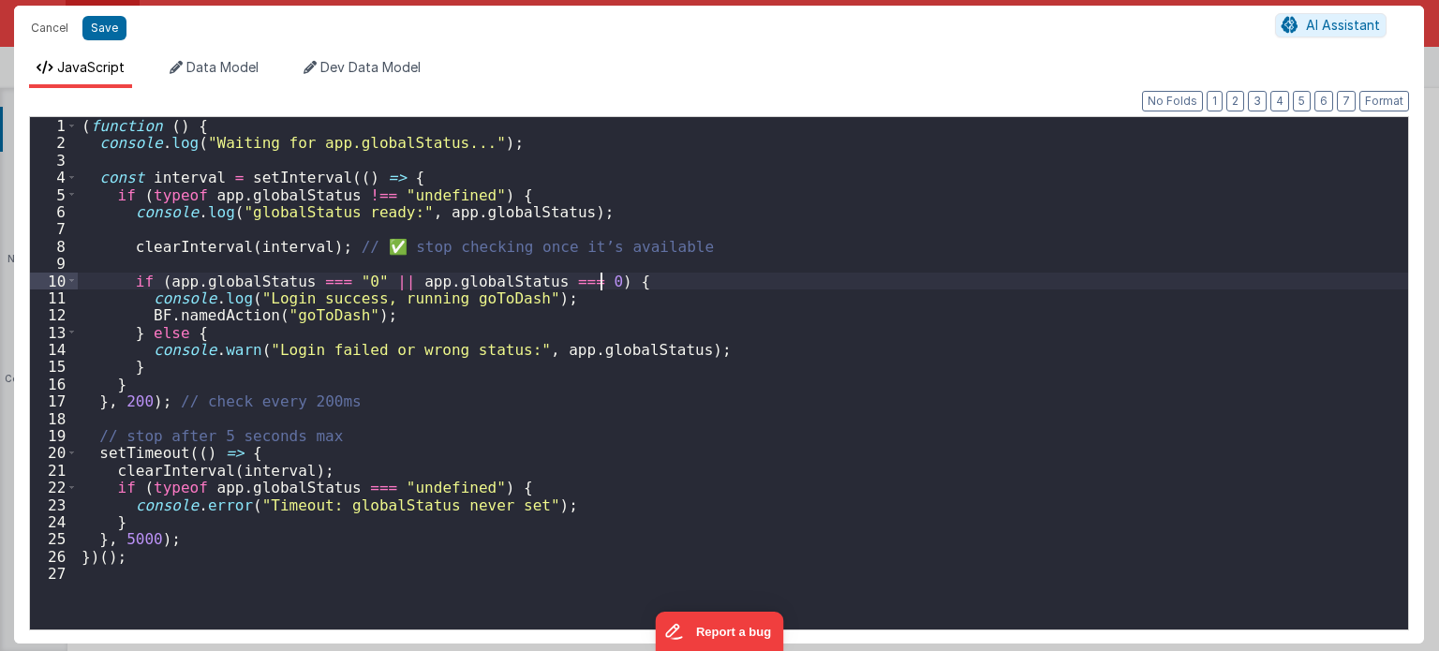
click at [840, 288] on div "( function ( ) { console . log ( "Waiting for app.globalStatus..." ) ; const in…" at bounding box center [743, 391] width 1331 height 548
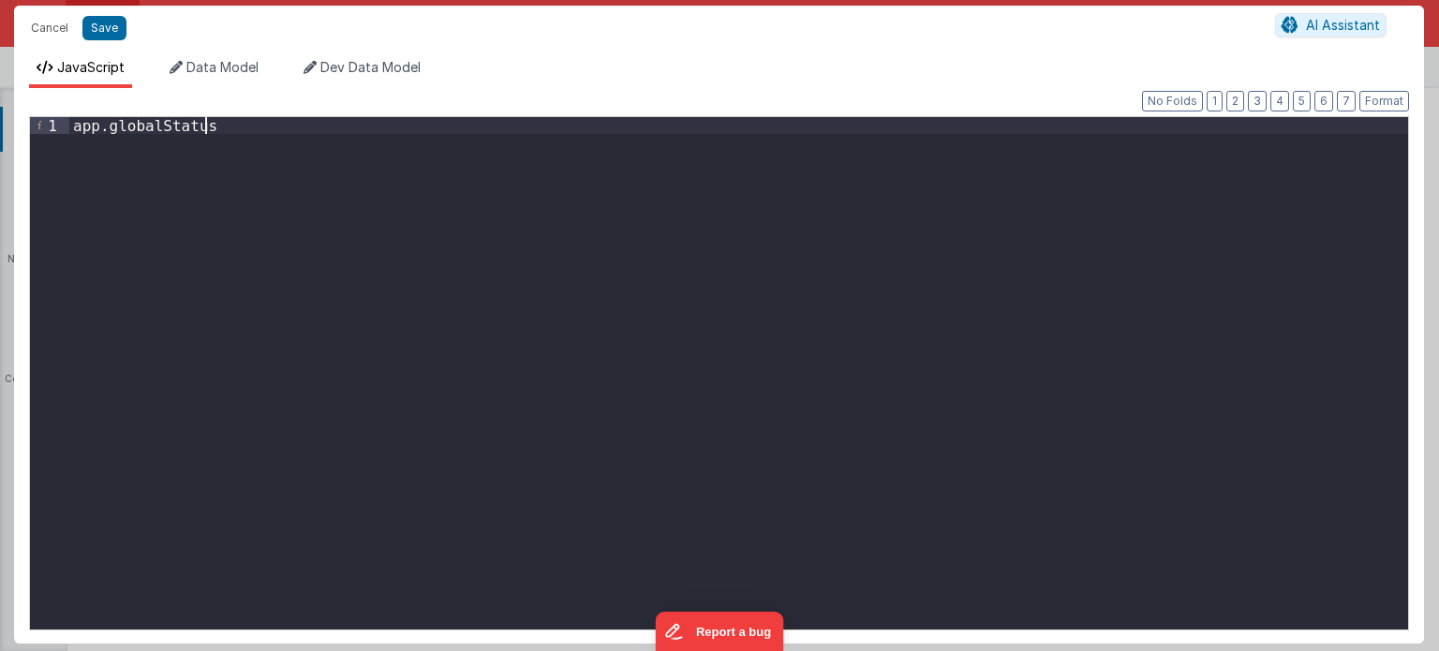
click at [70, 125] on div "app . globalStatus" at bounding box center [739, 391] width 1340 height 548
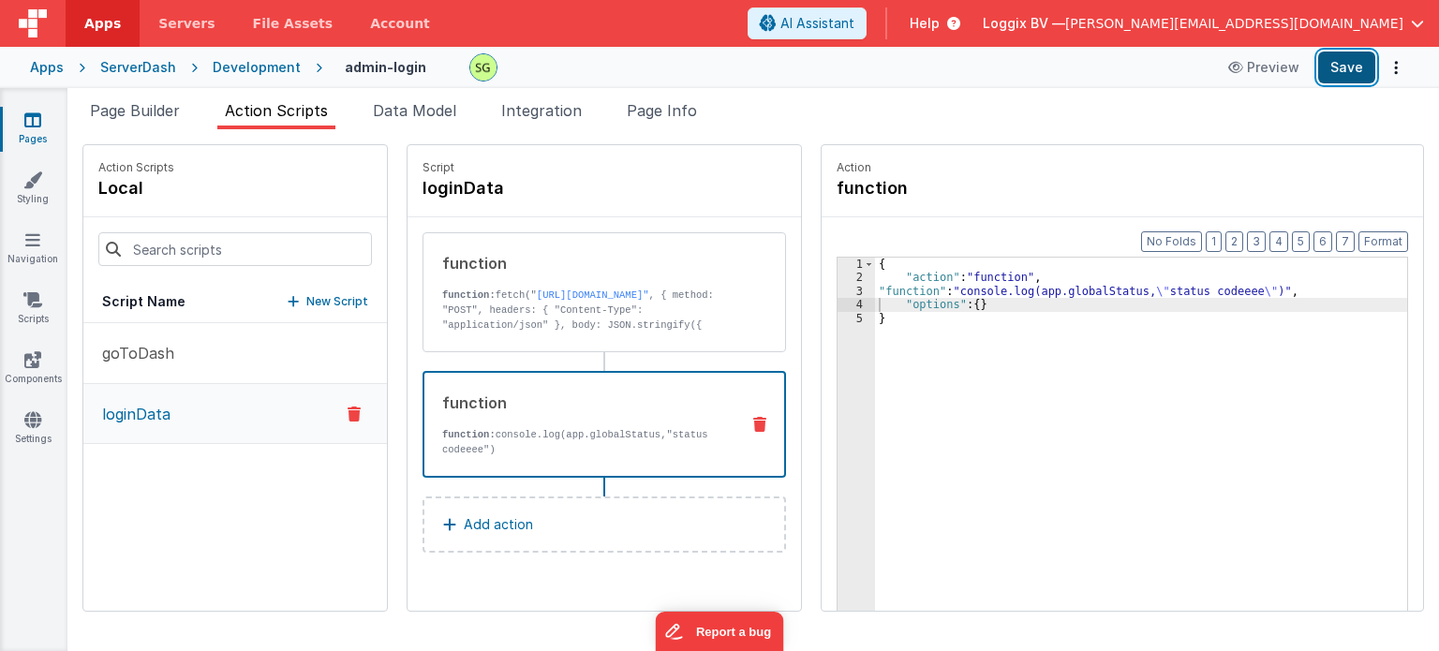
click at [1330, 62] on button "Save" at bounding box center [1346, 68] width 57 height 32
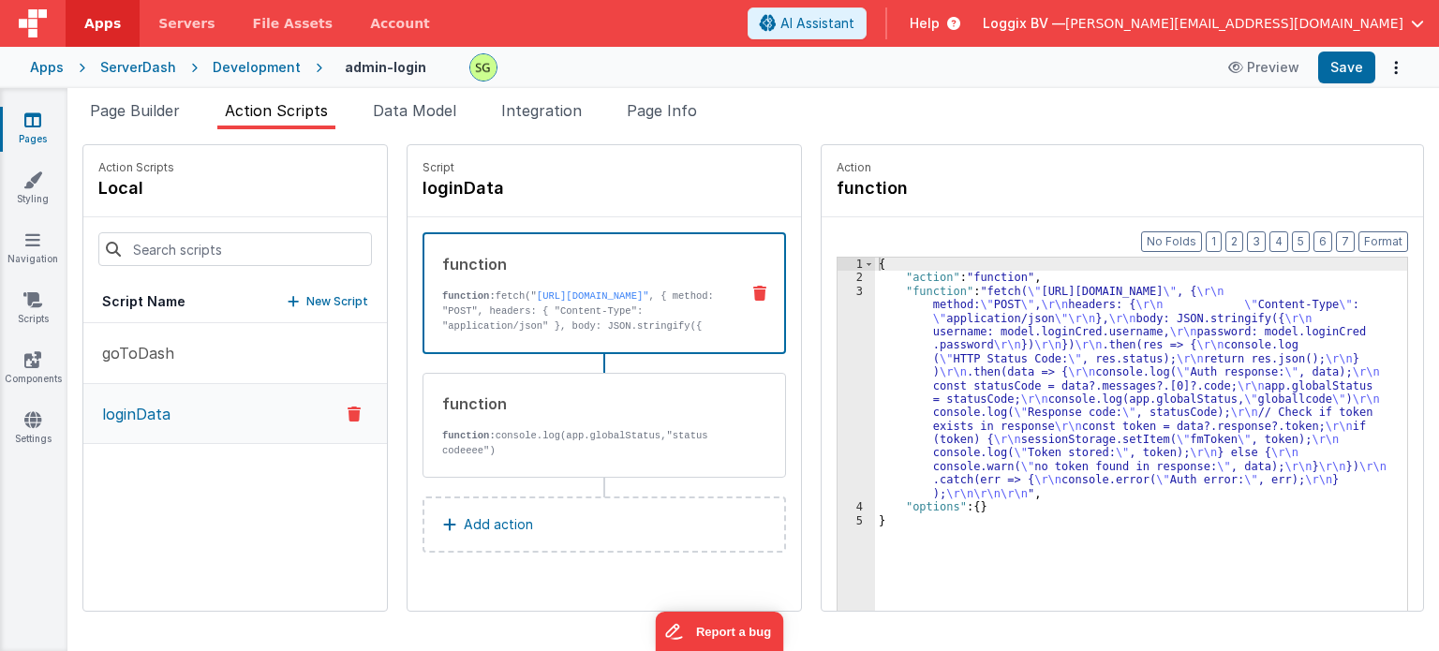
click at [695, 265] on div "function" at bounding box center [583, 264] width 282 height 22
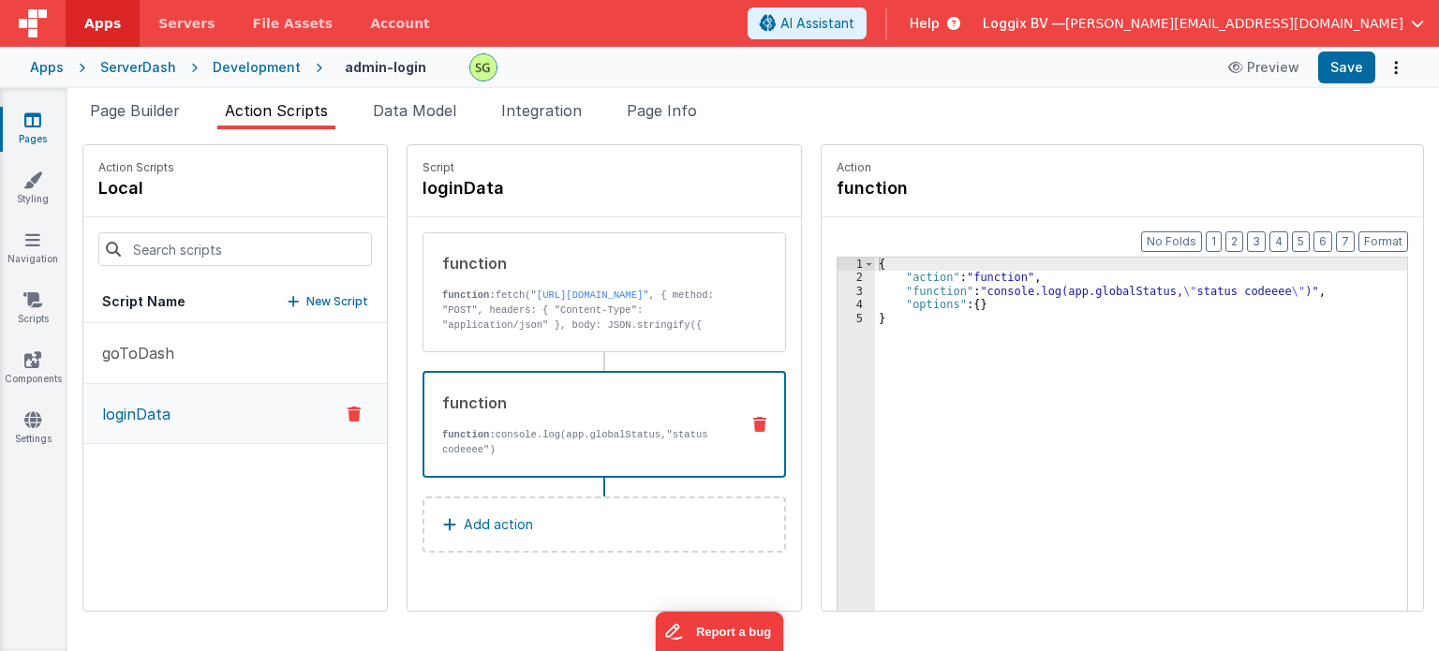
click at [607, 405] on div "function" at bounding box center [583, 403] width 282 height 22
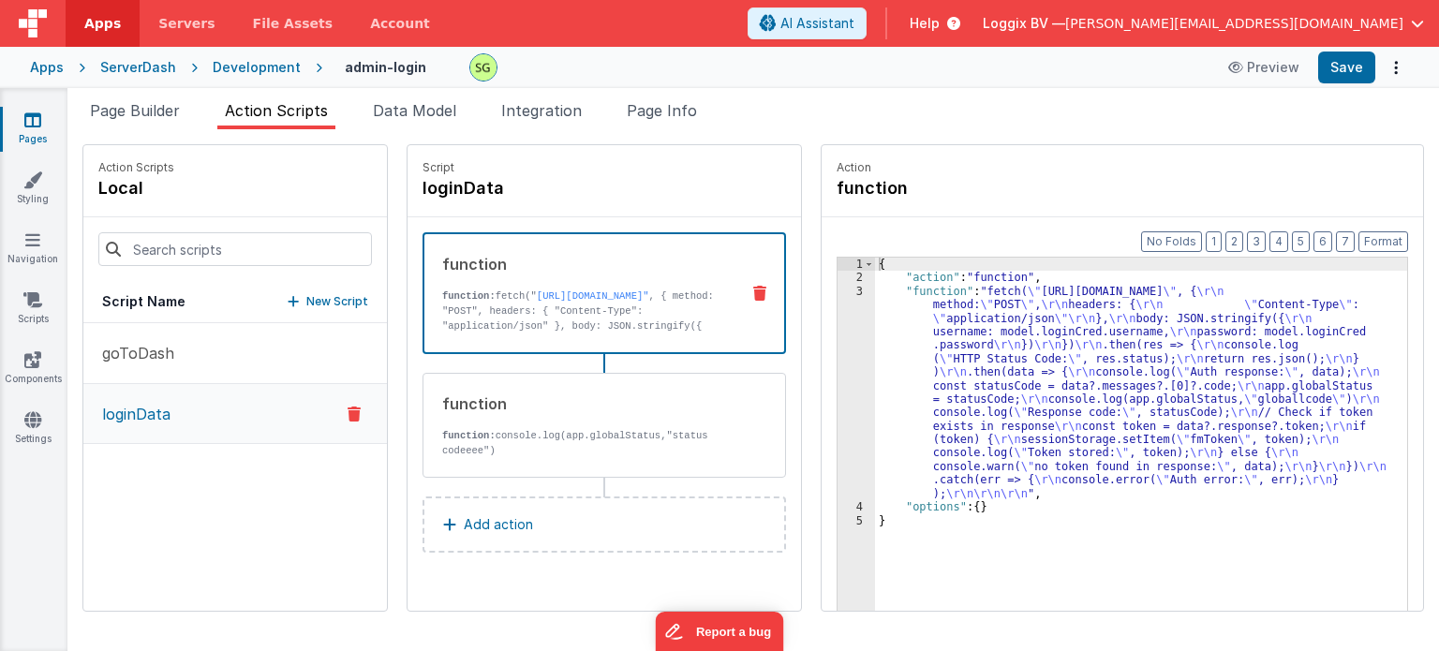
click at [598, 237] on div "function function: fetch(" [URL][DOMAIN_NAME]"" at bounding box center [605, 293] width 364 height 122
click at [842, 292] on div "3" at bounding box center [856, 392] width 37 height 215
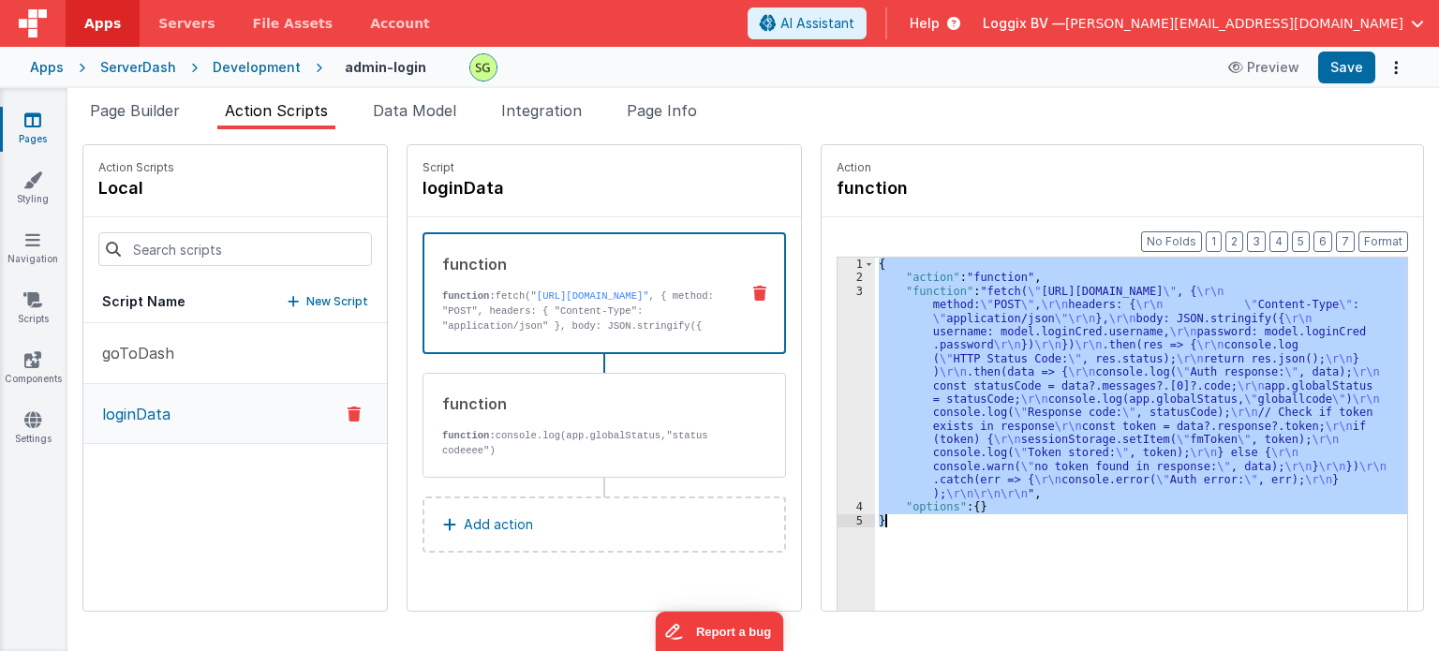
click at [842, 292] on div "3" at bounding box center [856, 392] width 37 height 215
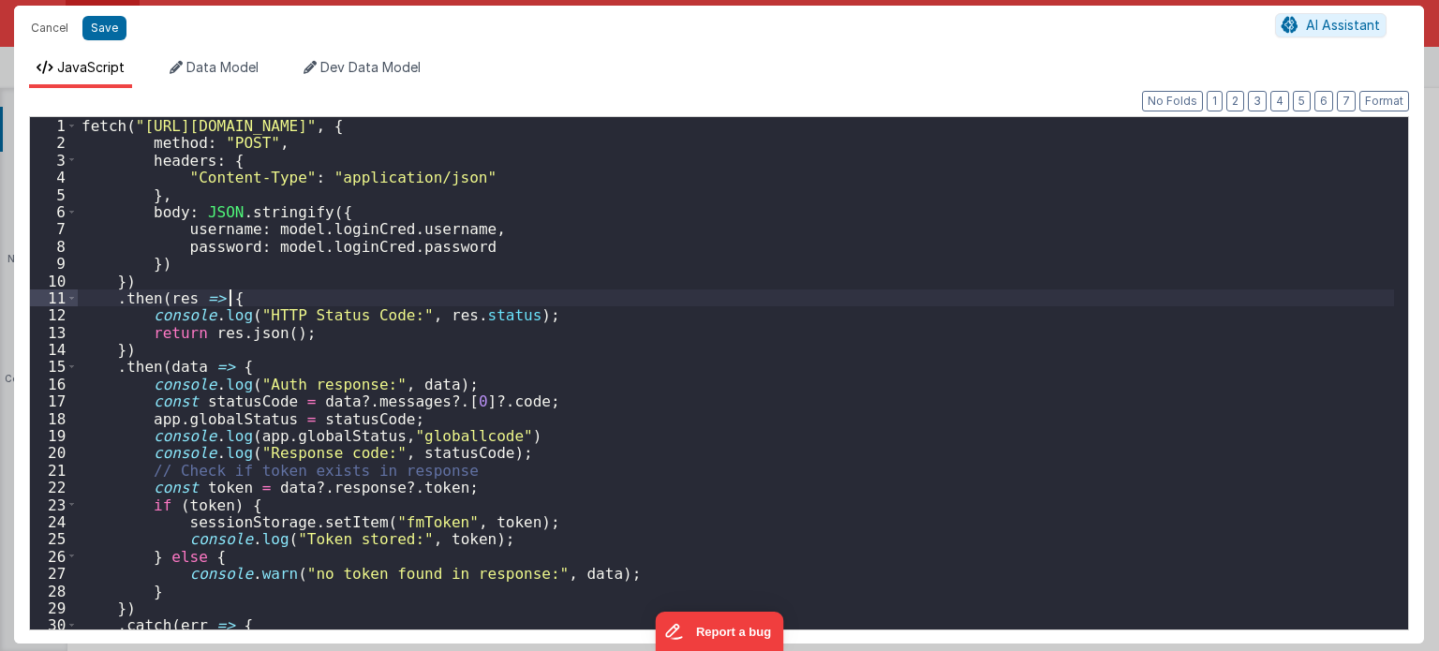
click at [842, 292] on div "fetch ( "[URL][DOMAIN_NAME]" , { method : "POST" , headers : { "Content-Type" :…" at bounding box center [736, 391] width 1317 height 548
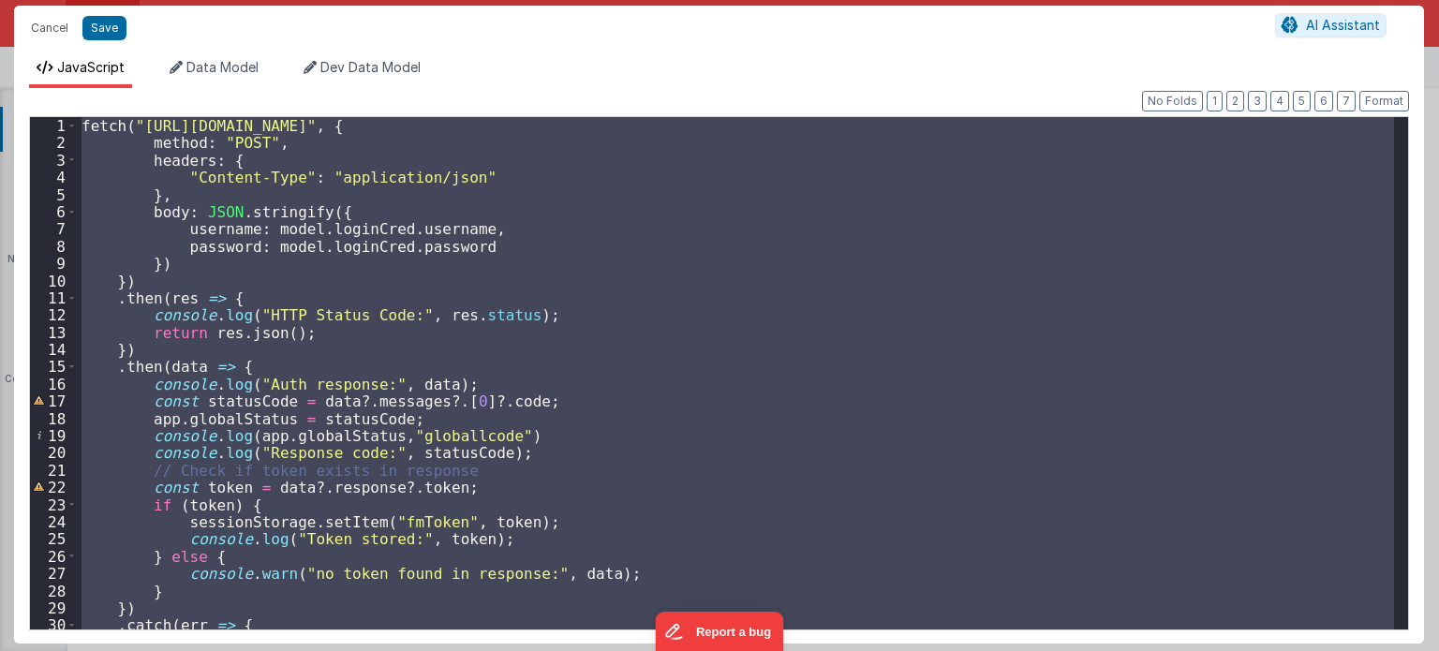
click at [644, 431] on div "fetch ( "[URL][DOMAIN_NAME]" , { method : "POST" , headers : { "Content-Type" :…" at bounding box center [736, 373] width 1316 height 512
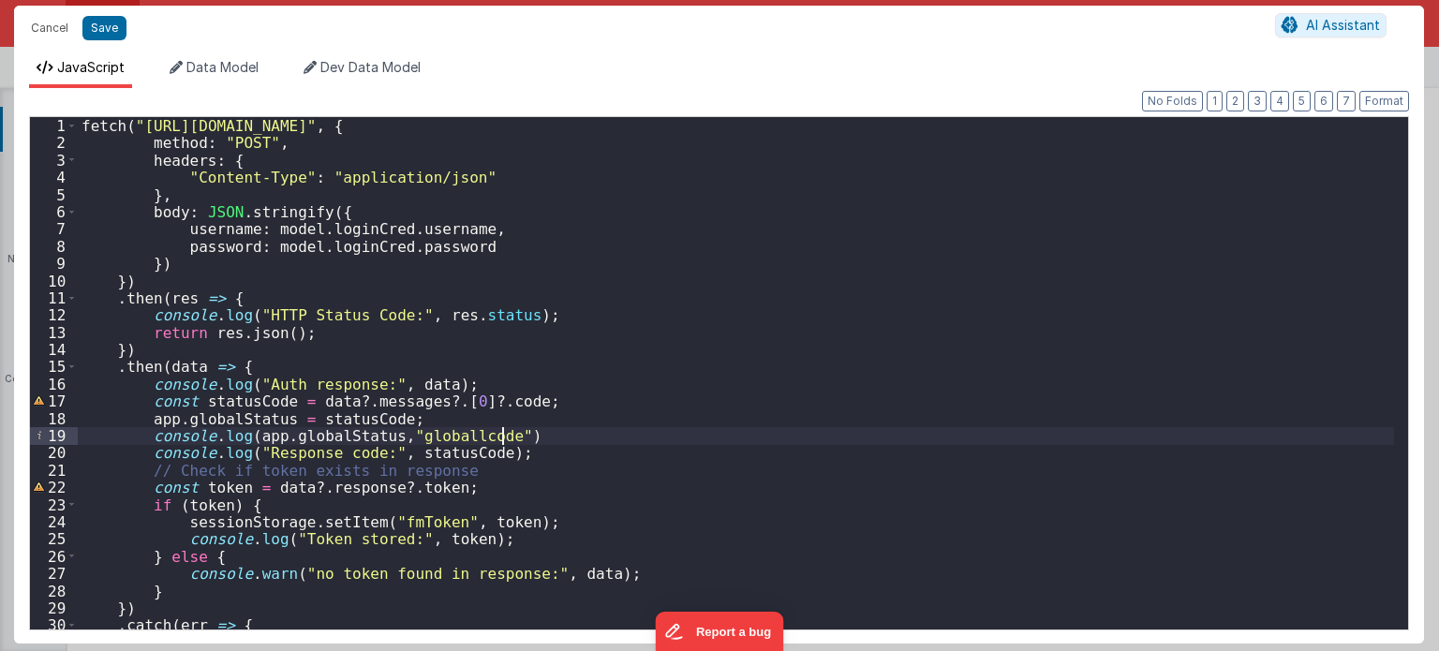
scroll to position [90, 0]
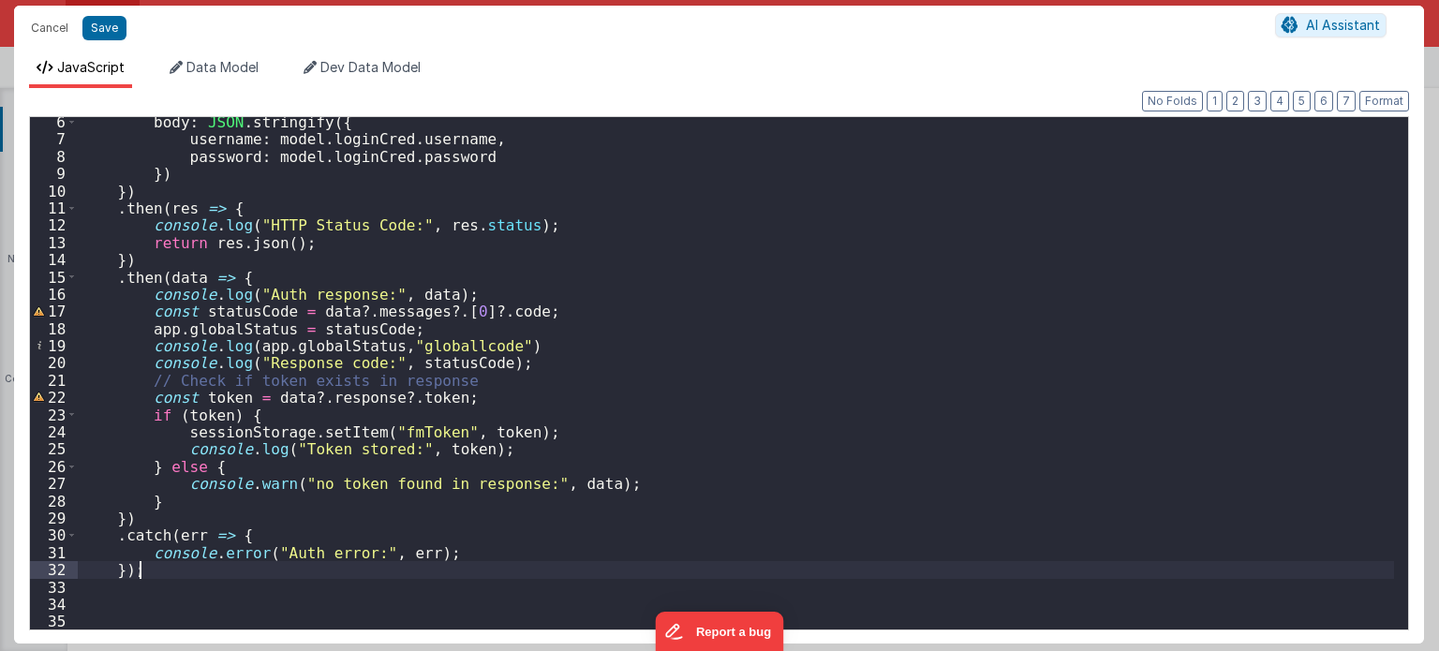
click at [156, 576] on div "body : JSON . stringify ({ username : model . loginCred . username , password :…" at bounding box center [736, 387] width 1317 height 548
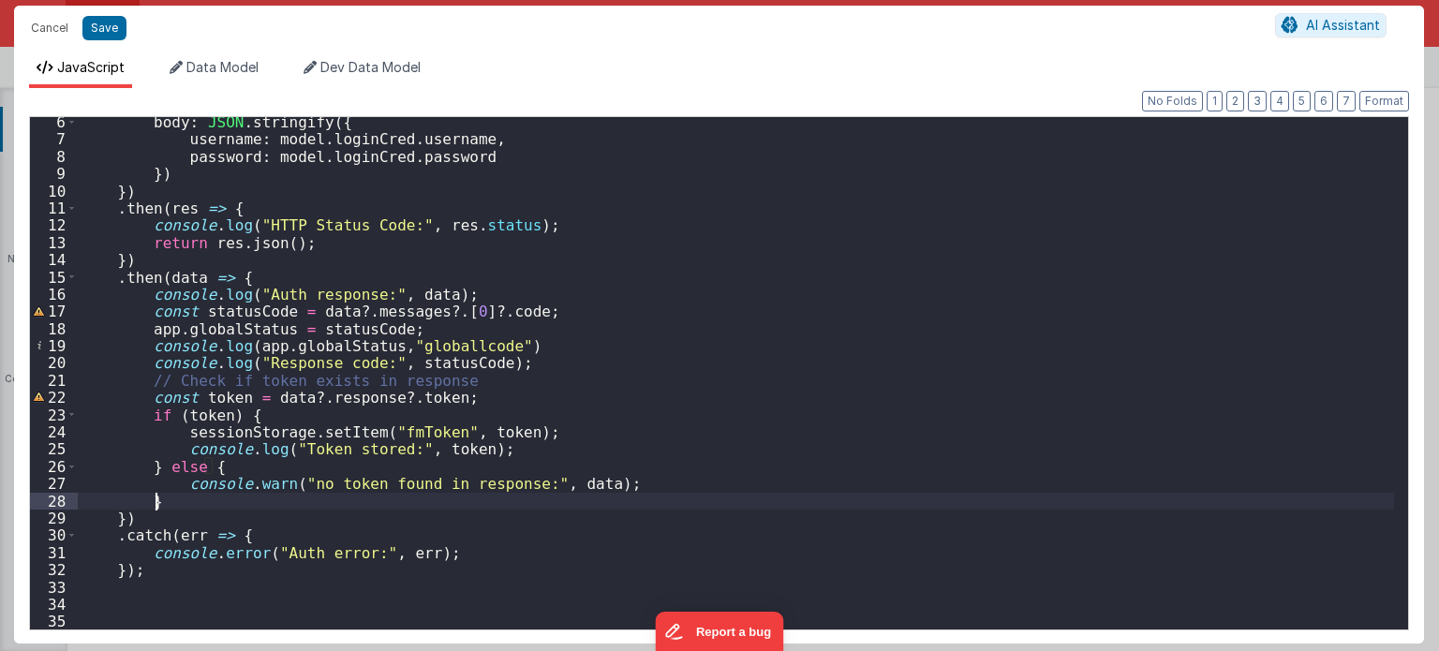
click at [187, 501] on div "body : JSON . stringify ({ username : model . loginCred . username , password :…" at bounding box center [736, 387] width 1317 height 548
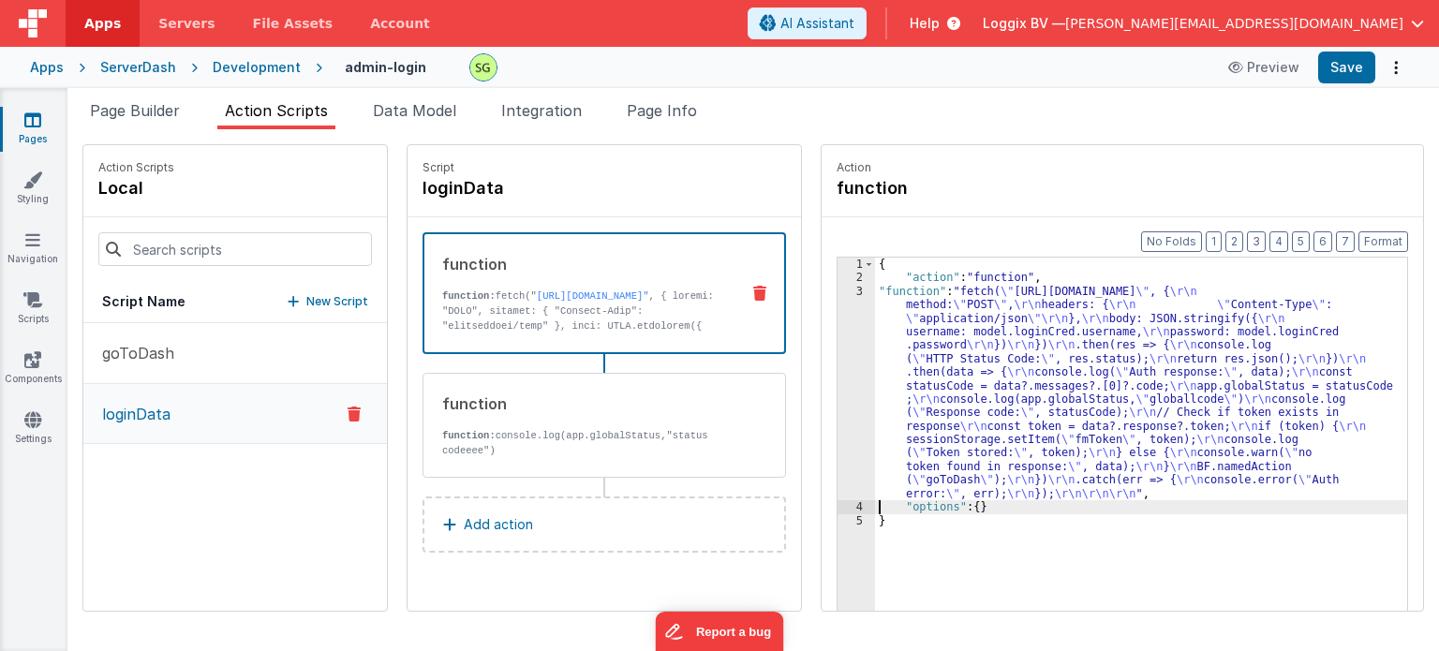
click at [838, 294] on div "3" at bounding box center [856, 392] width 37 height 215
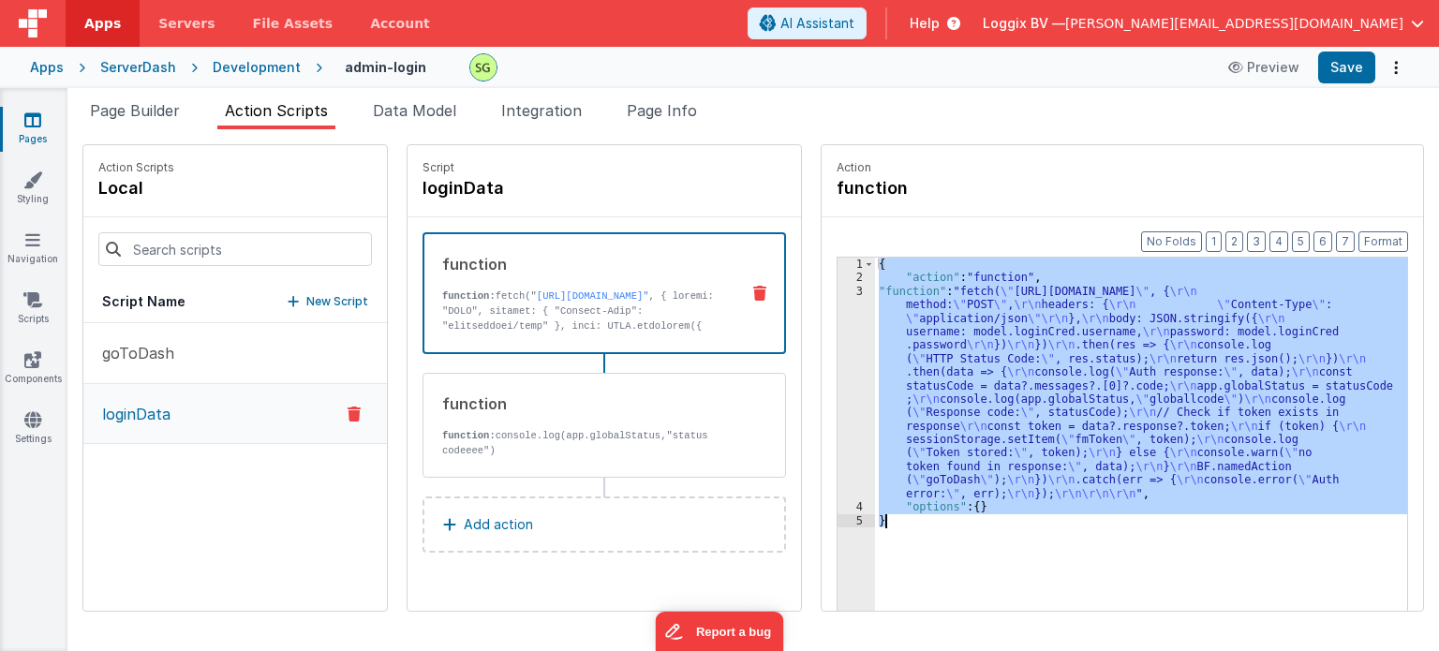
click at [838, 294] on div "3" at bounding box center [856, 392] width 37 height 215
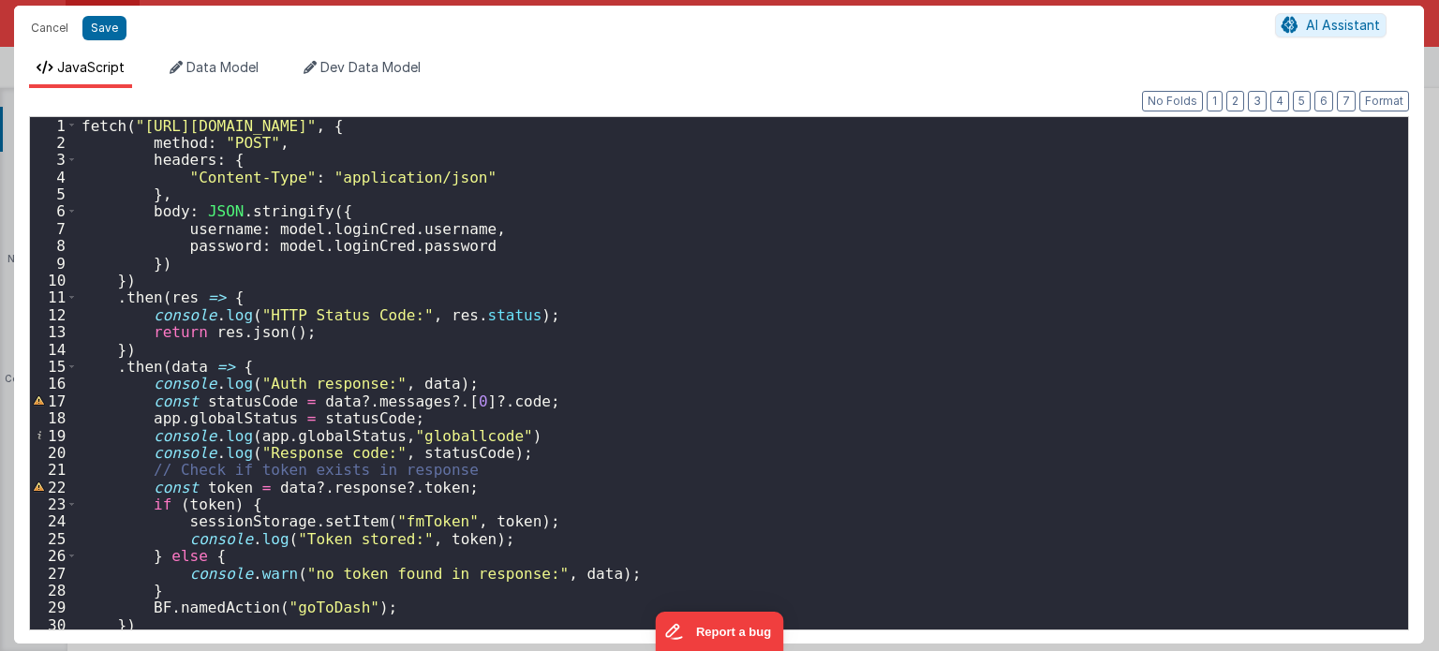
scroll to position [107, 0]
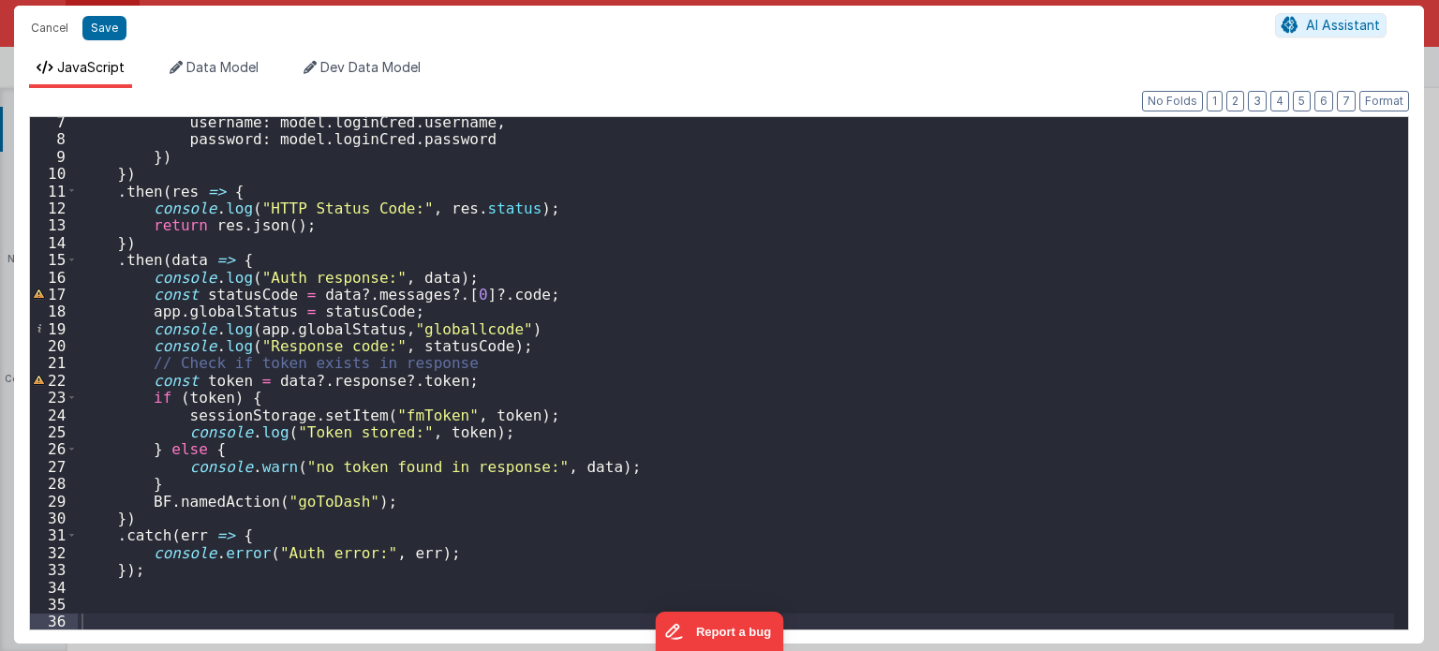
click at [195, 497] on div "username : model . loginCred . username , password : model . loginCred . passwo…" at bounding box center [736, 387] width 1317 height 548
click at [408, 513] on div "username : model . loginCred . username , password : model . loginCred . passwo…" at bounding box center [736, 387] width 1317 height 548
click at [381, 502] on div "username : model . loginCred . username , password : model . loginCred . passwo…" at bounding box center [736, 387] width 1317 height 548
drag, startPoint x: 381, startPoint y: 502, endPoint x: 143, endPoint y: 495, distance: 238.1
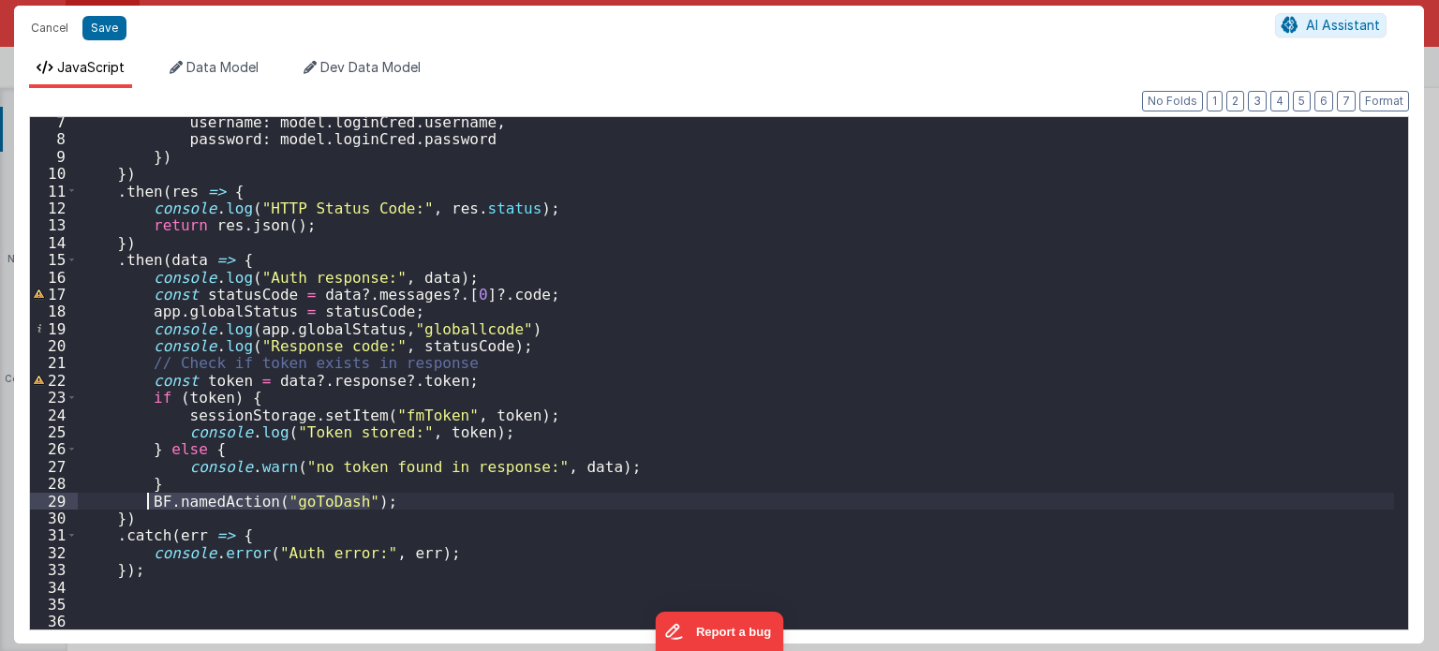
click at [143, 495] on div "username : model . loginCred . username , password : model . loginCred . passwo…" at bounding box center [736, 387] width 1317 height 548
click at [36, 22] on button "Cancel" at bounding box center [50, 28] width 56 height 26
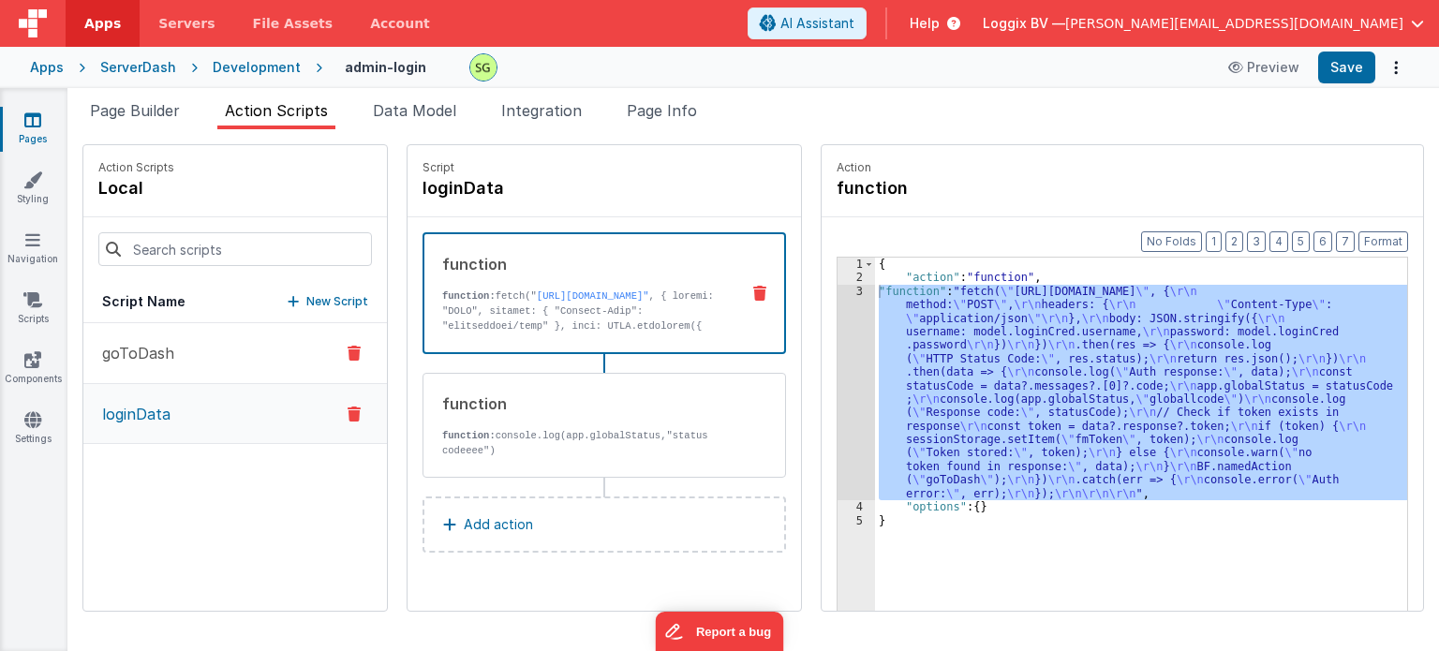
click at [138, 346] on p "goToDash" at bounding box center [132, 353] width 83 height 22
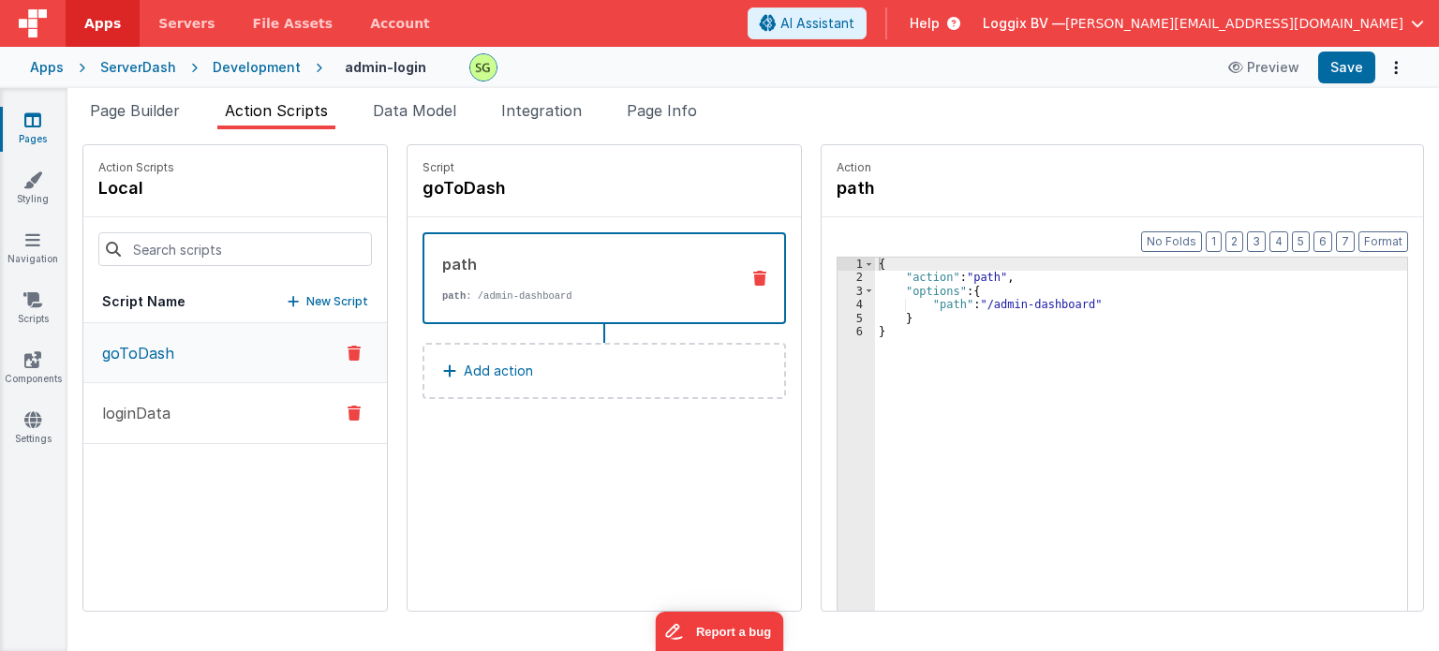
click at [190, 400] on button "loginData" at bounding box center [235, 413] width 304 height 61
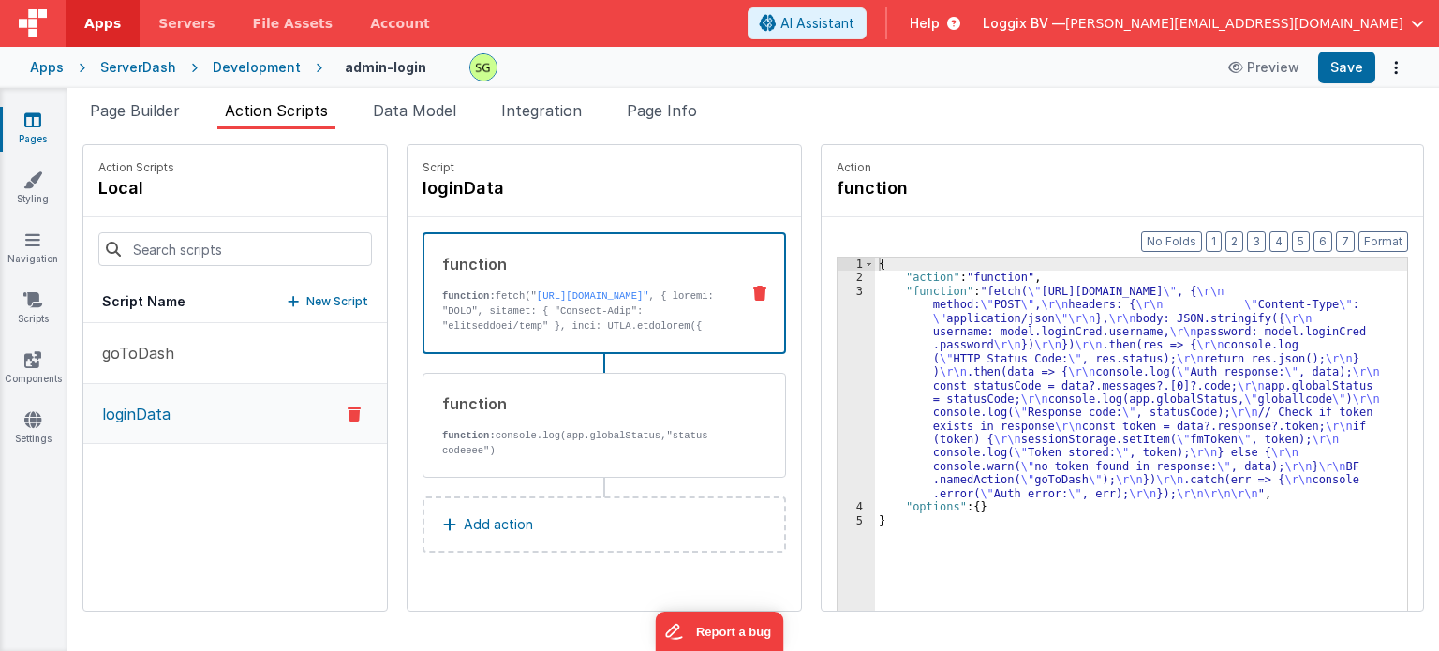
click at [838, 295] on div "3" at bounding box center [856, 392] width 37 height 215
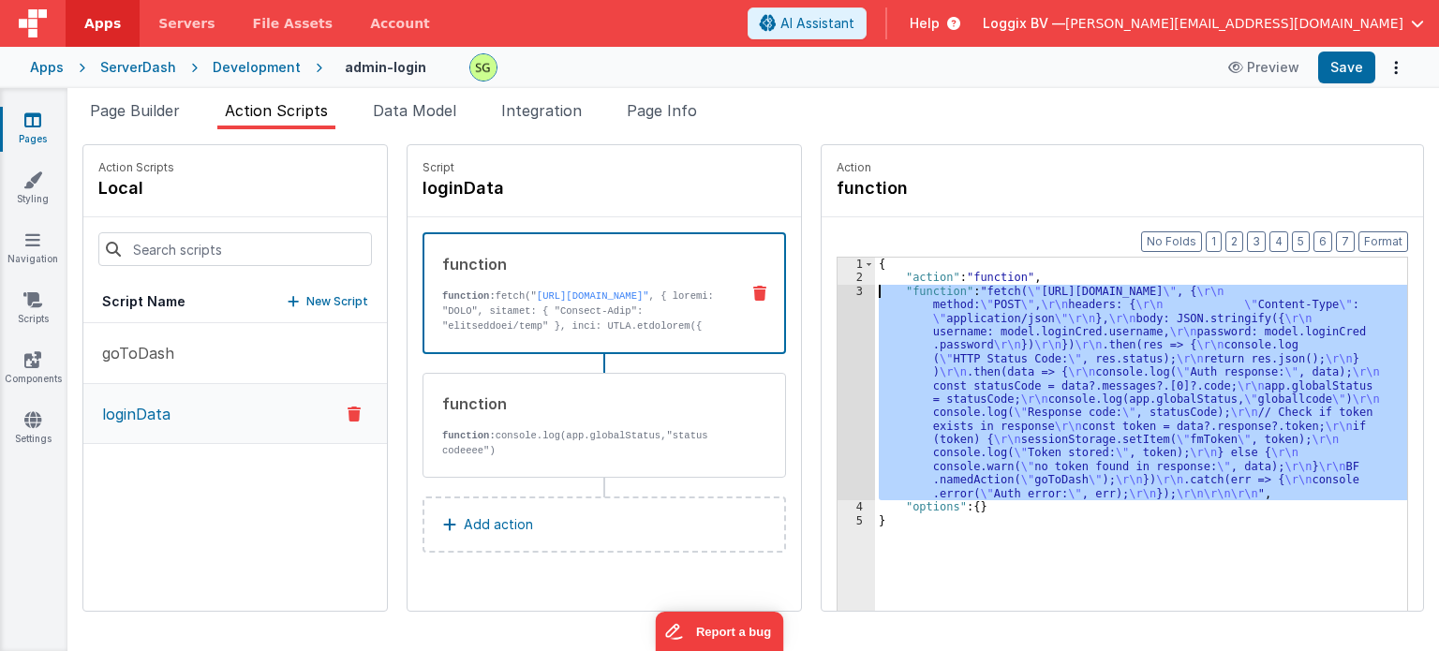
click at [838, 295] on div "3" at bounding box center [856, 392] width 37 height 215
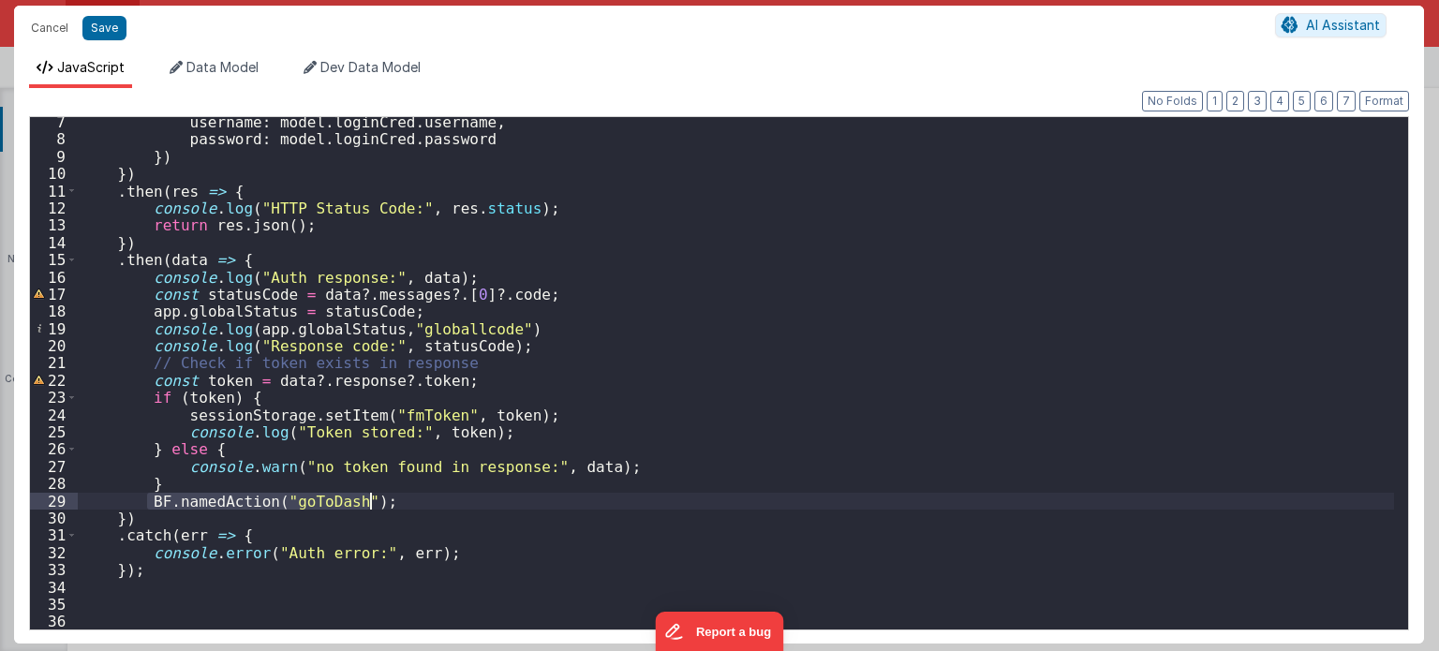
drag, startPoint x: 146, startPoint y: 502, endPoint x: 396, endPoint y: 500, distance: 250.1
click at [396, 500] on div "username : model . loginCred . username , password : model . loginCred . passwo…" at bounding box center [736, 387] width 1317 height 548
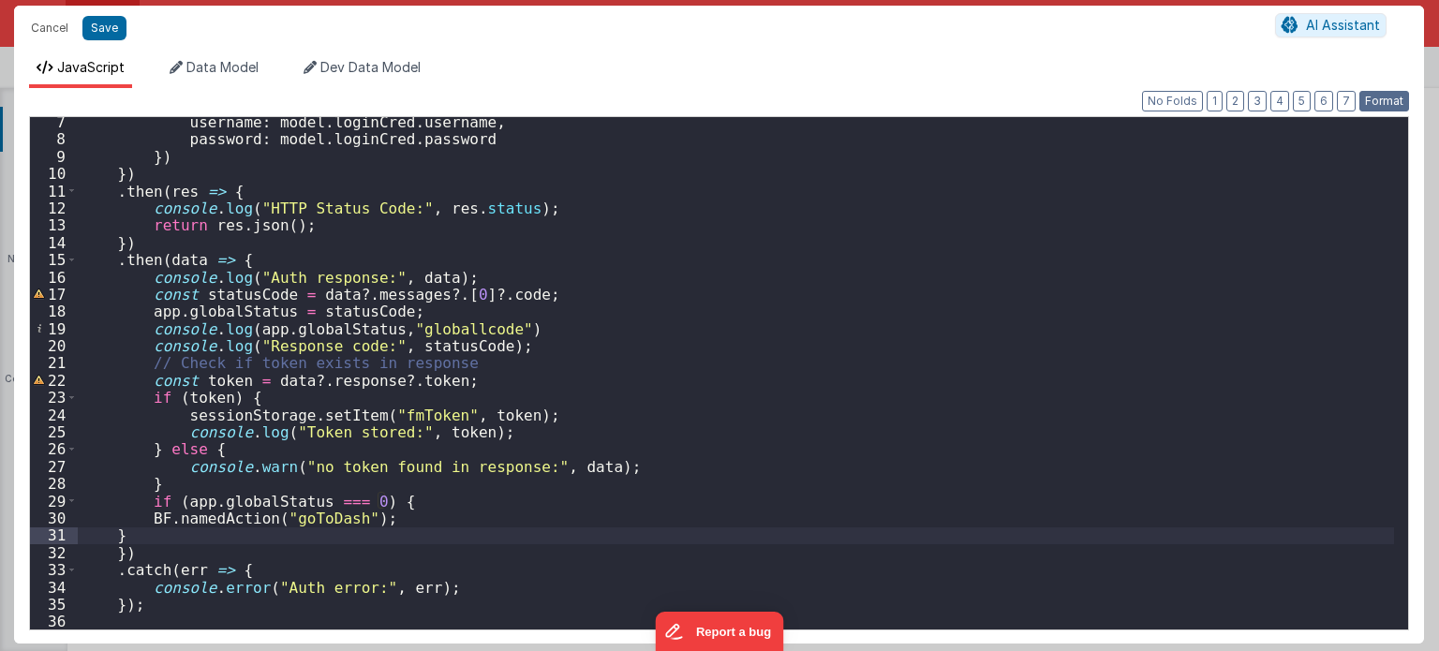
click at [1401, 95] on button "Format" at bounding box center [1384, 101] width 50 height 21
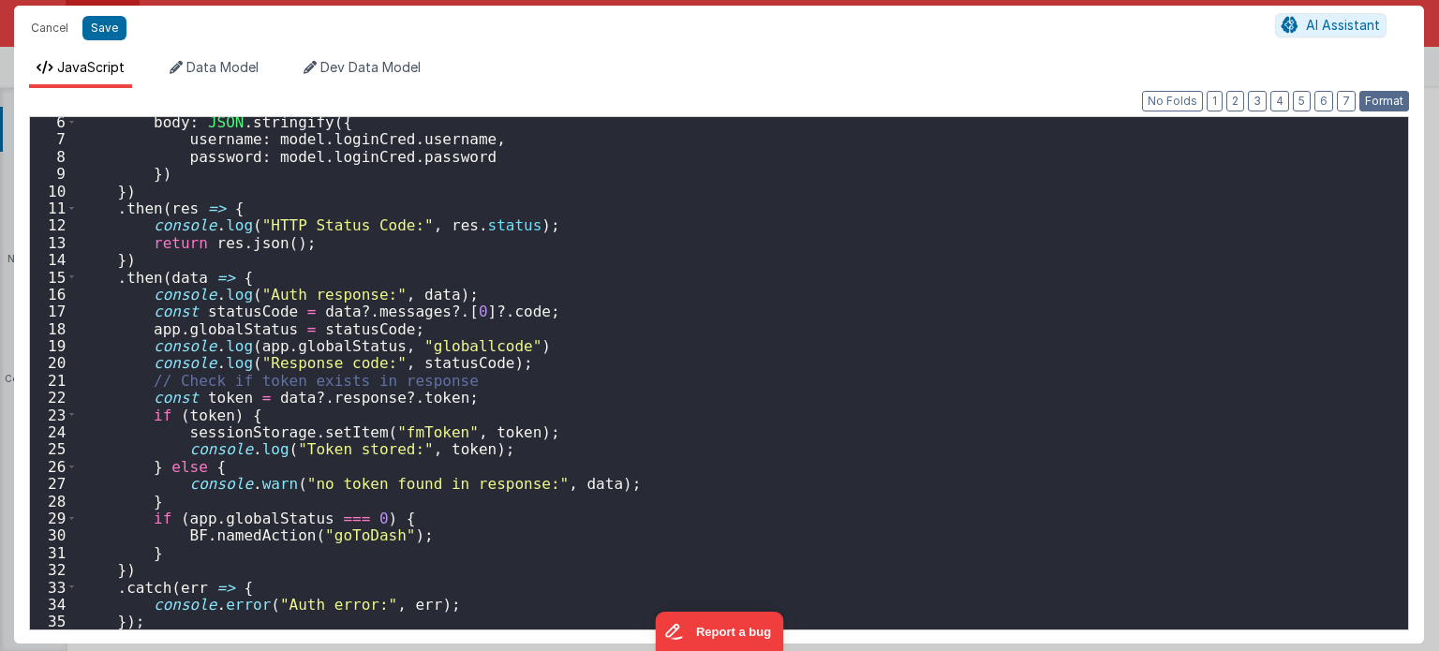
scroll to position [90, 0]
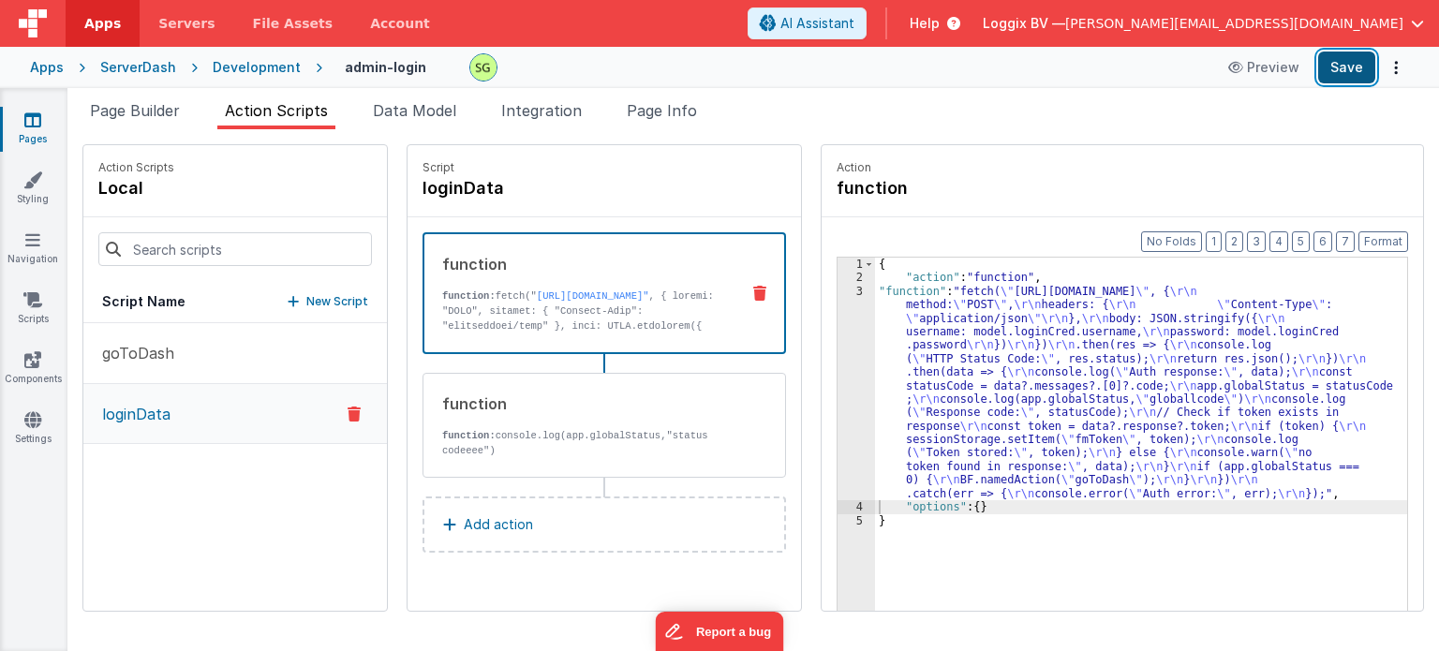
click at [1357, 63] on button "Save" at bounding box center [1346, 68] width 57 height 32
click at [839, 295] on div "3" at bounding box center [856, 392] width 37 height 215
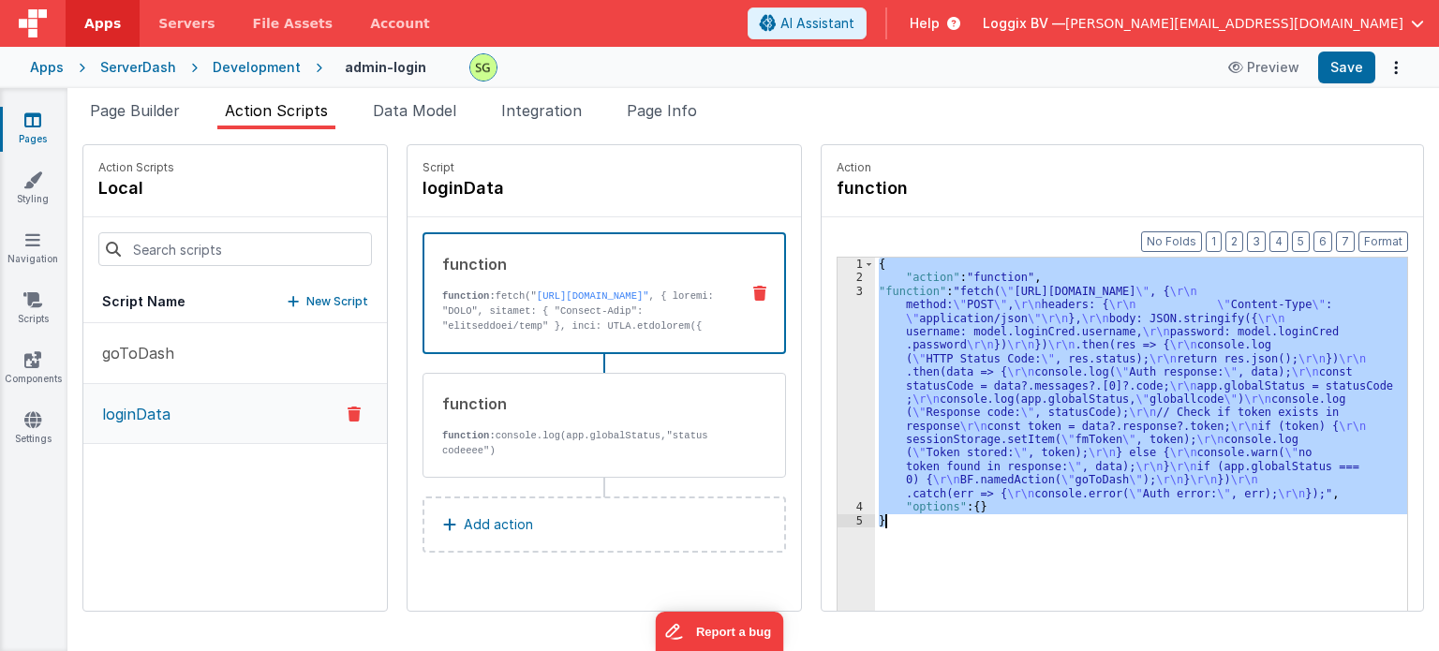
click at [839, 295] on div "3" at bounding box center [856, 392] width 37 height 215
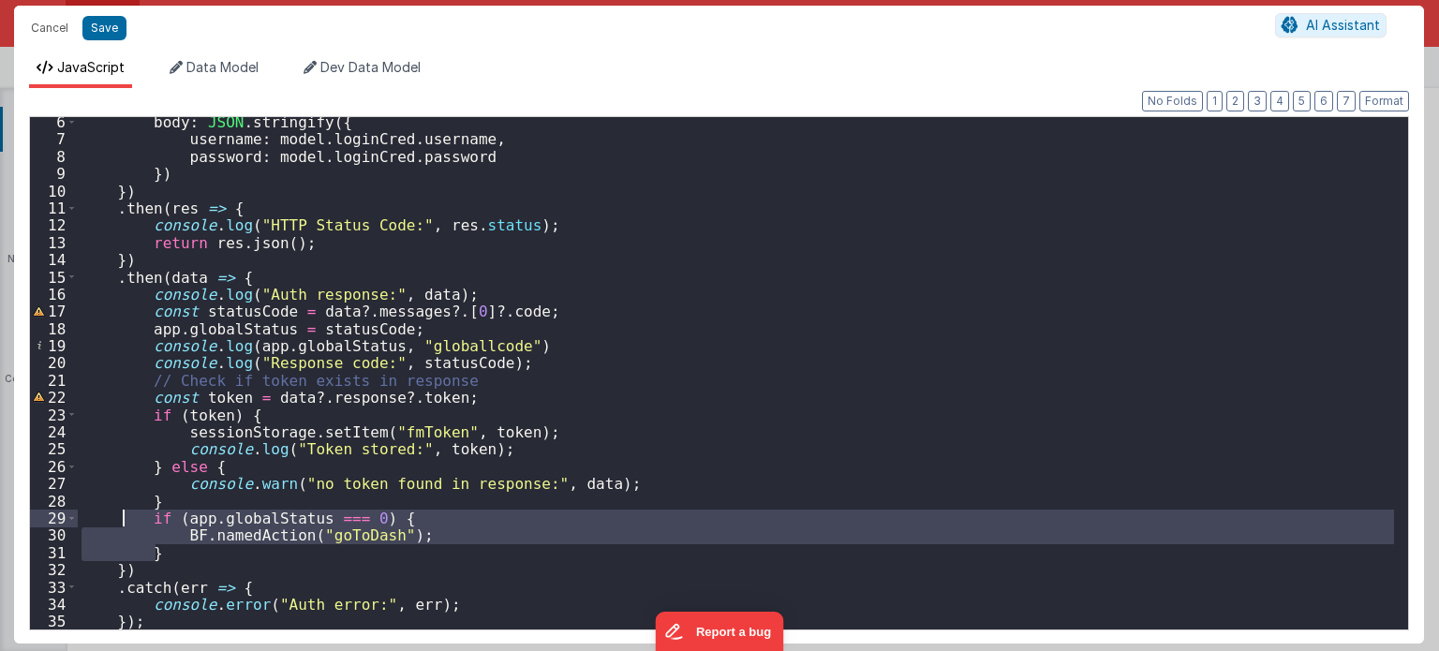
drag, startPoint x: 165, startPoint y: 556, endPoint x: 117, endPoint y: 520, distance: 59.6
click at [117, 520] on div "body : JSON . stringify ({ username : model . loginCred . username , password :…" at bounding box center [736, 387] width 1317 height 548
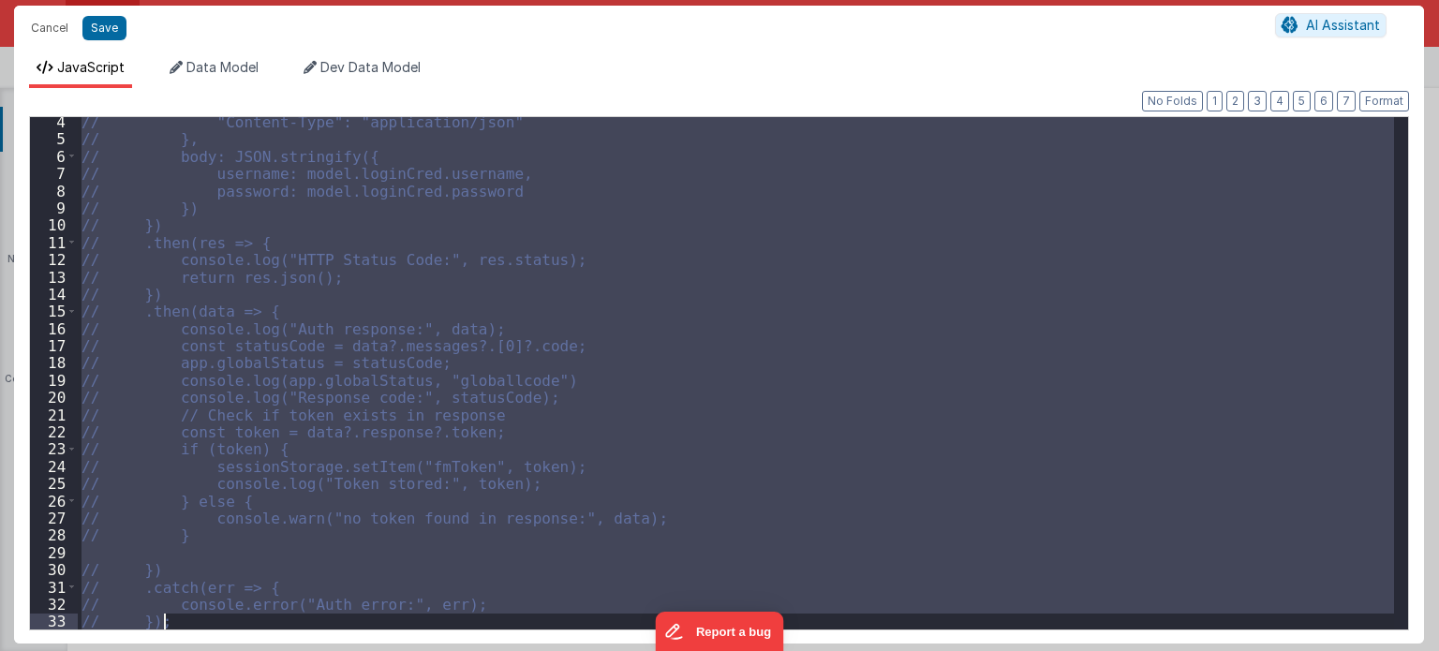
click at [187, 617] on div "// "Content-Type": "application/json" // }, // body: JSON.stringify({ // userna…" at bounding box center [736, 373] width 1316 height 512
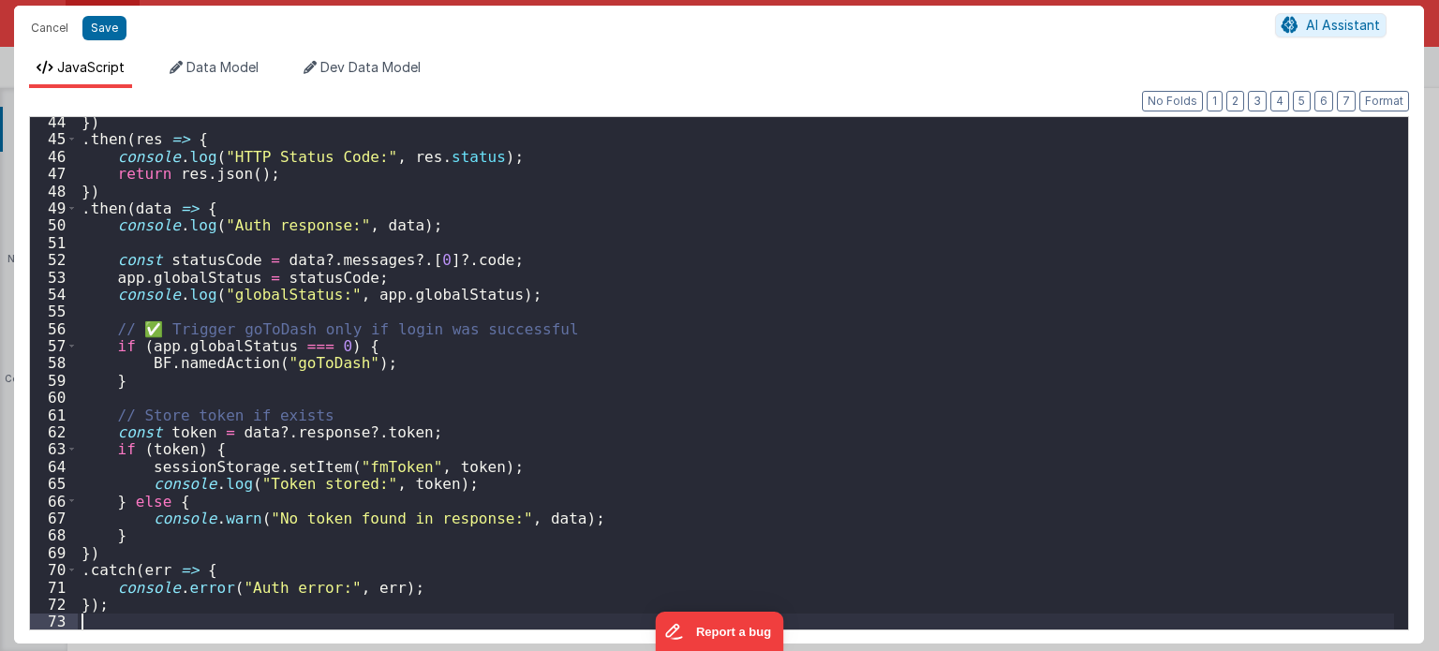
scroll to position [745, 0]
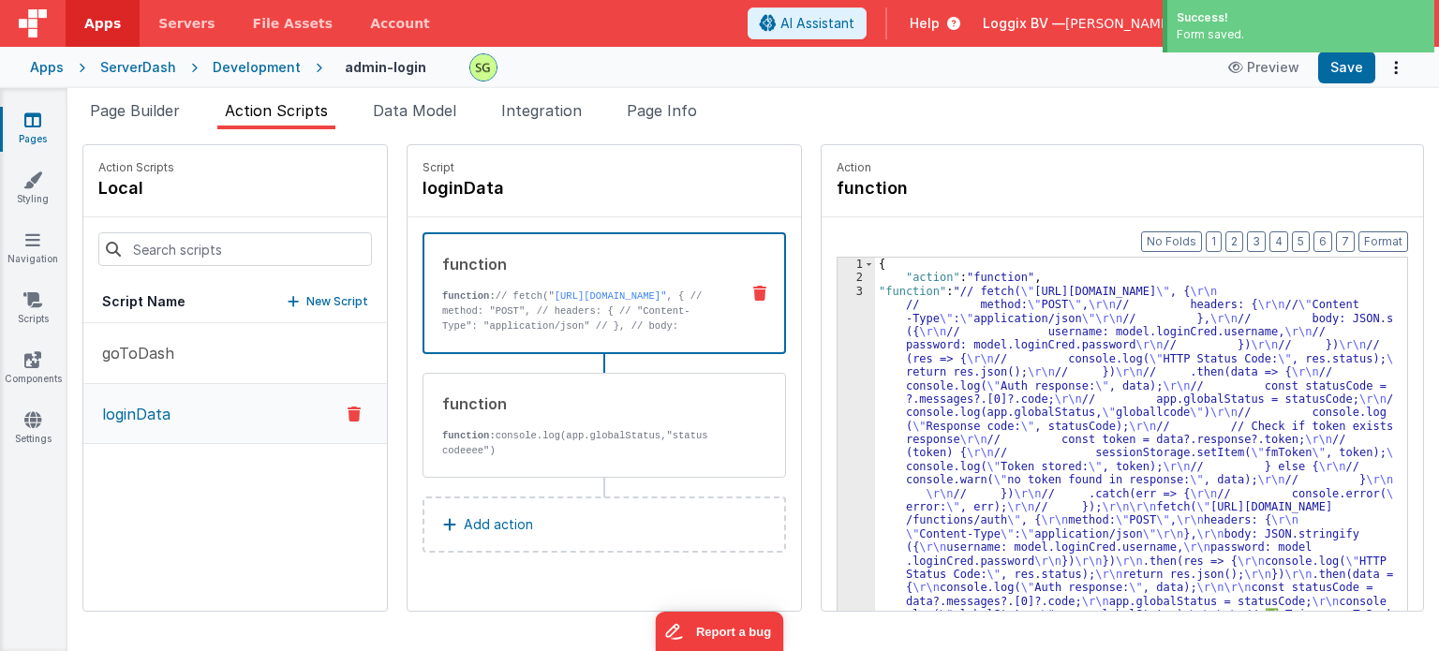
click at [1347, 84] on div "Apps ServerDash Development admin-login Preview Save" at bounding box center [719, 67] width 1439 height 41
click at [1343, 76] on button "Save" at bounding box center [1346, 68] width 57 height 32
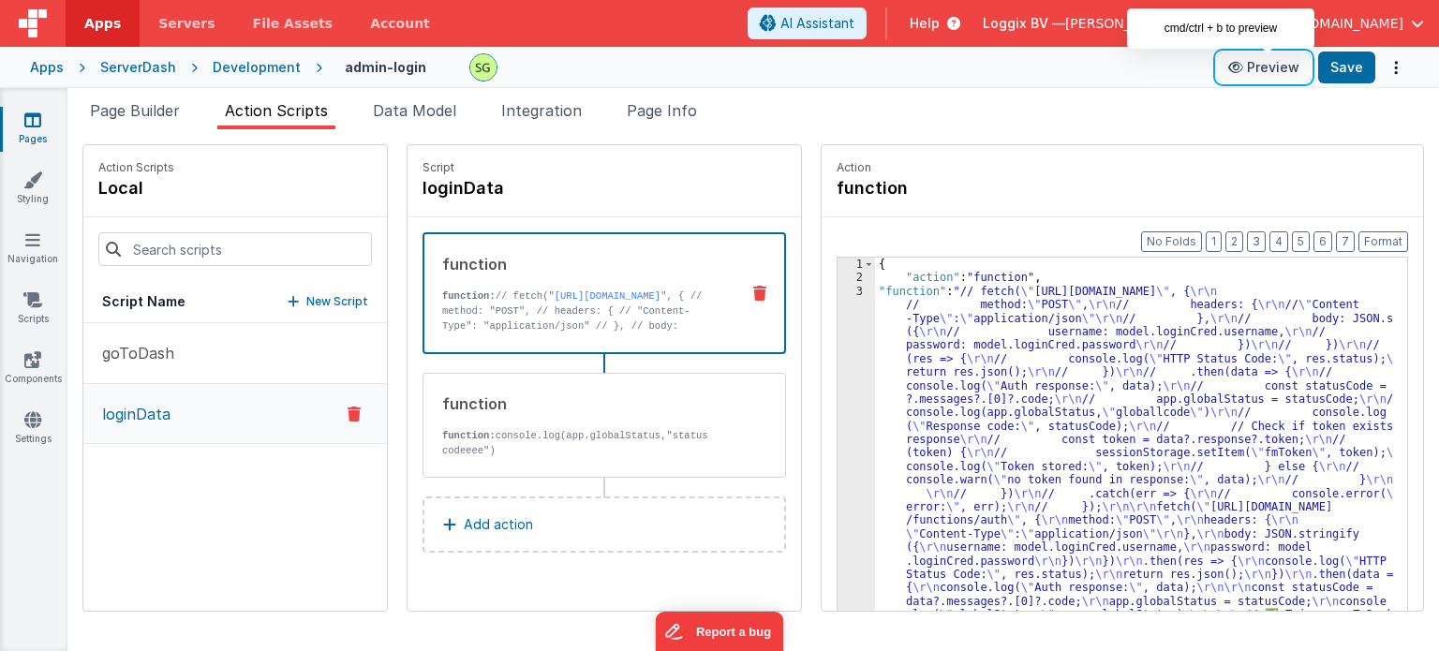
click at [1279, 63] on button "Preview" at bounding box center [1264, 67] width 94 height 30
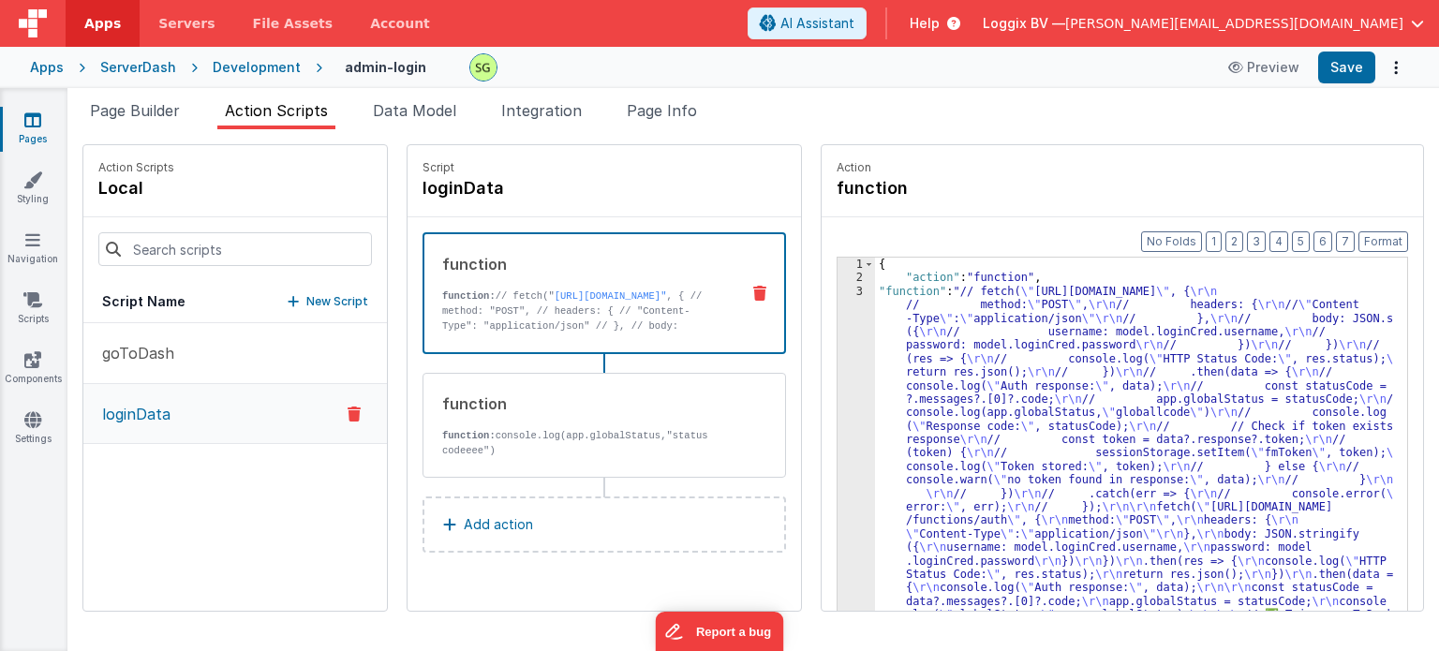
click at [839, 290] on div "3" at bounding box center [856, 501] width 37 height 432
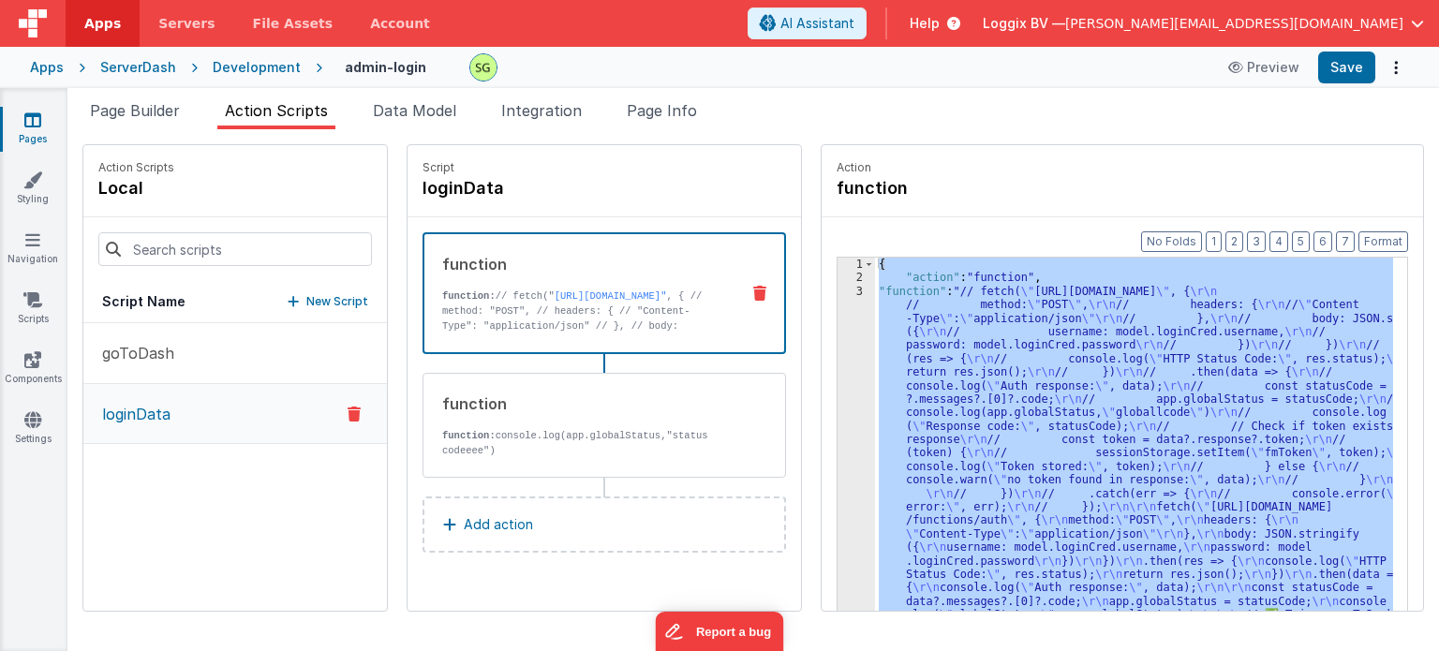
click at [839, 290] on div "3" at bounding box center [856, 501] width 37 height 432
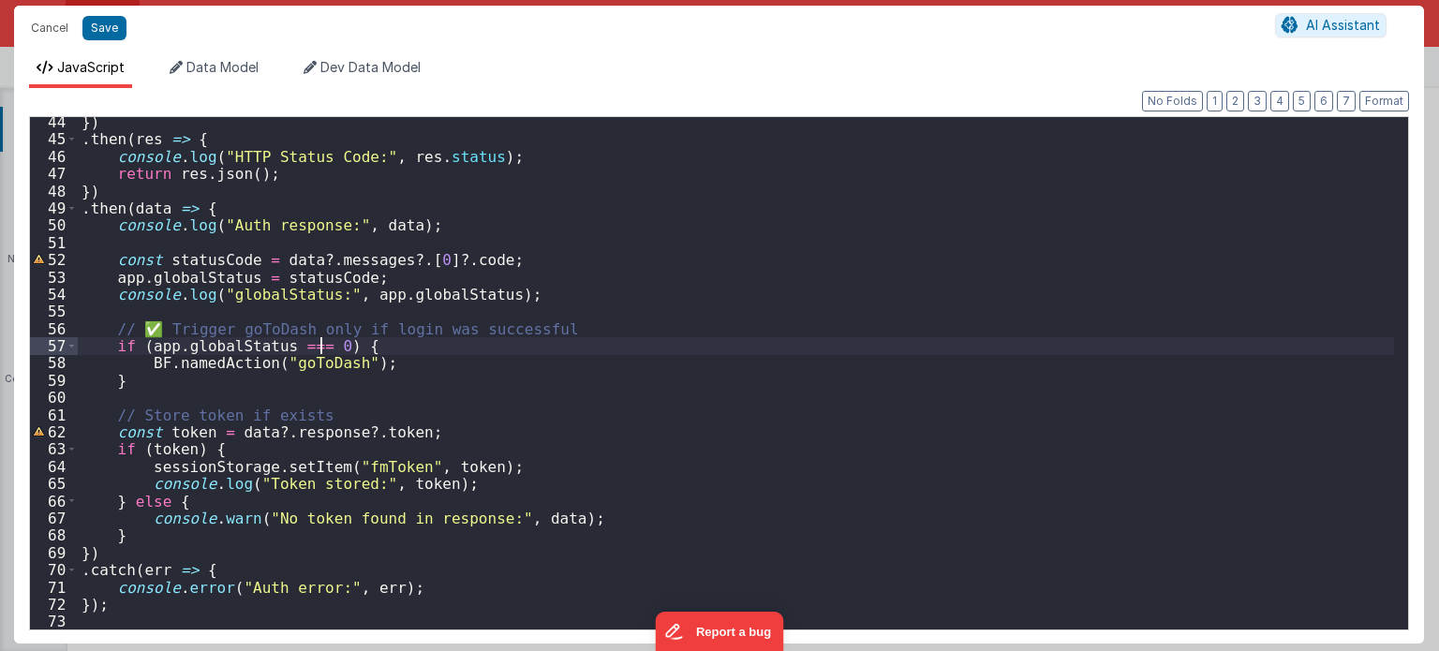
click at [323, 346] on div "}) . then ( res => { console . log ( "HTTP Status Code:" , res . status ) ; ret…" at bounding box center [736, 387] width 1317 height 548
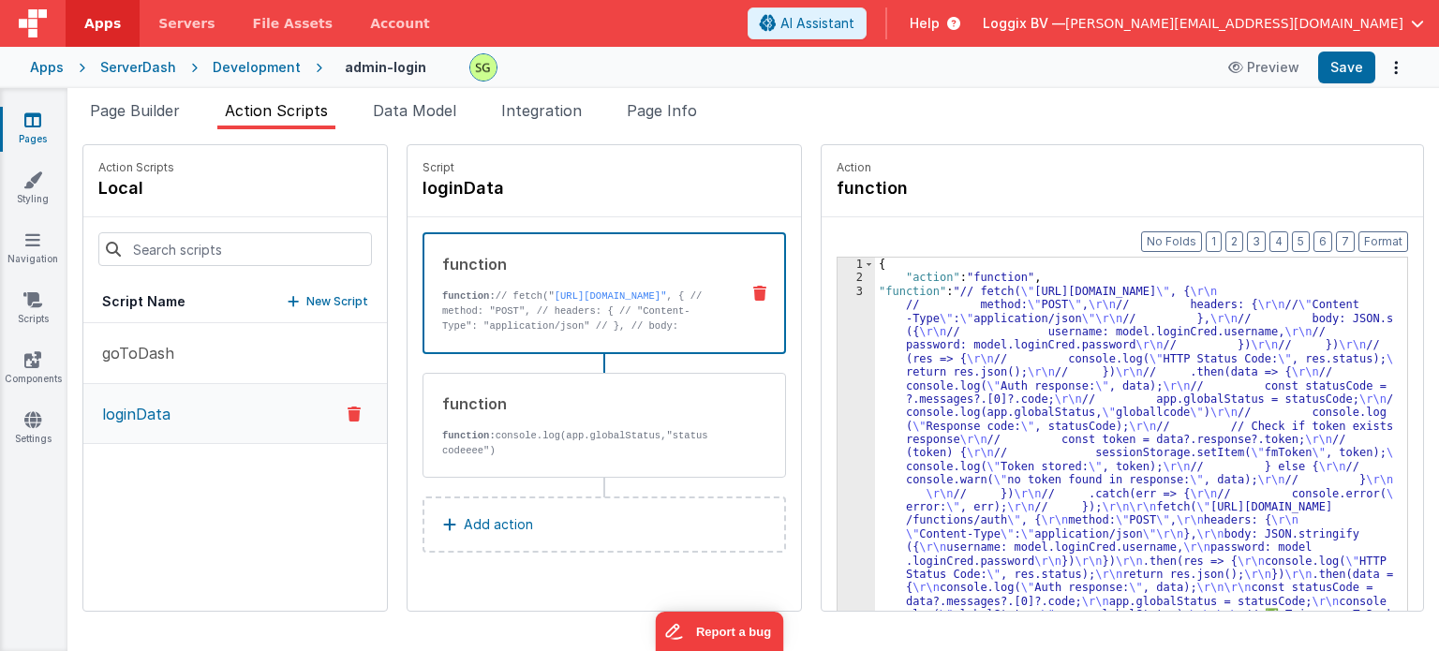
click at [842, 293] on div "3" at bounding box center [856, 501] width 37 height 432
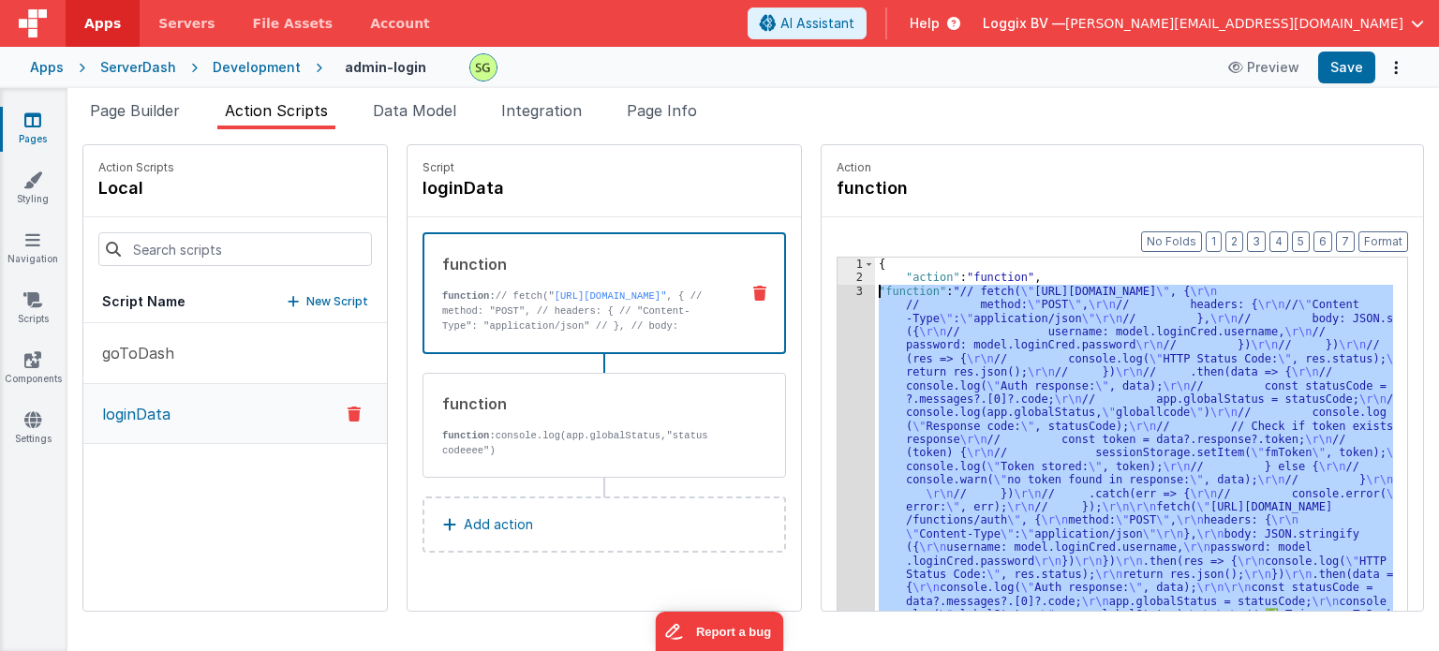
click at [842, 293] on div "3" at bounding box center [856, 501] width 37 height 432
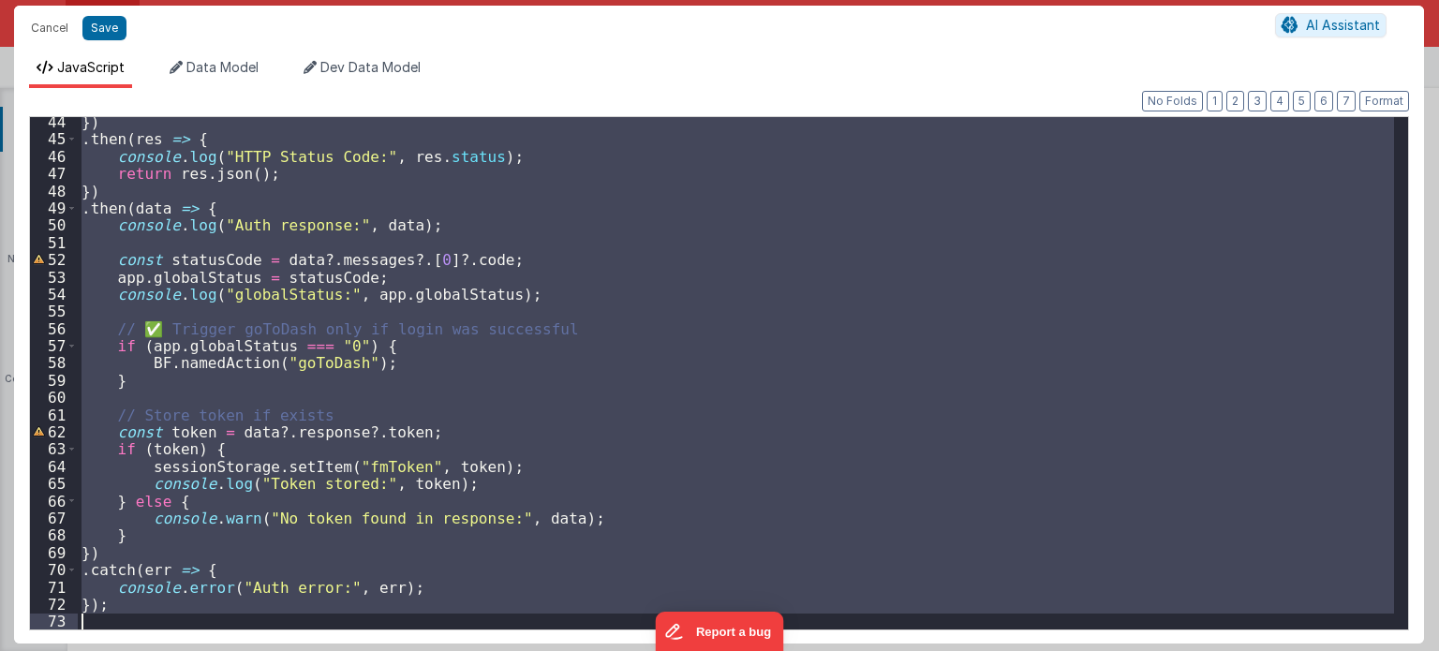
drag, startPoint x: 82, startPoint y: 286, endPoint x: 179, endPoint y: 695, distance: 420.8
click at [179, 650] on html "Cancel Save AI Assistant JavaScript Data Model Dev Data Model Format 7 6 5 4 3 …" at bounding box center [719, 325] width 1439 height 651
click at [277, 470] on div "}) . then ( res => { console . log ( "HTTP Status Code:" , res . status ) ; ret…" at bounding box center [736, 373] width 1316 height 512
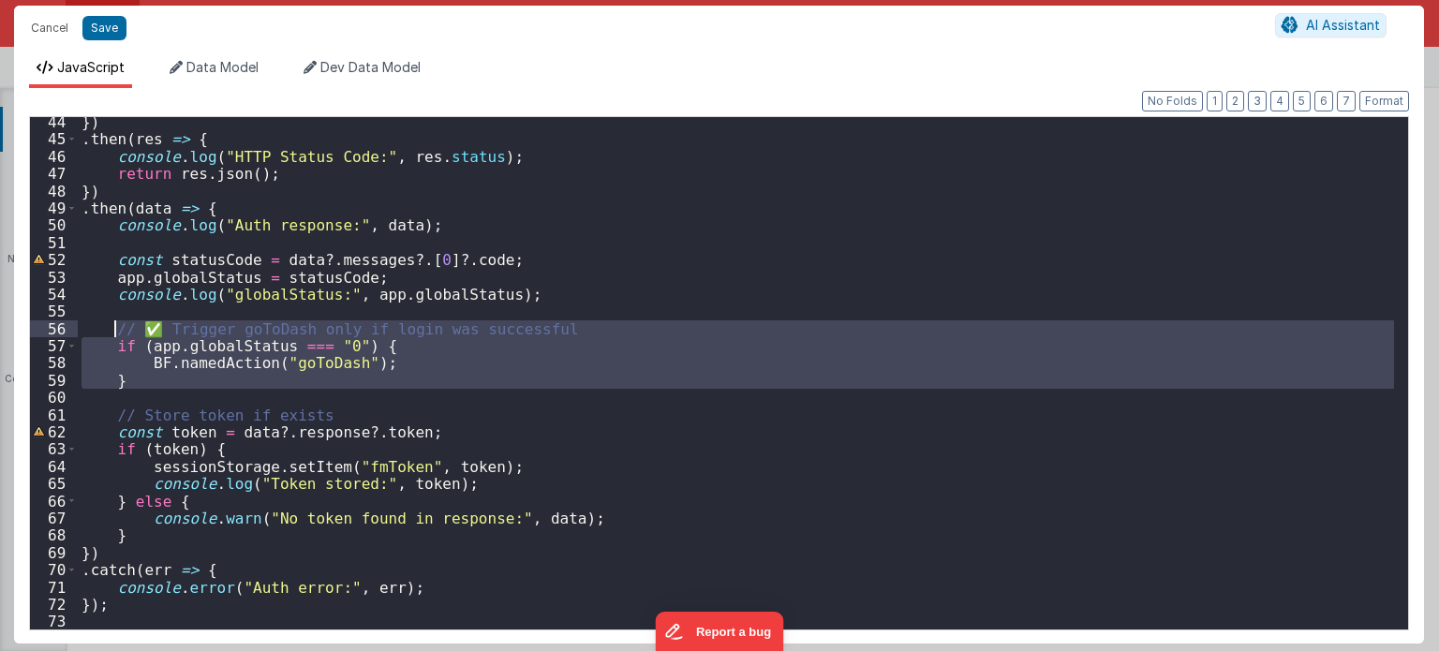
drag, startPoint x: 137, startPoint y: 392, endPoint x: 111, endPoint y: 335, distance: 62.0
click at [111, 335] on div "}) . then ( res => { console . log ( "HTTP Status Code:" , res . status ) ; ret…" at bounding box center [736, 387] width 1317 height 548
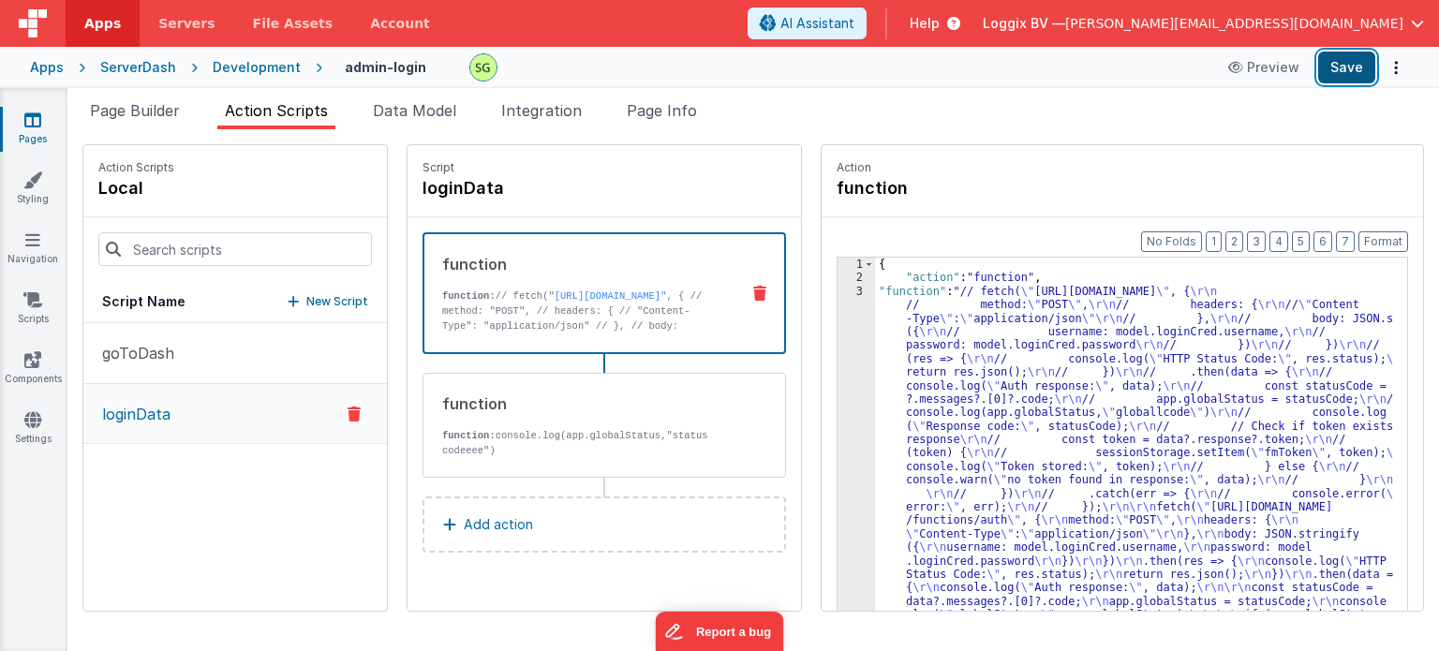
click at [1343, 59] on button "Save" at bounding box center [1346, 68] width 57 height 32
click at [842, 292] on div "3" at bounding box center [856, 501] width 37 height 432
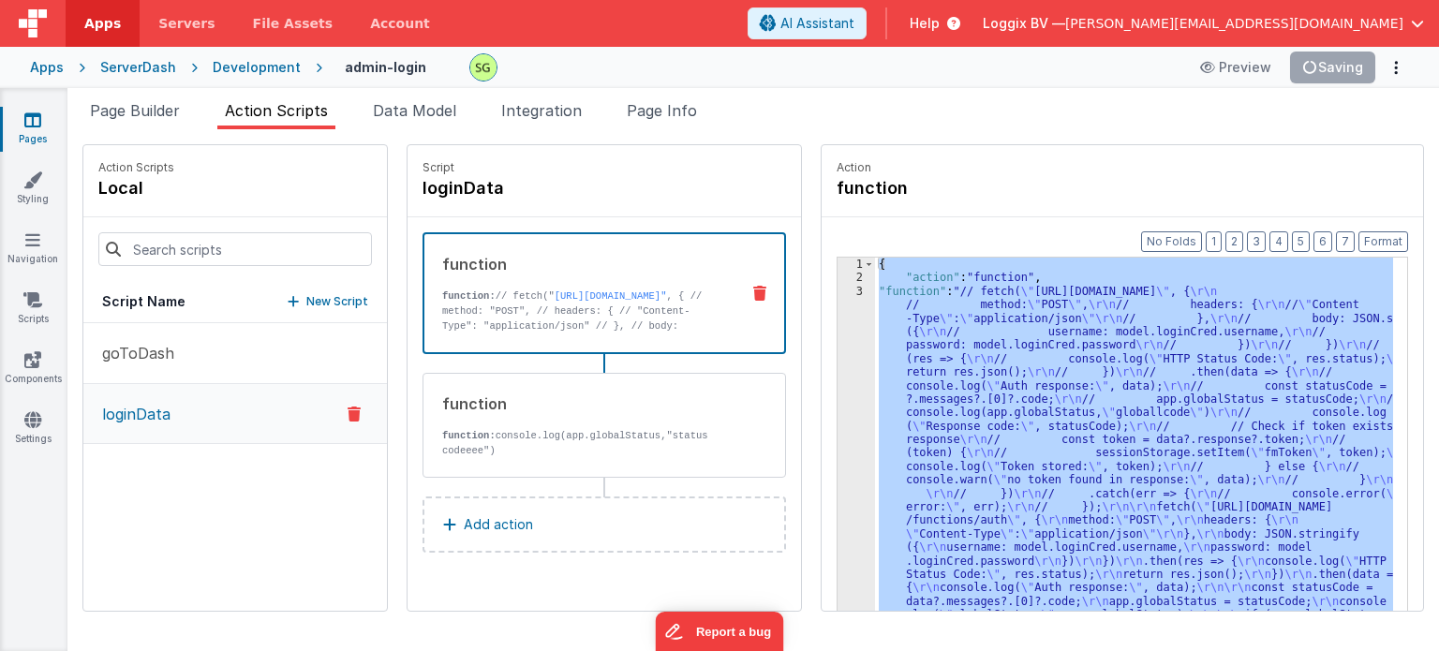
click at [842, 292] on div "3" at bounding box center [856, 501] width 37 height 432
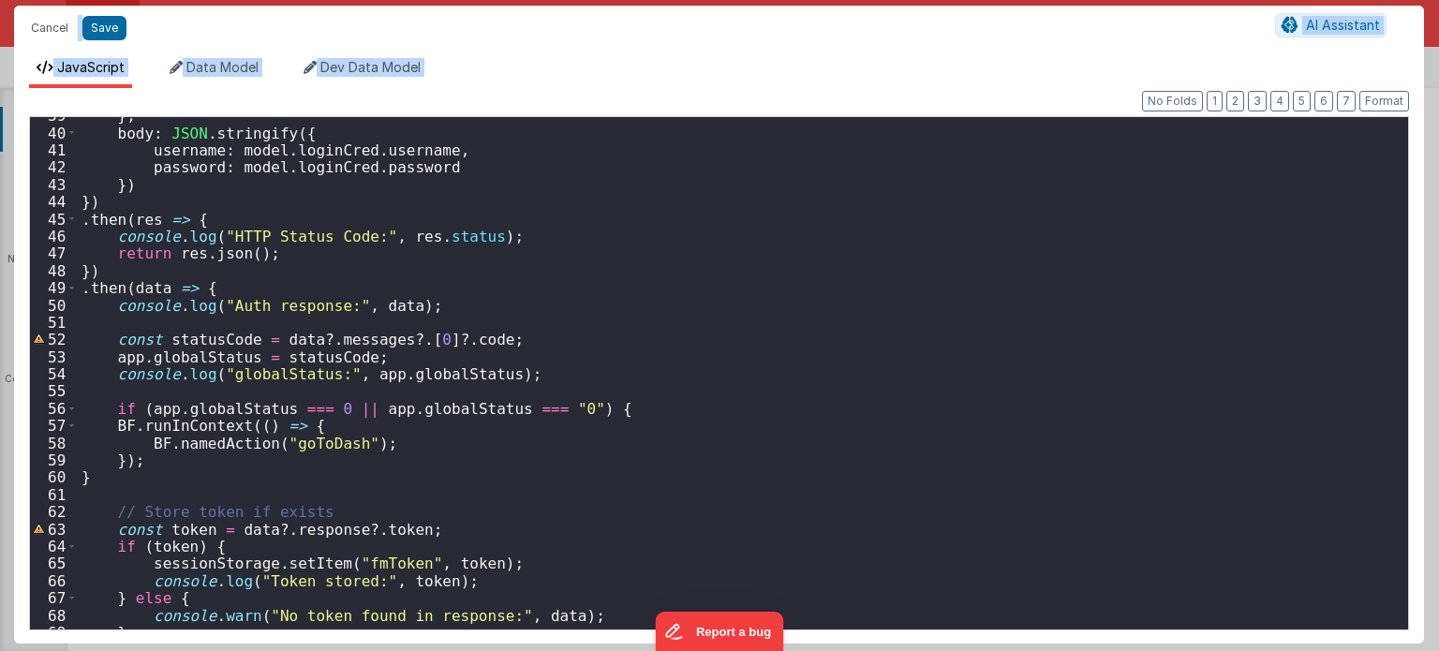
scroll to position [696, 0]
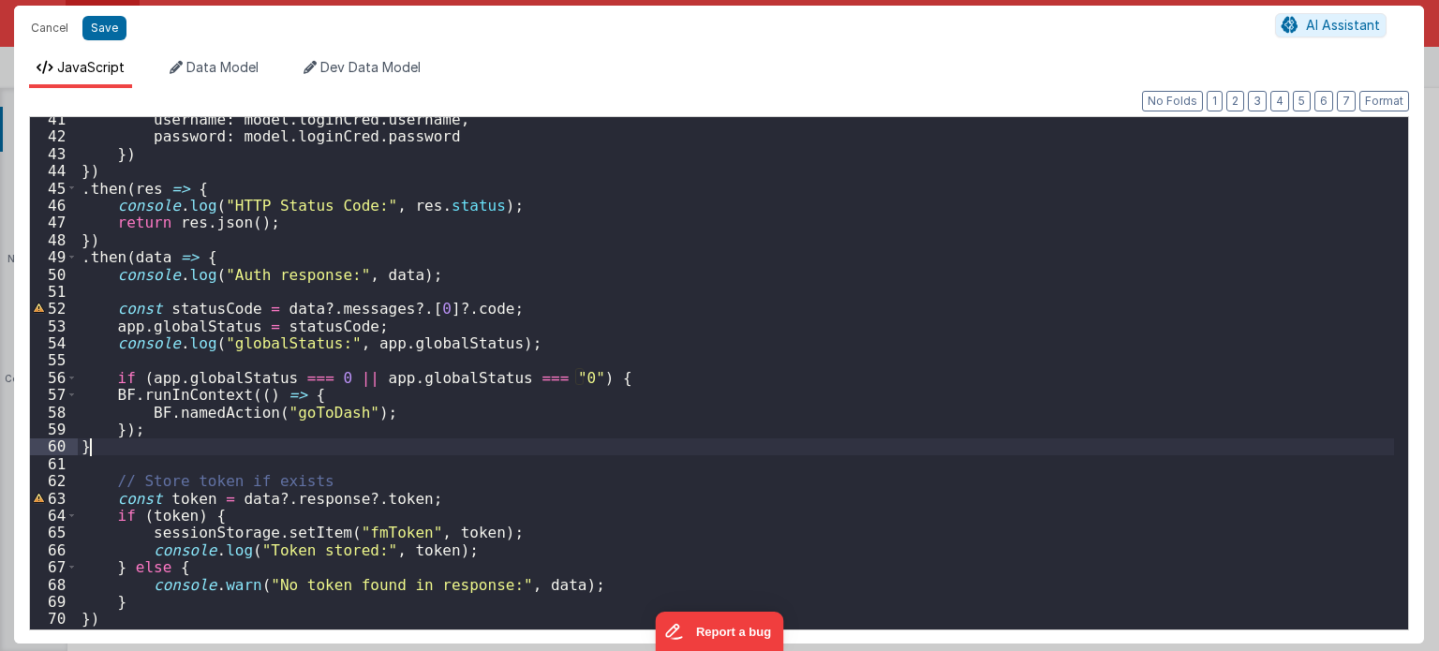
click at [180, 446] on div "username : model . loginCred . username , password : model . loginCred . passwo…" at bounding box center [736, 385] width 1317 height 548
click at [165, 431] on div "username : model . loginCred . username , password : model . loginCred . passwo…" at bounding box center [736, 385] width 1317 height 548
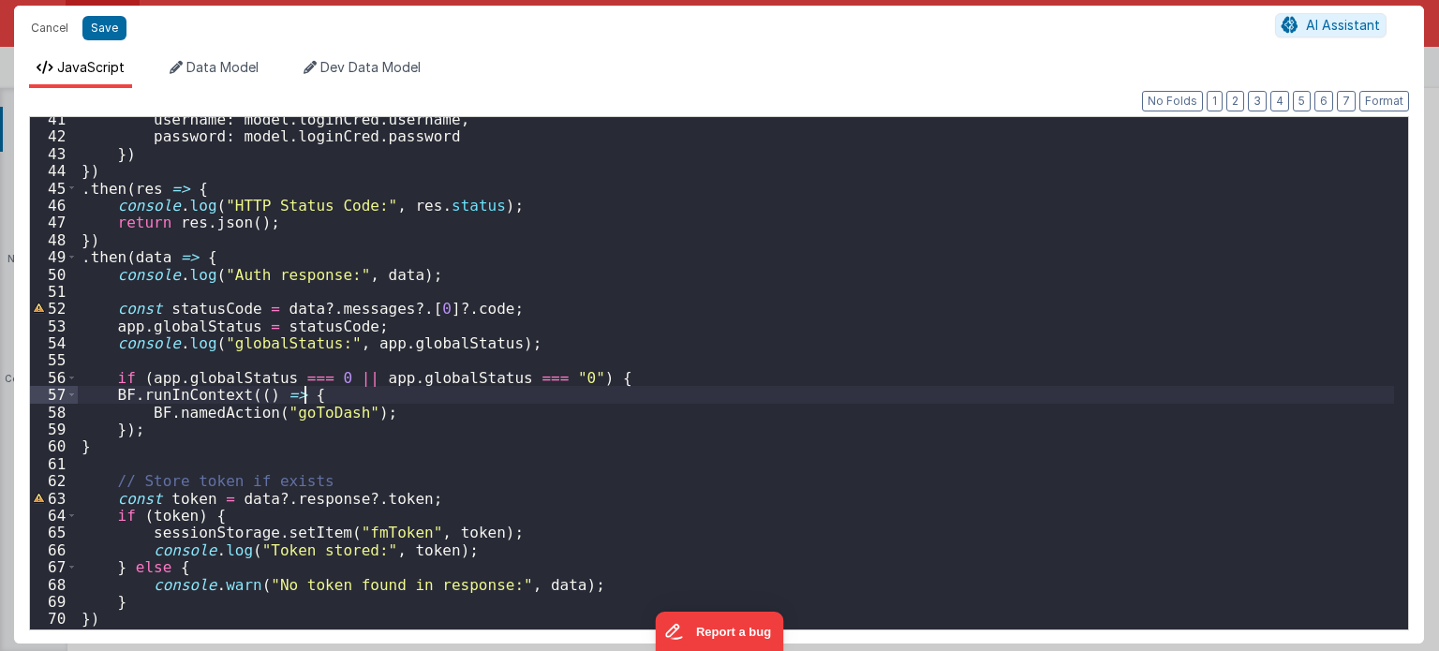
click at [311, 396] on div "username : model . loginCred . username , password : model . loginCred . passwo…" at bounding box center [736, 385] width 1317 height 548
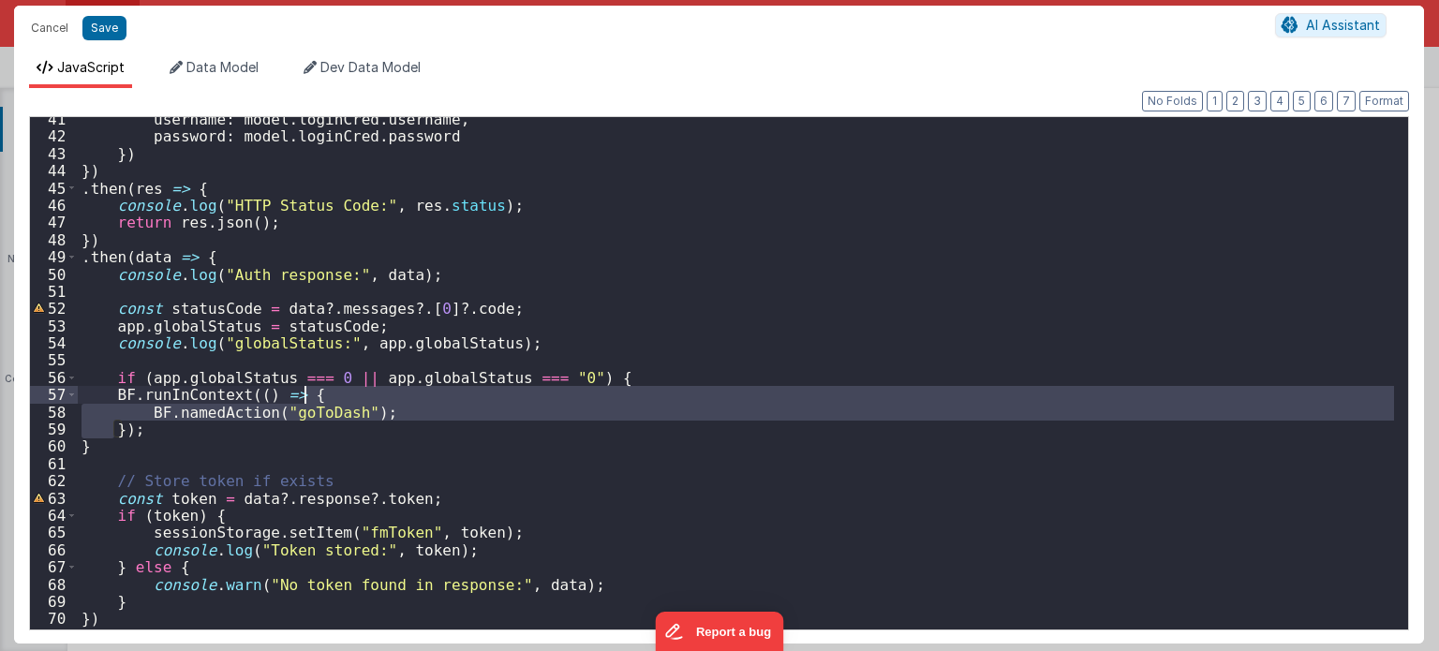
click at [311, 396] on div "username : model . loginCred . username , password : model . loginCred . passwo…" at bounding box center [736, 385] width 1317 height 548
drag, startPoint x: 124, startPoint y: 430, endPoint x: 116, endPoint y: 400, distance: 30.9
click at [116, 400] on div "username : model . loginCred . username , password : model . loginCred . passwo…" at bounding box center [736, 385] width 1317 height 548
click at [116, 400] on div "username : model . loginCred . username , password : model . loginCred . passwo…" at bounding box center [736, 373] width 1316 height 512
drag, startPoint x: 116, startPoint y: 400, endPoint x: 122, endPoint y: 431, distance: 31.4
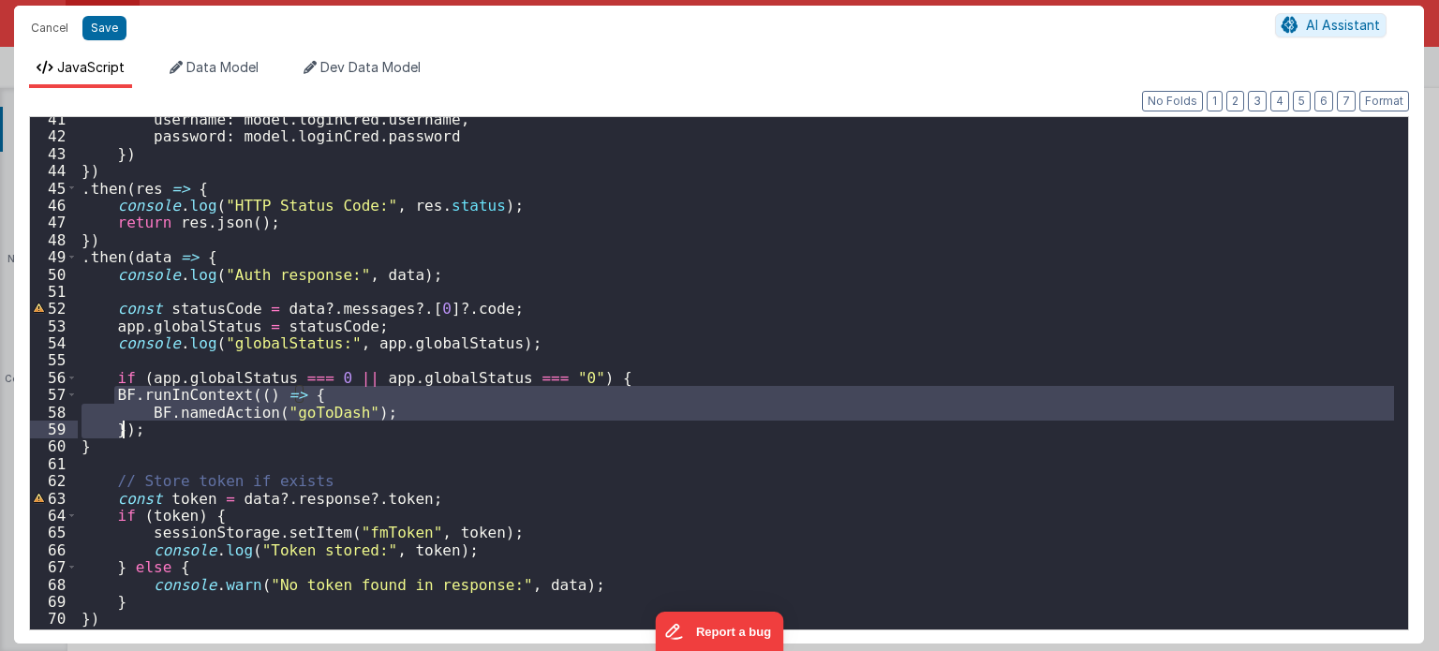
click at [122, 431] on div "username : model . loginCred . username , password : model . loginCred . passwo…" at bounding box center [736, 385] width 1317 height 548
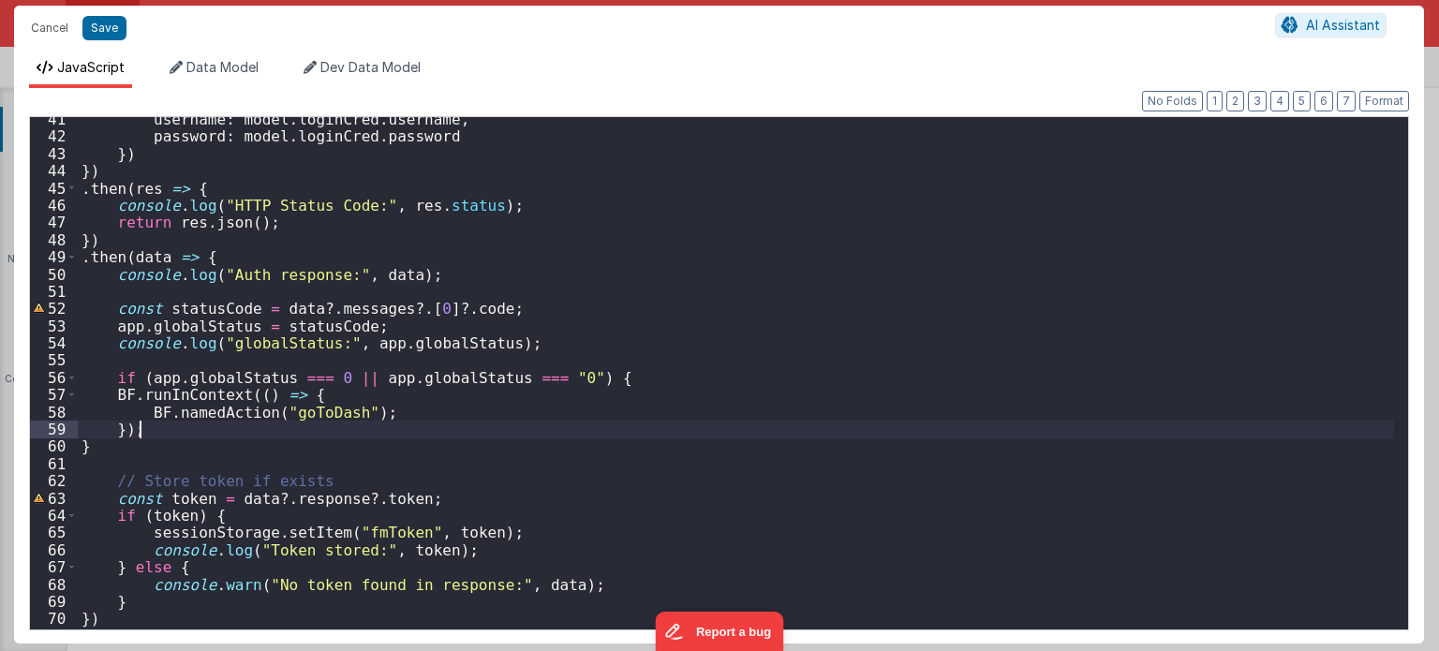
click at [197, 430] on div "username : model . loginCred . username , password : model . loginCred . passwo…" at bounding box center [736, 385] width 1317 height 548
click at [1382, 91] on button "Format" at bounding box center [1384, 101] width 50 height 21
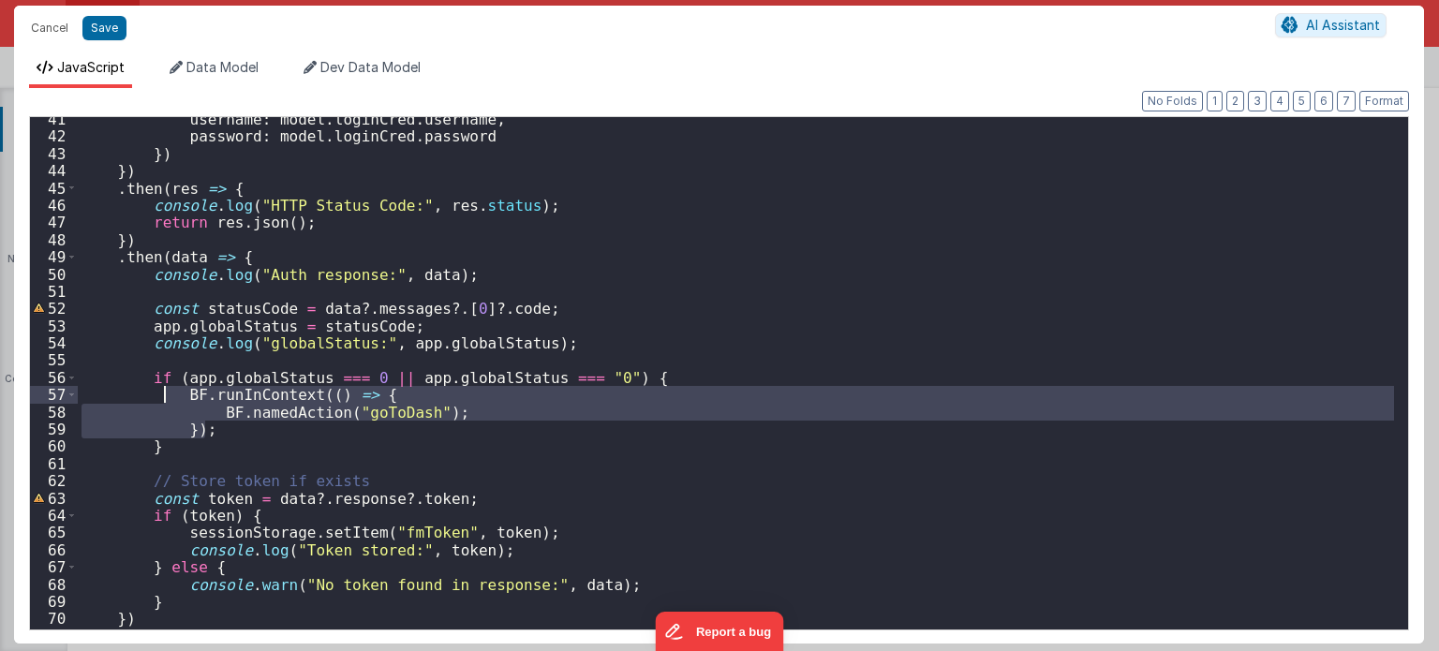
drag, startPoint x: 216, startPoint y: 432, endPoint x: 165, endPoint y: 400, distance: 60.6
click at [165, 400] on div "username : model . loginCred . username , password : model . loginCred . passwo…" at bounding box center [736, 385] width 1317 height 548
click at [444, 408] on div "username : model . loginCred . username , password : model . loginCred . passwo…" at bounding box center [736, 373] width 1316 height 512
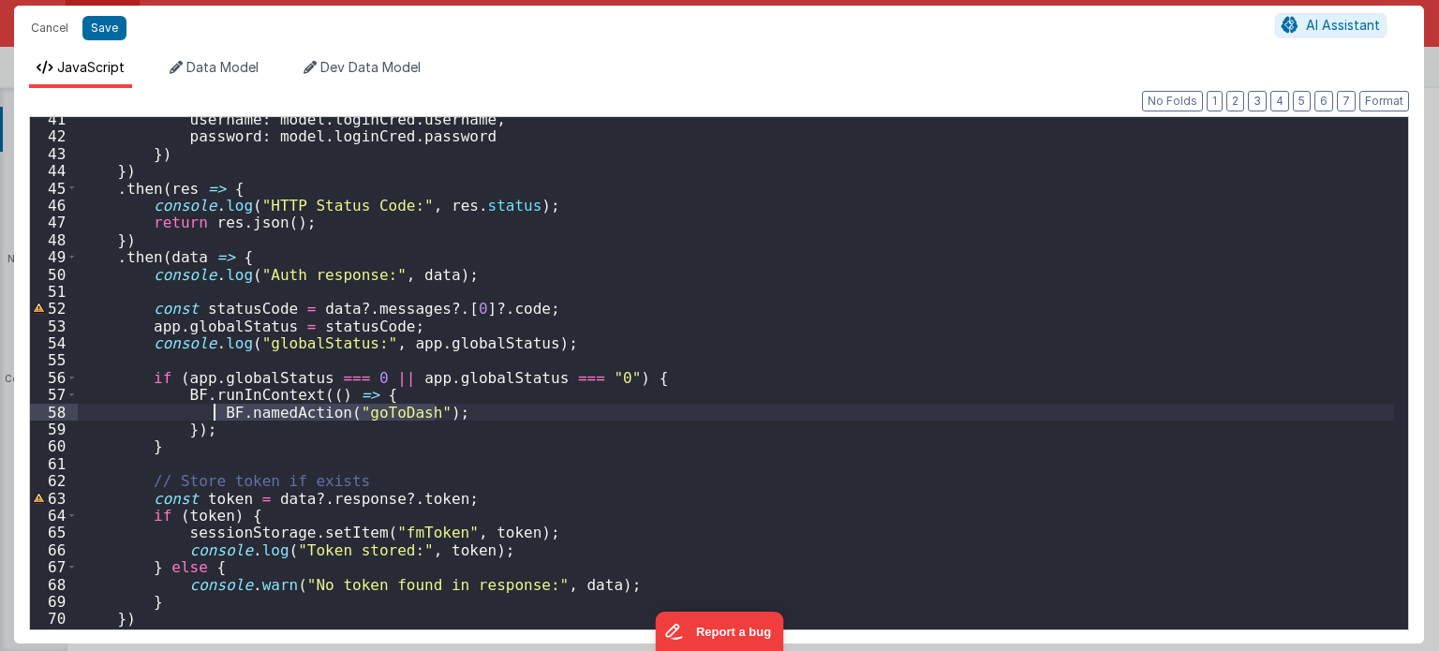
drag, startPoint x: 444, startPoint y: 408, endPoint x: 217, endPoint y: 407, distance: 226.7
click at [217, 407] on div "username : model . loginCred . username , password : model . loginCred . passwo…" at bounding box center [736, 385] width 1317 height 548
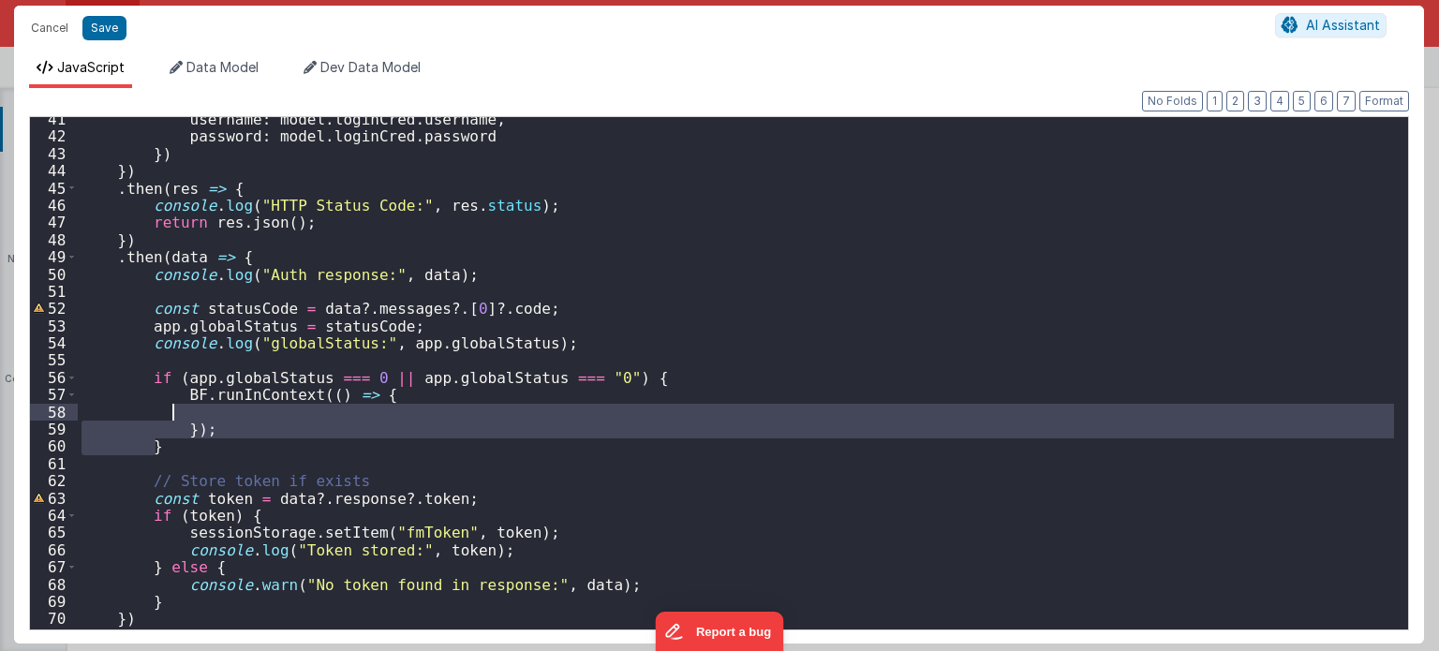
drag, startPoint x: 219, startPoint y: 438, endPoint x: 172, endPoint y: 404, distance: 57.7
click at [172, 404] on div "username : model . loginCred . username , password : model . loginCred . passwo…" at bounding box center [736, 385] width 1317 height 548
click at [172, 404] on div "username : model . loginCred . username , password : model . loginCred . passwo…" at bounding box center [736, 373] width 1316 height 512
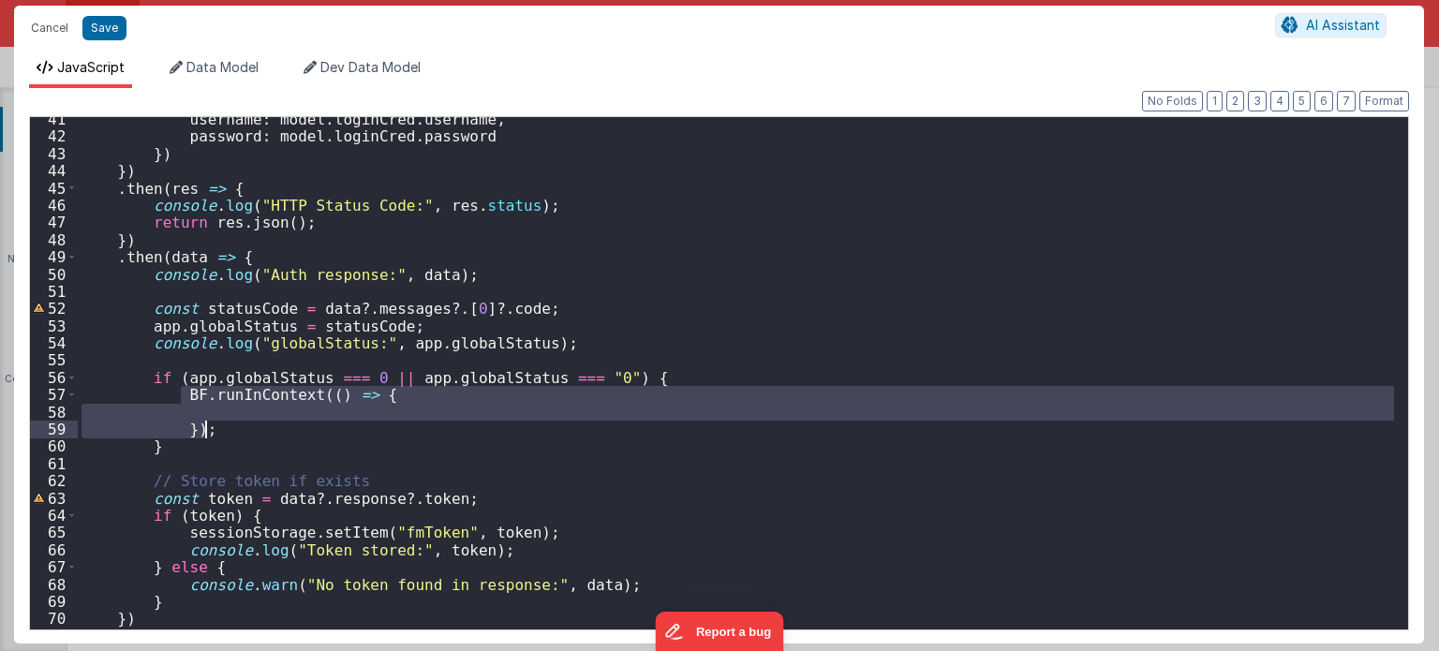
drag, startPoint x: 178, startPoint y: 396, endPoint x: 217, endPoint y: 434, distance: 54.3
click at [217, 434] on div "username : model . loginCred . username , password : model . loginCred . passwo…" at bounding box center [736, 385] width 1317 height 548
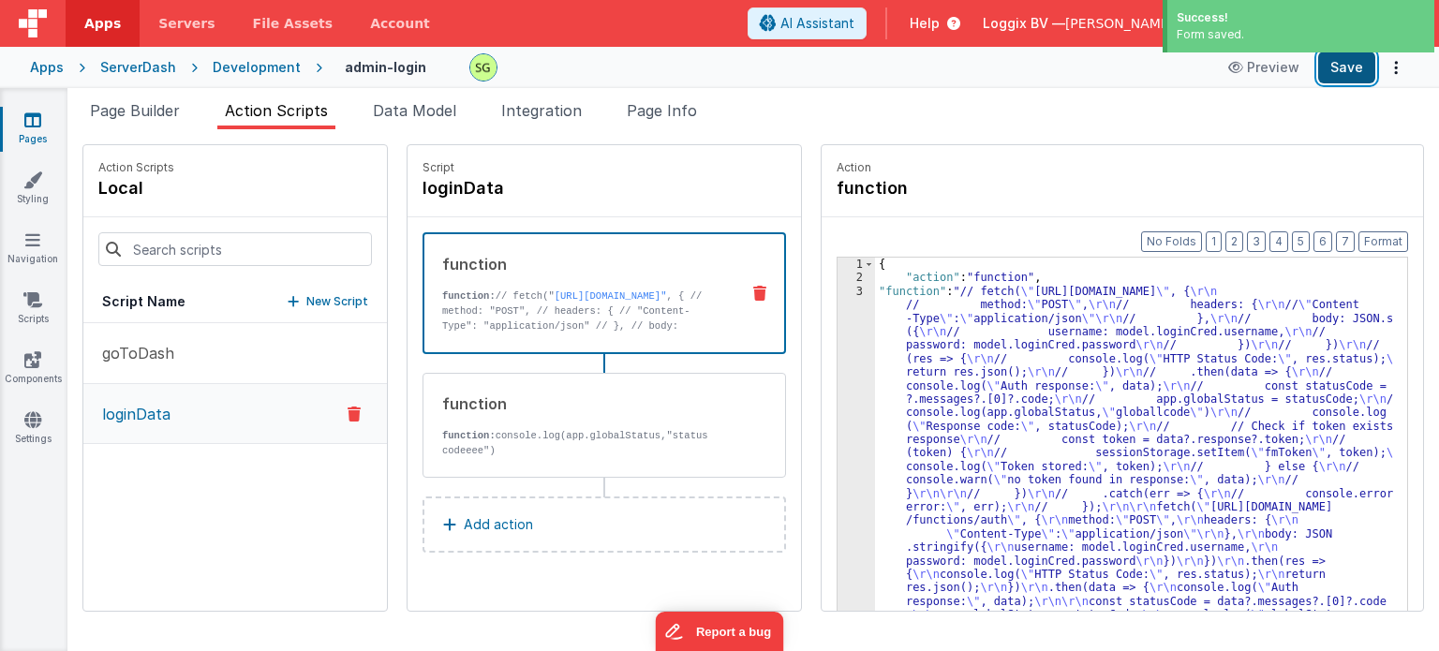
click at [1342, 73] on button "Save" at bounding box center [1346, 68] width 57 height 32
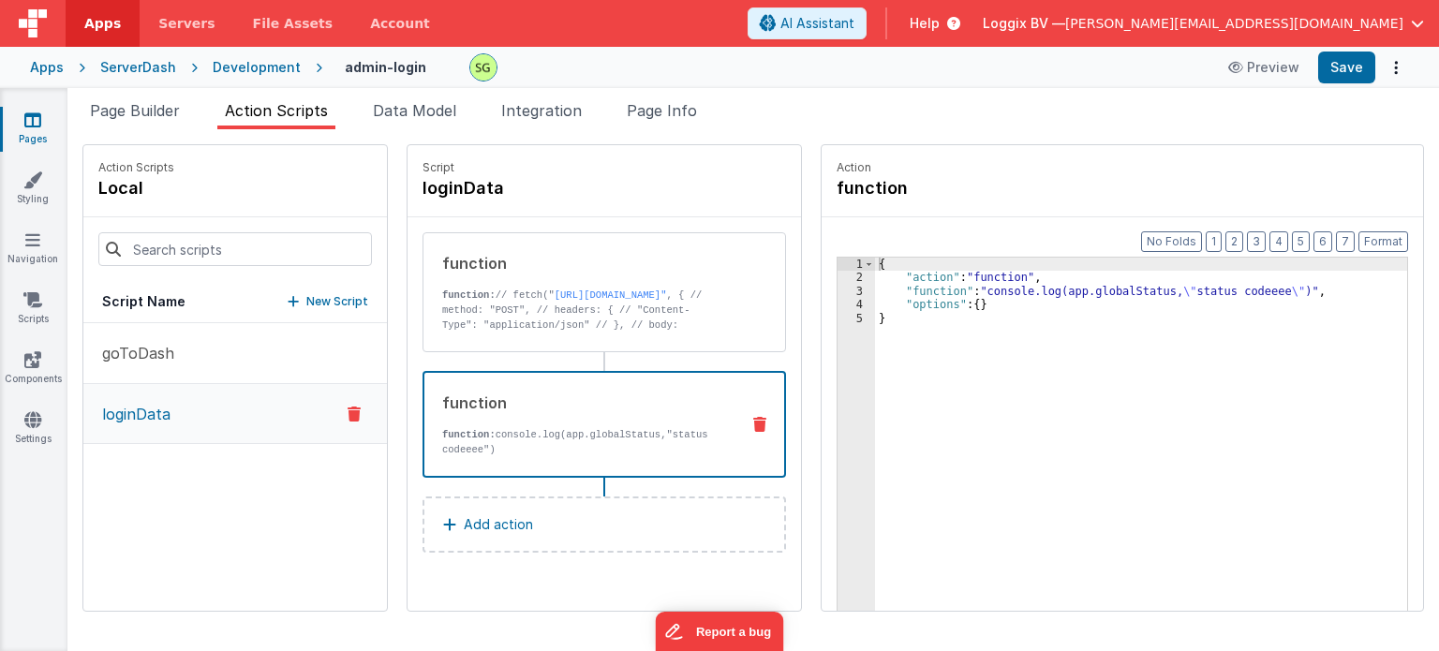
click at [664, 423] on div "function function: console.log(app.globalStatus,"status codeeee")" at bounding box center [574, 425] width 300 height 66
click at [753, 419] on icon at bounding box center [759, 424] width 13 height 15
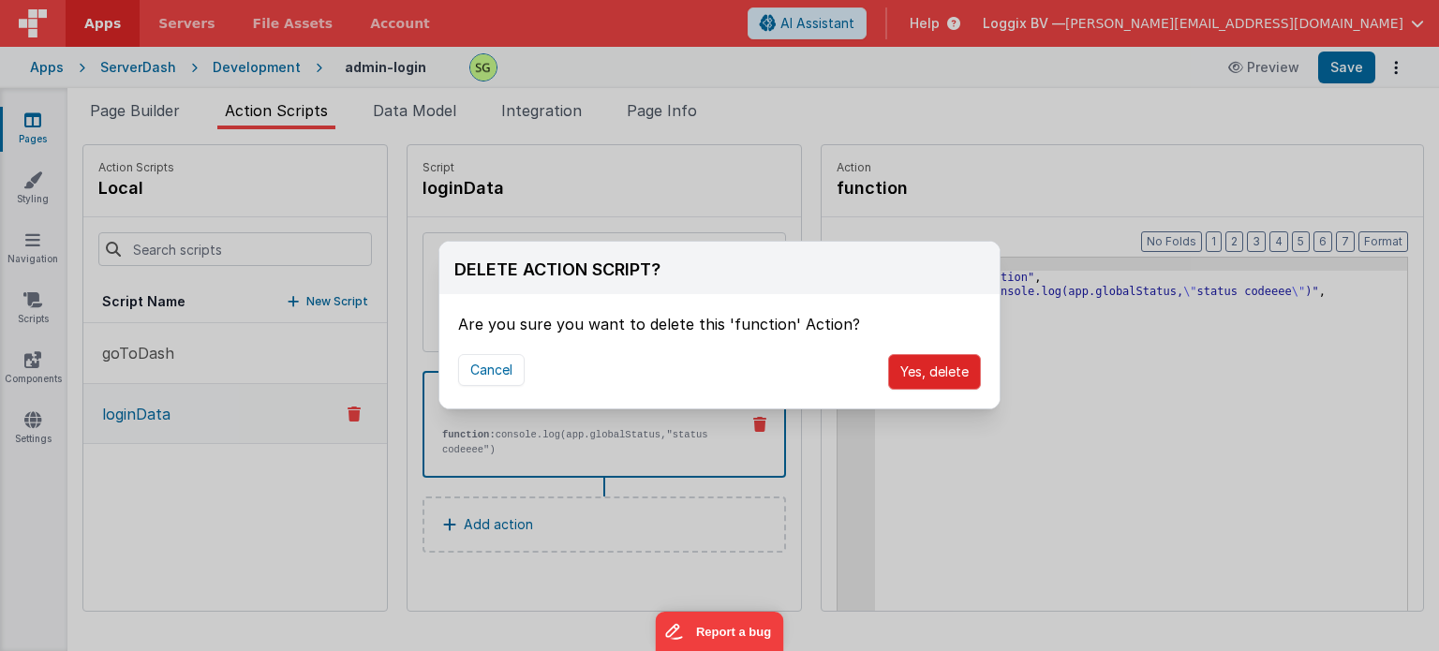
click at [952, 383] on button "Yes, delete" at bounding box center [934, 372] width 93 height 36
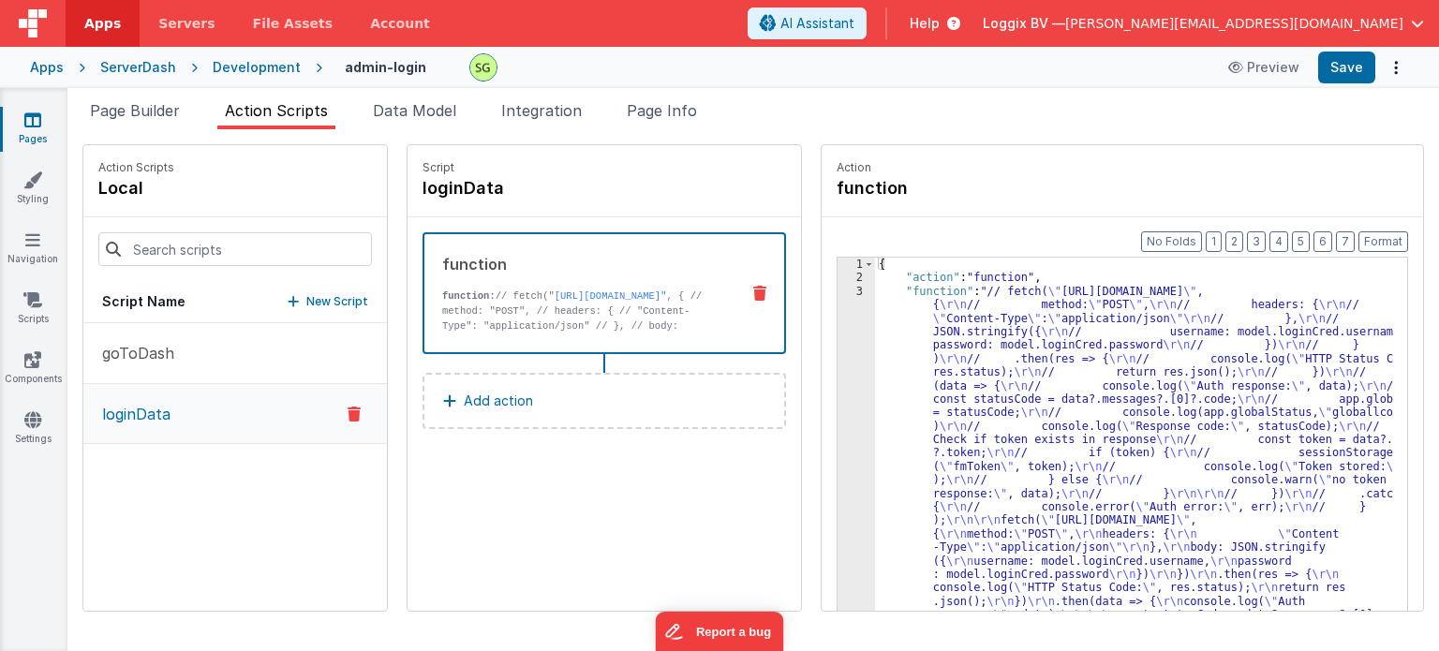
click at [840, 294] on div "3" at bounding box center [856, 514] width 37 height 459
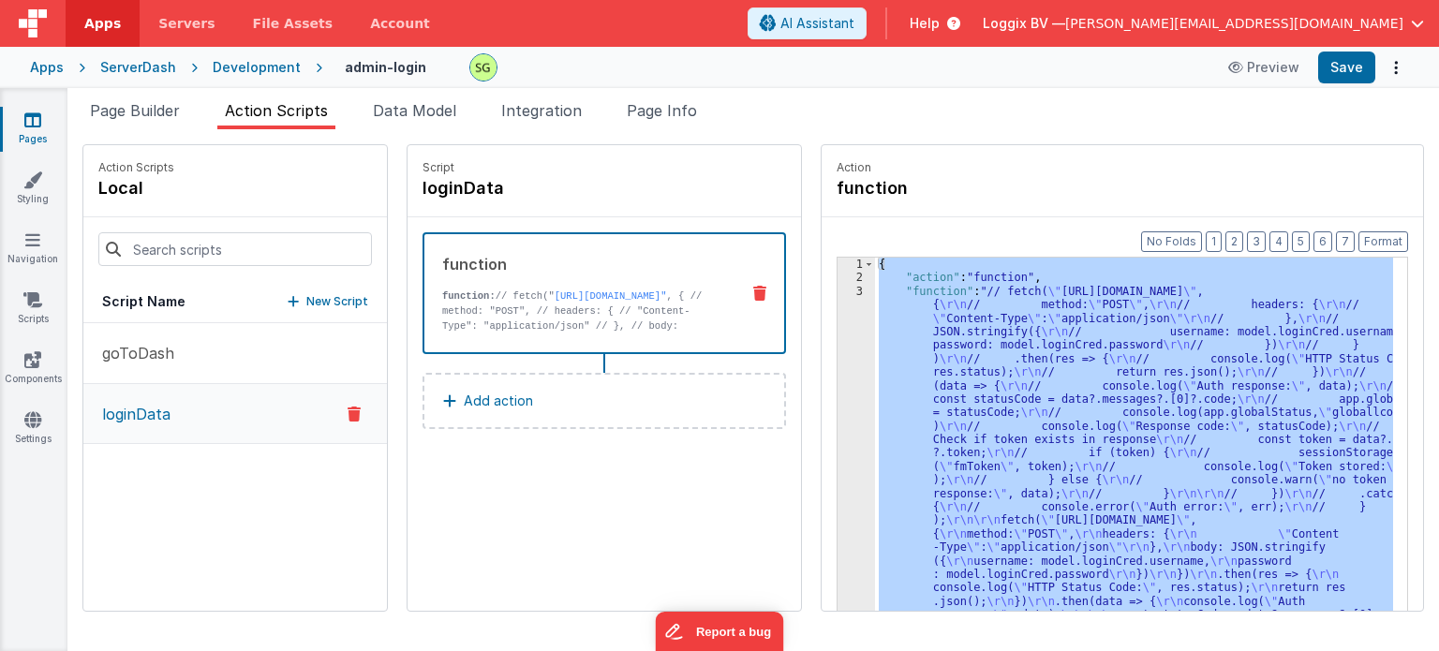
click at [840, 294] on div "3" at bounding box center [856, 514] width 37 height 459
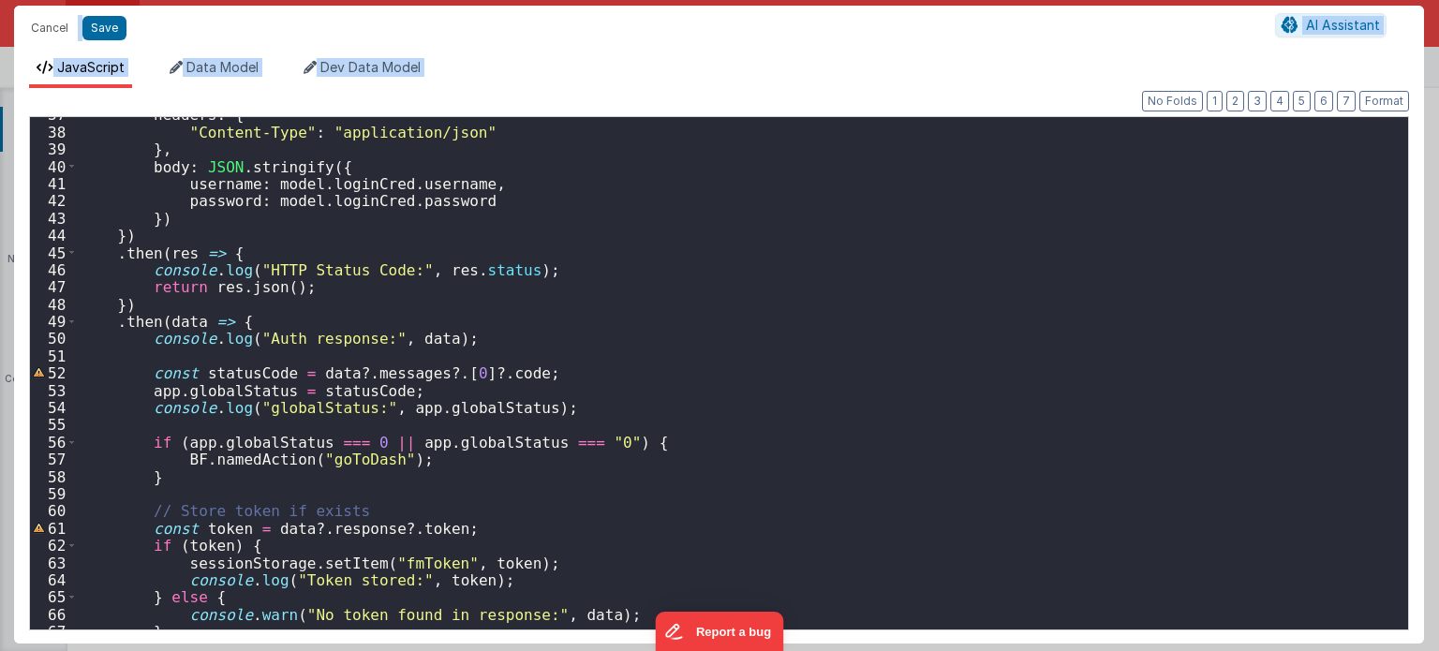
scroll to position [710, 0]
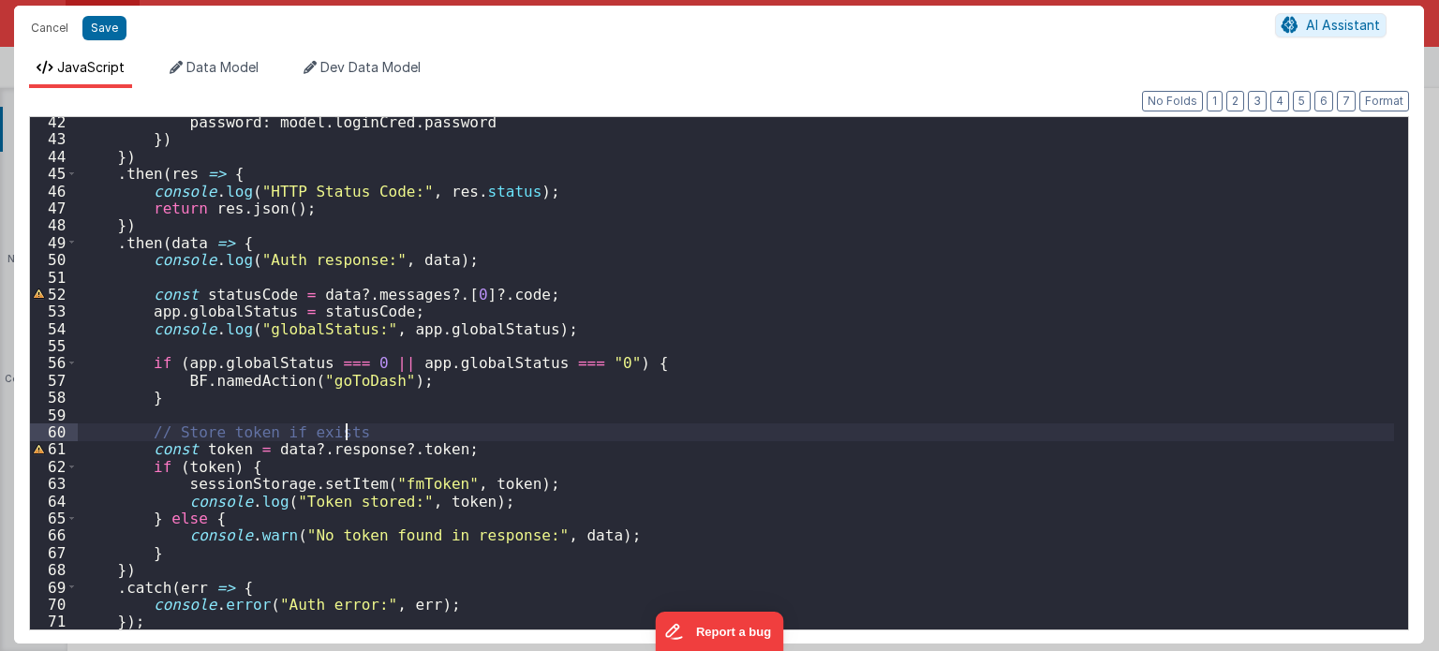
click at [362, 427] on div "password : model . loginCred . password }) }) . then ( res => { console . log (…" at bounding box center [736, 387] width 1317 height 548
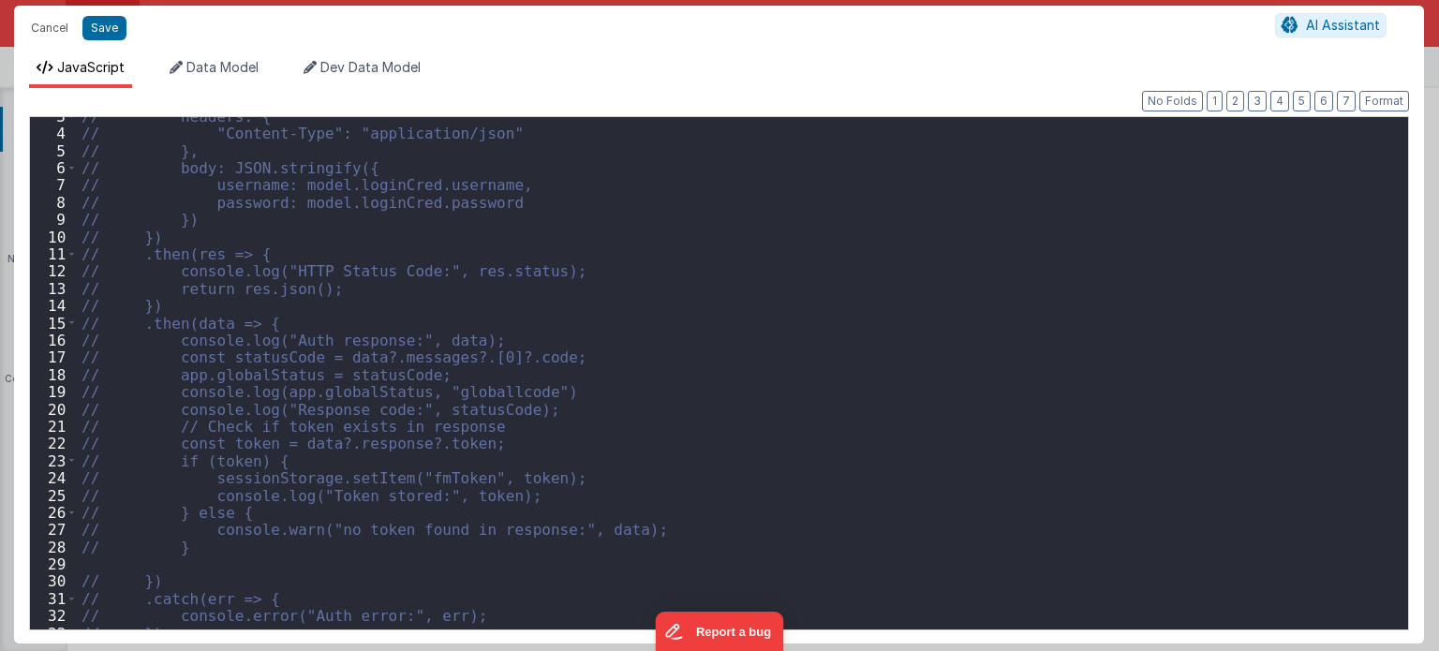
scroll to position [0, 0]
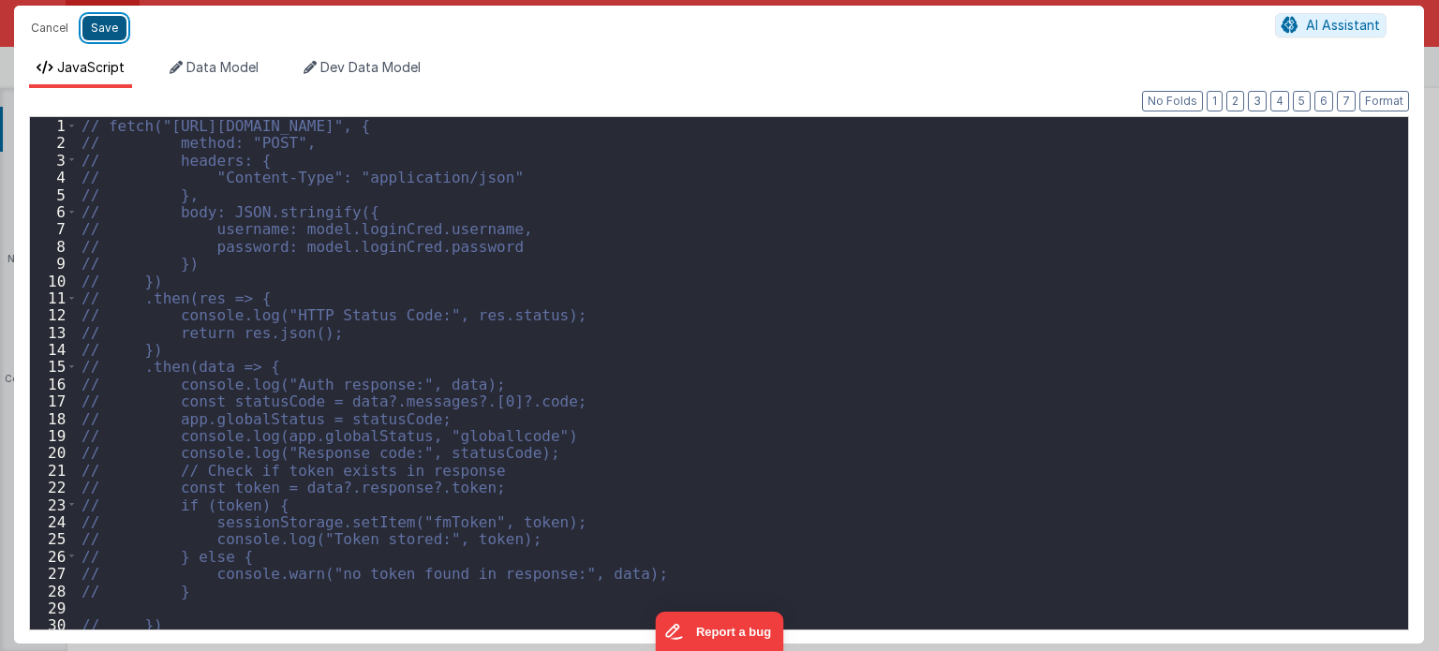
click at [96, 30] on button "Save" at bounding box center [104, 28] width 44 height 24
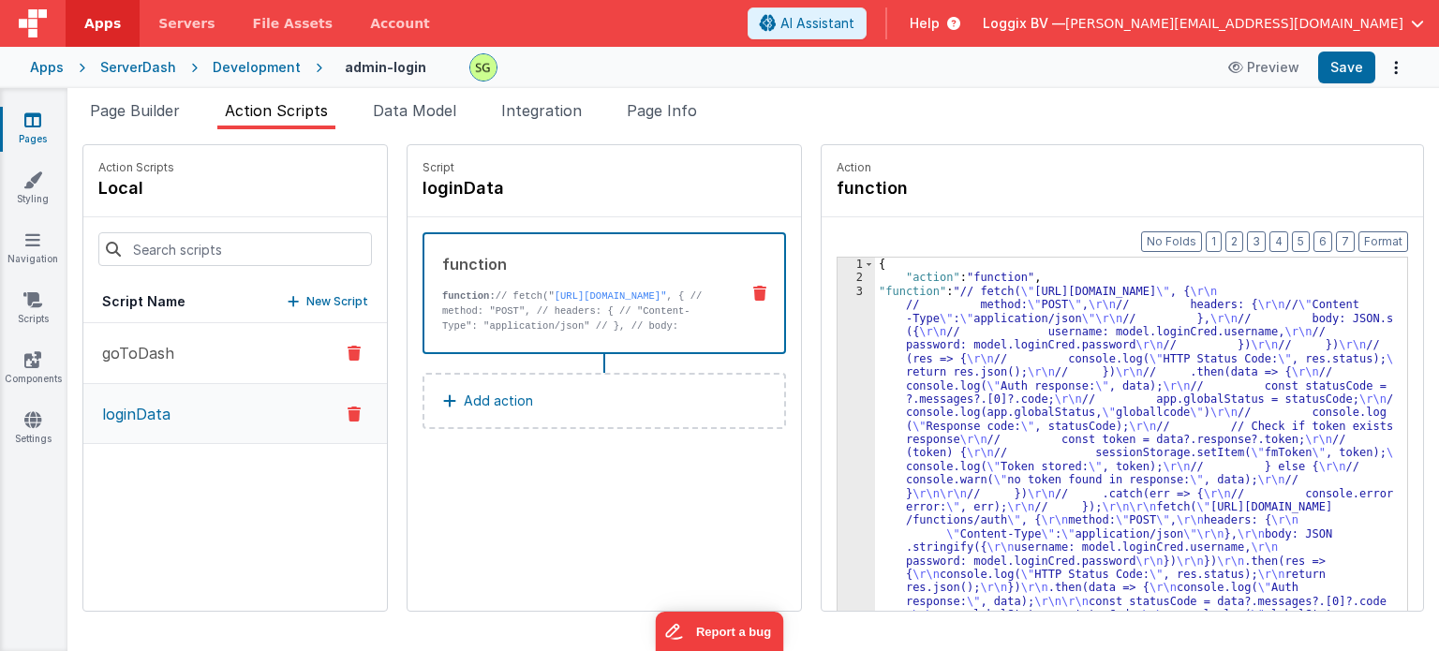
click at [169, 356] on p "goToDash" at bounding box center [132, 353] width 83 height 22
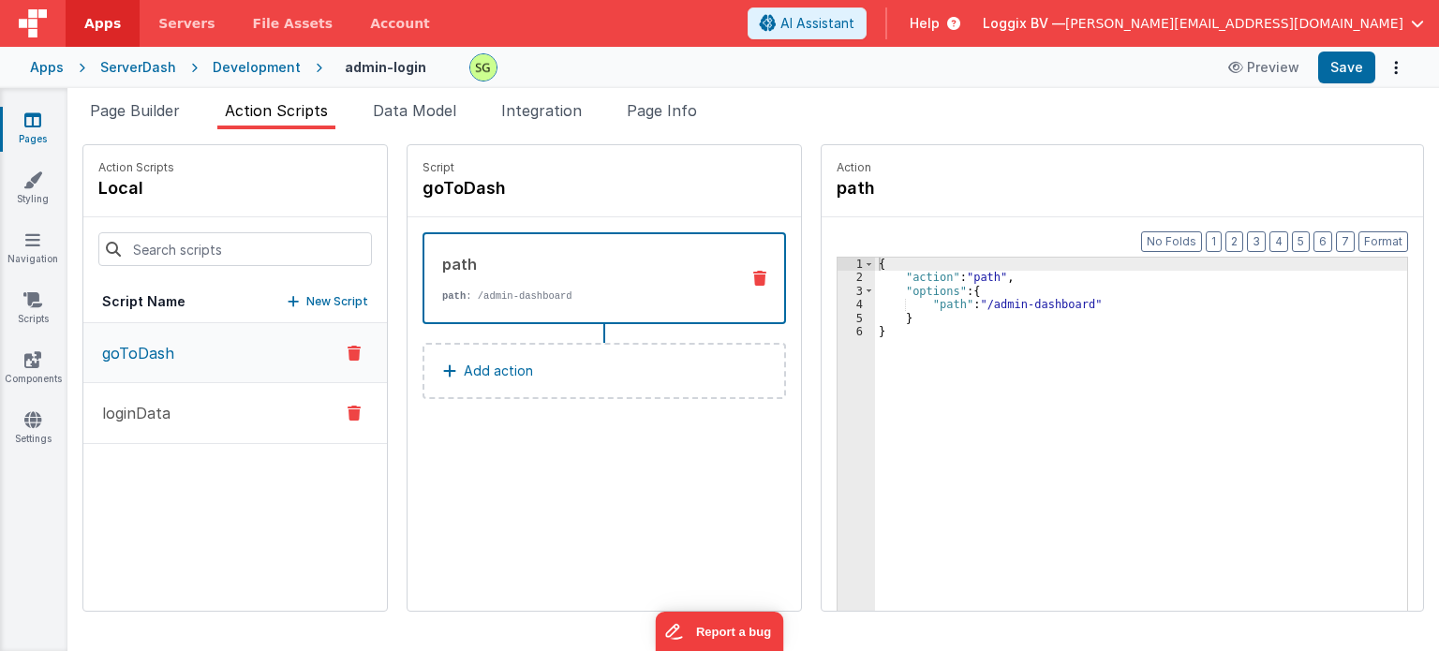
click at [184, 404] on button "loginData" at bounding box center [235, 413] width 304 height 61
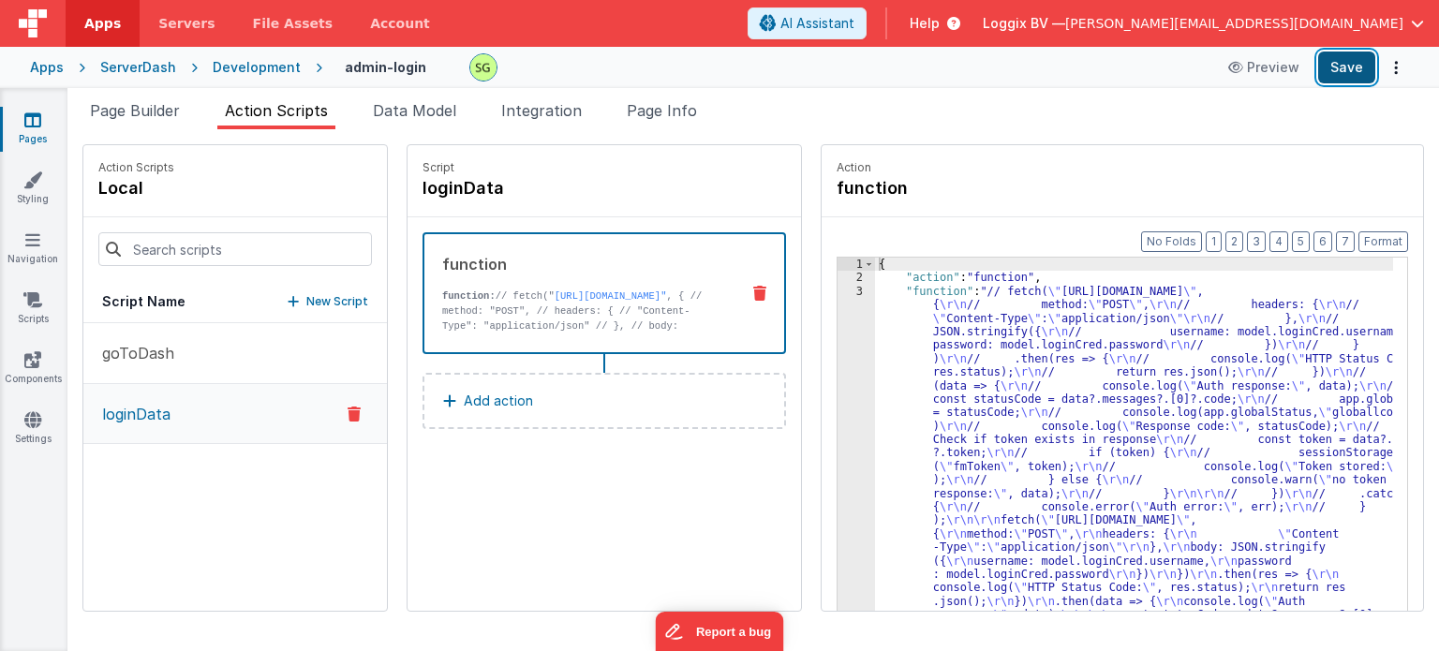
click at [1348, 57] on button "Save" at bounding box center [1346, 68] width 57 height 32
click at [103, 114] on span "Page Builder" at bounding box center [135, 110] width 90 height 19
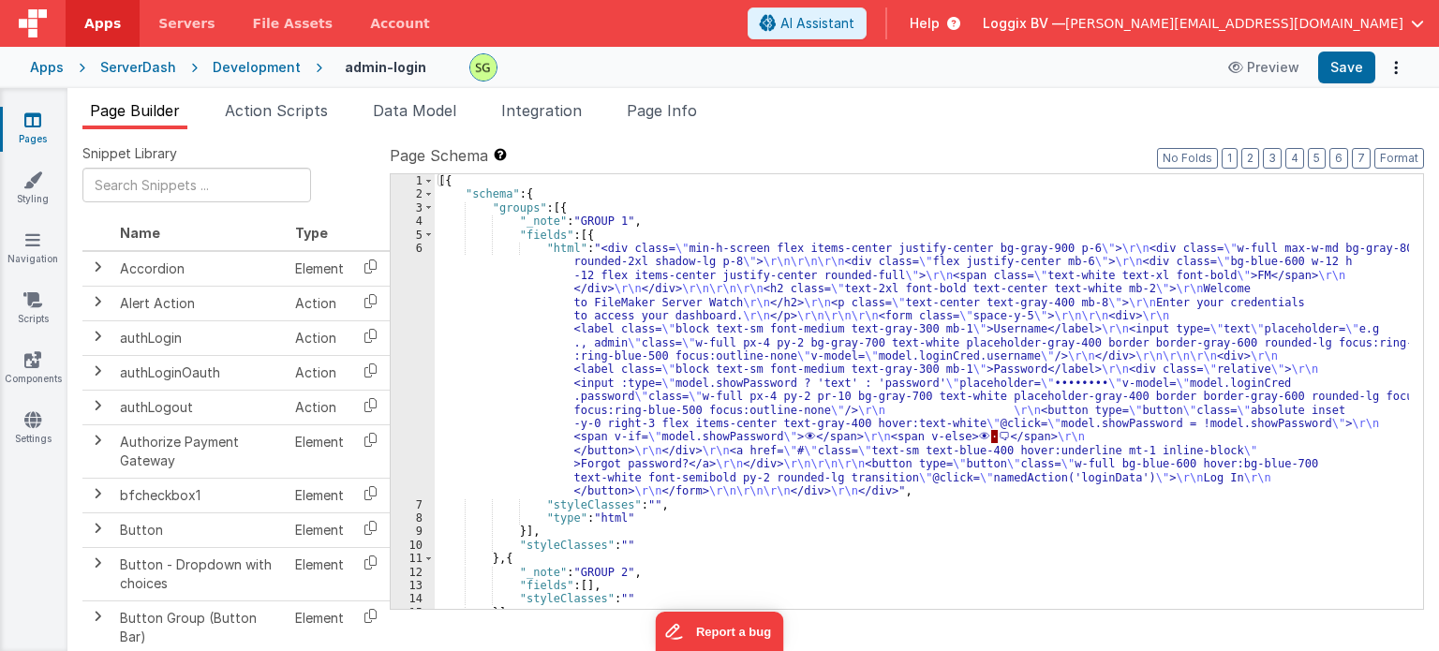
click at [279, 63] on div "Development" at bounding box center [257, 67] width 88 height 19
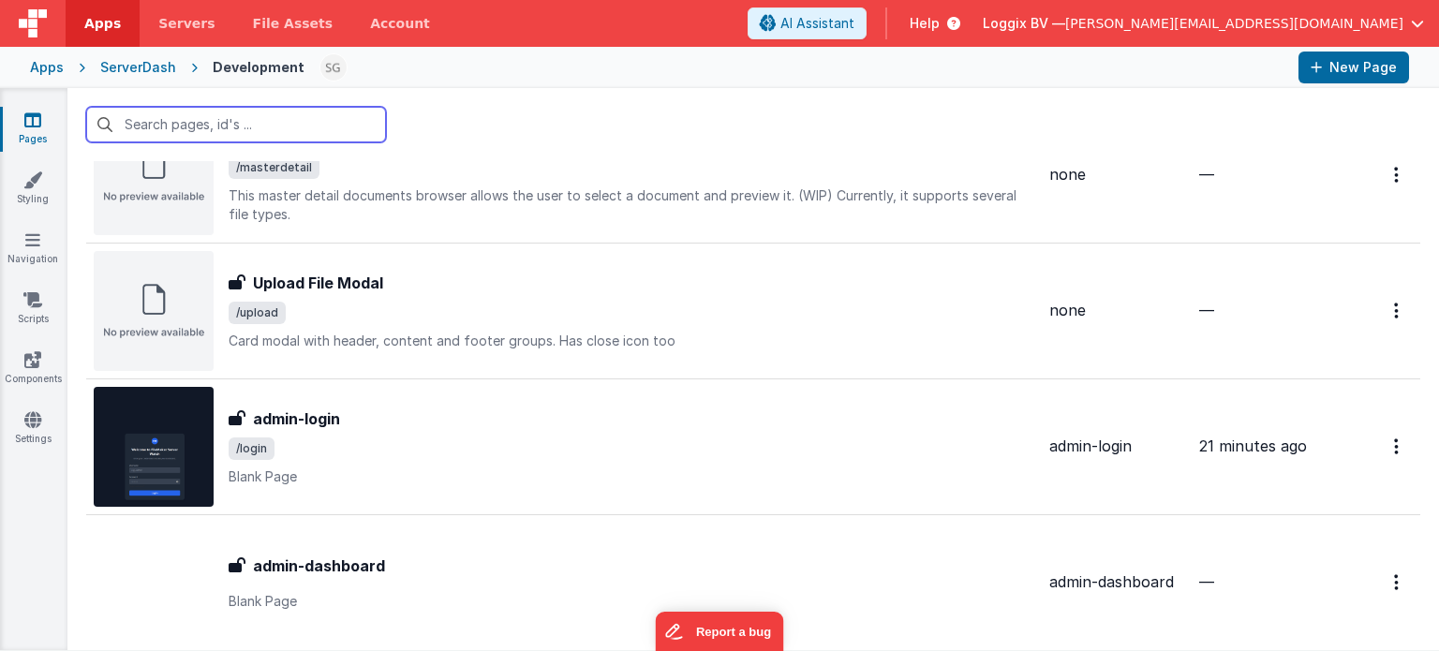
scroll to position [1945, 0]
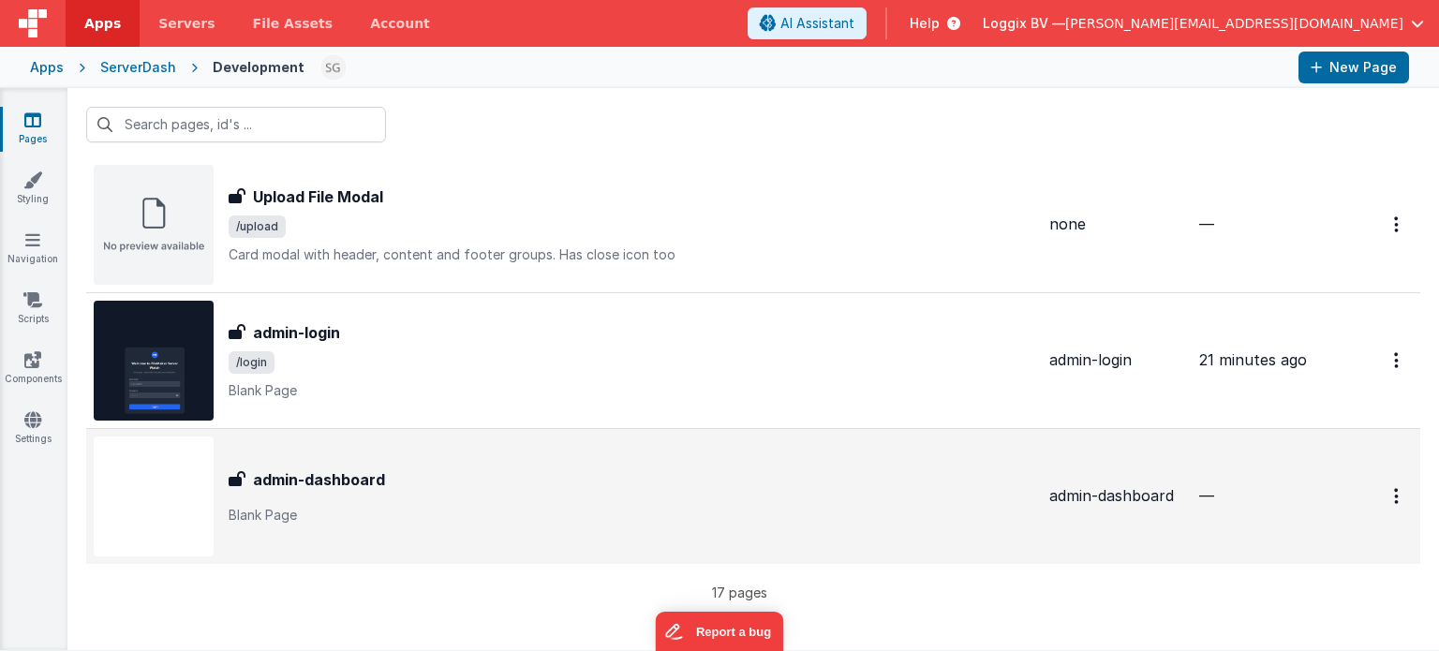
click at [382, 506] on p "Blank Page" at bounding box center [632, 515] width 806 height 19
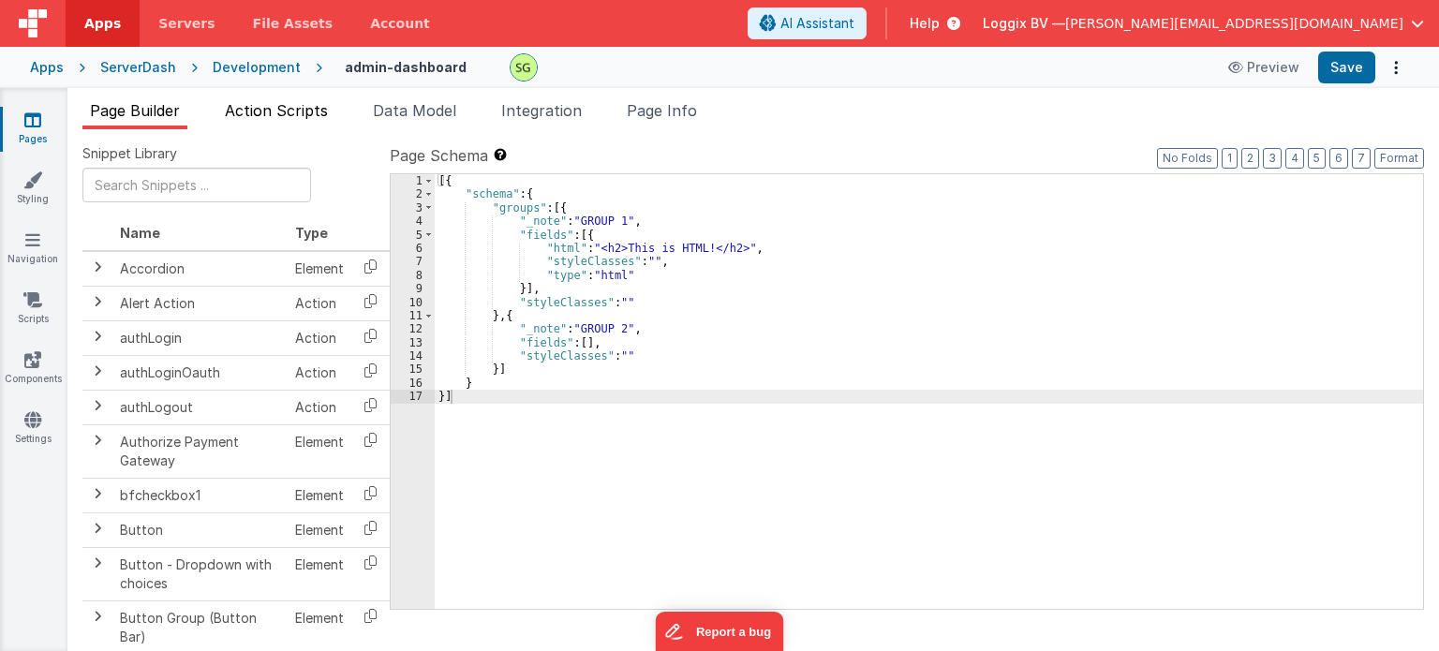
click at [299, 100] on li "Action Scripts" at bounding box center [276, 114] width 118 height 30
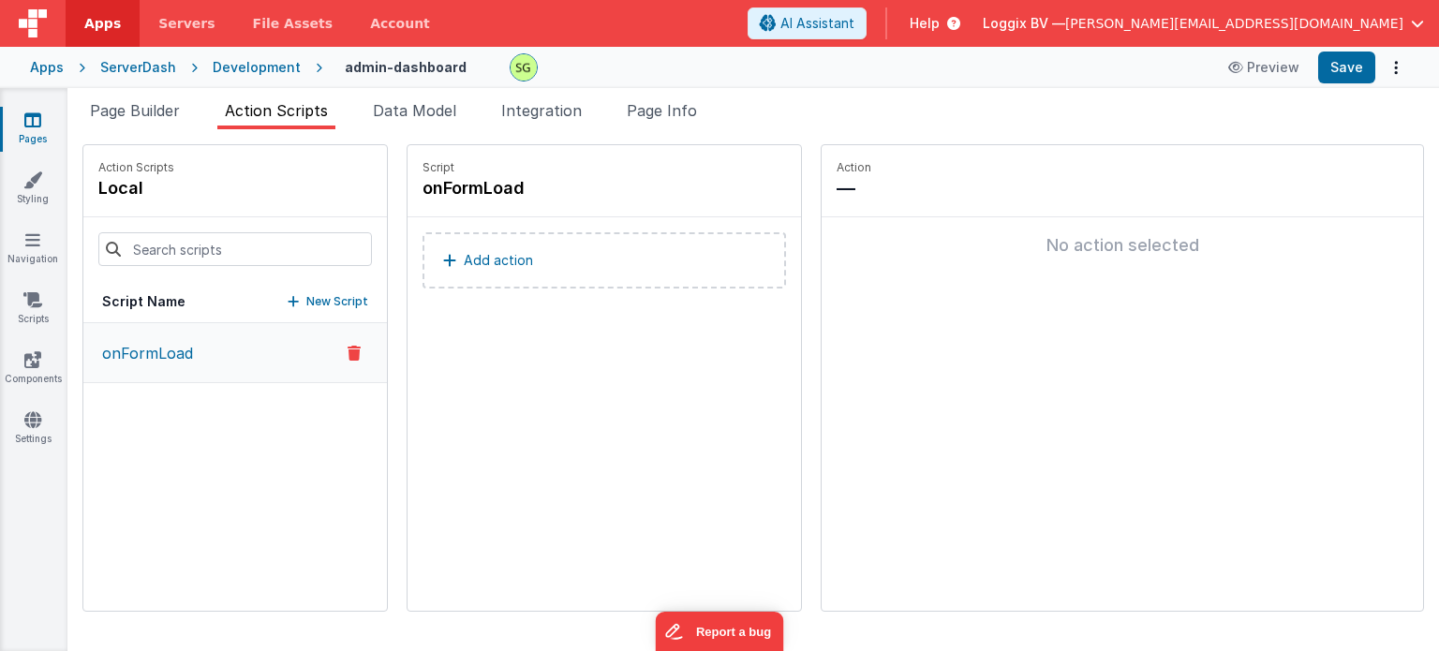
click at [483, 269] on p "Add action" at bounding box center [498, 260] width 69 height 22
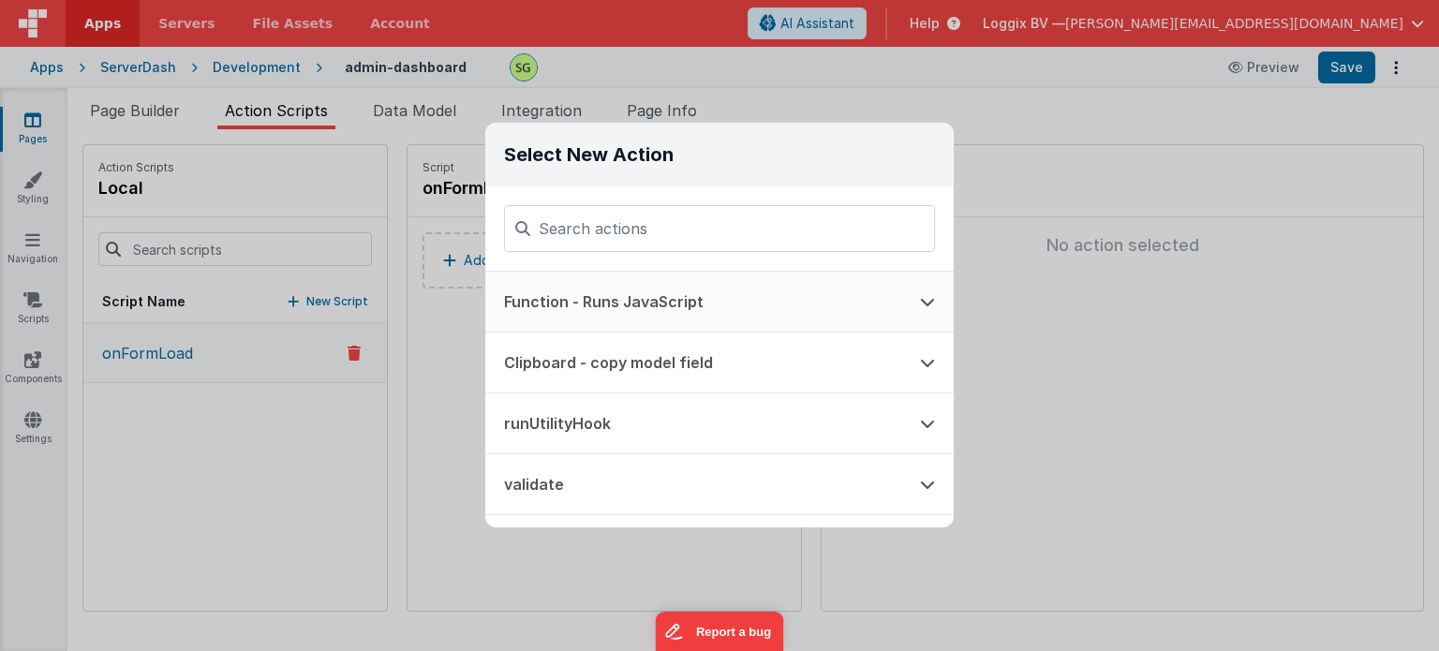
click at [600, 319] on button "Function - Runs JavaScript" at bounding box center [693, 302] width 416 height 60
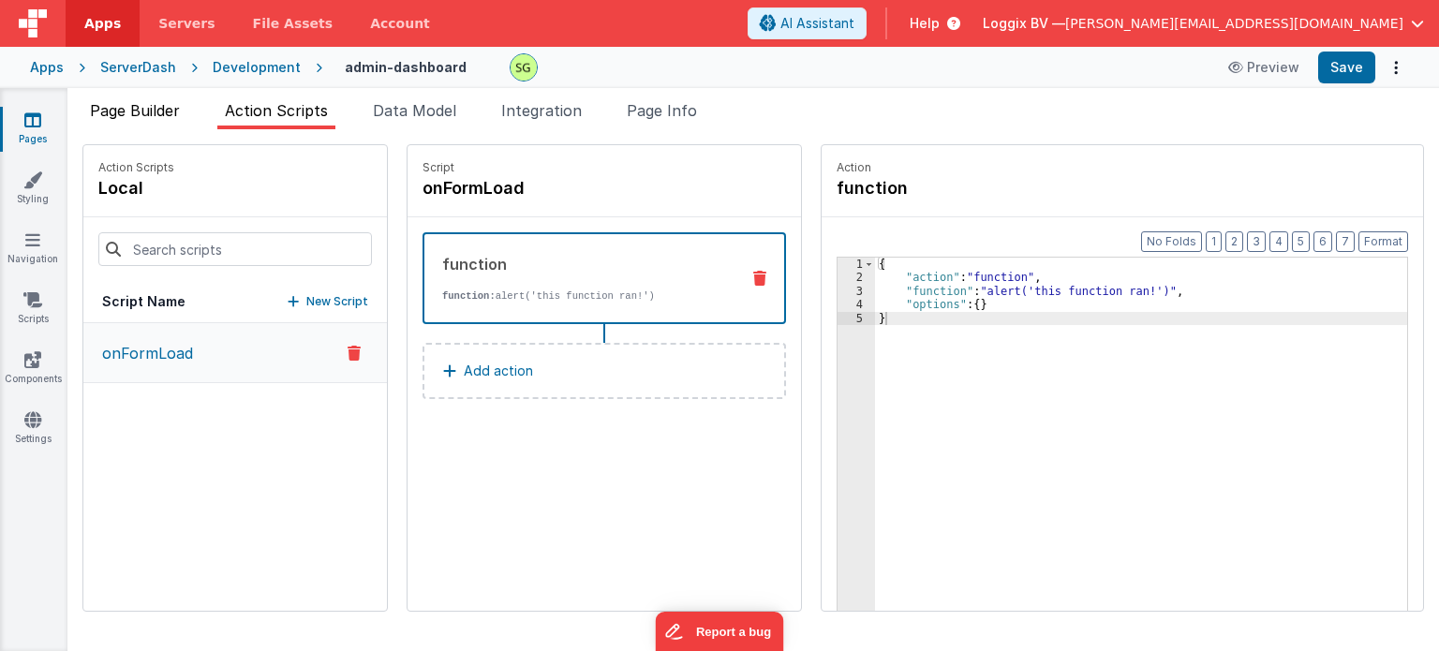
click at [178, 119] on span "Page Builder" at bounding box center [135, 110] width 90 height 19
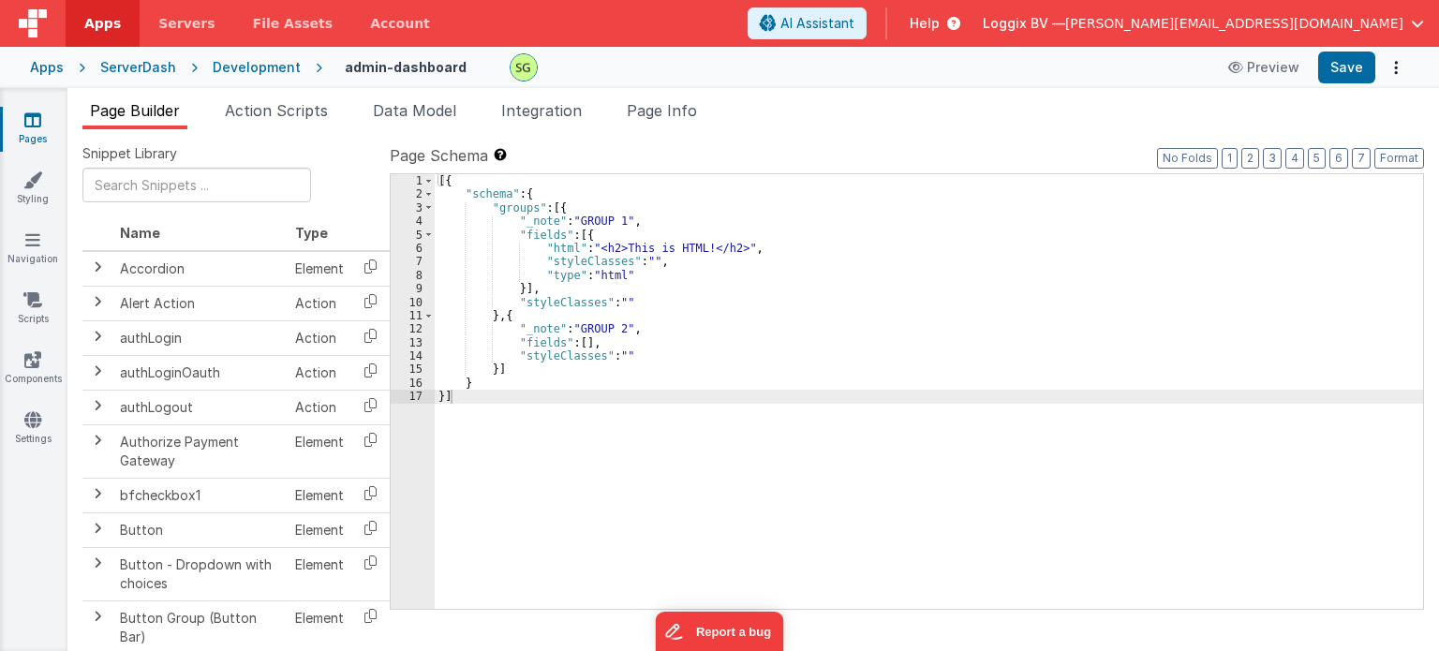
click at [265, 75] on div "Development" at bounding box center [257, 67] width 88 height 19
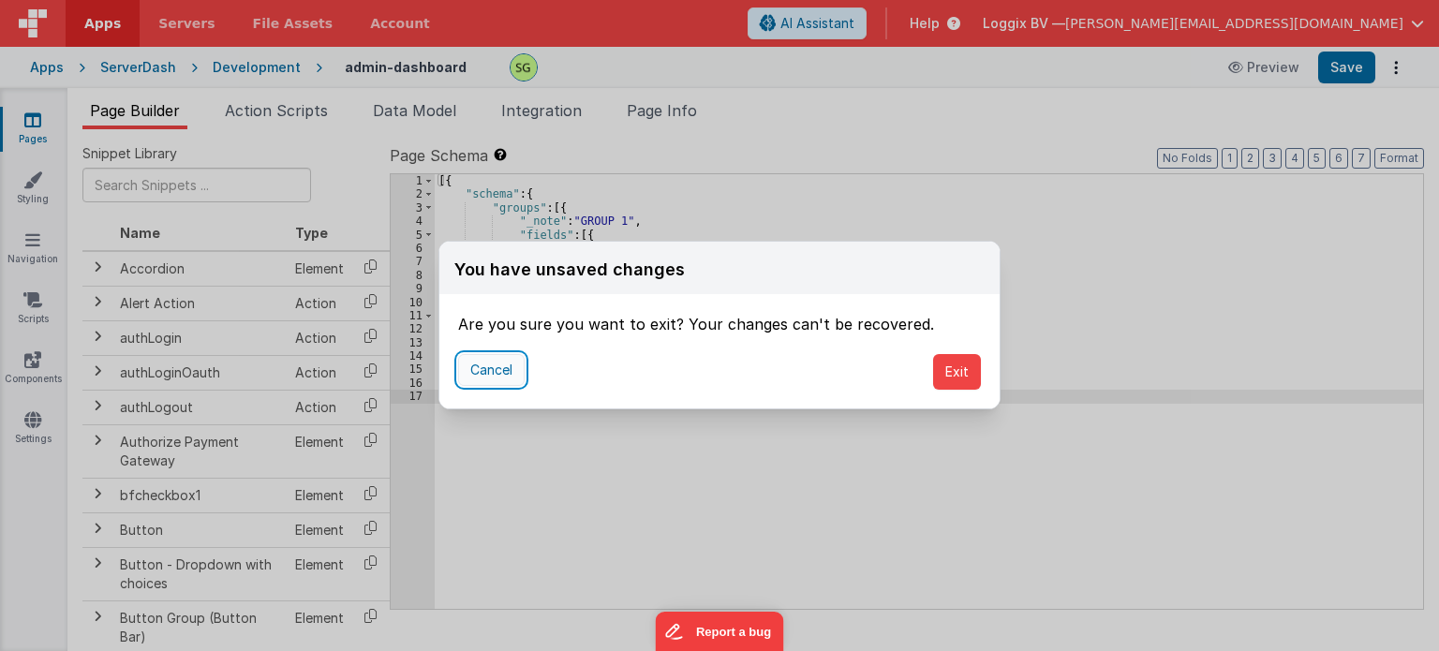
click at [508, 374] on button "Cancel" at bounding box center [491, 370] width 67 height 32
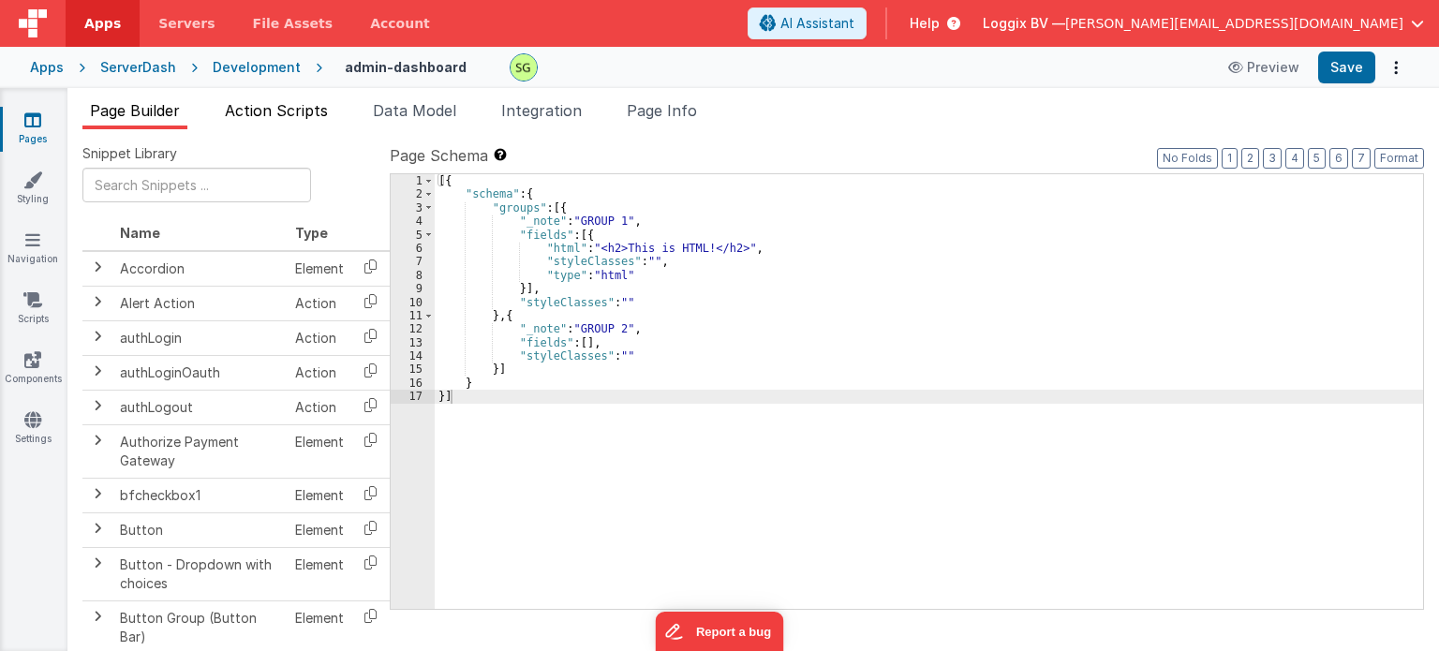
click at [254, 115] on span "Action Scripts" at bounding box center [276, 110] width 103 height 19
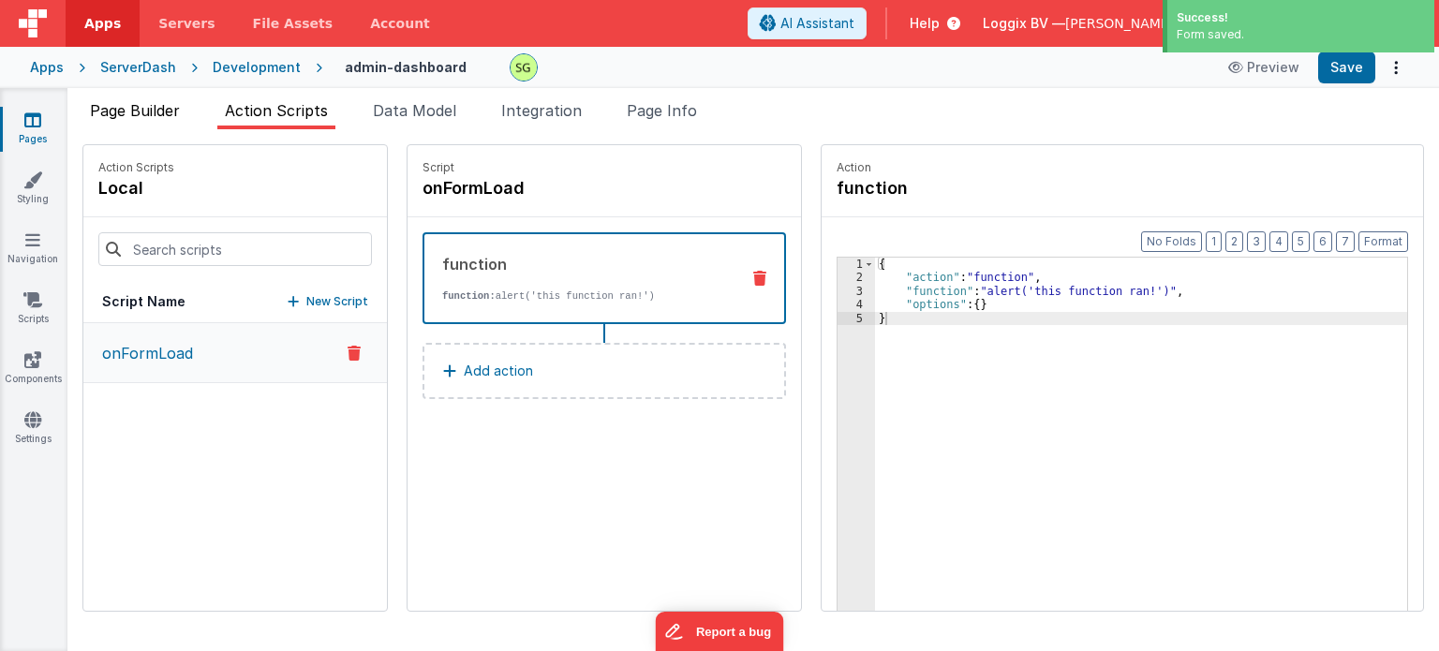
click at [132, 99] on li "Page Builder" at bounding box center [134, 114] width 105 height 30
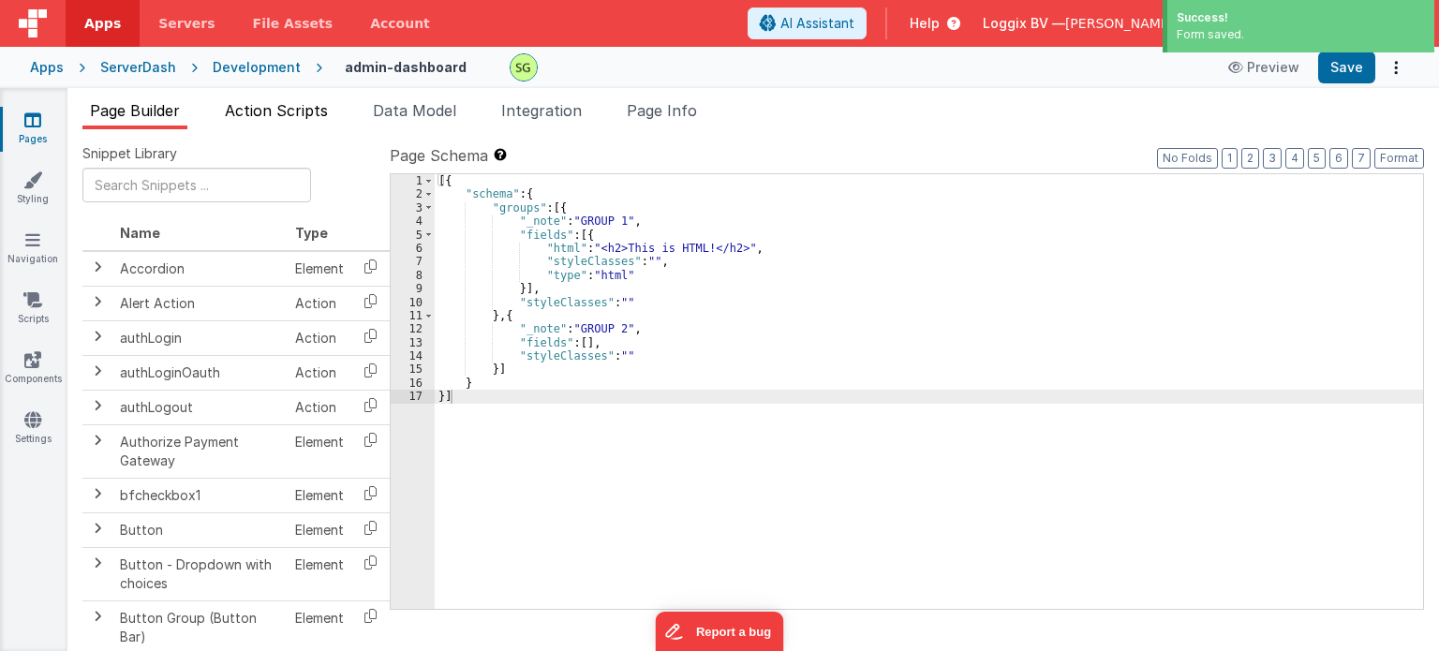
click at [255, 104] on span "Action Scripts" at bounding box center [276, 110] width 103 height 19
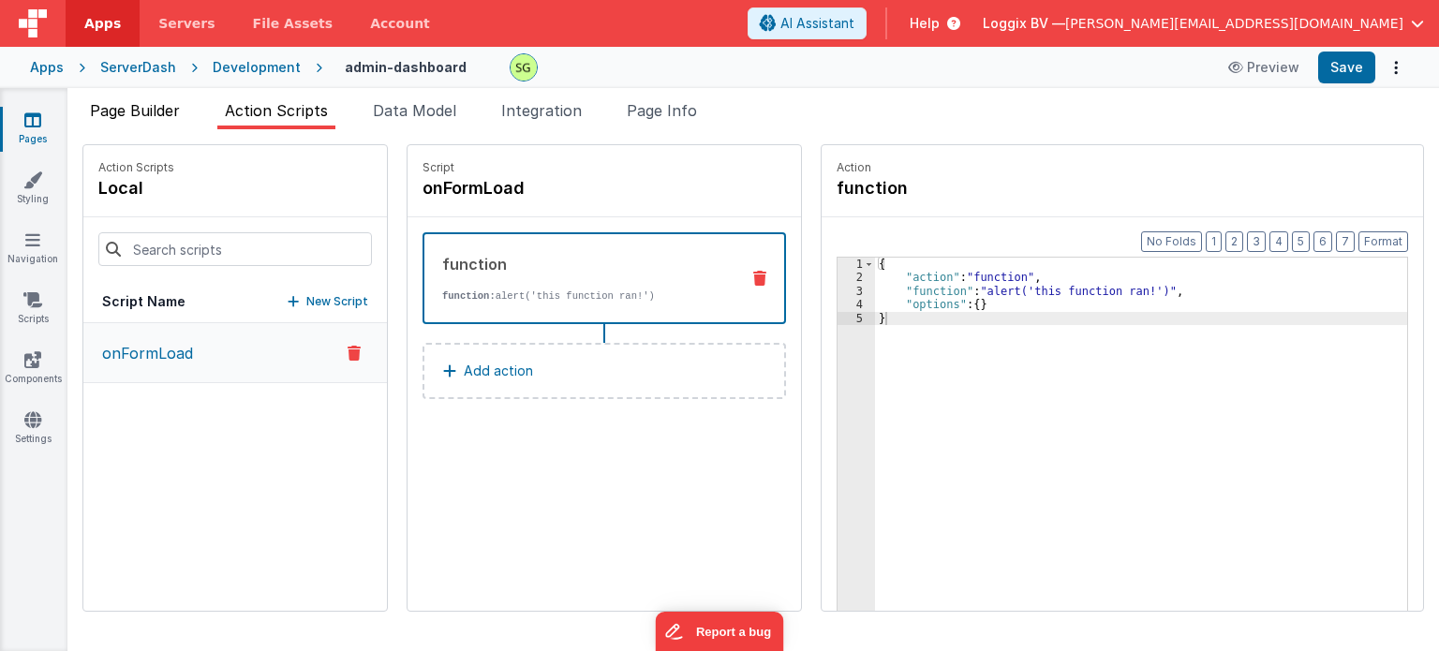
click at [139, 111] on span "Page Builder" at bounding box center [135, 110] width 90 height 19
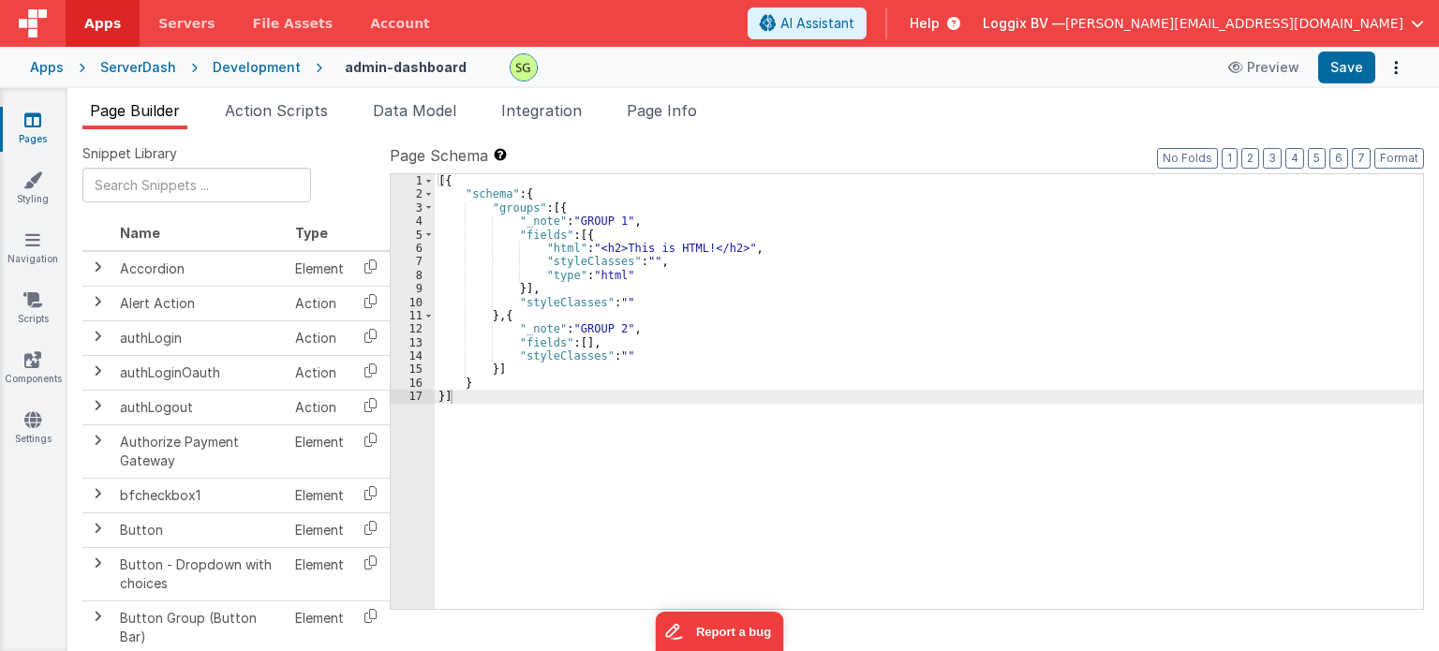
click at [272, 76] on div "Development" at bounding box center [257, 67] width 88 height 19
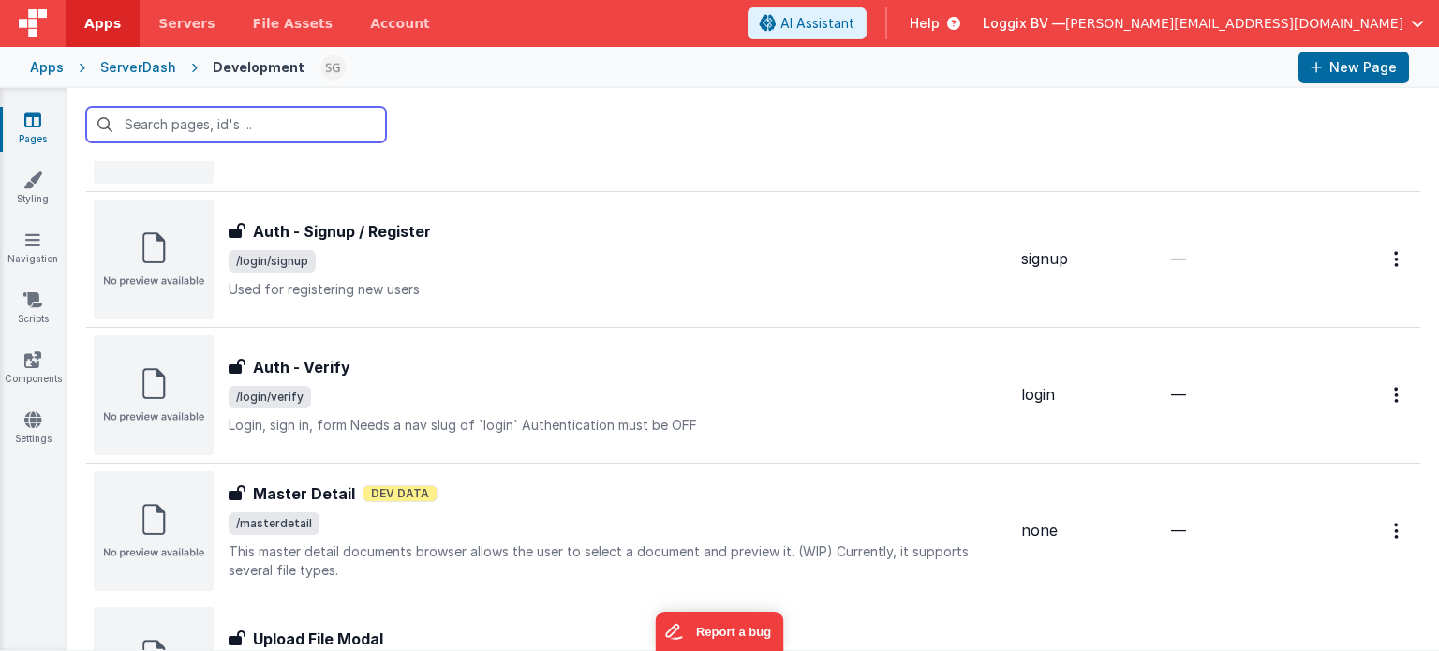
scroll to position [1945, 0]
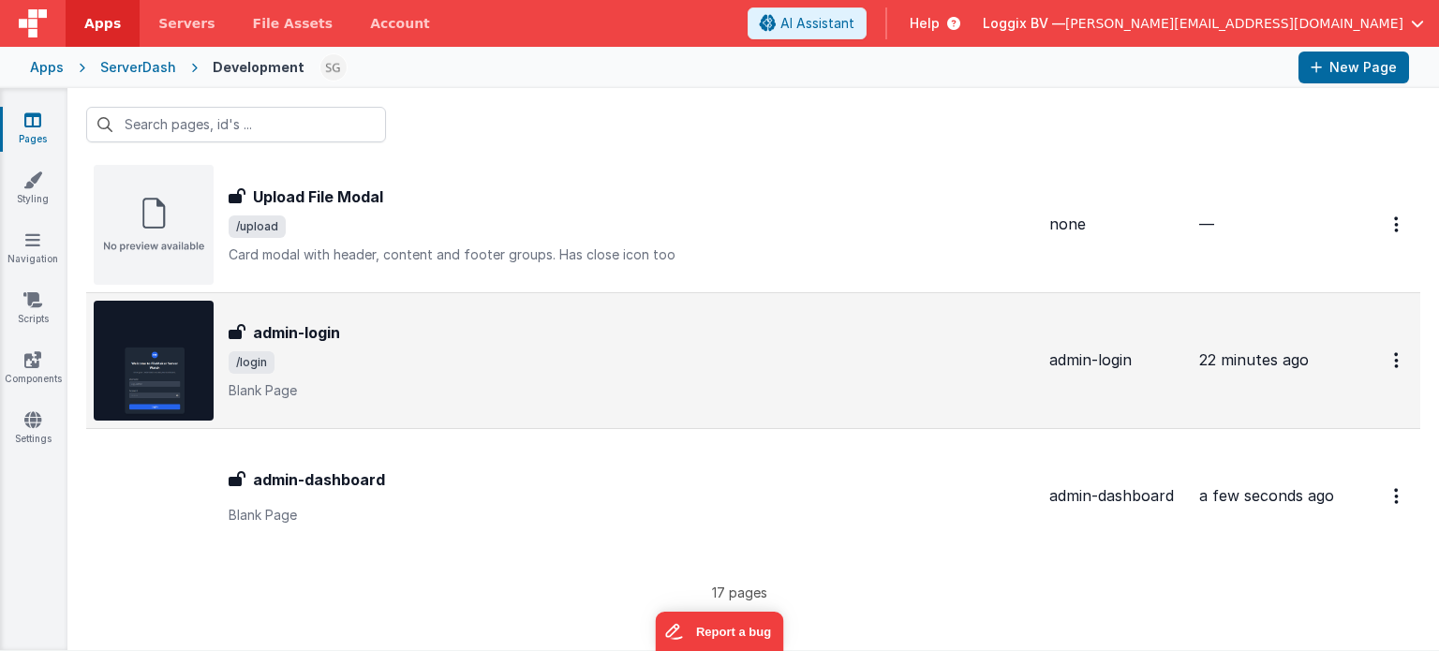
click at [537, 381] on p "Blank Page" at bounding box center [632, 390] width 806 height 19
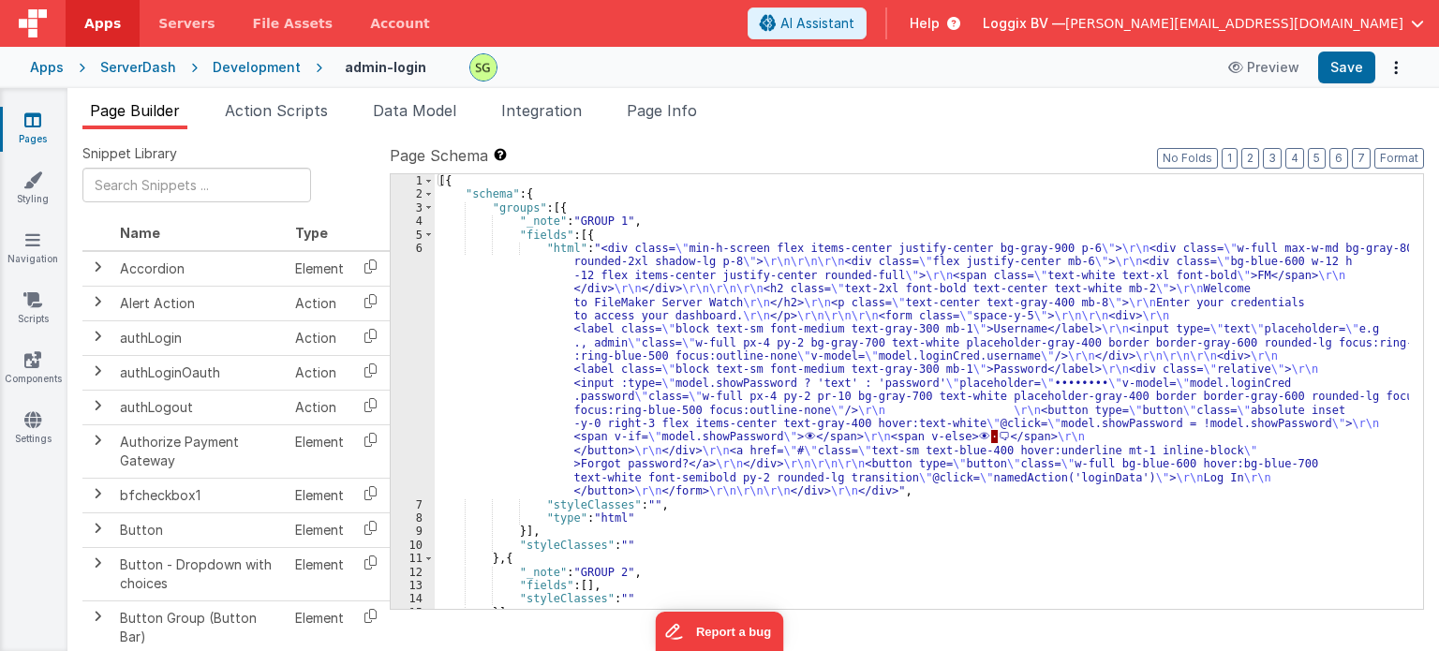
click at [262, 115] on span "Action Scripts" at bounding box center [276, 110] width 103 height 19
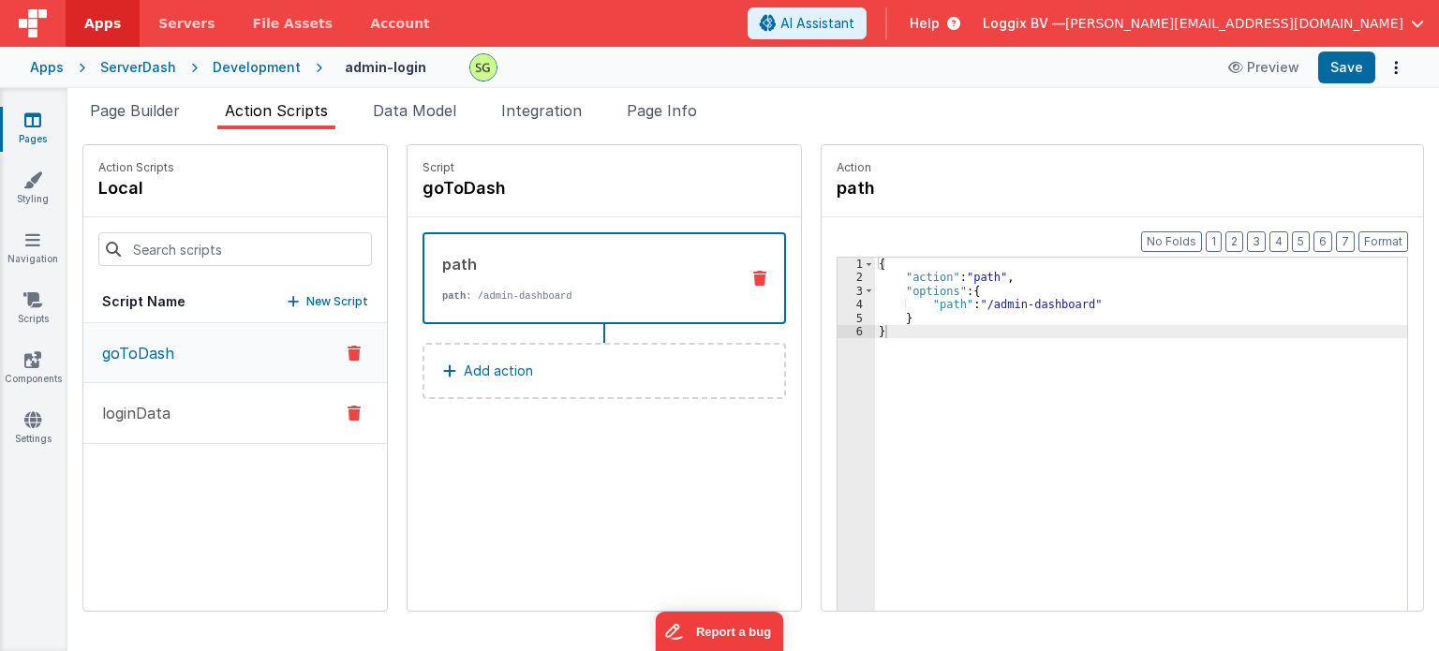
click at [152, 393] on button "loginData" at bounding box center [235, 413] width 304 height 61
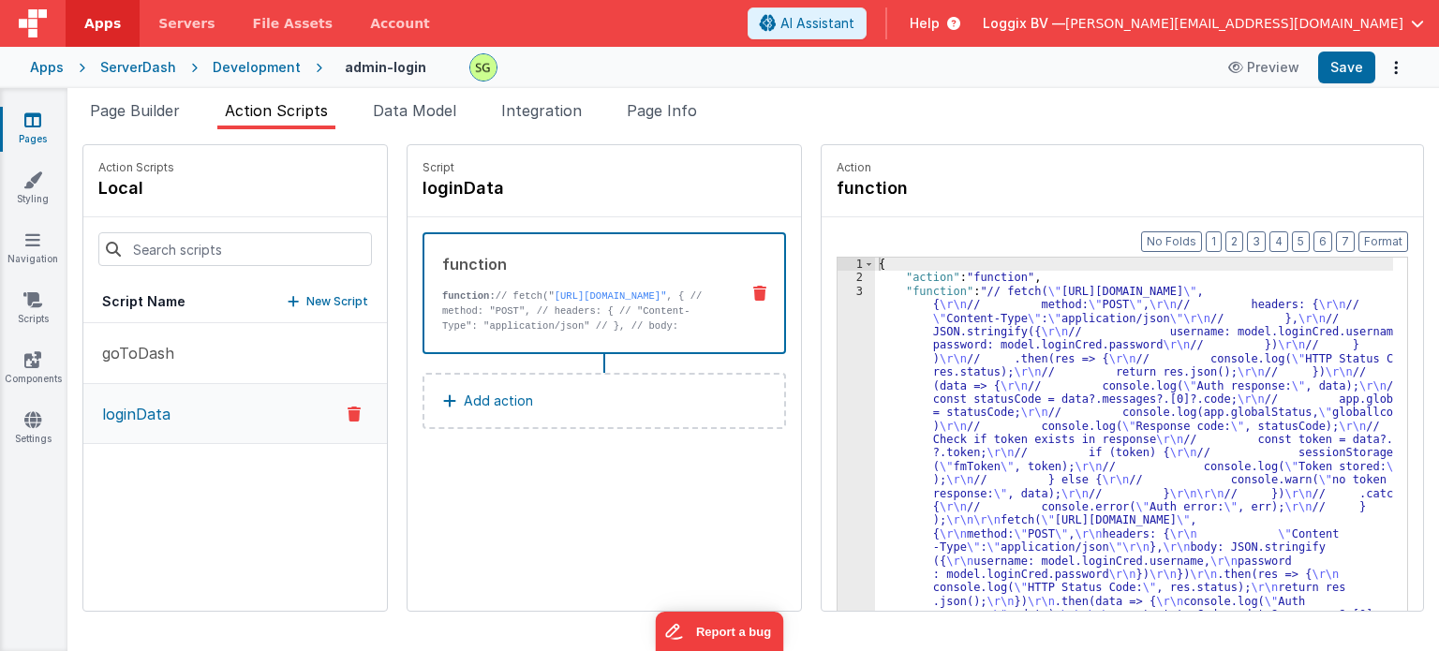
click at [840, 291] on div "3" at bounding box center [856, 514] width 37 height 459
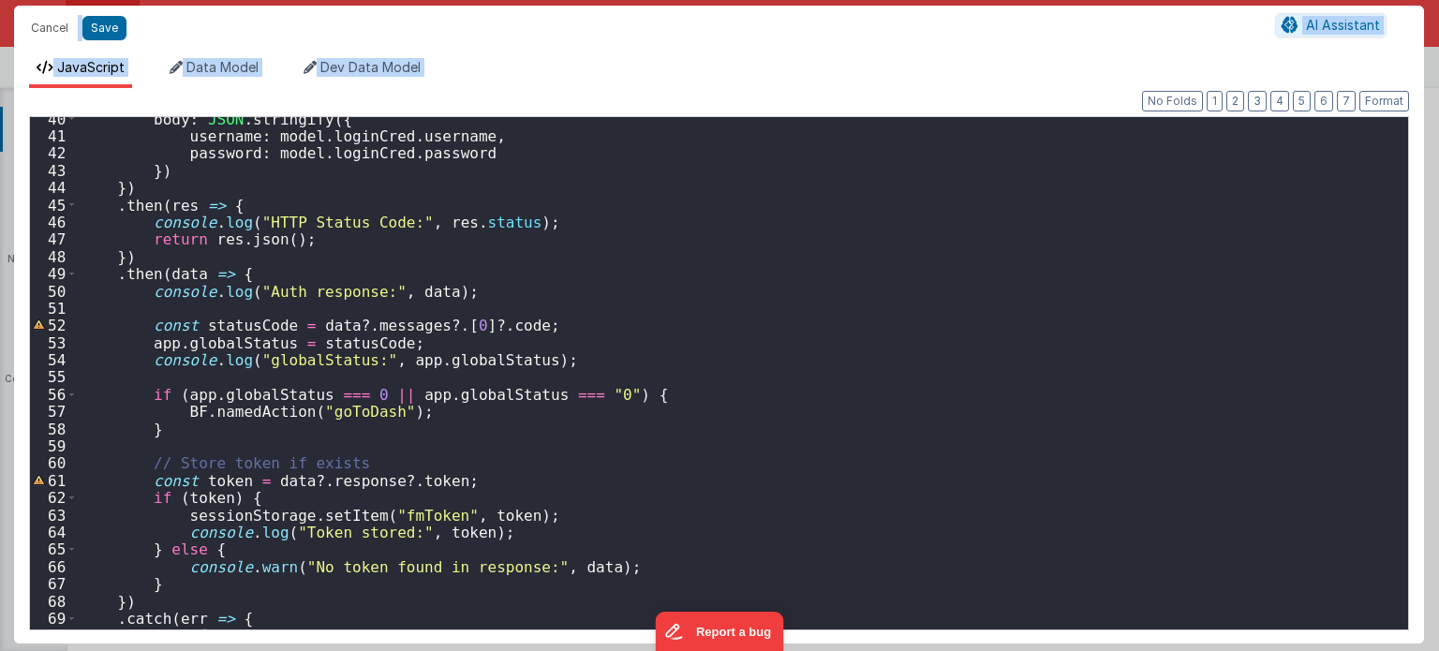
scroll to position [710, 0]
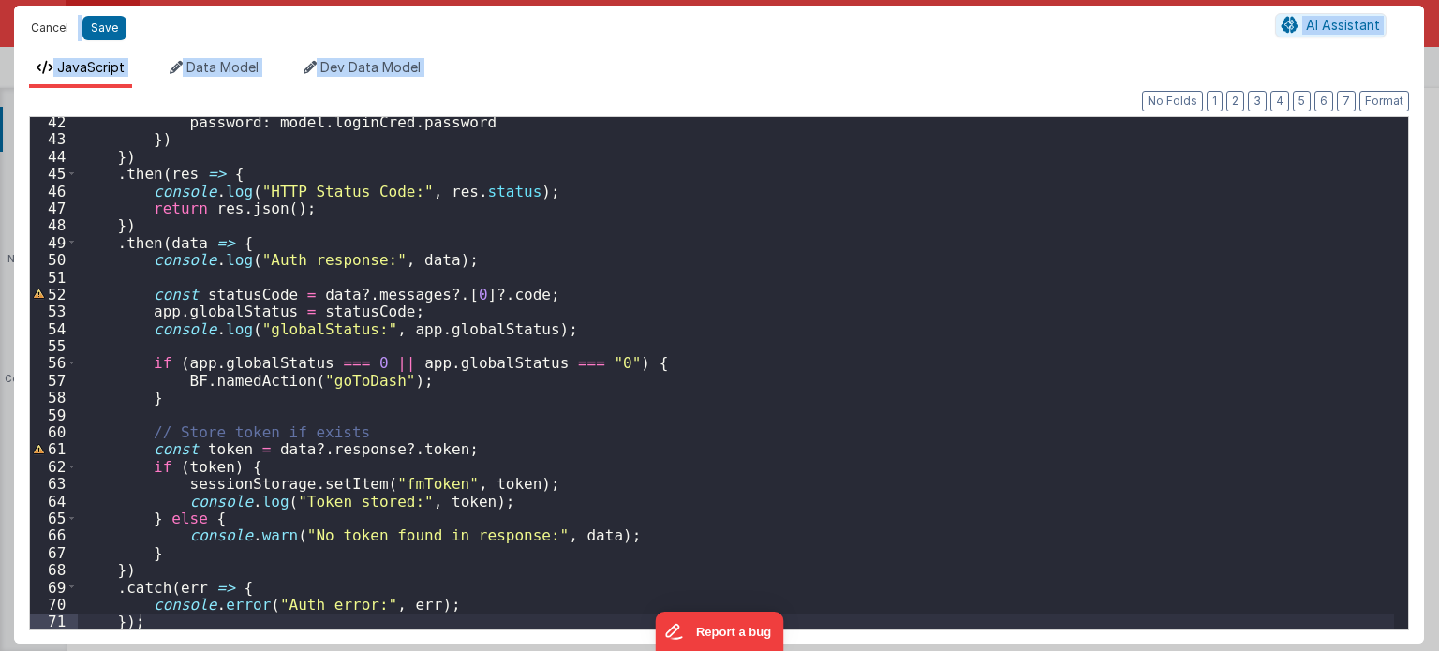
click at [49, 19] on button "Cancel" at bounding box center [50, 28] width 56 height 26
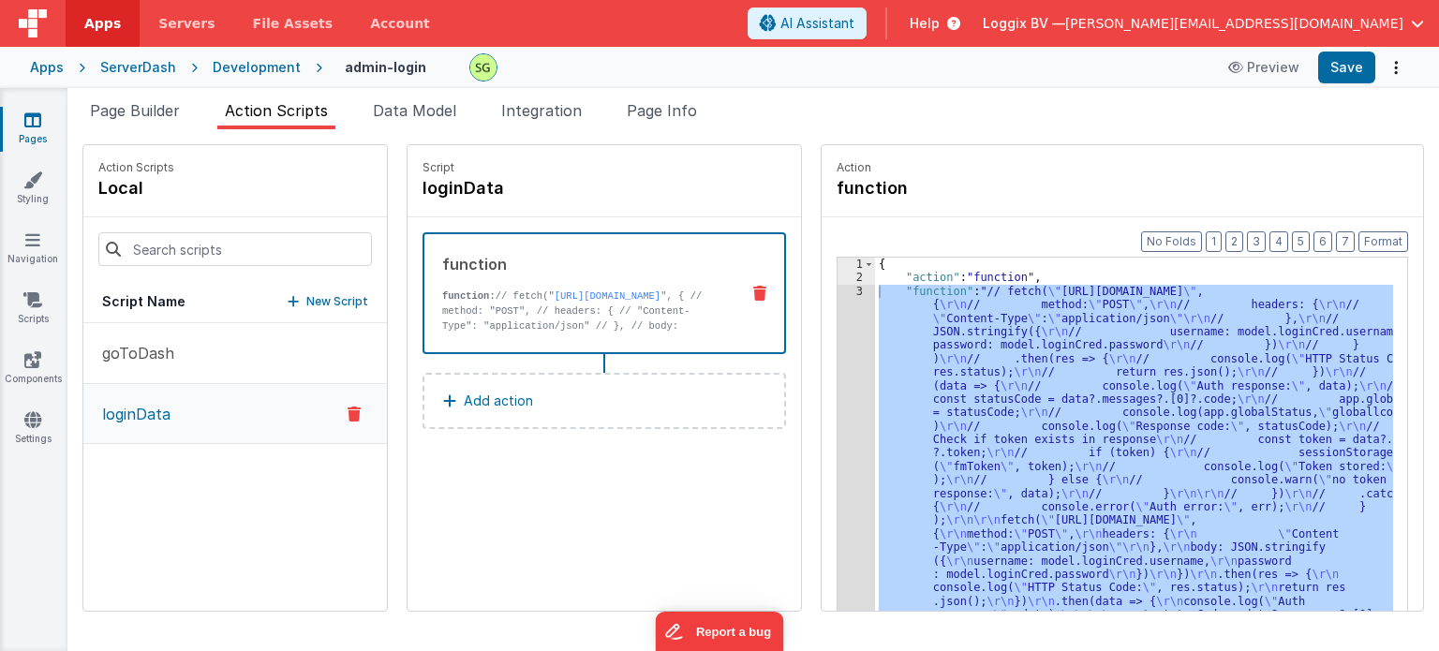
click at [239, 61] on div "Development" at bounding box center [257, 67] width 88 height 19
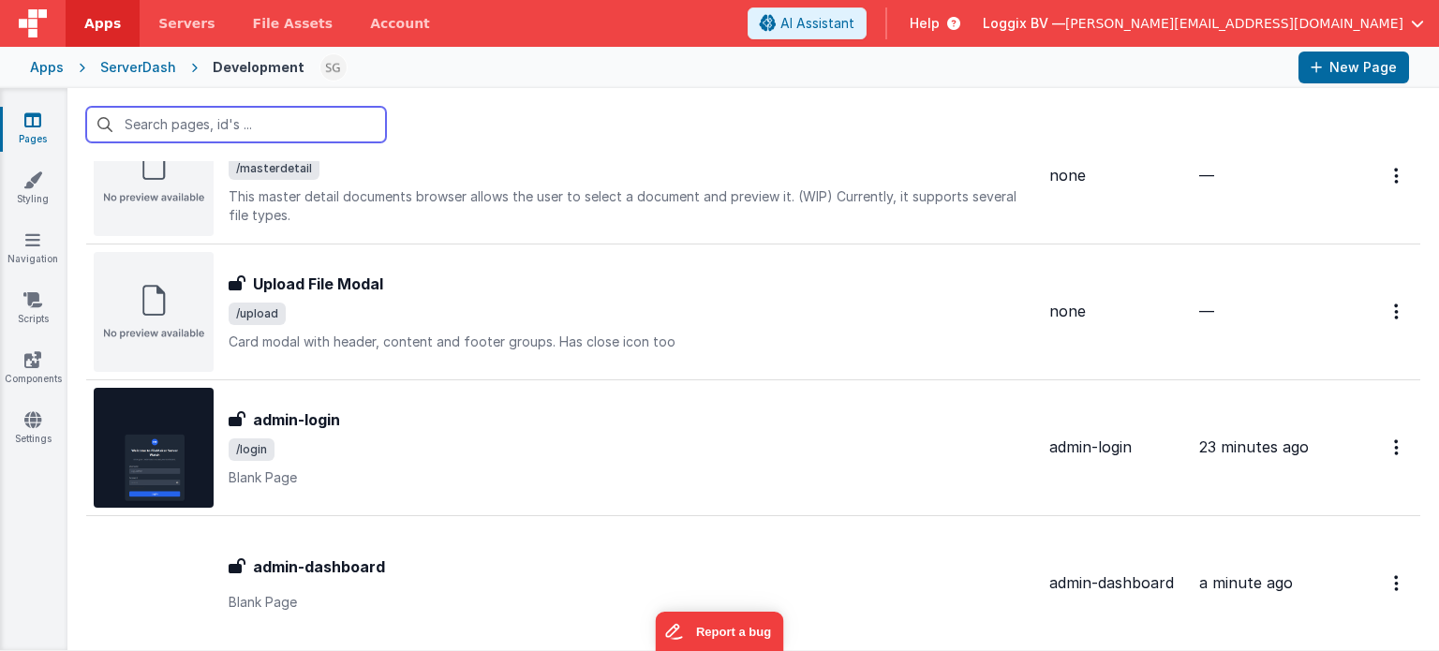
scroll to position [1945, 0]
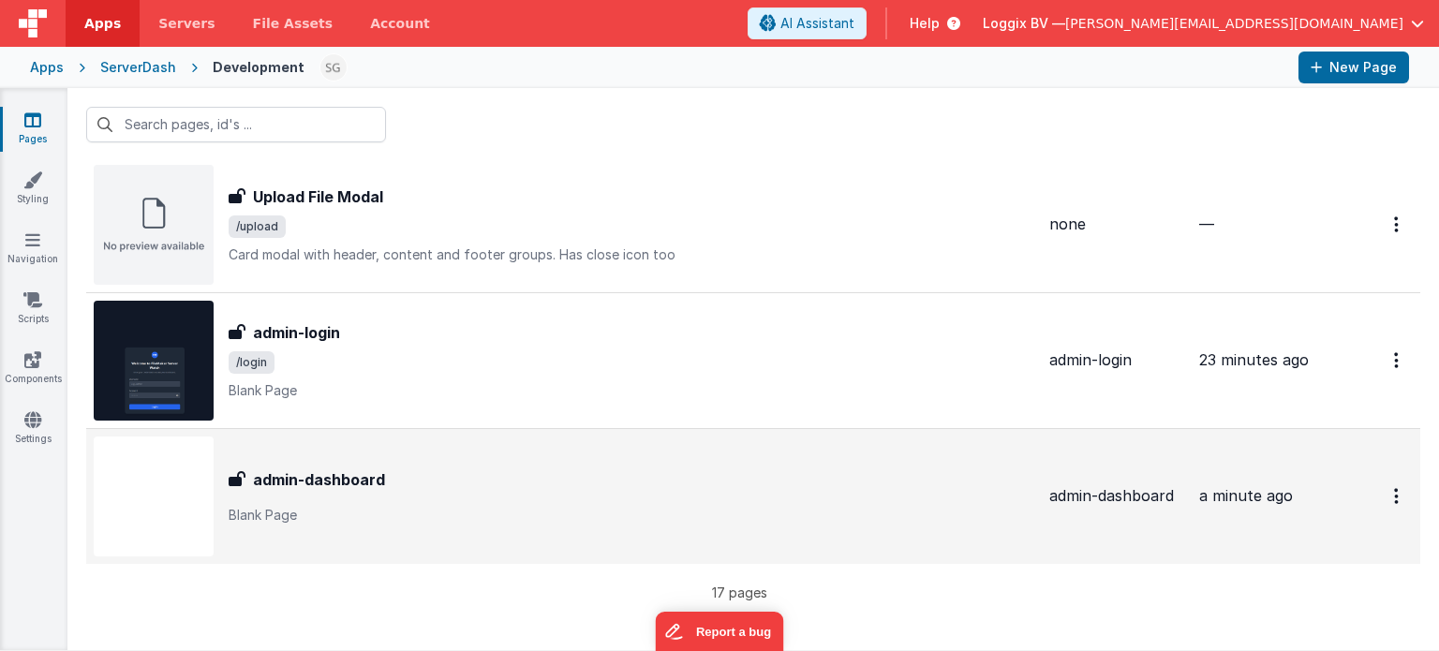
click at [534, 492] on div "admin-dashboard admin-dashboard Blank Page" at bounding box center [632, 496] width 806 height 56
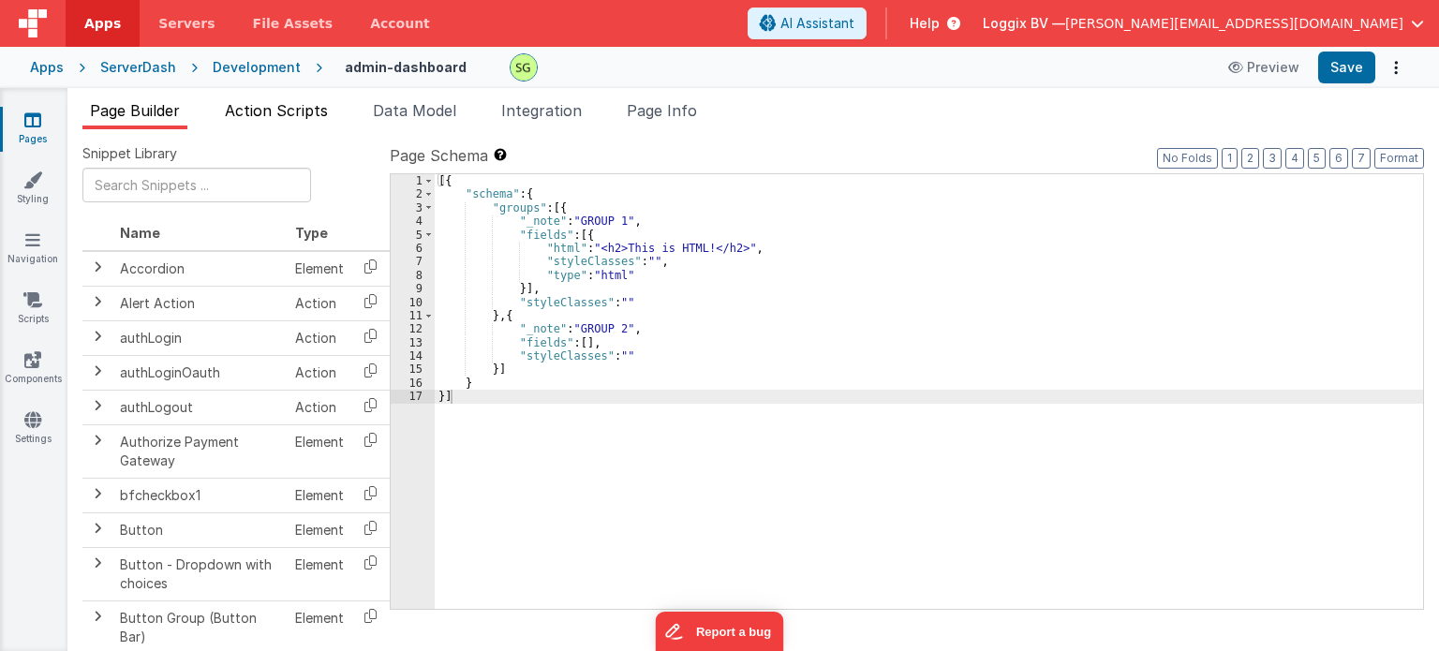
click at [263, 122] on li "Action Scripts" at bounding box center [276, 114] width 118 height 30
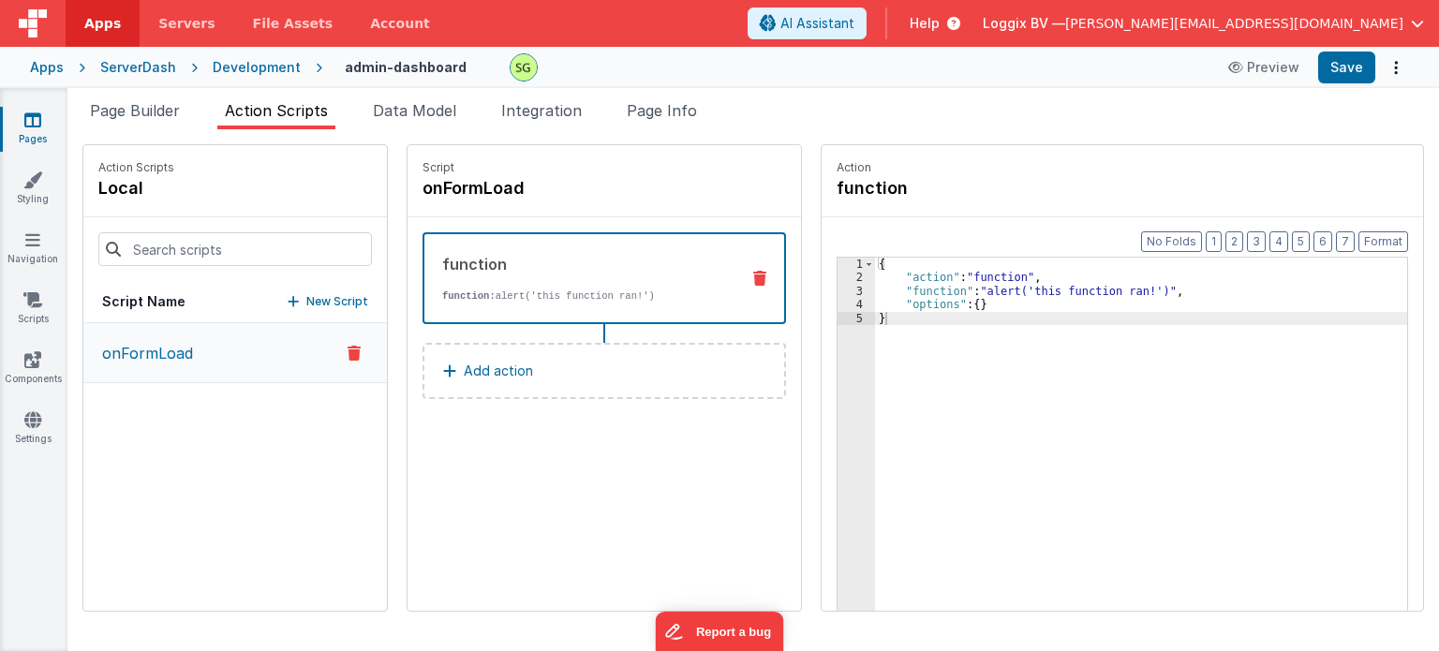
click at [840, 289] on div "3" at bounding box center [856, 291] width 37 height 13
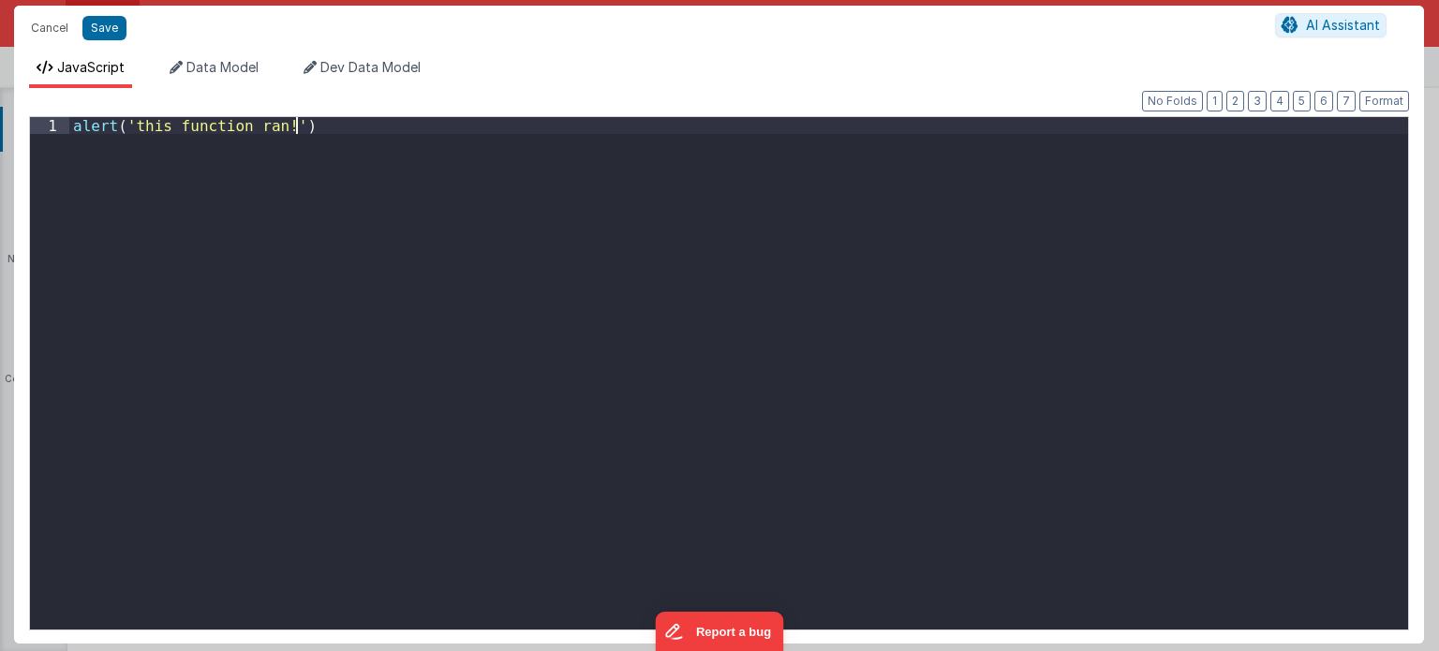
click at [840, 289] on div "alert ( 'this function ran!' )" at bounding box center [739, 391] width 1340 height 548
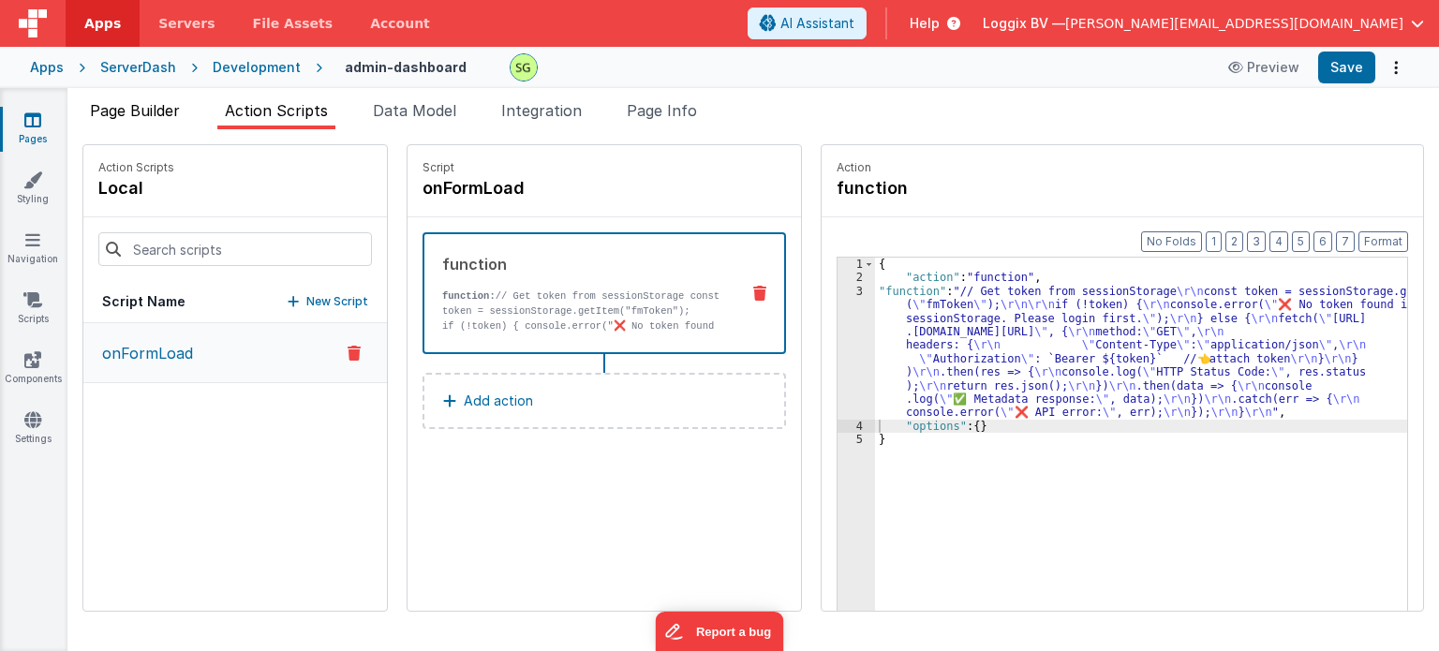
click at [144, 112] on span "Page Builder" at bounding box center [135, 110] width 90 height 19
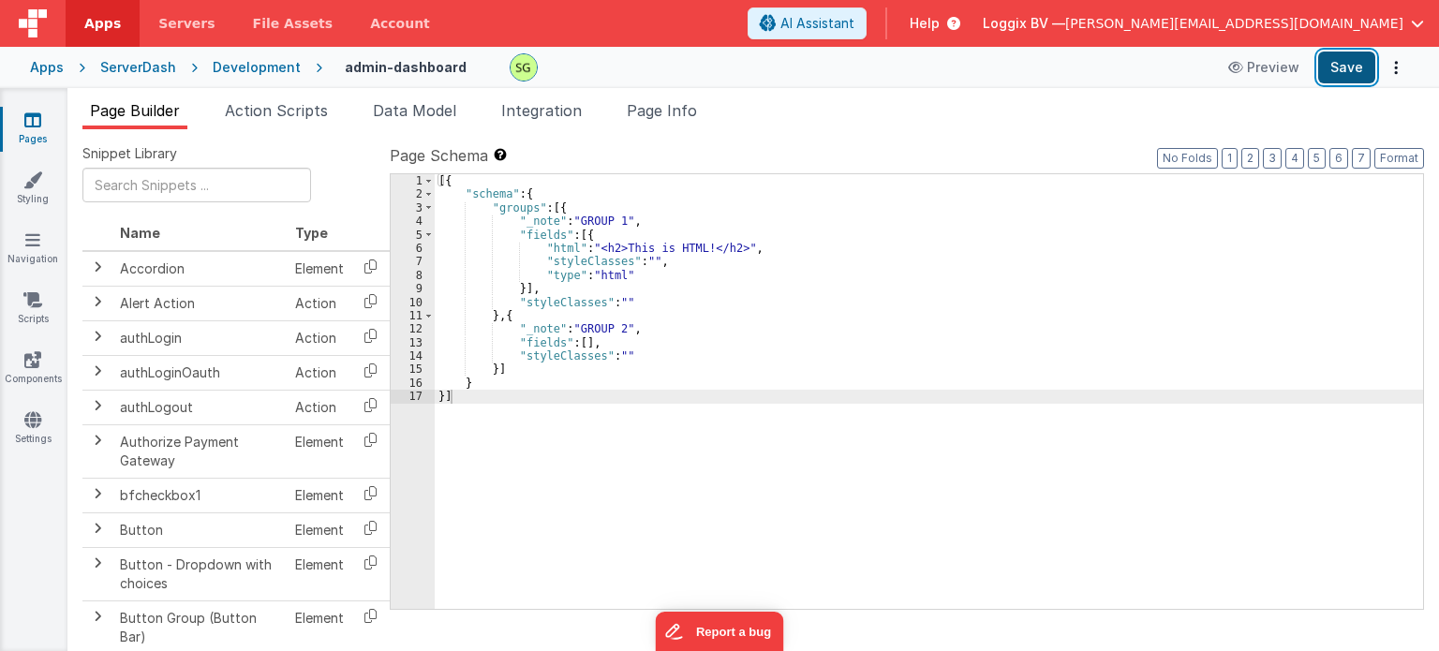
click at [1335, 72] on button "Save" at bounding box center [1346, 68] width 57 height 32
click at [1353, 70] on button "Save" at bounding box center [1346, 68] width 57 height 32
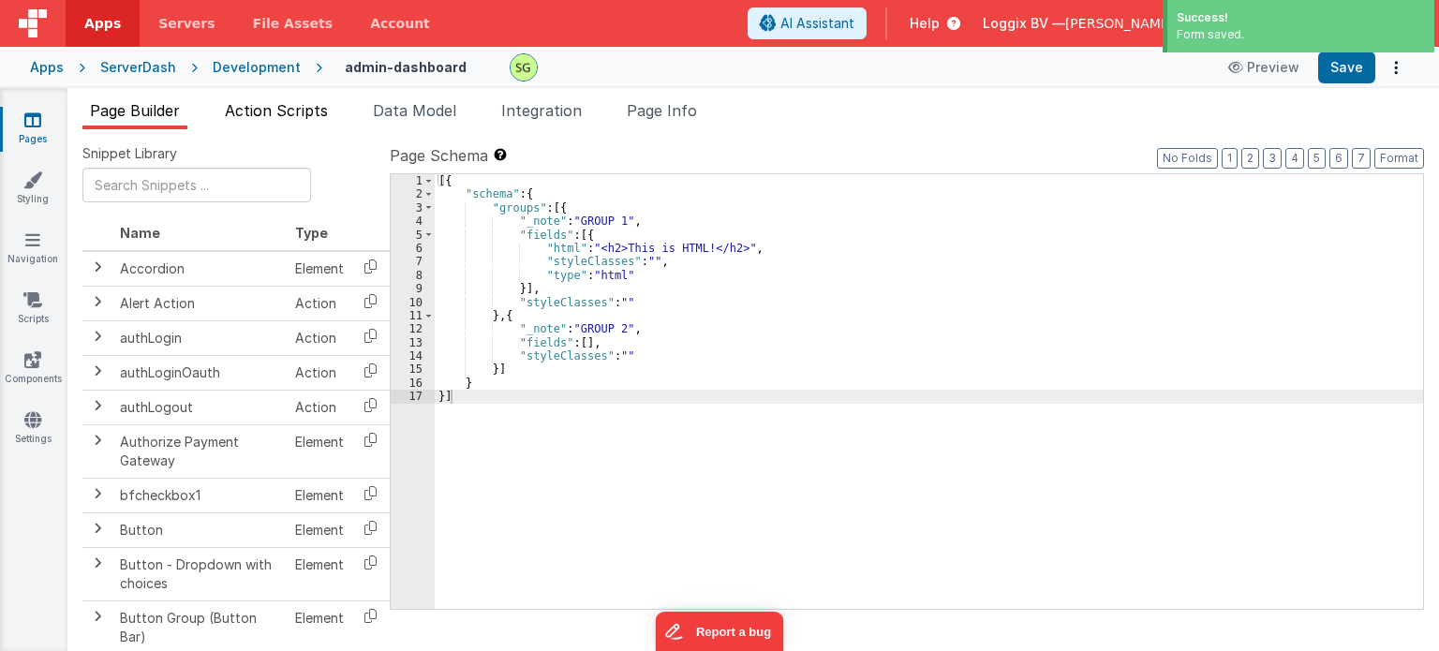
click at [266, 119] on span "Action Scripts" at bounding box center [276, 110] width 103 height 19
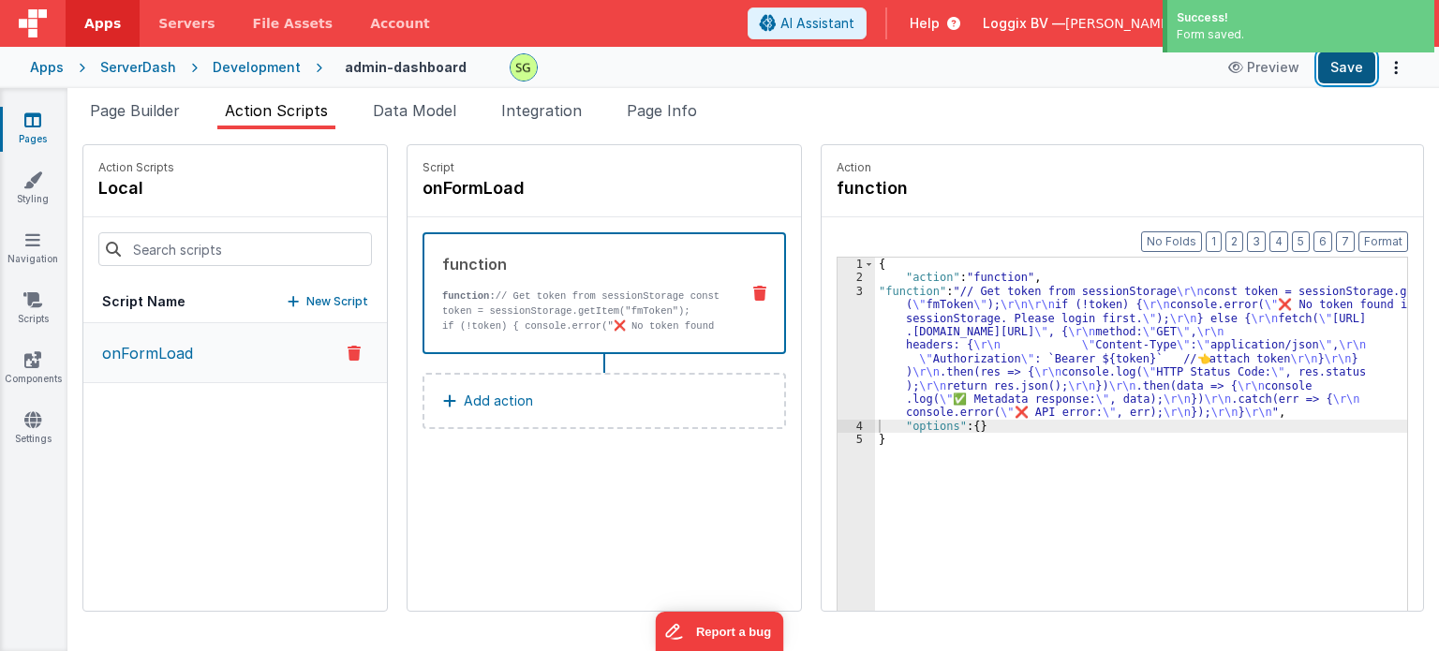
click at [1370, 64] on button "Save" at bounding box center [1346, 68] width 57 height 32
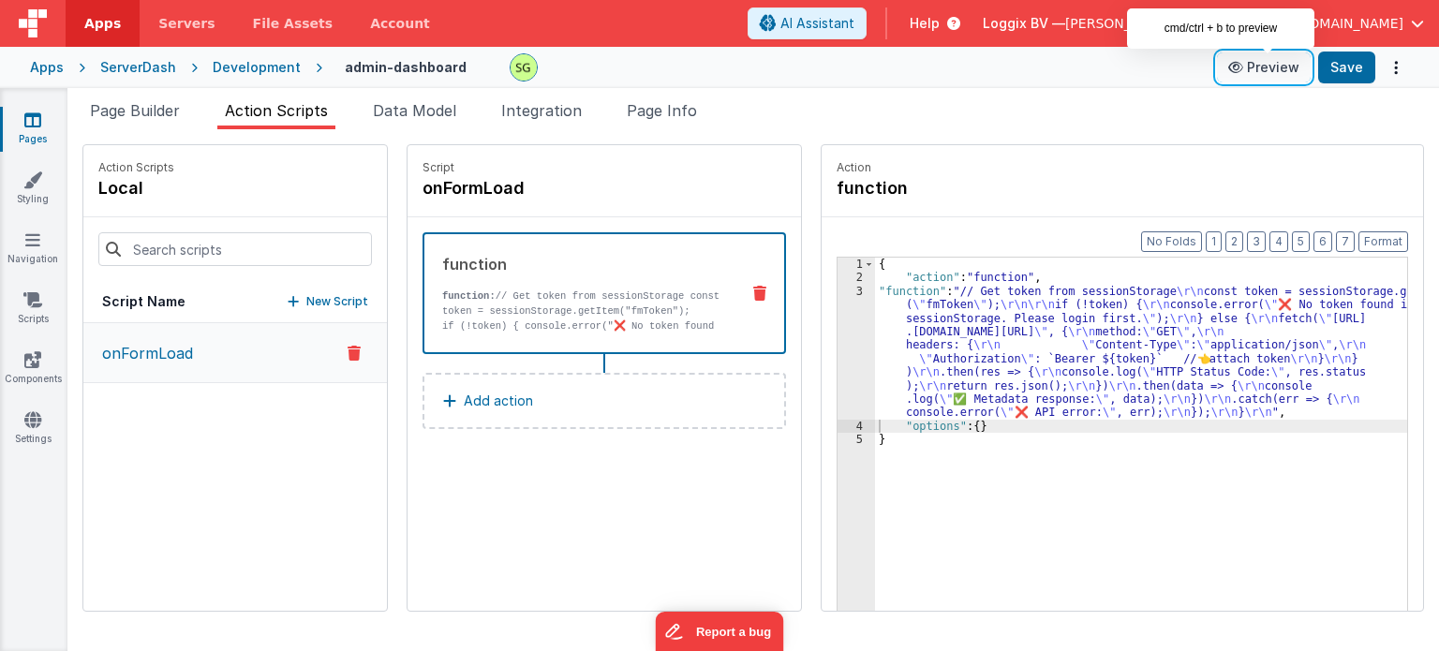
click at [1245, 72] on icon at bounding box center [1237, 67] width 19 height 13
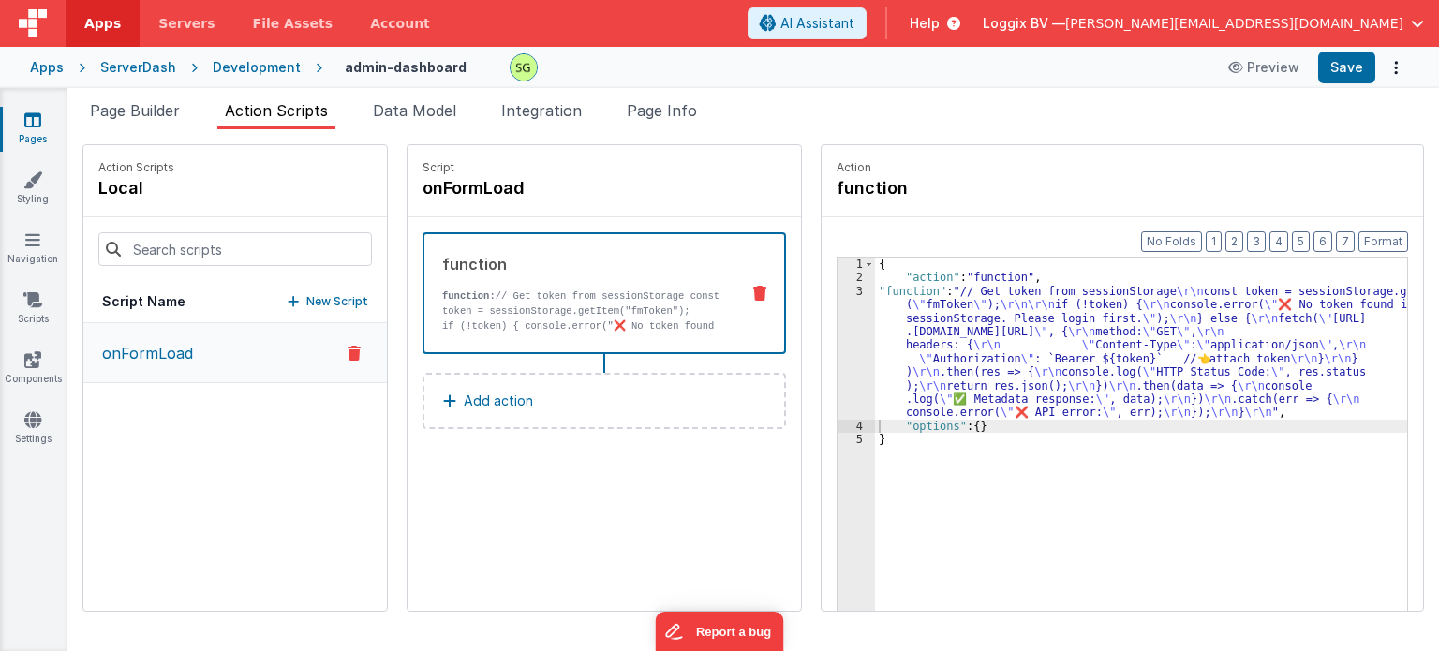
click at [1067, 86] on div "Apps ServerDash Development admin-dashboard Preview Save" at bounding box center [719, 67] width 1439 height 41
click at [111, 104] on span "Page Builder" at bounding box center [135, 110] width 90 height 19
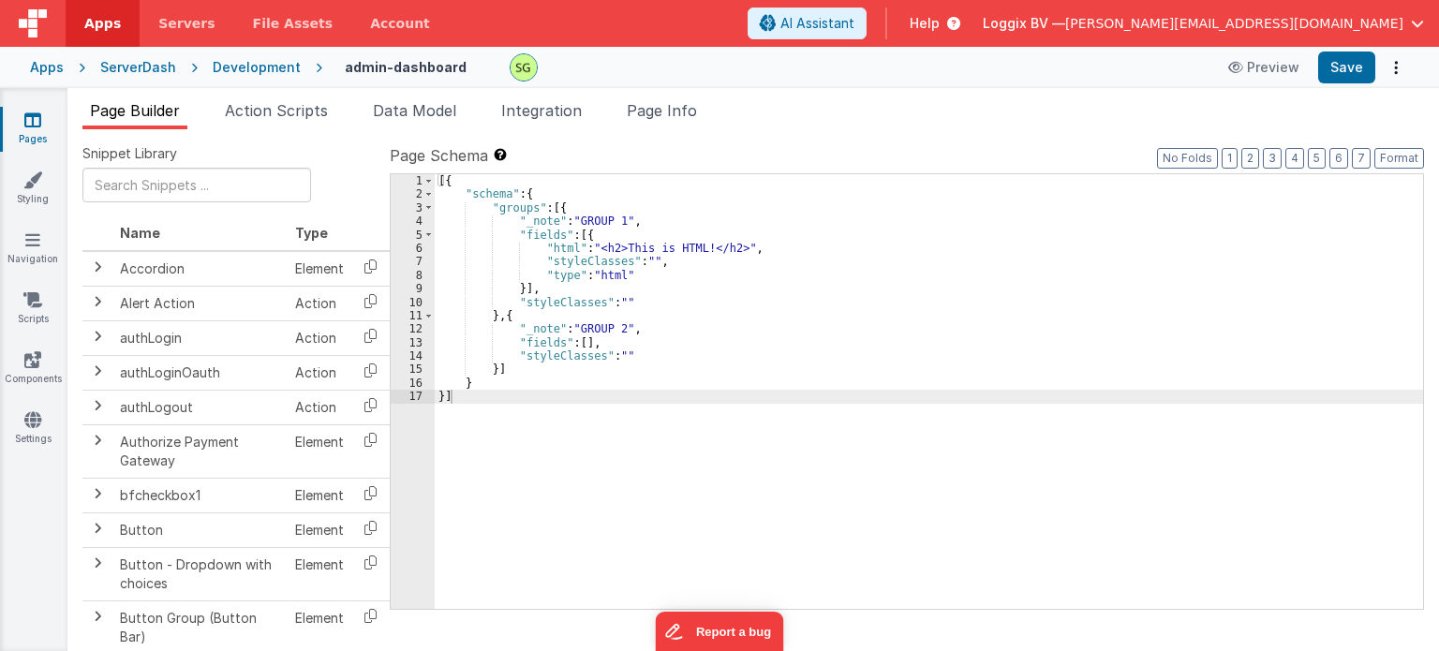
click at [259, 74] on div "Development" at bounding box center [257, 67] width 88 height 19
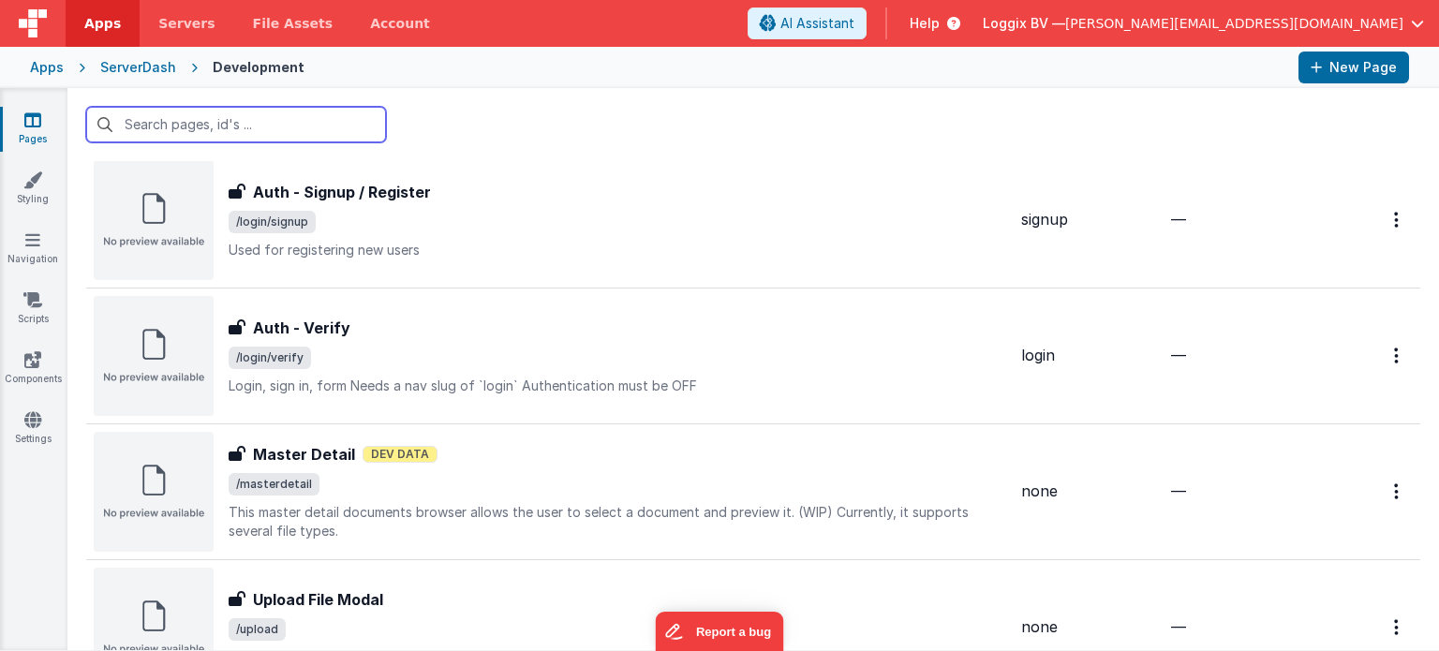
scroll to position [1945, 0]
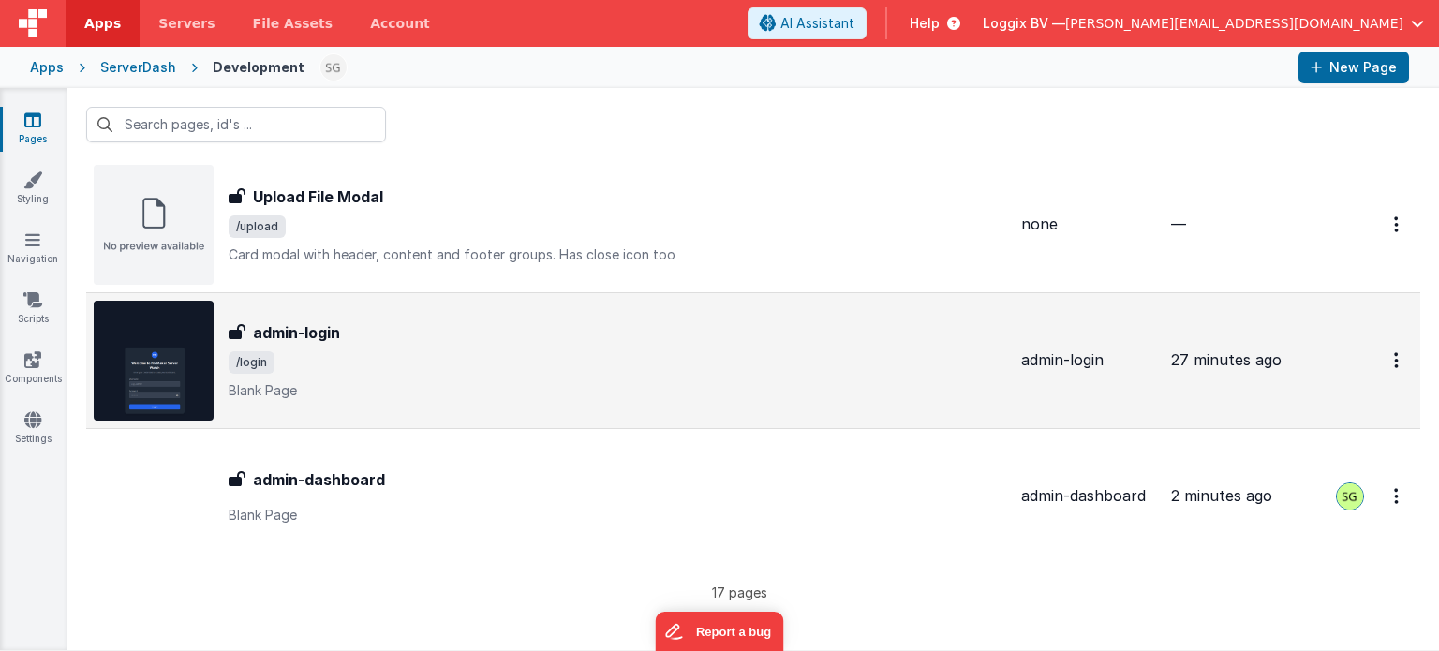
click at [479, 384] on p "Blank Page" at bounding box center [618, 390] width 778 height 19
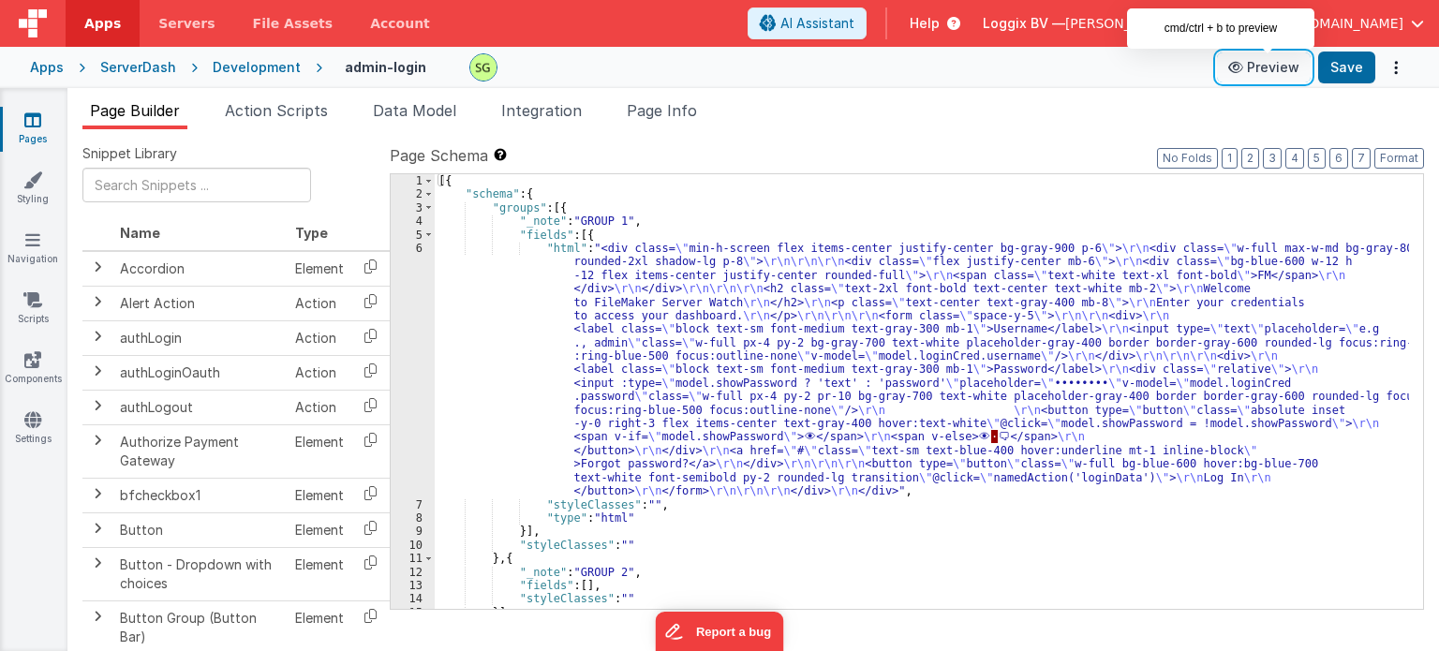
click at [1279, 74] on button "Preview" at bounding box center [1264, 67] width 94 height 30
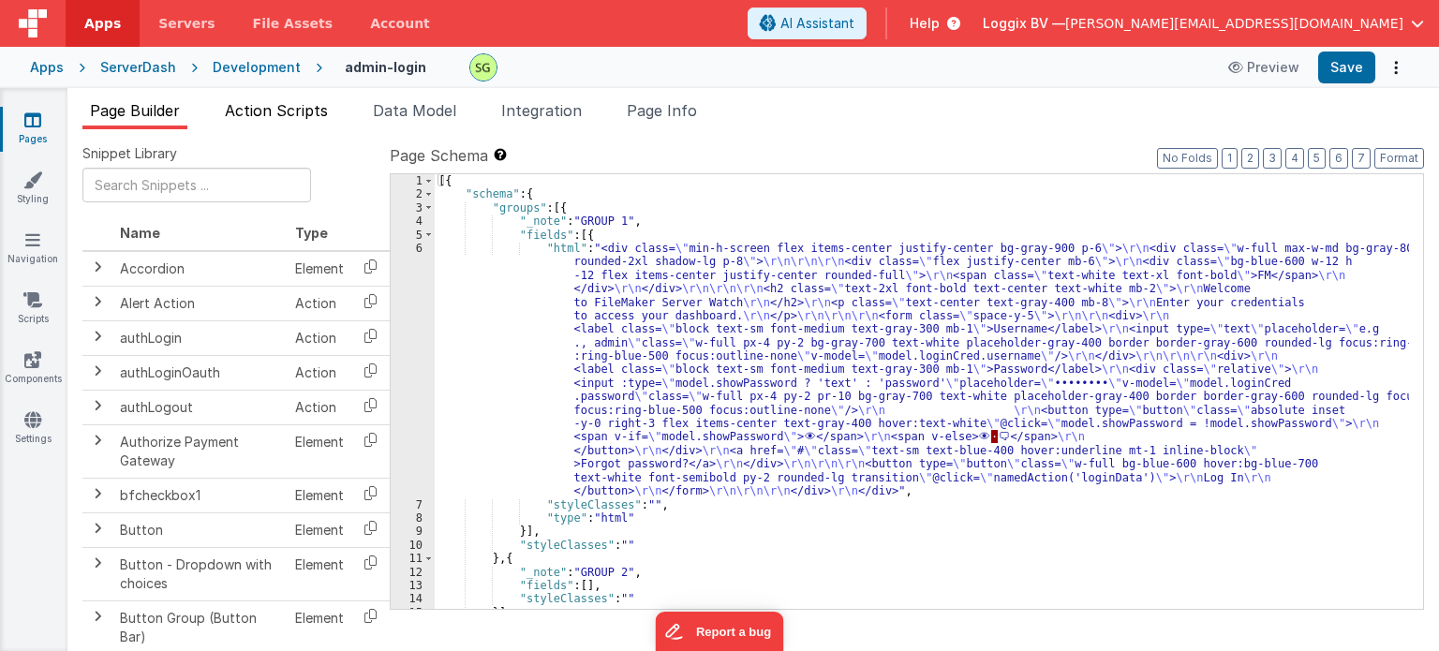
click at [260, 104] on span "Action Scripts" at bounding box center [276, 110] width 103 height 19
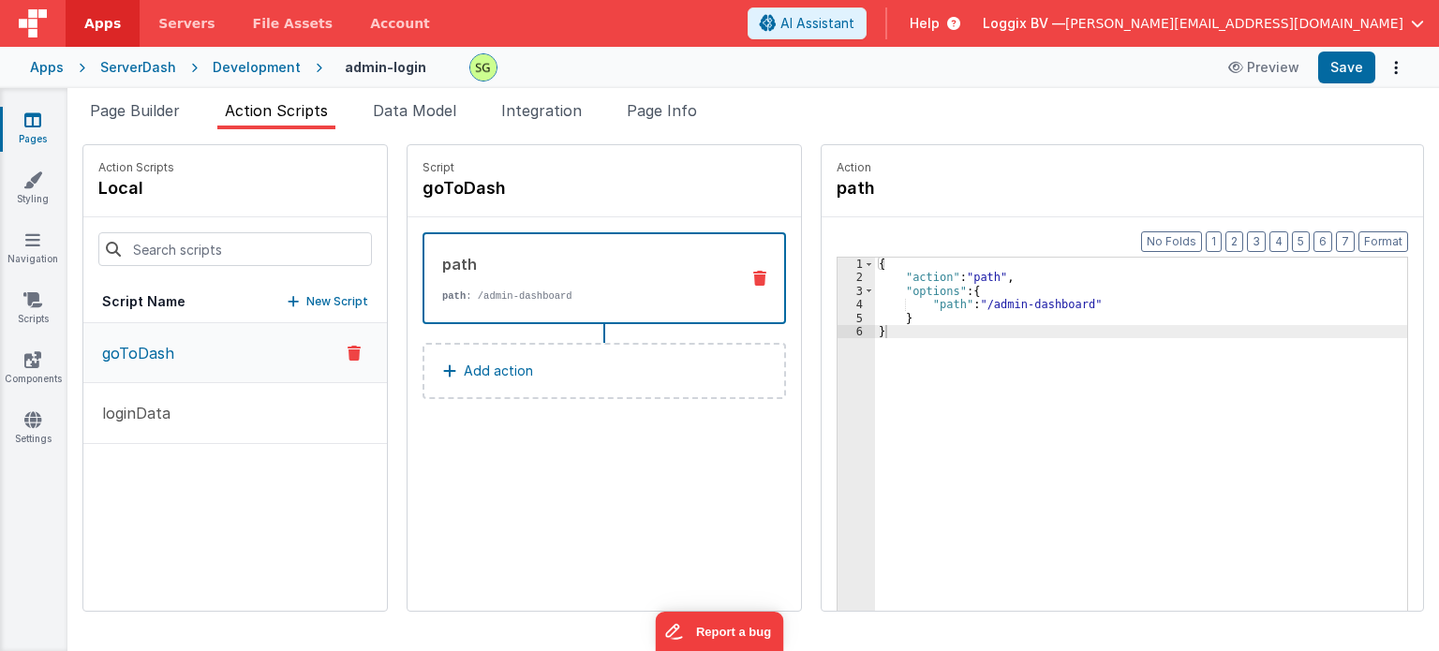
click at [262, 70] on div "Development" at bounding box center [257, 67] width 88 height 19
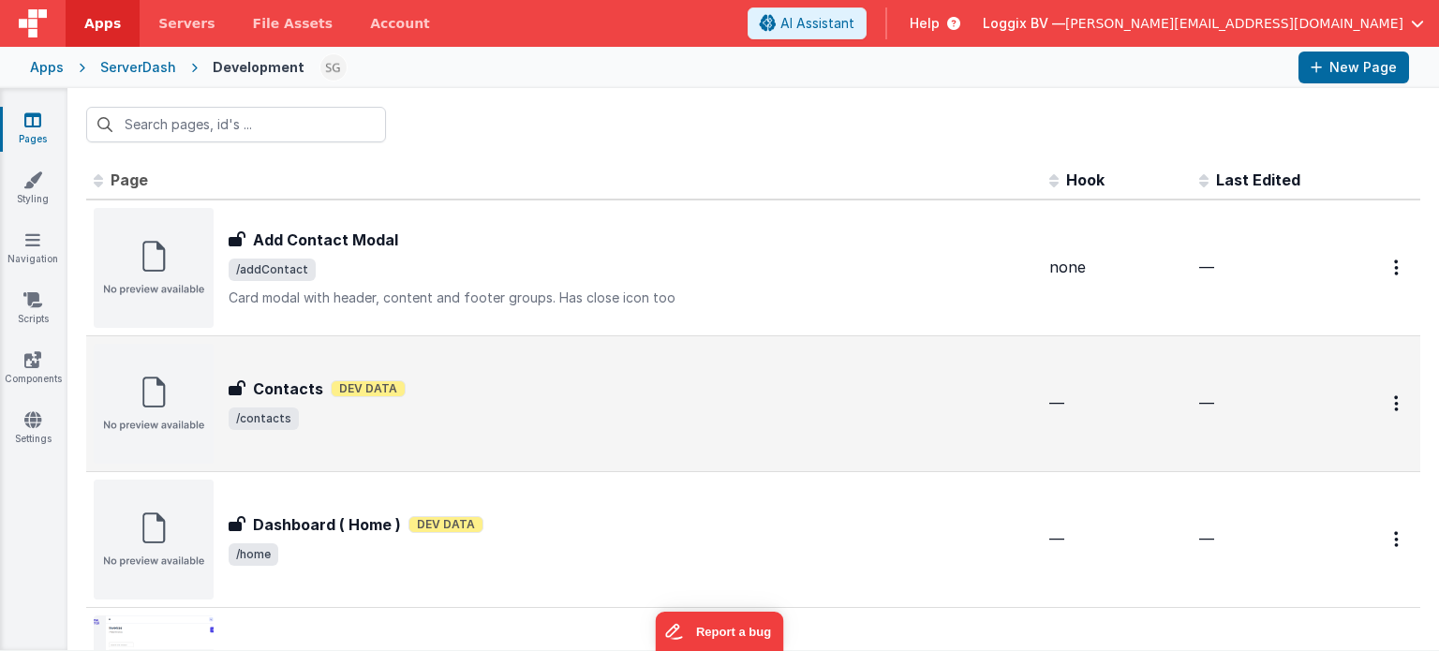
drag, startPoint x: 412, startPoint y: 494, endPoint x: 540, endPoint y: 453, distance: 133.9
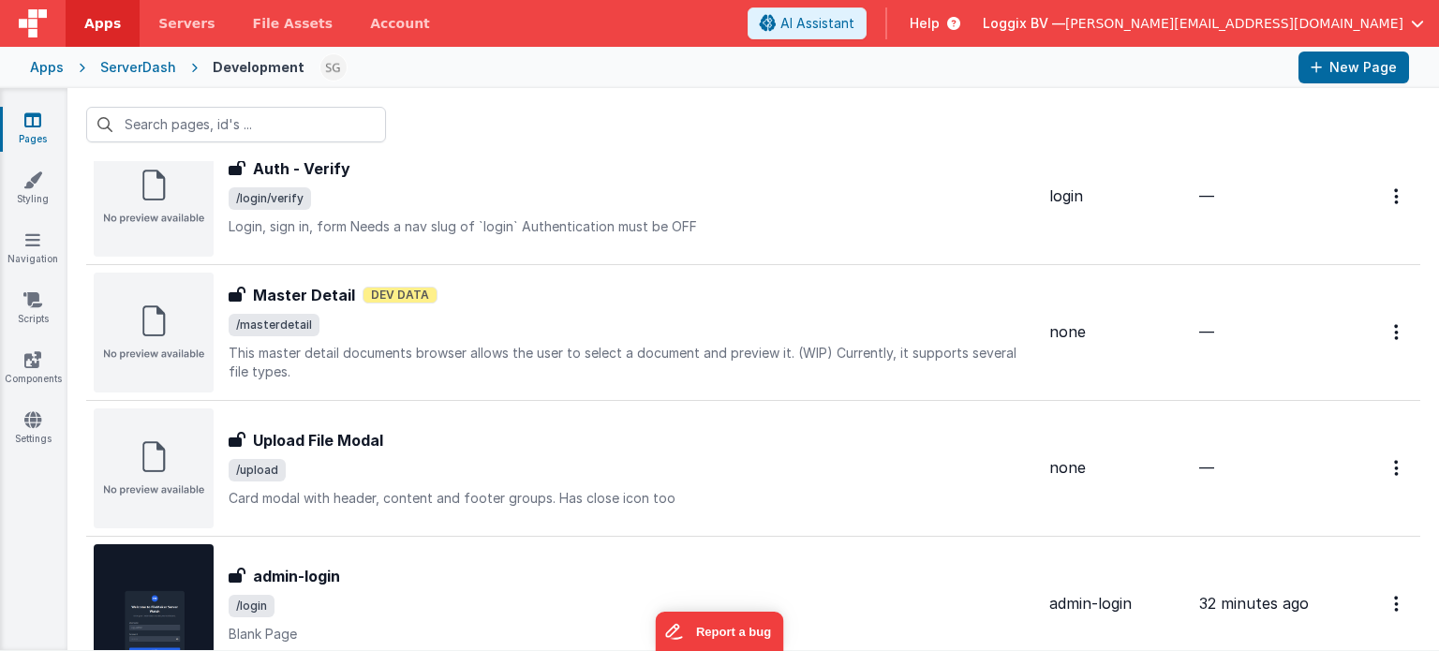
scroll to position [1945, 0]
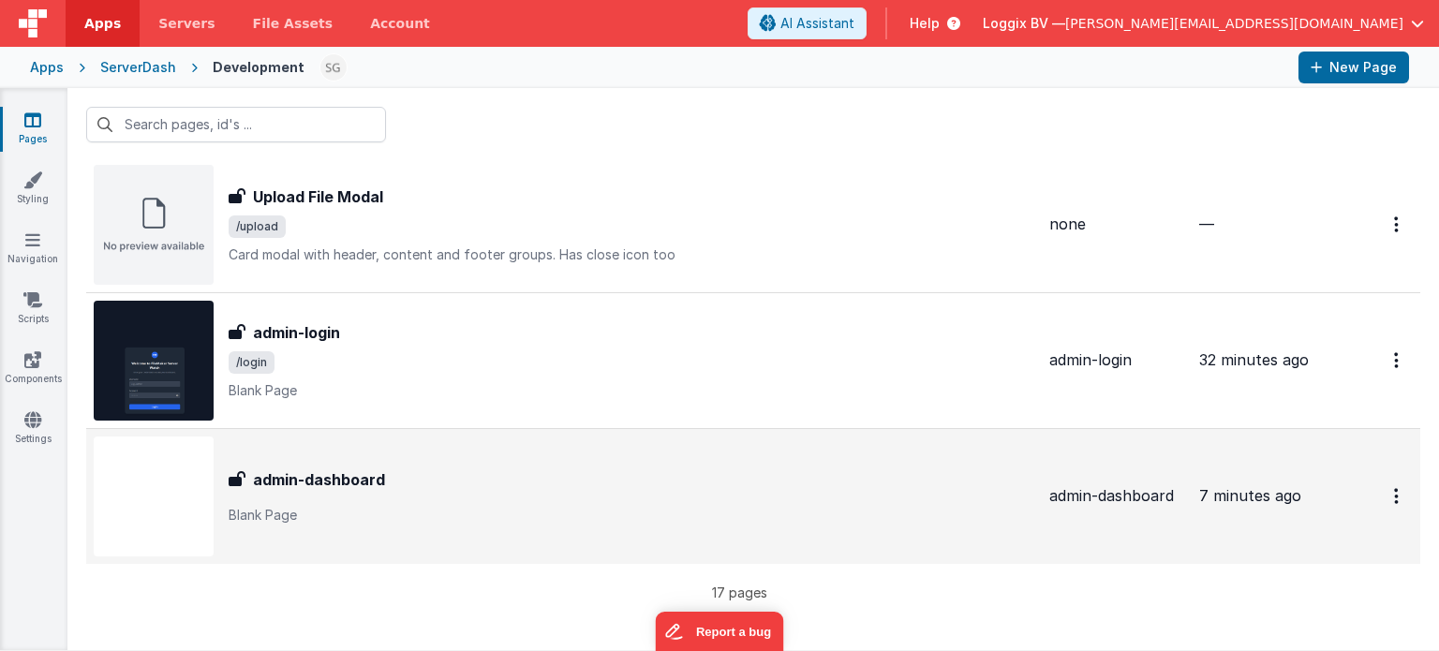
click at [516, 486] on div "admin-dashboard" at bounding box center [632, 479] width 806 height 22
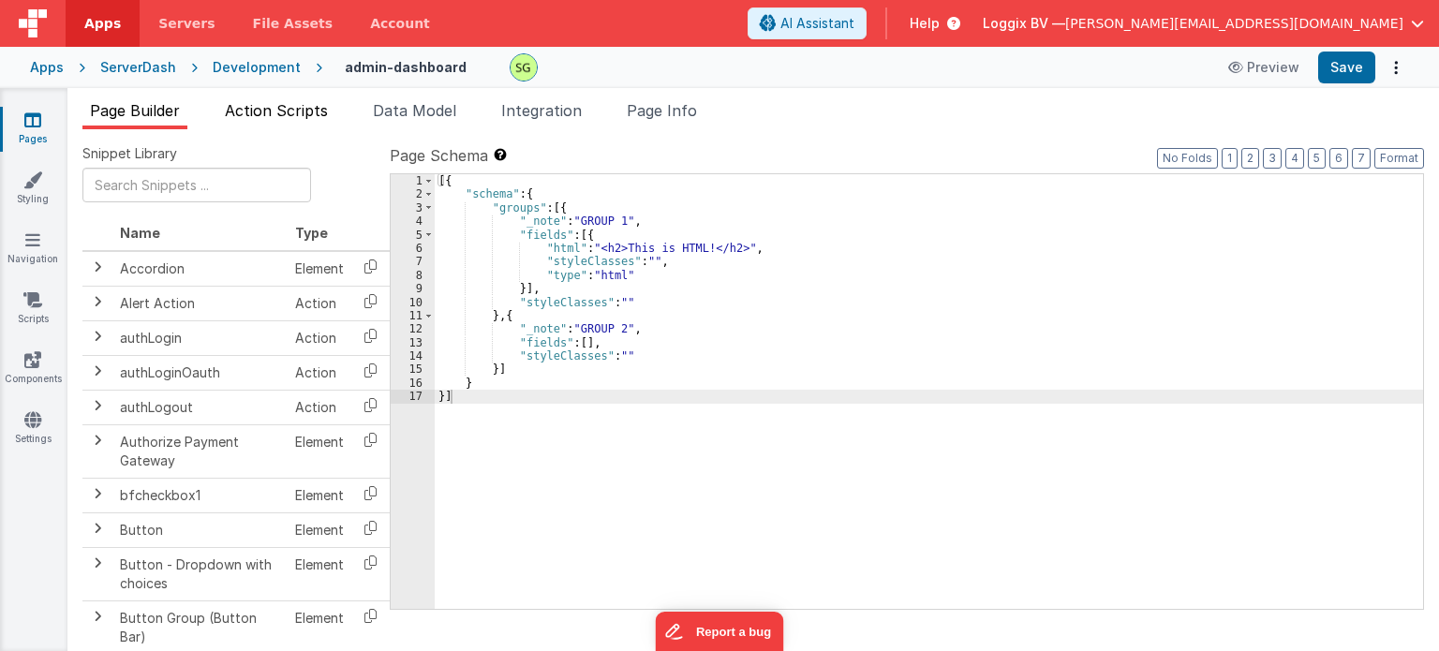
click at [298, 119] on span "Action Scripts" at bounding box center [276, 110] width 103 height 19
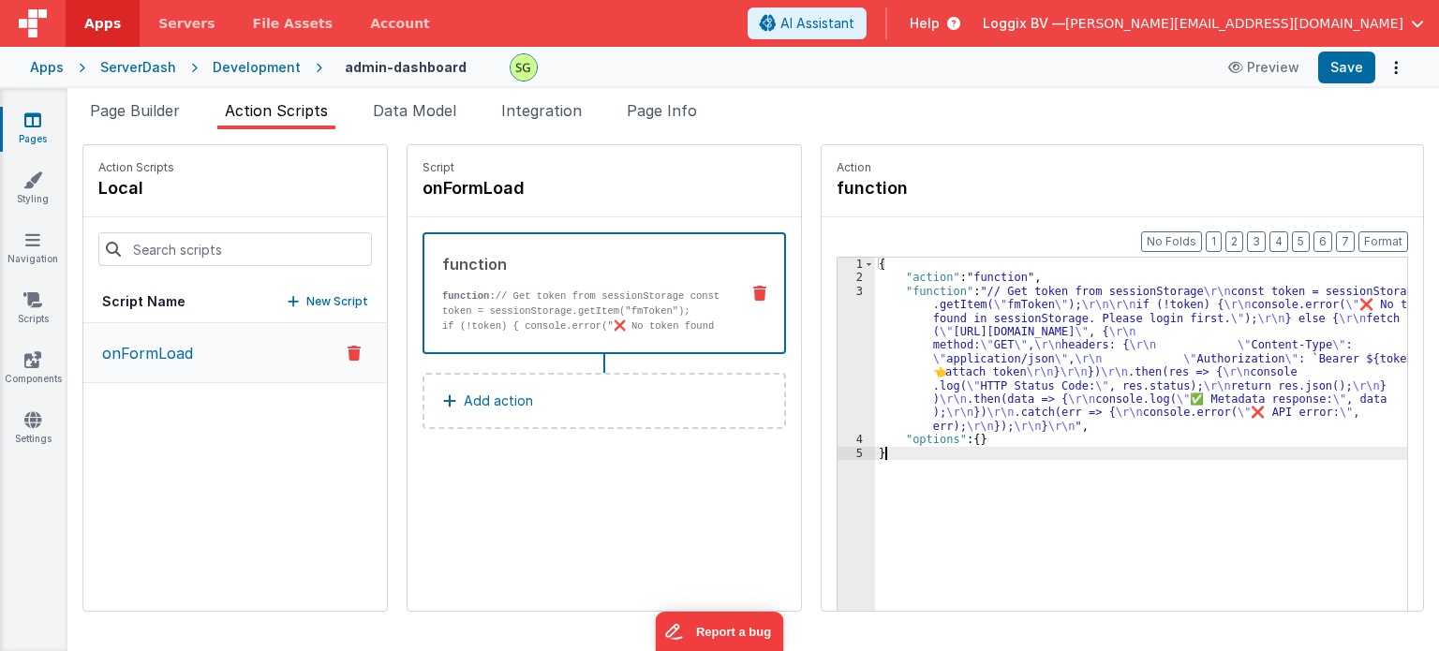
click at [839, 291] on div "3" at bounding box center [856, 359] width 37 height 148
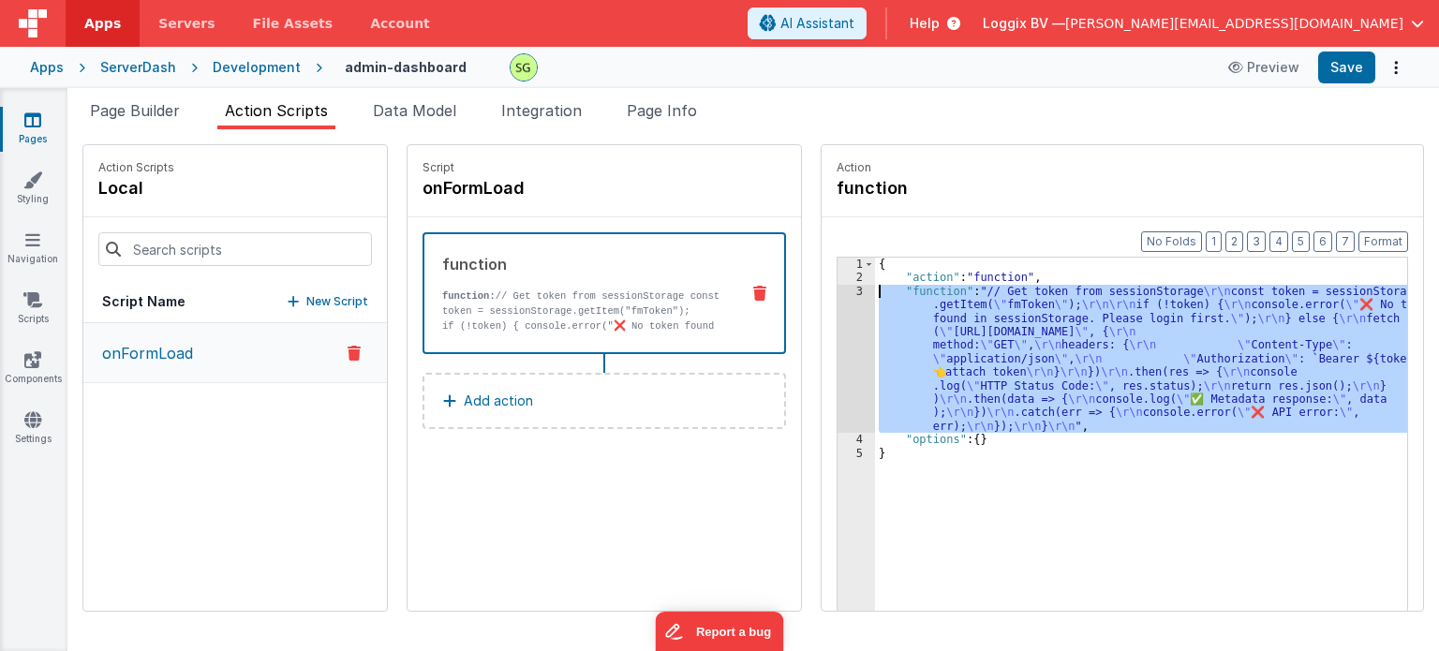
click at [839, 291] on div "3" at bounding box center [856, 359] width 37 height 148
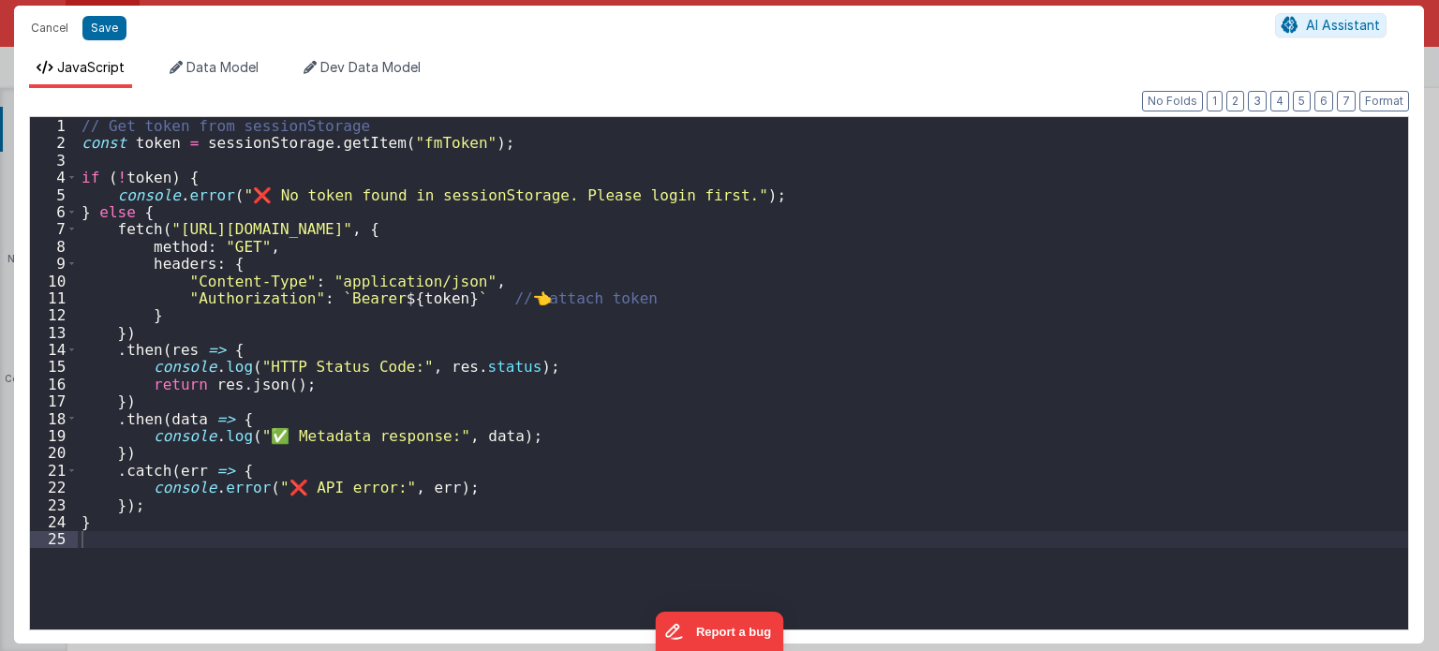
click at [751, 344] on div "// Get token from sessionStorage const token = sessionStorage . getItem ( "fmTo…" at bounding box center [743, 391] width 1331 height 548
click at [712, 483] on div "// Get token from sessionStorage const token = sessionStorage . getItem ( "fmTo…" at bounding box center [743, 391] width 1331 height 548
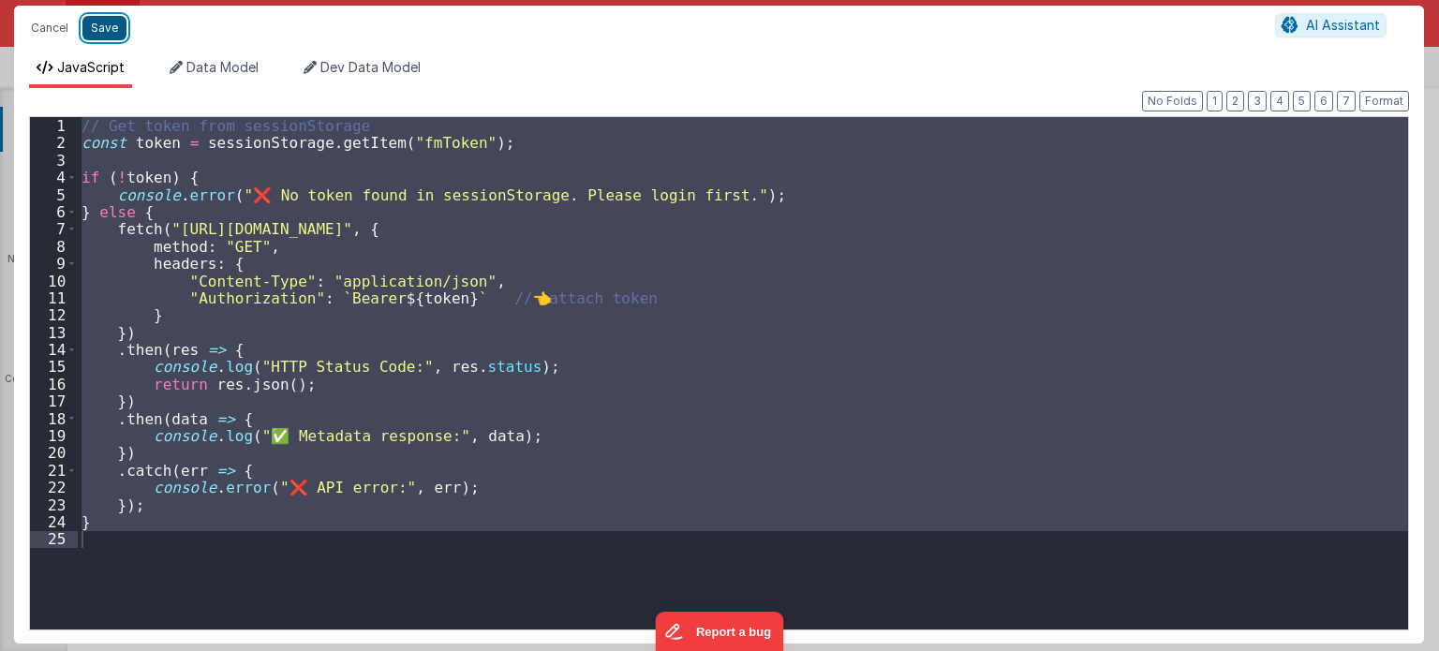
click at [96, 29] on button "Save" at bounding box center [104, 28] width 44 height 24
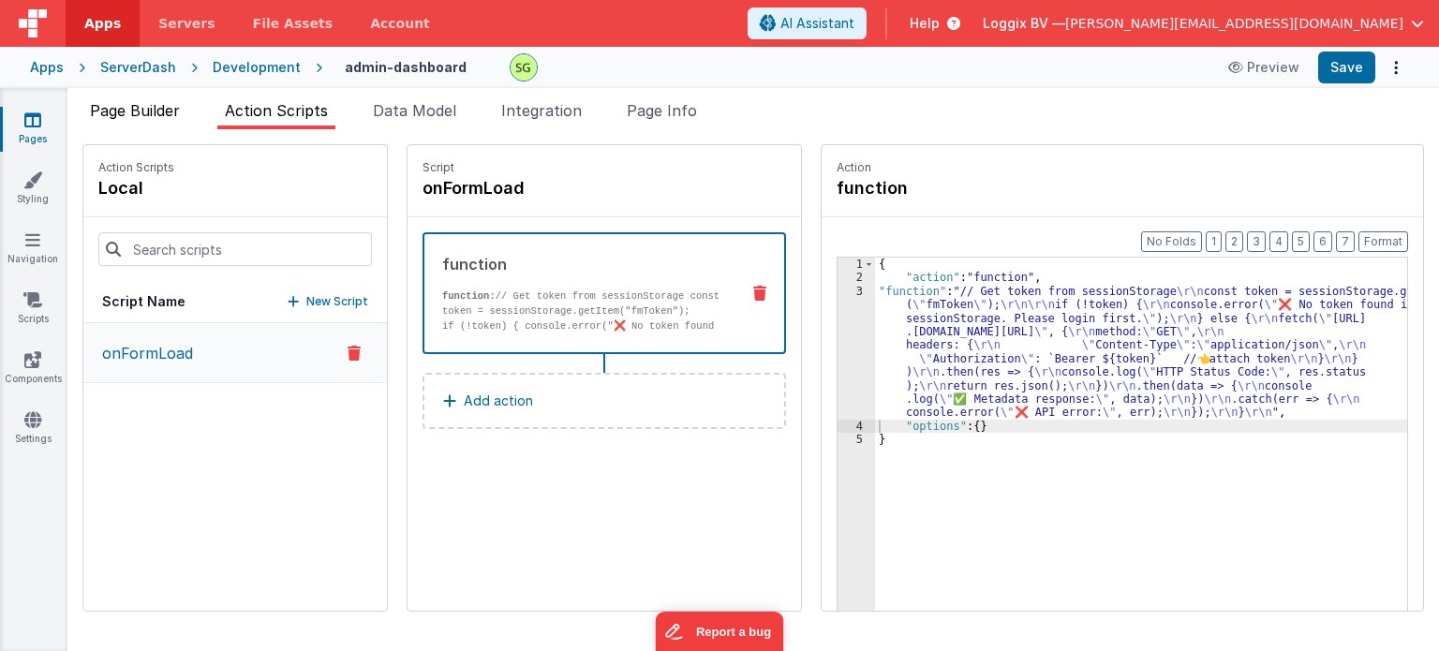
click at [154, 101] on span "Page Builder" at bounding box center [135, 110] width 90 height 19
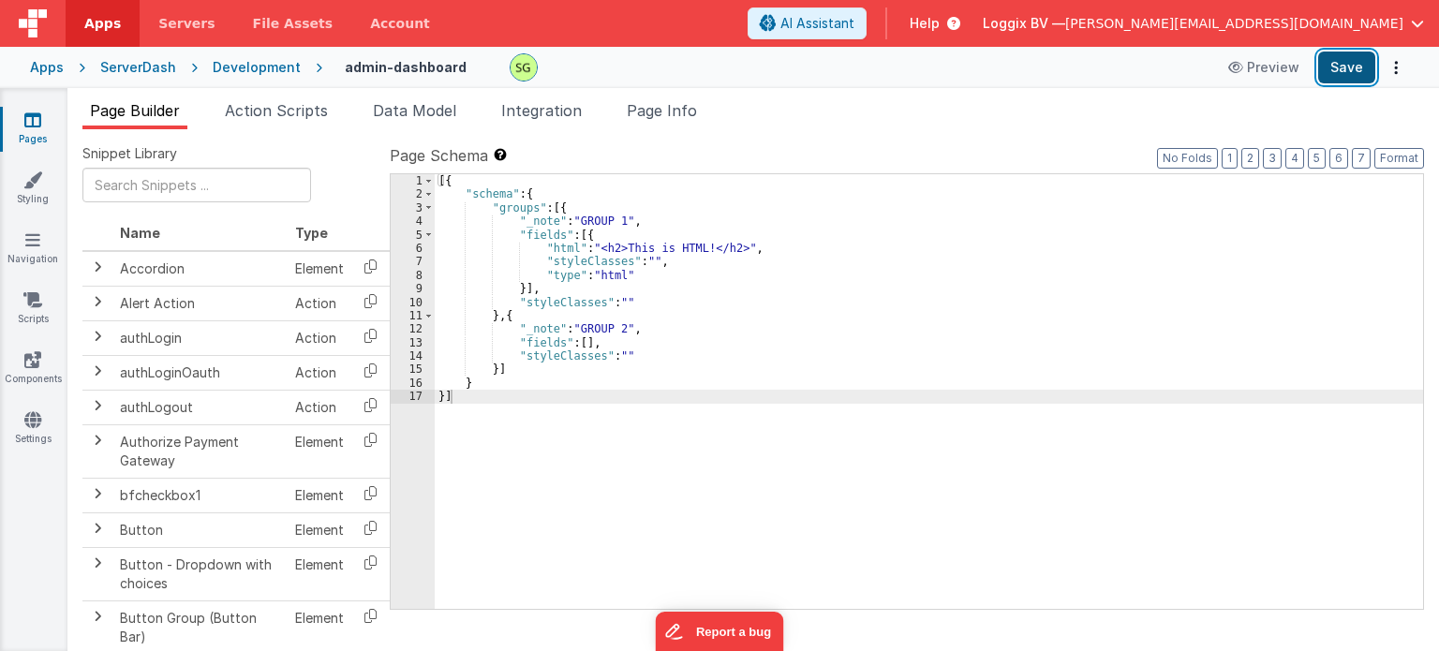
click at [1323, 74] on button "Save" at bounding box center [1346, 68] width 57 height 32
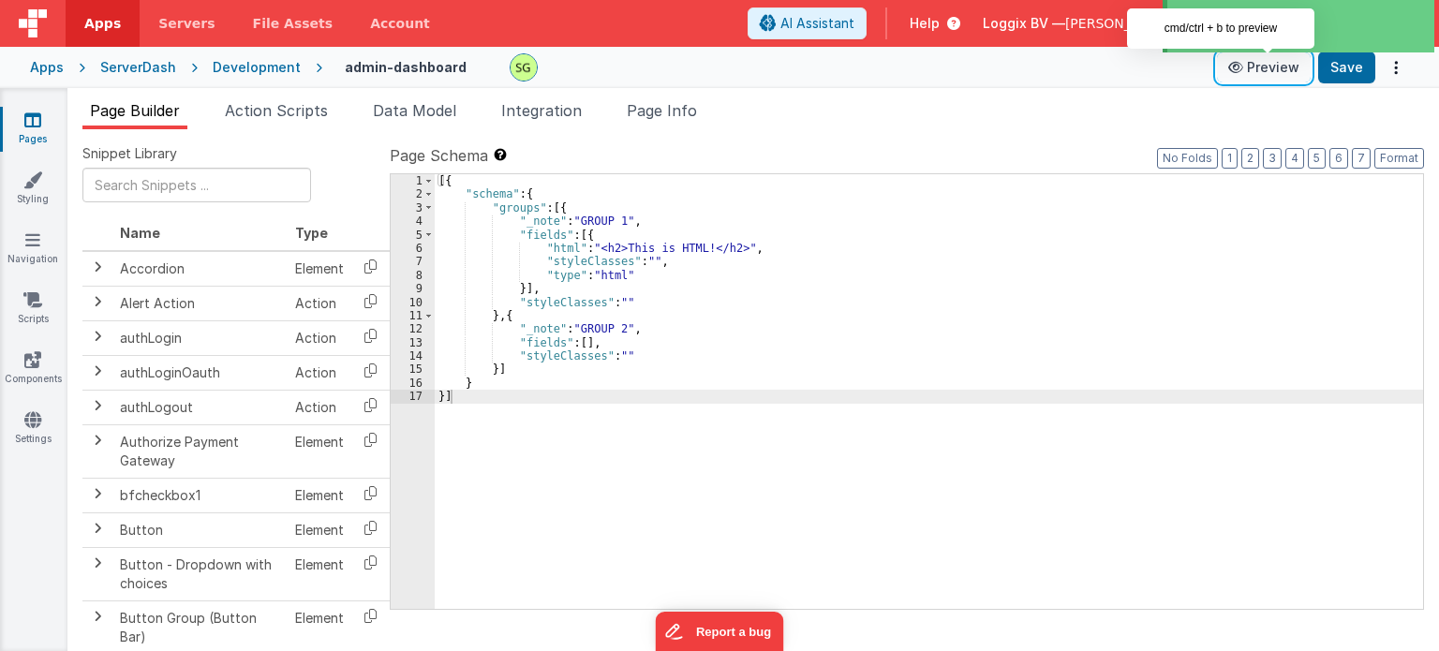
click at [1245, 78] on button "Preview" at bounding box center [1264, 67] width 94 height 30
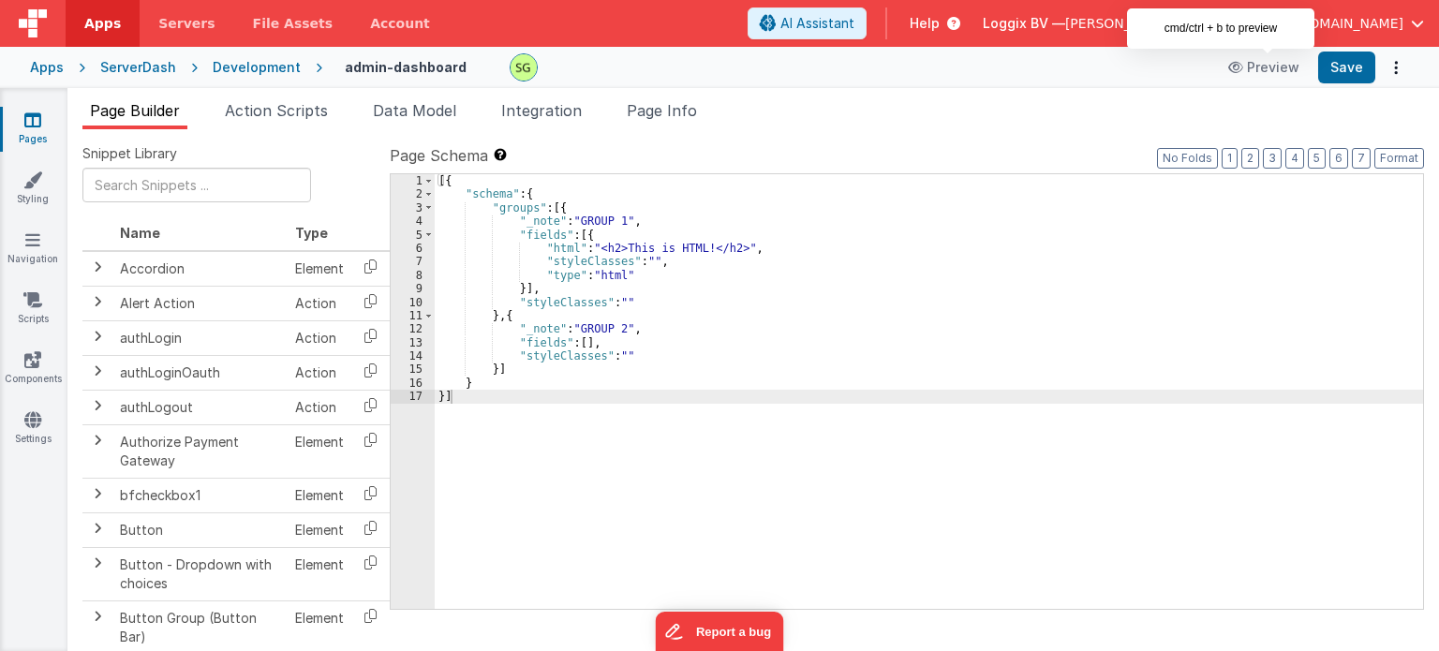
click at [236, 62] on div "Development" at bounding box center [257, 67] width 88 height 19
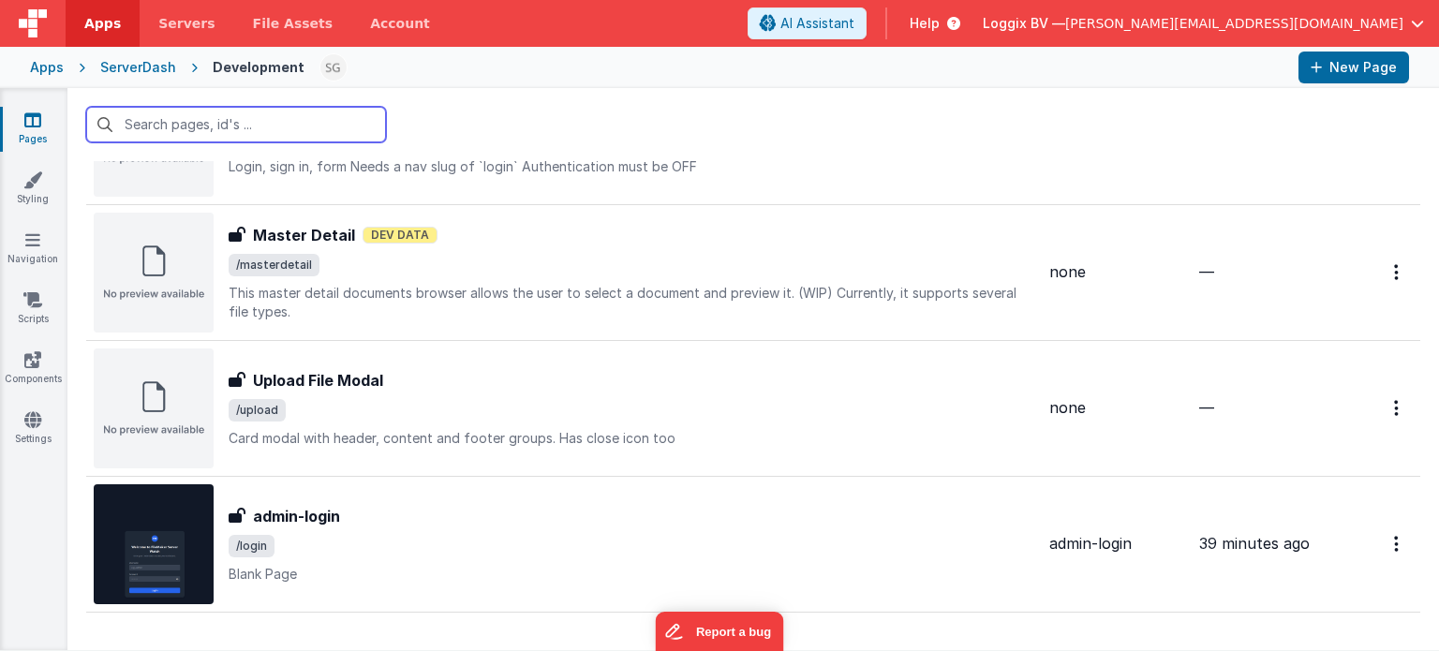
scroll to position [1945, 0]
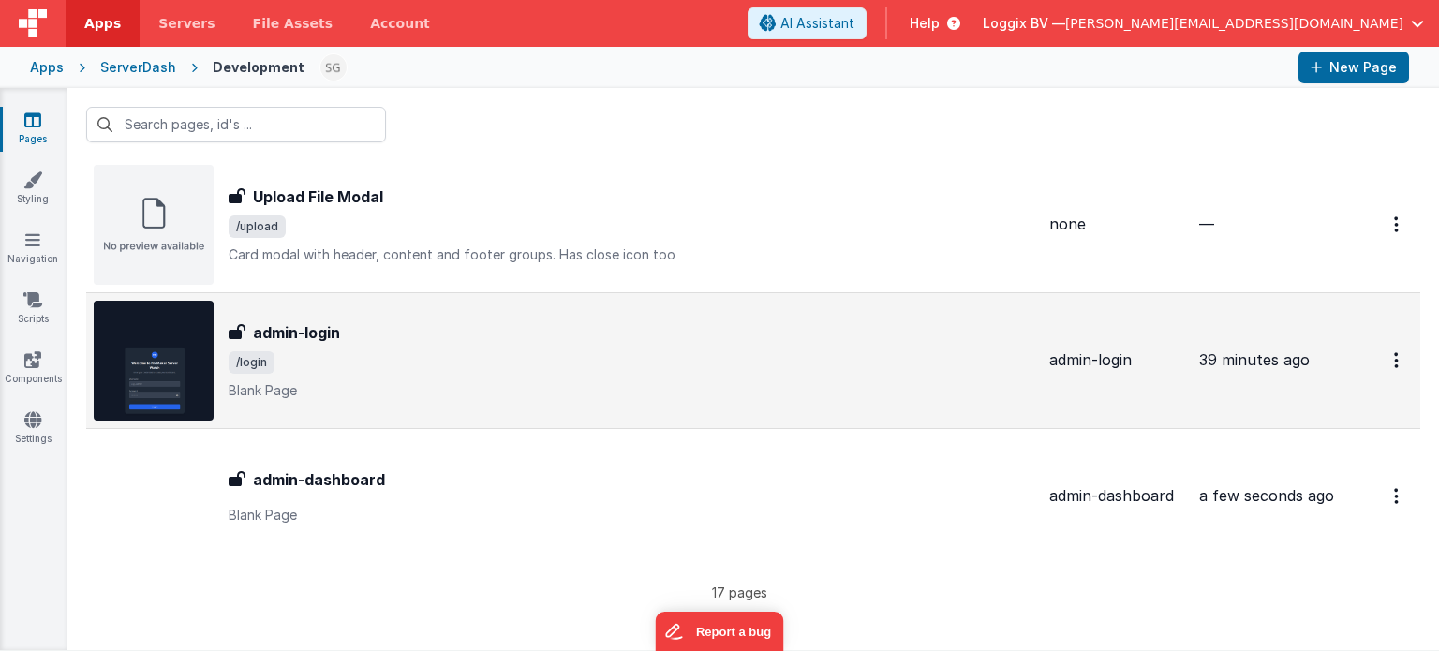
click at [502, 364] on span "/login" at bounding box center [632, 362] width 806 height 22
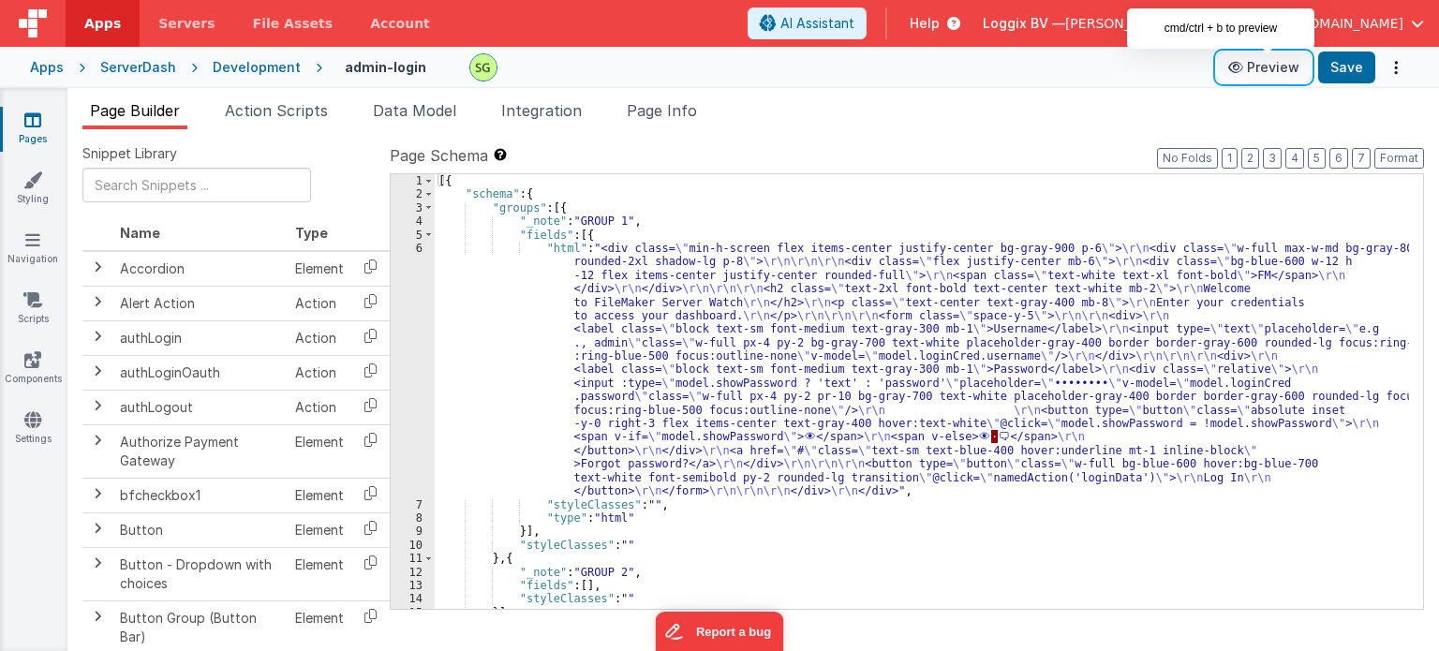
click at [1285, 70] on button "Preview" at bounding box center [1264, 67] width 94 height 30
